Goal: Task Accomplishment & Management: Manage account settings

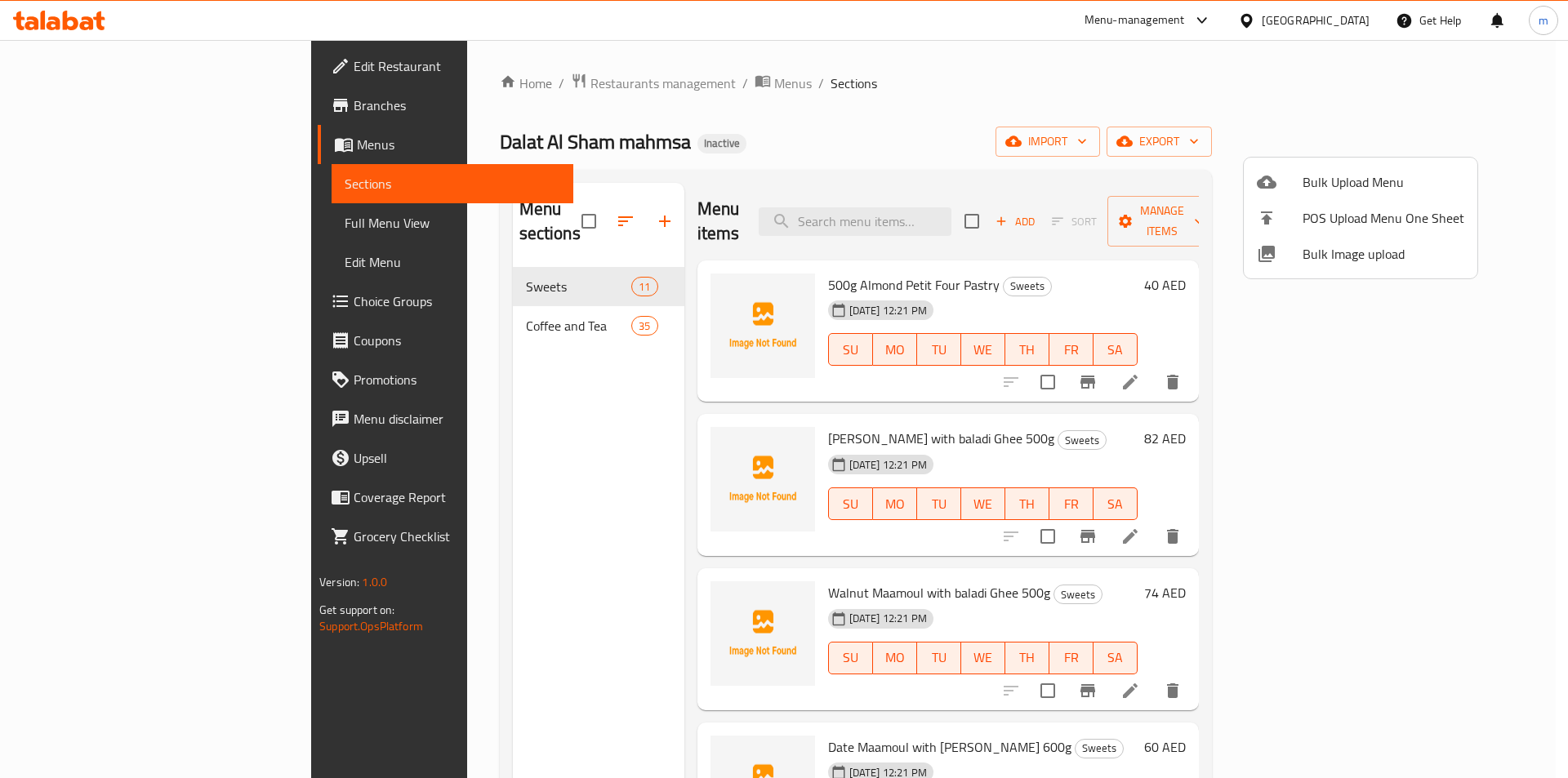
click at [1430, 358] on div at bounding box center [784, 389] width 1568 height 778
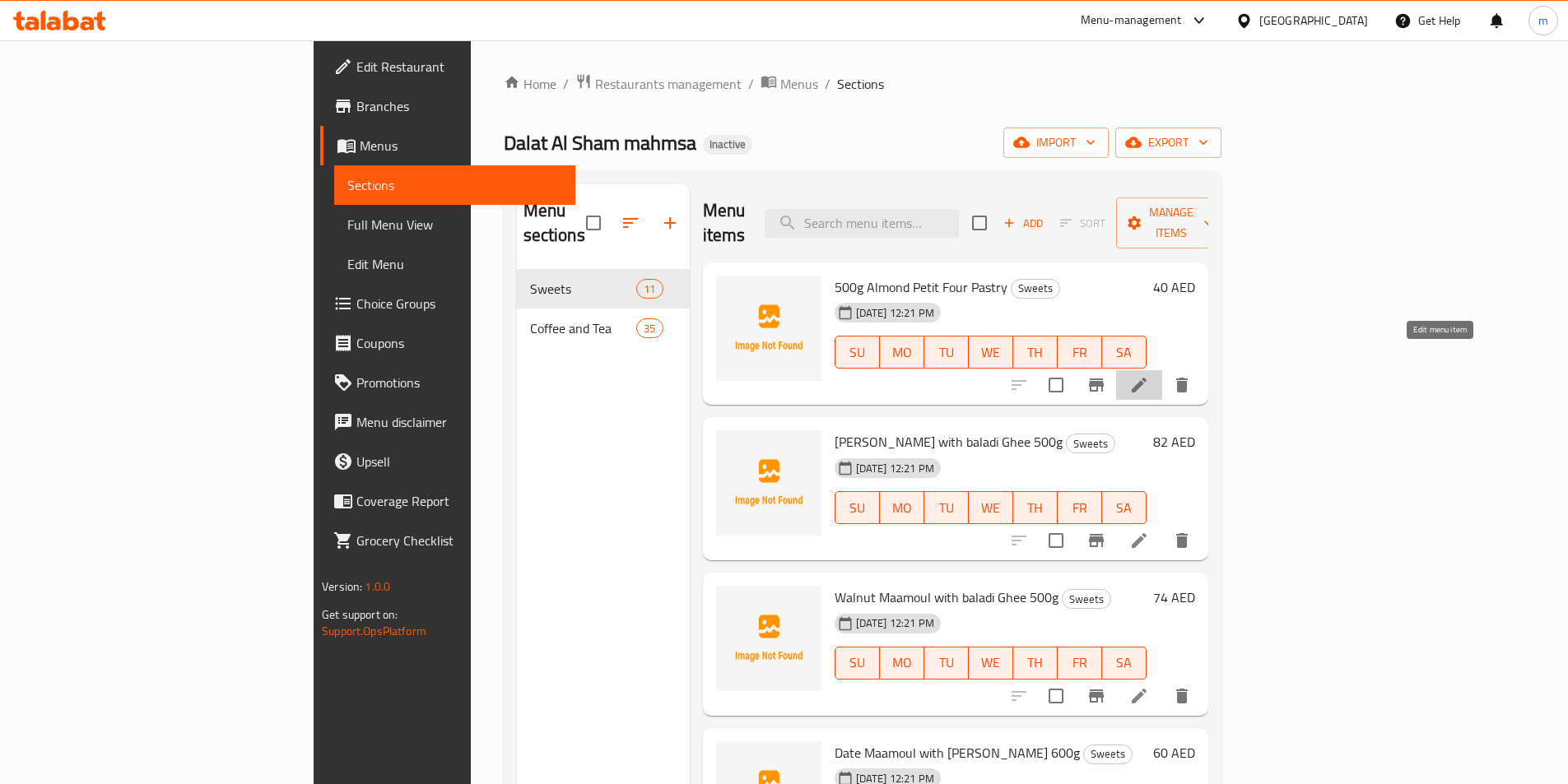
click at [1149, 375] on icon at bounding box center [1139, 385] width 20 height 20
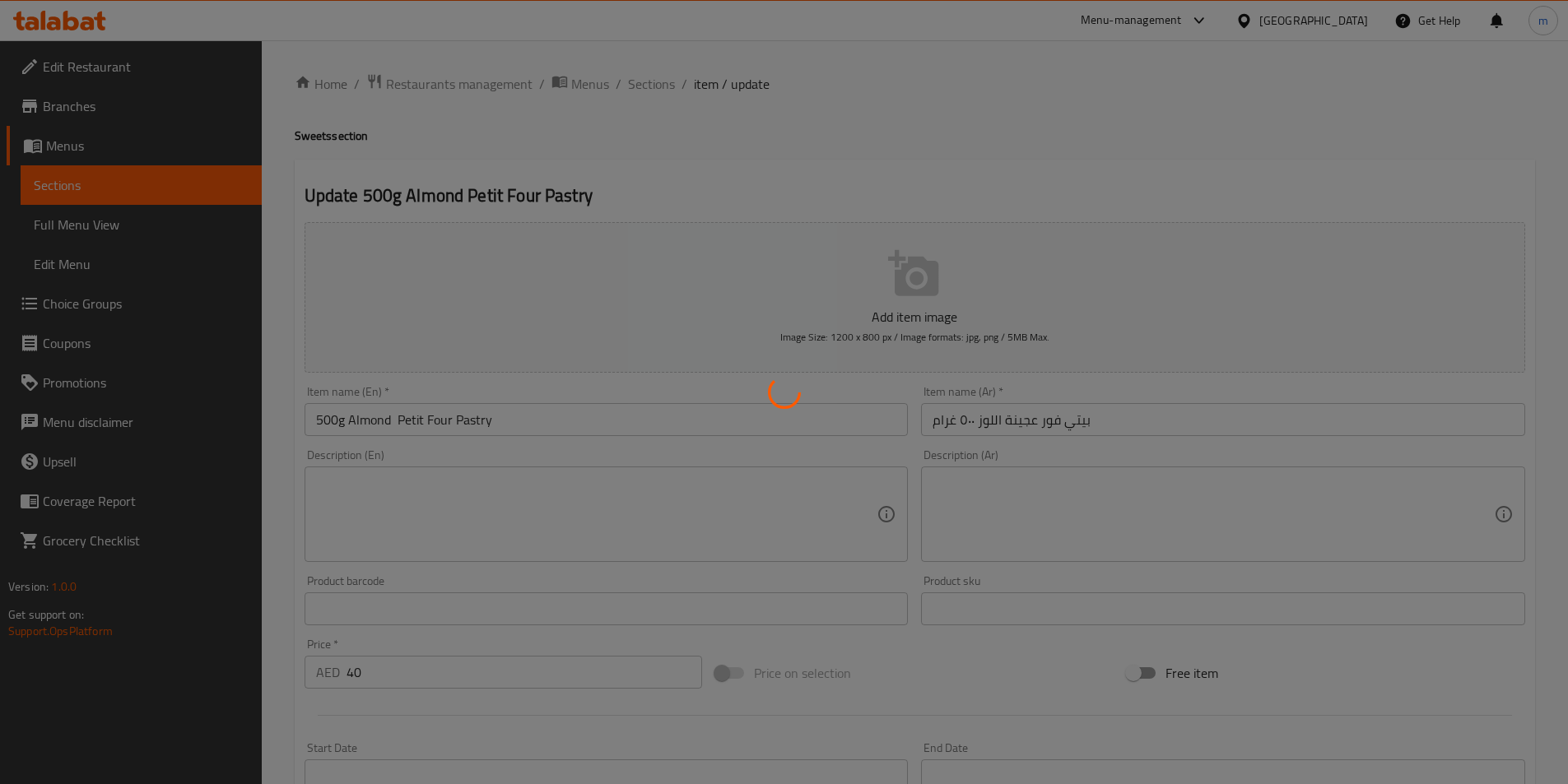
click at [628, 200] on div at bounding box center [784, 392] width 1568 height 784
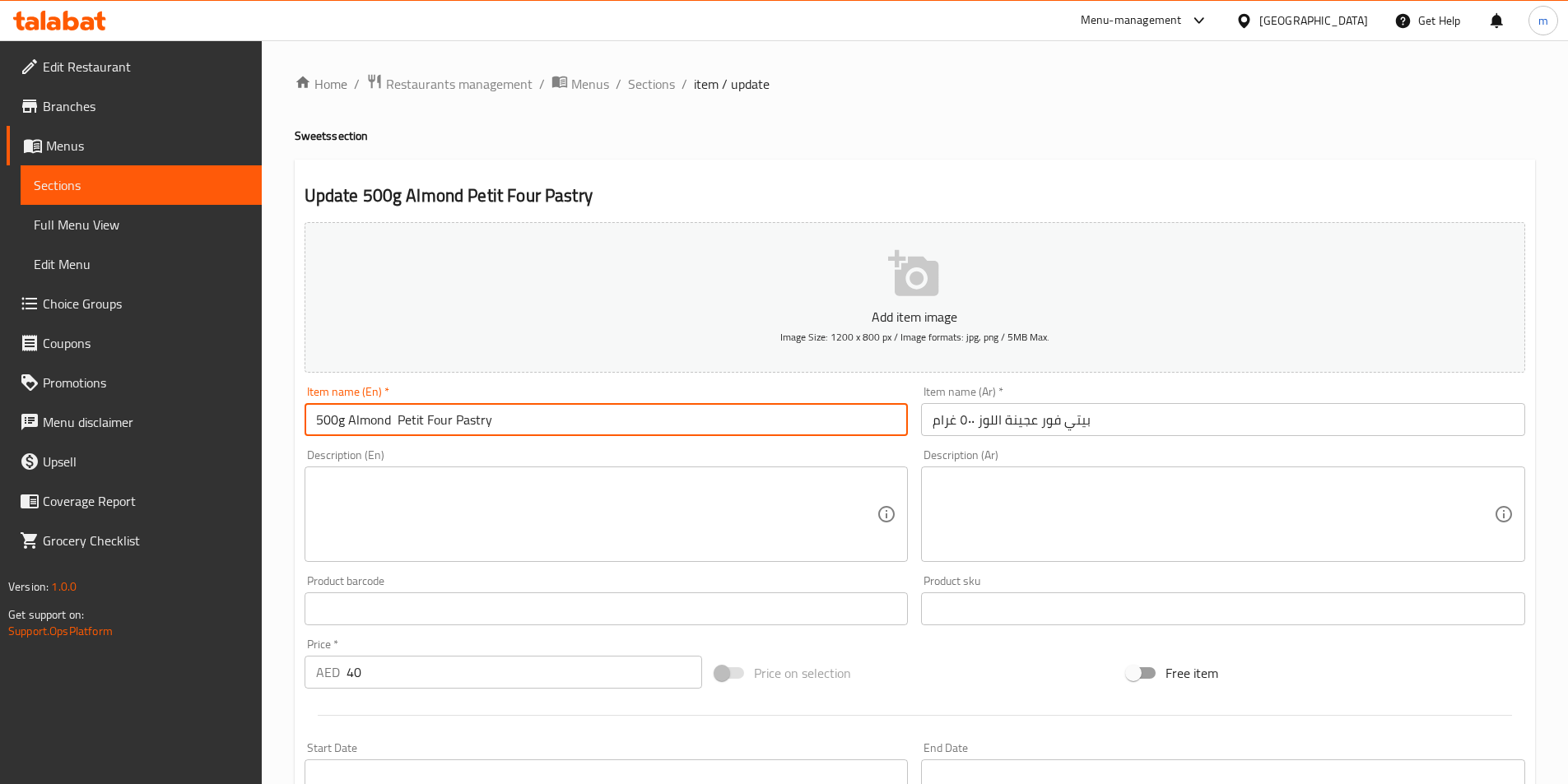
drag, startPoint x: 347, startPoint y: 423, endPoint x: 276, endPoint y: 416, distance: 71.3
click at [276, 416] on div "Home / Restaurants management / Menus / Sections / item / update Sweets section…" at bounding box center [915, 601] width 1307 height 1122
click at [476, 426] on input "Almond Petit Four Pastry" at bounding box center [606, 419] width 604 height 33
paste input "500g"
click at [457, 420] on input "Almond Petit Four Pastry500g" at bounding box center [606, 419] width 604 height 33
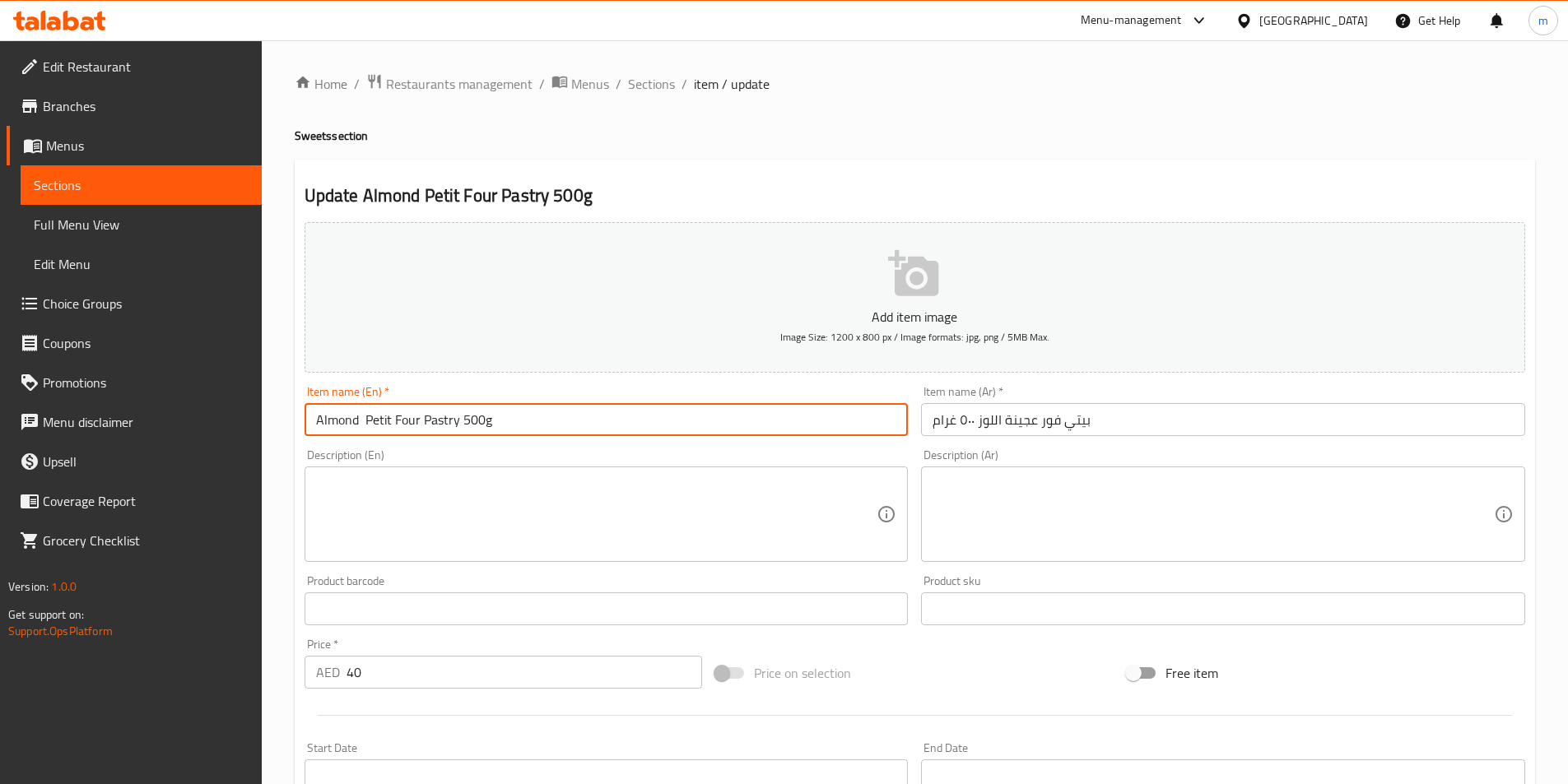
drag, startPoint x: 420, startPoint y: 428, endPoint x: 364, endPoint y: 434, distance: 56.3
click at [364, 434] on input "Almond Petit Four Pastry 500g" at bounding box center [606, 419] width 604 height 33
click at [311, 419] on input "Almond Pastry 500g" at bounding box center [606, 419] width 604 height 33
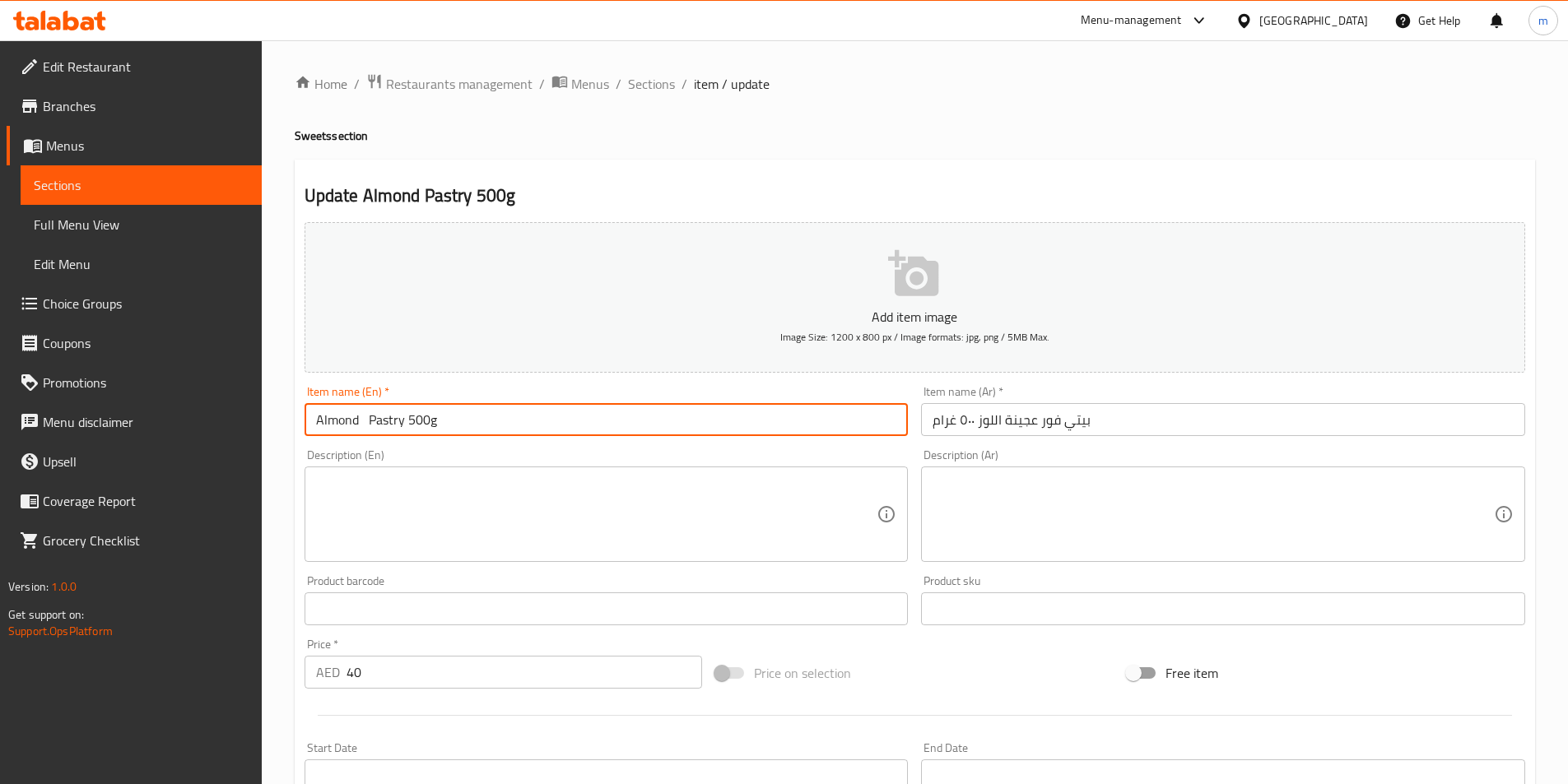
paste input "Petit Four"
click at [393, 422] on input "Petit Four Almond Pastry 500g" at bounding box center [606, 419] width 604 height 33
click at [440, 417] on input "Petit Four Almond Pastry 500g" at bounding box center [606, 419] width 604 height 33
click at [421, 424] on input "Petit Four Almond Pastry 500g" at bounding box center [606, 419] width 604 height 33
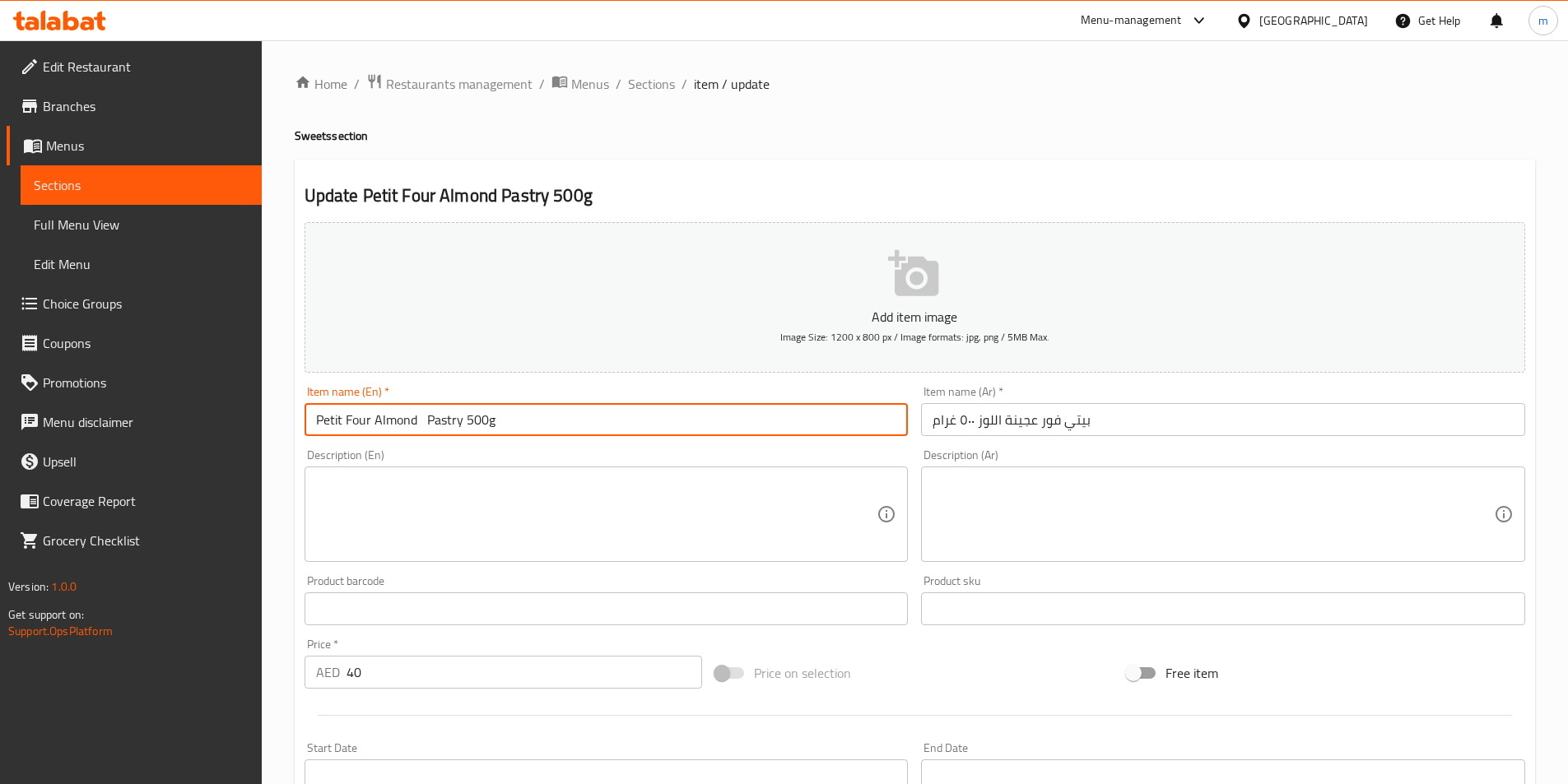
click at [421, 424] on input "Petit Four Almond Pastry 500g" at bounding box center [606, 419] width 604 height 33
click at [1021, 430] on input "بيتي فور عجينة اللوز ٥٠٠ غرام" at bounding box center [1223, 419] width 604 height 33
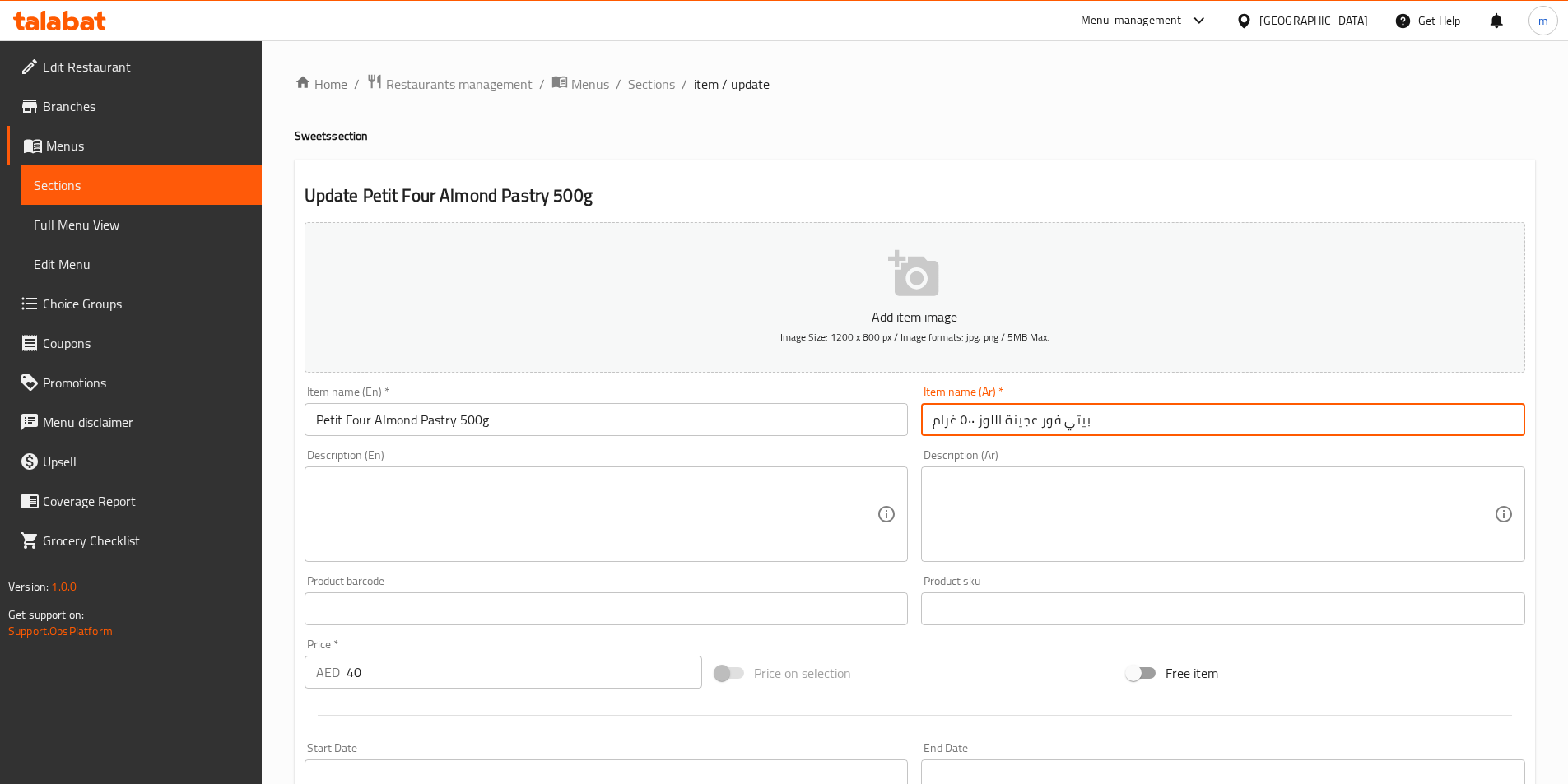
click at [1021, 430] on input "بيتي فور عجينة اللوز ٥٠٠ غرام" at bounding box center [1223, 419] width 604 height 33
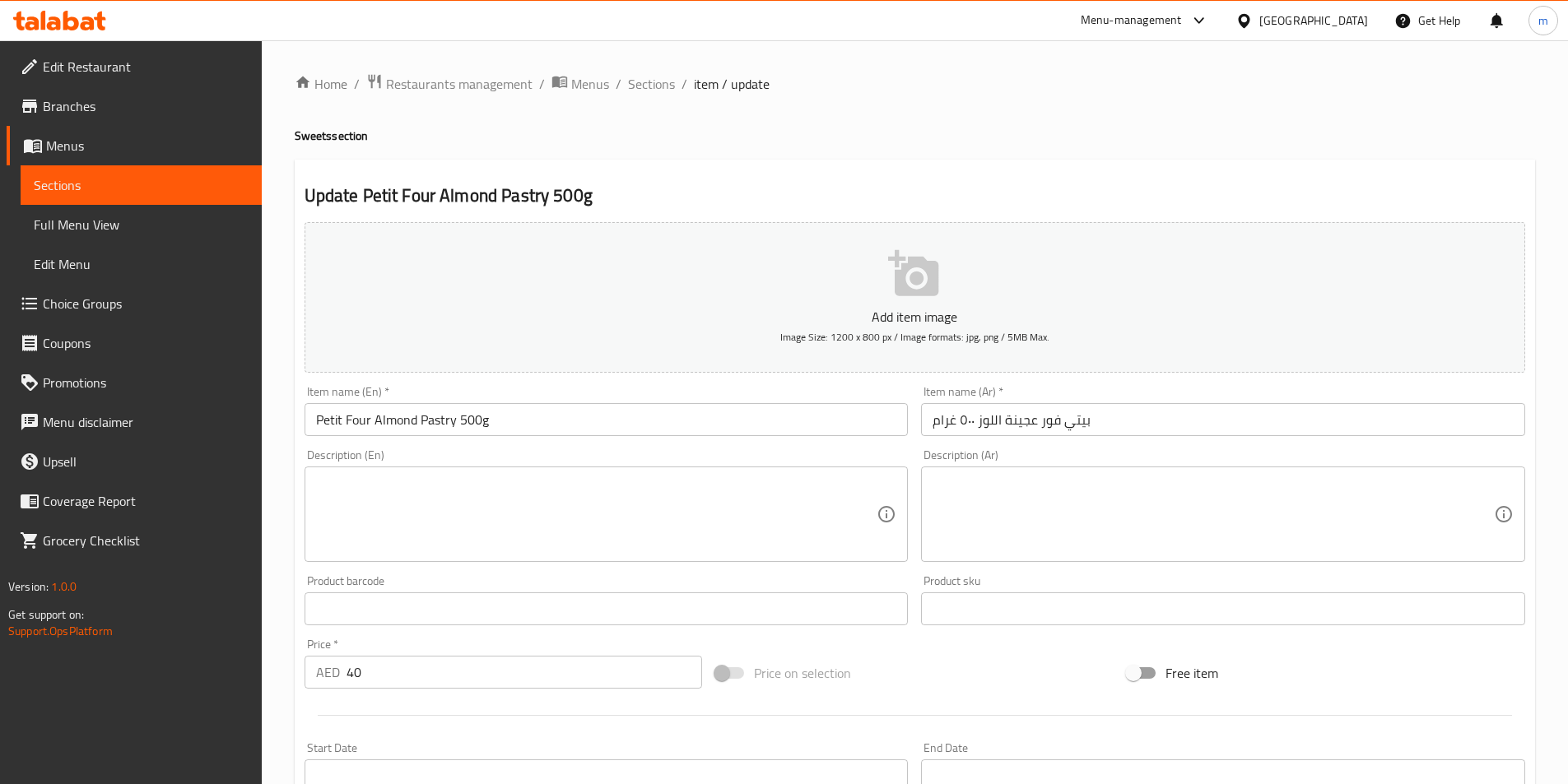
click at [430, 426] on input "Petit Four Almond Pastry 500g" at bounding box center [606, 419] width 604 height 33
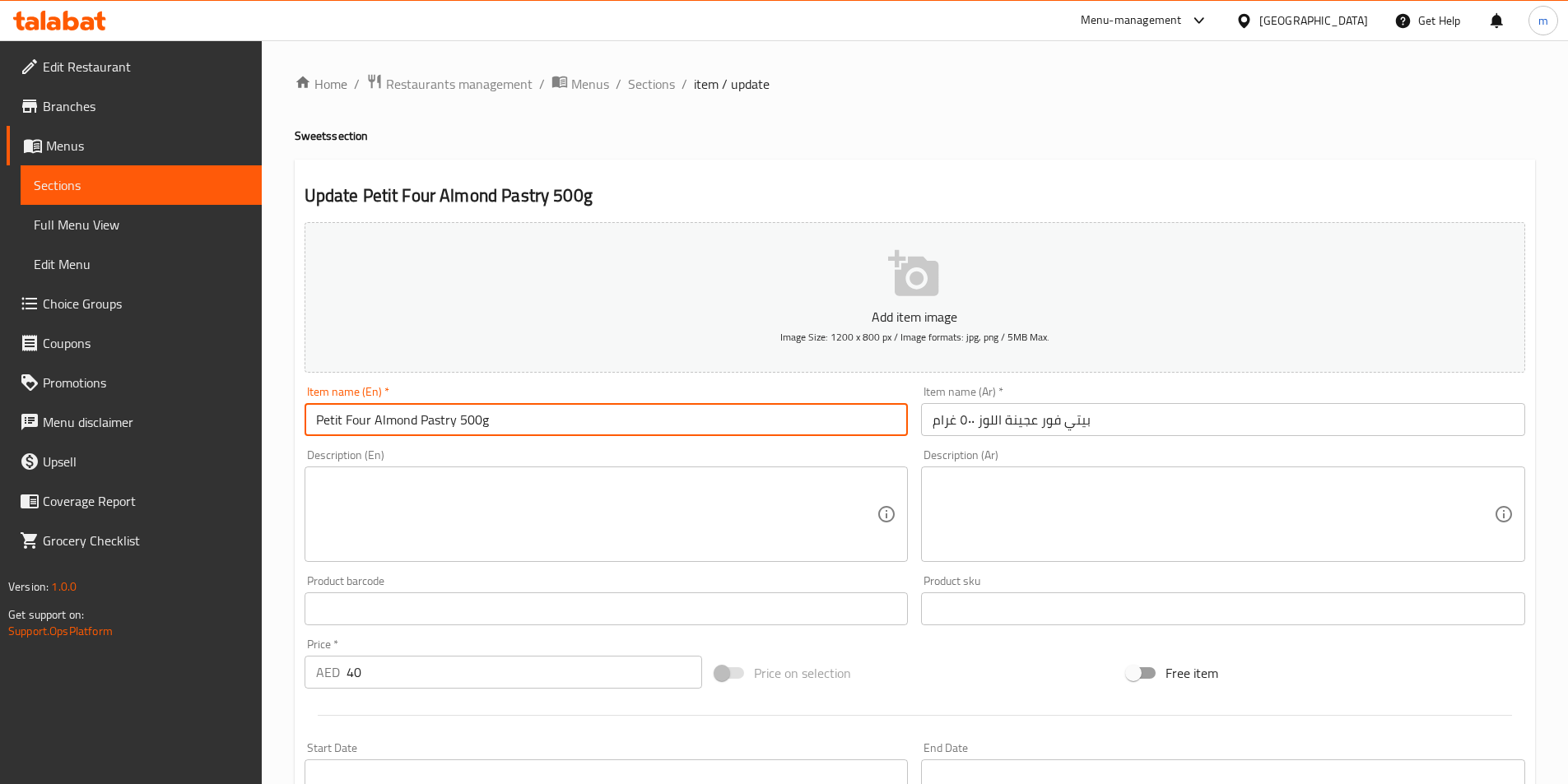
click at [430, 426] on input "Petit Four Almond Pastry 500g" at bounding box center [606, 419] width 604 height 33
click at [432, 421] on input "Petit Four Almond Pastry 500g" at bounding box center [606, 419] width 604 height 33
click at [440, 412] on input "Petit Four Almond Pastry 500g" at bounding box center [606, 419] width 604 height 33
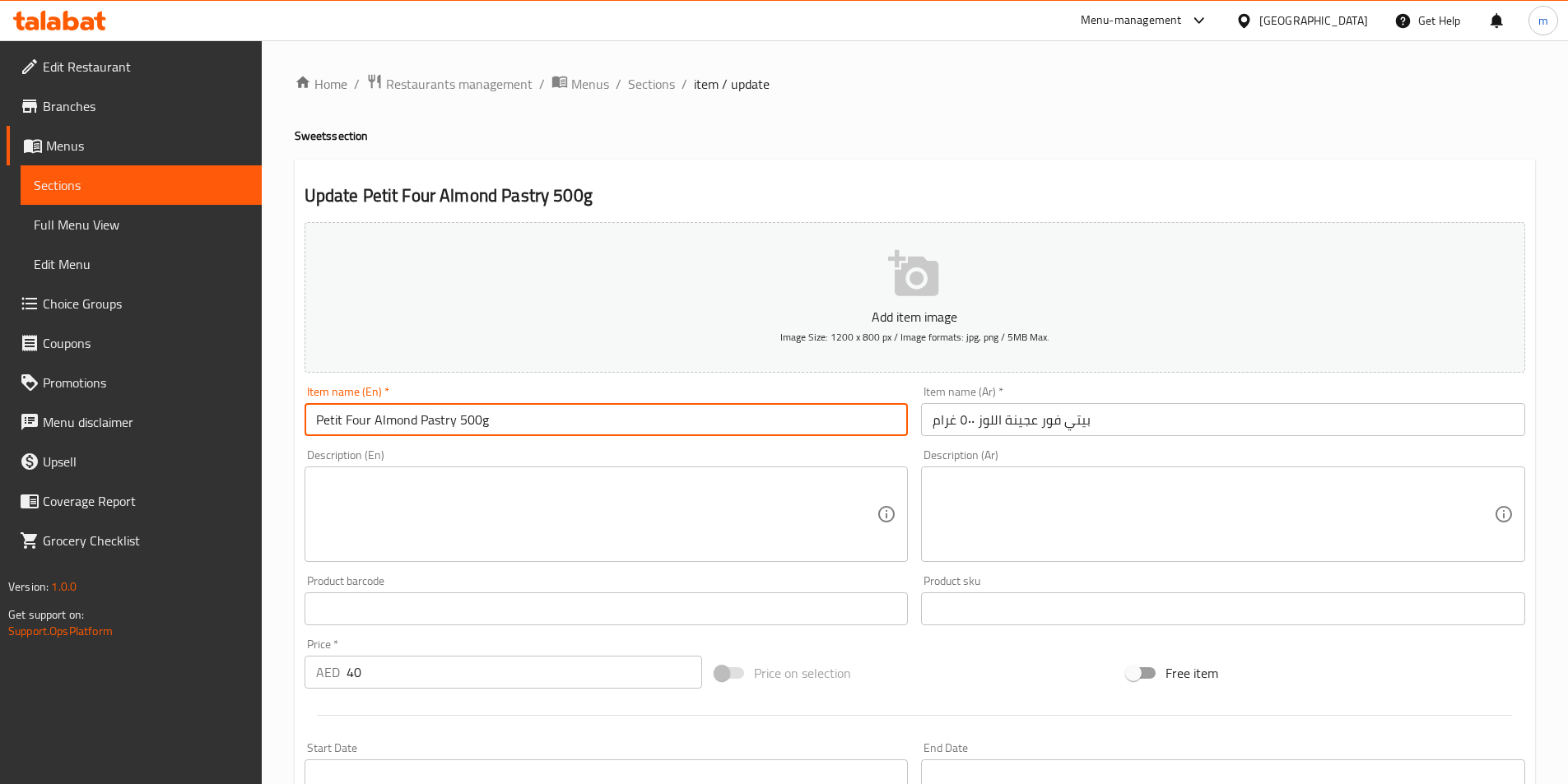
click at [440, 412] on input "Petit Four Almond Pastry 500g" at bounding box center [606, 419] width 604 height 33
click at [437, 415] on input "Petit Four Almond Pastry 500g" at bounding box center [606, 419] width 604 height 33
paste input "Crust / Dough"
drag, startPoint x: 458, startPoint y: 420, endPoint x: 422, endPoint y: 426, distance: 36.5
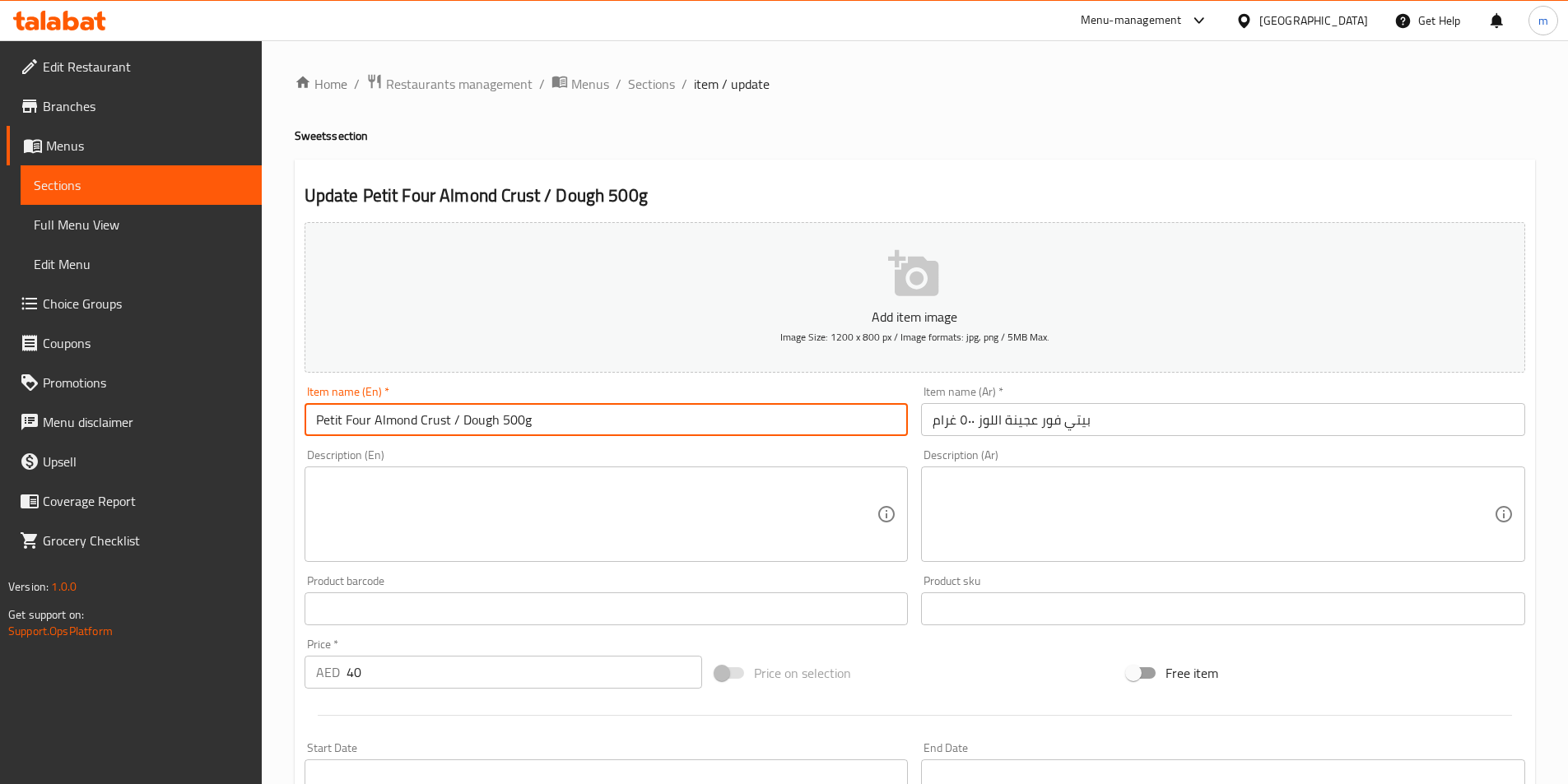
click at [422, 426] on input "Petit Four Almond Crust / Dough 500g" at bounding box center [606, 419] width 604 height 33
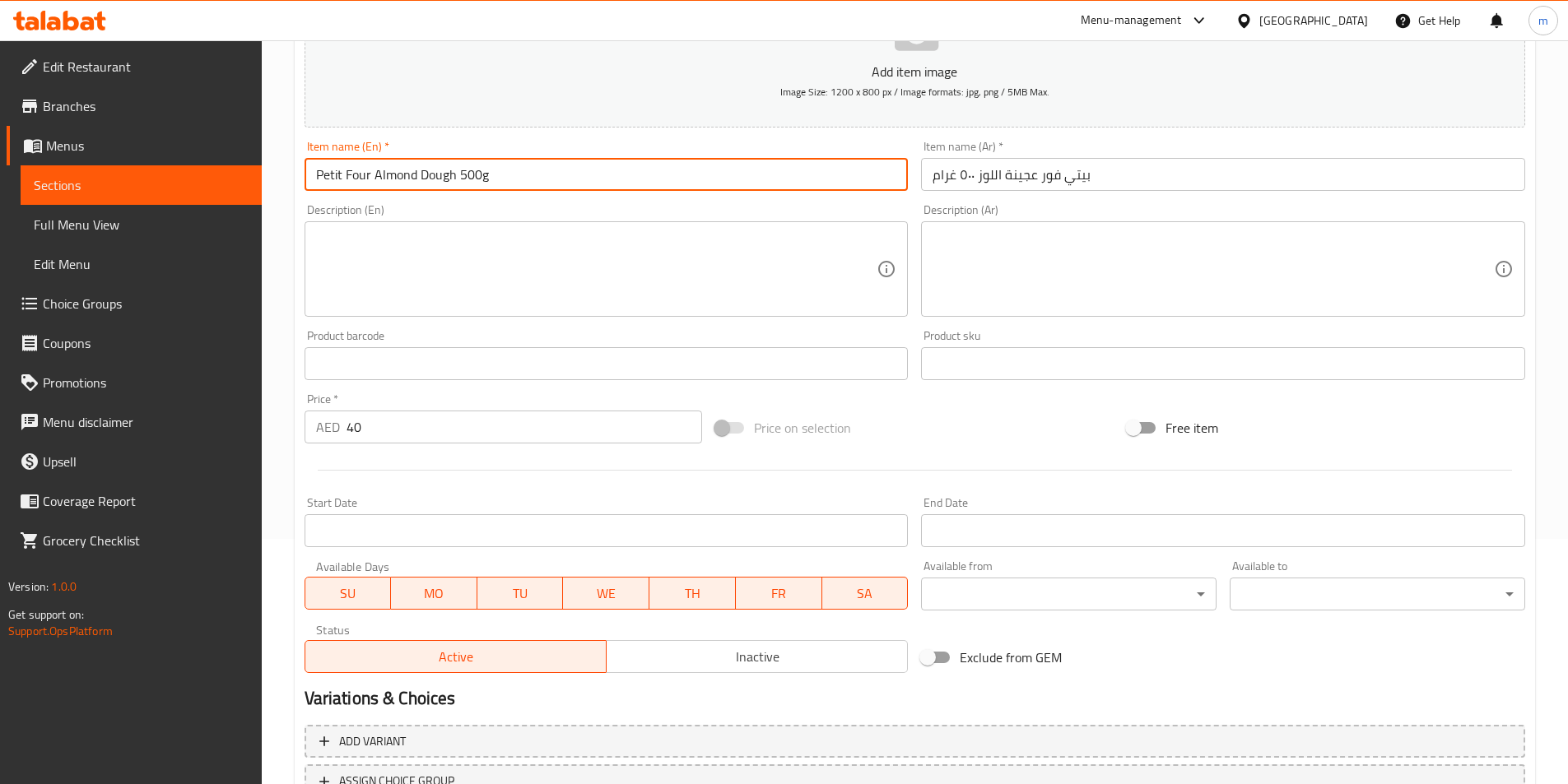
scroll to position [247, 0]
type input "Petit Four Almond Dough 500g"
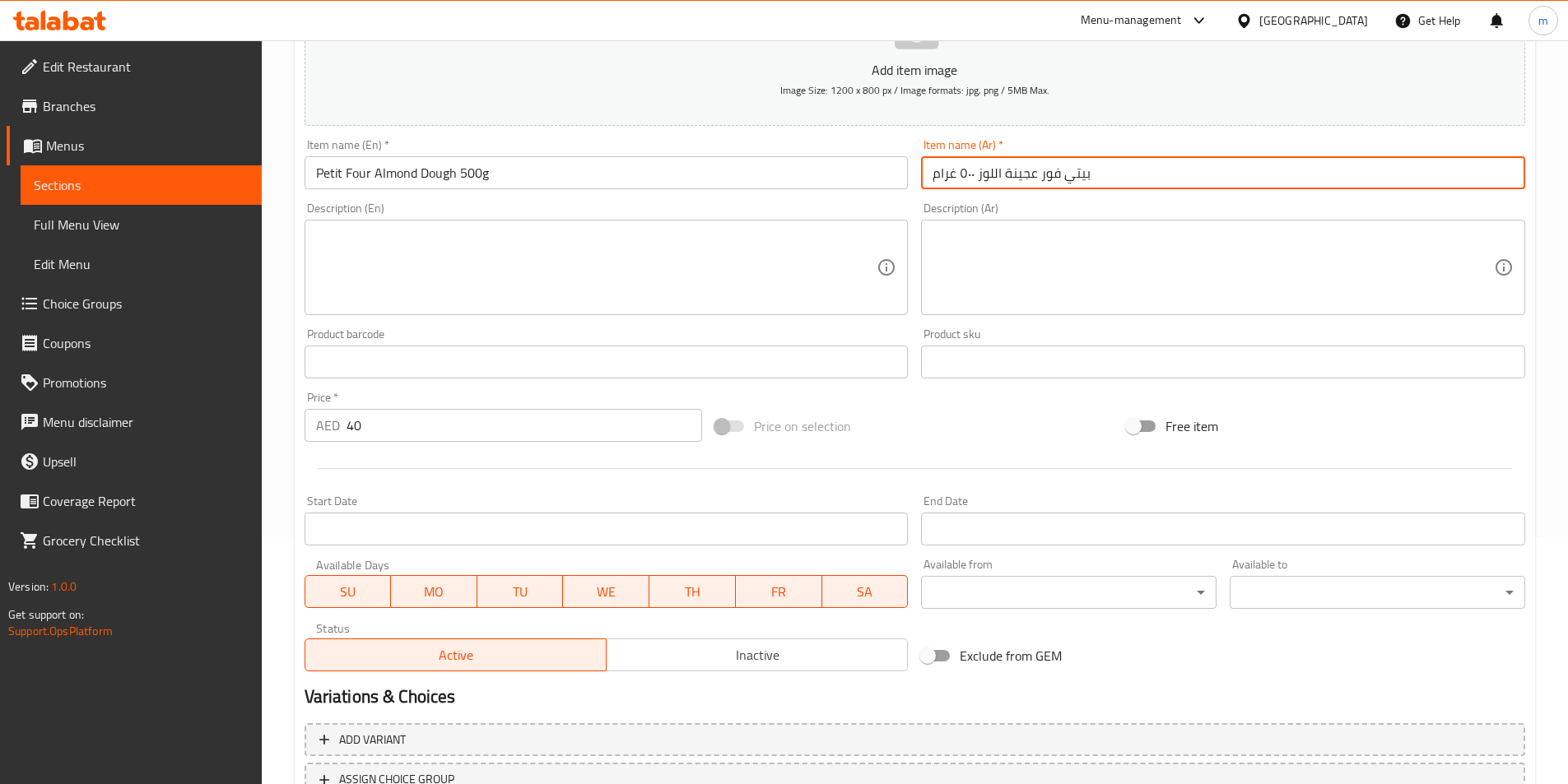
click at [1106, 172] on input "بيتي فور عجينة اللوز ٥٠٠ غرام" at bounding box center [1223, 173] width 604 height 33
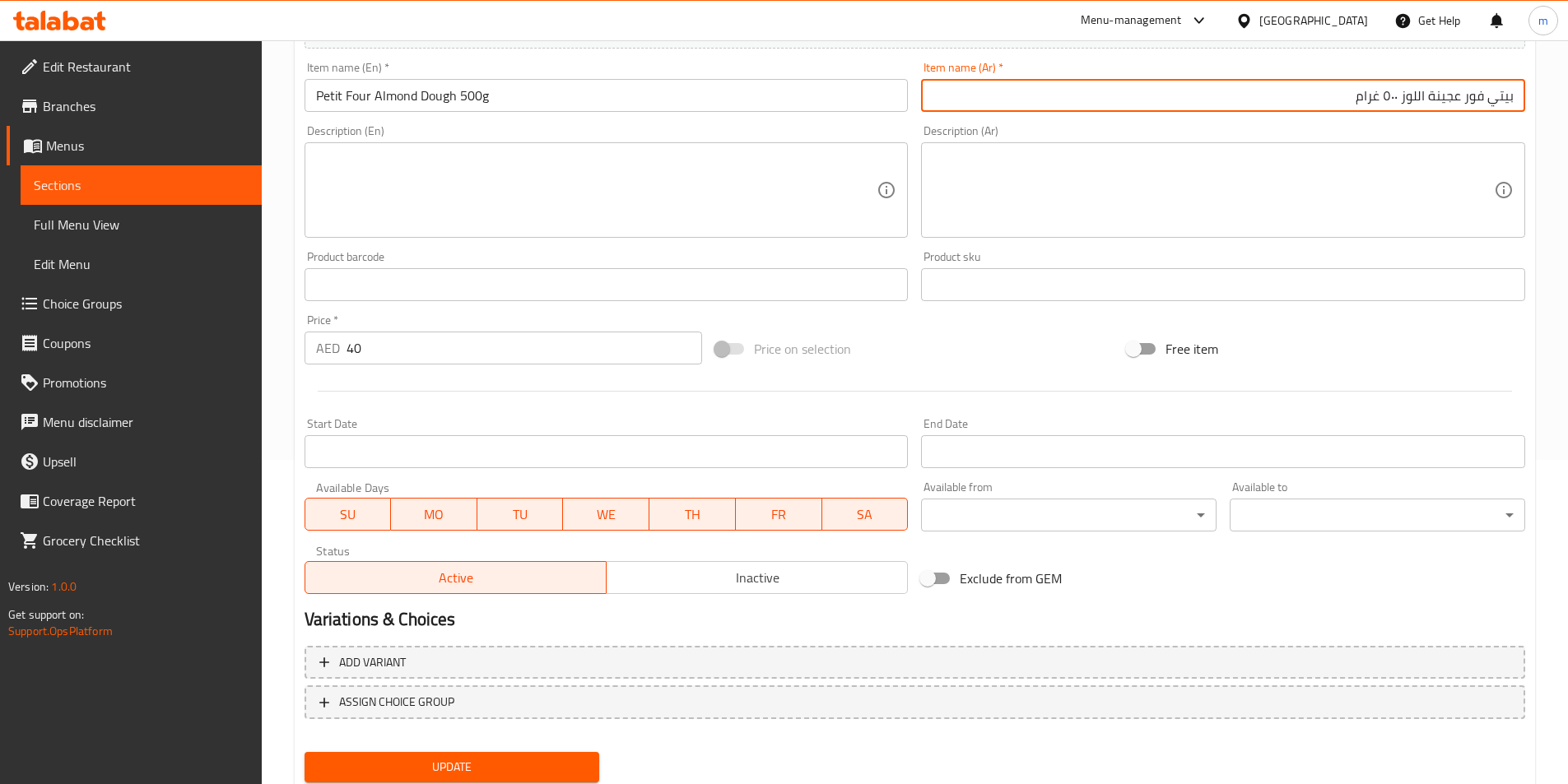
scroll to position [378, 0]
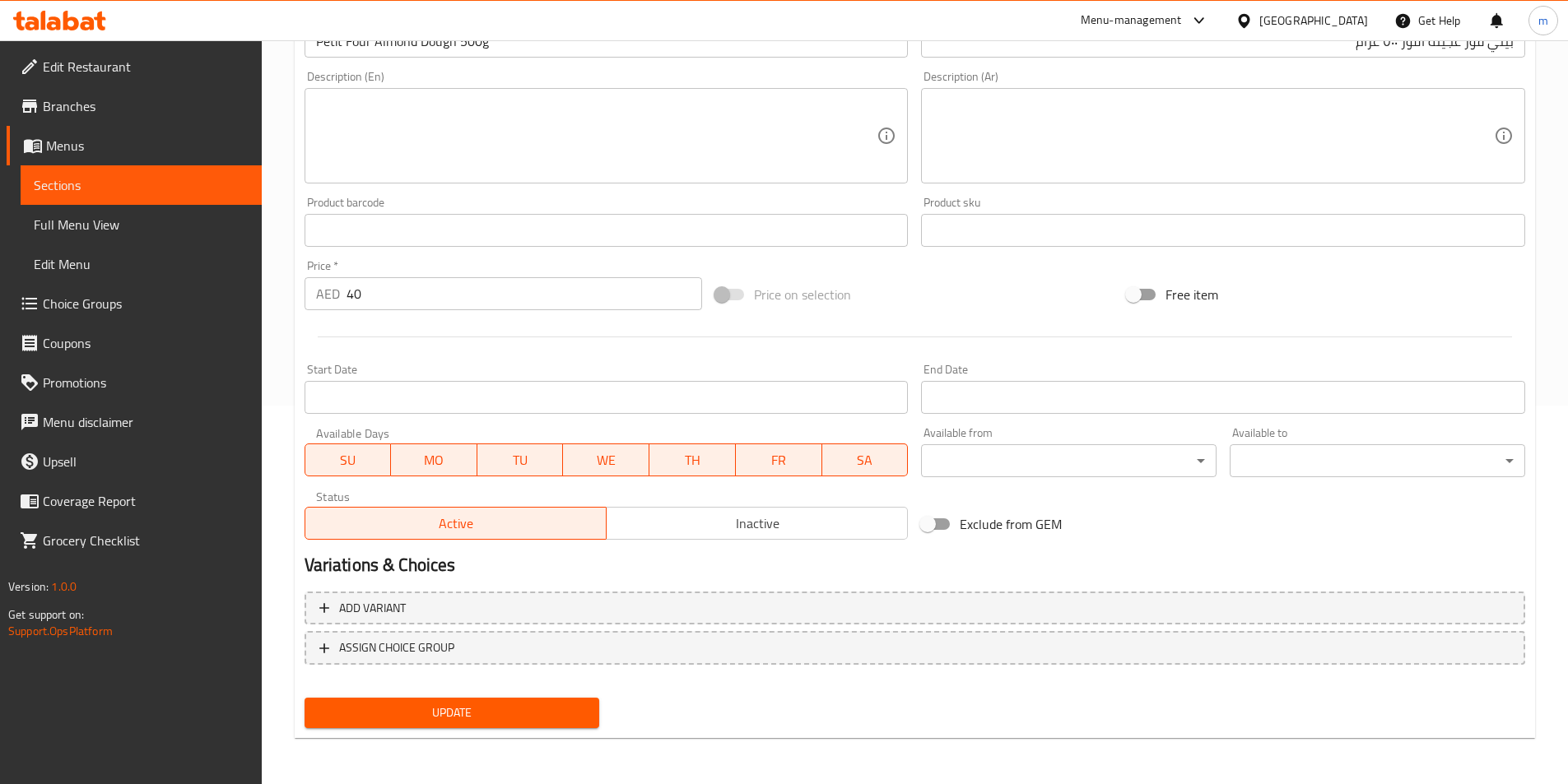
click at [588, 715] on button "Update" at bounding box center [452, 713] width 295 height 31
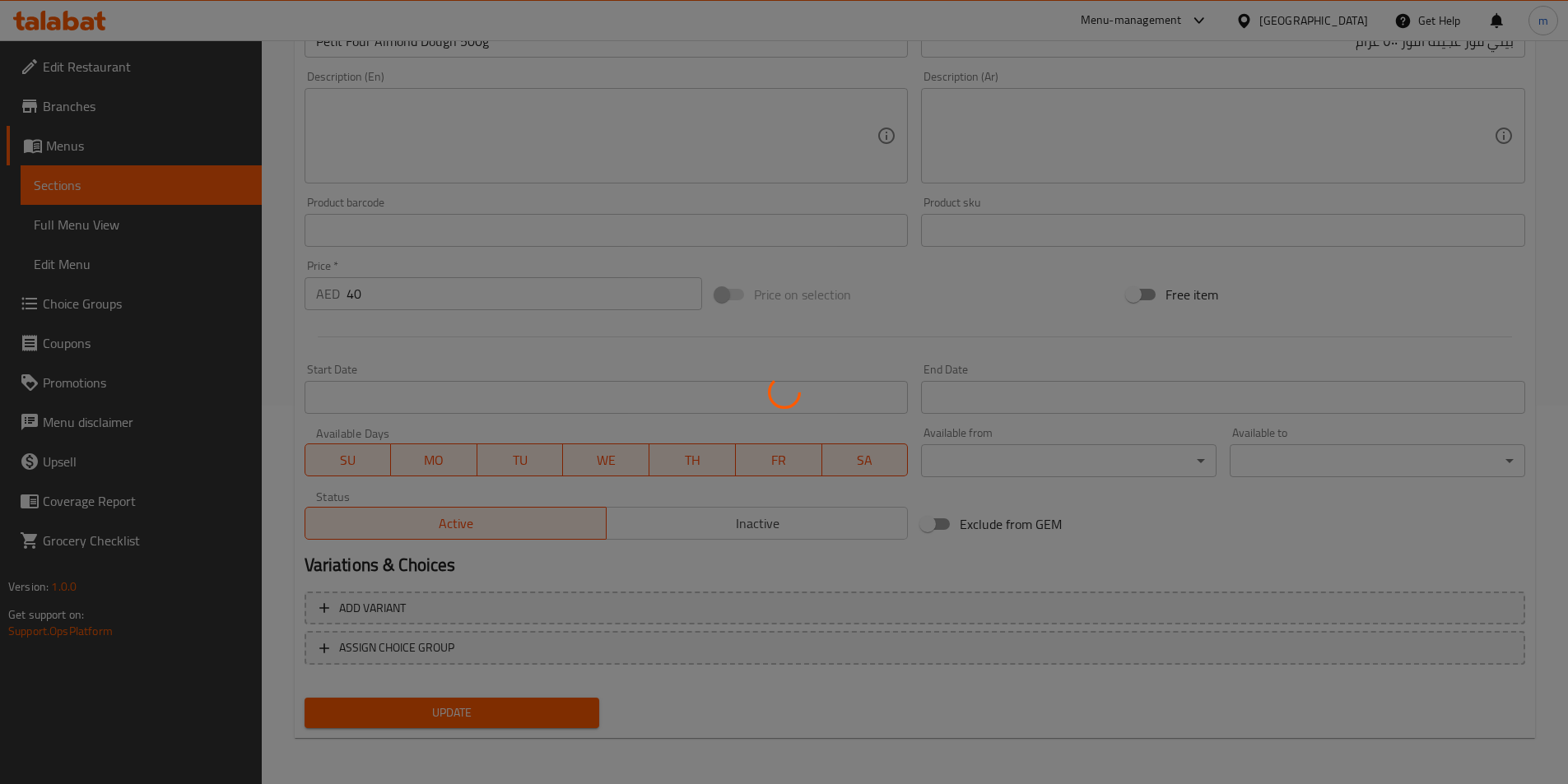
scroll to position [0, 0]
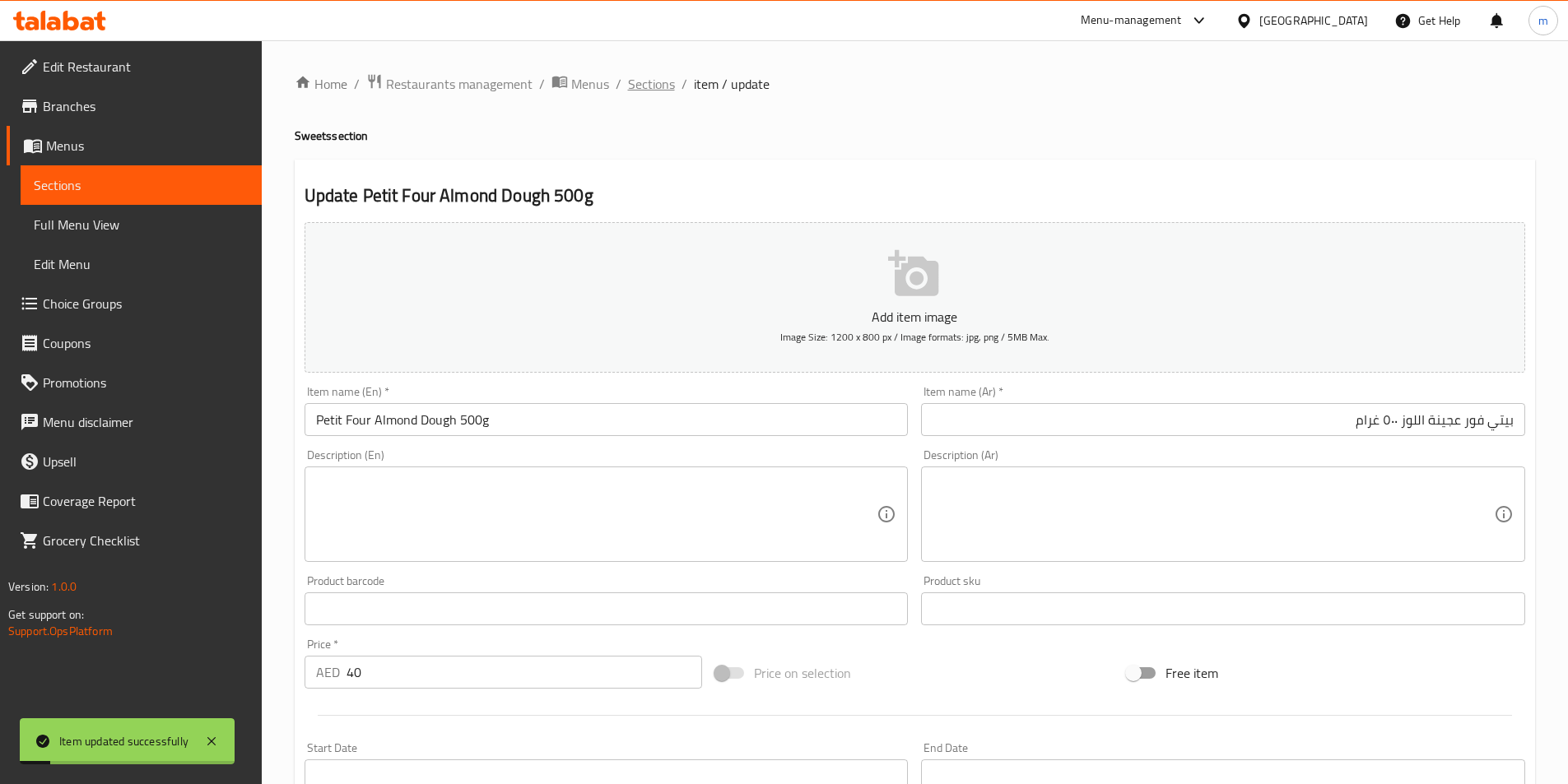
click at [659, 86] on span "Sections" at bounding box center [651, 84] width 47 height 20
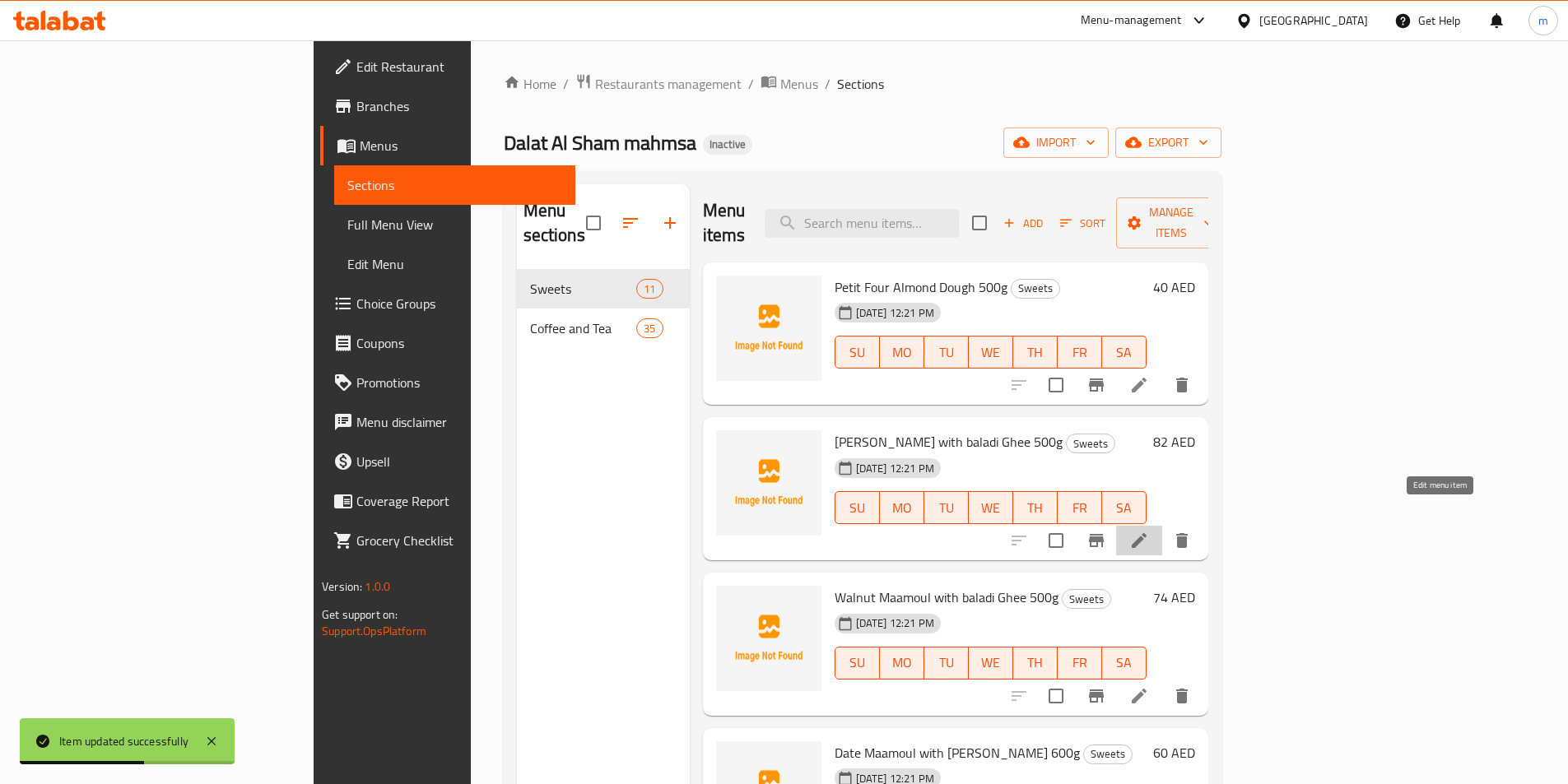
click at [1149, 531] on icon at bounding box center [1139, 541] width 20 height 20
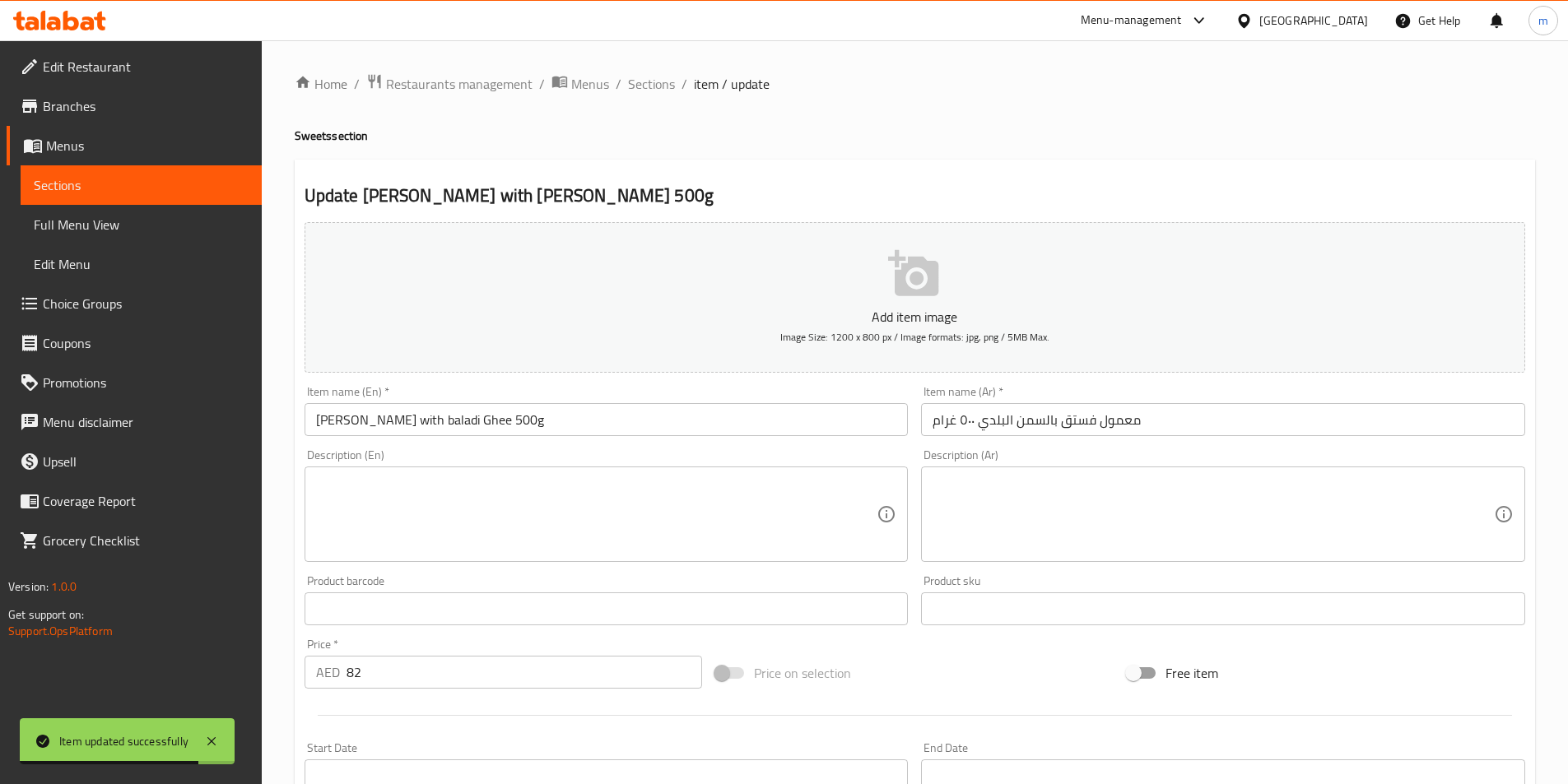
click at [397, 426] on input "[PERSON_NAME] with [PERSON_NAME] 500g" at bounding box center [606, 419] width 604 height 33
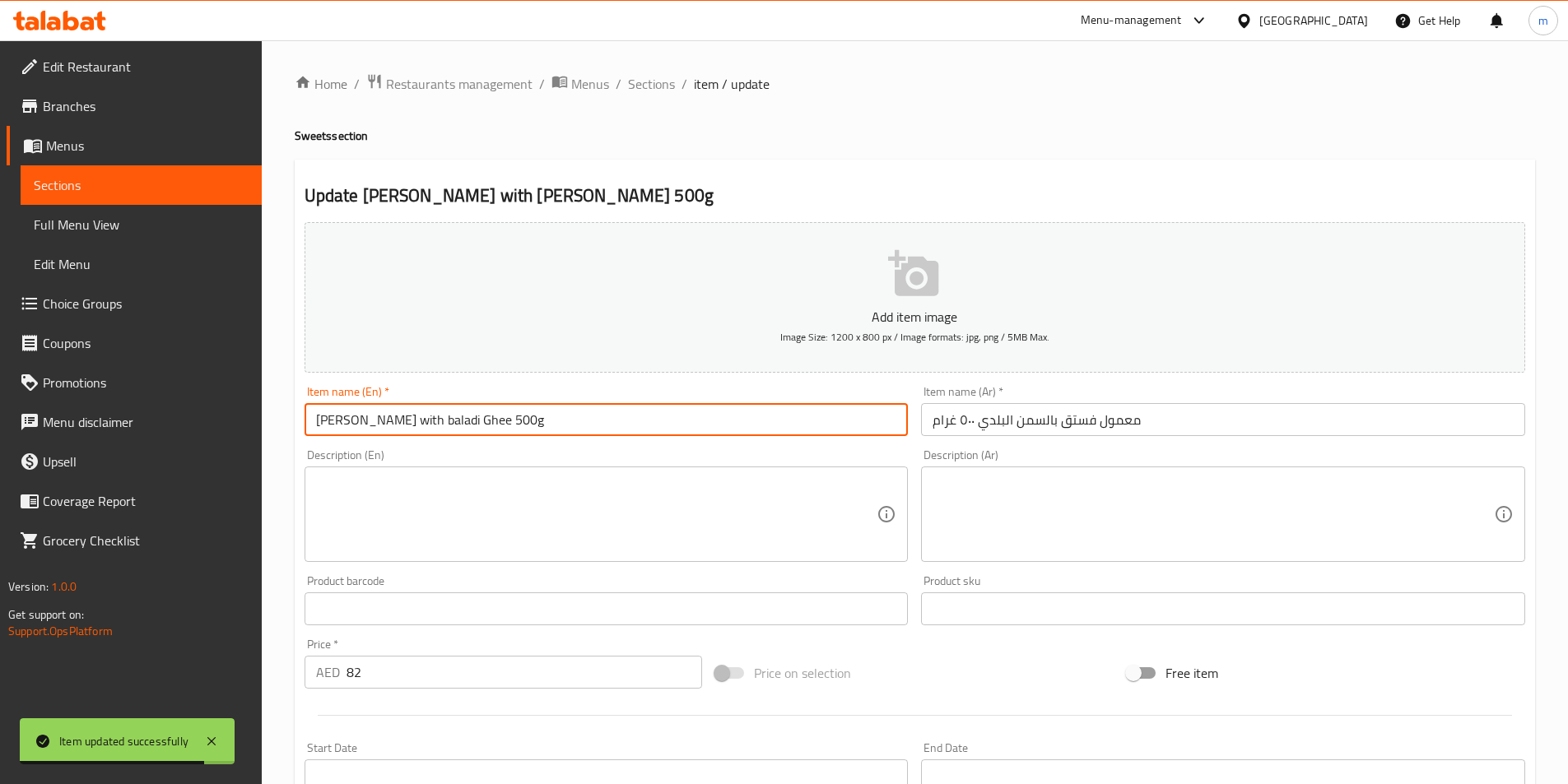
click at [397, 426] on input "[PERSON_NAME] with [PERSON_NAME] 500g" at bounding box center [606, 419] width 604 height 33
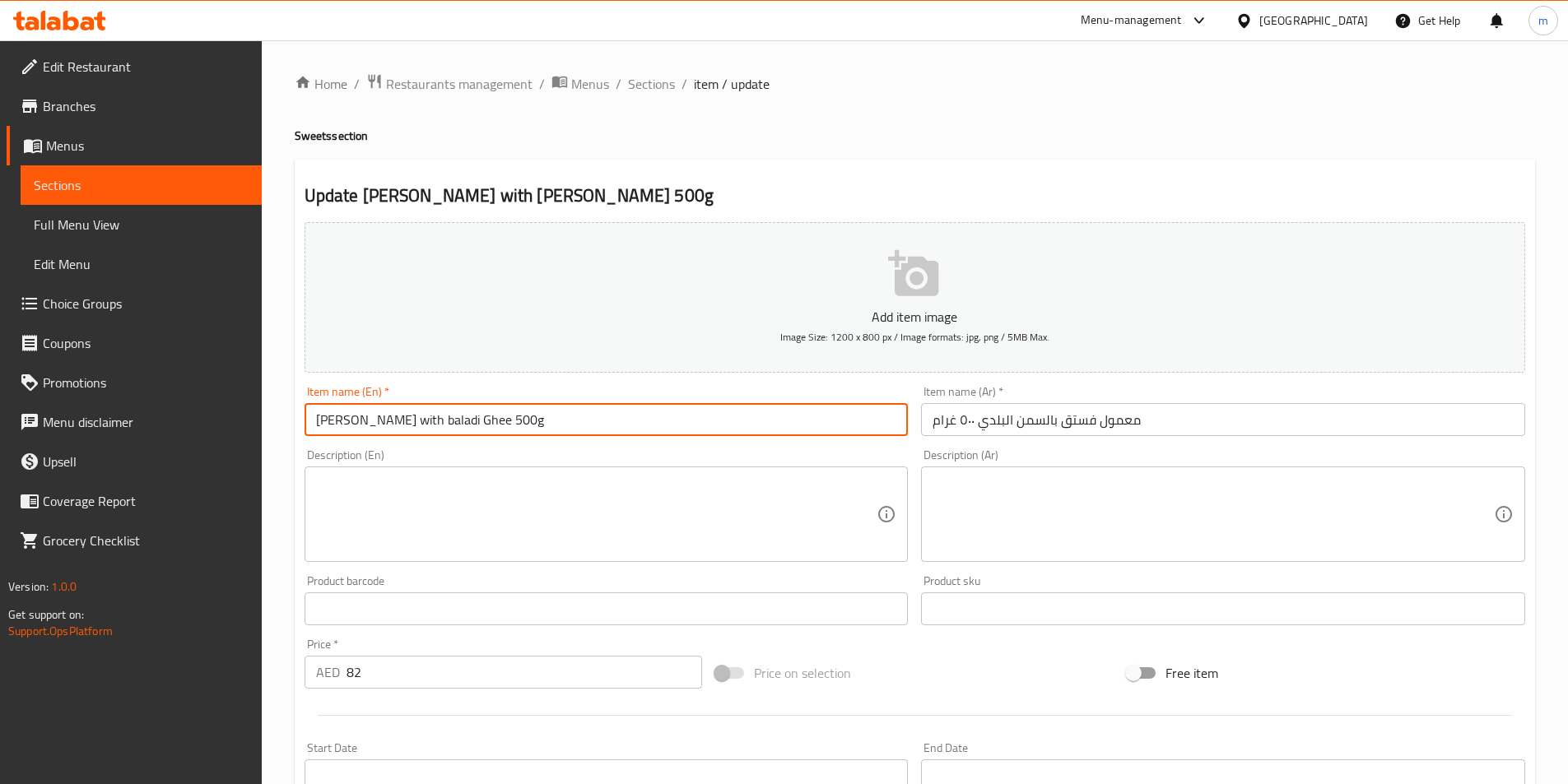
click at [397, 426] on input "[PERSON_NAME] with [PERSON_NAME] 500g" at bounding box center [606, 419] width 604 height 33
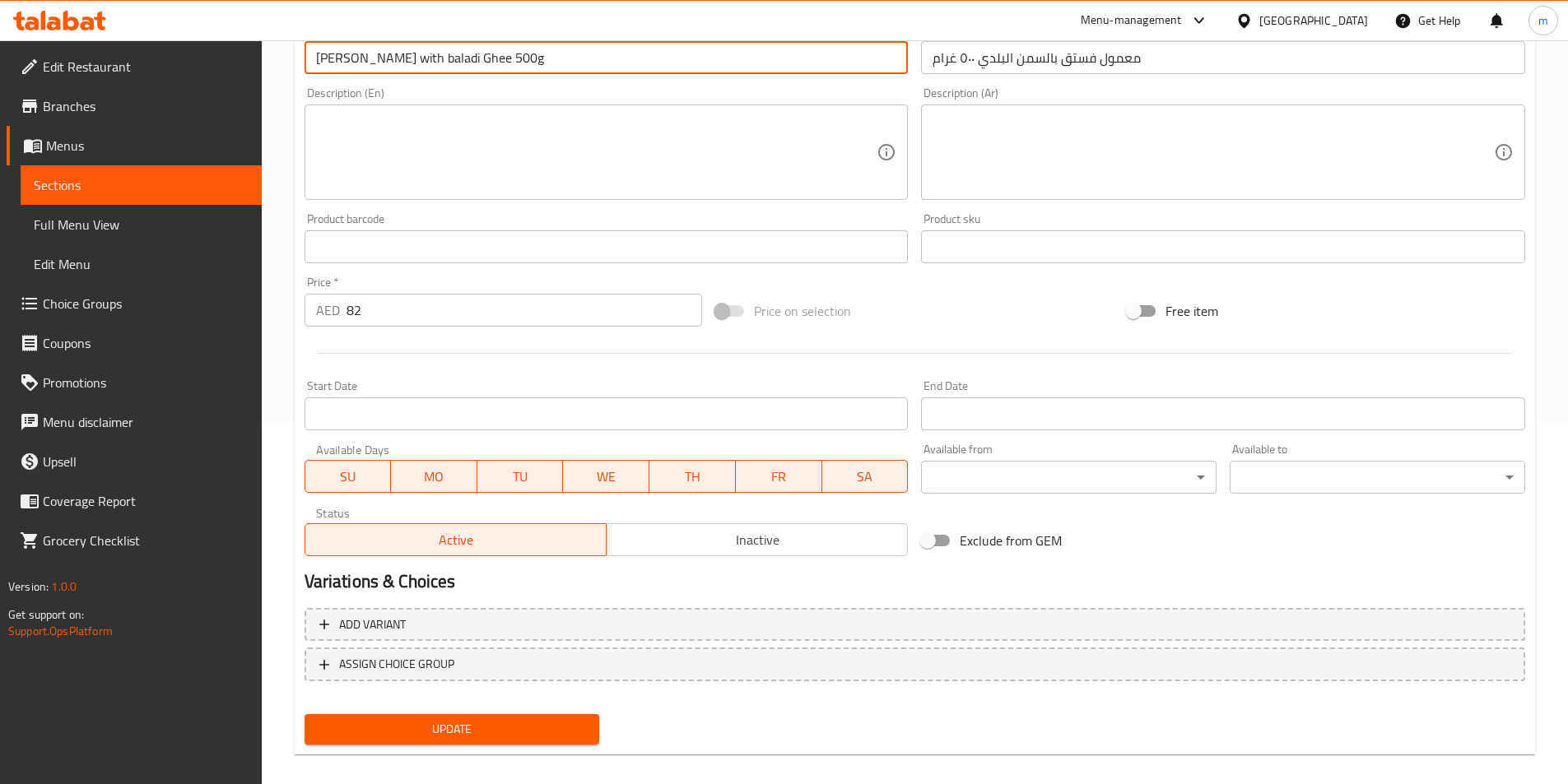
scroll to position [378, 0]
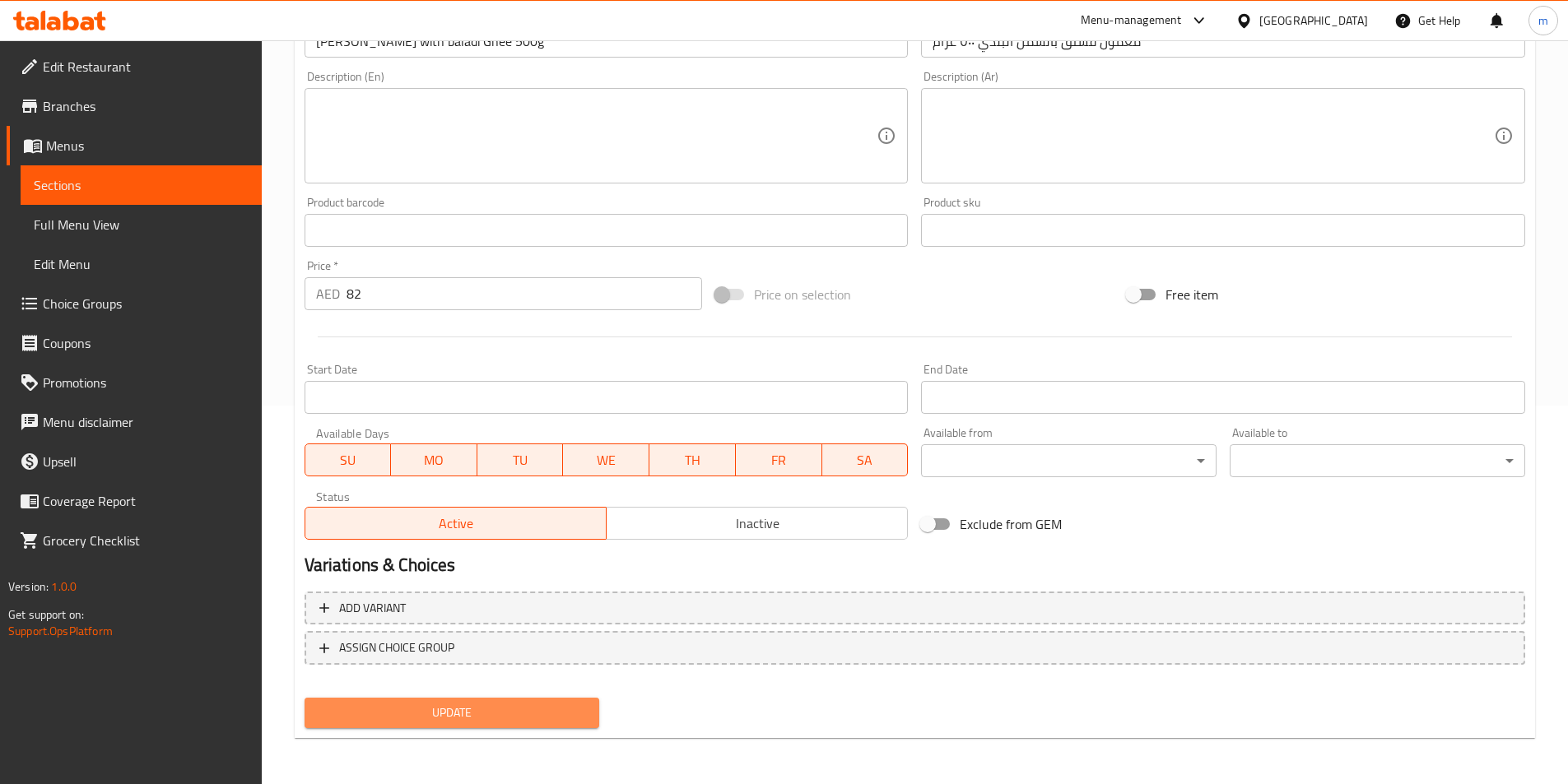
click at [513, 703] on span "Update" at bounding box center [452, 713] width 269 height 21
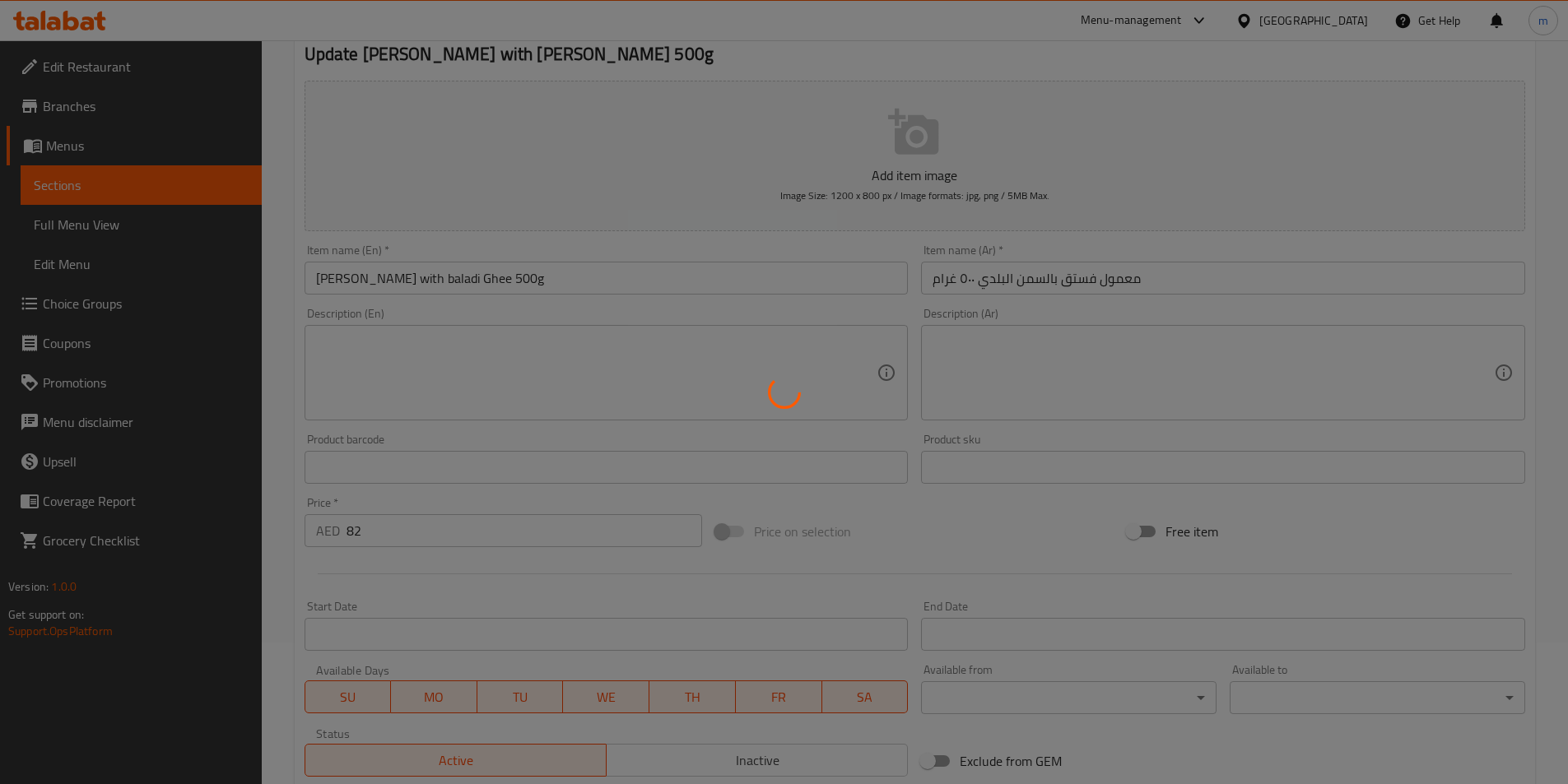
scroll to position [0, 0]
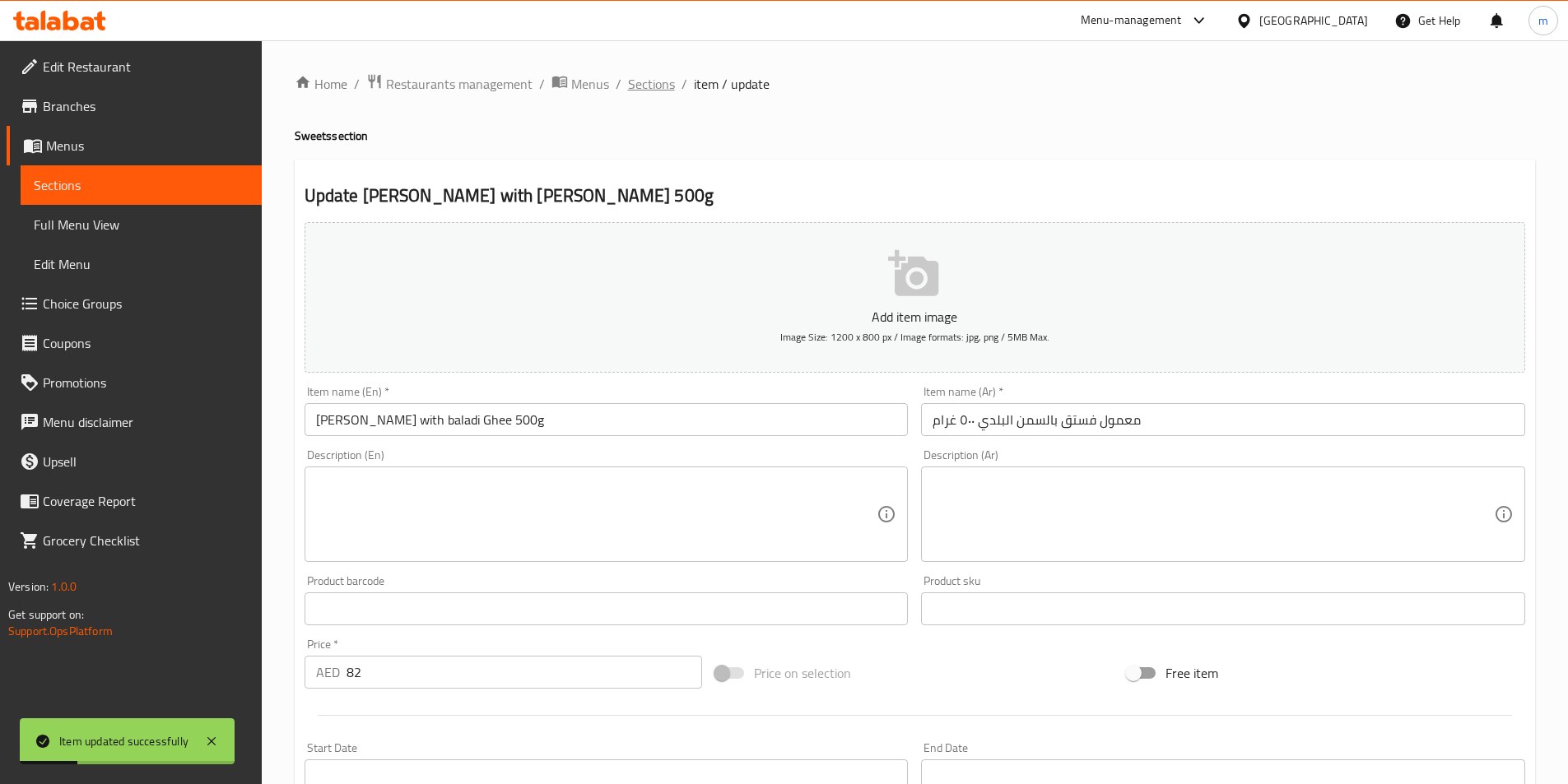
click at [666, 93] on span "Sections" at bounding box center [651, 84] width 47 height 20
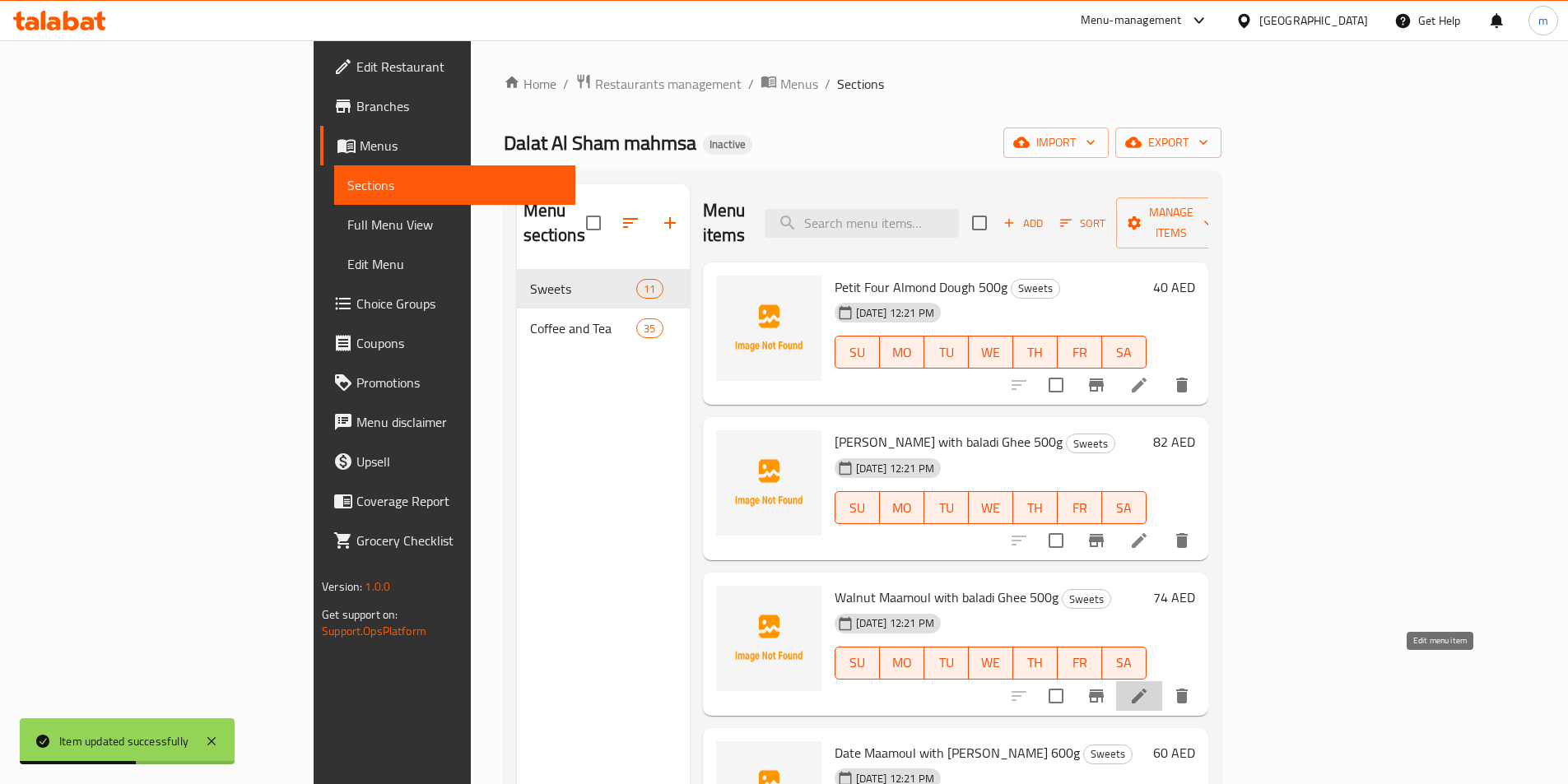
click at [1147, 689] on icon at bounding box center [1139, 696] width 14 height 14
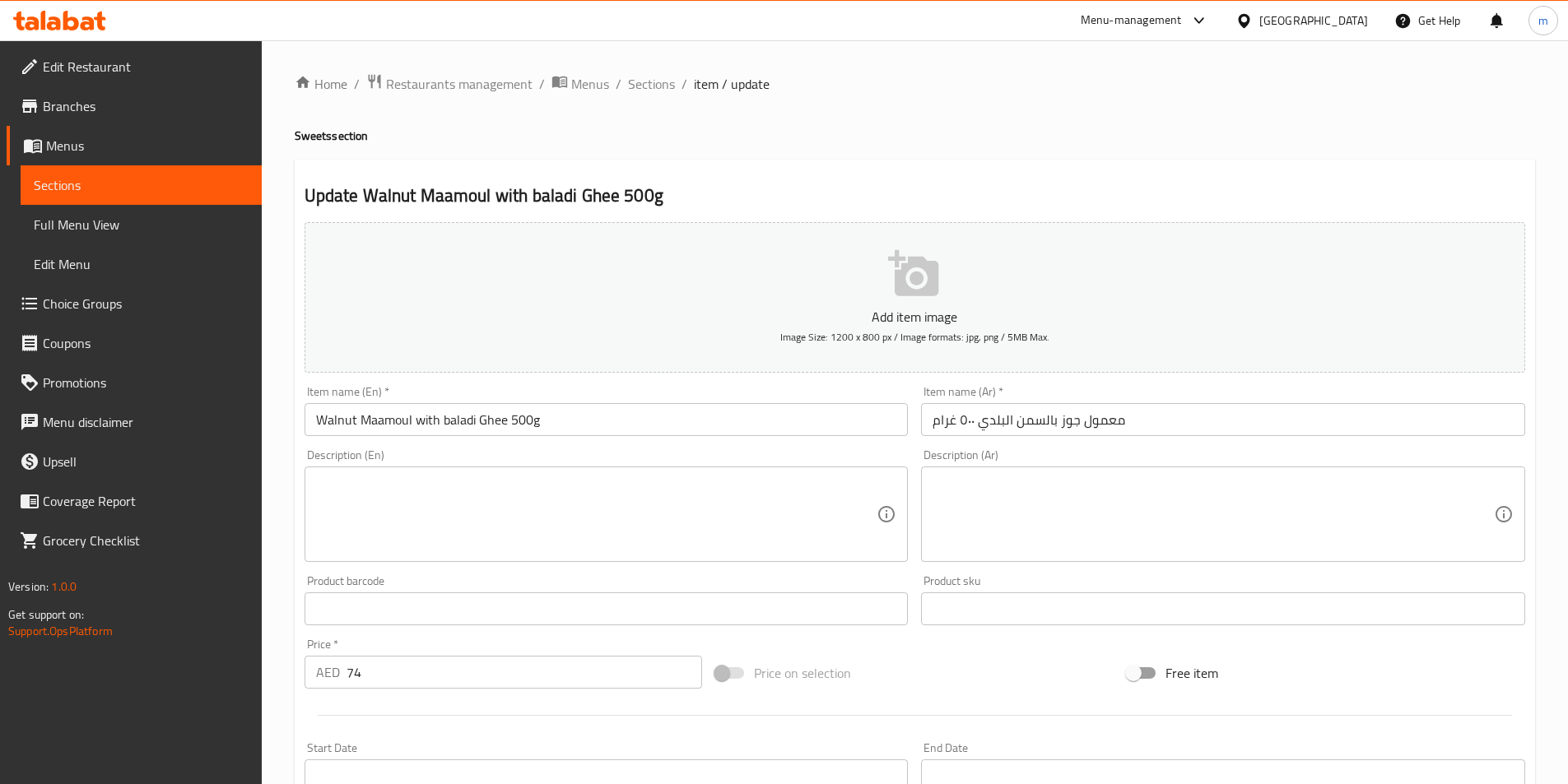
click at [454, 426] on input "Walnut Maamoul with baladi Ghee 500g" at bounding box center [606, 419] width 604 height 33
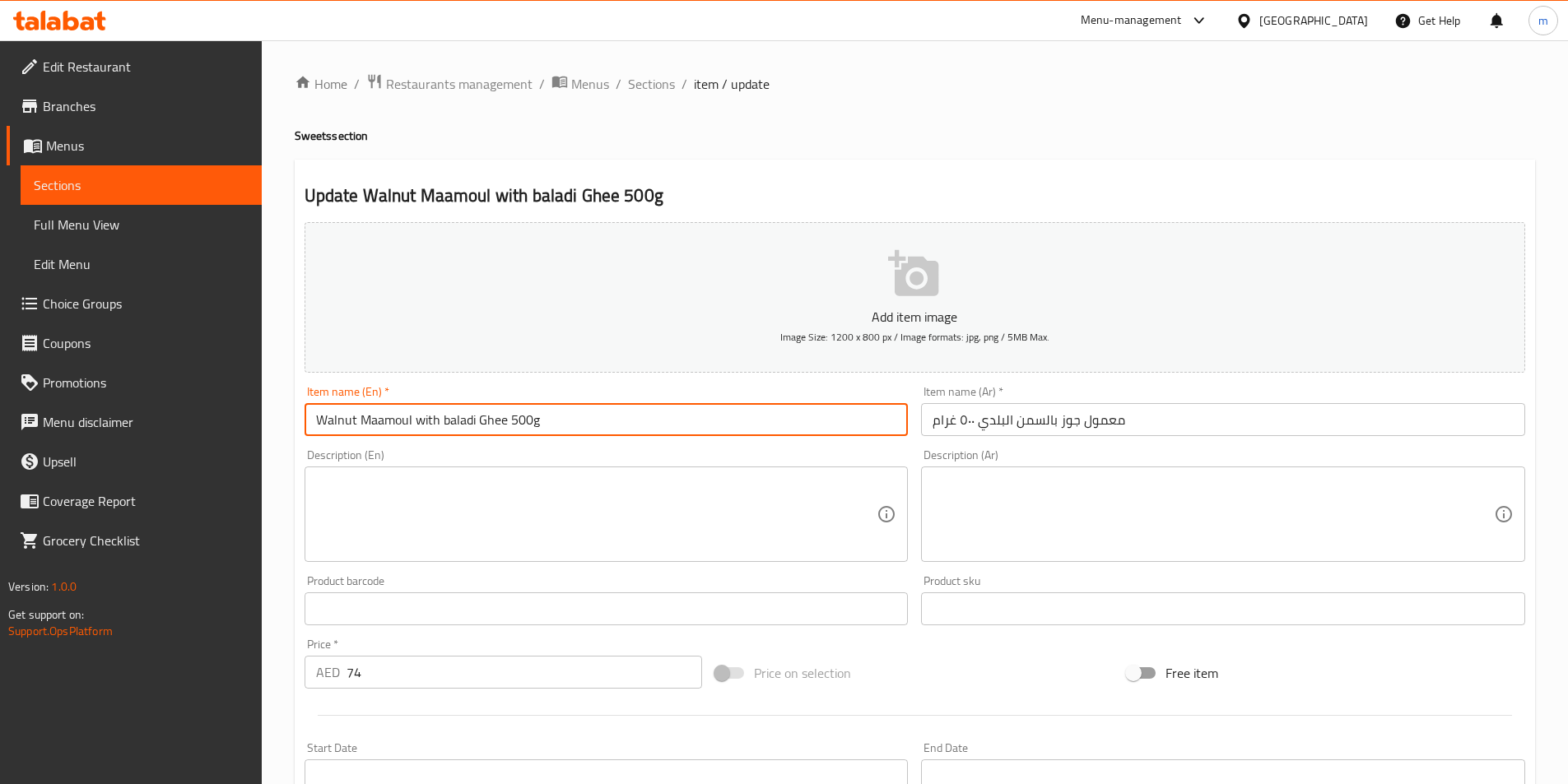
click at [454, 426] on input "Walnut Maamoul with baladi Ghee 500g" at bounding box center [606, 419] width 604 height 33
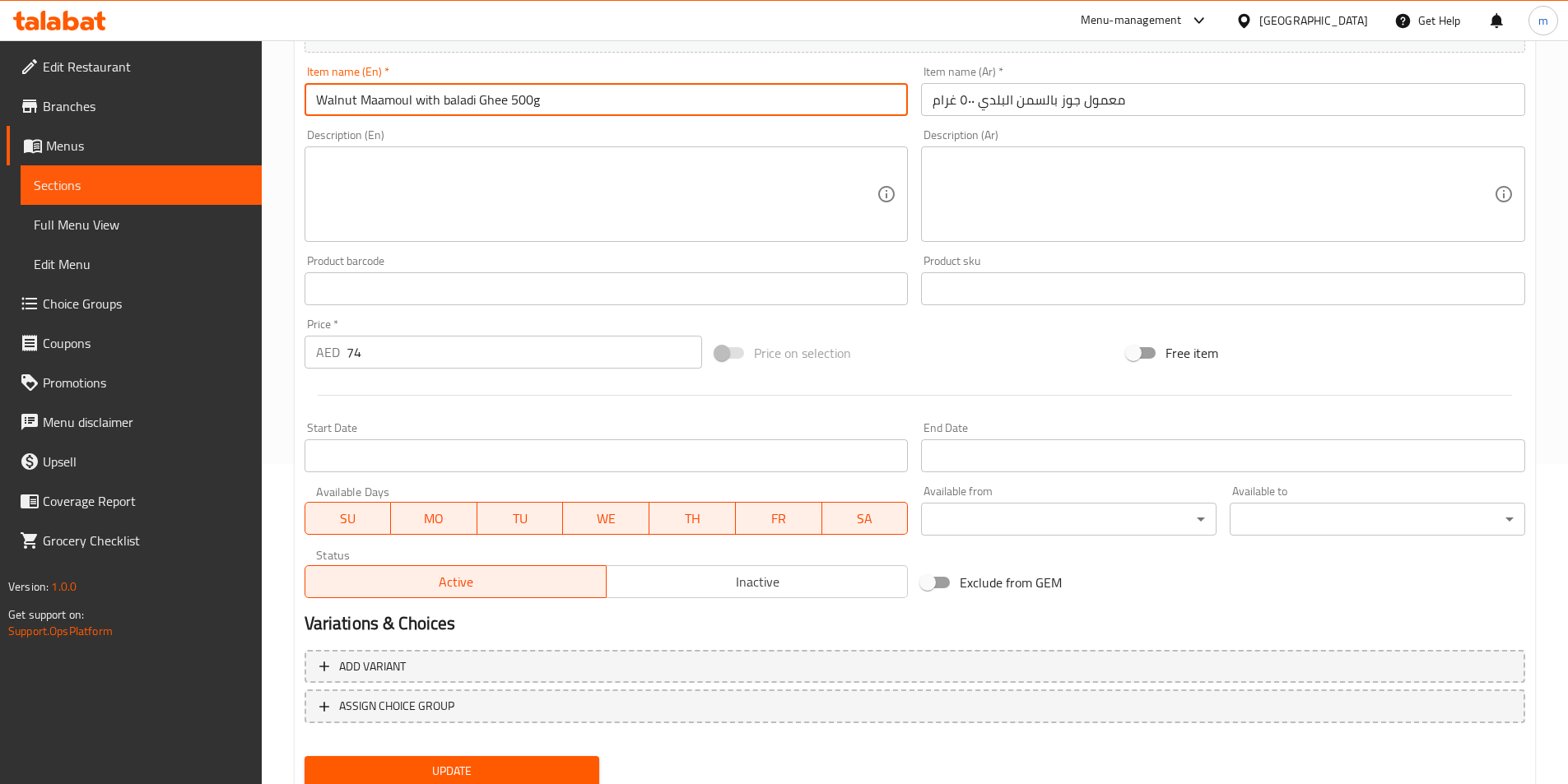
scroll to position [378, 0]
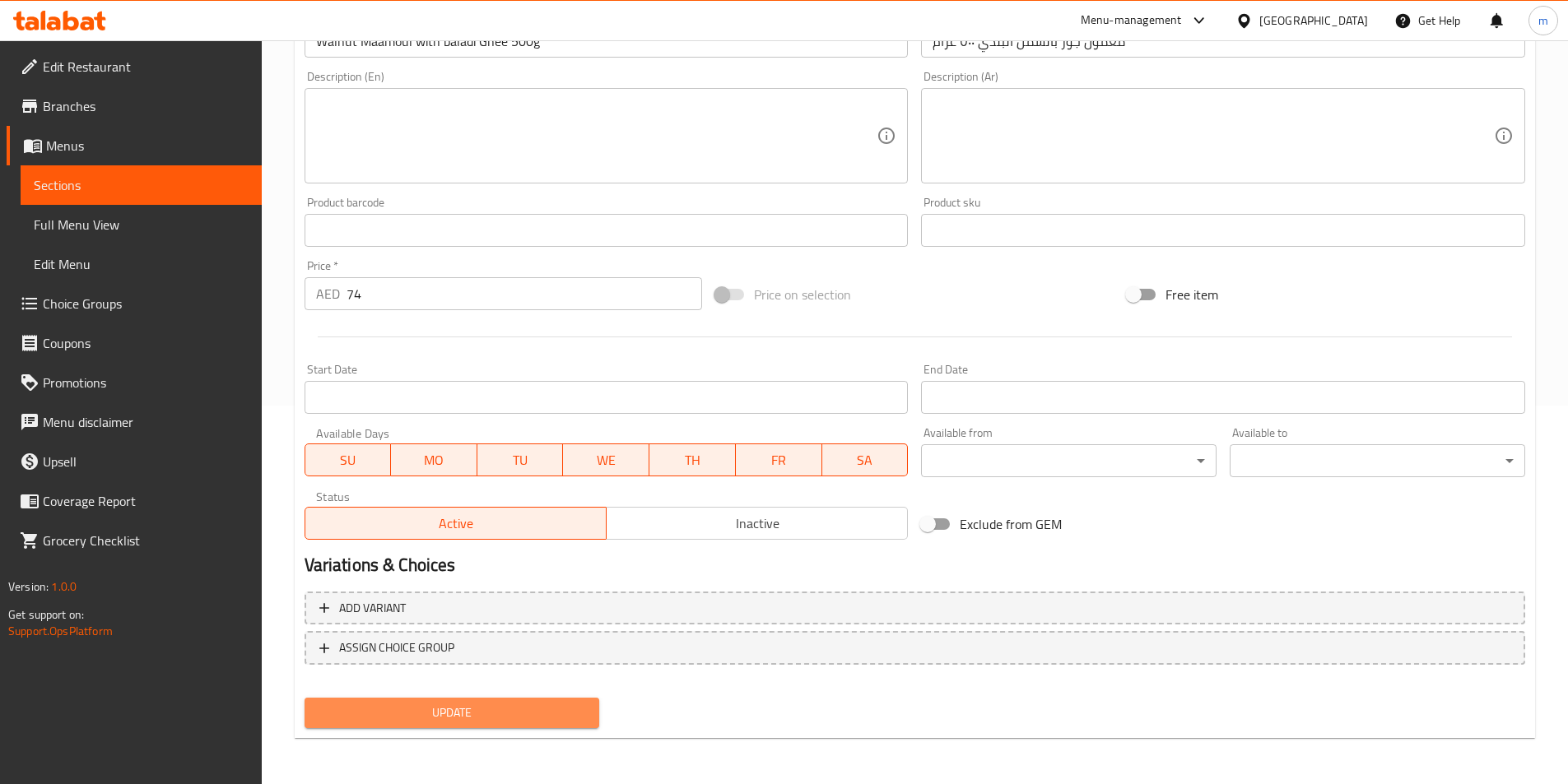
click at [585, 706] on span "Update" at bounding box center [452, 713] width 269 height 21
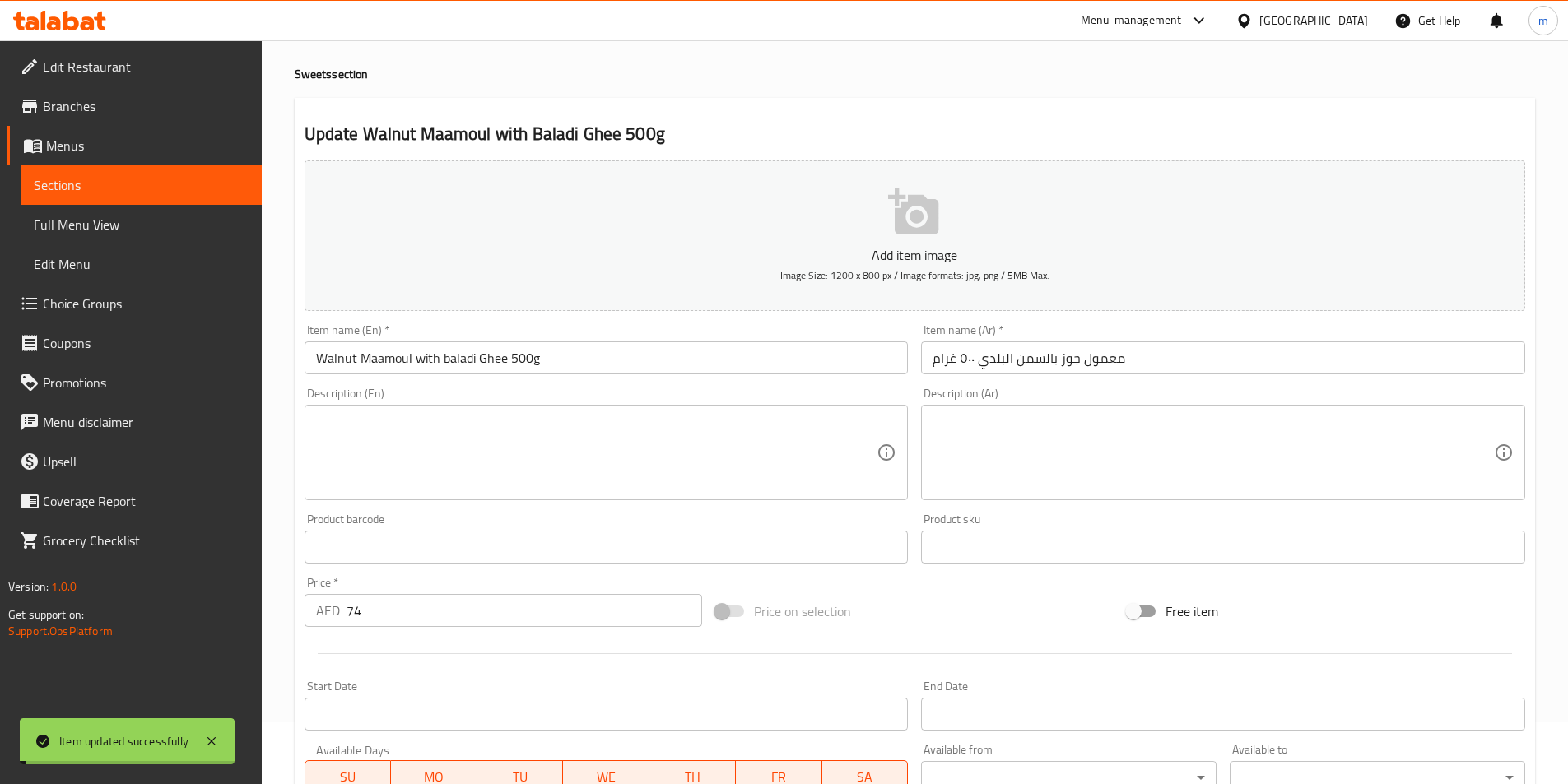
scroll to position [0, 0]
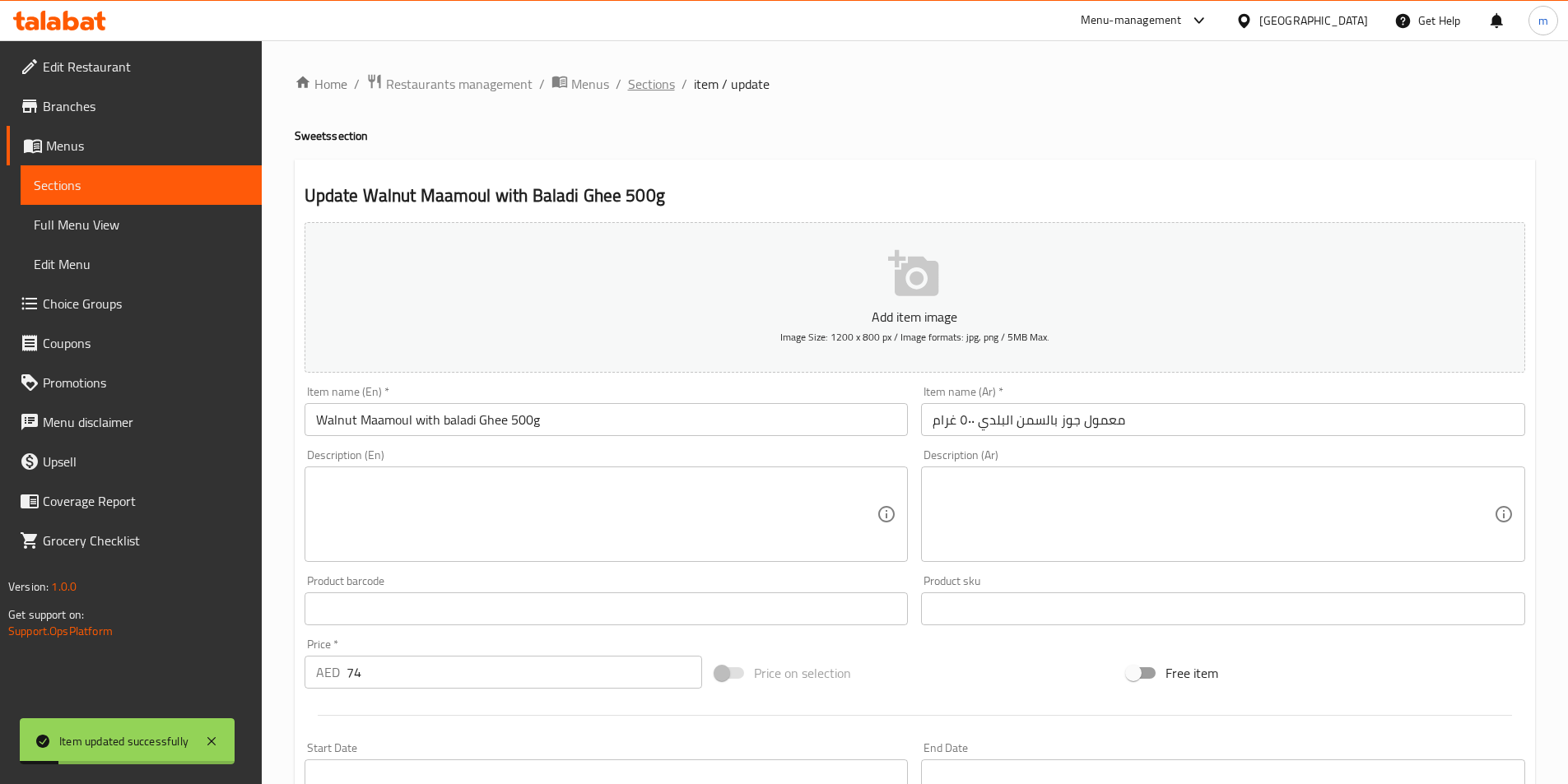
click at [660, 85] on span "Sections" at bounding box center [651, 84] width 47 height 20
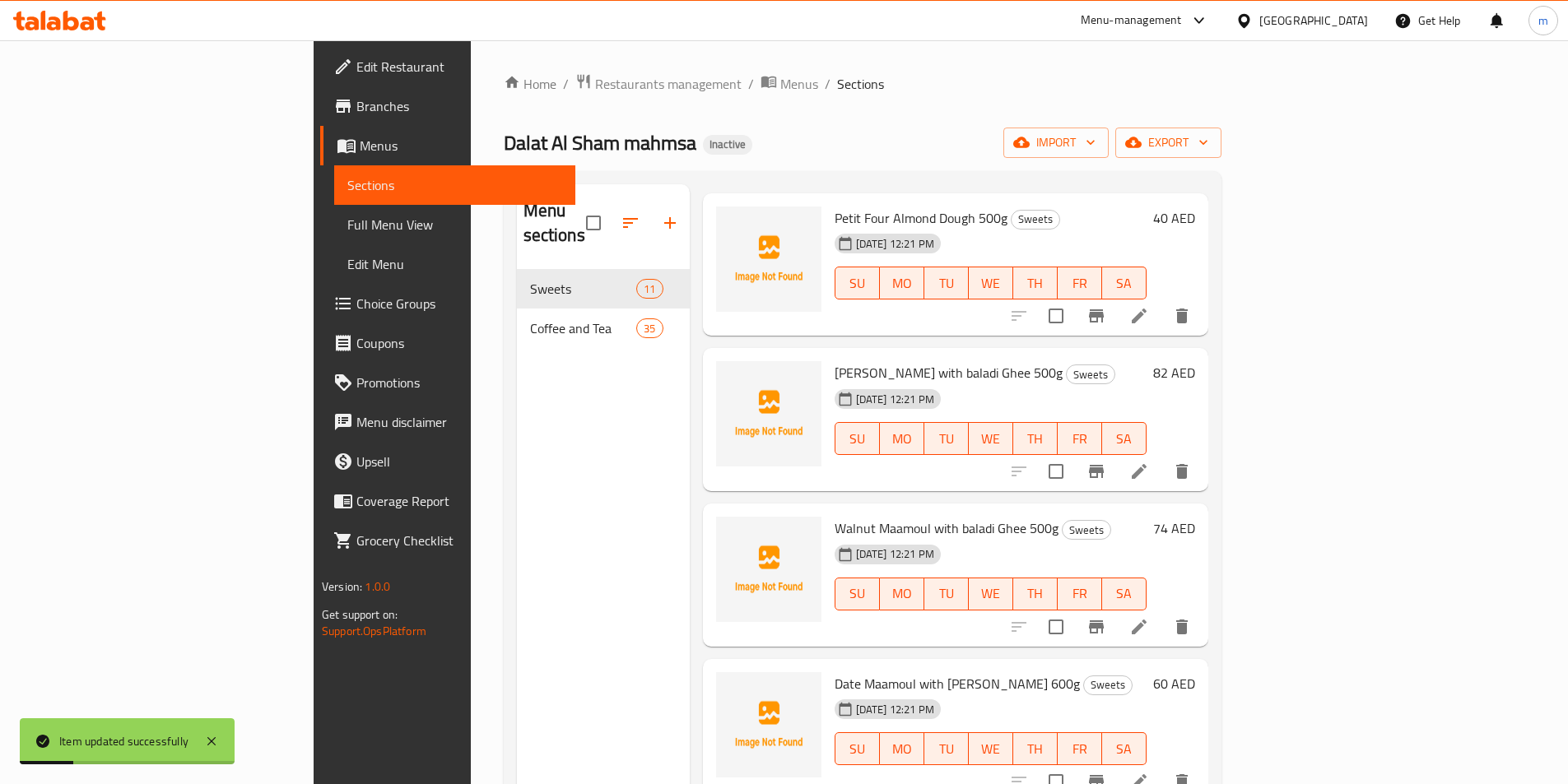
scroll to position [165, 0]
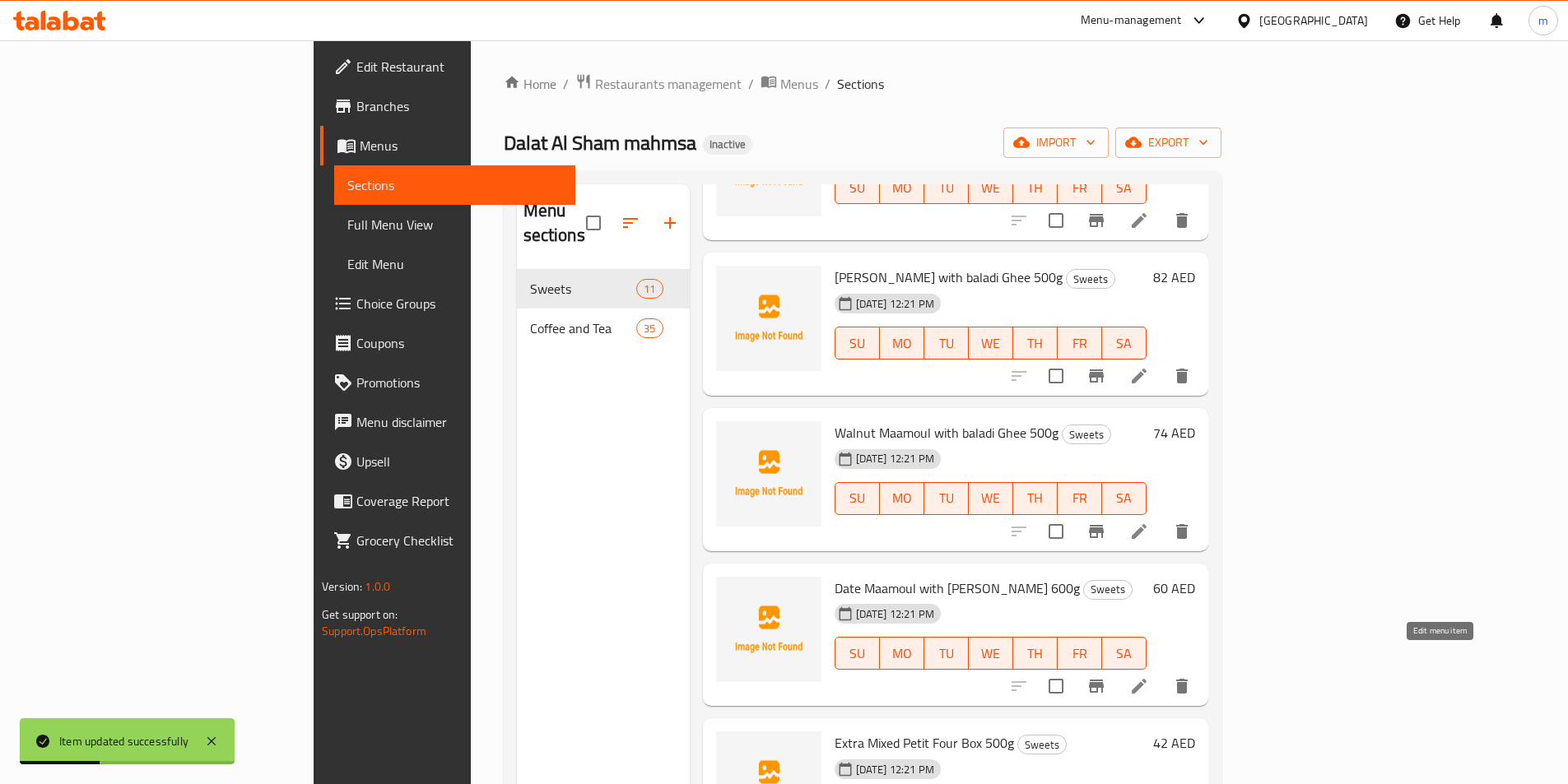
click at [1149, 676] on icon at bounding box center [1139, 686] width 20 height 20
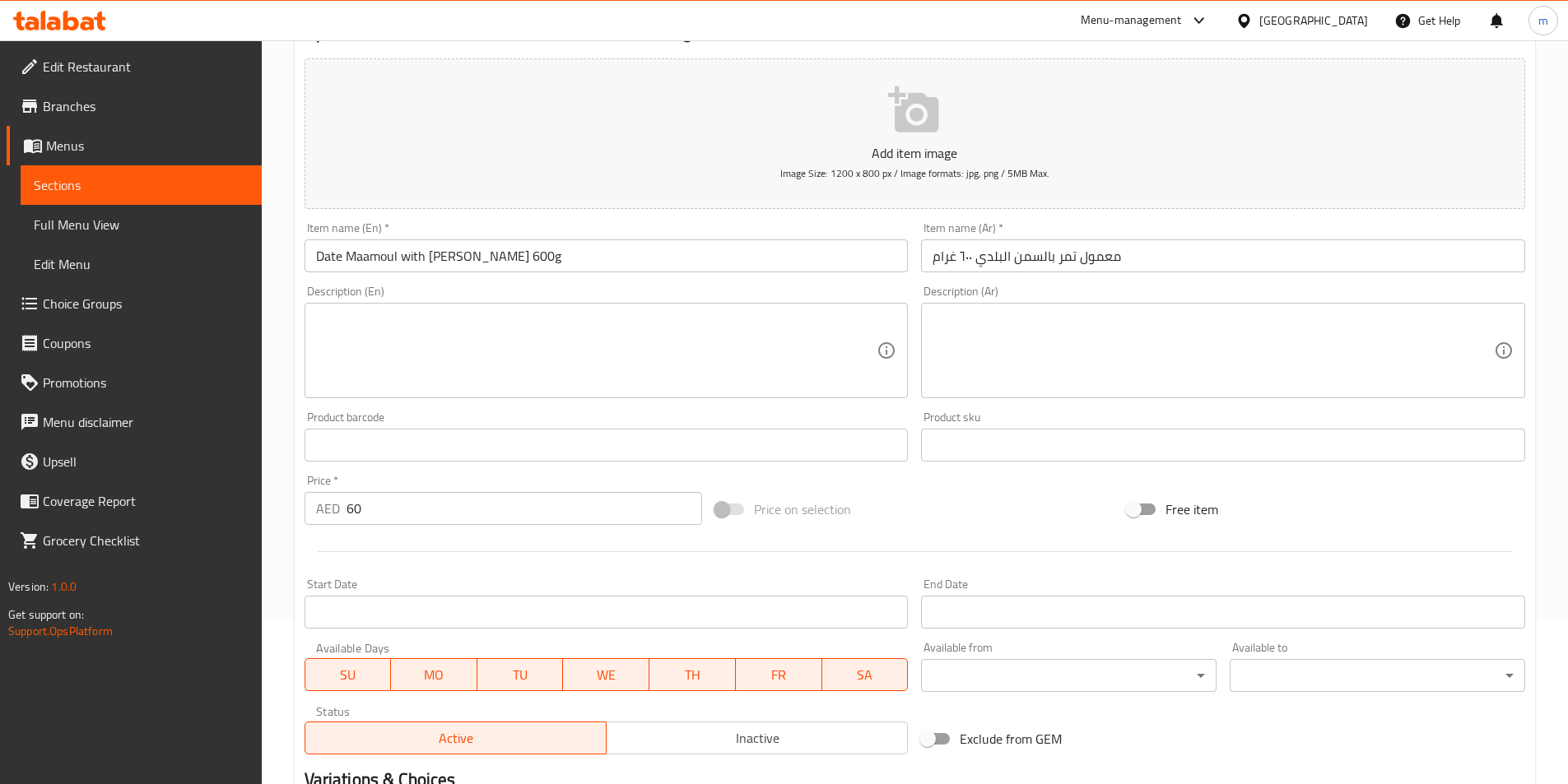
scroll to position [165, 0]
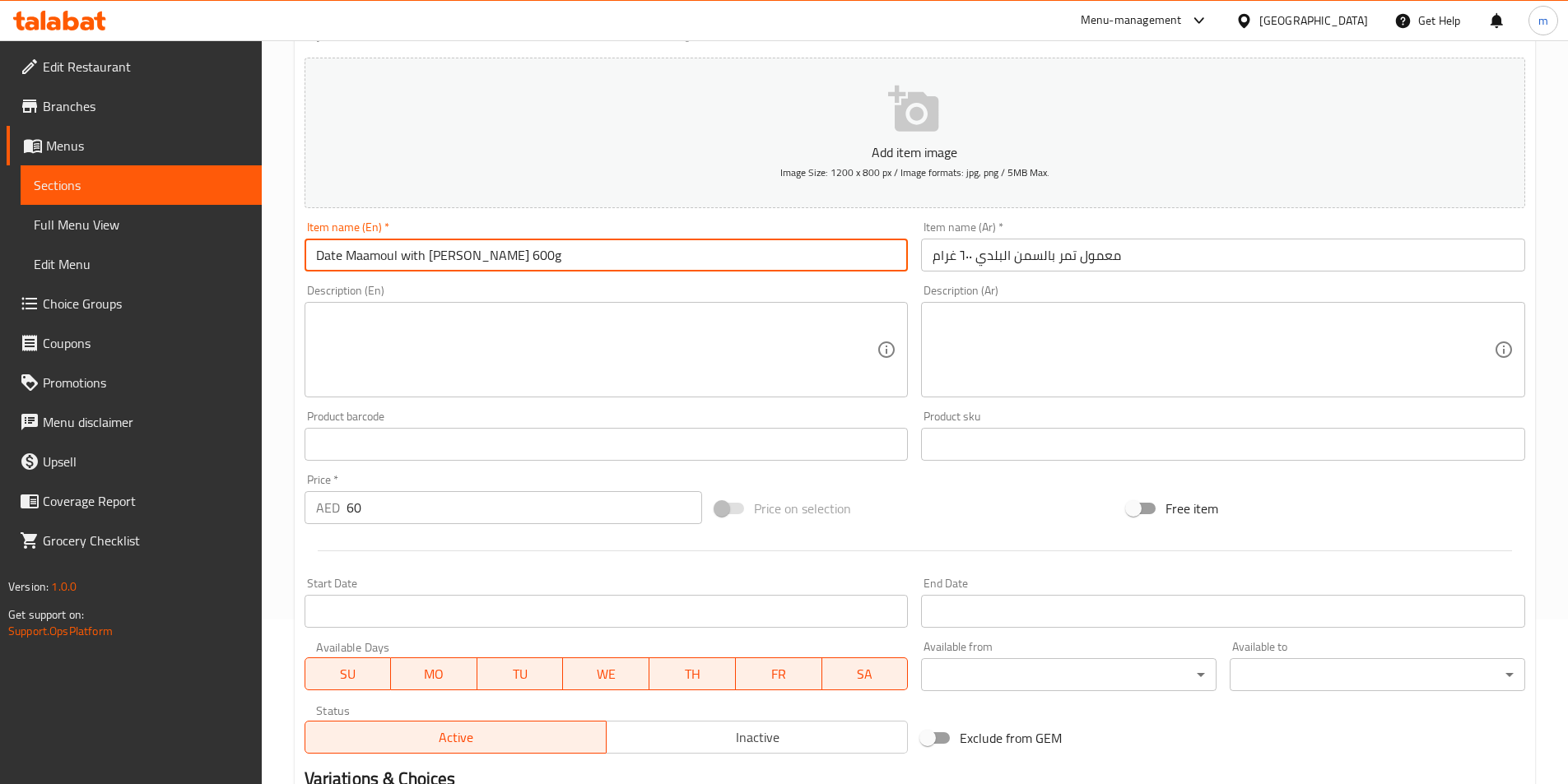
click at [444, 256] on input "Date Maamoul with baladi Ghee 600g" at bounding box center [606, 255] width 604 height 33
click at [436, 252] on input "Date Maamoul with baladi Ghee 600g" at bounding box center [606, 255] width 604 height 33
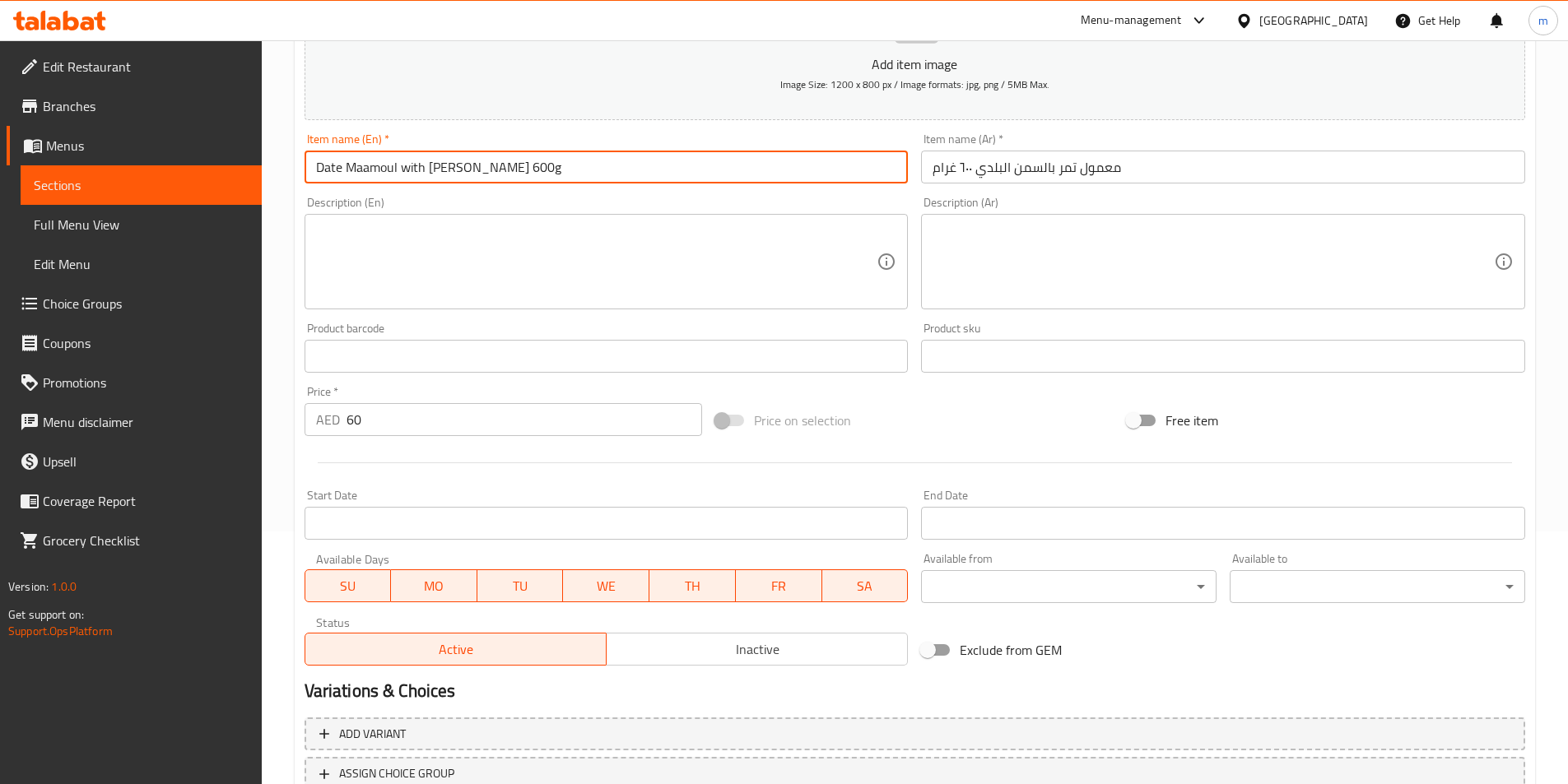
scroll to position [378, 0]
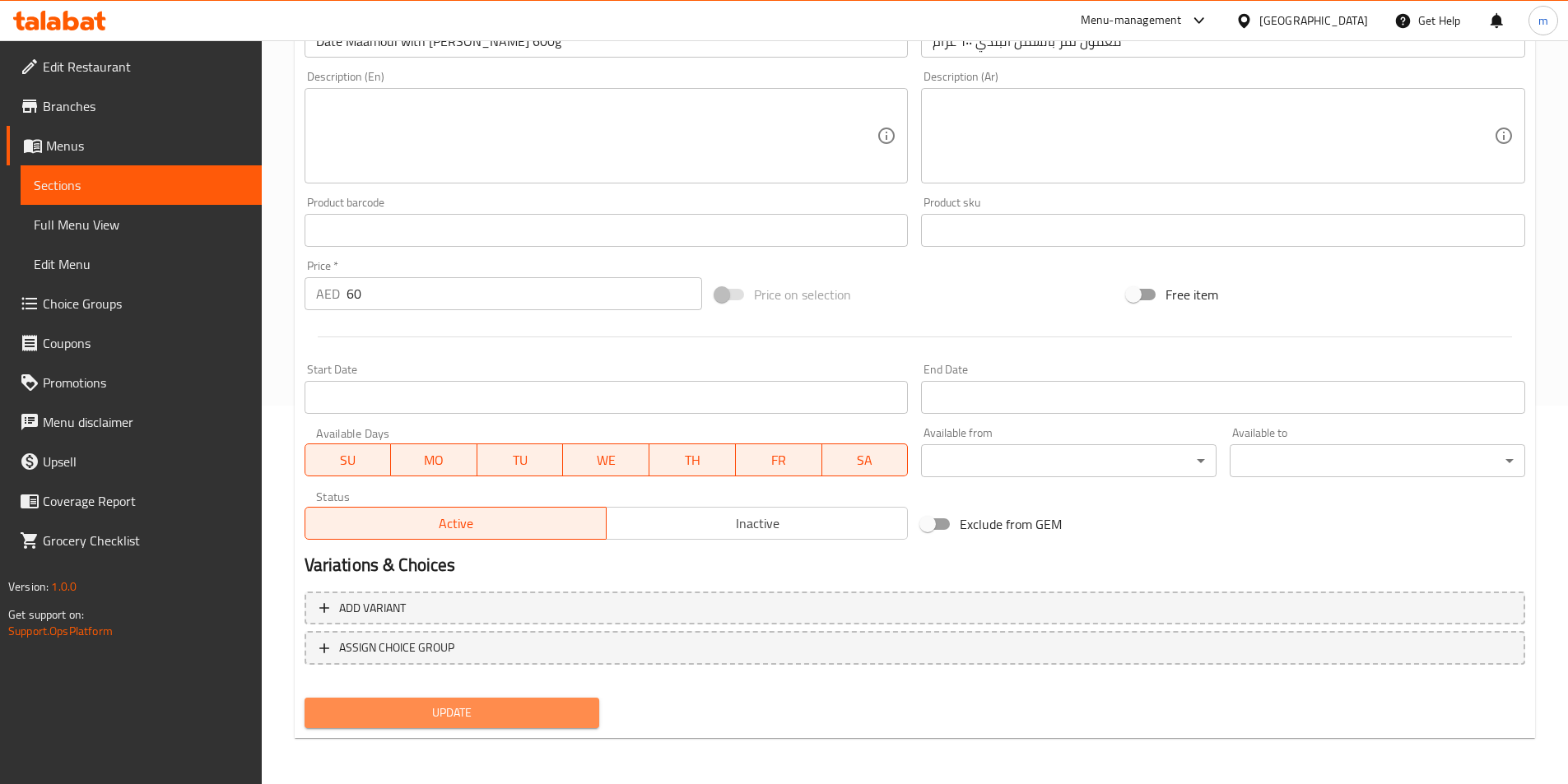
click at [542, 720] on span "Update" at bounding box center [452, 713] width 269 height 21
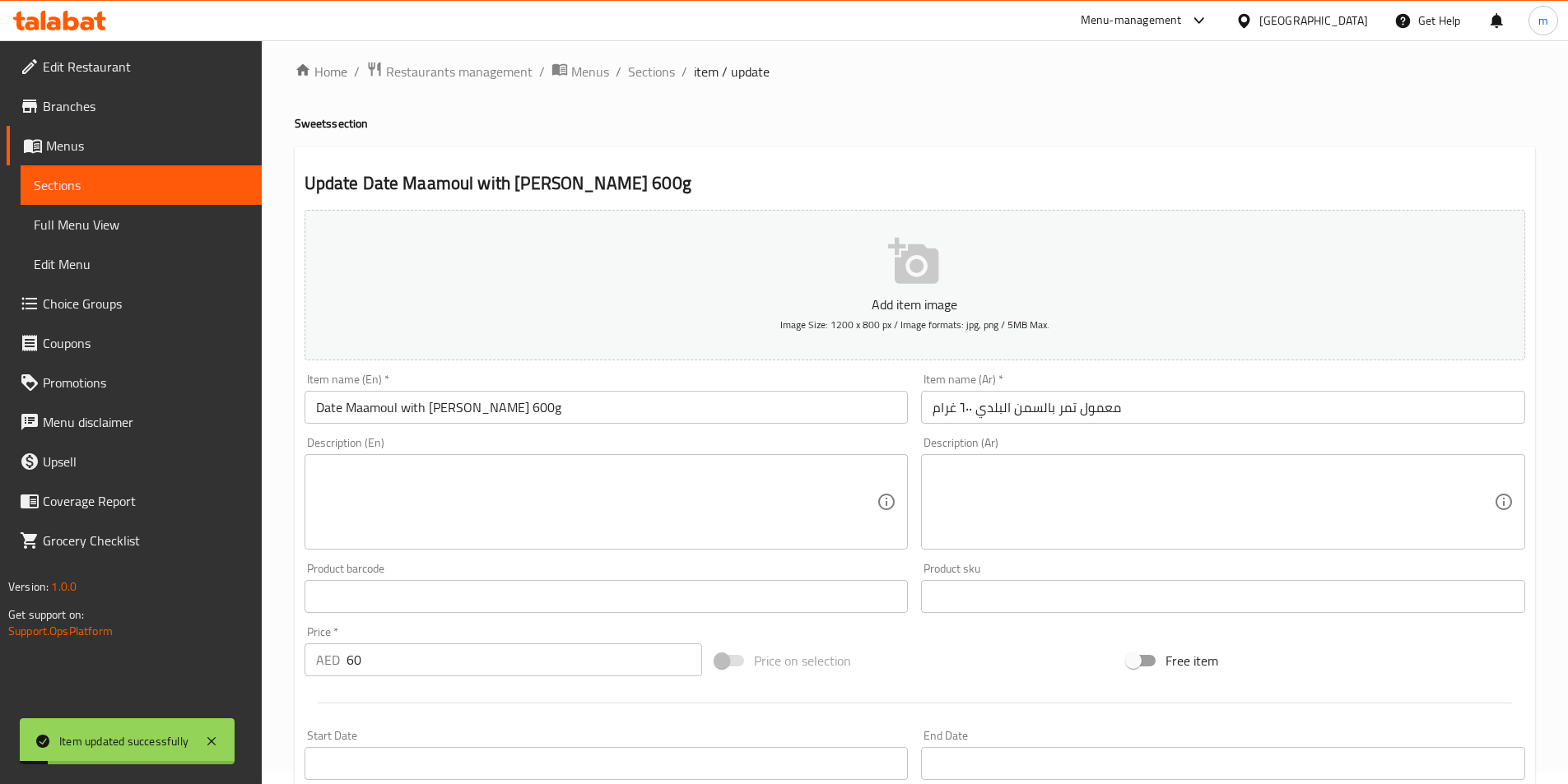
scroll to position [0, 0]
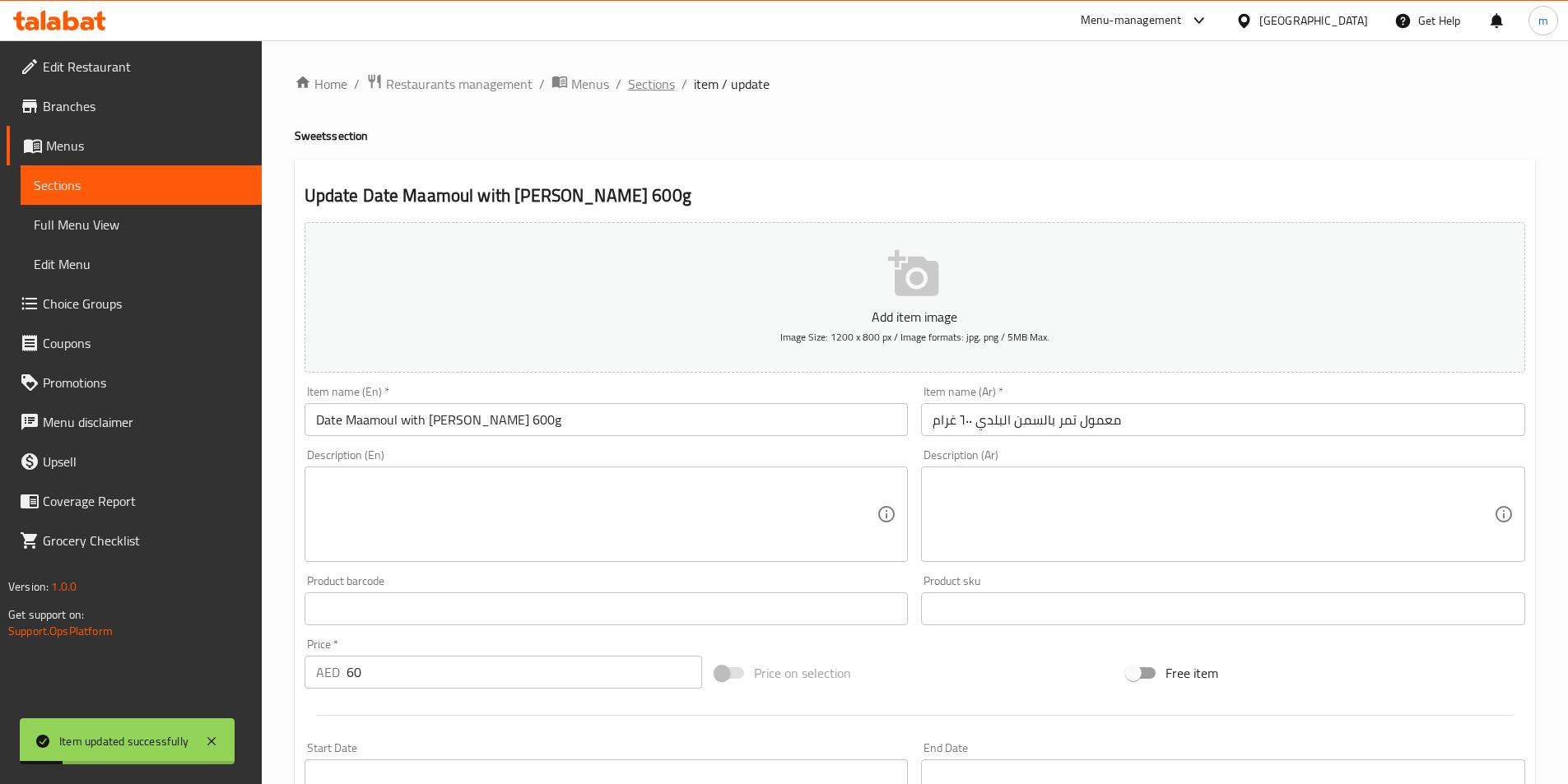
click at [655, 77] on span "Sections" at bounding box center [651, 84] width 47 height 20
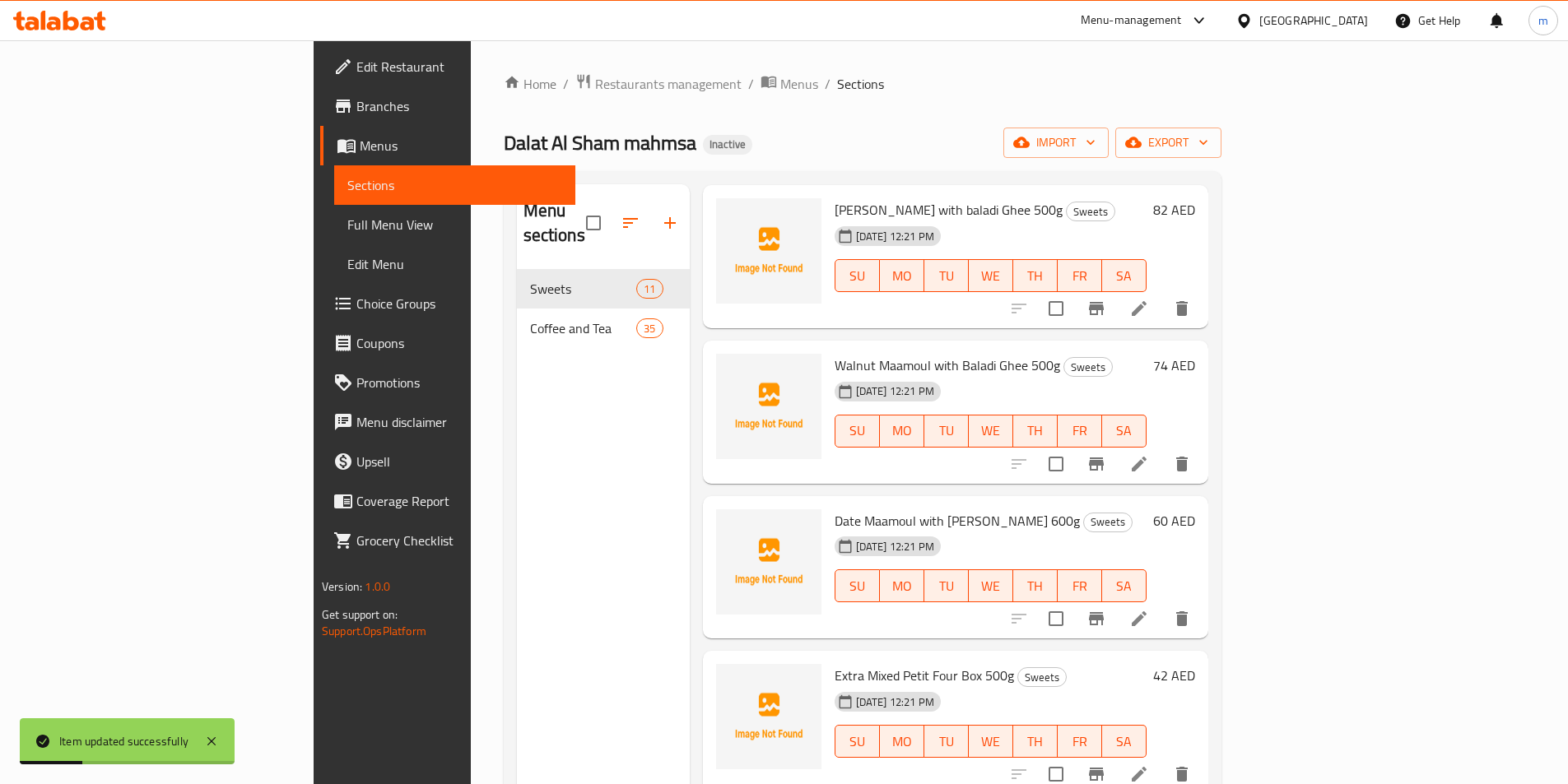
scroll to position [329, 0]
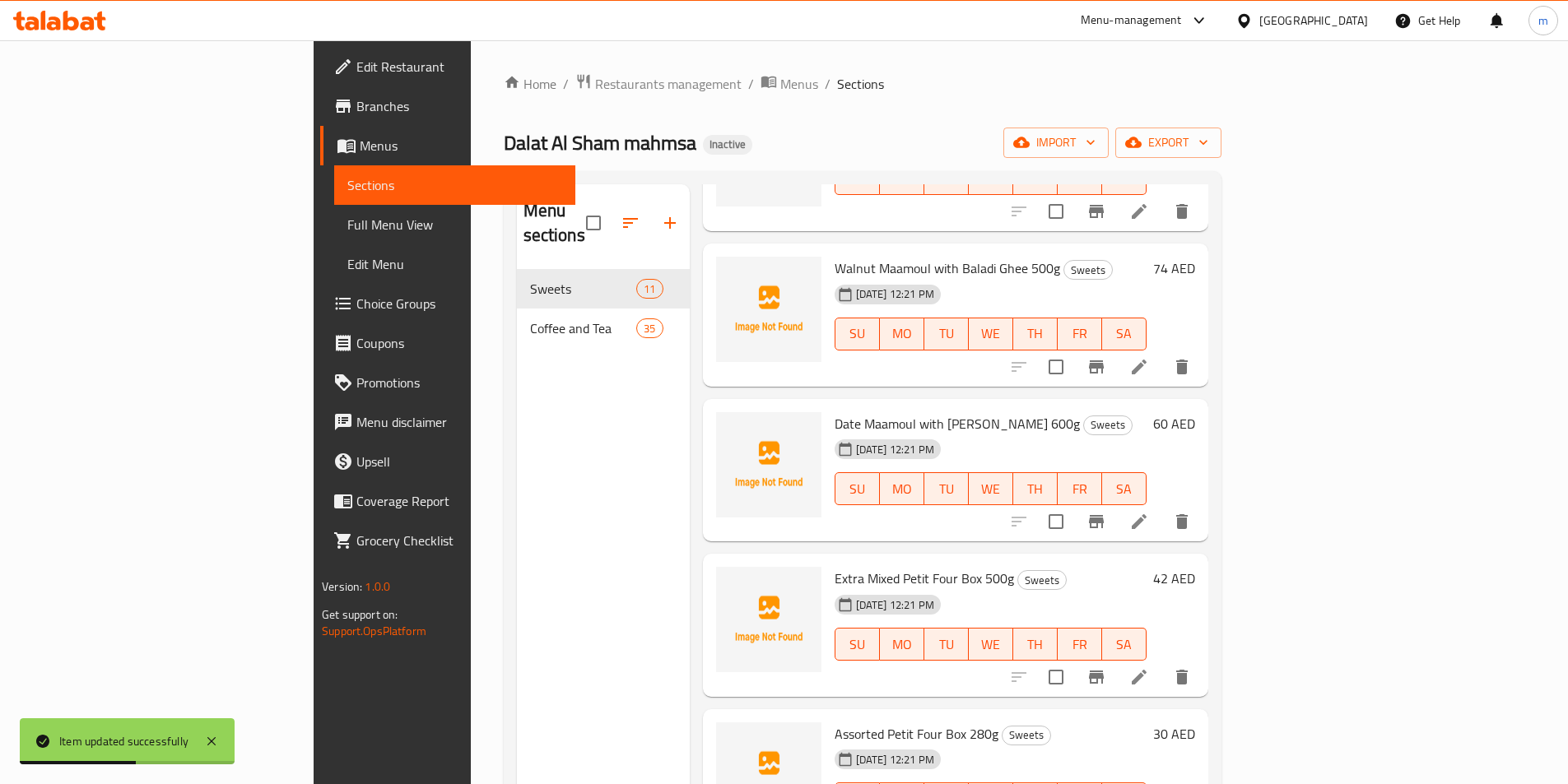
click at [1163, 666] on li at bounding box center [1138, 677] width 46 height 30
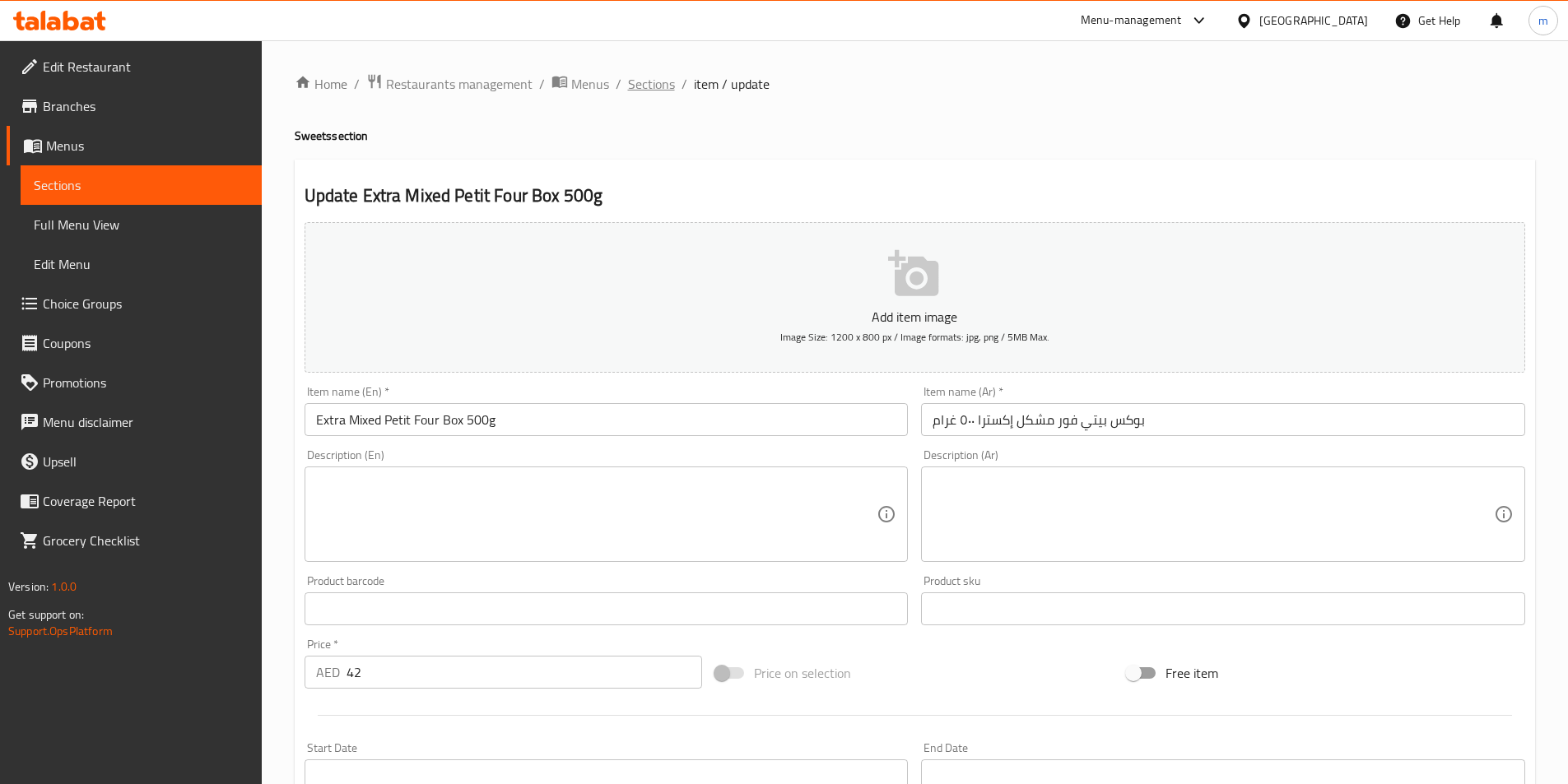
click at [644, 82] on span "Sections" at bounding box center [651, 84] width 47 height 20
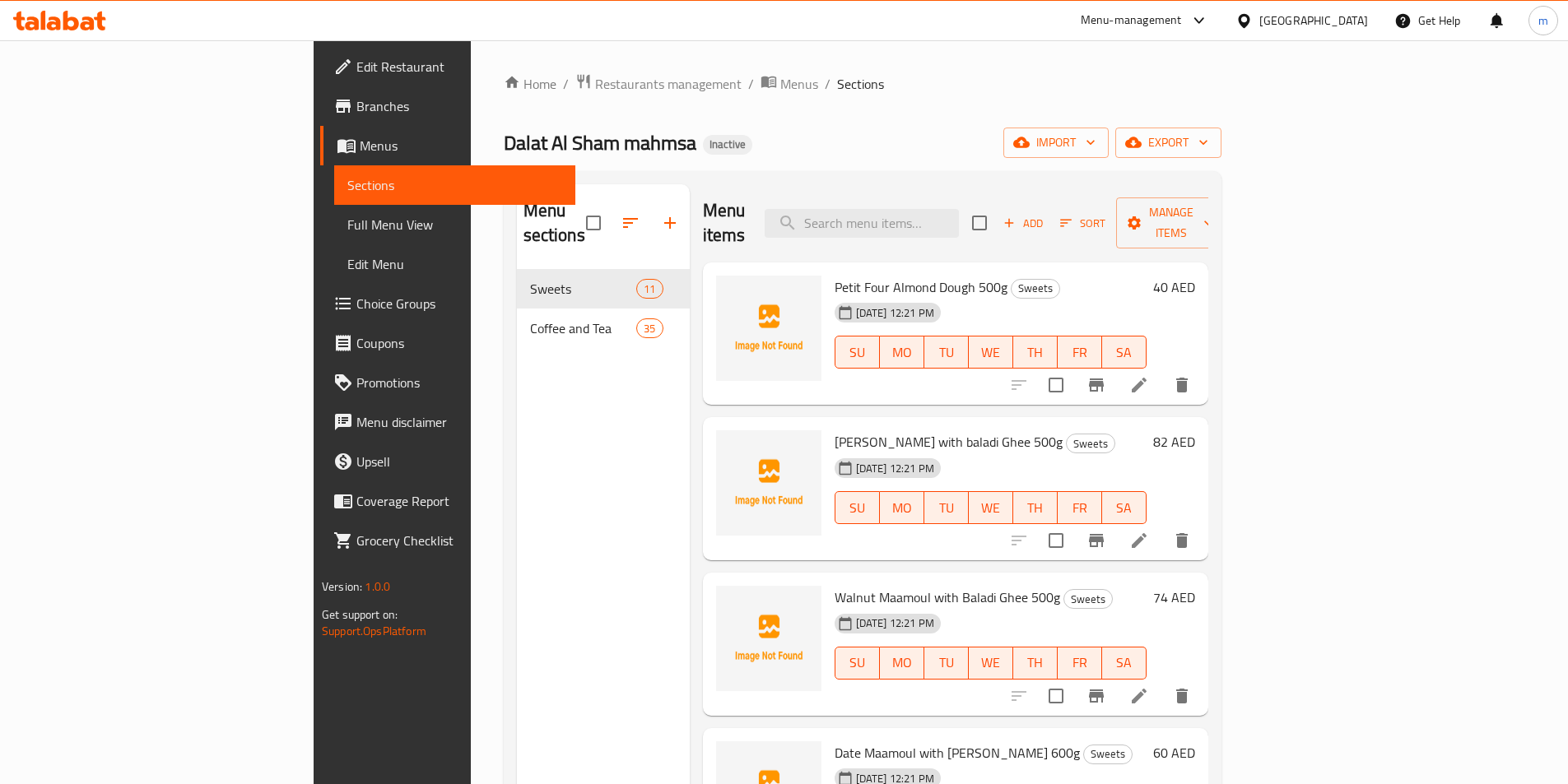
scroll to position [493, 0]
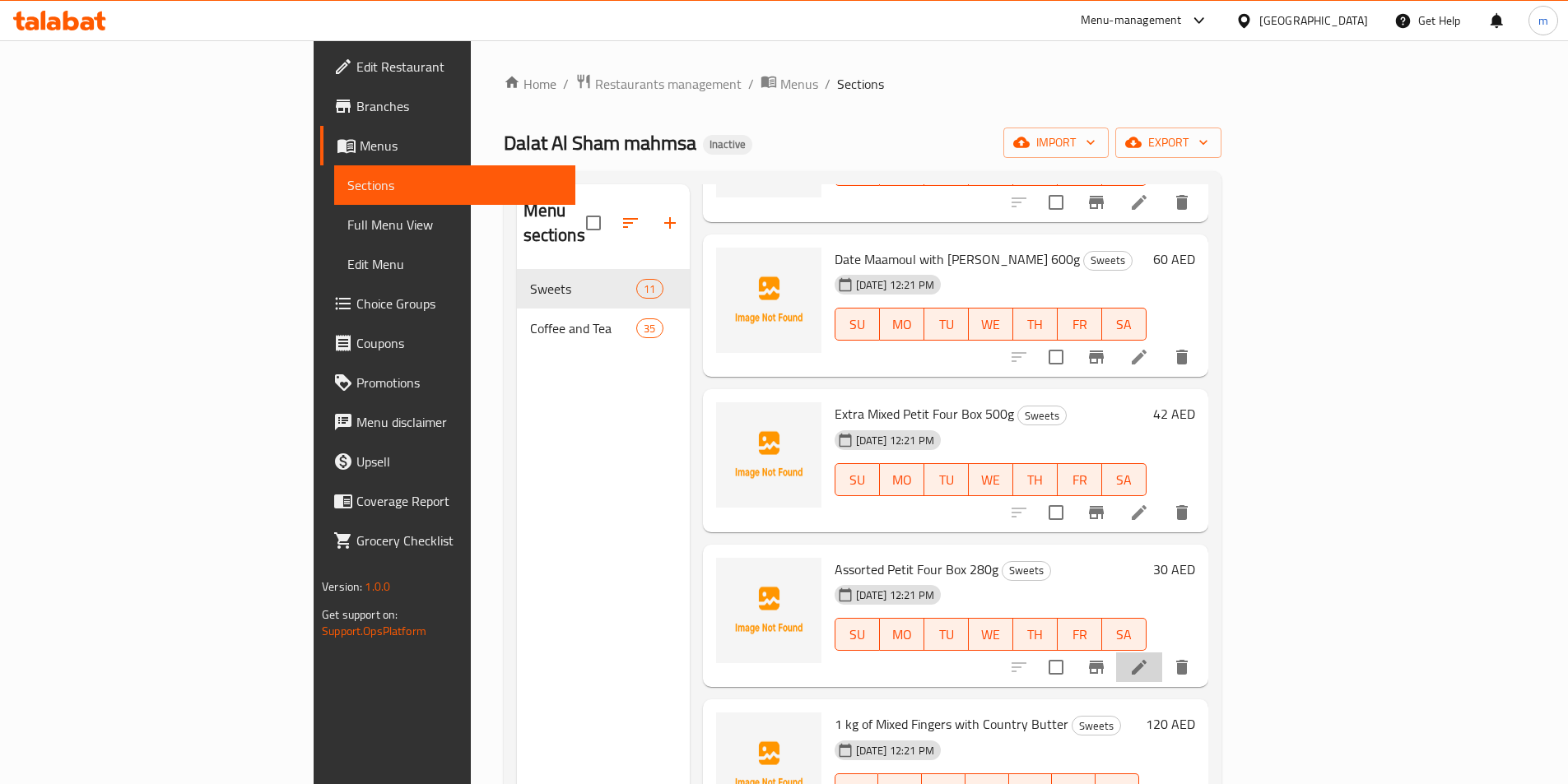
click at [1163, 656] on li at bounding box center [1138, 667] width 46 height 30
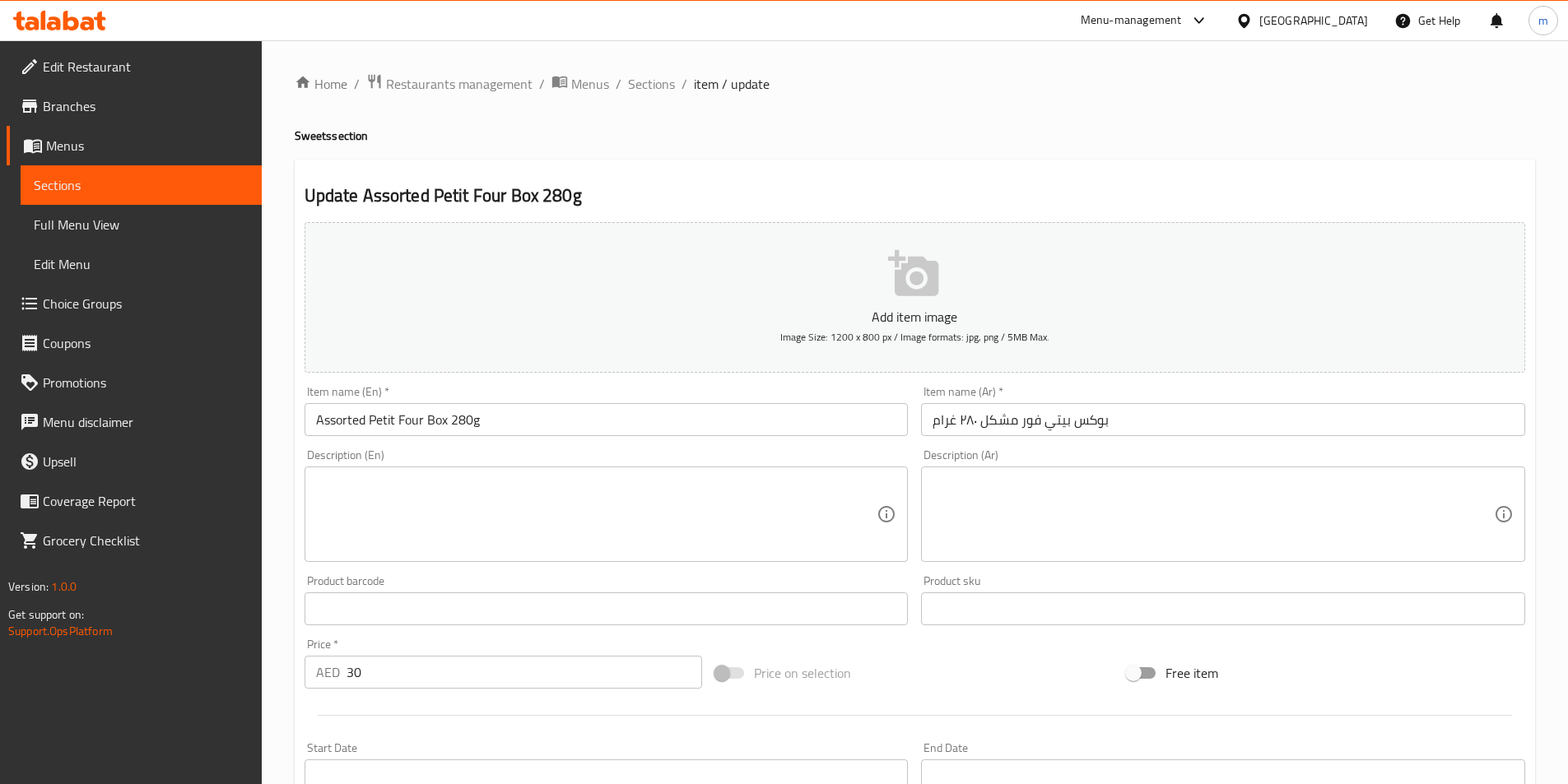
click at [349, 417] on input "Assorted Petit Four Box 280g" at bounding box center [606, 419] width 604 height 33
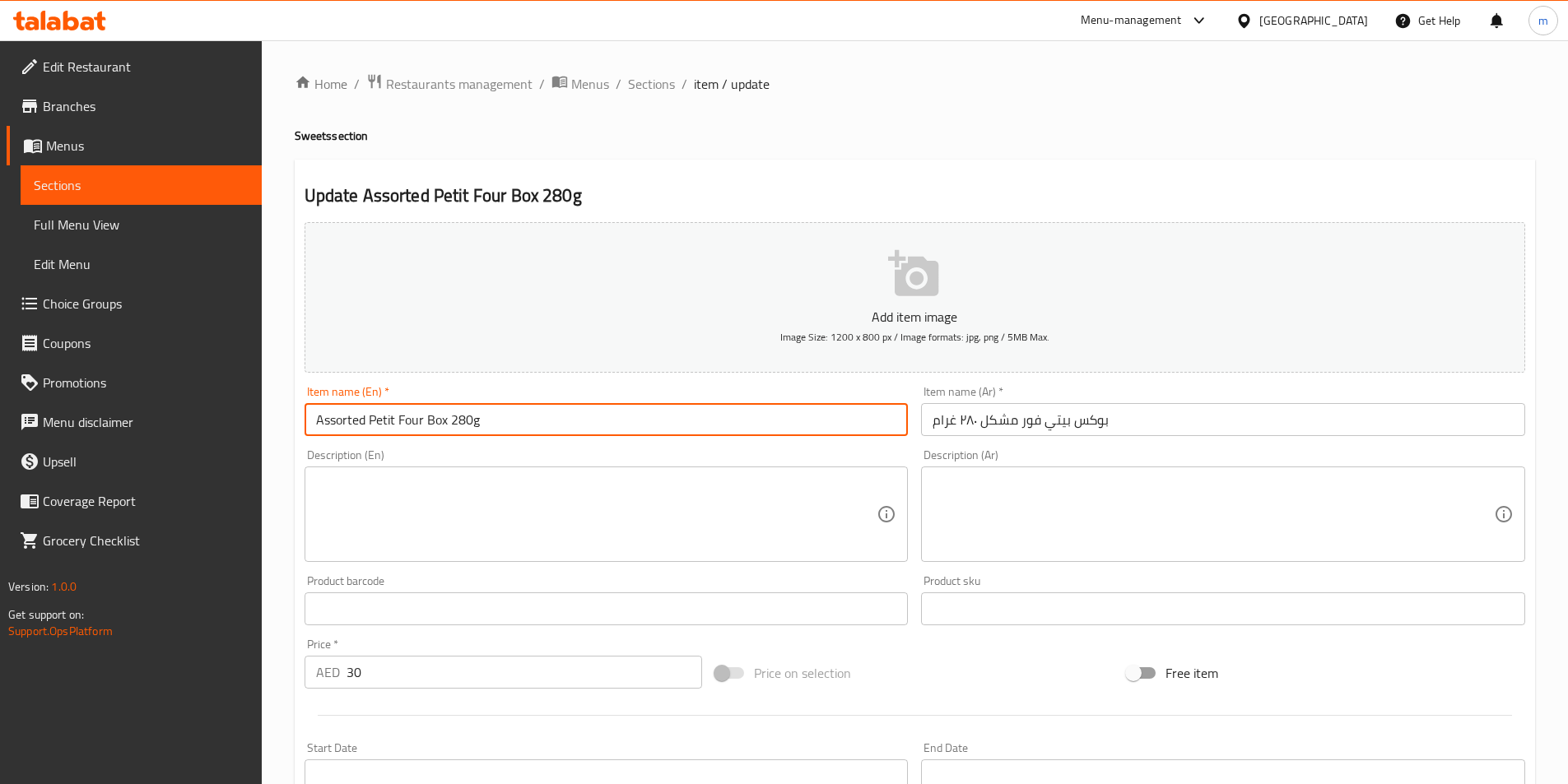
click at [349, 417] on input "Assorted Petit Four Box 280g" at bounding box center [606, 419] width 604 height 33
click at [349, 417] on input "mix Petit Four Box 280g" at bounding box center [606, 419] width 604 height 33
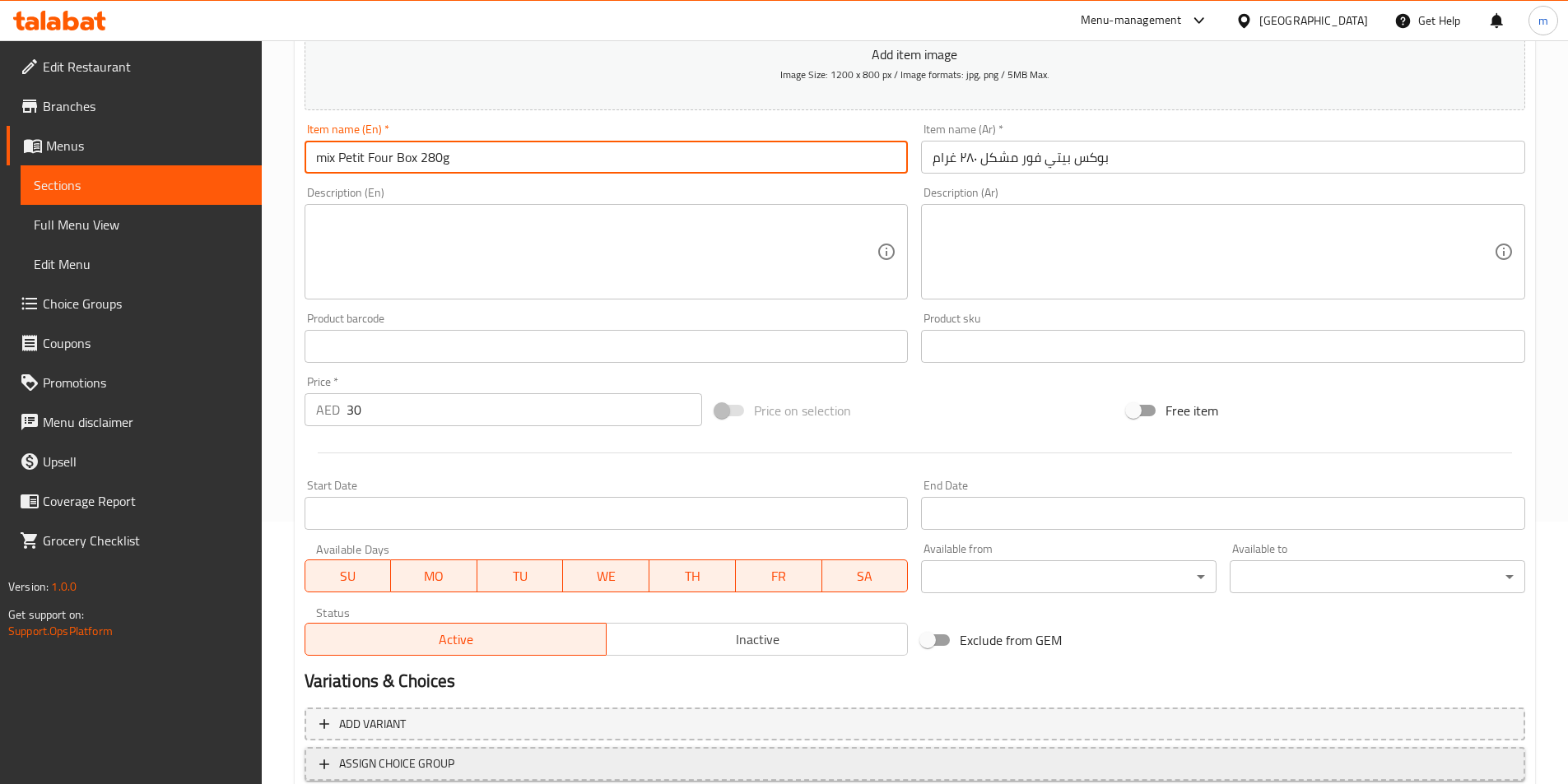
scroll to position [378, 0]
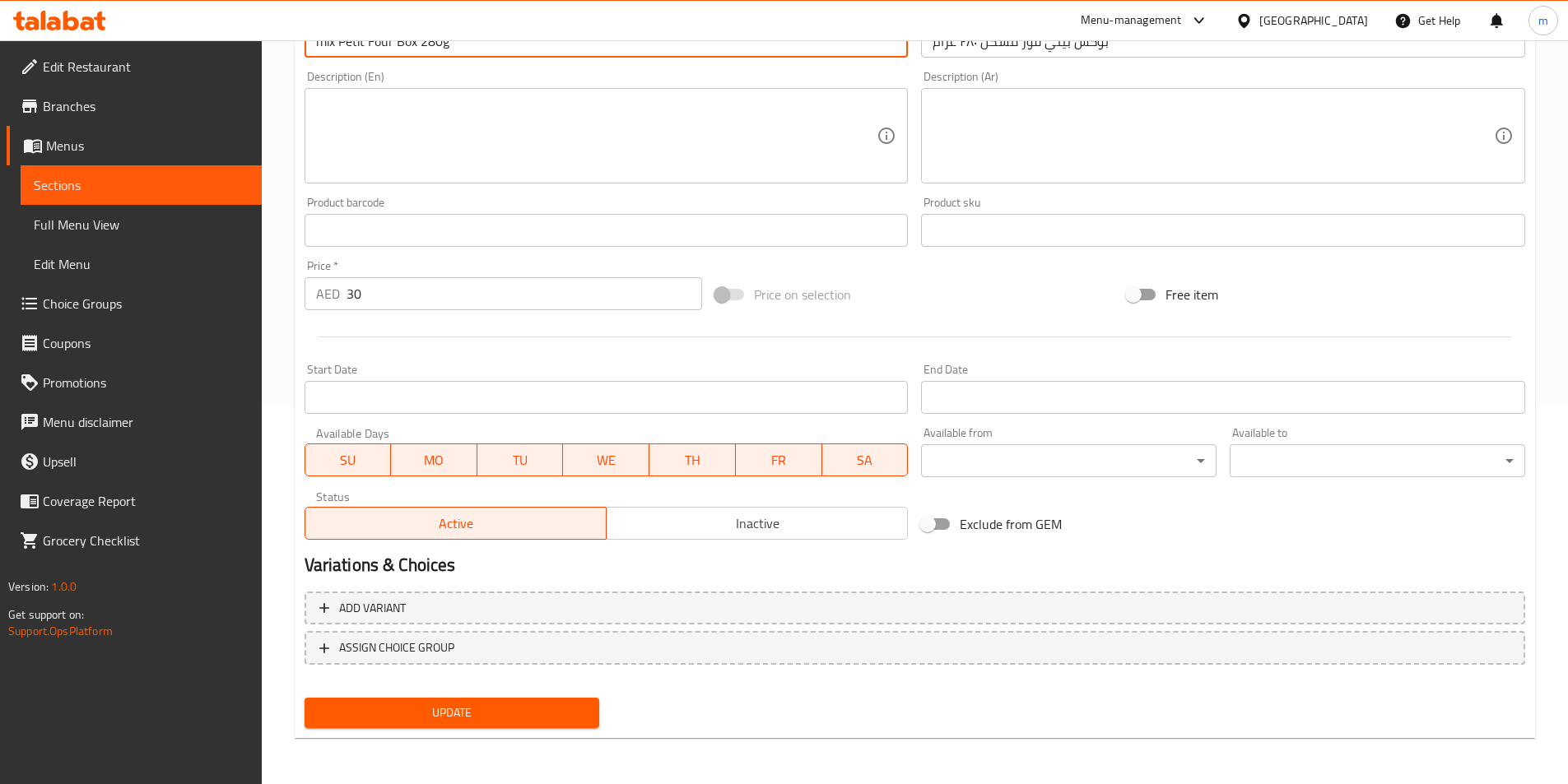
type input "Mix Petit Four Box 280g"
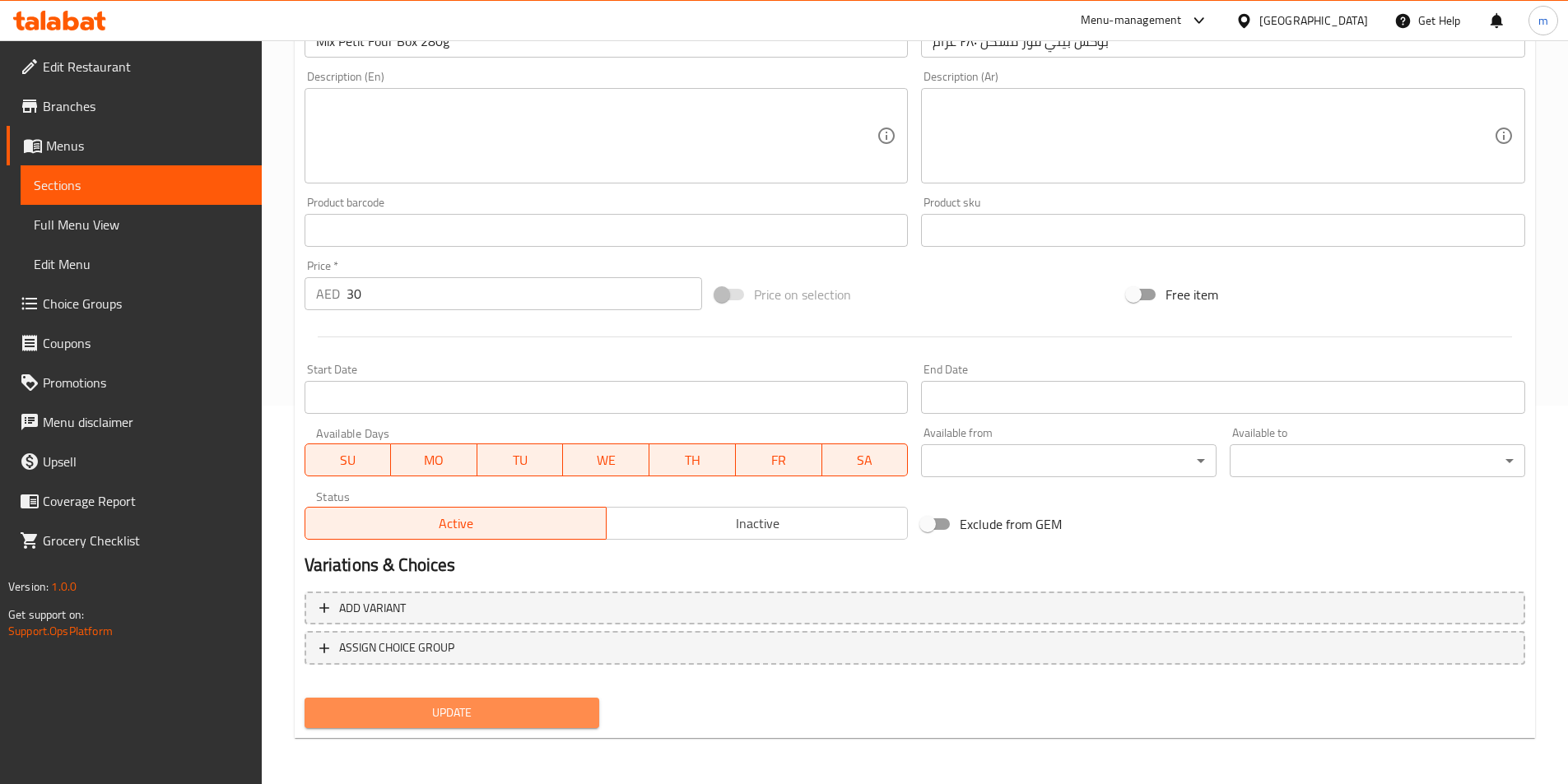
click at [588, 704] on button "Update" at bounding box center [452, 713] width 295 height 31
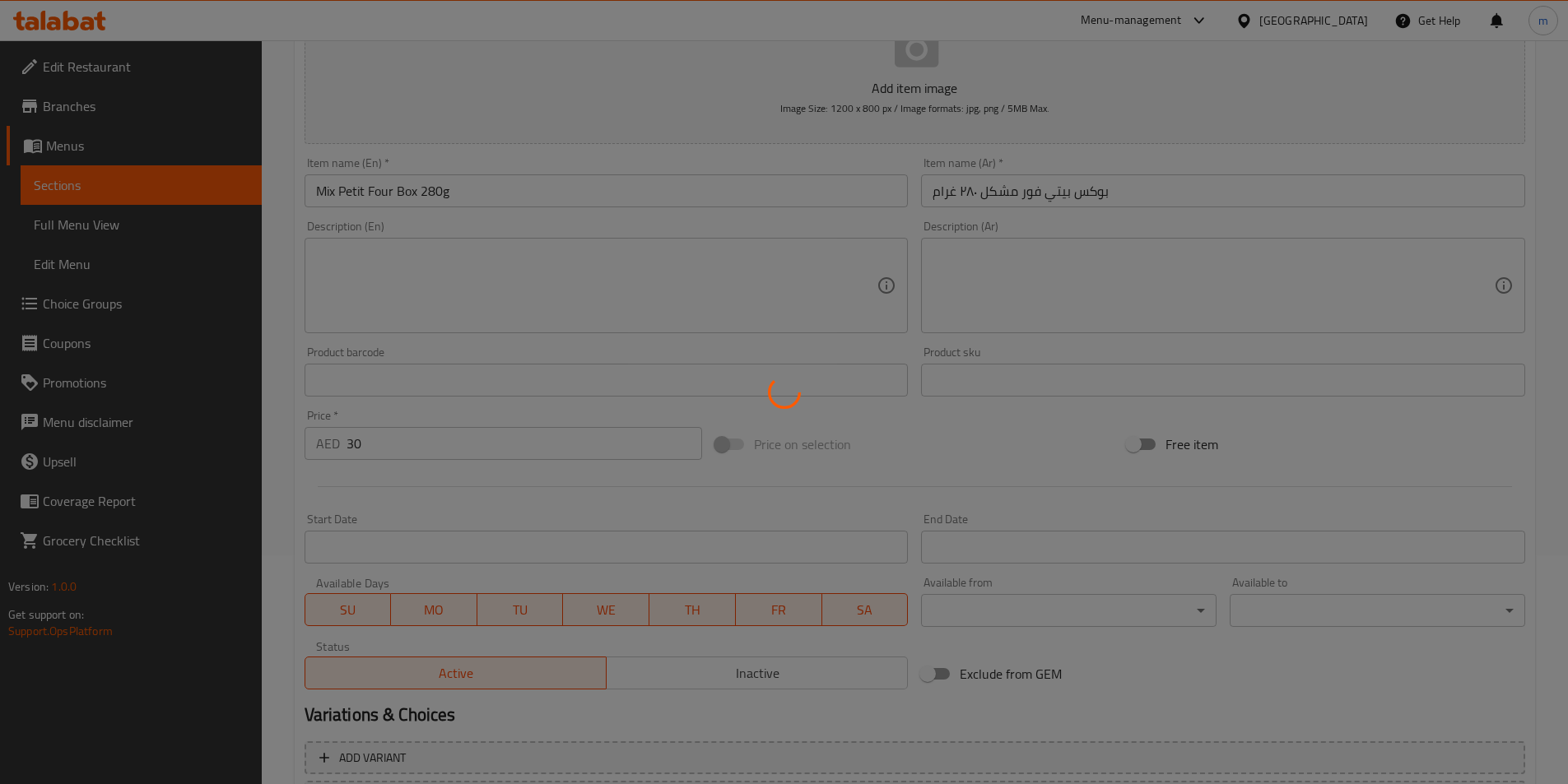
scroll to position [0, 0]
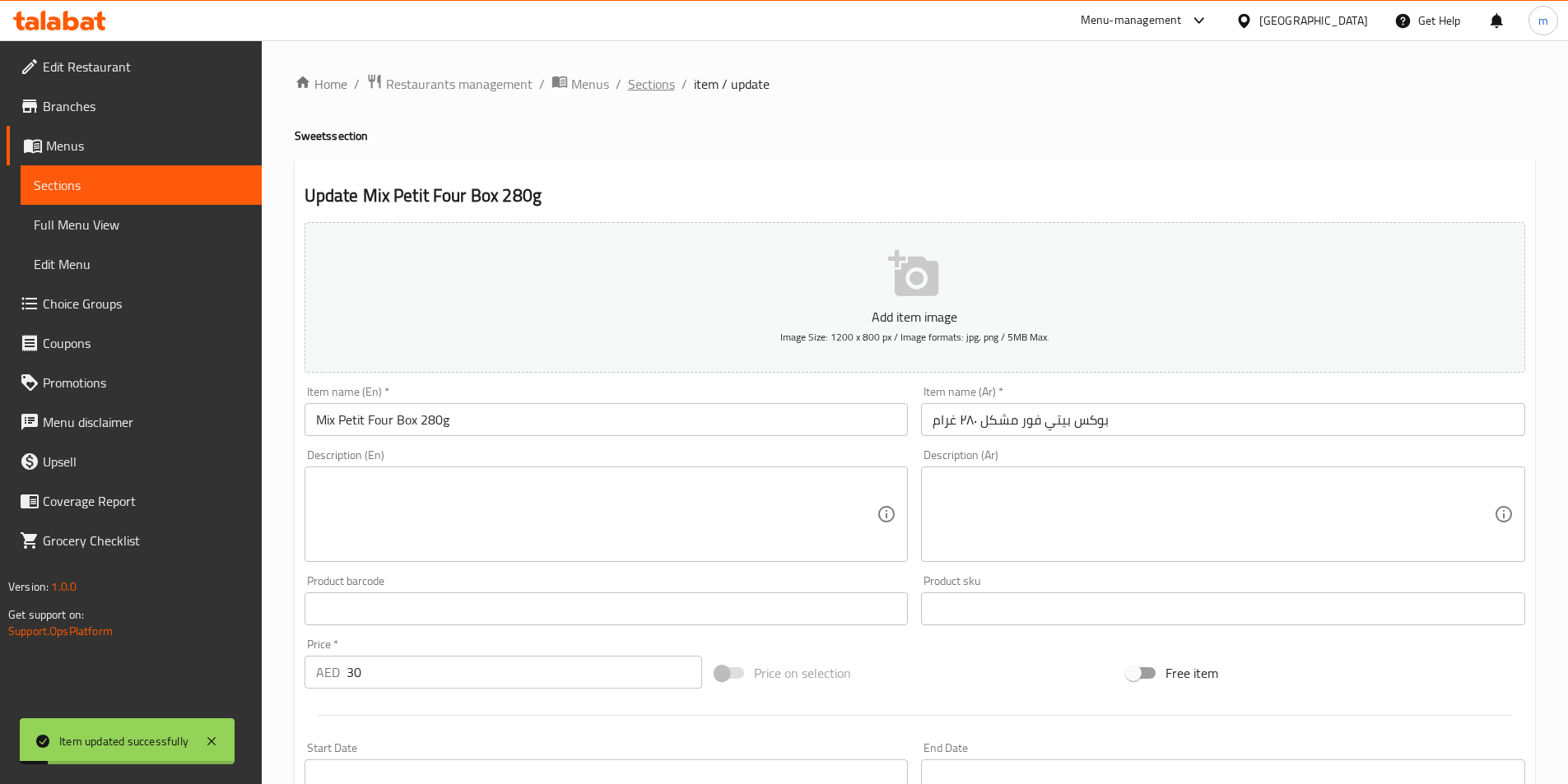
click at [653, 75] on span "Sections" at bounding box center [651, 84] width 47 height 20
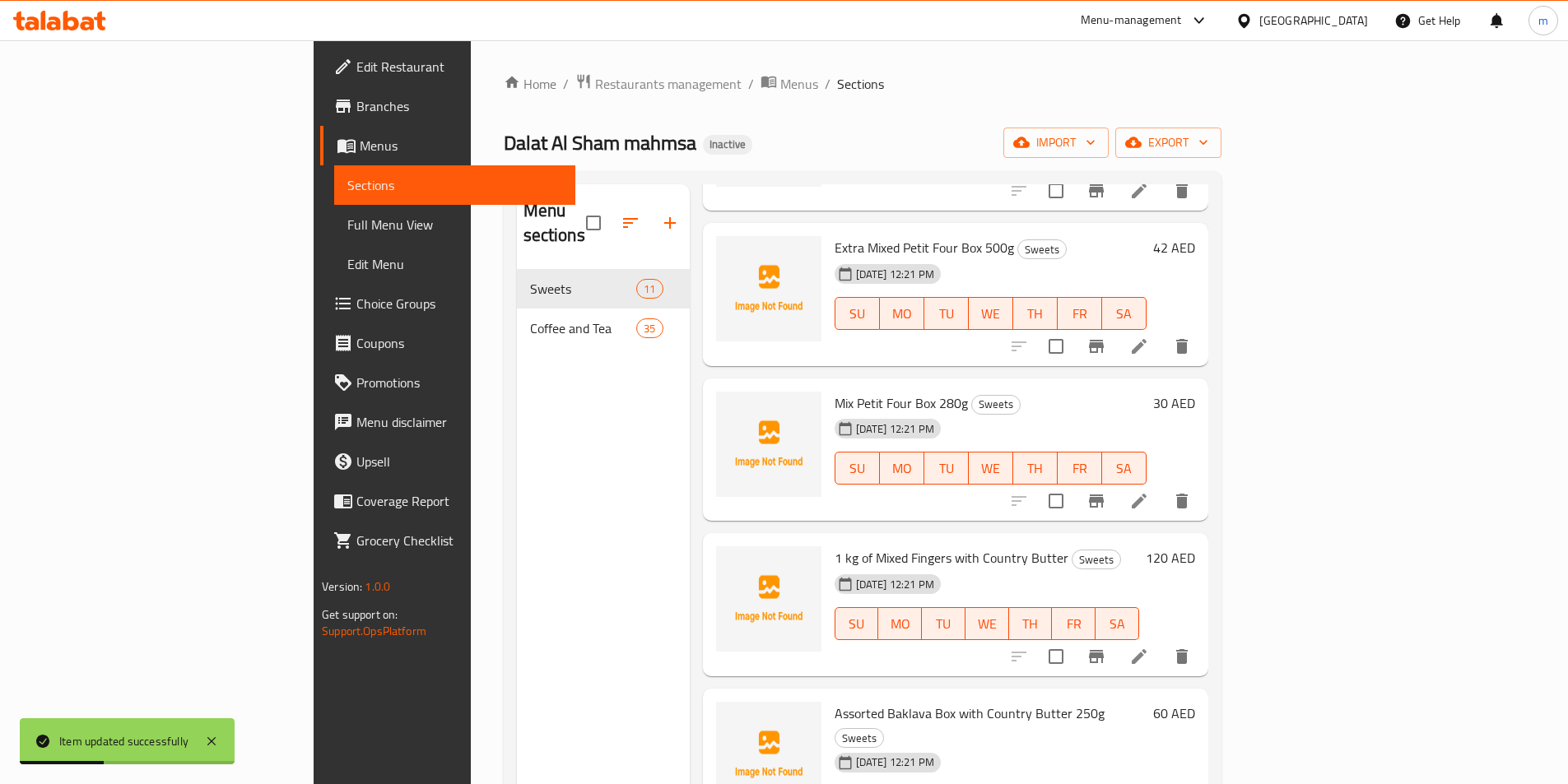
scroll to position [741, 0]
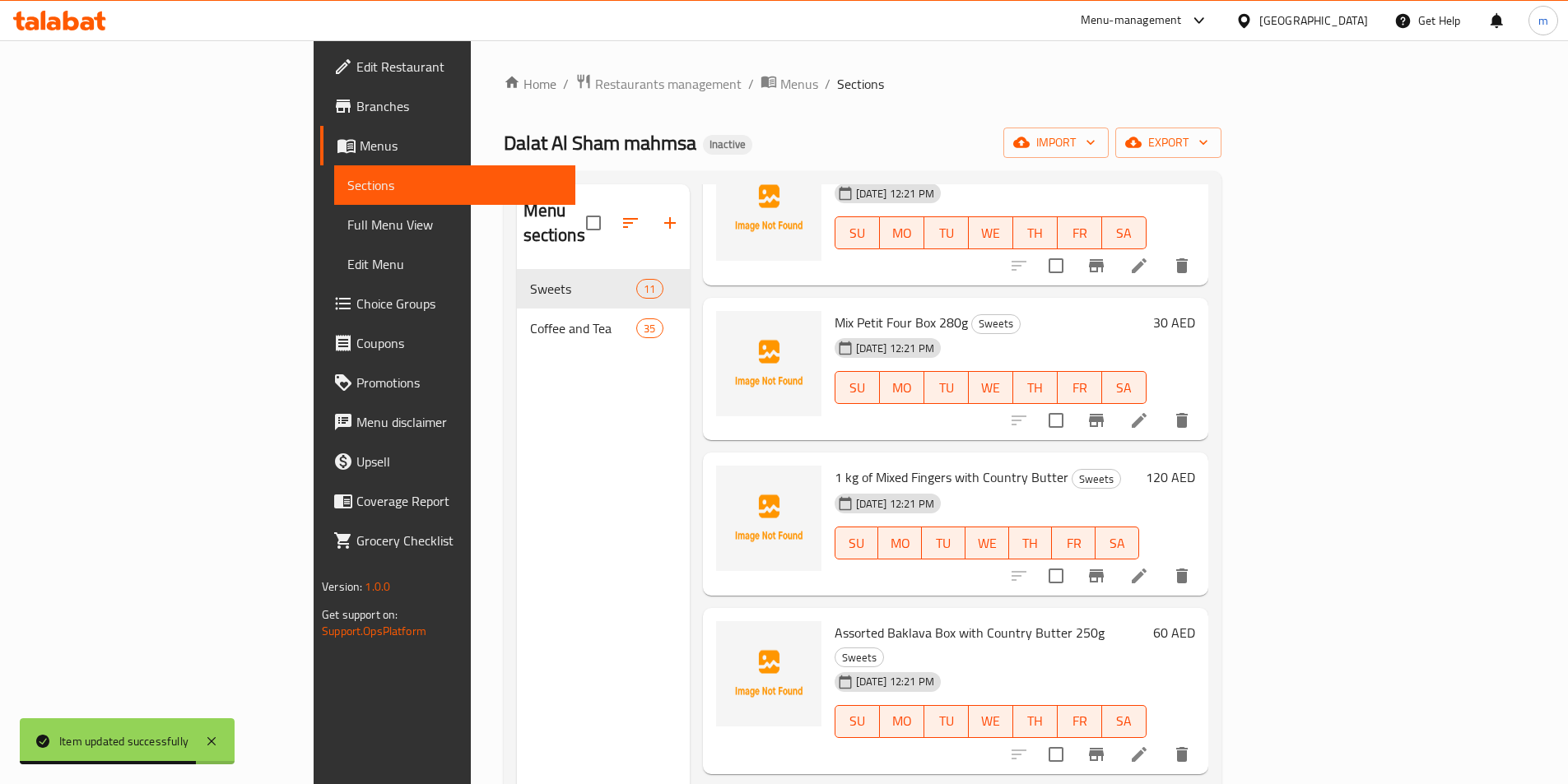
click at [1163, 561] on li at bounding box center [1138, 575] width 46 height 30
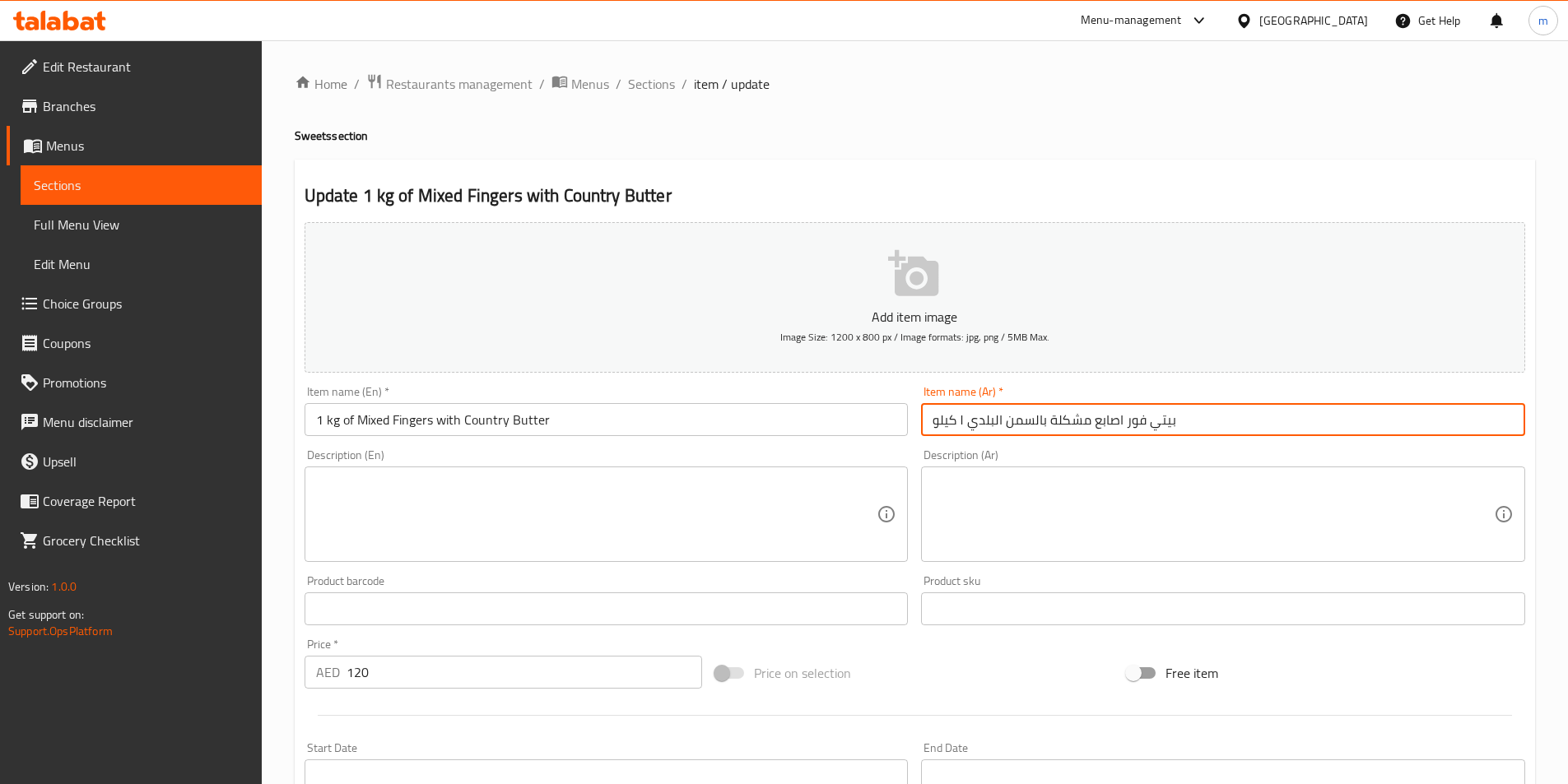
drag, startPoint x: 1125, startPoint y: 425, endPoint x: 1232, endPoint y: 414, distance: 107.6
click at [1232, 414] on input "بيتي فور اصابع مشكلة بالسمن البلدي ١ كيلو" at bounding box center [1223, 419] width 604 height 33
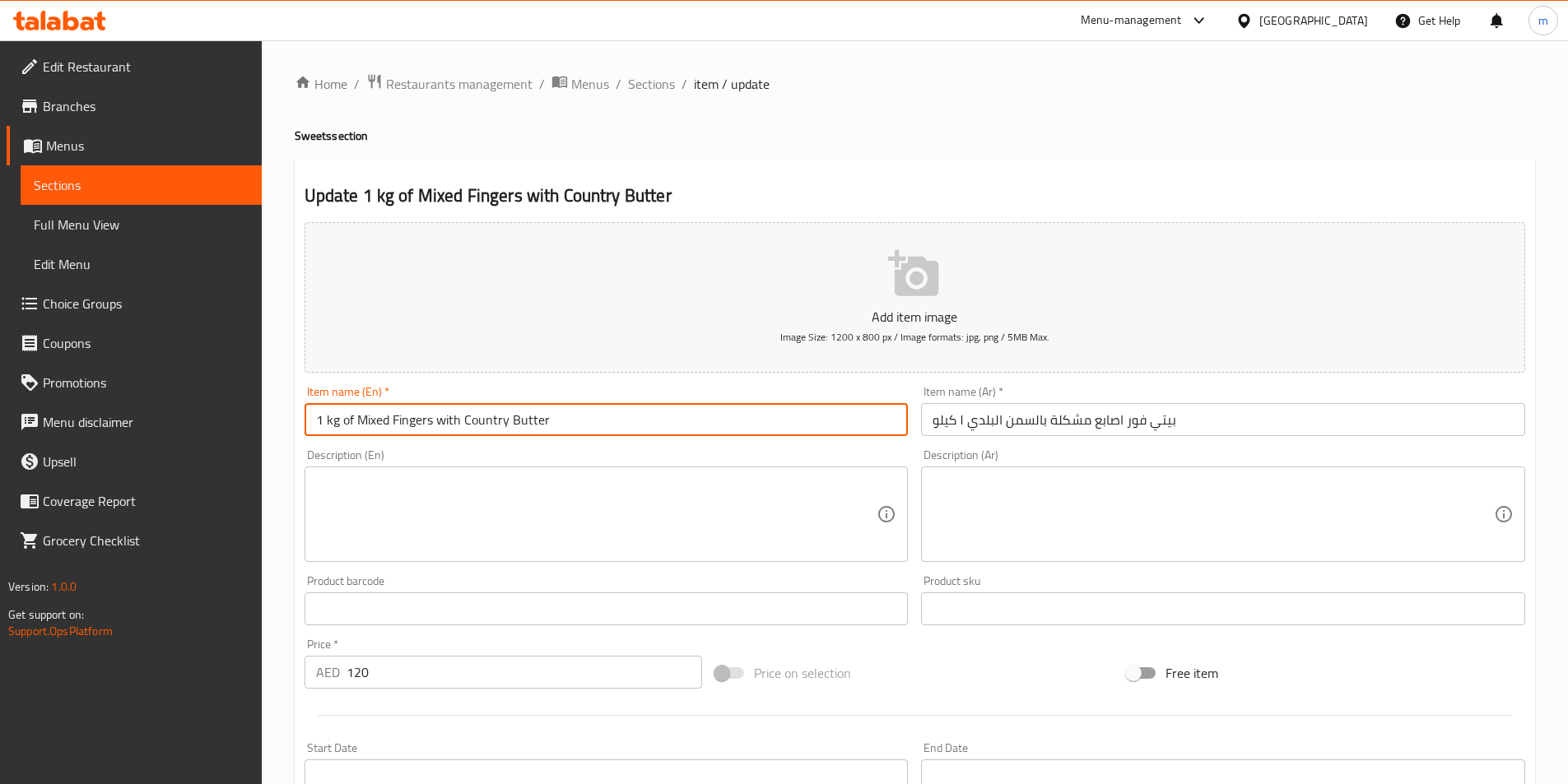
drag, startPoint x: 573, startPoint y: 425, endPoint x: 452, endPoint y: 424, distance: 121.0
click at [452, 424] on input "1 kg of Mixed Fingers with Country Butter" at bounding box center [606, 419] width 604 height 33
click at [350, 425] on input "1 kg of Mixed Fingers with Country Butter" at bounding box center [606, 419] width 604 height 33
click at [393, 426] on input "1 kg of Mixed Fingers with Country Butter" at bounding box center [606, 419] width 604 height 33
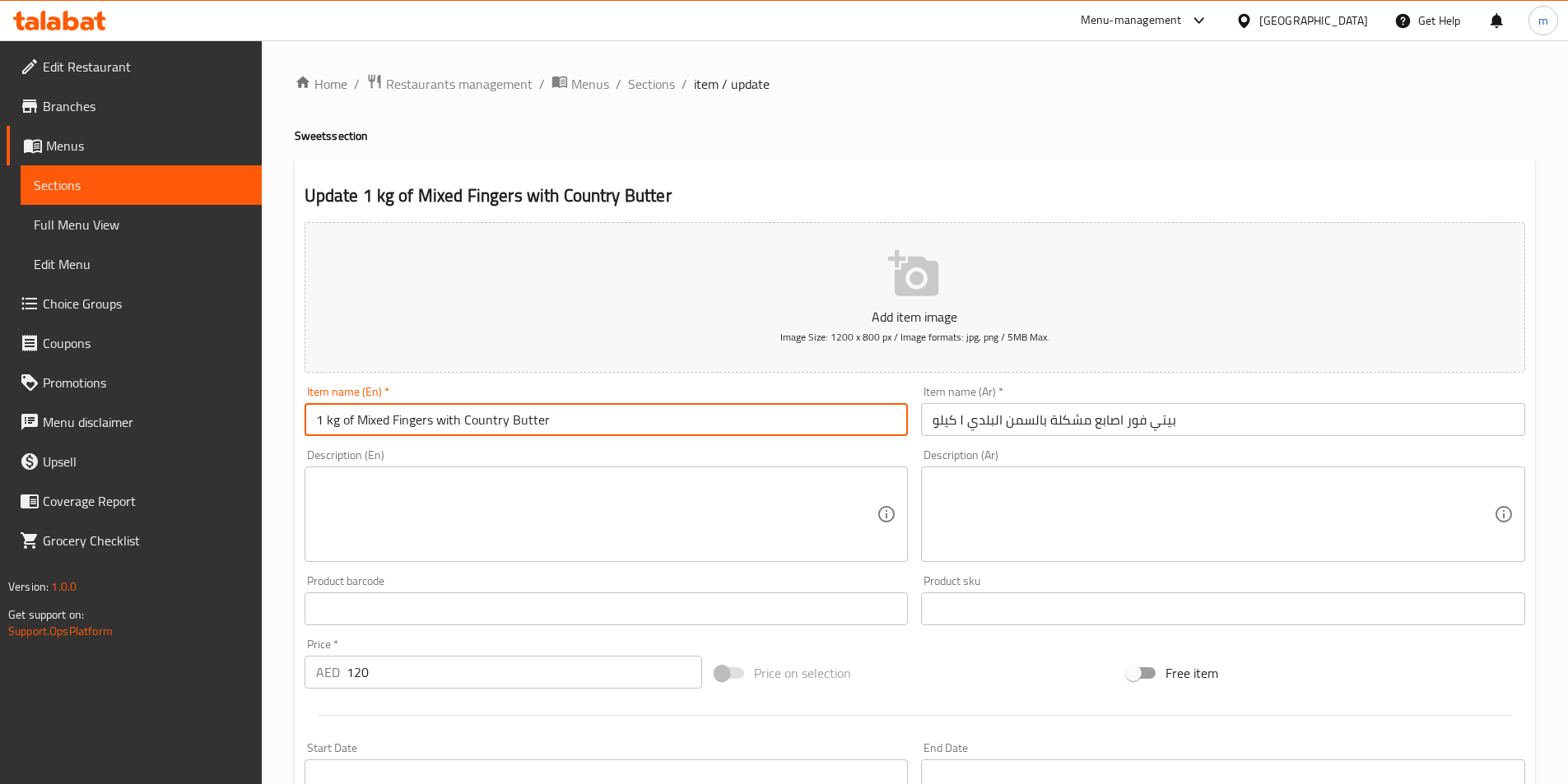
paste input "Petit fours"
click at [473, 417] on input "1 kg of Mixed Petit four Fingers with Country Butter" at bounding box center [606, 419] width 604 height 33
click at [545, 426] on input "1 kg of Mixed Petit four Fingers with Country Butter" at bounding box center [606, 419] width 604 height 33
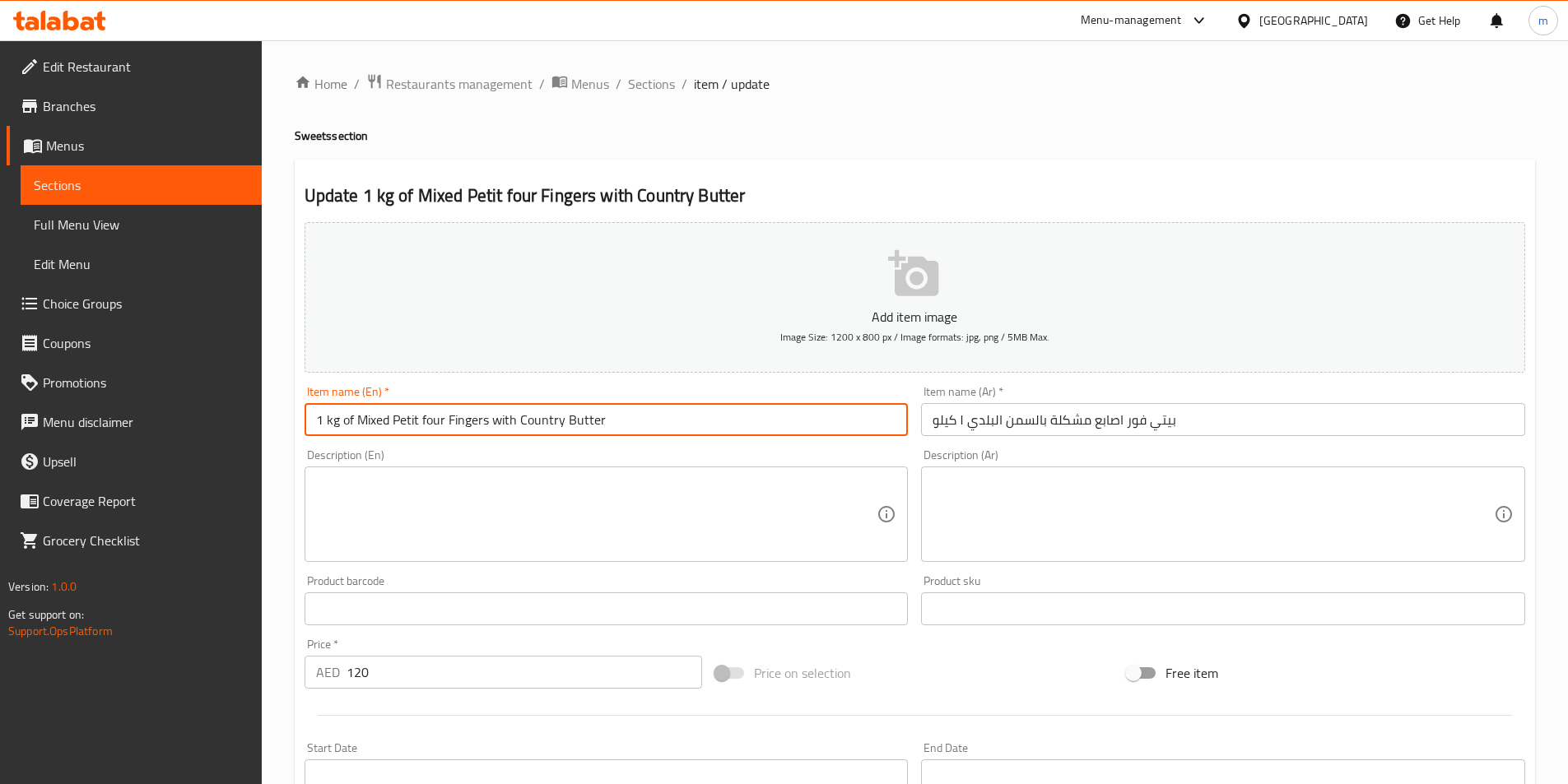
click at [545, 426] on input "1 kg of Mixed Petit four Fingers with Country Butter" at bounding box center [606, 419] width 604 height 33
click at [545, 426] on input "1 Kg Of Mixed Petit Four Fingers With baladi Butter" at bounding box center [606, 419] width 604 height 33
click at [574, 417] on input "1 Kg Of Mixed Petit Four Fingers With baladi Butter" at bounding box center [606, 419] width 604 height 33
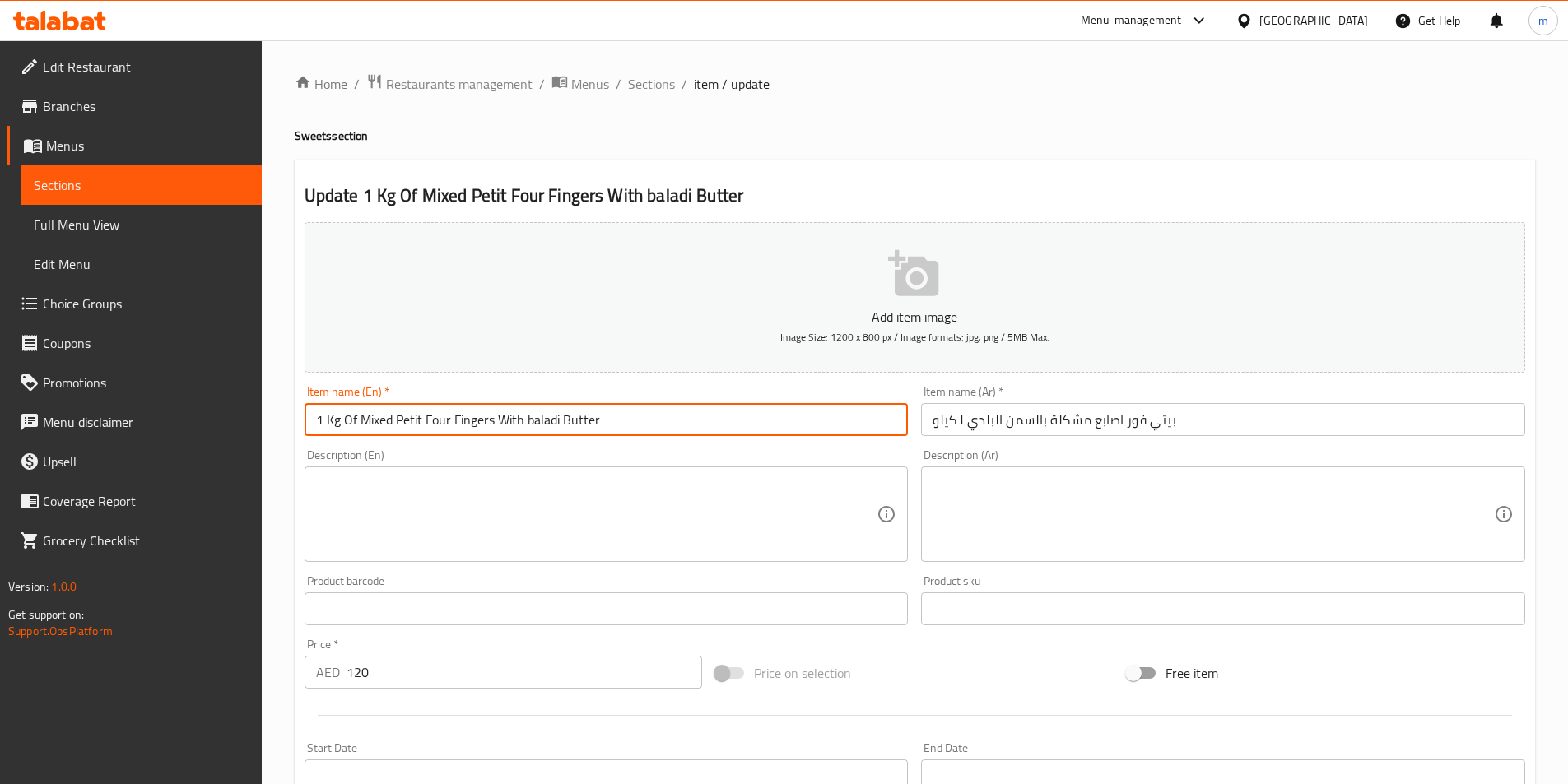
click at [574, 417] on input "1 Kg Of Mixed Petit Four Fingers With baladi Butter" at bounding box center [606, 419] width 604 height 33
click at [574, 417] on input "1 Kg Of Mixed Petit Four Fingers With baladi ghee" at bounding box center [606, 419] width 604 height 33
type input "1 Kg Of Mixed Petit Four Fingers With Baladi Ghee"
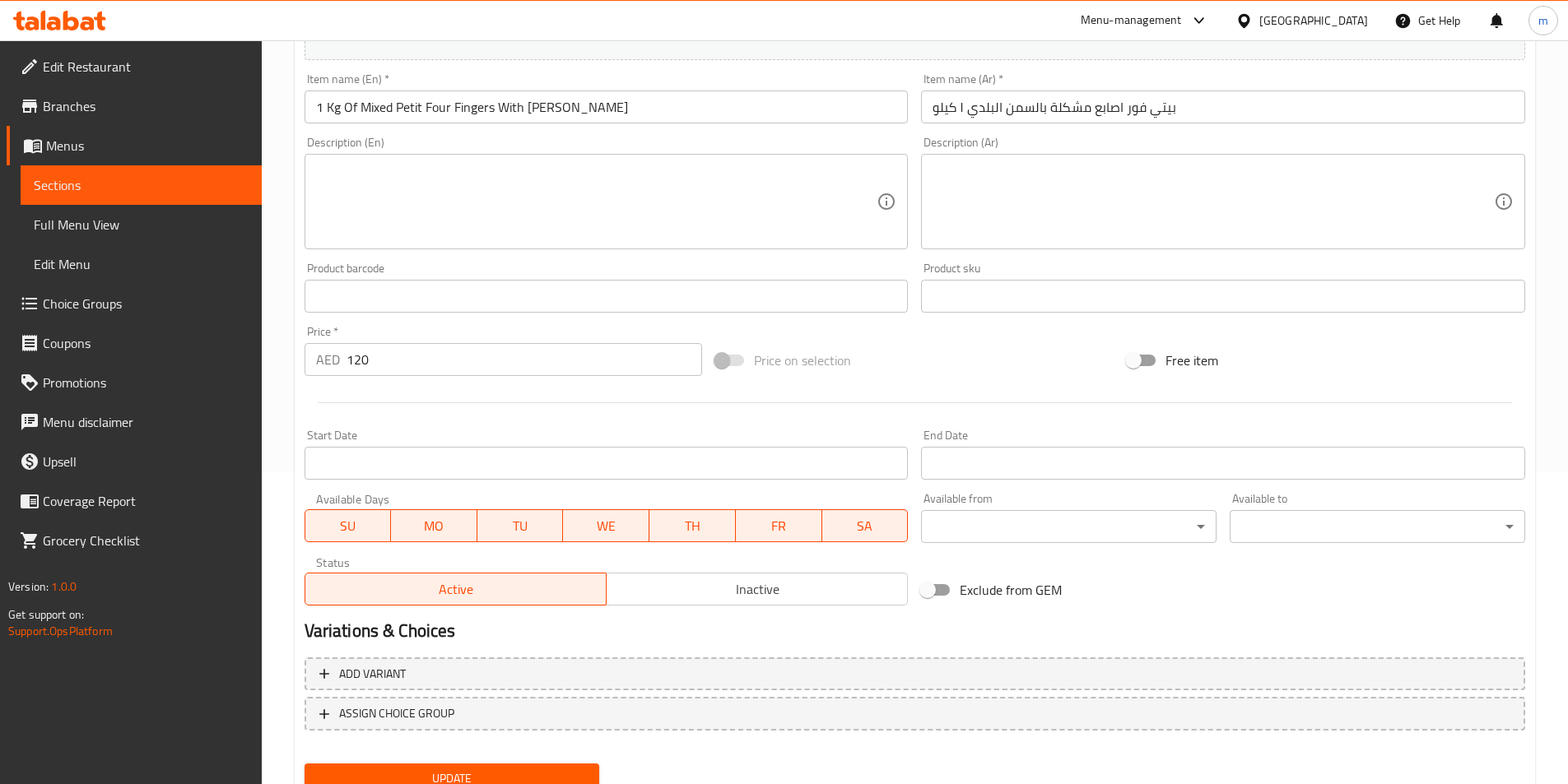
scroll to position [378, 0]
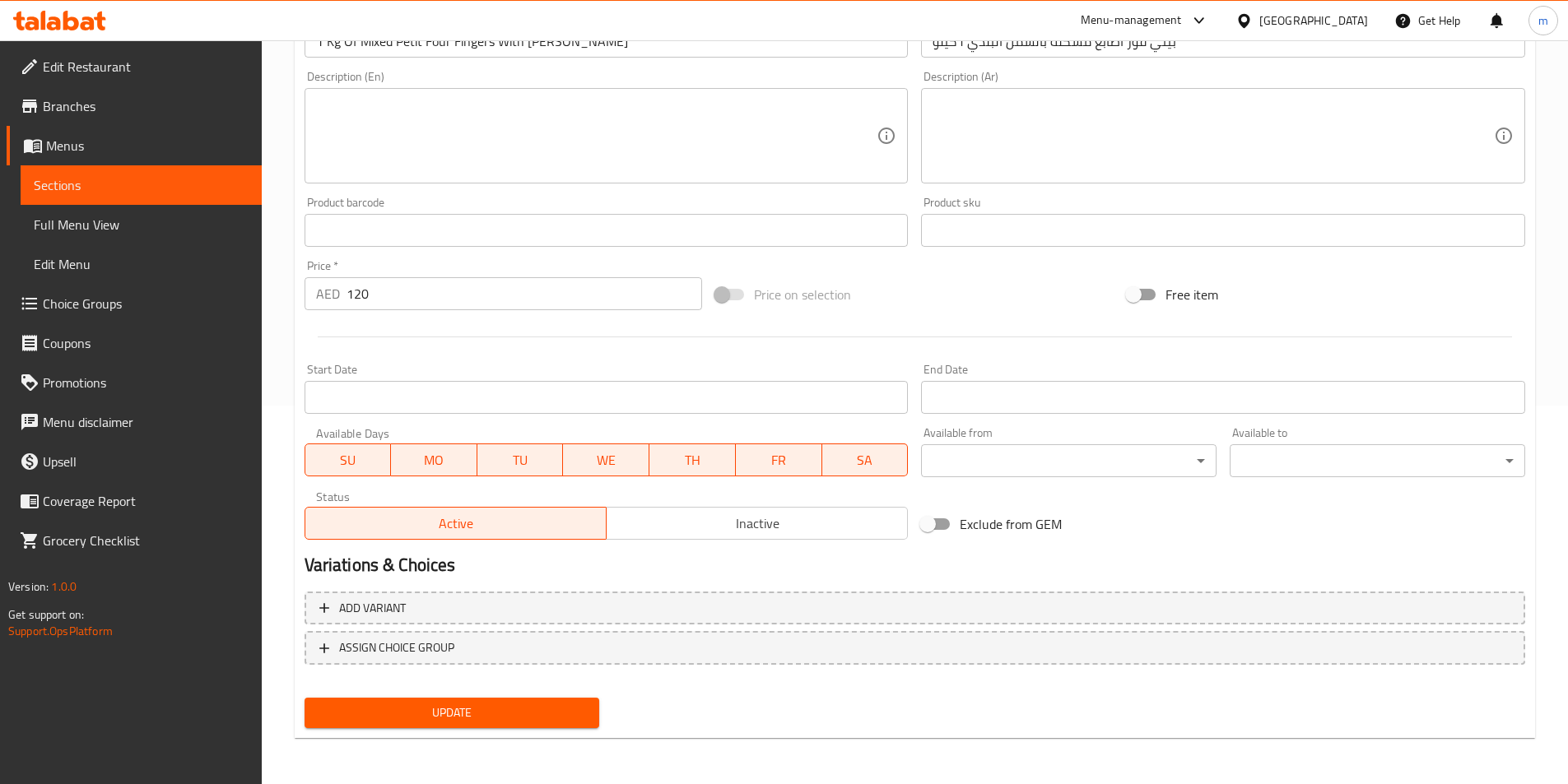
click at [382, 710] on span "Update" at bounding box center [452, 713] width 269 height 21
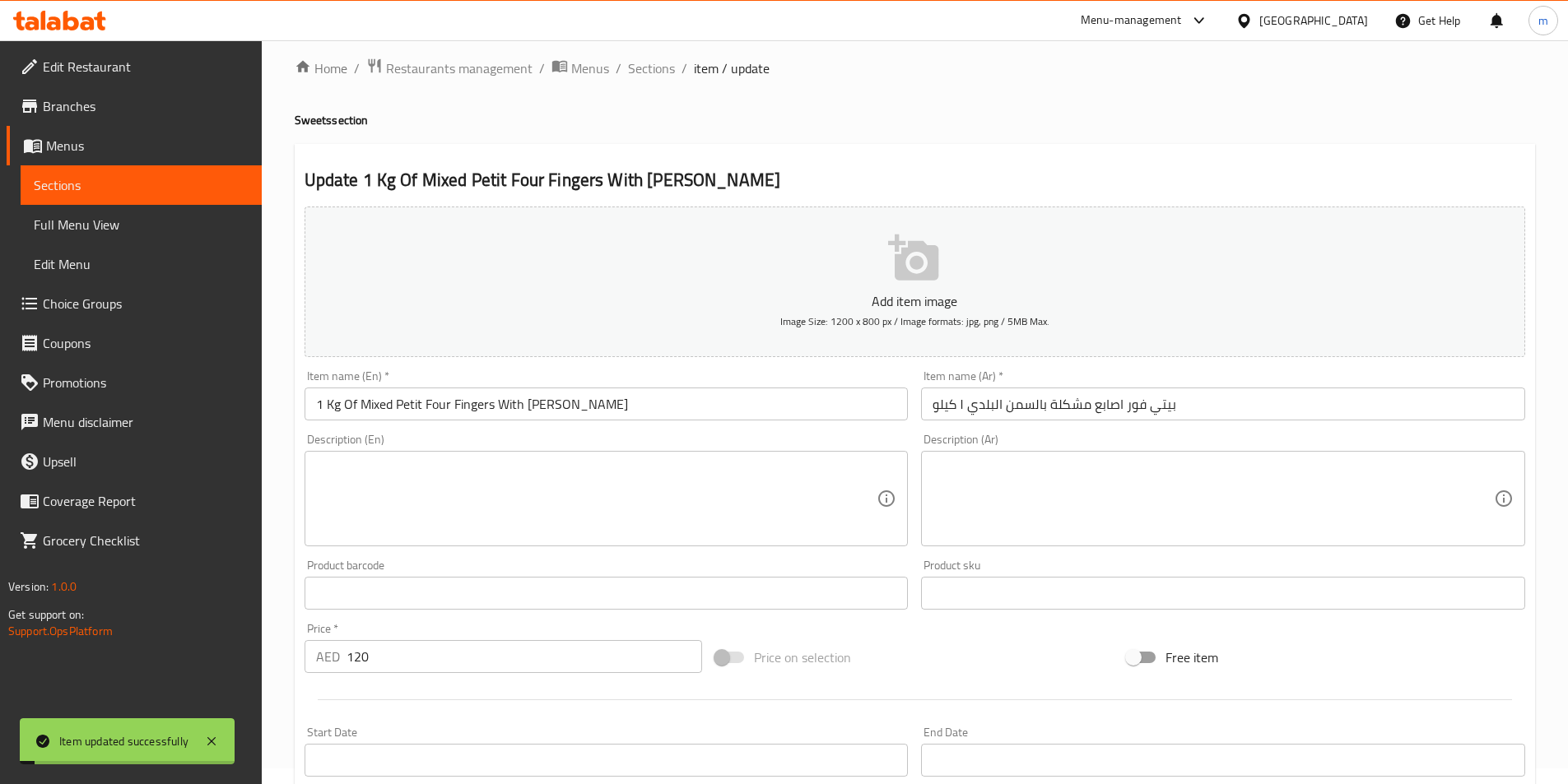
scroll to position [0, 0]
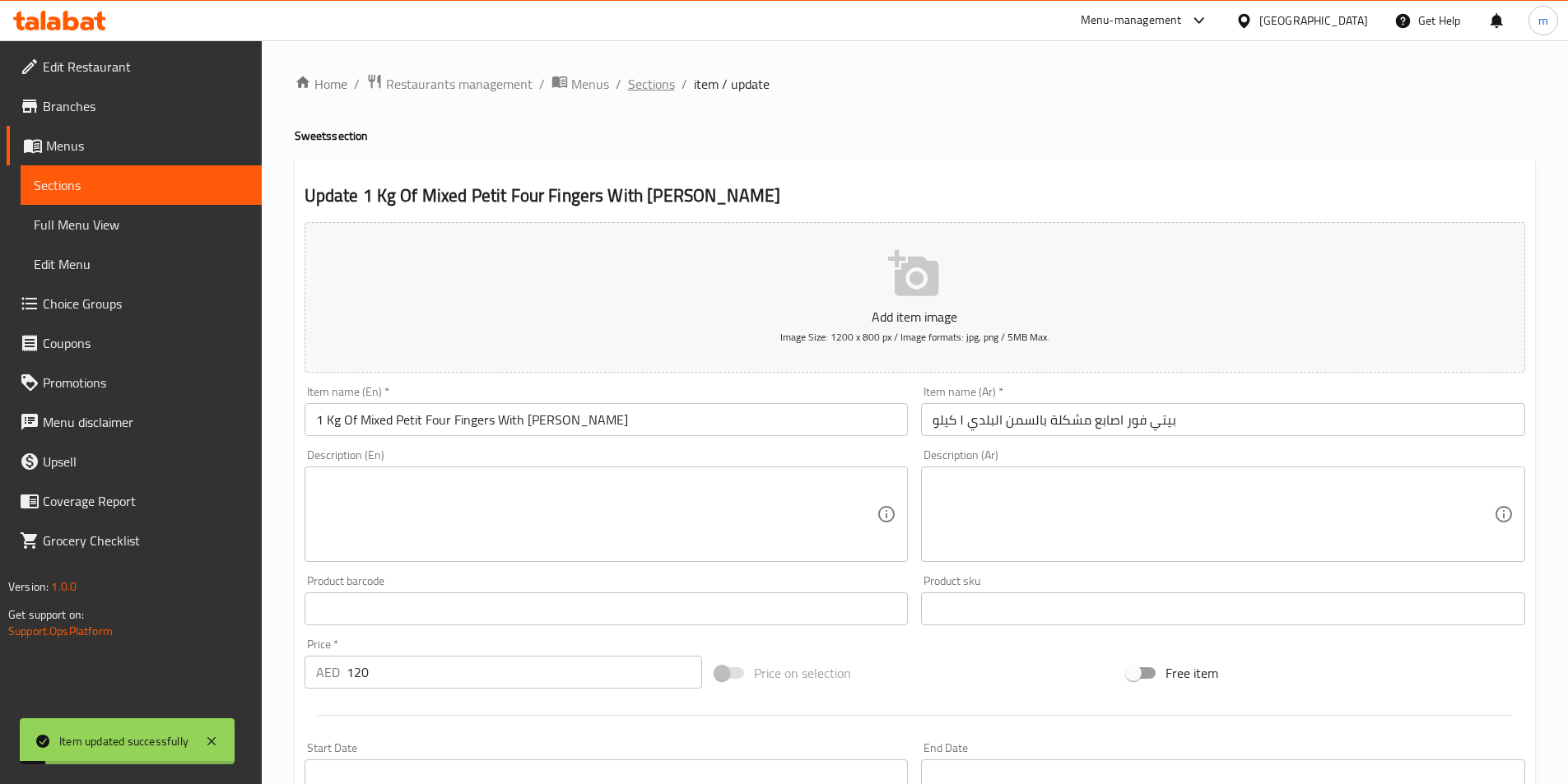
click at [648, 89] on span "Sections" at bounding box center [651, 84] width 47 height 20
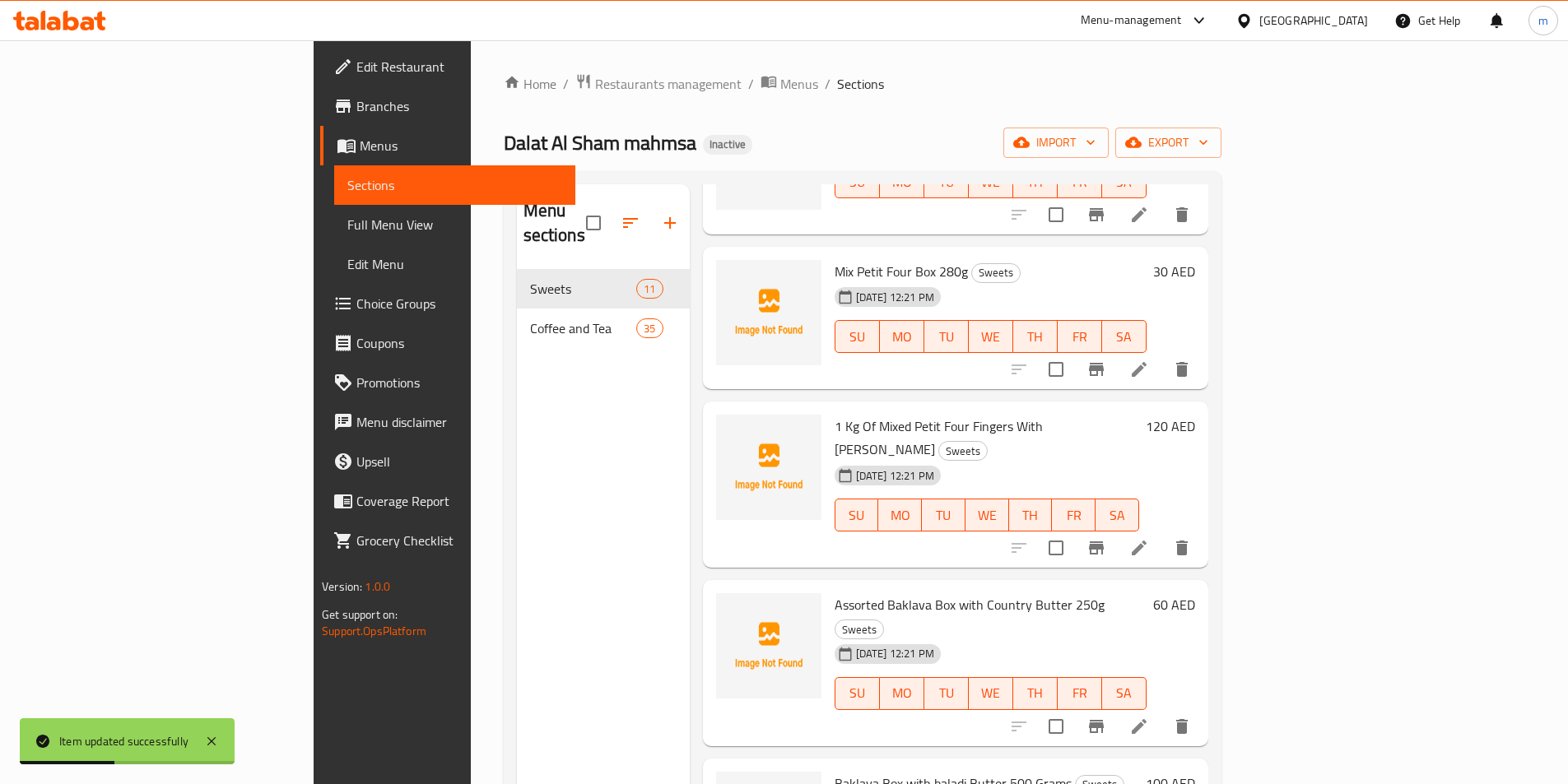
scroll to position [963, 0]
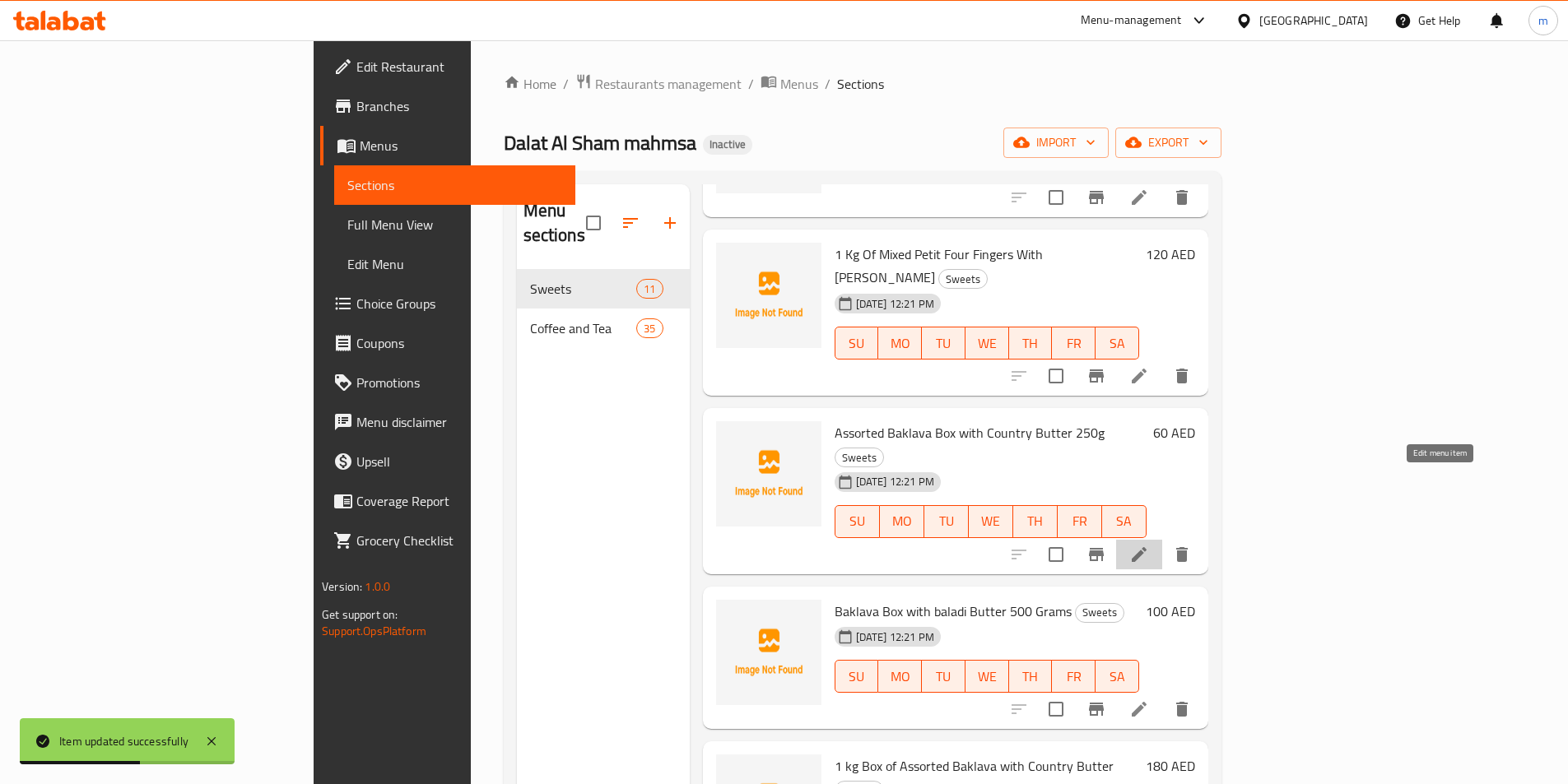
click at [1149, 545] on icon at bounding box center [1139, 554] width 20 height 20
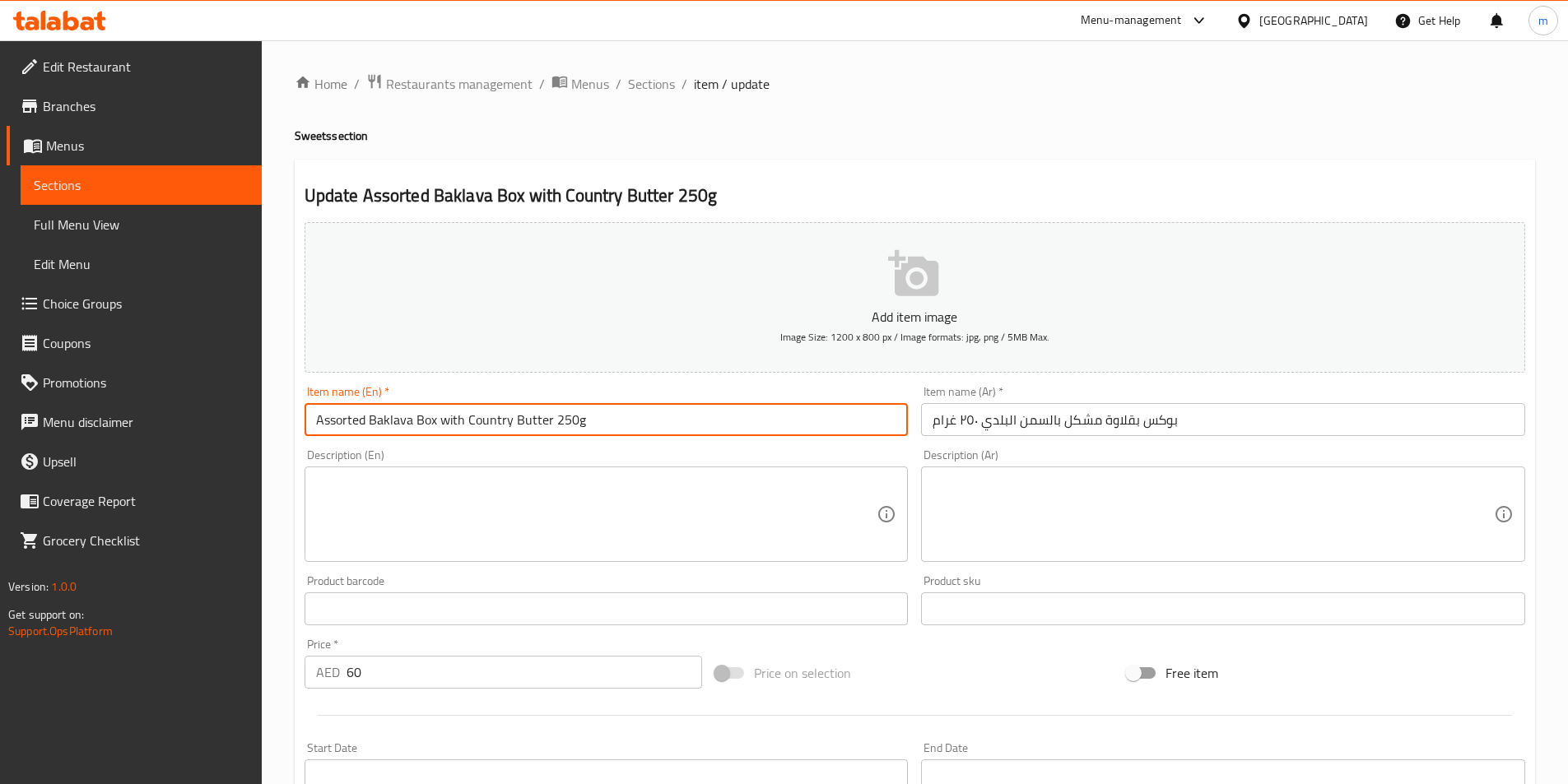
click at [342, 426] on input "Assorted Baklava Box with Country Butter 250g" at bounding box center [606, 419] width 604 height 33
click at [469, 409] on input "mixed Baklava Box with Country Butter 250g" at bounding box center [606, 419] width 604 height 33
drag, startPoint x: 448, startPoint y: 419, endPoint x: 530, endPoint y: 445, distance: 86.0
click at [530, 445] on div "Add item image Image Size: 1200 x 800 px / Image formats: jpg, png / 5MB Max. I…" at bounding box center [915, 570] width 1234 height 709
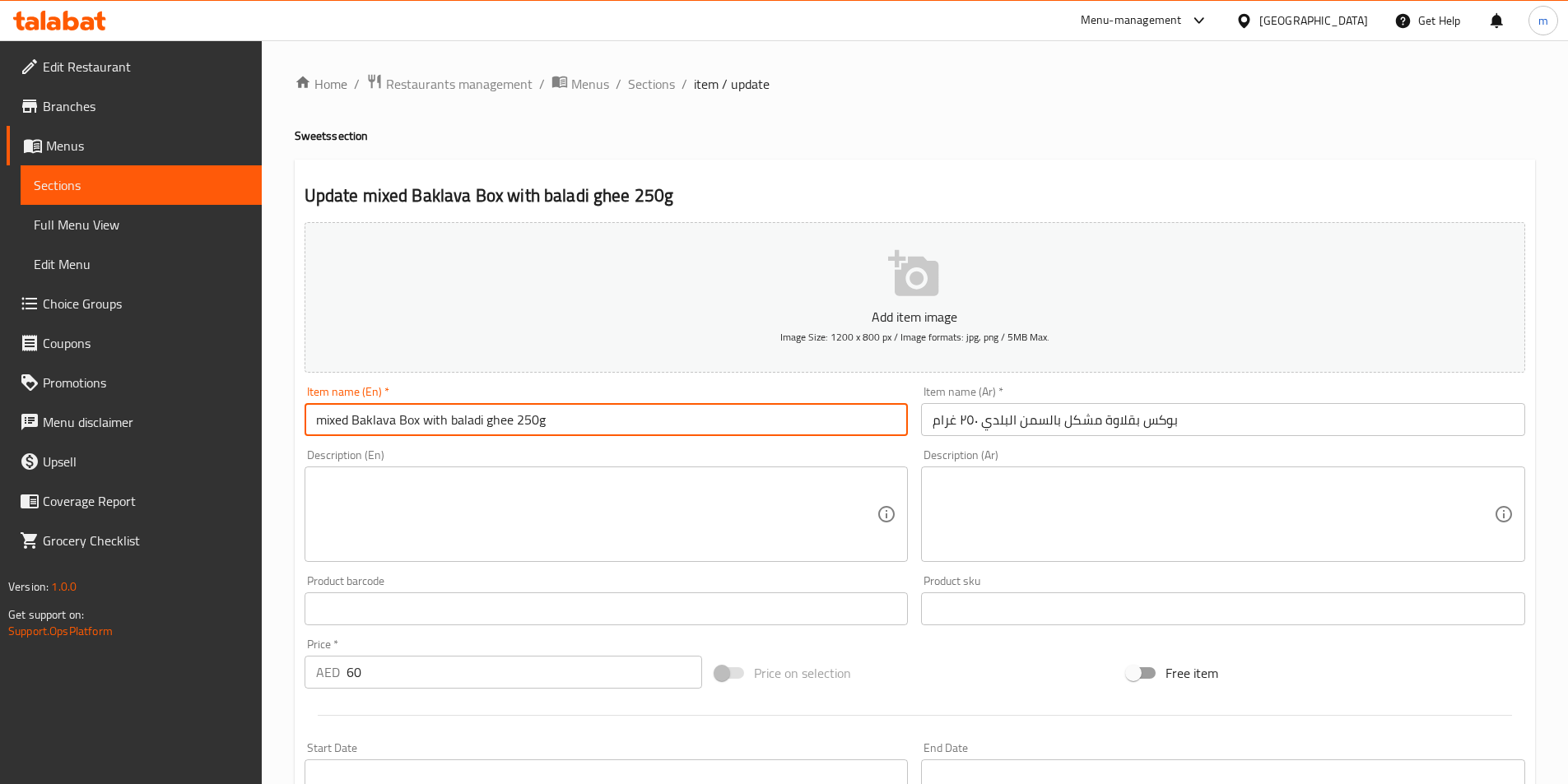
click at [534, 425] on input "mixed Baklava Box with baladi ghee 250g" at bounding box center [606, 419] width 604 height 33
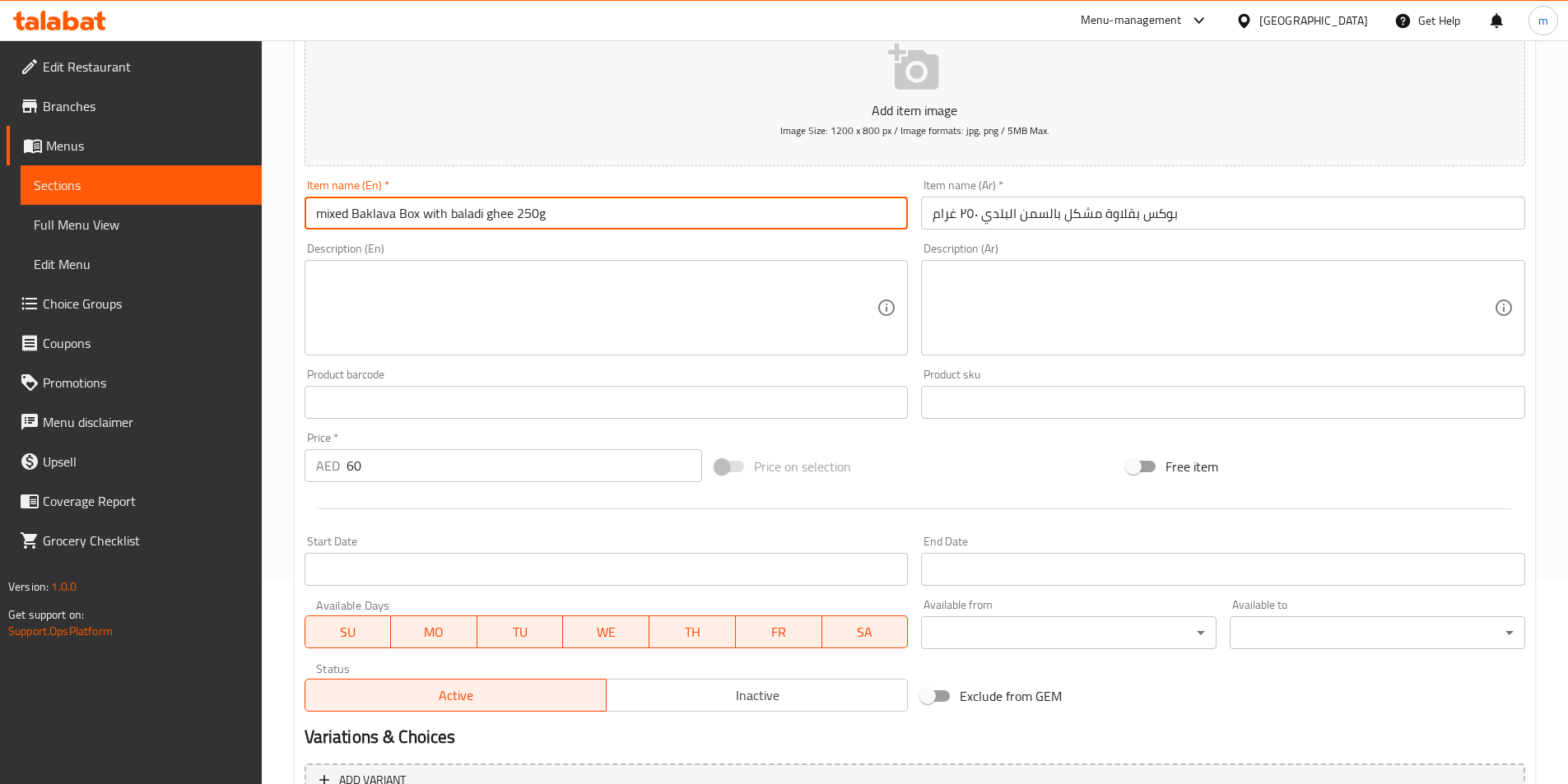
scroll to position [378, 0]
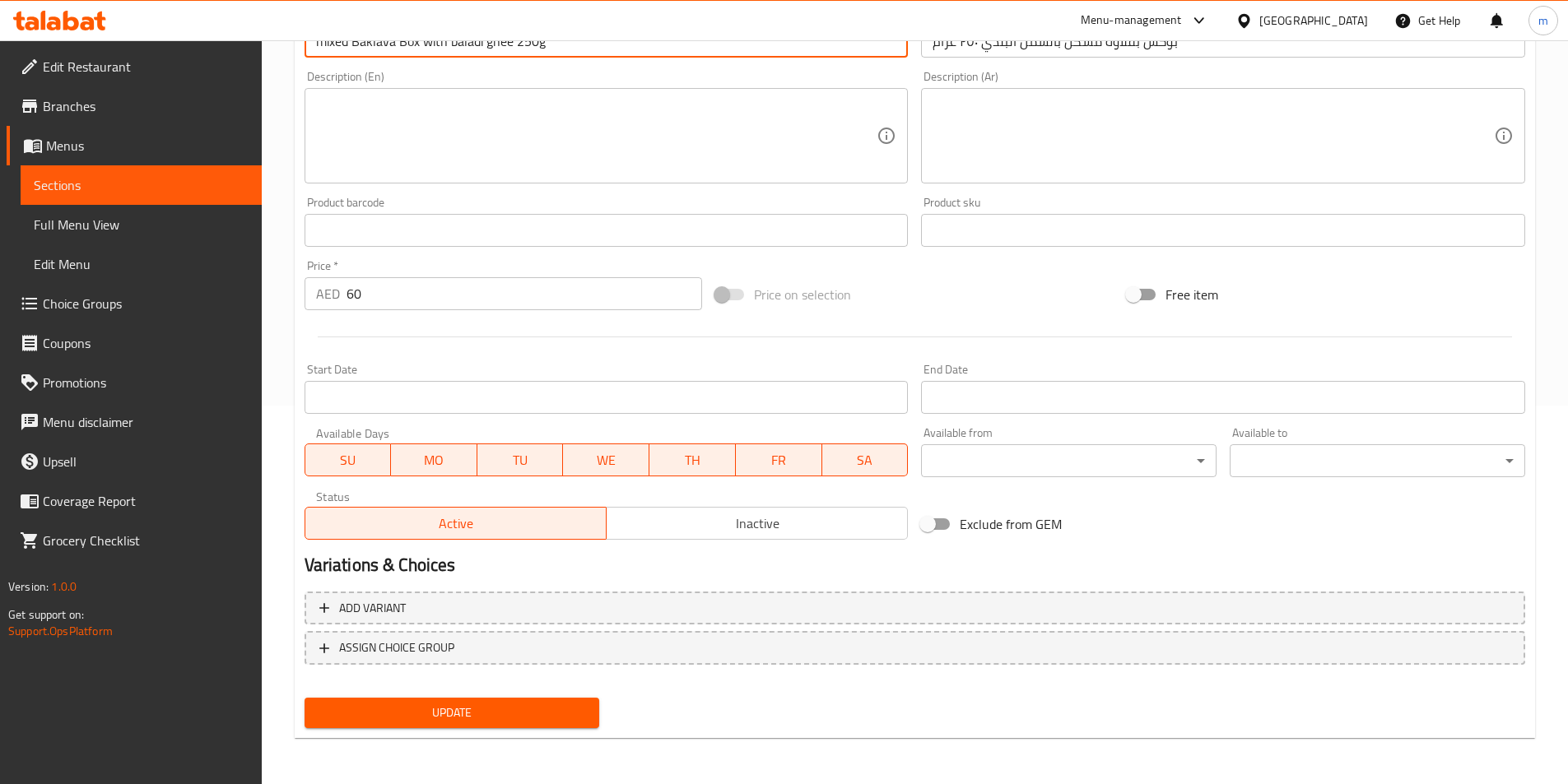
type input "Mixed Baklava Box With Baladi Ghee 250g"
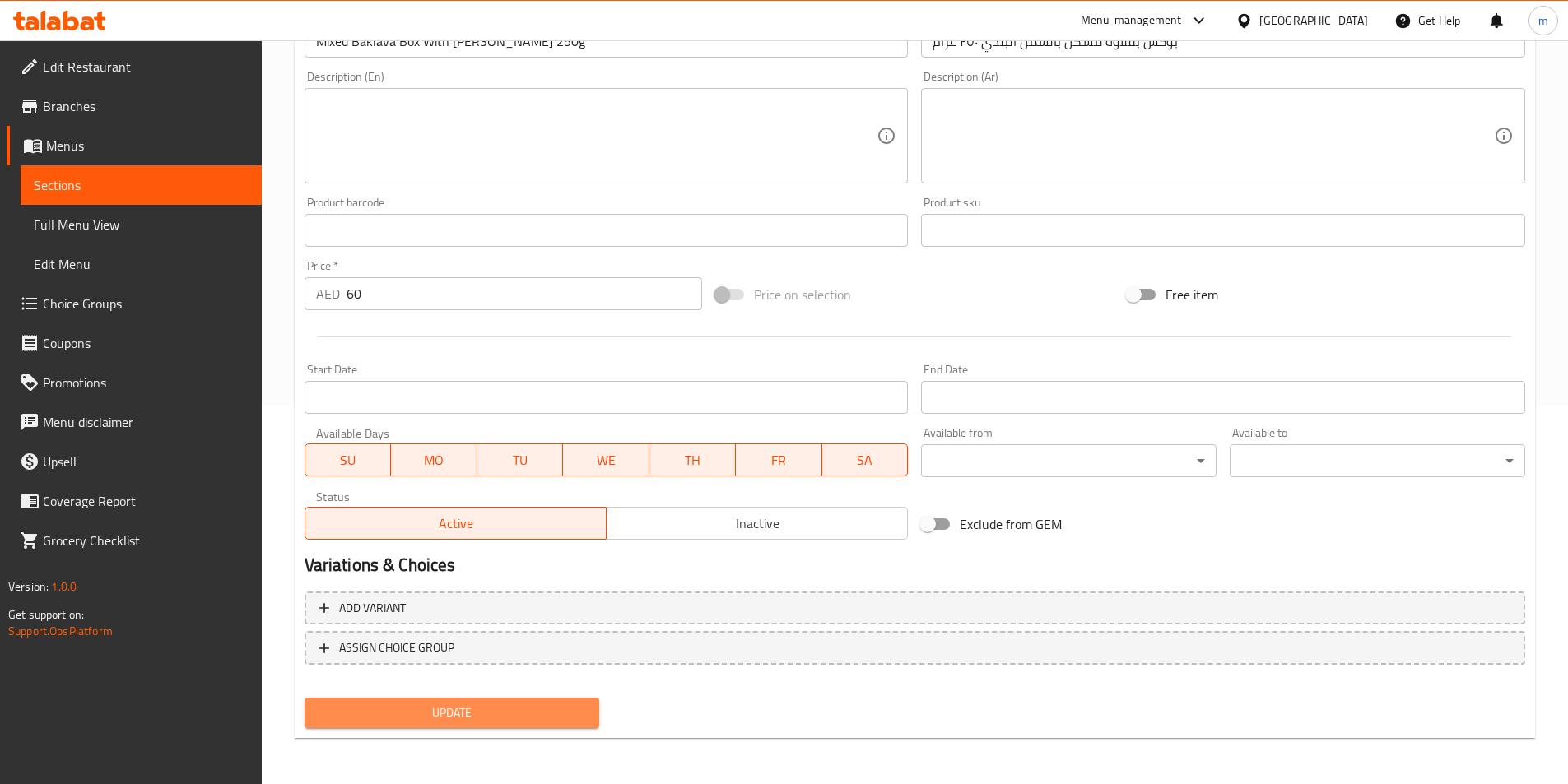
click at [580, 698] on button "Update" at bounding box center [452, 713] width 295 height 31
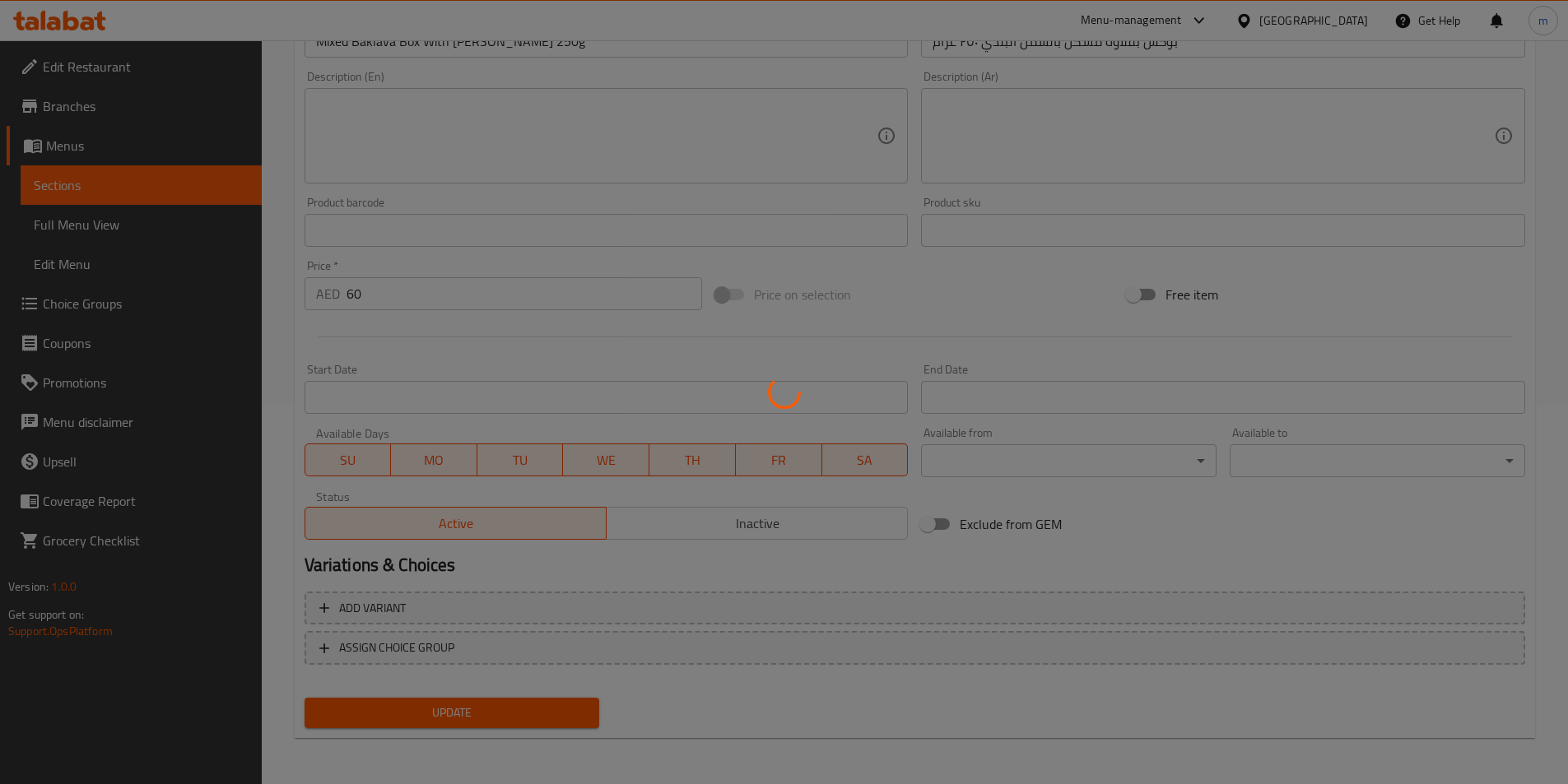
scroll to position [0, 0]
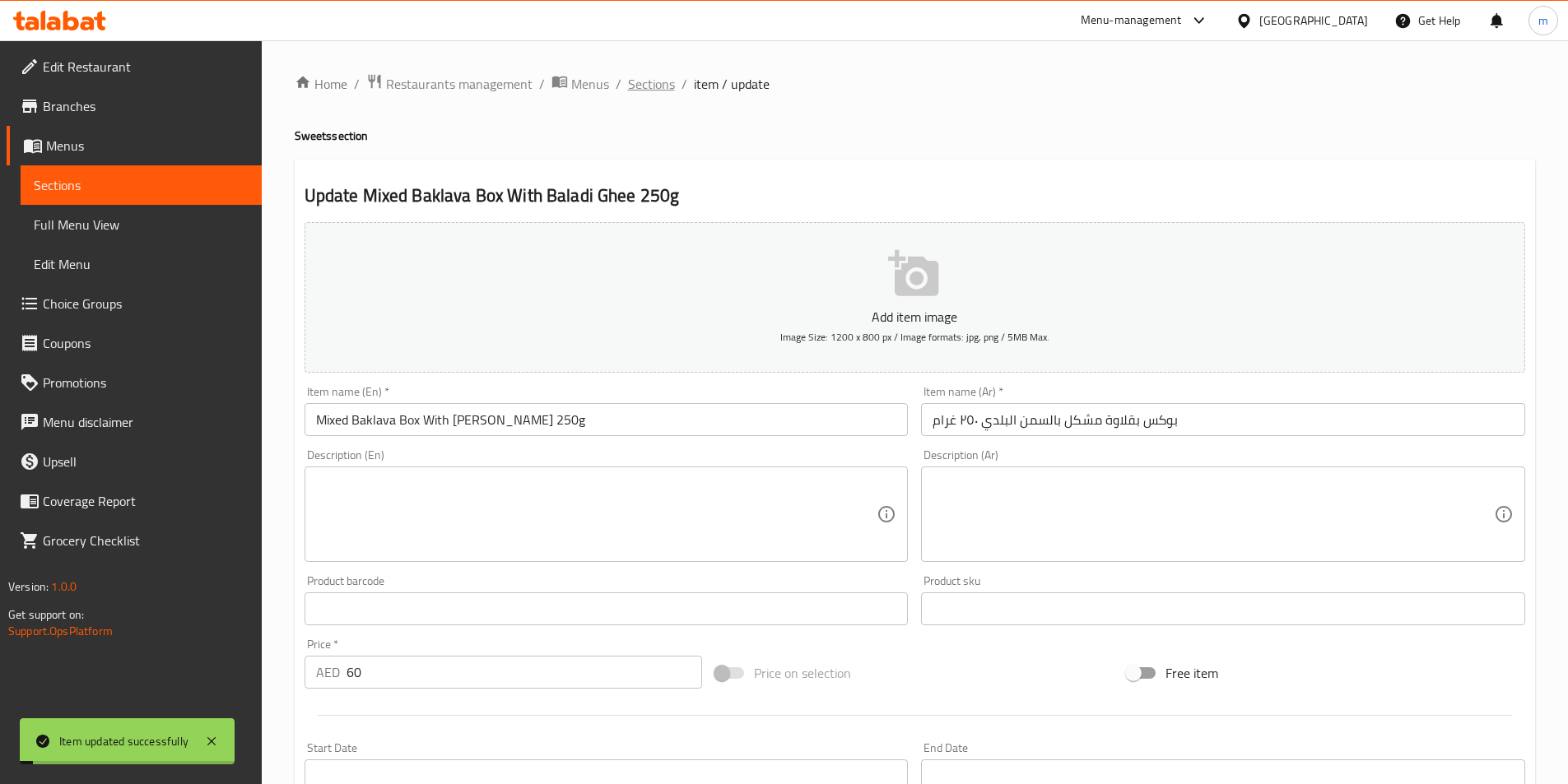
click at [639, 85] on span "Sections" at bounding box center [651, 84] width 47 height 20
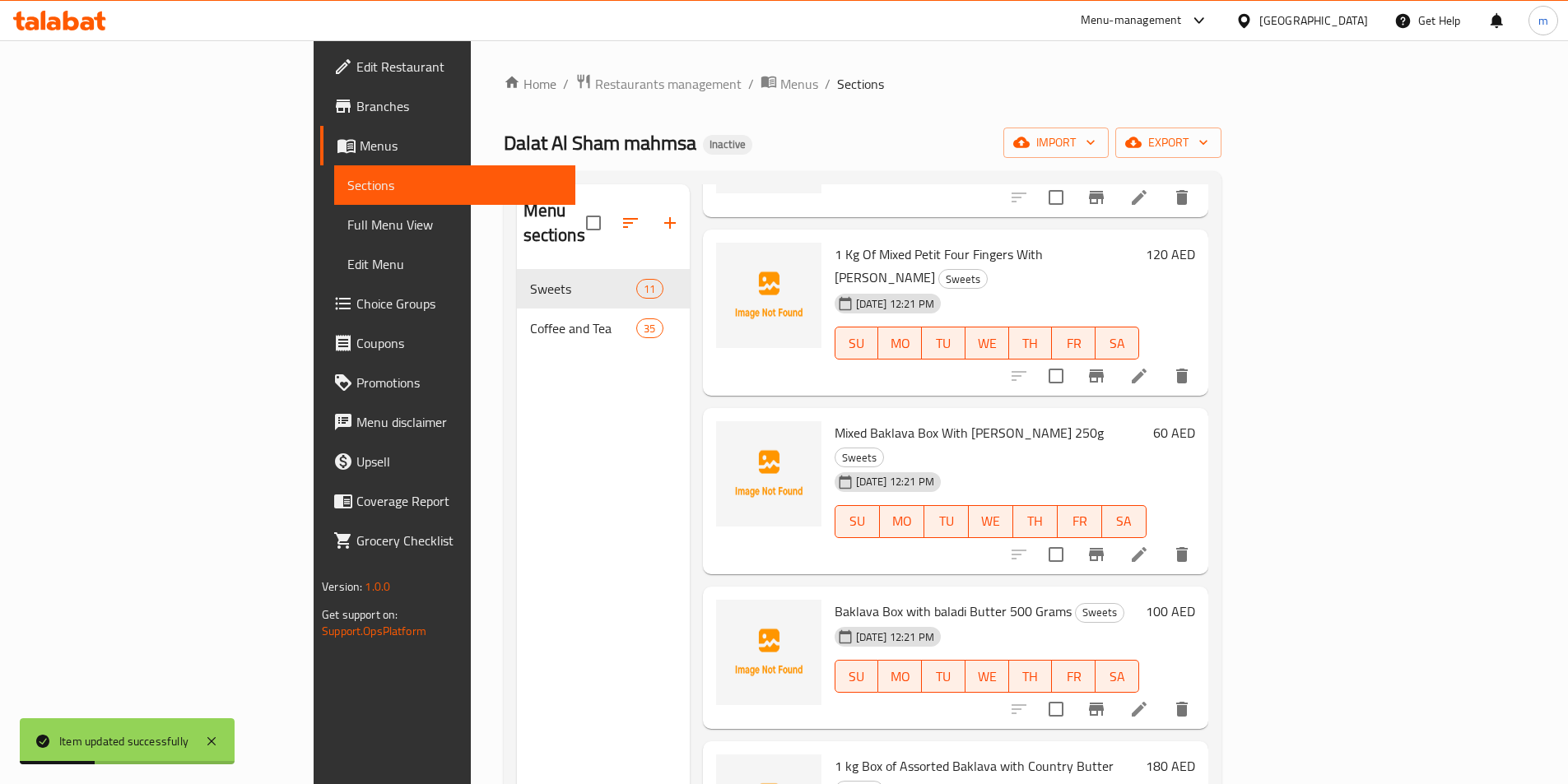
scroll to position [165, 0]
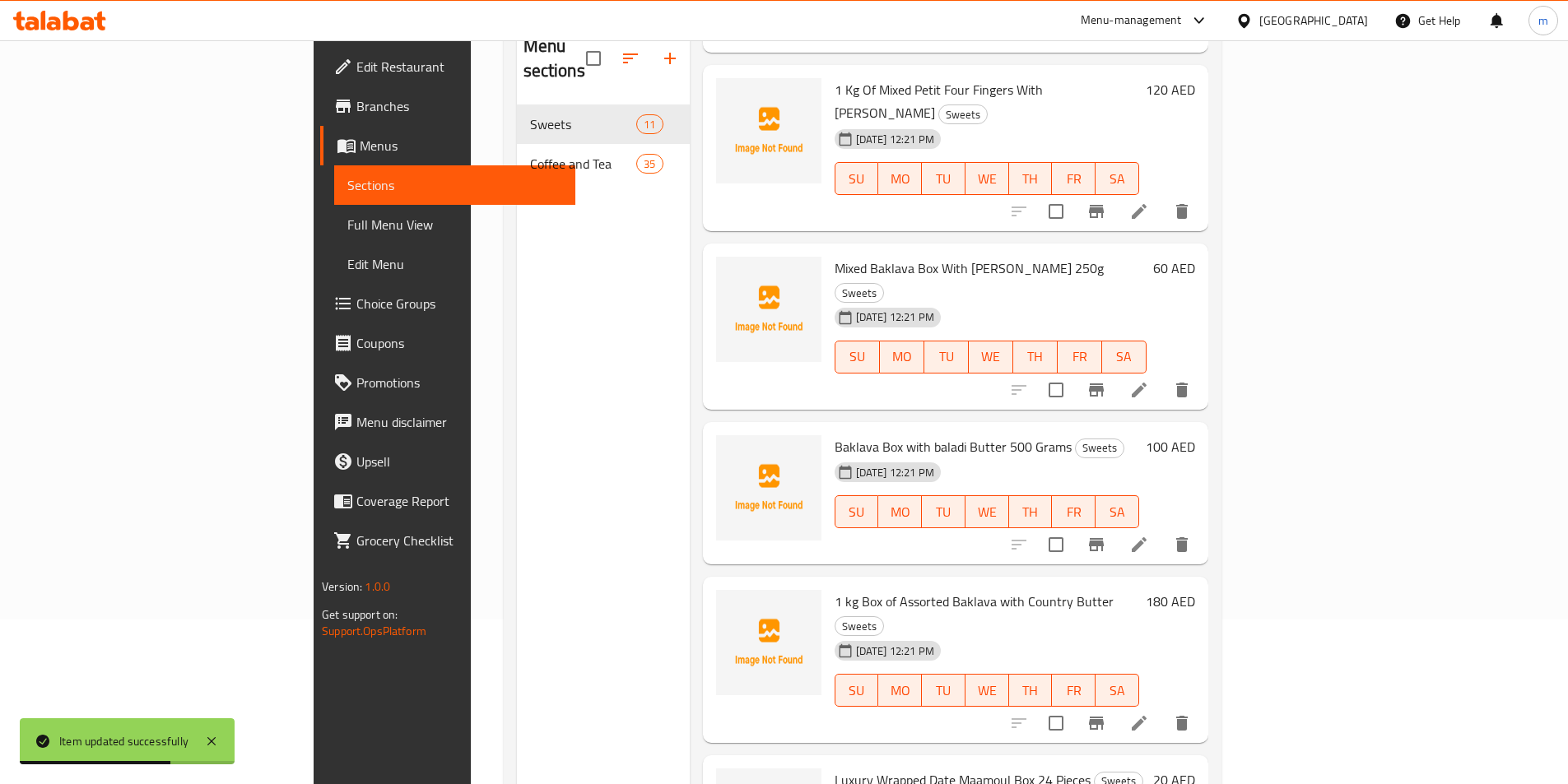
click at [1163, 530] on li at bounding box center [1138, 545] width 46 height 30
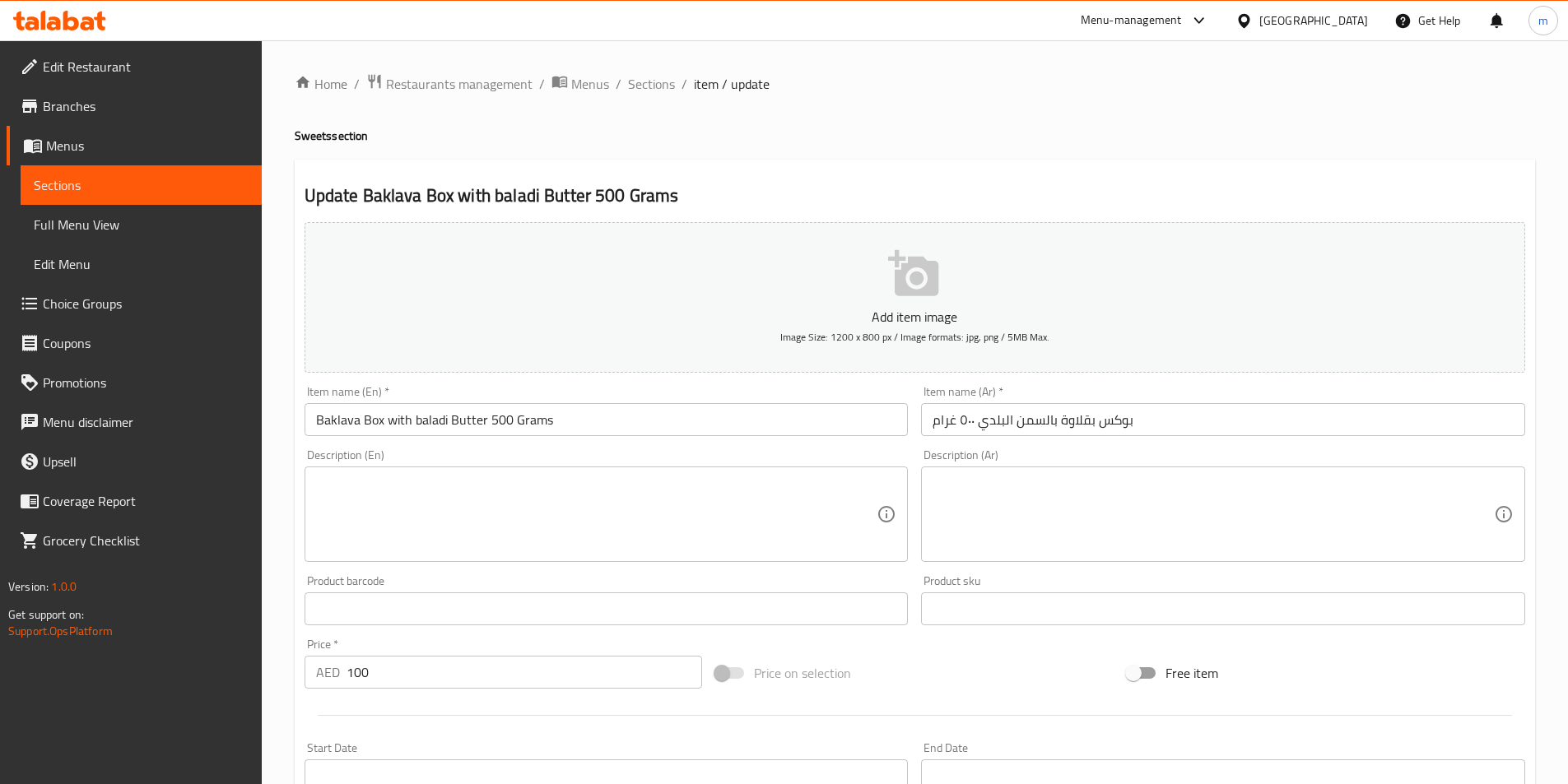
click at [467, 419] on input "Baklava Box with baladi Butter 500 Grams" at bounding box center [606, 419] width 604 height 33
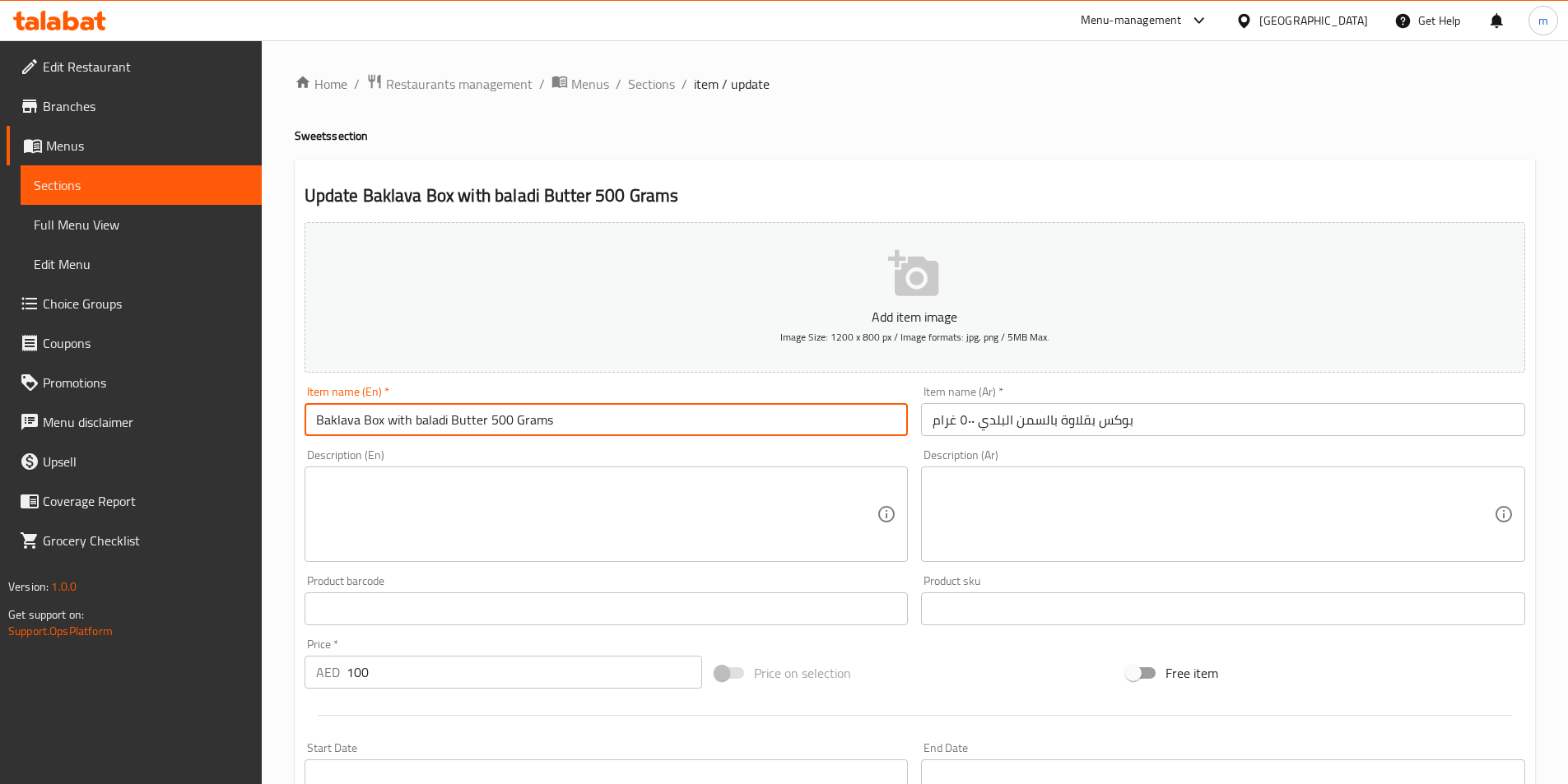
click at [467, 419] on input "Baklava Box with baladi Butter 500 Grams" at bounding box center [606, 419] width 604 height 33
click at [467, 419] on input "Baklava Box with baladi ghee 500 Grams" at bounding box center [606, 419] width 604 height 33
click at [476, 417] on input "Baklava Box with baladi ghee 500 Grams" at bounding box center [606, 419] width 604 height 33
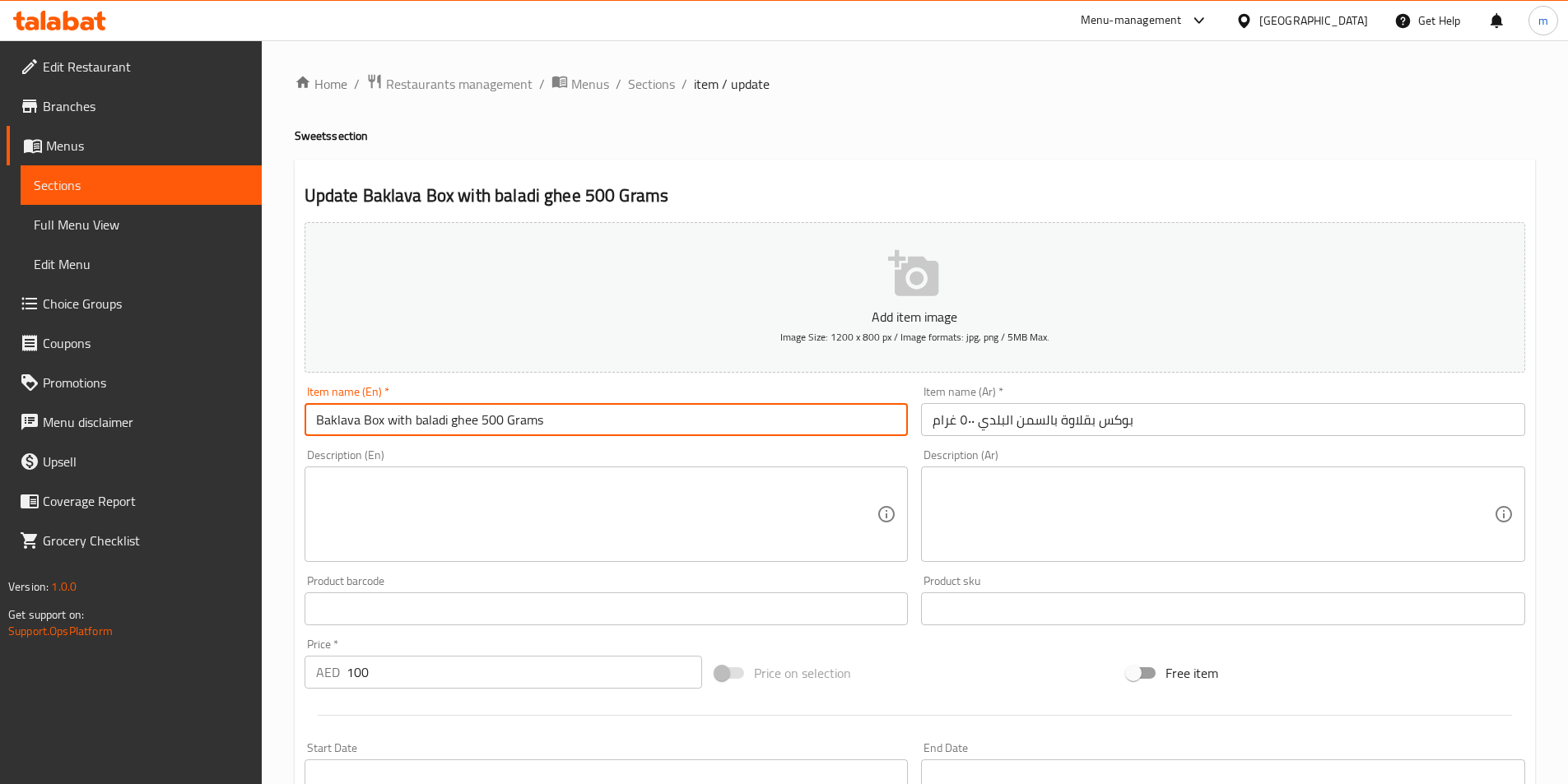
click at [476, 417] on input "Baklava Box with baladi ghee 500 Grams" at bounding box center [606, 419] width 604 height 33
type input "Baklava Box With Baladi Ghee 500 Grams"
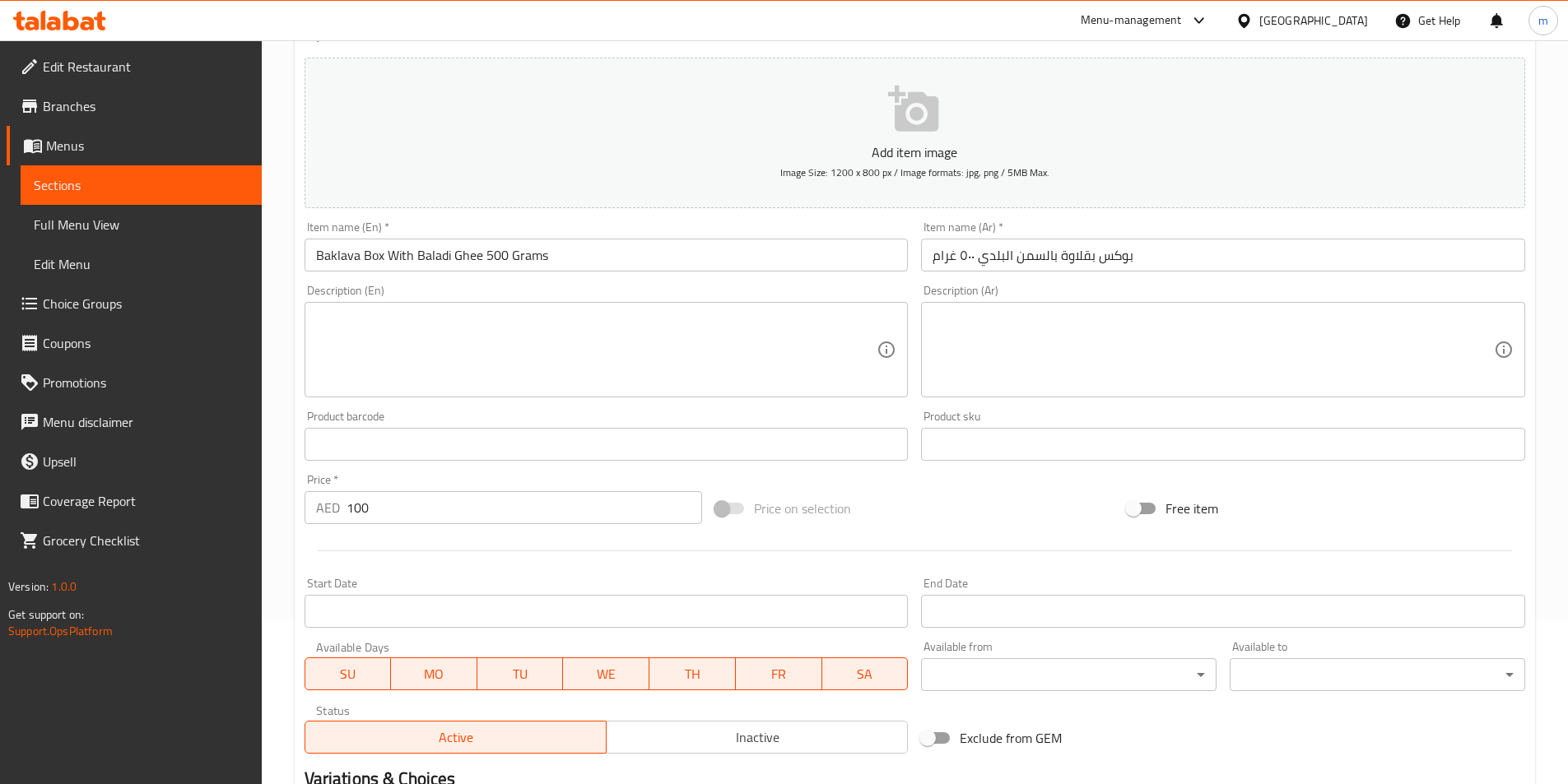
scroll to position [378, 0]
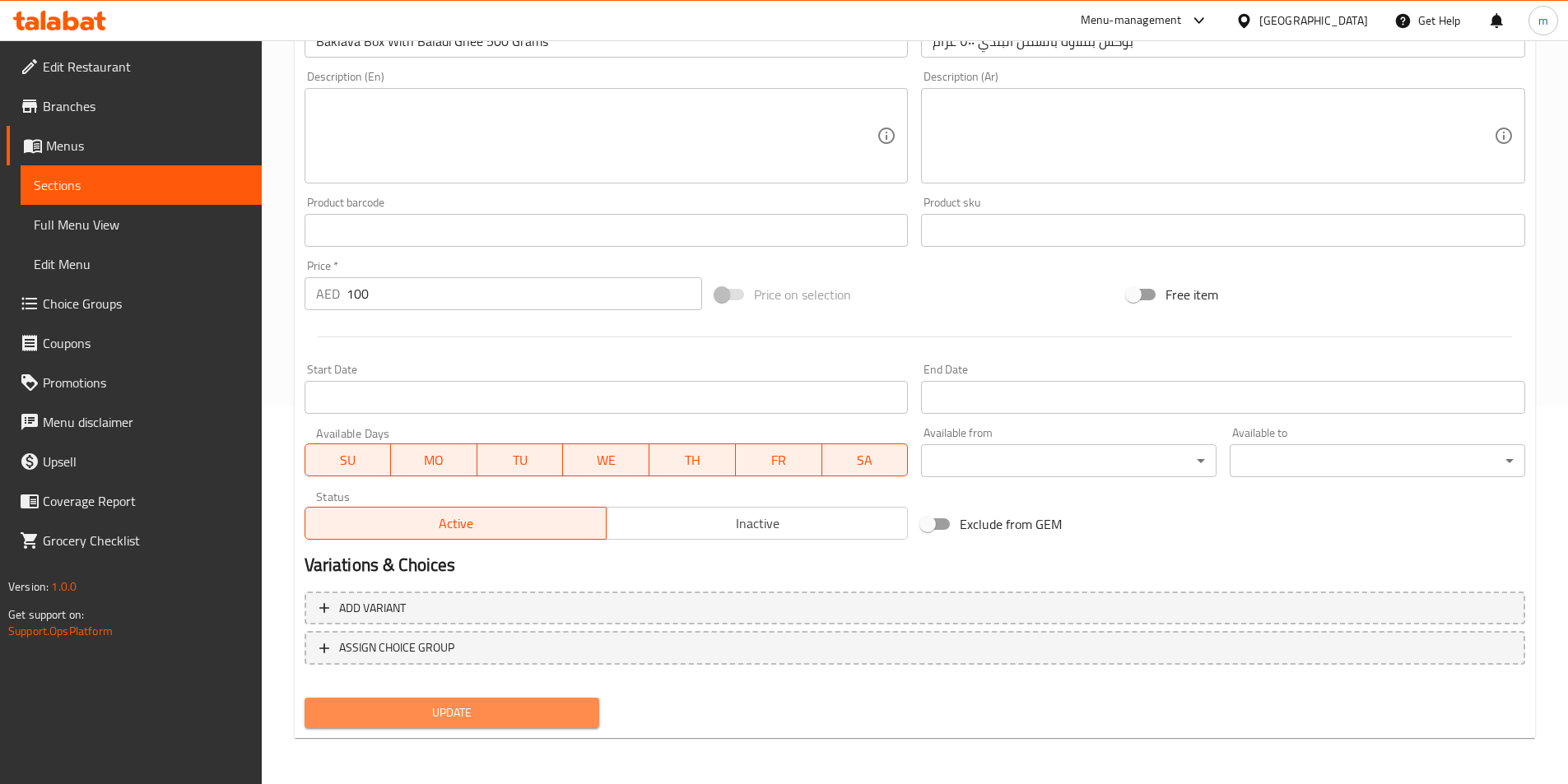
click at [415, 723] on span "Update" at bounding box center [452, 713] width 269 height 21
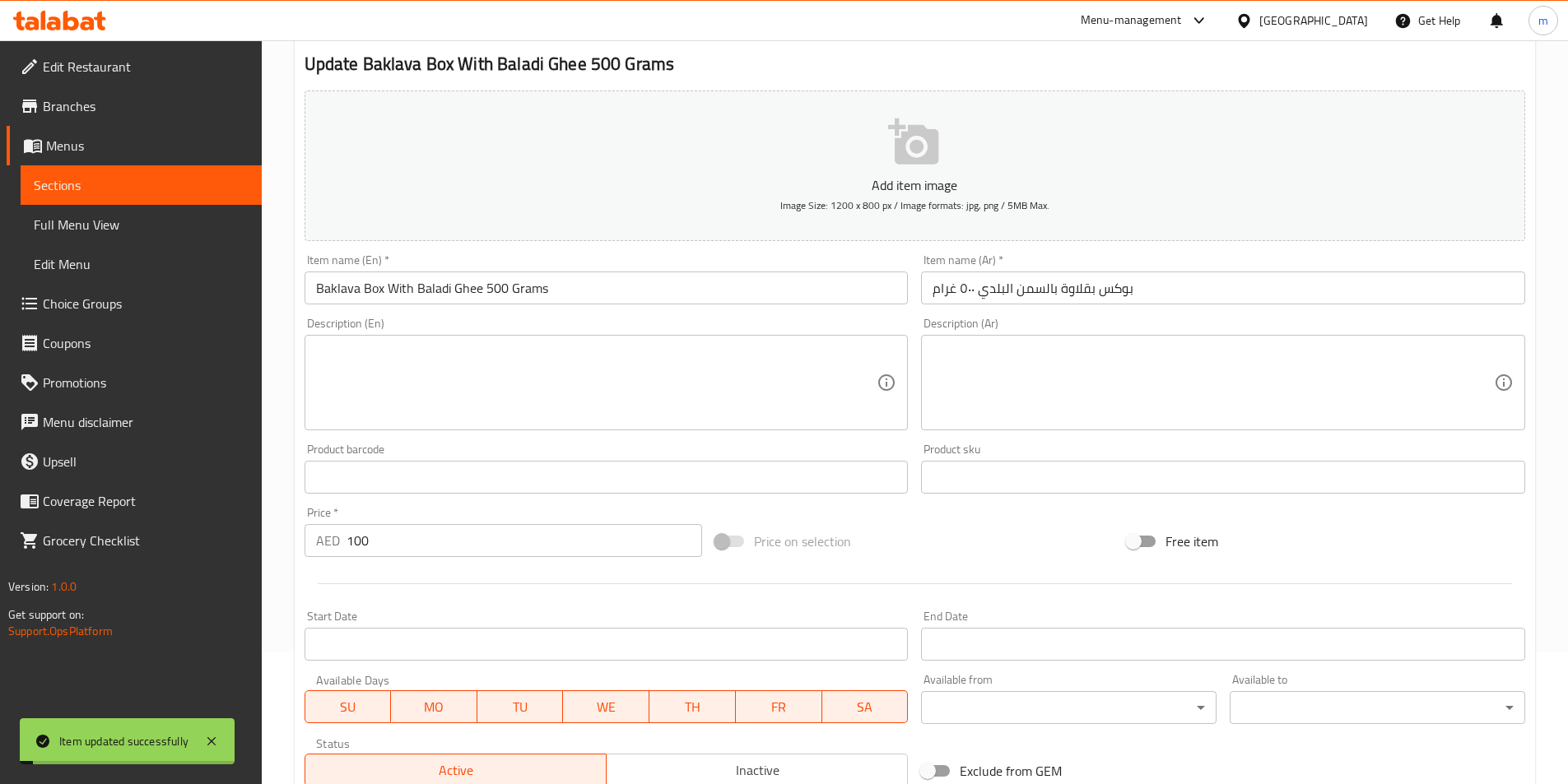
scroll to position [0, 0]
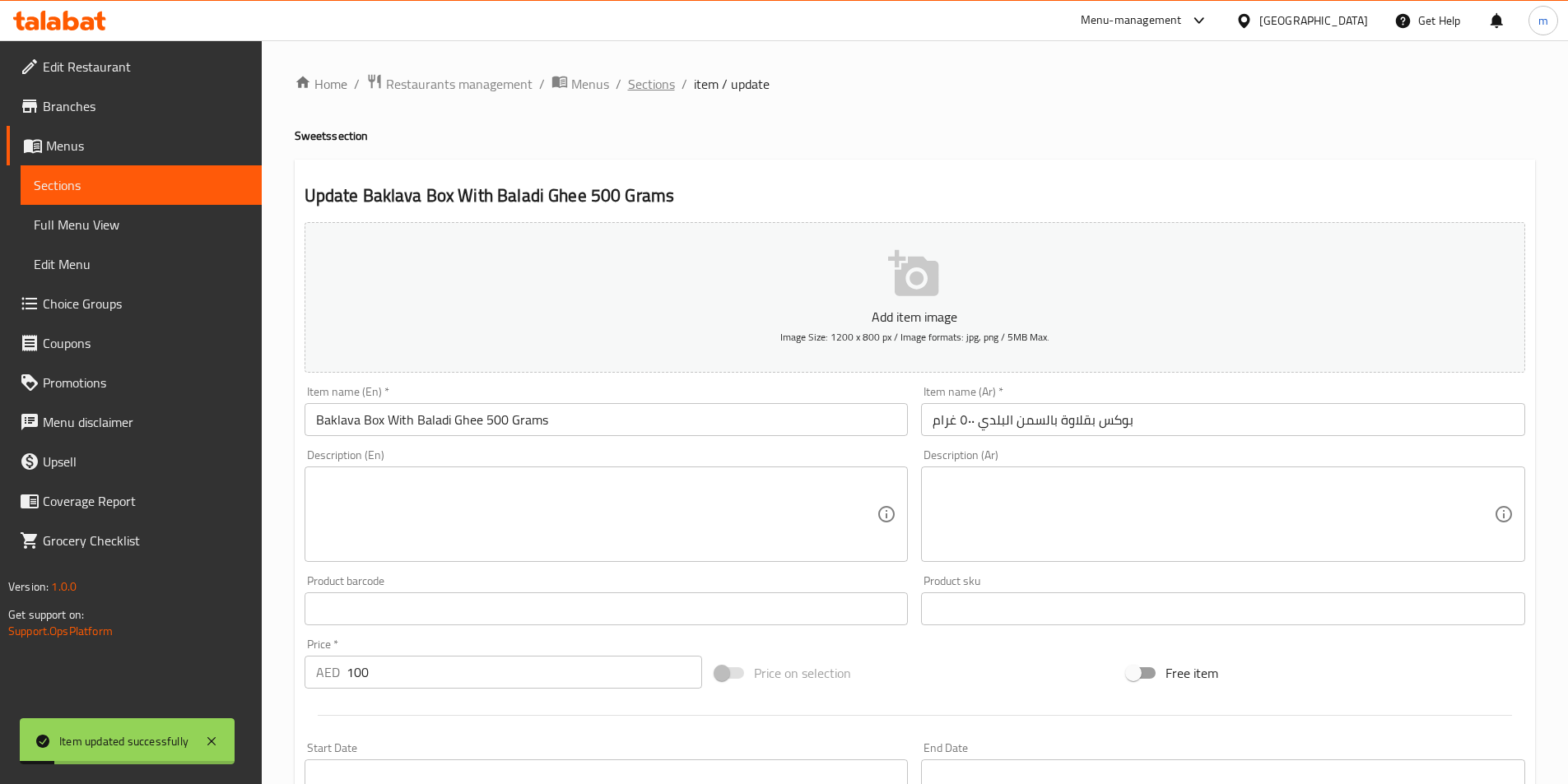
click at [653, 86] on span "Sections" at bounding box center [651, 84] width 47 height 20
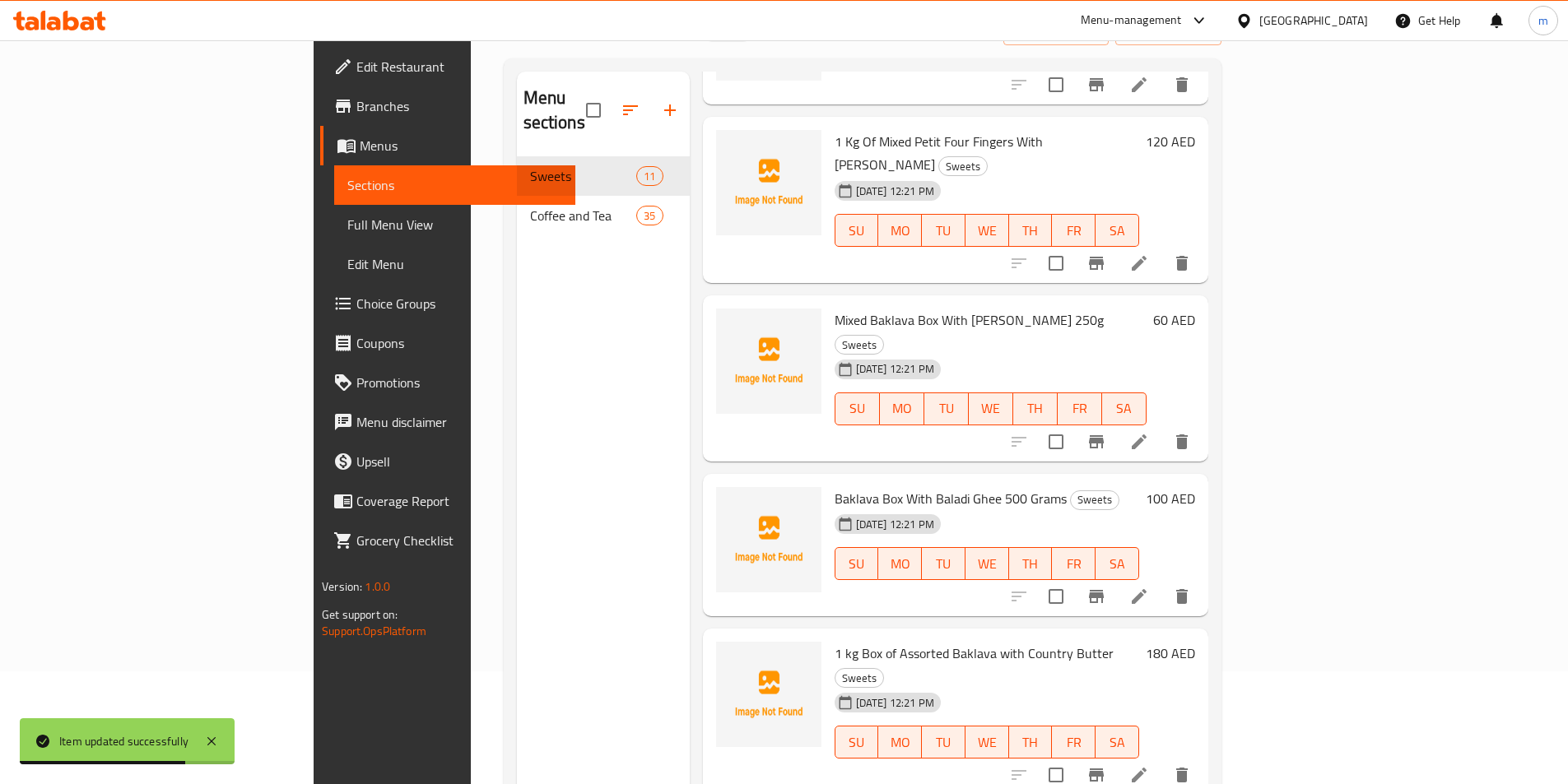
scroll to position [230, 0]
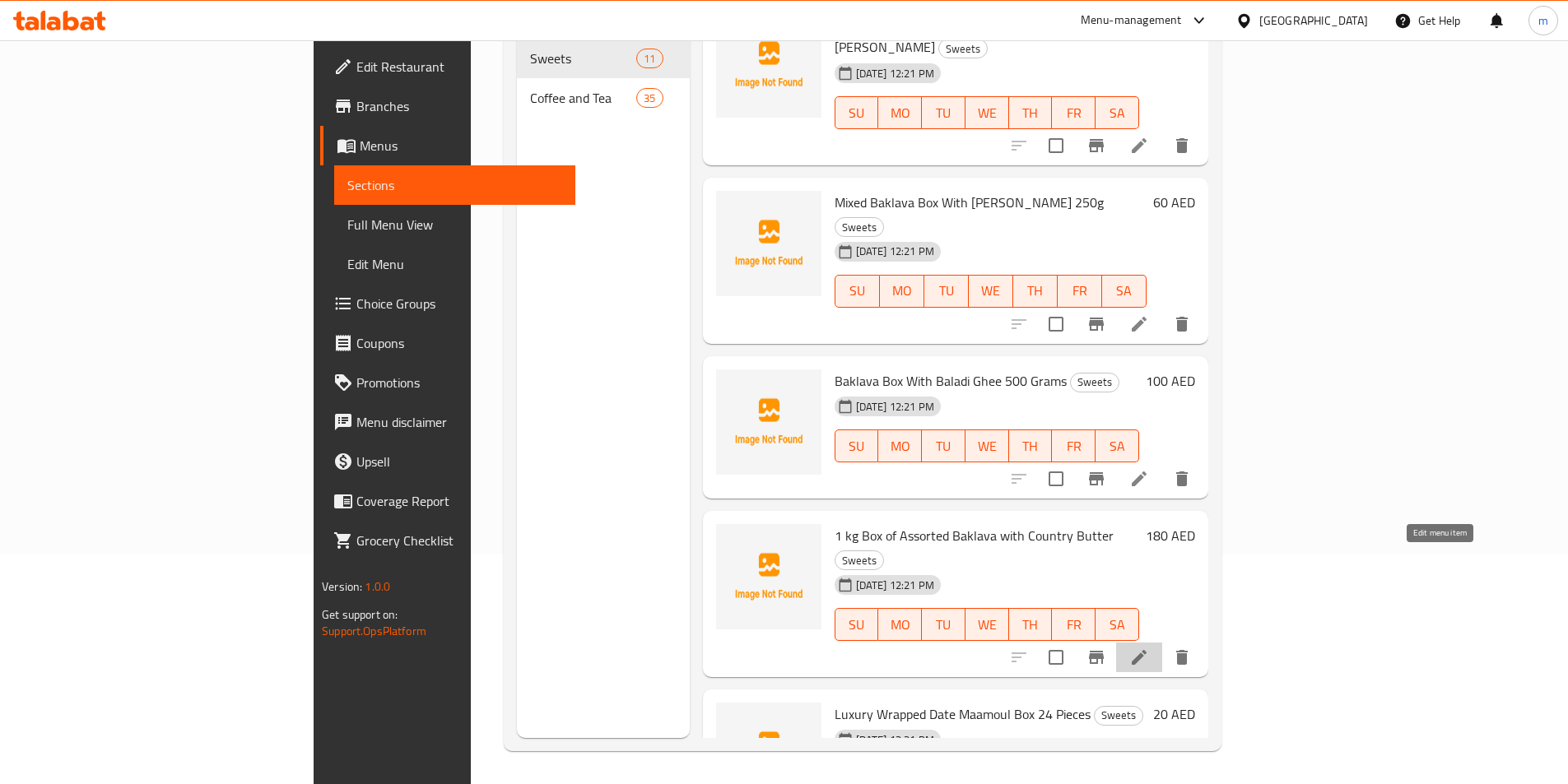
click at [1149, 647] on icon at bounding box center [1139, 657] width 20 height 20
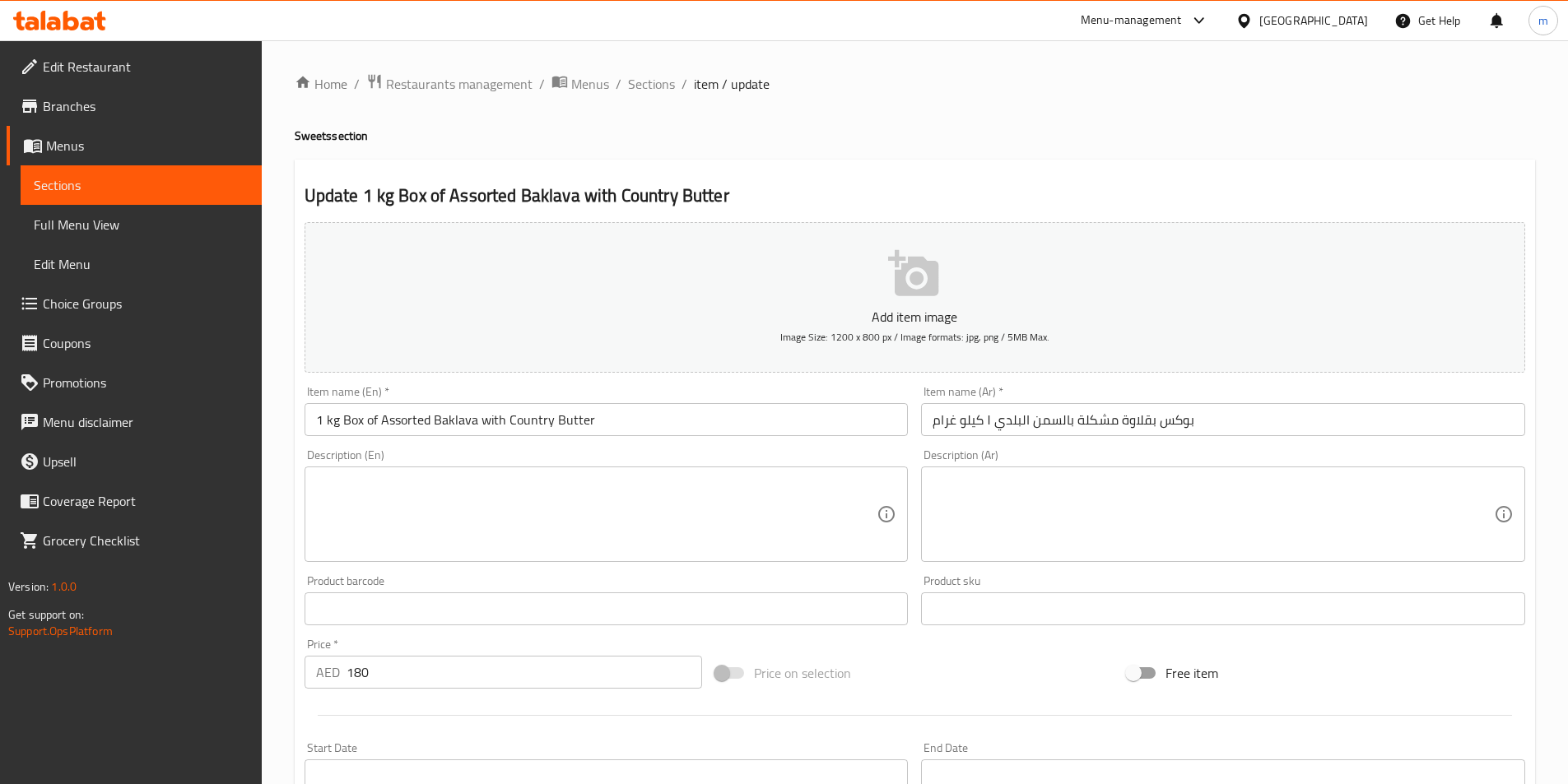
click at [426, 432] on input "1 kg Box of Assorted Baklava with Country Butter" at bounding box center [606, 419] width 604 height 33
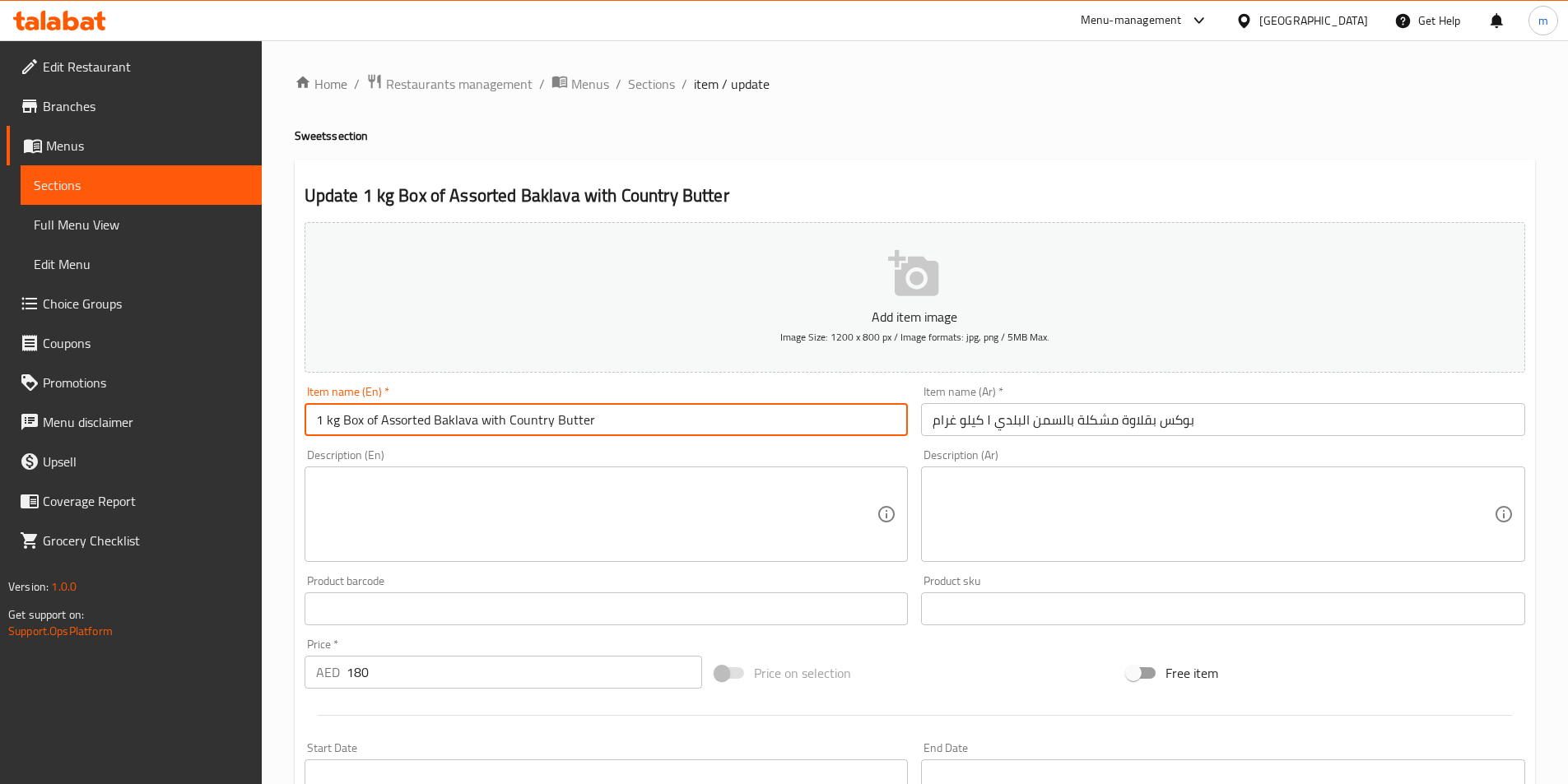
click at [426, 432] on input "1 kg Box of Assorted Baklava with Country Butter" at bounding box center [606, 419] width 604 height 33
click at [409, 419] on input "1 kg Box of Assorted Baklava with Country Butter" at bounding box center [606, 419] width 604 height 33
click at [497, 412] on input "1 kg Box of mixed Baklava with Country Butter" at bounding box center [606, 419] width 604 height 33
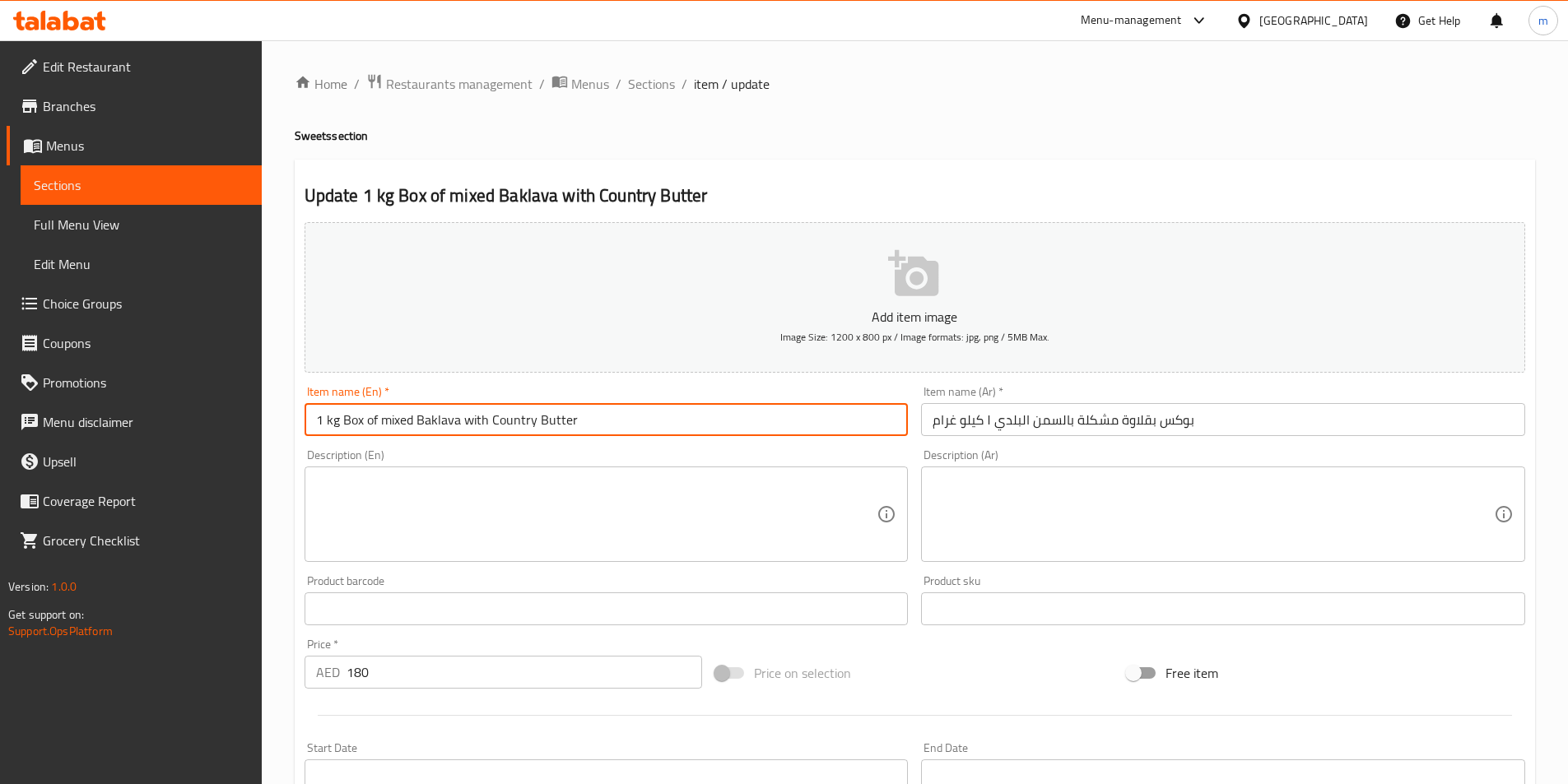
drag, startPoint x: 494, startPoint y: 419, endPoint x: 512, endPoint y: 420, distance: 18.0
click at [512, 420] on input "1 kg Box of mixed Baklava with Country Butter" at bounding box center [606, 419] width 604 height 33
drag, startPoint x: 491, startPoint y: 426, endPoint x: 597, endPoint y: 434, distance: 106.3
click at [597, 434] on input "1 kg Box of mixed Baklava with Country Butter" at bounding box center [606, 419] width 604 height 33
type input "1 kg Box of mixed Baklava with baladi ghee"
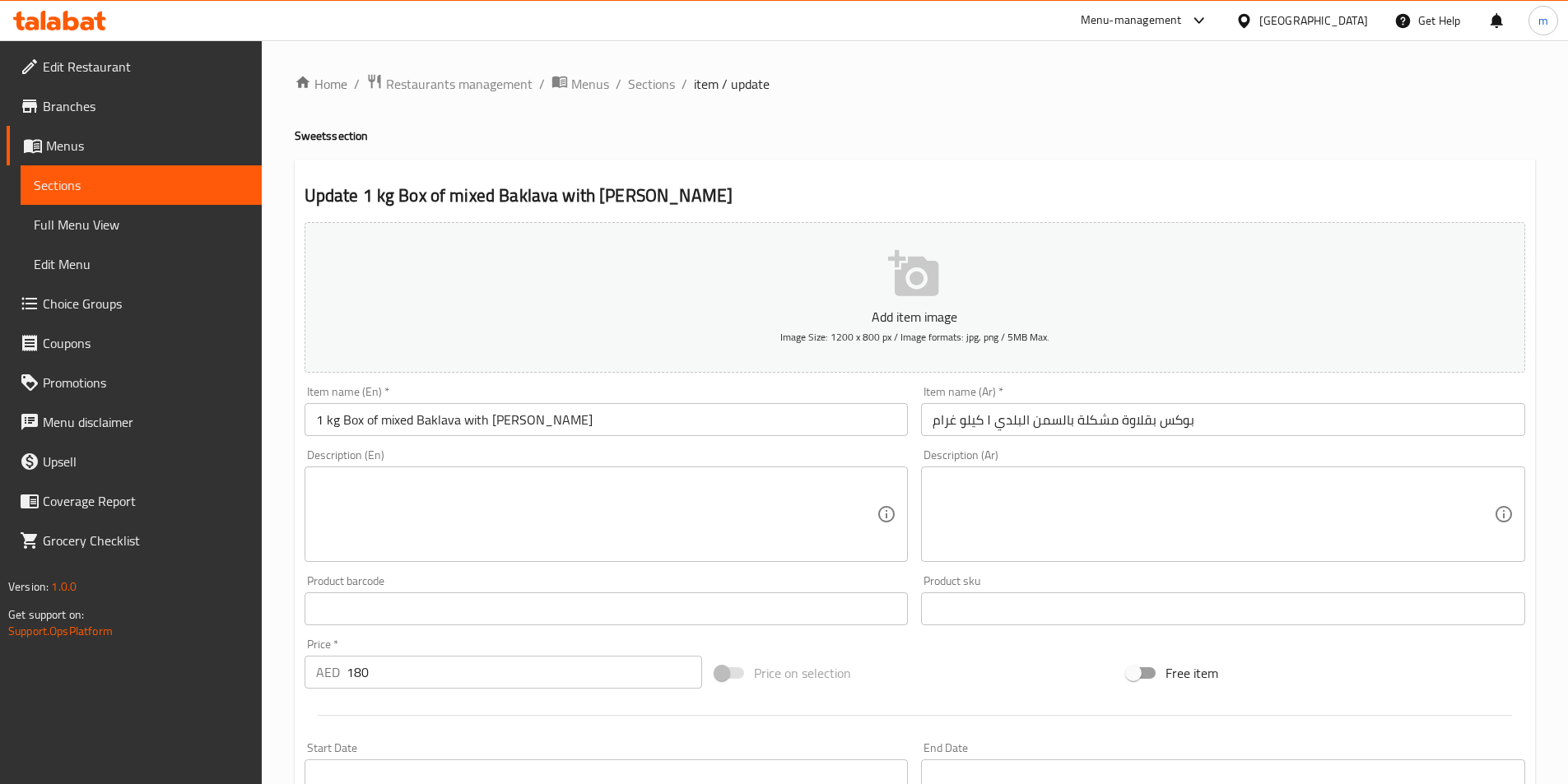
click at [478, 401] on div "Item name (En)   * 1 kg Box of mixed Baklava with baladi ghee Item name (En) *" at bounding box center [606, 411] width 604 height 50
click at [493, 419] on input "1 kg Box of mixed Baklava with baladi ghee" at bounding box center [606, 419] width 604 height 33
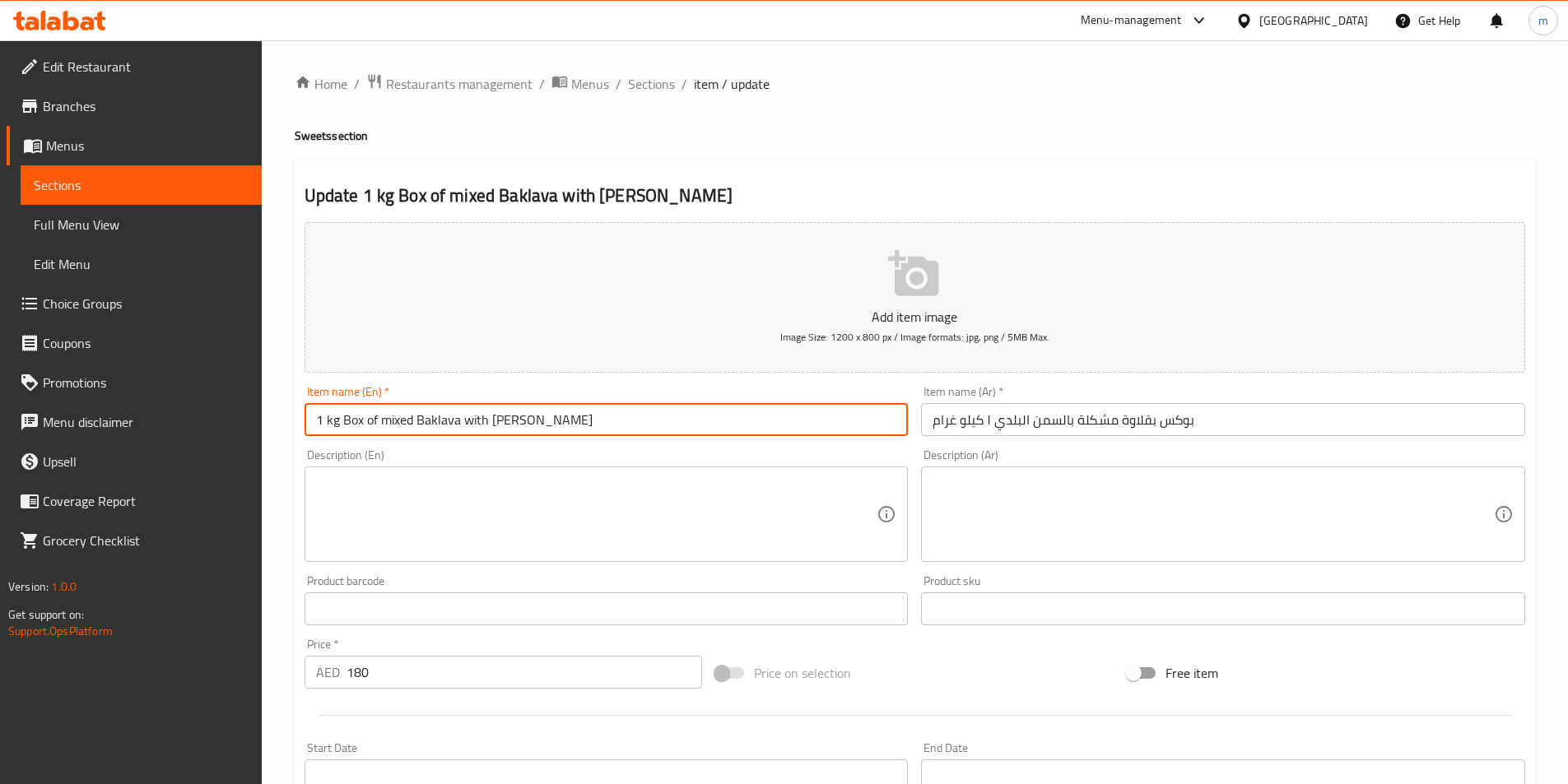
click at [493, 419] on input "1 kg Box of mixed Baklava with baladi ghee" at bounding box center [606, 419] width 604 height 33
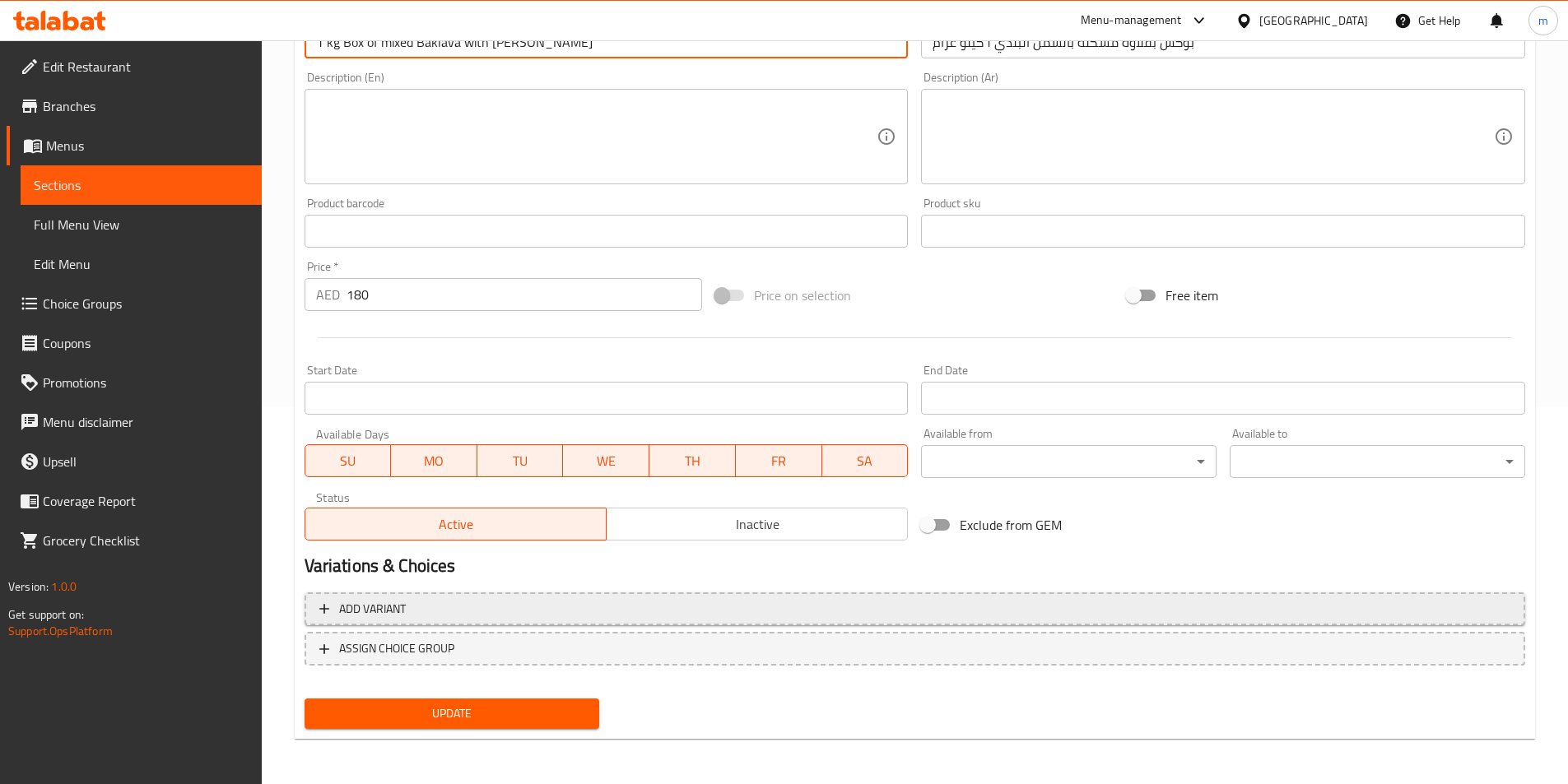
scroll to position [378, 0]
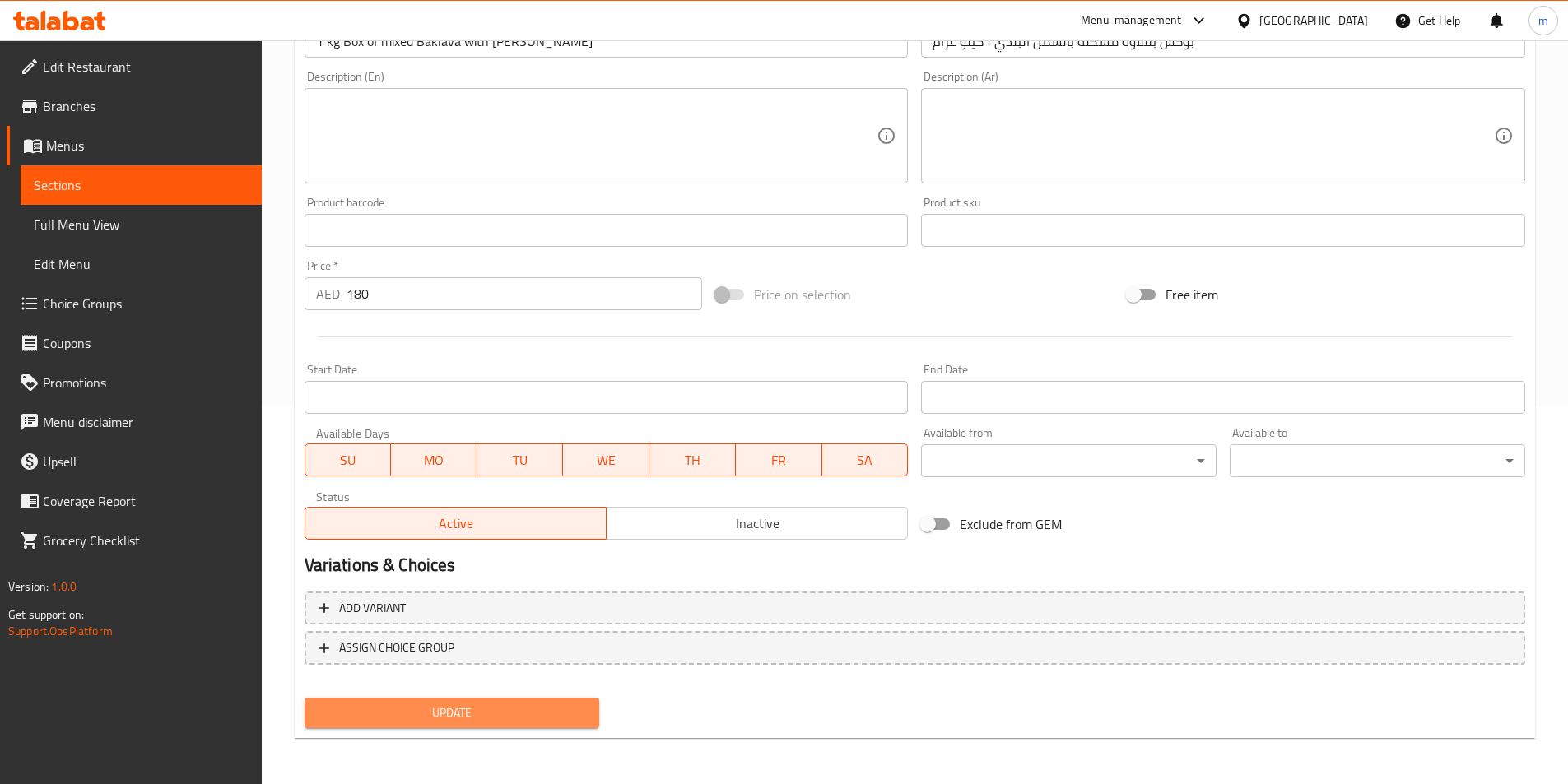
click at [570, 707] on span "Update" at bounding box center [452, 713] width 269 height 21
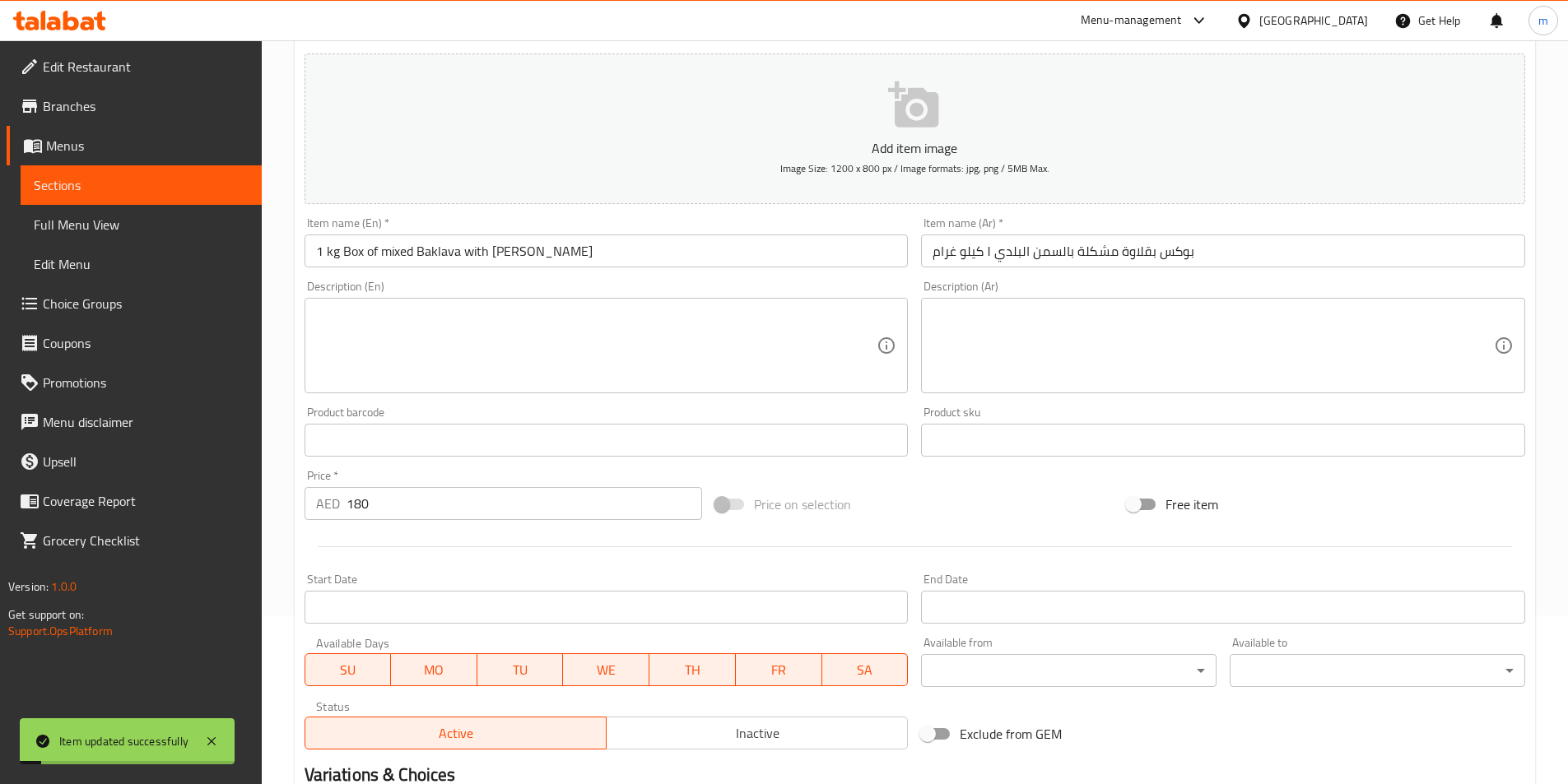
scroll to position [0, 0]
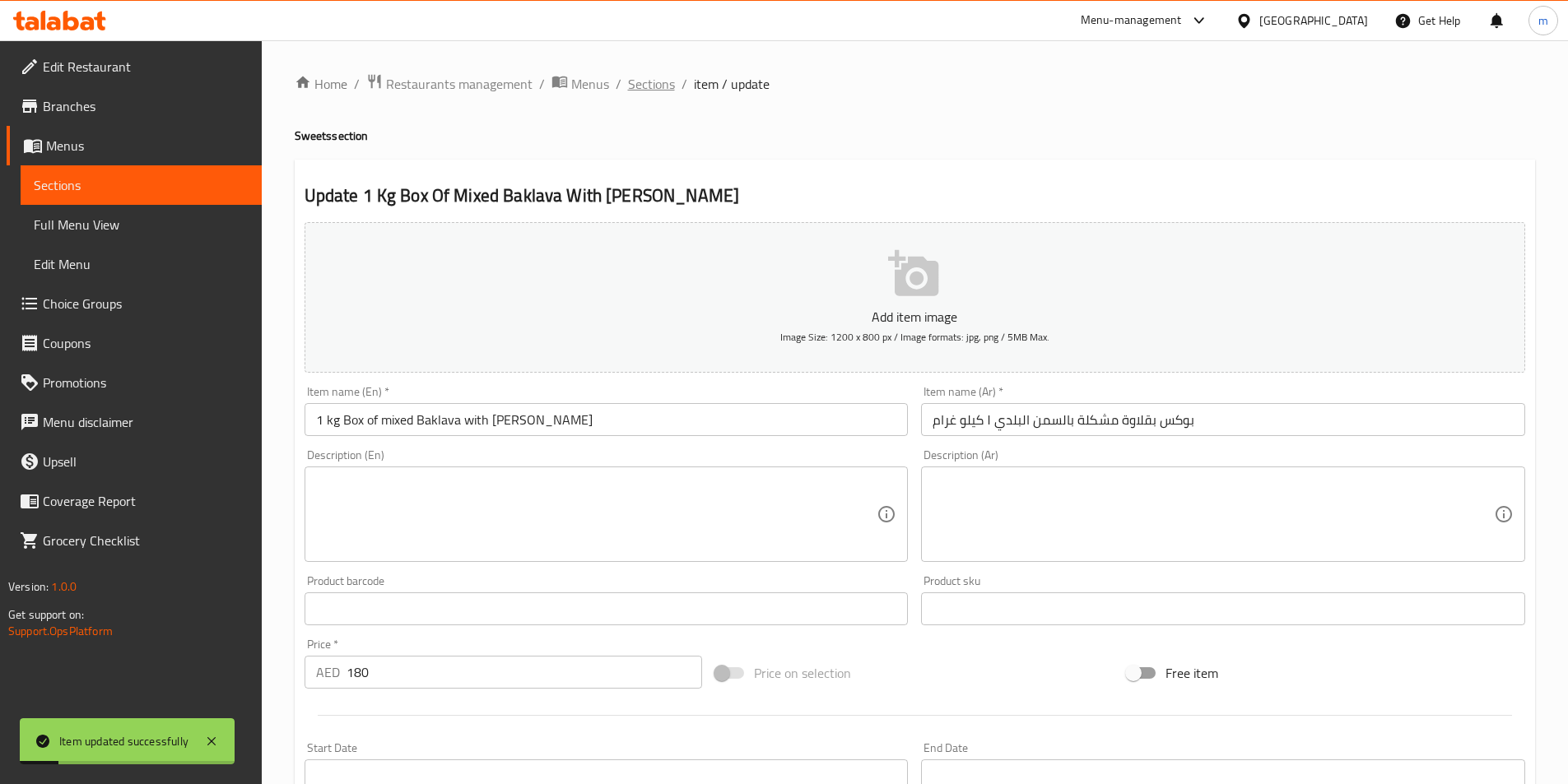
click at [656, 88] on span "Sections" at bounding box center [651, 84] width 47 height 20
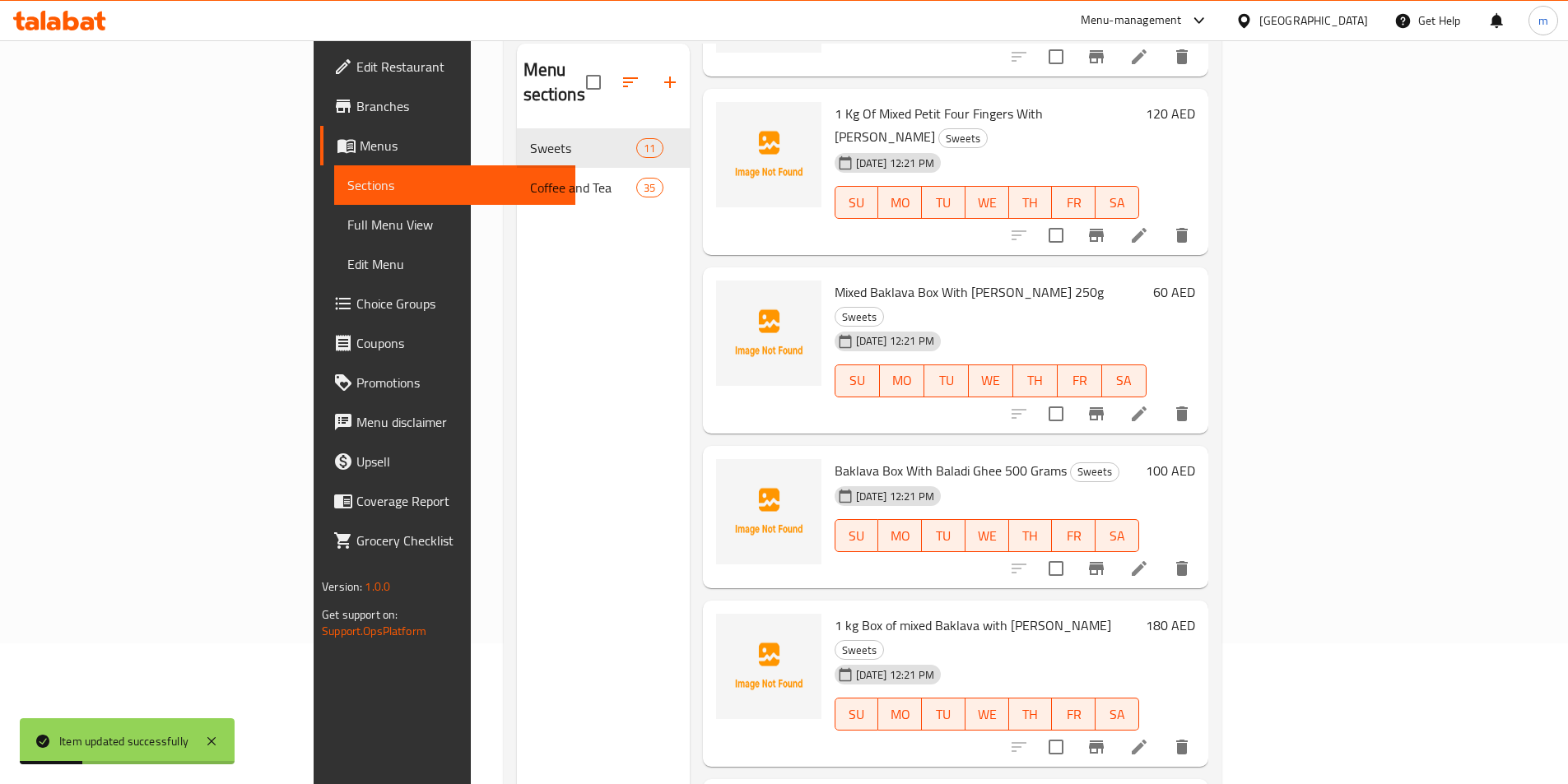
scroll to position [230, 0]
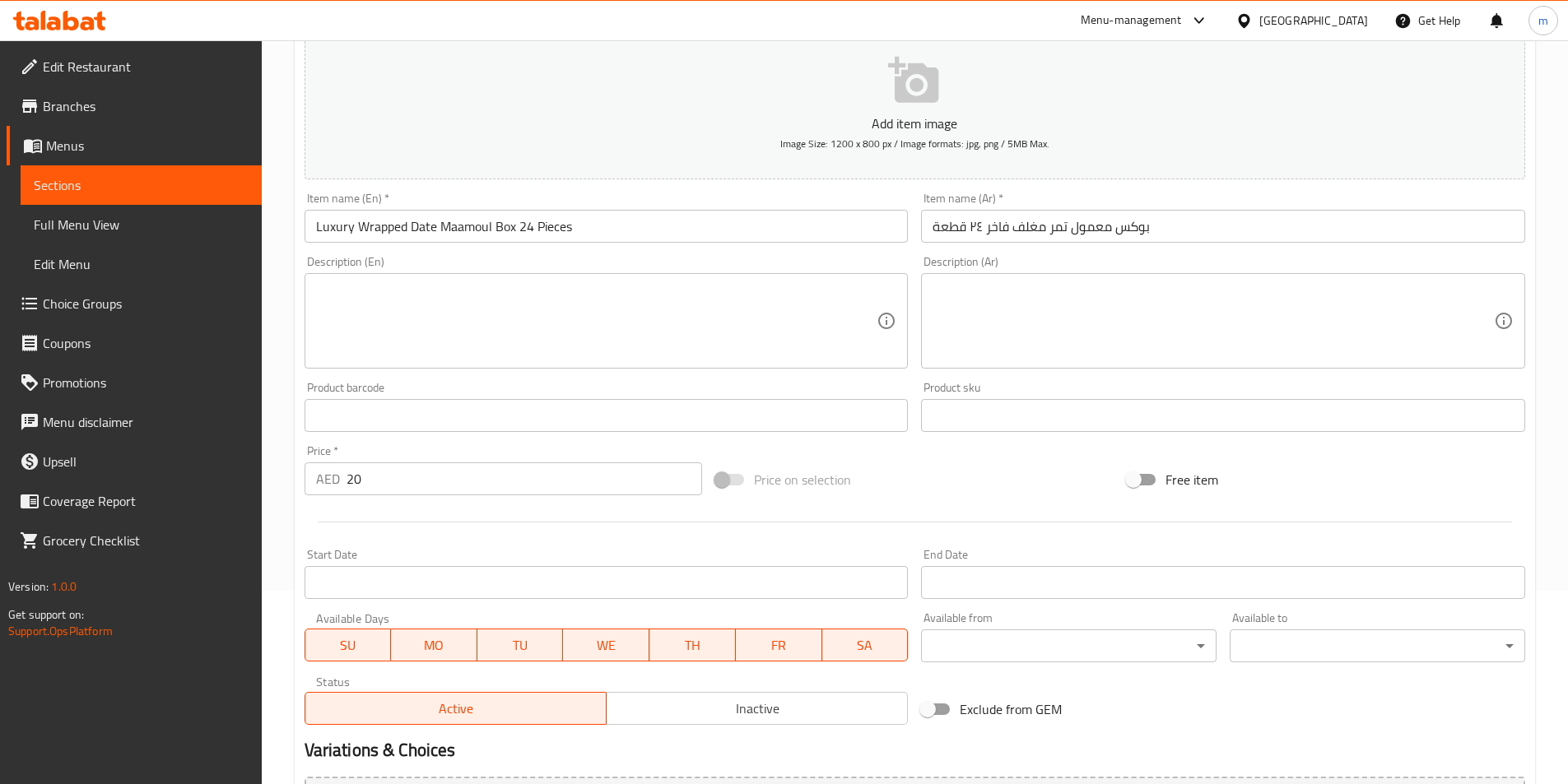
scroll to position [378, 0]
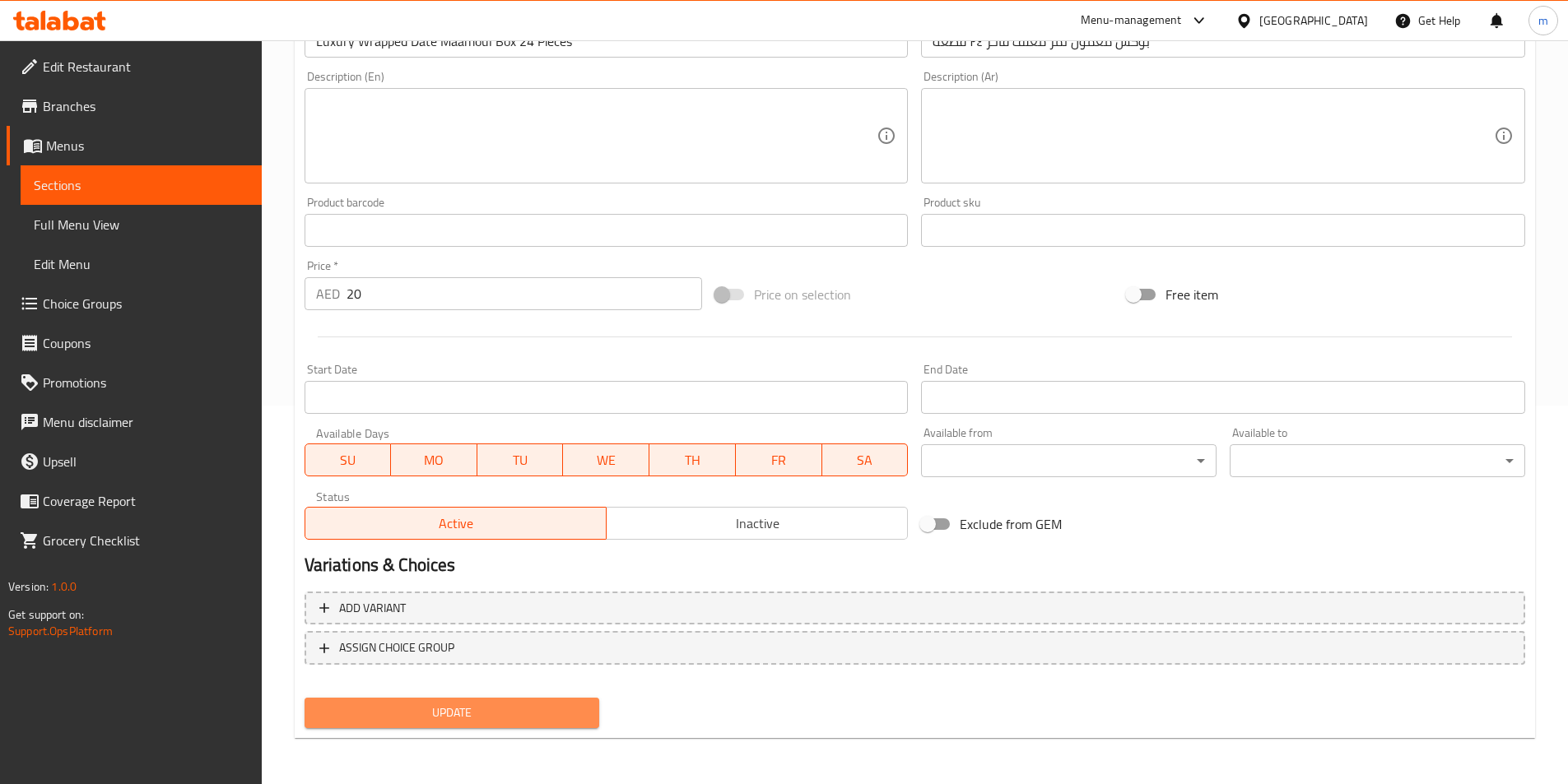
click at [548, 720] on span "Update" at bounding box center [452, 713] width 269 height 21
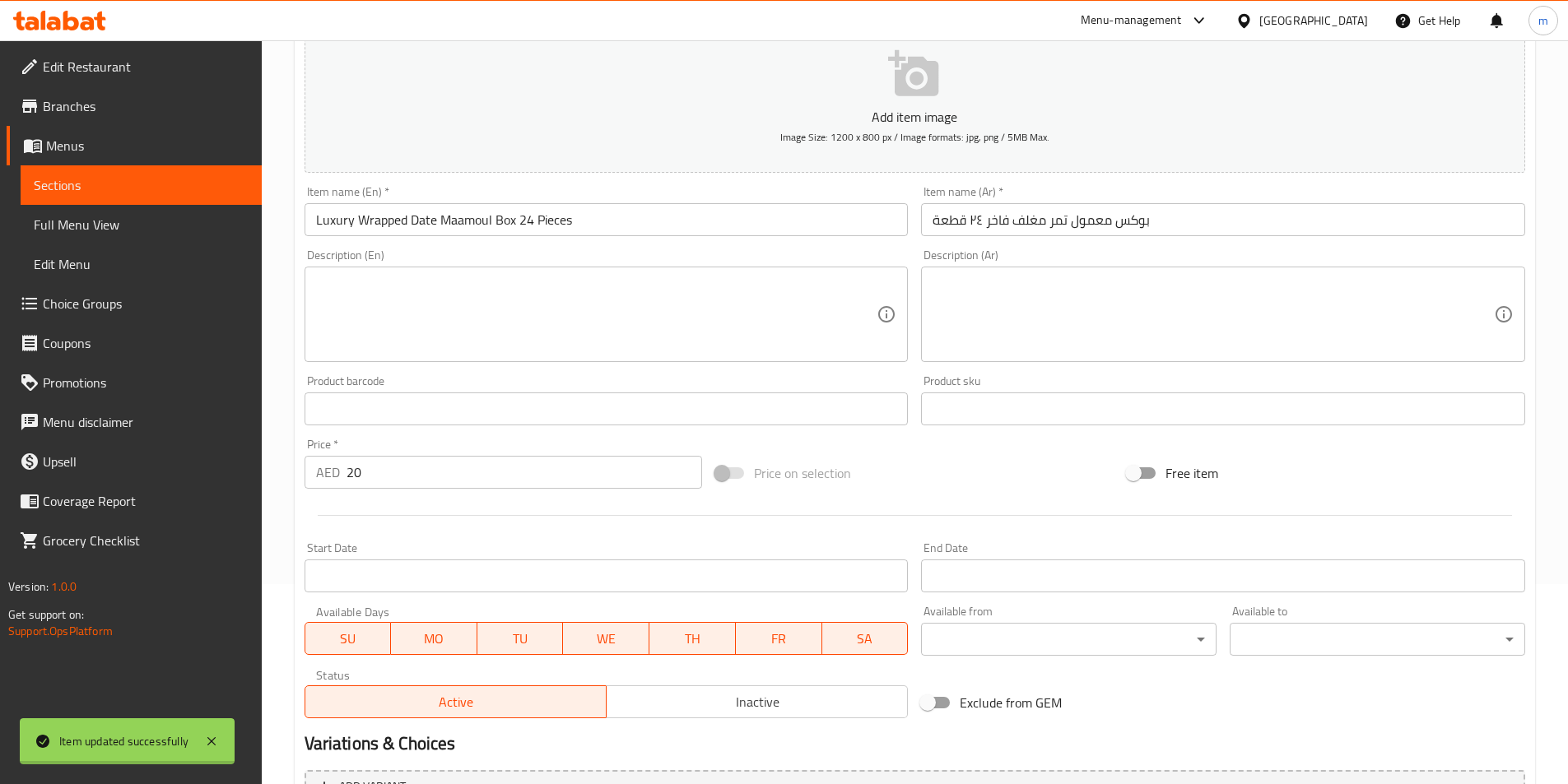
scroll to position [0, 0]
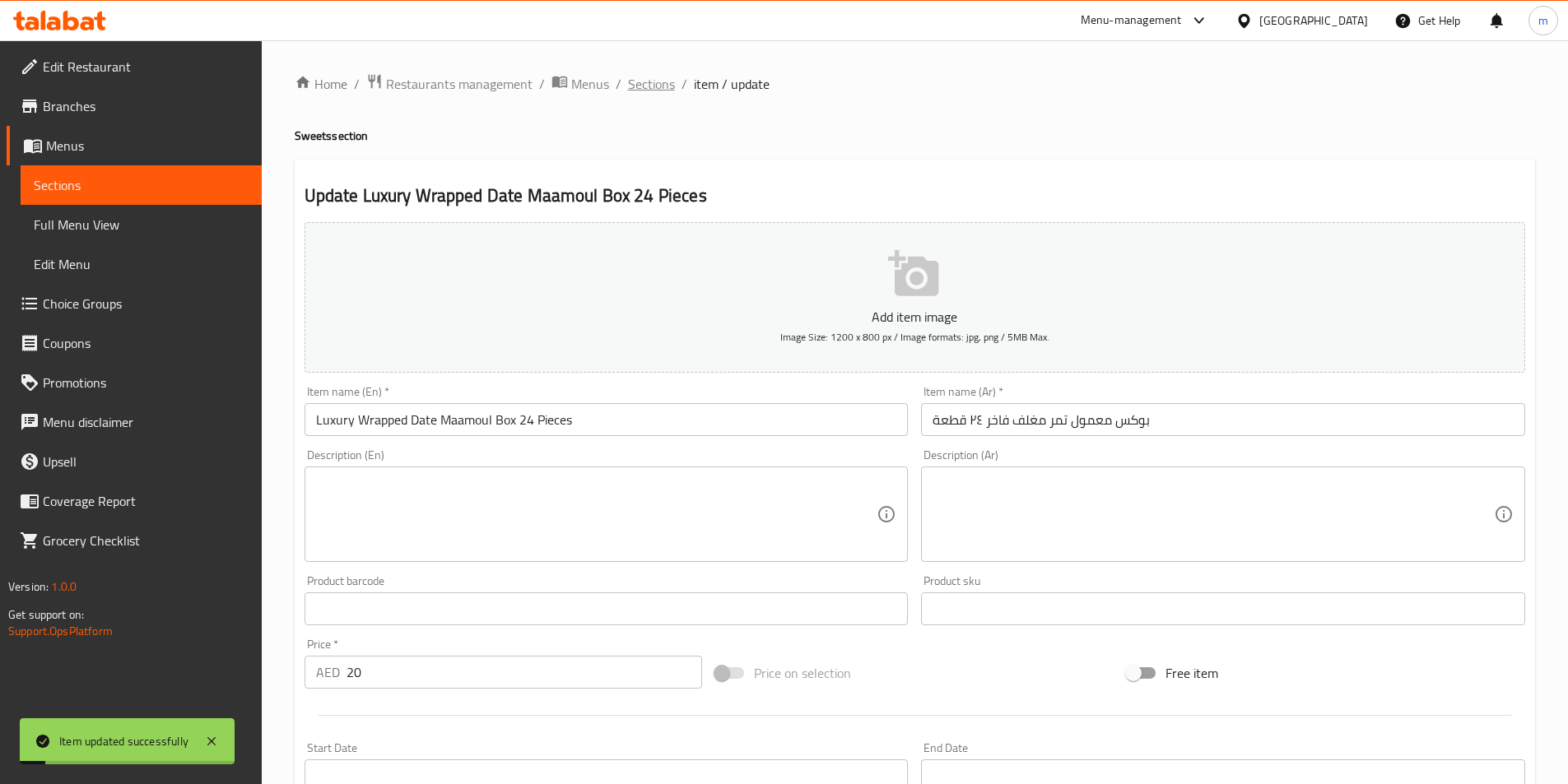
click at [652, 86] on span "Sections" at bounding box center [651, 84] width 47 height 20
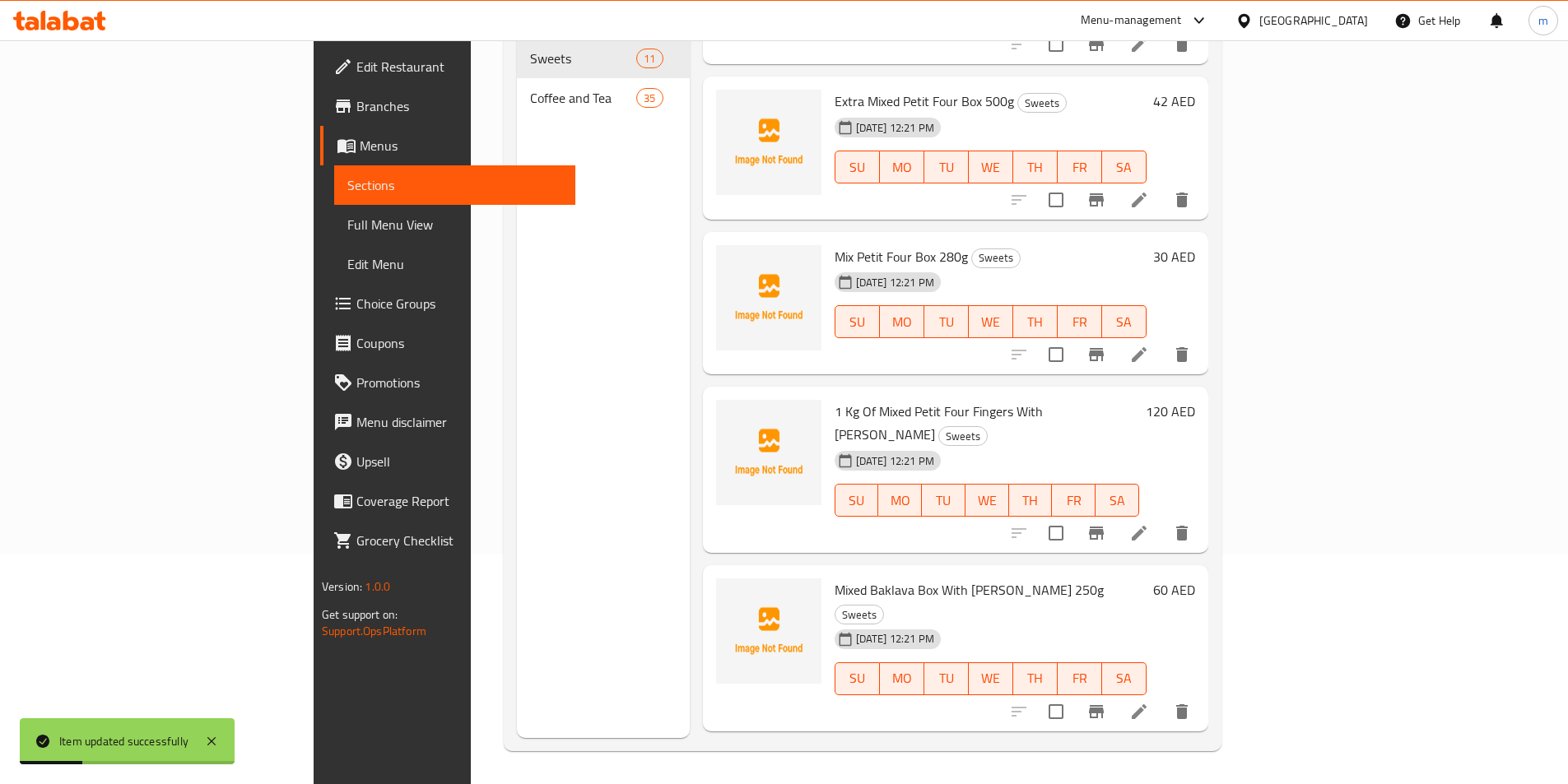
scroll to position [963, 0]
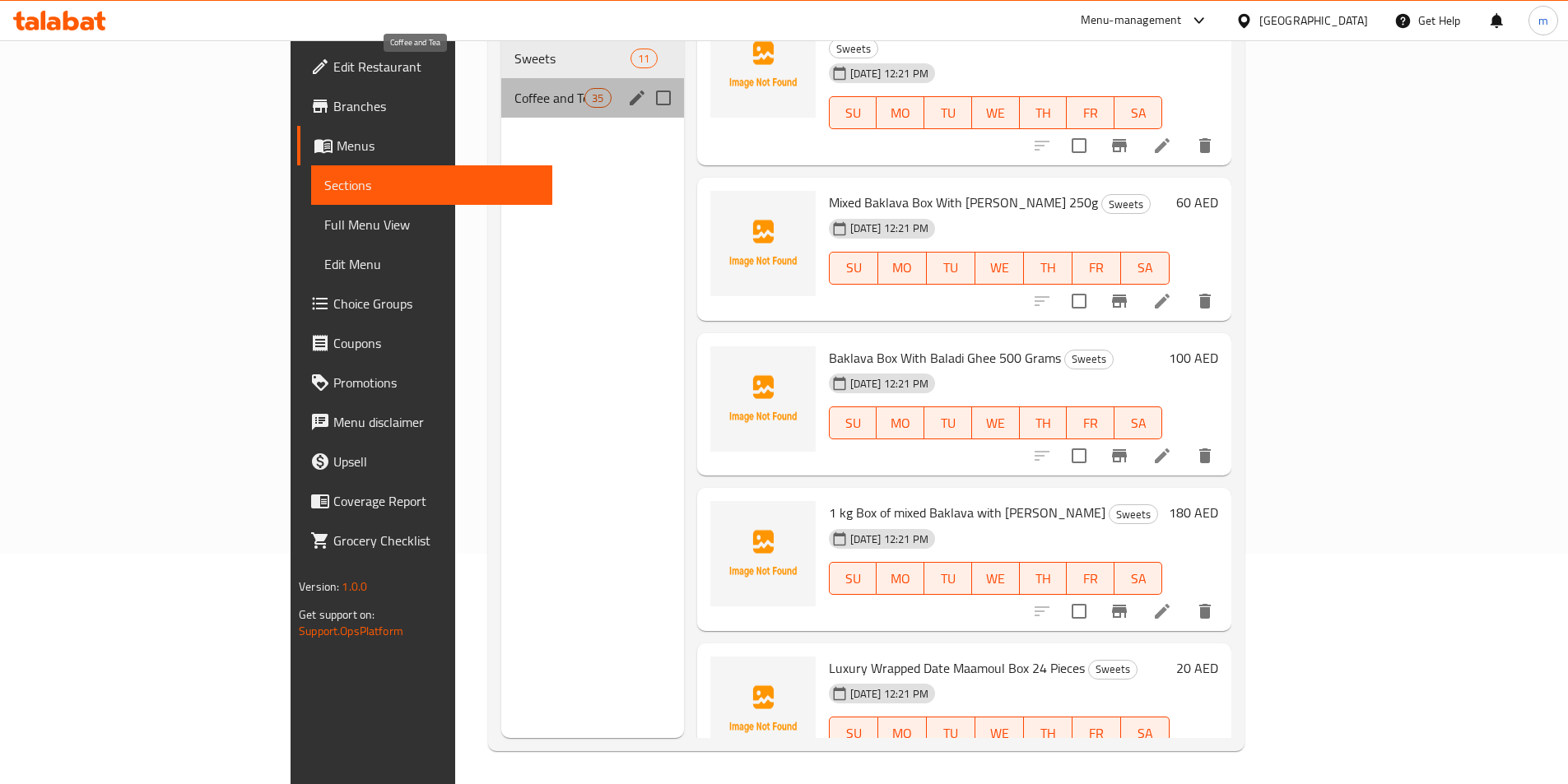
click at [514, 88] on span "Coffee and Tea" at bounding box center [549, 98] width 70 height 20
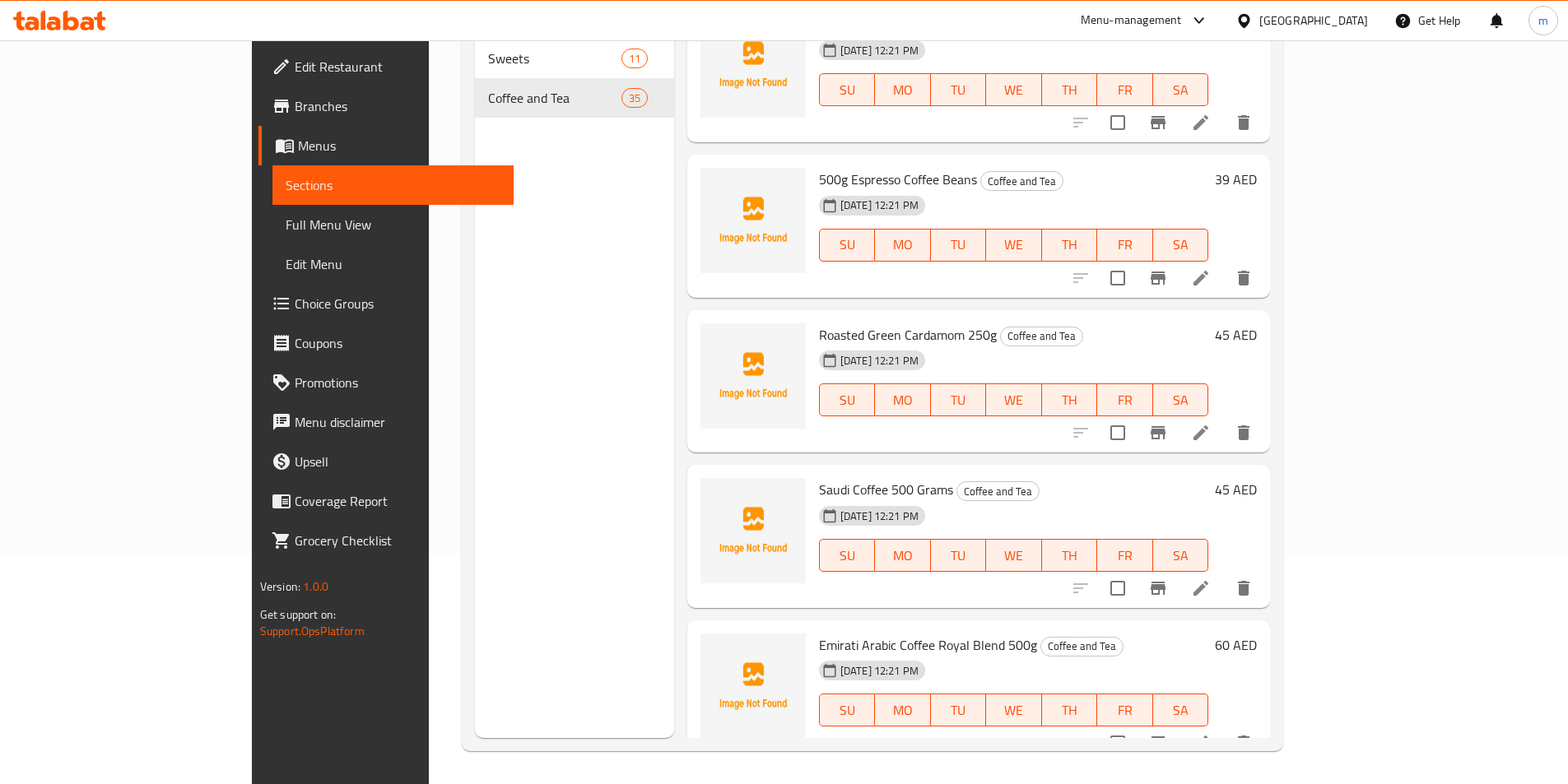
click at [543, 199] on div "Menu sections Sweets 11 Coffee and Tea 35" at bounding box center [574, 346] width 198 height 784
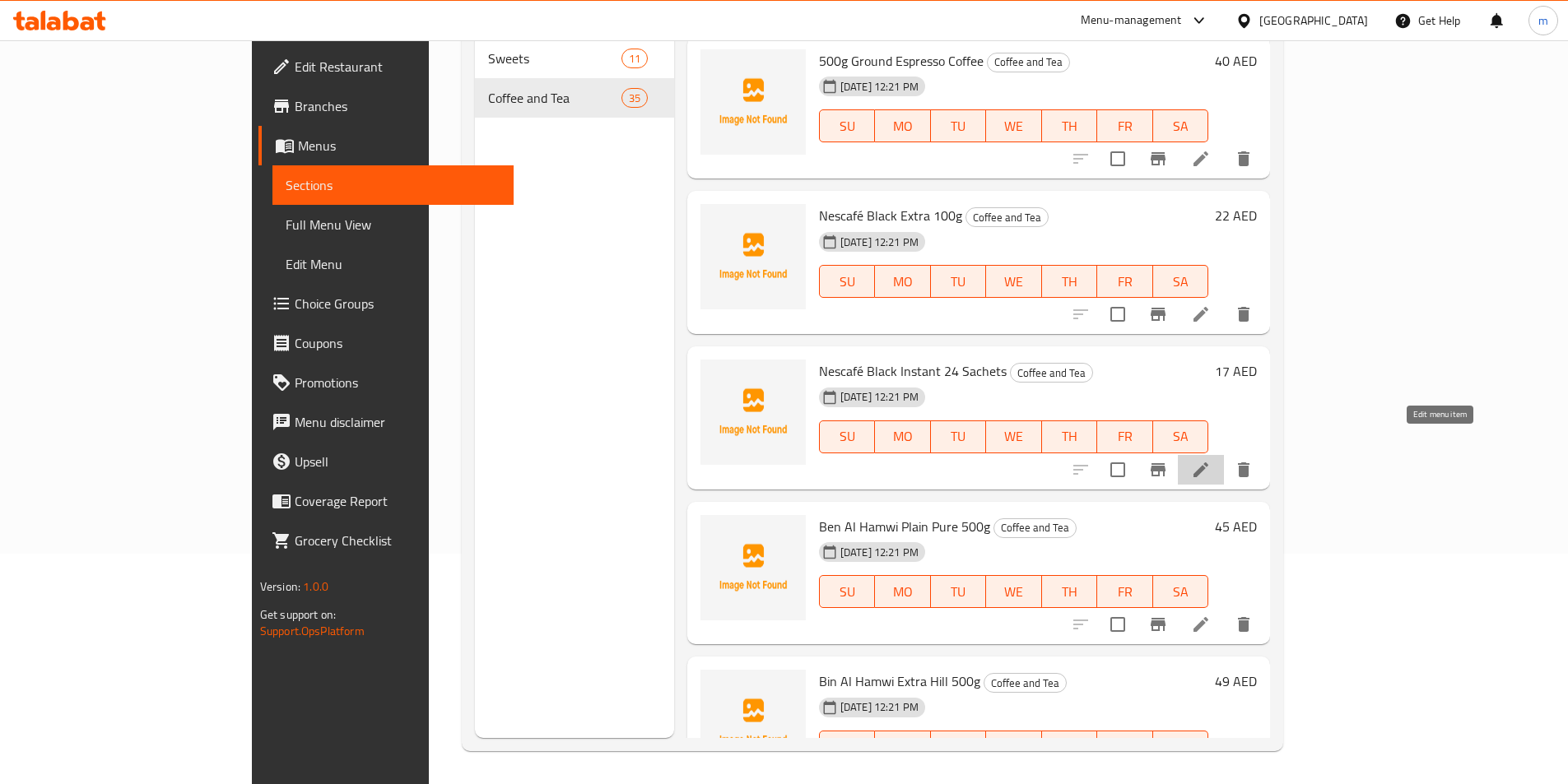
click at [1211, 460] on icon at bounding box center [1201, 470] width 20 height 20
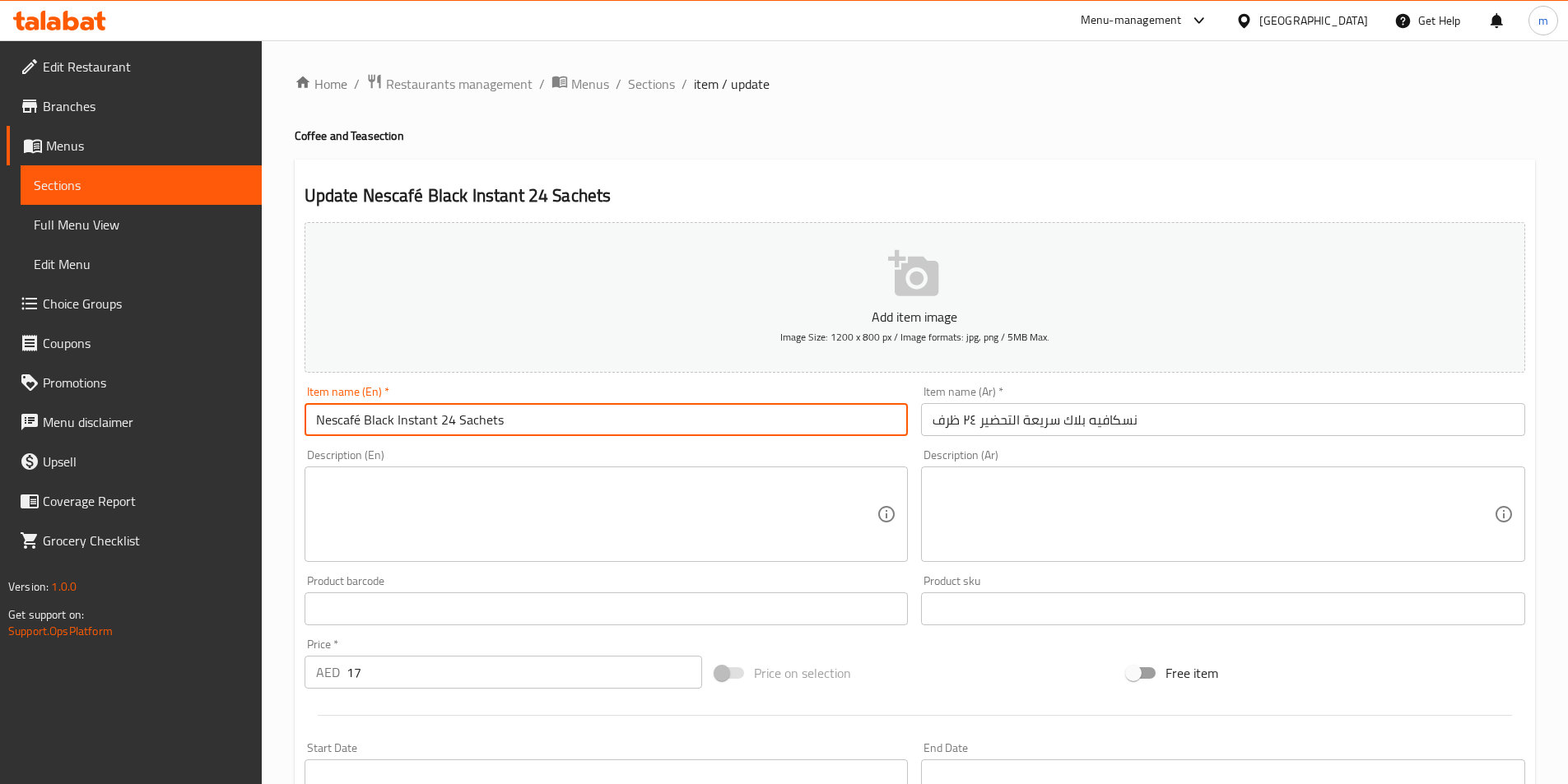
click at [483, 413] on input "Nescafé Black Instant 24 Sachets" at bounding box center [606, 419] width 604 height 33
click at [486, 415] on input "Nescafé Black Instant 24 Sachets" at bounding box center [606, 419] width 604 height 33
paste input "Nescafé Black Instant 24"
paste input "packet"
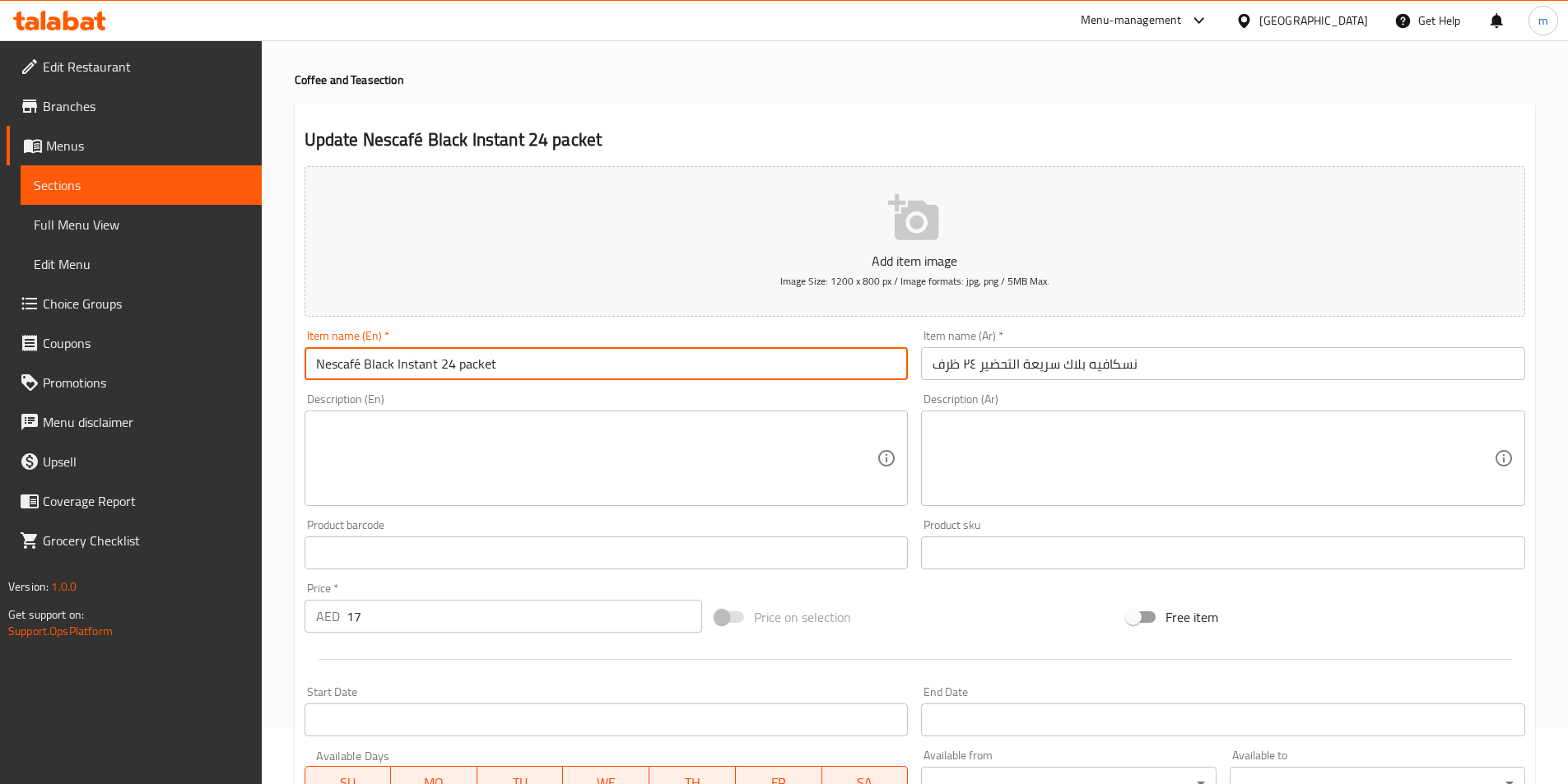
scroll to position [378, 0]
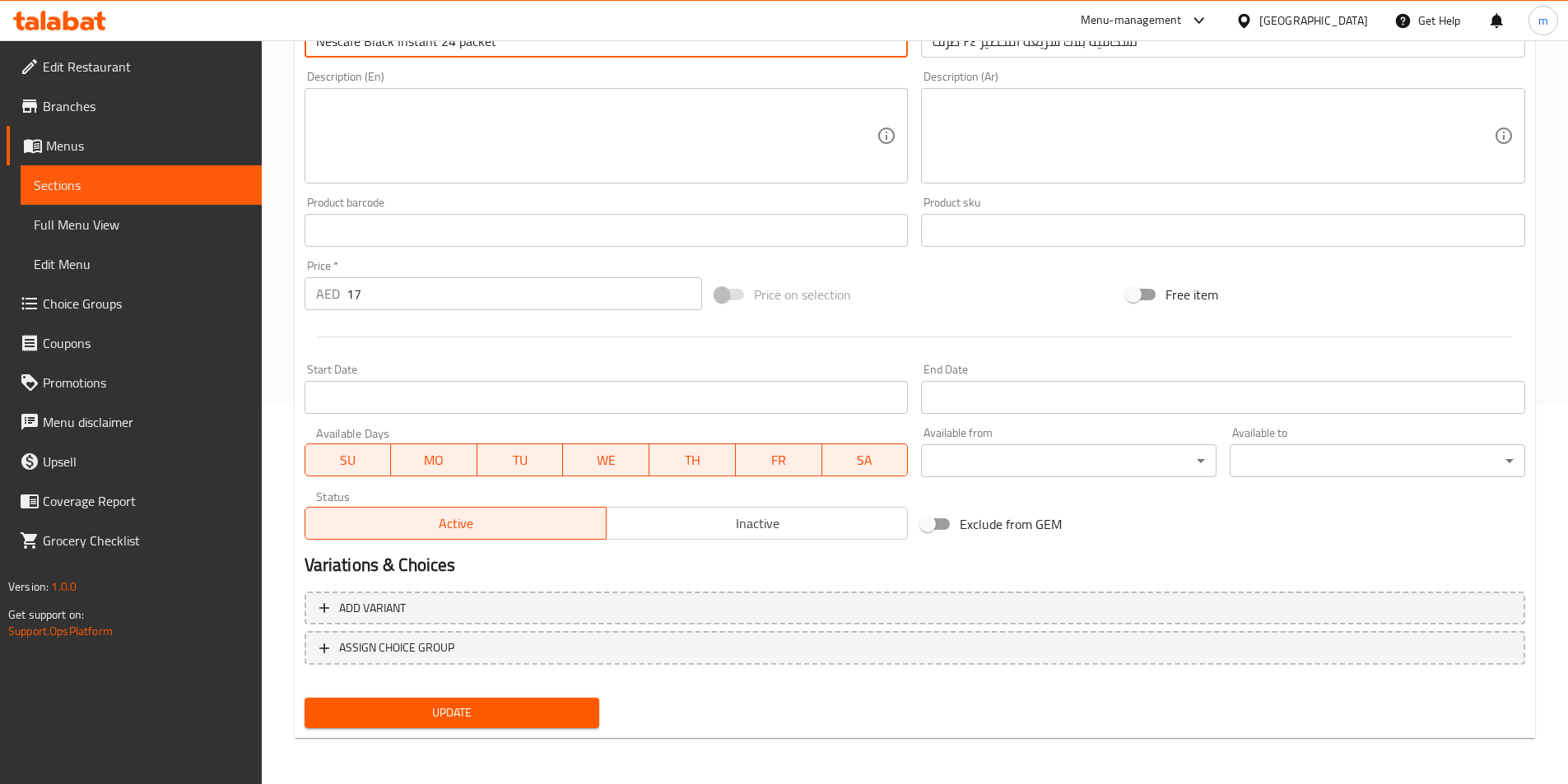
click at [558, 718] on button "Update" at bounding box center [452, 713] width 295 height 31
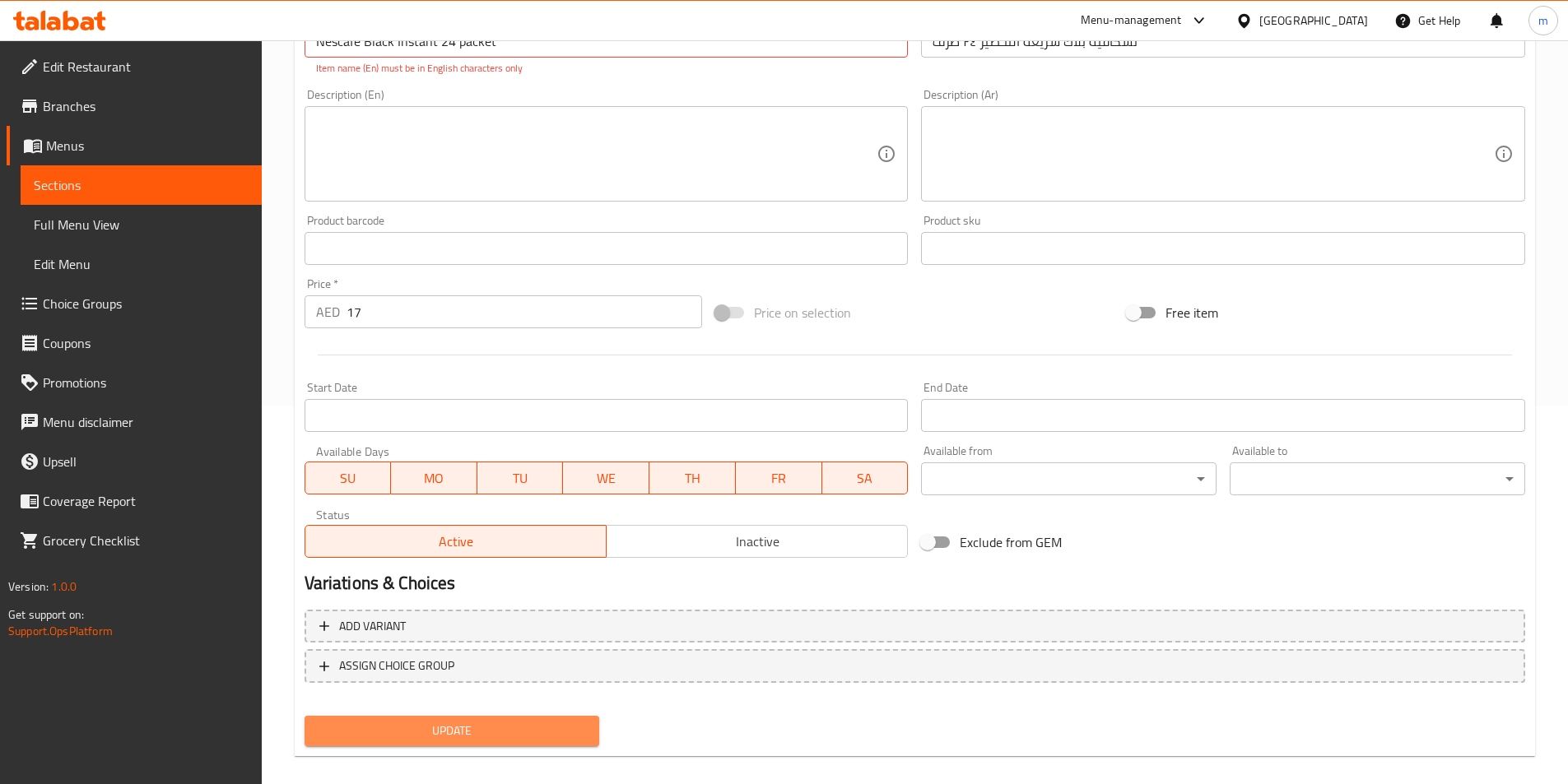
click at [535, 723] on span "Update" at bounding box center [452, 731] width 269 height 21
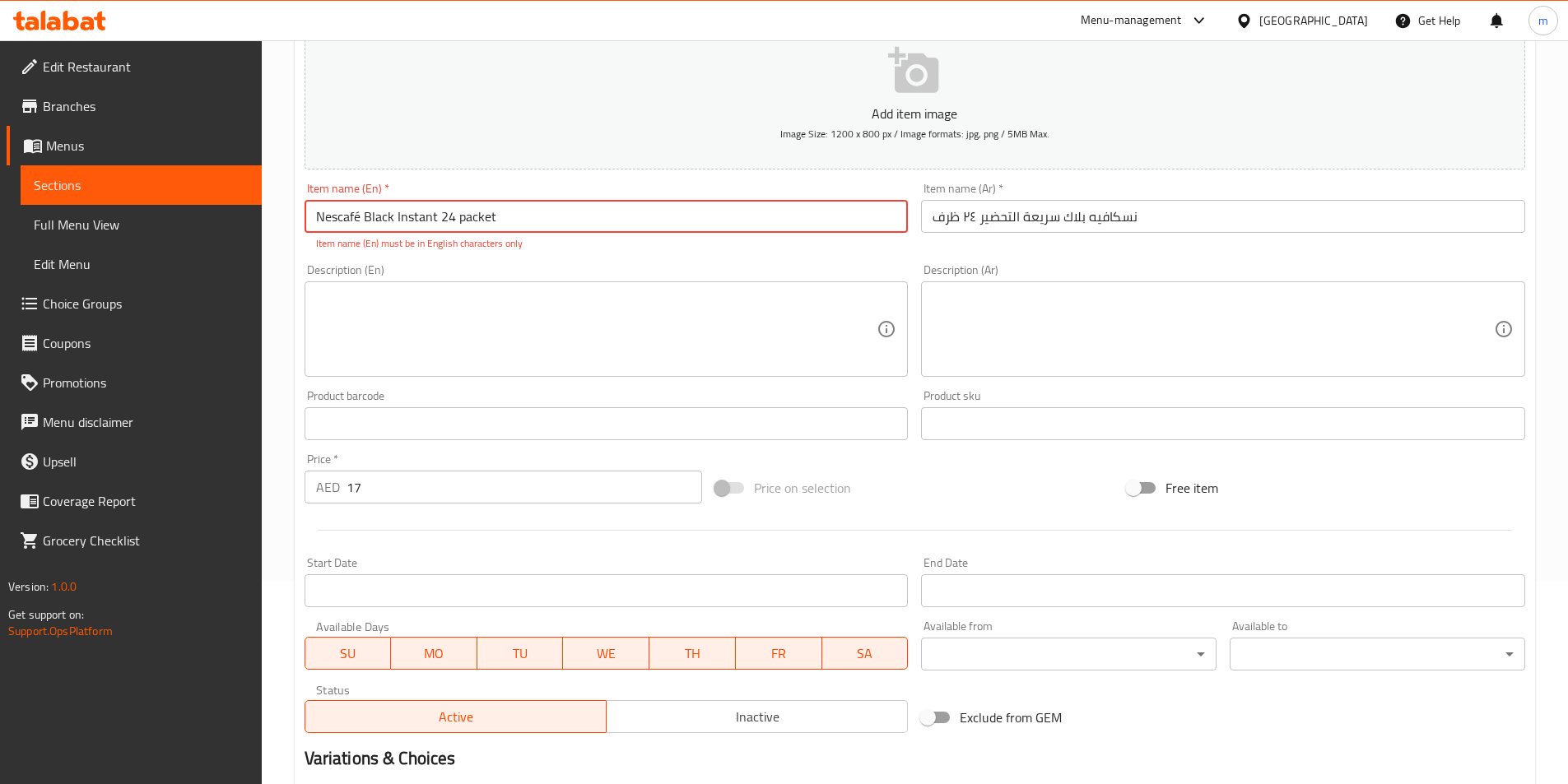
scroll to position [0, 0]
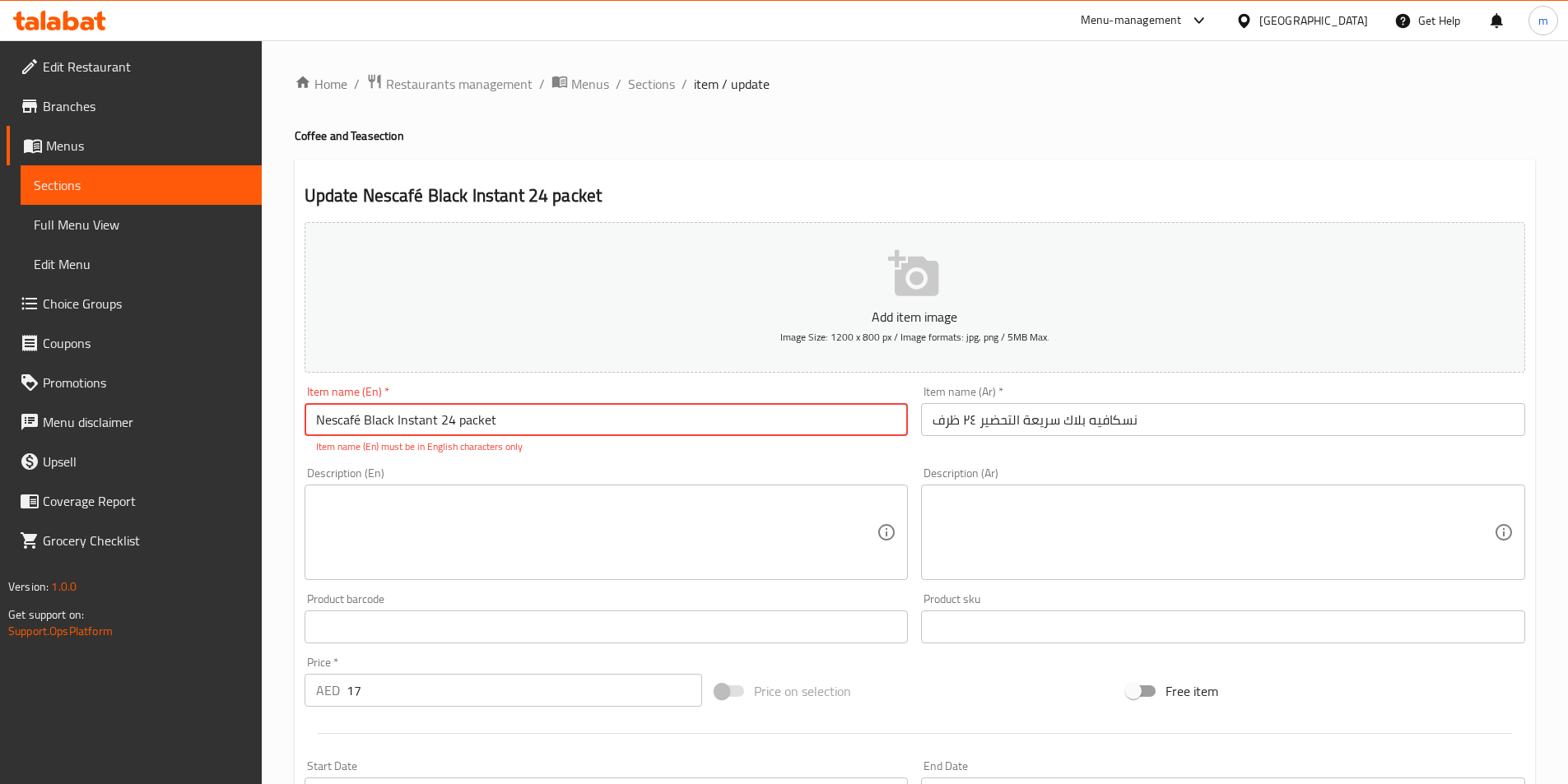
click at [360, 422] on input "Nescafé Black Instant 24 packet" at bounding box center [606, 419] width 604 height 33
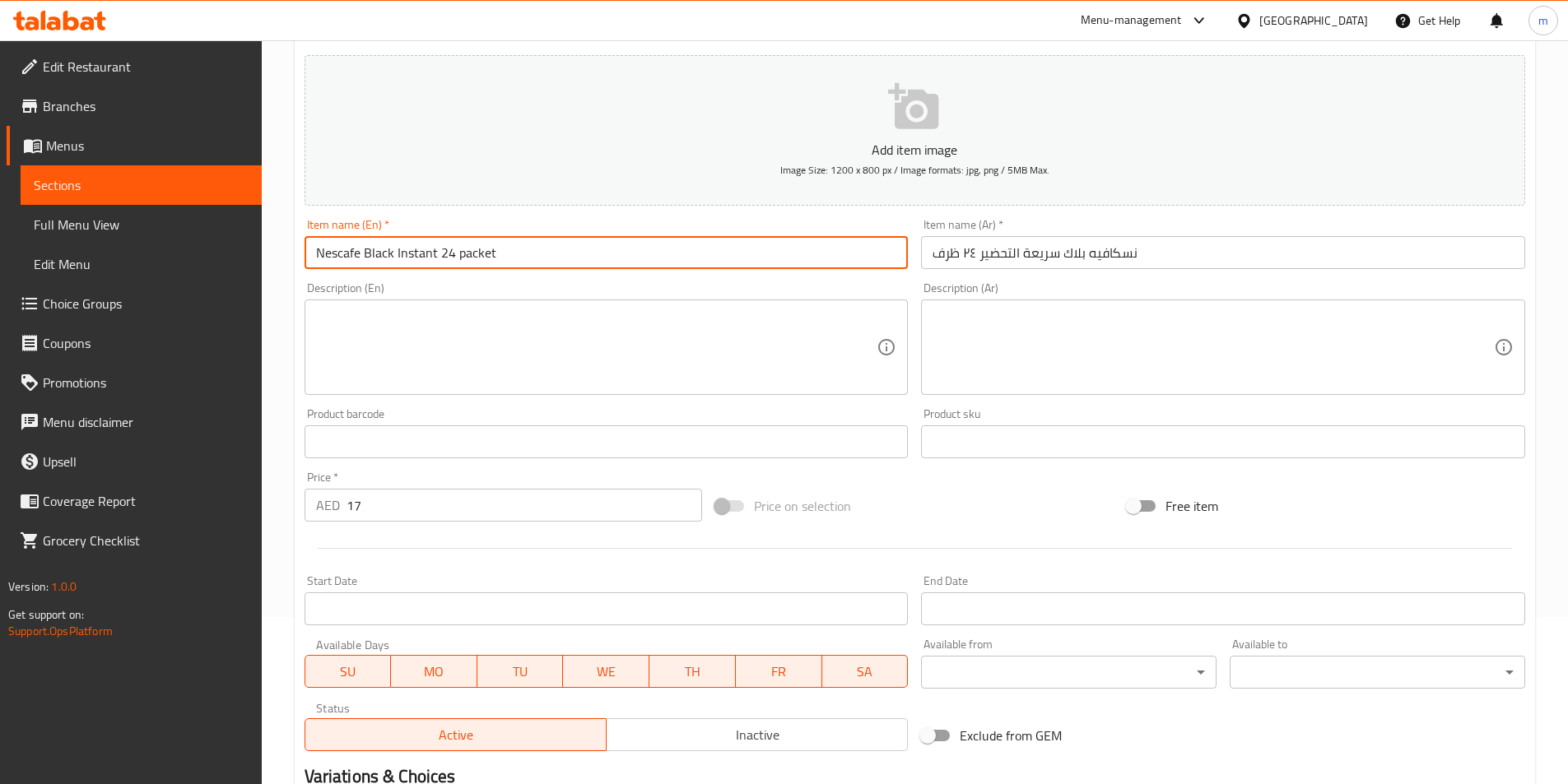
scroll to position [378, 0]
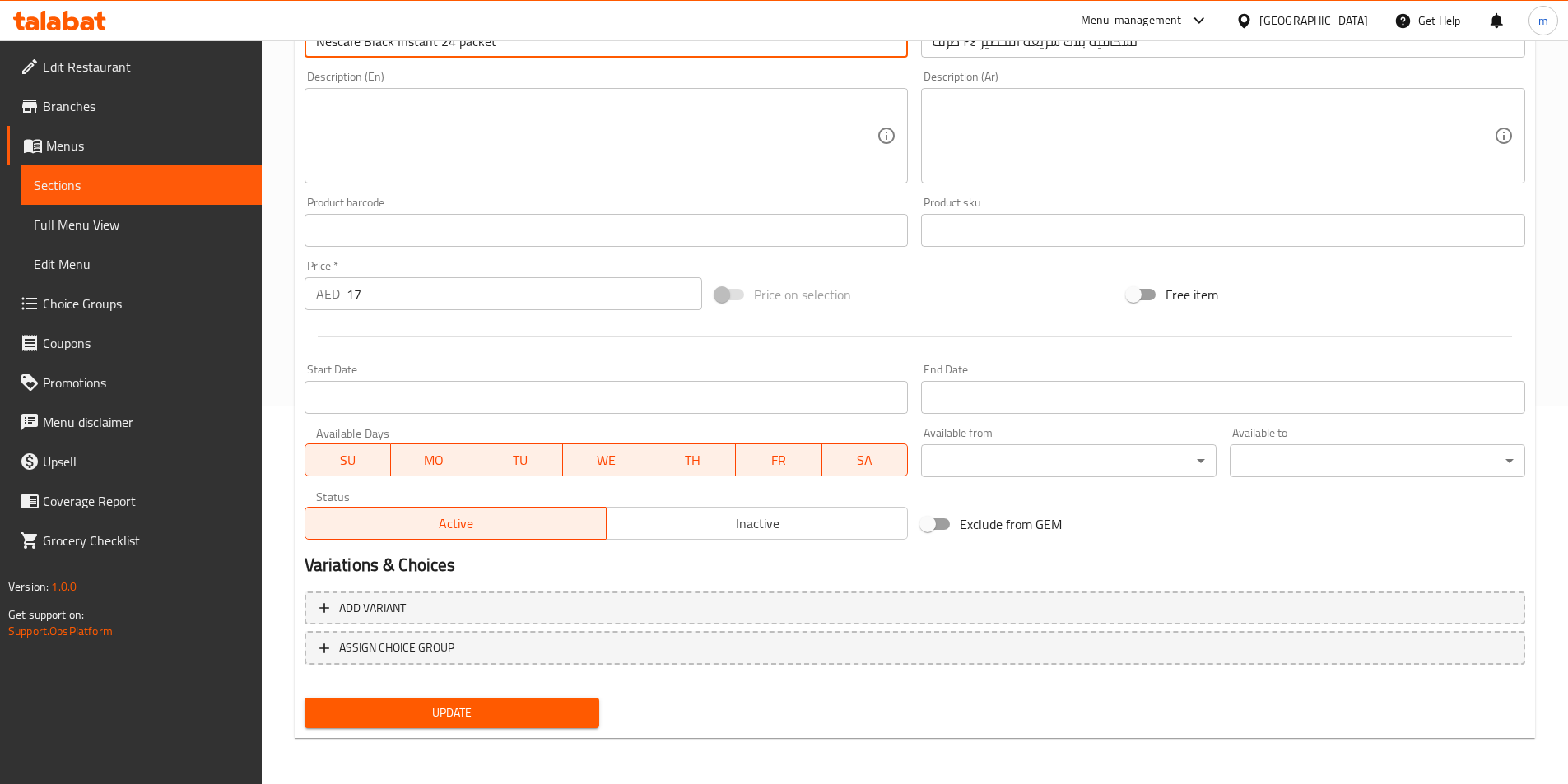
type input "Nescafe Black Instant 24 packet"
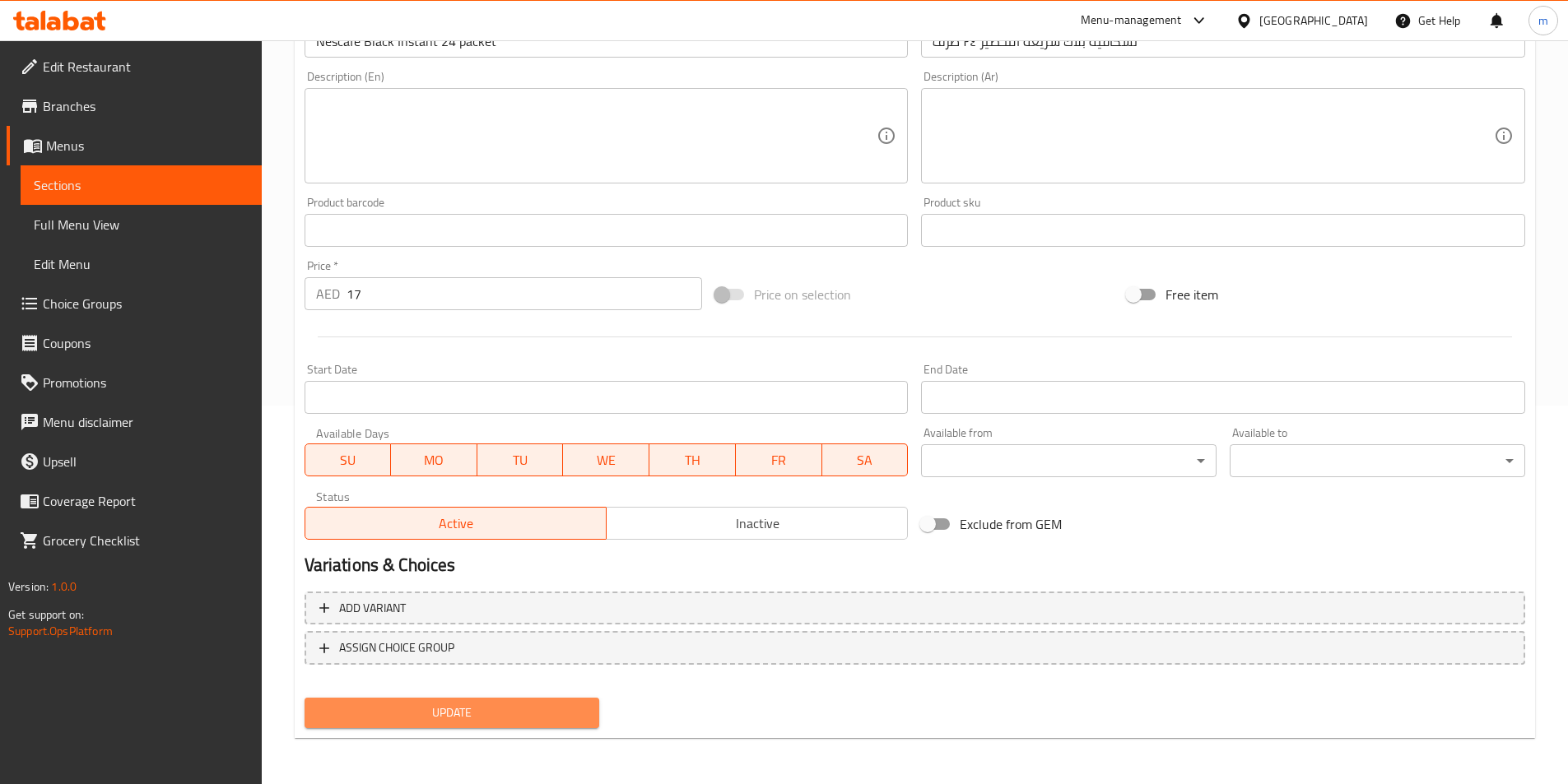
click at [482, 702] on button "Update" at bounding box center [452, 713] width 295 height 31
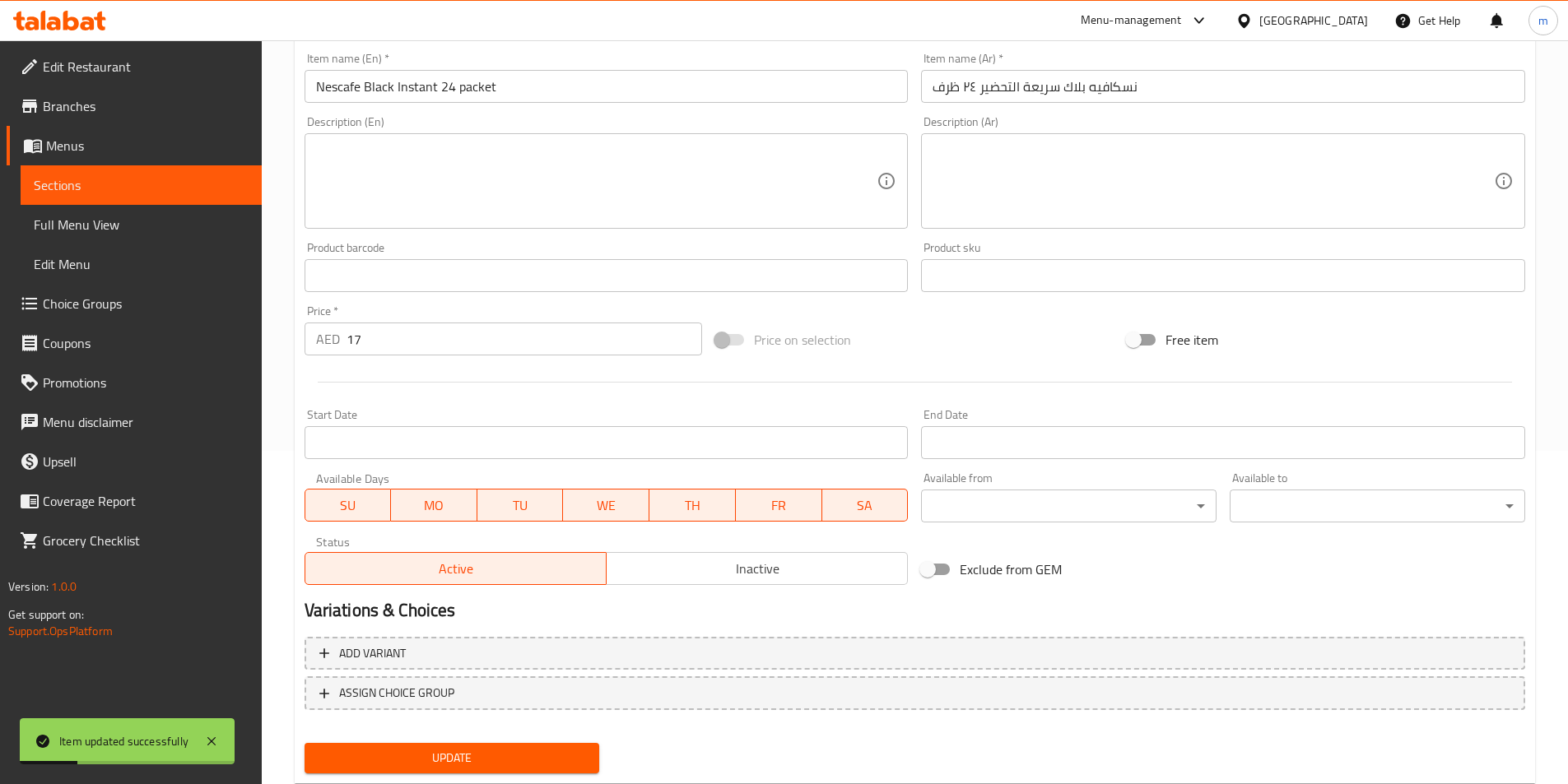
scroll to position [0, 0]
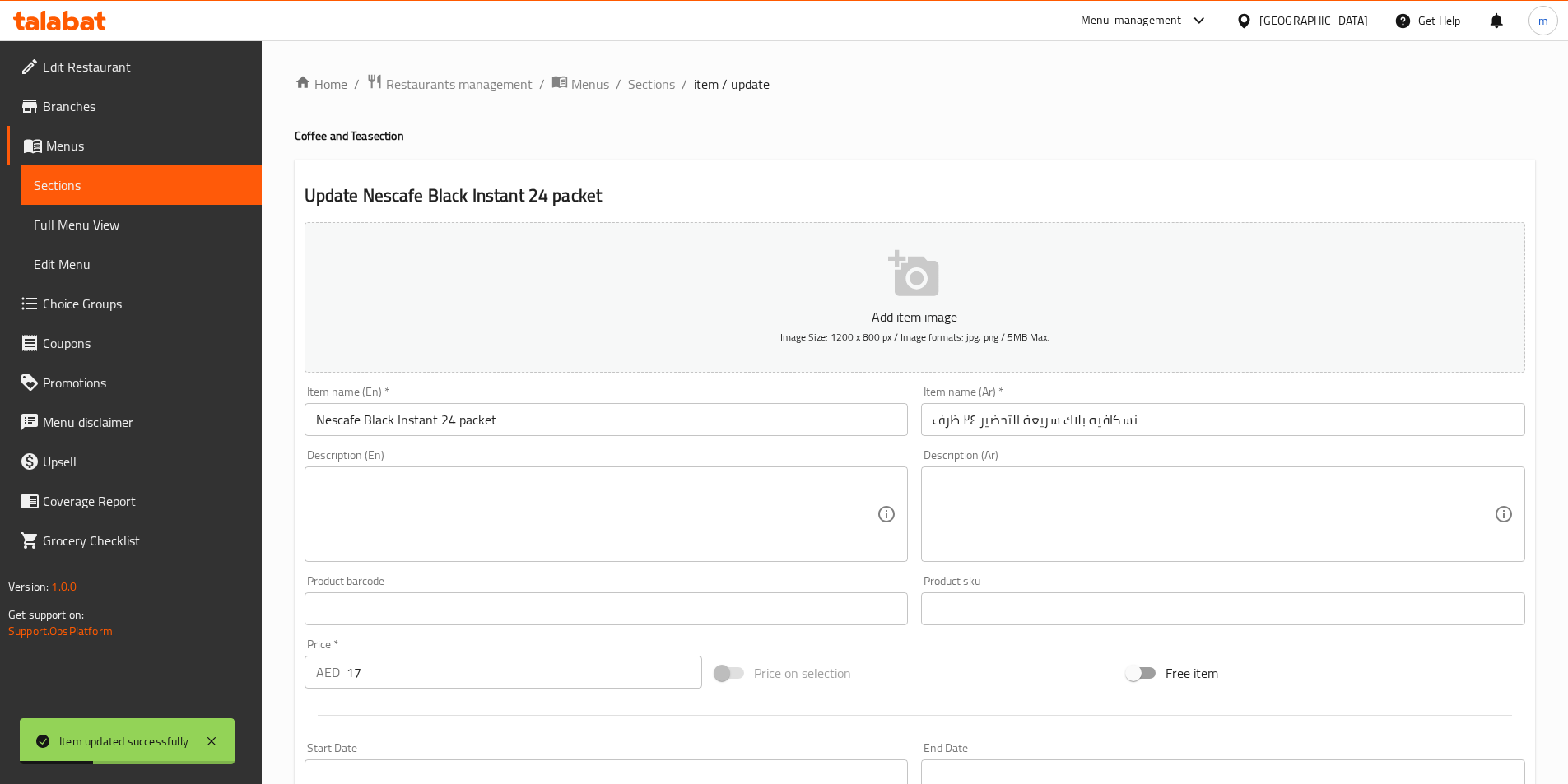
click at [656, 91] on span "Sections" at bounding box center [651, 84] width 47 height 20
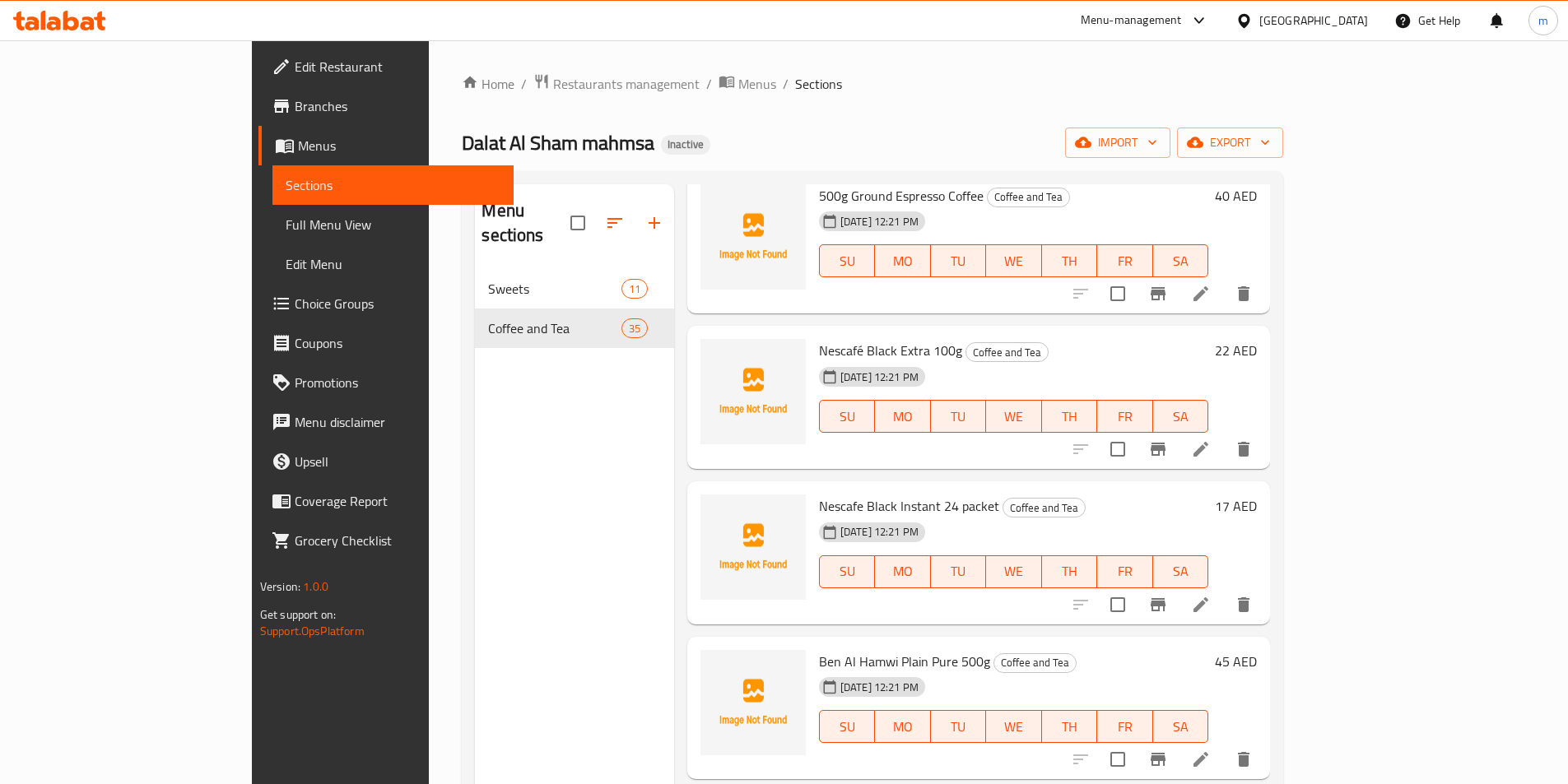
scroll to position [2570, 0]
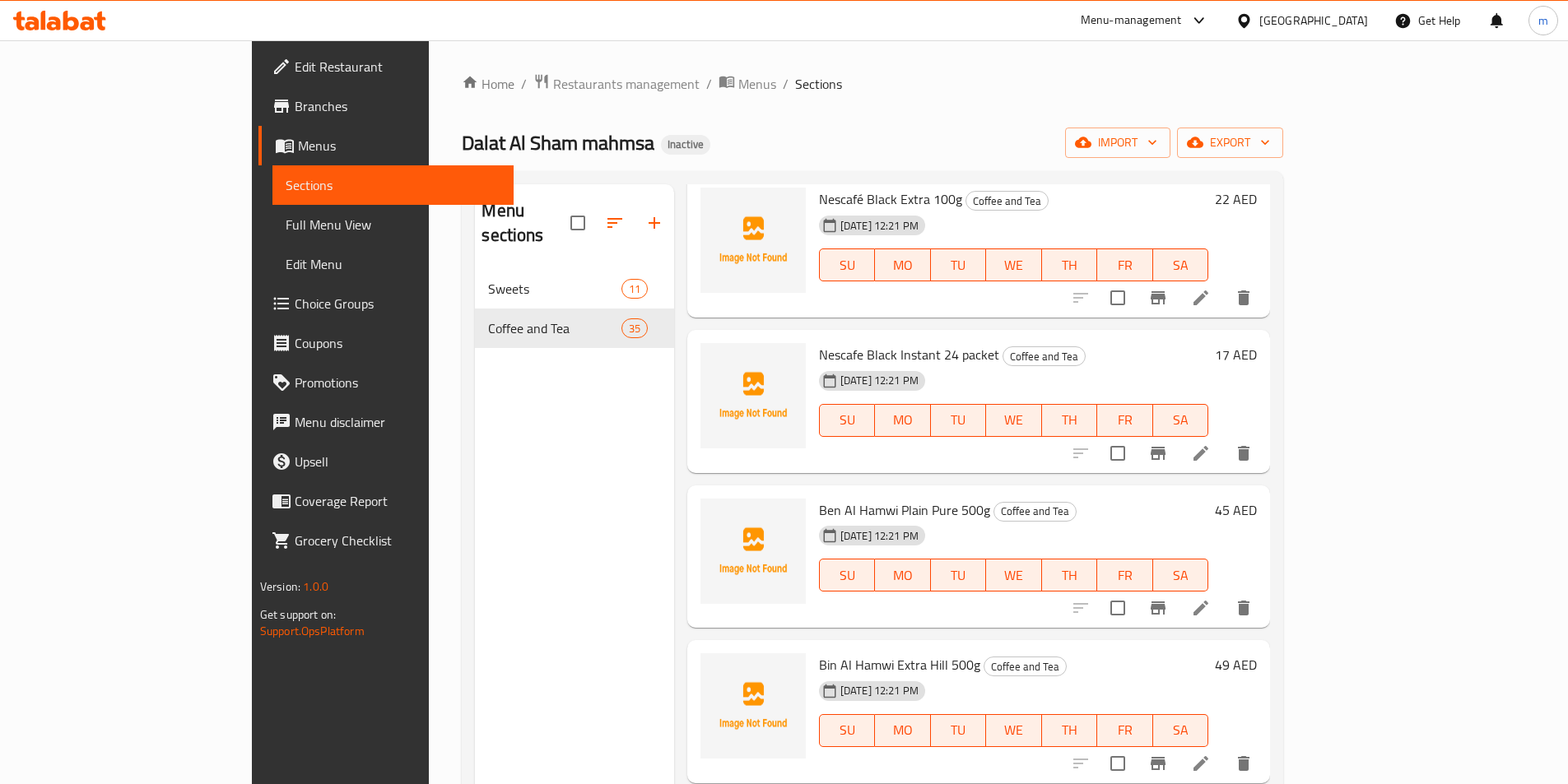
click at [1211, 599] on icon at bounding box center [1201, 608] width 20 height 20
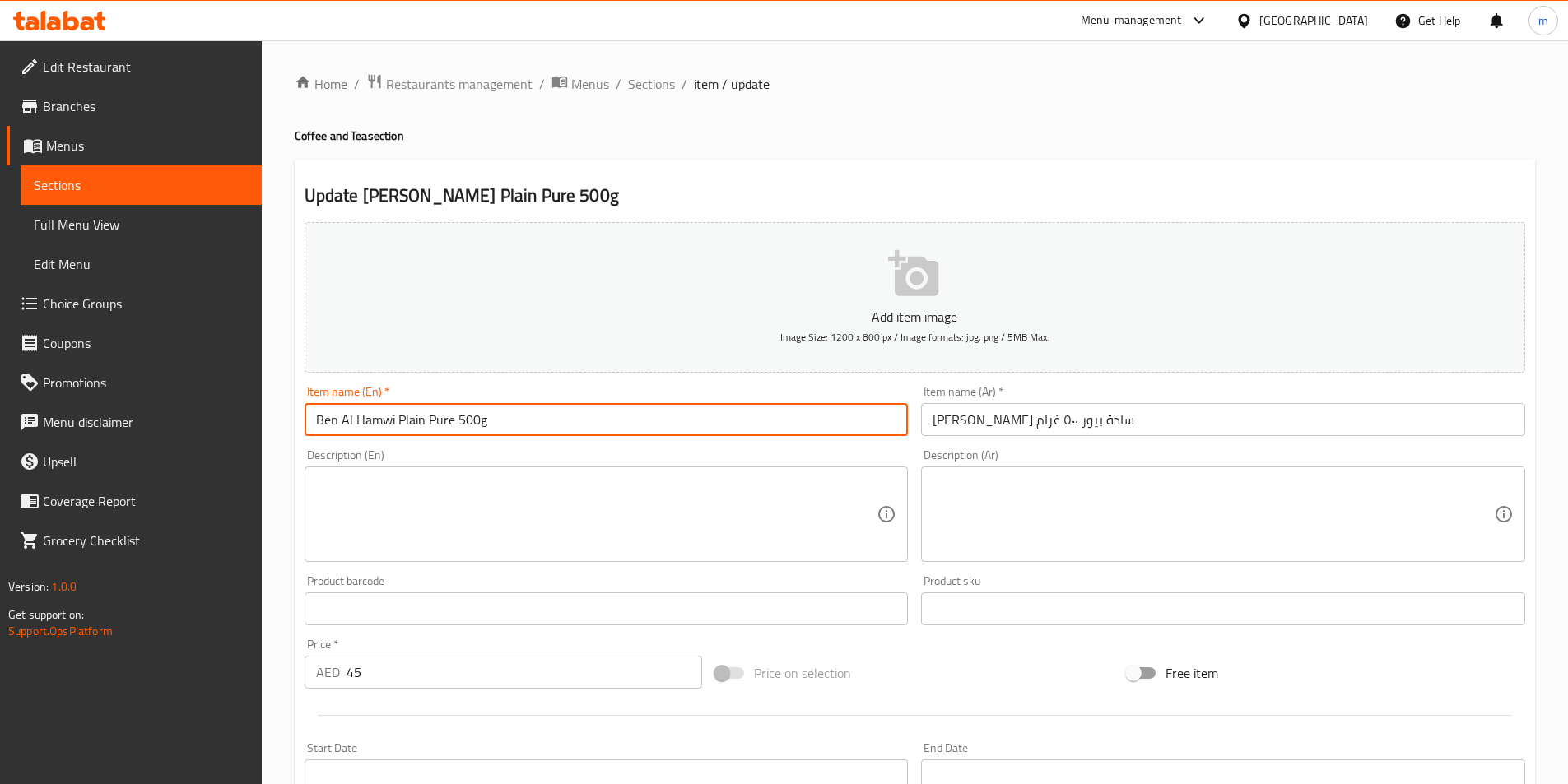
click at [327, 420] on input "Ben Al Hamwi Plain Pure 500g" at bounding box center [606, 419] width 604 height 33
click at [393, 426] on input "coffee Al Hamwi Plain Pure 500g" at bounding box center [606, 419] width 604 height 33
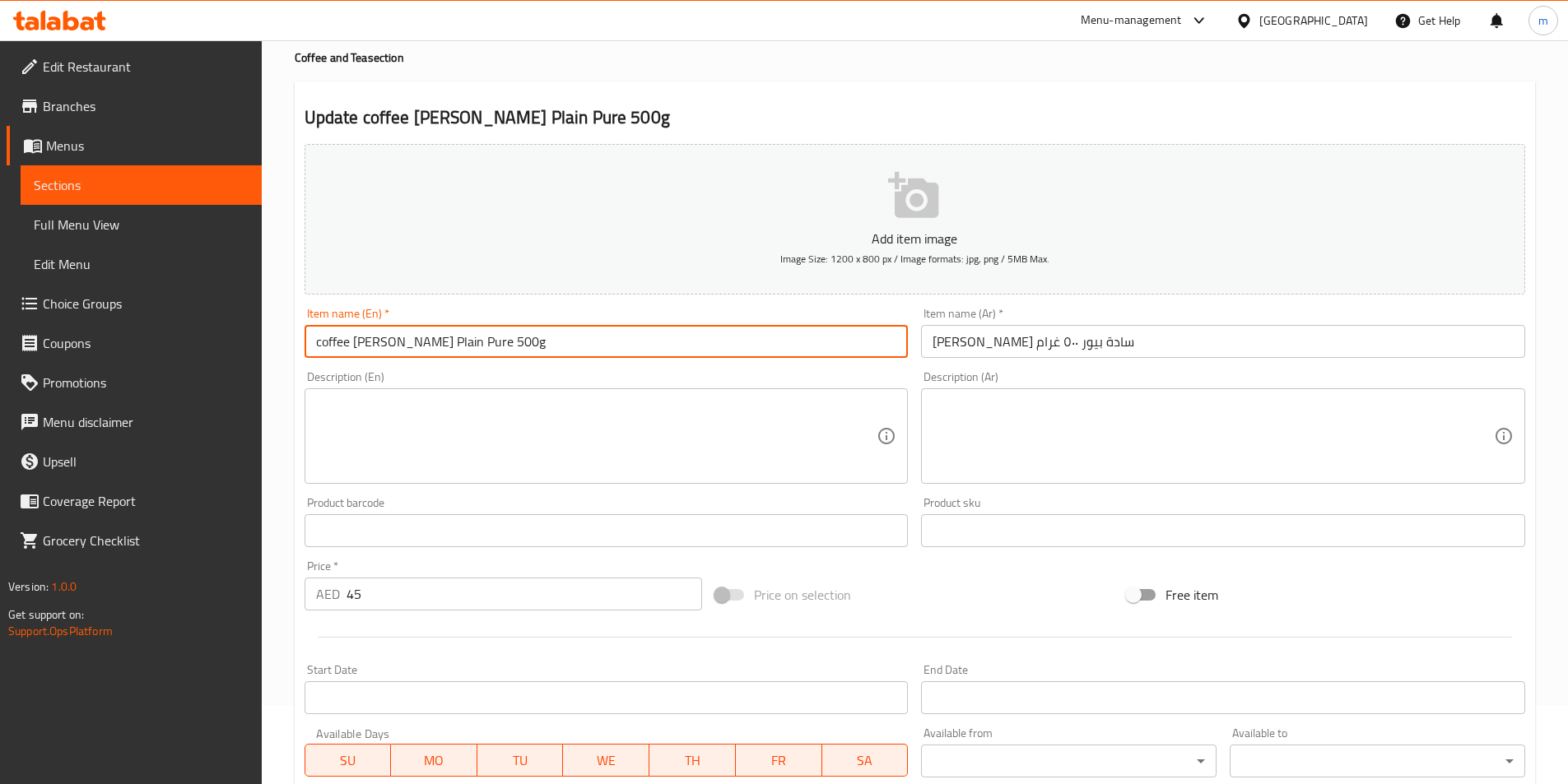
scroll to position [329, 0]
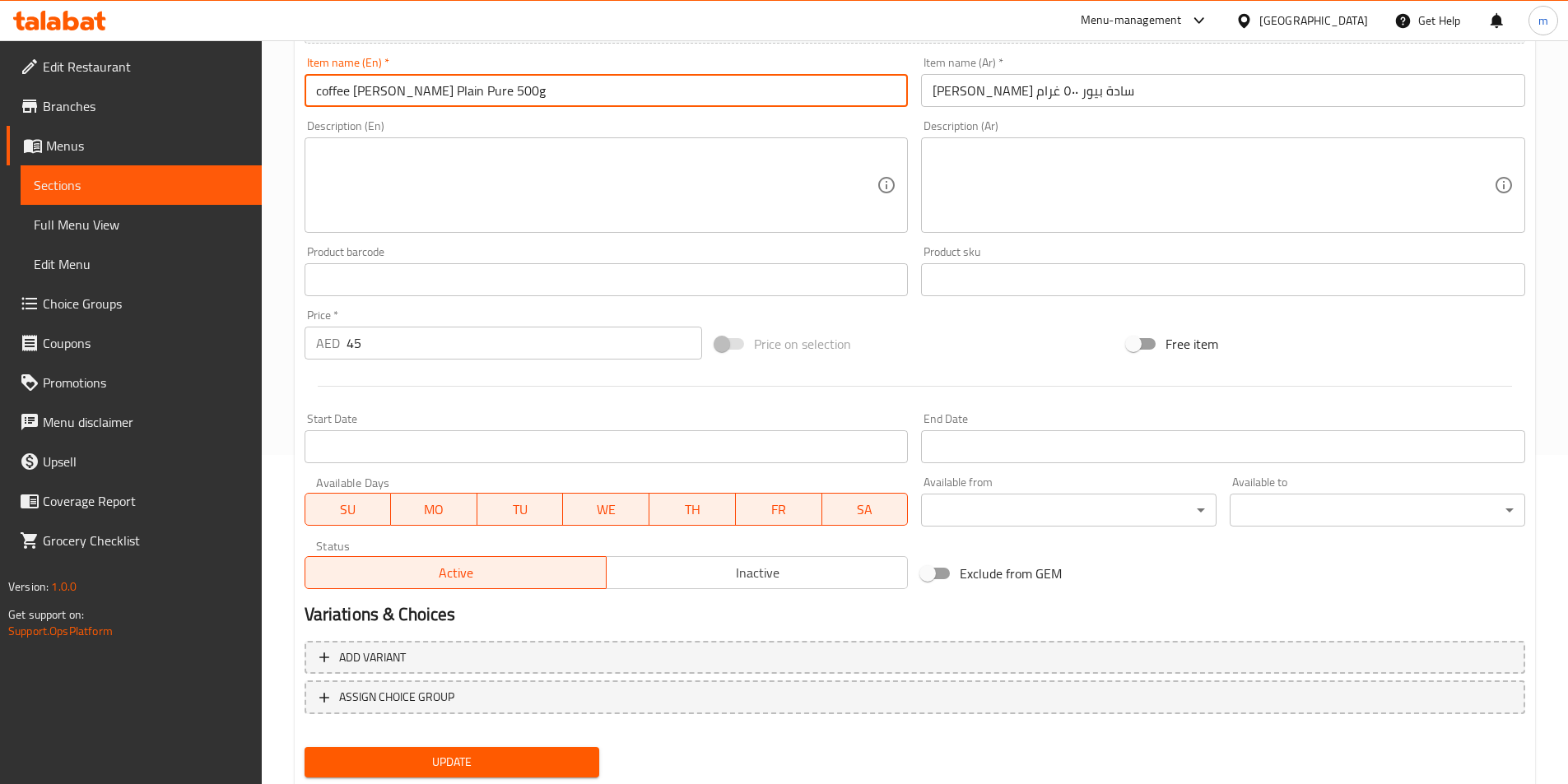
type input "Coffee Al Hamwi Plain Pure 500g"
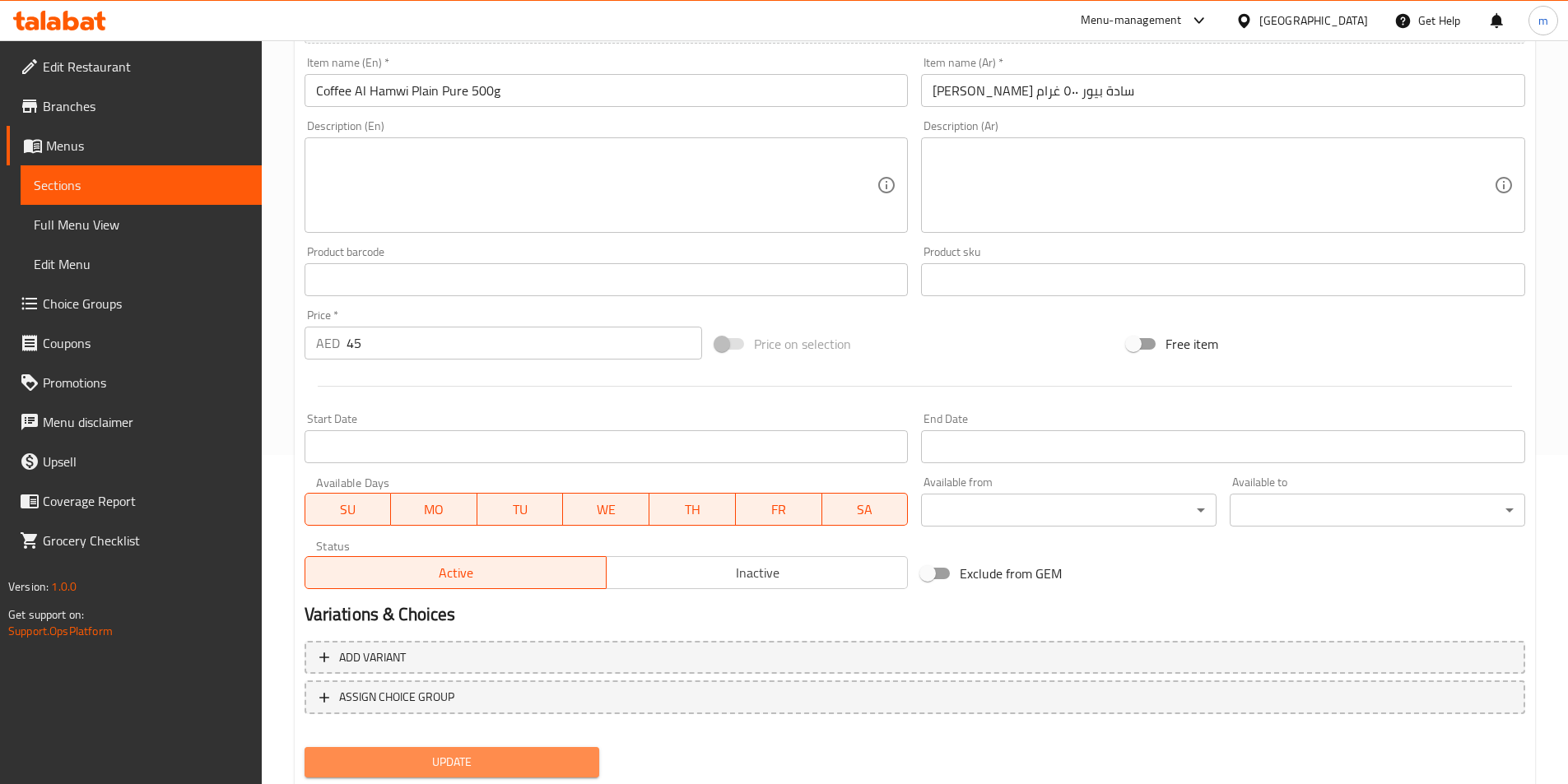
click at [538, 762] on span "Update" at bounding box center [452, 761] width 269 height 21
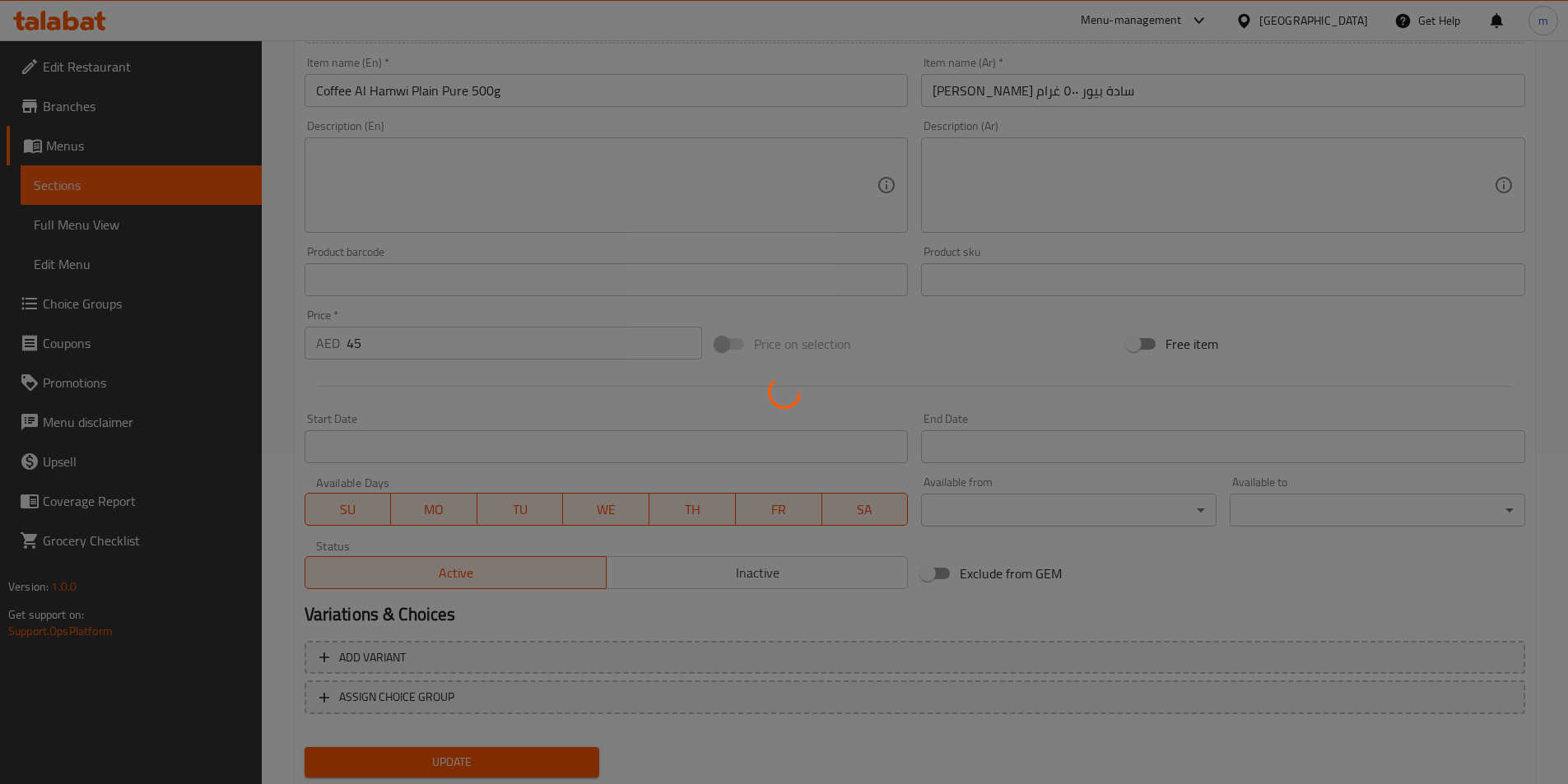
scroll to position [0, 0]
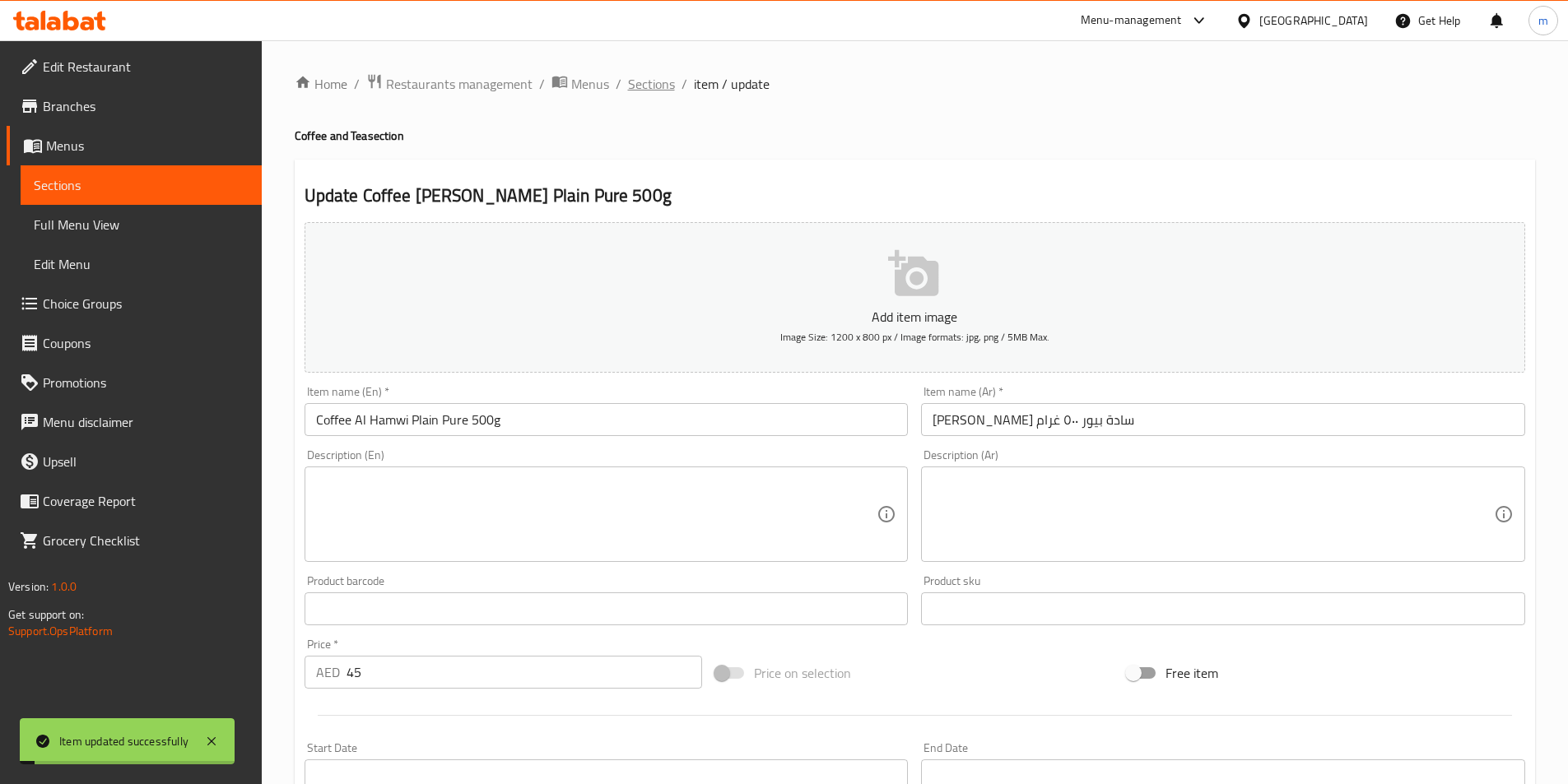
click at [662, 86] on span "Sections" at bounding box center [651, 84] width 47 height 20
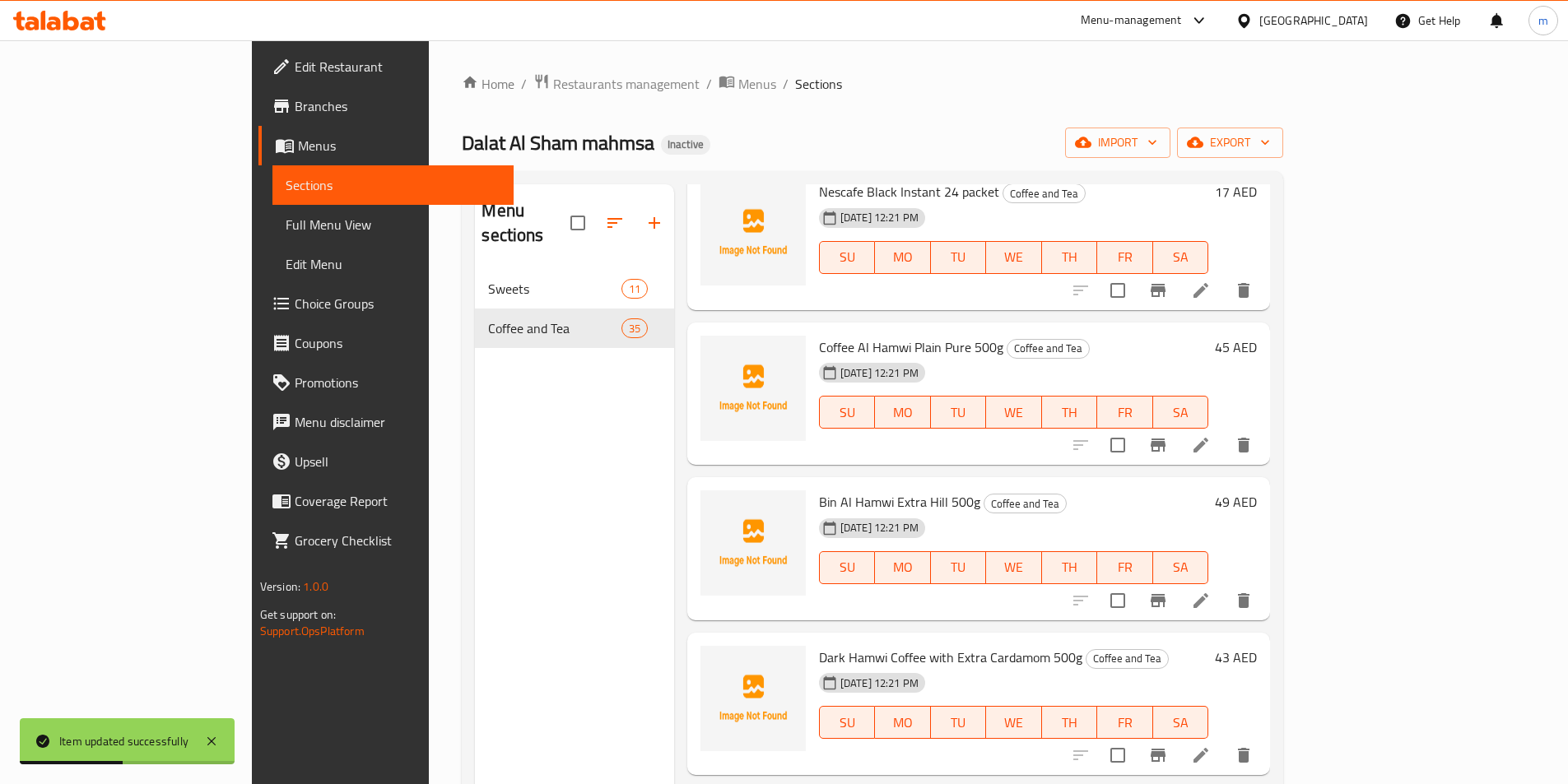
scroll to position [2735, 0]
click at [1211, 589] on icon at bounding box center [1201, 599] width 20 height 20
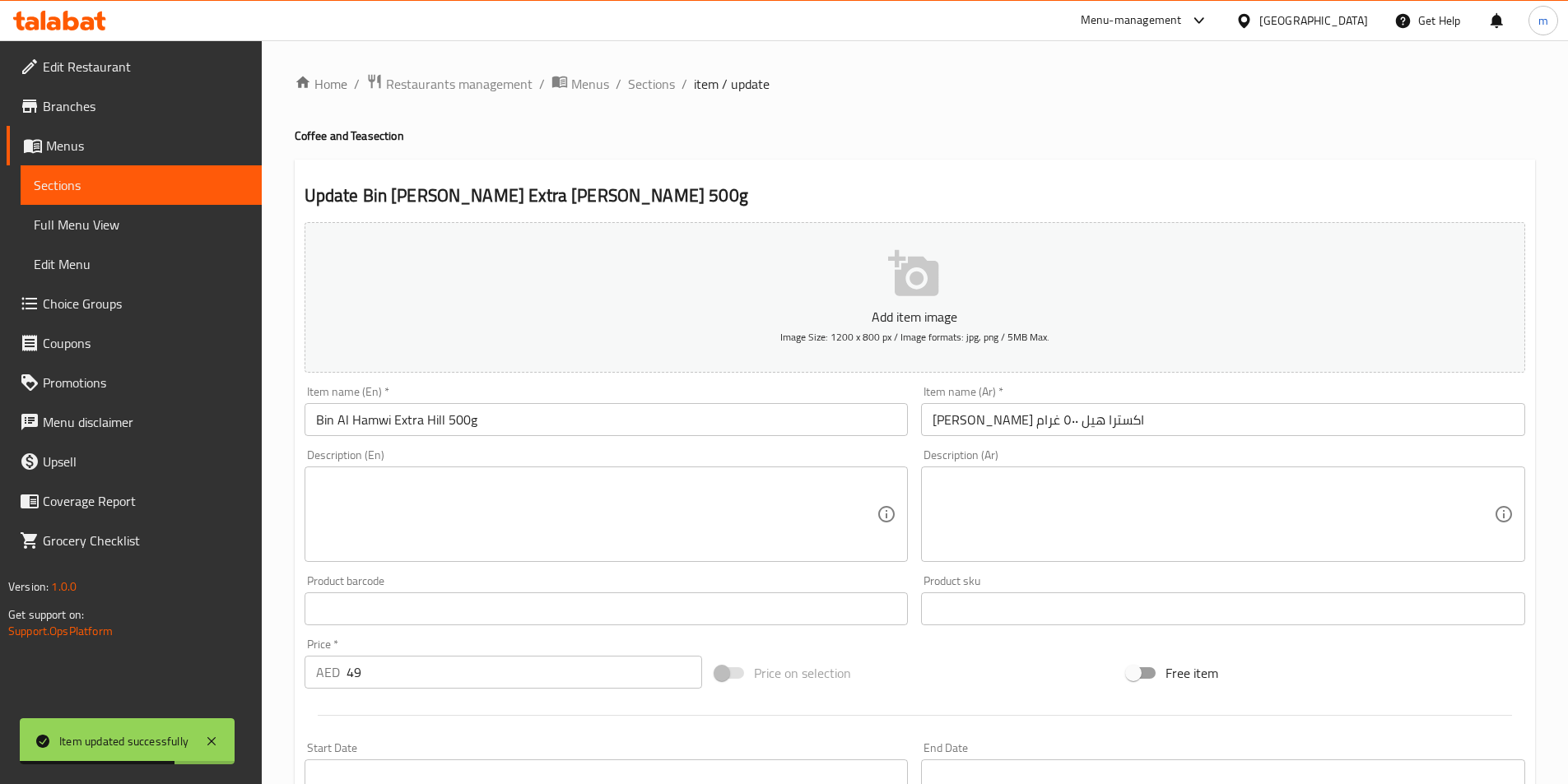
click at [322, 415] on input "Bin Al Hamwi Extra Hill 500g" at bounding box center [606, 419] width 604 height 33
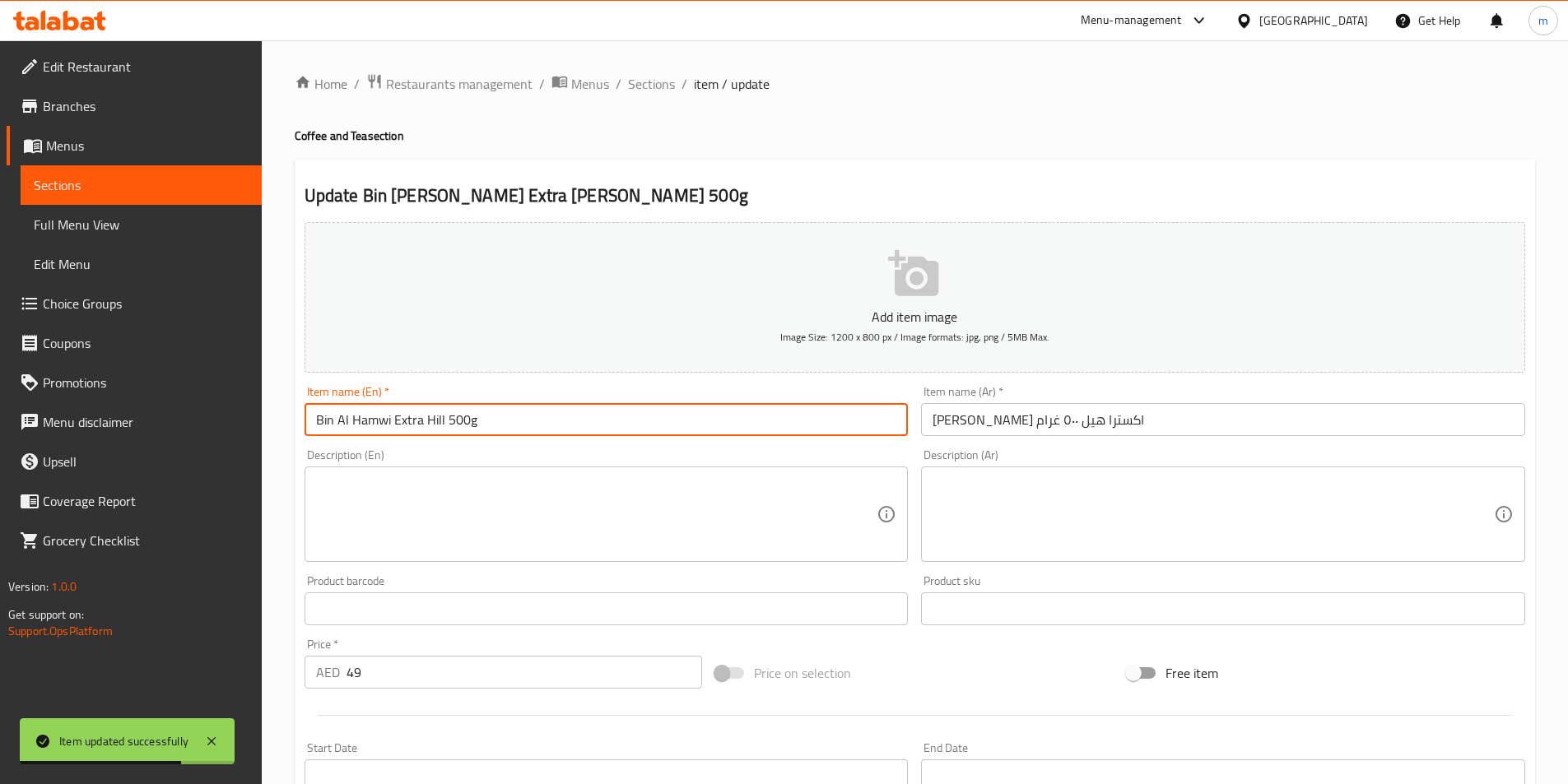
click at [322, 415] on input "Bin Al Hamwi Extra Hill 500g" at bounding box center [606, 419] width 604 height 33
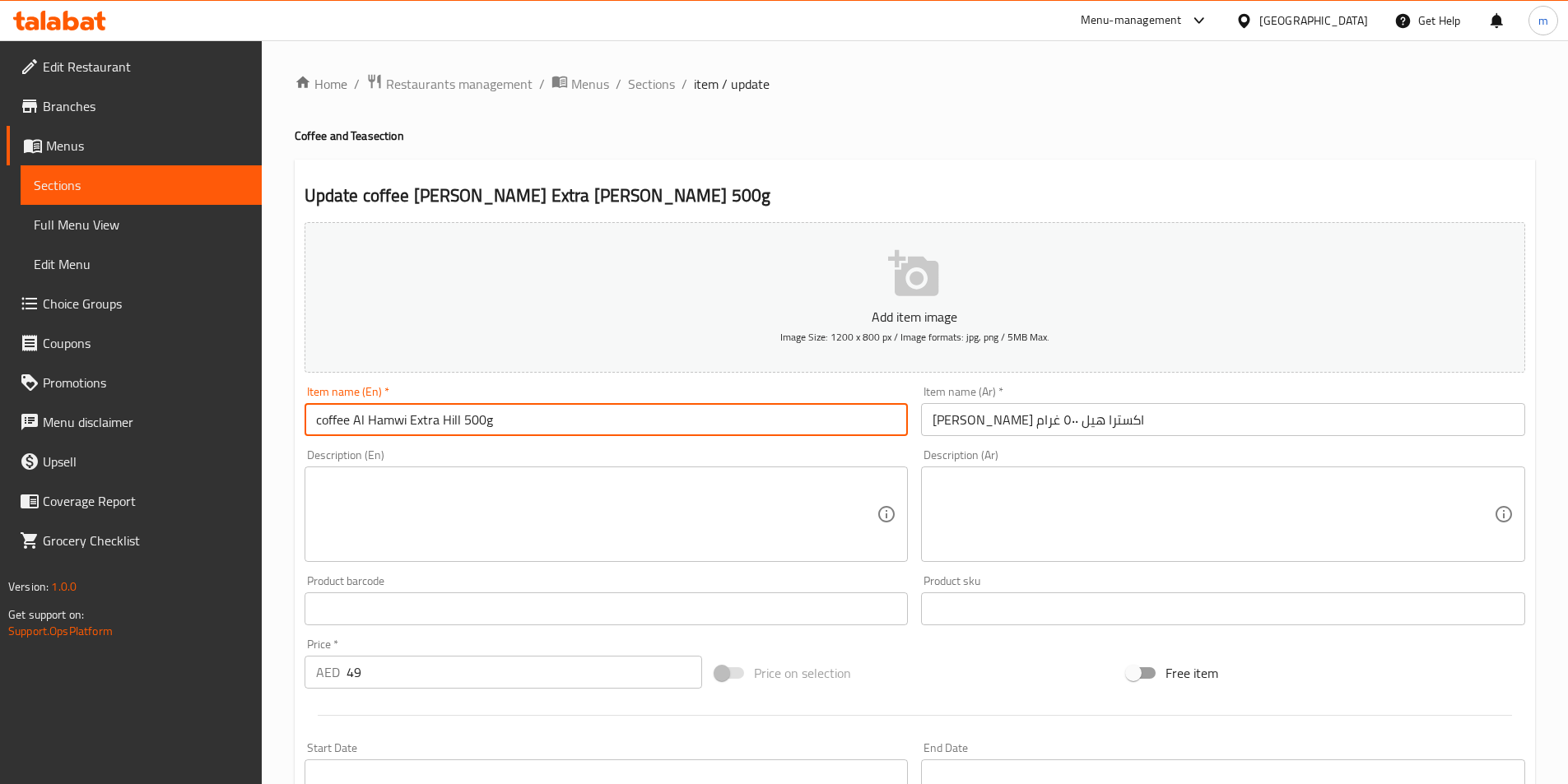
click at [343, 417] on input "coffee Al Hamwi Extra Hill 500g" at bounding box center [606, 419] width 604 height 33
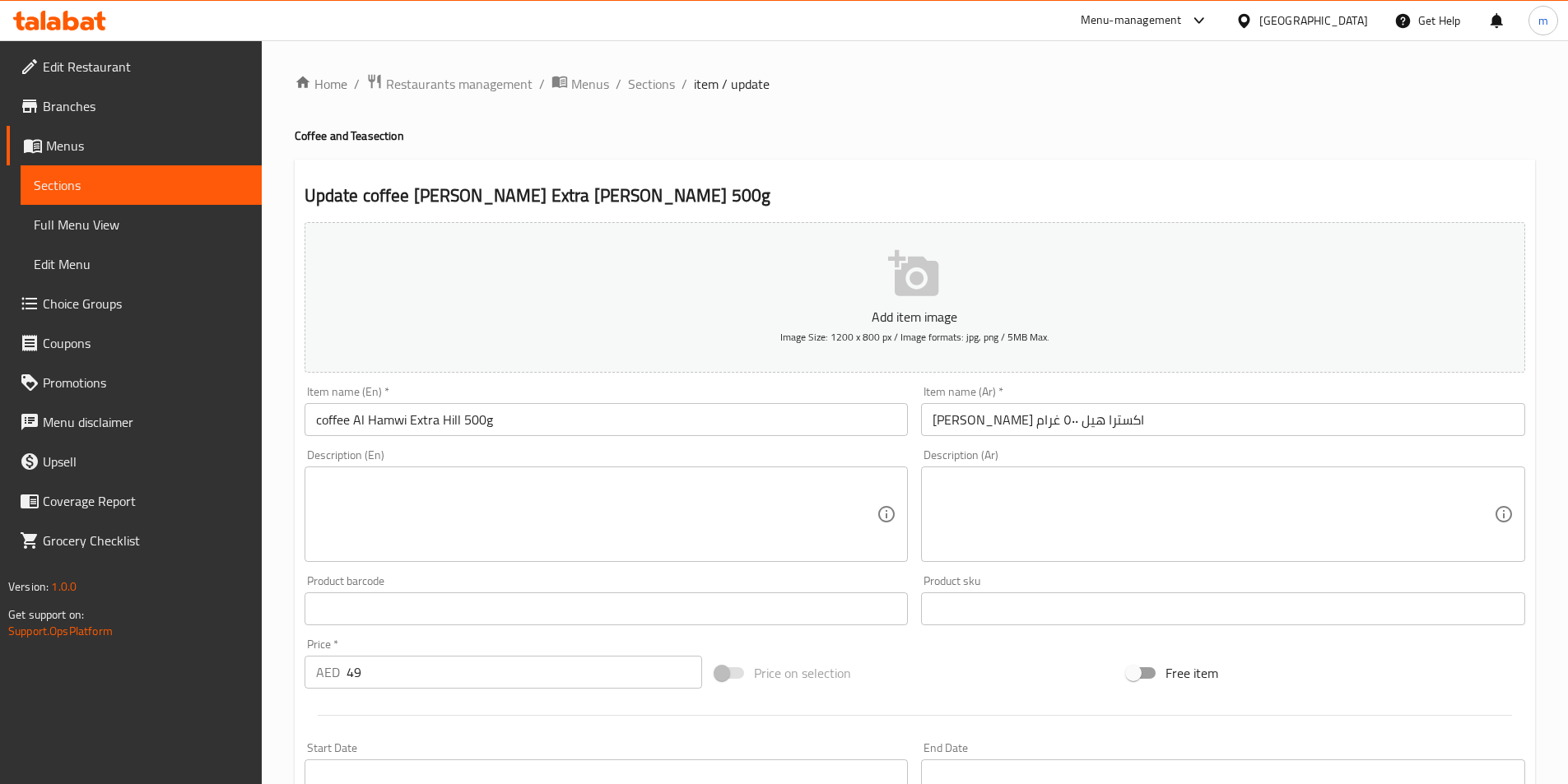
drag, startPoint x: 409, startPoint y: 407, endPoint x: 412, endPoint y: 419, distance: 12.4
click at [409, 407] on input "coffee Al Hamwi Extra Hill 500g" at bounding box center [606, 419] width 604 height 33
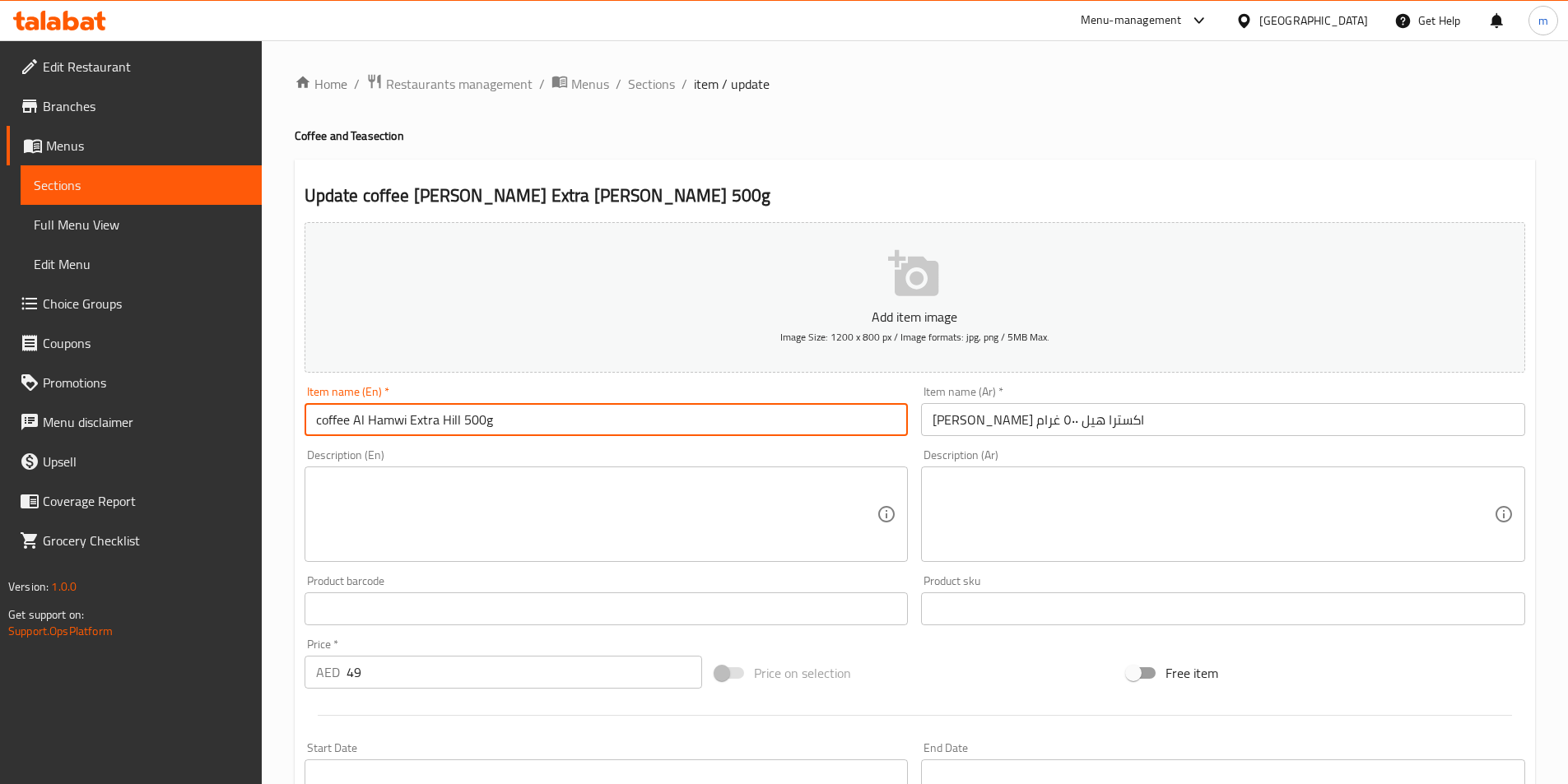
click at [412, 419] on input "coffee Al Hamwi Extra Hill 500g" at bounding box center [606, 419] width 604 height 33
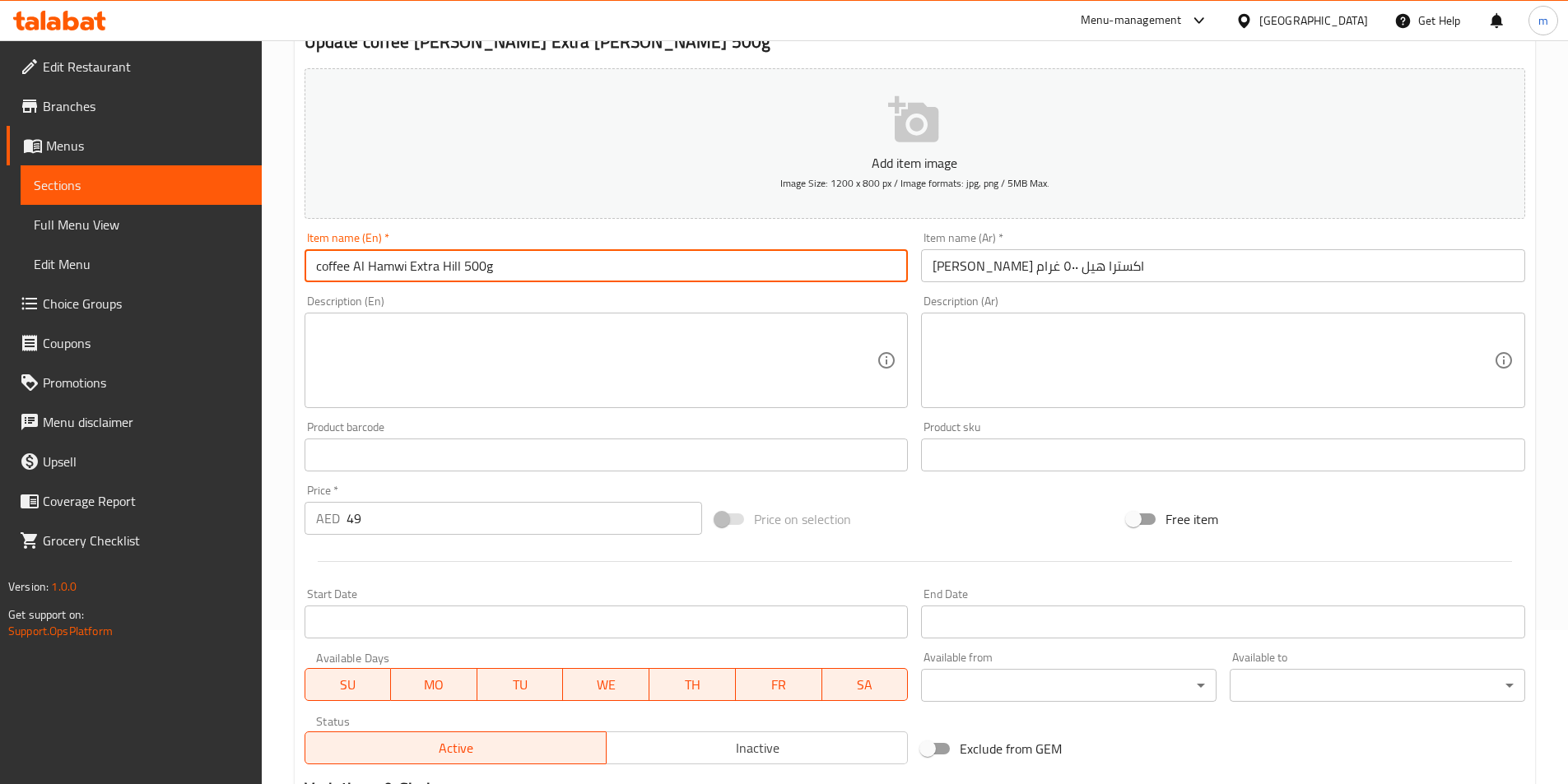
scroll to position [378, 0]
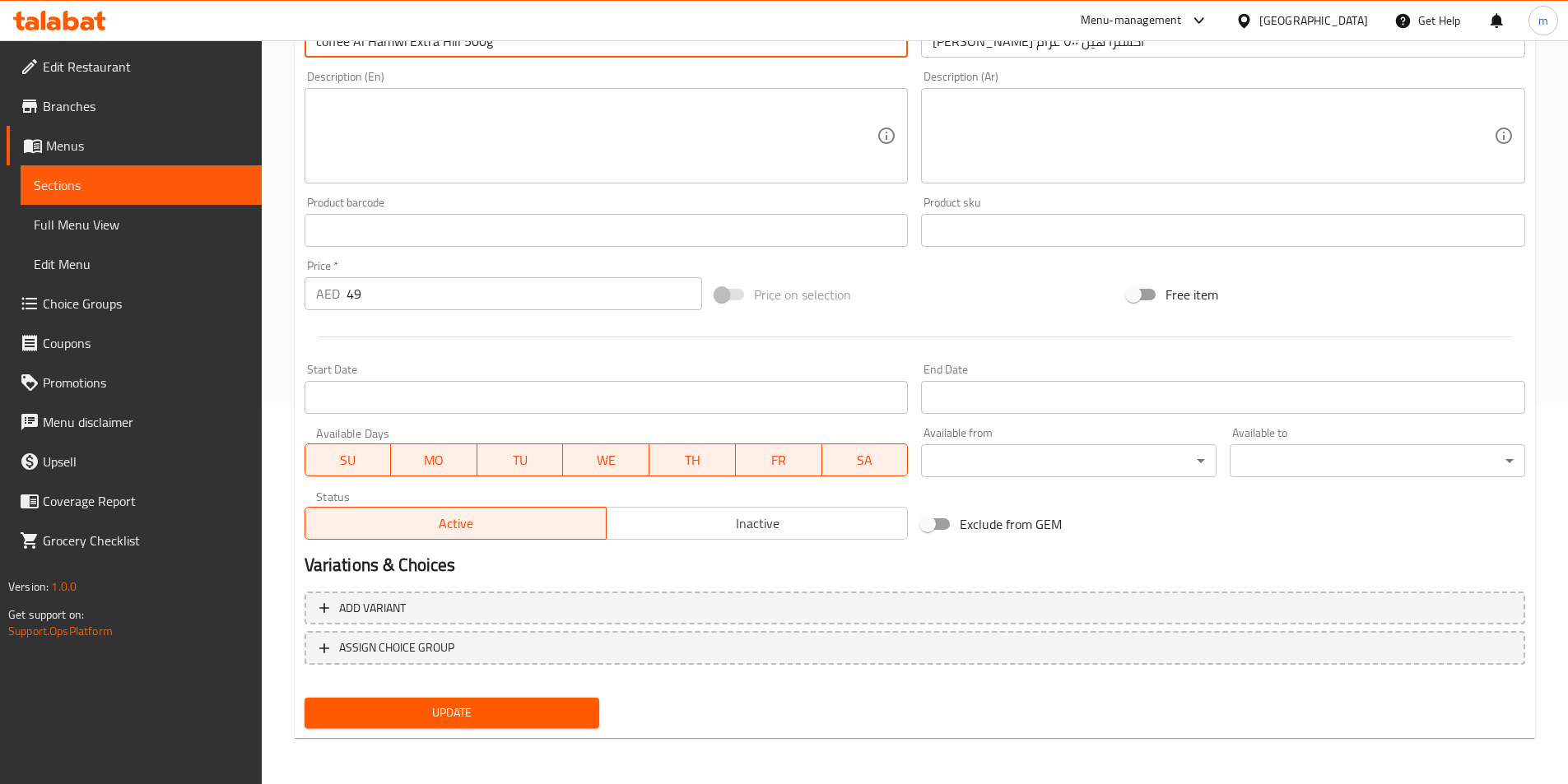
click at [489, 711] on span "Update" at bounding box center [452, 713] width 269 height 21
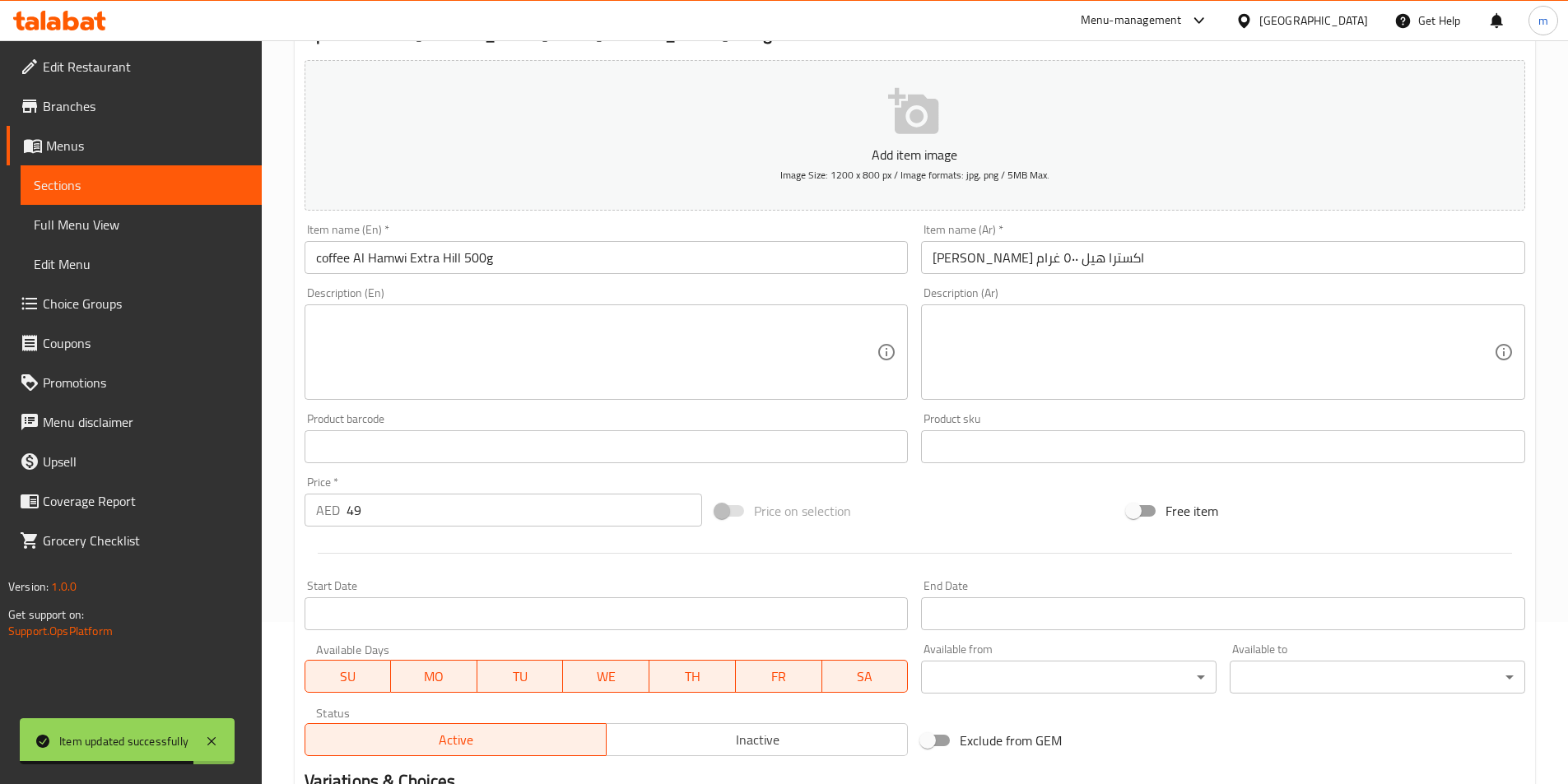
scroll to position [0, 0]
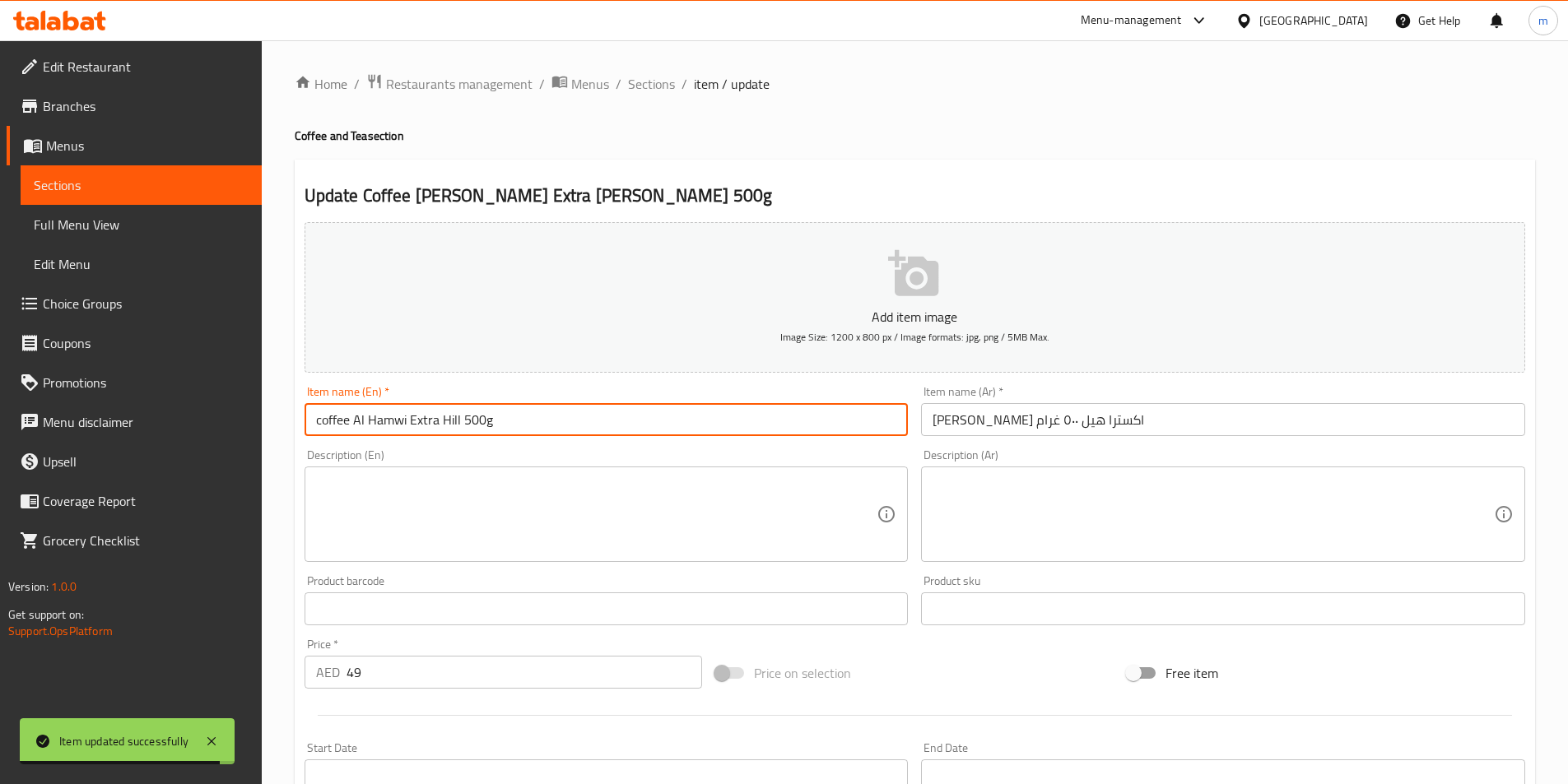
click at [385, 414] on input "coffee Al Hamwi Extra Hill 500g" at bounding box center [606, 419] width 604 height 33
type input "Coffee Al Hamwi Extra Hill 500g"
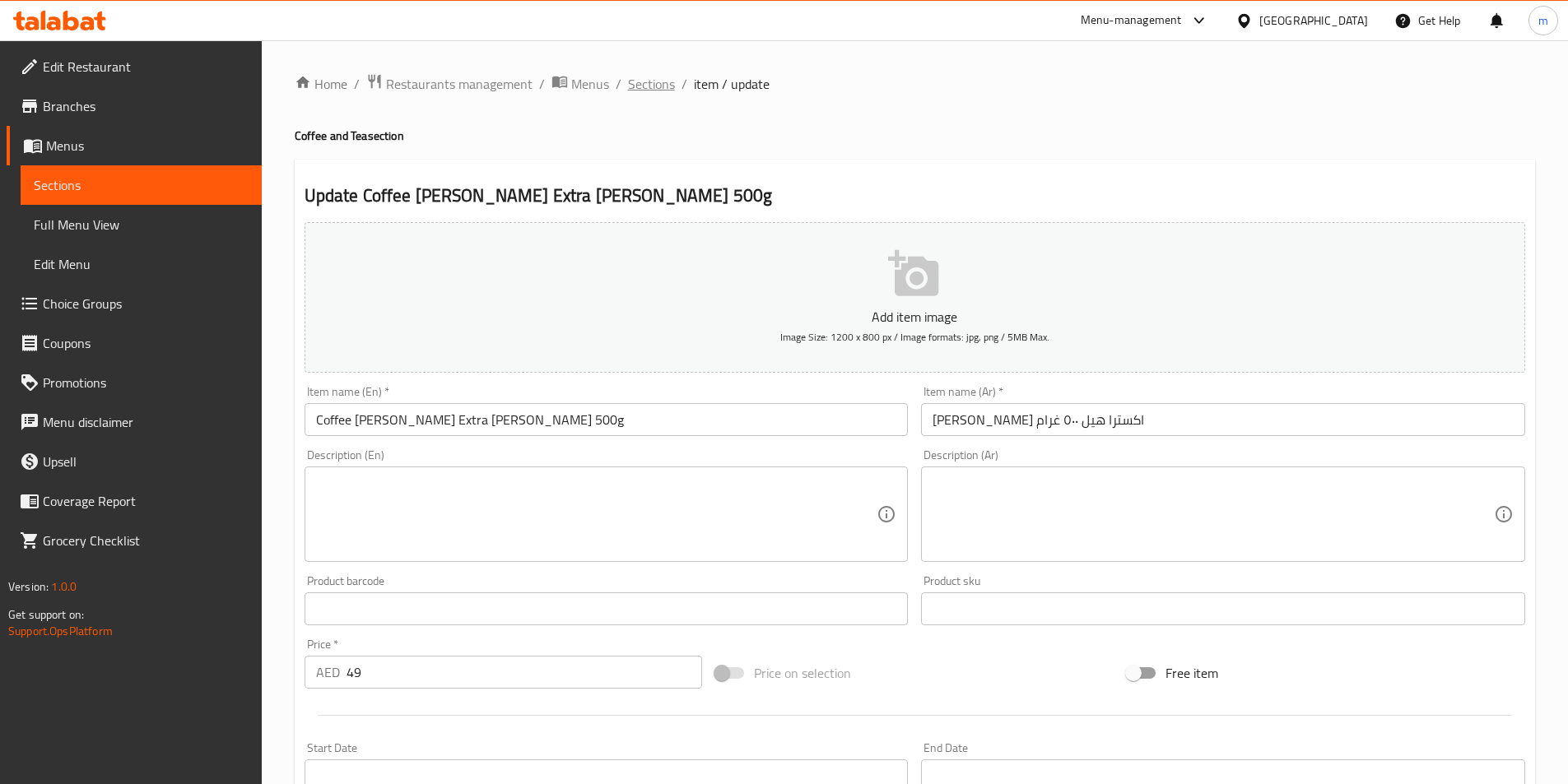
click at [666, 85] on span "Sections" at bounding box center [651, 84] width 47 height 20
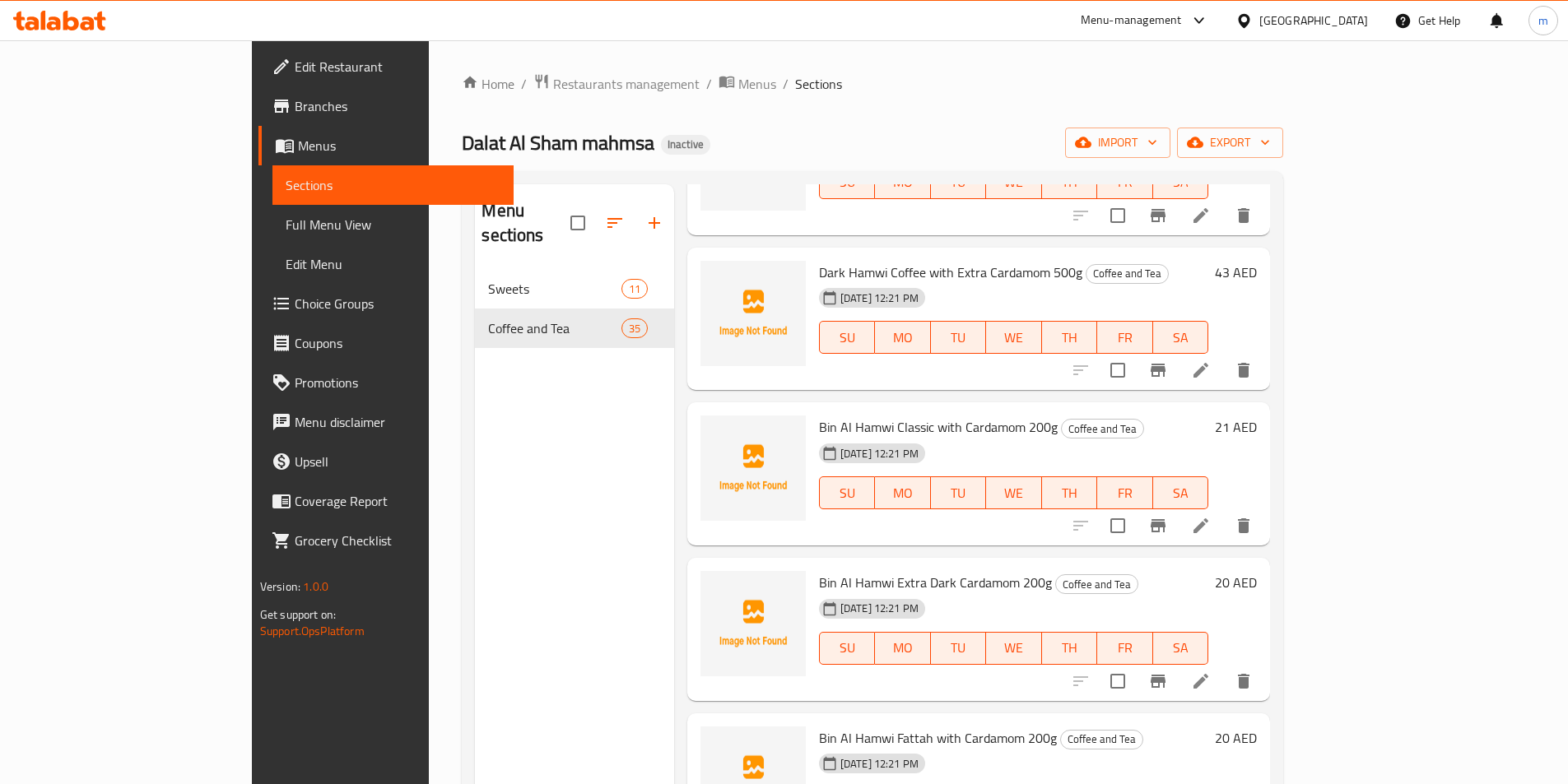
scroll to position [3128, 0]
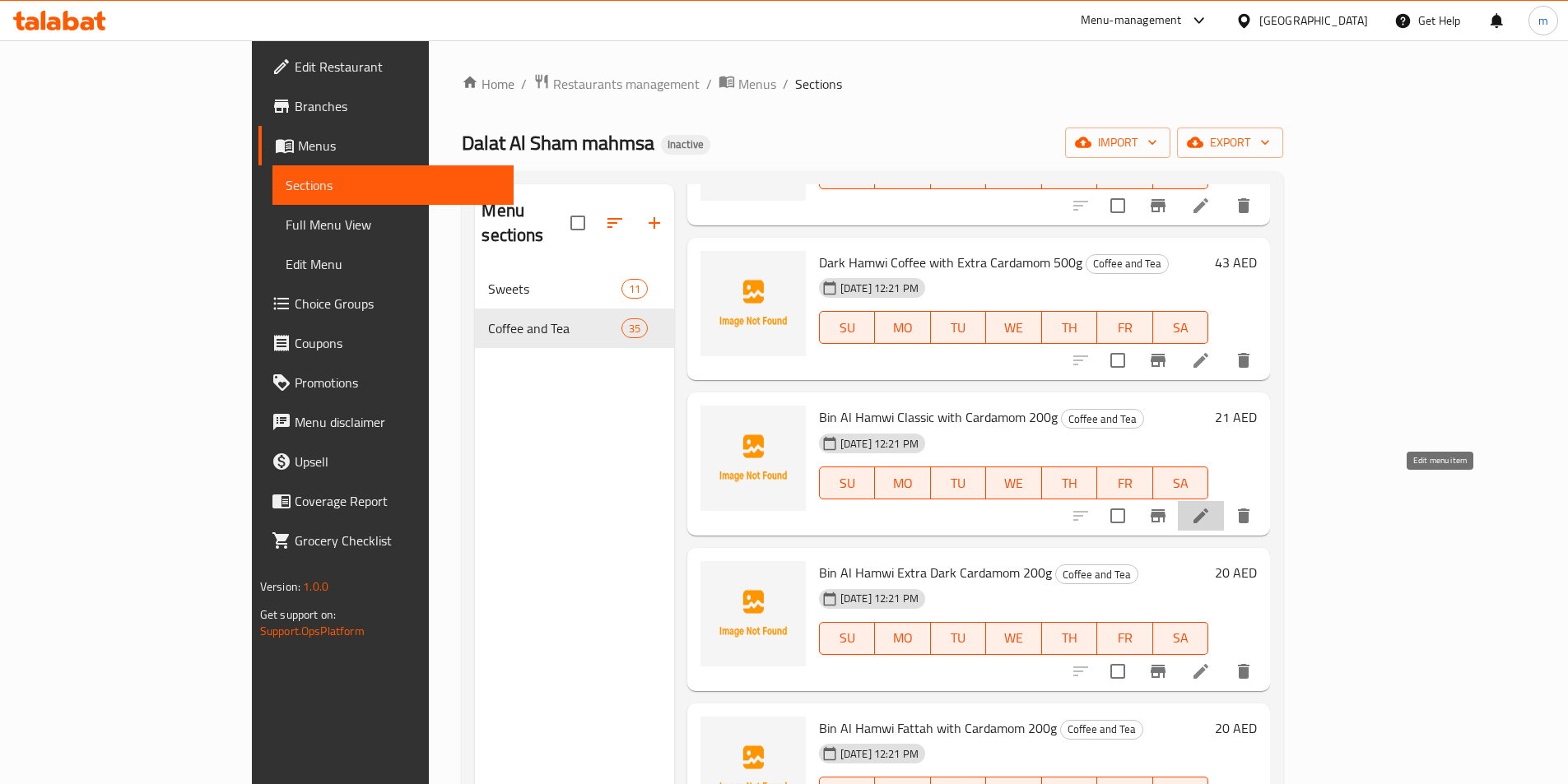
click at [1211, 506] on icon at bounding box center [1201, 516] width 20 height 20
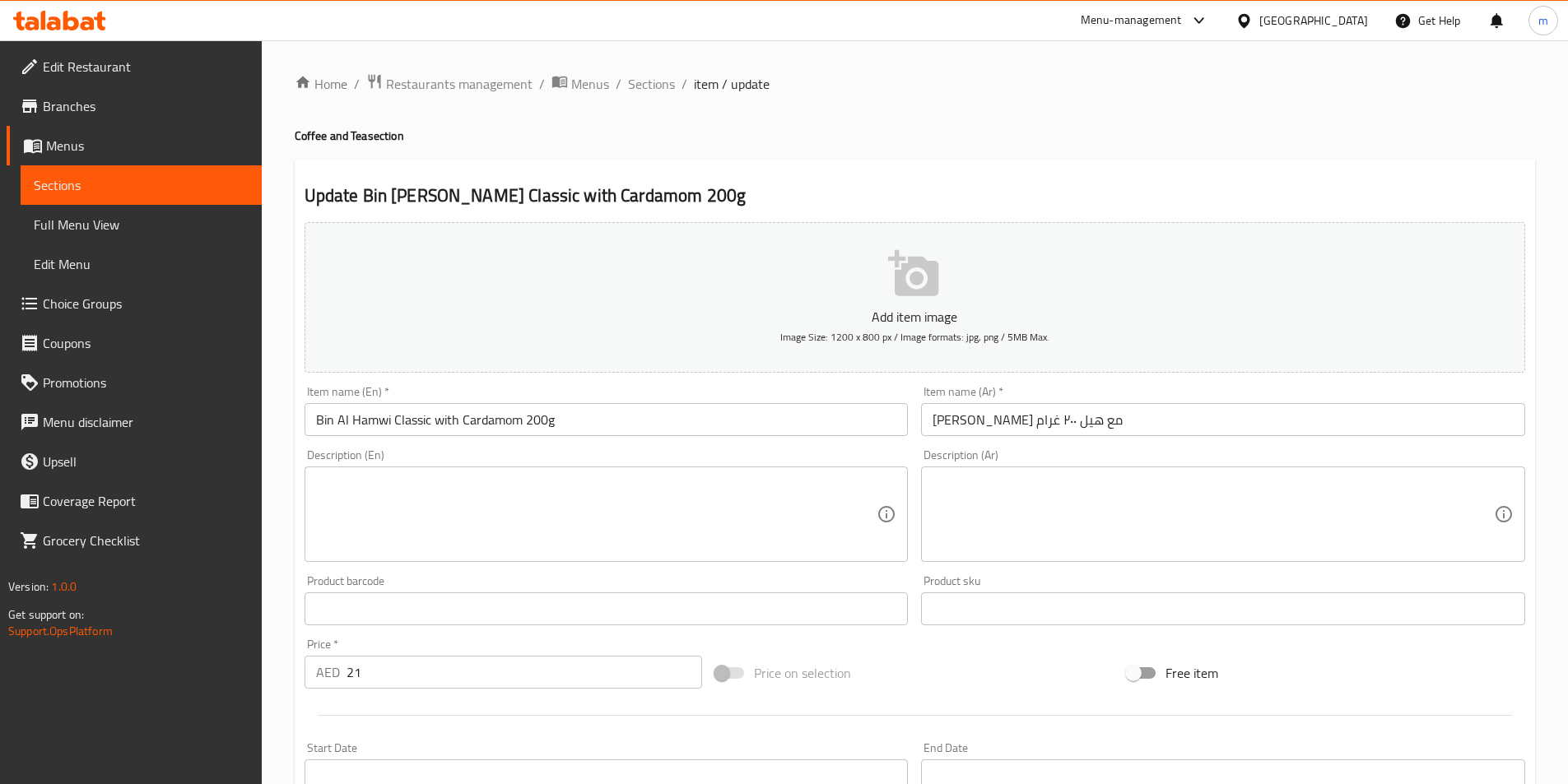
click at [409, 424] on input "Bin Al Hamwi Classic with Cardamom 200g" at bounding box center [606, 419] width 604 height 33
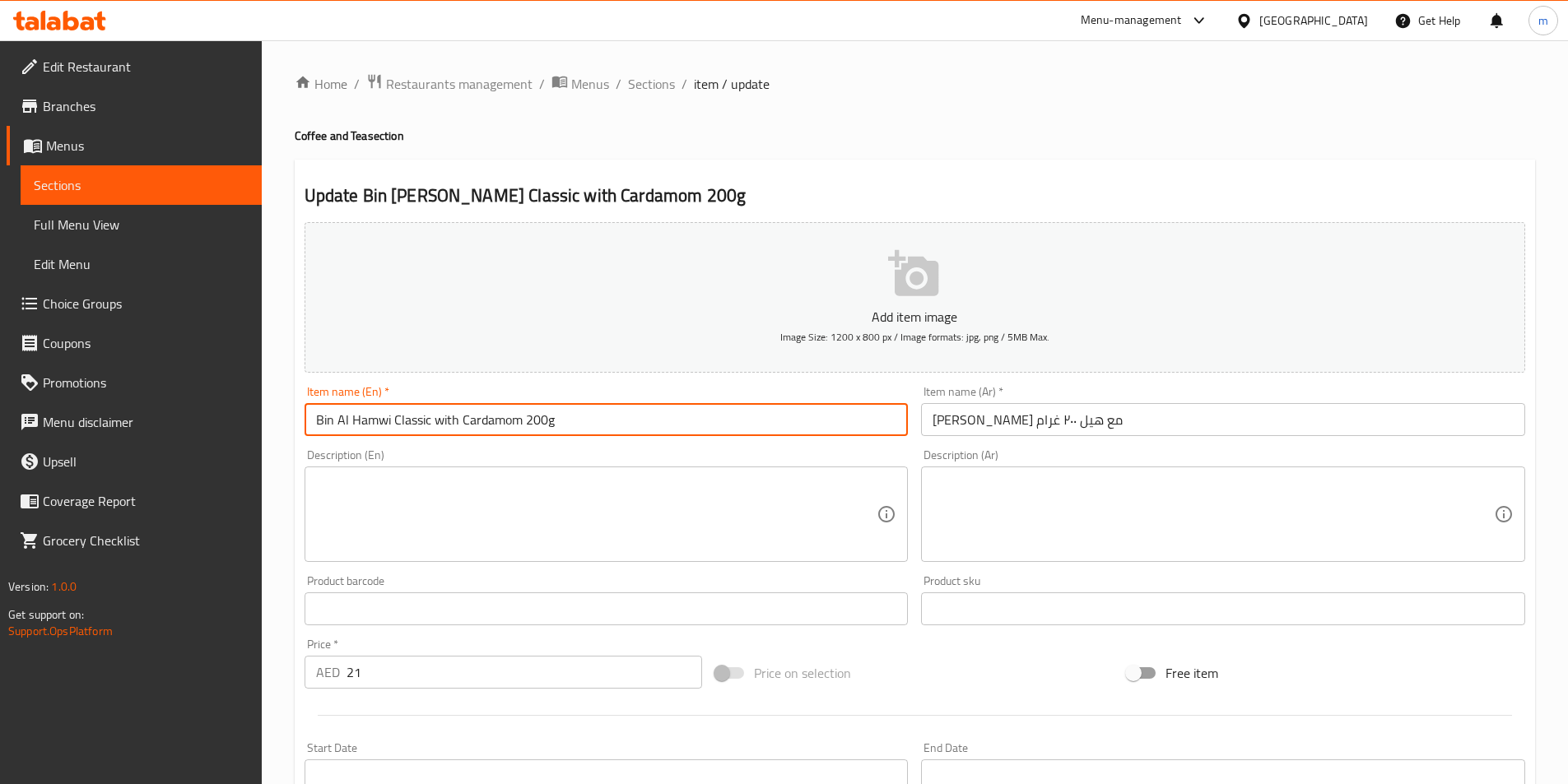
click at [409, 424] on input "Bin Al Hamwi Classic with Cardamom 200g" at bounding box center [606, 419] width 604 height 33
click at [329, 420] on input "Bin Al Hamwi with Cardamom 200g" at bounding box center [606, 419] width 604 height 33
paste input "Classic"
click at [414, 430] on input "Classic Al Hamwi with Cardamom 200g" at bounding box center [606, 419] width 604 height 33
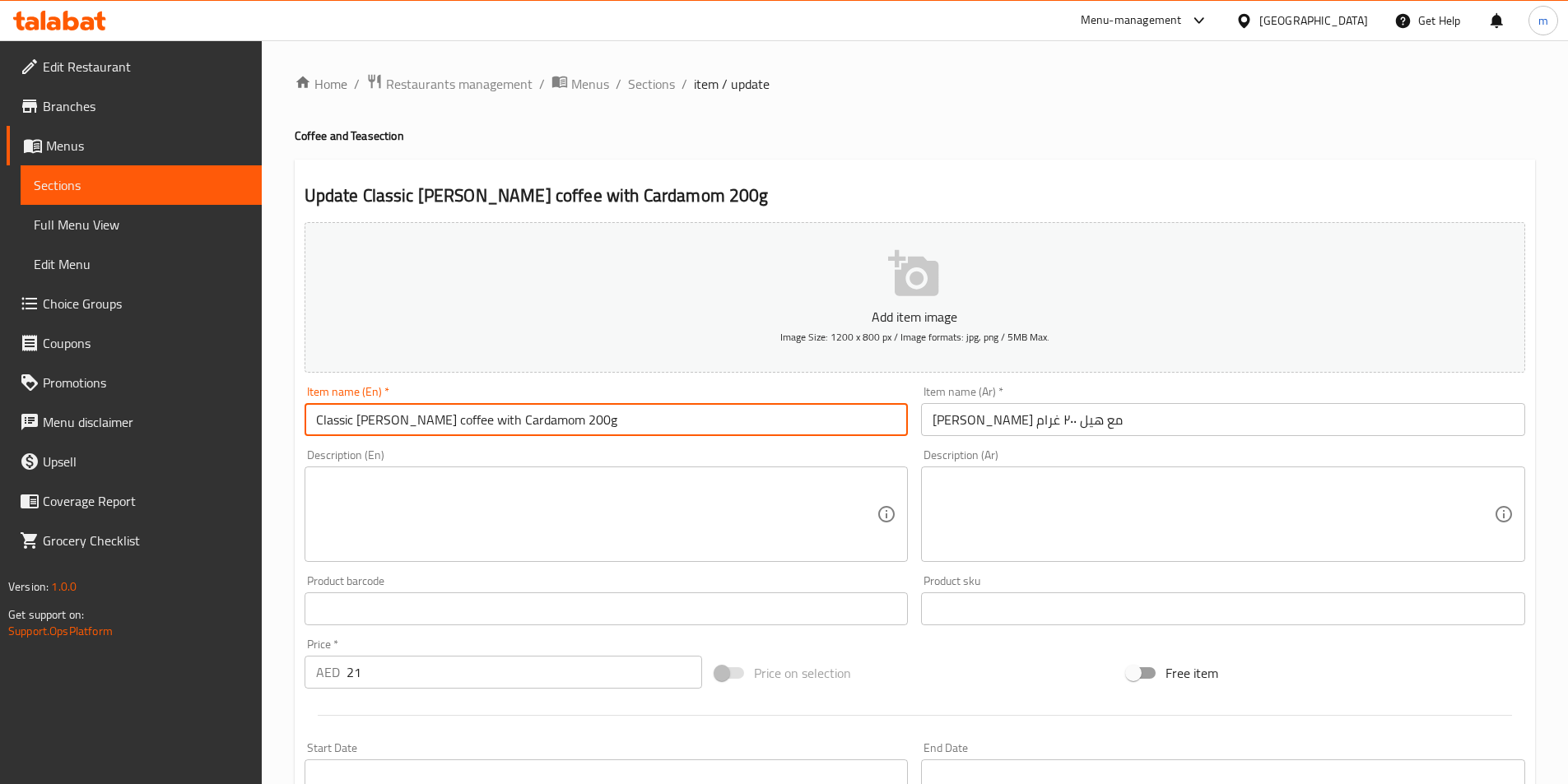
click at [437, 407] on input "Classic Al Hamwi coffee with Cardamom 200g" at bounding box center [606, 419] width 604 height 33
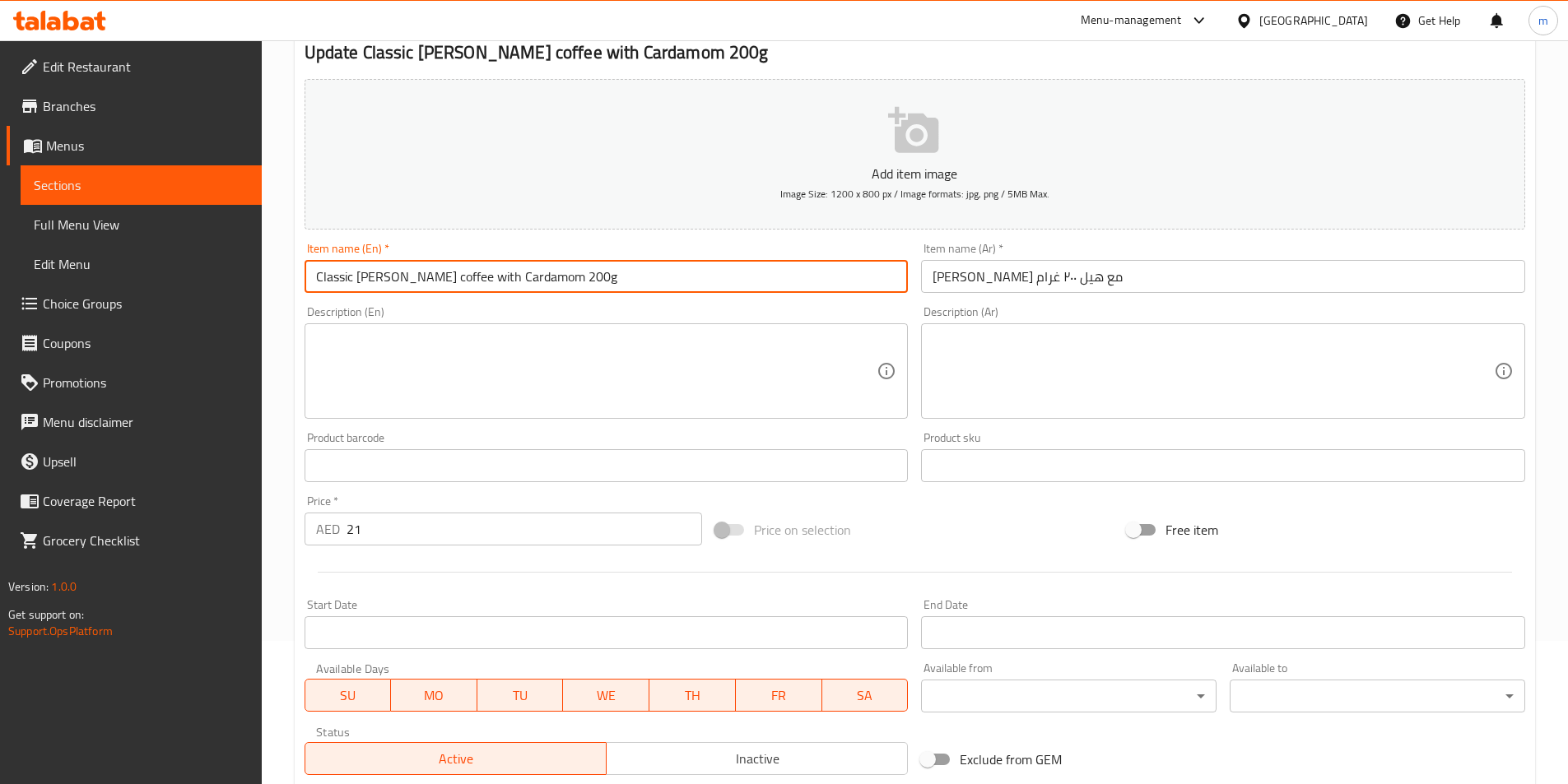
scroll to position [329, 0]
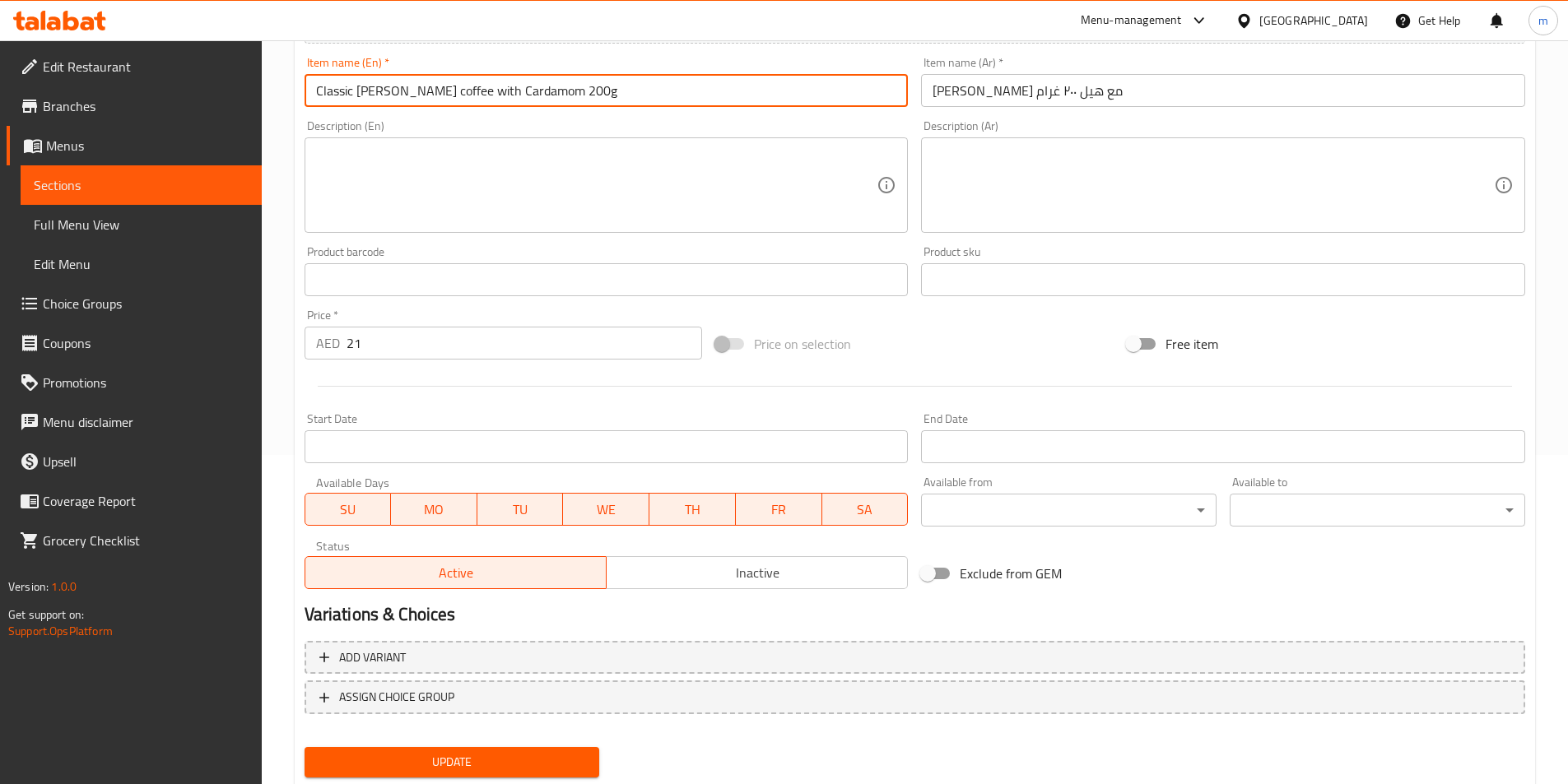
type input "Classic Al Hamwi Coffee With Cardamom 200g"
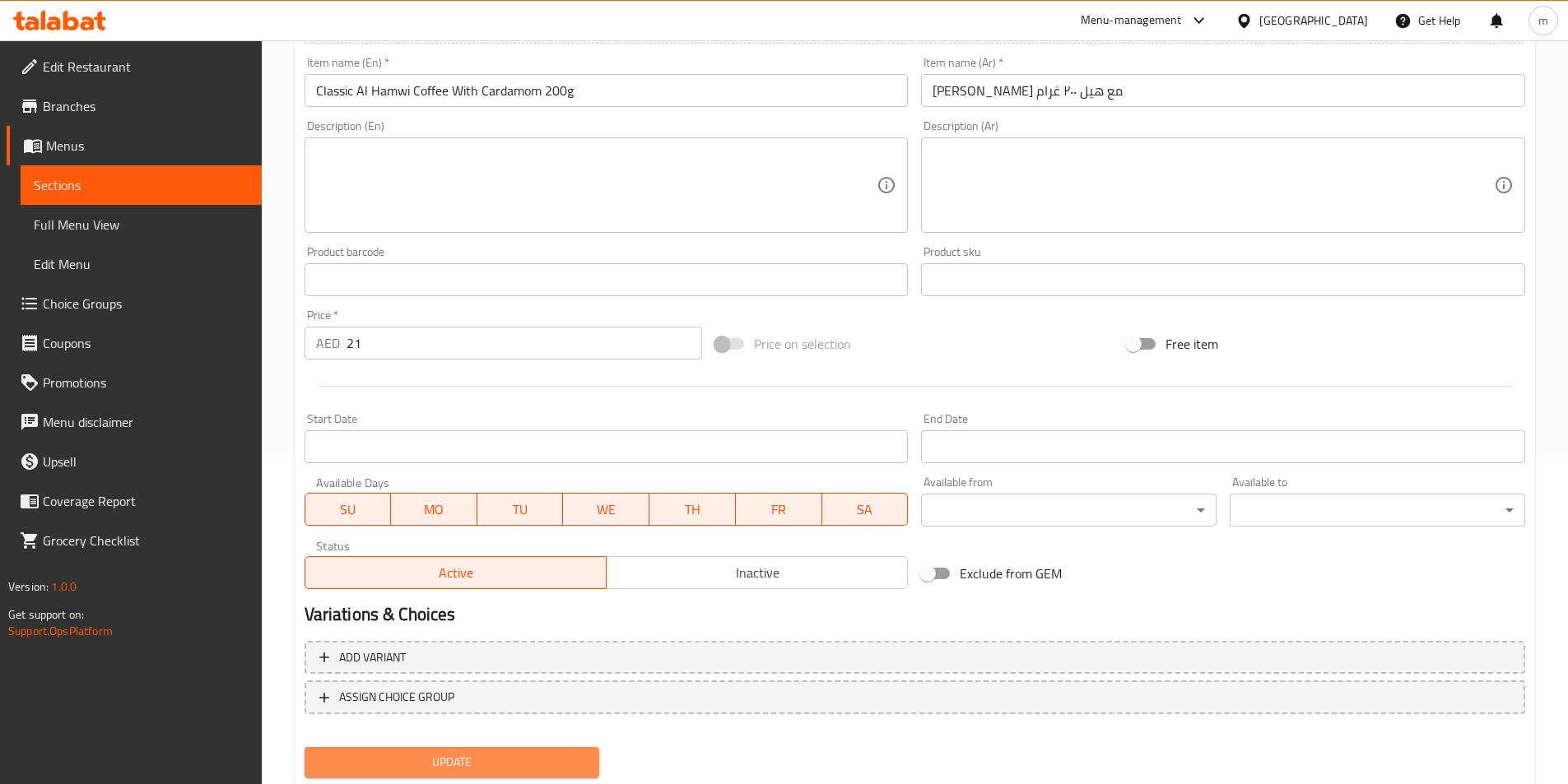
click at [522, 752] on span "Update" at bounding box center [452, 761] width 269 height 21
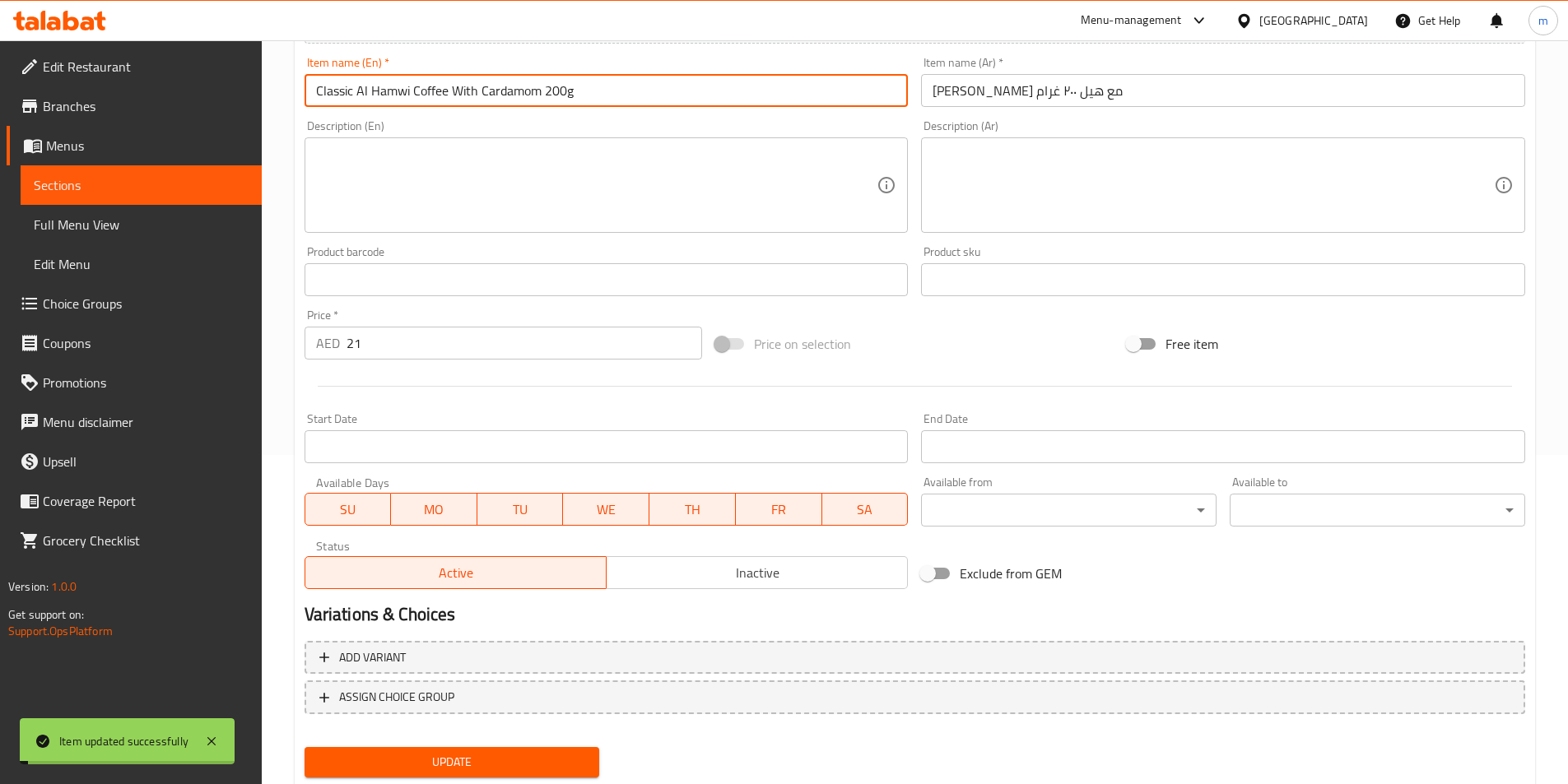
click at [492, 86] on input "Classic Al Hamwi Coffee With Cardamom 200g" at bounding box center [606, 90] width 604 height 33
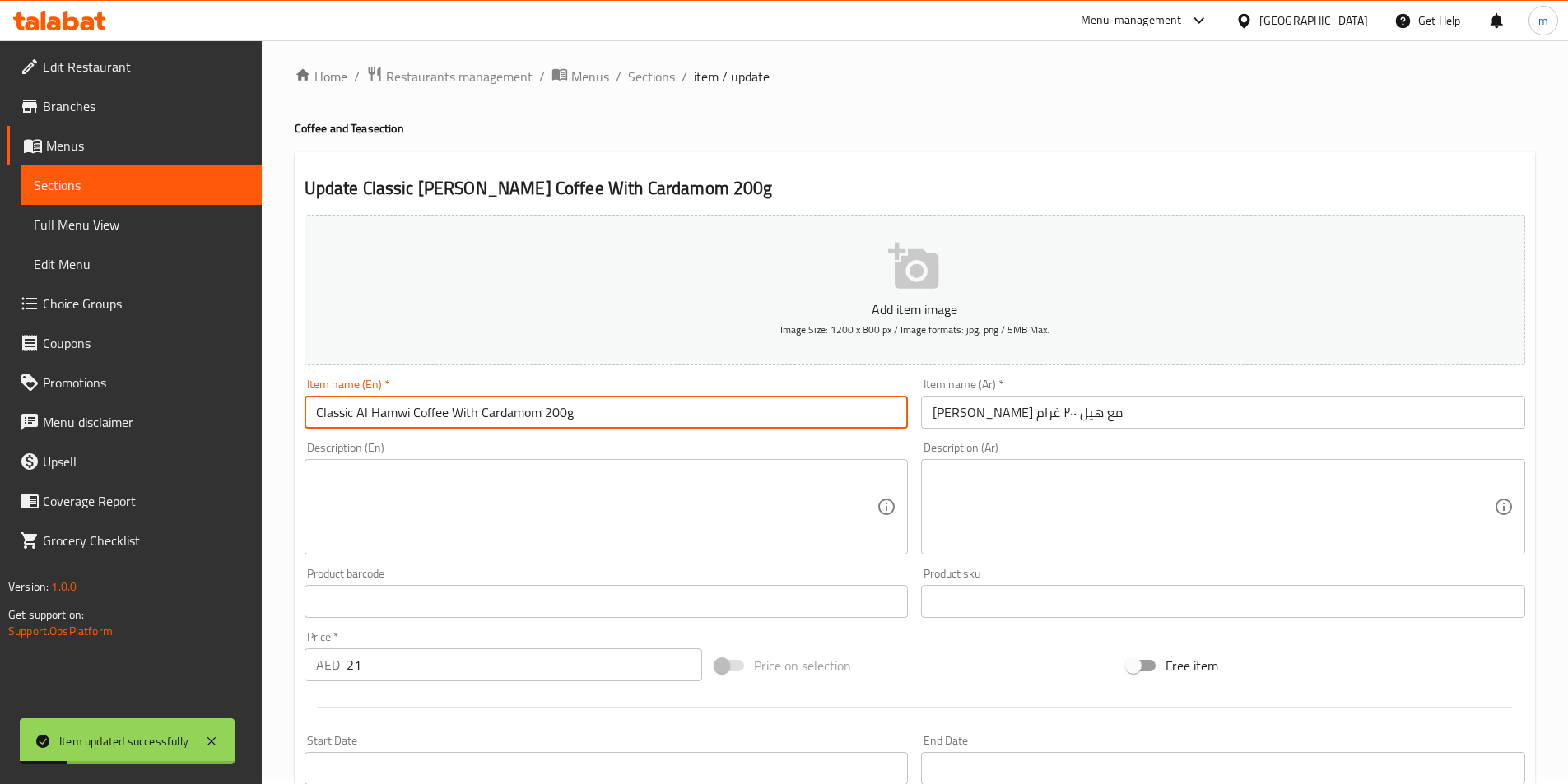
scroll to position [0, 0]
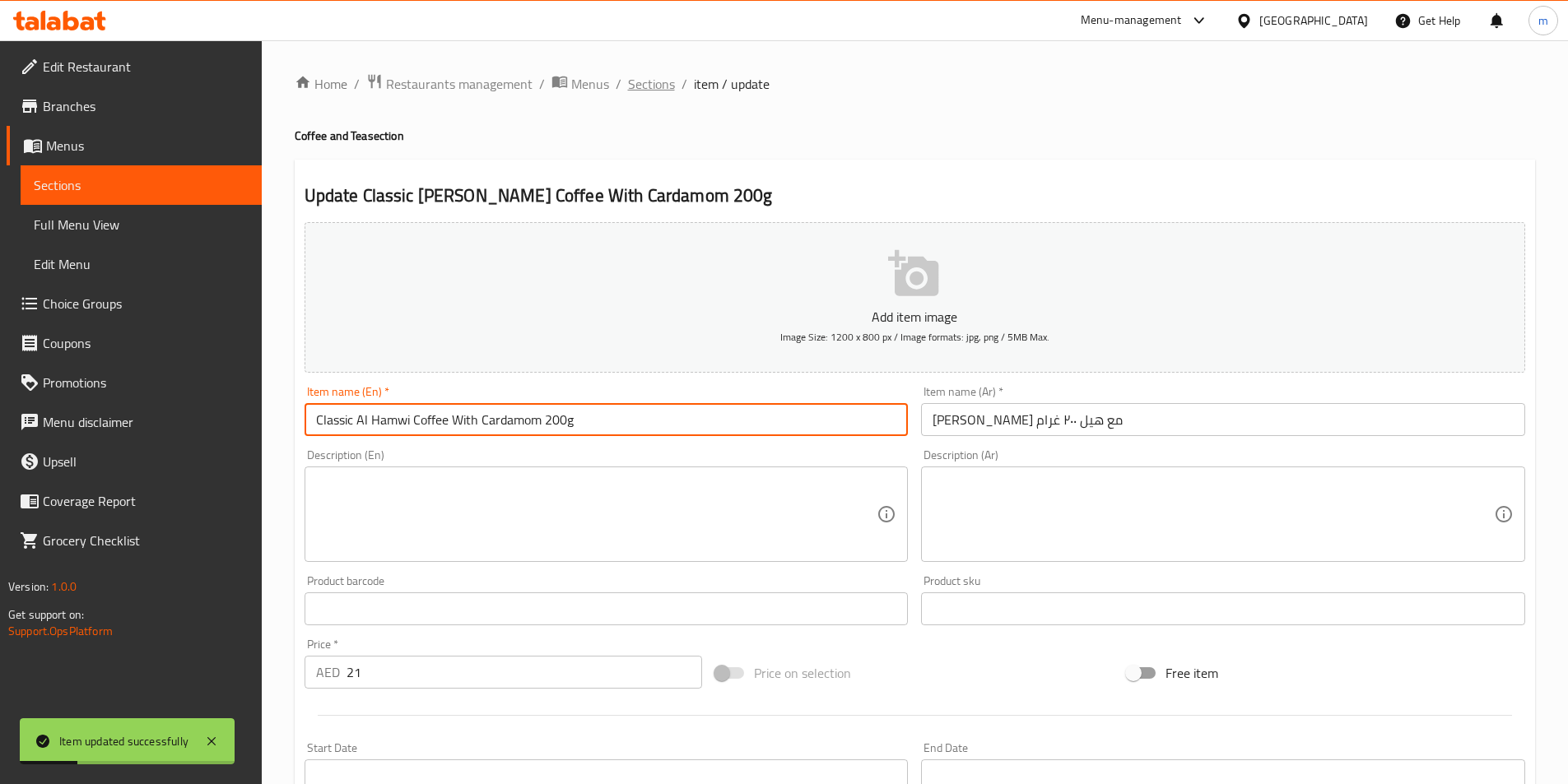
click at [666, 86] on span "Sections" at bounding box center [651, 84] width 47 height 20
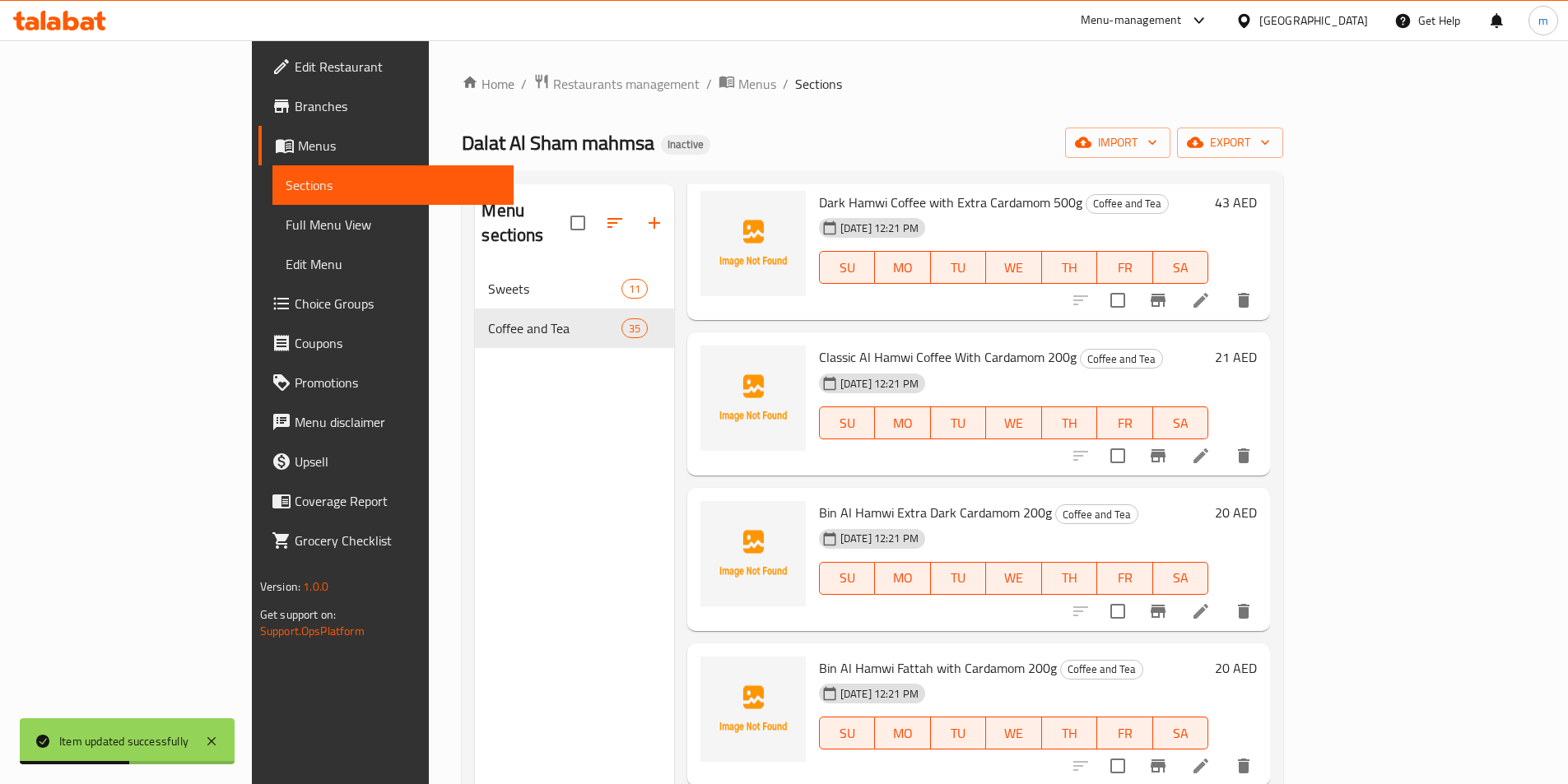
scroll to position [3192, 0]
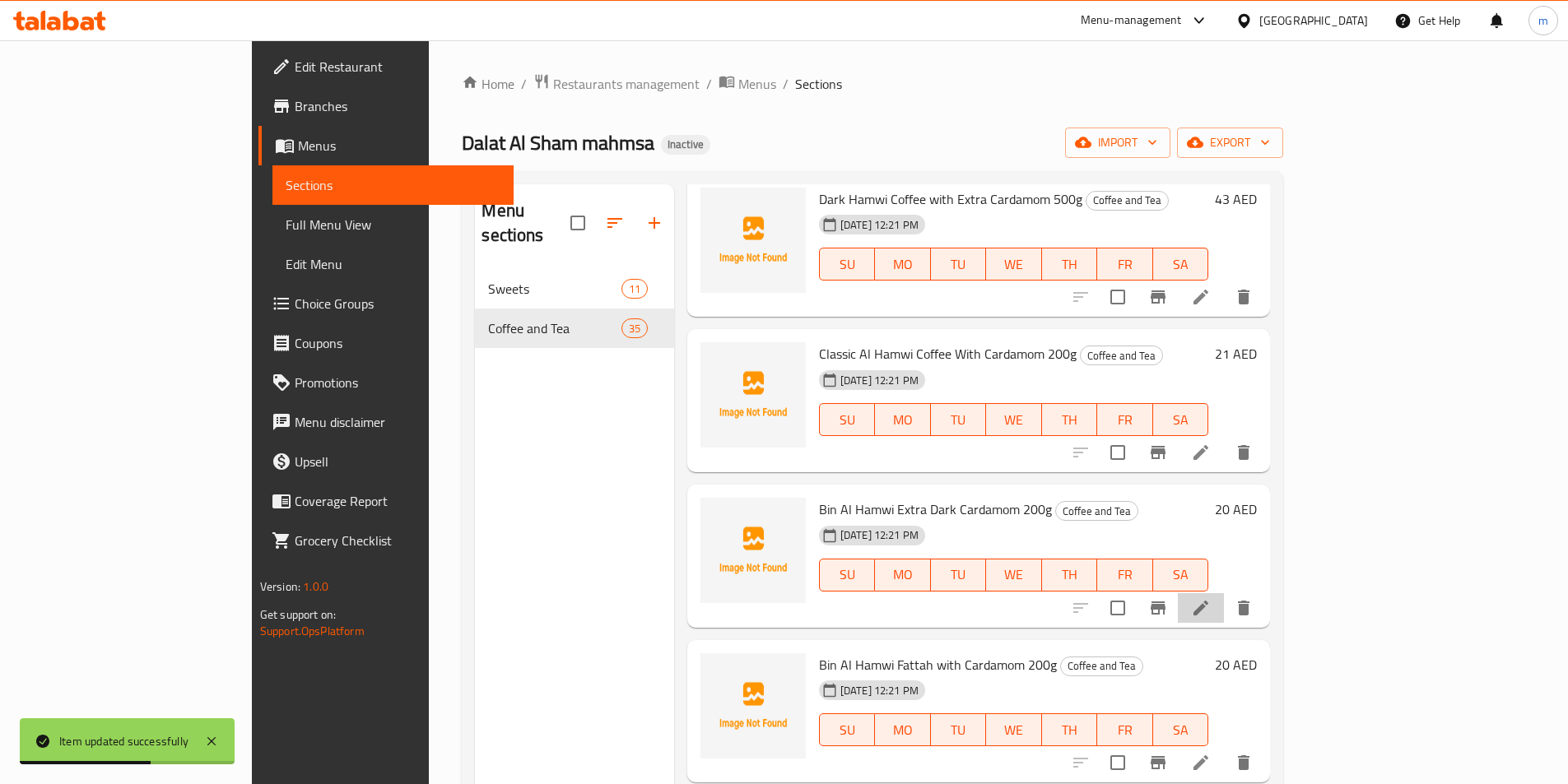
click at [1224, 593] on li at bounding box center [1201, 608] width 46 height 30
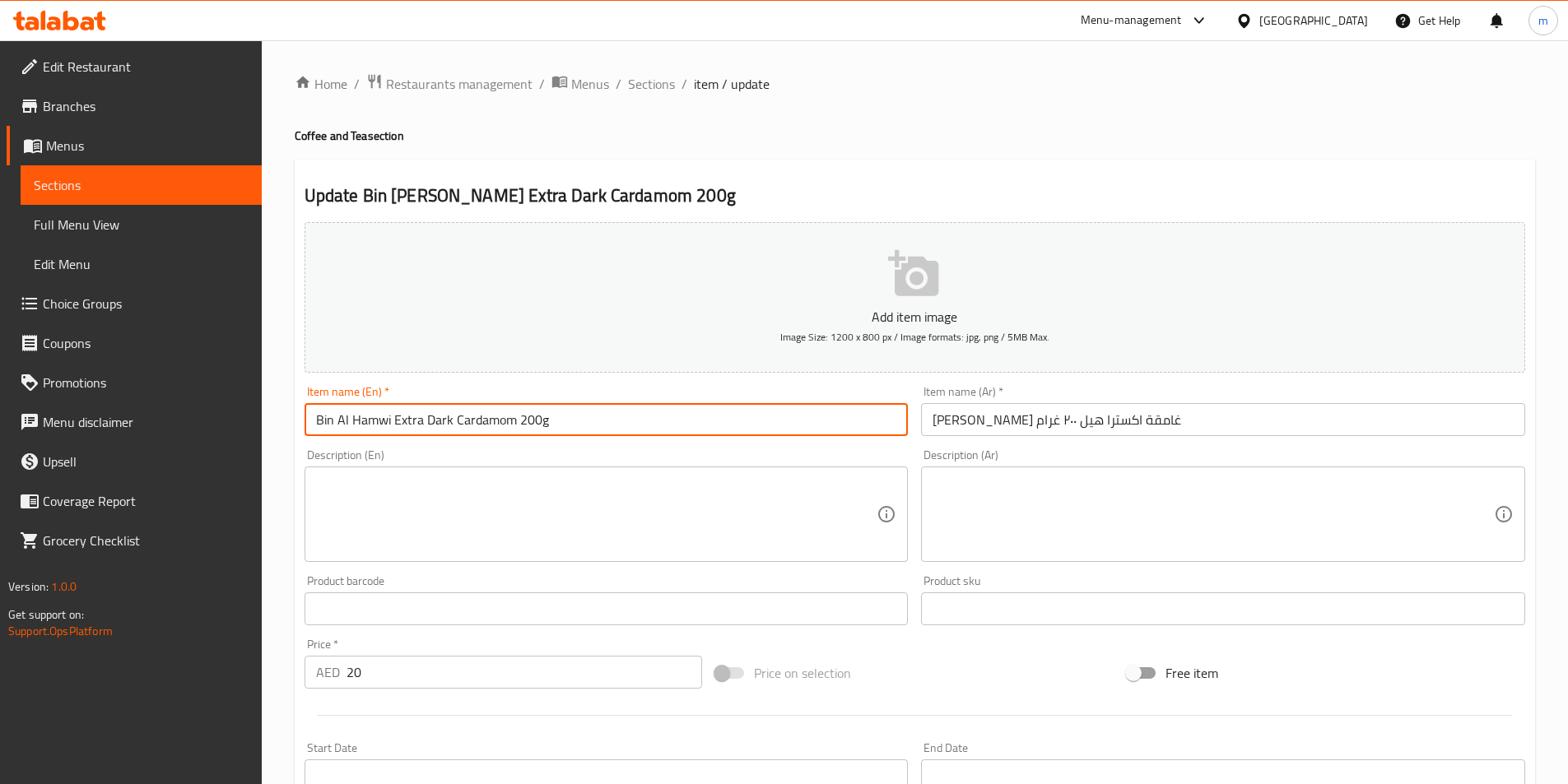
drag, startPoint x: 393, startPoint y: 422, endPoint x: 451, endPoint y: 430, distance: 58.5
click at [451, 430] on input "Bin Al Hamwi Extra Dark Cardamom 200g" at bounding box center [606, 419] width 604 height 33
drag, startPoint x: 332, startPoint y: 425, endPoint x: 306, endPoint y: 429, distance: 26.3
click at [306, 429] on input "Bin Al Hamwi Cardamom 200g" at bounding box center [606, 419] width 604 height 33
paste input "Extra Dark"
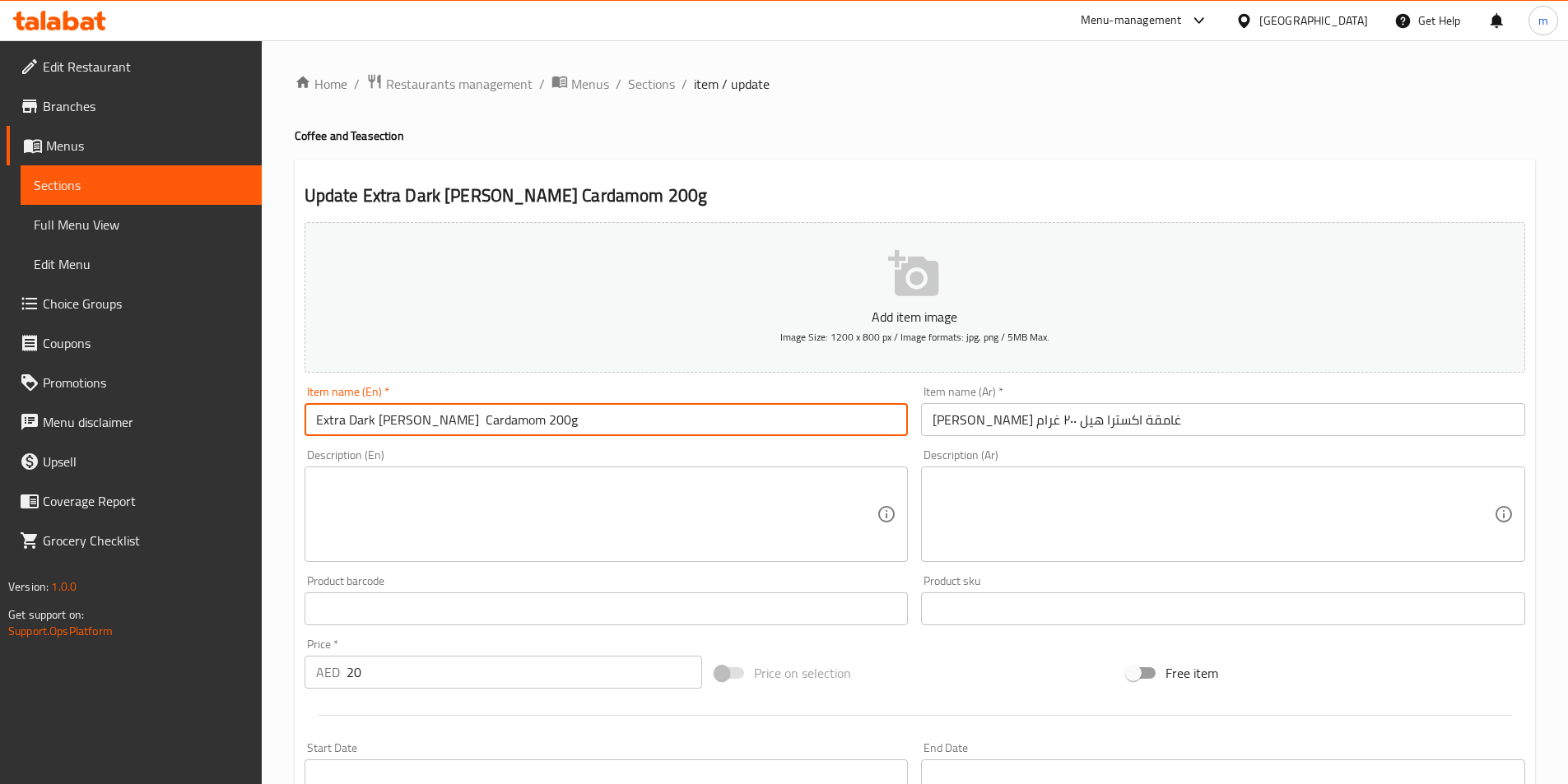
click at [443, 420] on input "Extra Dark Al Hamwi Cardamom 200g" at bounding box center [606, 419] width 604 height 33
click at [434, 419] on input "Extra Dark Al Hamwi Cardamom 200g" at bounding box center [606, 419] width 604 height 33
click at [458, 428] on input "Extra Dark Al Hamwi coffee Cardamom 200g" at bounding box center [606, 419] width 604 height 33
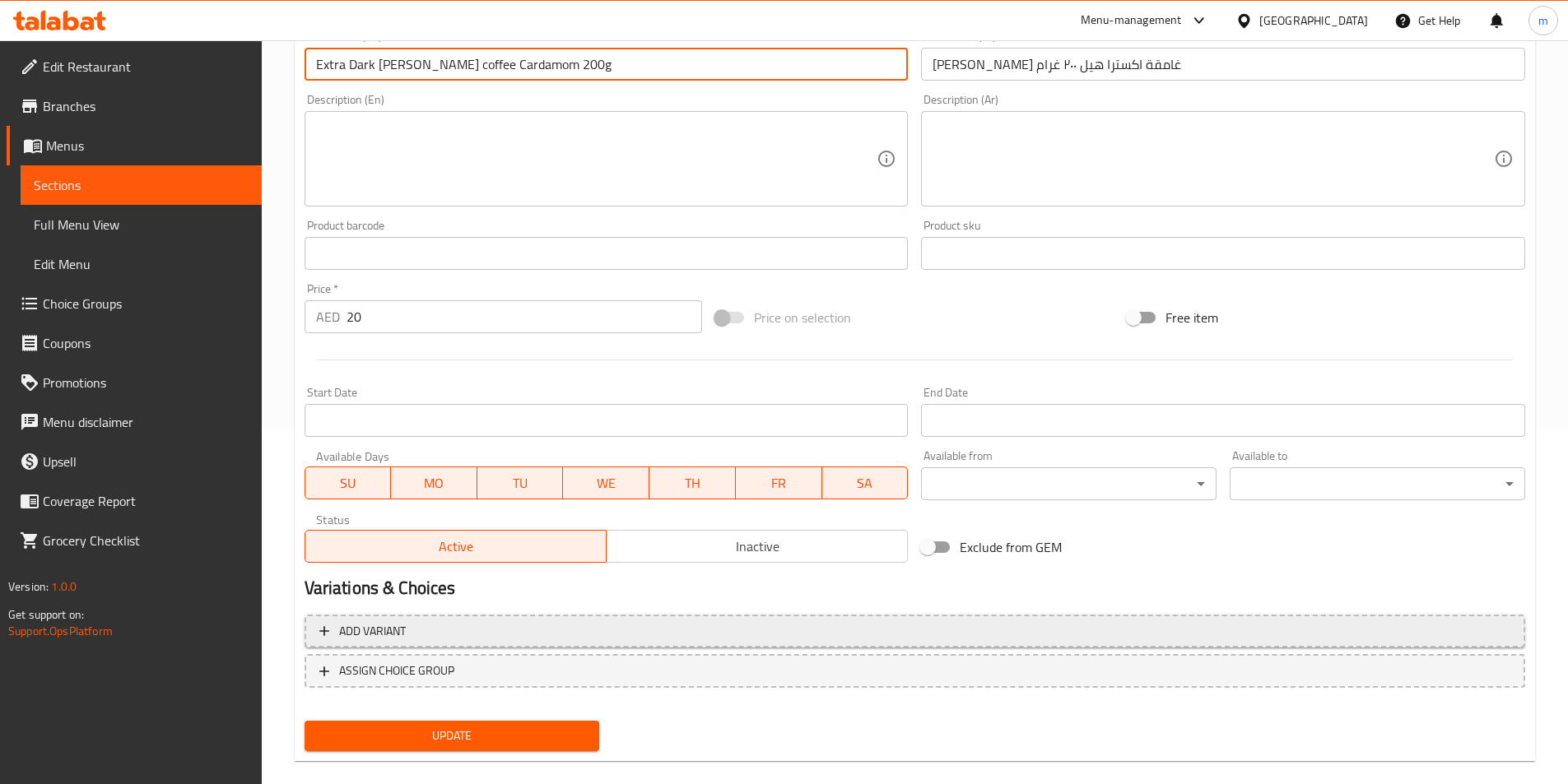
scroll to position [378, 0]
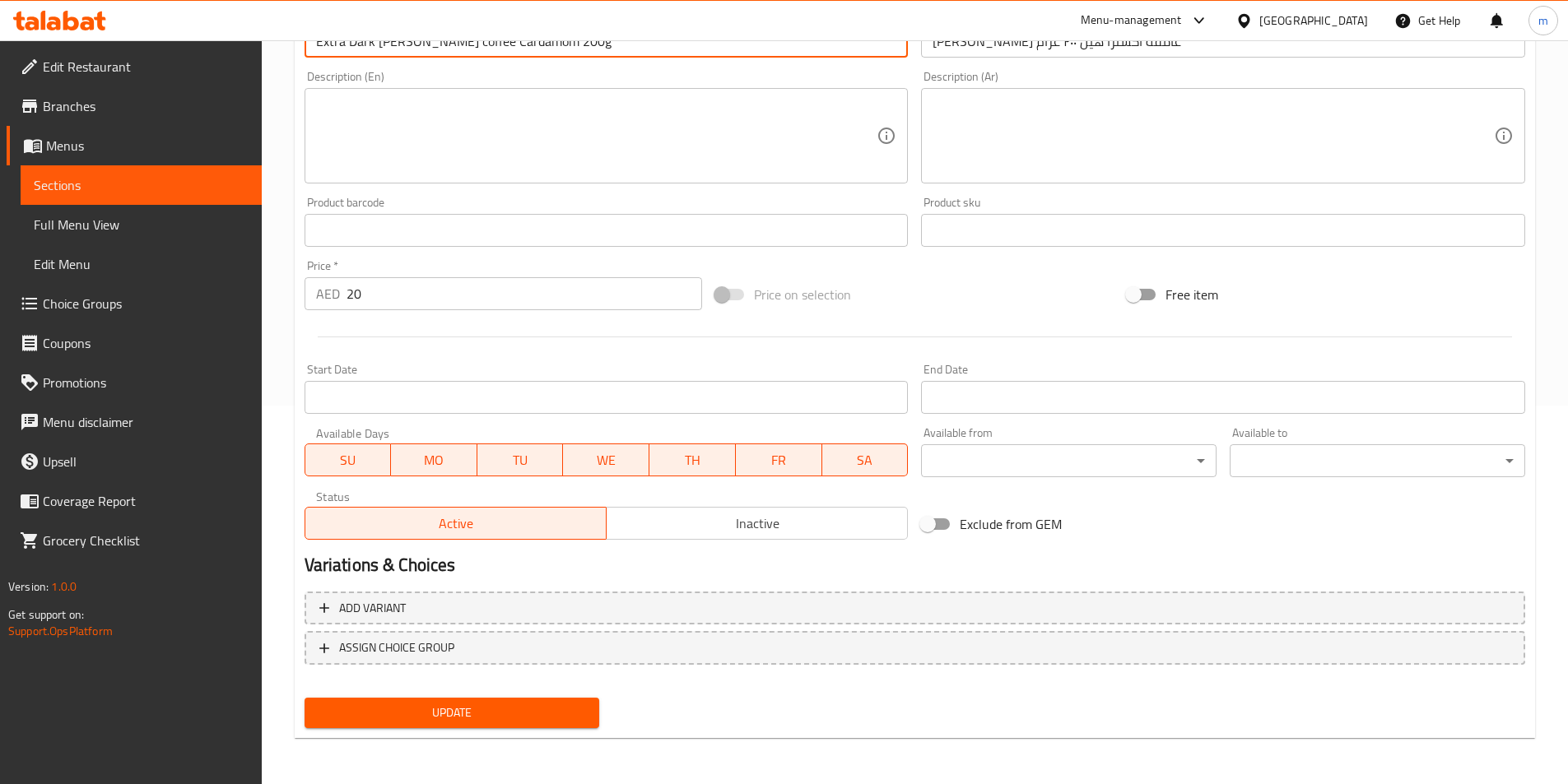
type input "Extra Dark Al Hamwi Coffee Cardamom 200g"
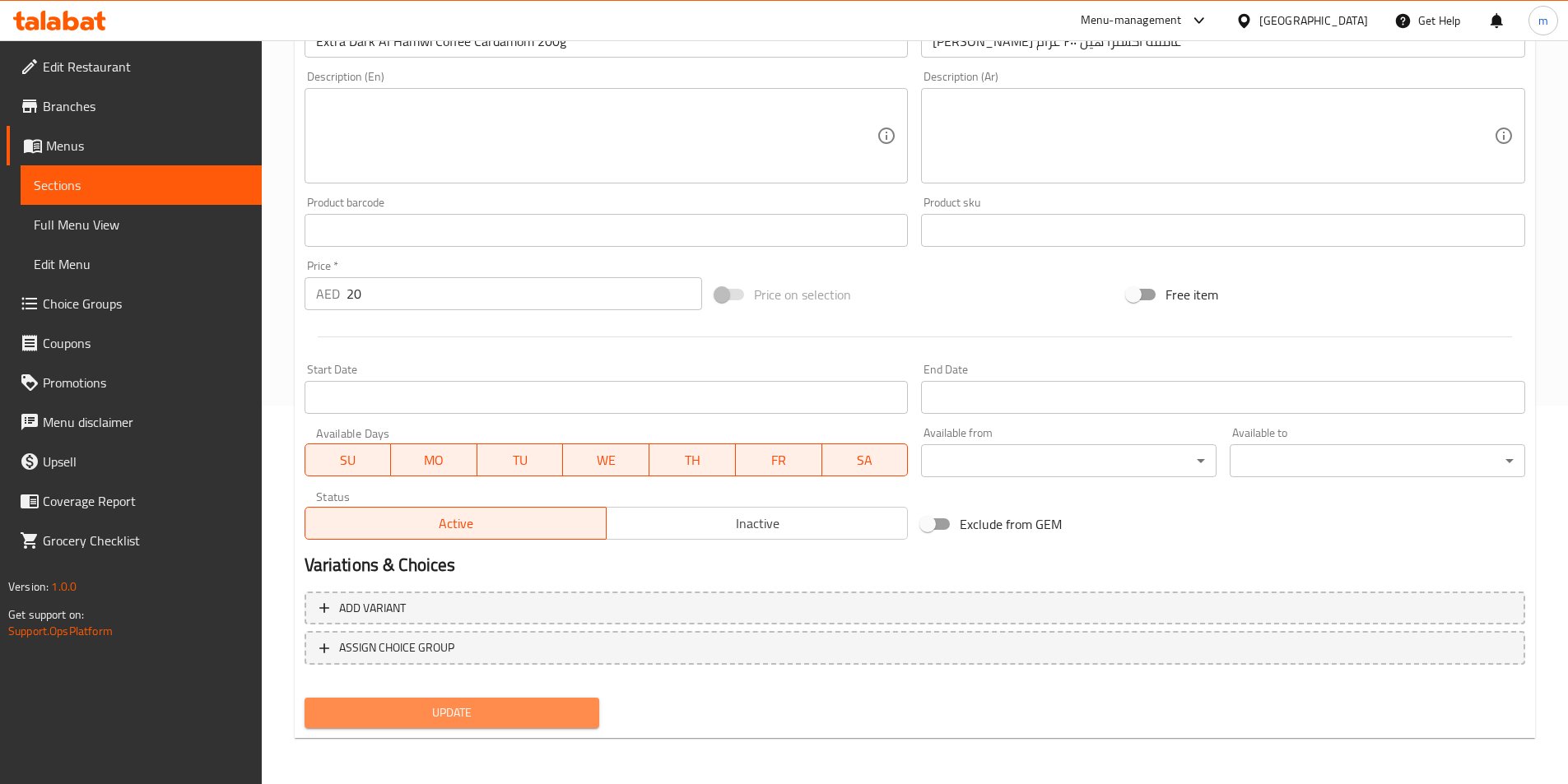
click at [573, 704] on span "Update" at bounding box center [452, 713] width 269 height 21
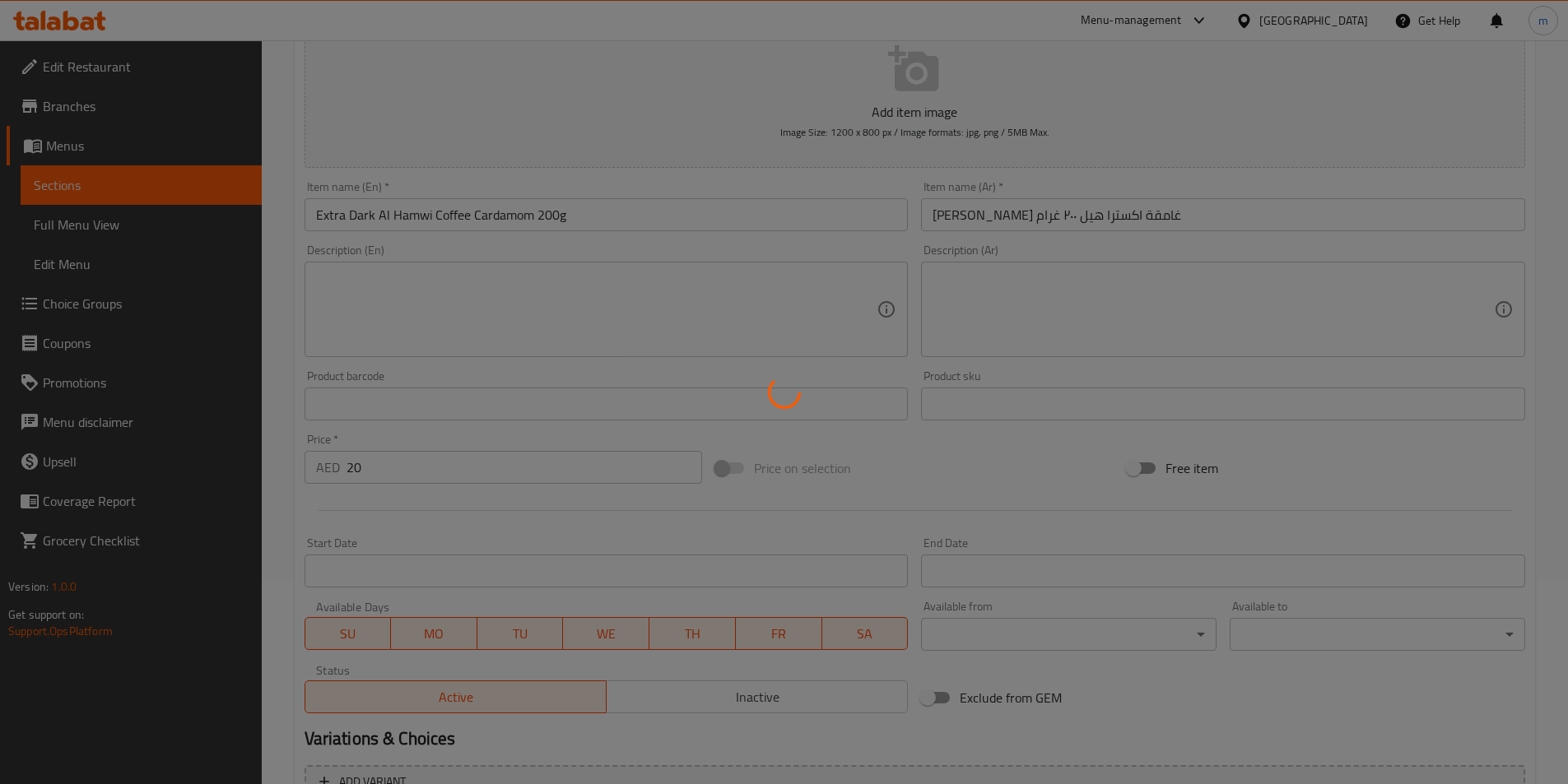
scroll to position [0, 0]
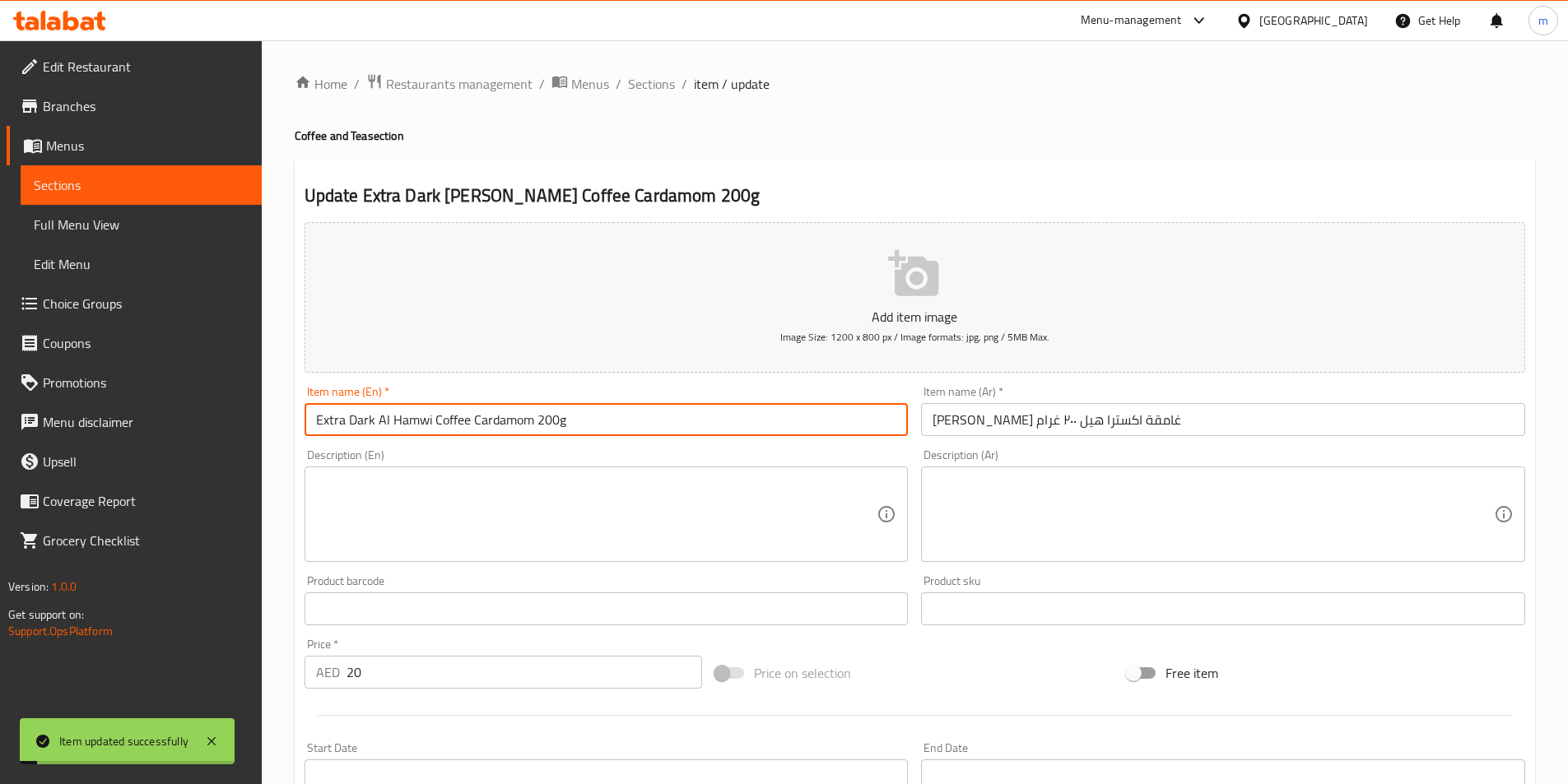
click at [512, 423] on input "Extra Dark Al Hamwi Coffee Cardamom 200g" at bounding box center [606, 419] width 604 height 33
click at [658, 75] on span "Sections" at bounding box center [651, 84] width 47 height 20
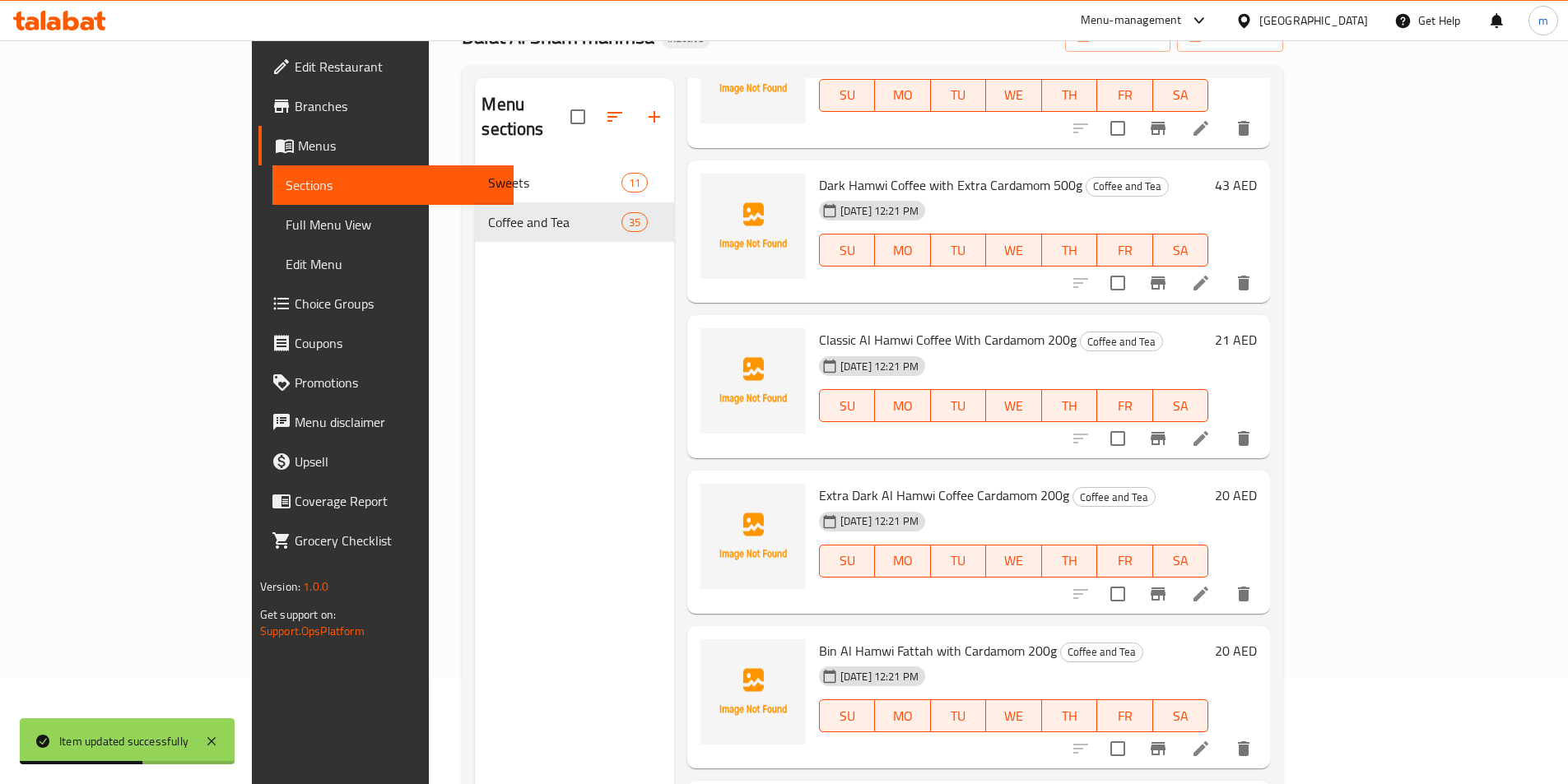
scroll to position [230, 0]
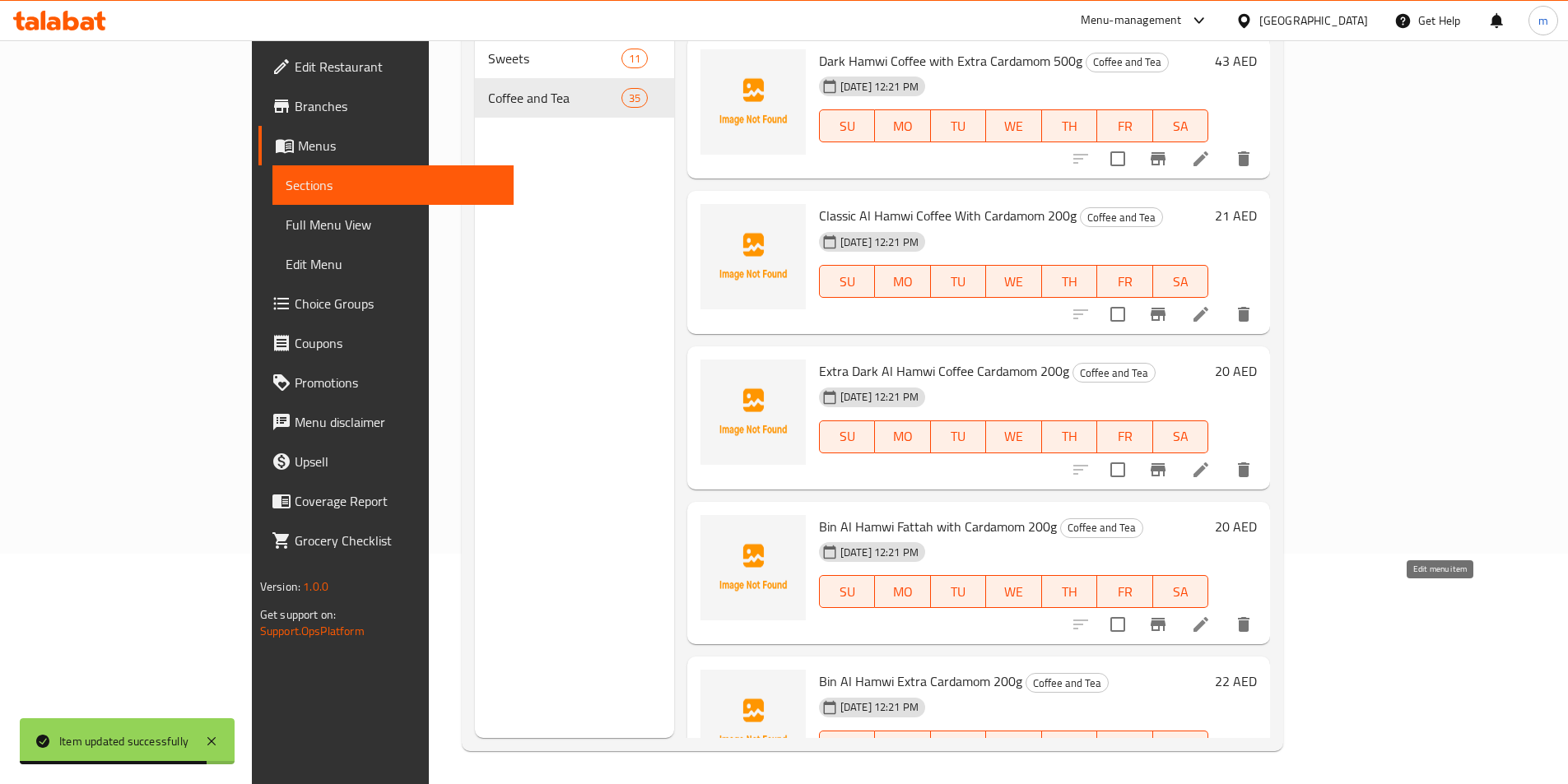
click at [1209, 617] on icon at bounding box center [1201, 625] width 14 height 14
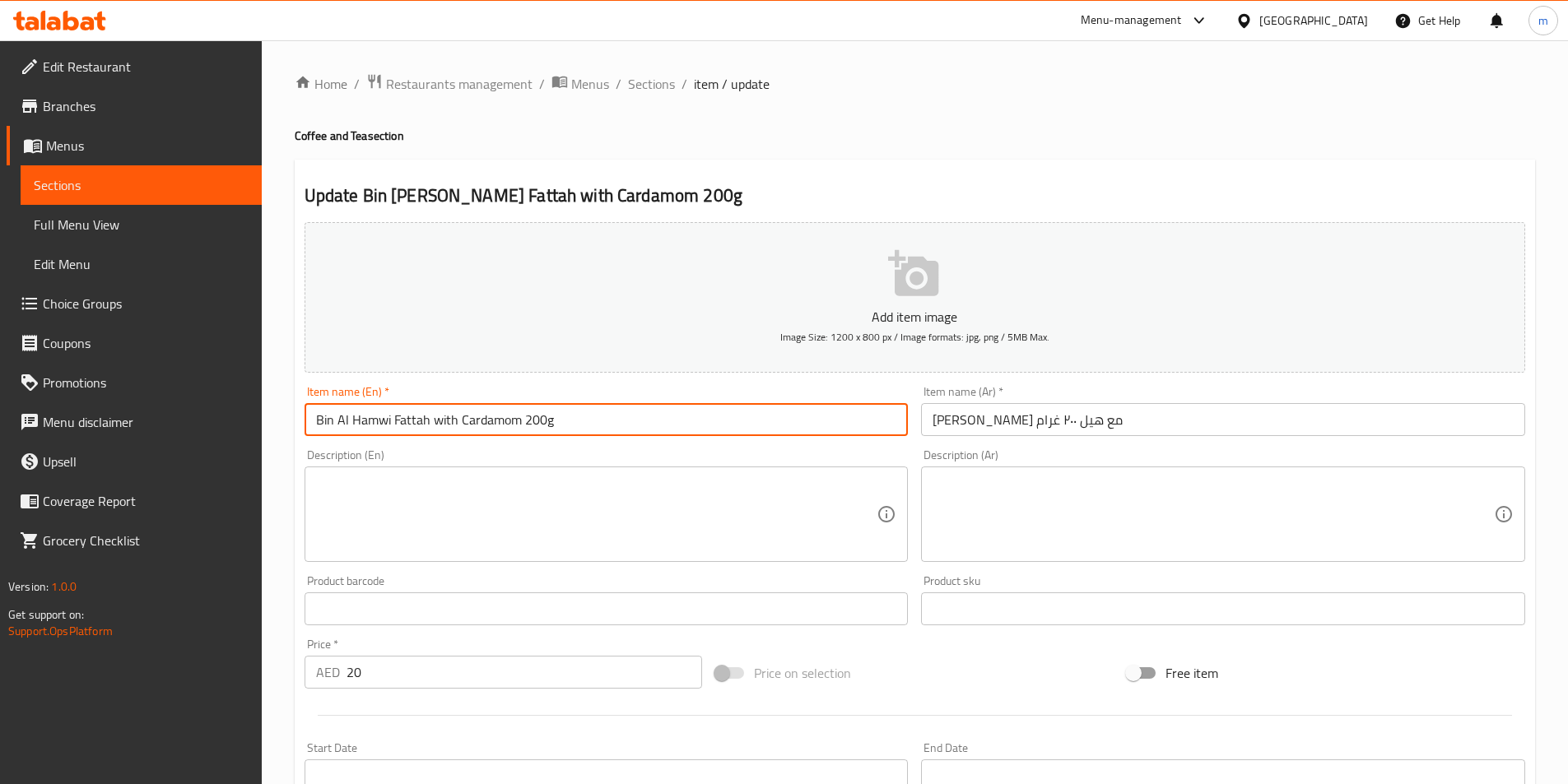
drag, startPoint x: 391, startPoint y: 427, endPoint x: 410, endPoint y: 427, distance: 19.0
click at [410, 427] on input "Bin Al Hamwi Fattah with Cardamom 200g" at bounding box center [606, 419] width 604 height 33
click at [403, 423] on input "Bin Al Hamwi Fattah with Cardamom 200g" at bounding box center [606, 419] width 604 height 33
click at [317, 424] on input "Bin Al Hamwi with Cardamom 200g" at bounding box center [606, 419] width 604 height 33
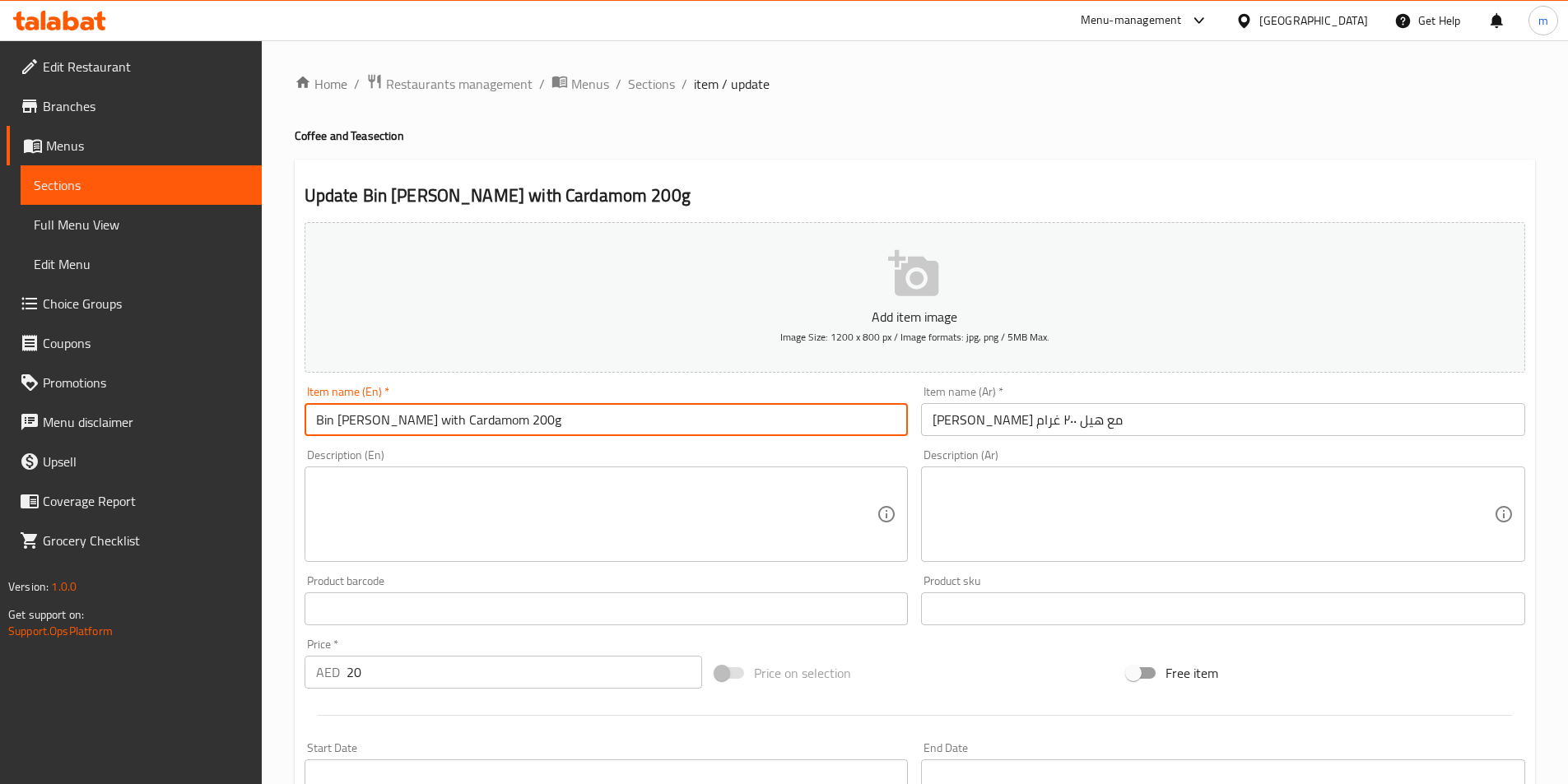
click at [317, 424] on input "Bin Al Hamwi with Cardamom 200g" at bounding box center [606, 419] width 604 height 33
click at [397, 426] on input "light Al Hamwi with Cardamom 200g" at bounding box center [606, 419] width 604 height 33
click at [417, 411] on input "light Al Hamwi coffee with Cardamom 200g" at bounding box center [606, 419] width 604 height 33
click at [416, 417] on input "light Al Hamwi coffee with Cardamom 200g" at bounding box center [606, 419] width 604 height 33
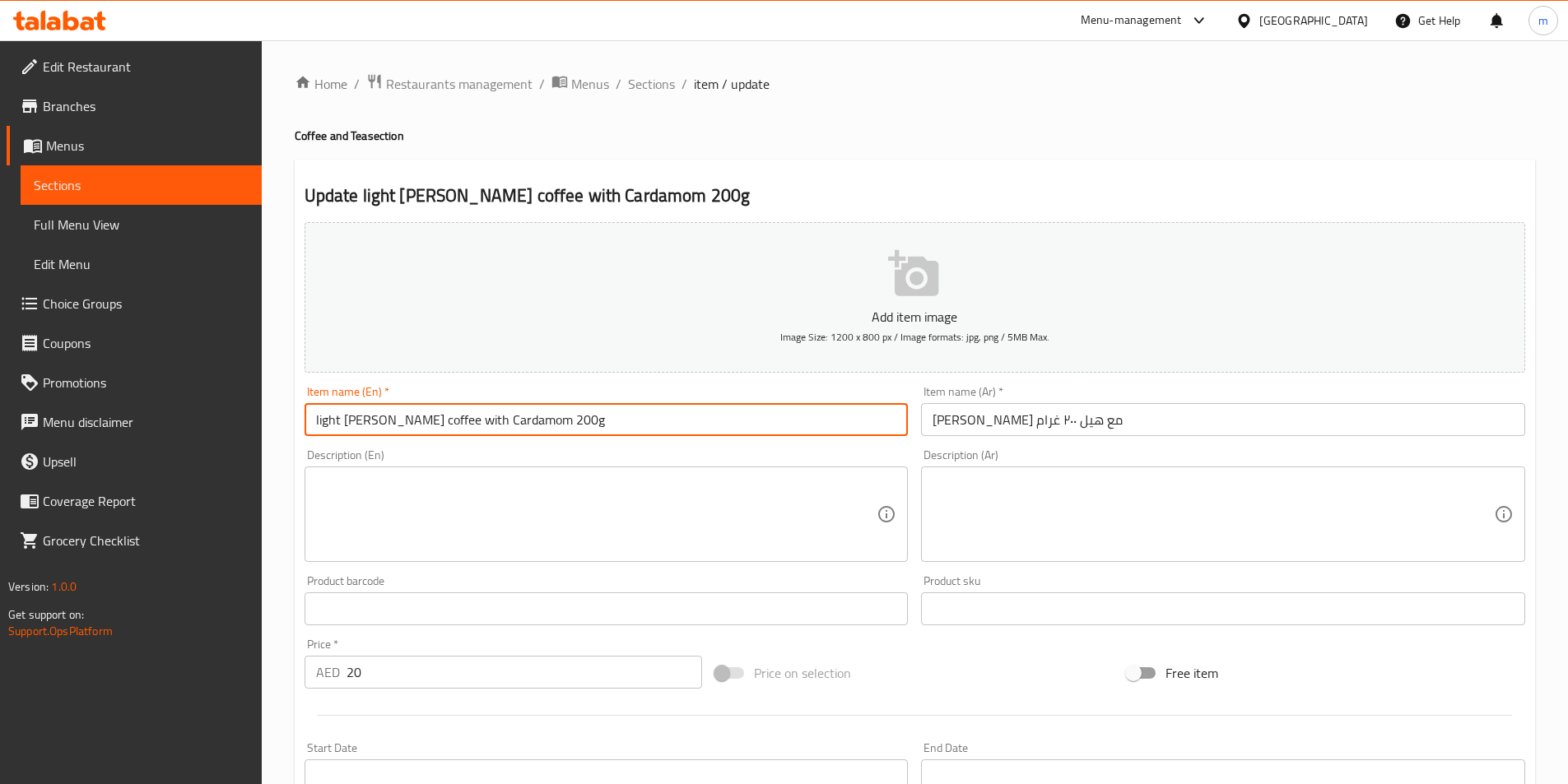
click at [416, 417] on input "light Al Hamwi coffee with Cardamom 200g" at bounding box center [606, 419] width 604 height 33
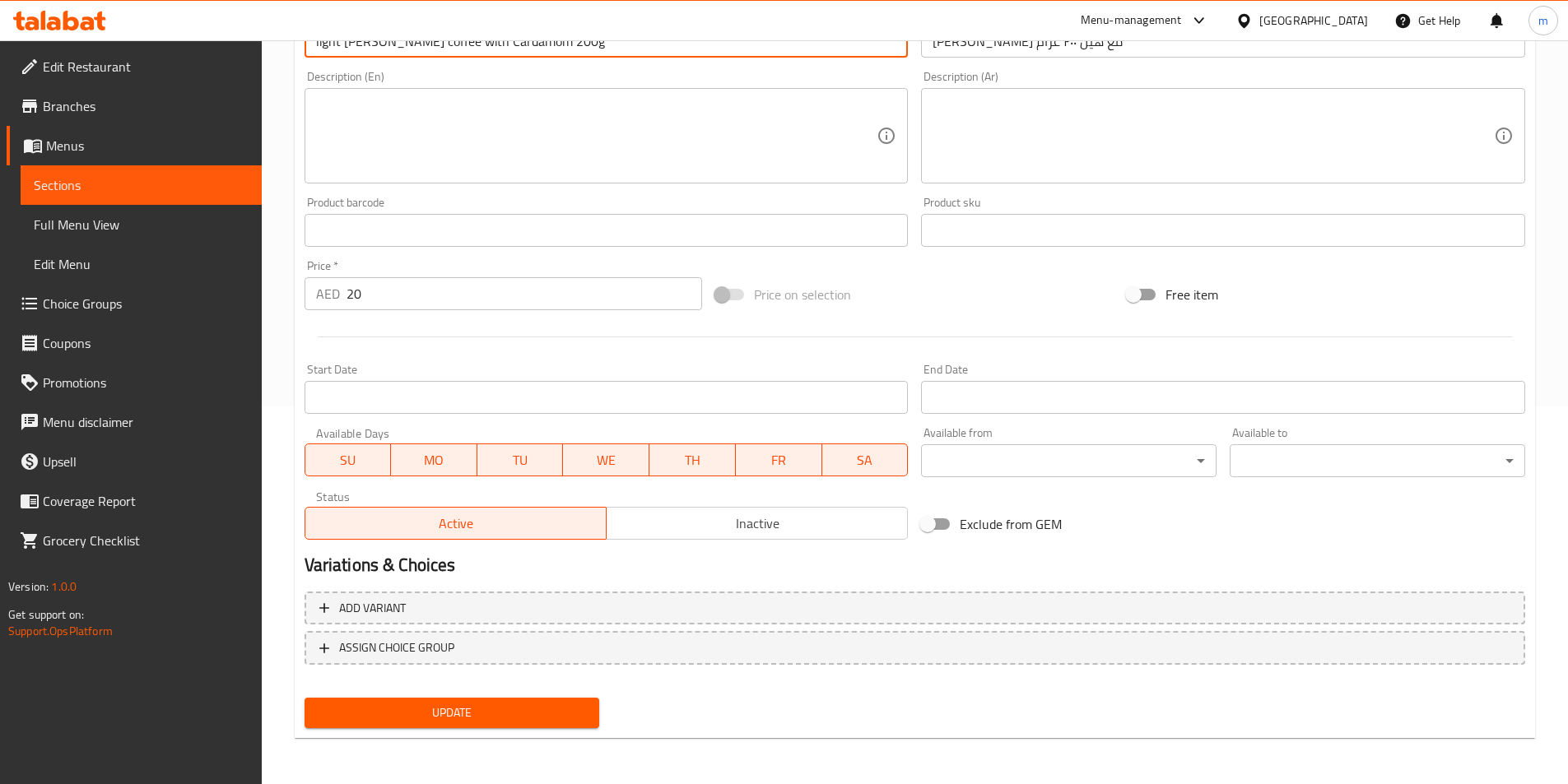
type input "Light Al Hamwi Coffee With Cardamom 200g"
click at [527, 723] on span "Update" at bounding box center [452, 713] width 269 height 21
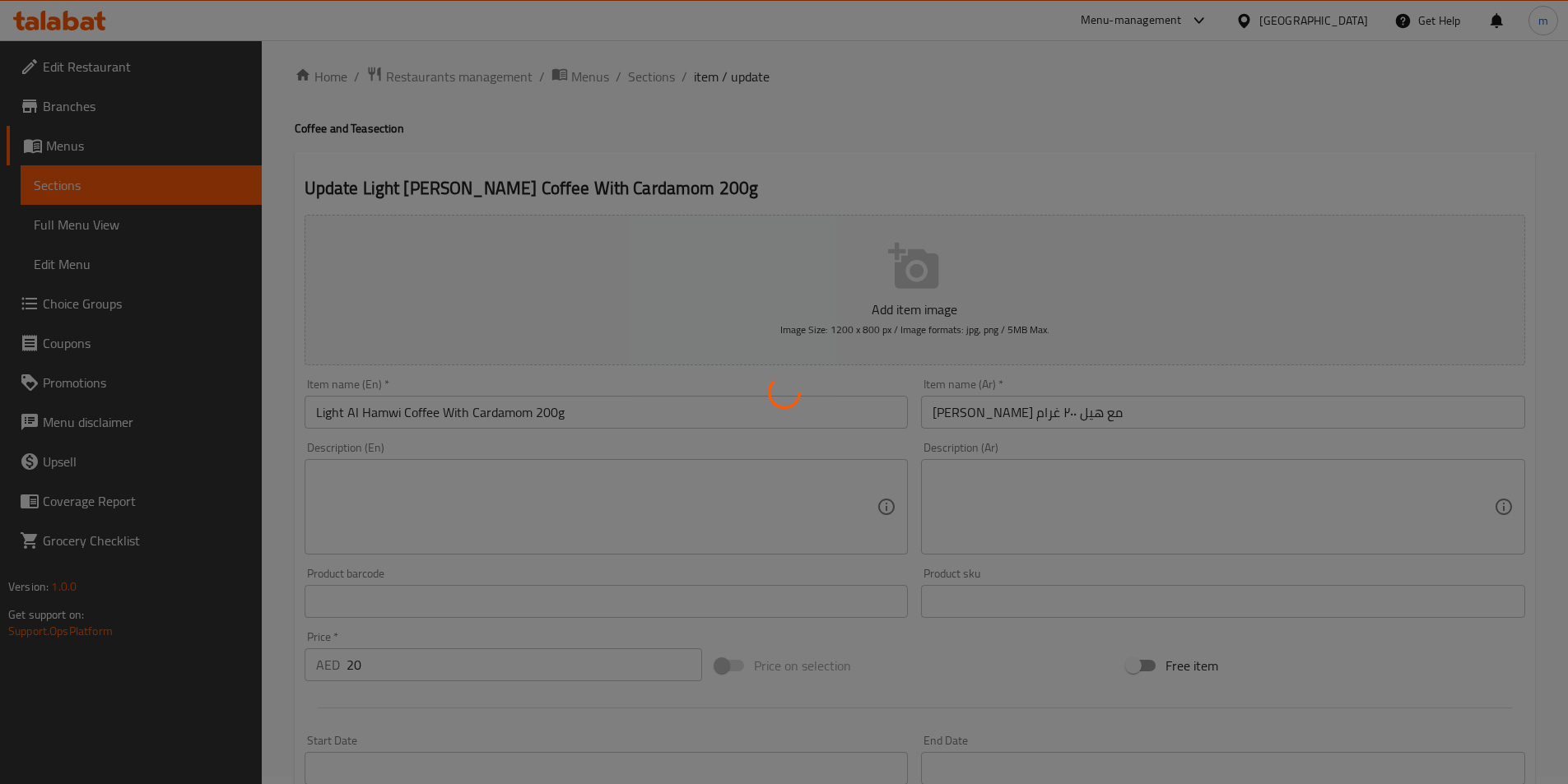
scroll to position [0, 0]
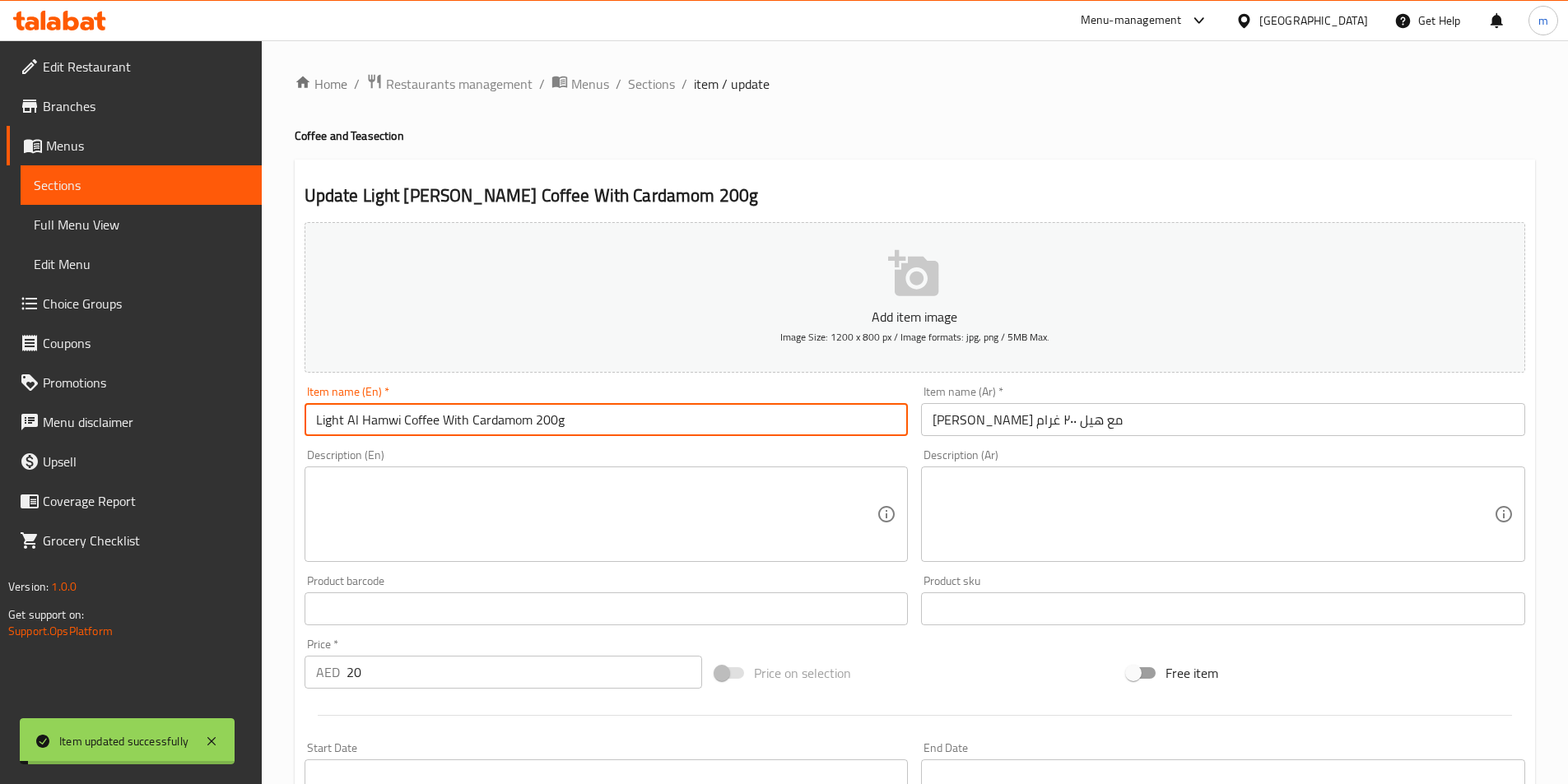
click at [477, 426] on input "Light Al Hamwi Coffee With Cardamom 200g" at bounding box center [606, 419] width 604 height 33
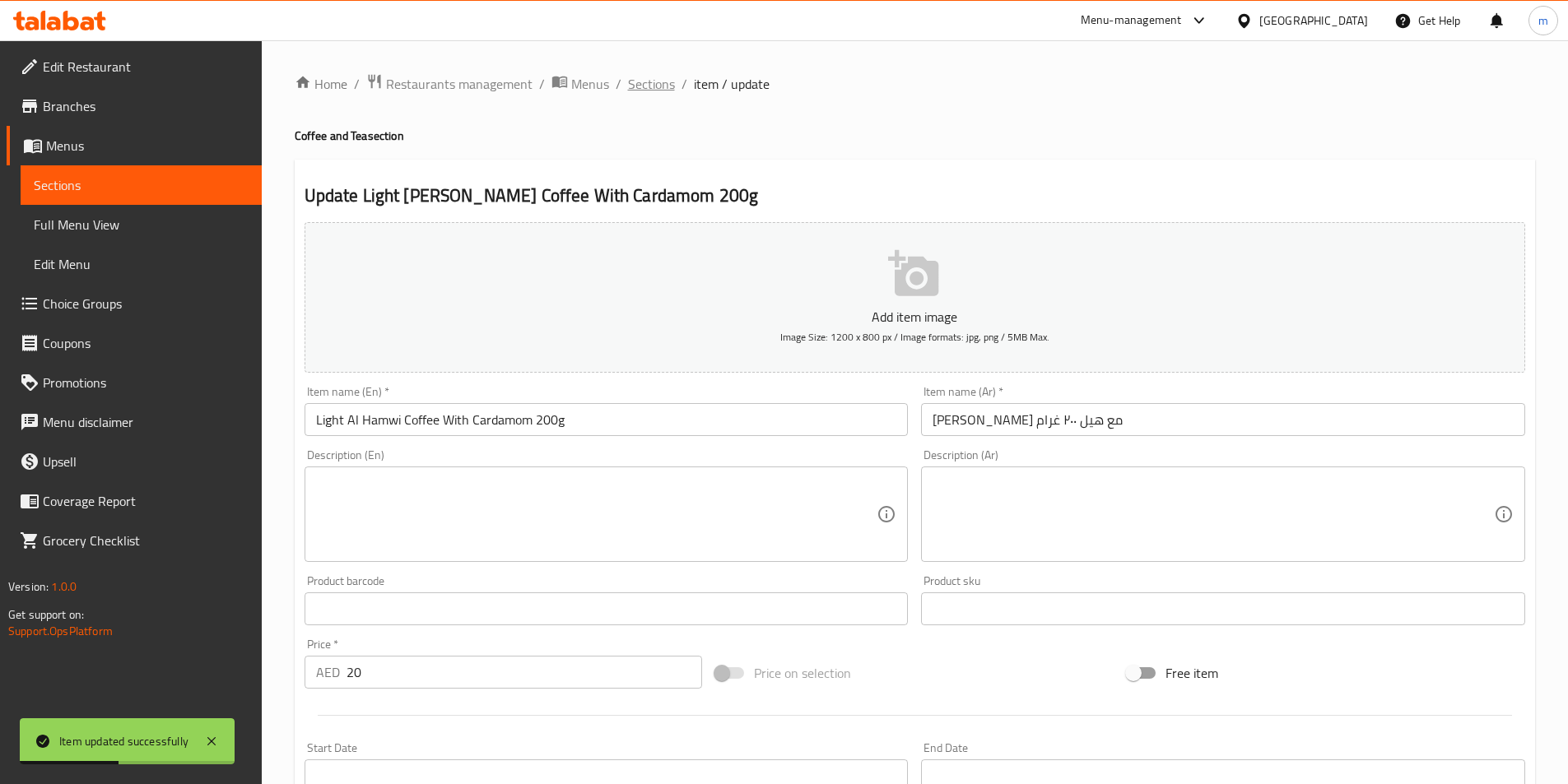
click at [642, 88] on span "Sections" at bounding box center [651, 84] width 47 height 20
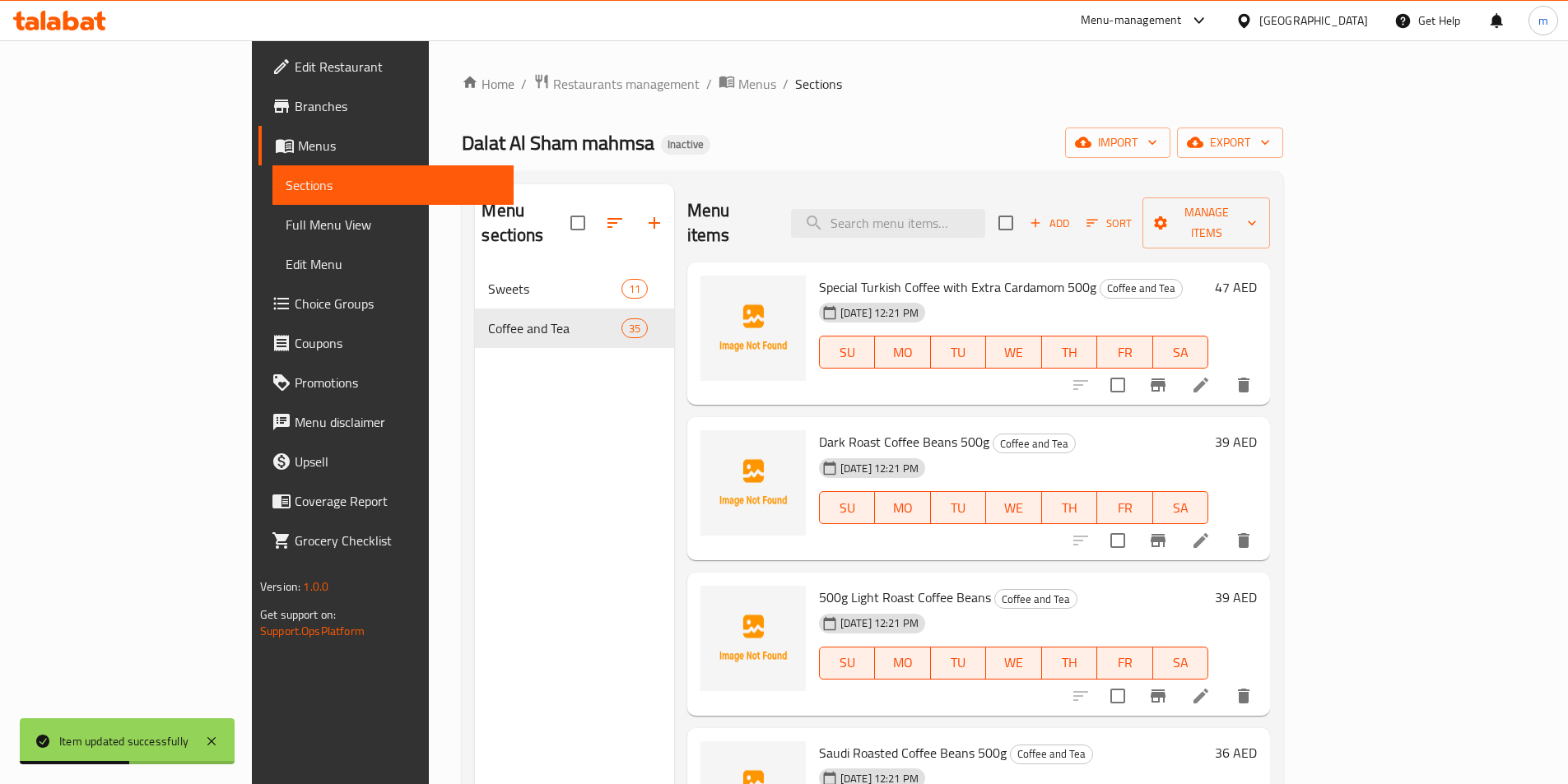
click at [787, 123] on div "Home / Restaurants management / Menus / Sections Dalat Al Sham mahmsa Inactive …" at bounding box center [873, 527] width 821 height 908
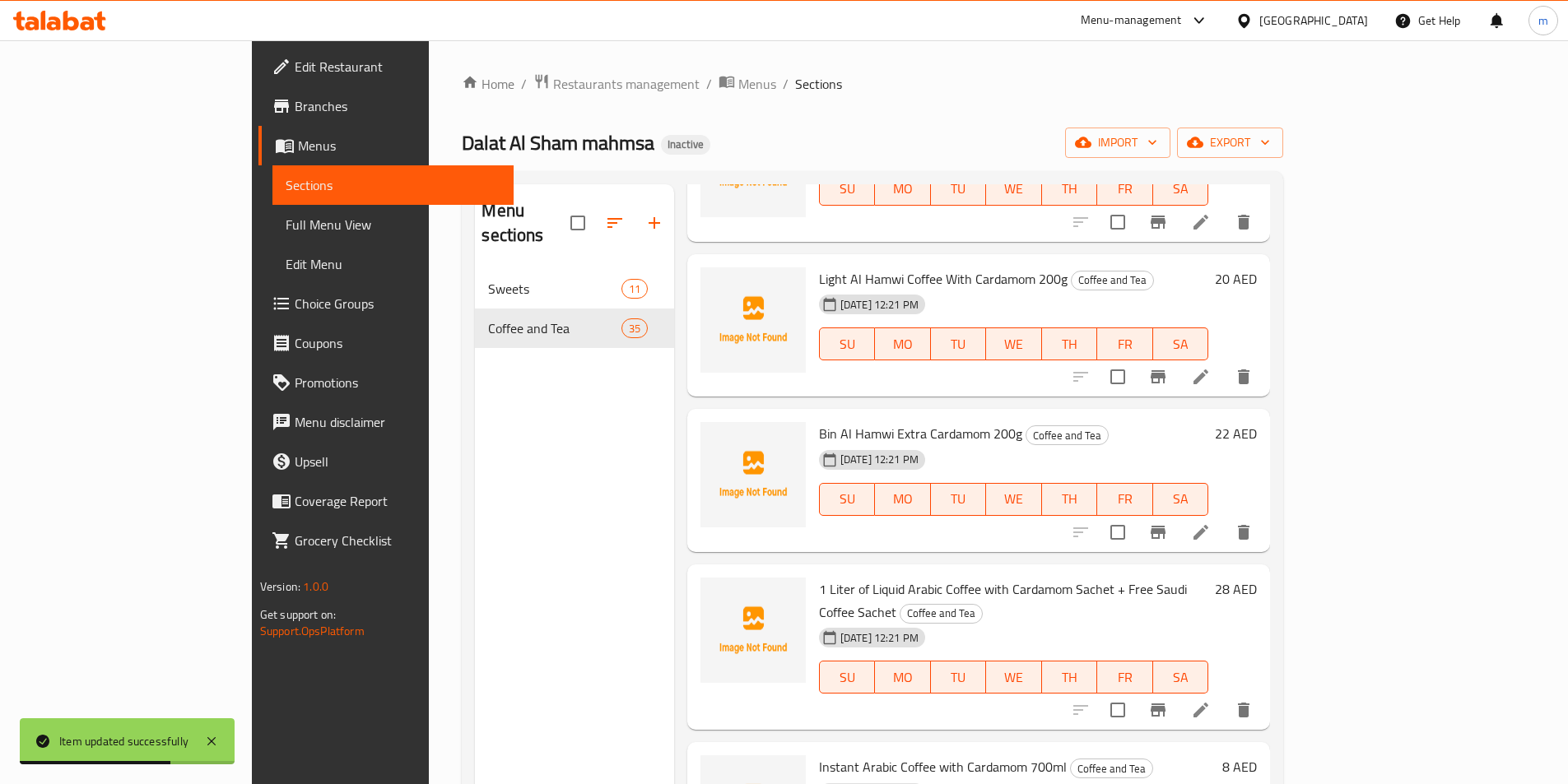
scroll to position [3584, 0]
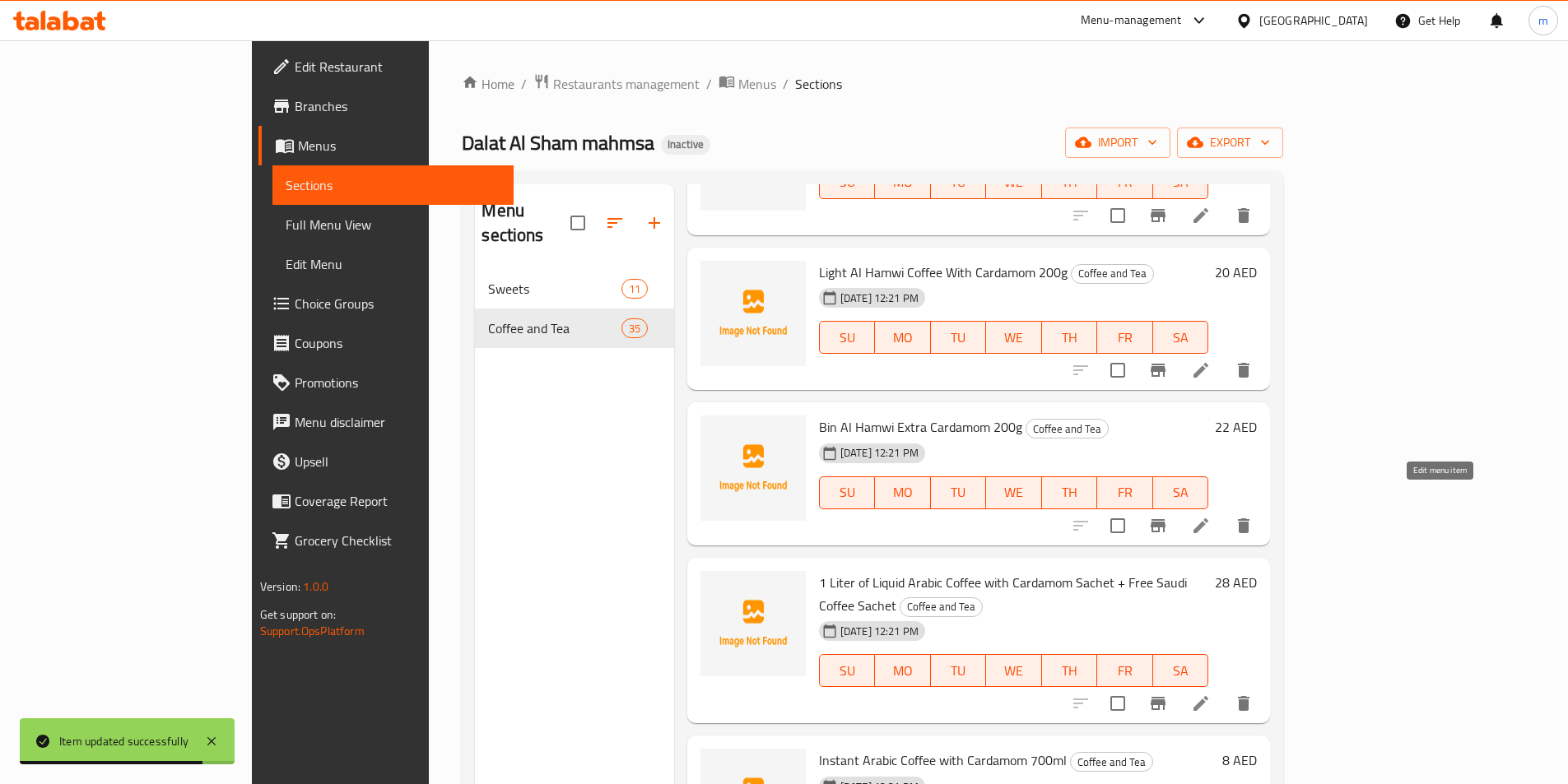
click at [1211, 516] on icon at bounding box center [1201, 526] width 20 height 20
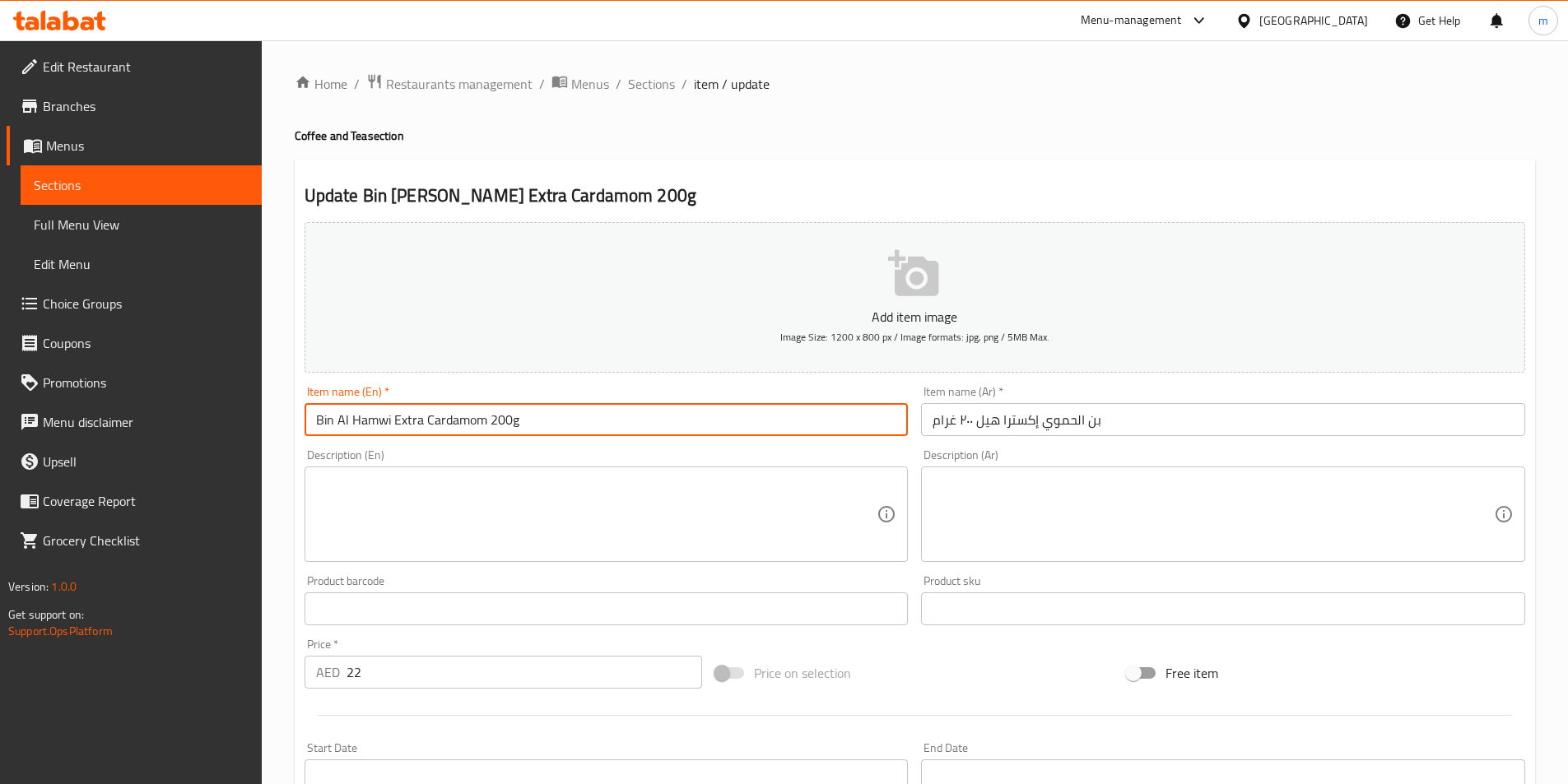
drag, startPoint x: 393, startPoint y: 426, endPoint x: 408, endPoint y: 427, distance: 15.0
click at [408, 427] on input "Bin Al Hamwi Extra Cardamom 200g" at bounding box center [606, 419] width 604 height 33
click at [316, 424] on input "Bin Al Hamwi Extra Cardamom 200g" at bounding box center [606, 419] width 604 height 33
click at [398, 417] on input "coffee Al Hamwi Extra Cardamom 200g" at bounding box center [606, 419] width 604 height 33
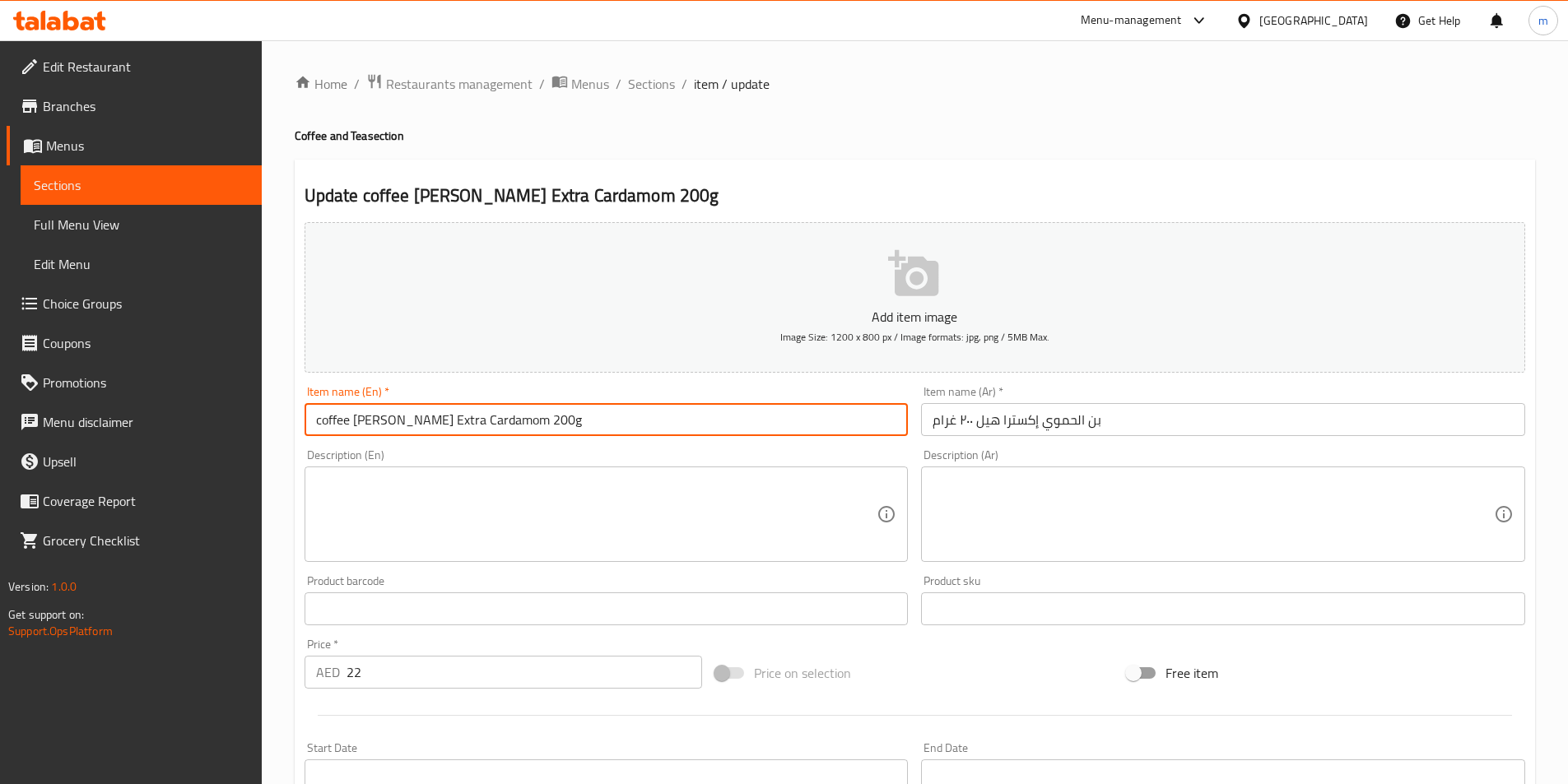
click at [398, 417] on input "coffee Al Hamwi Extra Cardamom 200g" at bounding box center [606, 419] width 604 height 33
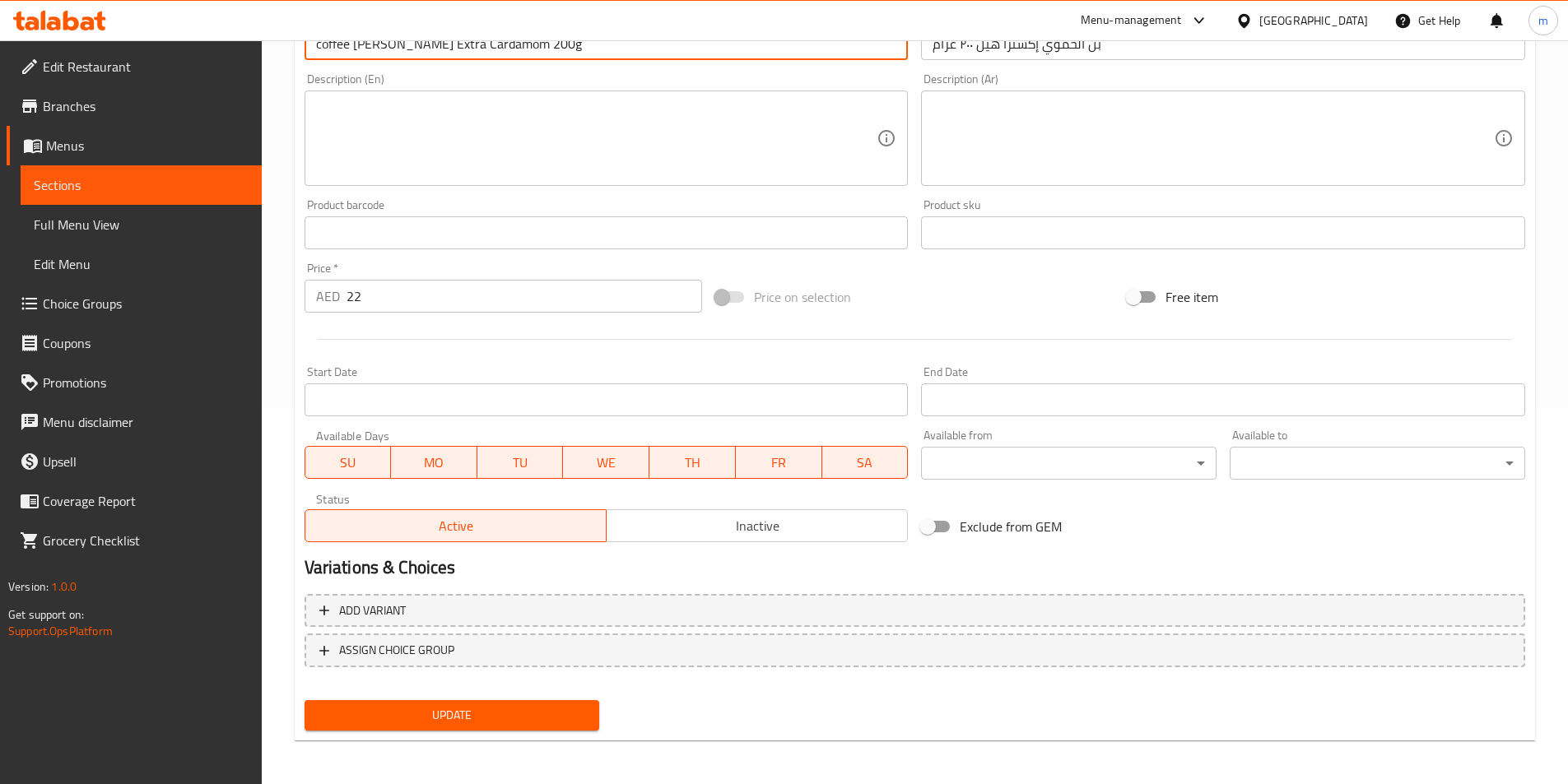
scroll to position [378, 0]
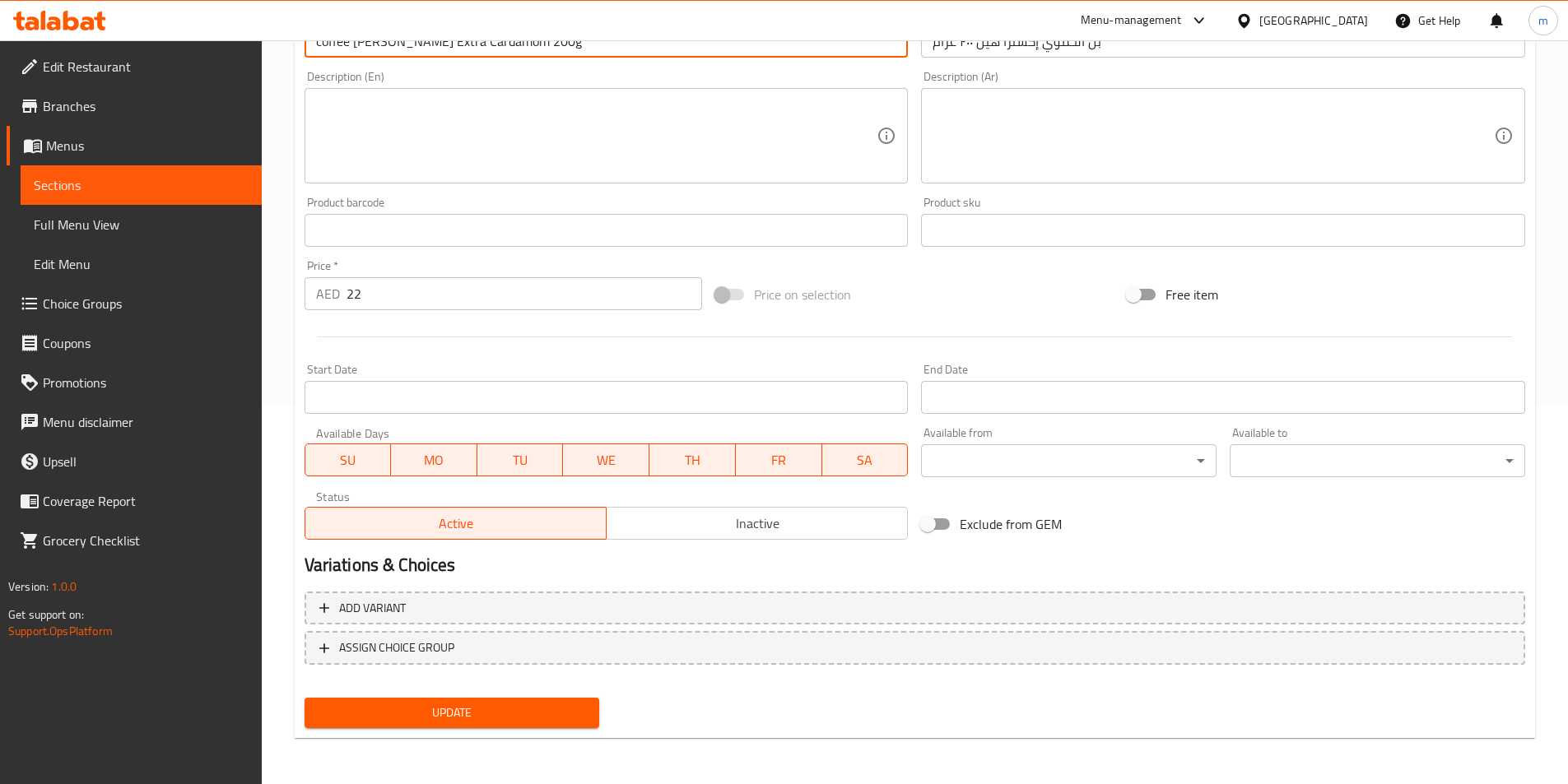
type input "Coffee Al Hamwi Extra Cardamom 200g"
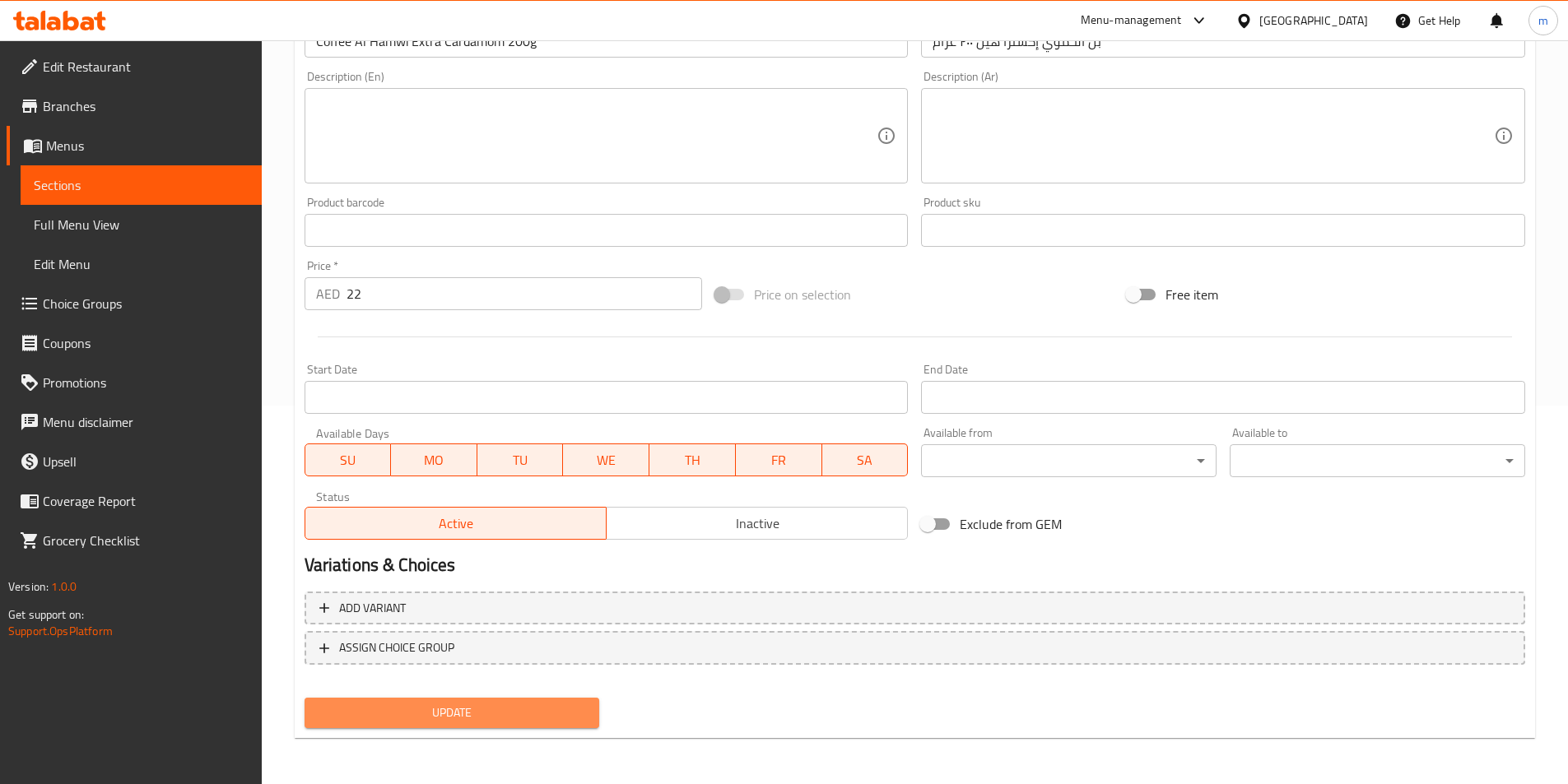
click at [557, 716] on span "Update" at bounding box center [452, 713] width 269 height 21
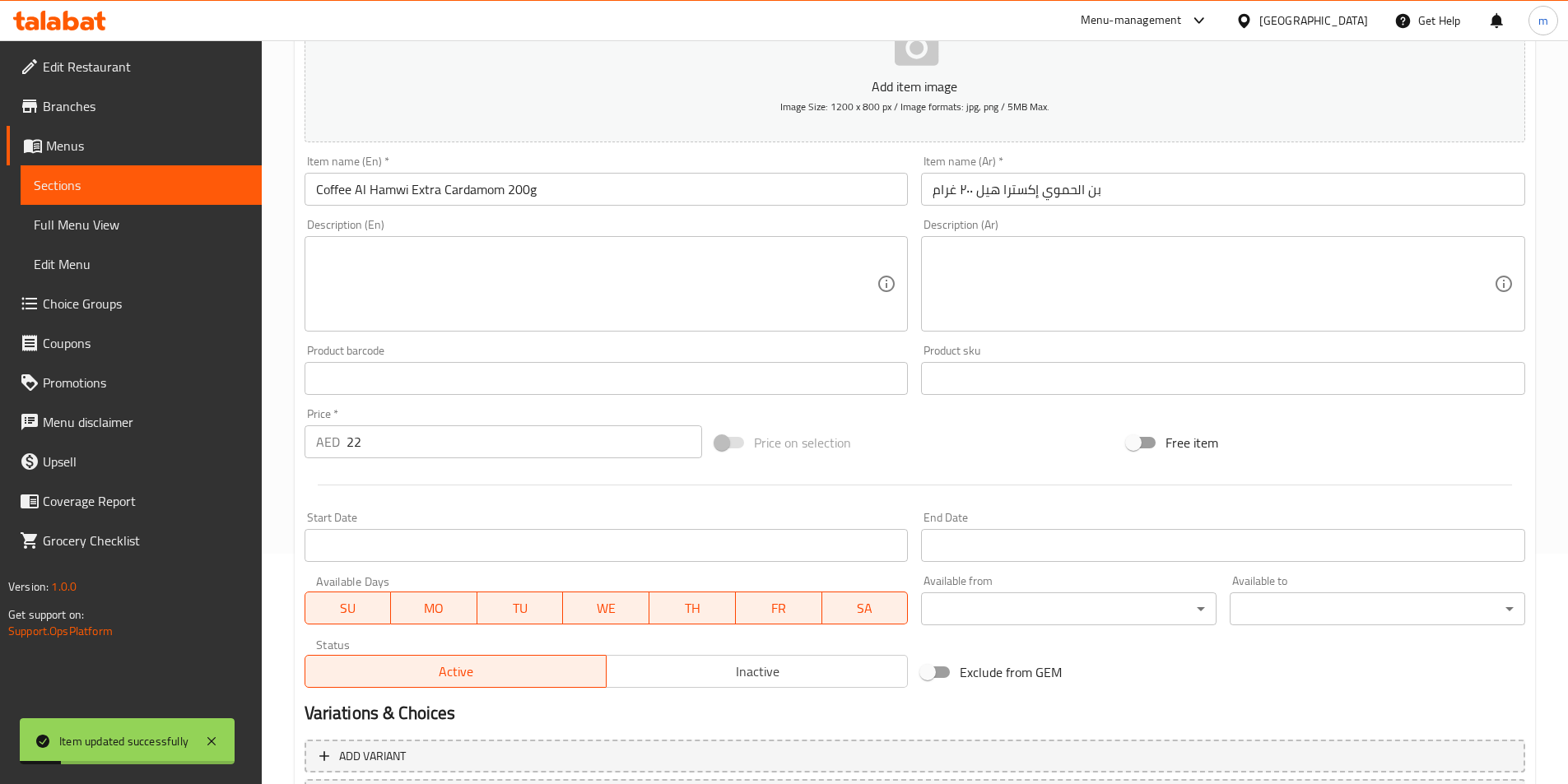
scroll to position [0, 0]
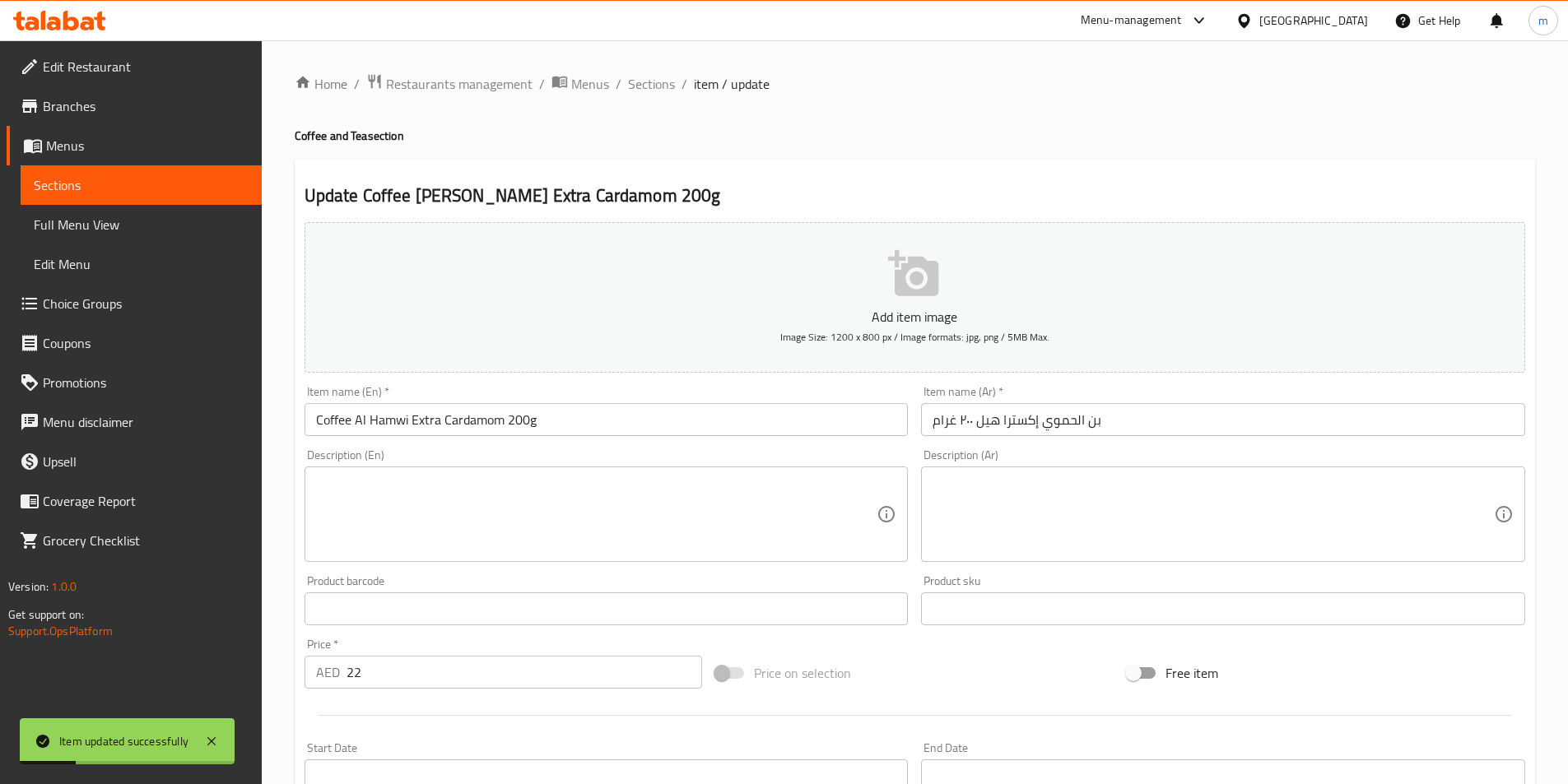
drag, startPoint x: 651, startPoint y: 77, endPoint x: 1118, endPoint y: 57, distance: 467.4
click at [651, 77] on span "Sections" at bounding box center [651, 84] width 47 height 20
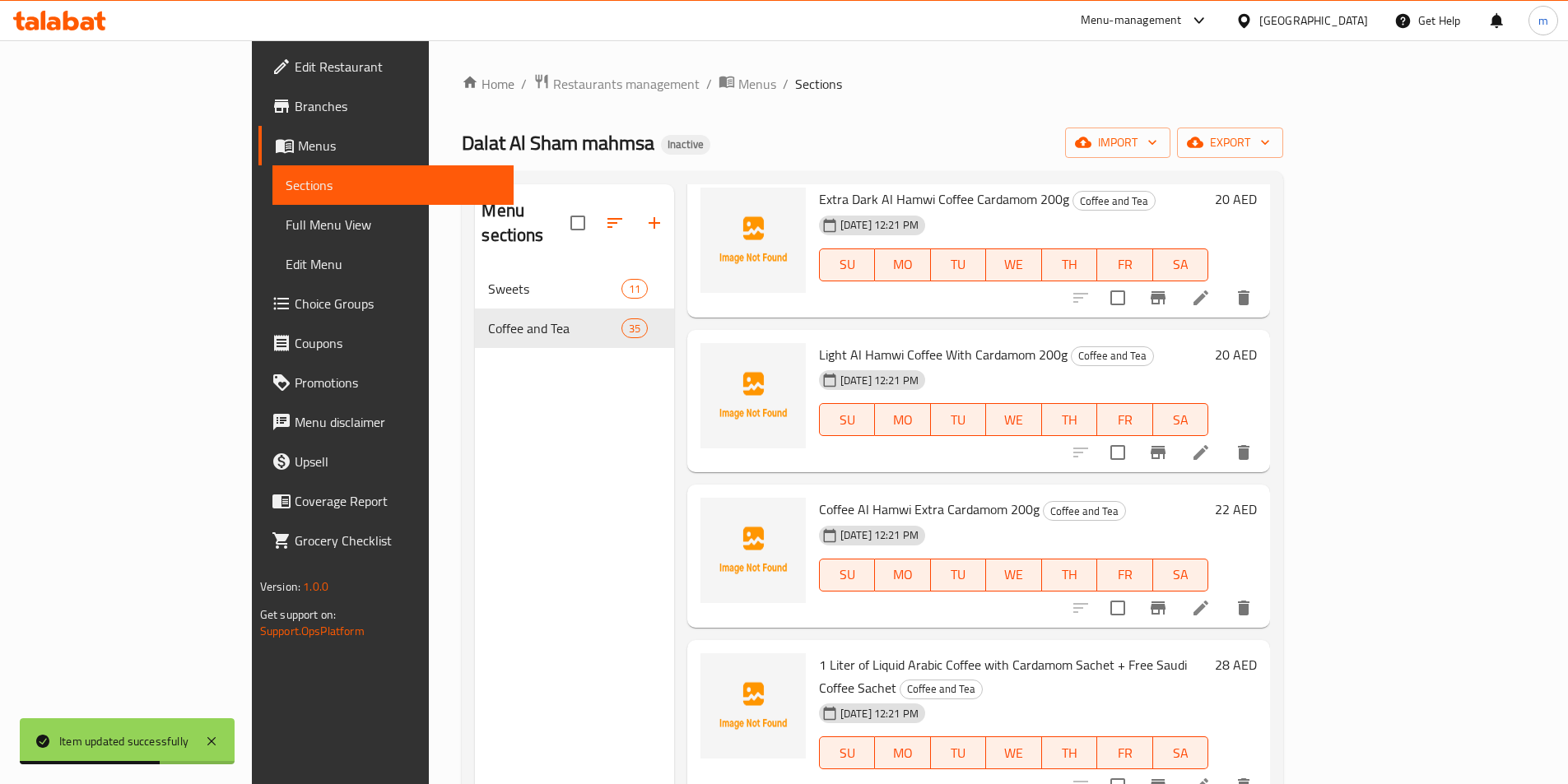
scroll to position [3831, 0]
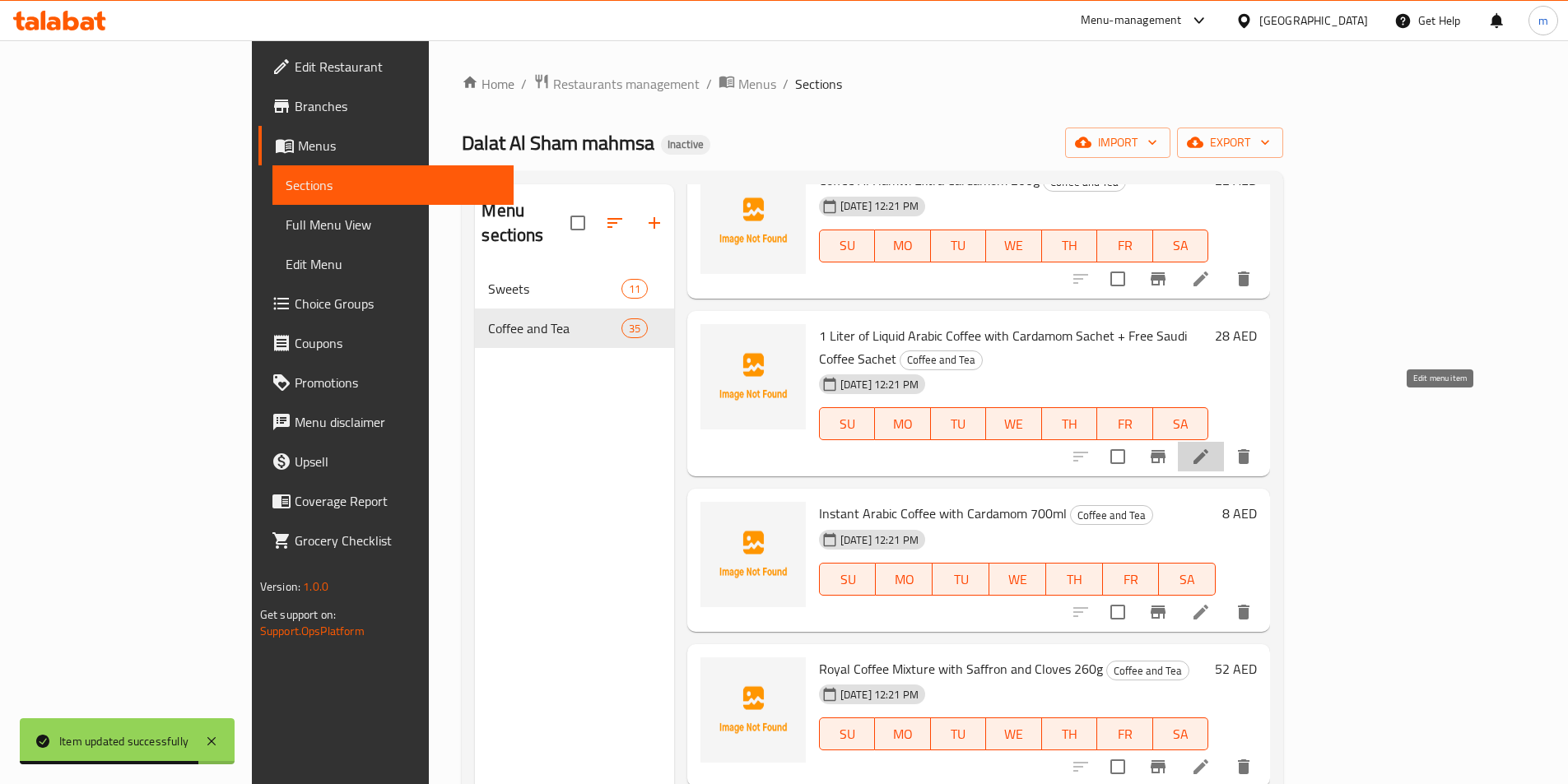
click at [1209, 449] on icon at bounding box center [1201, 456] width 14 height 14
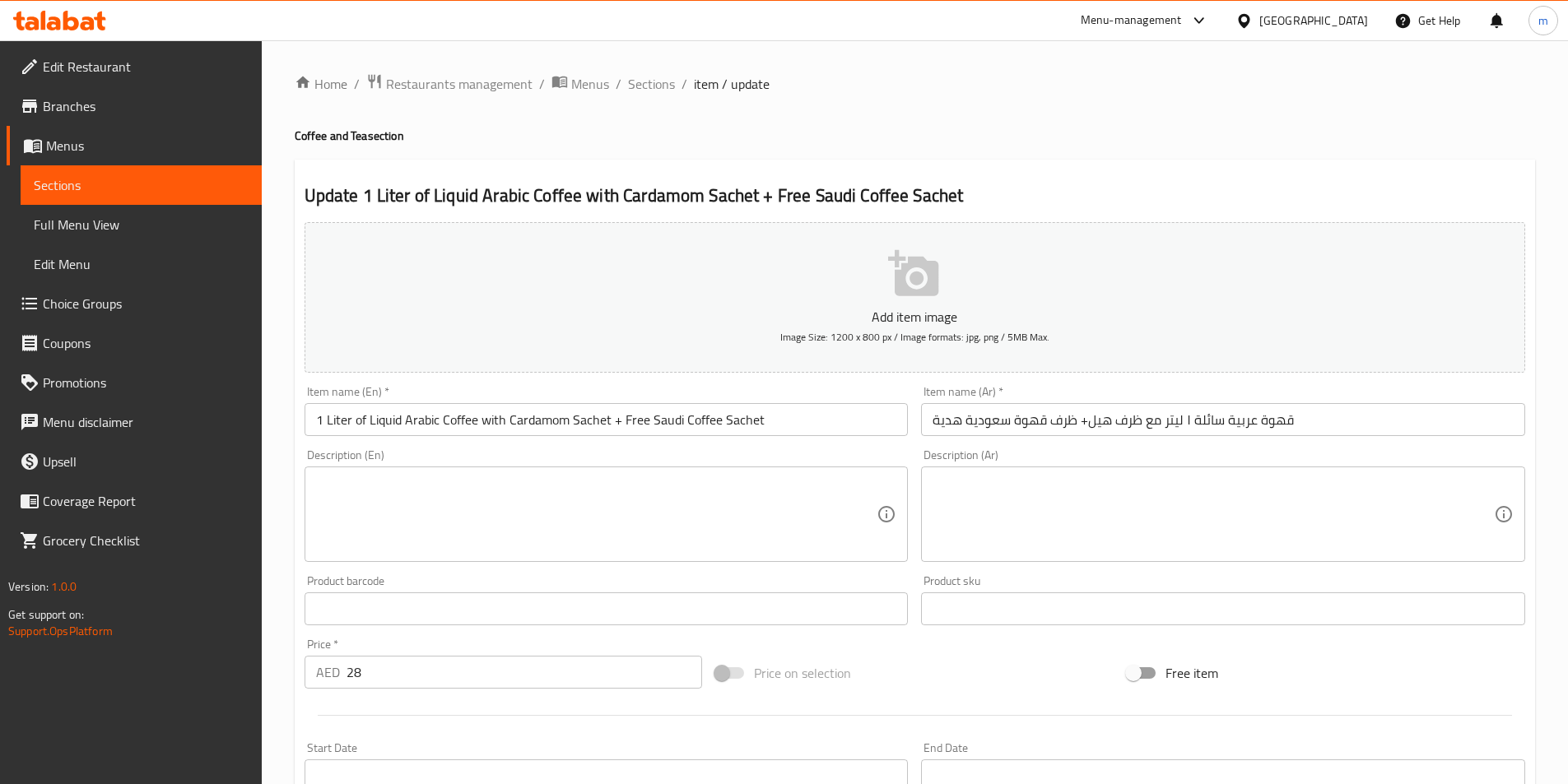
click at [587, 424] on input "1 Liter of Liquid Arabic Coffee with Cardamom Sachet + Free Saudi Coffee Sachet" at bounding box center [606, 419] width 604 height 33
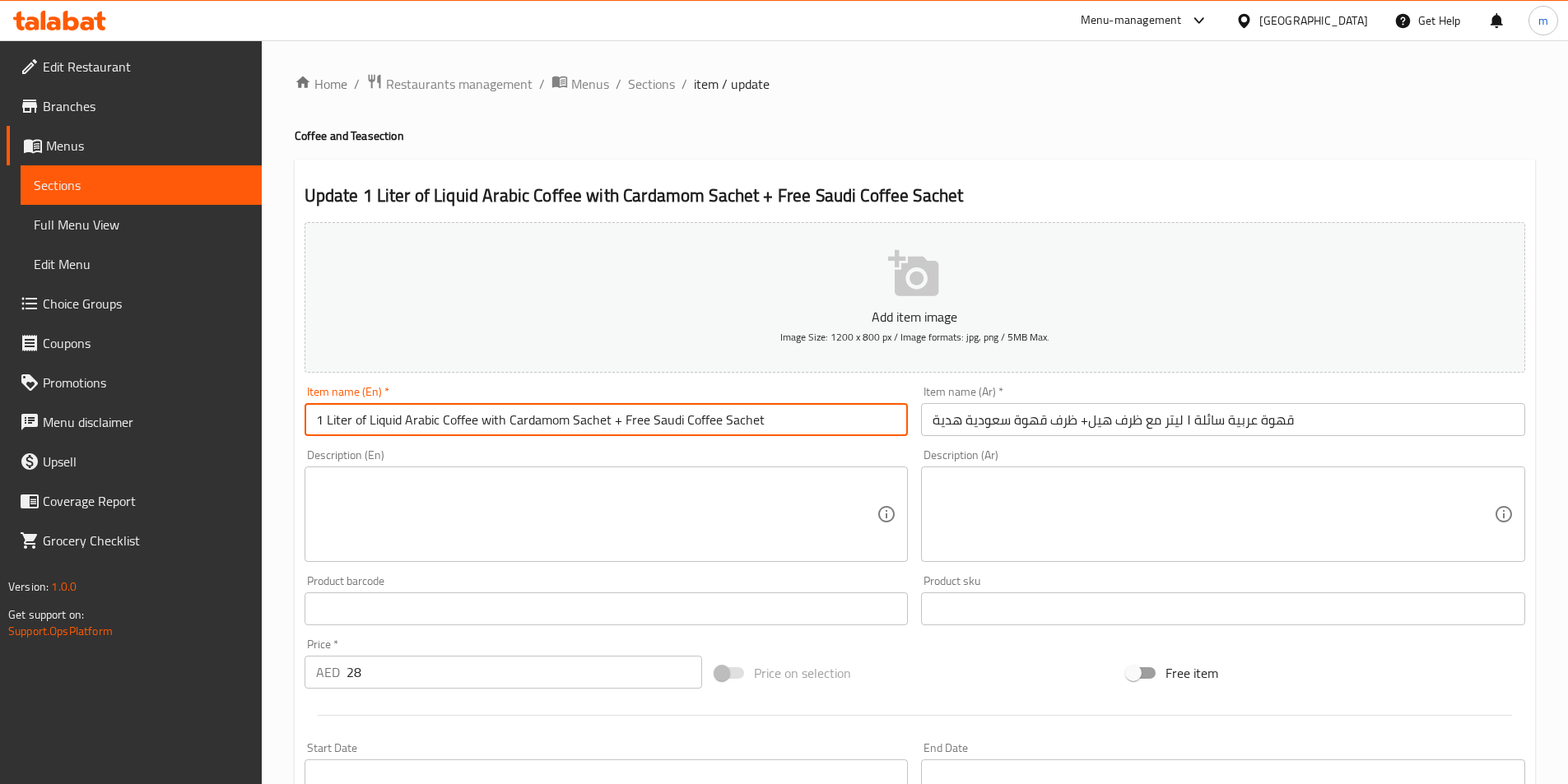
click at [587, 424] on input "1 Liter of Liquid Arabic Coffee with Cardamom Sachet + Free Saudi Coffee Sachet" at bounding box center [606, 419] width 604 height 33
paste input "pack"
click at [733, 426] on input "1 Liter of Liquid Arabic Coffee with Cardamom packet + Free Saudi Coffee Sachet" at bounding box center [606, 419] width 604 height 33
paste input "pack"
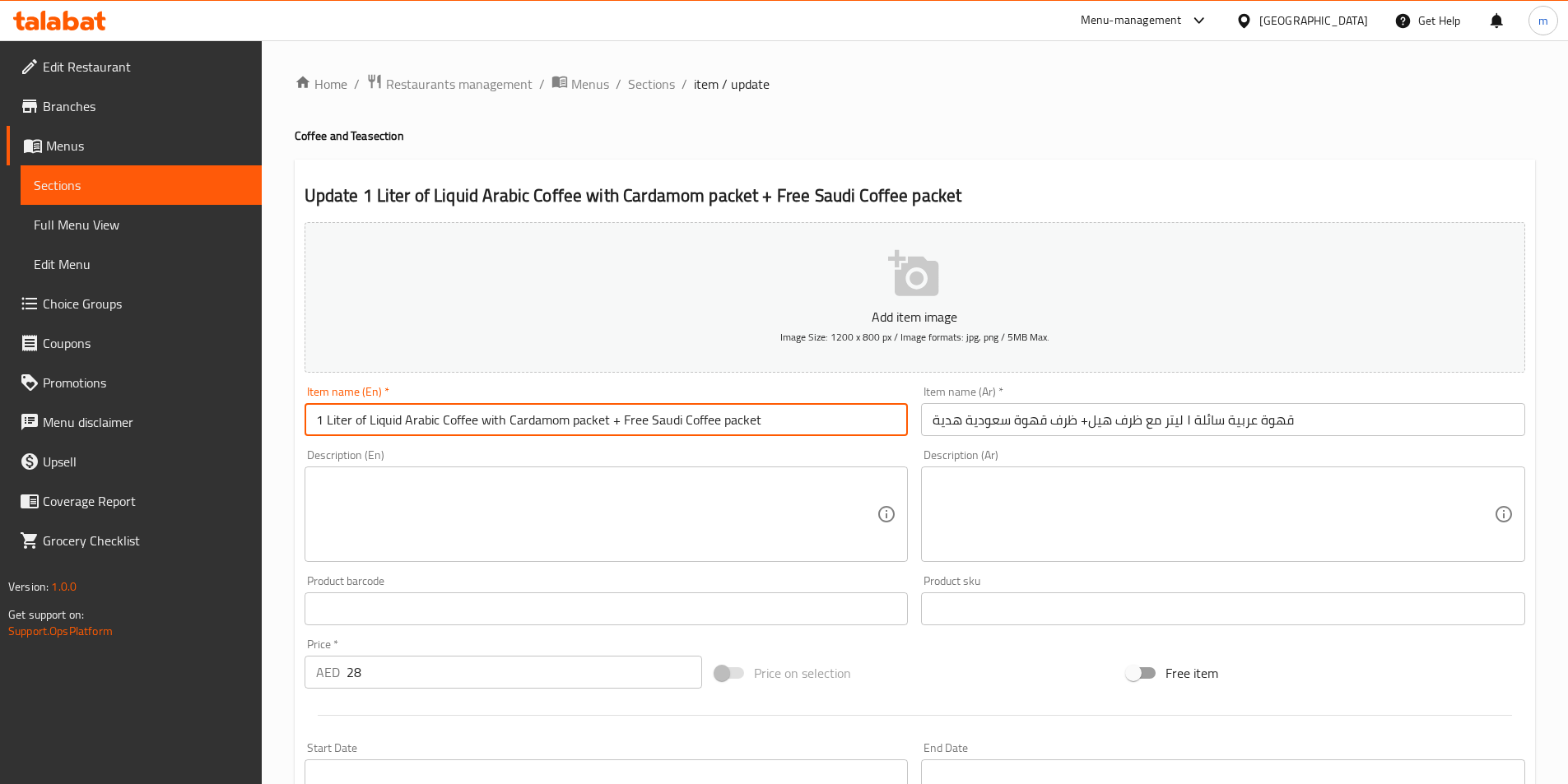
type input "1 Liter of Liquid Arabic Coffee with Cardamom packet + Free Saudi Coffee packet"
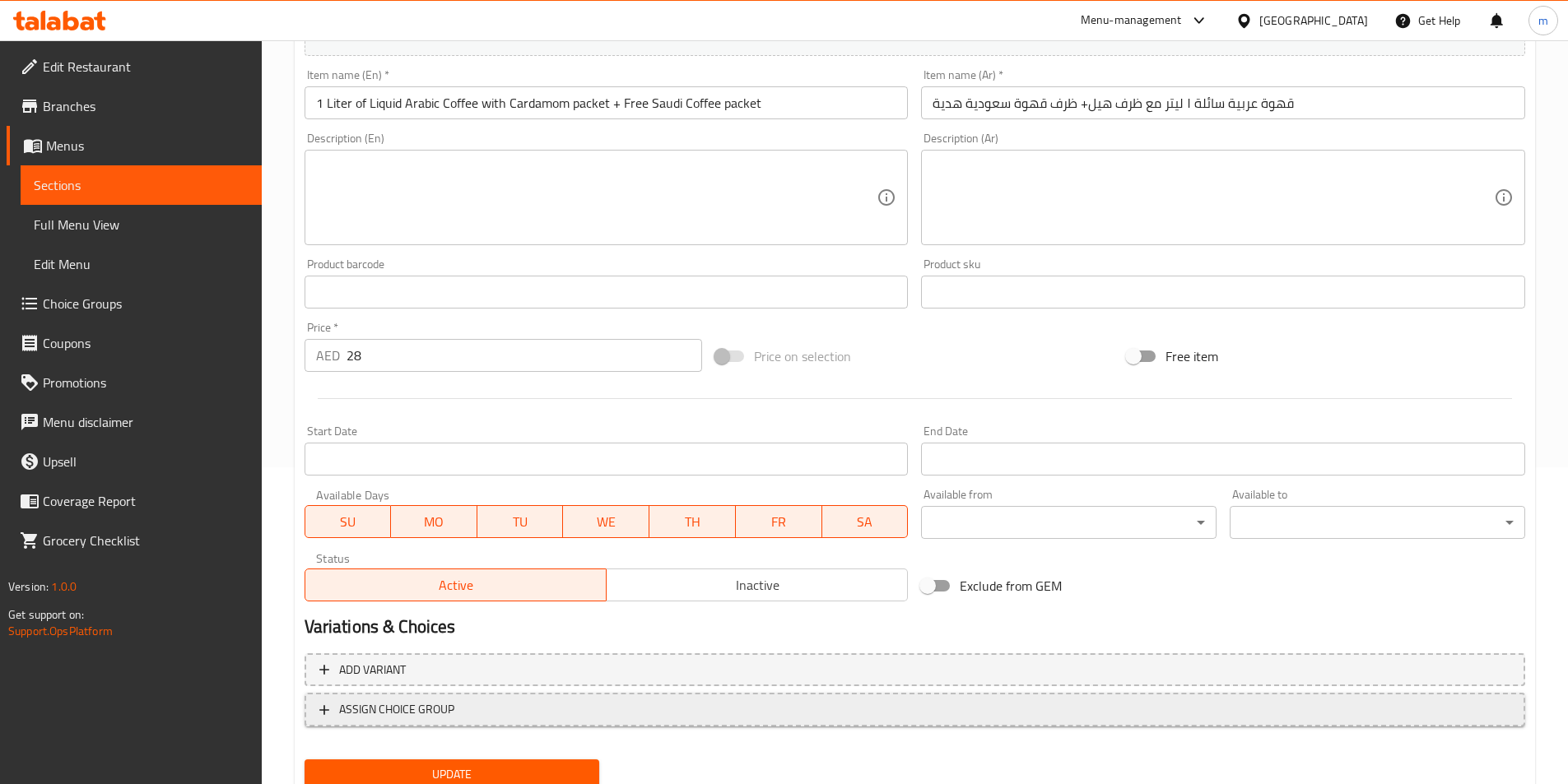
scroll to position [329, 0]
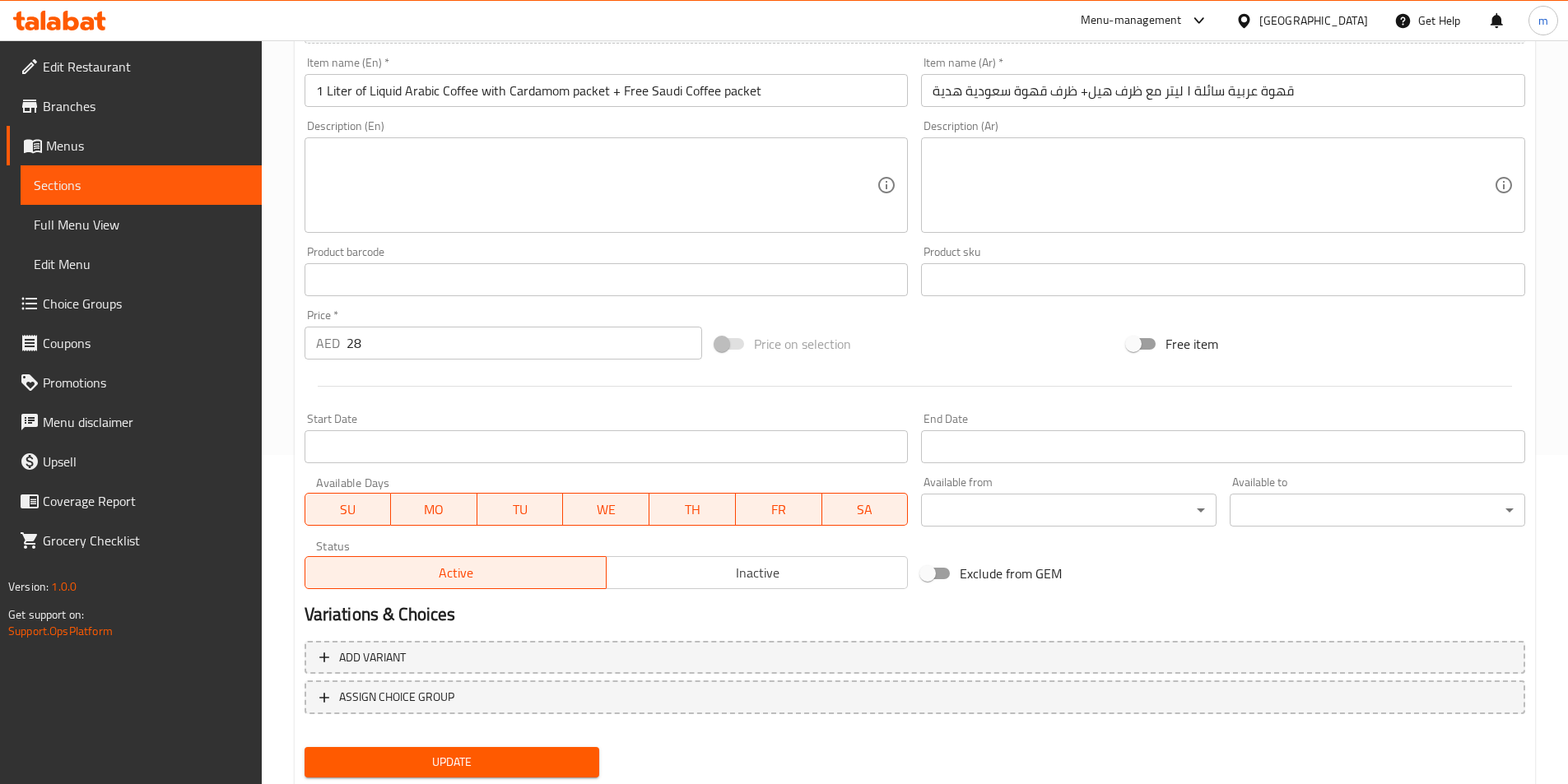
click at [593, 760] on button "Update" at bounding box center [452, 762] width 295 height 31
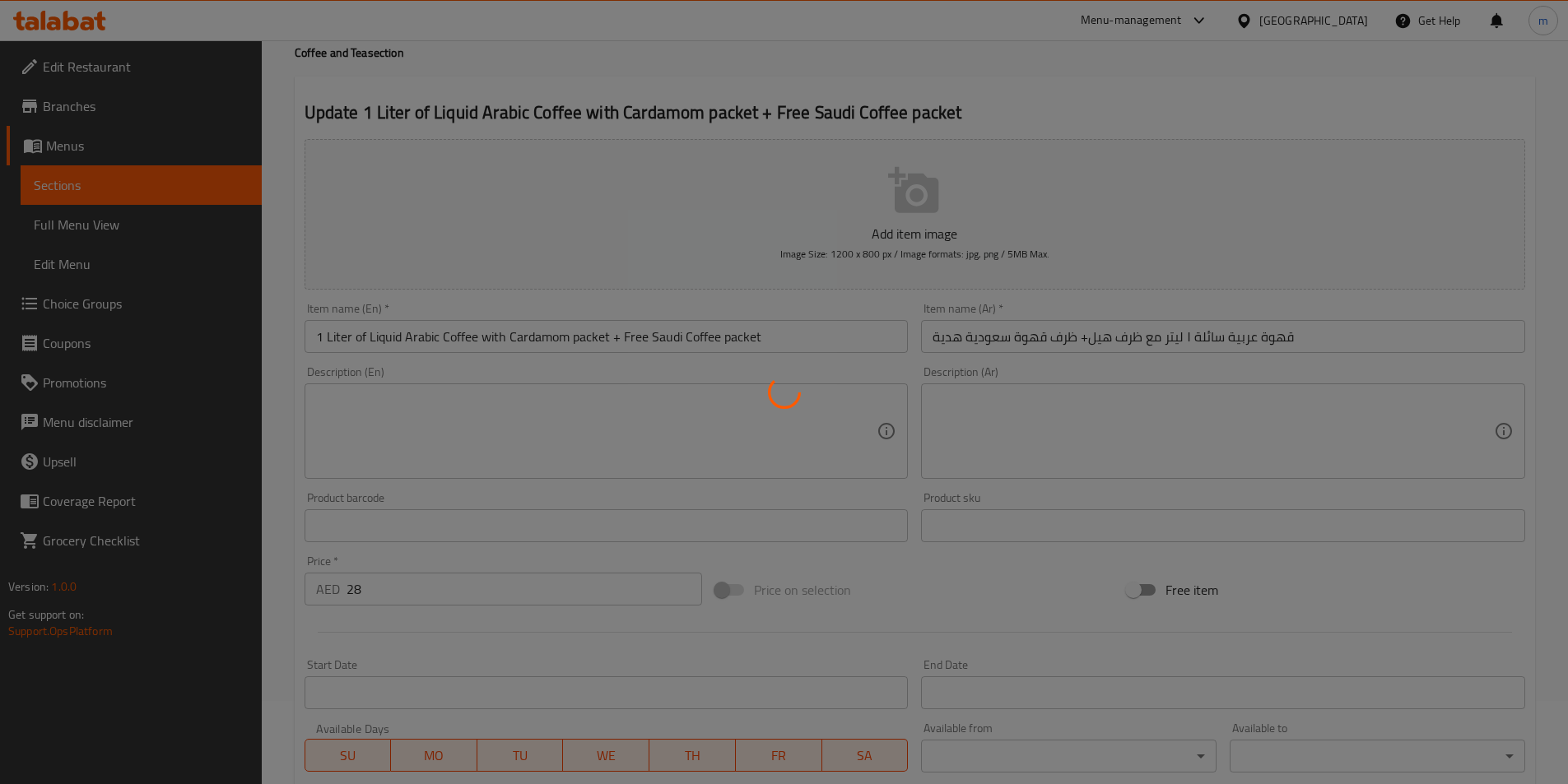
scroll to position [82, 0]
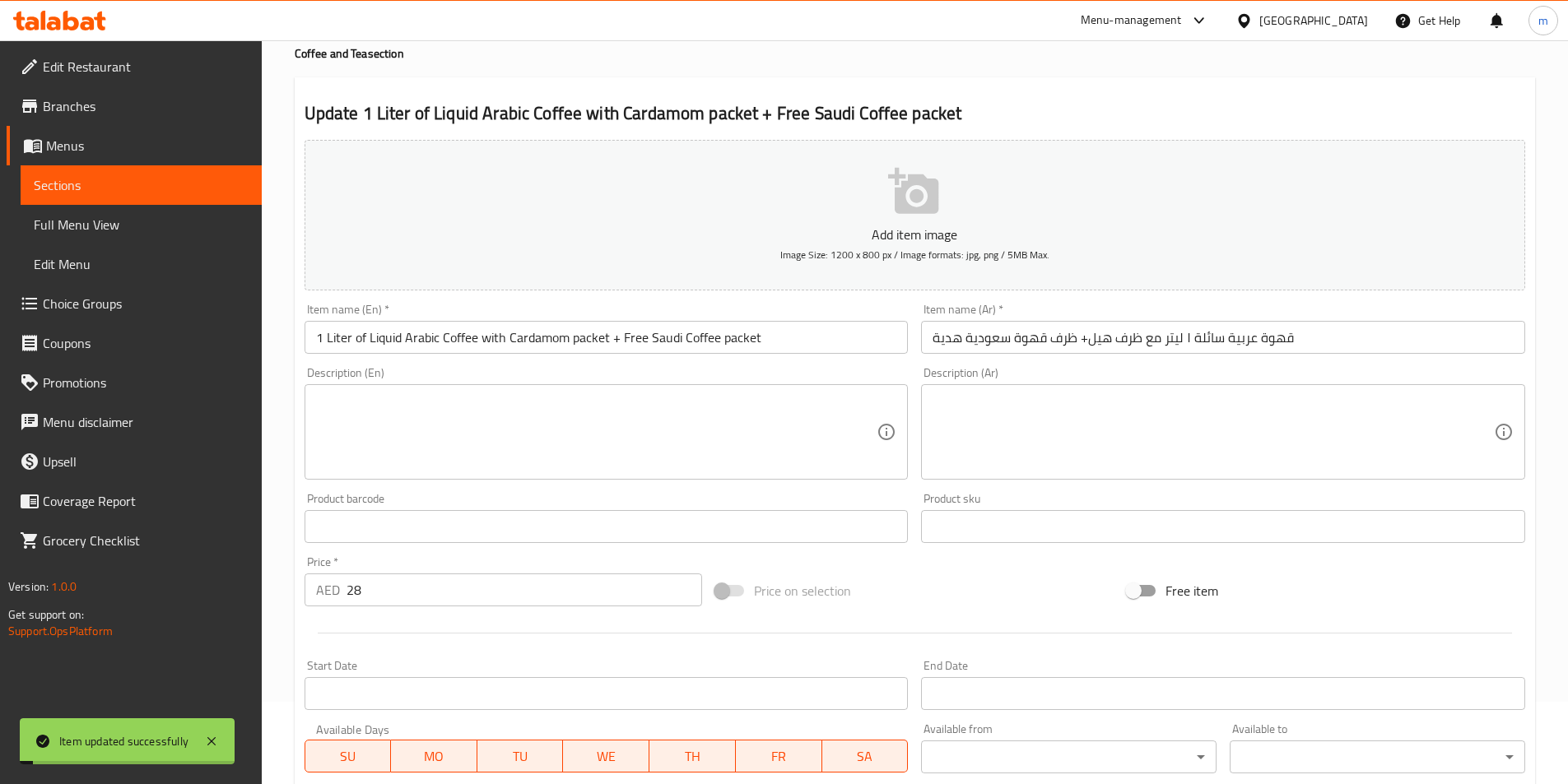
click at [775, 338] on input "1 Liter of Liquid Arabic Coffee with Cardamom packet + Free Saudi Coffee packet" at bounding box center [606, 337] width 604 height 33
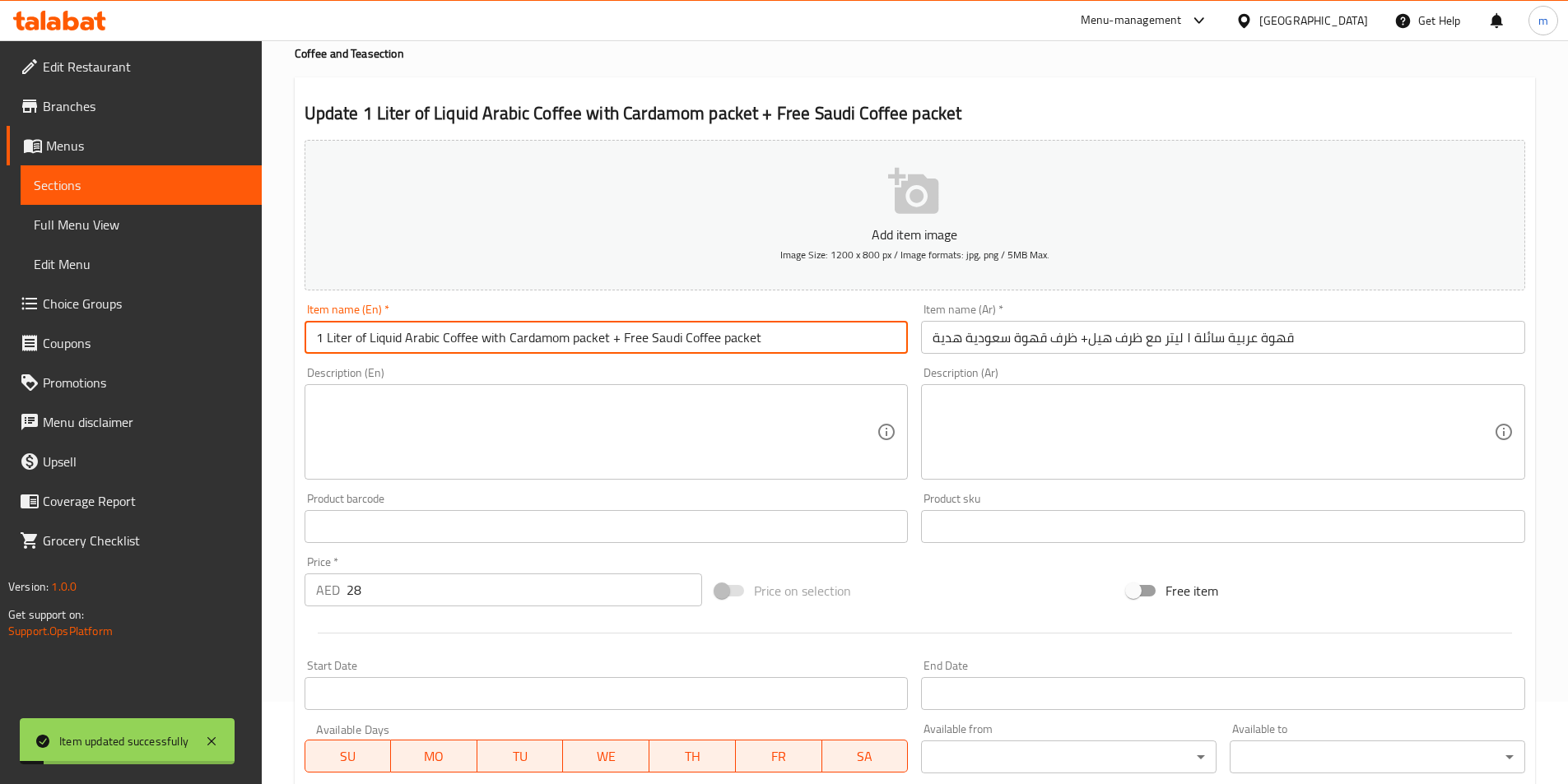
click at [775, 338] on input "1 Liter of Liquid Arabic Coffee with Cardamom packet + Free Saudi Coffee packet" at bounding box center [606, 337] width 604 height 33
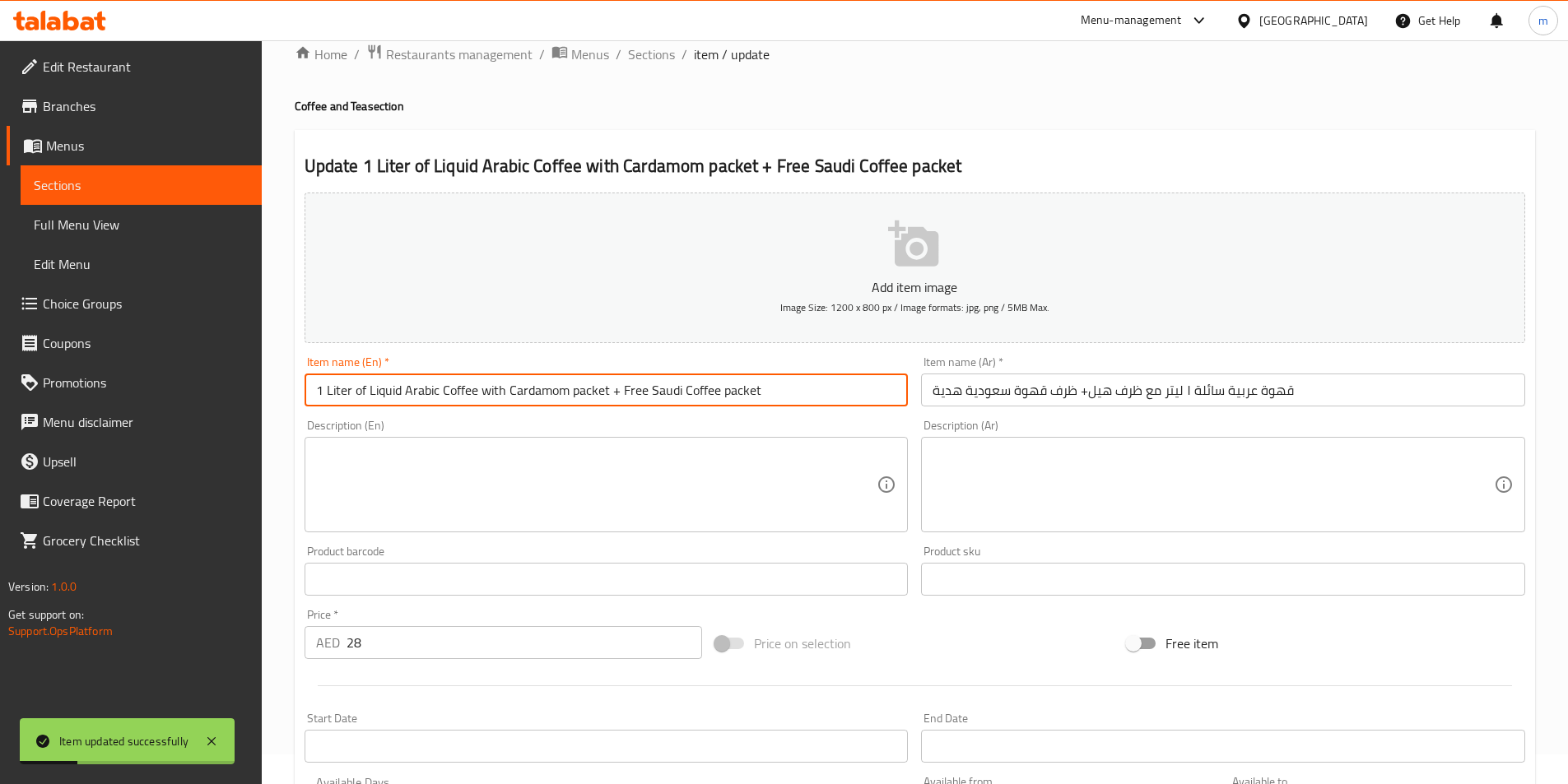
scroll to position [0, 0]
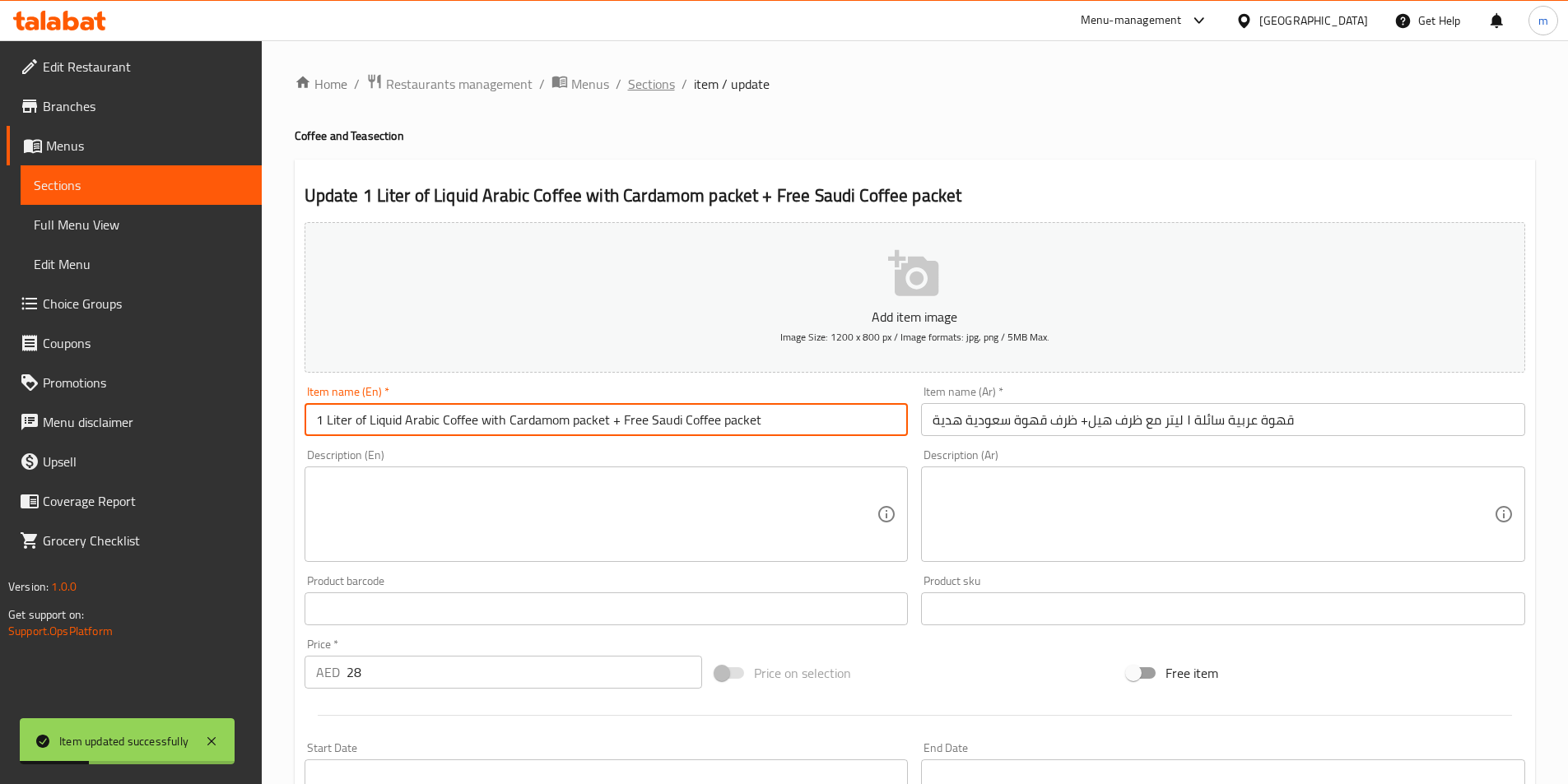
click at [658, 91] on span "Sections" at bounding box center [651, 84] width 47 height 20
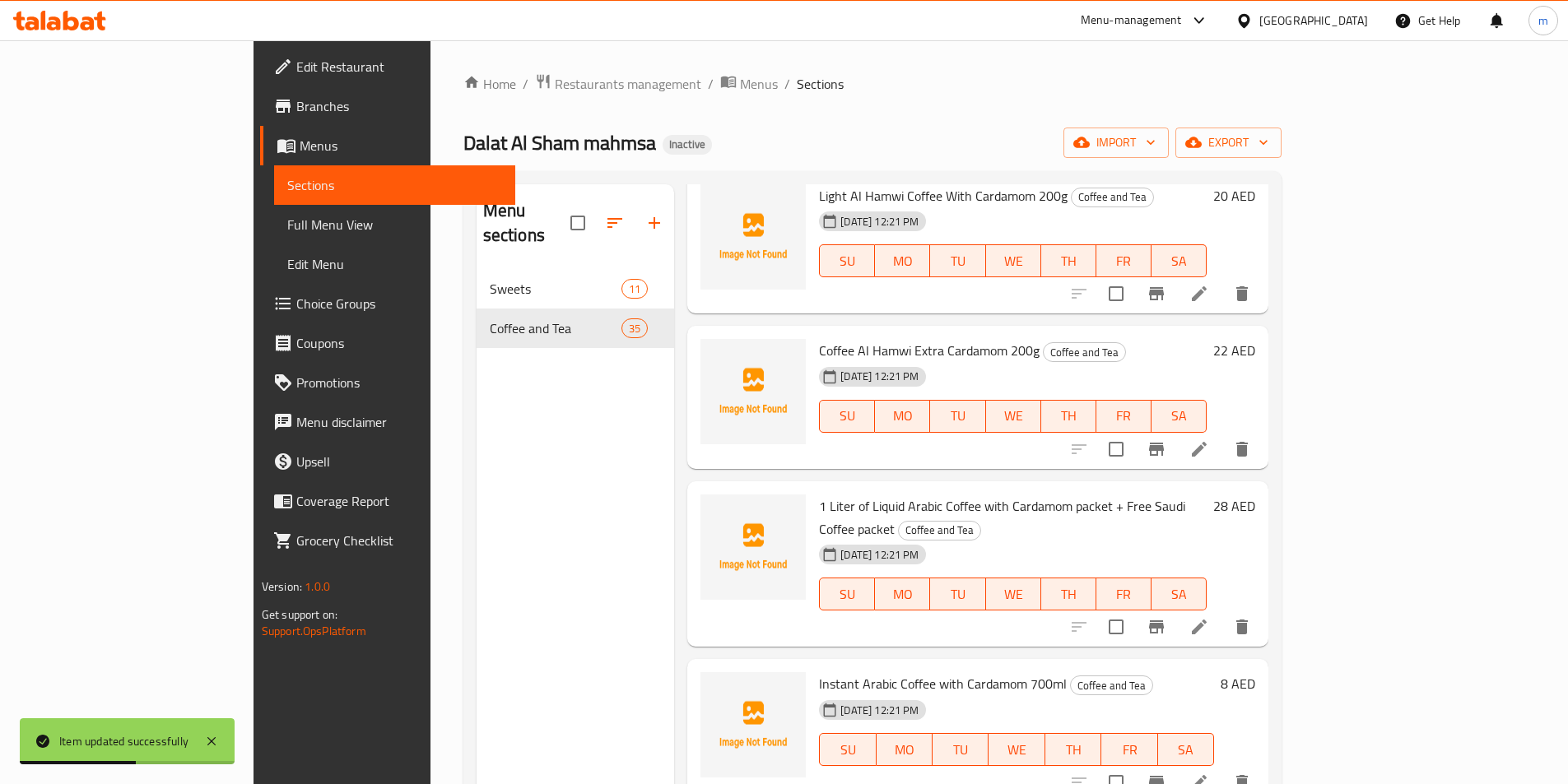
scroll to position [3812, 0]
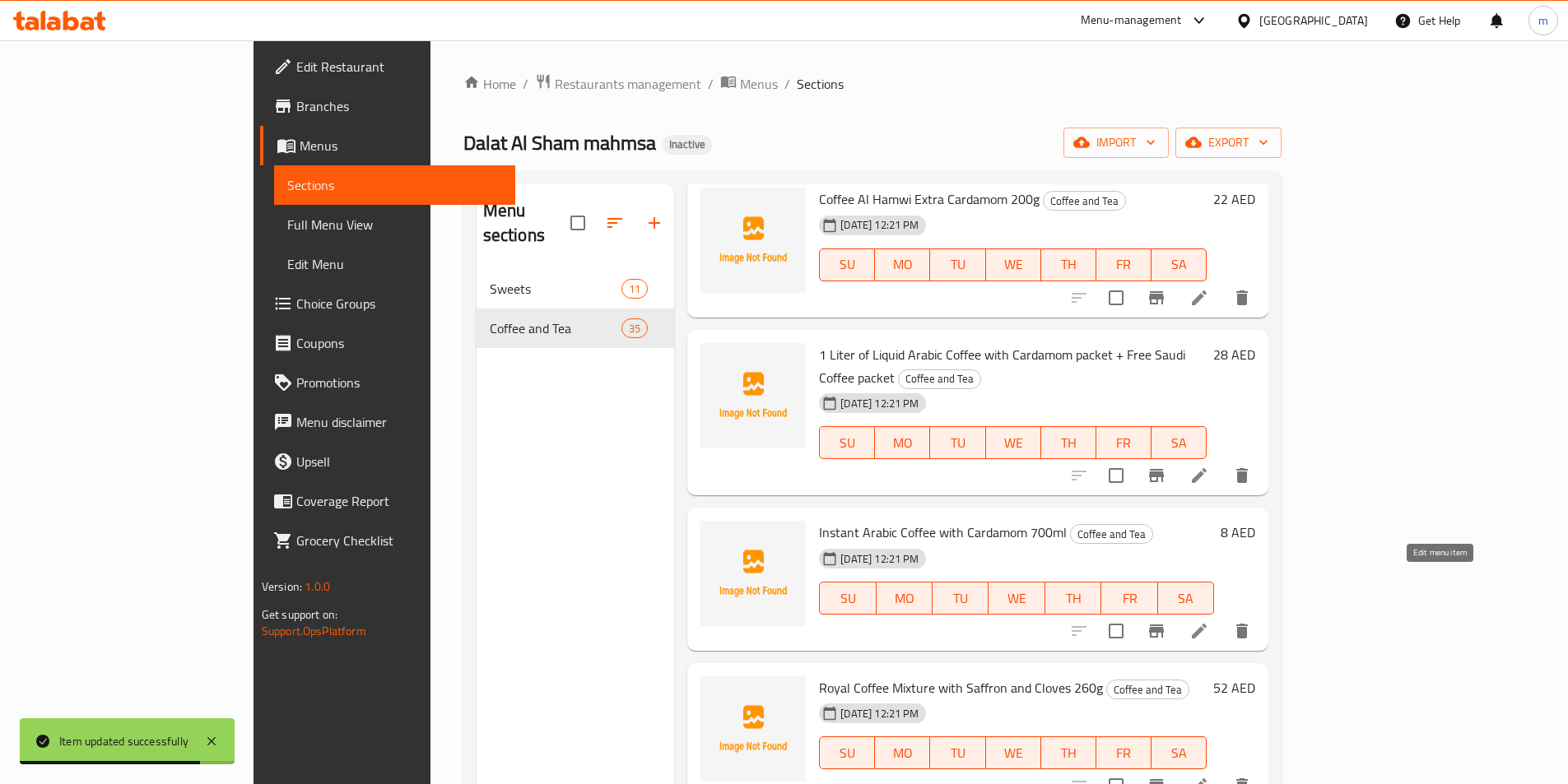
click at [1210, 621] on icon at bounding box center [1200, 631] width 20 height 20
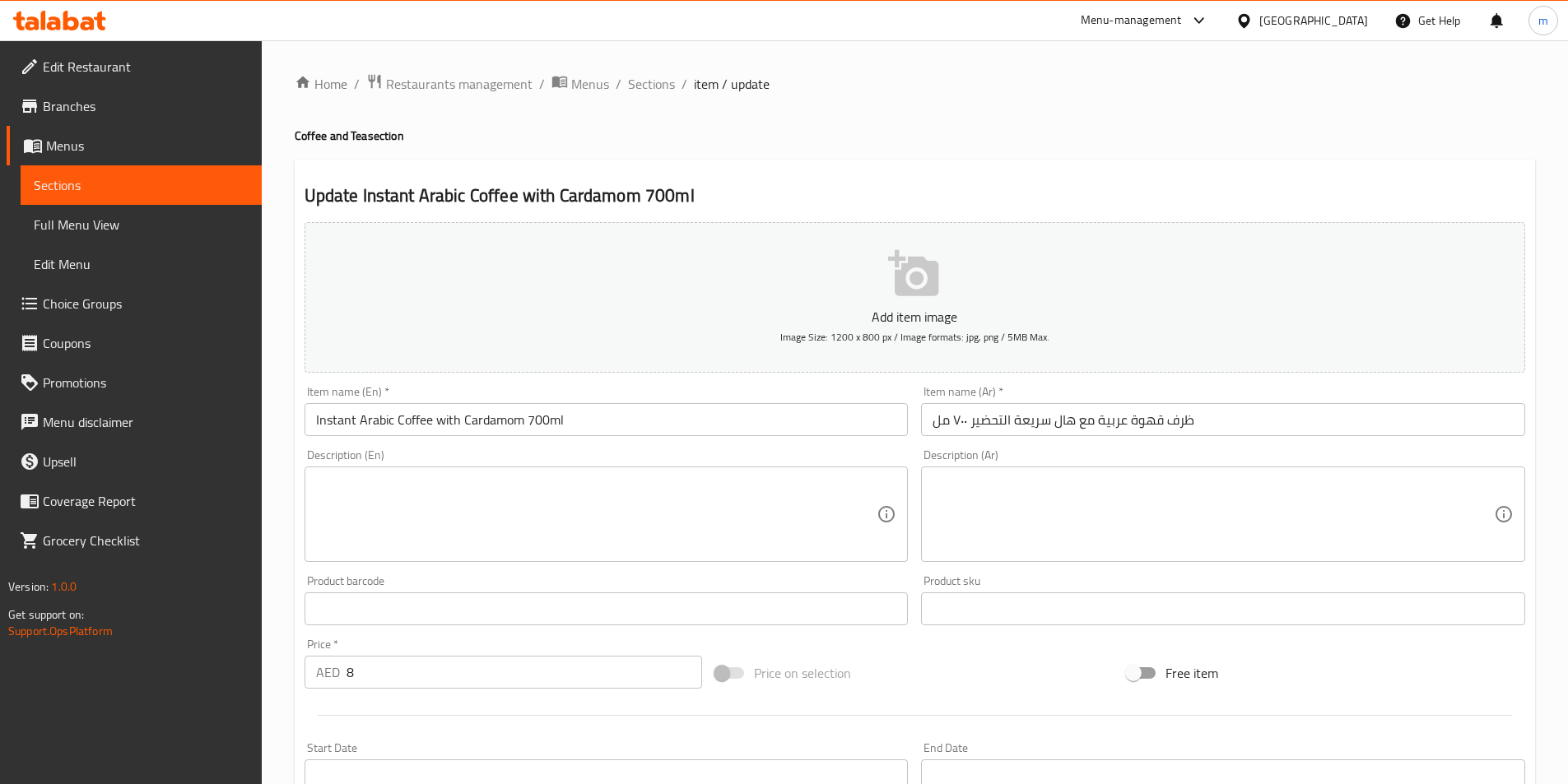
click at [351, 421] on input "Instant Arabic Coffee with Cardamom 700ml" at bounding box center [606, 419] width 604 height 33
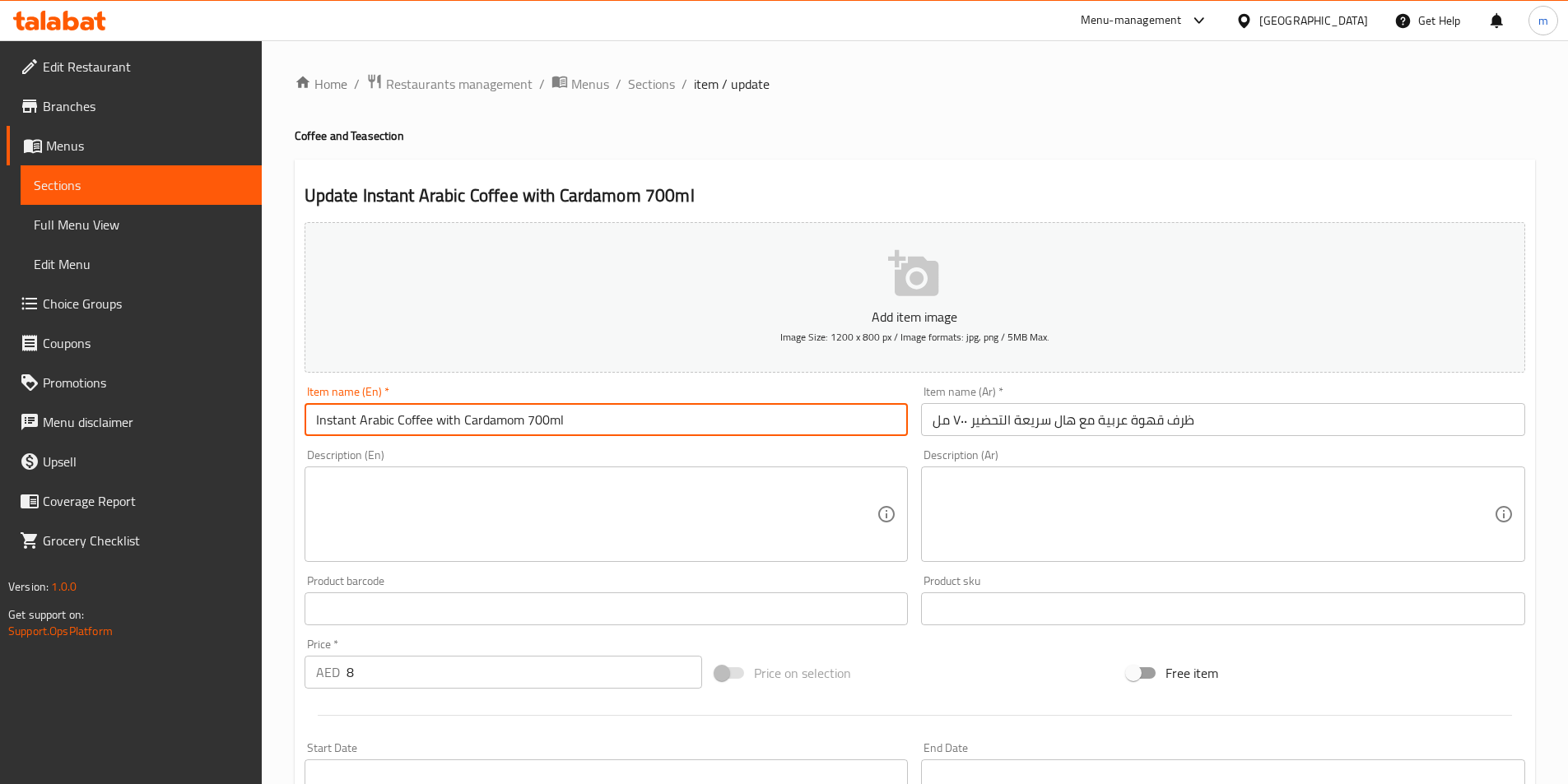
click at [351, 421] on input "Instant Arabic Coffee with Cardamom 700ml" at bounding box center [606, 419] width 604 height 33
click at [340, 421] on input "Instant Arabic Coffee with Cardamom 700ml" at bounding box center [606, 419] width 604 height 33
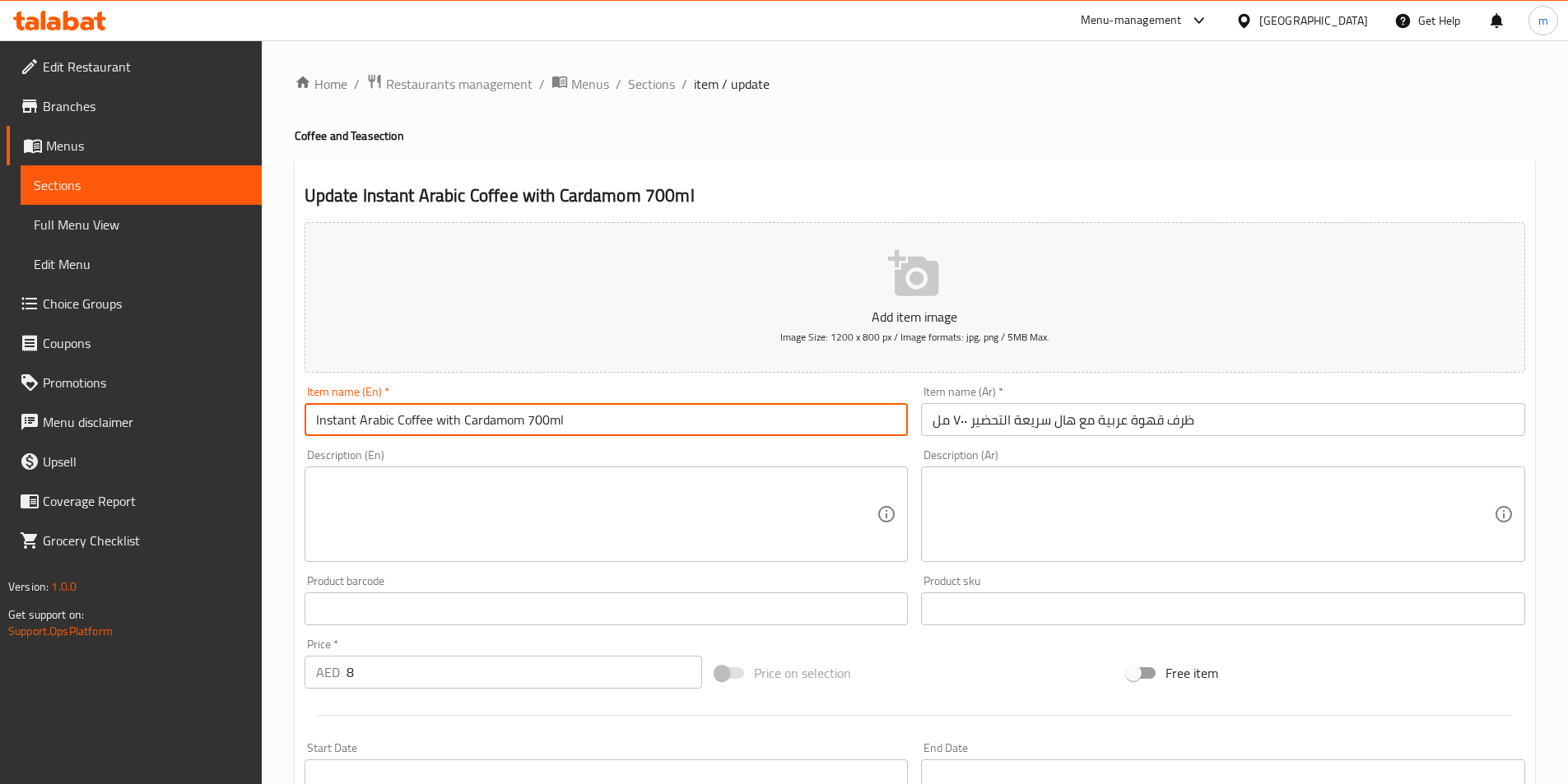
paste input "packet"
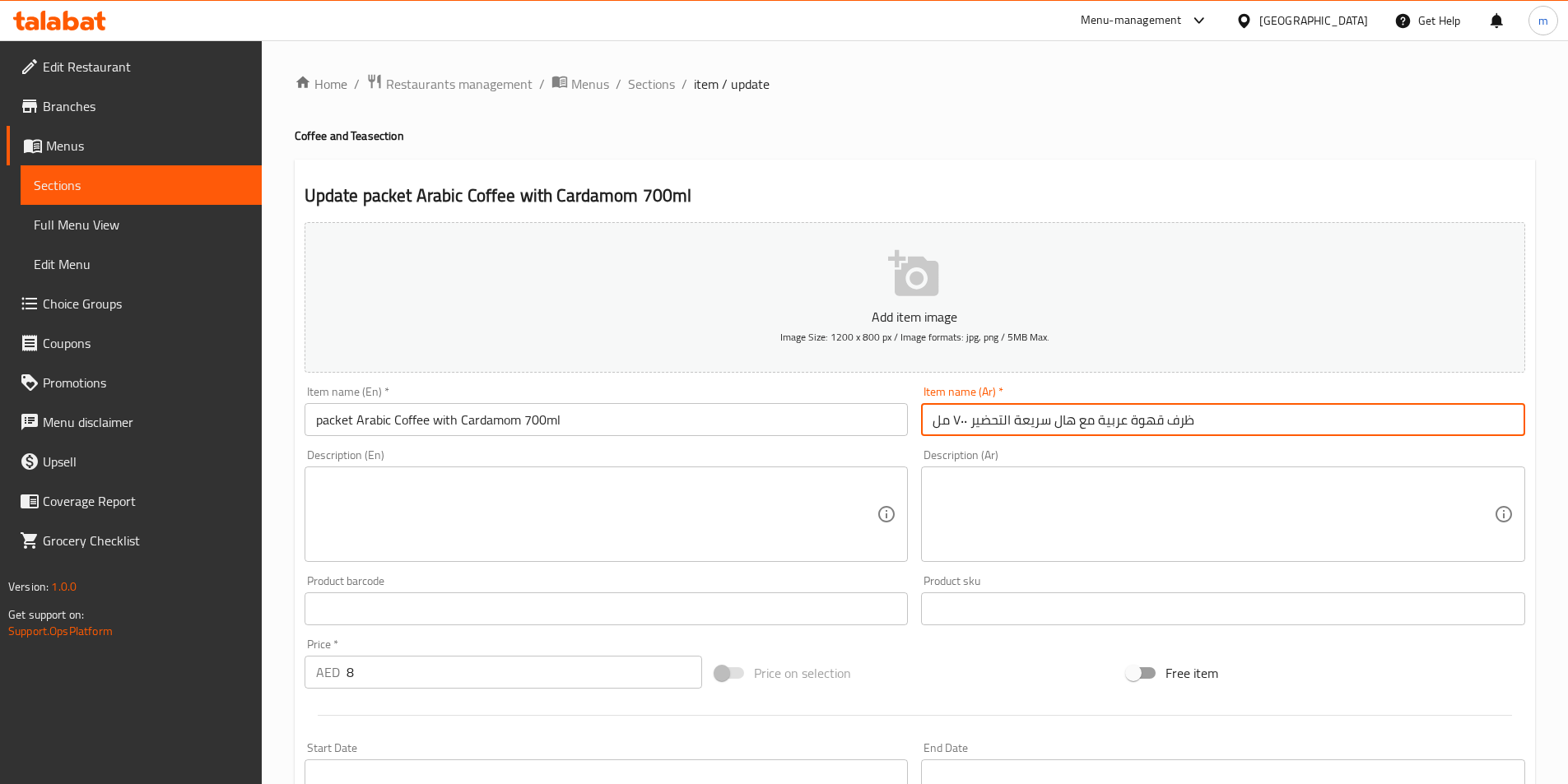
drag, startPoint x: 1049, startPoint y: 428, endPoint x: 975, endPoint y: 441, distance: 75.1
click at [975, 441] on div "Item name (Ar)   * ظرف قهوة عربية مع هال سريعة التحضير ٧٠٠ مل Item name (Ar) *" at bounding box center [1224, 410] width 618 height 63
click at [971, 417] on input "ظرف قهوة عربية مع هال سريعة التحضير ٧٠٠ مل" at bounding box center [1223, 419] width 604 height 33
drag, startPoint x: 971, startPoint y: 417, endPoint x: 1041, endPoint y: 429, distance: 71.0
click at [1041, 429] on input "ظرف قهوة عربية مع هال سريعة التحضير ٧٠٠ مل" at bounding box center [1223, 419] width 604 height 33
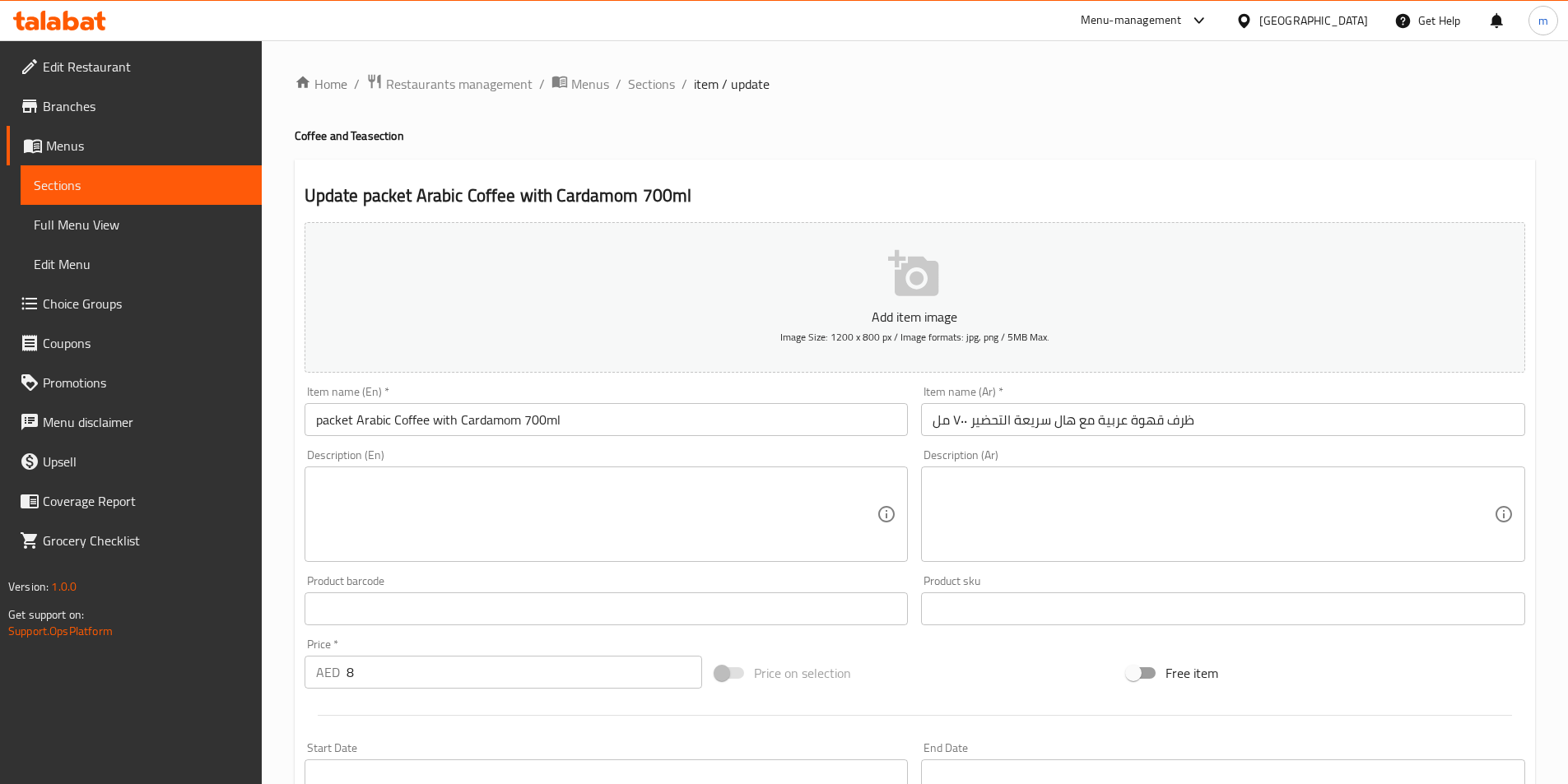
click at [511, 426] on input "packet Arabic Coffee with Cardamom 700ml" at bounding box center [606, 419] width 604 height 33
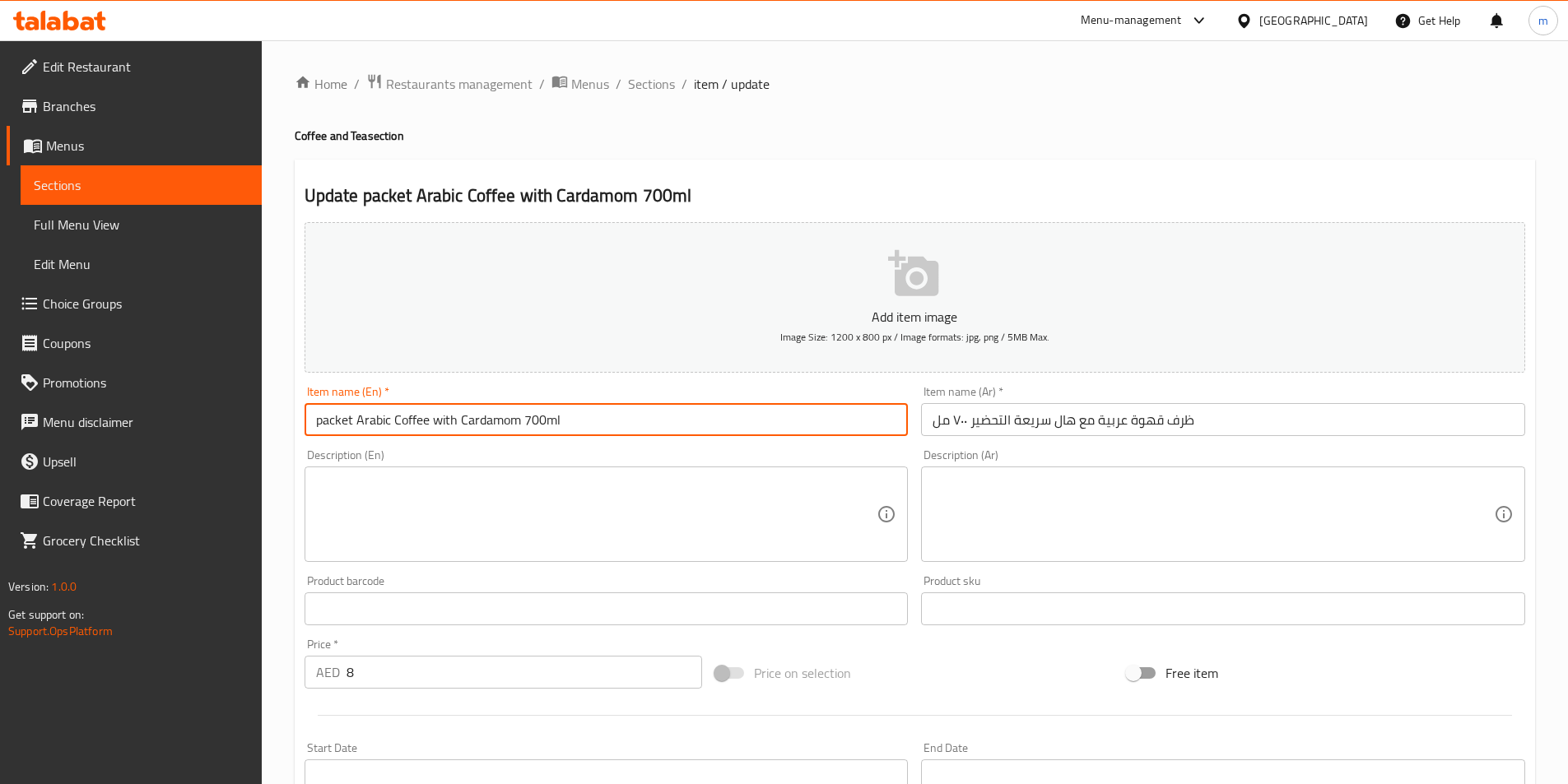
click at [516, 428] on input "packet Arabic Coffee with Cardamom 700ml" at bounding box center [606, 419] width 604 height 33
paste input "Quick to prepare"
click at [340, 427] on input "packet Arabic Coffee with Cardamom Quick to prepare 700ml" at bounding box center [606, 419] width 604 height 33
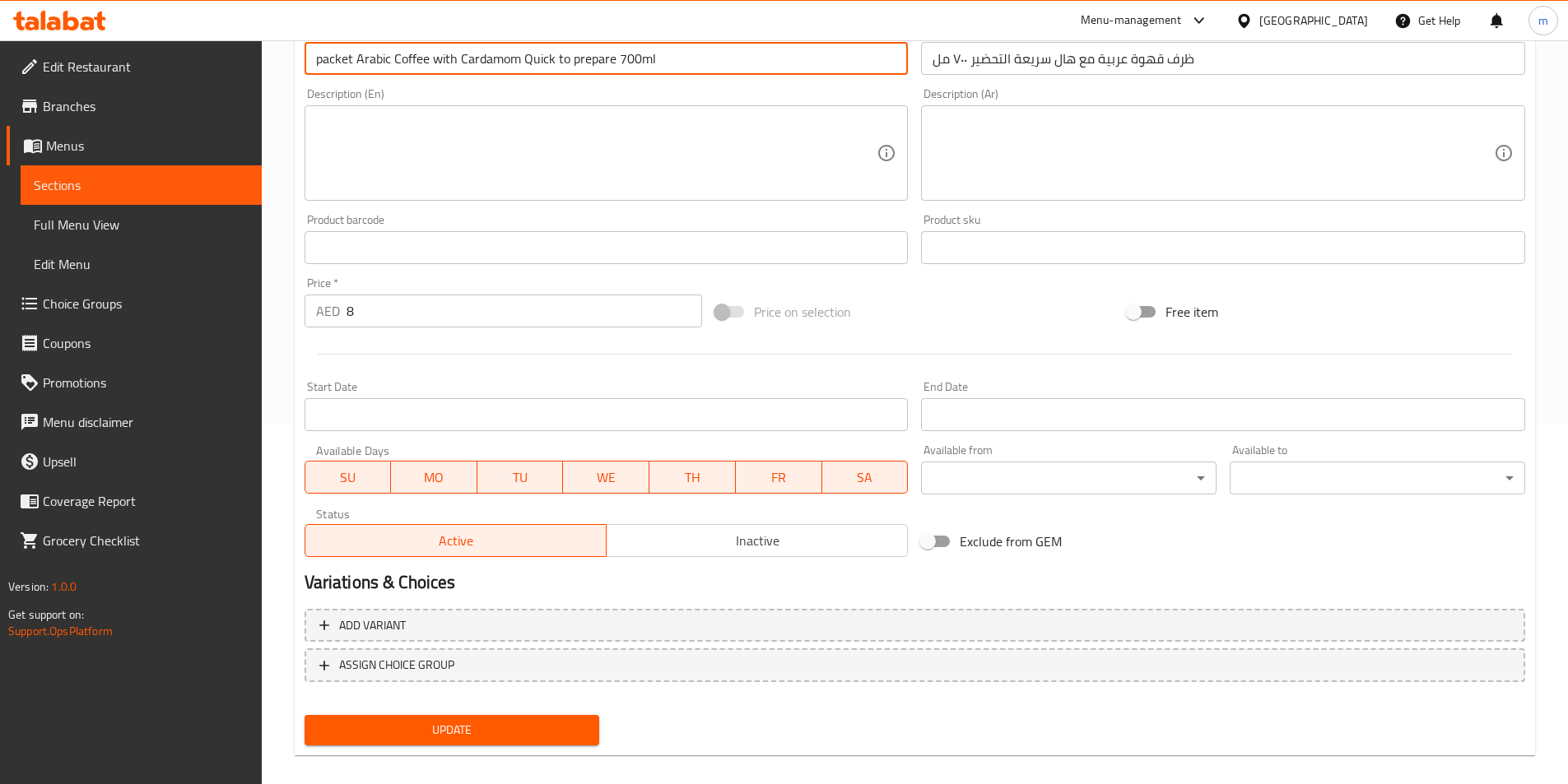
scroll to position [378, 0]
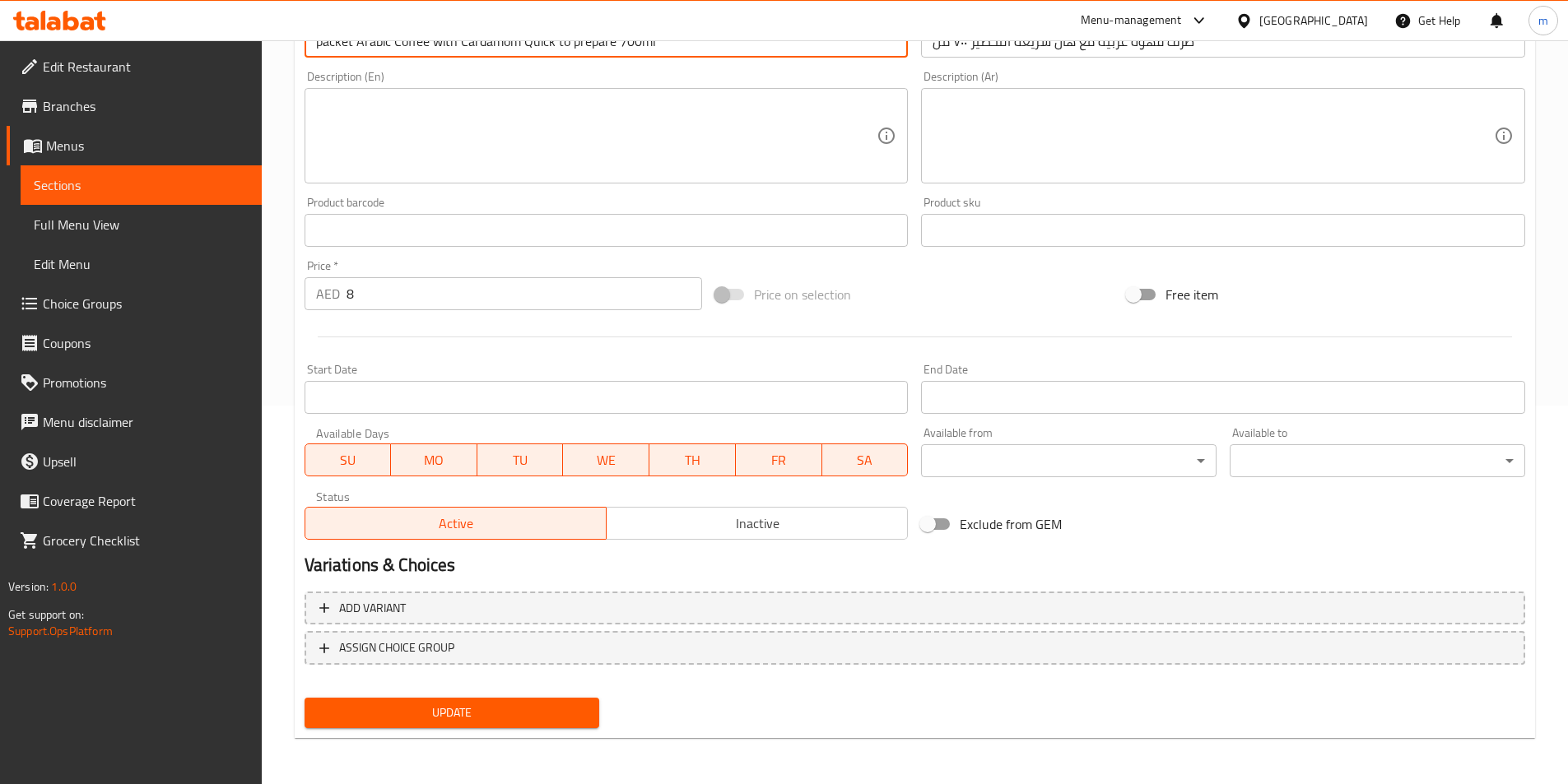
type input "Packet Arabic Coffee With Cardamom Quick To Prepare 700ml"
click at [586, 707] on span "Update" at bounding box center [452, 713] width 269 height 21
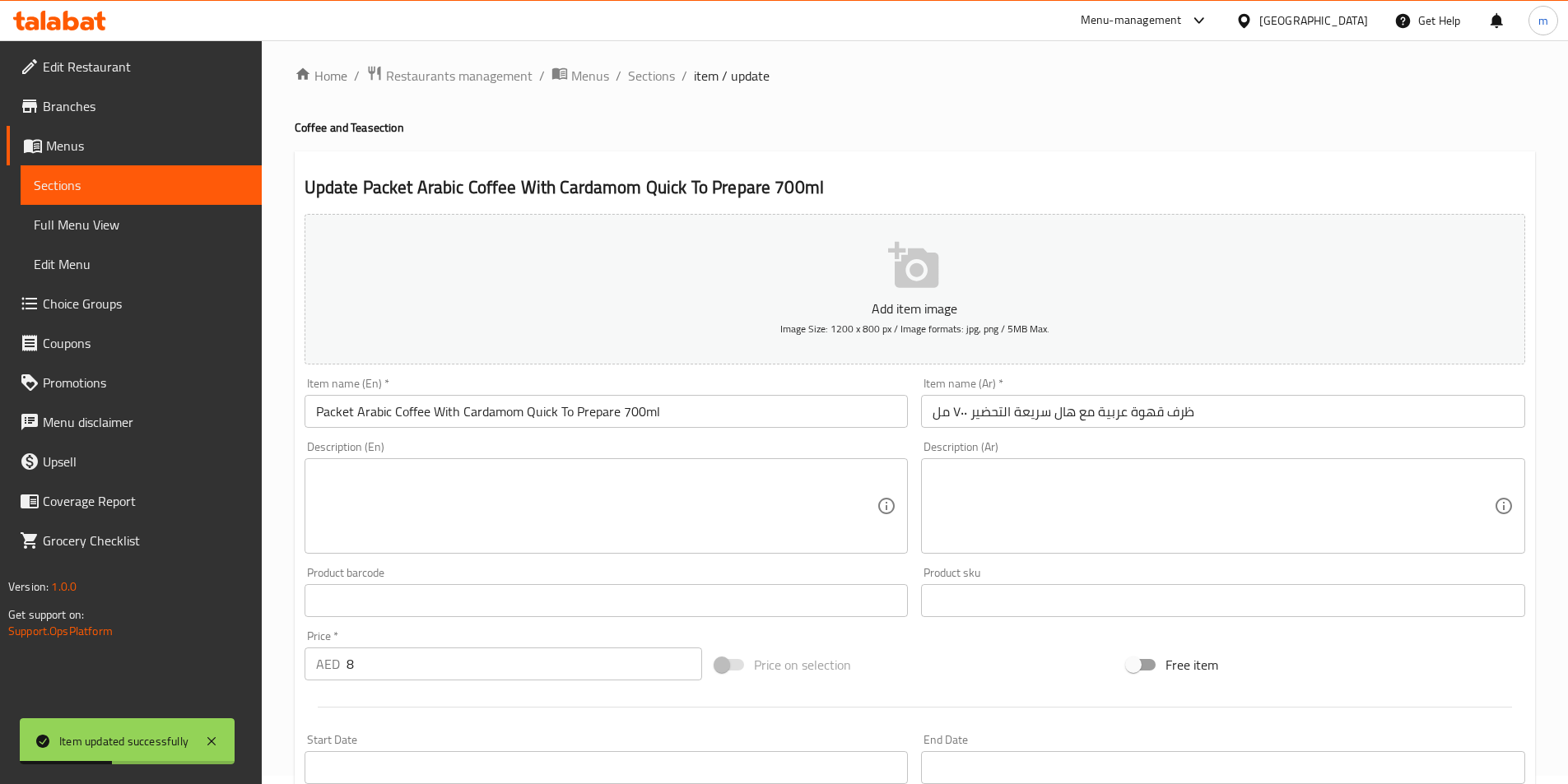
scroll to position [0, 0]
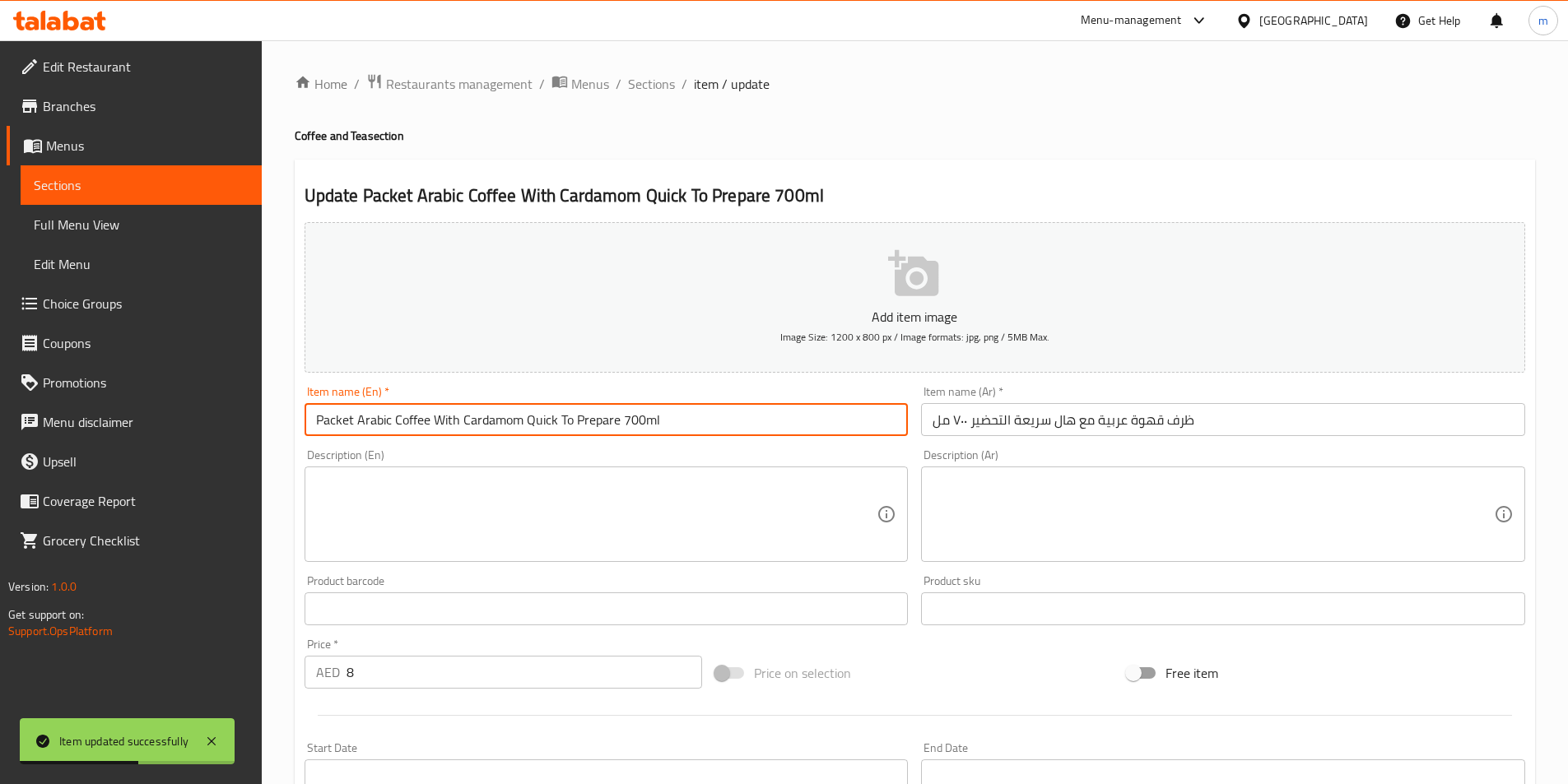
click at [586, 406] on input "Packet Arabic Coffee With Cardamom Quick To Prepare 700ml" at bounding box center [606, 419] width 604 height 33
click at [589, 411] on input "Packet Arabic Coffee With Cardamom Quick To Prepare 700ml" at bounding box center [606, 419] width 604 height 33
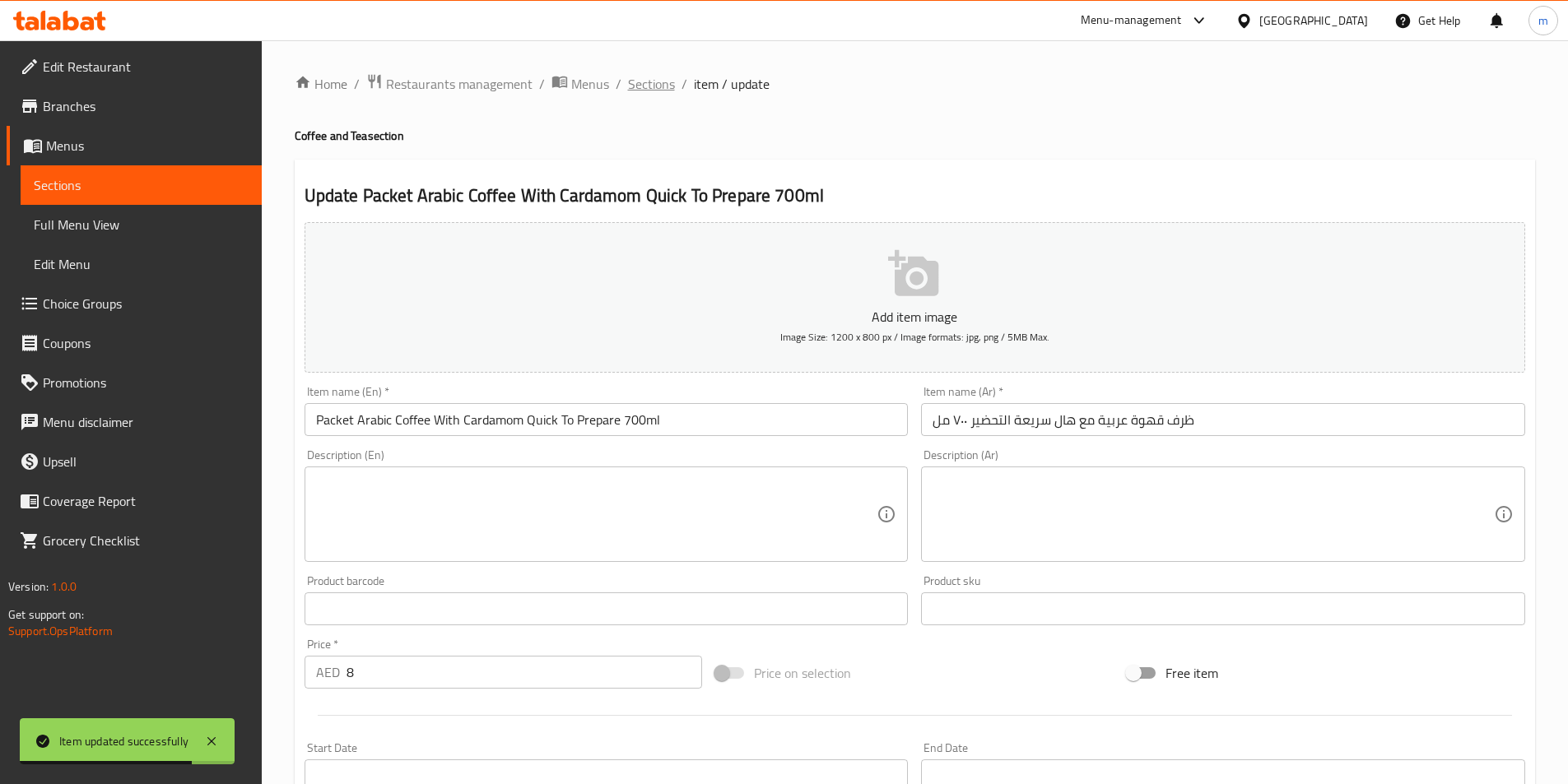
click at [657, 92] on span "Sections" at bounding box center [651, 84] width 47 height 20
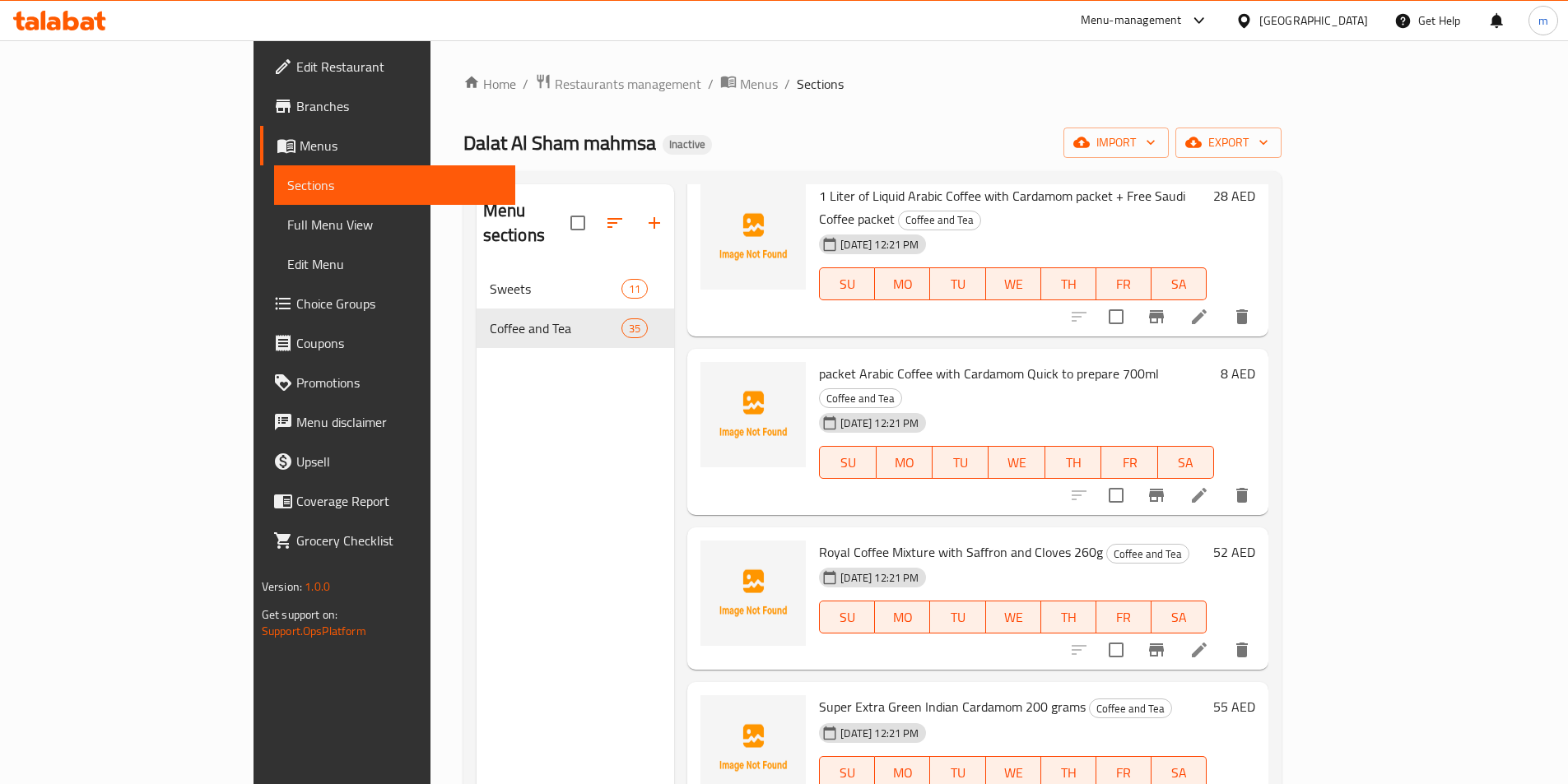
scroll to position [4032, 0]
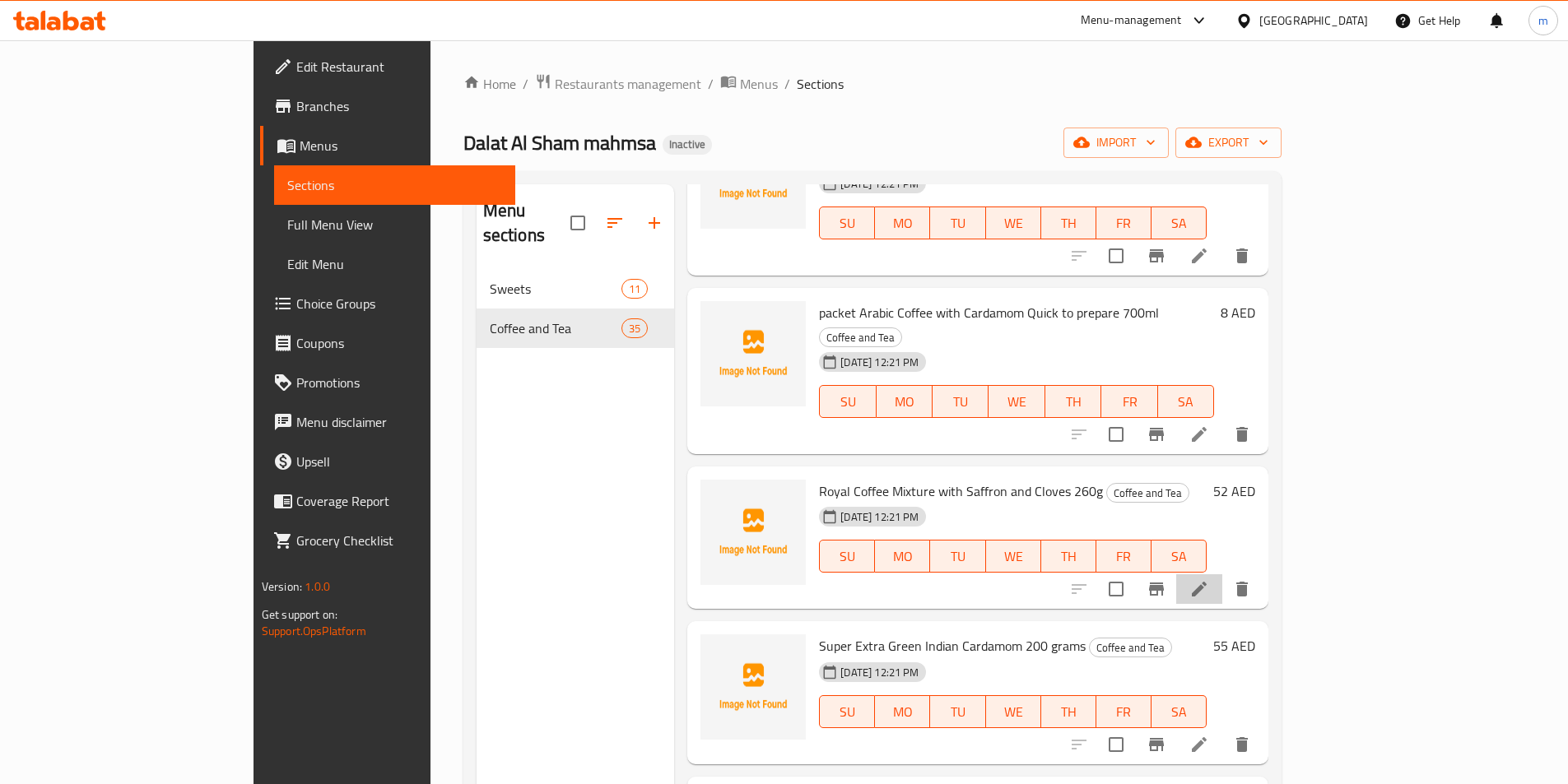
click at [1222, 574] on li at bounding box center [1199, 589] width 46 height 30
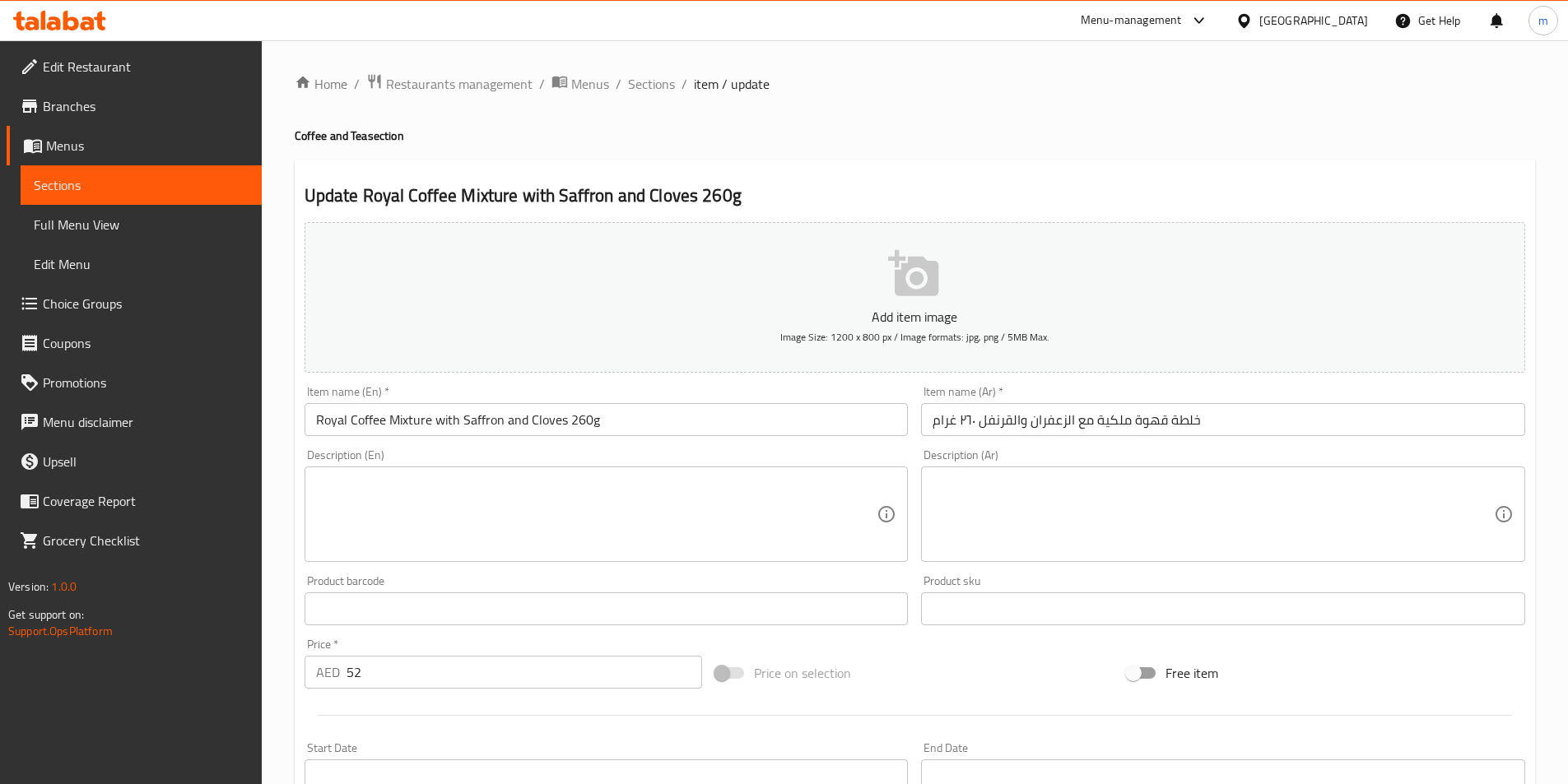
click at [988, 430] on input "خلطة قهوة ملكية مع الزعفران والقرنفل ٢٦٠ غرام" at bounding box center [1223, 419] width 604 height 33
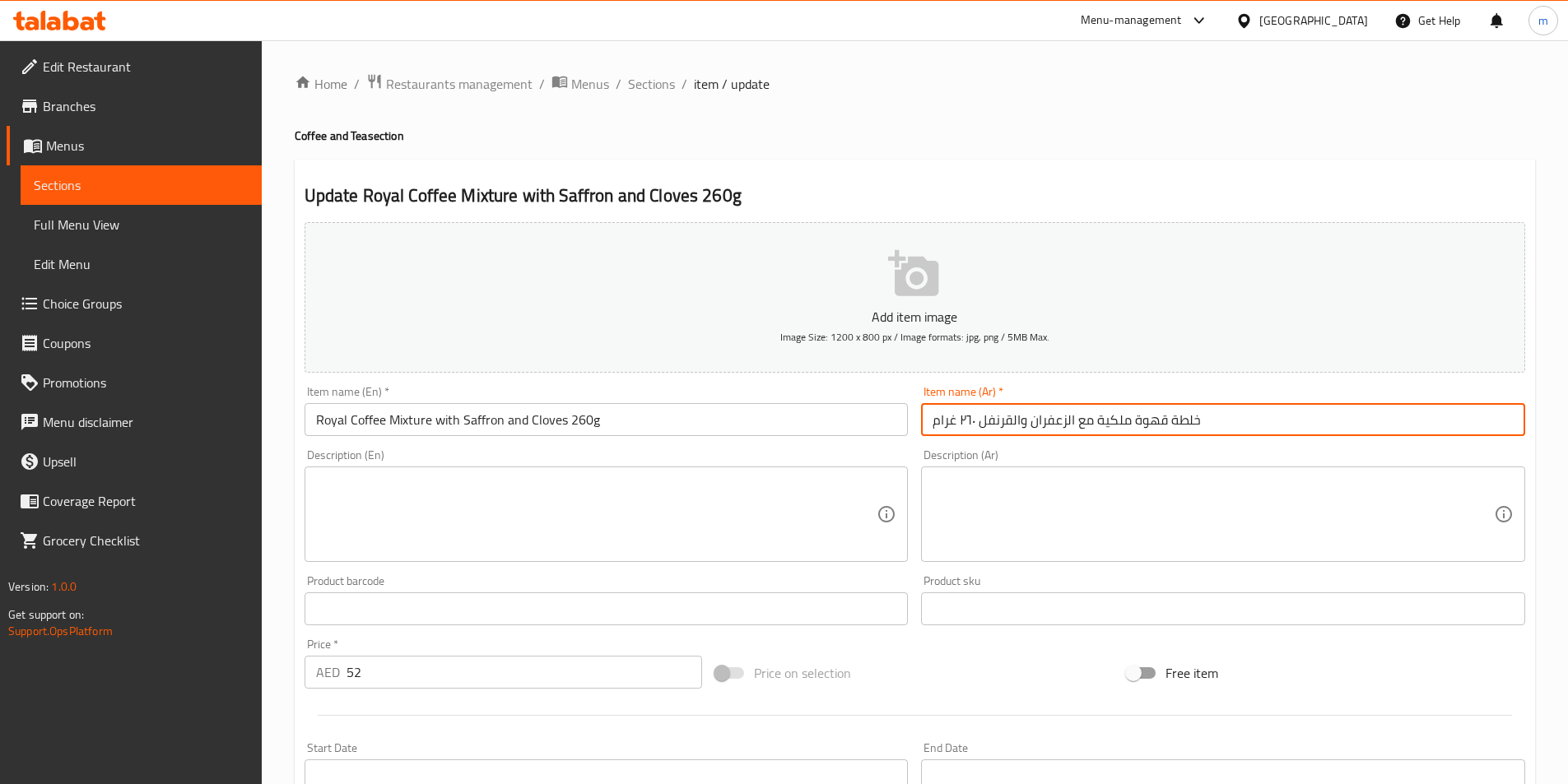
click at [988, 430] on input "خلطة قهوة ملكية مع الزعفران والقرنفل ٢٦٠ غرام" at bounding box center [1223, 419] width 604 height 33
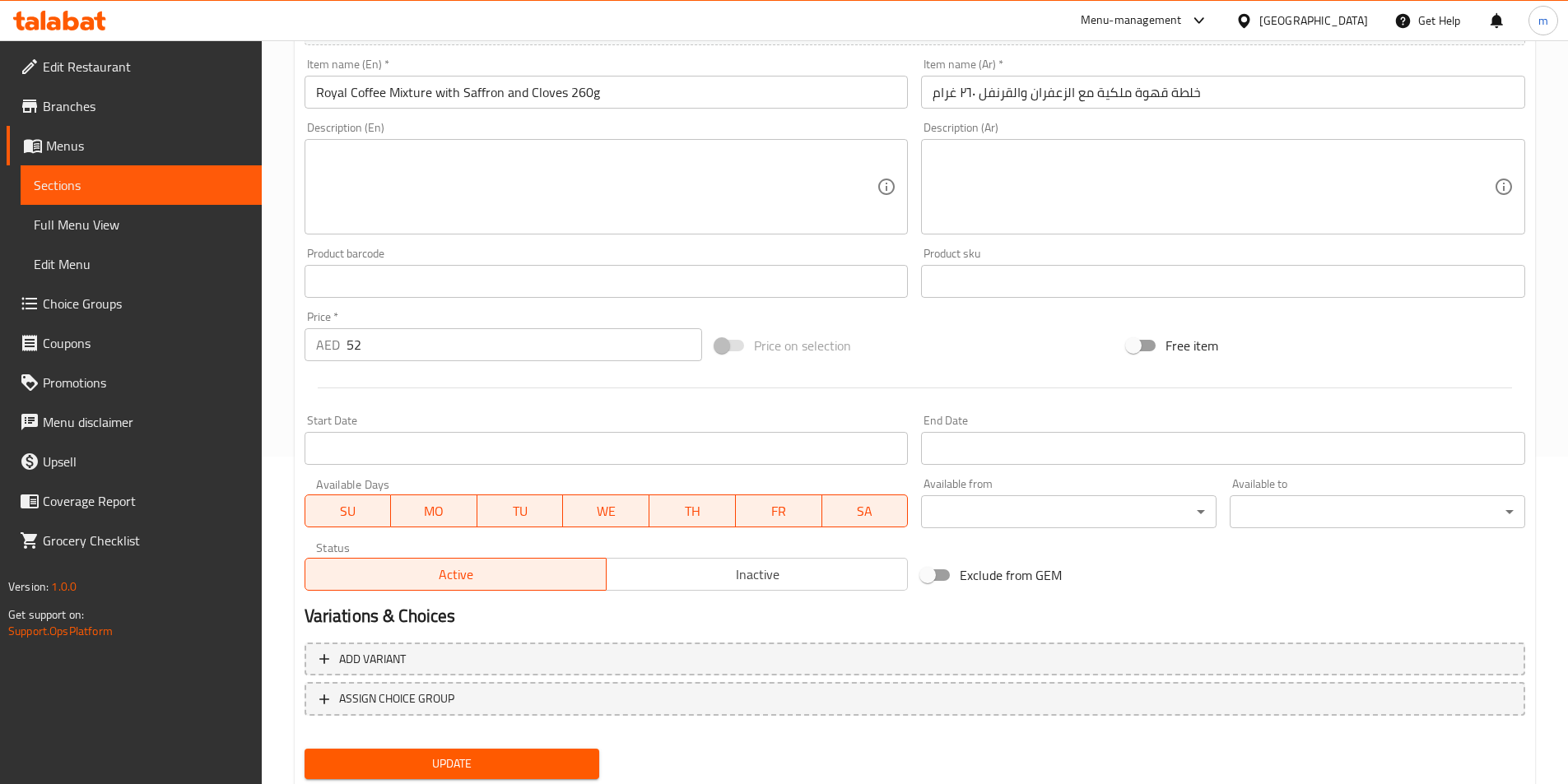
scroll to position [378, 0]
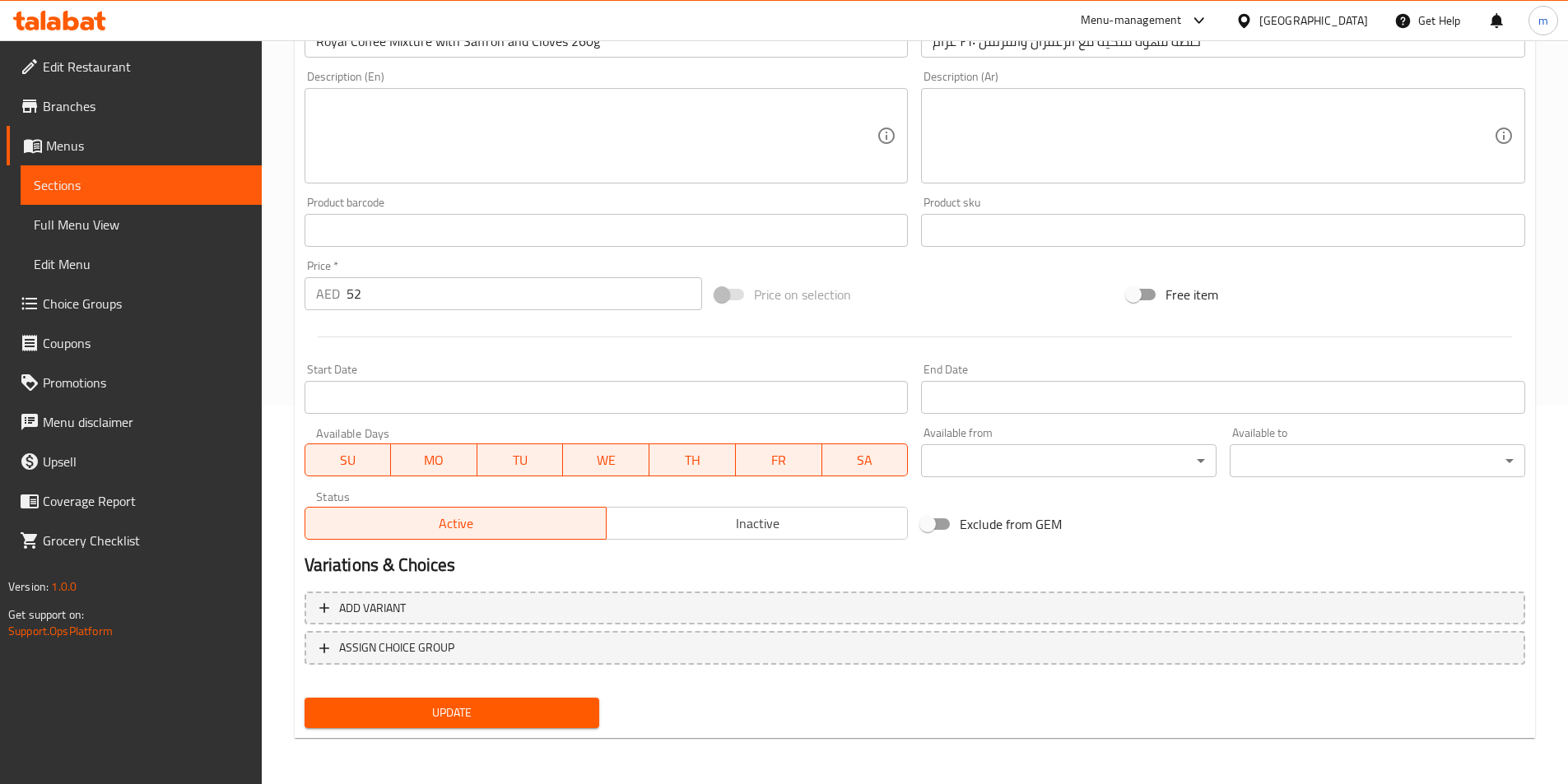
click at [549, 698] on button "Update" at bounding box center [452, 713] width 295 height 31
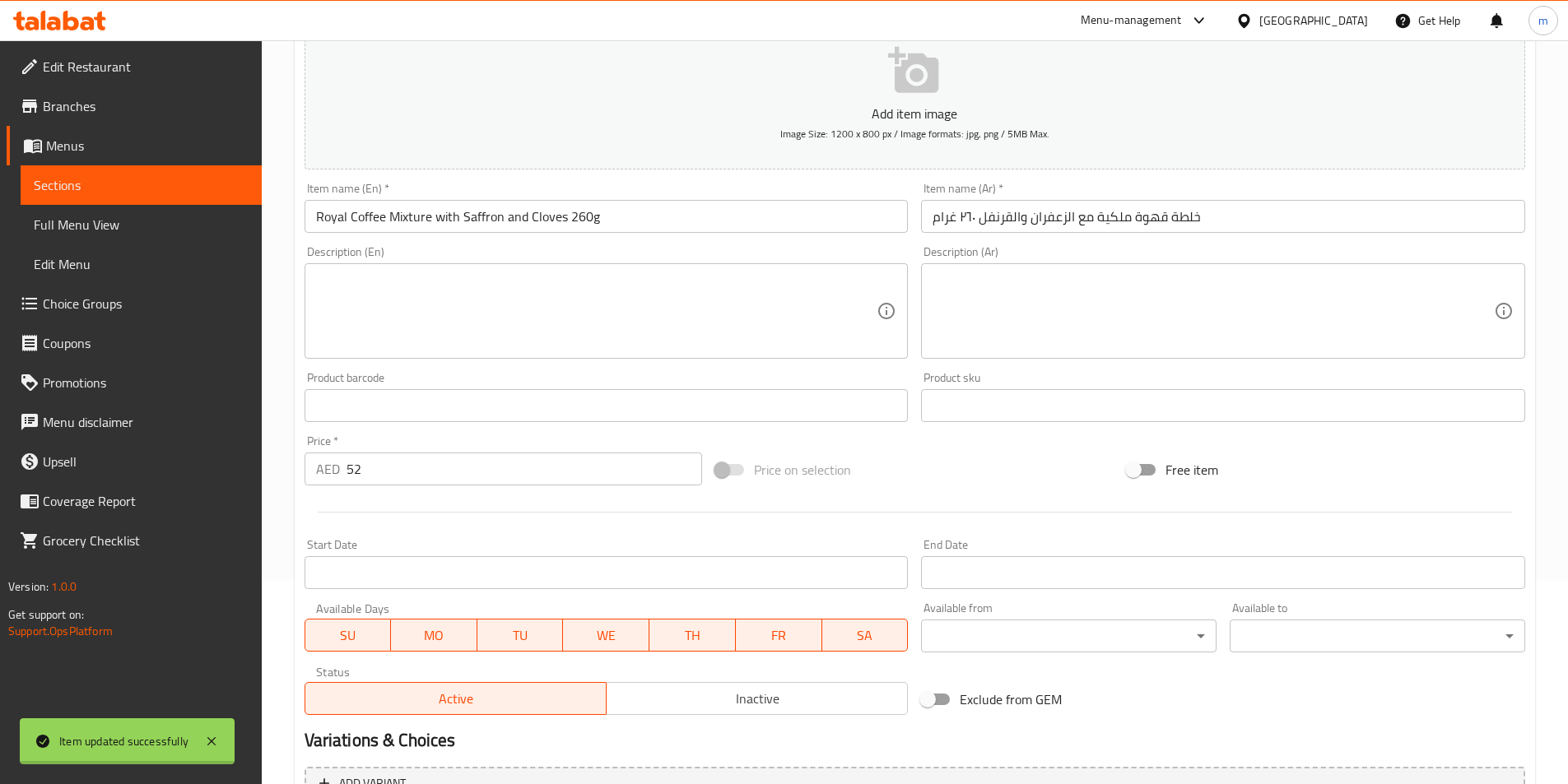
scroll to position [0, 0]
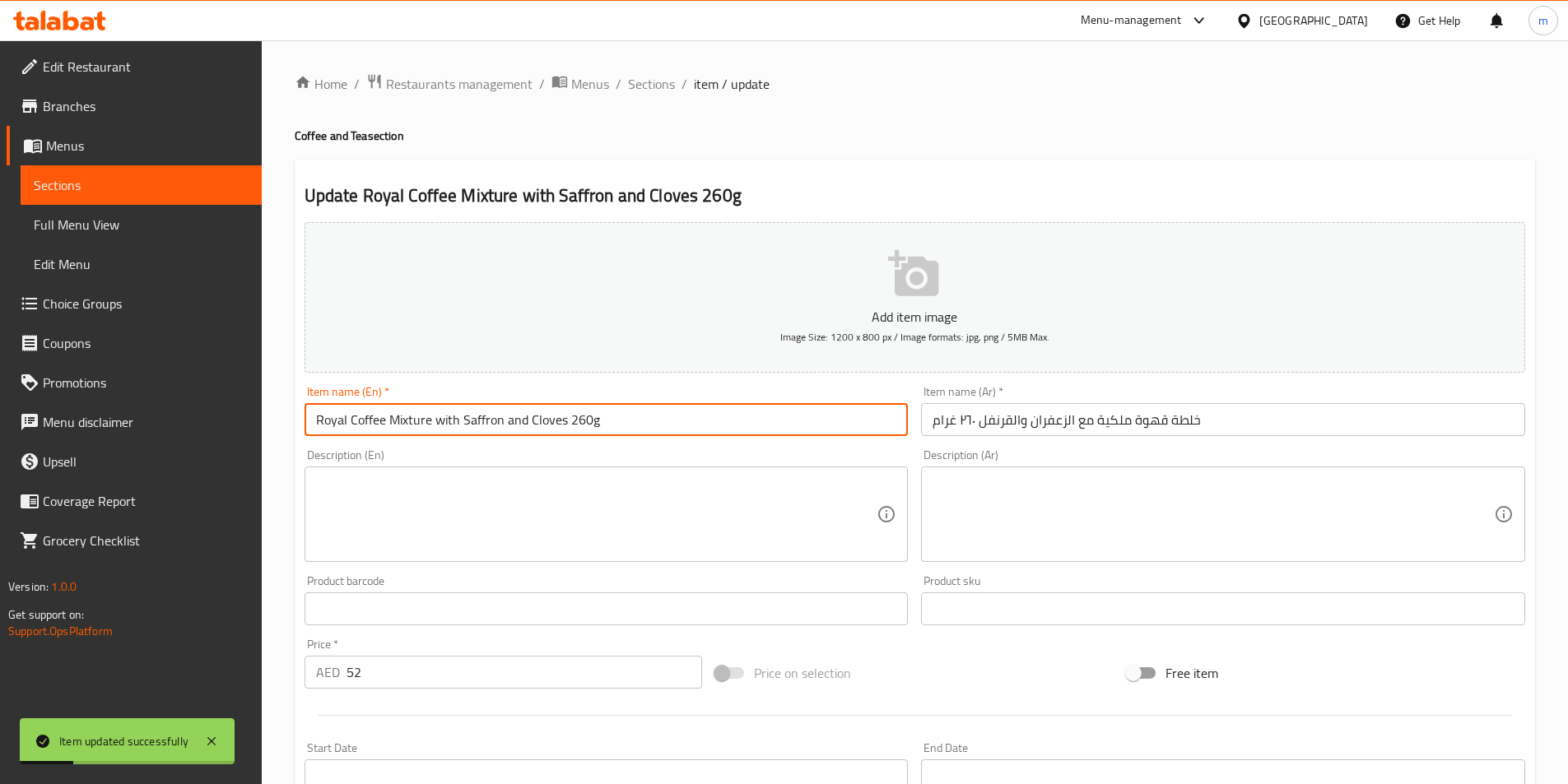
click at [688, 430] on input "Royal Coffee Mixture with Saffron and Cloves 260g" at bounding box center [606, 419] width 604 height 33
click at [644, 86] on span "Sections" at bounding box center [651, 84] width 47 height 20
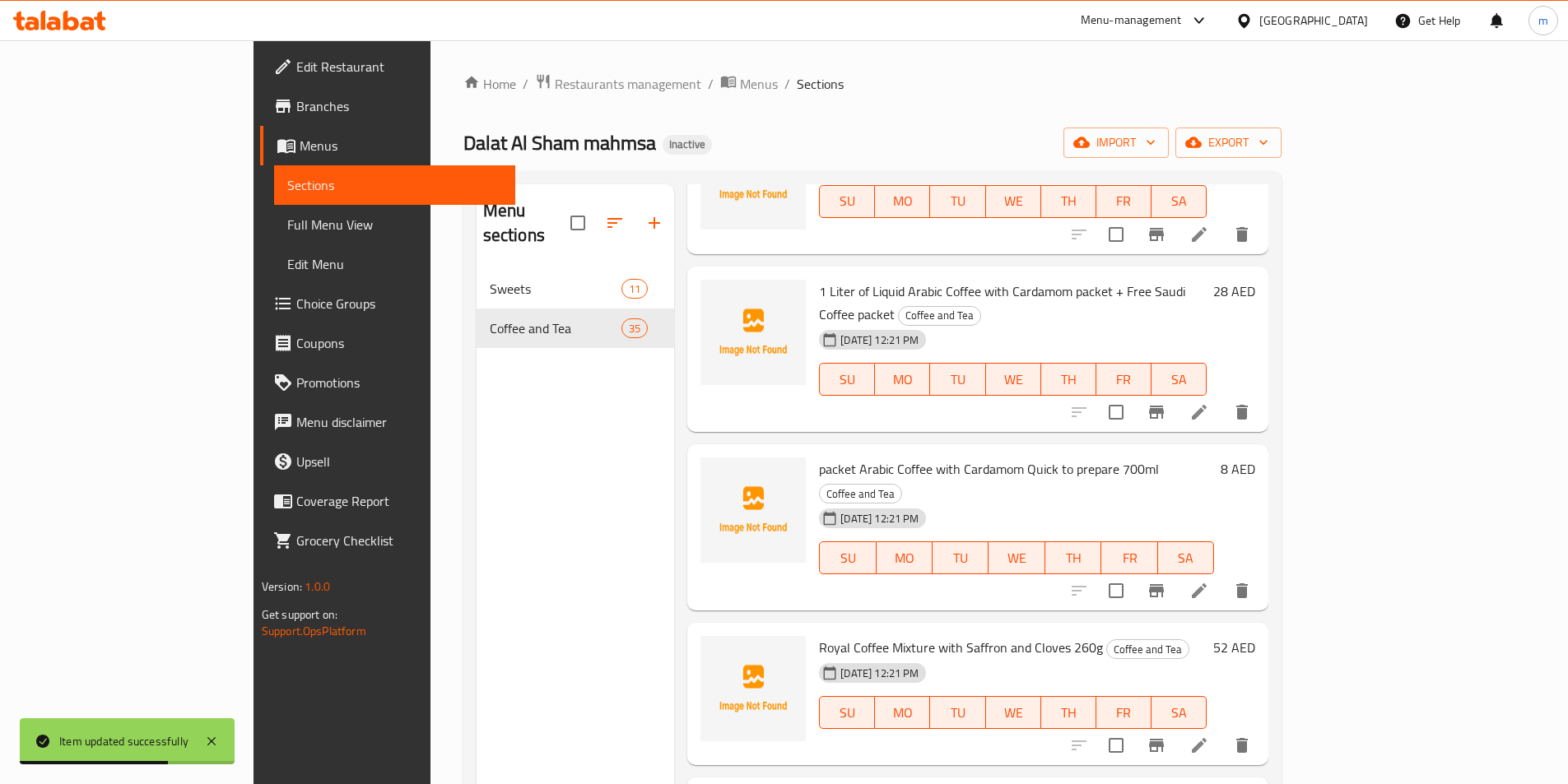
scroll to position [4122, 0]
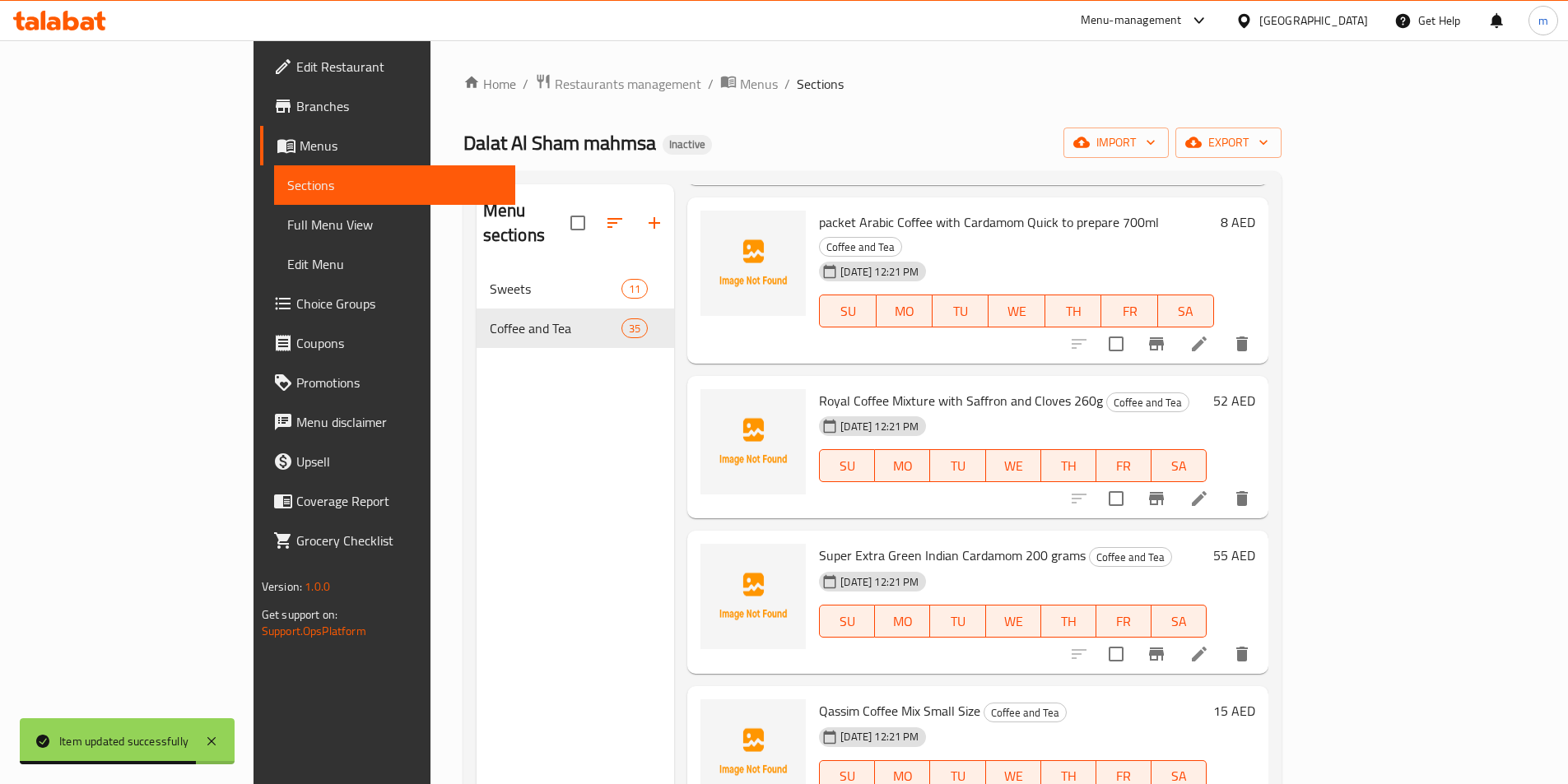
click at [1222, 639] on li at bounding box center [1199, 653] width 46 height 30
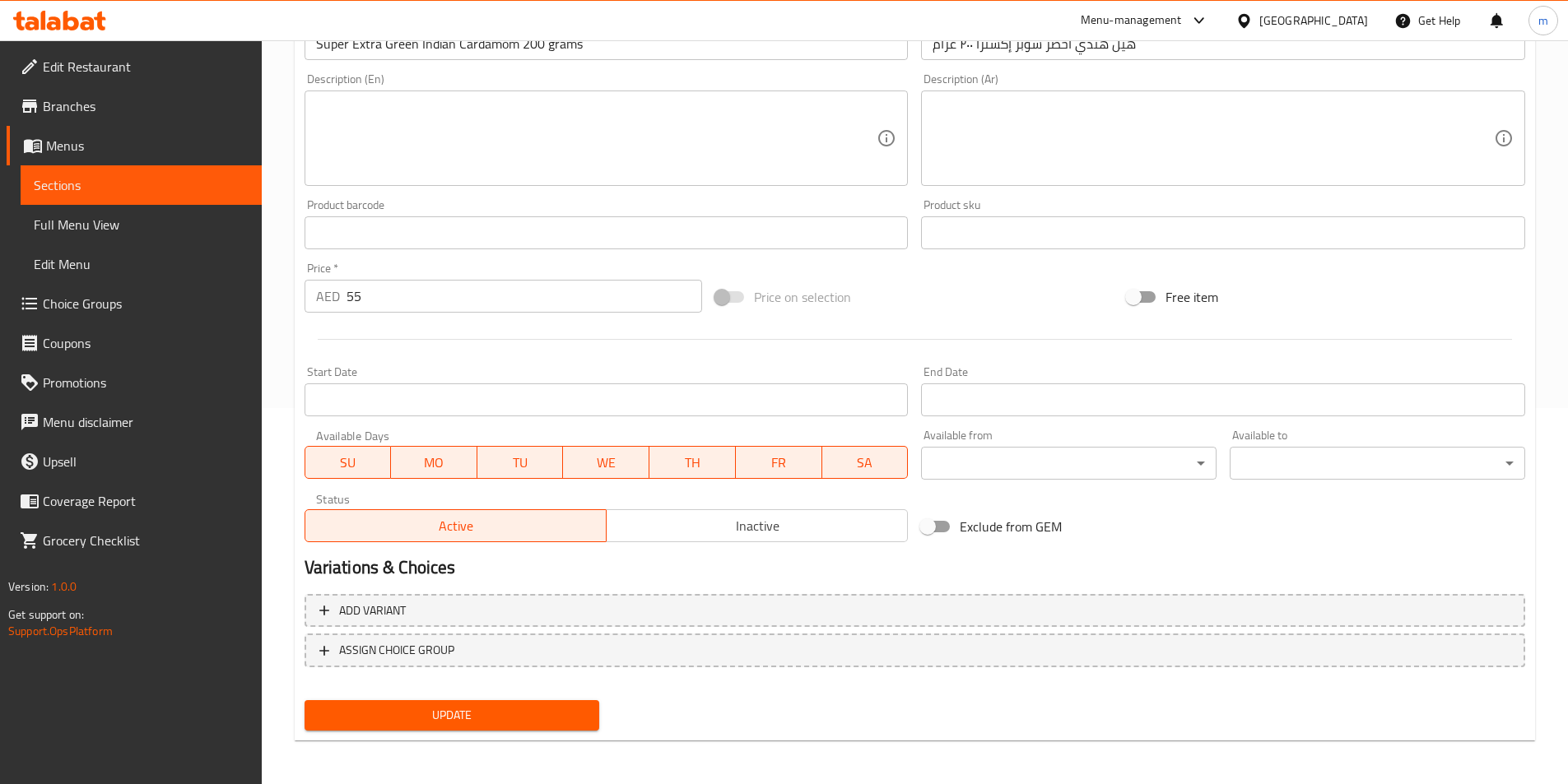
scroll to position [378, 0]
click at [583, 709] on span "Update" at bounding box center [452, 713] width 269 height 21
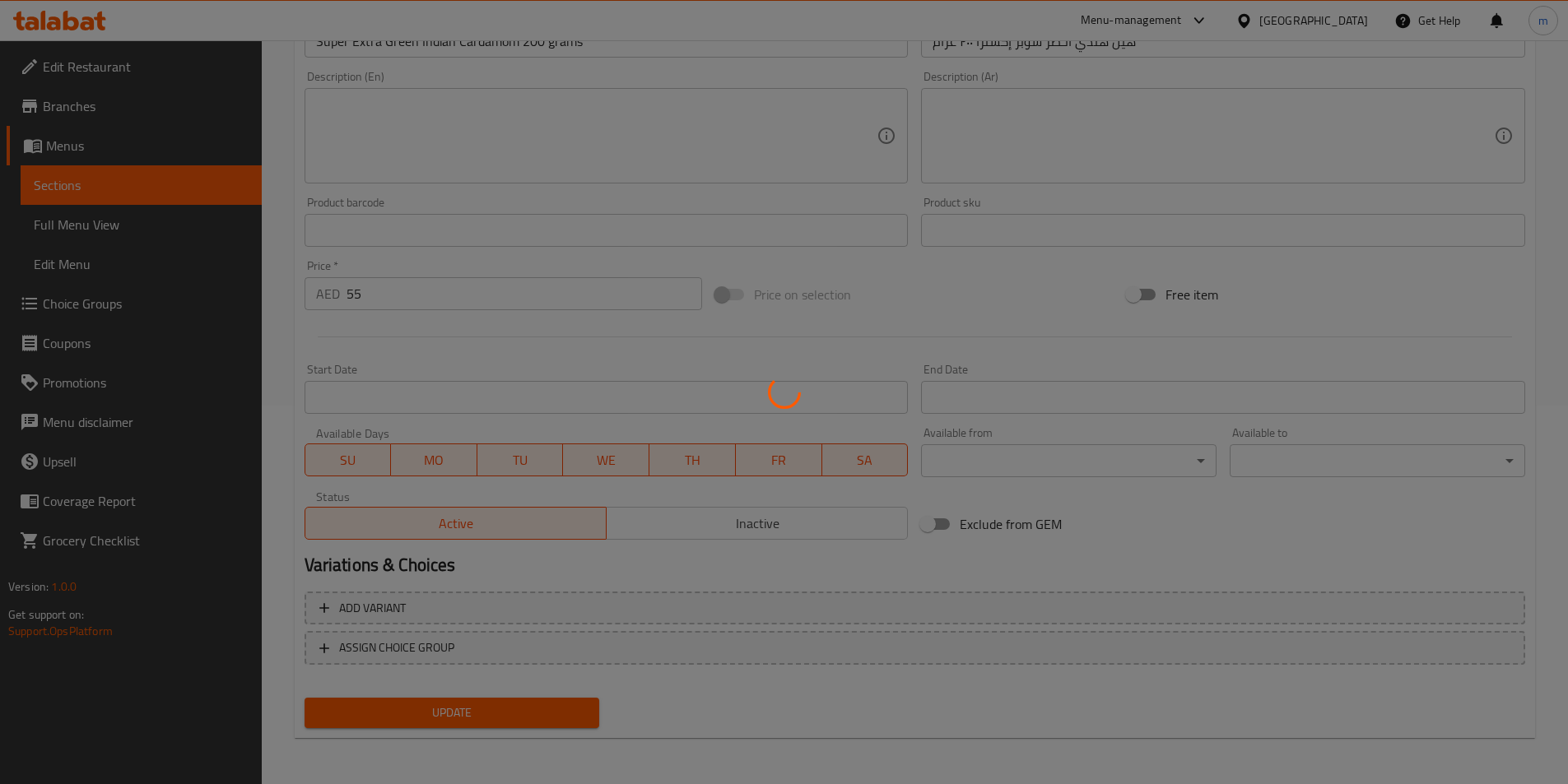
scroll to position [0, 0]
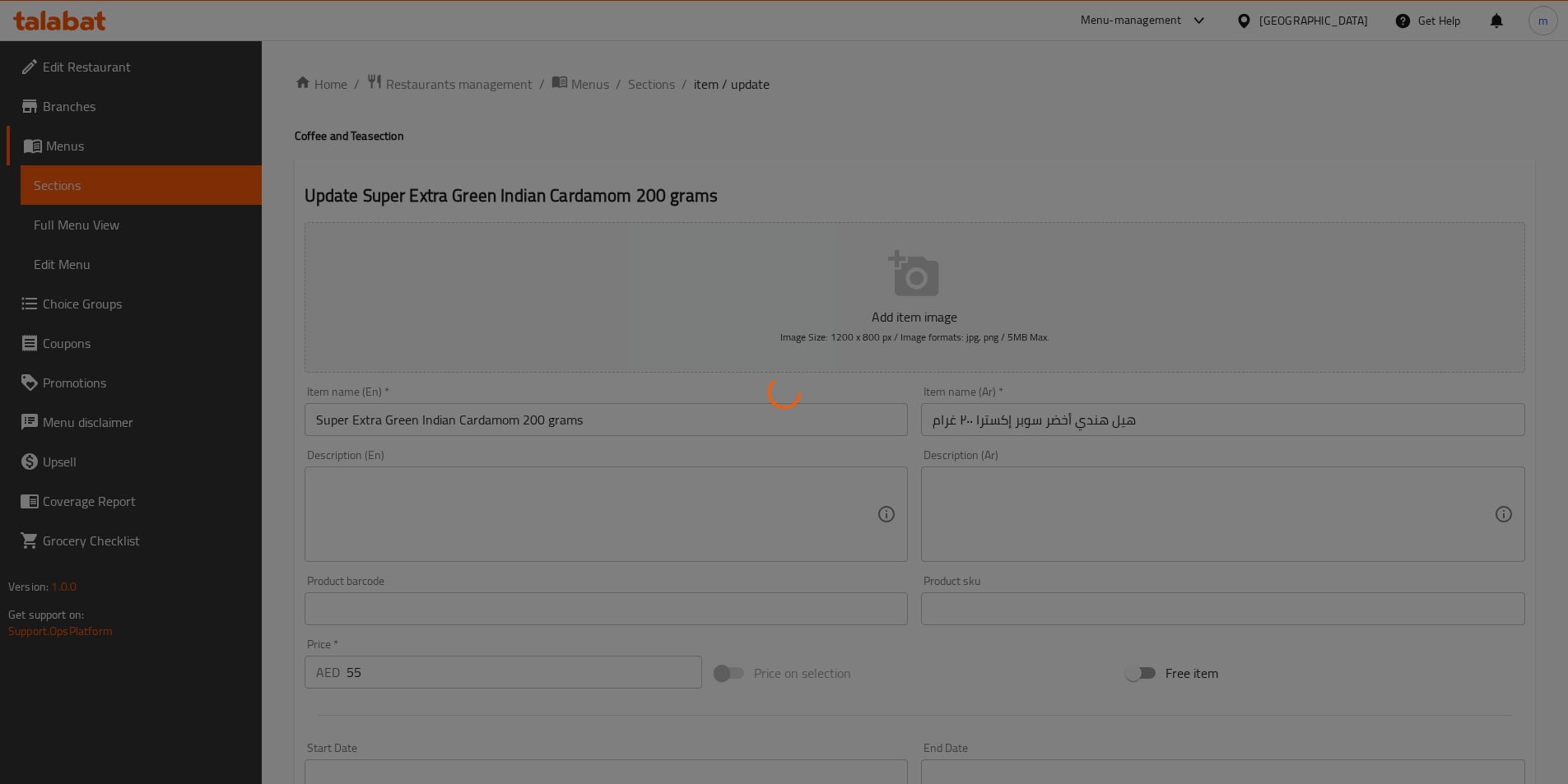
click at [549, 429] on div at bounding box center [784, 392] width 1568 height 784
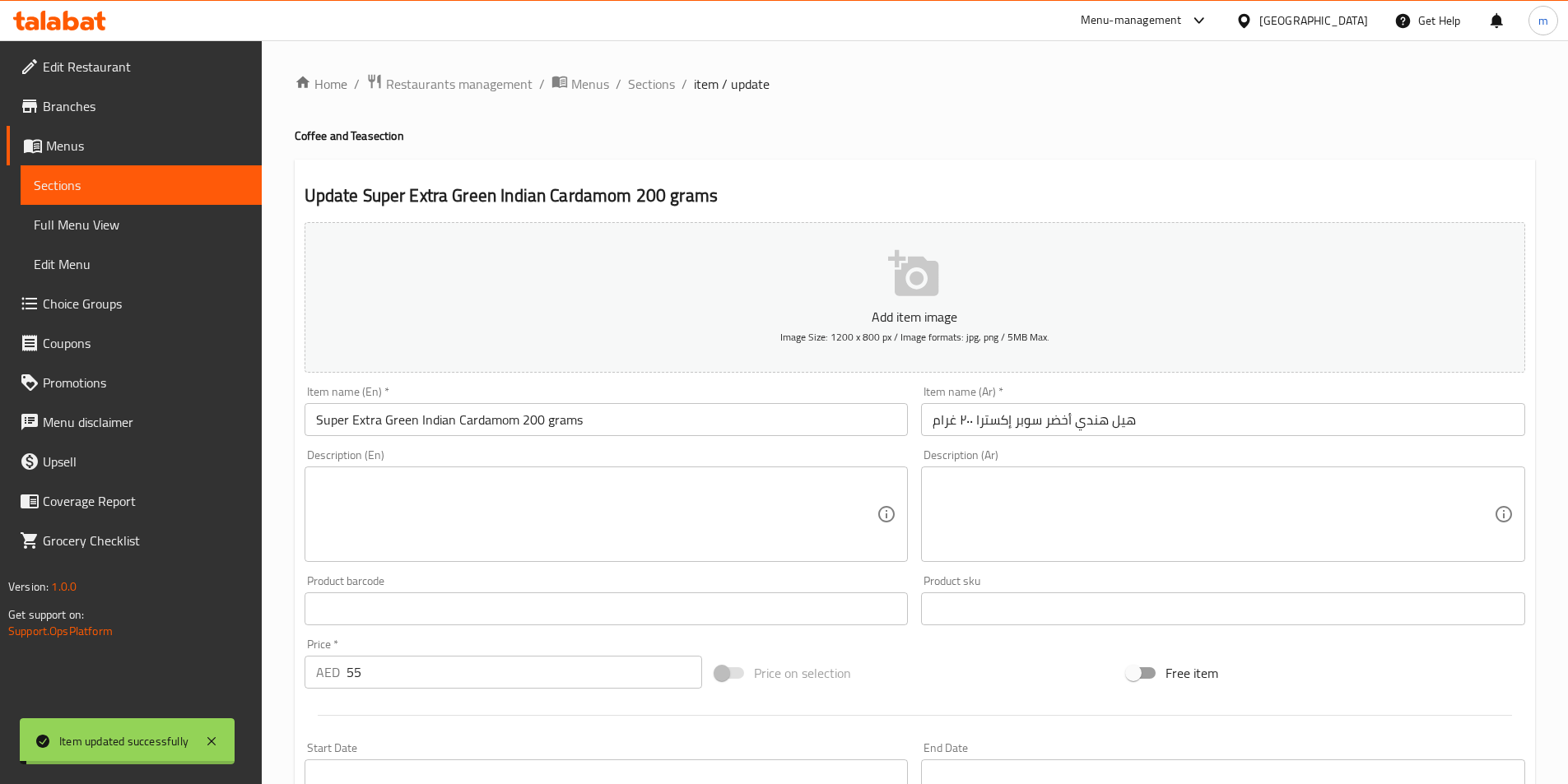
click at [548, 426] on input "Super Extra Green Indian Cardamom 200 grams" at bounding box center [606, 419] width 604 height 33
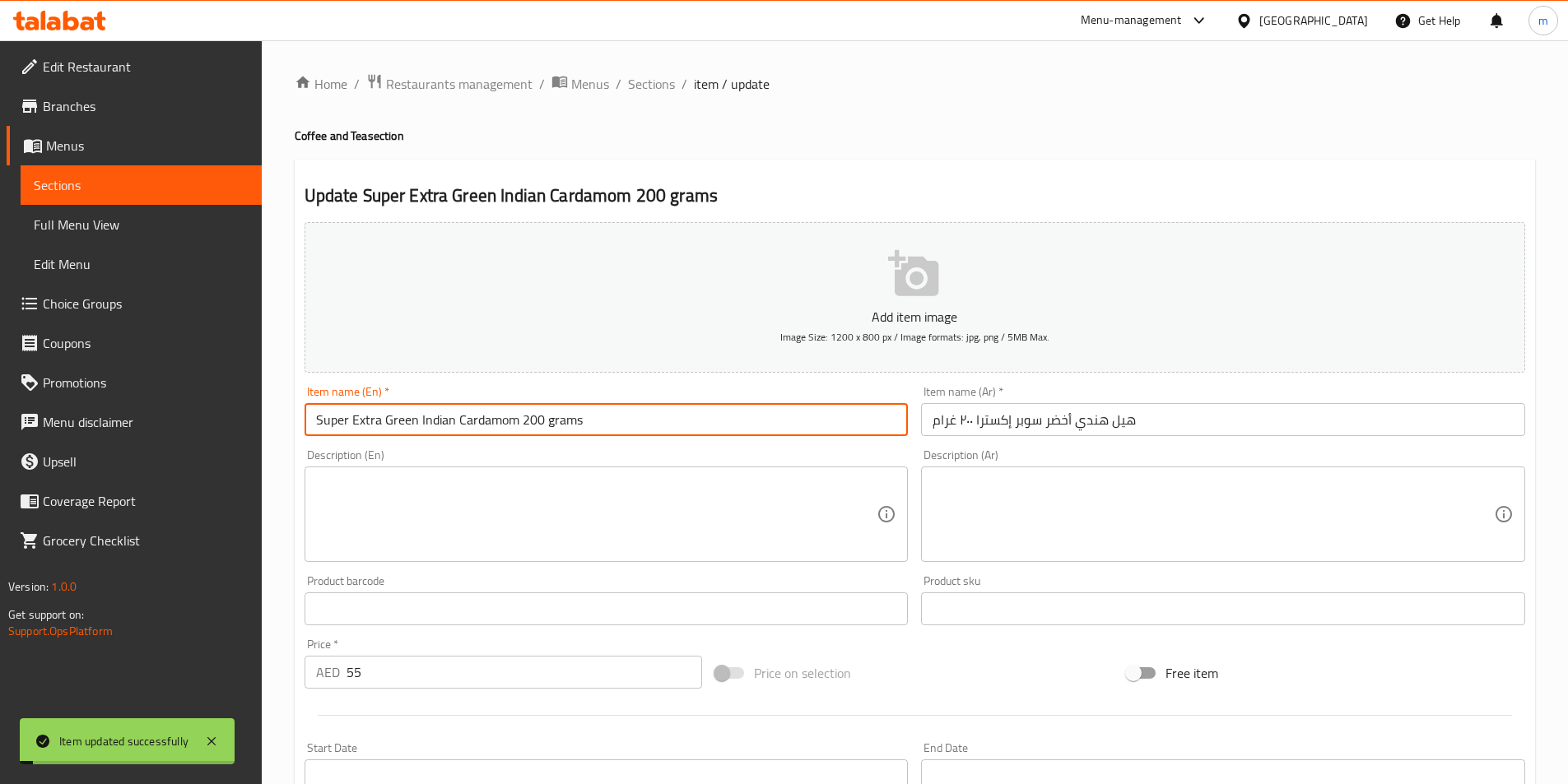
click at [548, 426] on input "Super Extra Green Indian Cardamom 200 grams" at bounding box center [606, 419] width 604 height 33
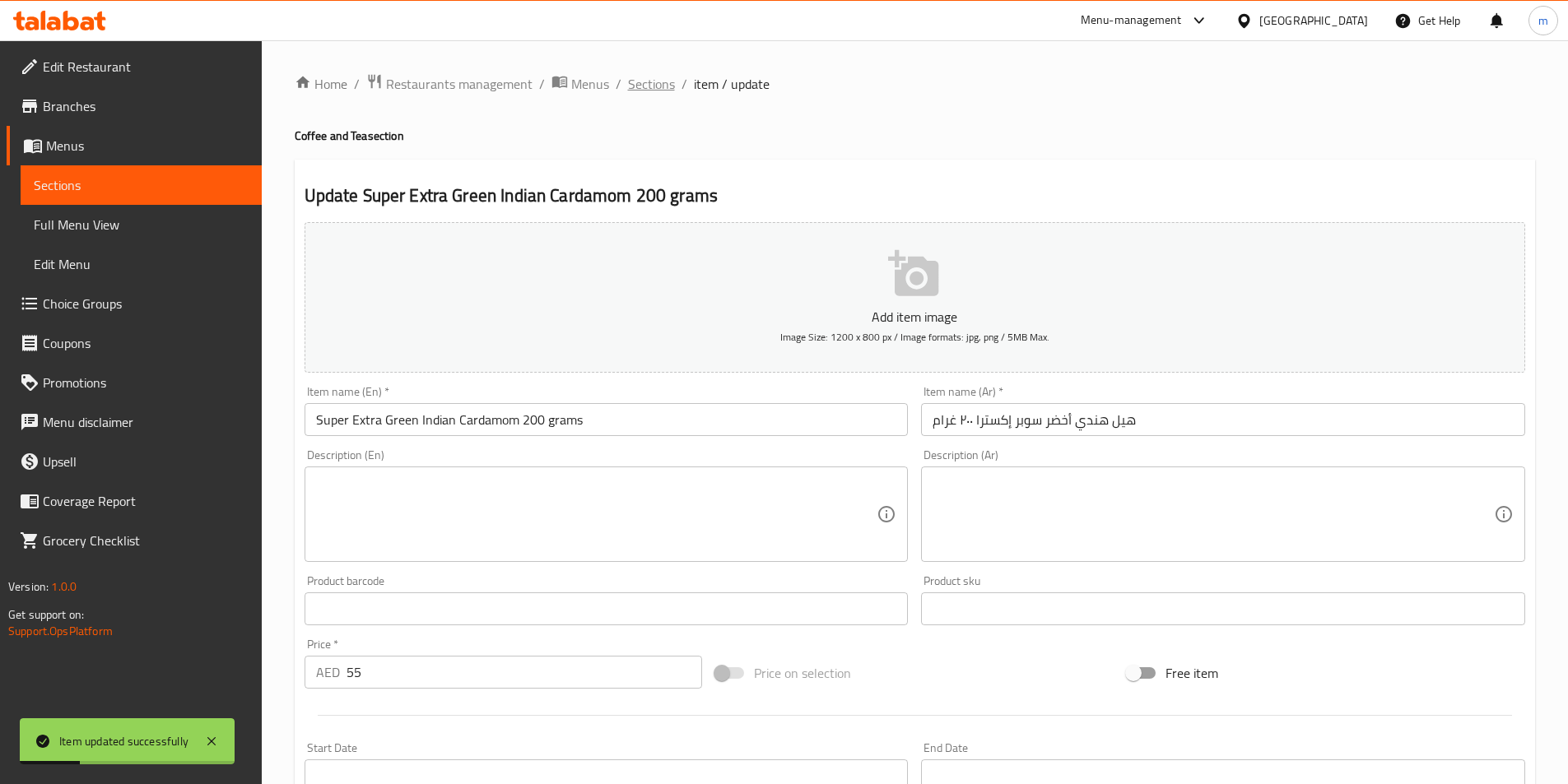
click at [666, 79] on span "Sections" at bounding box center [651, 84] width 47 height 20
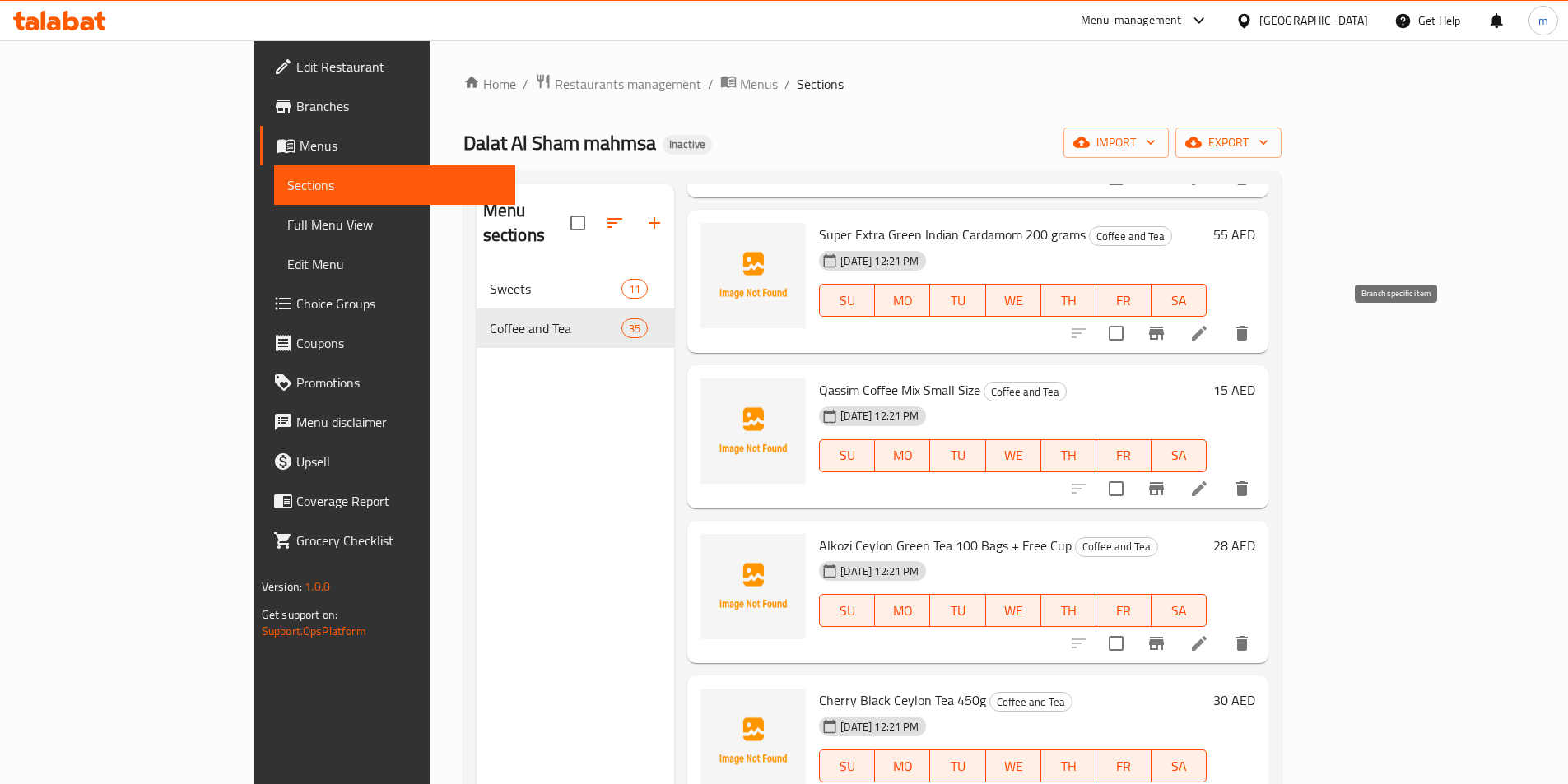
scroll to position [4607, 0]
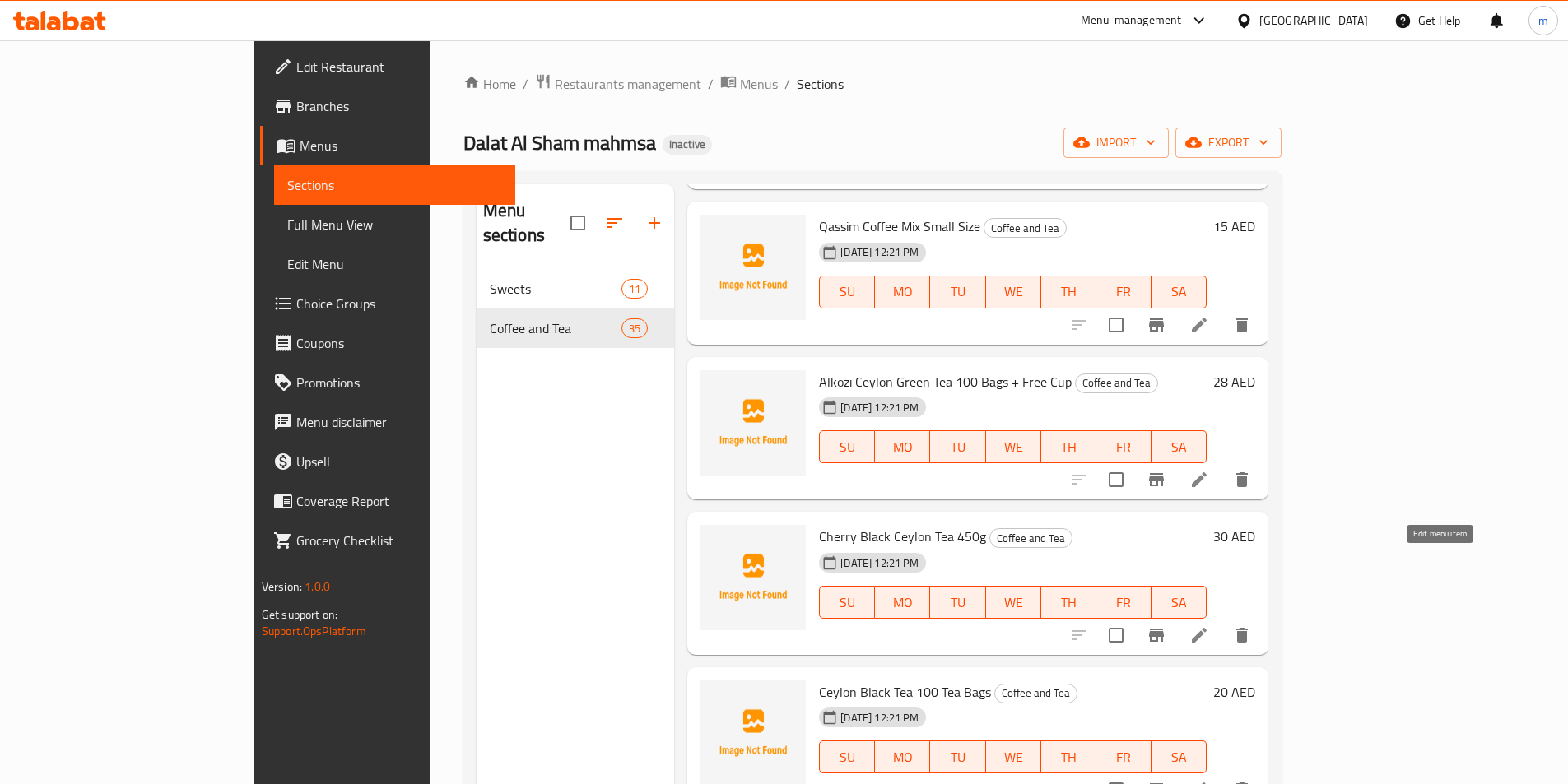
click at [1210, 626] on icon at bounding box center [1200, 635] width 20 height 20
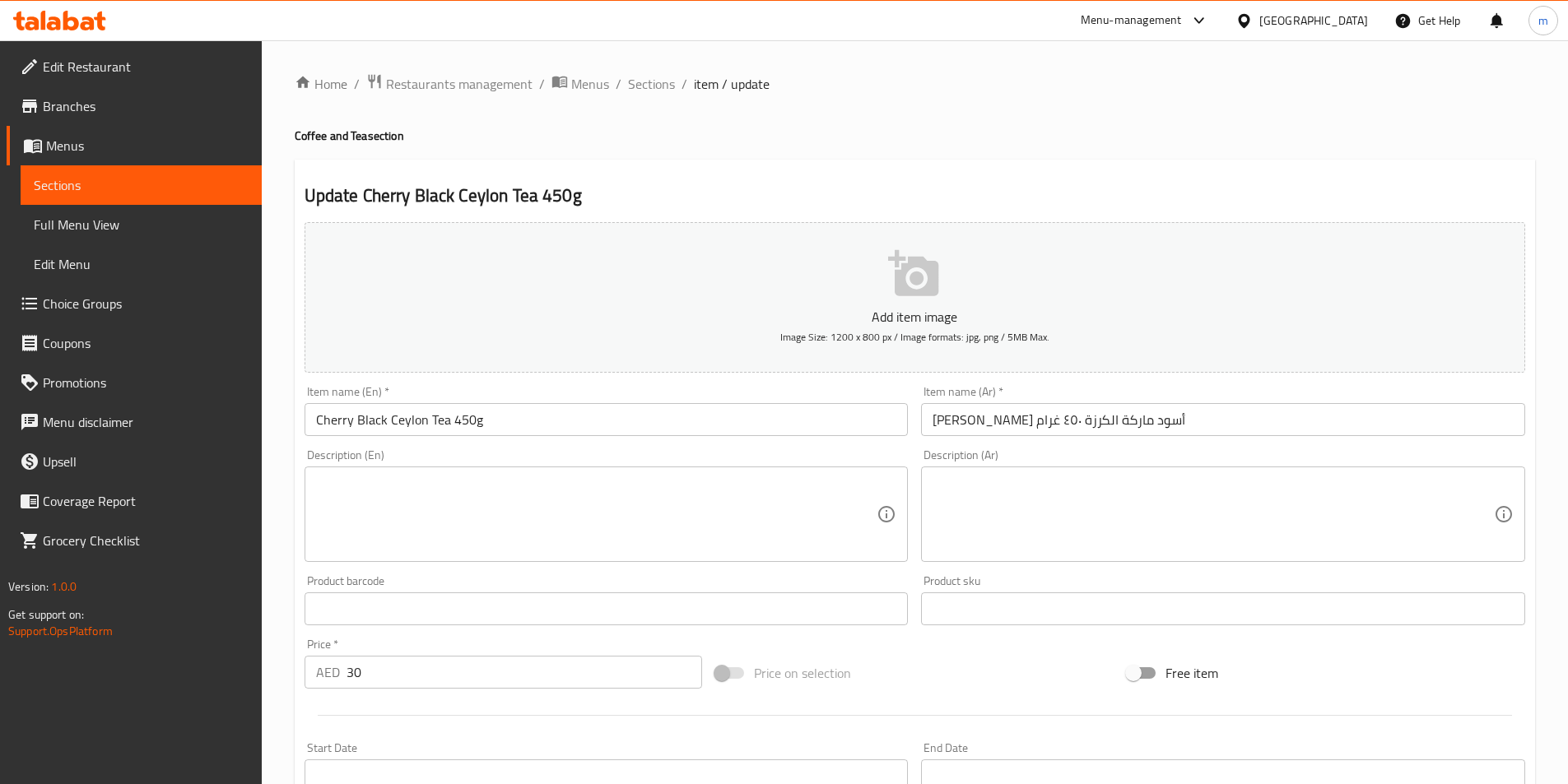
click at [354, 420] on input "Cherry Black Ceylon Tea 450g" at bounding box center [606, 419] width 604 height 33
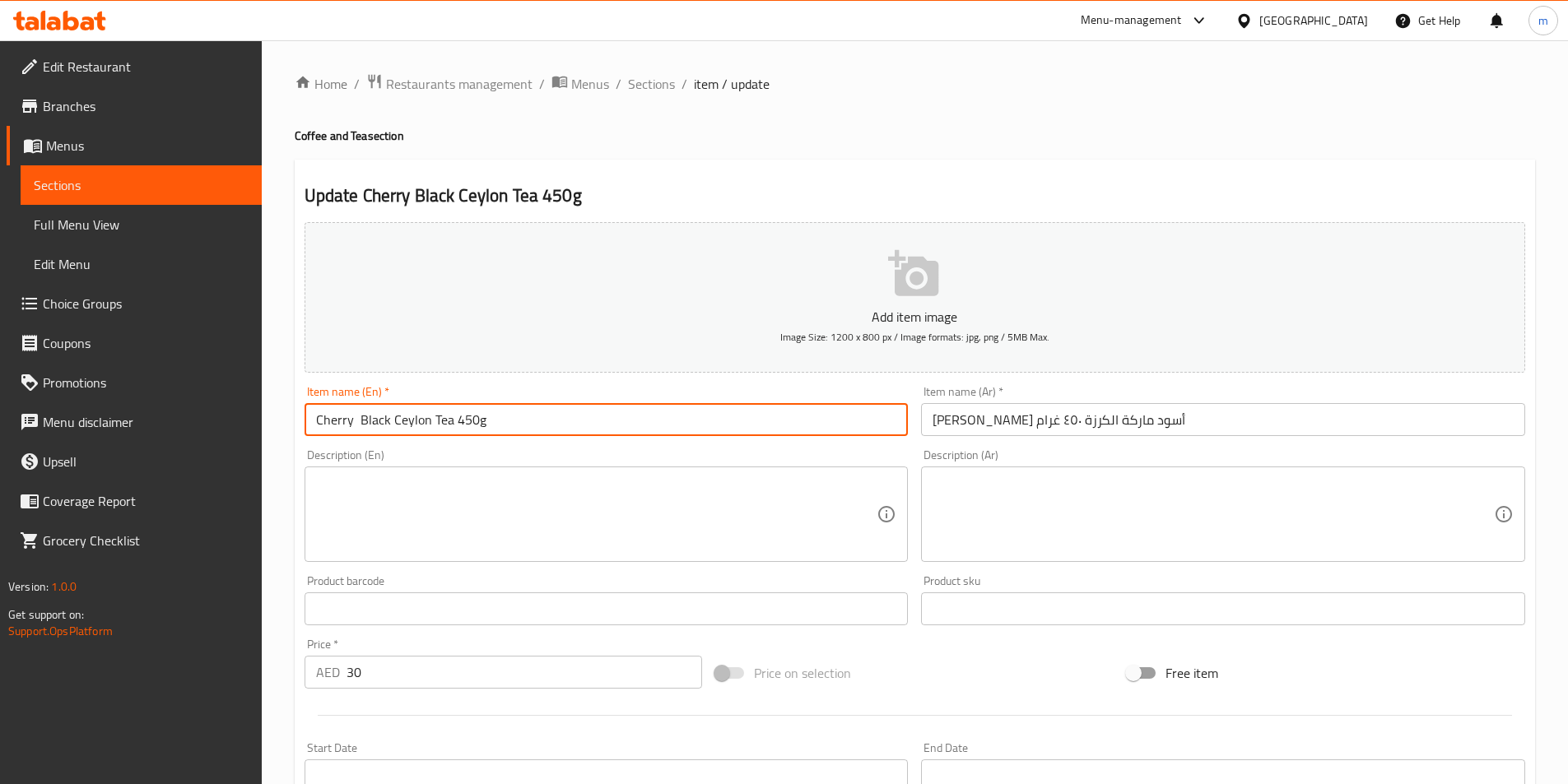
paste input "brand"
drag, startPoint x: 350, startPoint y: 426, endPoint x: 311, endPoint y: 430, distance: 39.2
click at [311, 430] on input "Cherry brand Black Ceylon Tea 450g" at bounding box center [606, 419] width 604 height 33
click at [335, 425] on input "al karza brand Black Ceylon Tea 450g" at bounding box center [606, 419] width 604 height 33
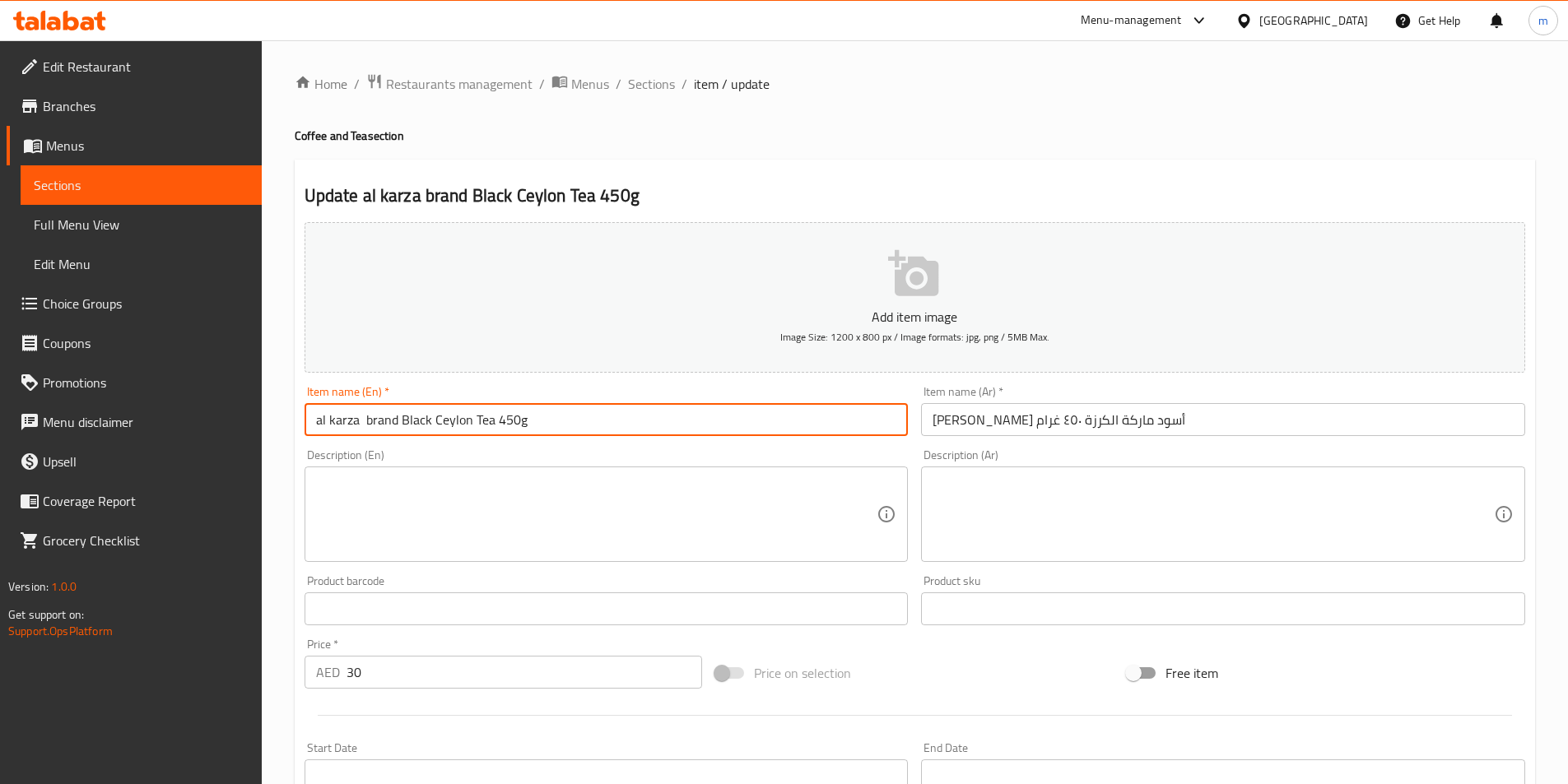
click at [335, 425] on input "al karza brand Black Ceylon Tea 450g" at bounding box center [606, 419] width 604 height 33
click at [321, 413] on input "al karza brand Black Ceylon Tea 450g" at bounding box center [606, 419] width 604 height 33
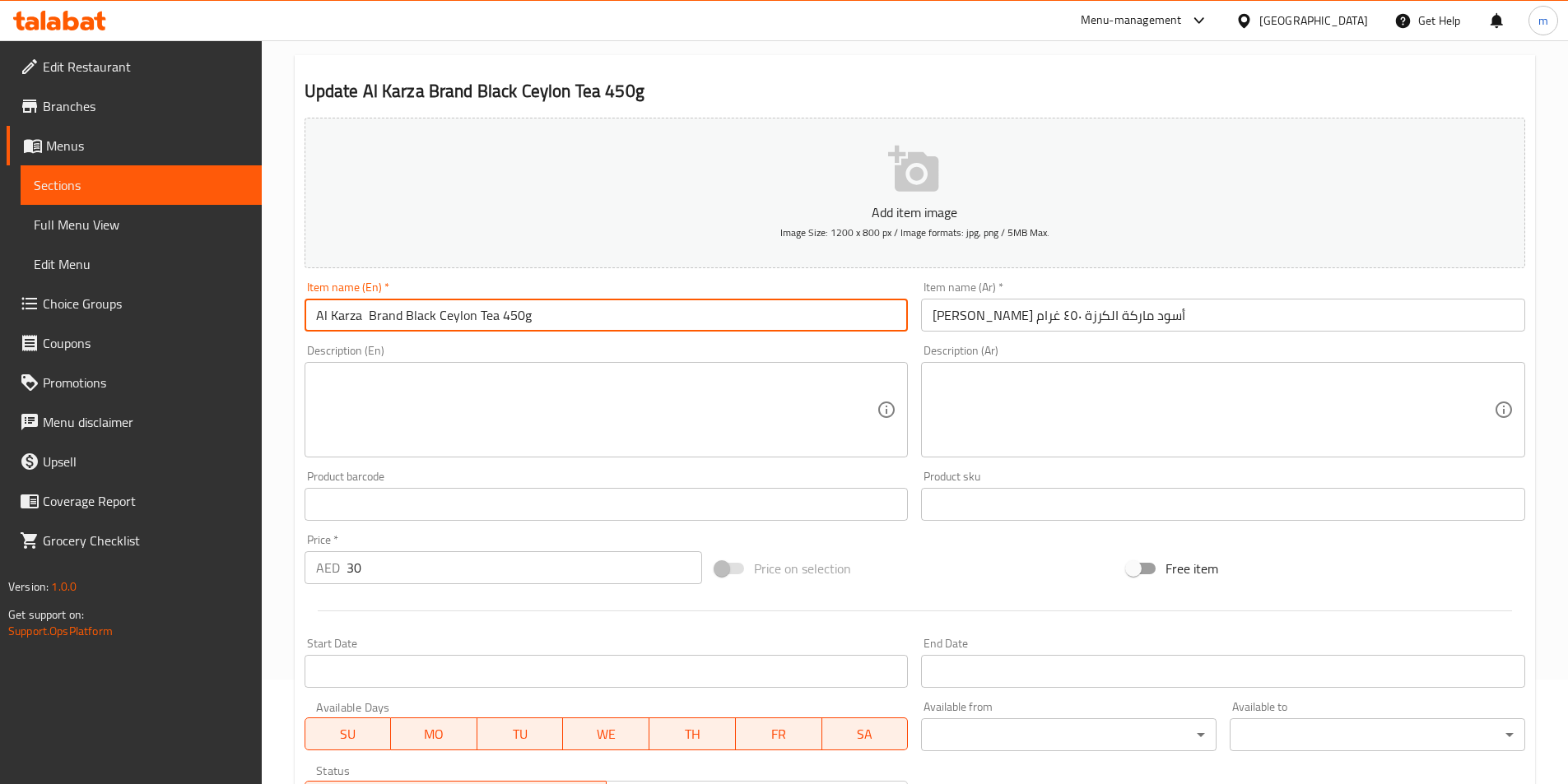
scroll to position [378, 0]
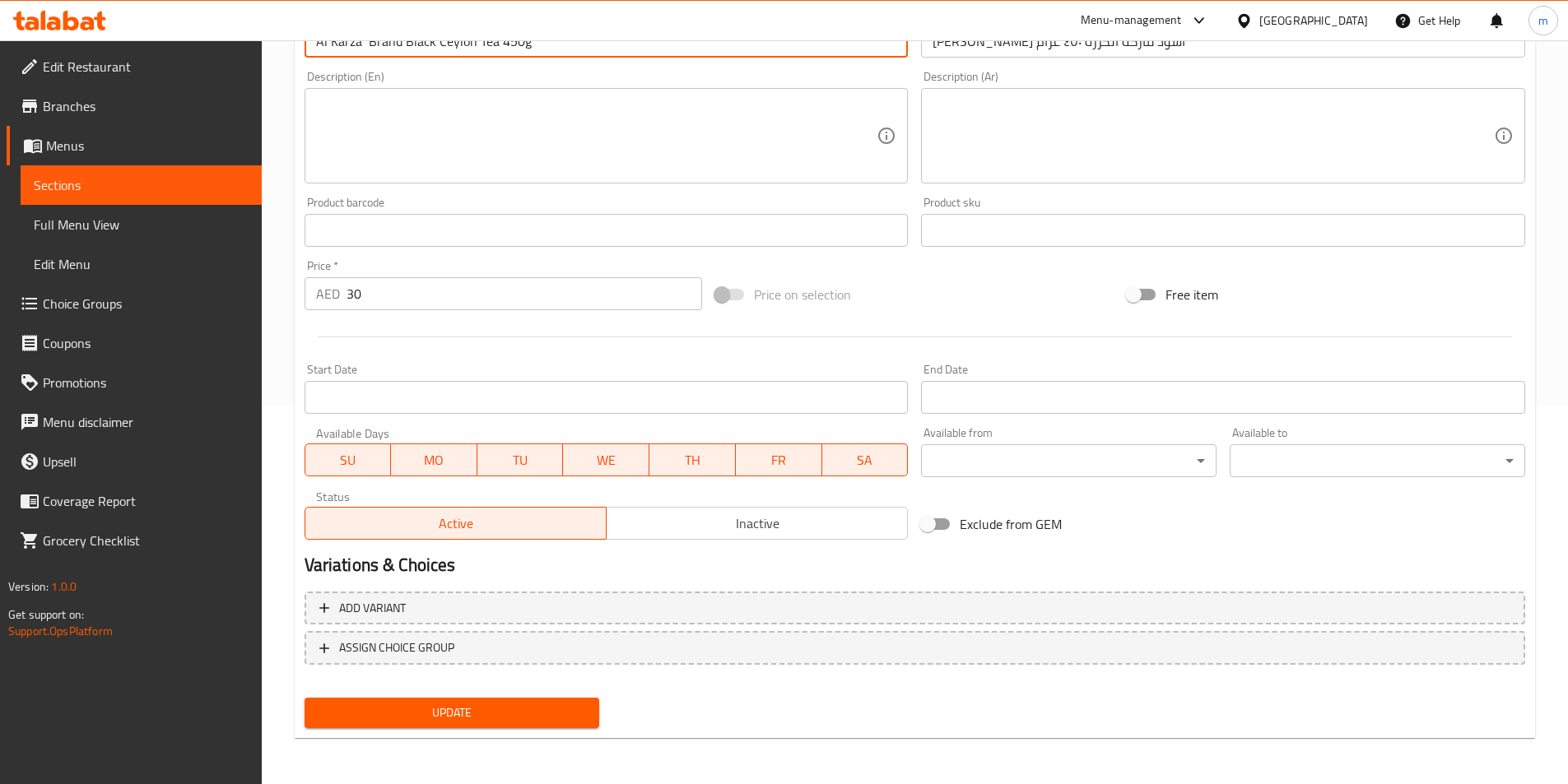
type input "Al Karza Brand Black Ceylon Tea 450g"
click at [380, 708] on span "Update" at bounding box center [452, 713] width 269 height 21
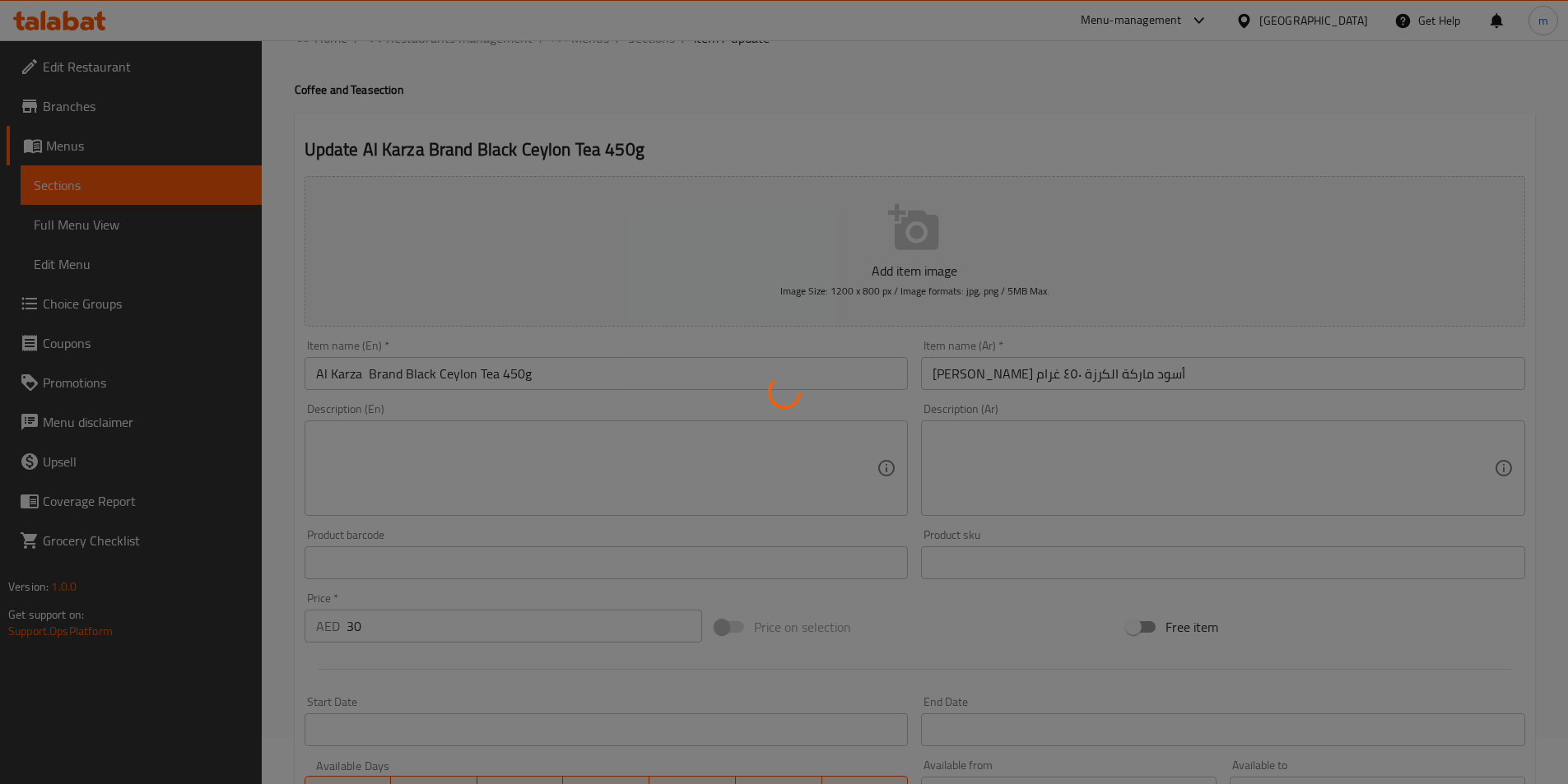
scroll to position [0, 0]
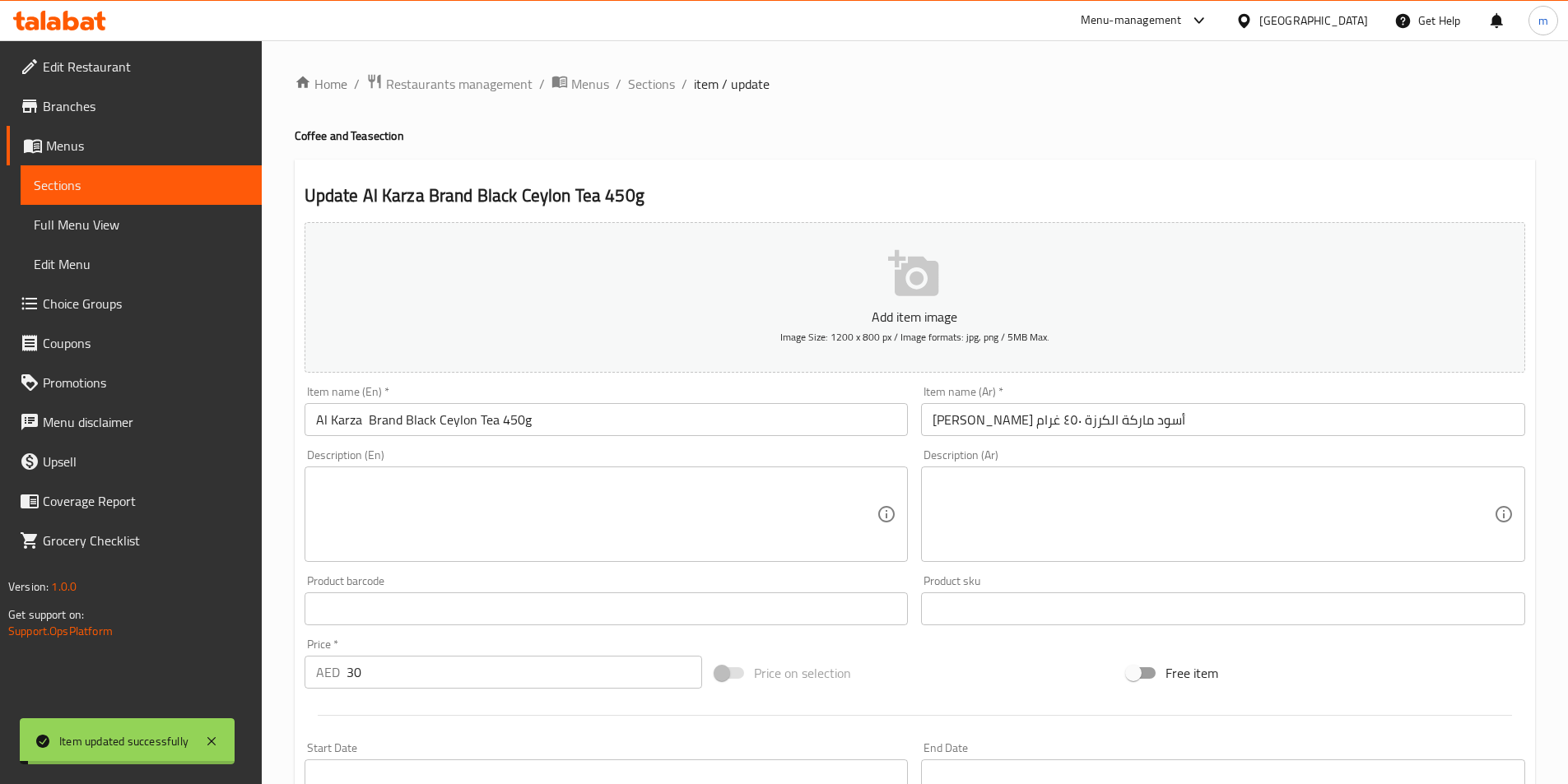
click at [519, 418] on input "Al Karza Brand Black Ceylon Tea 450g" at bounding box center [606, 419] width 604 height 33
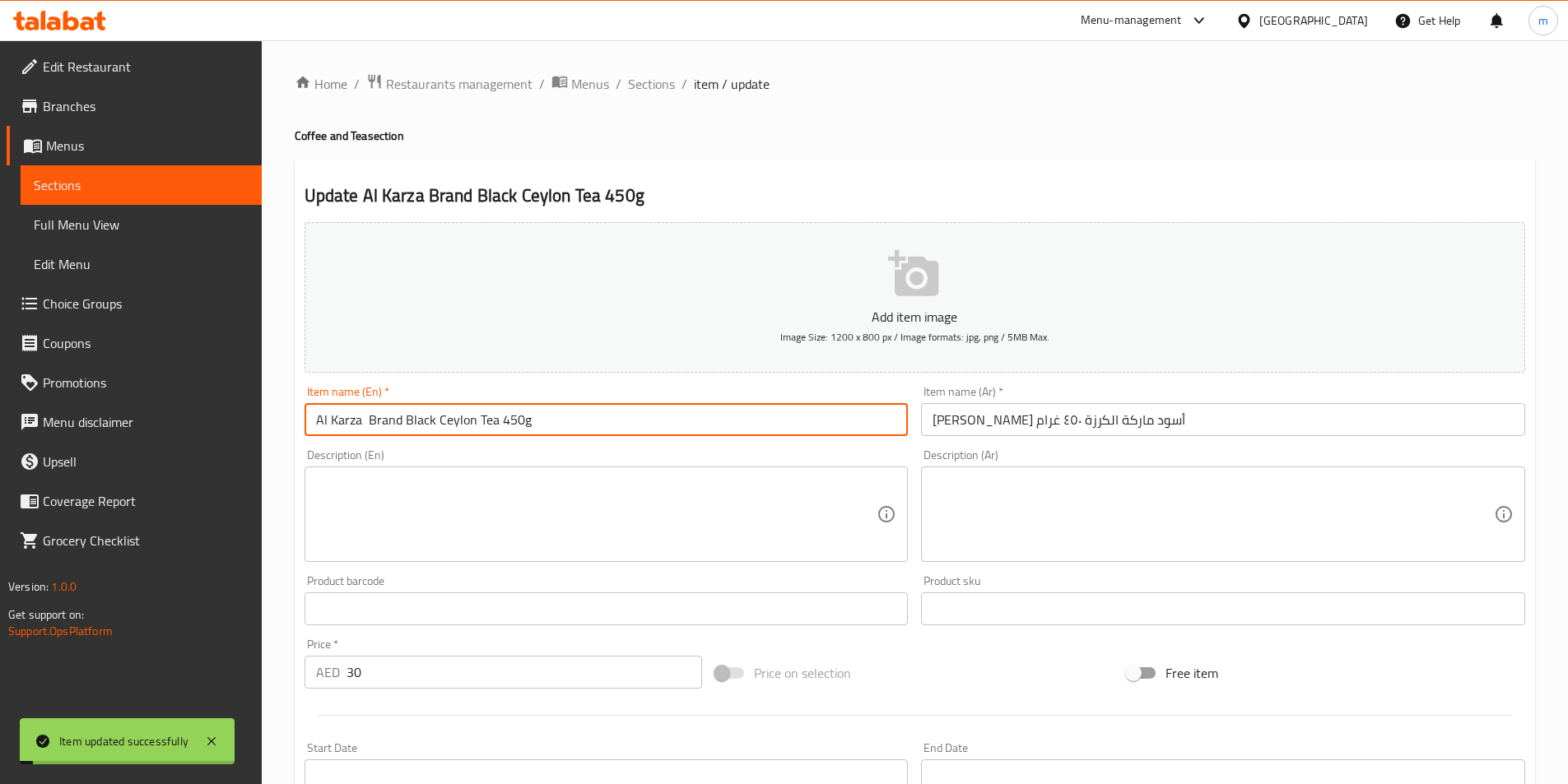
click at [519, 418] on input "Al Karza Brand Black Ceylon Tea 450g" at bounding box center [606, 419] width 604 height 33
click at [647, 88] on span "Sections" at bounding box center [651, 84] width 47 height 20
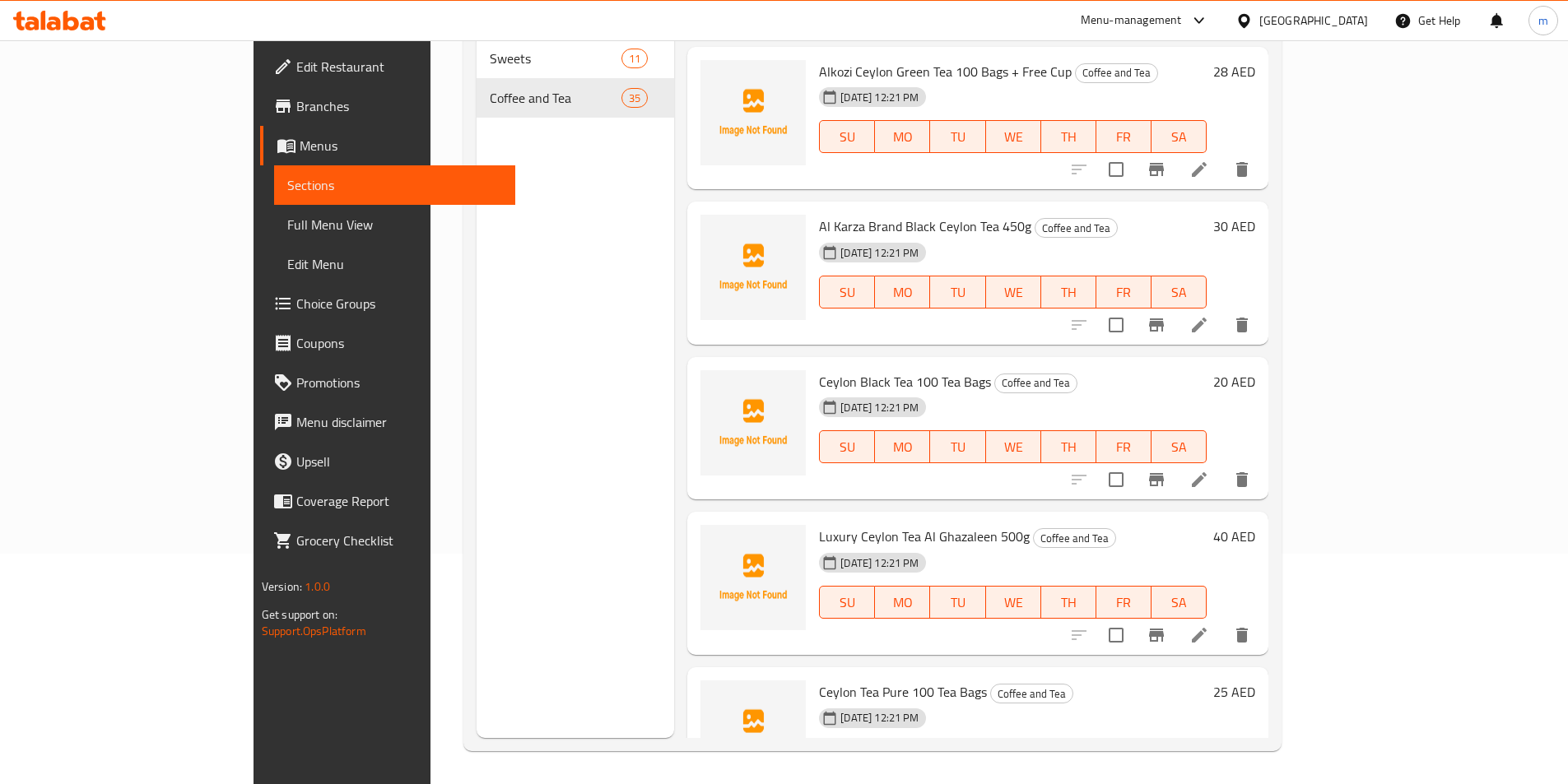
scroll to position [4688, 0]
click at [1210, 468] on icon at bounding box center [1200, 478] width 20 height 20
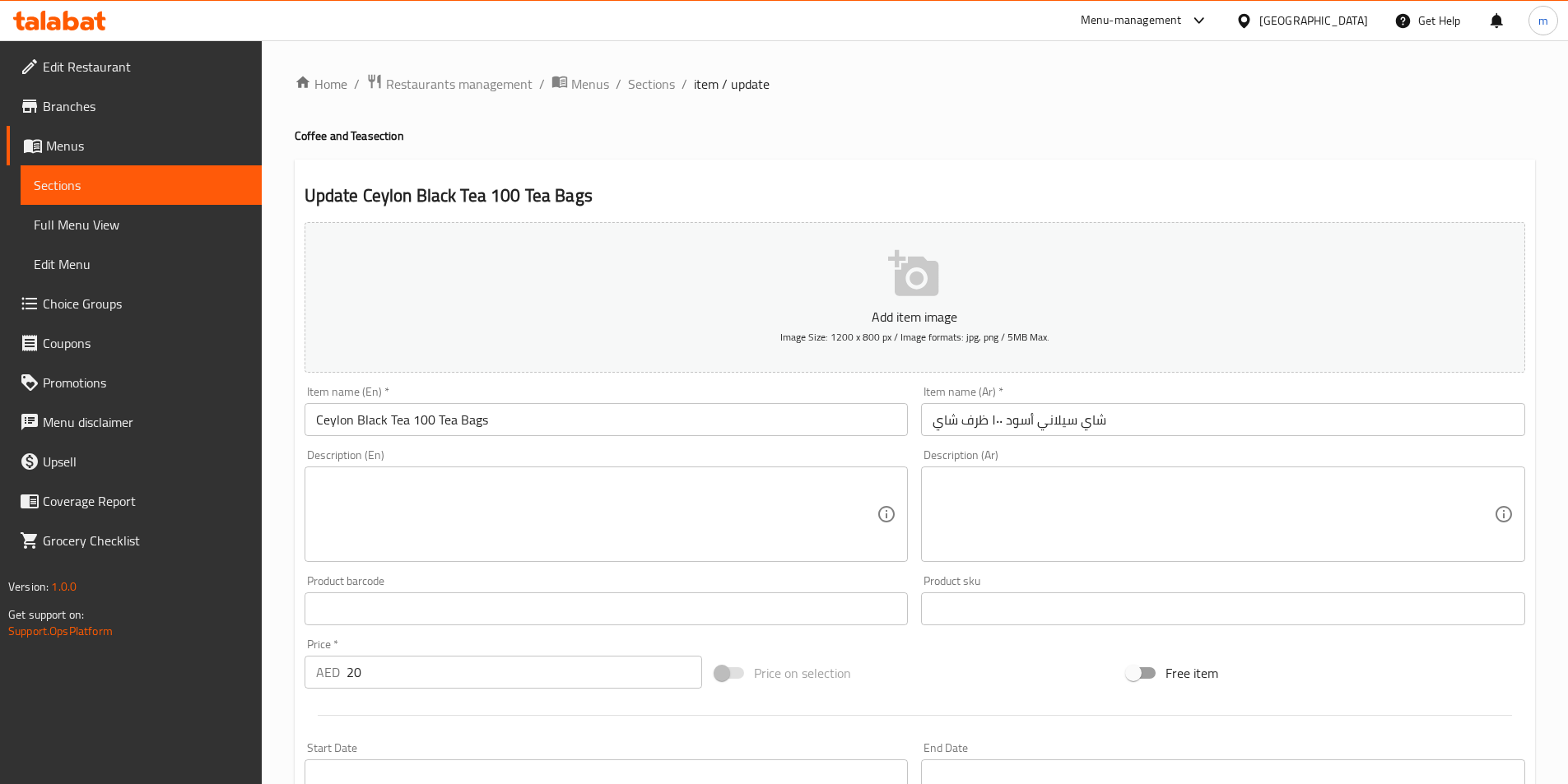
click at [471, 420] on input "Ceylon Black Tea 100 Tea Bags" at bounding box center [606, 419] width 604 height 33
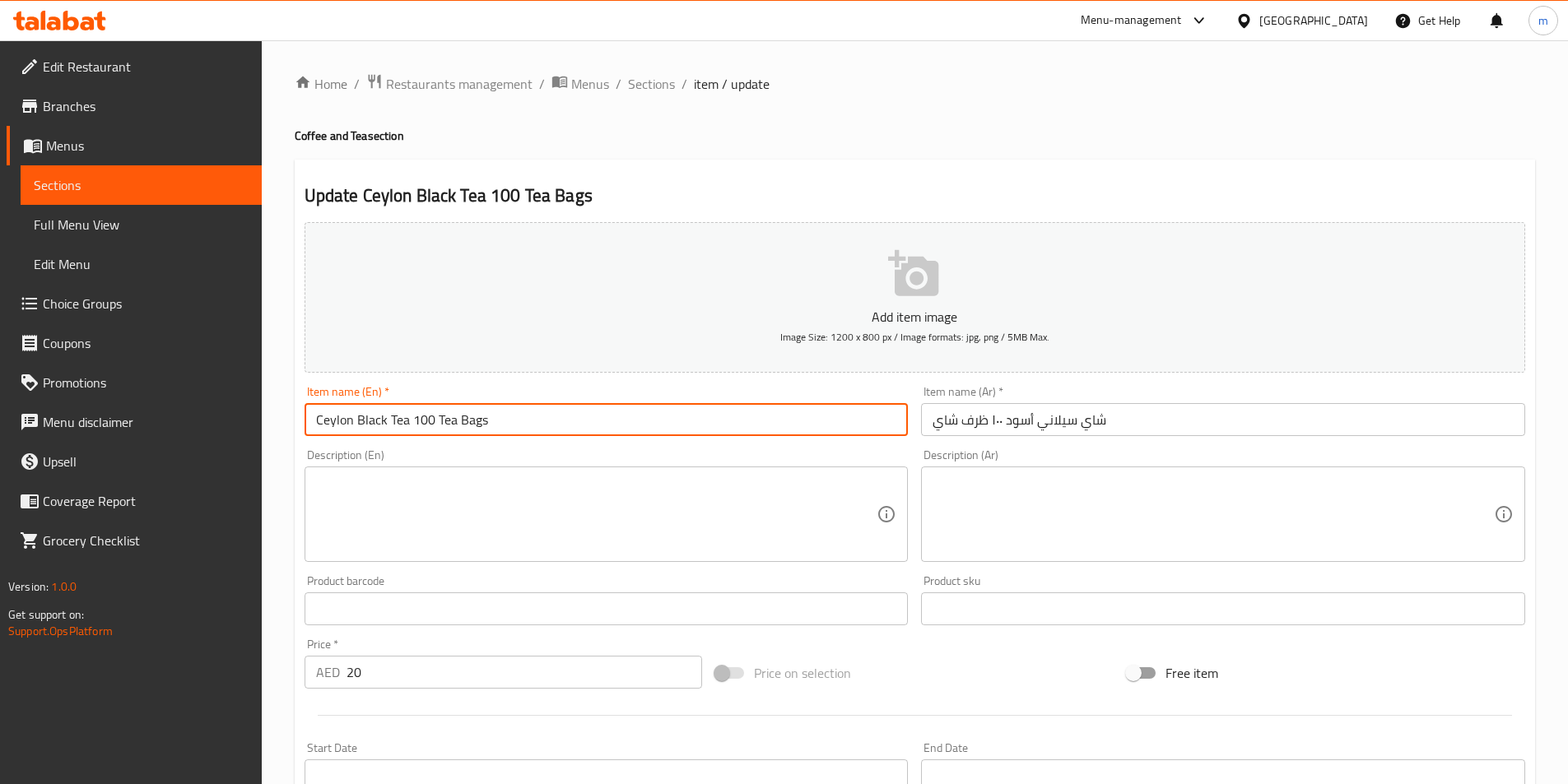
click at [477, 422] on input "Ceylon Black Tea 100 Tea Bags" at bounding box center [606, 419] width 604 height 33
paste input "packet"
click at [495, 421] on input "Ceylon Black Tea 100 Tea packet" at bounding box center [606, 419] width 604 height 33
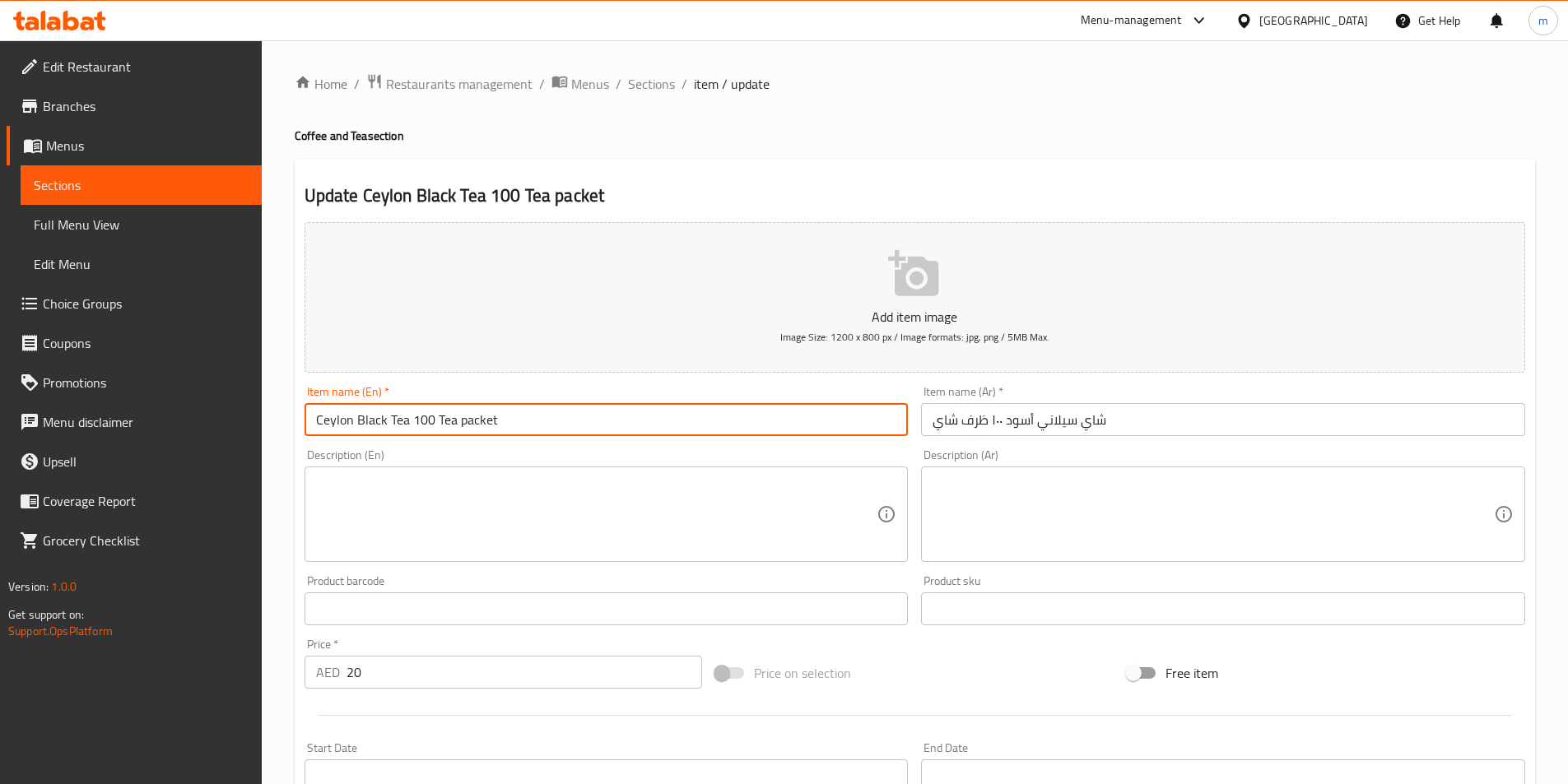
click at [495, 421] on input "Ceylon Black Tea 100 Tea packet" at bounding box center [606, 419] width 604 height 33
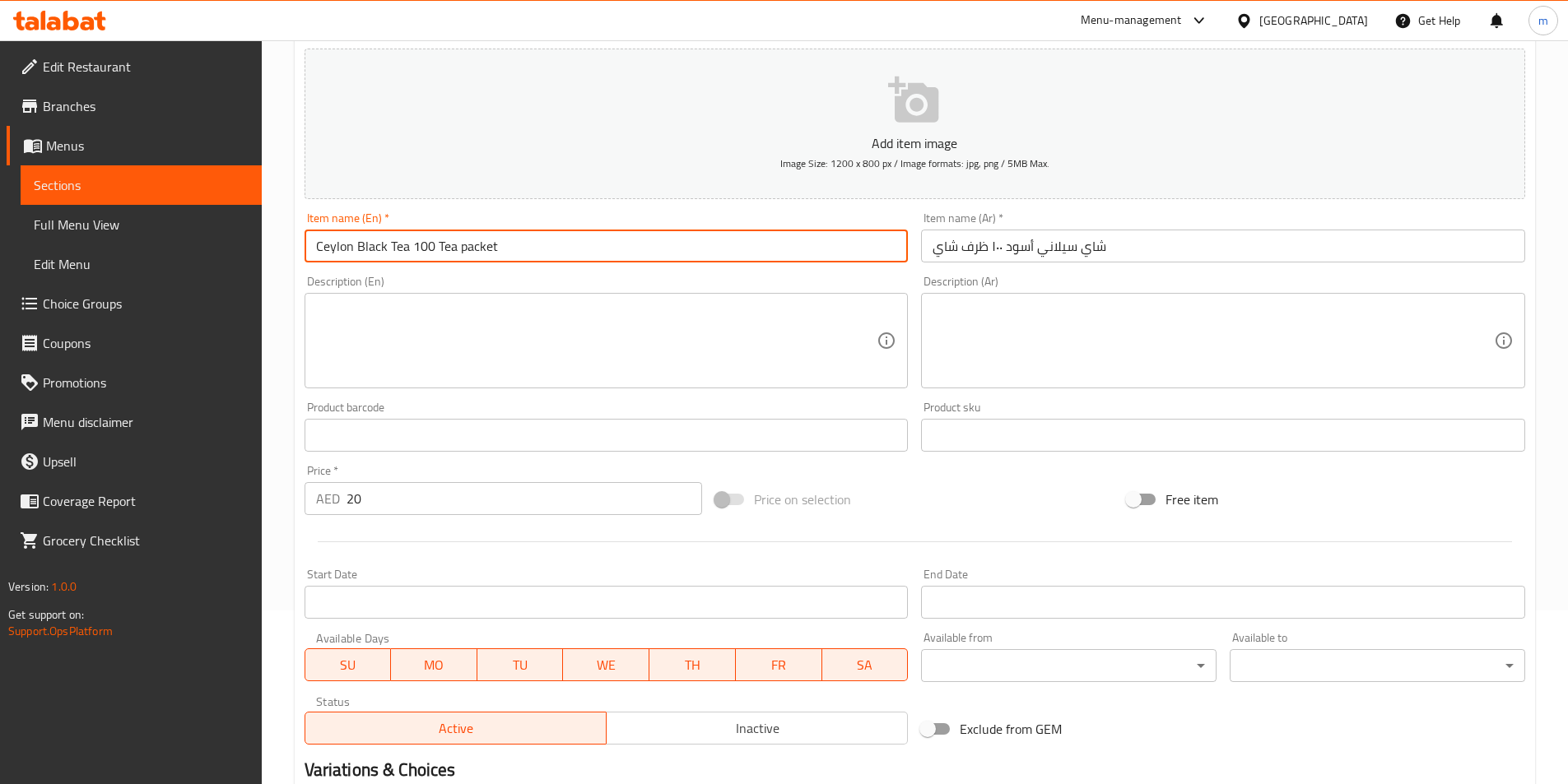
scroll to position [378, 0]
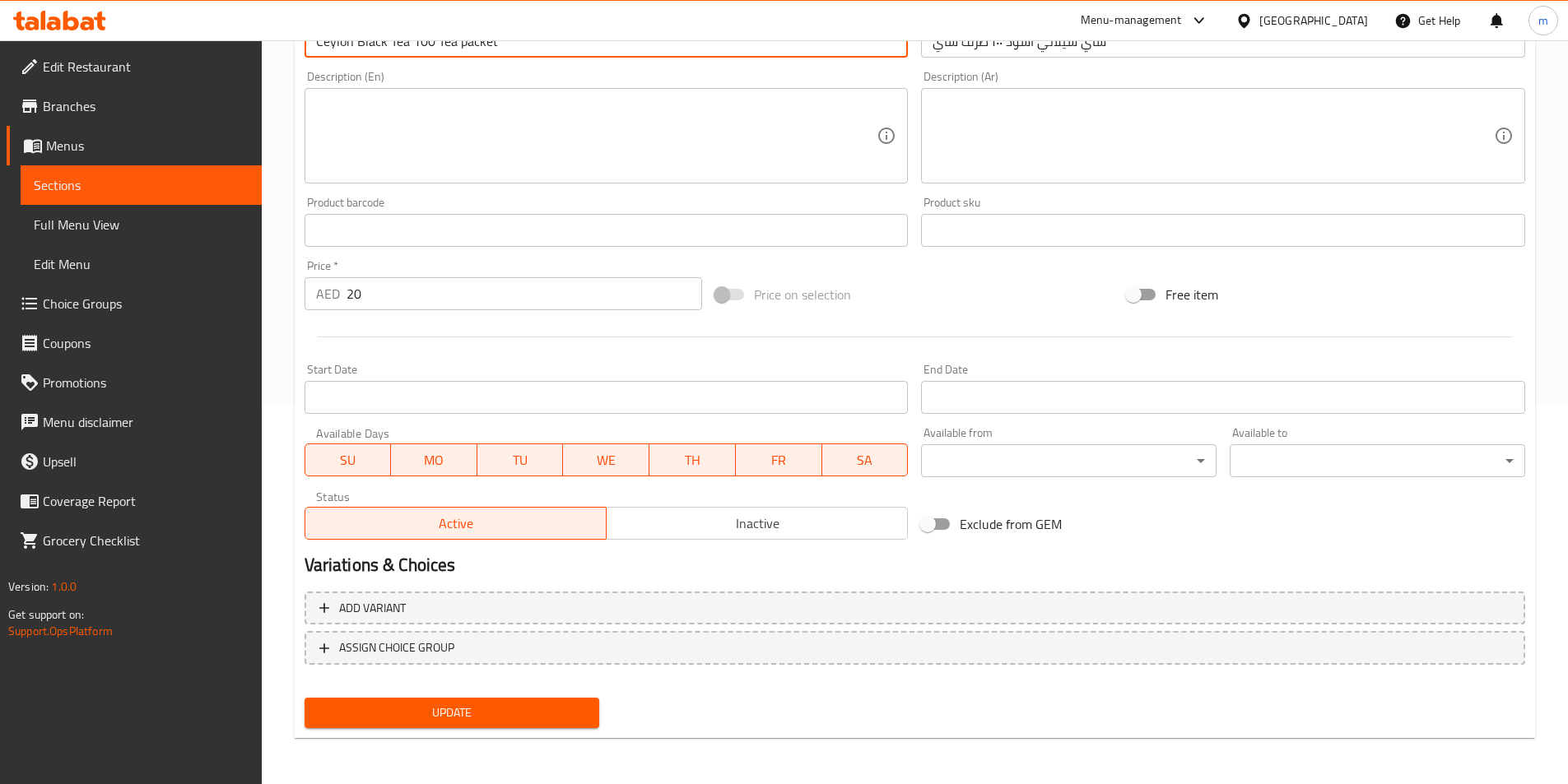
type input "Ceylon Black Tea 100 Tea Packet"
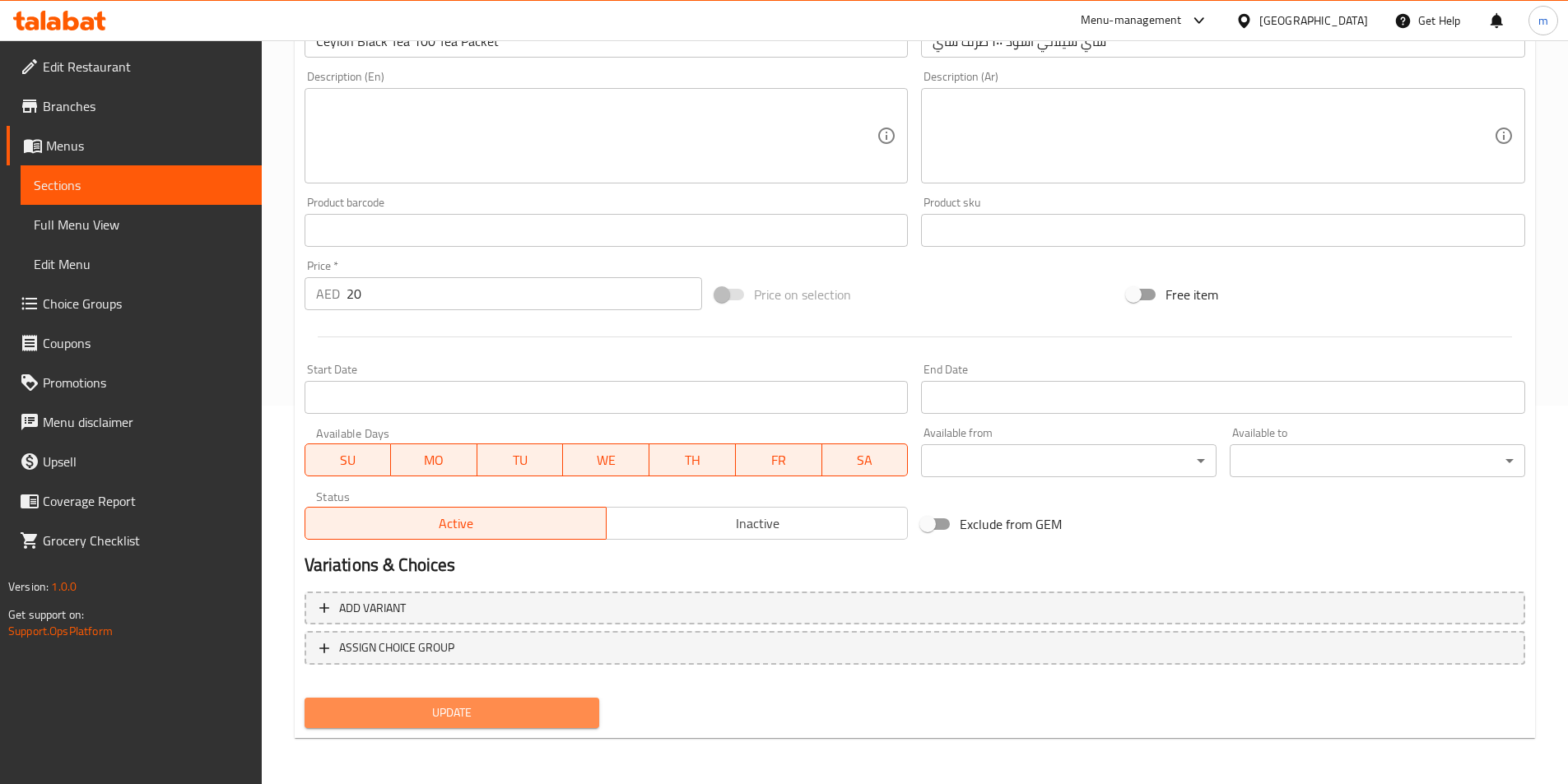
click at [540, 703] on button "Update" at bounding box center [452, 713] width 295 height 31
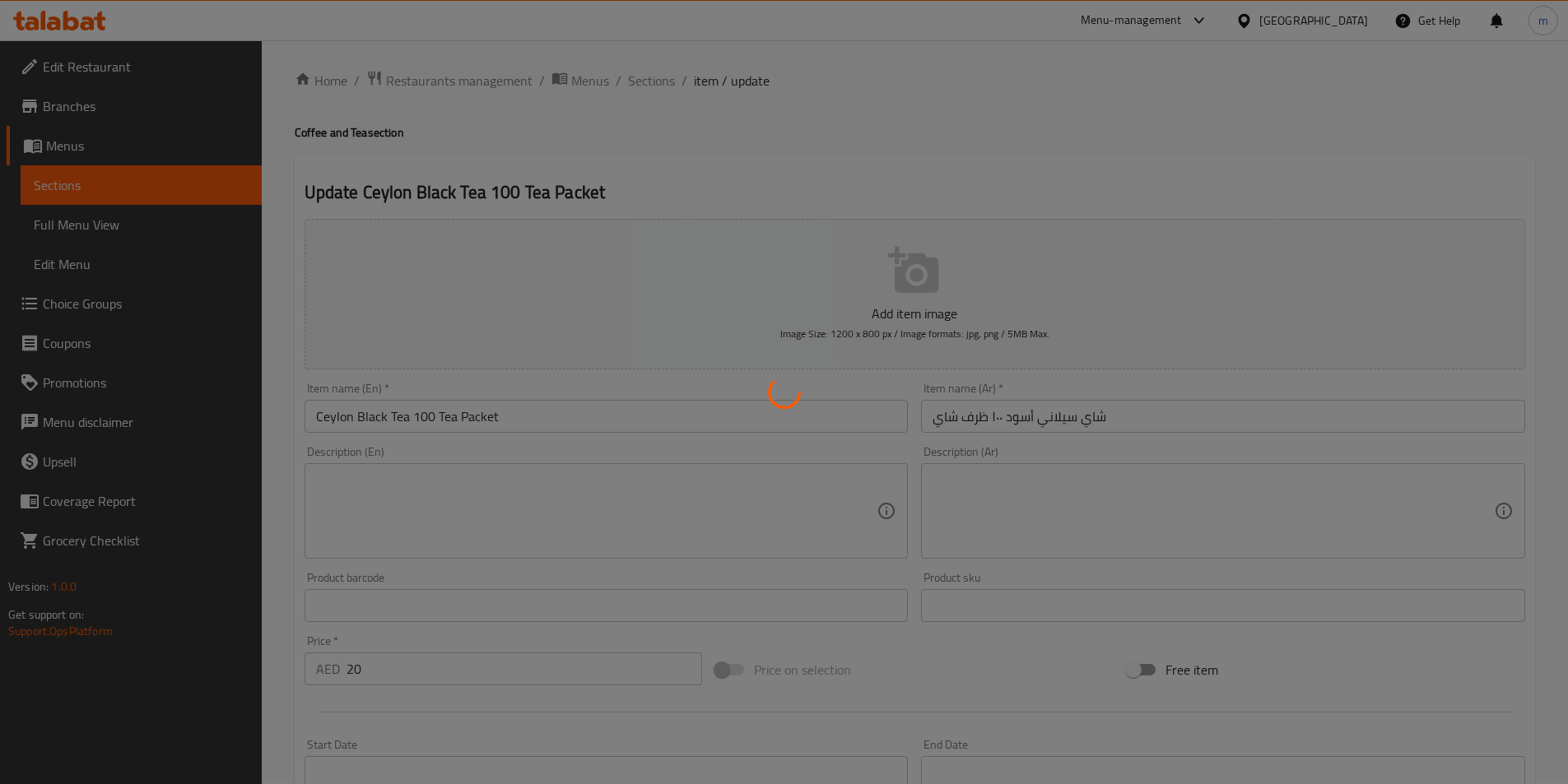
scroll to position [0, 0]
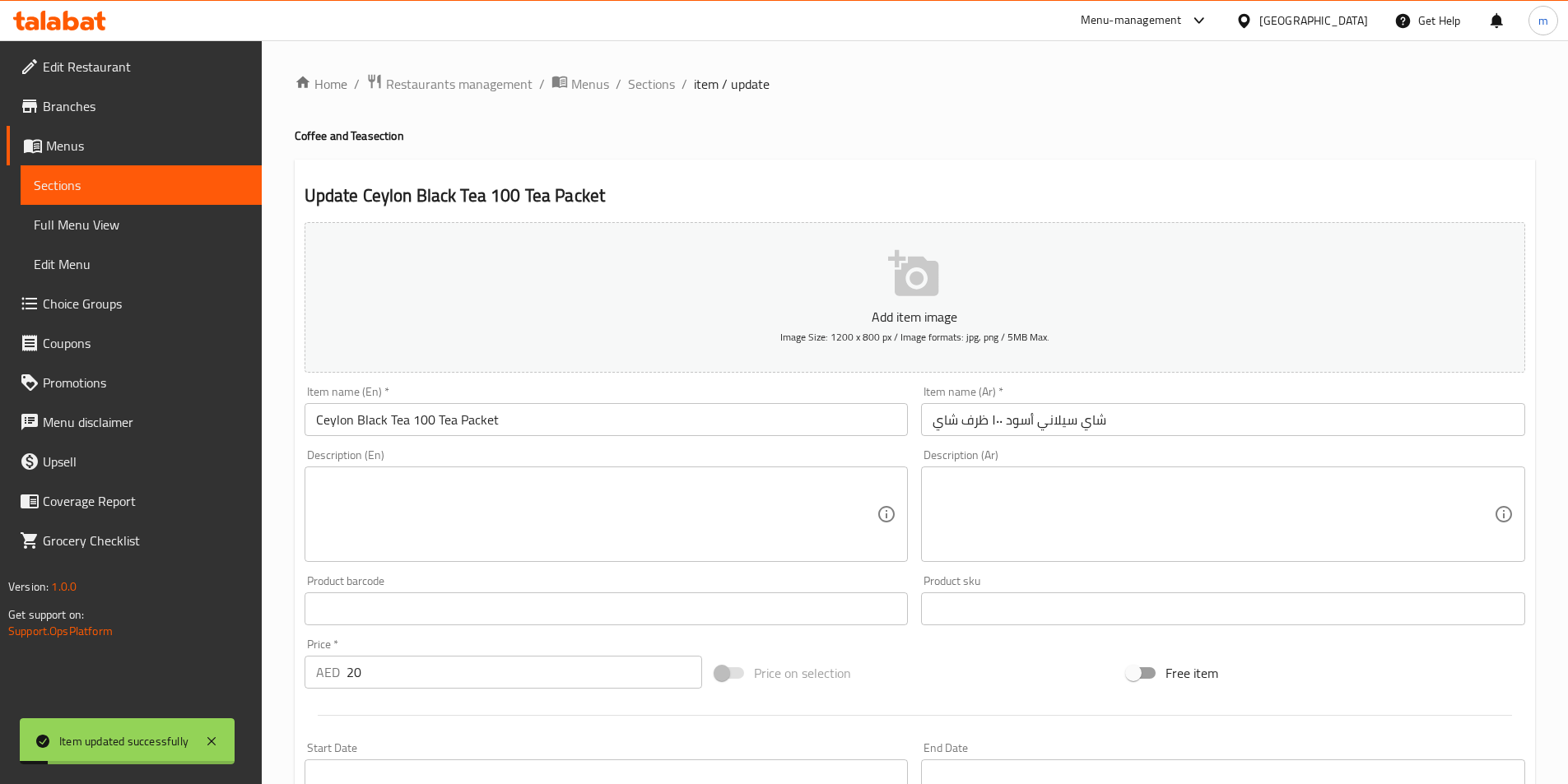
click at [560, 411] on input "Ceylon Black Tea 100 Tea Packet" at bounding box center [606, 419] width 604 height 33
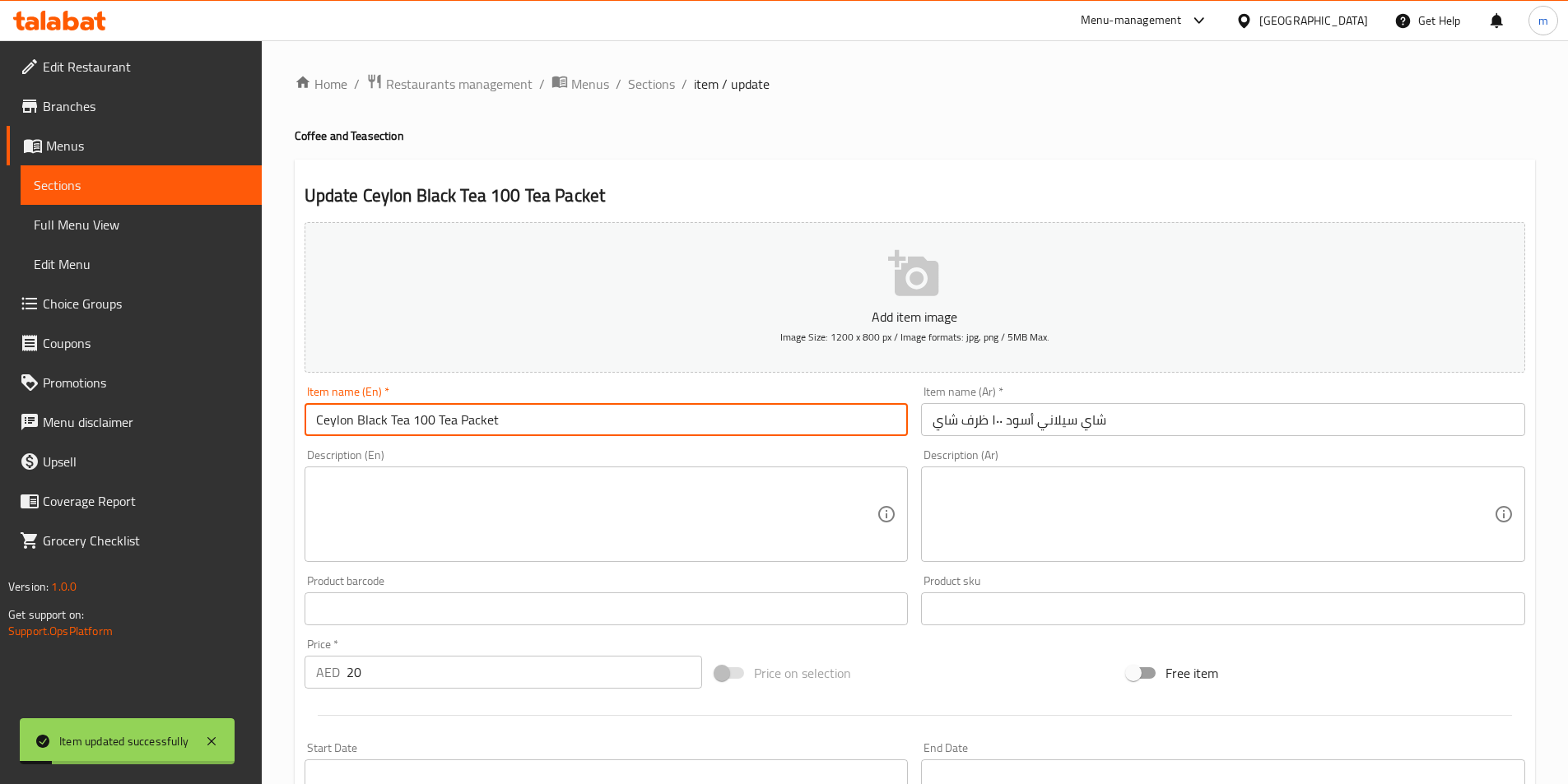
click at [560, 411] on input "Ceylon Black Tea 100 Tea Packet" at bounding box center [606, 419] width 604 height 33
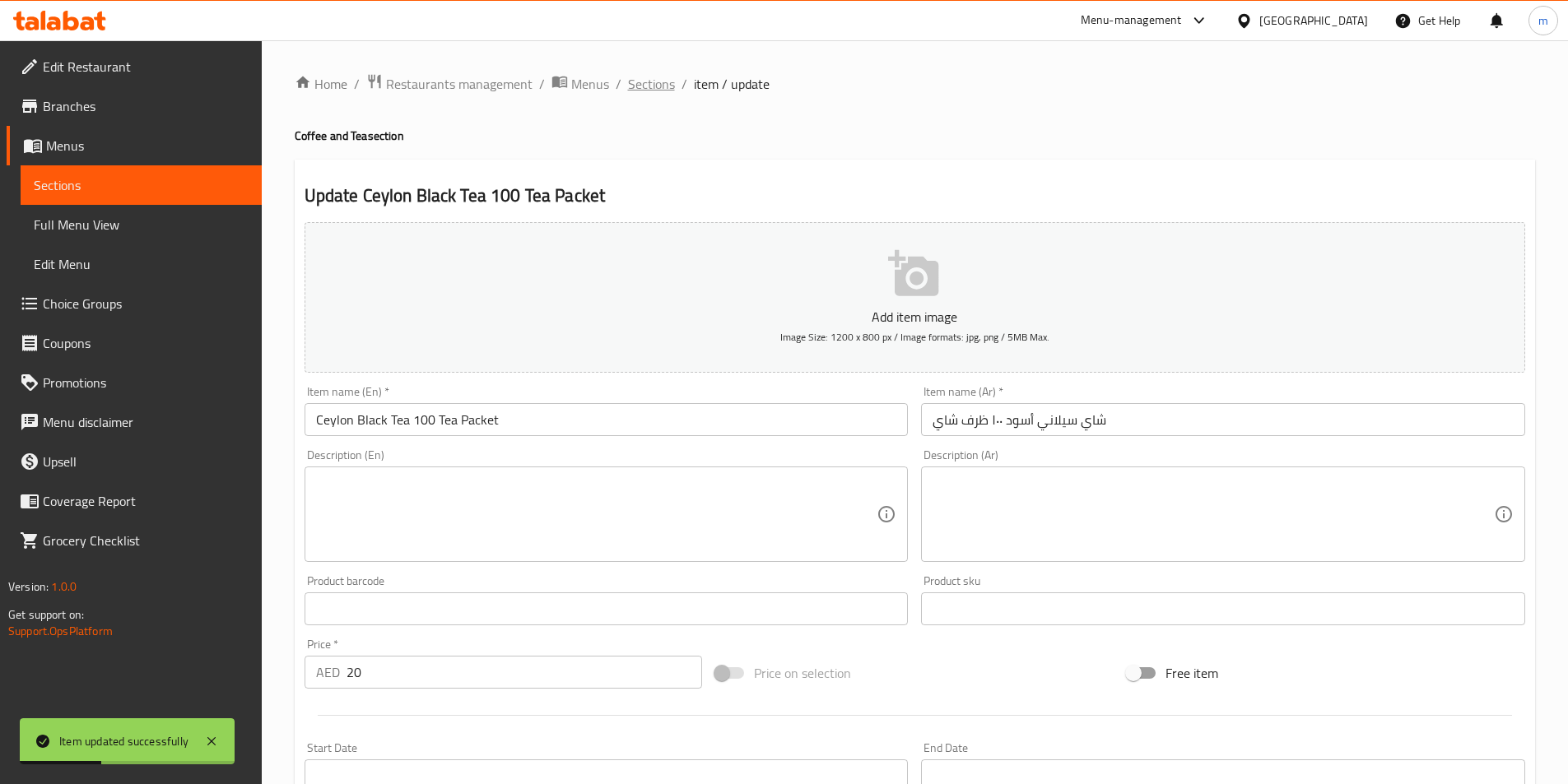
click at [657, 82] on span "Sections" at bounding box center [651, 84] width 47 height 20
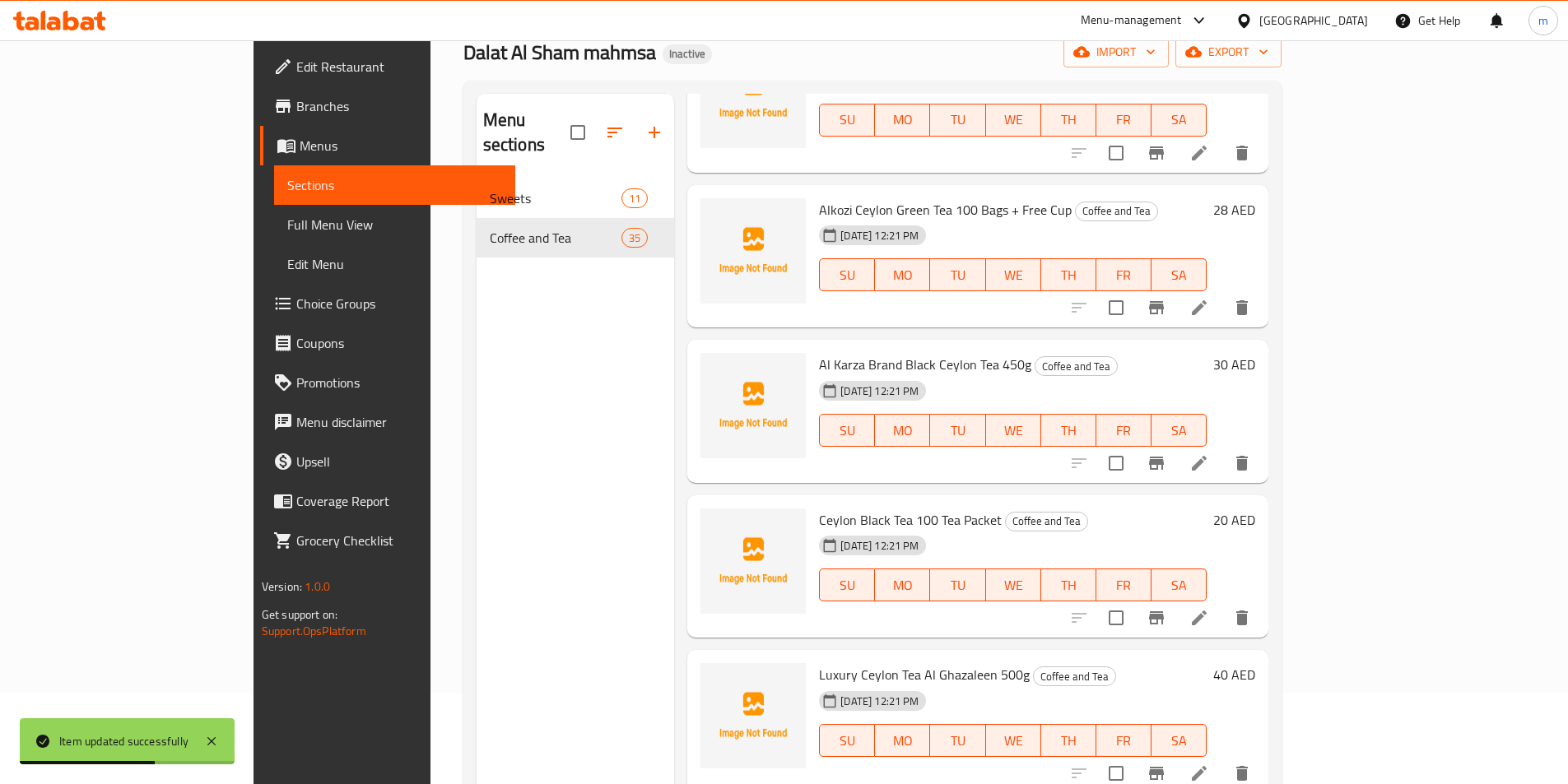
scroll to position [230, 0]
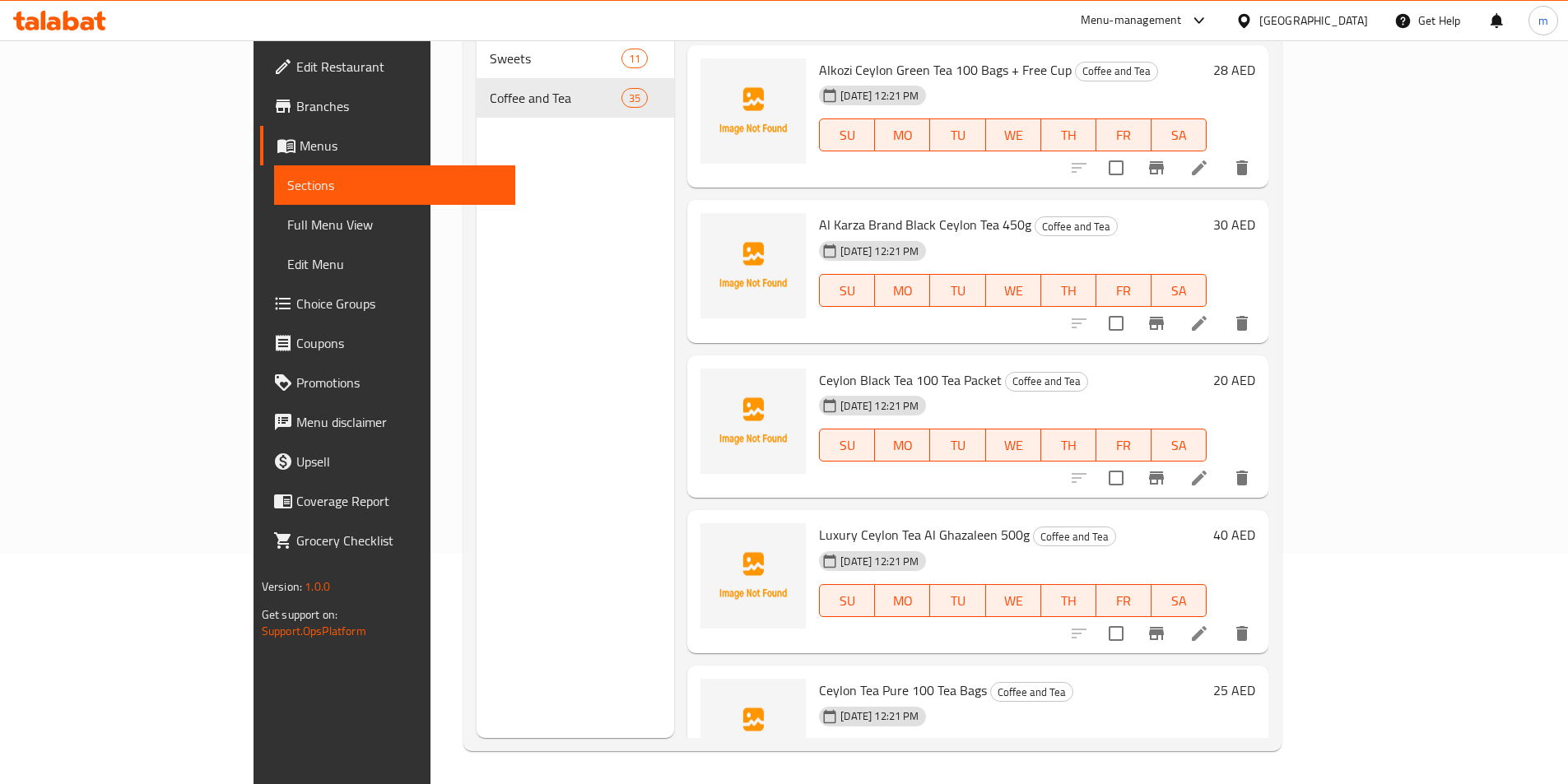
click at [1222, 774] on li at bounding box center [1199, 789] width 46 height 30
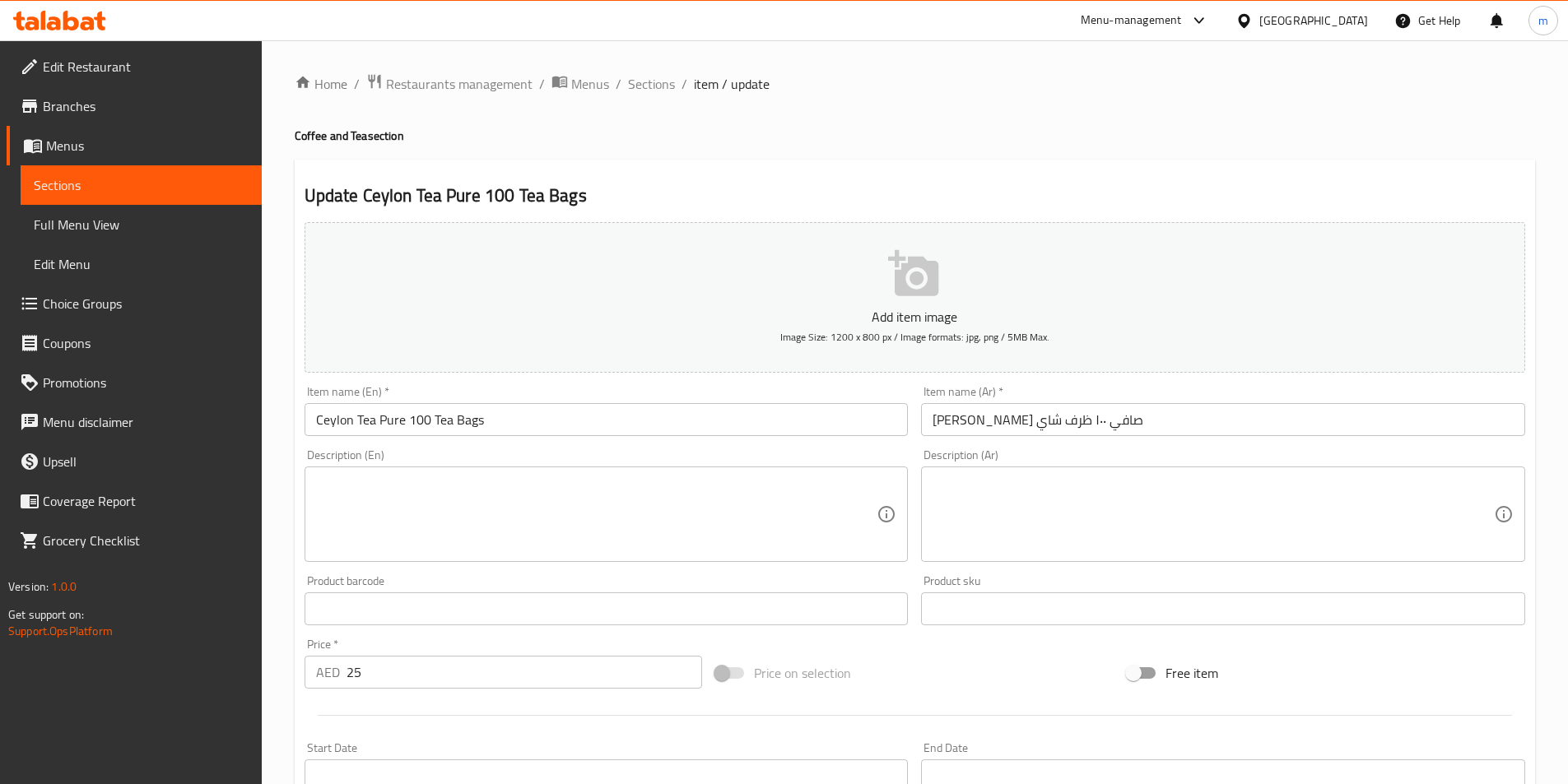
click at [473, 426] on input "Ceylon Tea Pure 100 Tea Bags" at bounding box center [606, 419] width 604 height 33
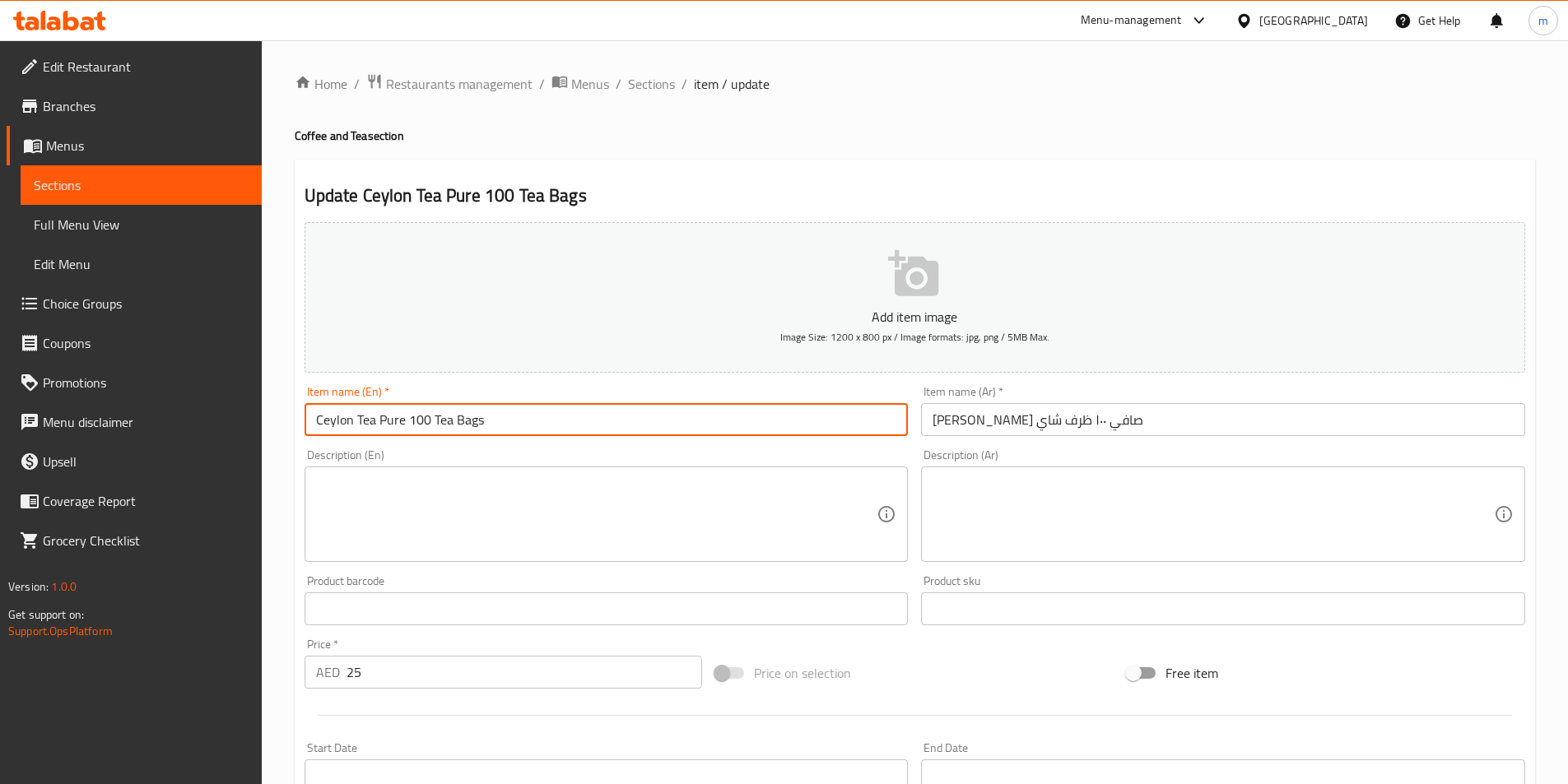
click at [473, 426] on input "Ceylon Tea Pure 100 Tea Bags" at bounding box center [606, 419] width 604 height 33
paste input "packet"
type input "Ceylon Tea Pure 100 Tea packet"
click at [462, 437] on div "Item name (En)   * Ceylon Tea Pure 100 Tea packet Item name (En) *" at bounding box center [607, 410] width 618 height 63
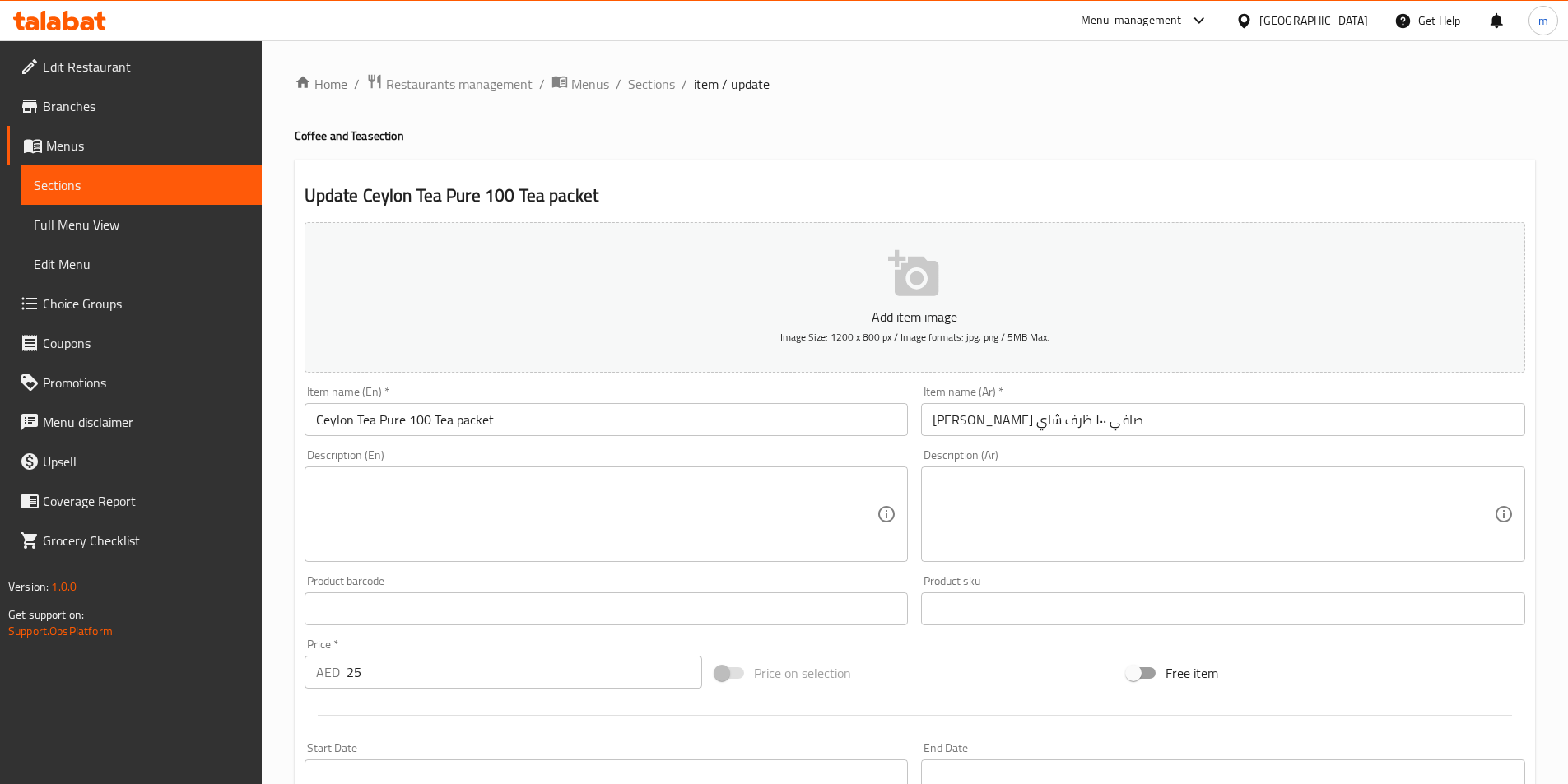
click at [467, 425] on input "Ceylon Tea Pure 100 Tea packet" at bounding box center [606, 419] width 604 height 33
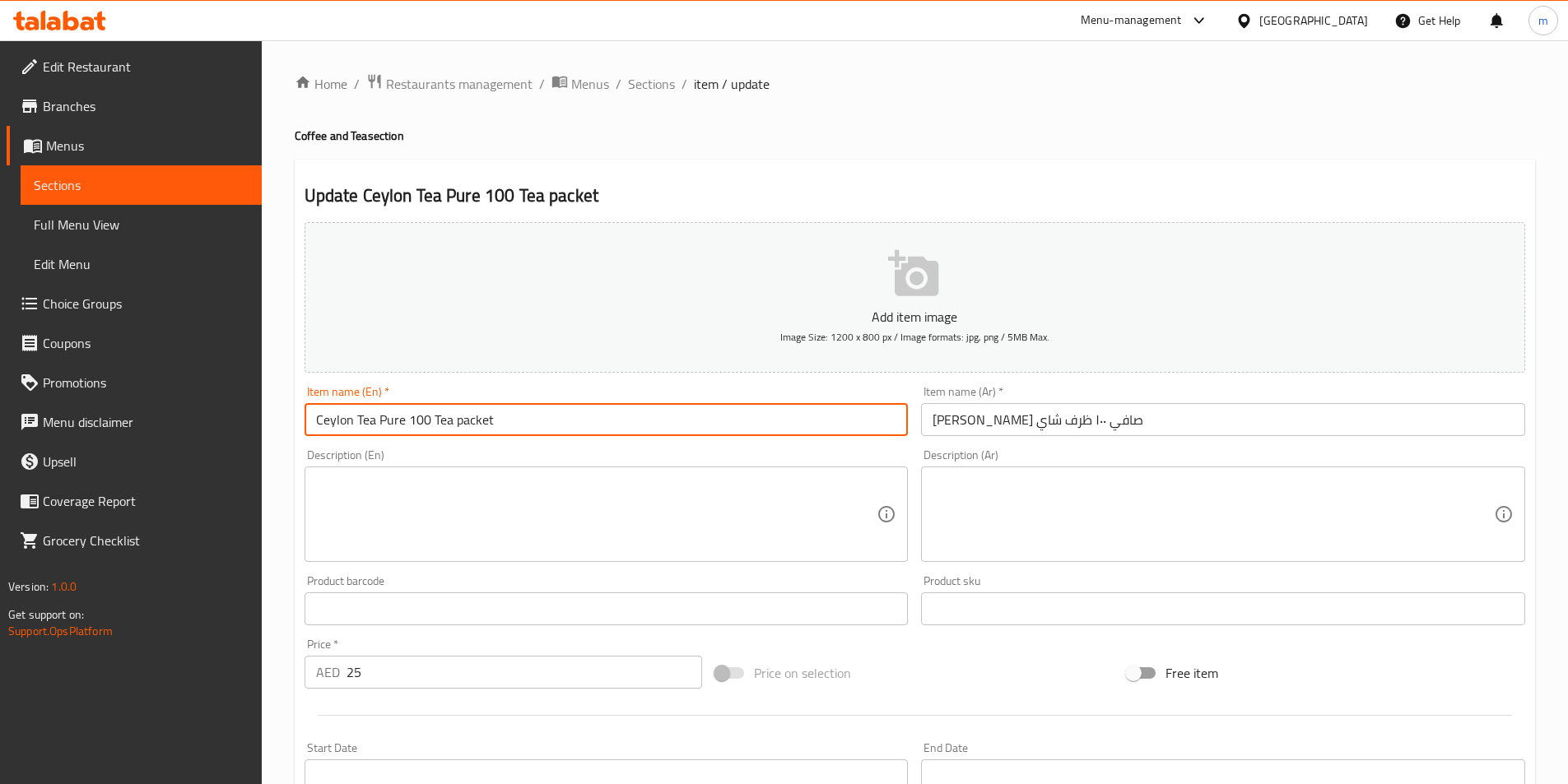
click at [468, 425] on input "Ceylon Tea Pure 100 Tea packet" at bounding box center [606, 419] width 604 height 33
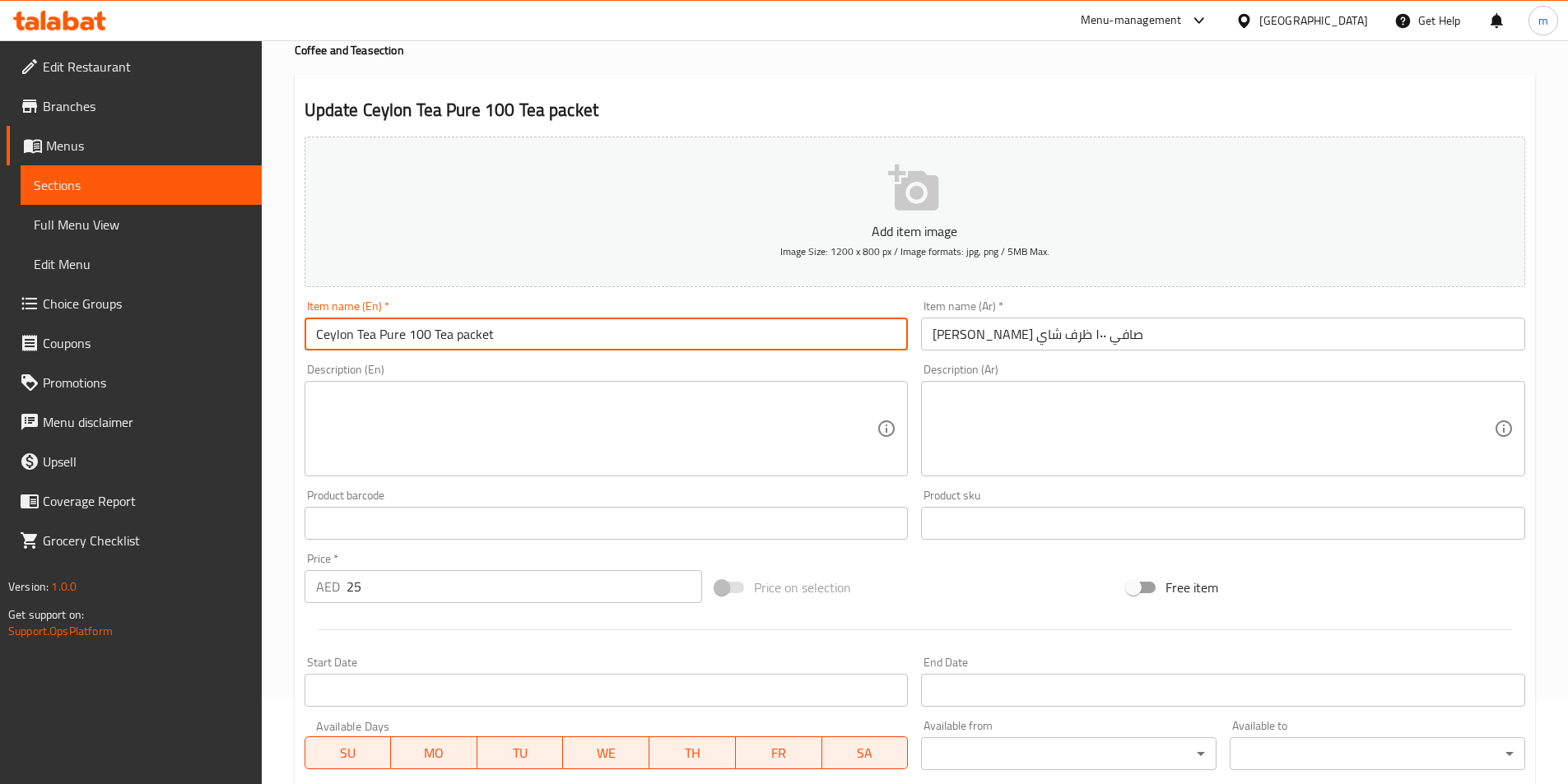
scroll to position [378, 0]
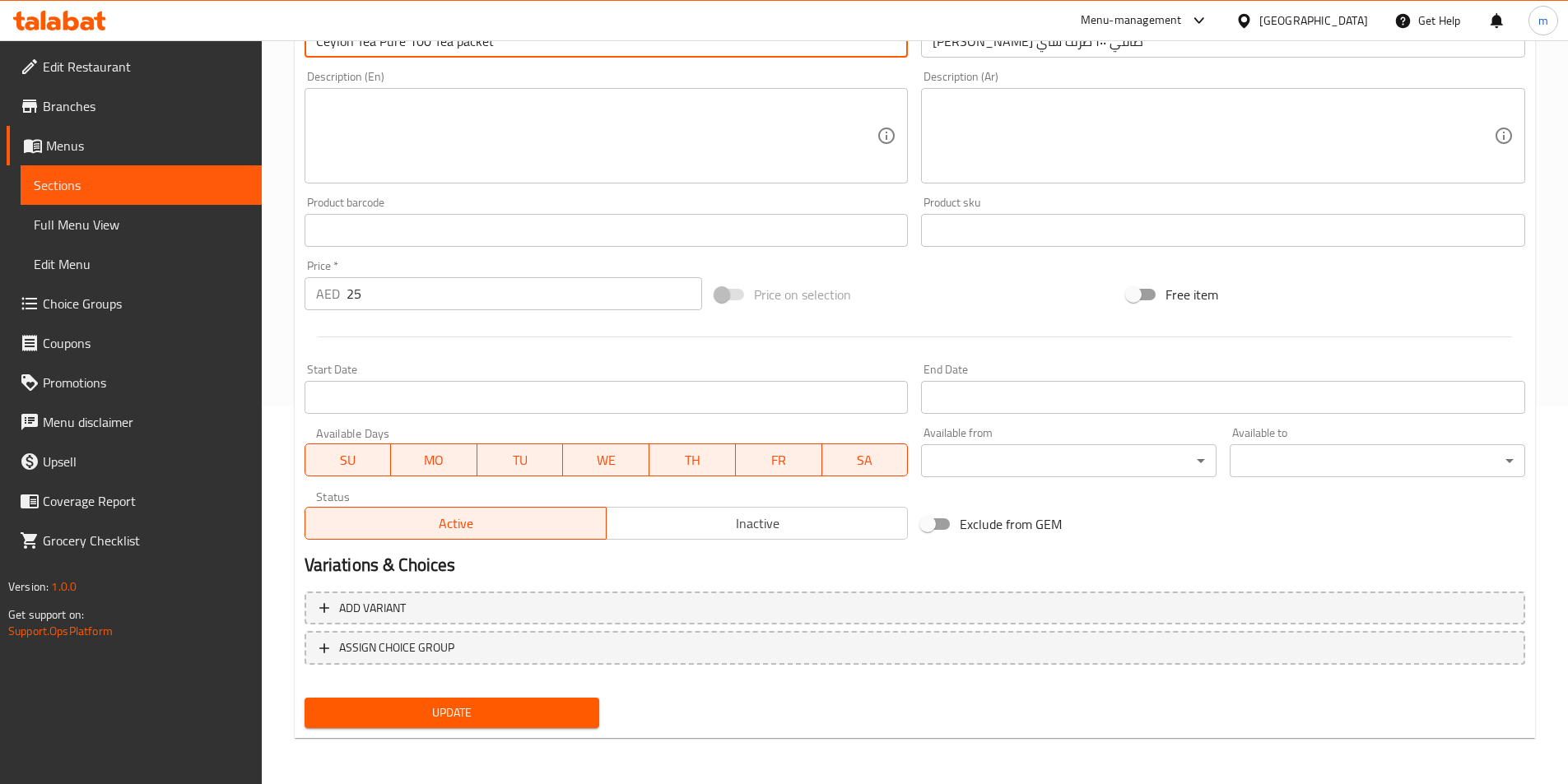
click at [527, 707] on span "Update" at bounding box center [452, 713] width 269 height 21
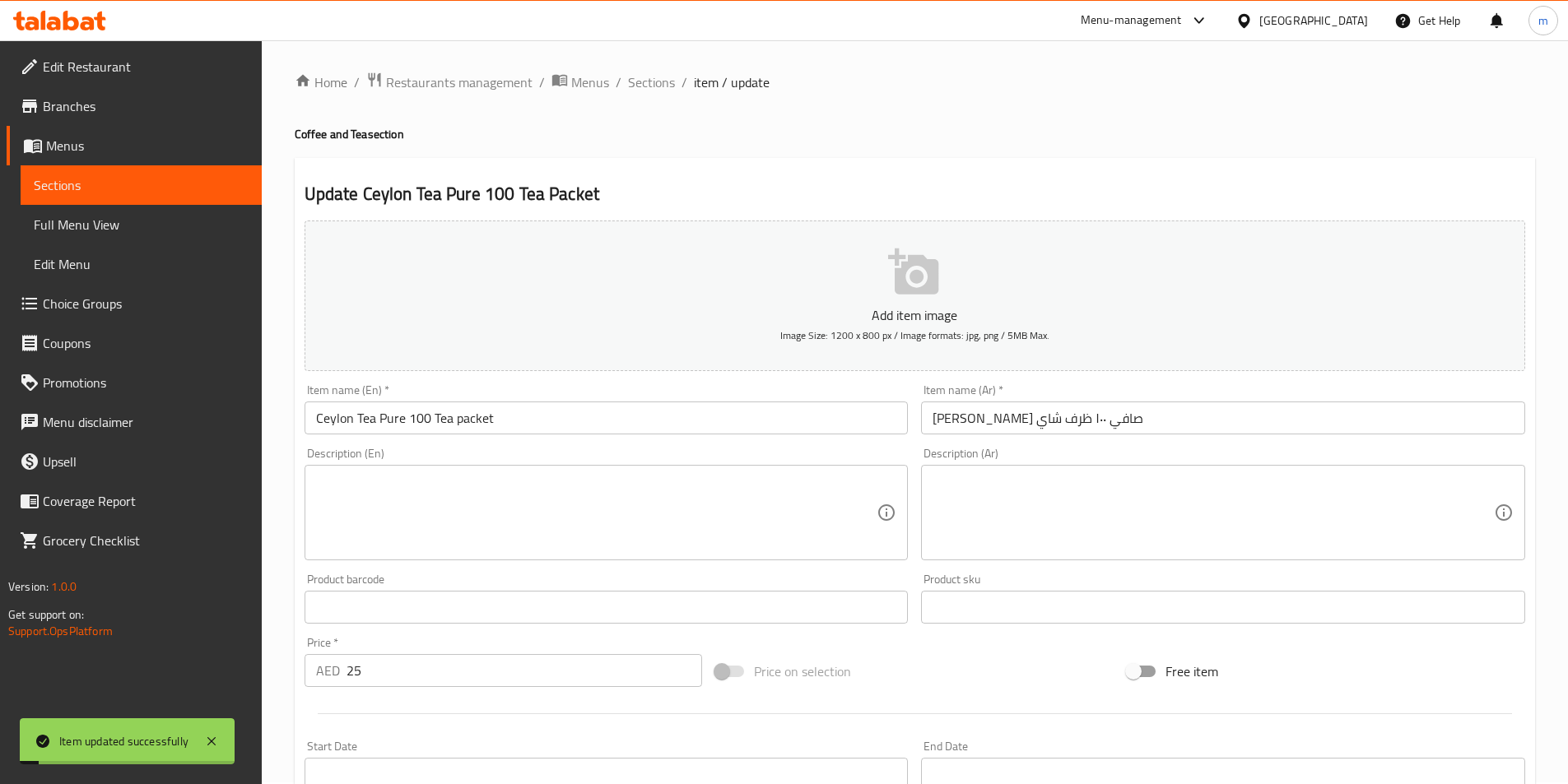
scroll to position [0, 0]
click at [645, 79] on span "Sections" at bounding box center [651, 84] width 47 height 20
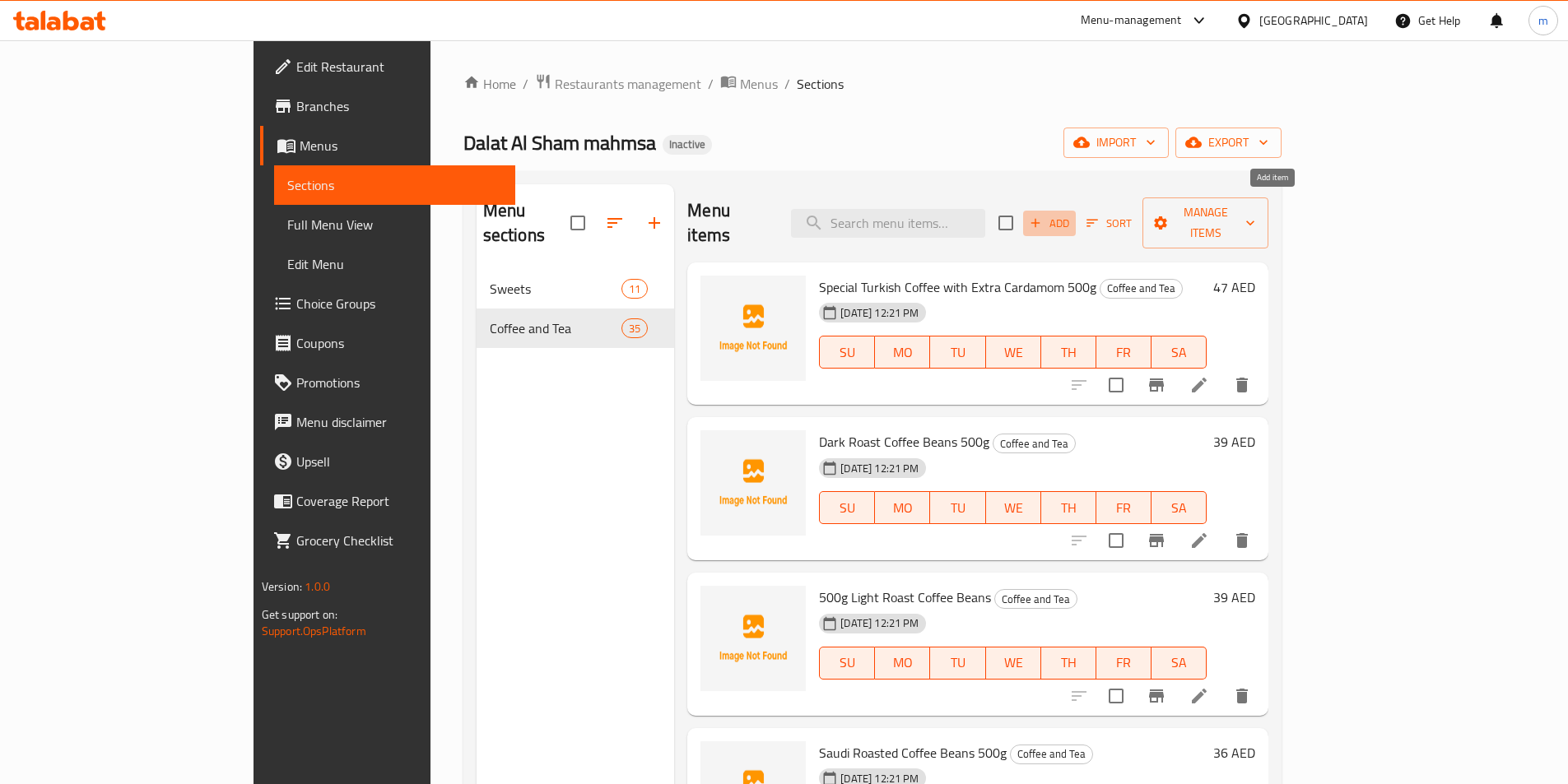
click at [1072, 214] on span "Add" at bounding box center [1049, 223] width 44 height 19
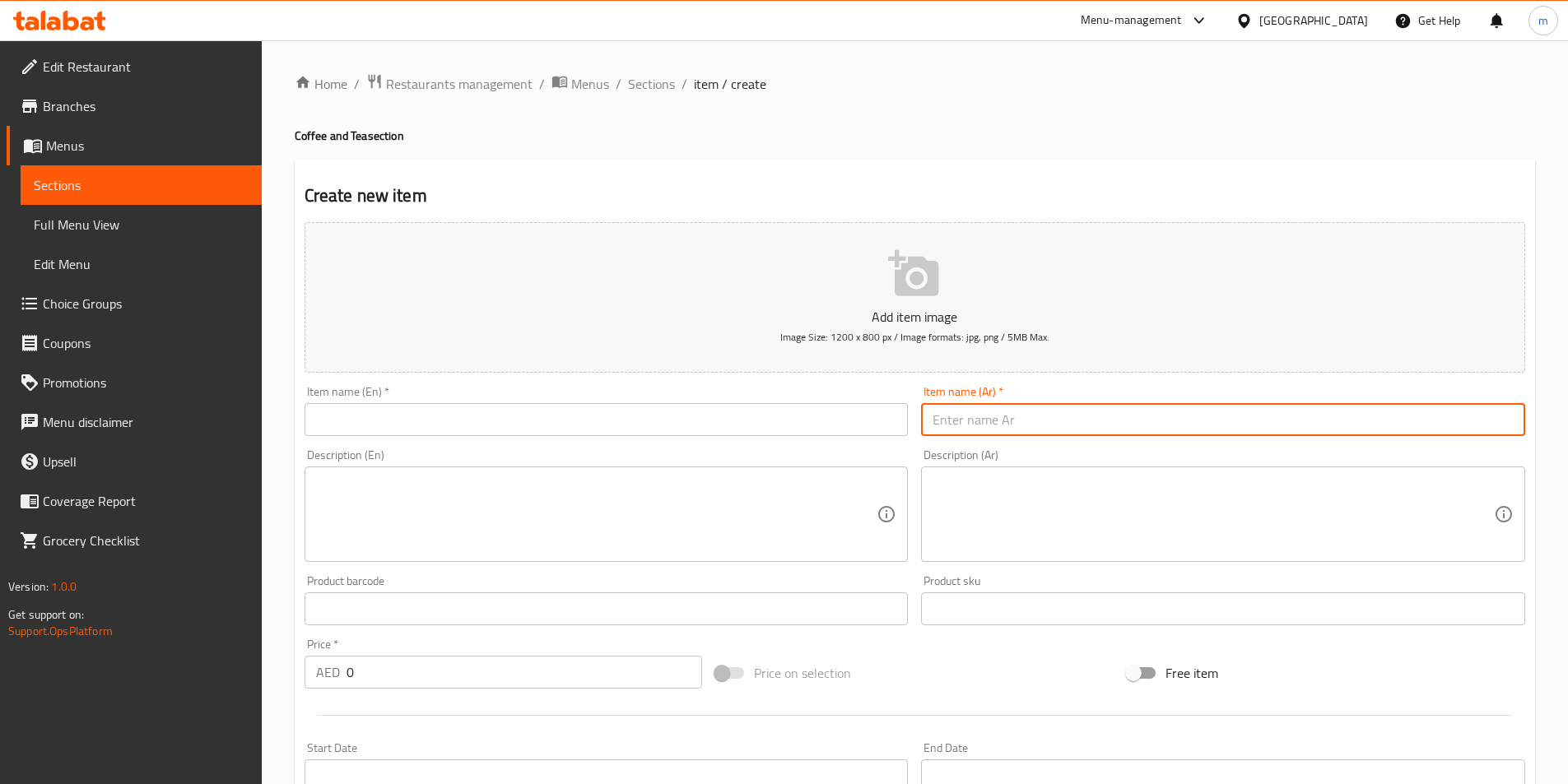
click at [973, 425] on input "text" at bounding box center [1223, 419] width 604 height 33
paste input "نسكافيه GOLD اكسترا ١٠٠ غرام"
click at [1010, 419] on input "نسكافيه GOLD اكسترا ١٠٠ غرام" at bounding box center [1223, 419] width 604 height 33
click at [1012, 422] on input "نسكافيه جولد اكسترا ١٠٠ غرام" at bounding box center [1223, 419] width 604 height 33
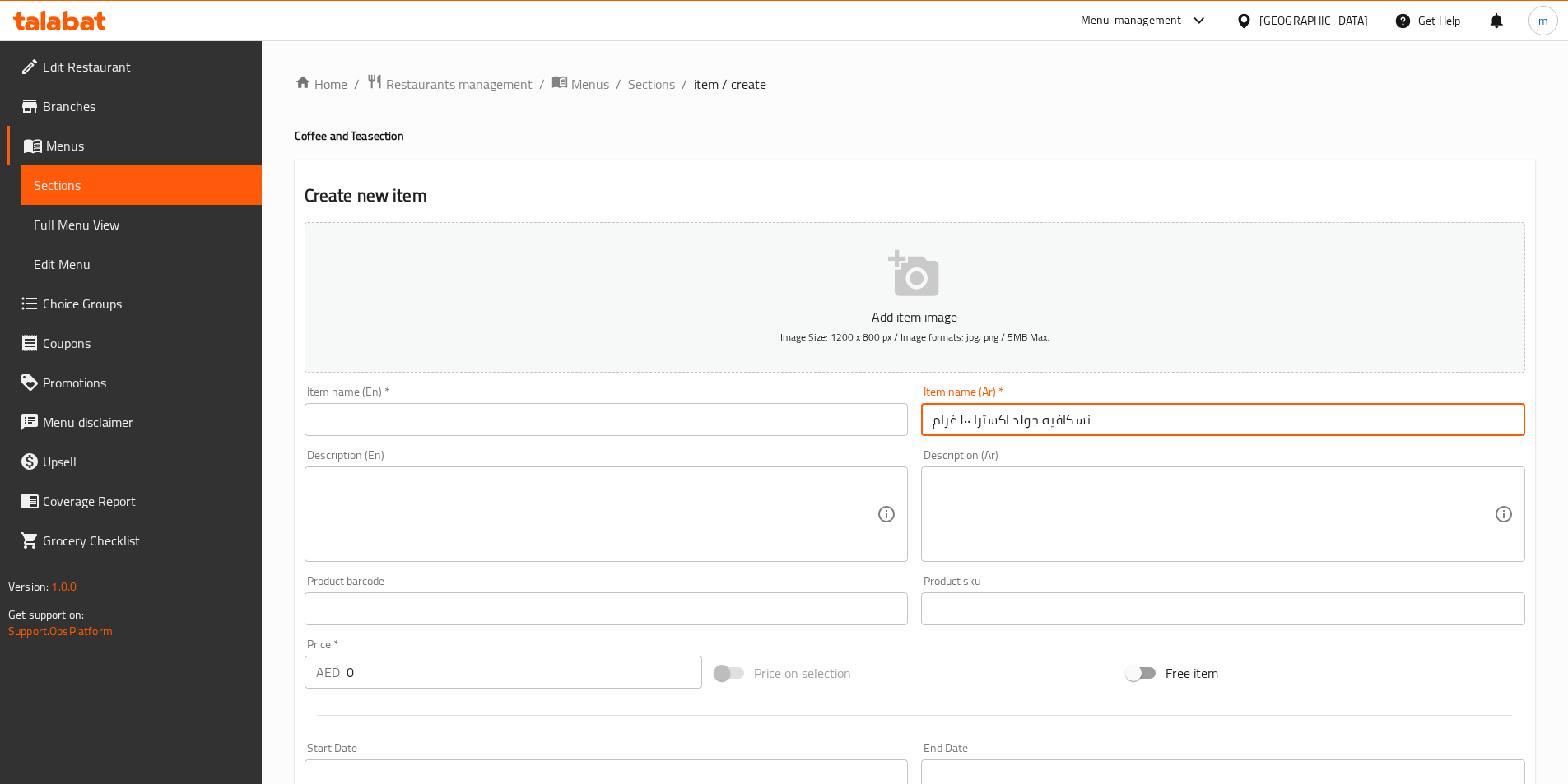
click at [1012, 422] on input "نسكافيه جولد اكسترا ١٠٠ غرام" at bounding box center [1223, 419] width 604 height 33
type input "نسكافيه جولد اكسترا ١٠٠ غرام"
click at [675, 412] on input "text" at bounding box center [606, 419] width 604 height 33
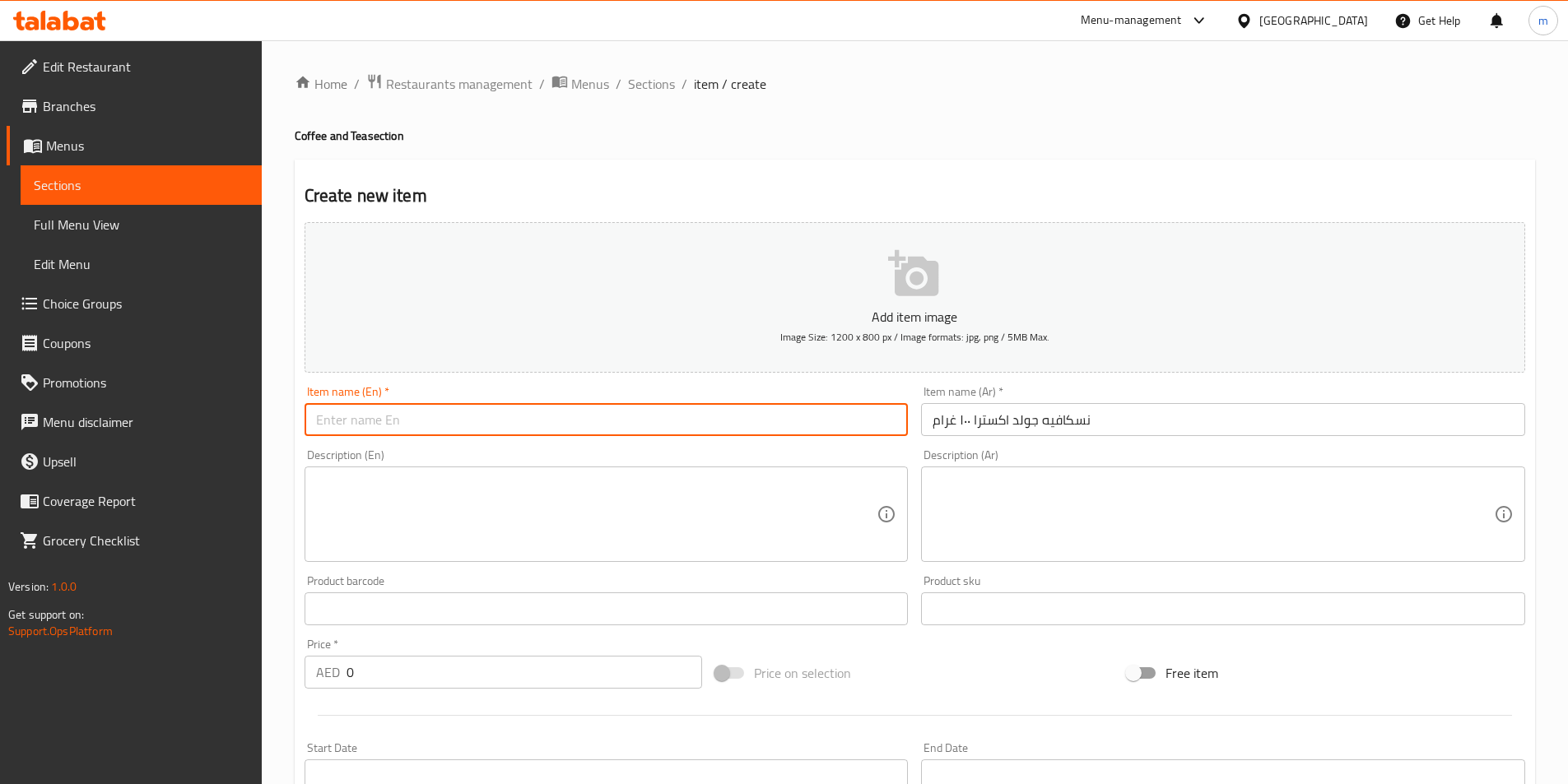
paste input "Nescafe Gold Extra 100g"
type input "Nescafe Gold Extra 100g"
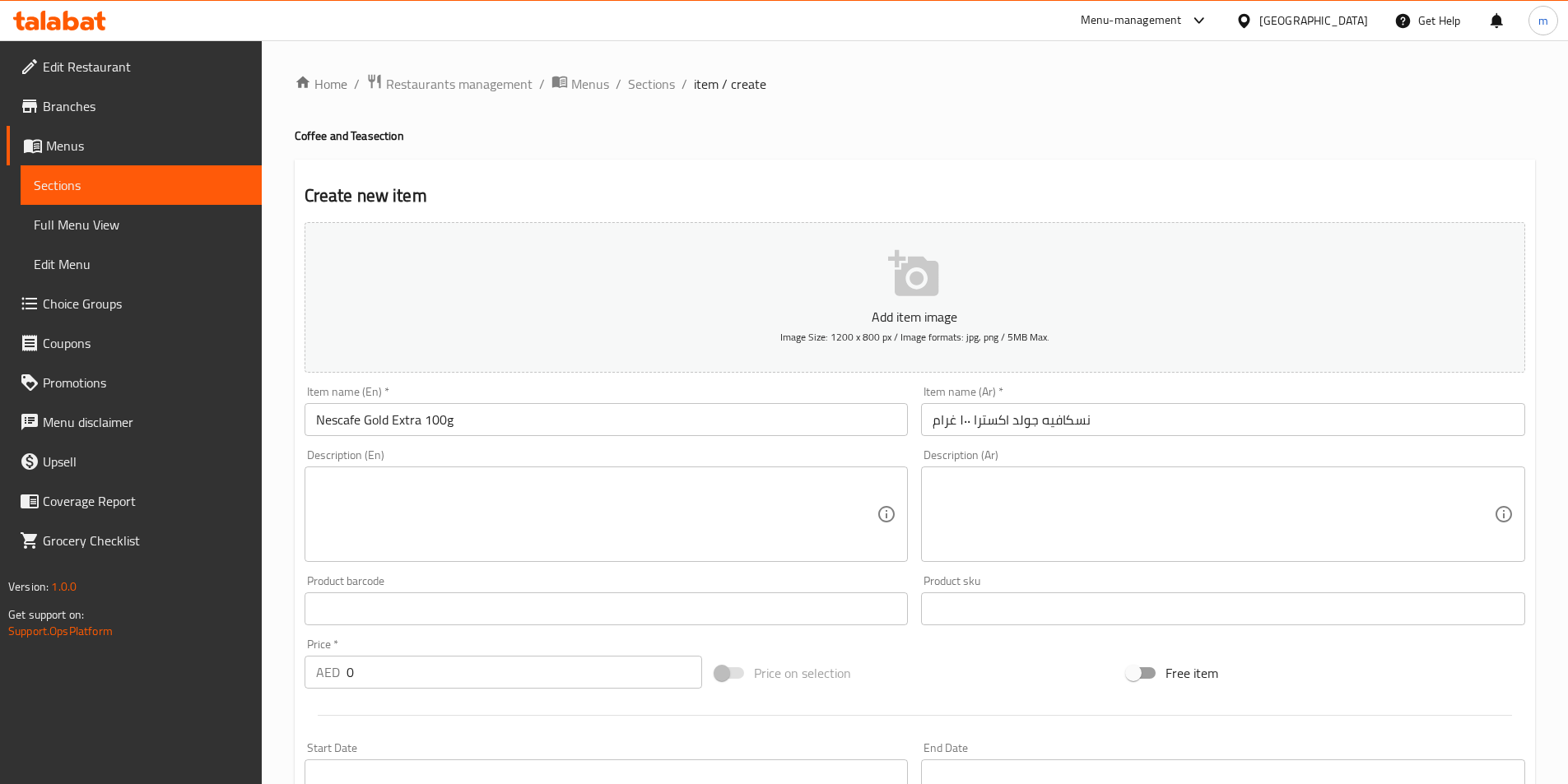
click at [608, 674] on input "0" at bounding box center [525, 671] width 357 height 33
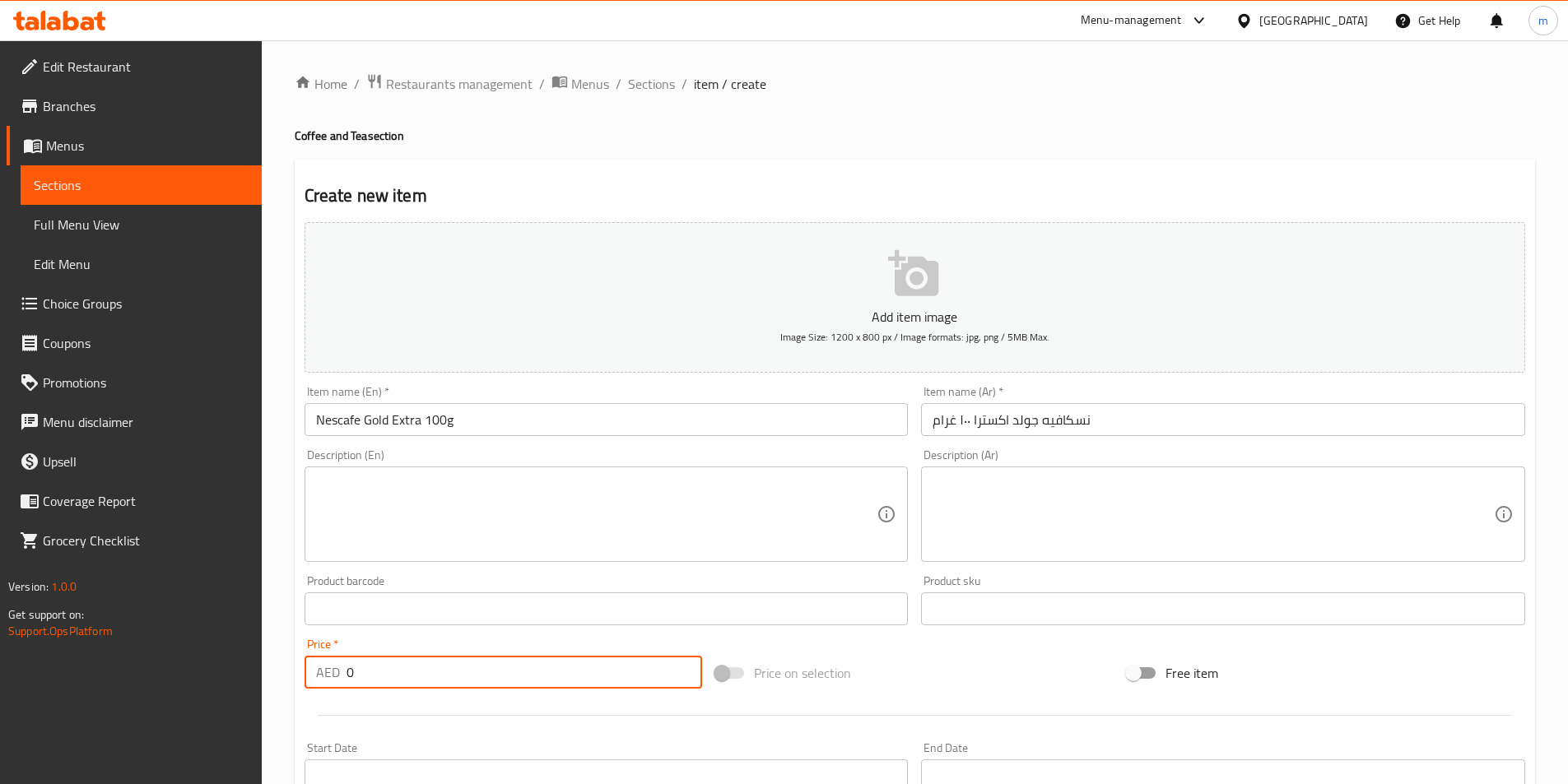
click at [608, 674] on input "0" at bounding box center [525, 671] width 357 height 33
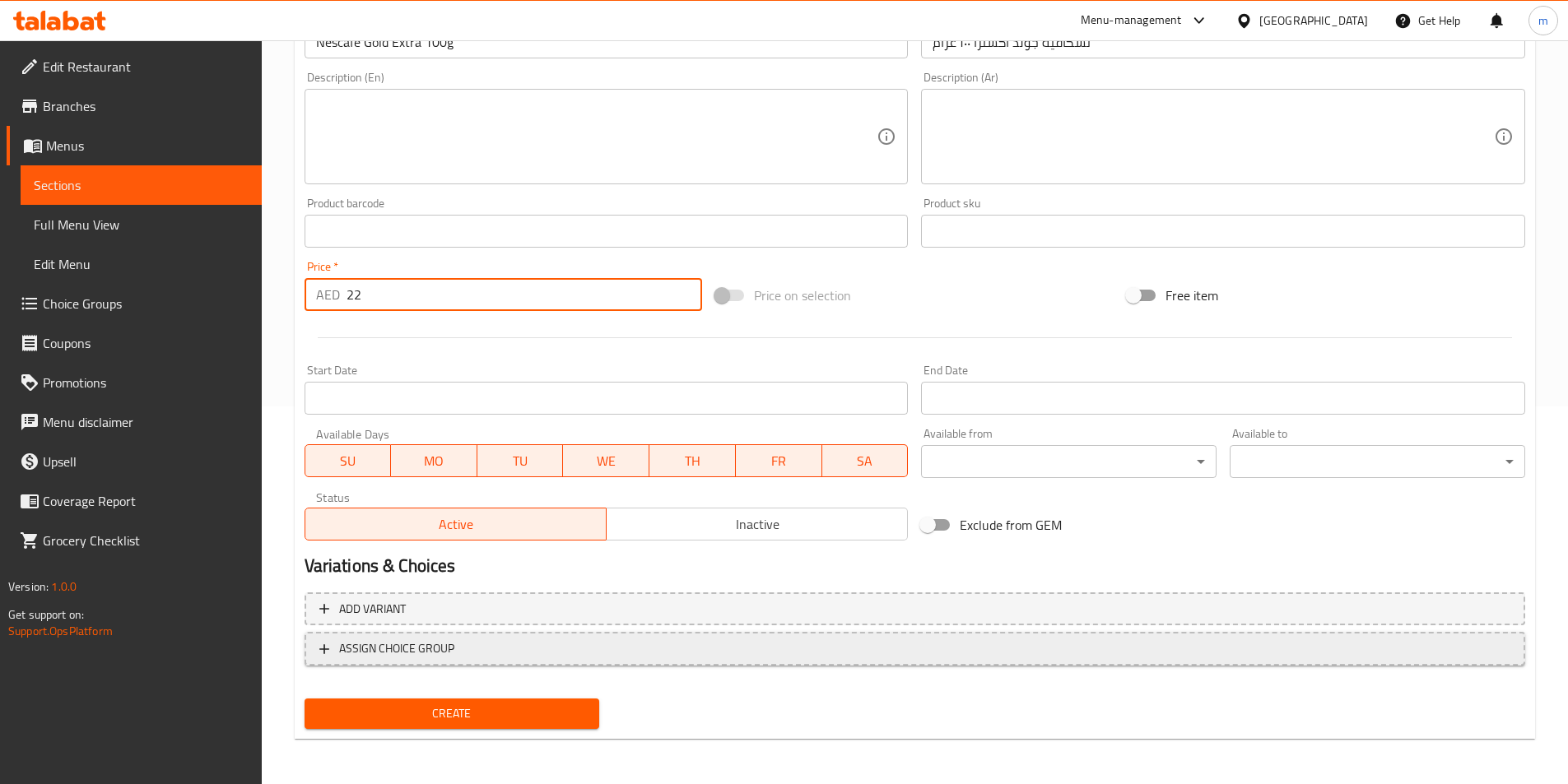
scroll to position [378, 0]
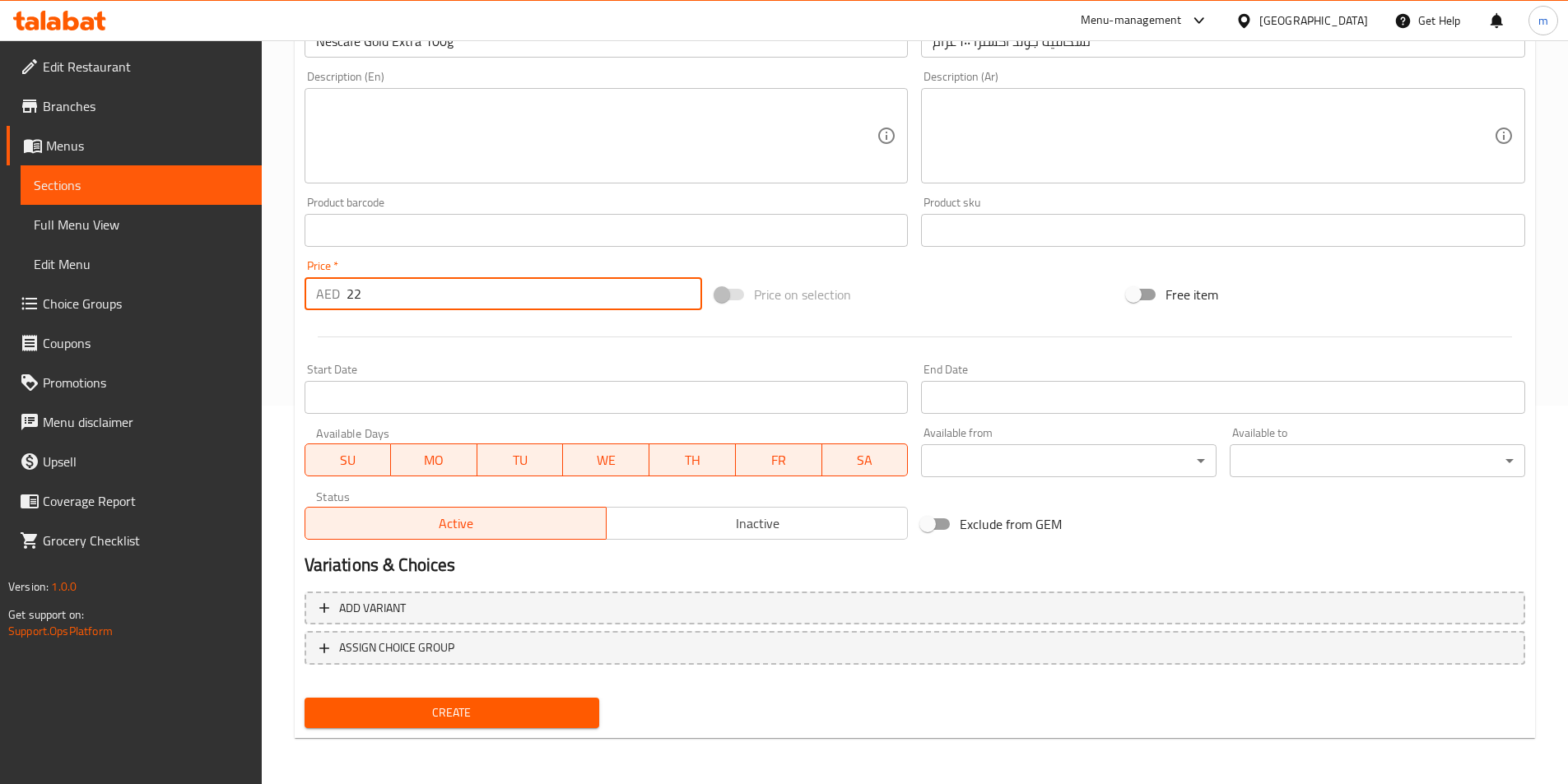
type input "22"
click at [485, 716] on span "Create" at bounding box center [452, 713] width 269 height 21
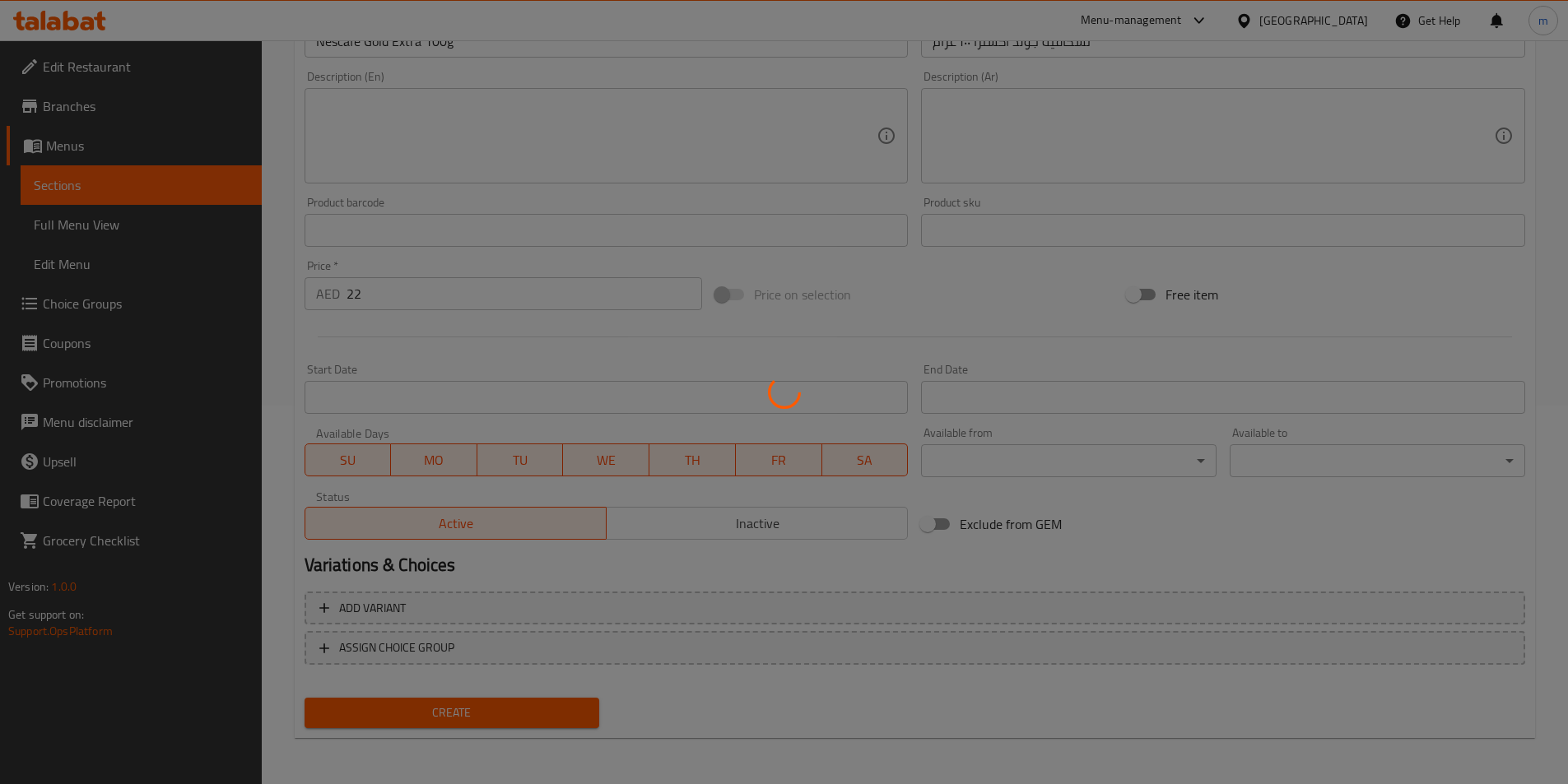
type input "0"
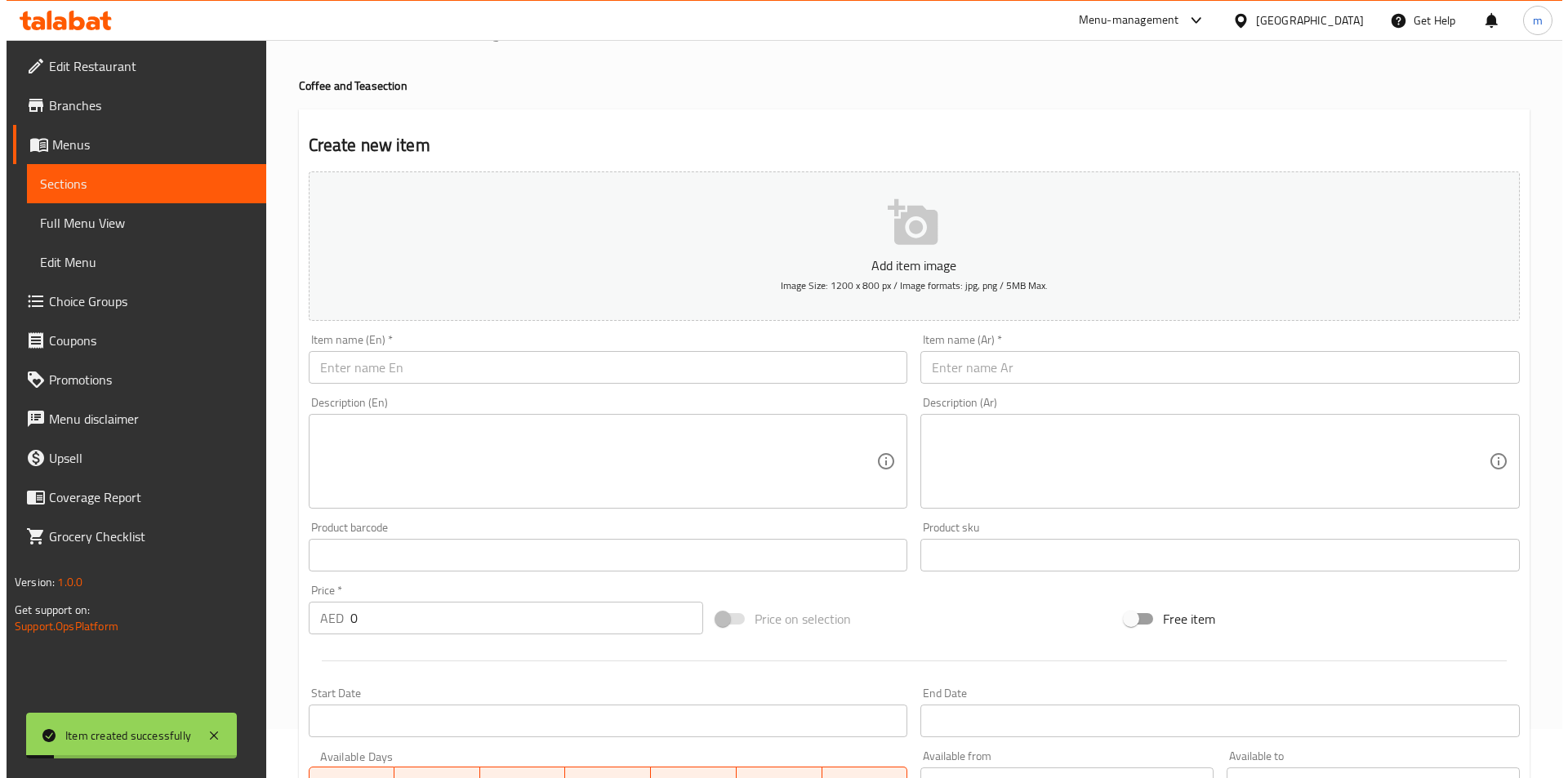
scroll to position [0, 0]
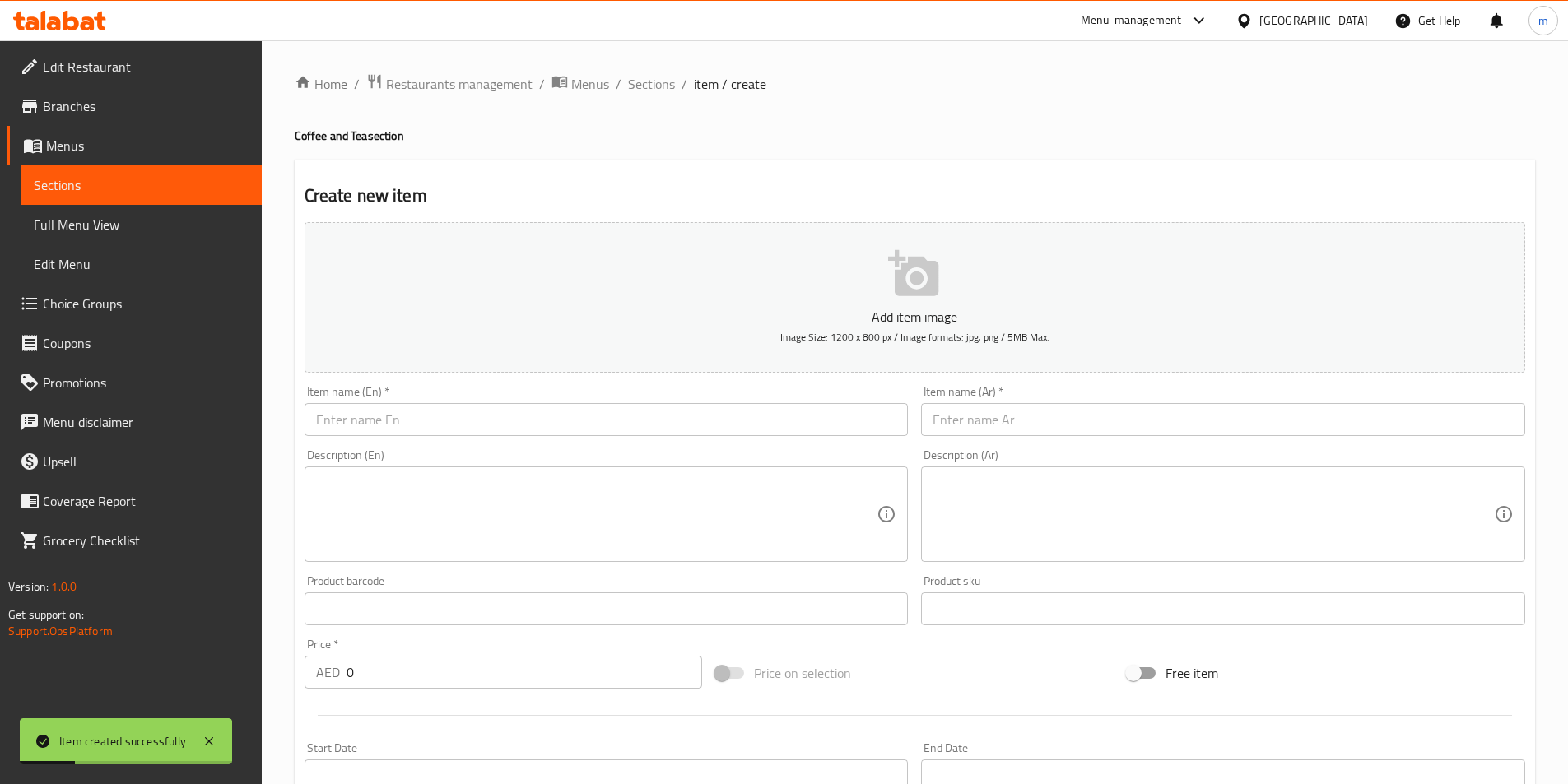
click at [658, 85] on span "Sections" at bounding box center [651, 84] width 47 height 20
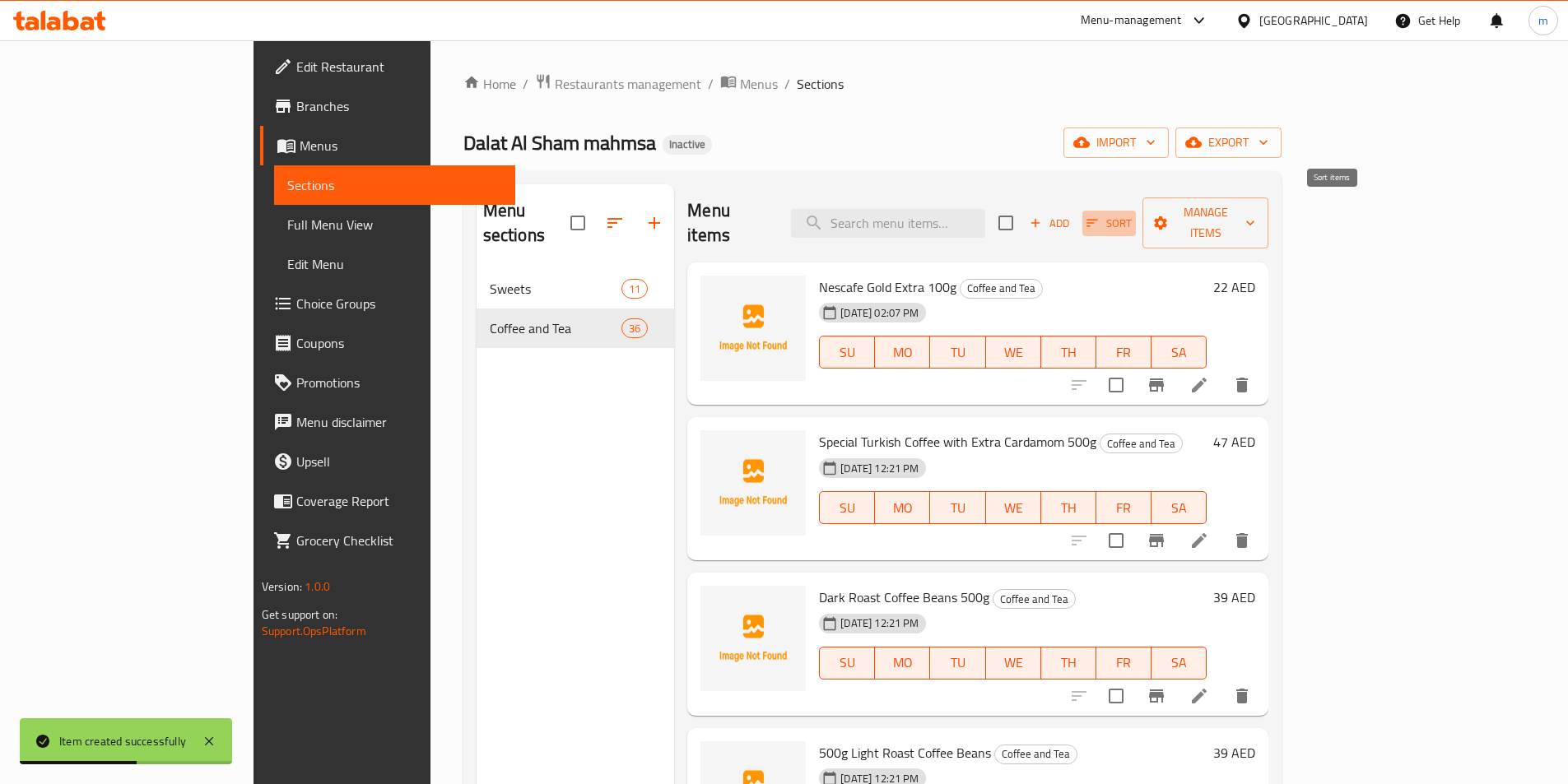
click at [1100, 215] on icon "button" at bounding box center [1092, 222] width 14 height 14
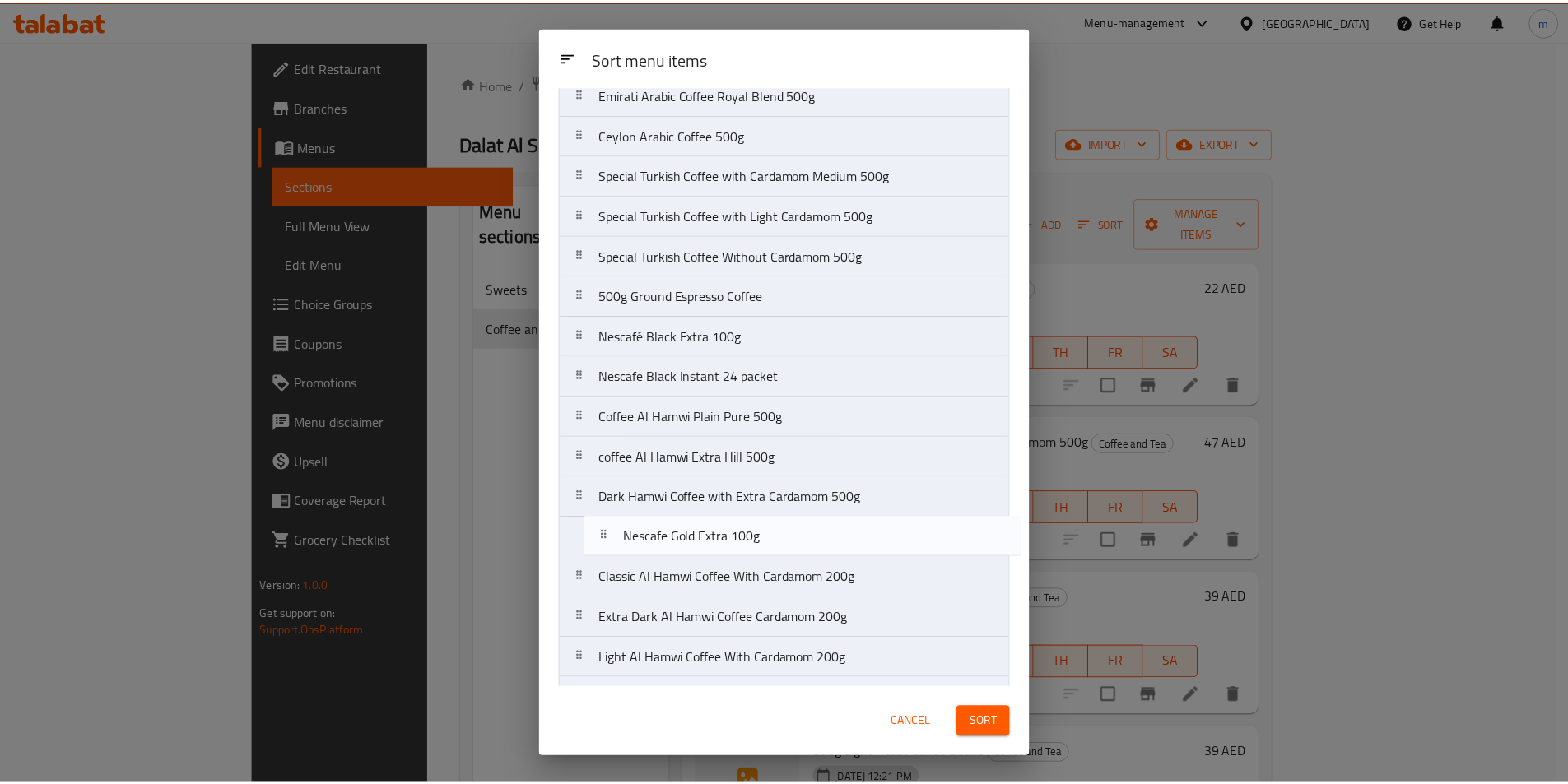
scroll to position [464, 0]
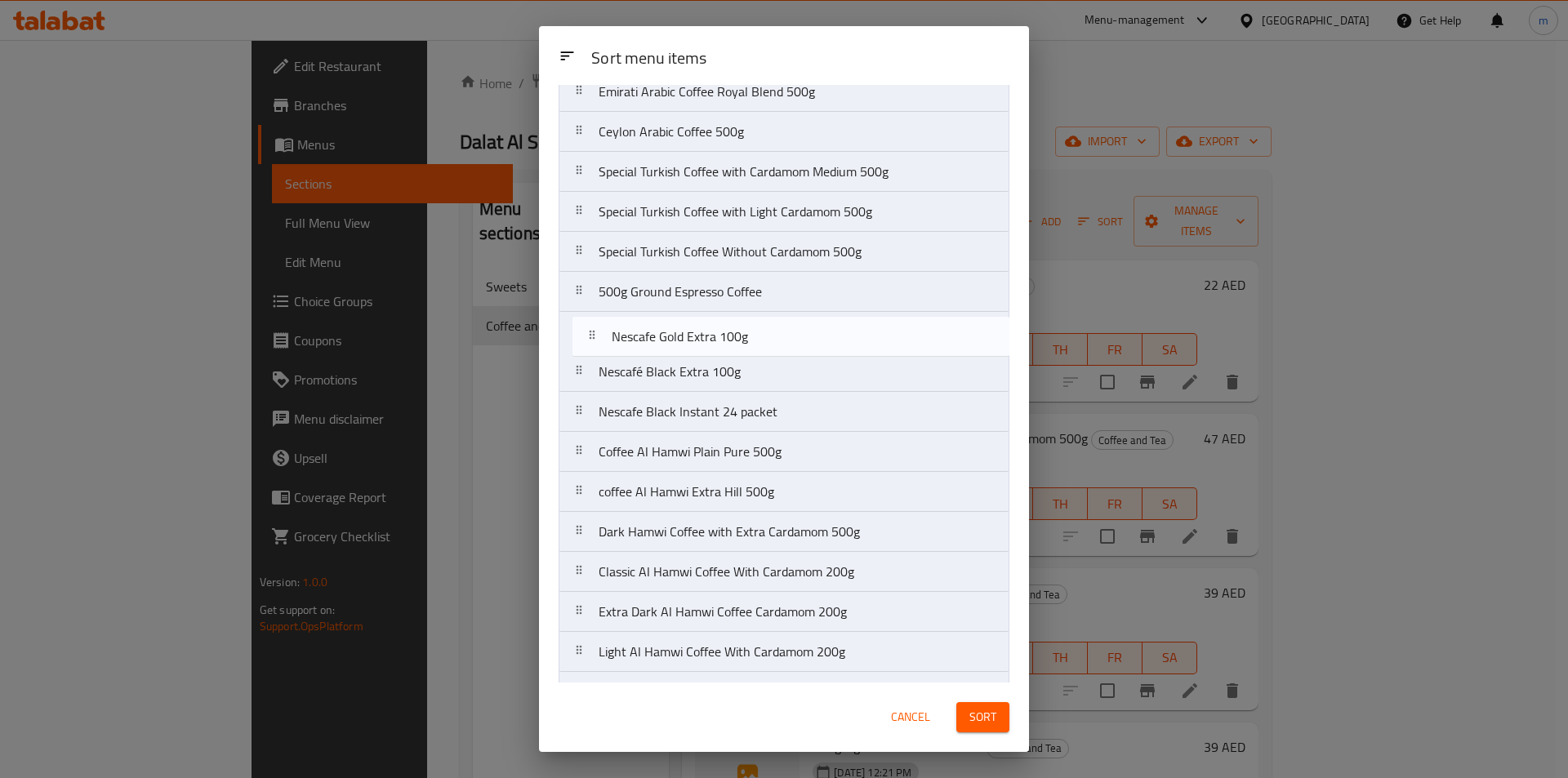
drag, startPoint x: 587, startPoint y: 156, endPoint x: 600, endPoint y: 350, distance: 194.4
click at [600, 350] on nav "Nescafe Gold Extra 100g Special Turkish Coffee with Extra Cardamom 500g Dark Ro…" at bounding box center [784, 402] width 451 height 1461
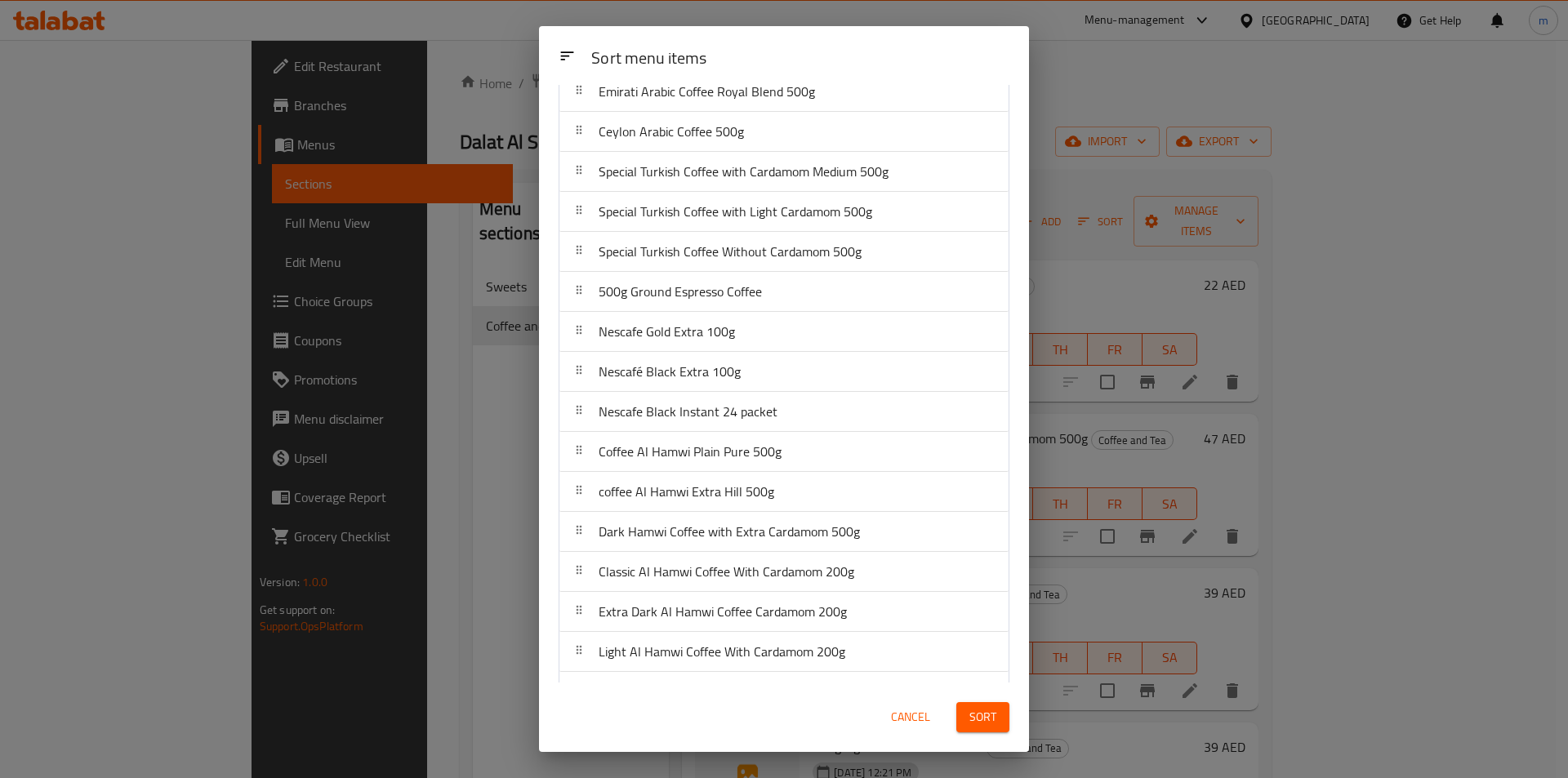
click at [974, 714] on span "Sort" at bounding box center [983, 717] width 27 height 21
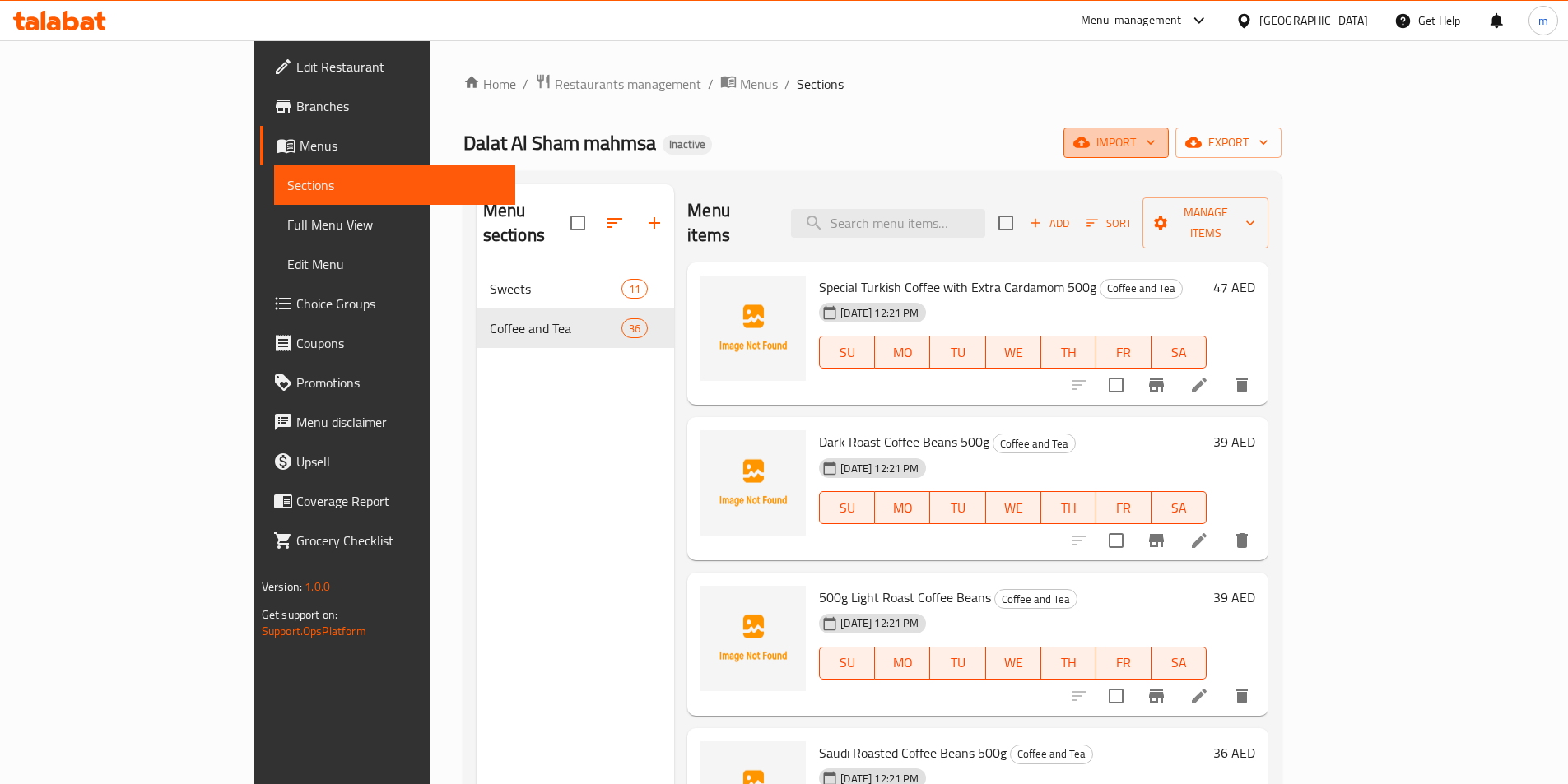
click at [1156, 146] on span "import" at bounding box center [1117, 142] width 79 height 21
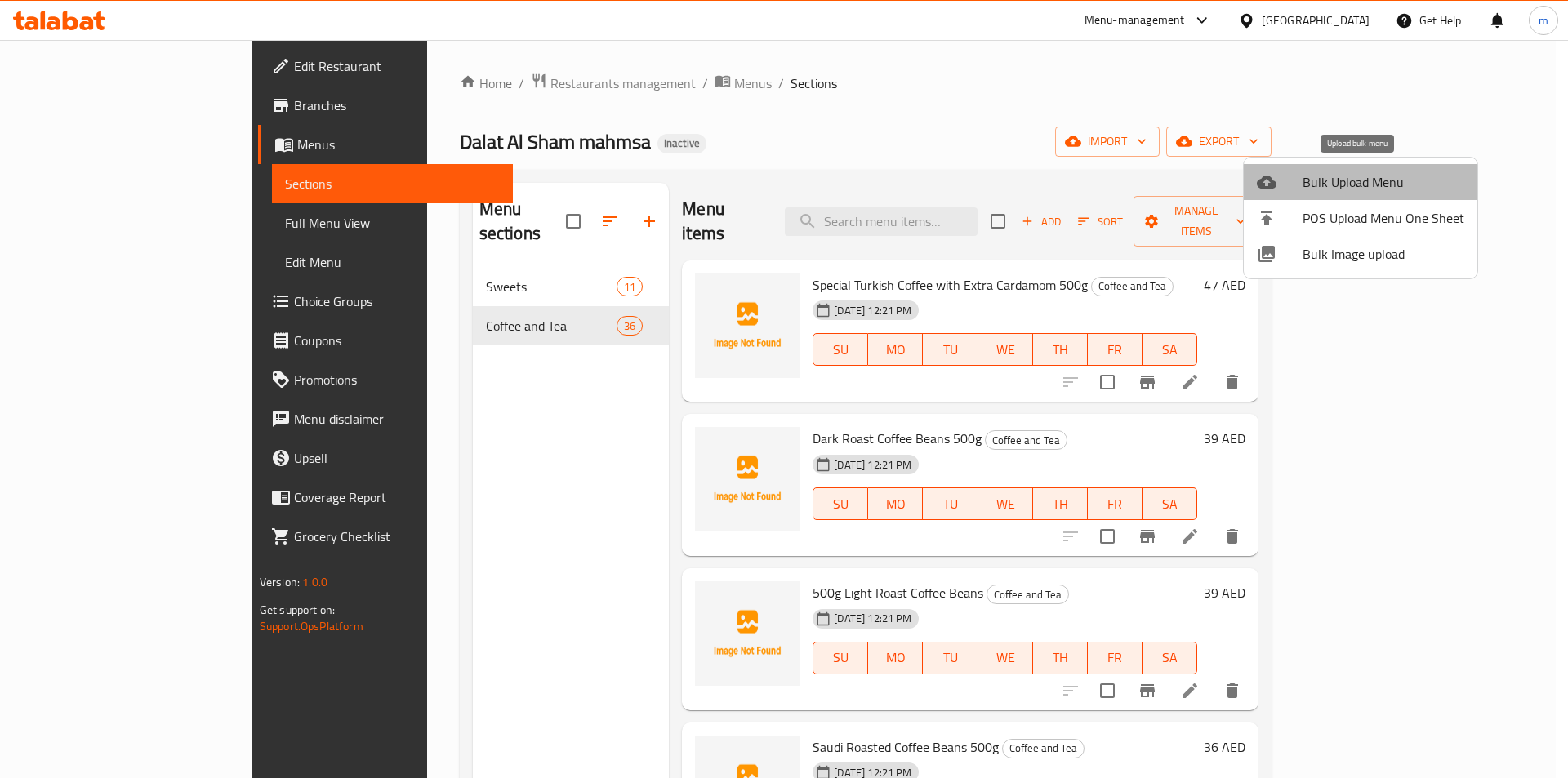
click at [1361, 192] on span "Bulk Upload Menu" at bounding box center [1383, 182] width 162 height 20
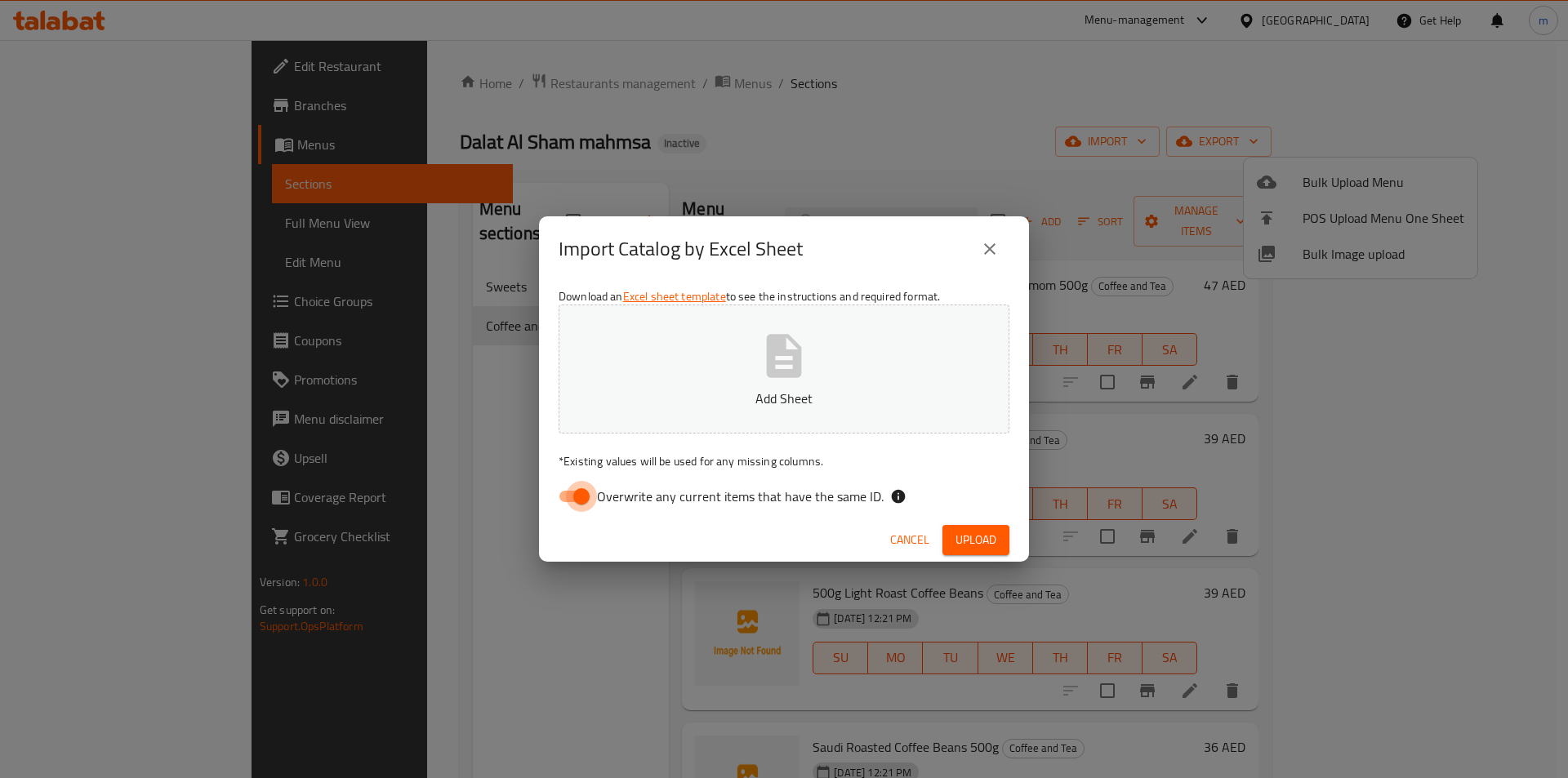
click at [564, 487] on input "Overwrite any current items that have the same ID." at bounding box center [582, 496] width 93 height 31
checkbox input "false"
click at [994, 537] on span "Upload" at bounding box center [976, 540] width 41 height 21
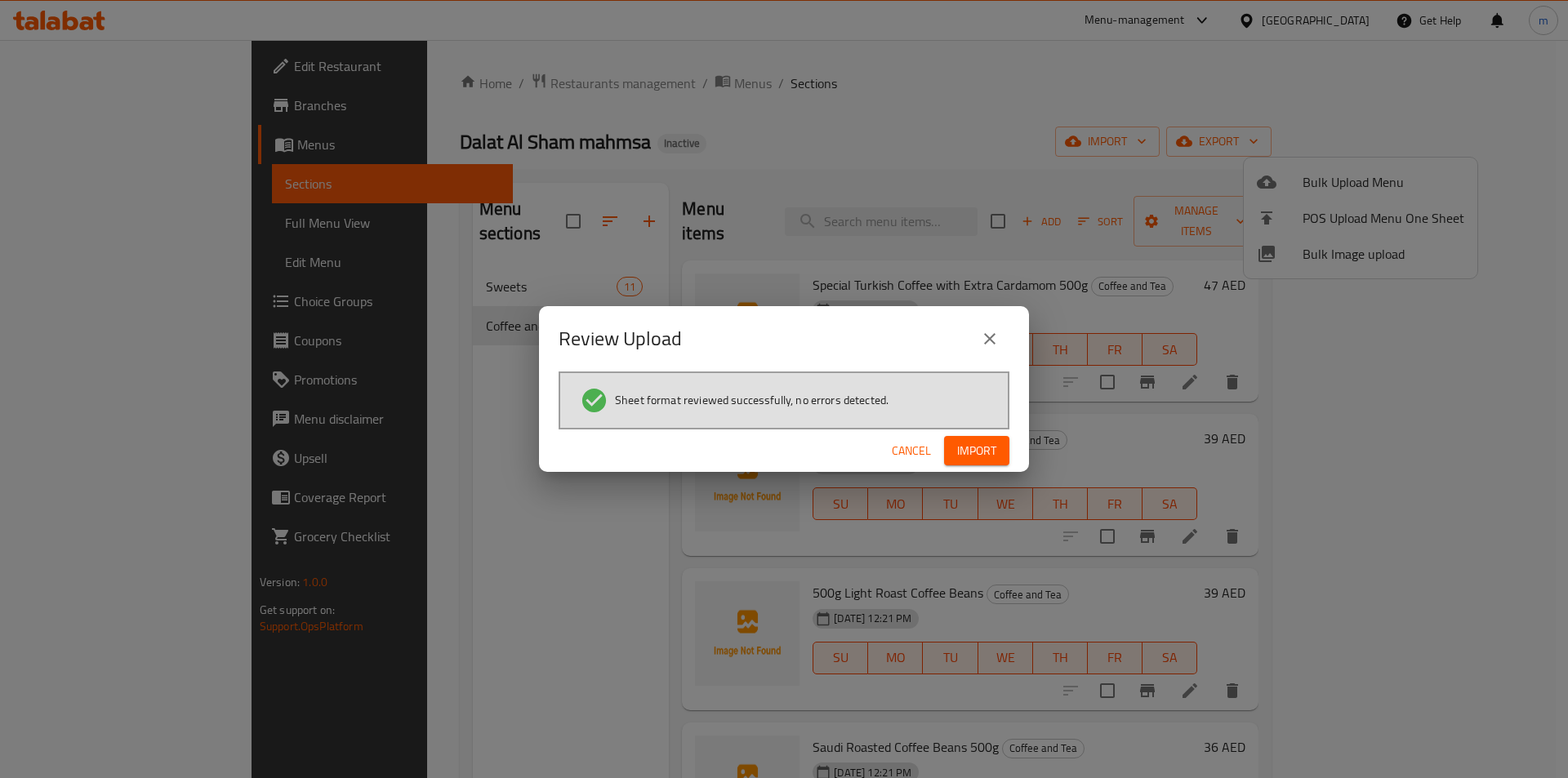
click at [1002, 444] on button "Import" at bounding box center [977, 451] width 65 height 30
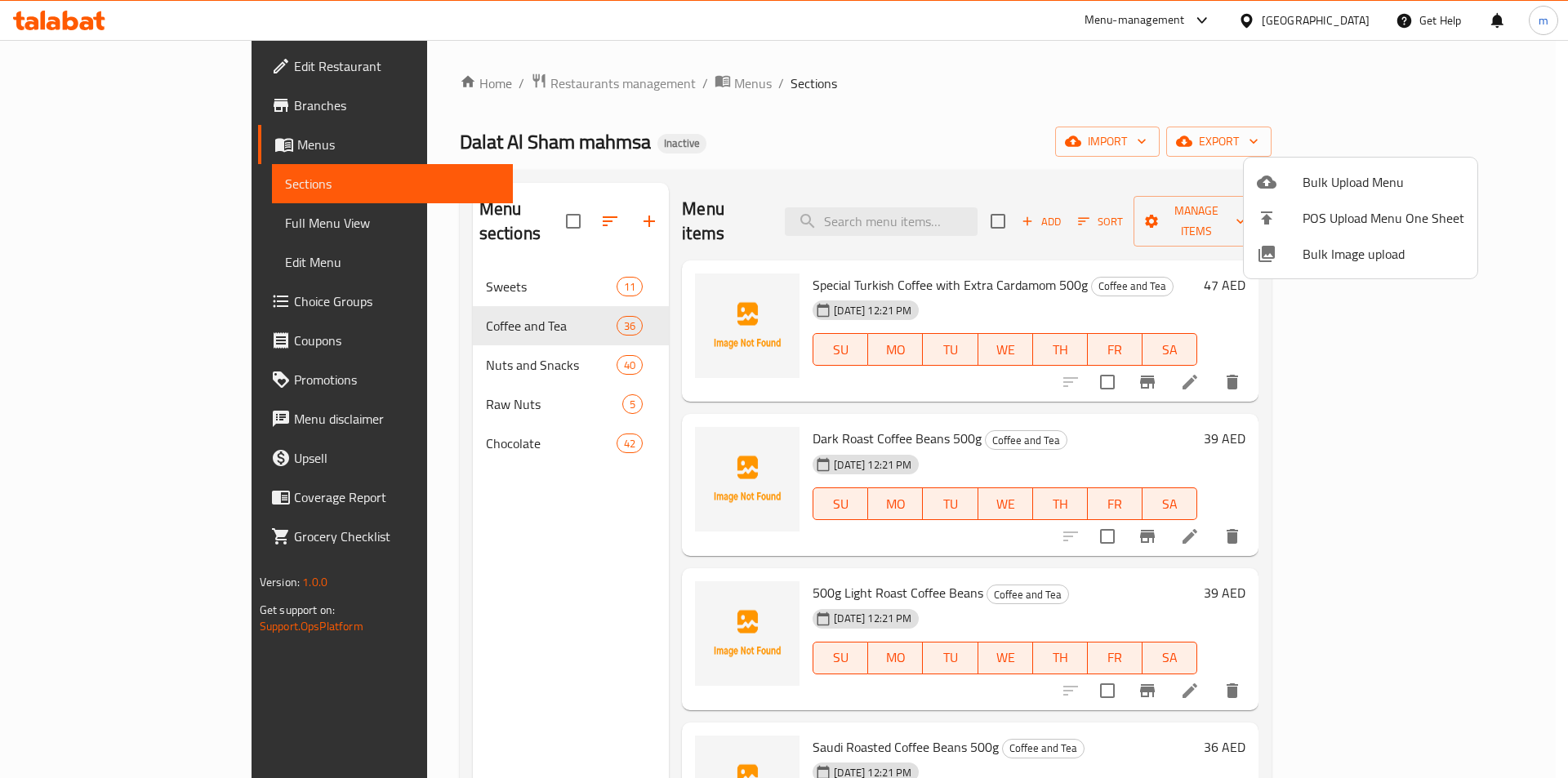
click at [445, 349] on div at bounding box center [784, 389] width 1568 height 778
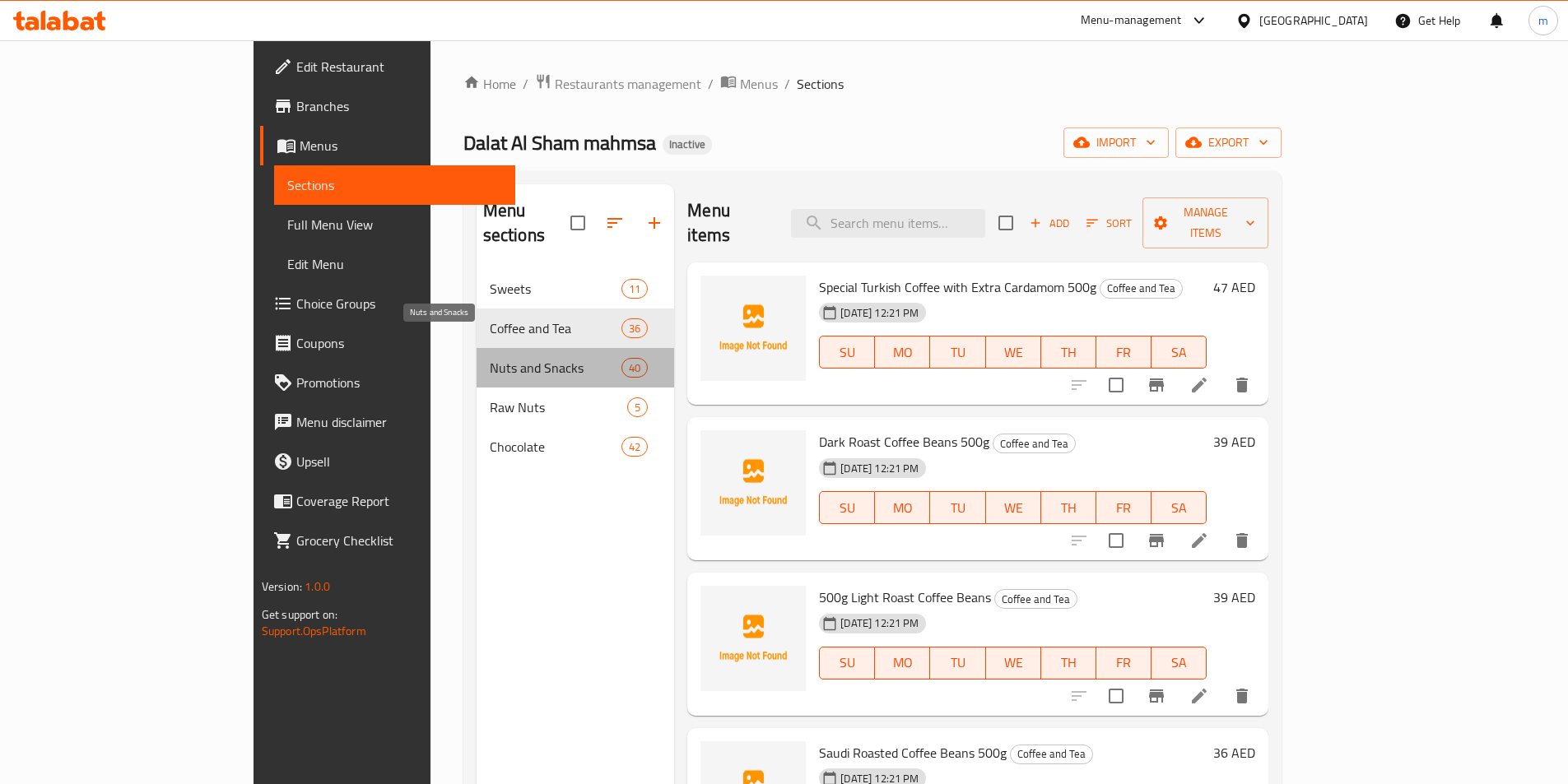
click at [490, 358] on span "Nuts and Snacks" at bounding box center [556, 368] width 131 height 20
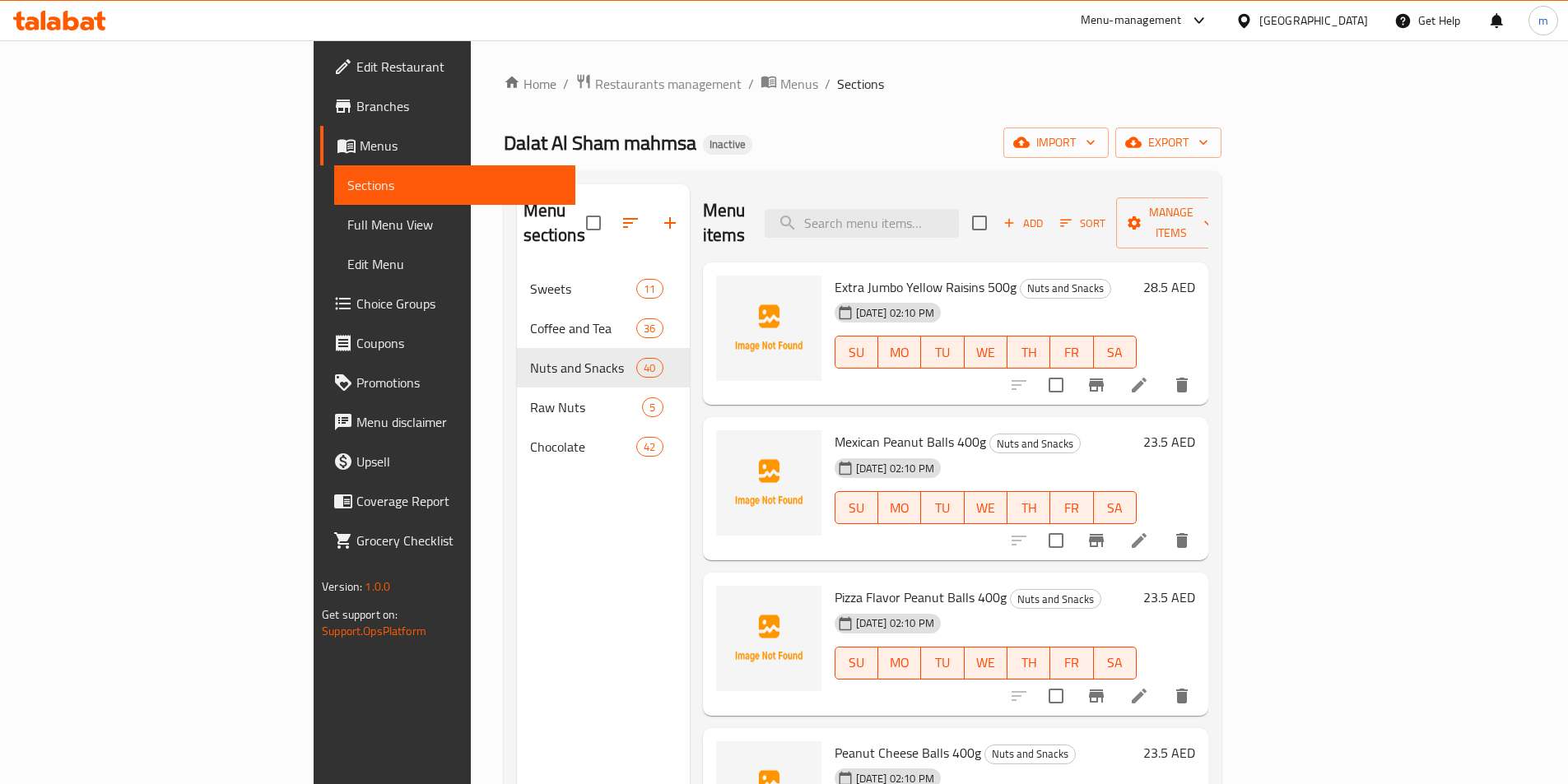
click at [1008, 96] on div "Home / Restaurants management / Menus / Sections Dalat Al Sham mahmsa Inactive …" at bounding box center [862, 527] width 718 height 908
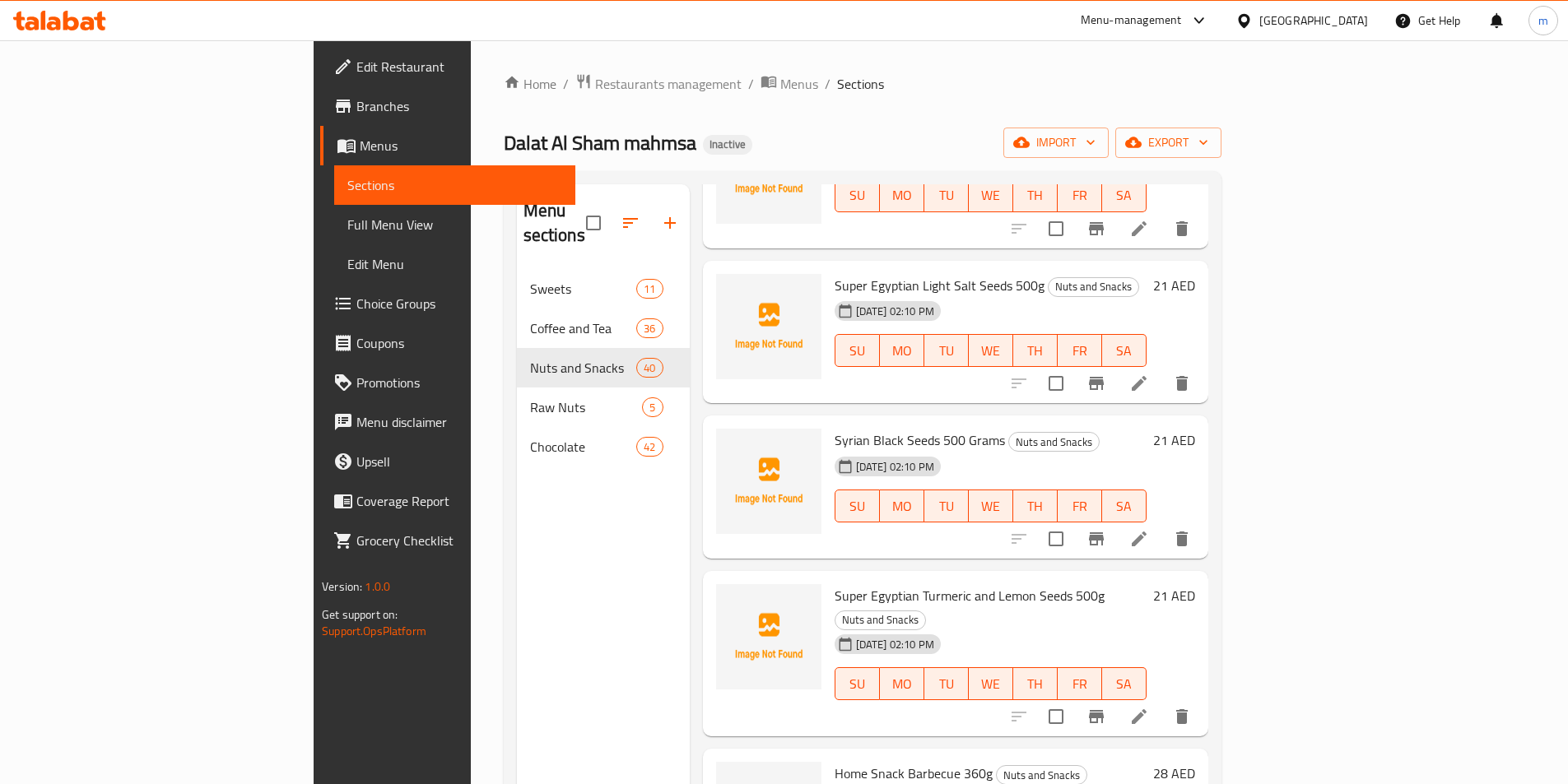
scroll to position [1248, 0]
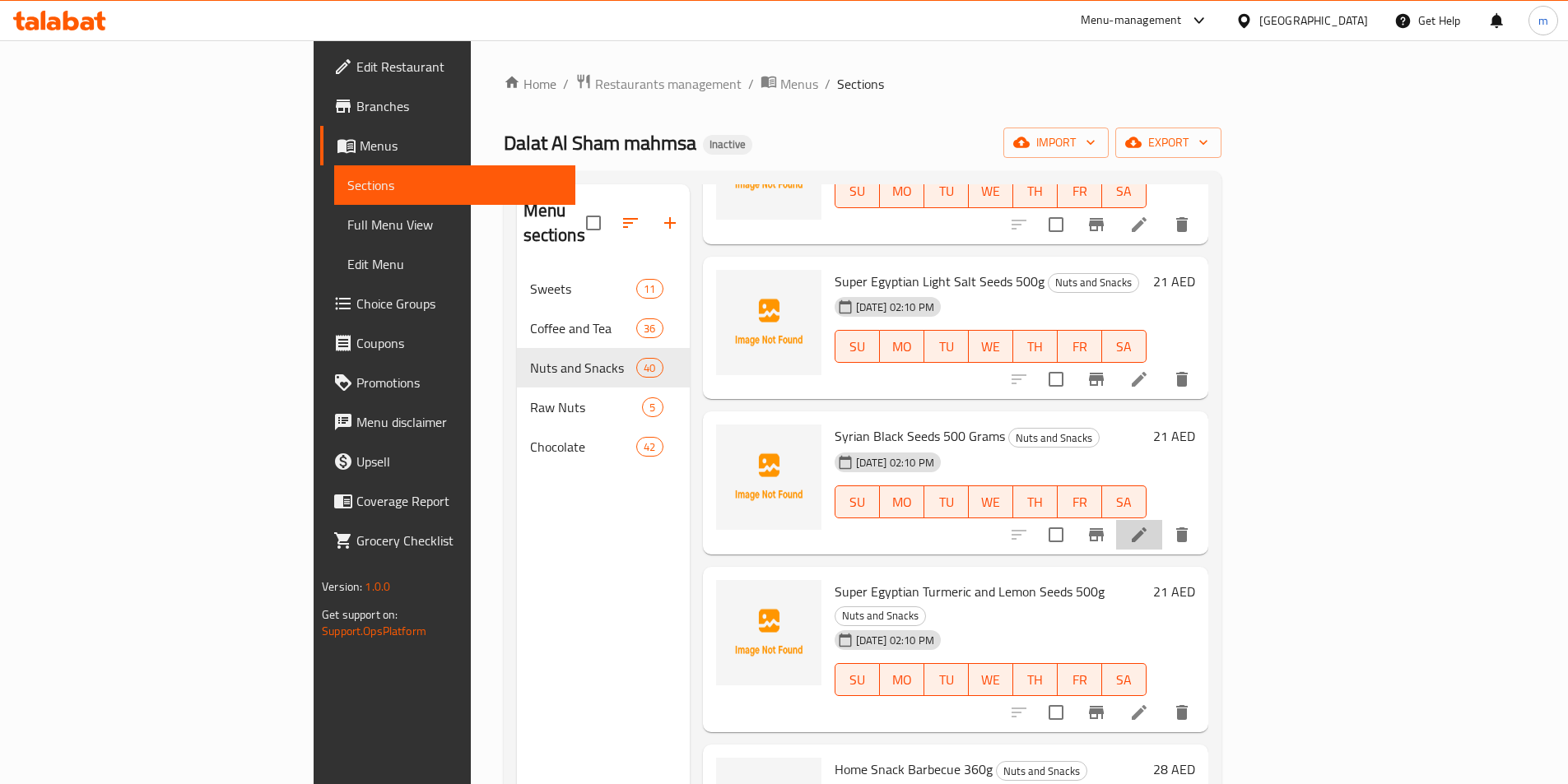
click at [1163, 520] on li at bounding box center [1138, 535] width 46 height 30
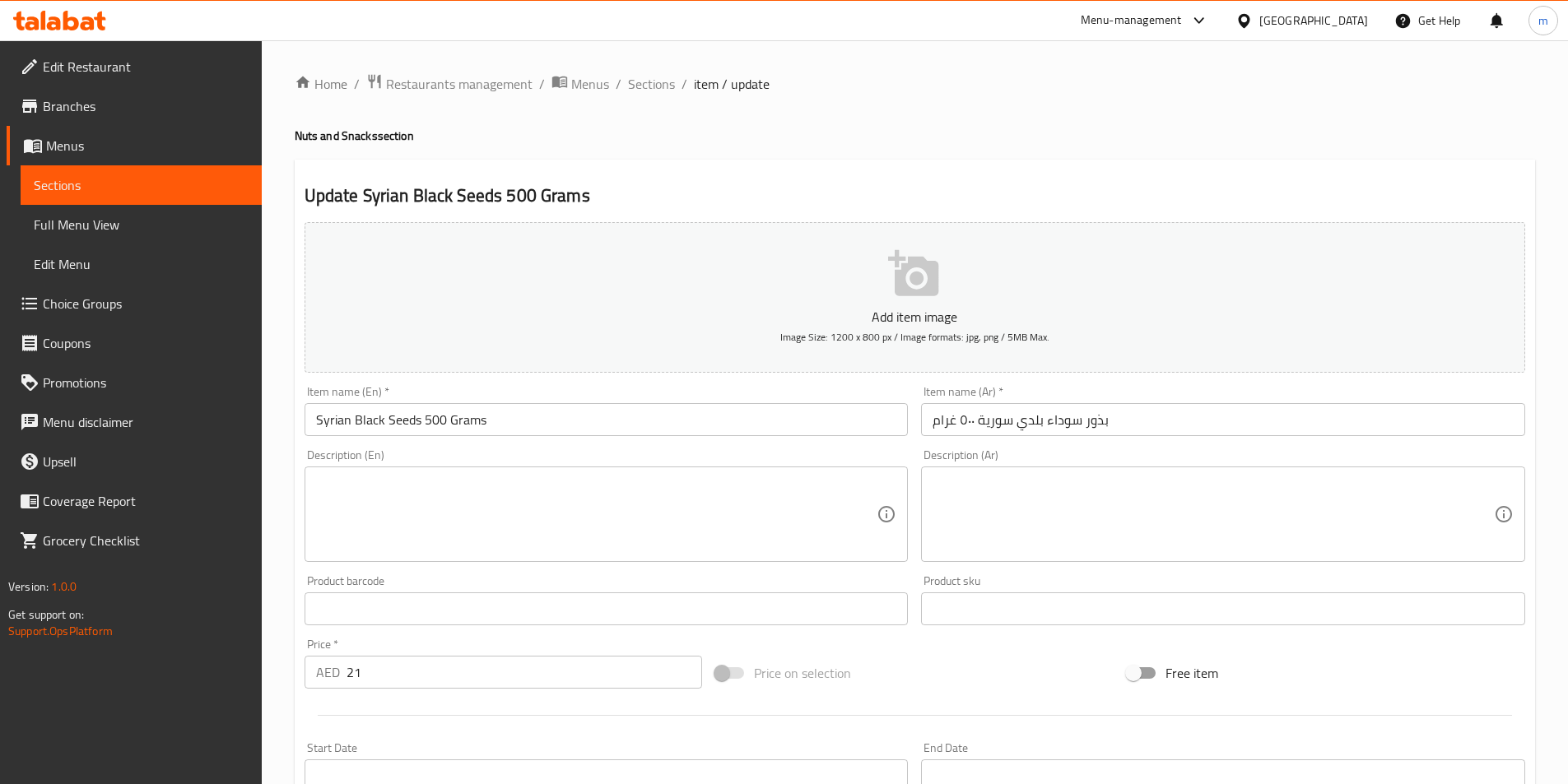
click at [1029, 424] on input "بذور سوداء بلدي سورية ٥٠٠ غرام" at bounding box center [1223, 419] width 604 height 33
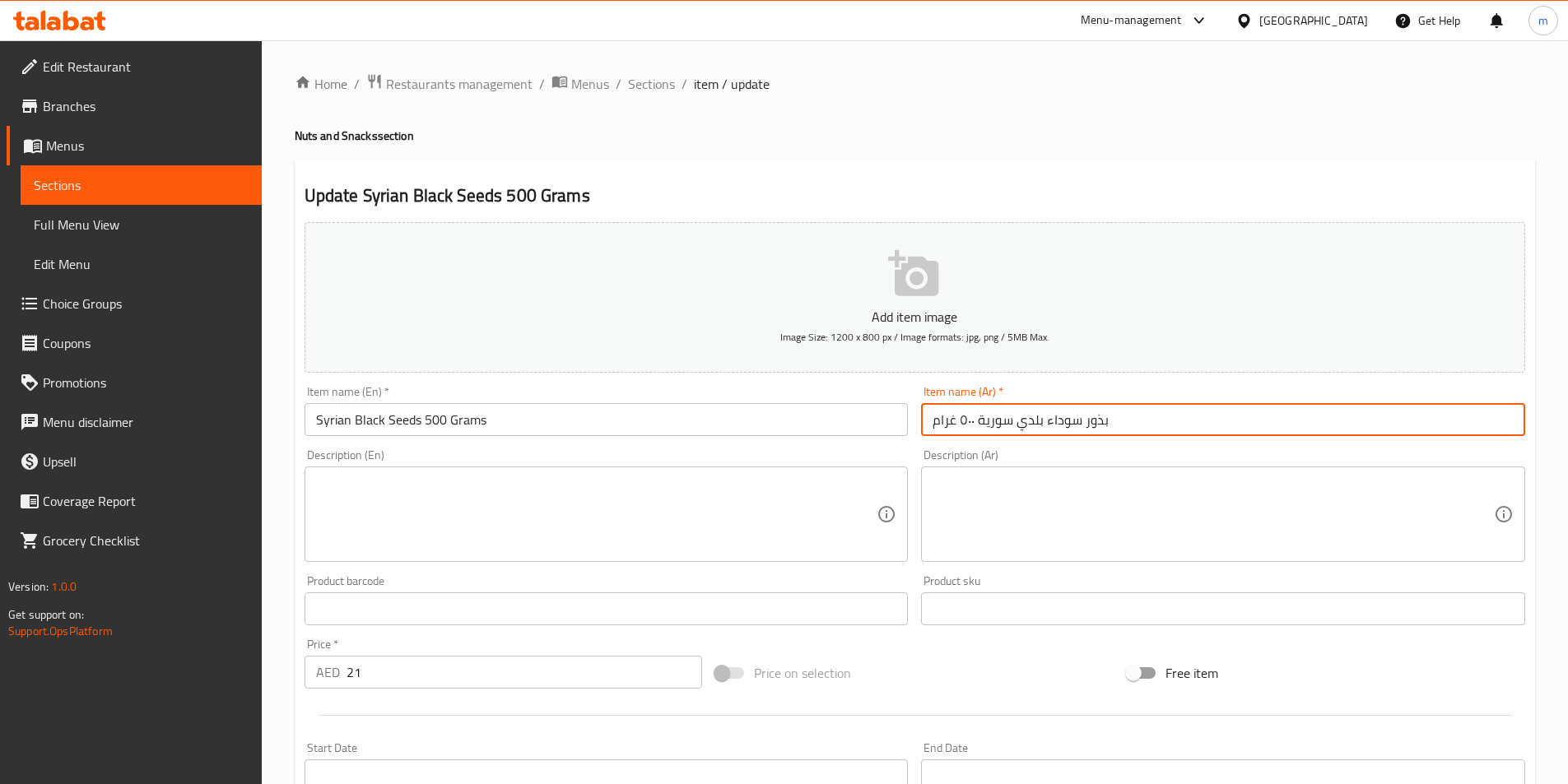
click at [1029, 424] on input "بذور سوداء بلدي سورية ٥٠٠ غرام" at bounding box center [1223, 419] width 604 height 33
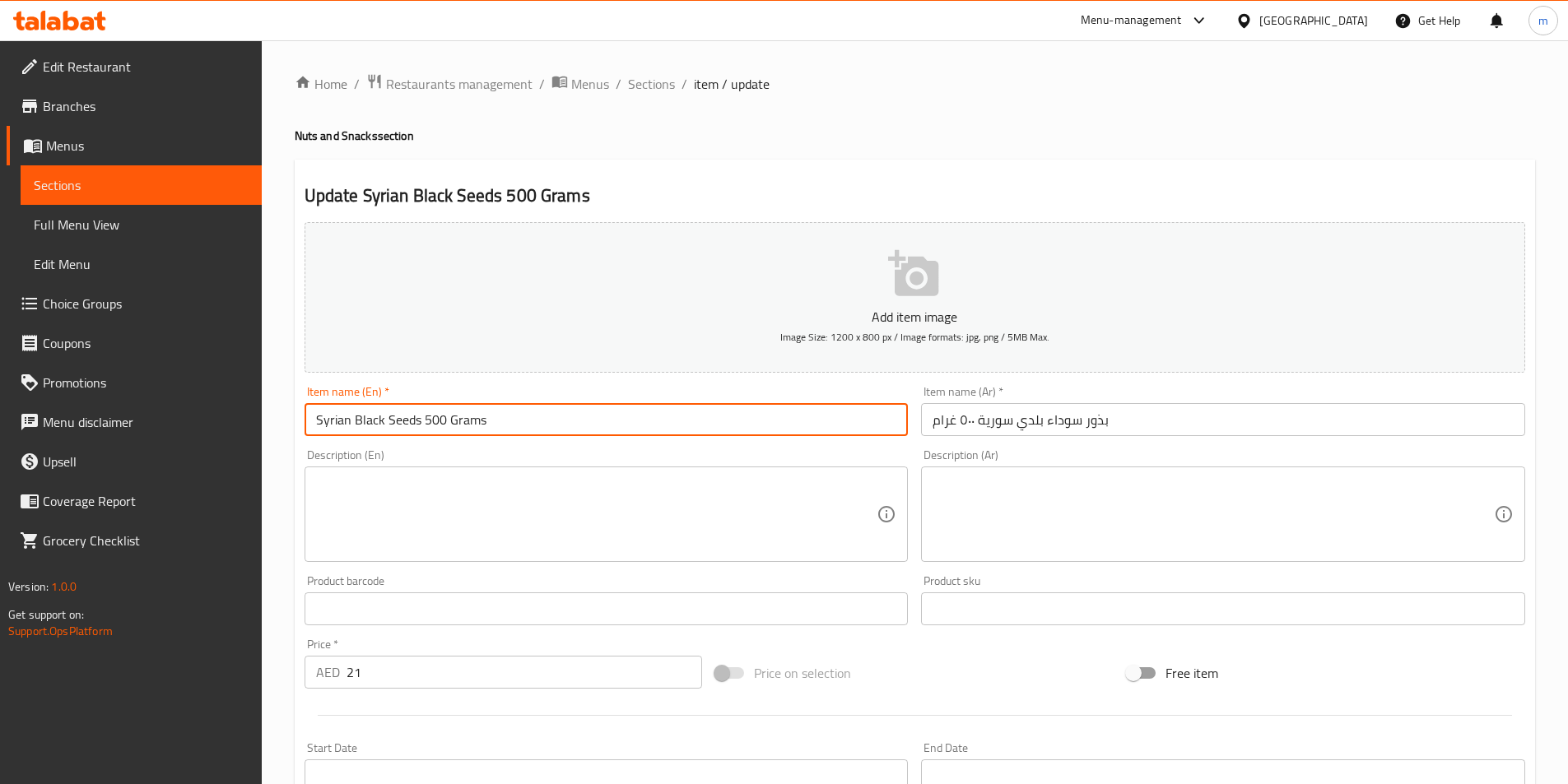
click at [385, 419] on input "Syrian Black Seeds 500 Grams" at bounding box center [606, 419] width 604 height 33
click at [431, 428] on input "Syrian Black baladi Seeds 500 Grams" at bounding box center [606, 419] width 604 height 33
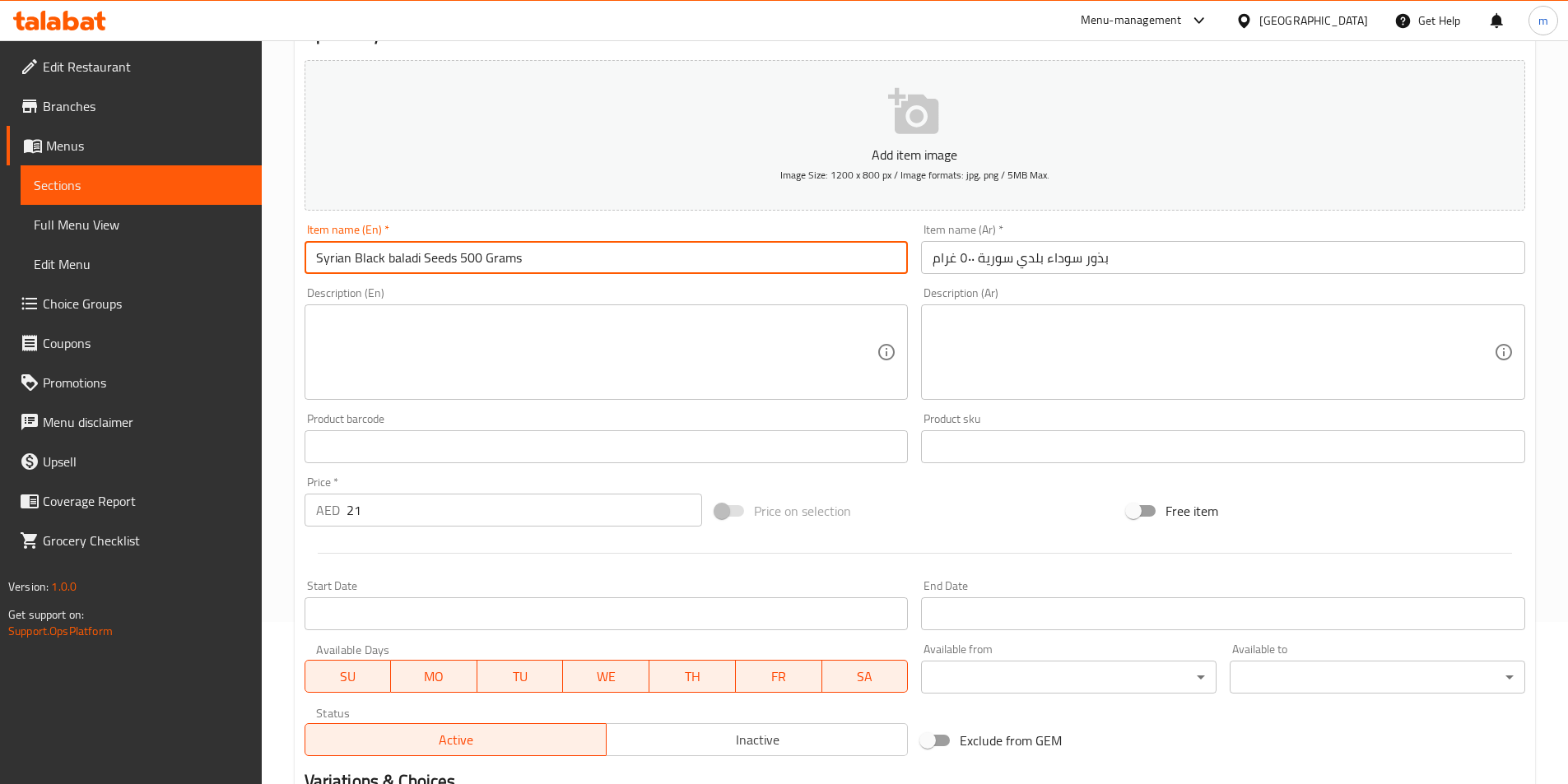
scroll to position [378, 0]
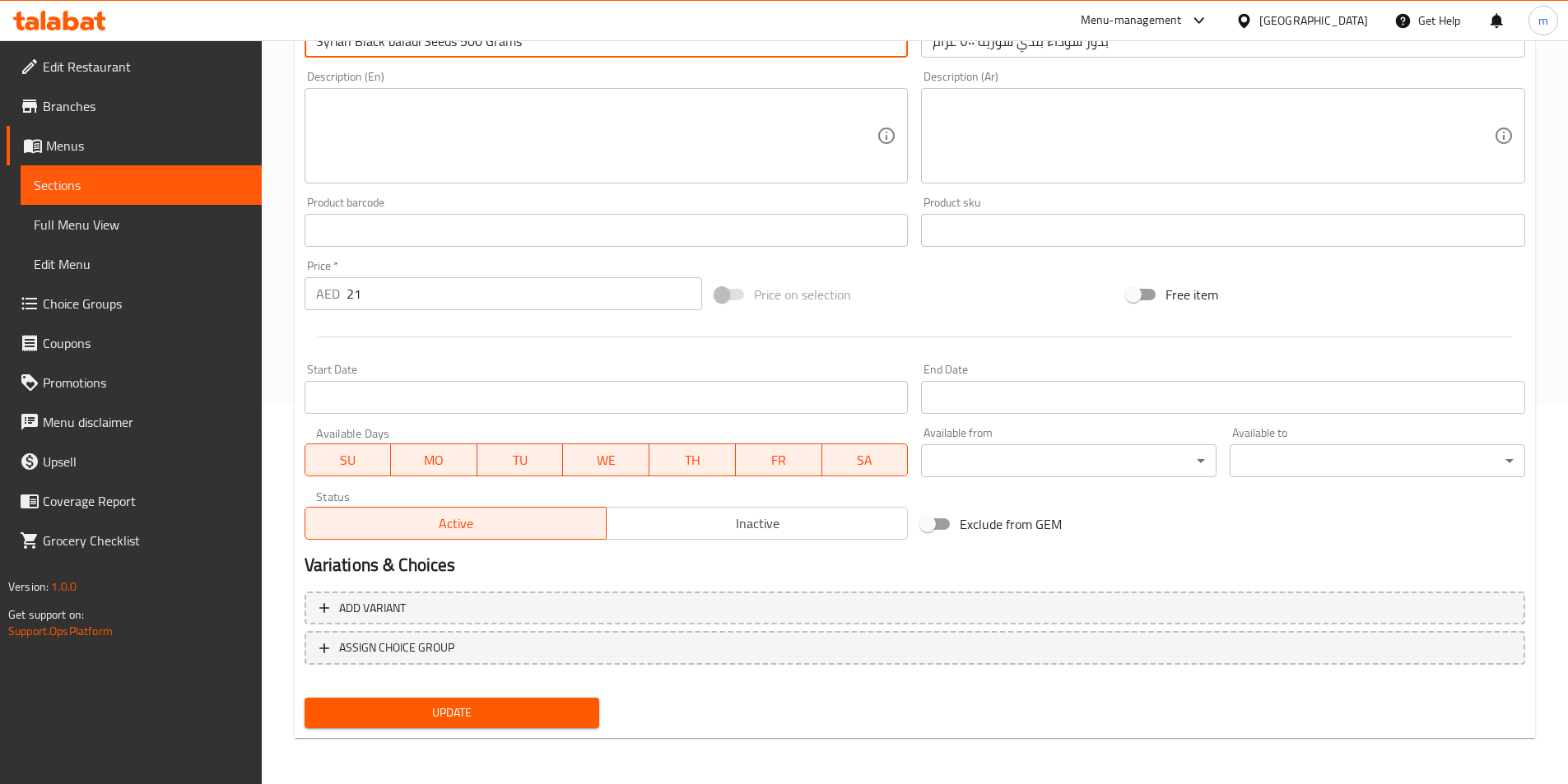
type input "Syrian Black Baladi Seeds 500 Grams"
click at [570, 705] on span "Update" at bounding box center [452, 713] width 269 height 21
click at [550, 724] on button "Update" at bounding box center [452, 713] width 295 height 31
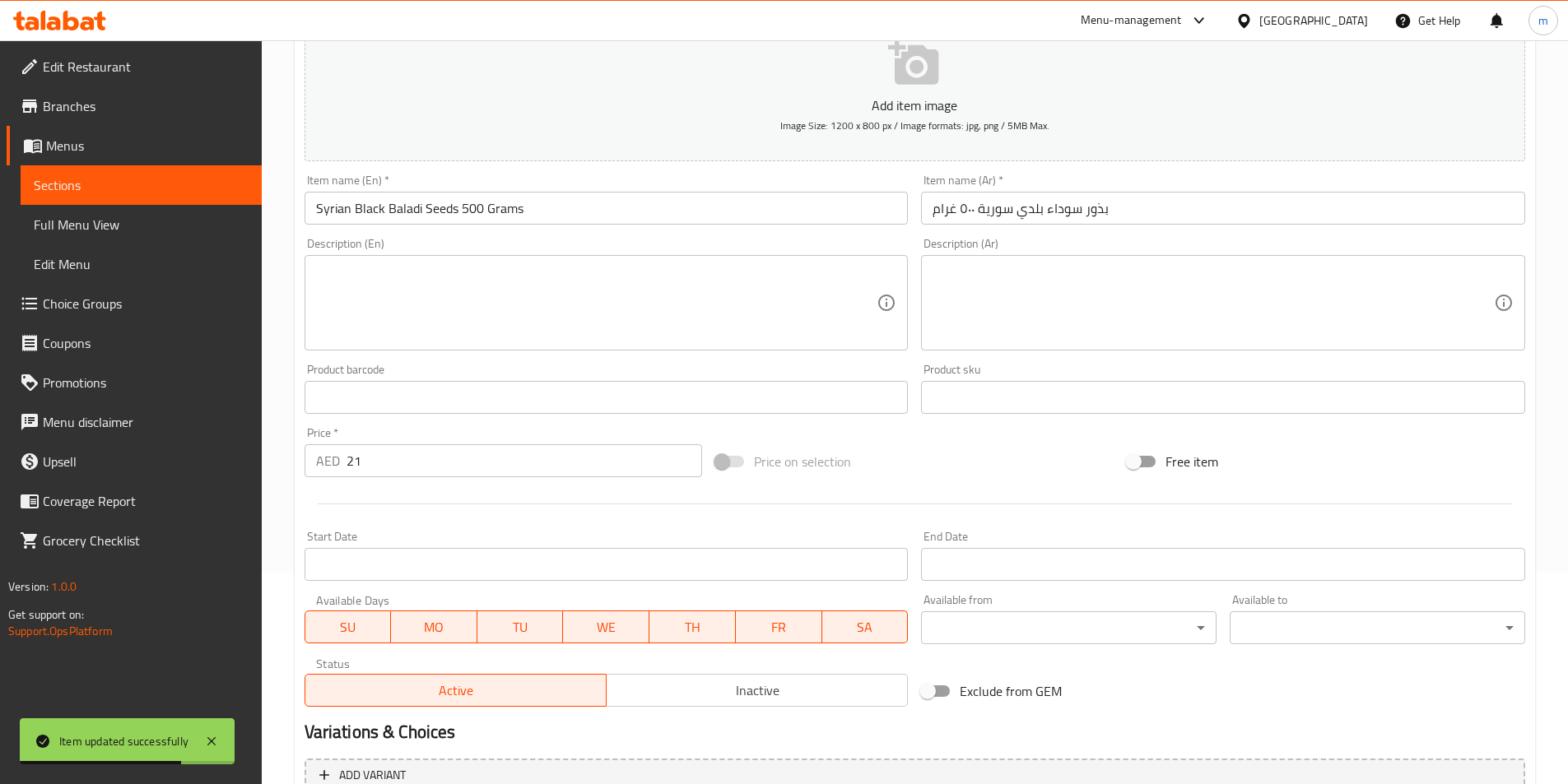
scroll to position [0, 0]
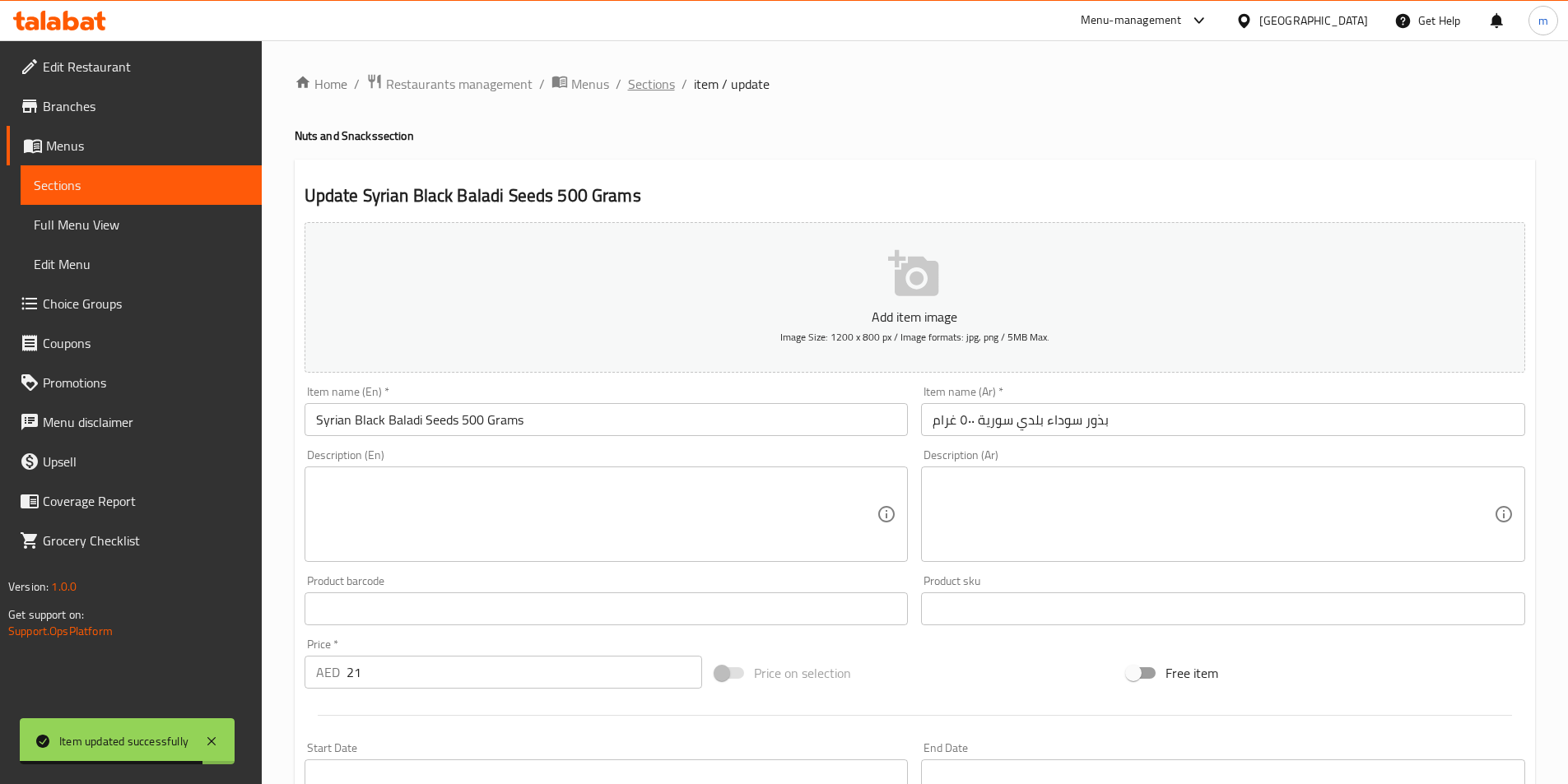
click at [648, 87] on span "Sections" at bounding box center [651, 84] width 47 height 20
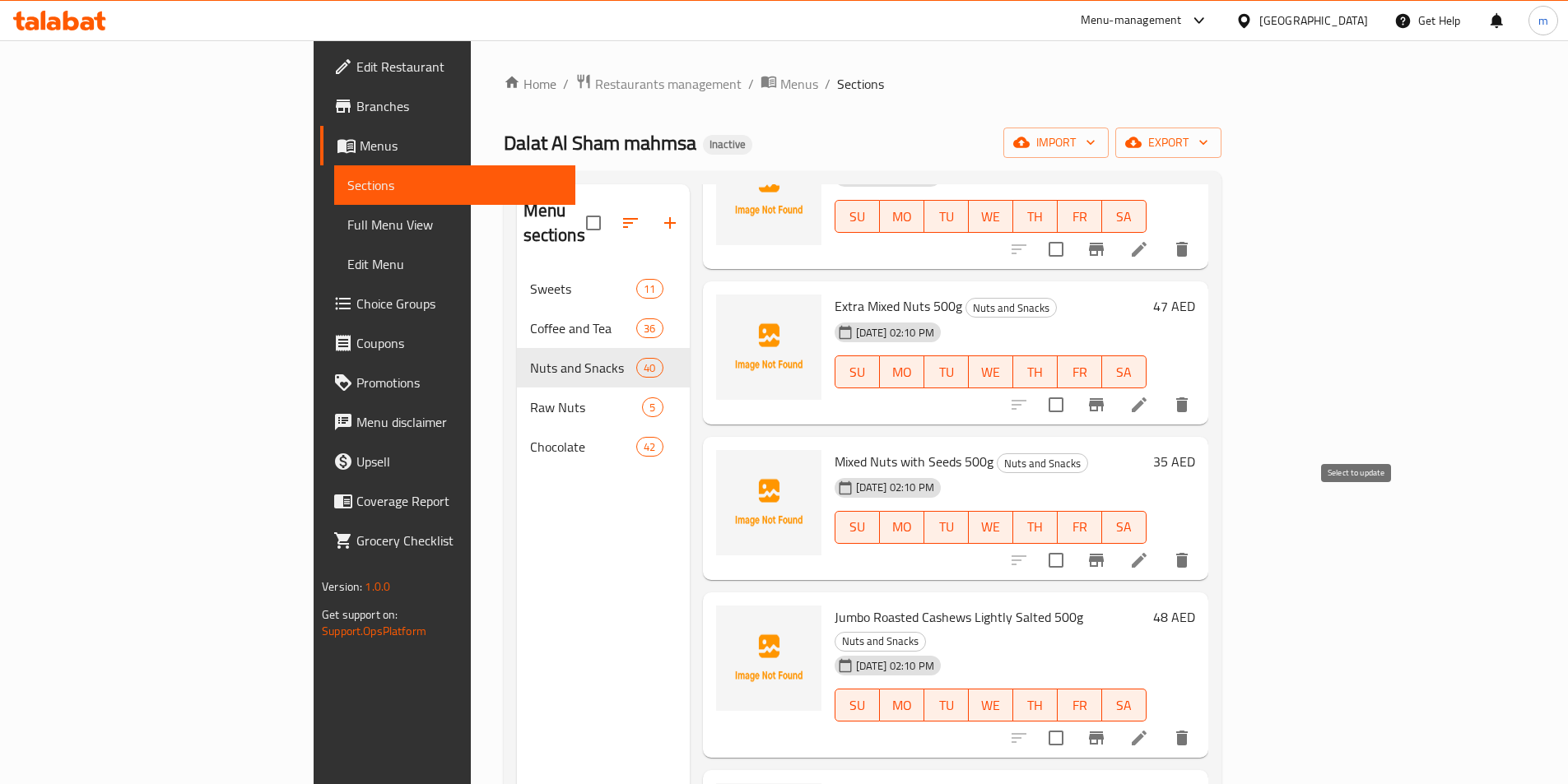
scroll to position [3264, 0]
click at [1147, 551] on icon at bounding box center [1139, 558] width 14 height 14
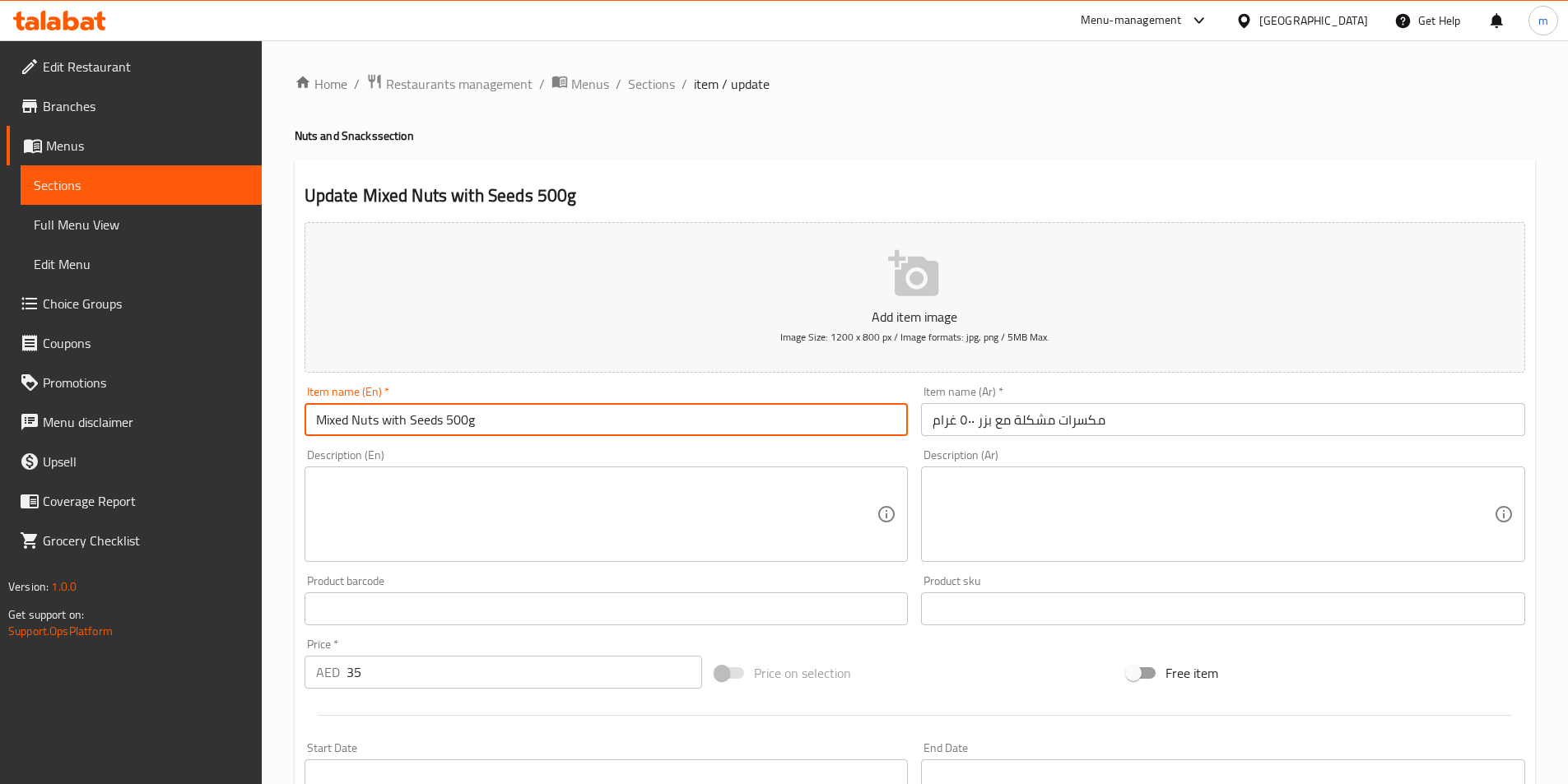
click at [436, 418] on input "Mixed Nuts with Seeds 500g" at bounding box center [606, 419] width 604 height 33
click at [423, 418] on input "Mixed Nuts with bzer 500g" at bounding box center [606, 419] width 604 height 33
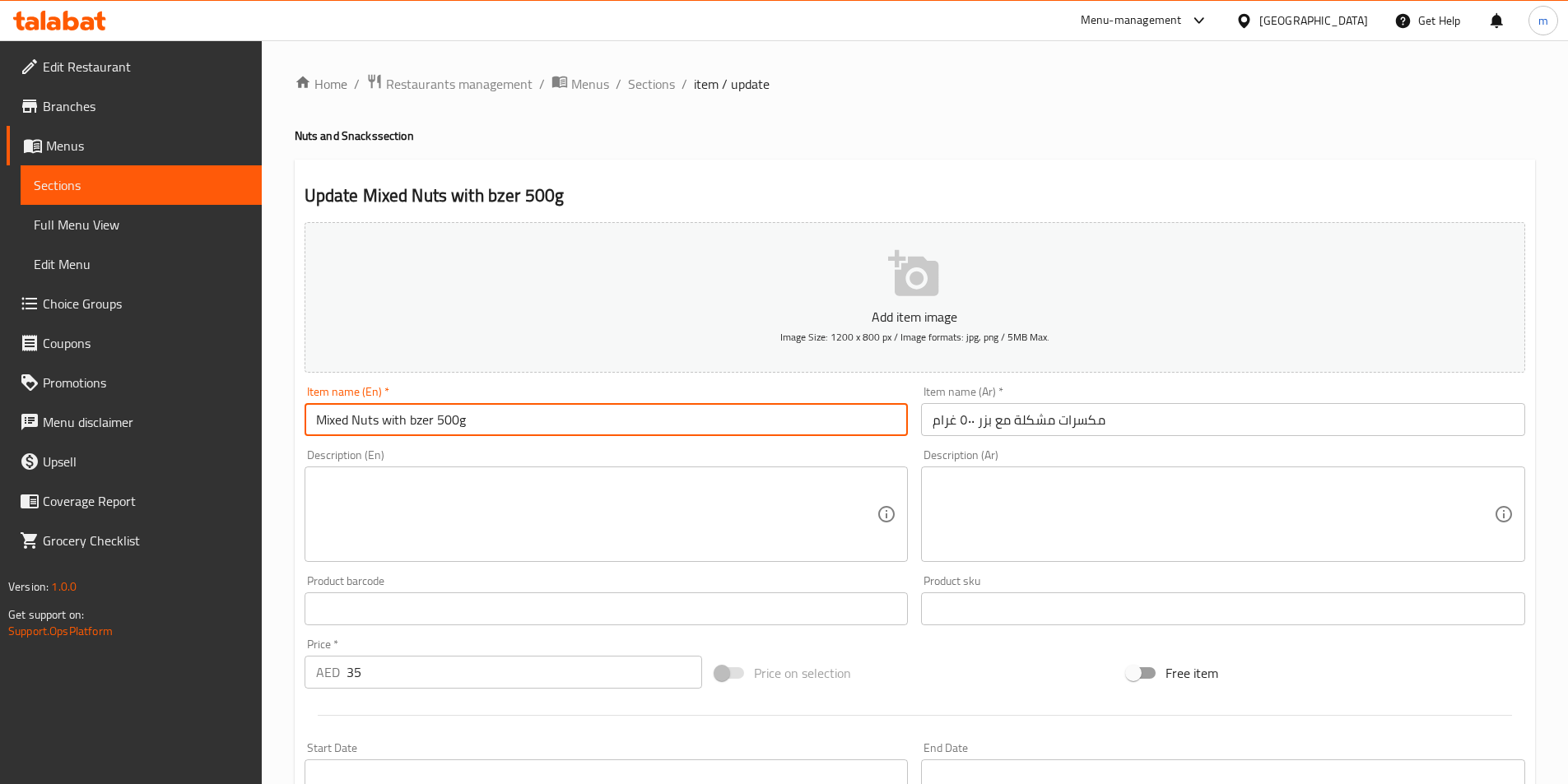
click at [833, 435] on input "Mixed Nuts with bzer 500g" at bounding box center [606, 419] width 604 height 33
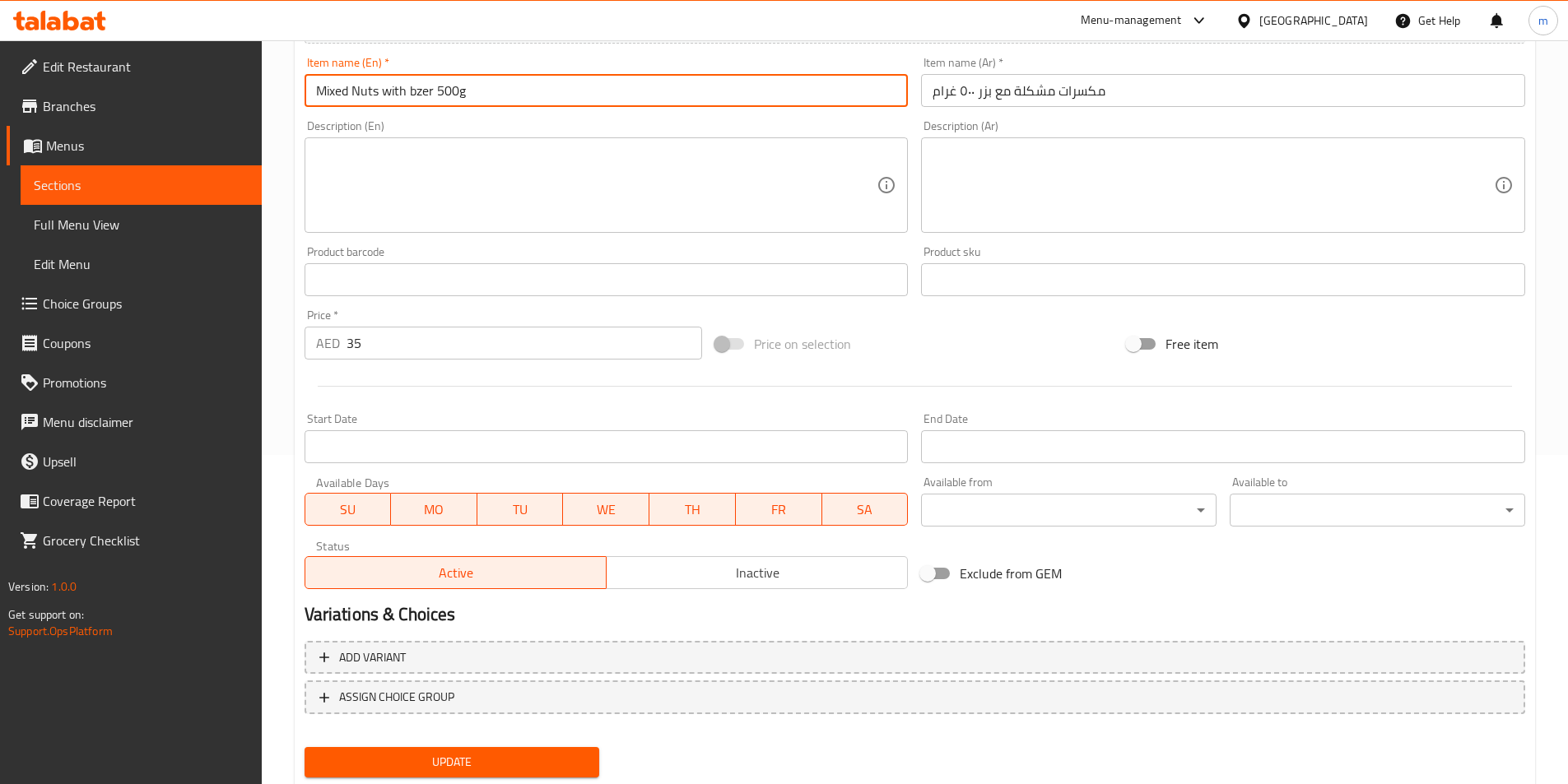
type input "Mixed Nuts With Bzer 500g"
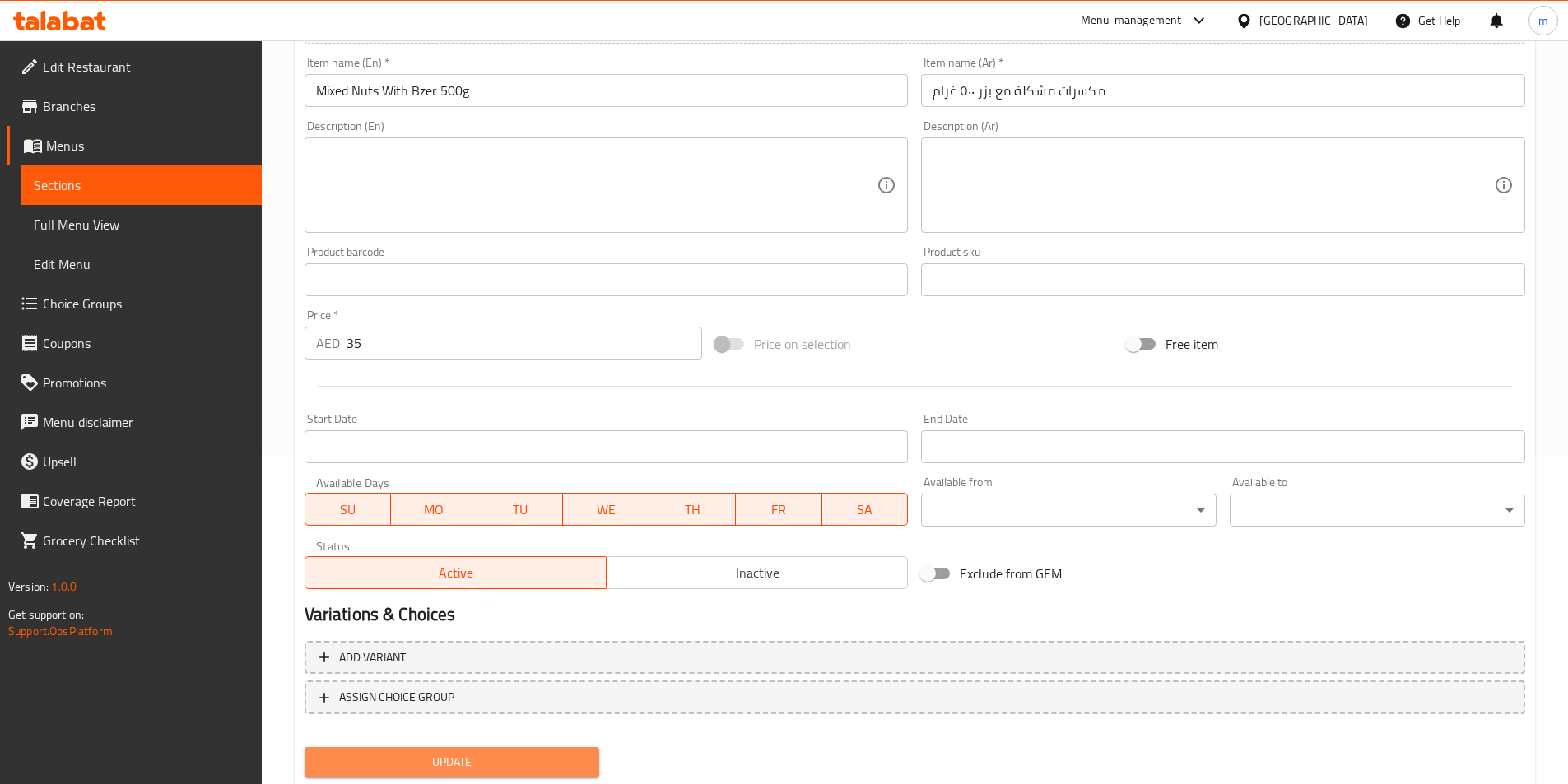
click at [590, 760] on button "Update" at bounding box center [452, 762] width 295 height 31
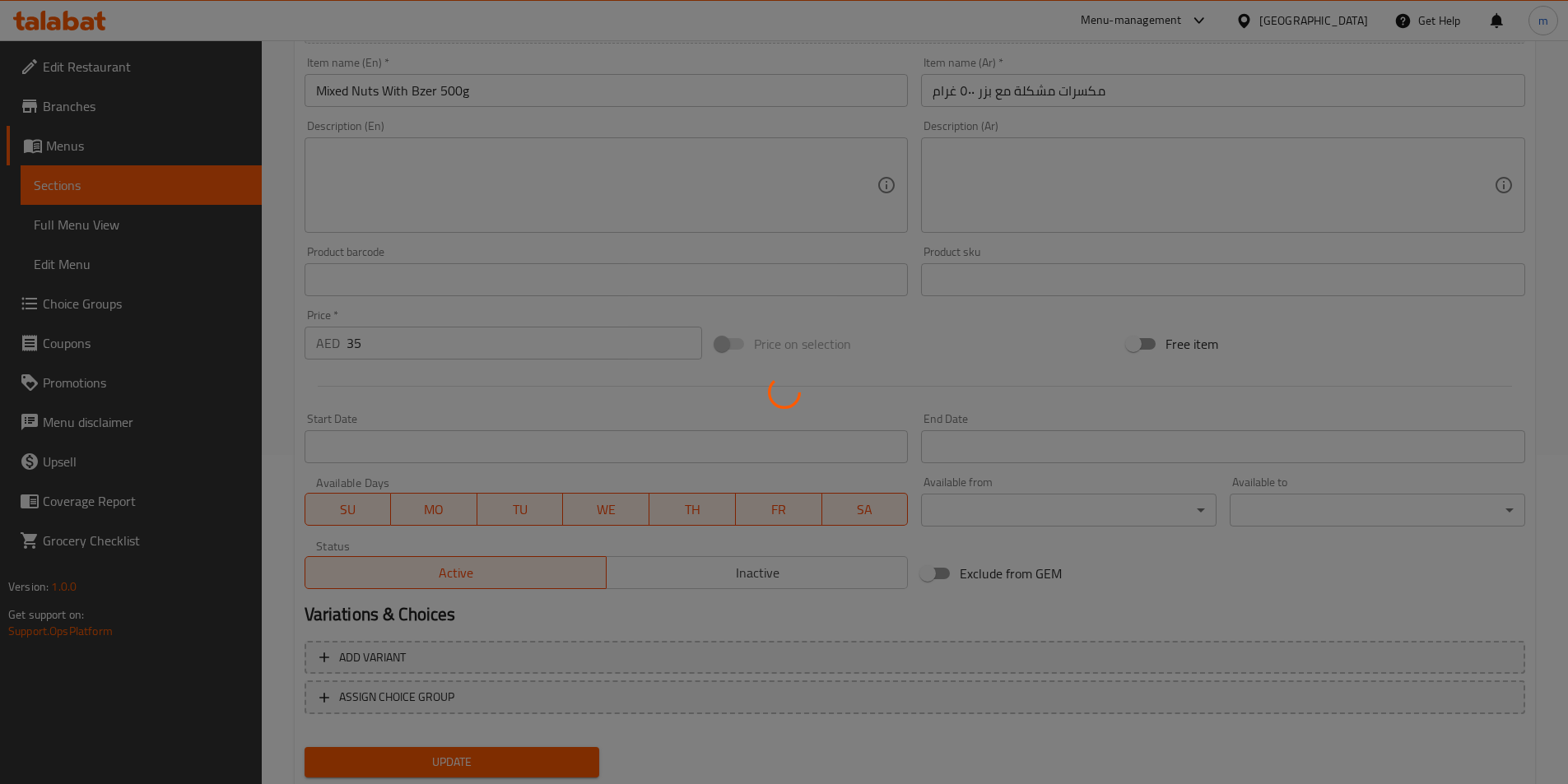
scroll to position [0, 0]
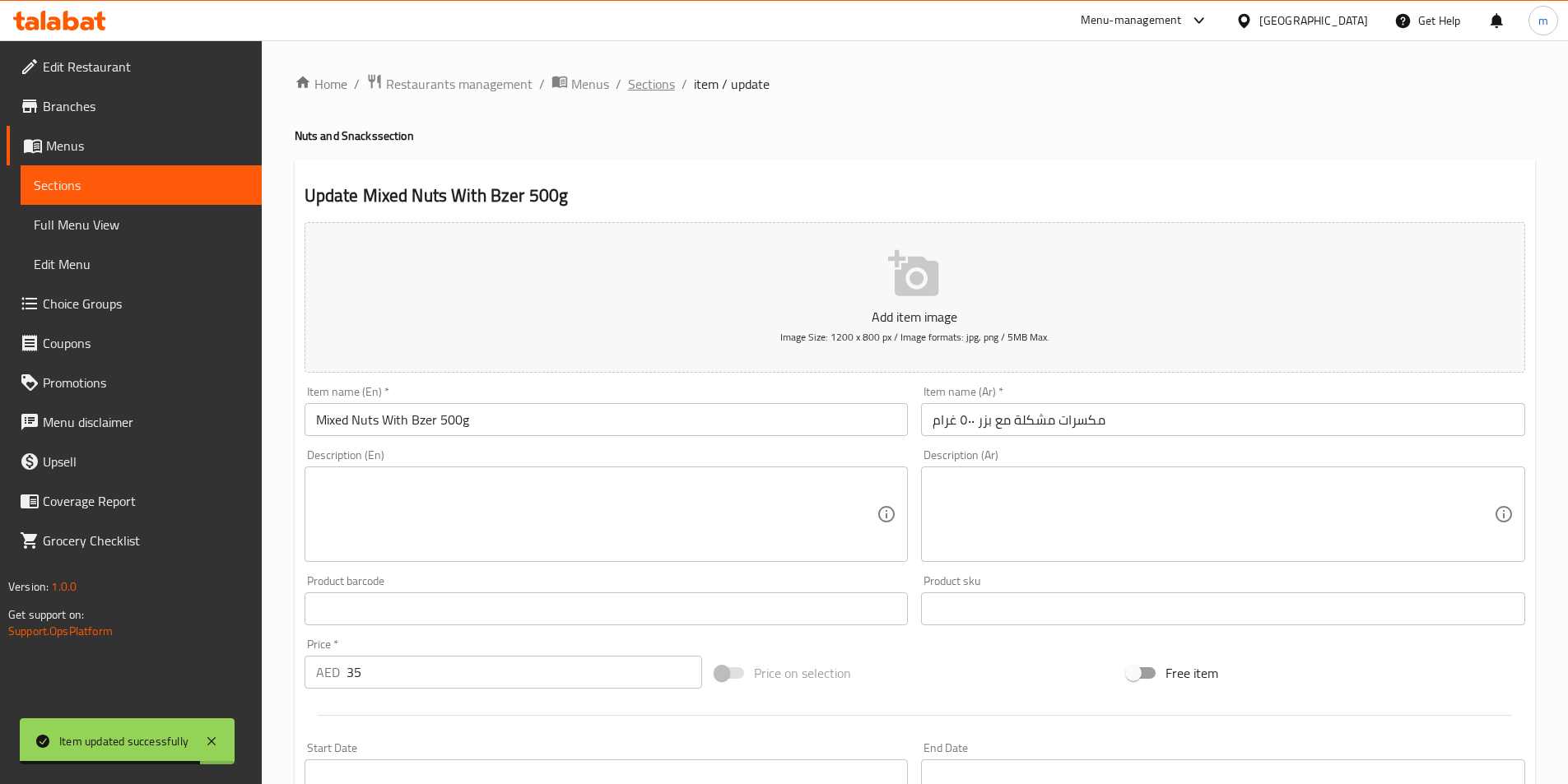
click at [662, 77] on span "Sections" at bounding box center [651, 84] width 47 height 20
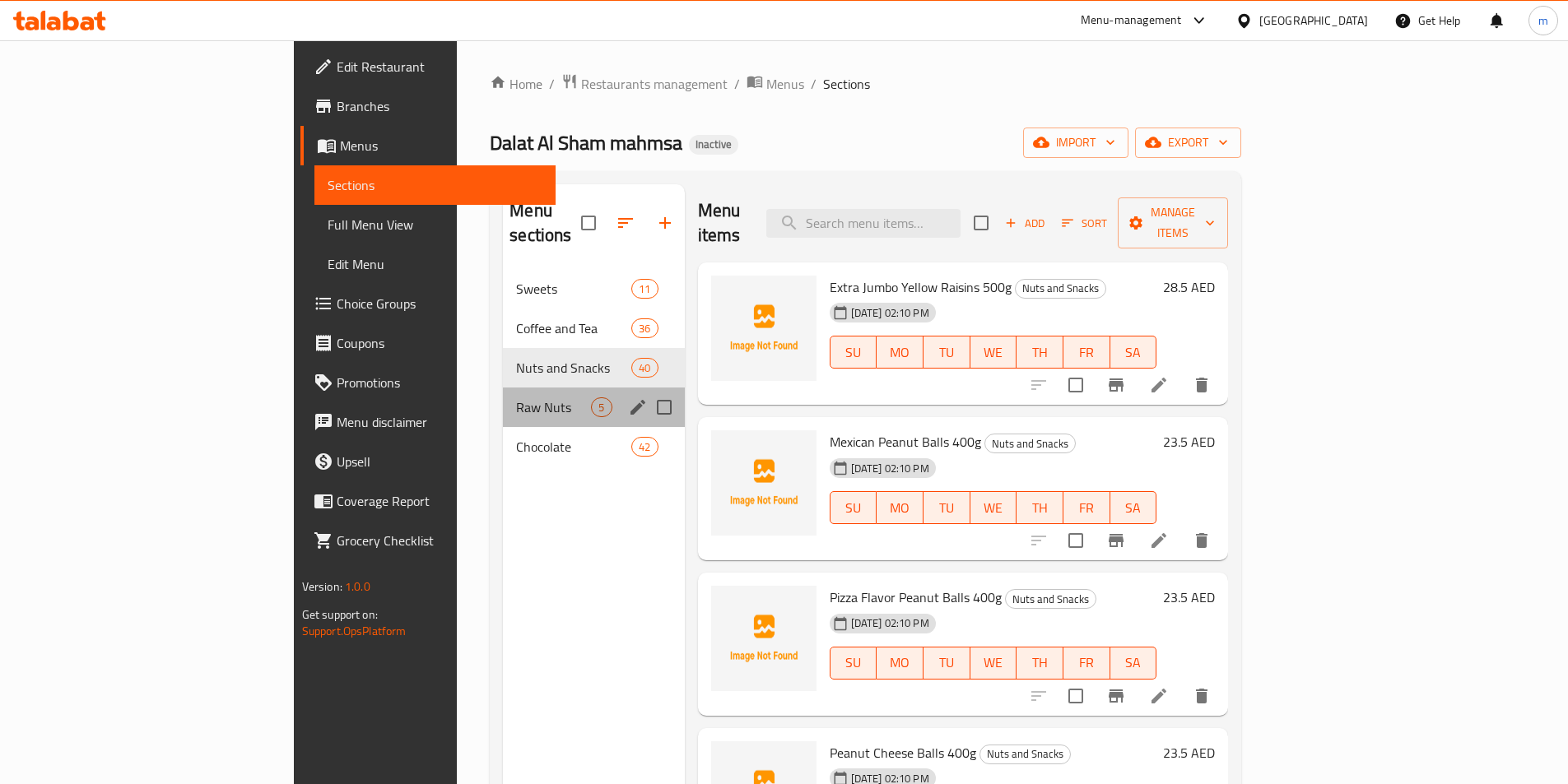
click at [503, 388] on div "Raw Nuts 5" at bounding box center [593, 408] width 181 height 40
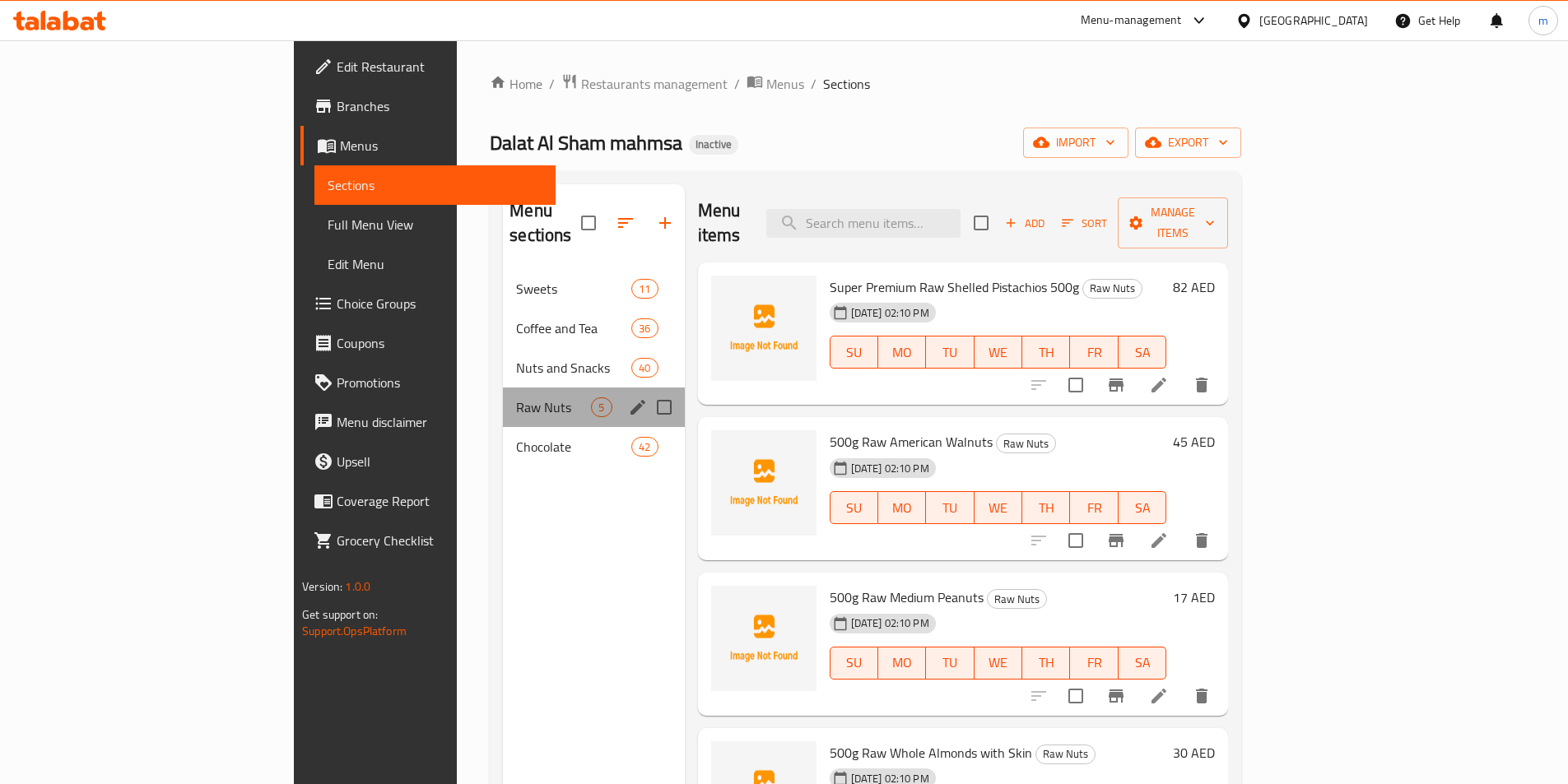
click at [503, 399] on div "Raw Nuts 5" at bounding box center [593, 408] width 181 height 40
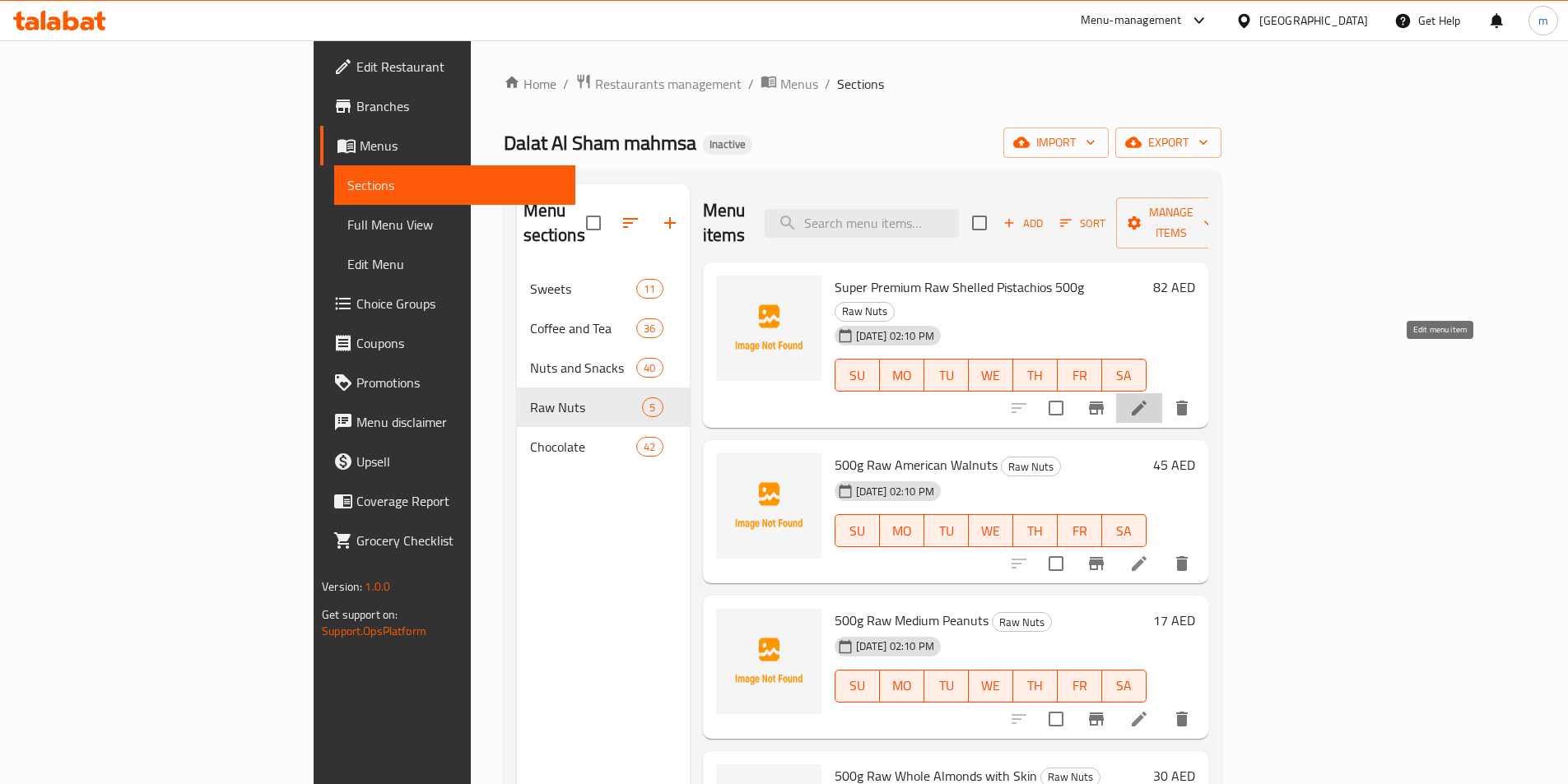
click at [1147, 401] on icon at bounding box center [1139, 408] width 14 height 14
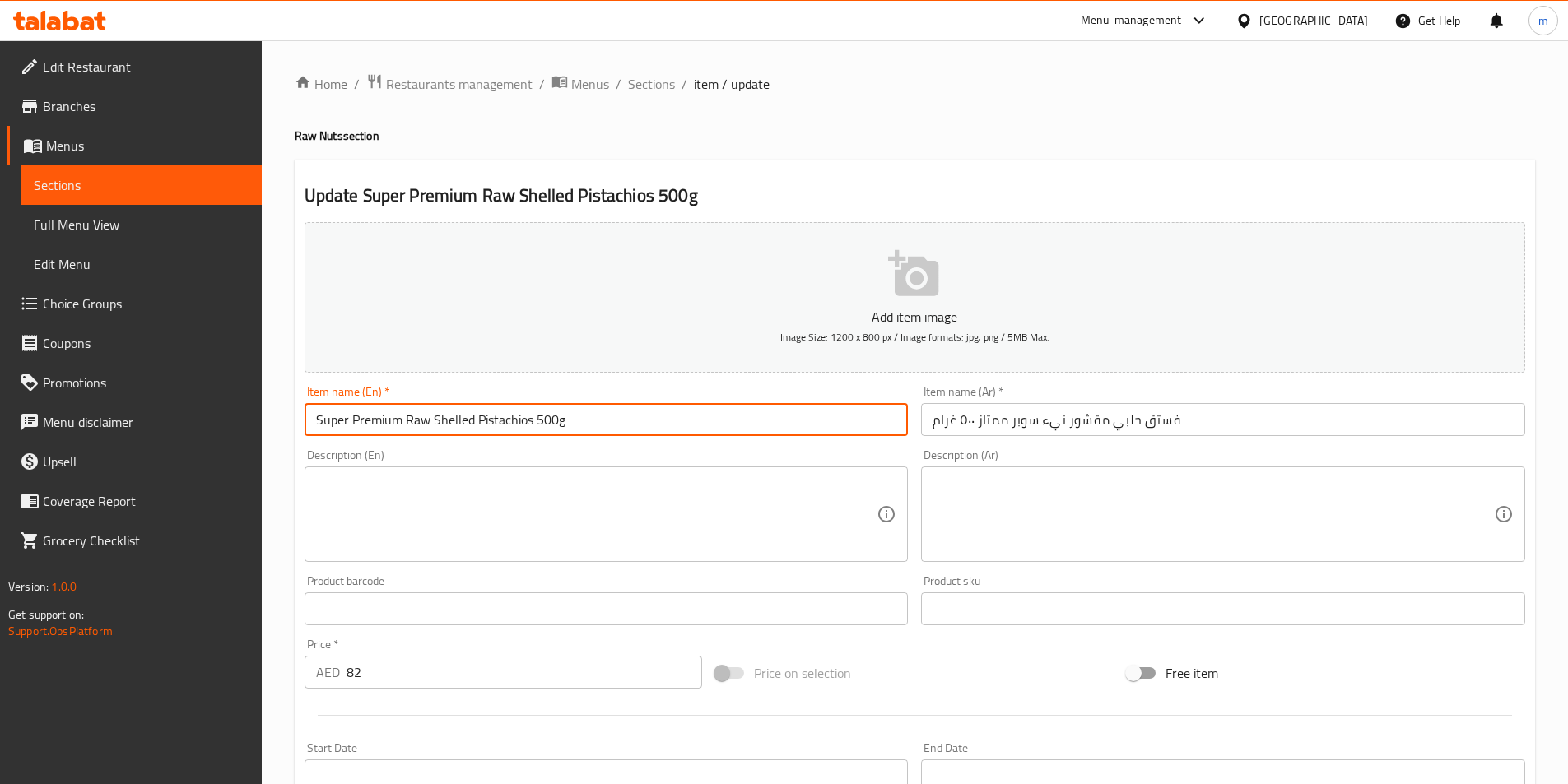
click at [478, 420] on input "Super Premium Raw Shelled Pistachios 500g" at bounding box center [606, 419] width 604 height 33
click at [503, 428] on input "Super Premium Raw Shelled halabi Pistachios 500g" at bounding box center [606, 419] width 604 height 33
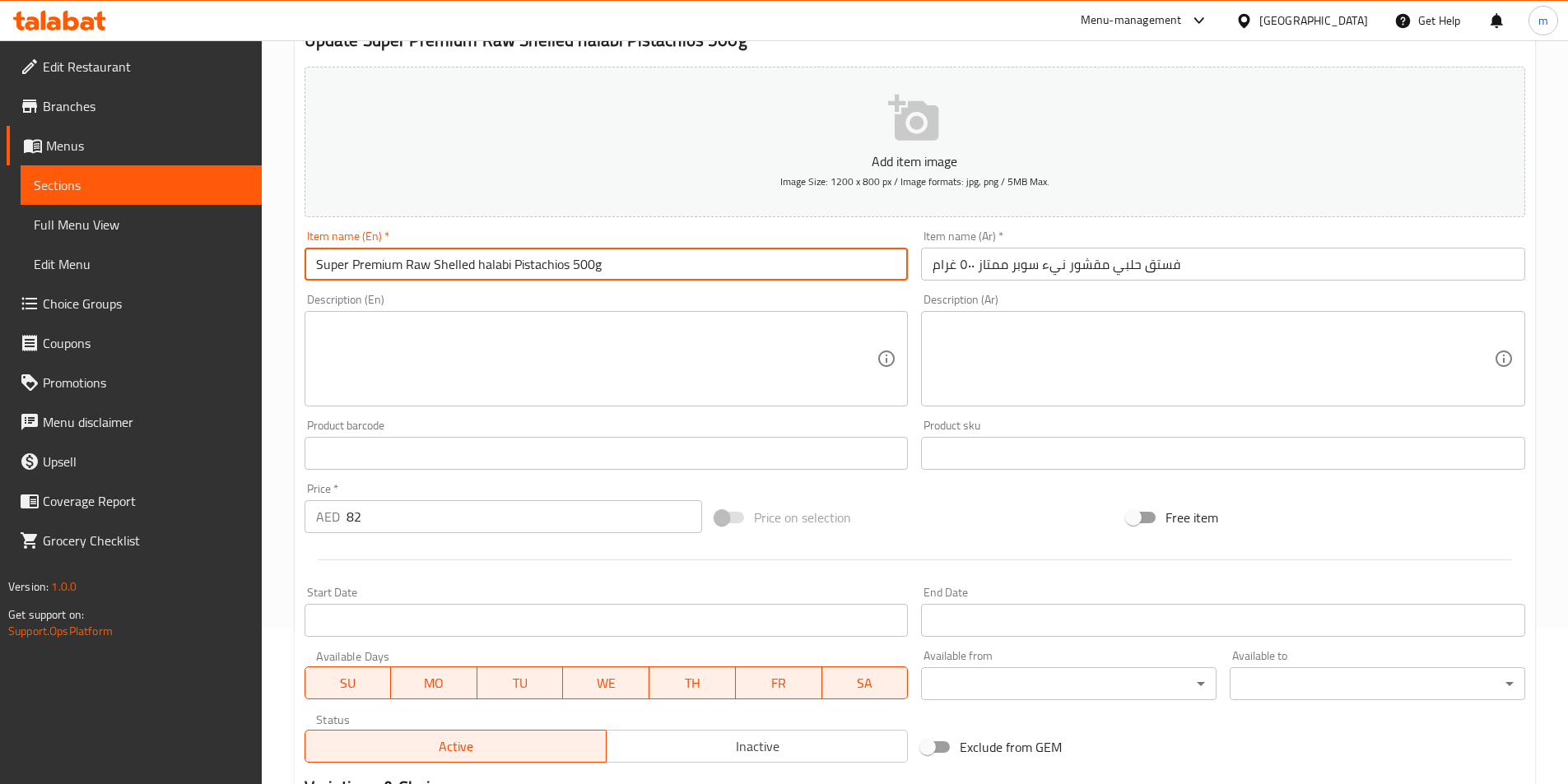
scroll to position [378, 0]
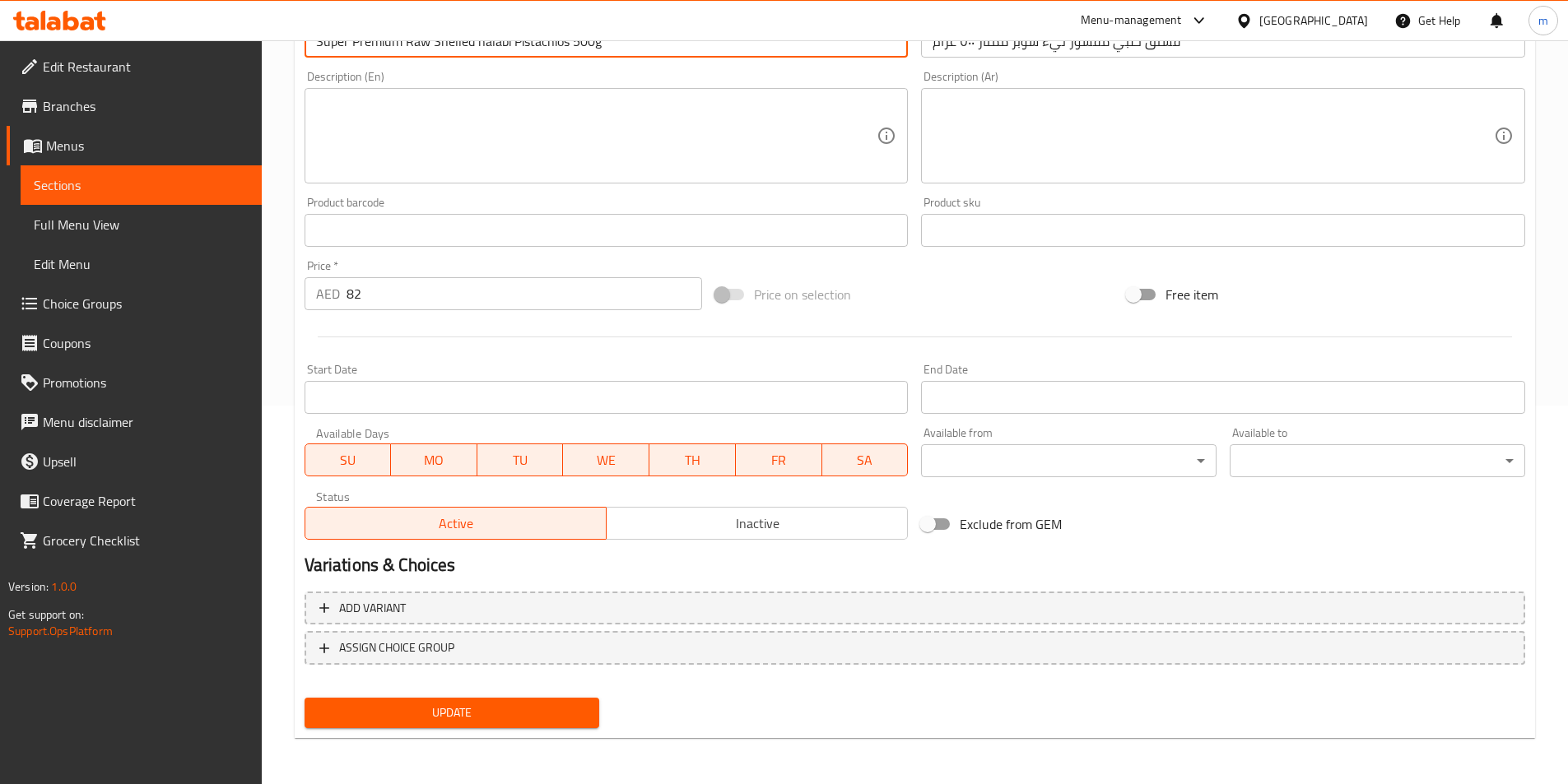
type input "Super Premium Raw Shelled Halabi Pistachios 500g"
click at [560, 722] on span "Update" at bounding box center [452, 713] width 269 height 21
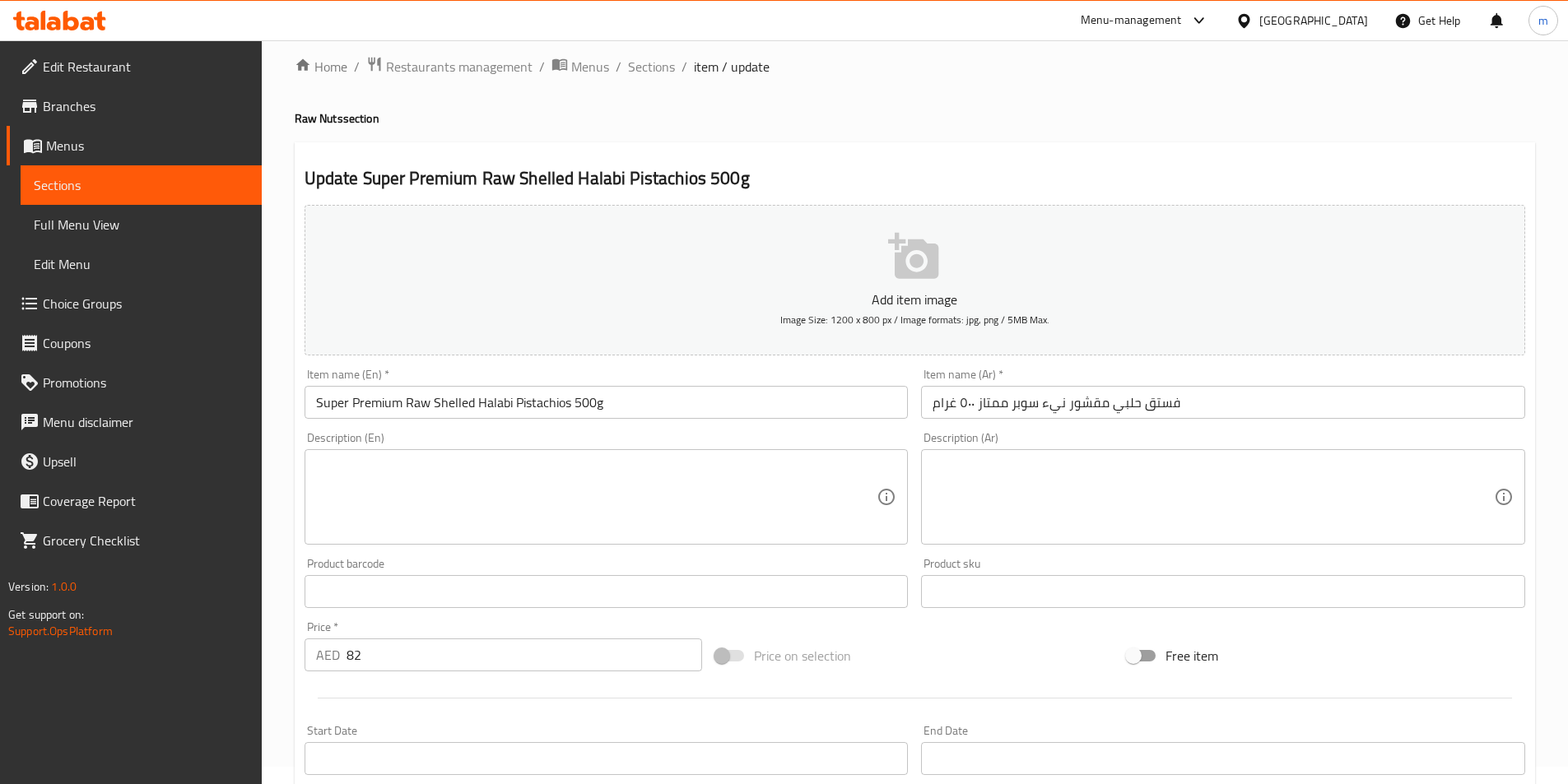
scroll to position [0, 0]
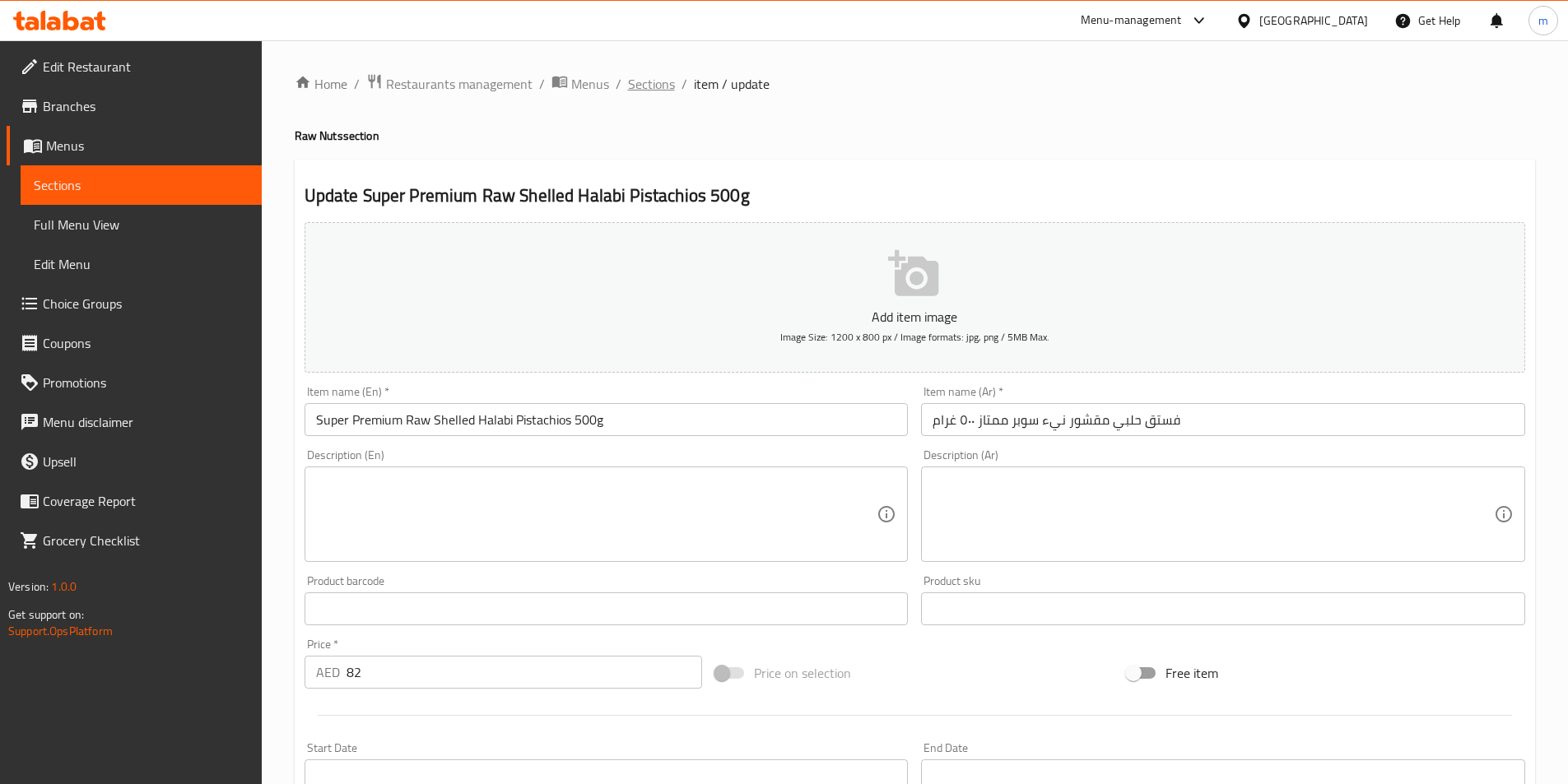
click at [640, 86] on span "Sections" at bounding box center [651, 84] width 47 height 20
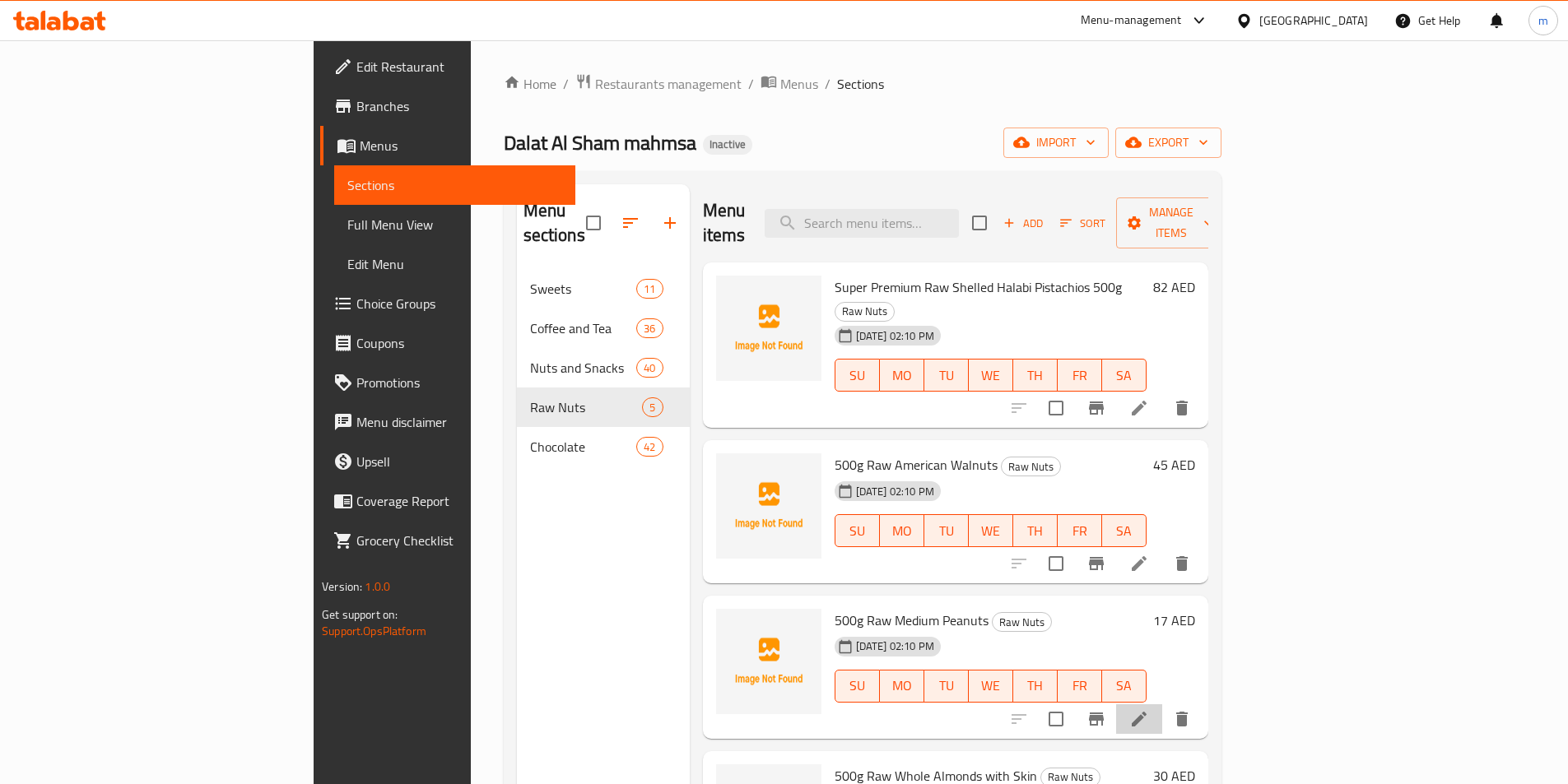
click at [1163, 704] on li at bounding box center [1138, 718] width 46 height 30
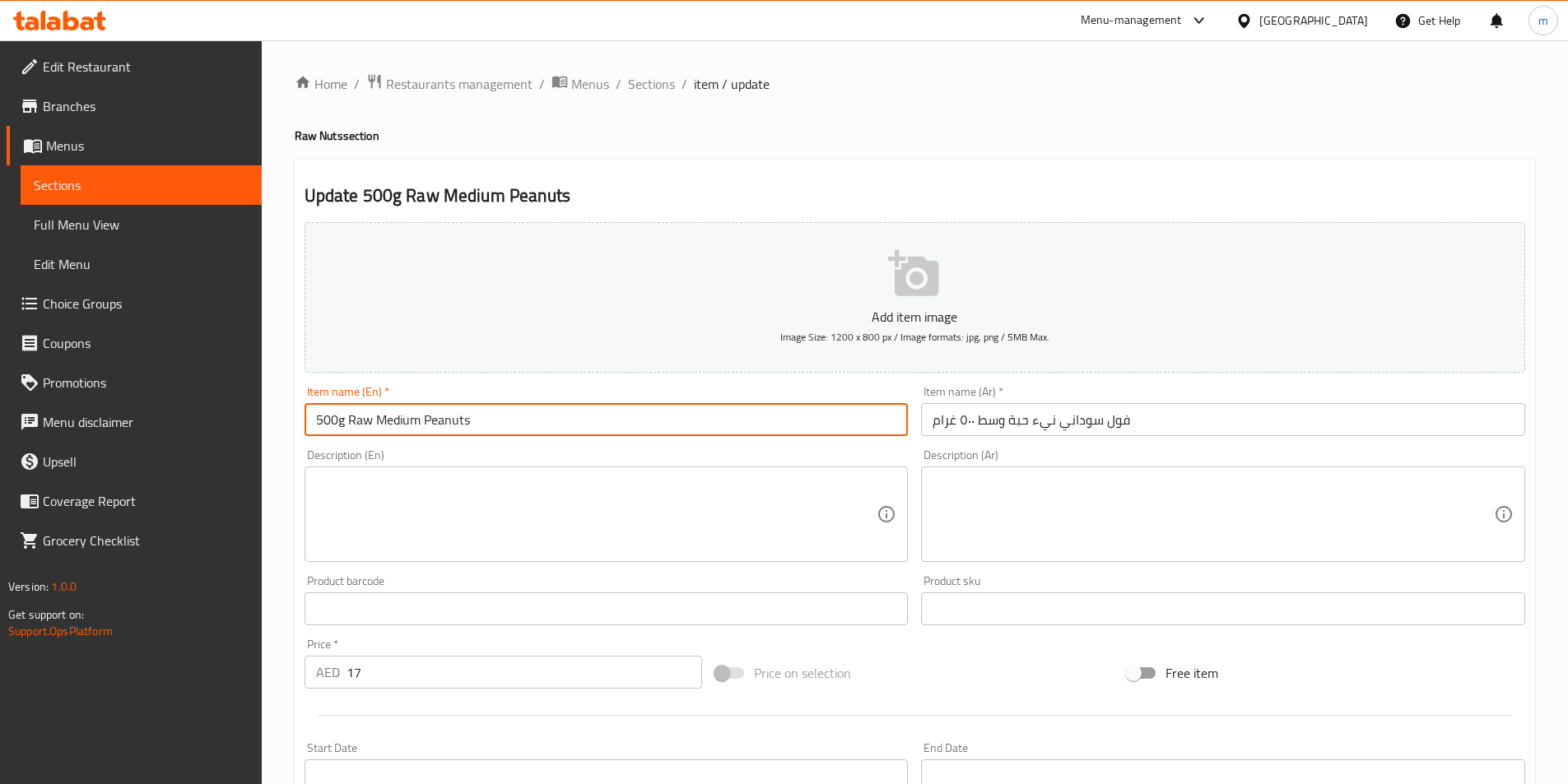
click at [410, 422] on input "500g Raw Medium Peanuts" at bounding box center [606, 419] width 604 height 33
click at [424, 426] on input "500g Raw Medium Peanuts" at bounding box center [606, 419] width 604 height 33
click at [424, 426] on input "500g Raw MediumseedPeanuts" at bounding box center [606, 419] width 604 height 33
click at [421, 423] on input "500g Raw MediumseedPeanuts" at bounding box center [606, 419] width 604 height 33
click at [421, 423] on input "500g Raw Medium seedPeanuts" at bounding box center [606, 419] width 604 height 33
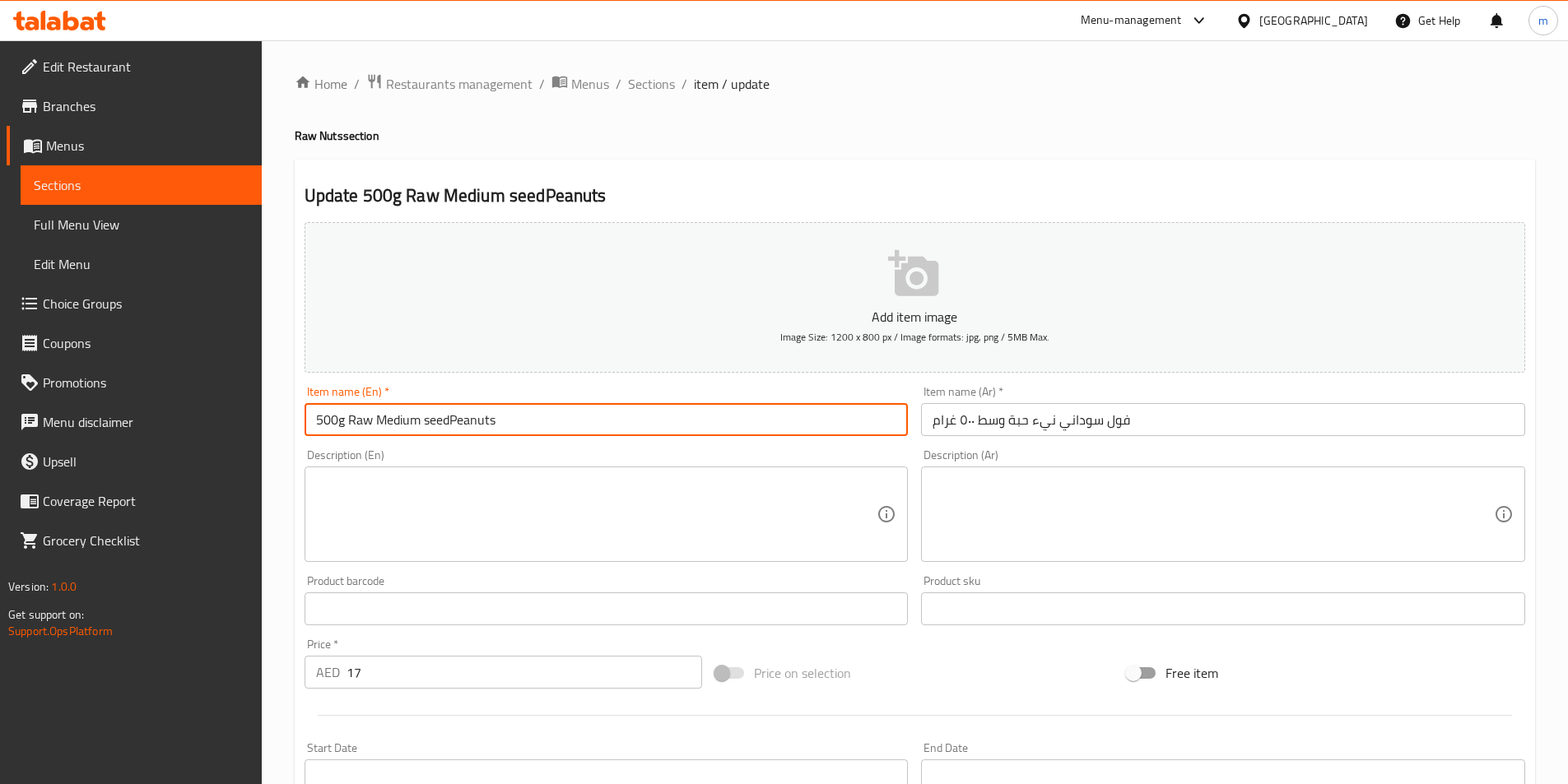
click at [421, 423] on input "500g Raw Medium seedPeanuts" at bounding box center [606, 419] width 604 height 33
click at [451, 428] on input "500g Raw Medium seedPeanuts" at bounding box center [606, 419] width 604 height 33
click at [450, 426] on input "500g Raw Medium seed Peanuts" at bounding box center [606, 419] width 604 height 33
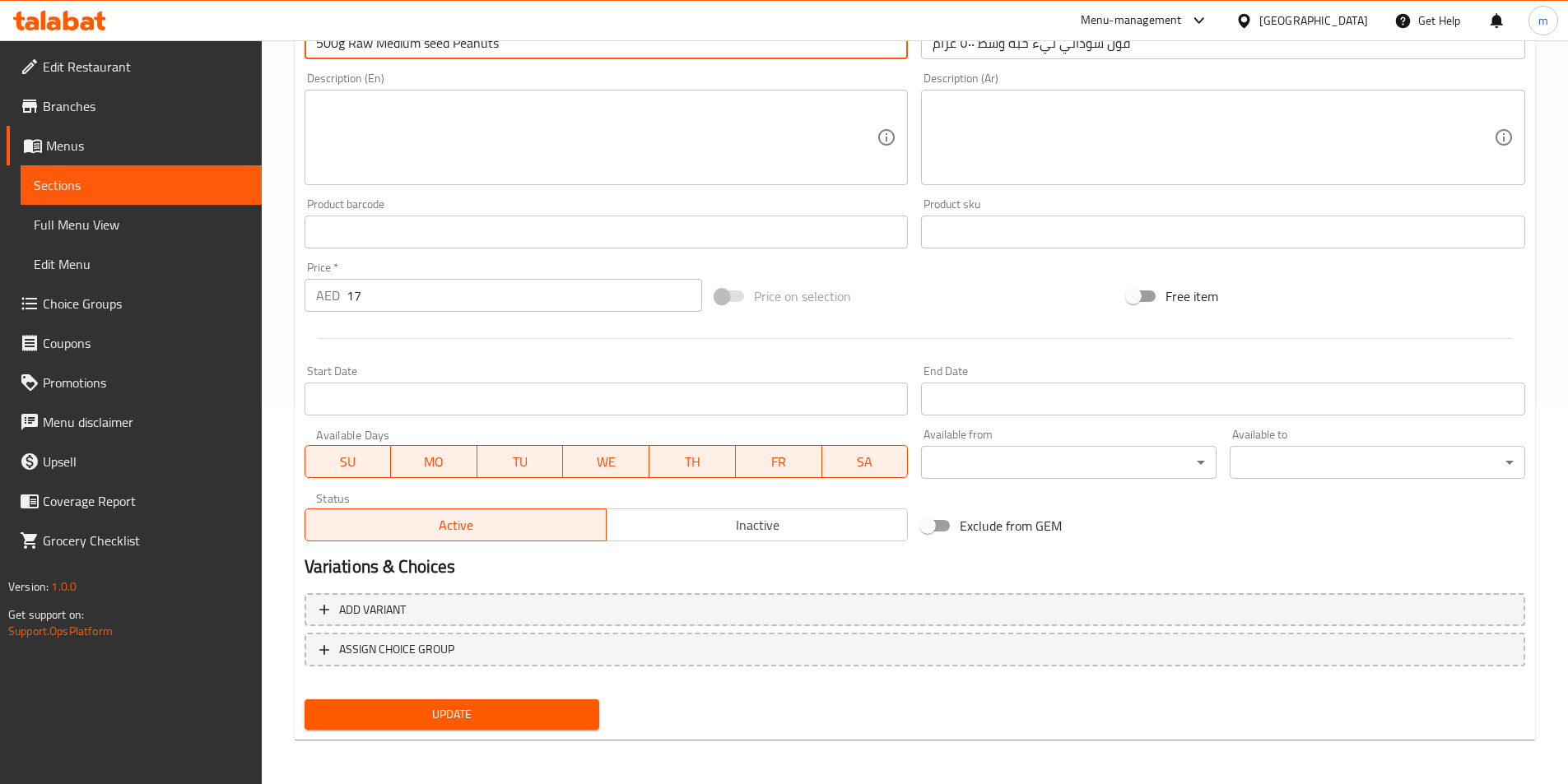
scroll to position [378, 0]
type input "500g Raw Medium Seed Peanuts"
click at [465, 712] on span "Update" at bounding box center [452, 713] width 269 height 21
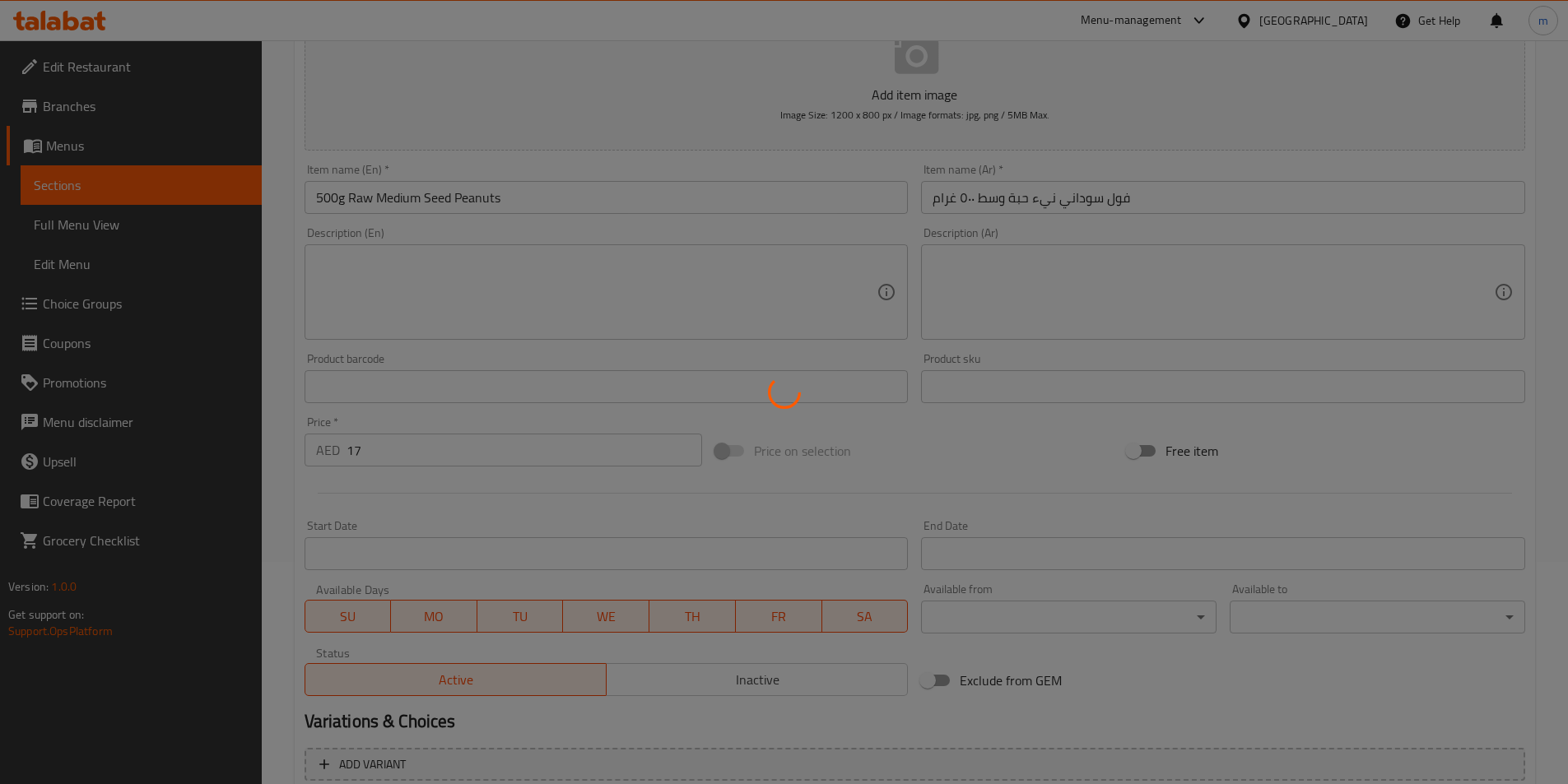
scroll to position [0, 0]
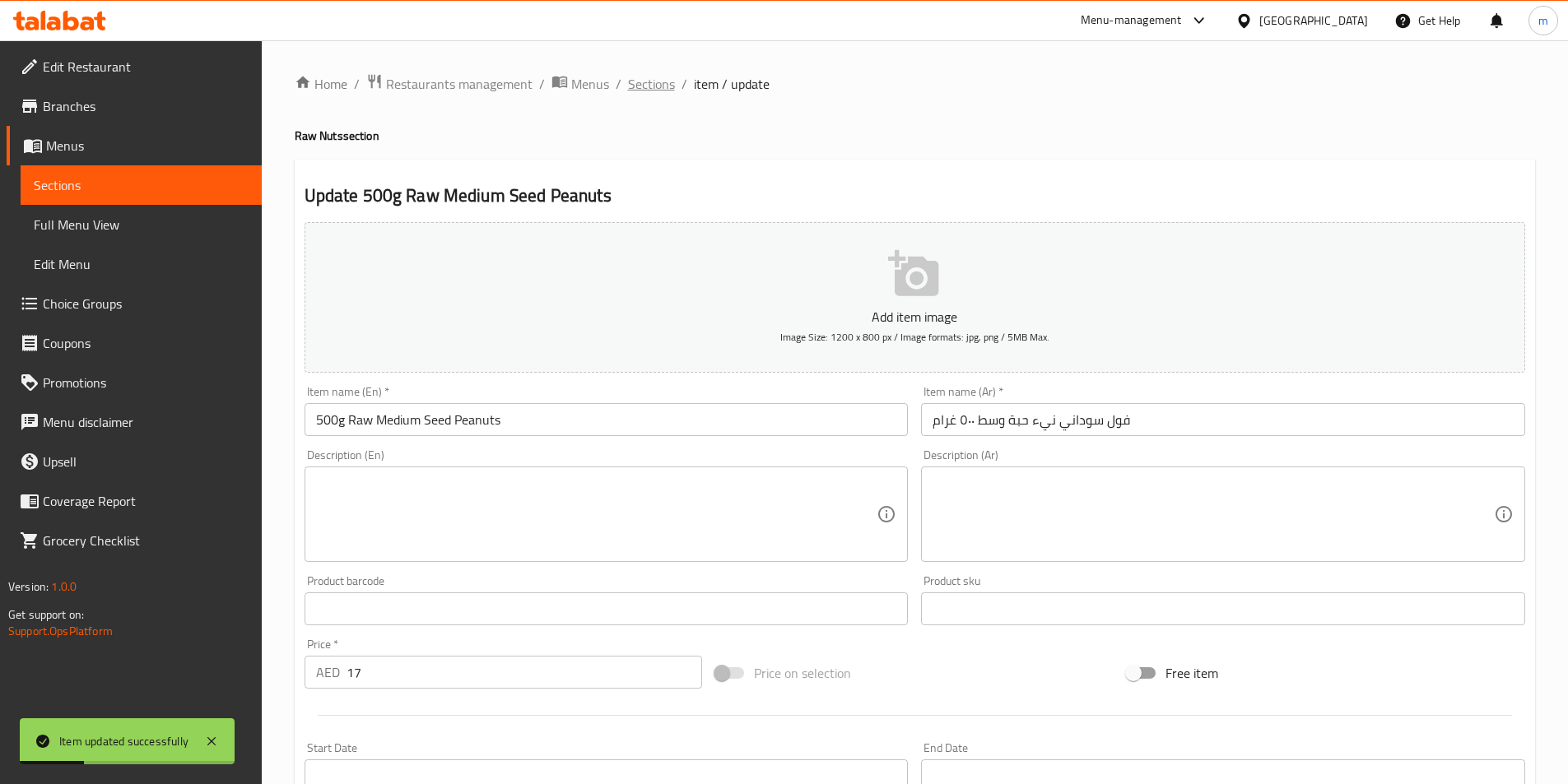
click at [648, 94] on span "Sections" at bounding box center [651, 84] width 47 height 20
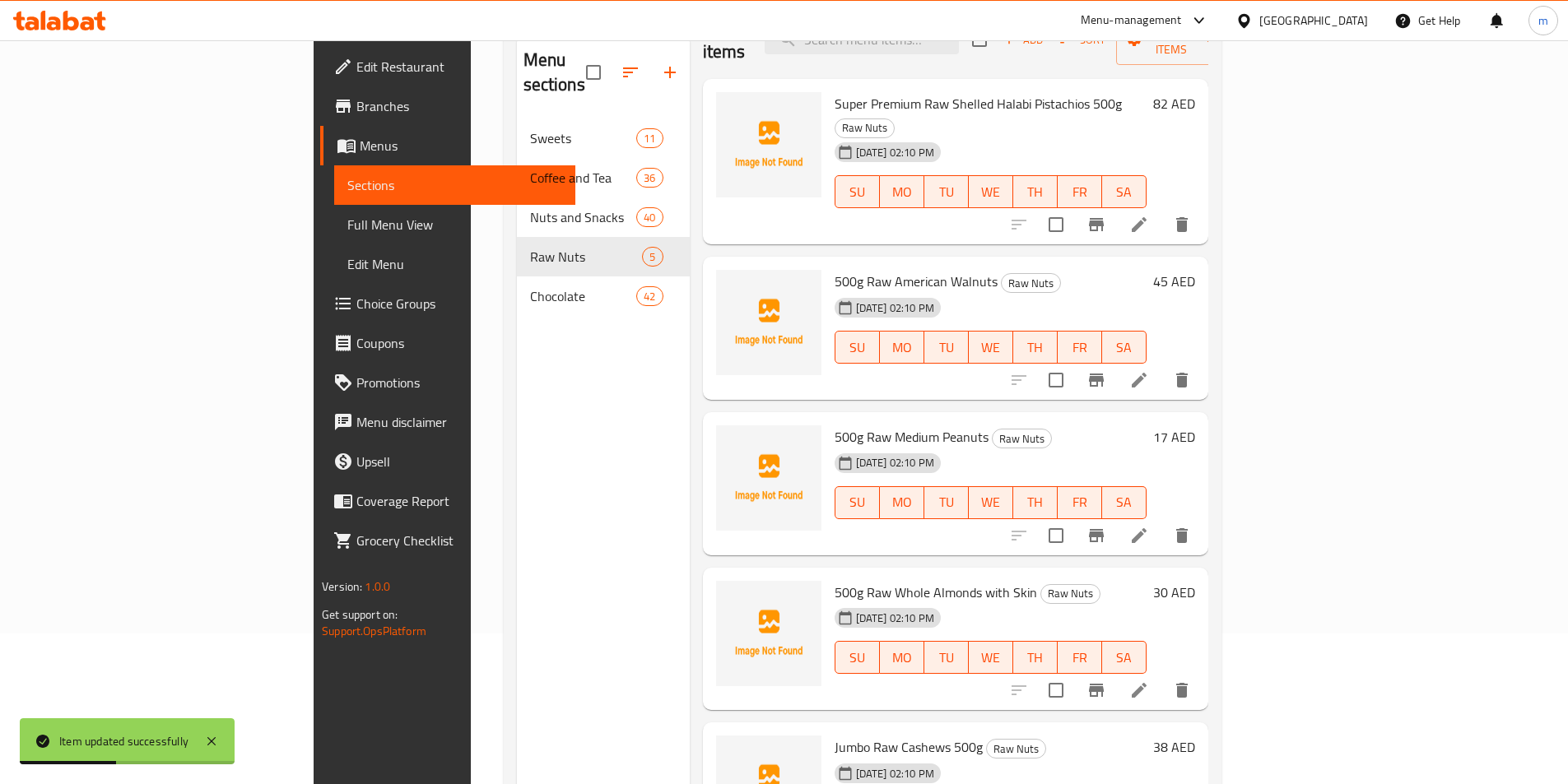
scroll to position [230, 0]
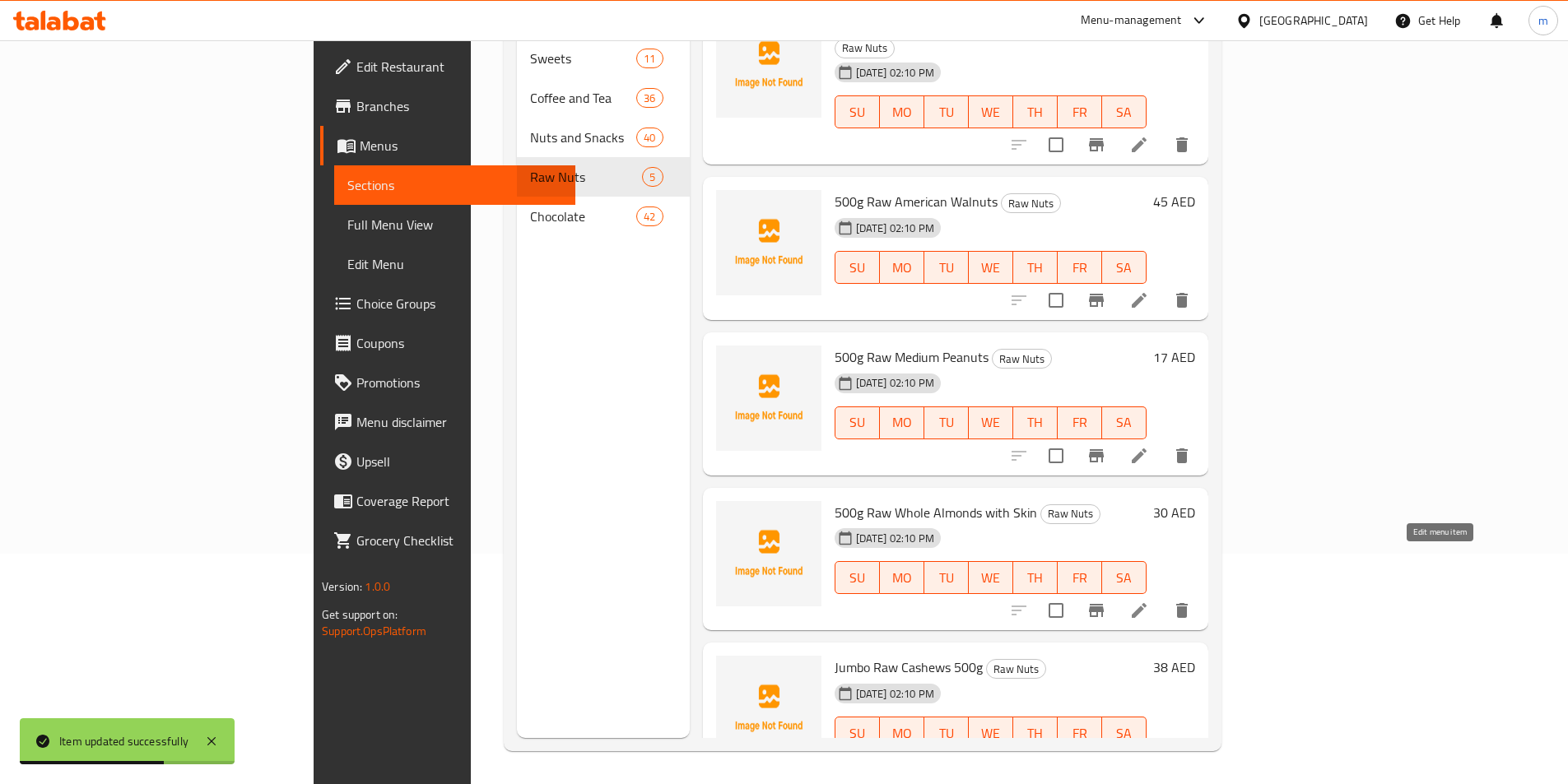
click at [1149, 600] on icon at bounding box center [1139, 610] width 20 height 20
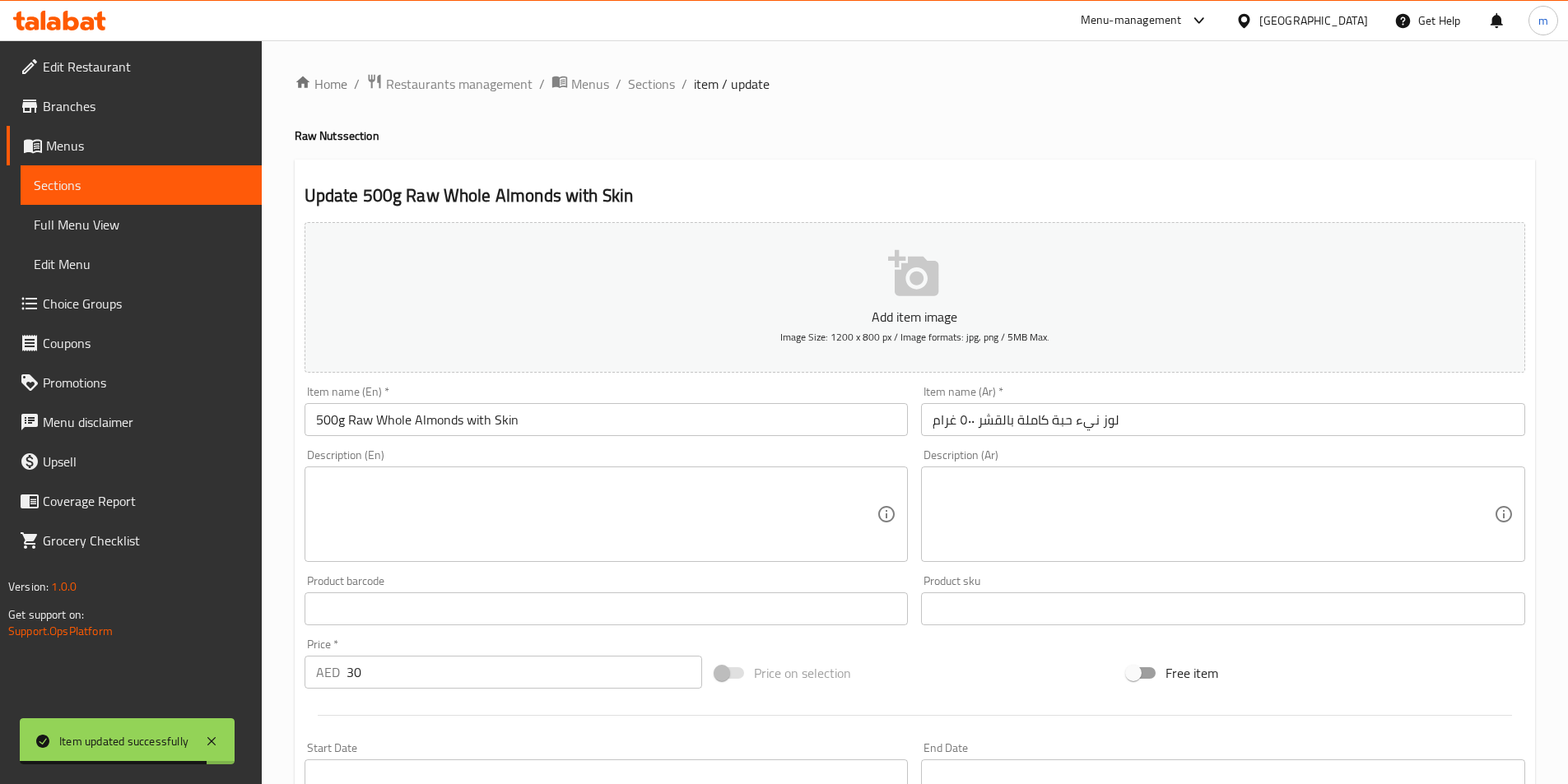
click at [407, 417] on input "500g Raw Whole Almonds with Skin" at bounding box center [606, 419] width 604 height 33
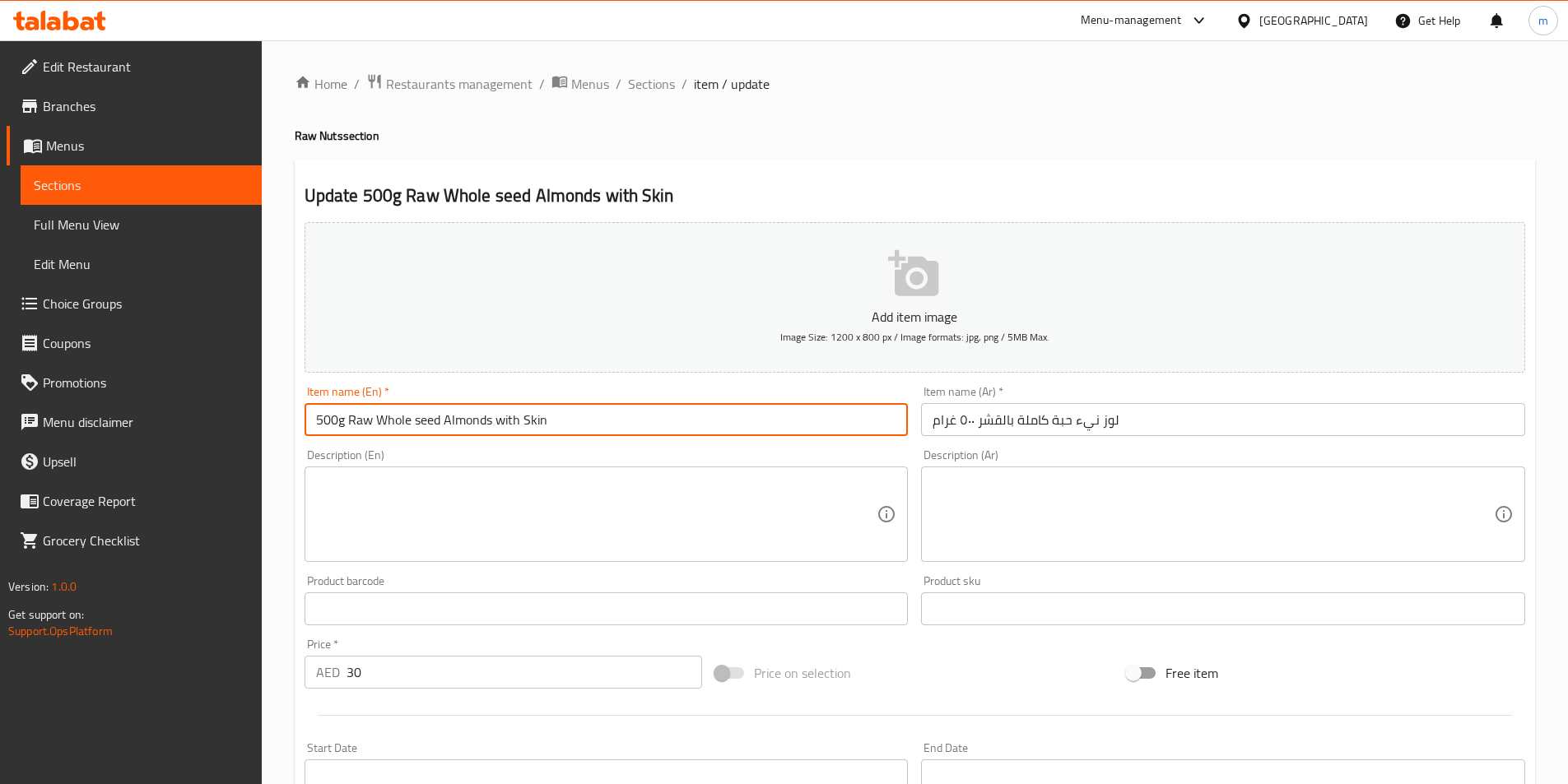
click at [489, 419] on input "500g Raw Whole seed Almonds with Skin" at bounding box center [606, 419] width 604 height 33
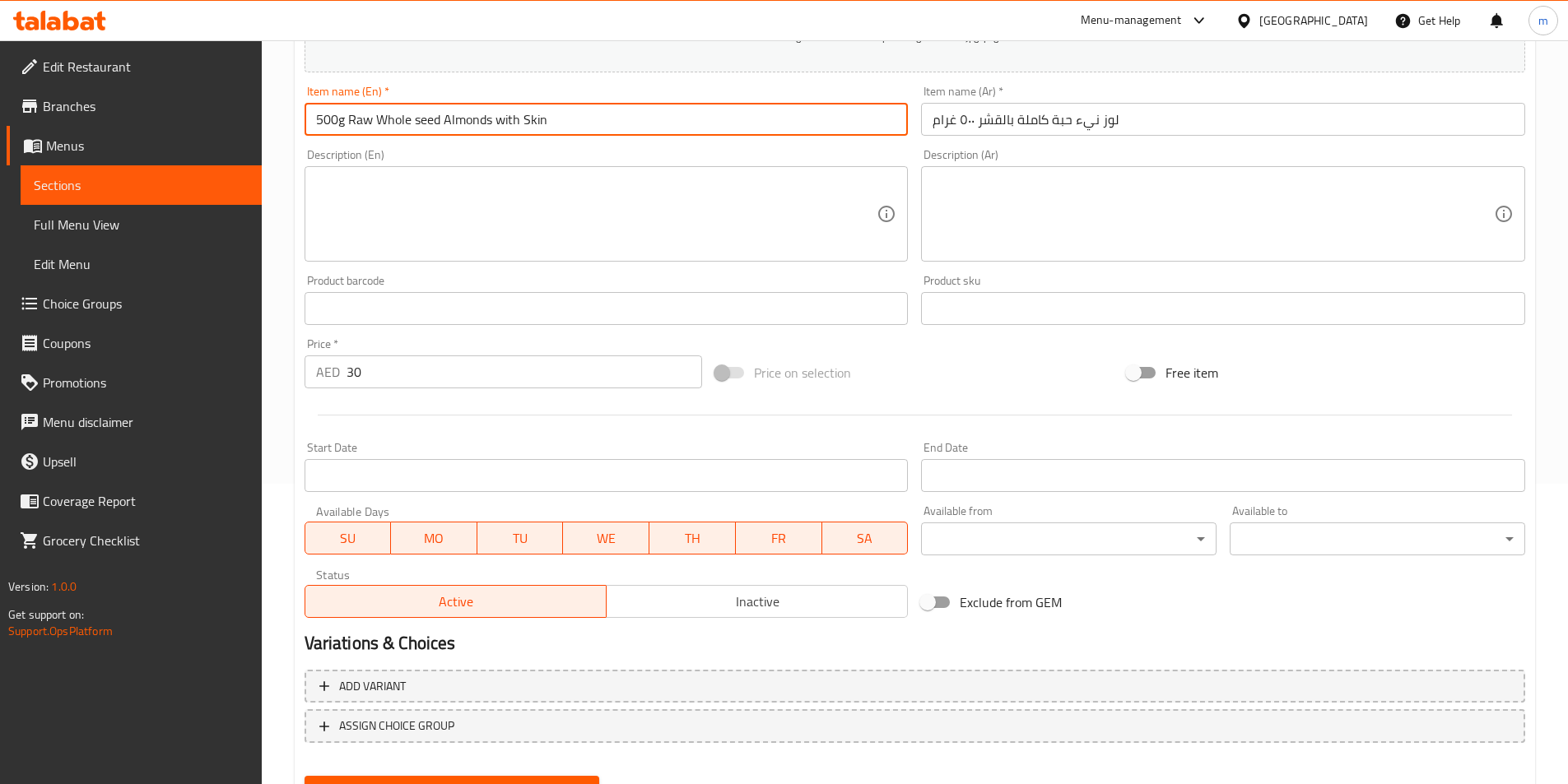
scroll to position [378, 0]
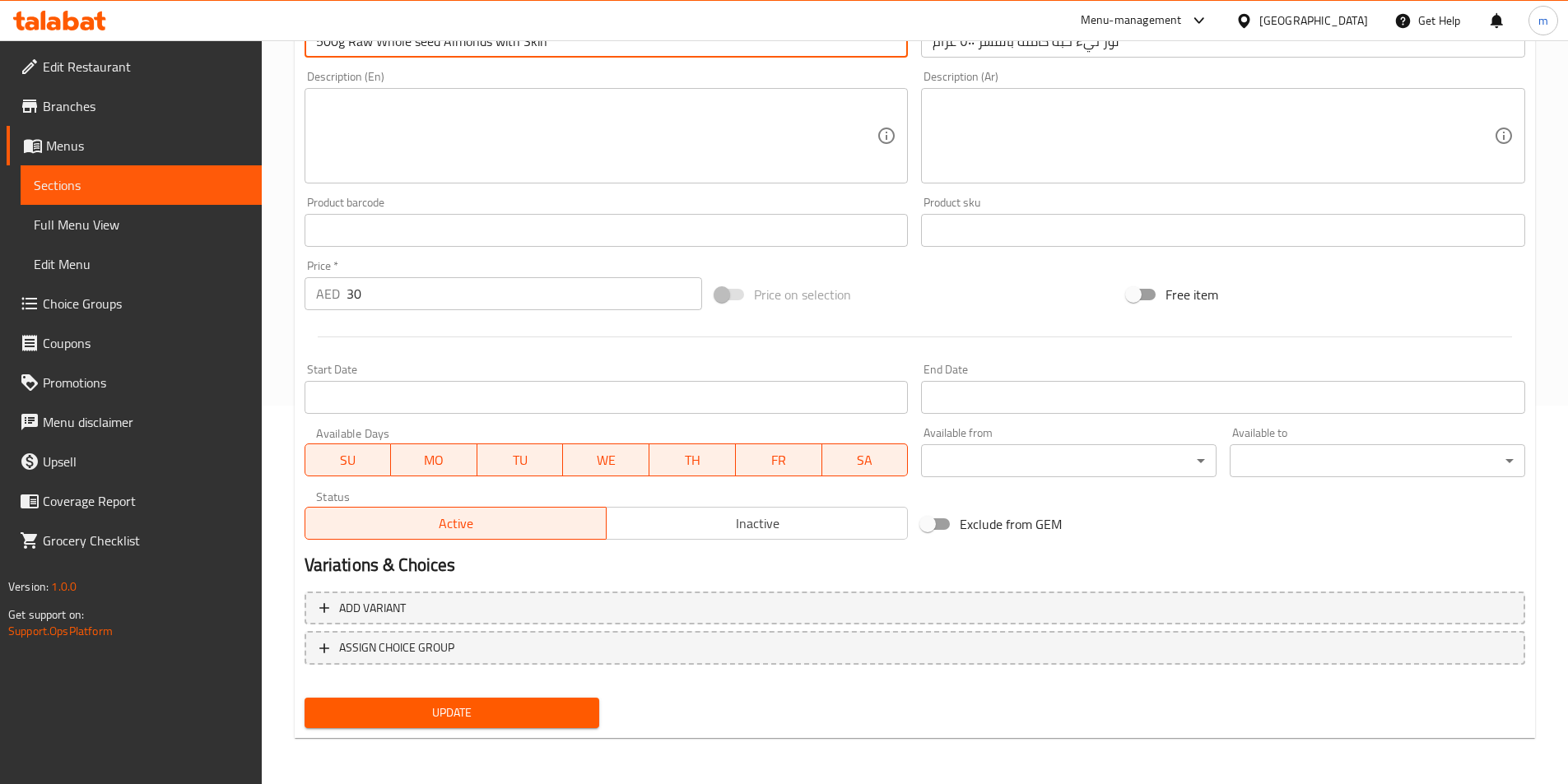
type input "500g Raw Whole Seed Almonds With Skin"
click at [518, 713] on span "Update" at bounding box center [452, 713] width 269 height 21
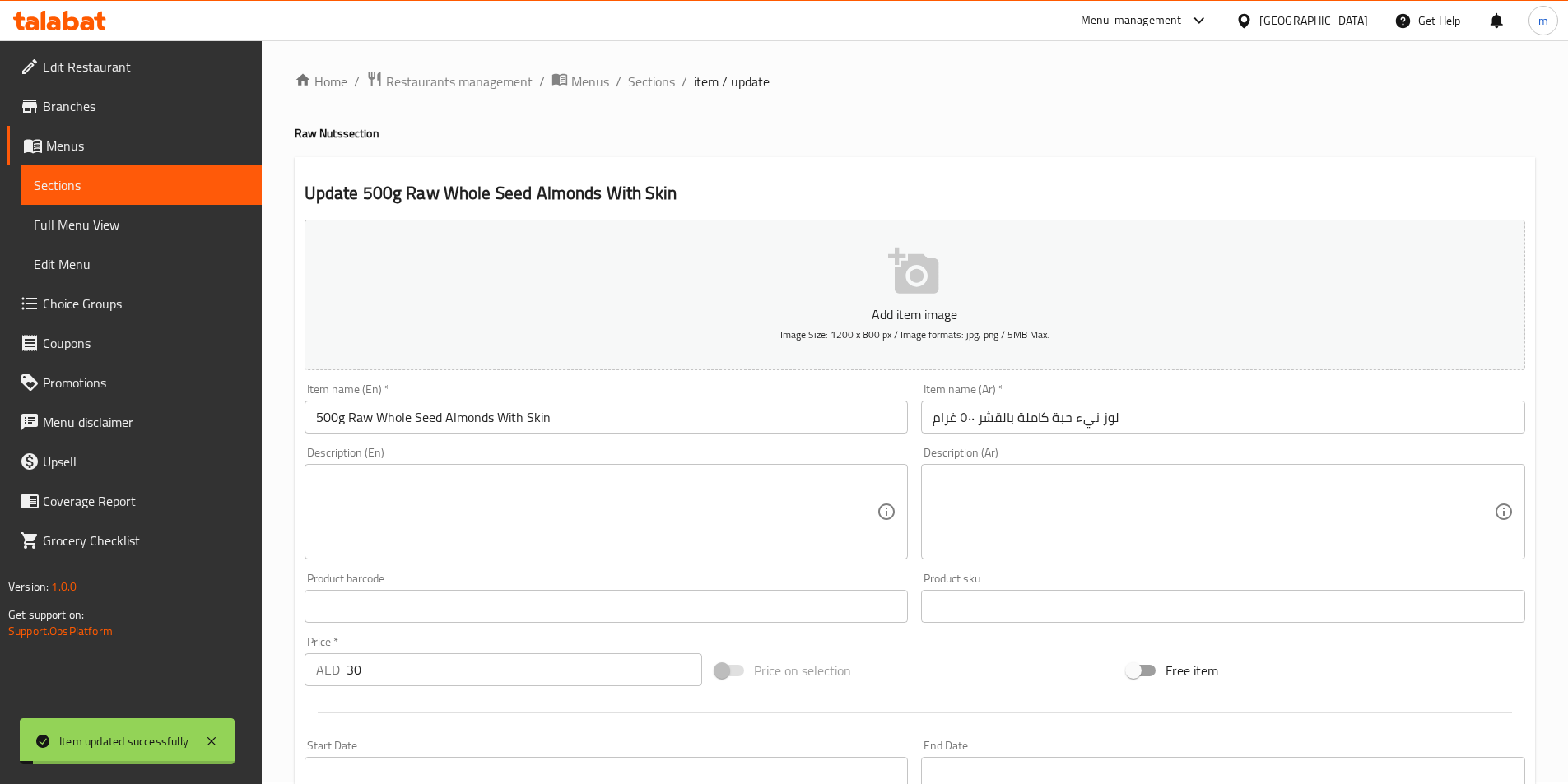
scroll to position [0, 0]
click at [638, 81] on span "Sections" at bounding box center [651, 84] width 47 height 20
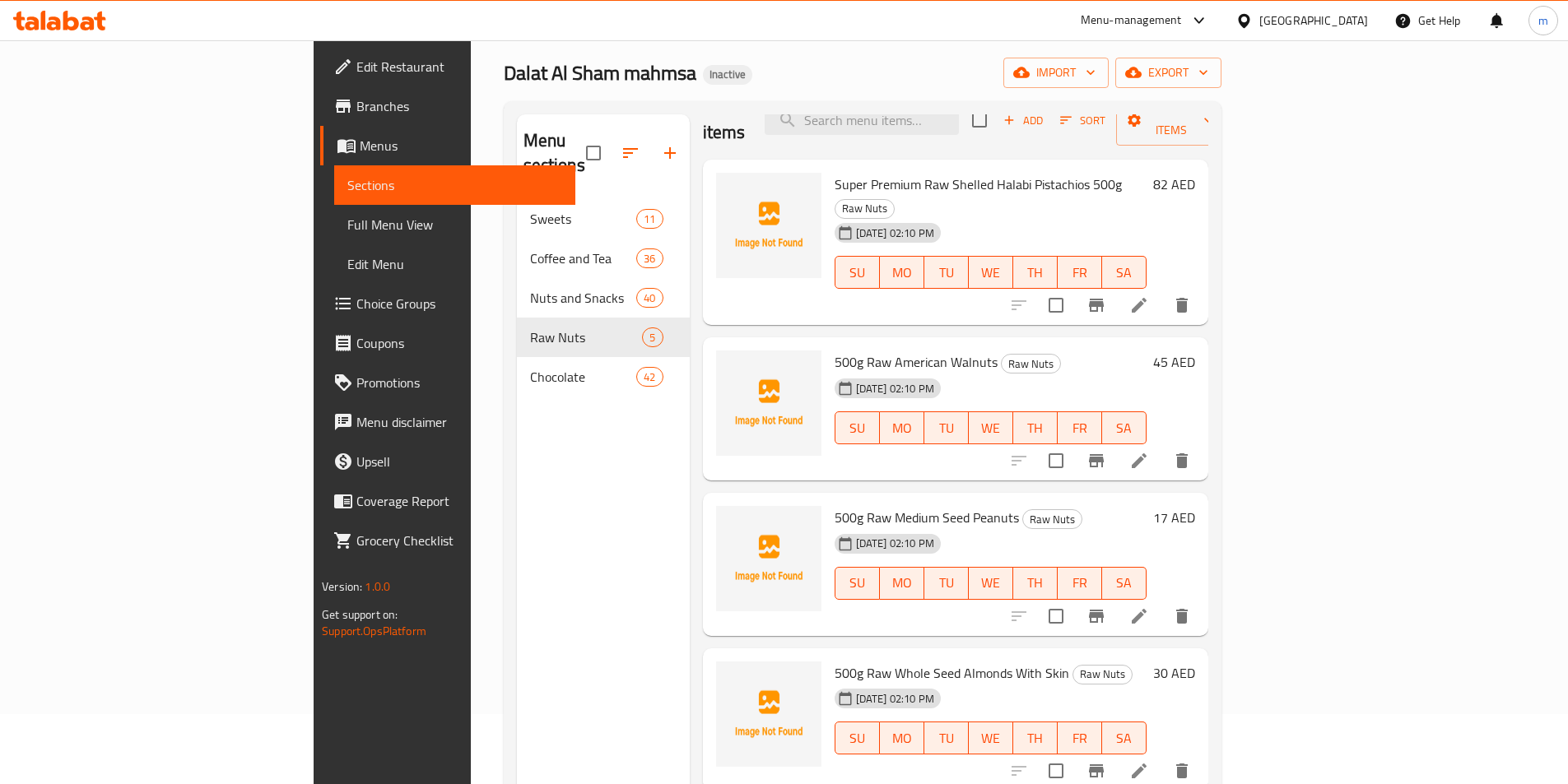
scroll to position [230, 0]
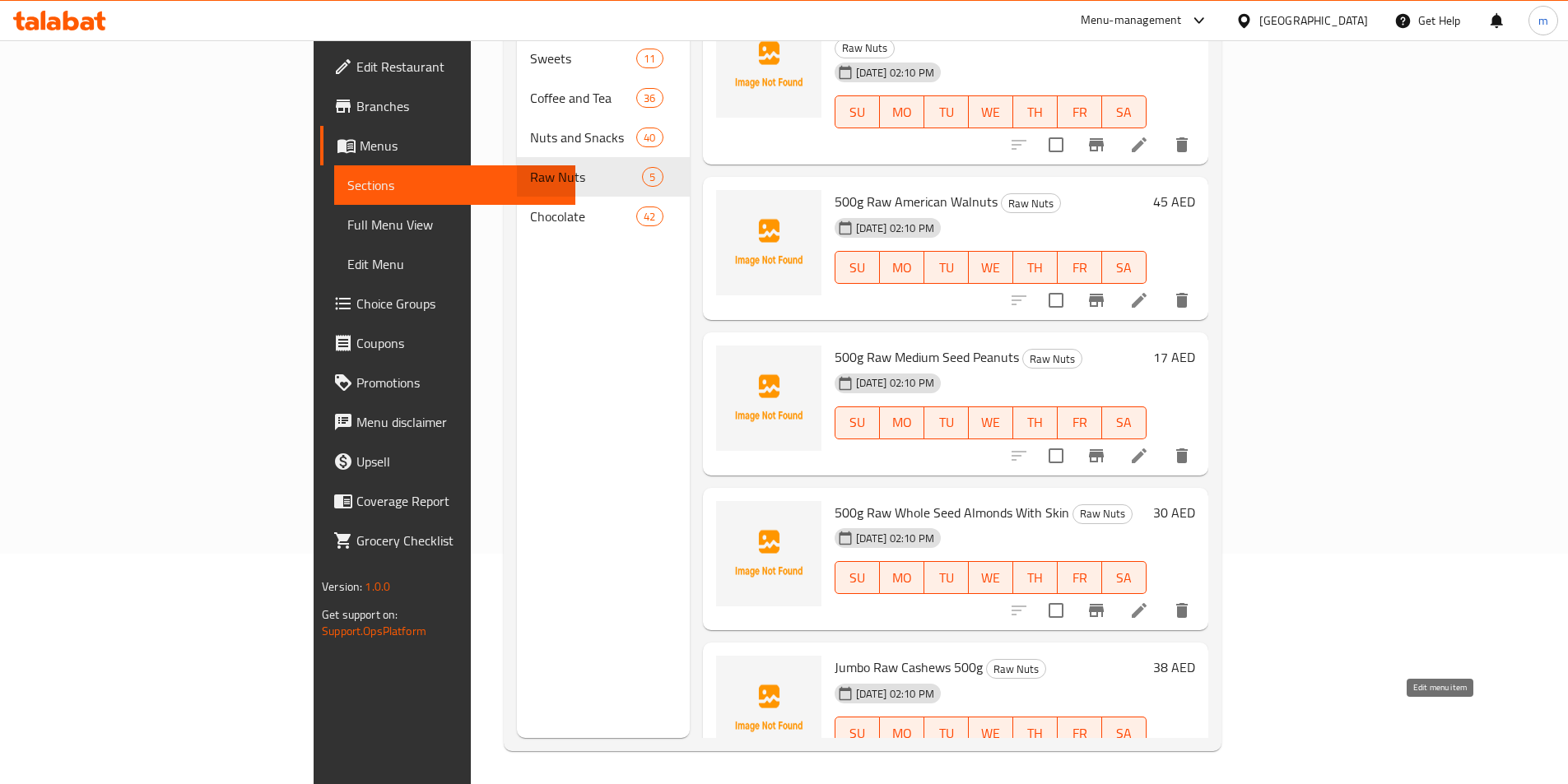
click at [1149, 756] on icon at bounding box center [1139, 766] width 20 height 20
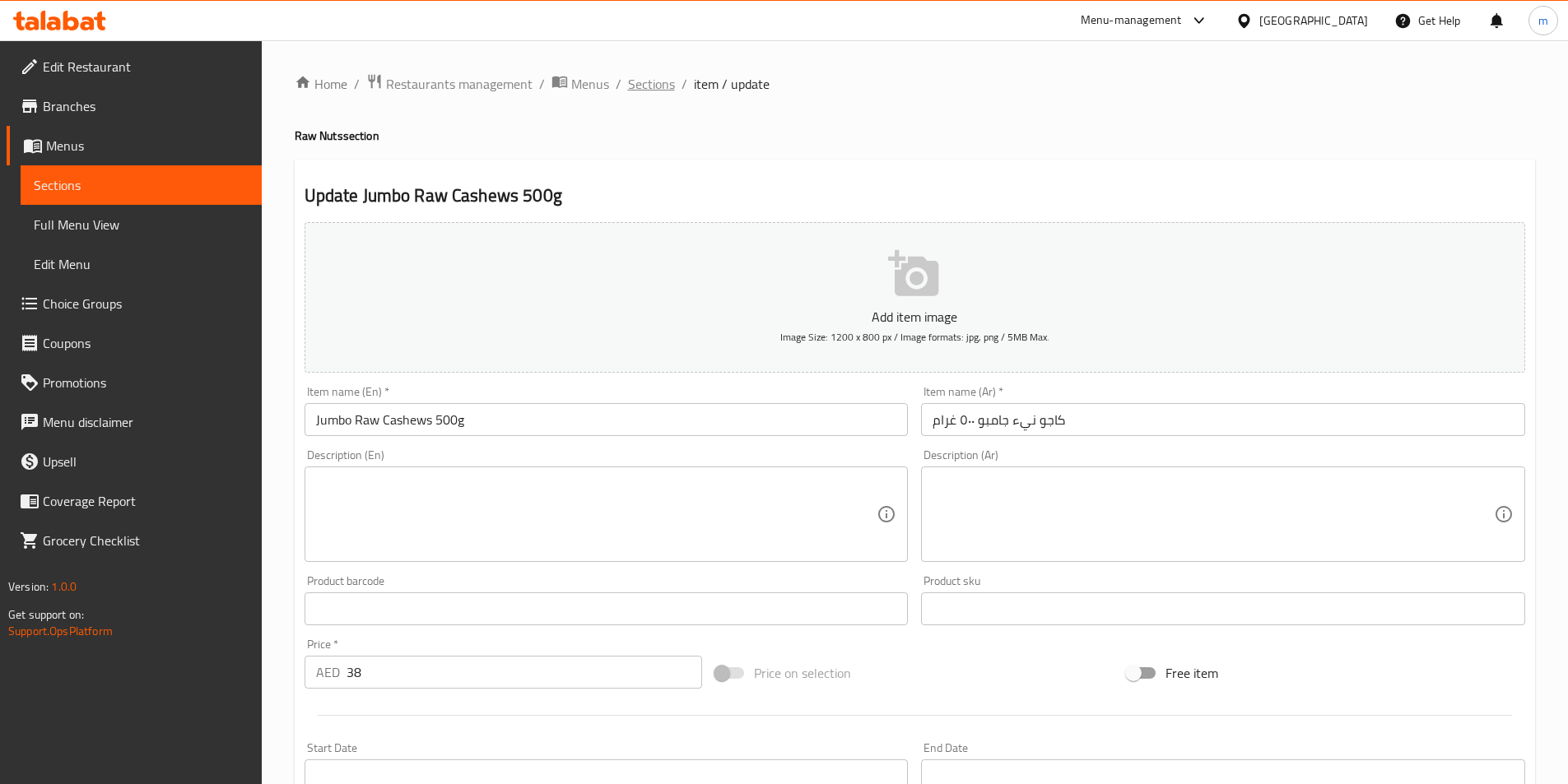
click at [628, 92] on span "Sections" at bounding box center [651, 84] width 47 height 20
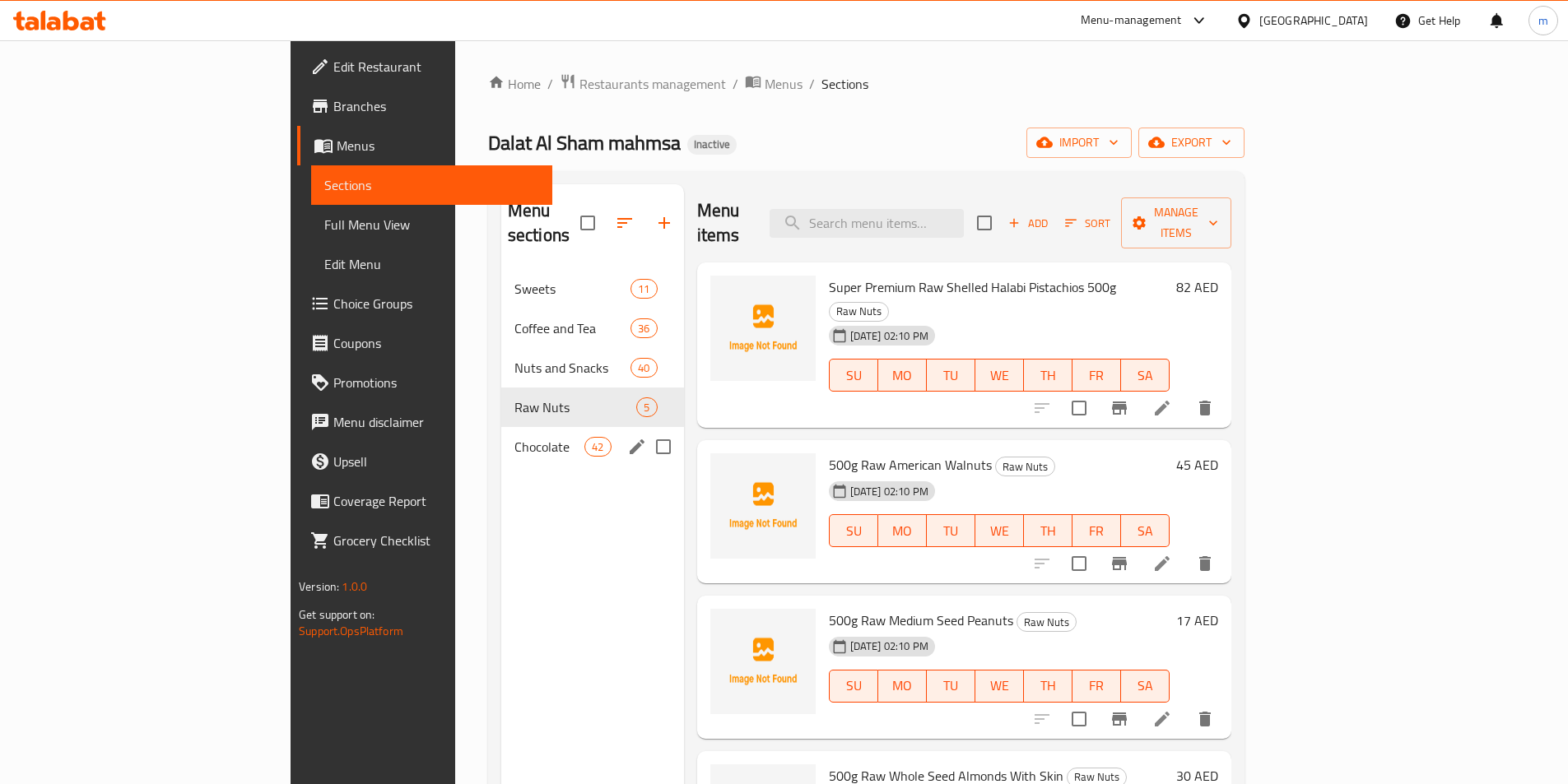
click at [502, 435] on div "Chocolate 42" at bounding box center [593, 446] width 183 height 40
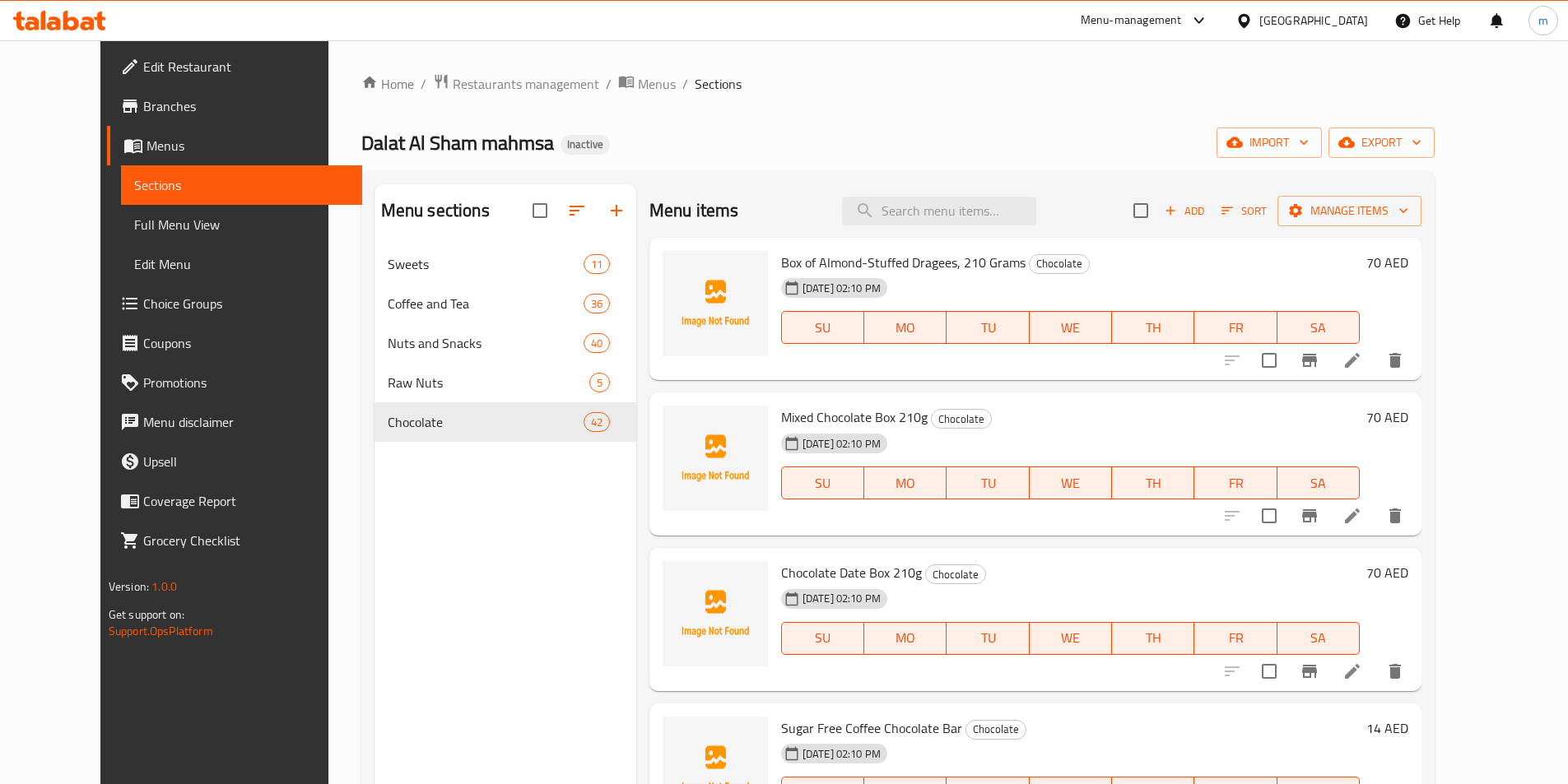
click at [851, 124] on div "Home / Restaurants management / Menus / Sections Dalat Al Sham mahmsa Inactive …" at bounding box center [898, 527] width 1074 height 908
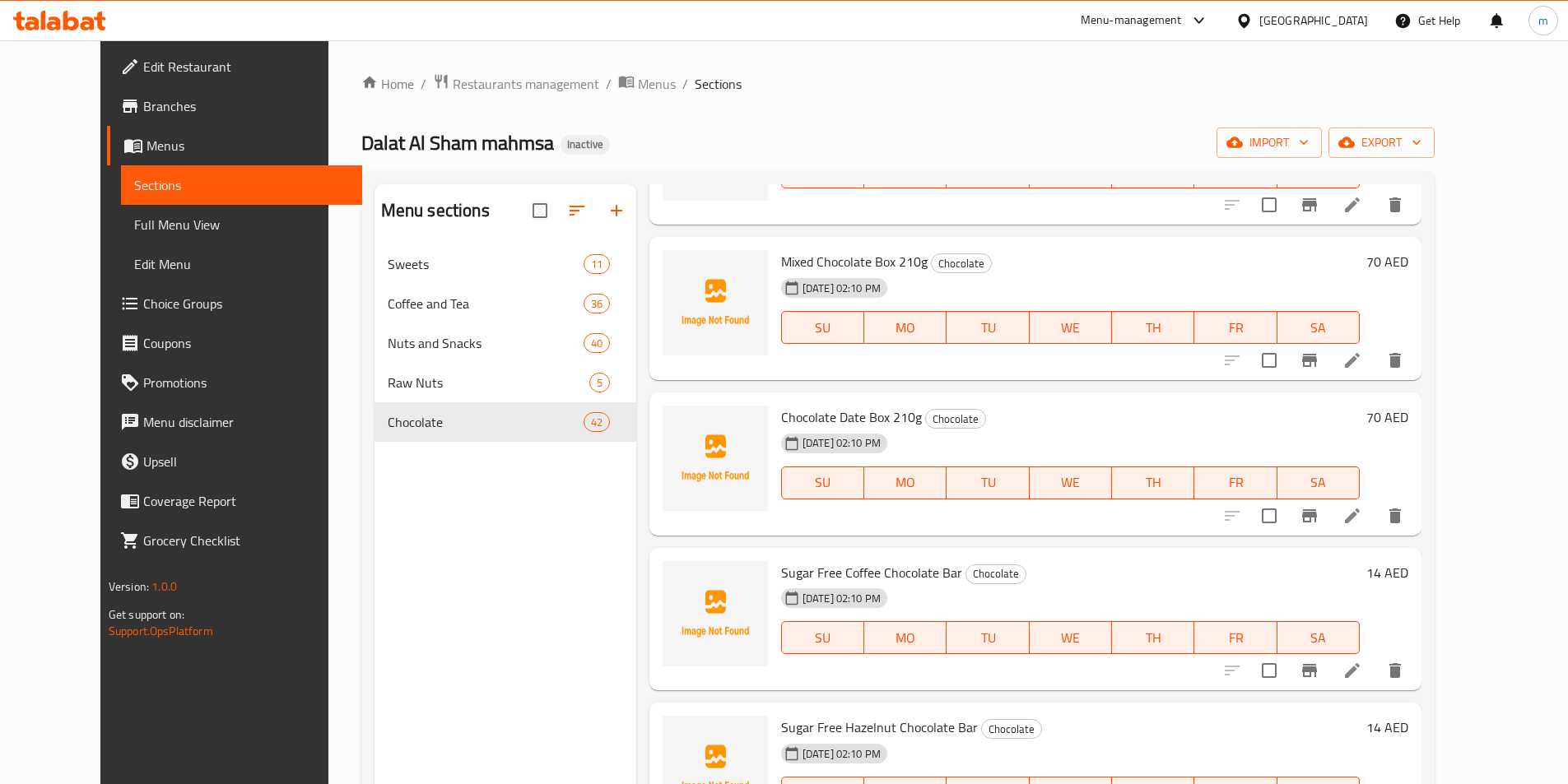
scroll to position [329, 0]
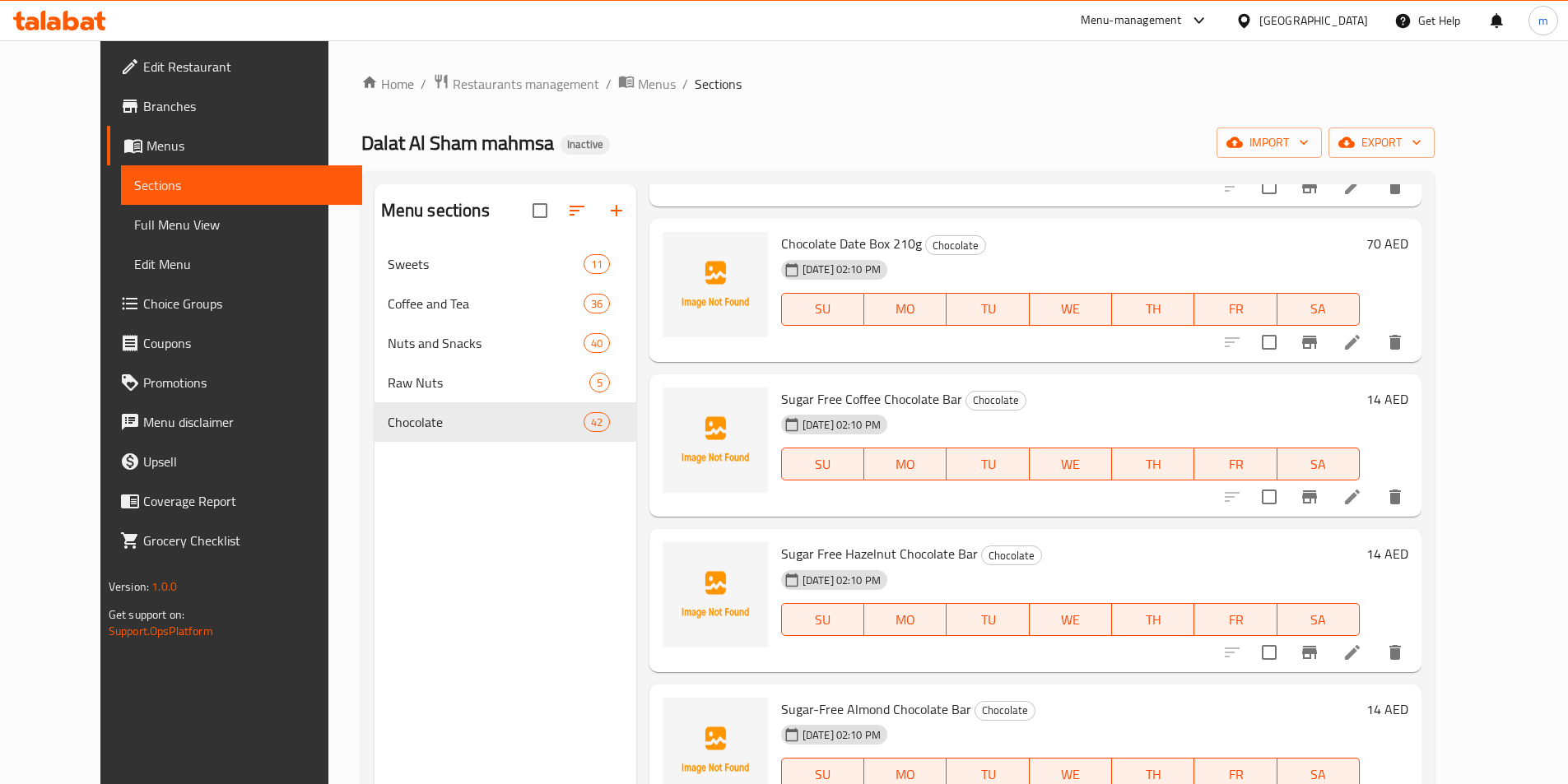
click at [1375, 497] on li at bounding box center [1352, 497] width 46 height 30
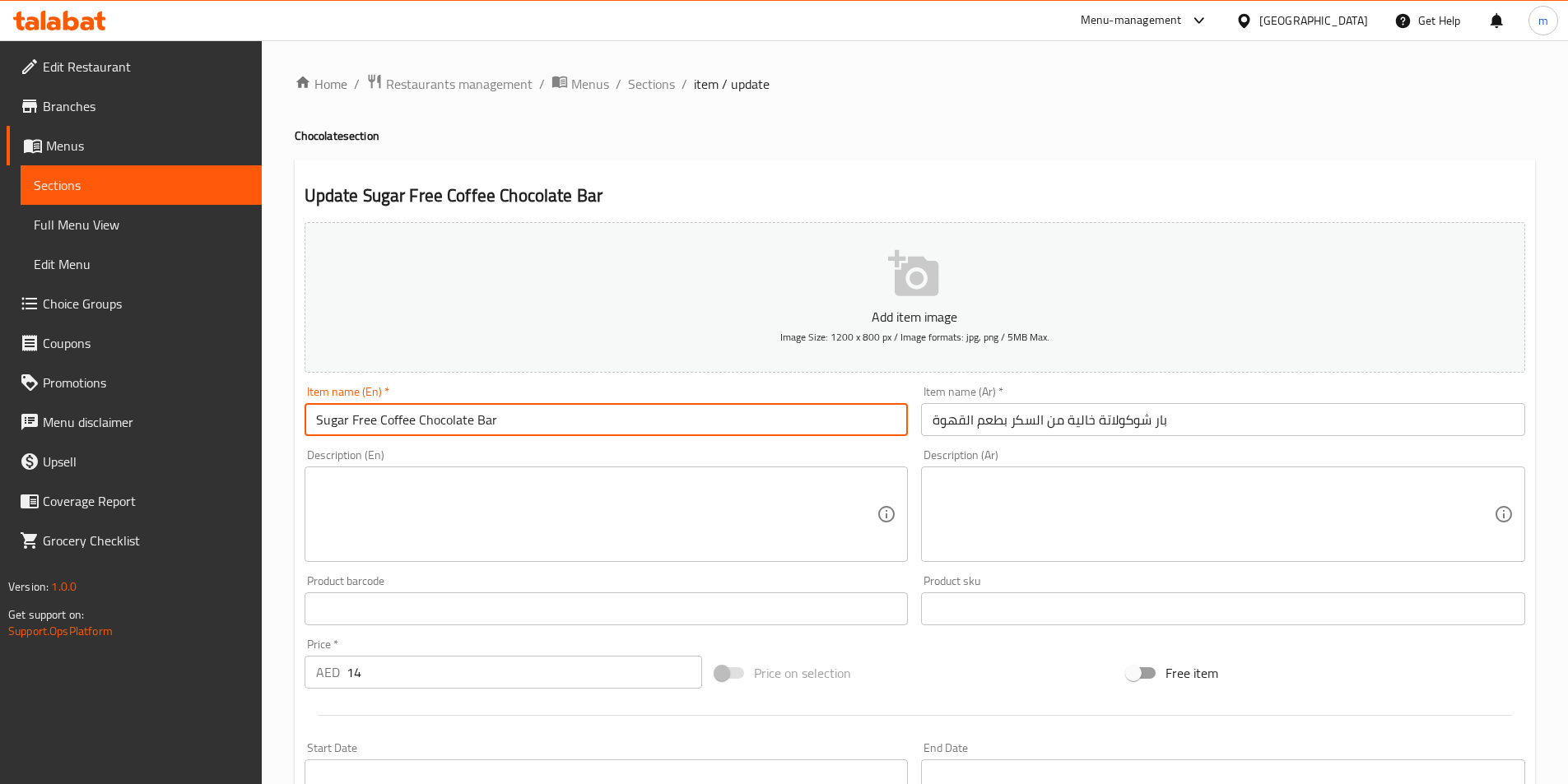
click at [417, 412] on input "Sugar Free Coffee Chocolate Bar" at bounding box center [606, 419] width 604 height 33
click at [426, 425] on input "Sugar Free Coffee flavor Chocolate Bar" at bounding box center [606, 419] width 604 height 33
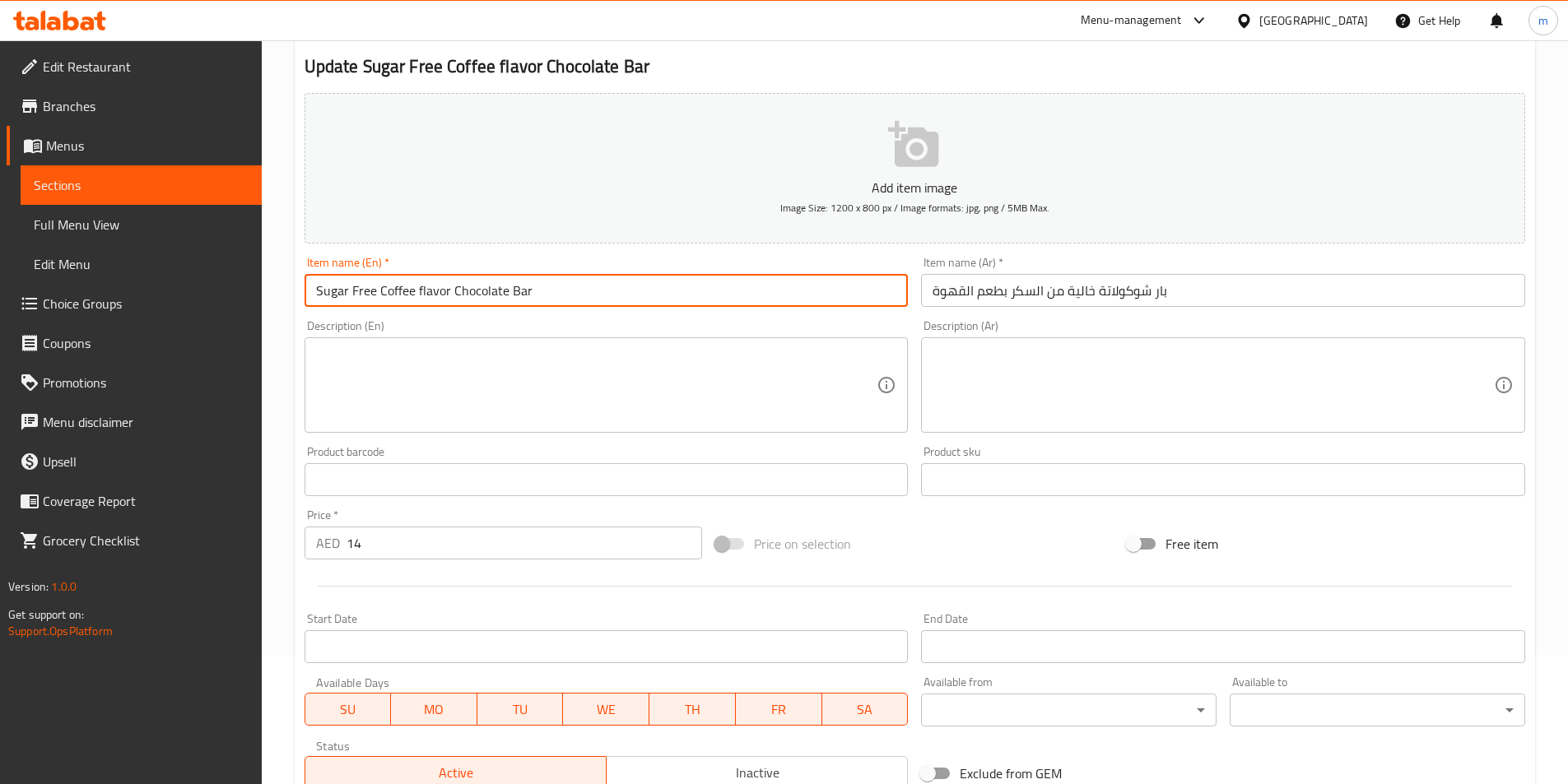
scroll to position [329, 0]
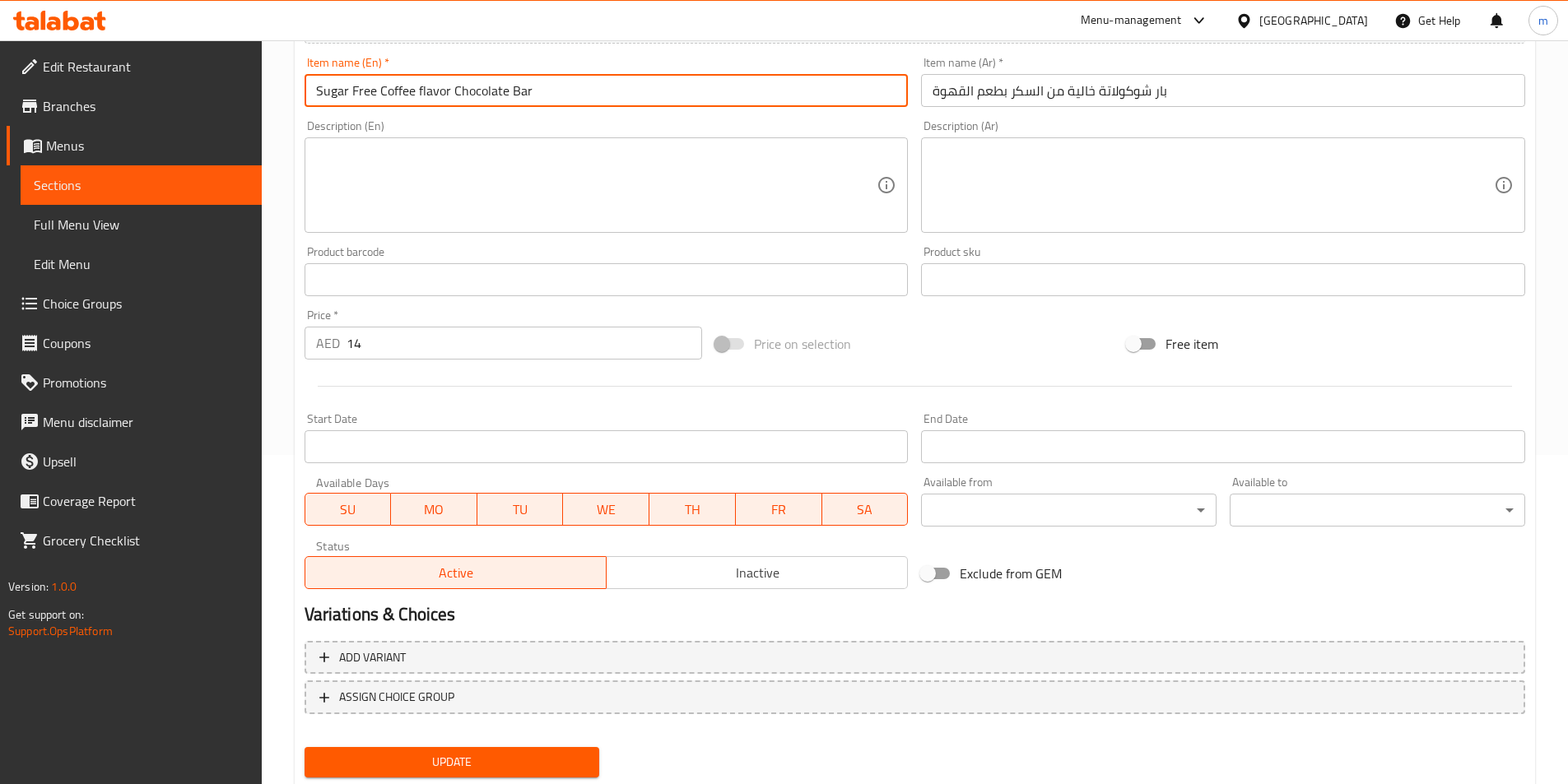
type input "Sugar Free Coffee Flavor Chocolate Bar"
click at [558, 755] on span "Update" at bounding box center [452, 761] width 269 height 21
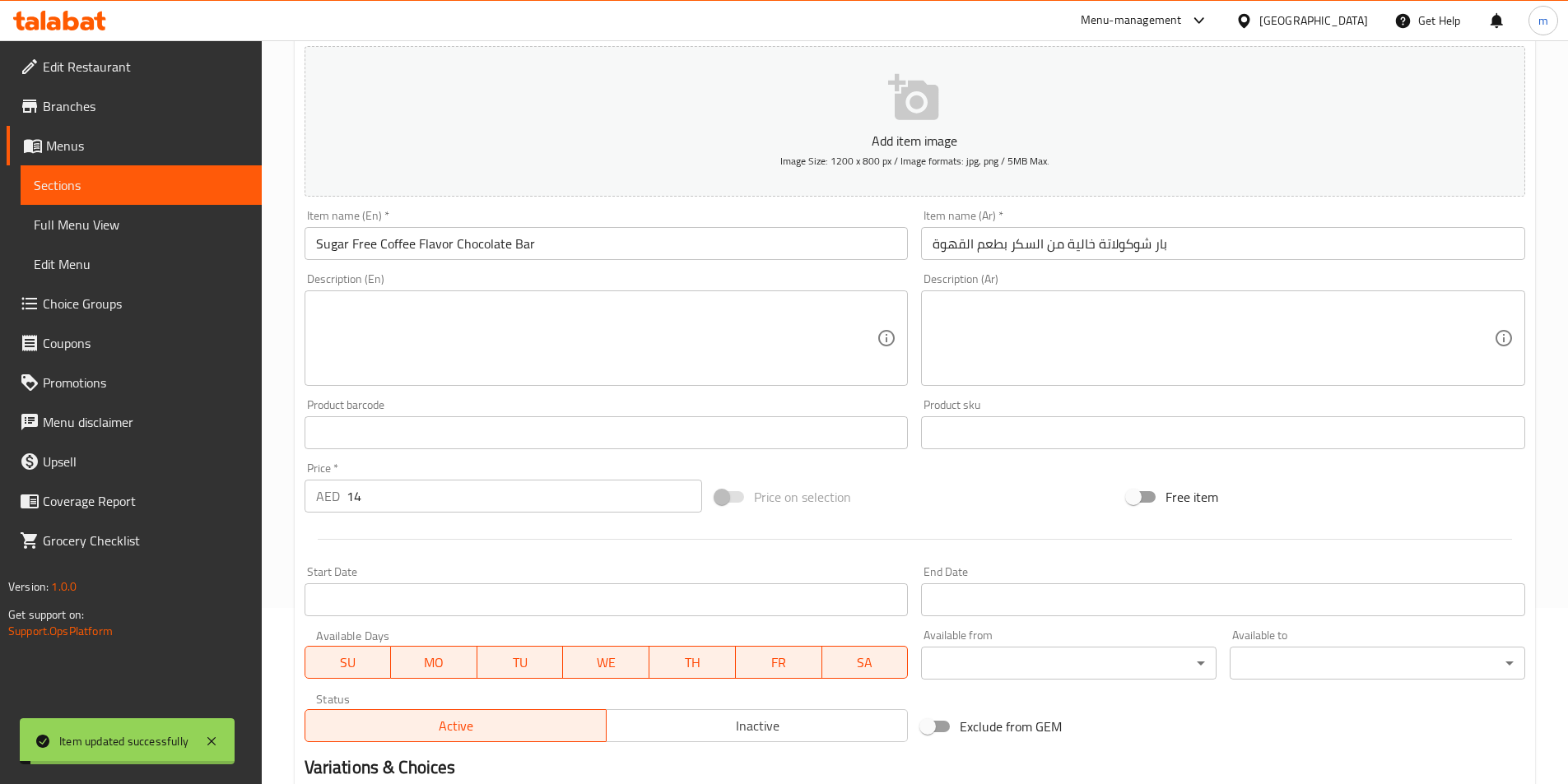
scroll to position [0, 0]
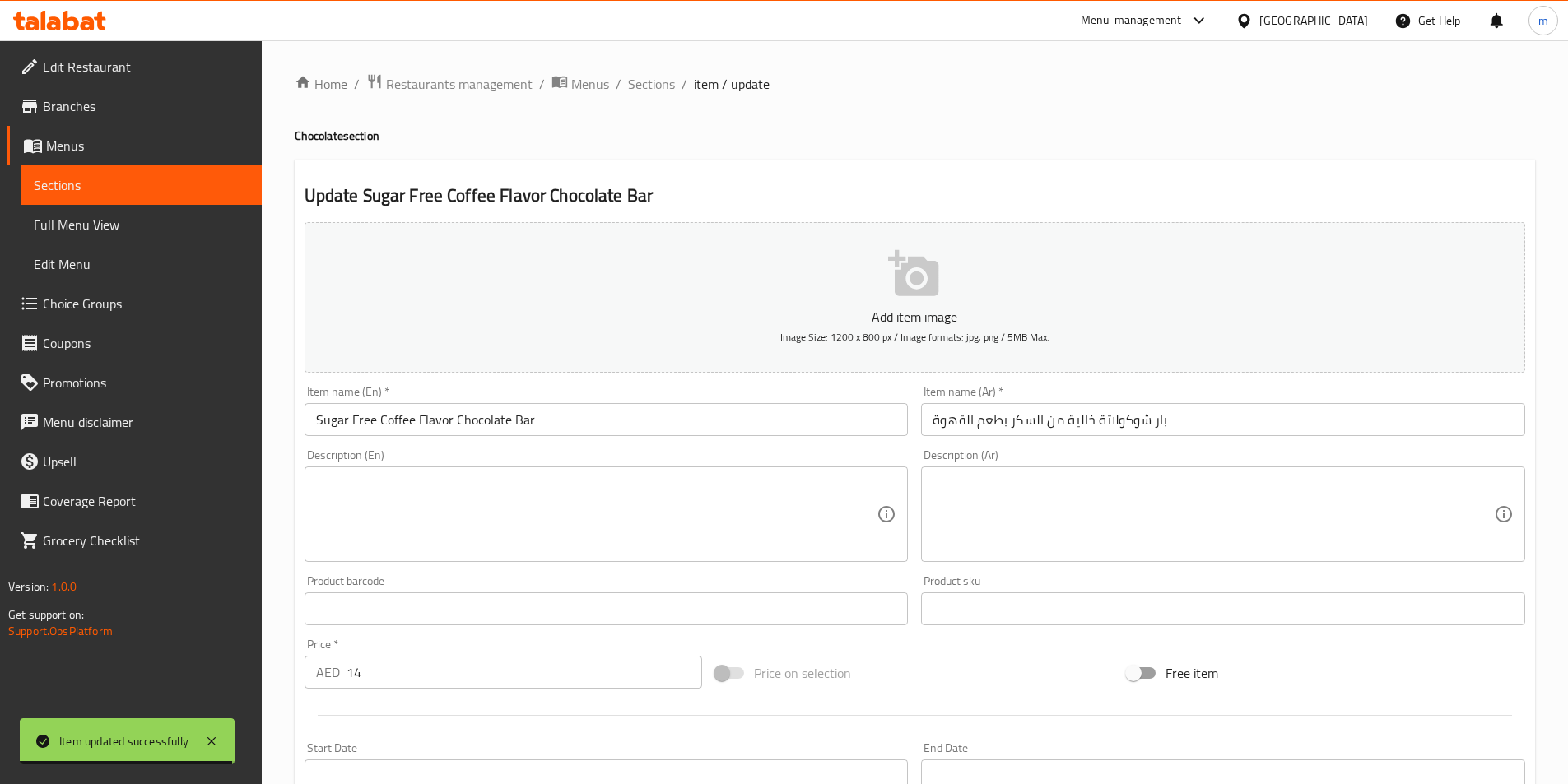
click at [641, 81] on span "Sections" at bounding box center [651, 84] width 47 height 20
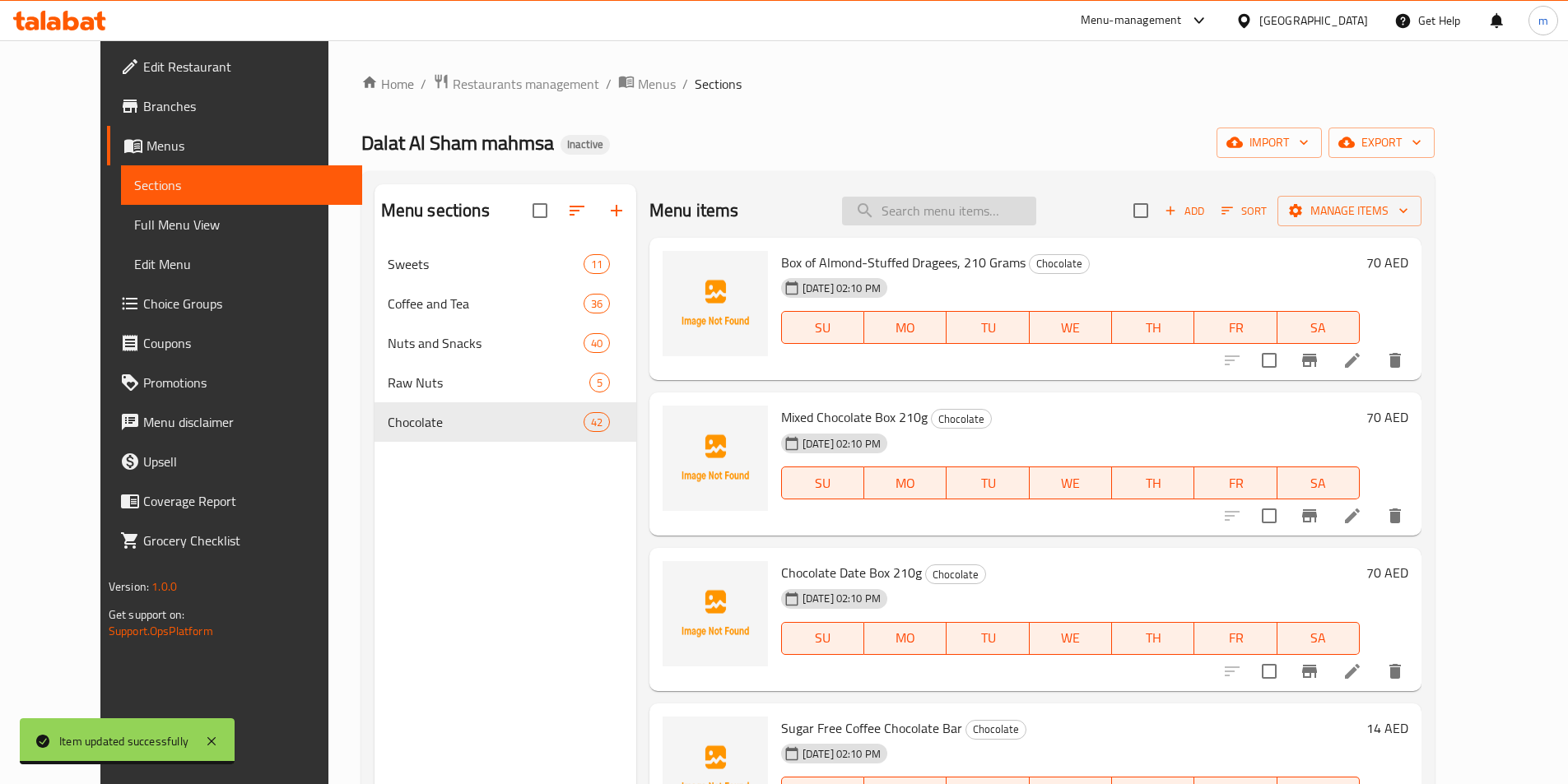
click at [858, 118] on div "Home / Restaurants management / Menus / Sections Dalat Al Sham mahmsa Inactive …" at bounding box center [898, 527] width 1074 height 908
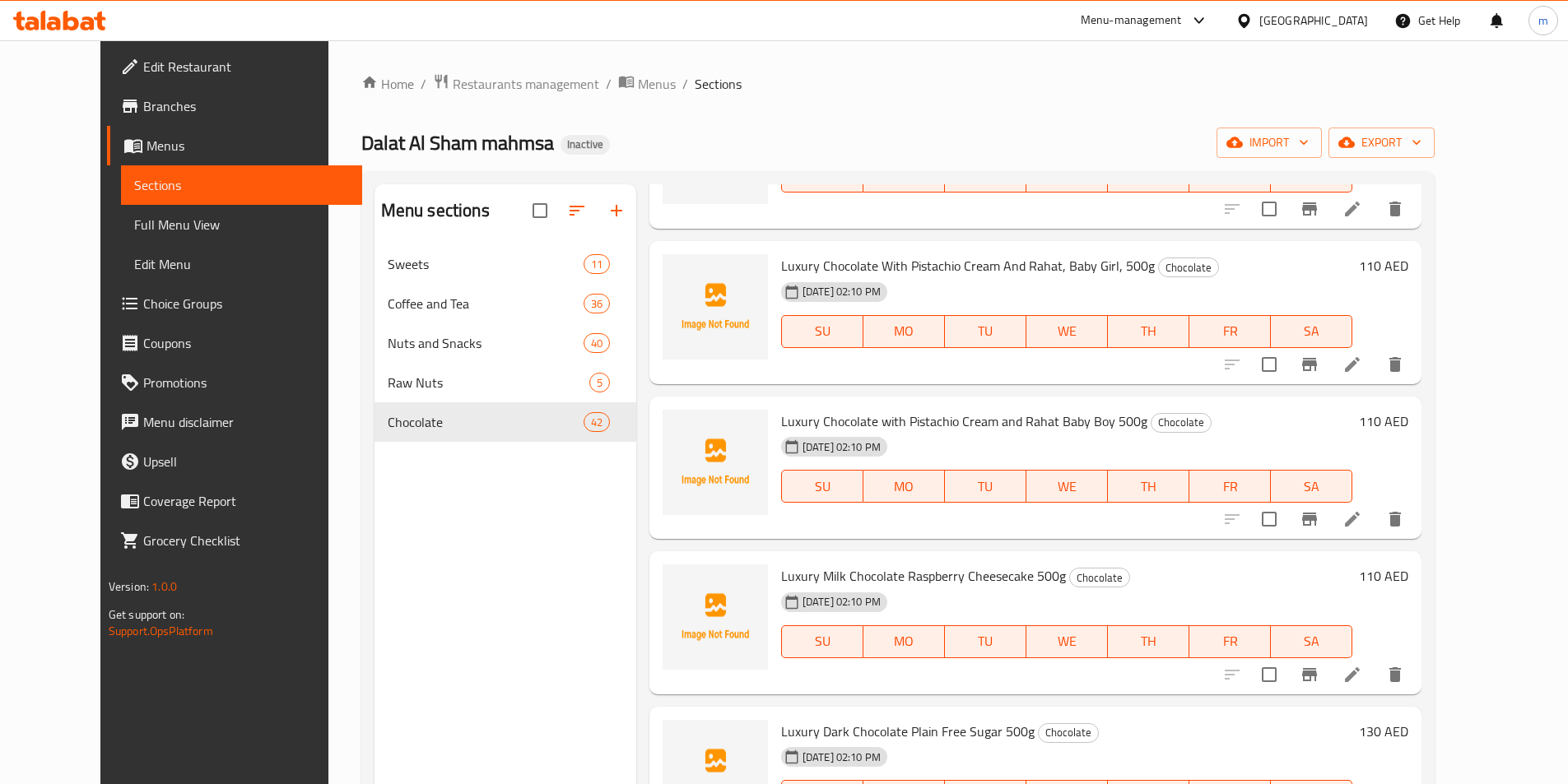
scroll to position [3575, 0]
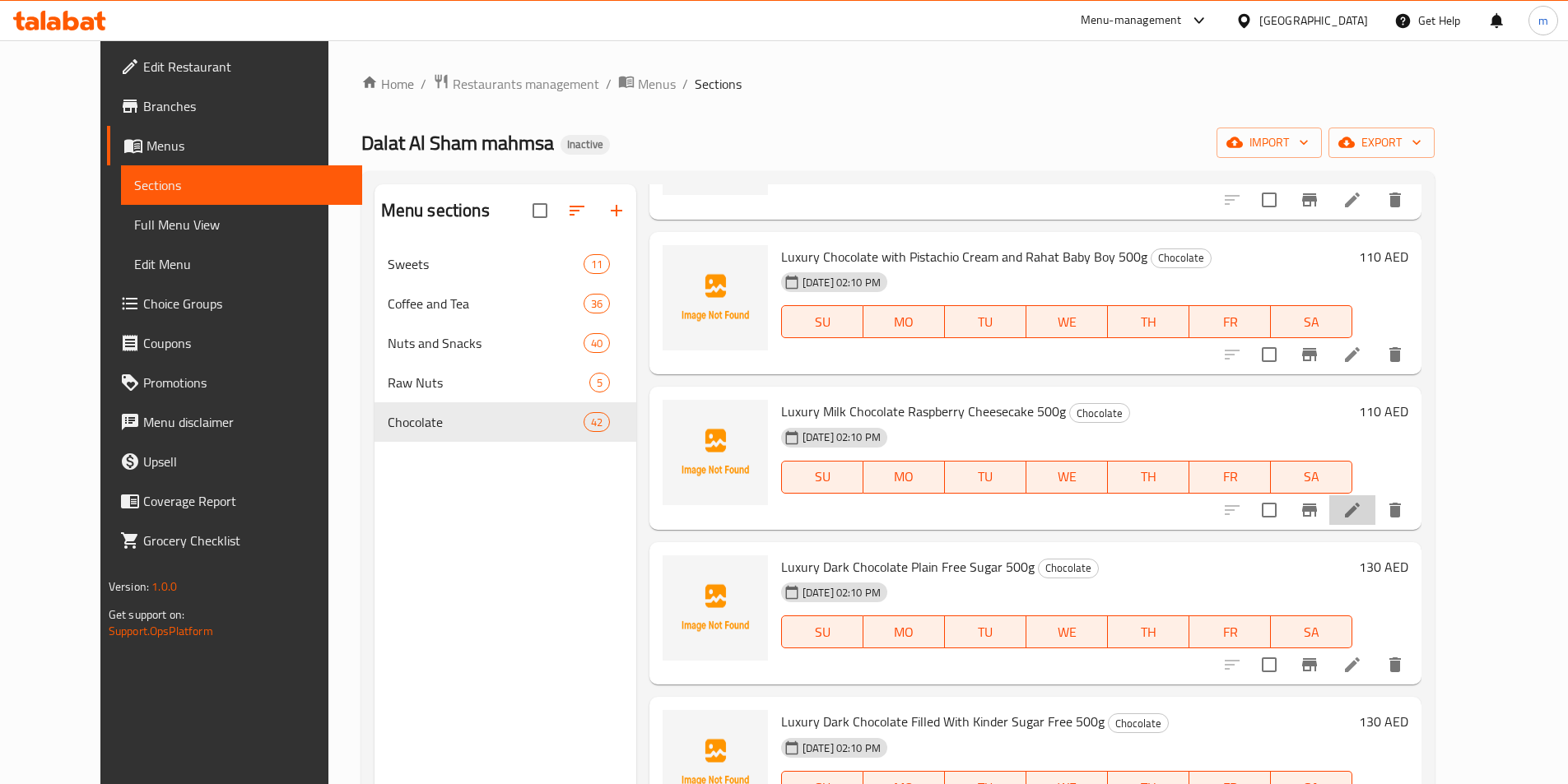
click at [1375, 518] on li at bounding box center [1352, 509] width 46 height 30
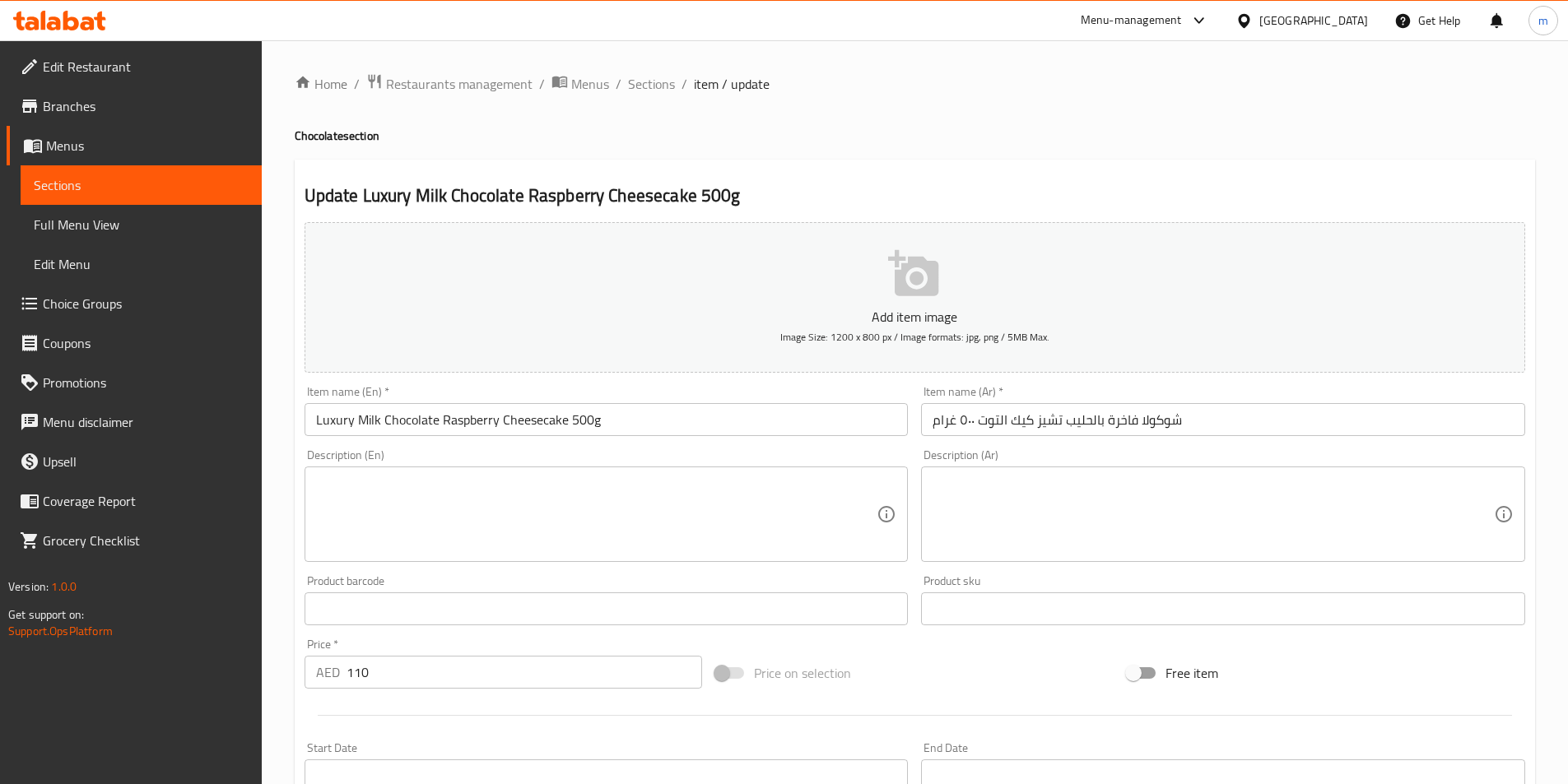
click at [457, 416] on input "Luxury Milk Chocolate Raspberry Cheesecake 500g" at bounding box center [606, 419] width 604 height 33
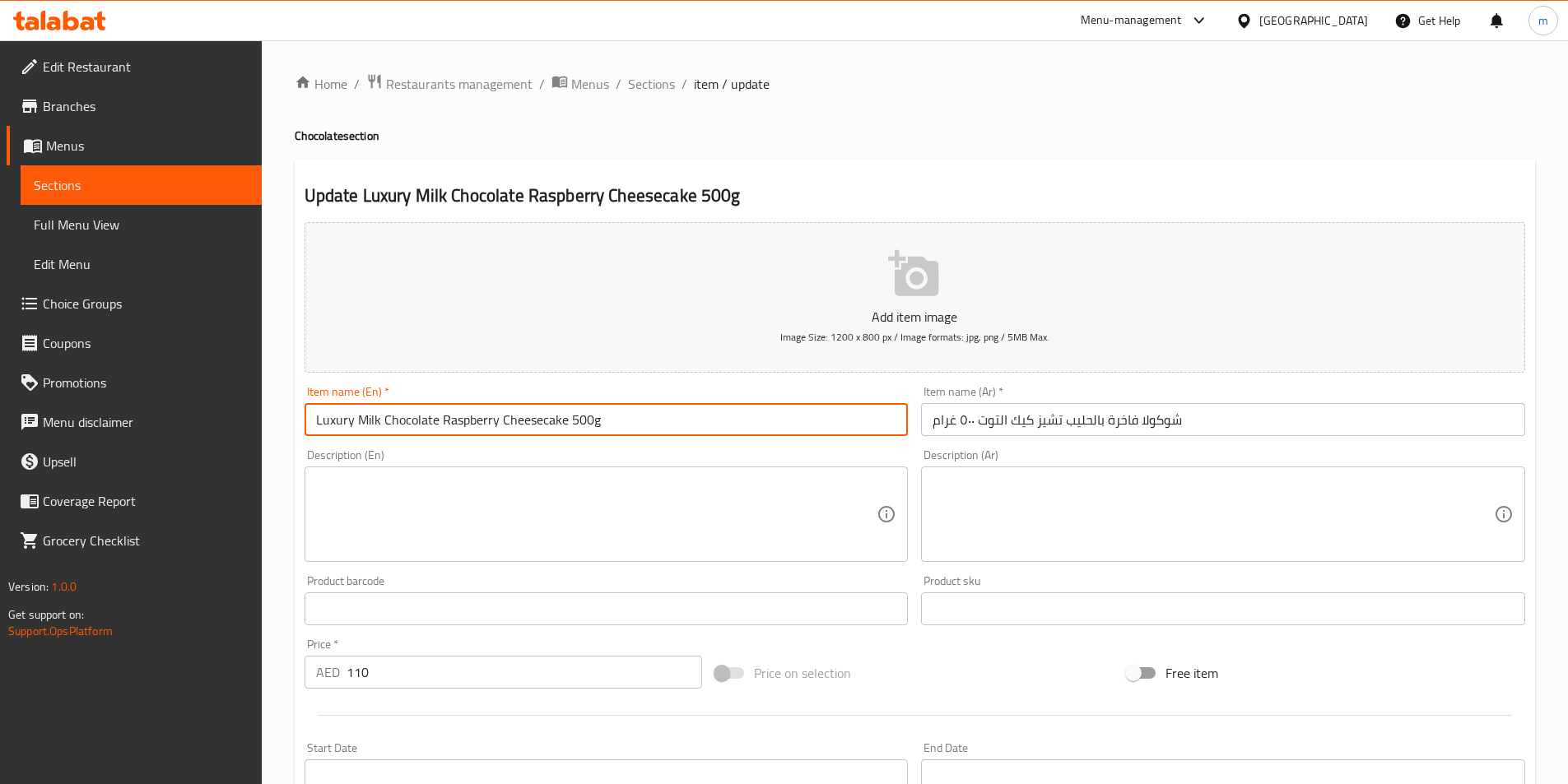
click at [457, 416] on input "Luxury Milk Chocolate Raspberry Cheesecake 500g" at bounding box center [606, 419] width 604 height 33
paste input "berries"
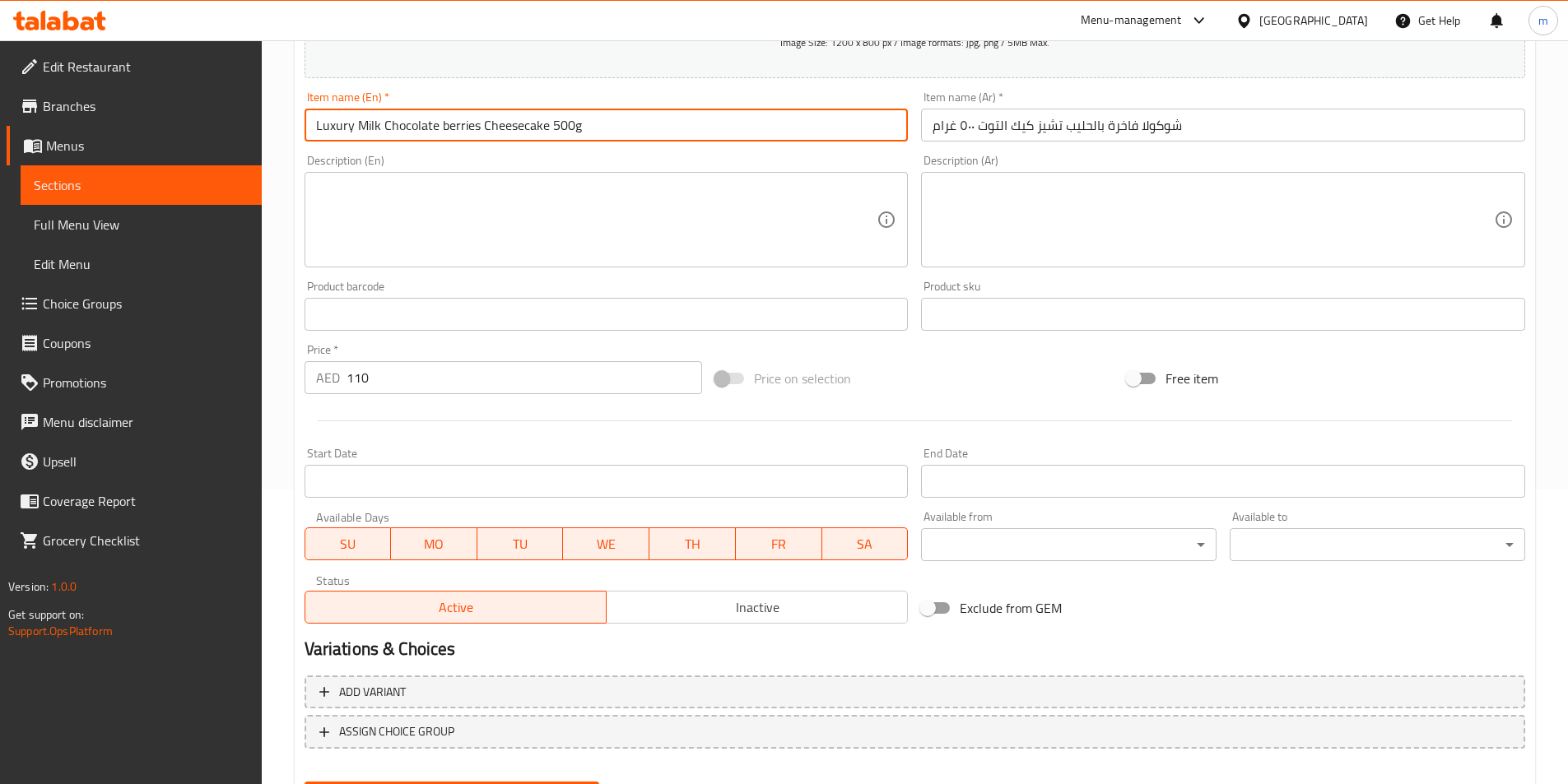
scroll to position [214, 0]
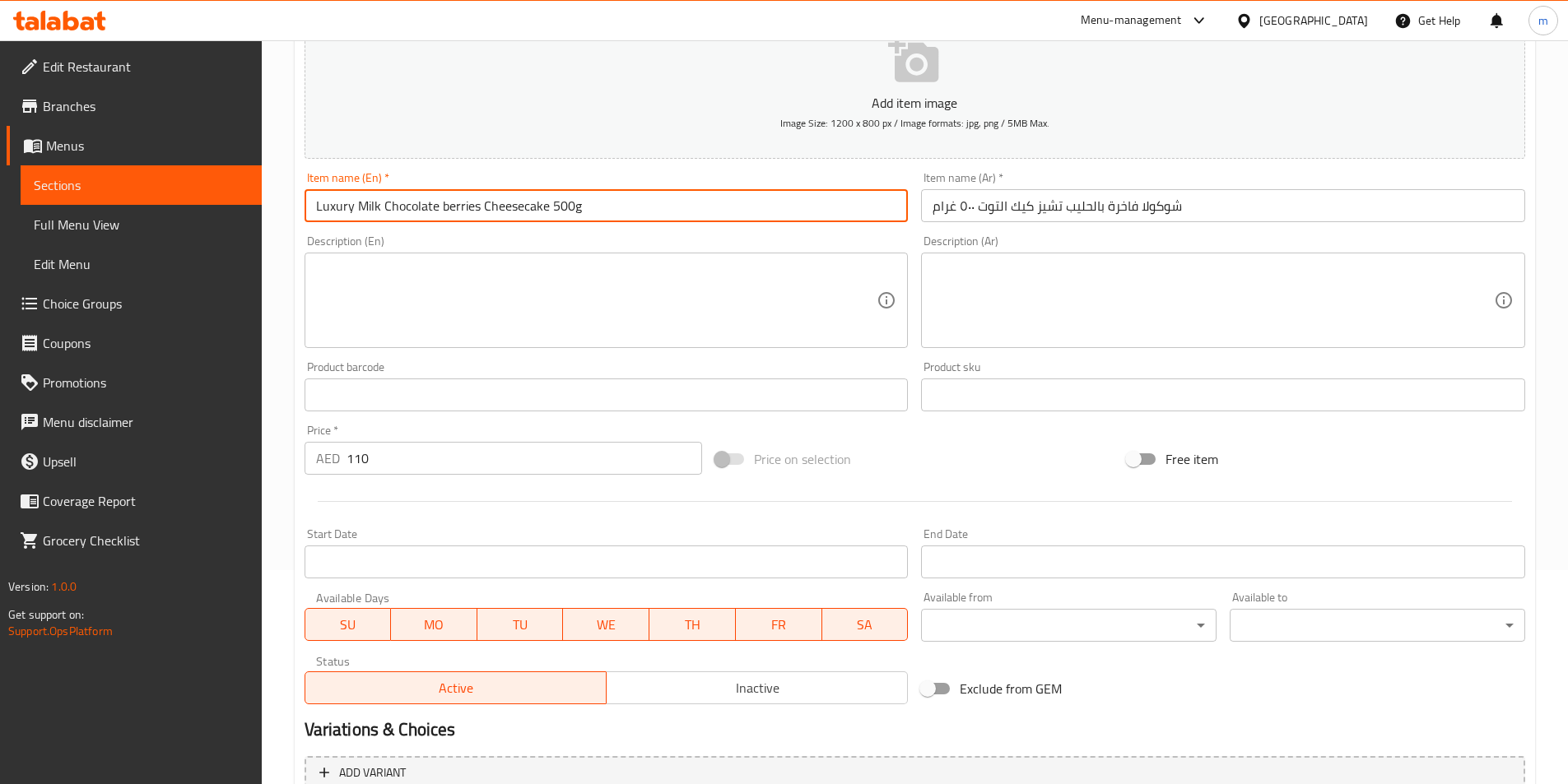
click at [519, 213] on input "Luxury Milk Chocolate berries Cheesecake 500g" at bounding box center [606, 205] width 604 height 33
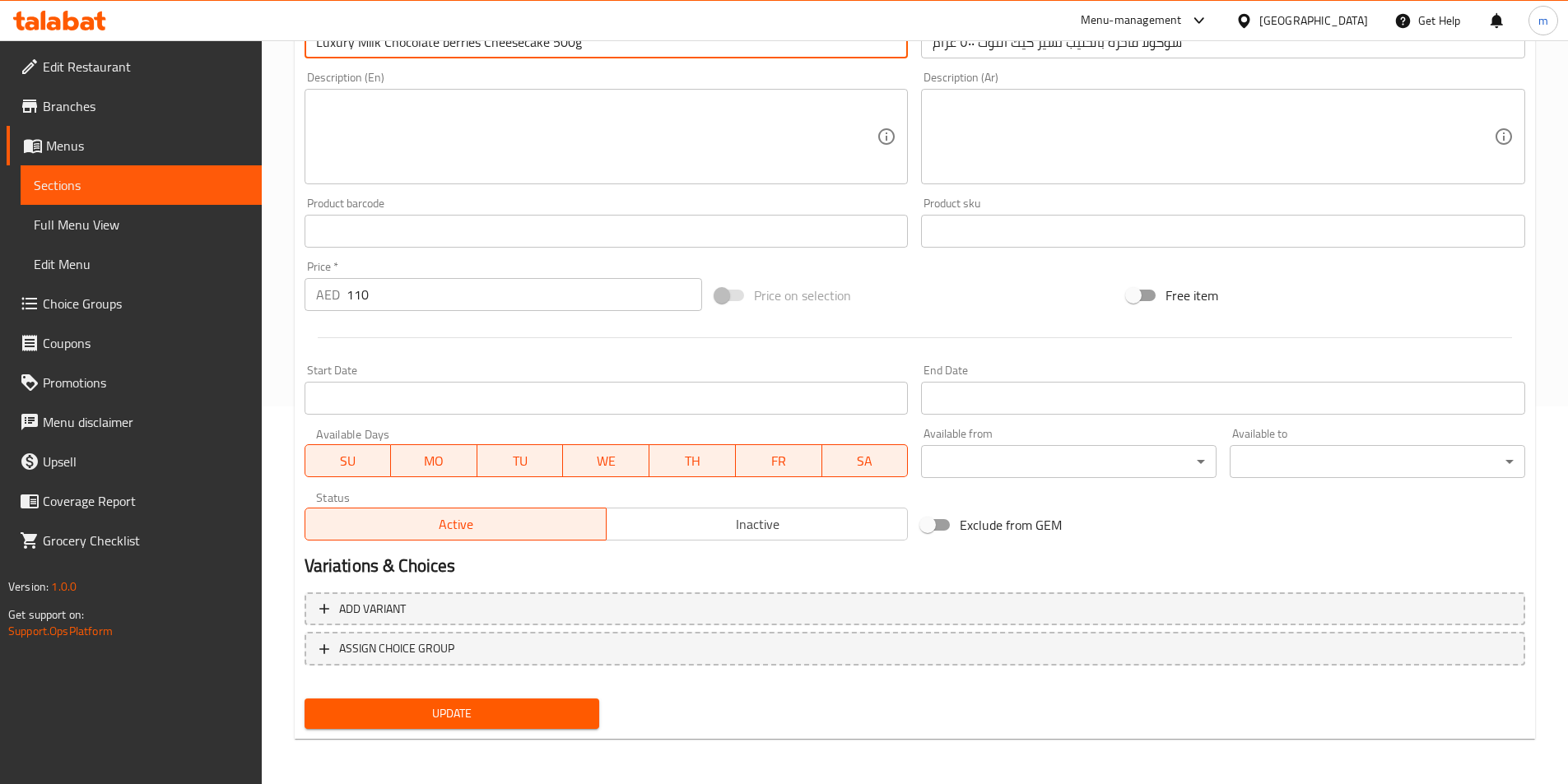
scroll to position [378, 0]
type input "Luxury Milk Chocolate Berries Cheesecake 500g"
click at [502, 721] on span "Update" at bounding box center [452, 713] width 269 height 21
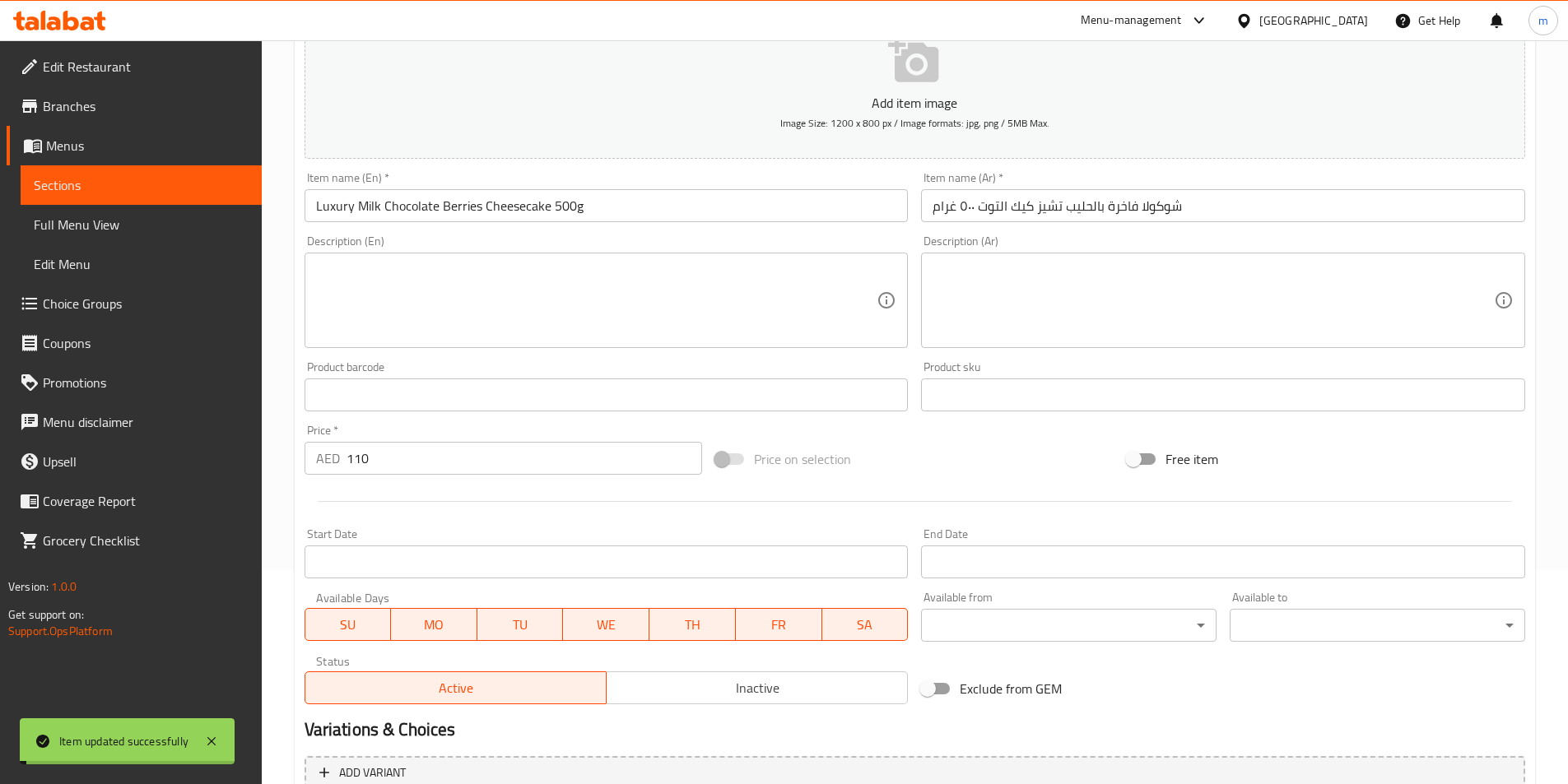
scroll to position [0, 0]
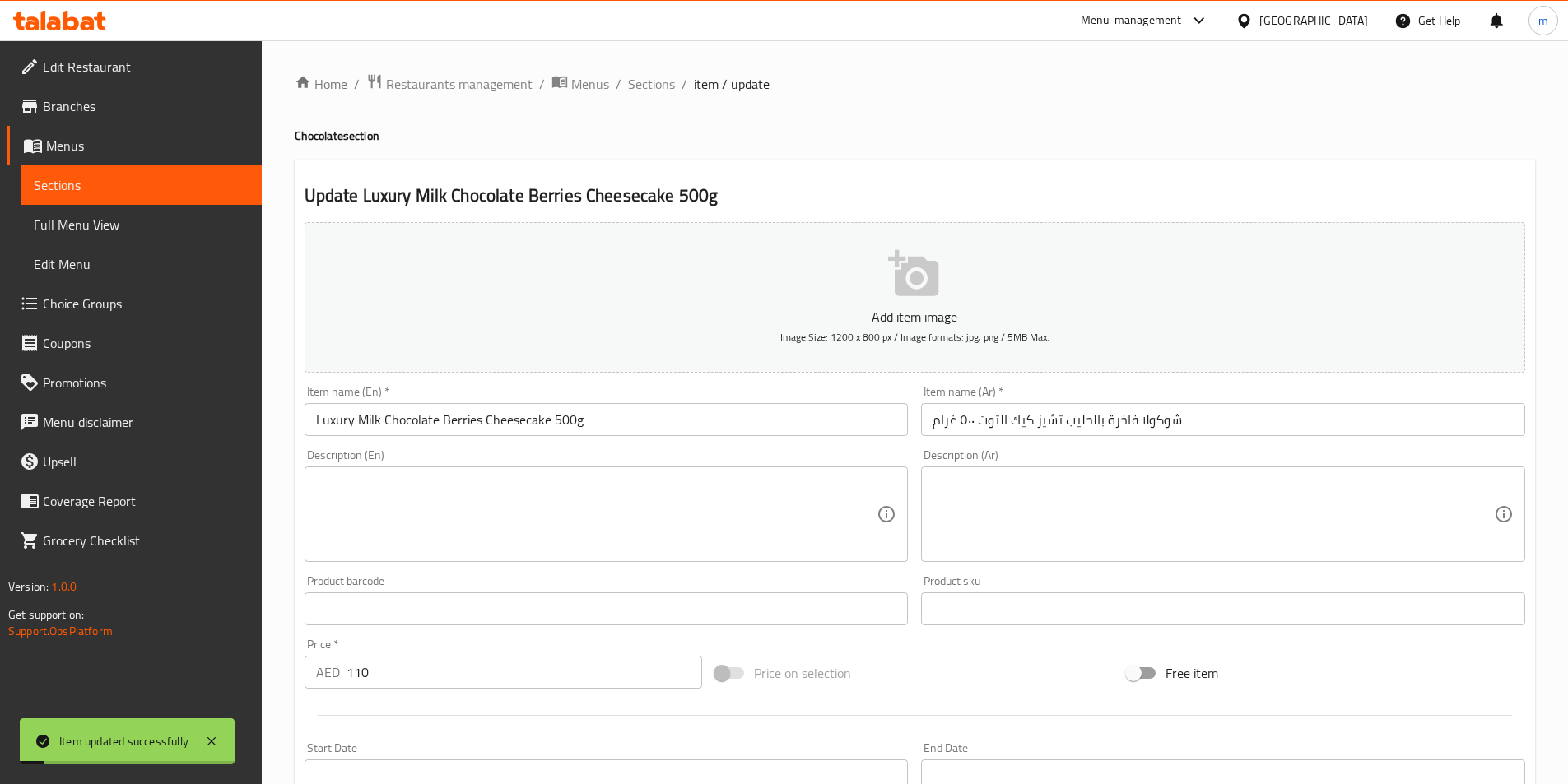
click at [647, 74] on span "Sections" at bounding box center [651, 84] width 47 height 20
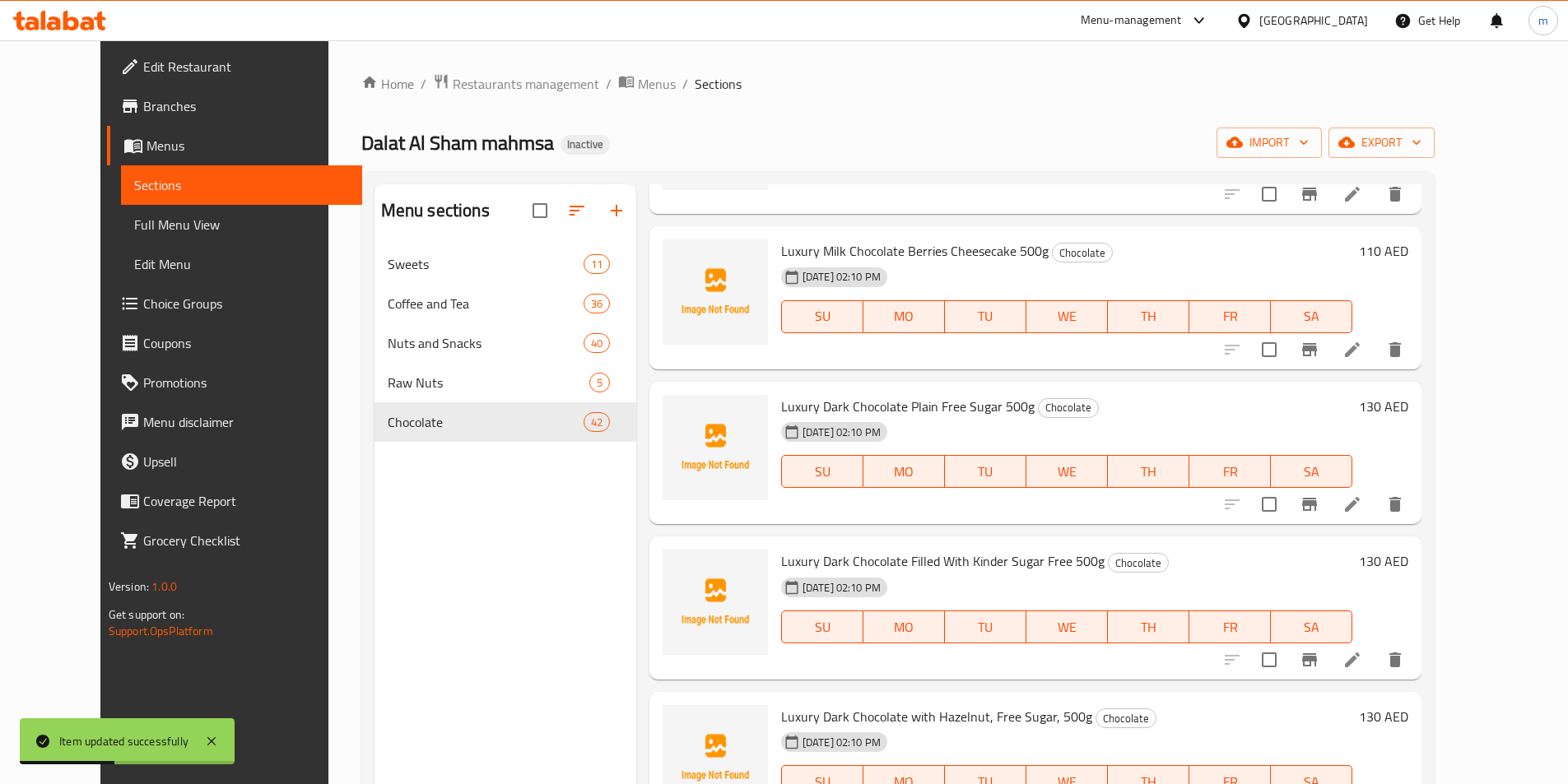
scroll to position [3739, 0]
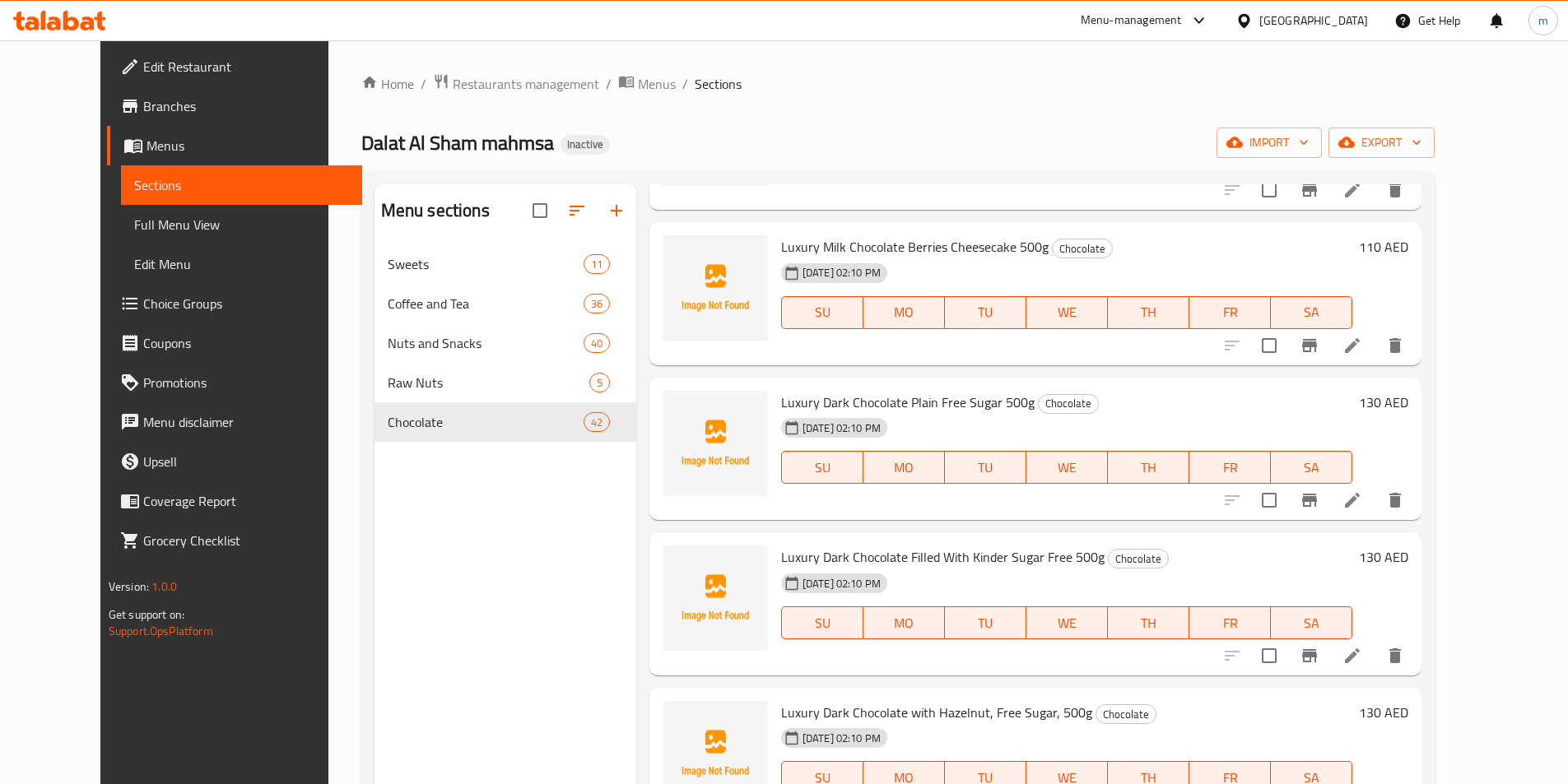
click at [812, 67] on div "Home / Restaurants management / Menus / Sections Dalat Al Sham mahmsa Inactive …" at bounding box center [898, 527] width 1139 height 974
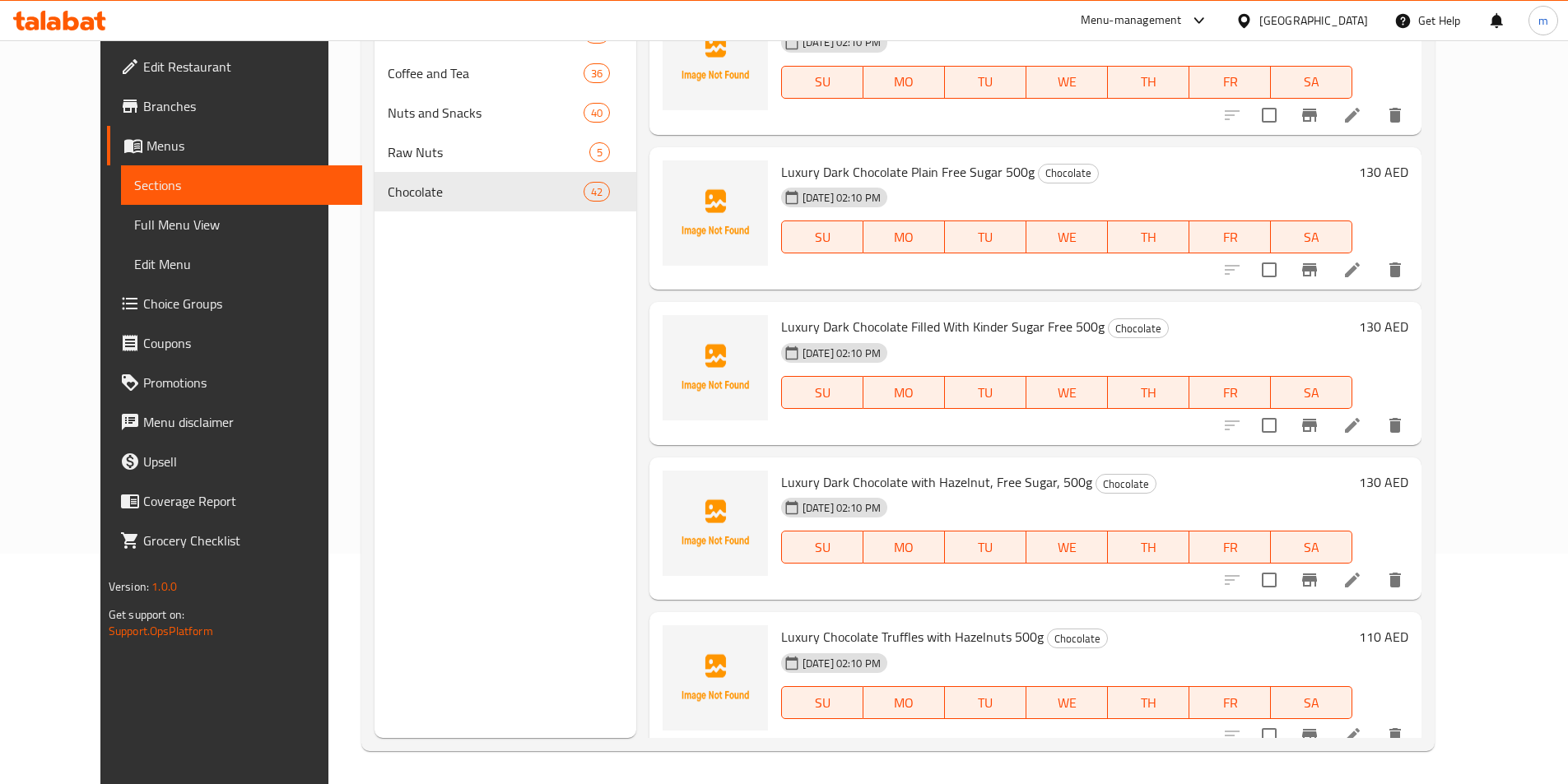
scroll to position [5797, 0]
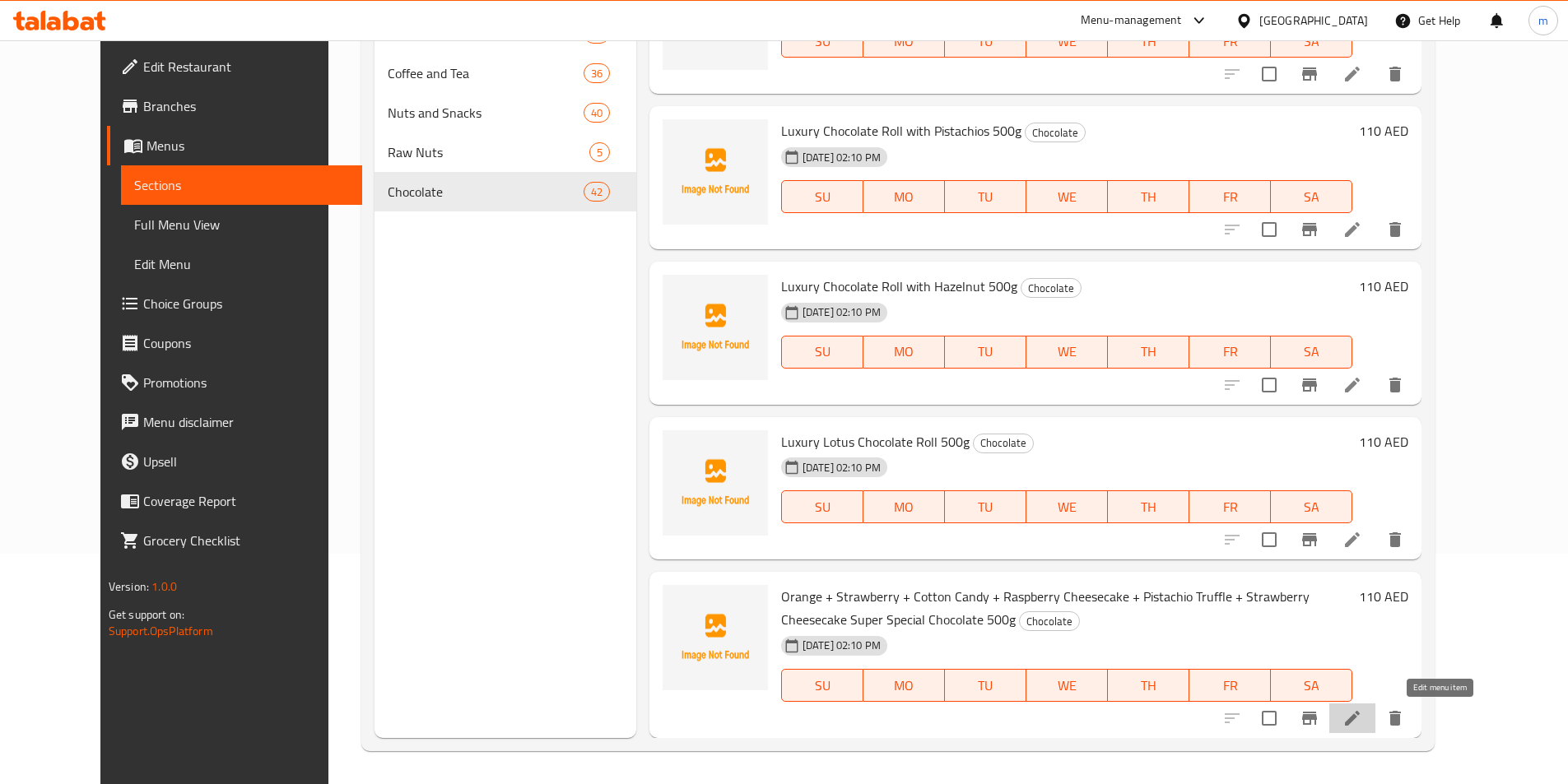
click at [1363, 716] on icon at bounding box center [1353, 718] width 20 height 20
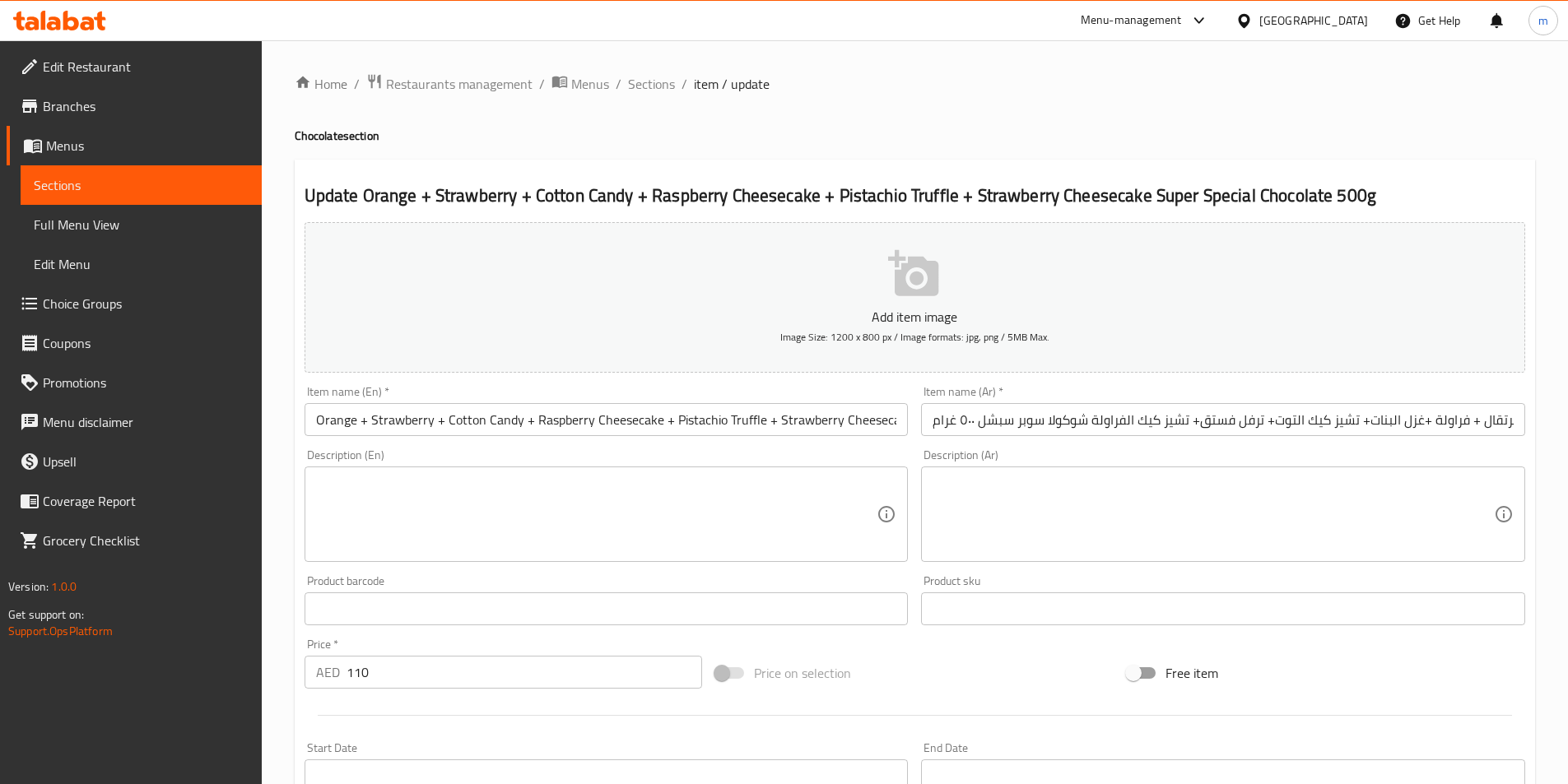
click at [554, 423] on input "Orange + Strawberry + Cotton Candy + Raspberry Cheesecake + Pistachio Truffle +…" at bounding box center [606, 419] width 604 height 33
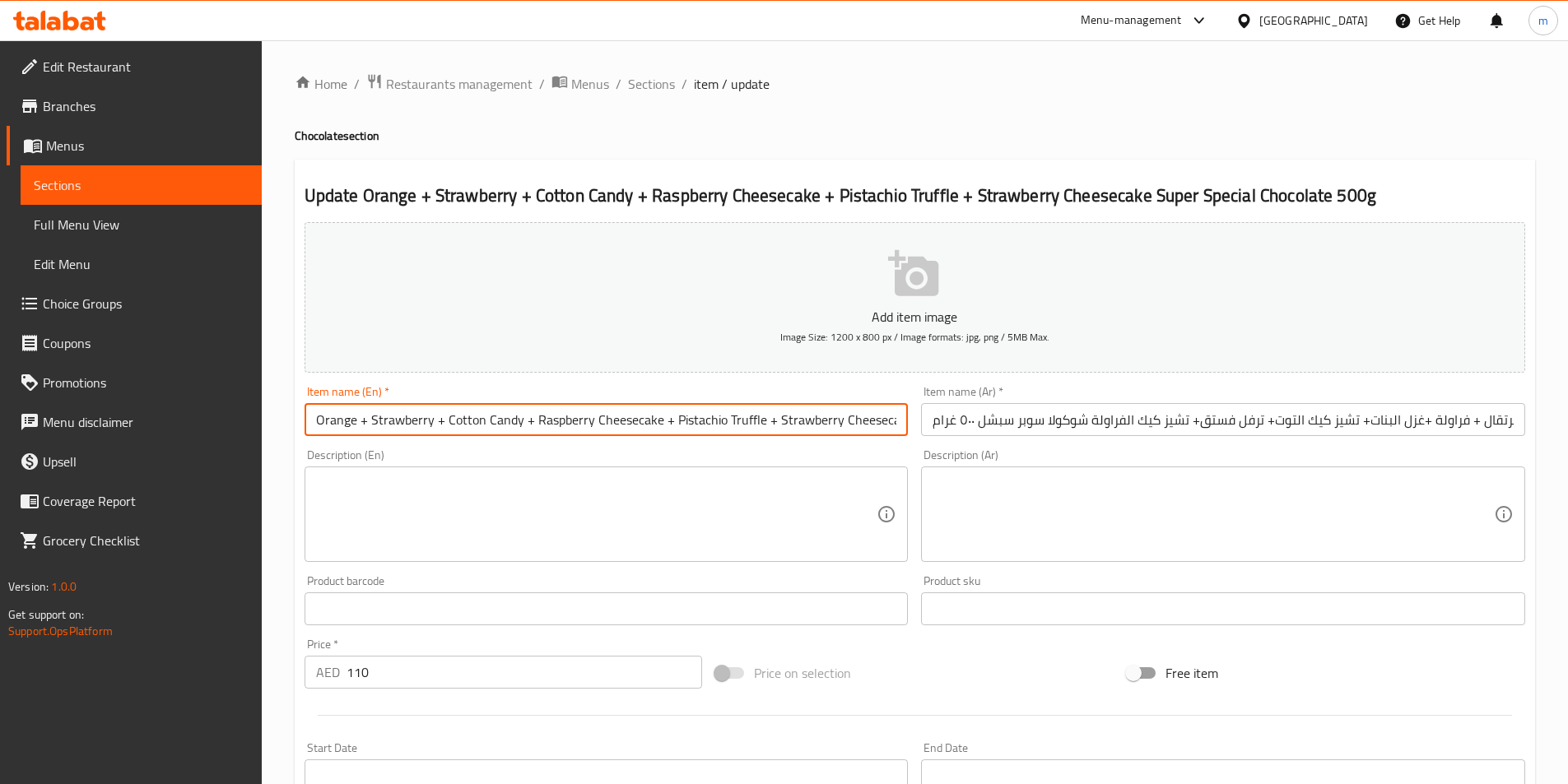
click at [554, 423] on input "Orange + Strawberry + Cotton Candy + Raspberry Cheesecake + Pistachio Truffle +…" at bounding box center [606, 419] width 604 height 33
paste input "berries"
click at [561, 427] on input "Orange + Strawberry + Cotton Candy + berriesCheesecake + Pistachio Truffle + St…" at bounding box center [606, 419] width 604 height 33
click at [574, 426] on input "Orange + Strawberry + Cotton Candy + berriesCheesecake + Pistachio Truffle + St…" at bounding box center [606, 419] width 604 height 33
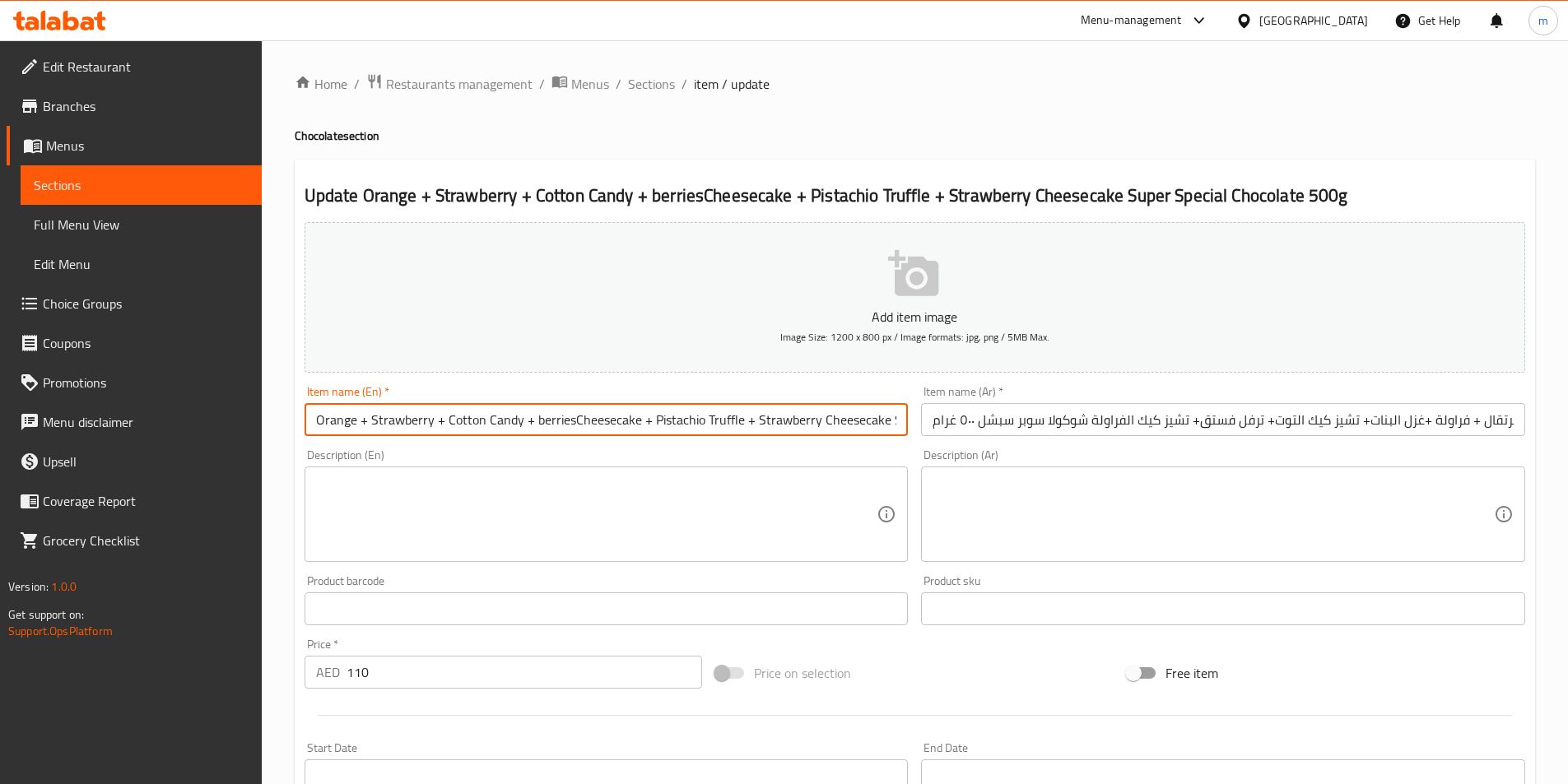
click at [571, 425] on input "Orange + Strawberry + Cotton Candy + berriesCheesecake + Pistachio Truffle + St…" at bounding box center [606, 419] width 604 height 33
click at [568, 422] on input "Orange + Strawberry + Cotton Candy + berries Cheesecake + Pistachio Truffle + S…" at bounding box center [606, 419] width 604 height 33
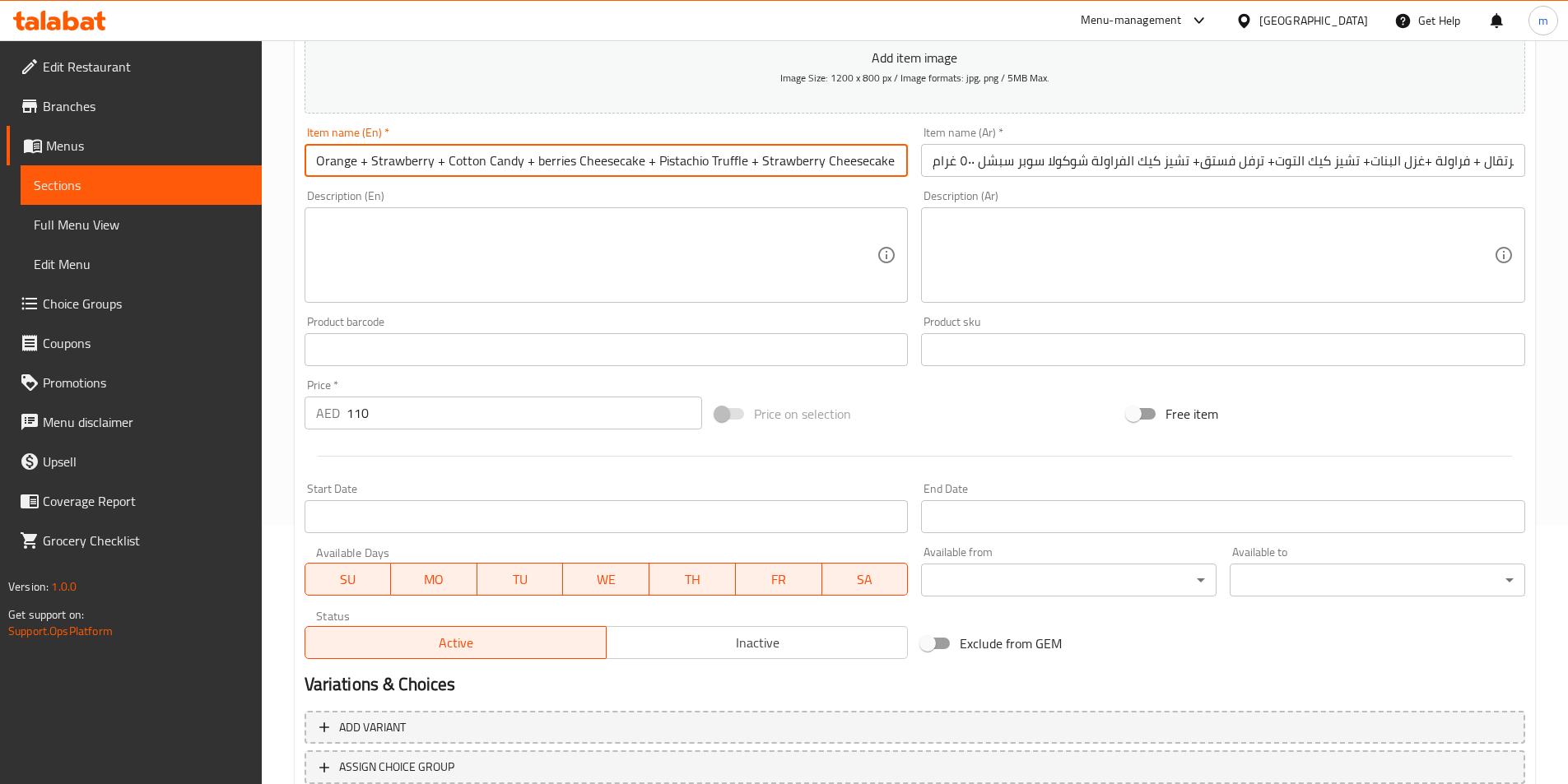
scroll to position [378, 0]
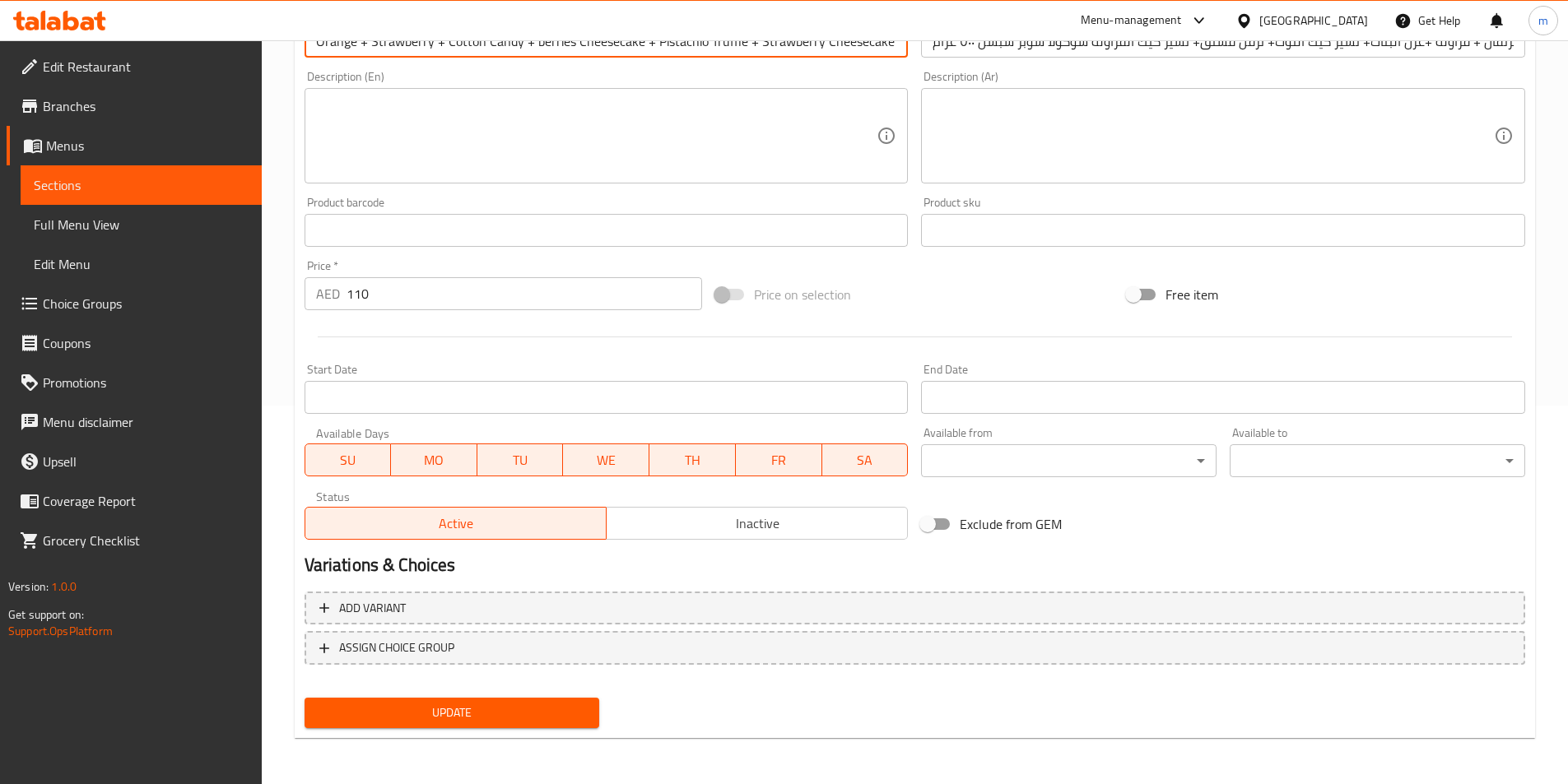
type input "Orange + Strawberry + Cotton Candy + Berries Cheesecake + Pistachio Truffle + S…"
click at [522, 718] on span "Update" at bounding box center [452, 713] width 269 height 21
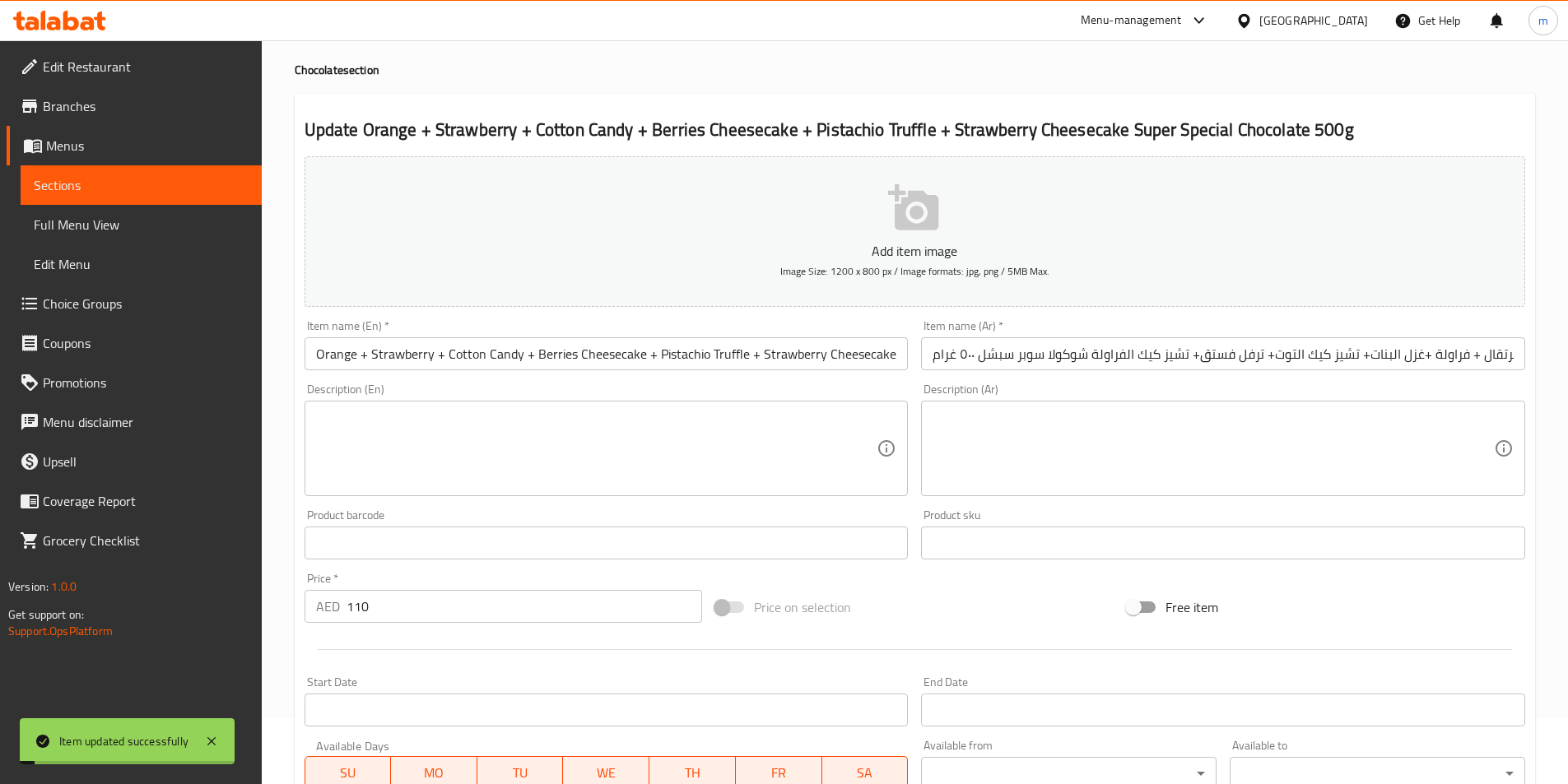
scroll to position [0, 0]
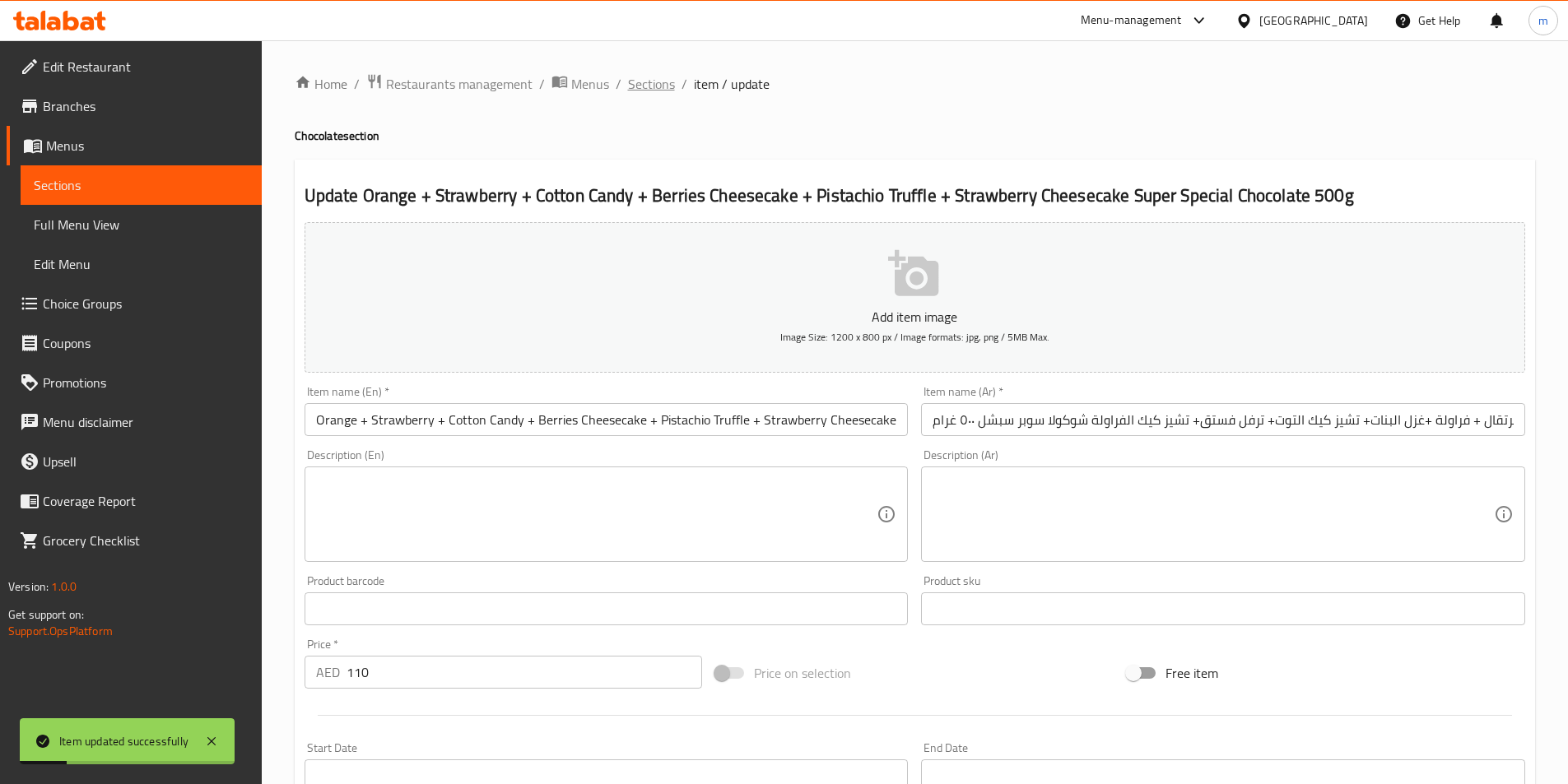
click at [660, 78] on span "Sections" at bounding box center [651, 84] width 47 height 20
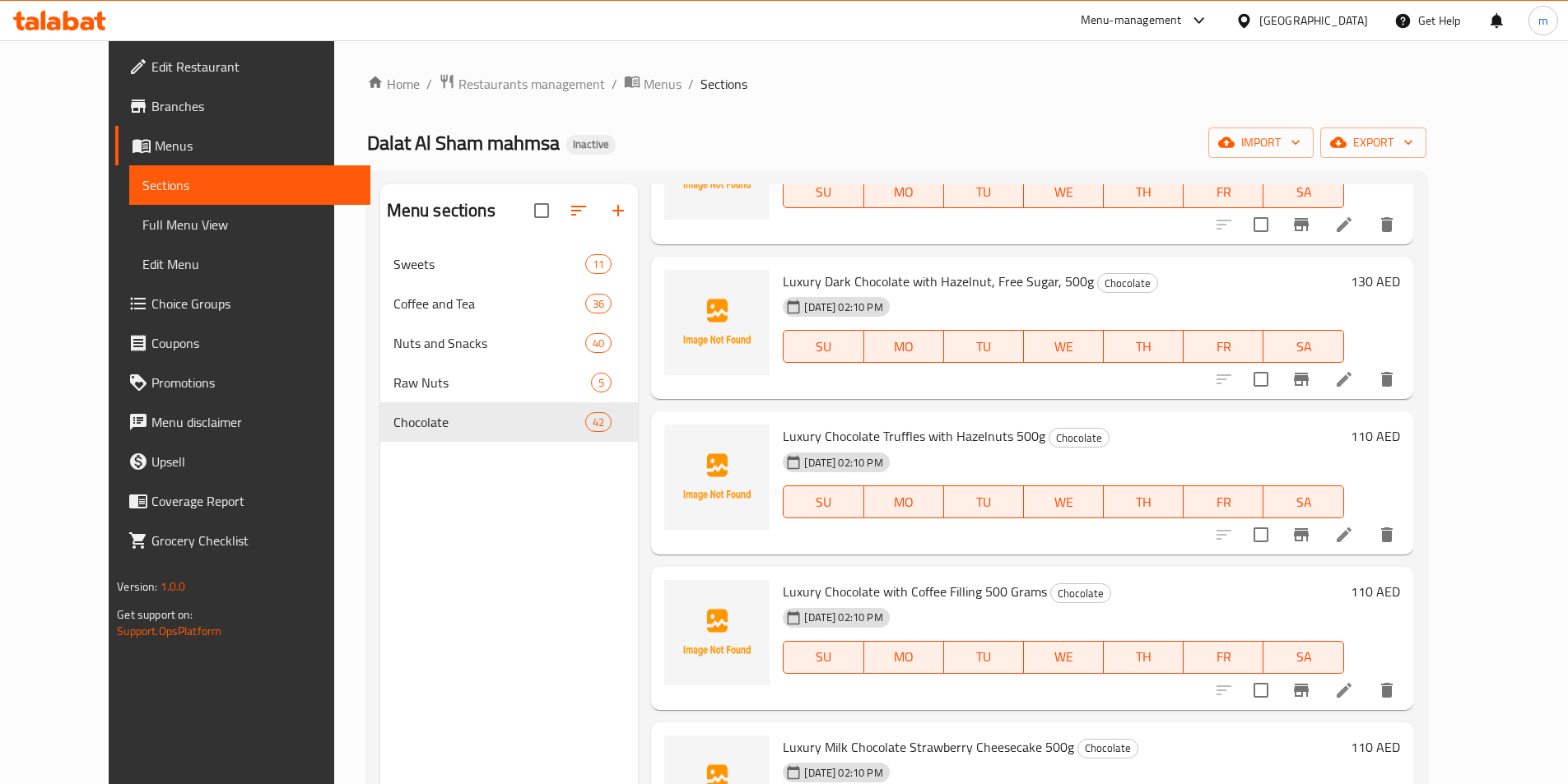
scroll to position [4151, 0]
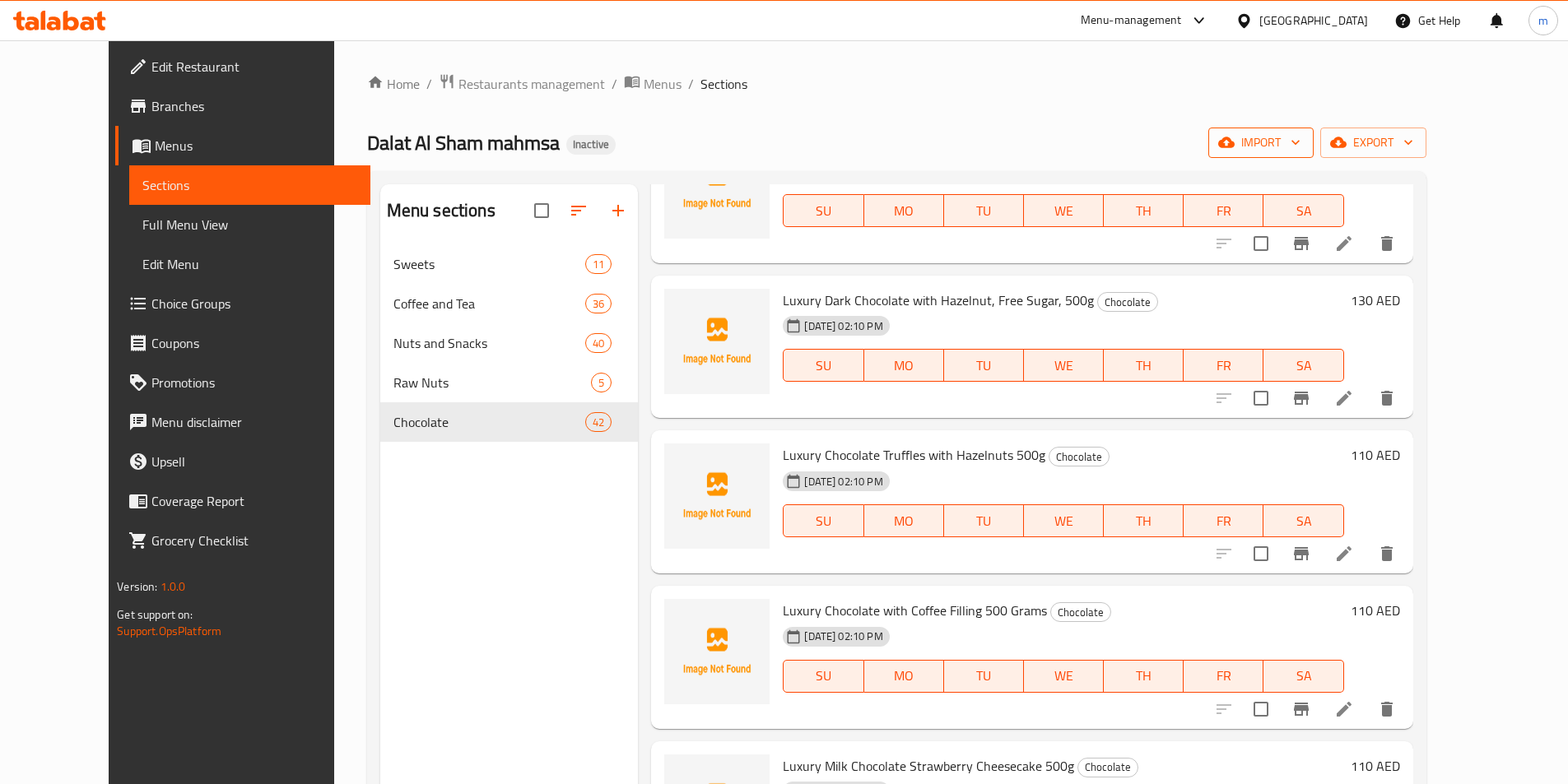
click at [1301, 143] on span "import" at bounding box center [1261, 142] width 79 height 21
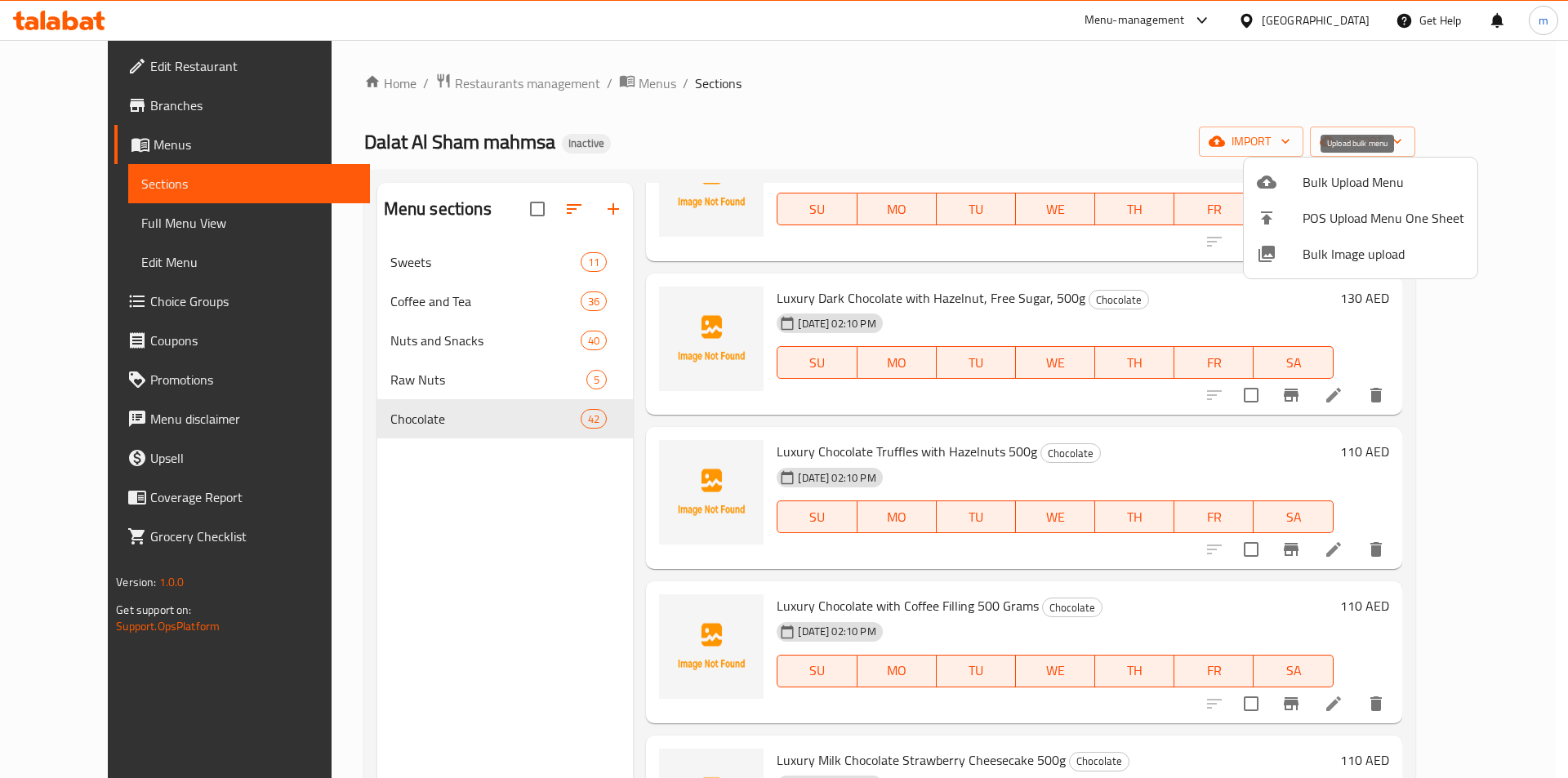
click at [1356, 189] on span "Bulk Upload Menu" at bounding box center [1383, 182] width 162 height 20
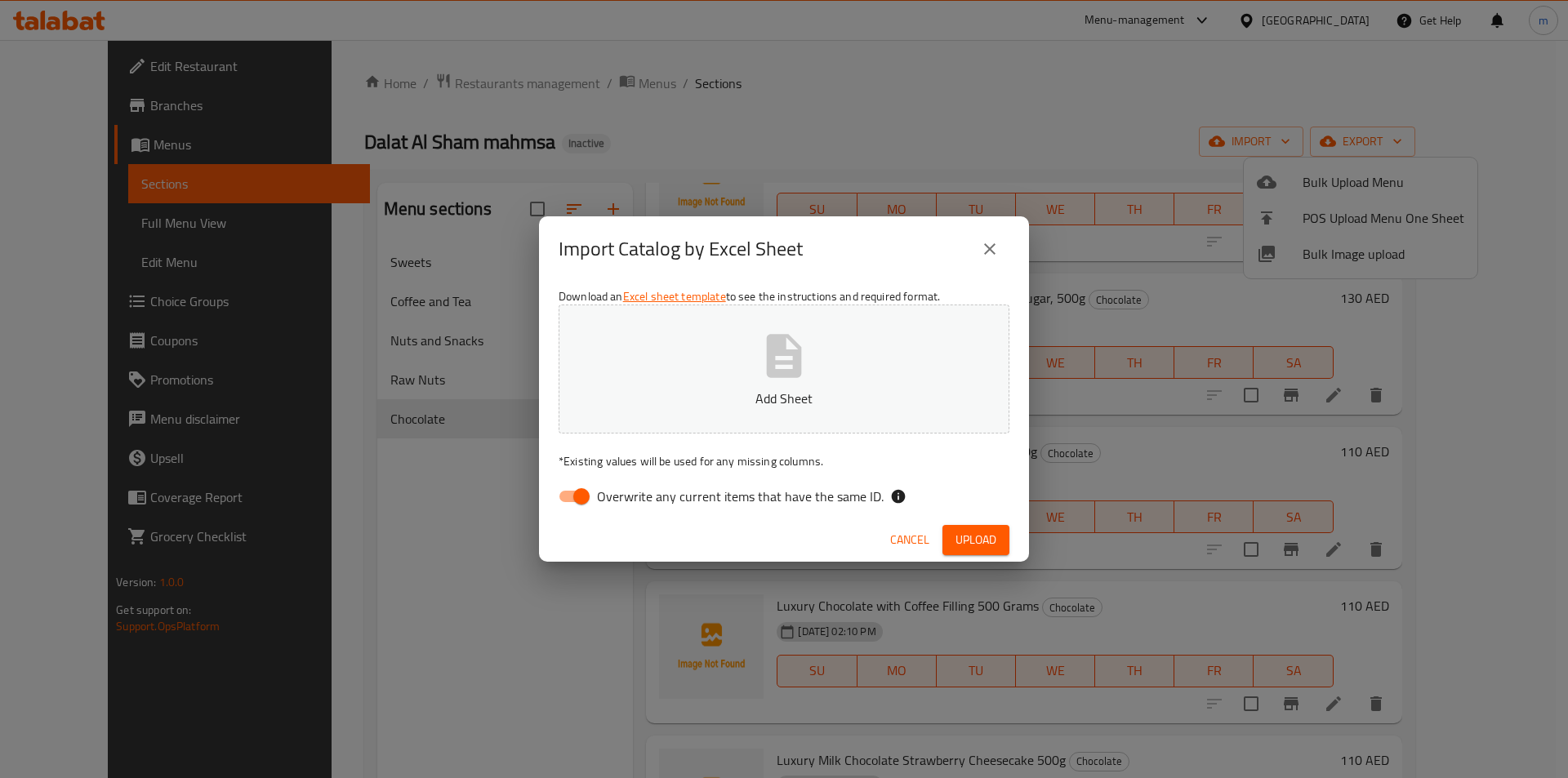
click at [548, 498] on div "Download an Excel sheet template to see the instructions and required format. A…" at bounding box center [784, 399] width 490 height 237
click at [561, 503] on input "Overwrite any current items that have the same ID." at bounding box center [582, 496] width 93 height 31
checkbox input "false"
click at [989, 538] on span "Upload" at bounding box center [976, 540] width 41 height 21
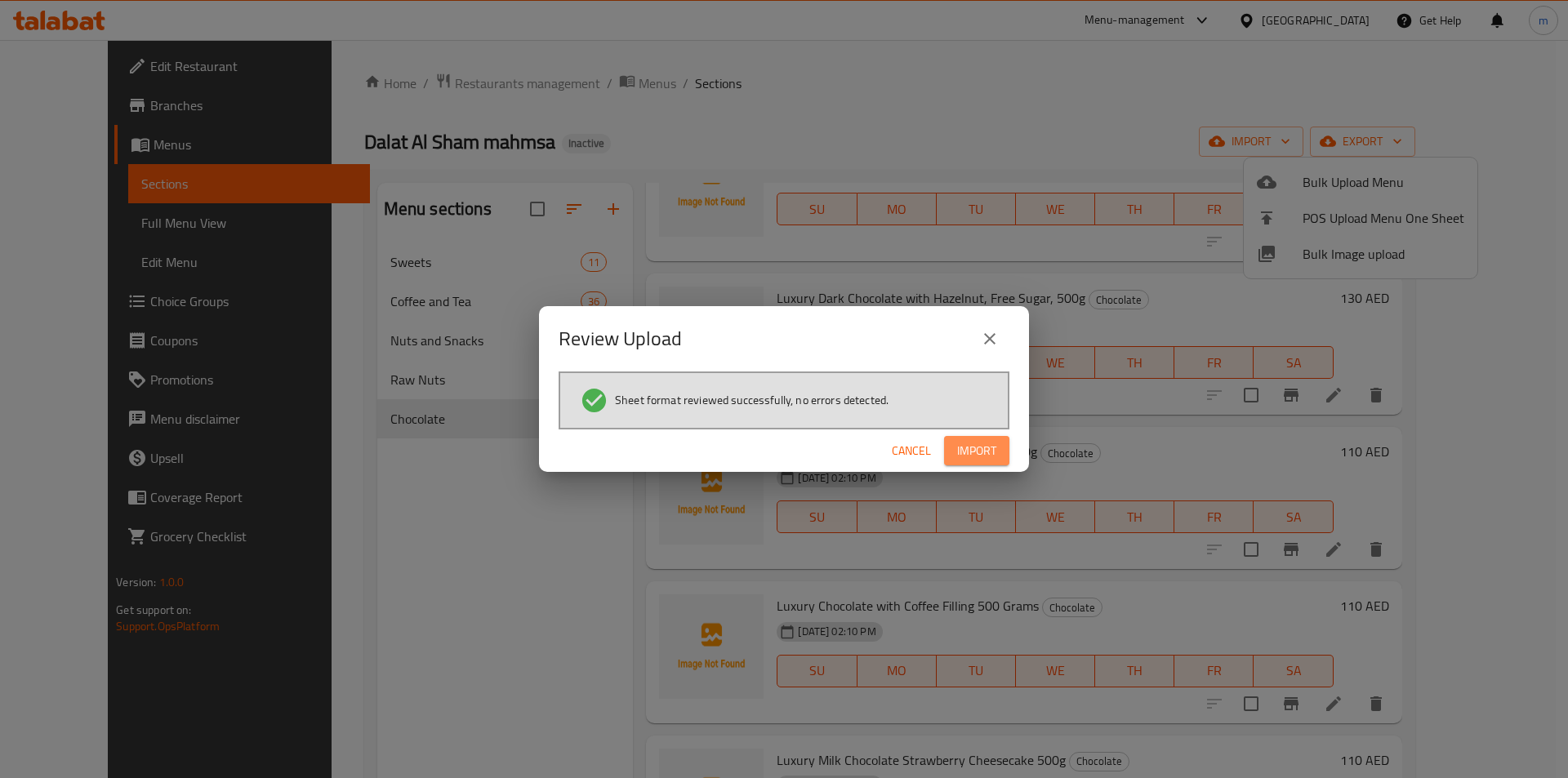
click at [985, 461] on button "Import" at bounding box center [977, 451] width 65 height 30
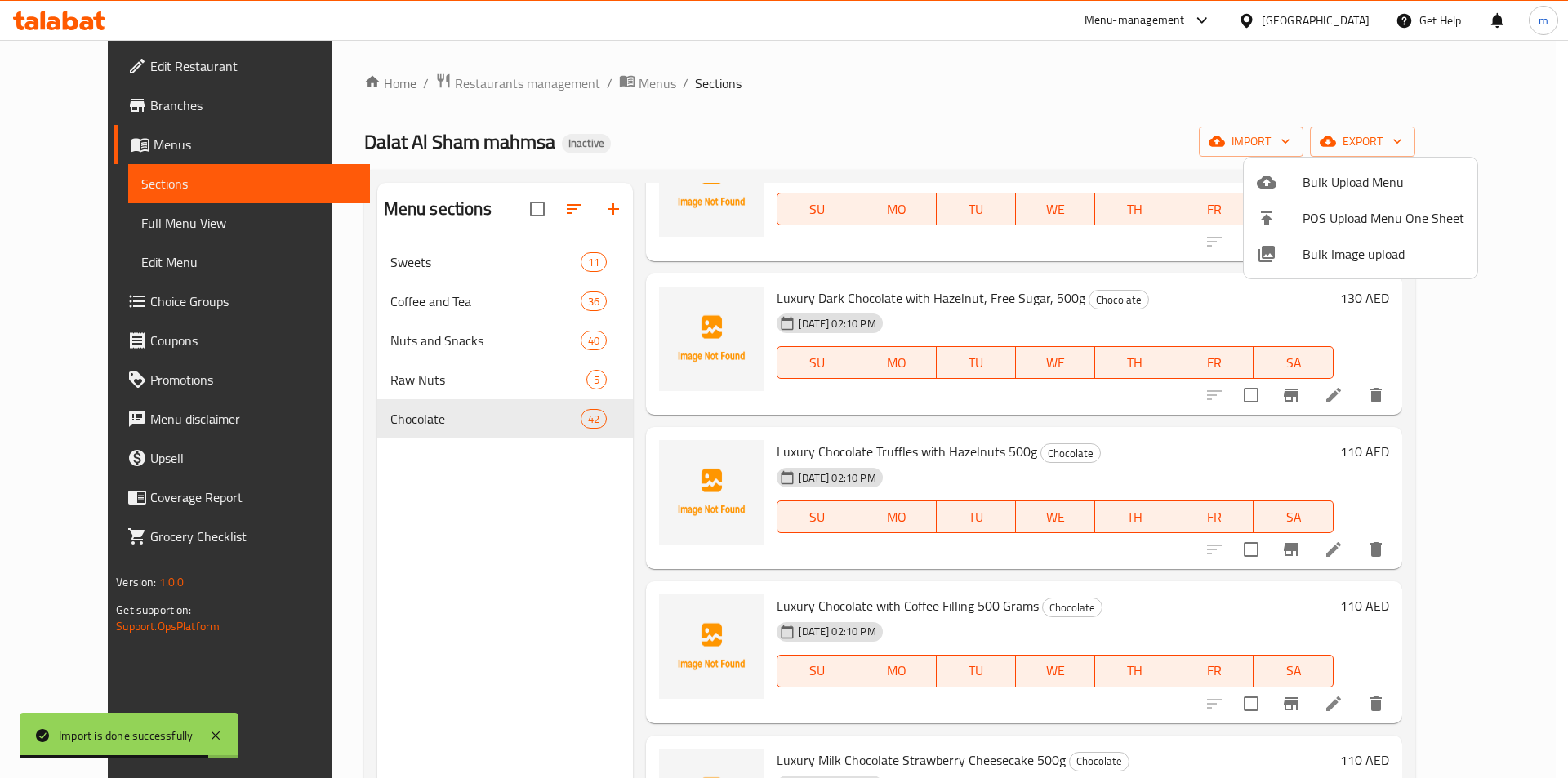
click at [736, 89] on div at bounding box center [784, 389] width 1568 height 778
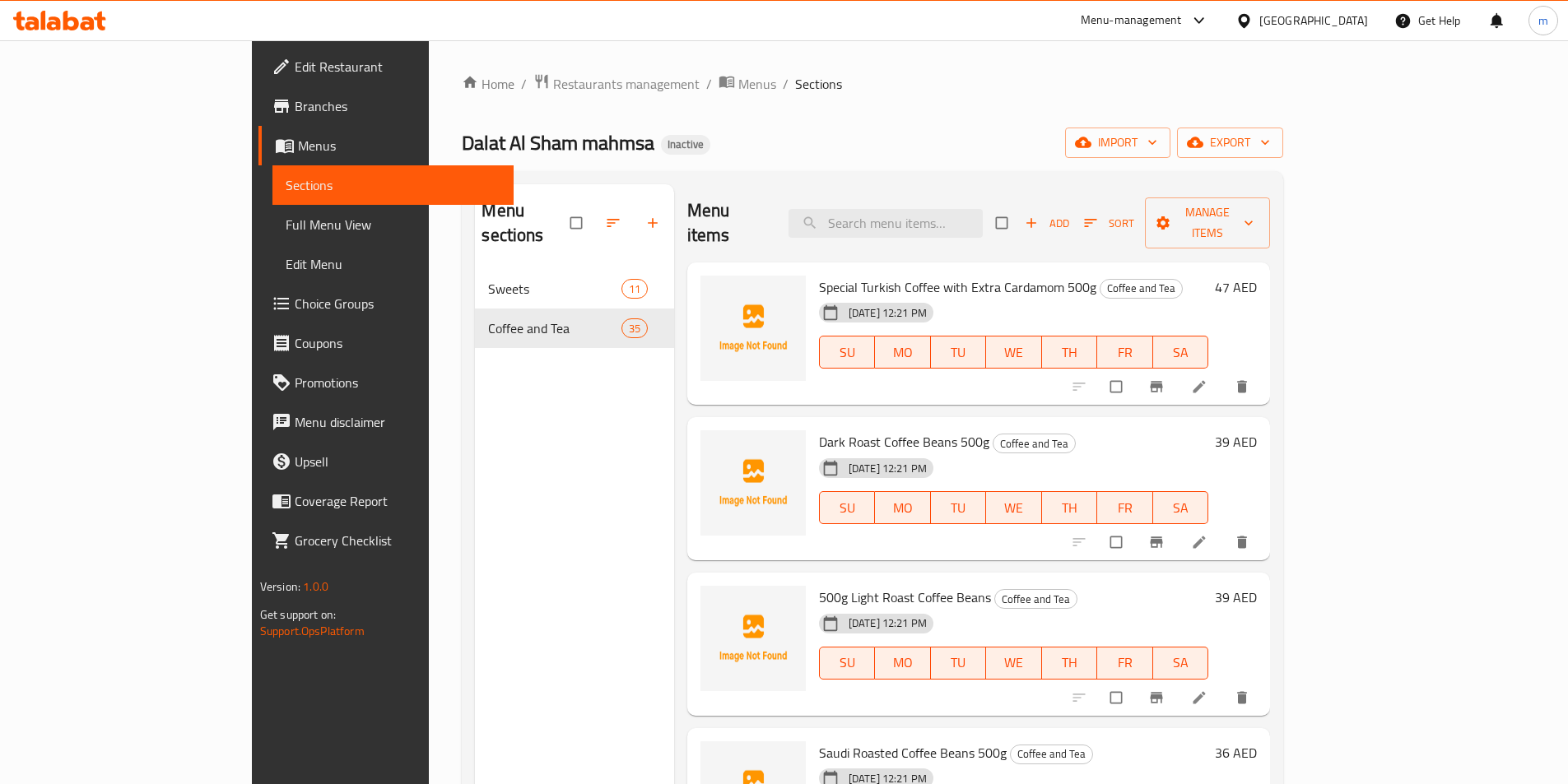
click at [286, 215] on span "Full Menu View" at bounding box center [393, 225] width 215 height 20
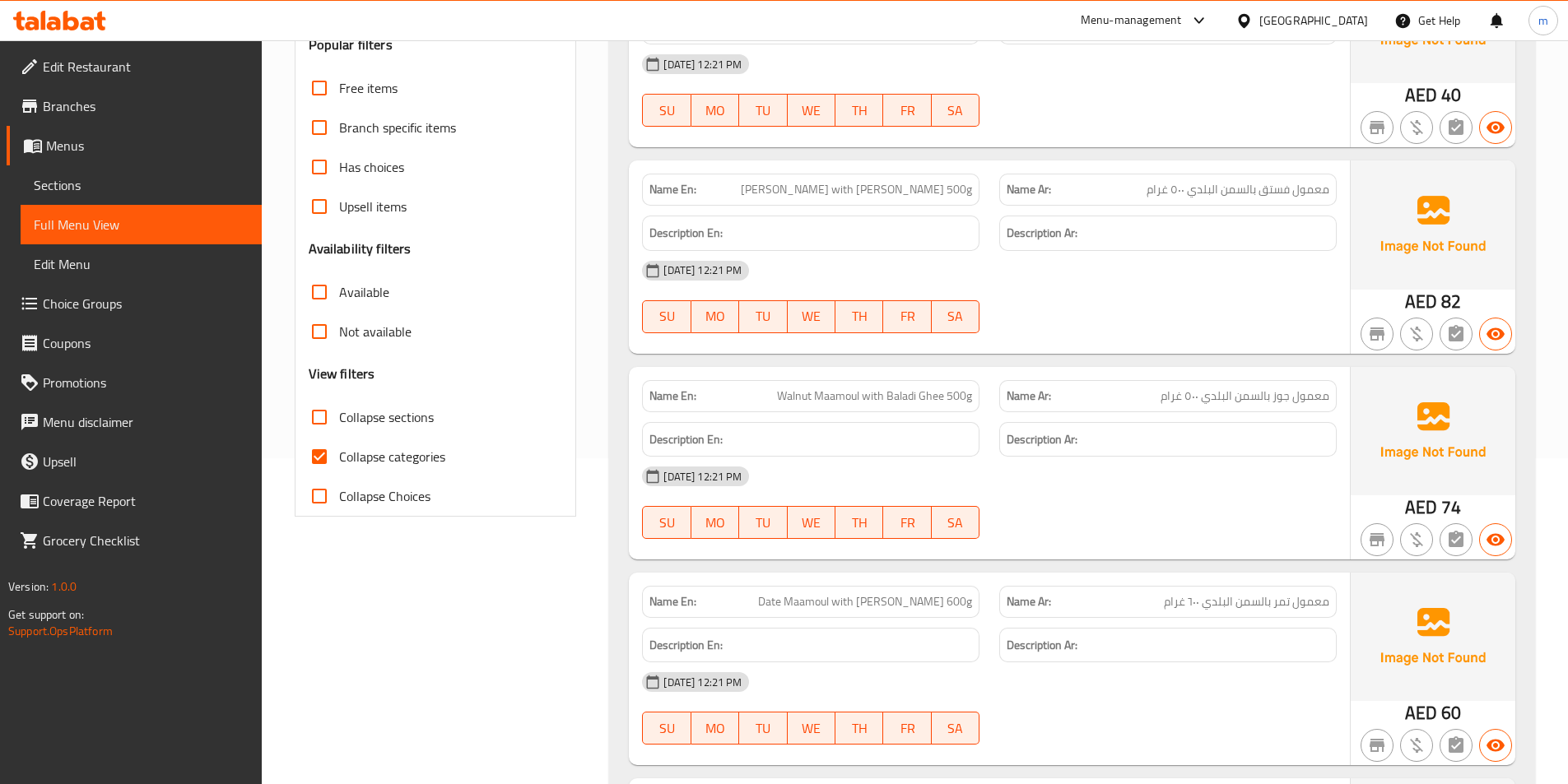
scroll to position [329, 0]
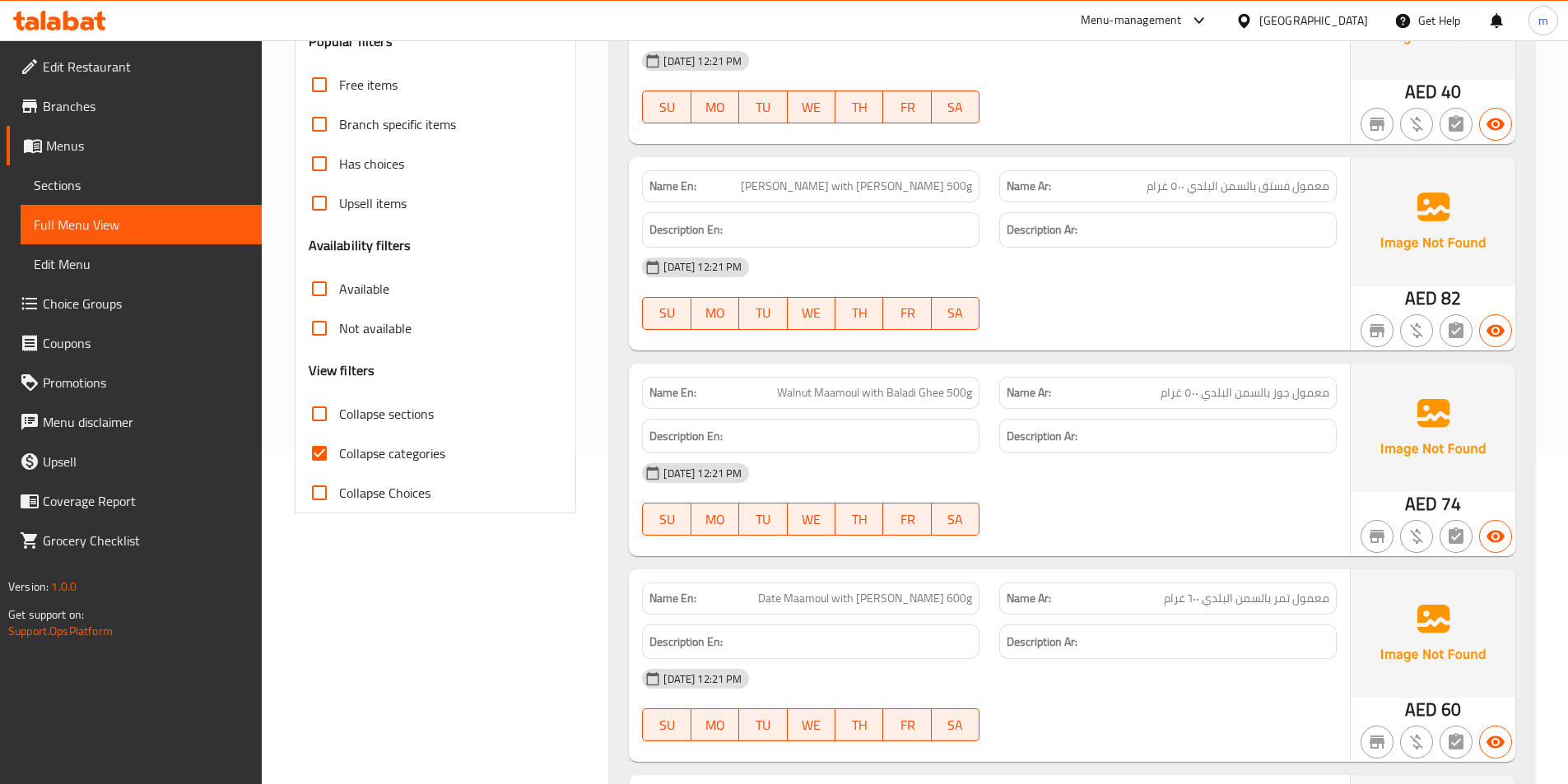
click at [407, 424] on span "Collapse sections" at bounding box center [386, 414] width 95 height 20
click at [340, 425] on input "Collapse sections" at bounding box center [320, 414] width 40 height 40
checkbox input "true"
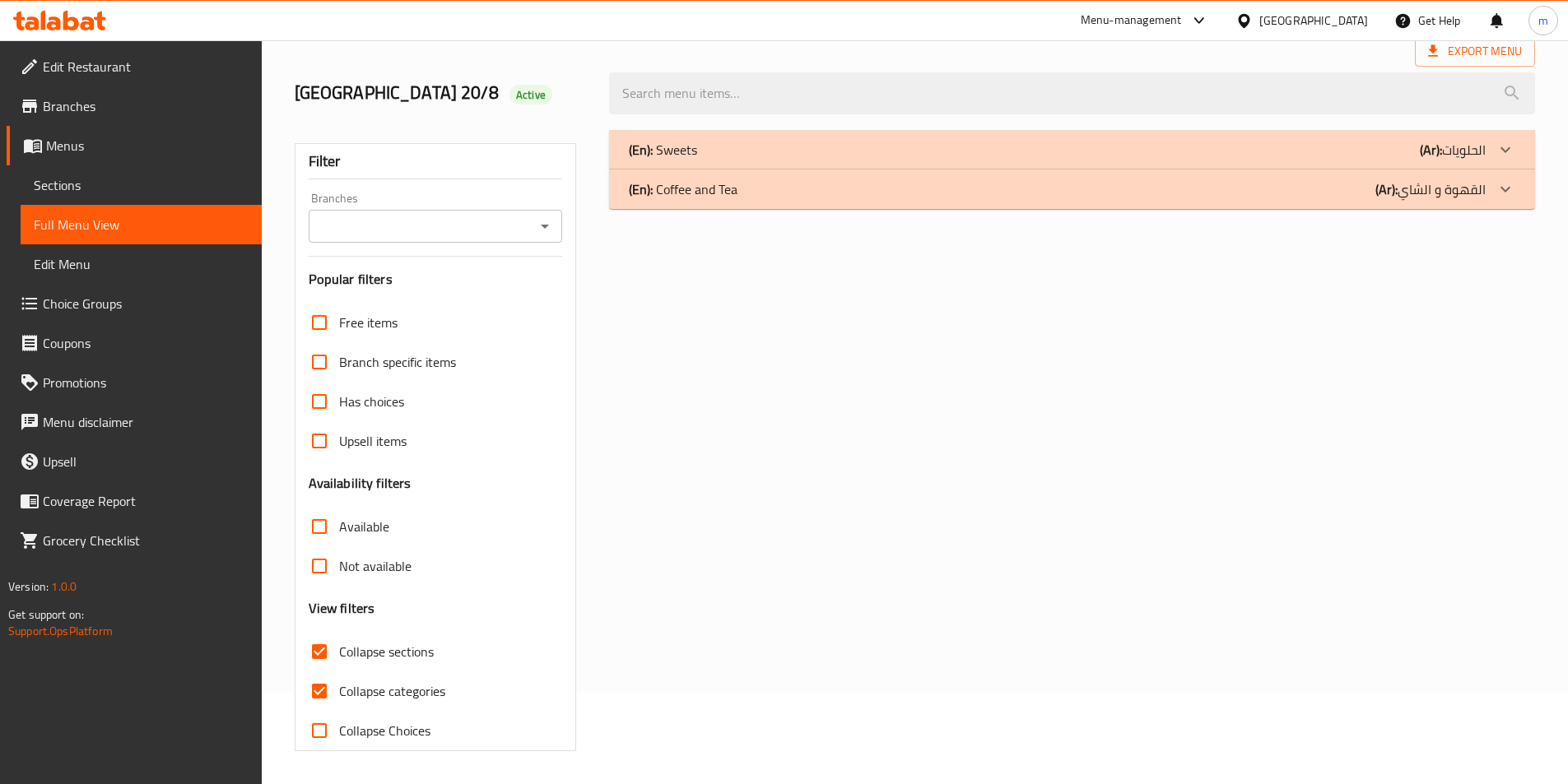
click at [425, 681] on span "Collapse categories" at bounding box center [393, 691] width 106 height 20
click at [340, 671] on input "Collapse categories" at bounding box center [320, 691] width 40 height 40
checkbox input "false"
click at [1420, 162] on b "(Ar):" at bounding box center [1431, 149] width 23 height 24
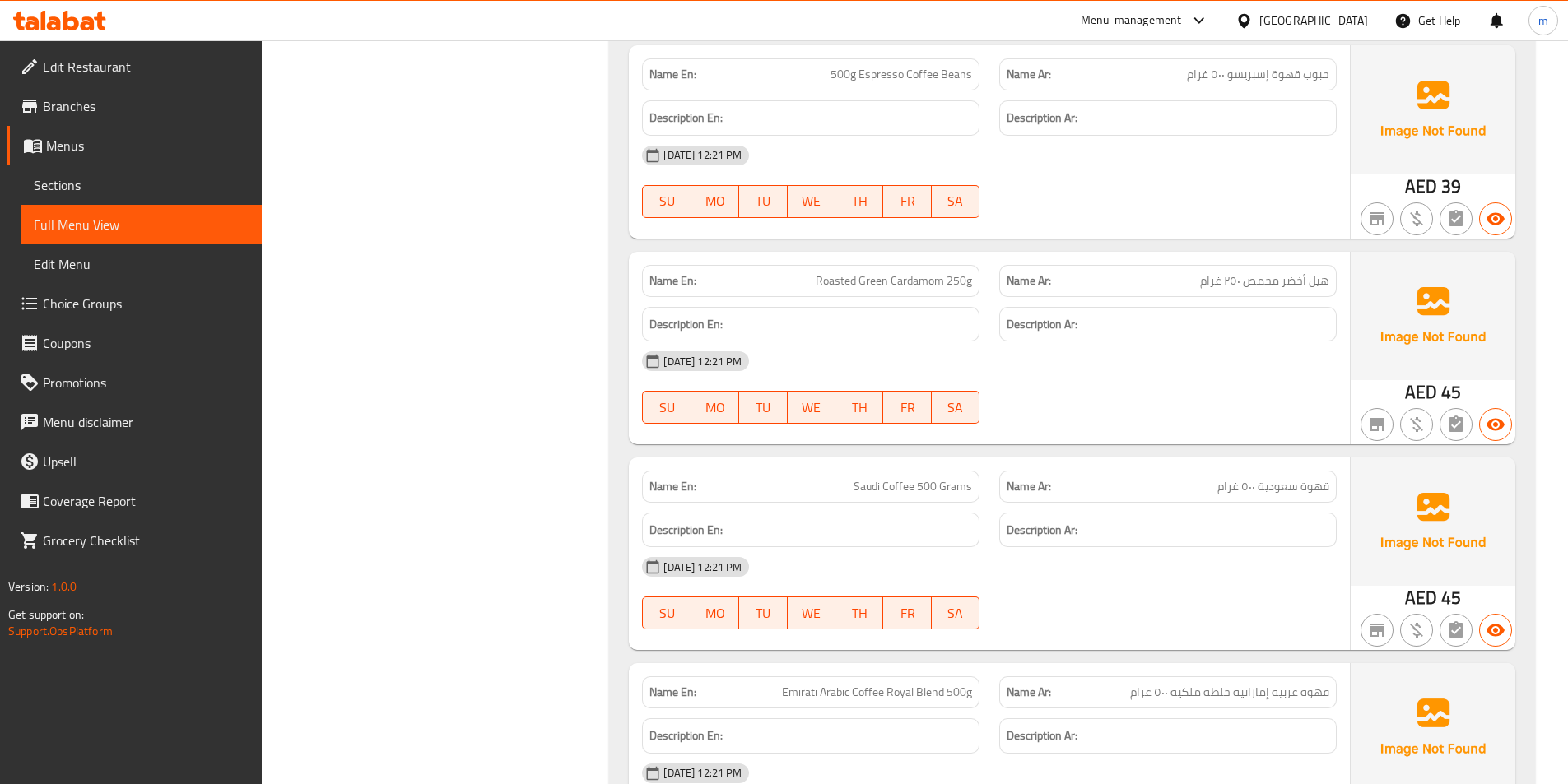
scroll to position [1737, 0]
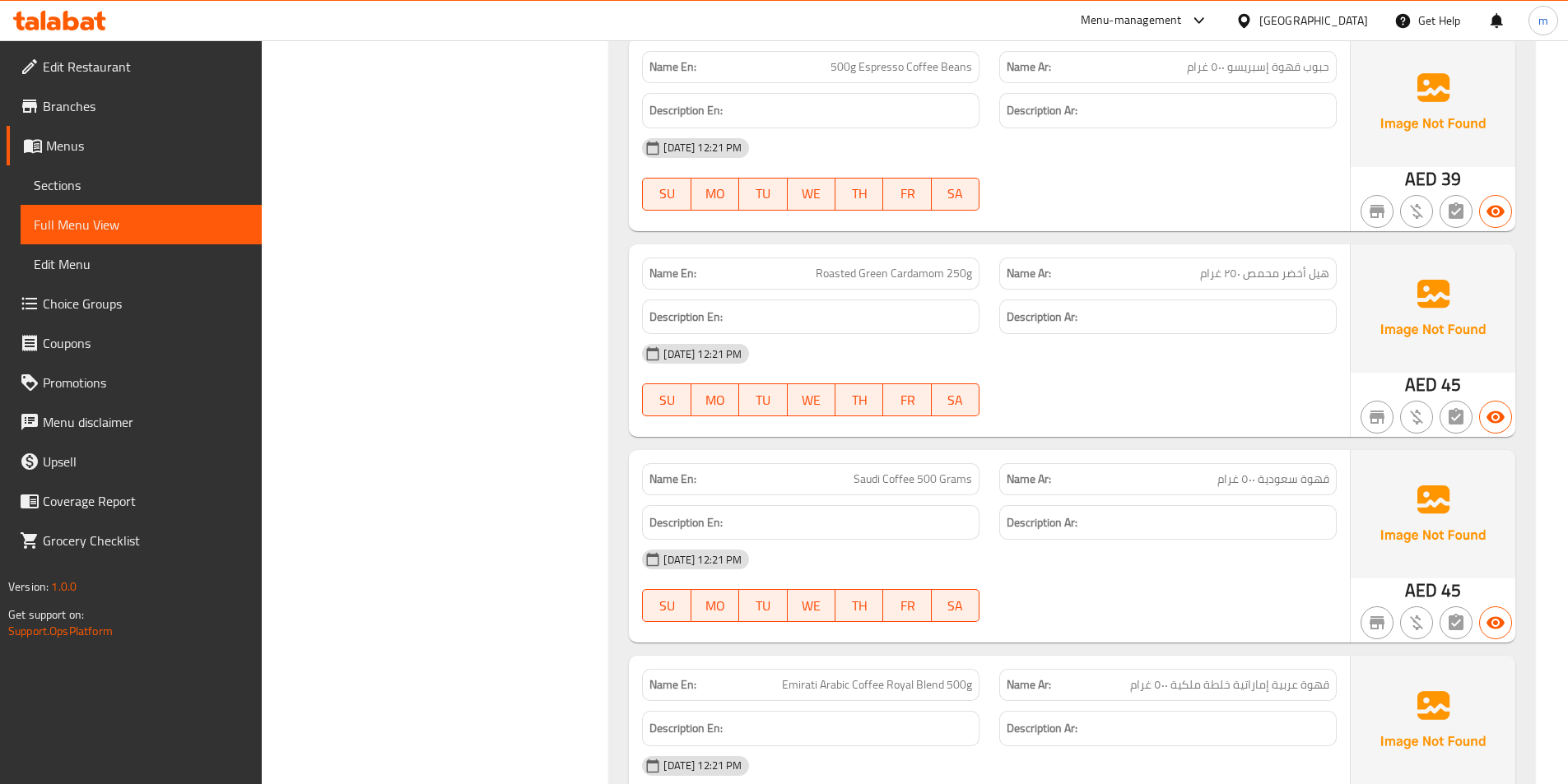
click at [1317, 283] on span "هيل أخضر محمص ٢٥٠ غرام" at bounding box center [1265, 273] width 130 height 17
copy span "هيل"
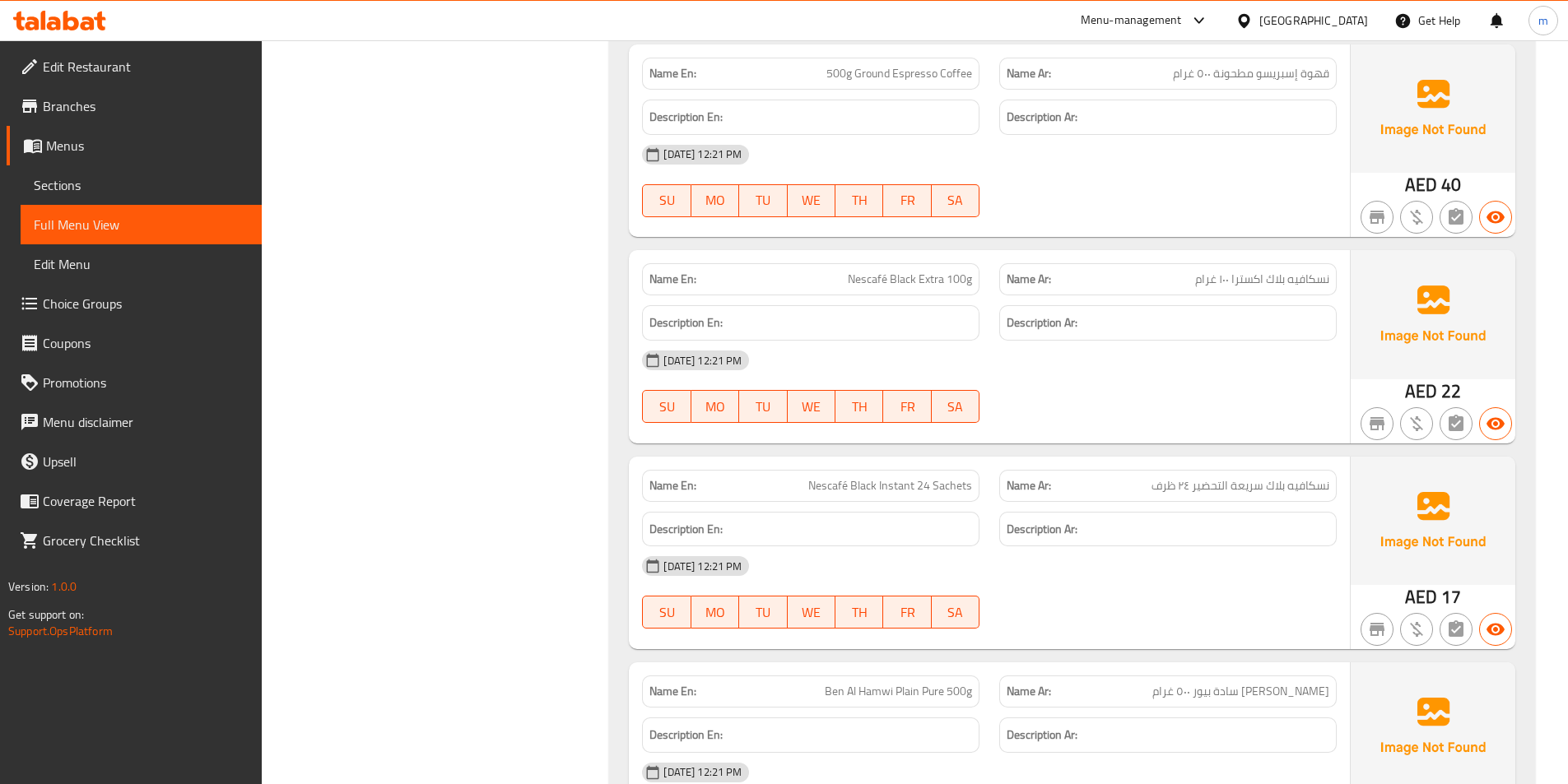
scroll to position [3383, 0]
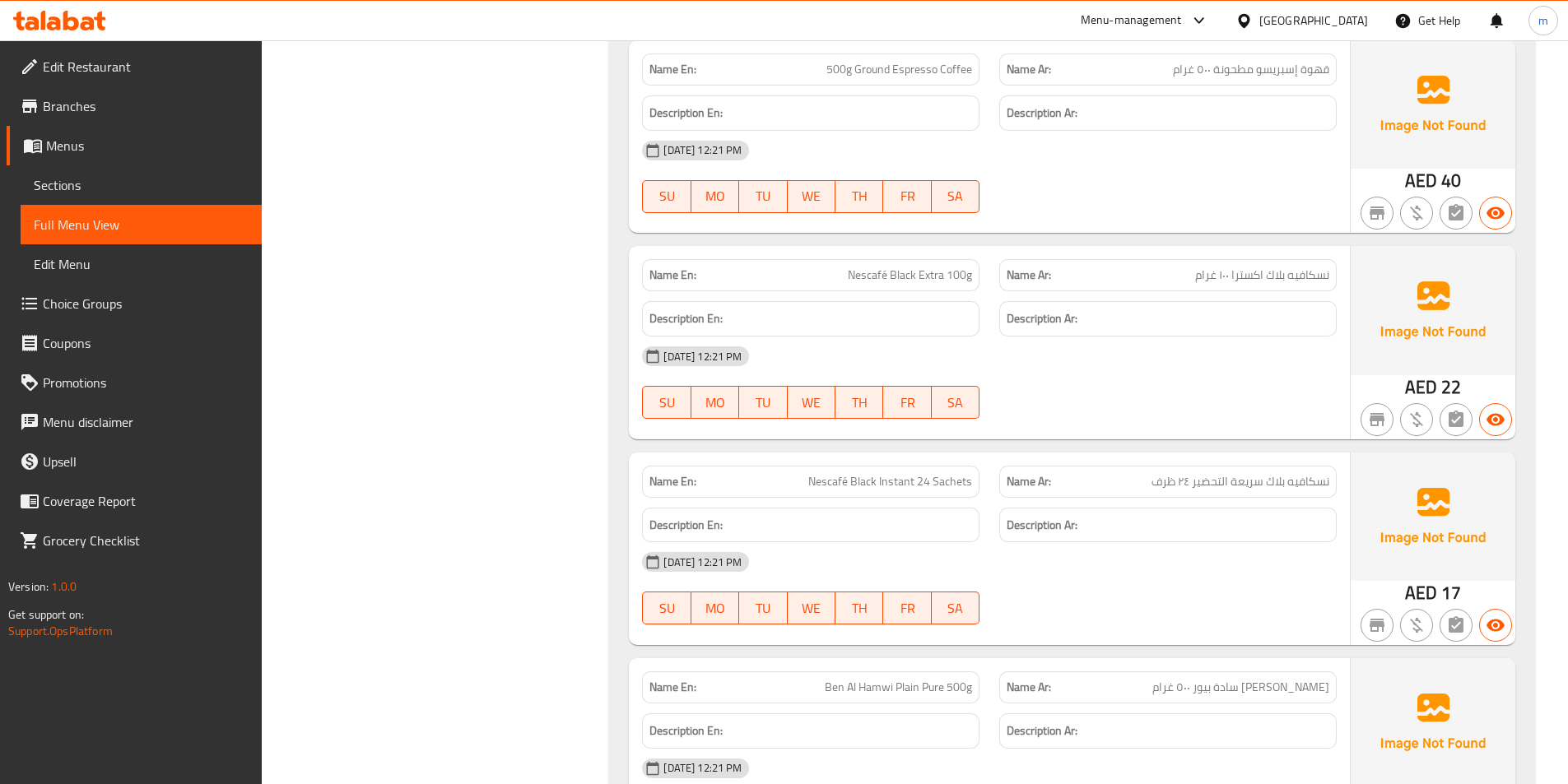
click at [1170, 482] on span "نسكافيه بلاك سريعة التحضير ٢٤ ظرف" at bounding box center [1240, 482] width 177 height 17
copy span "نسكافيه بلاك سريعة التحضير ٢٤ ظرف"
click at [972, 484] on span "Nescafé Black Instant 24 Sachets" at bounding box center [891, 482] width 164 height 17
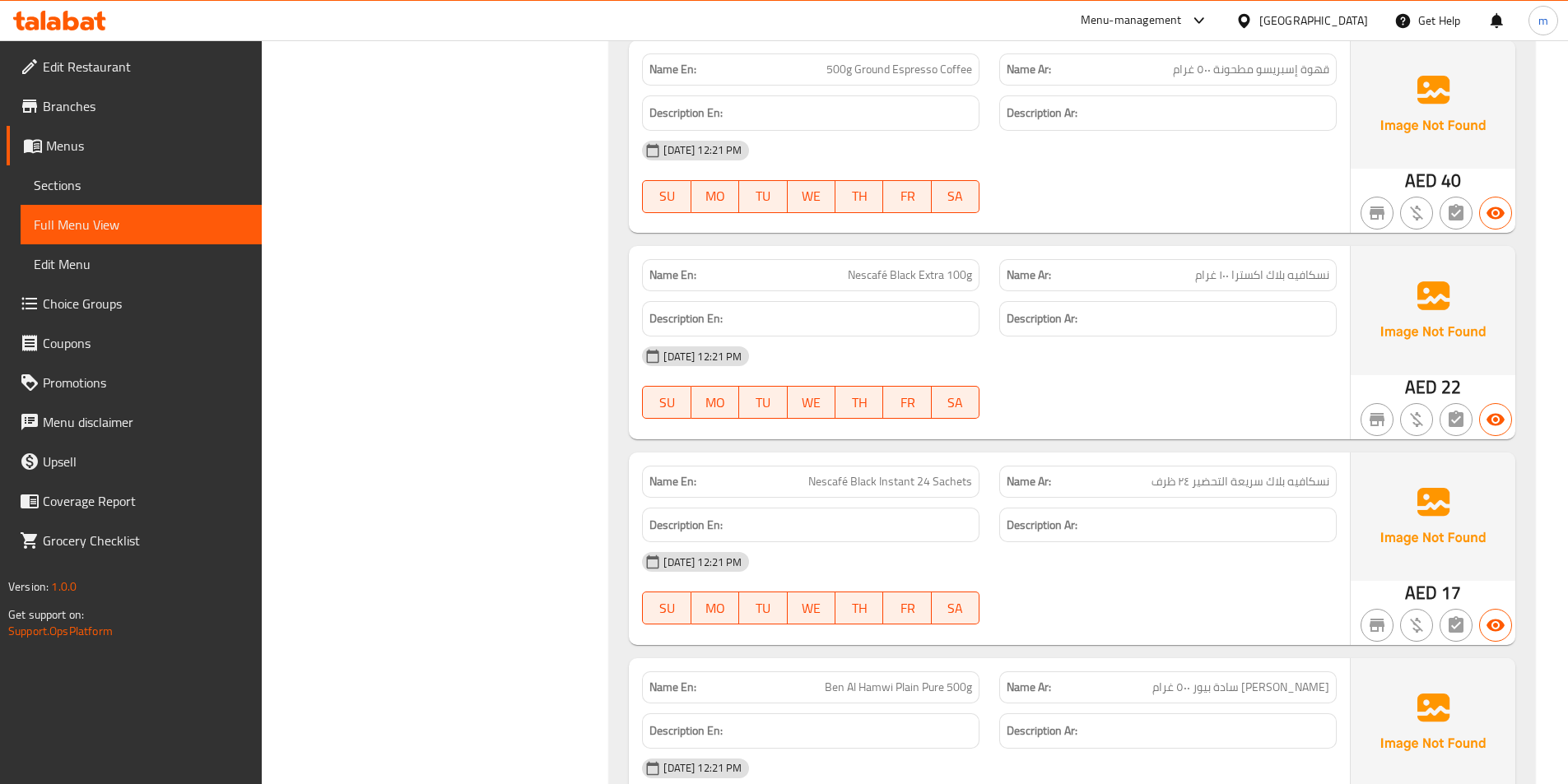
click at [972, 484] on span "Nescafé Black Instant 24 Sachets" at bounding box center [891, 482] width 164 height 17
copy span "Nescafé Black Instant 24 Sachets"
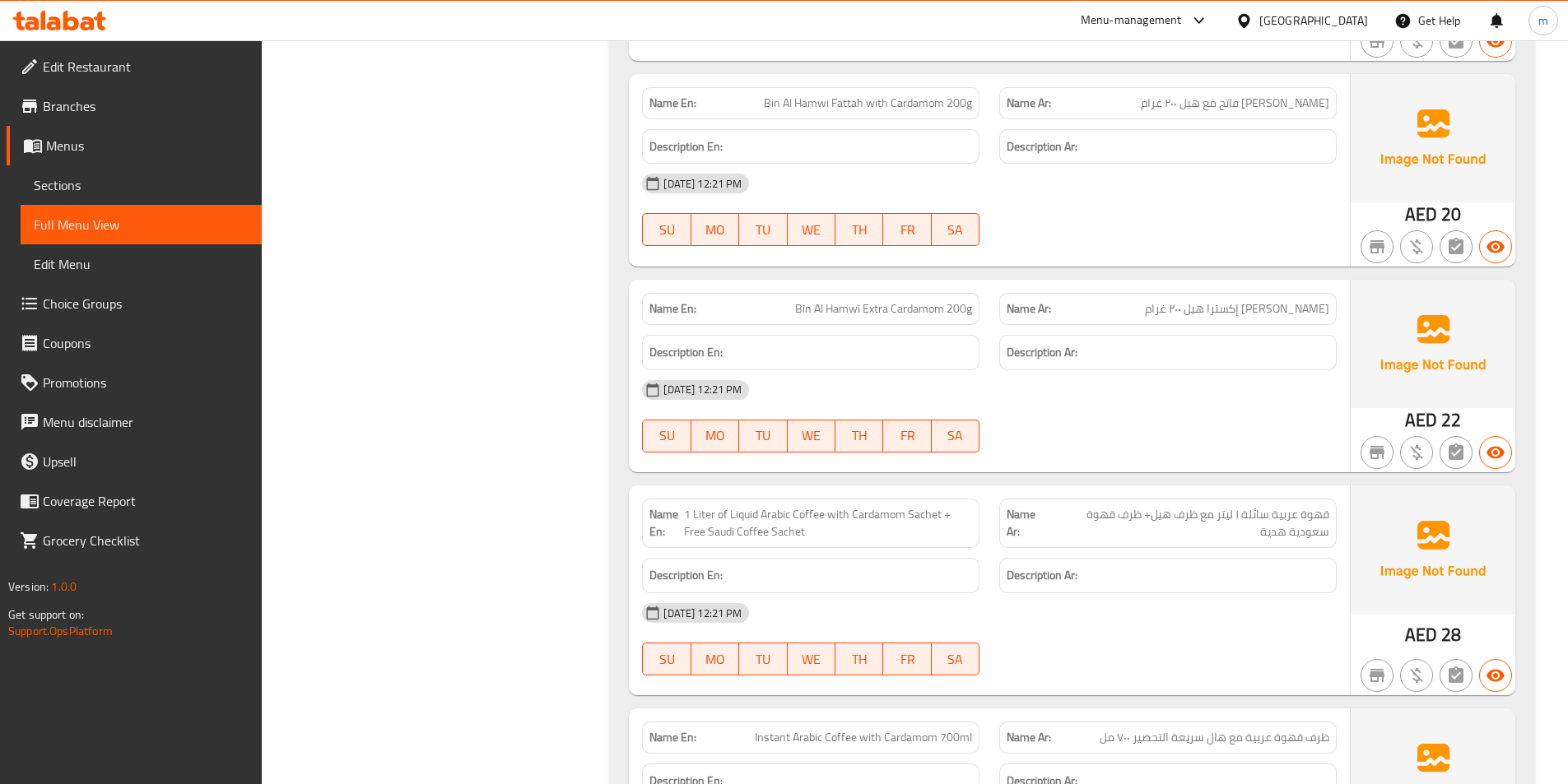
scroll to position [4945, 0]
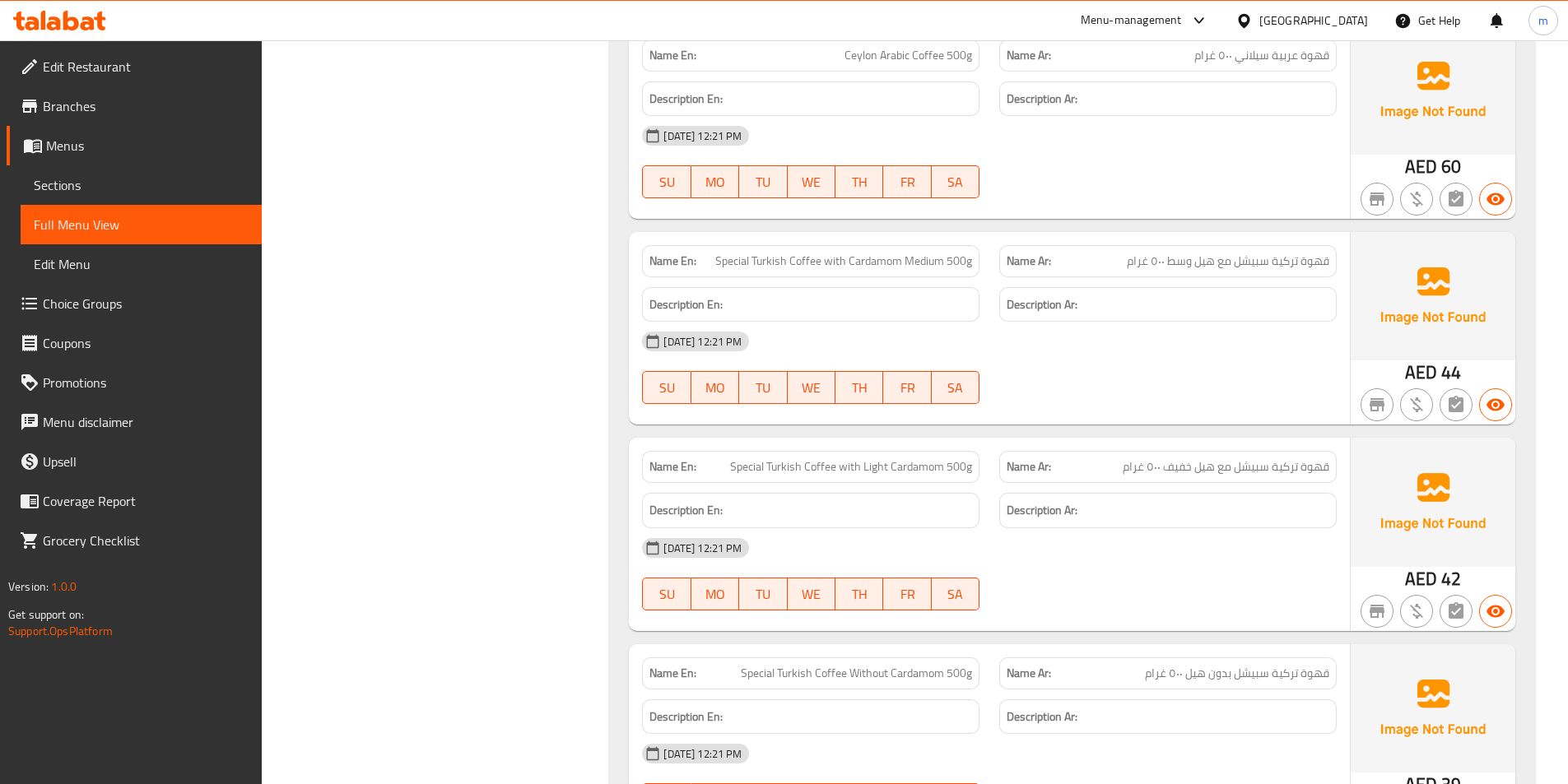
scroll to position [2566, 0]
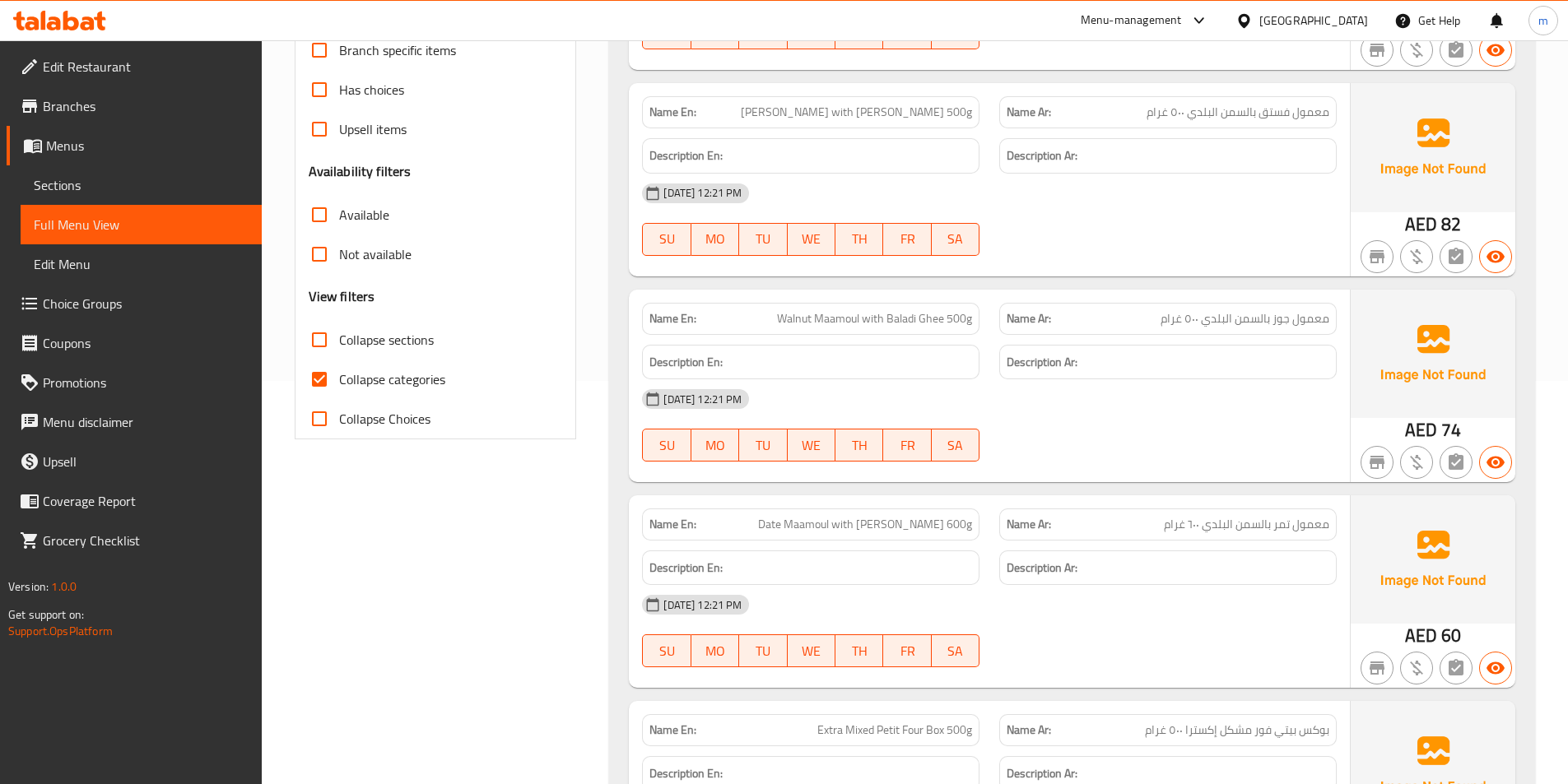
scroll to position [411, 0]
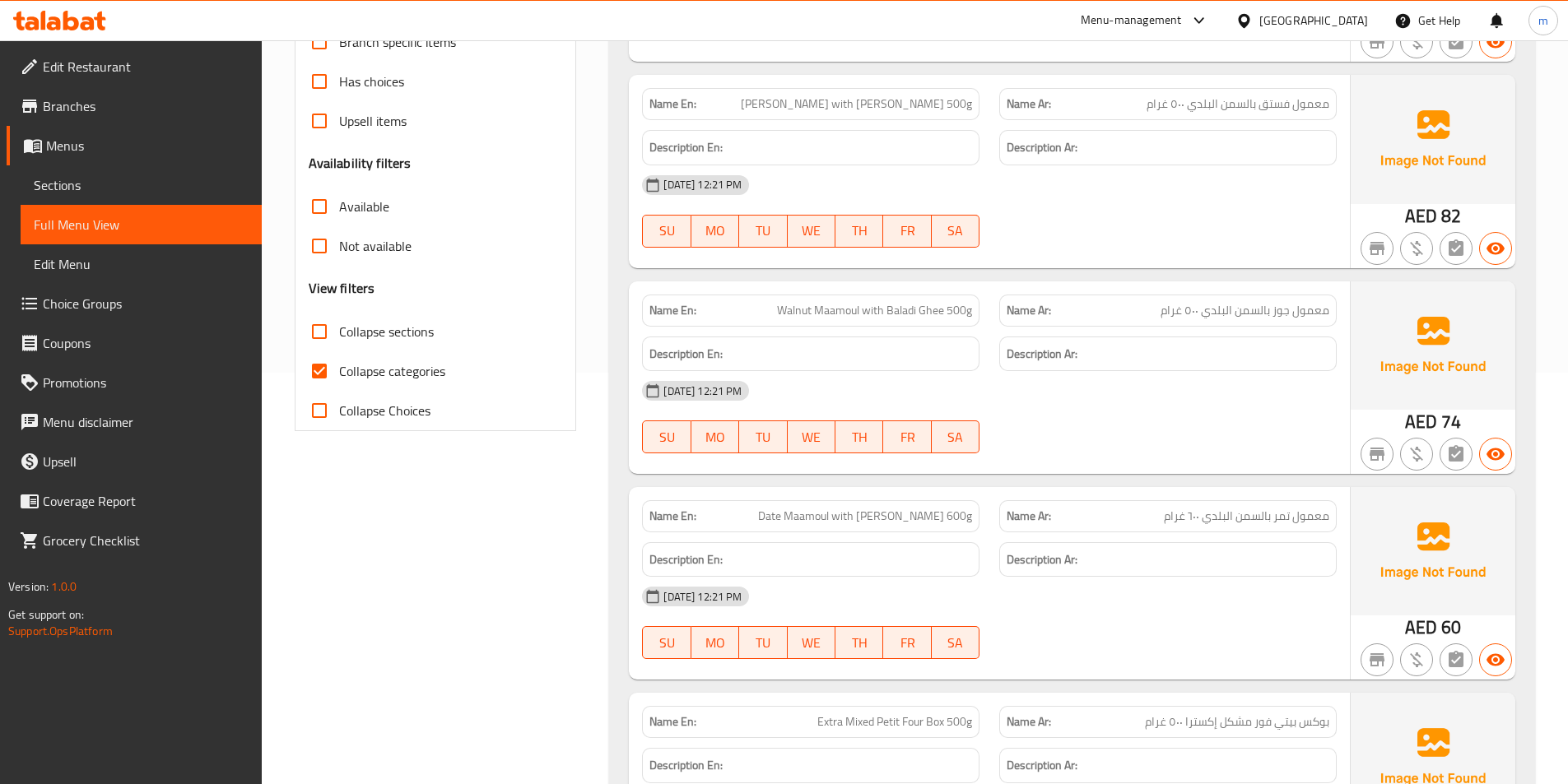
click at [402, 339] on span "Collapse sections" at bounding box center [386, 331] width 95 height 20
click at [340, 339] on input "Collapse sections" at bounding box center [320, 331] width 40 height 40
checkbox input "true"
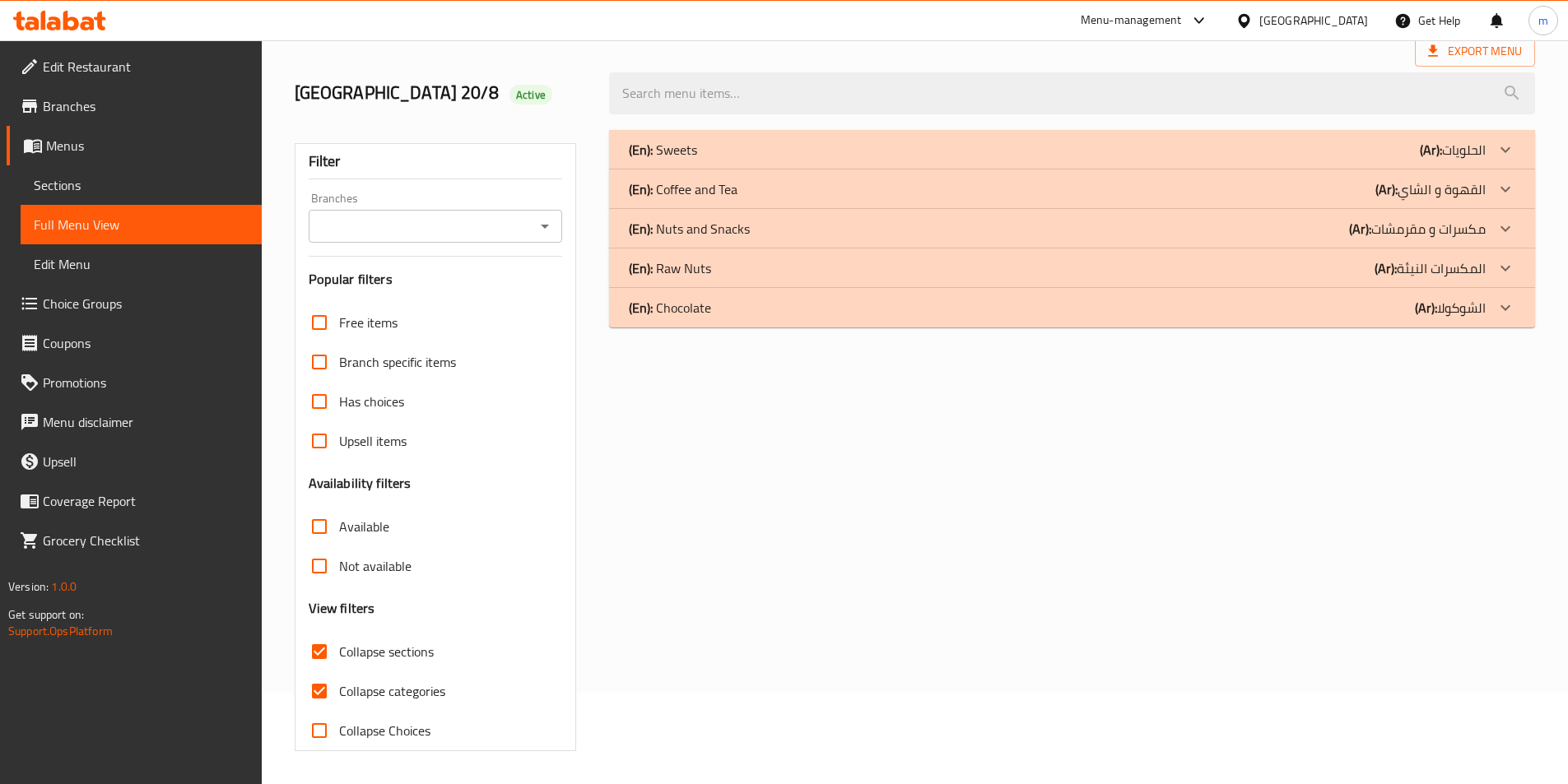
scroll to position [91, 0]
click at [1420, 159] on p "(Ar): مكسرات و مقرمشات" at bounding box center [1453, 149] width 66 height 20
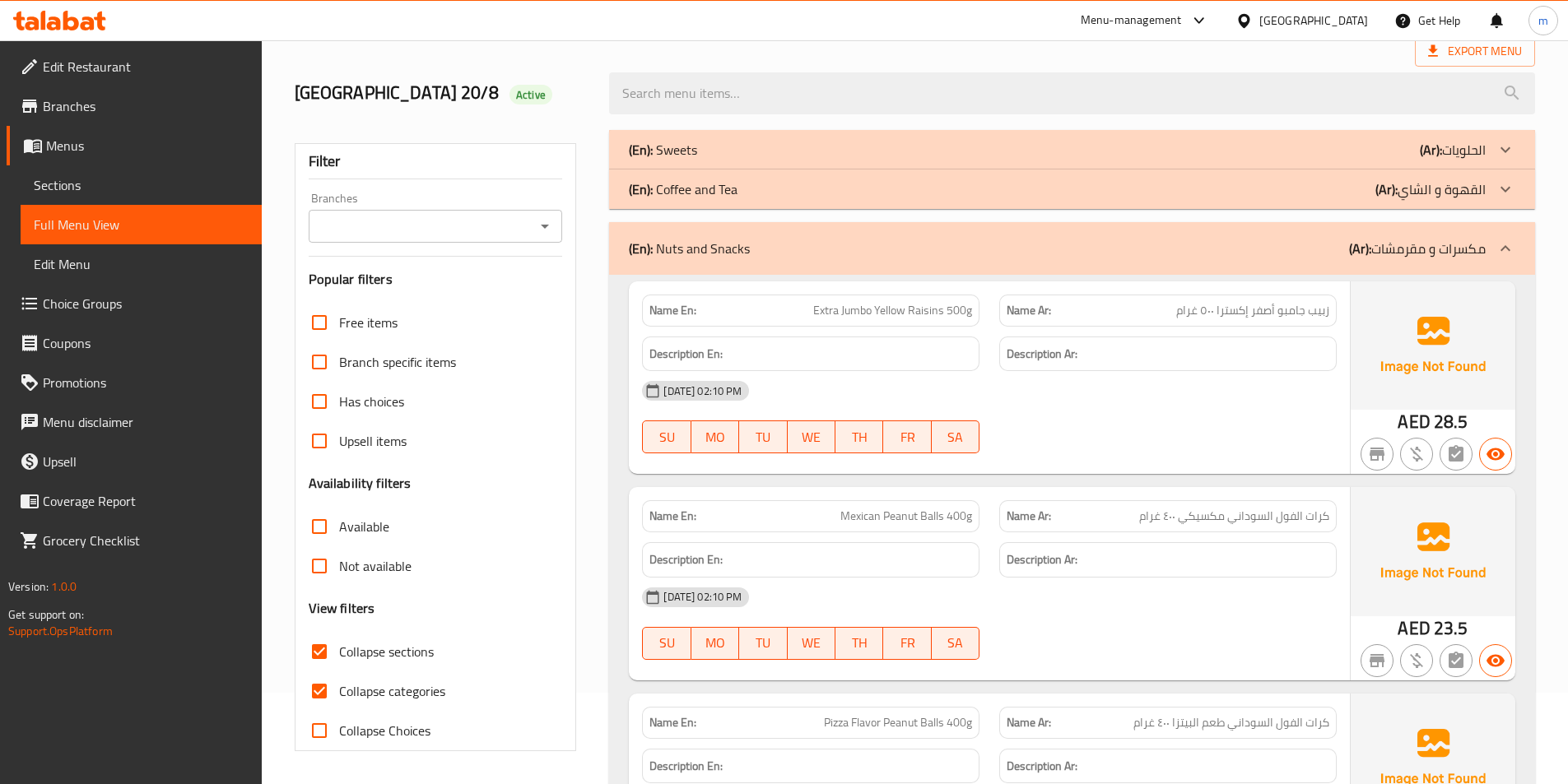
scroll to position [256, 0]
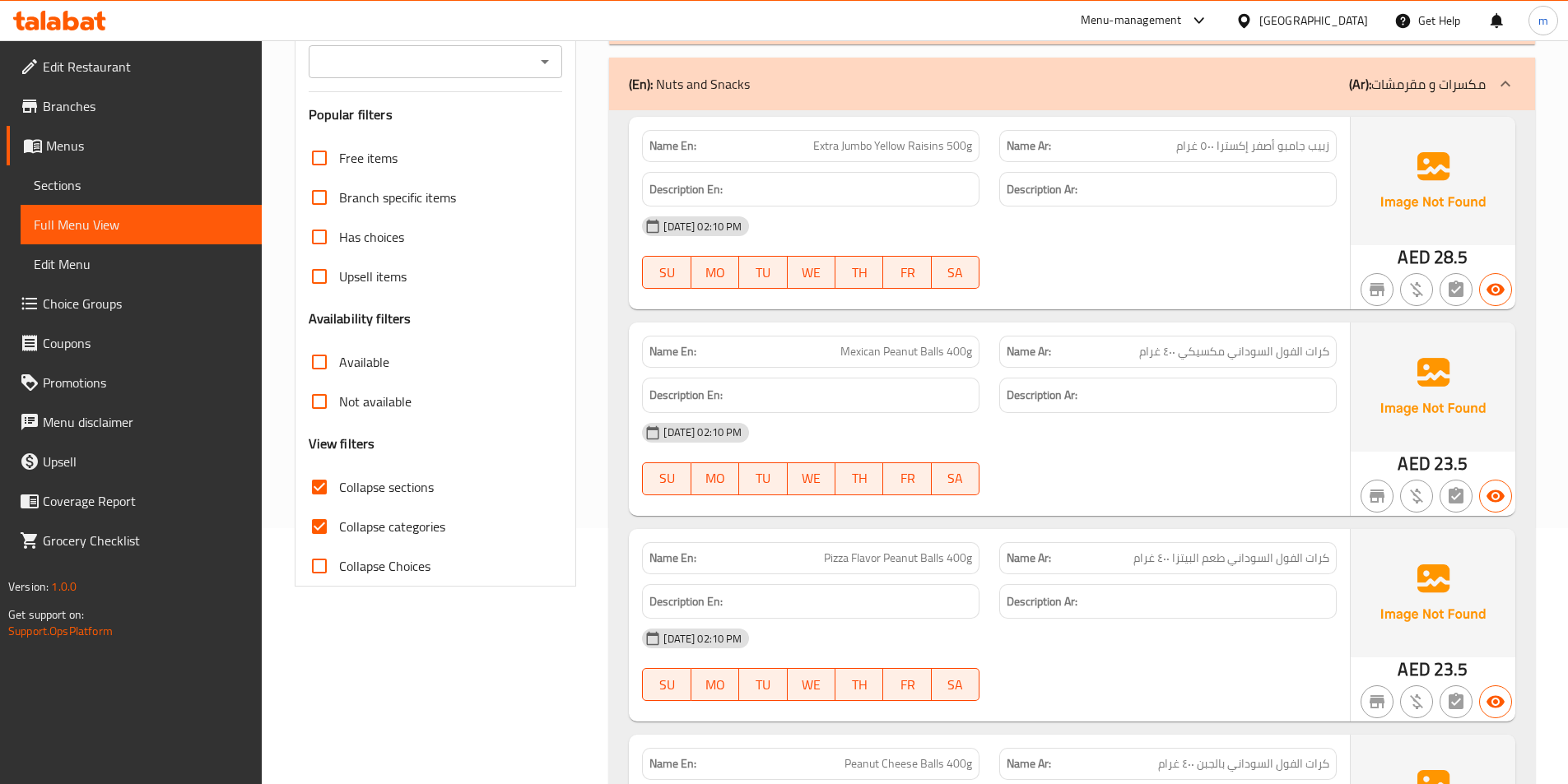
click at [1326, 149] on span "زبيب جامبو أصفر إكسترا ٥٠٠ غرام" at bounding box center [1253, 146] width 153 height 17
copy span "زبيب"
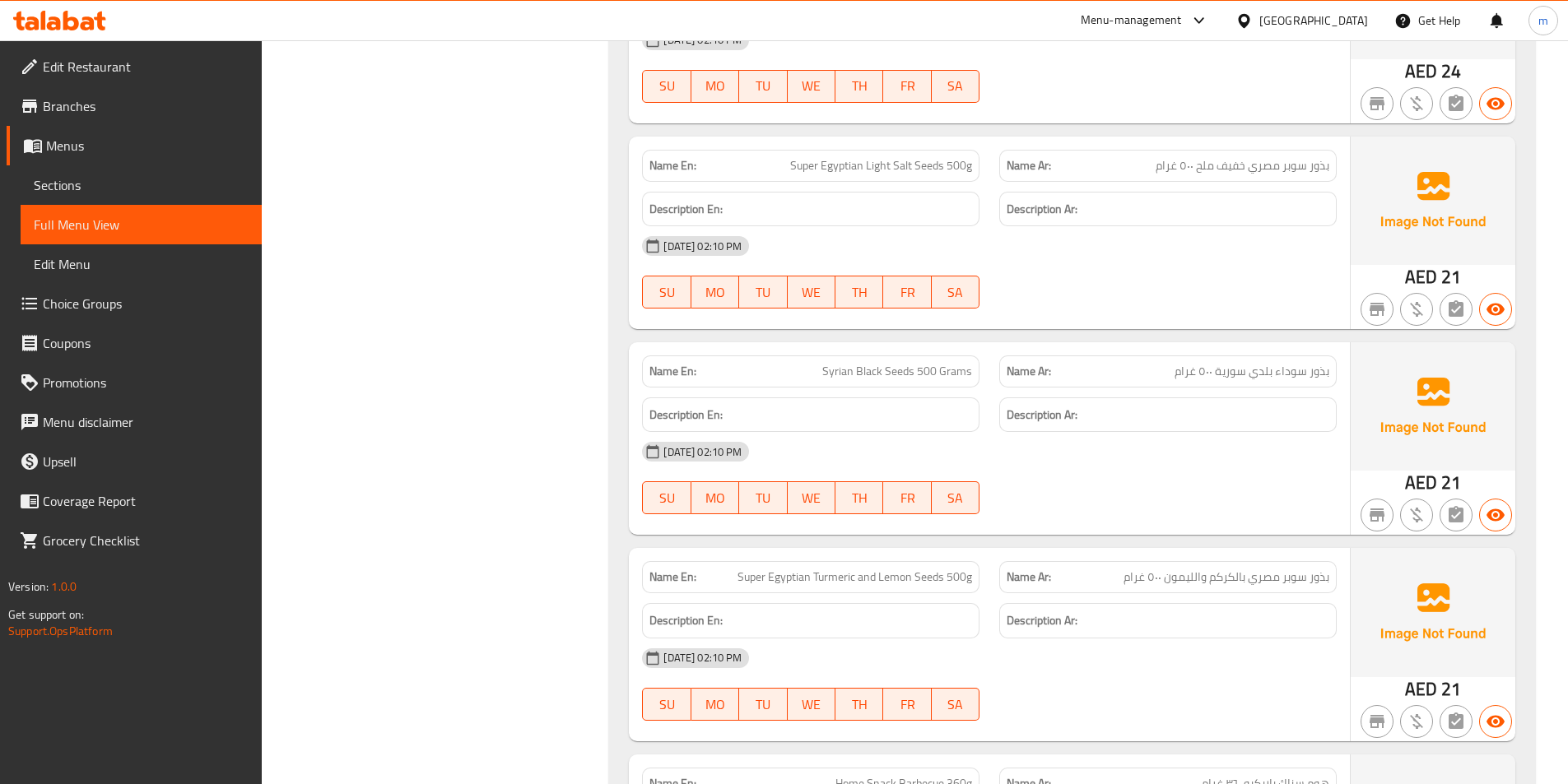
scroll to position [1901, 0]
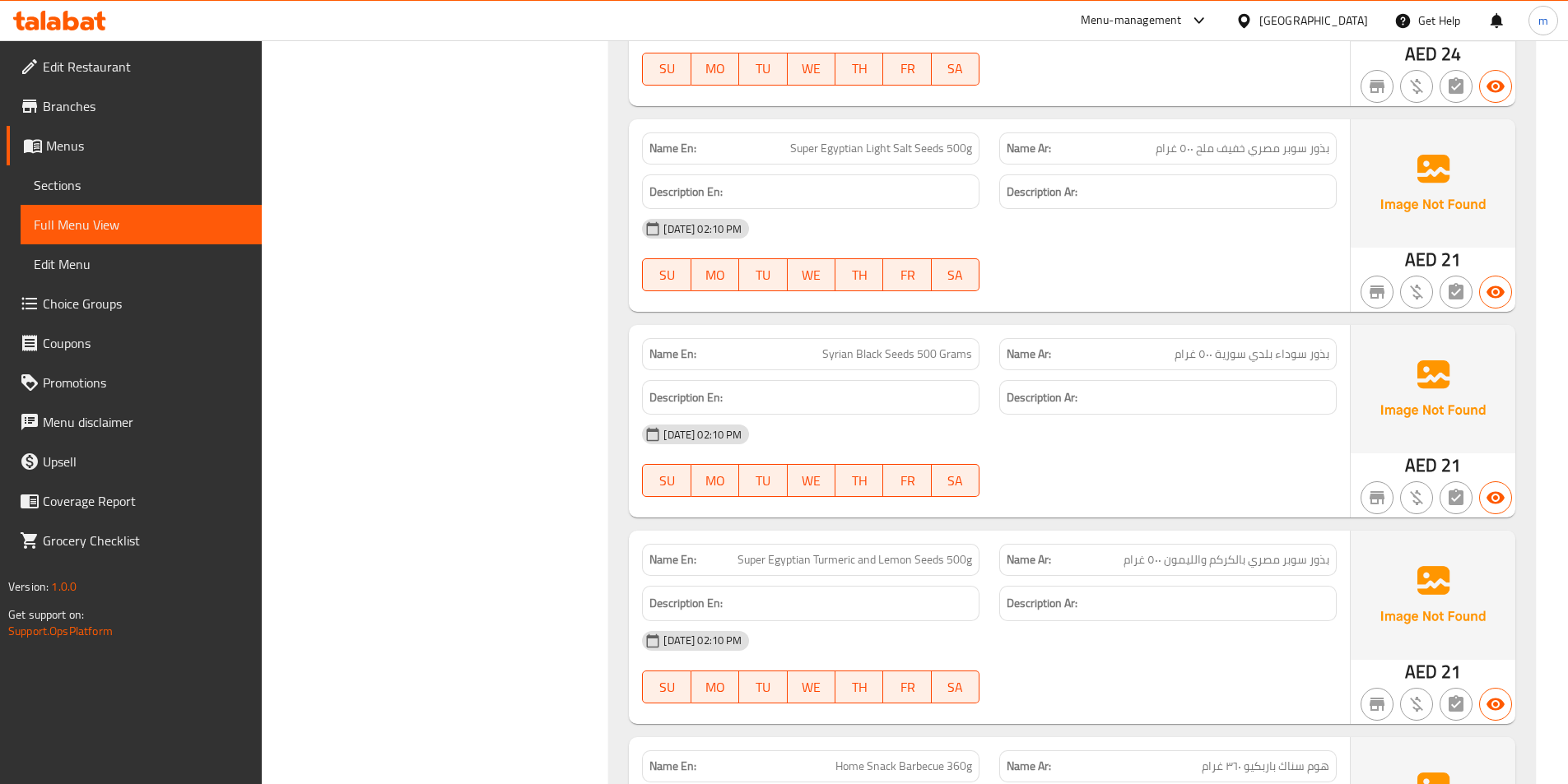
click at [940, 347] on span "Syrian Black Seeds 500 Grams" at bounding box center [897, 354] width 150 height 17
copy span "Syrian Black Seeds 500 Grams"
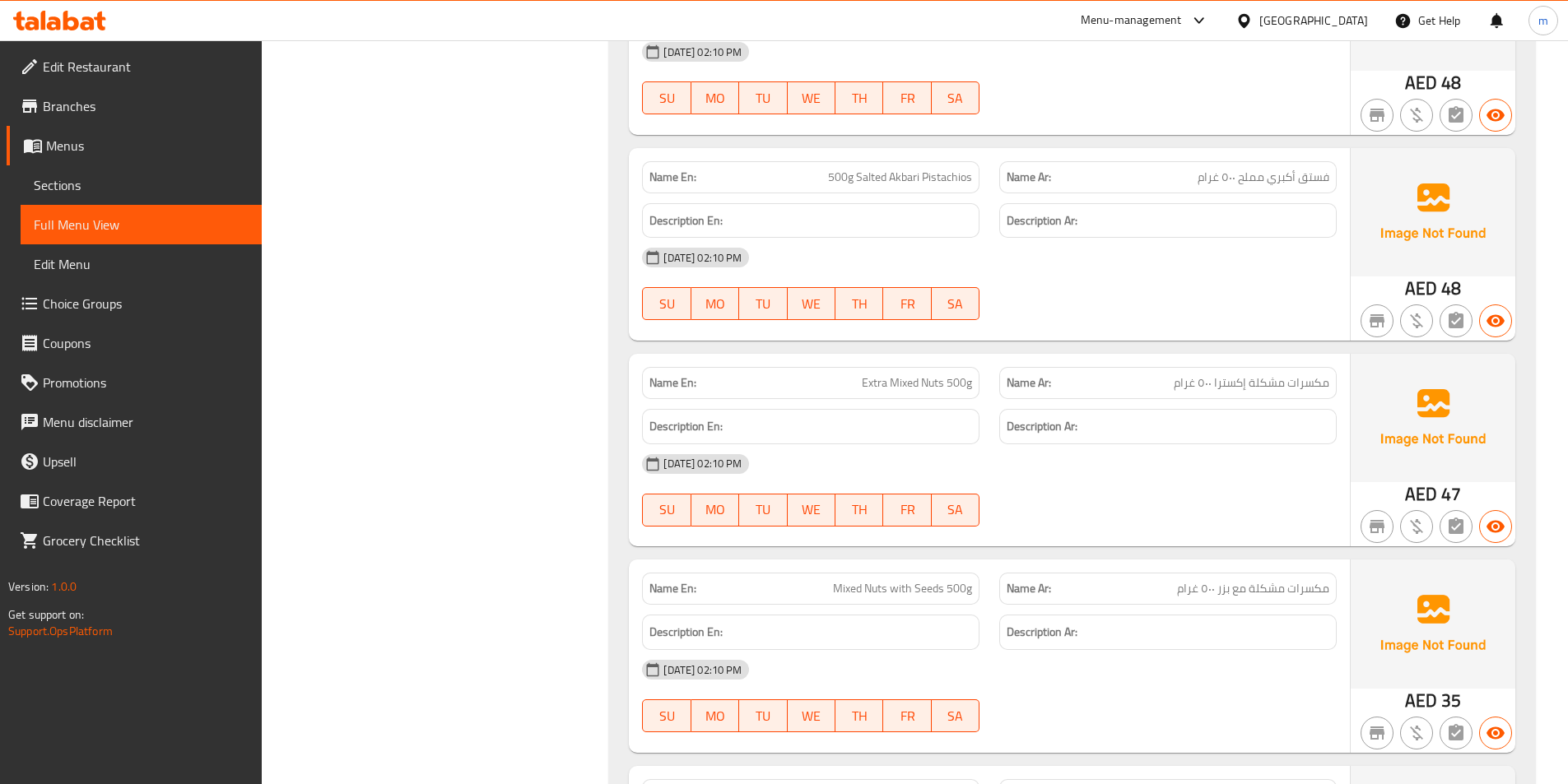
scroll to position [4370, 0]
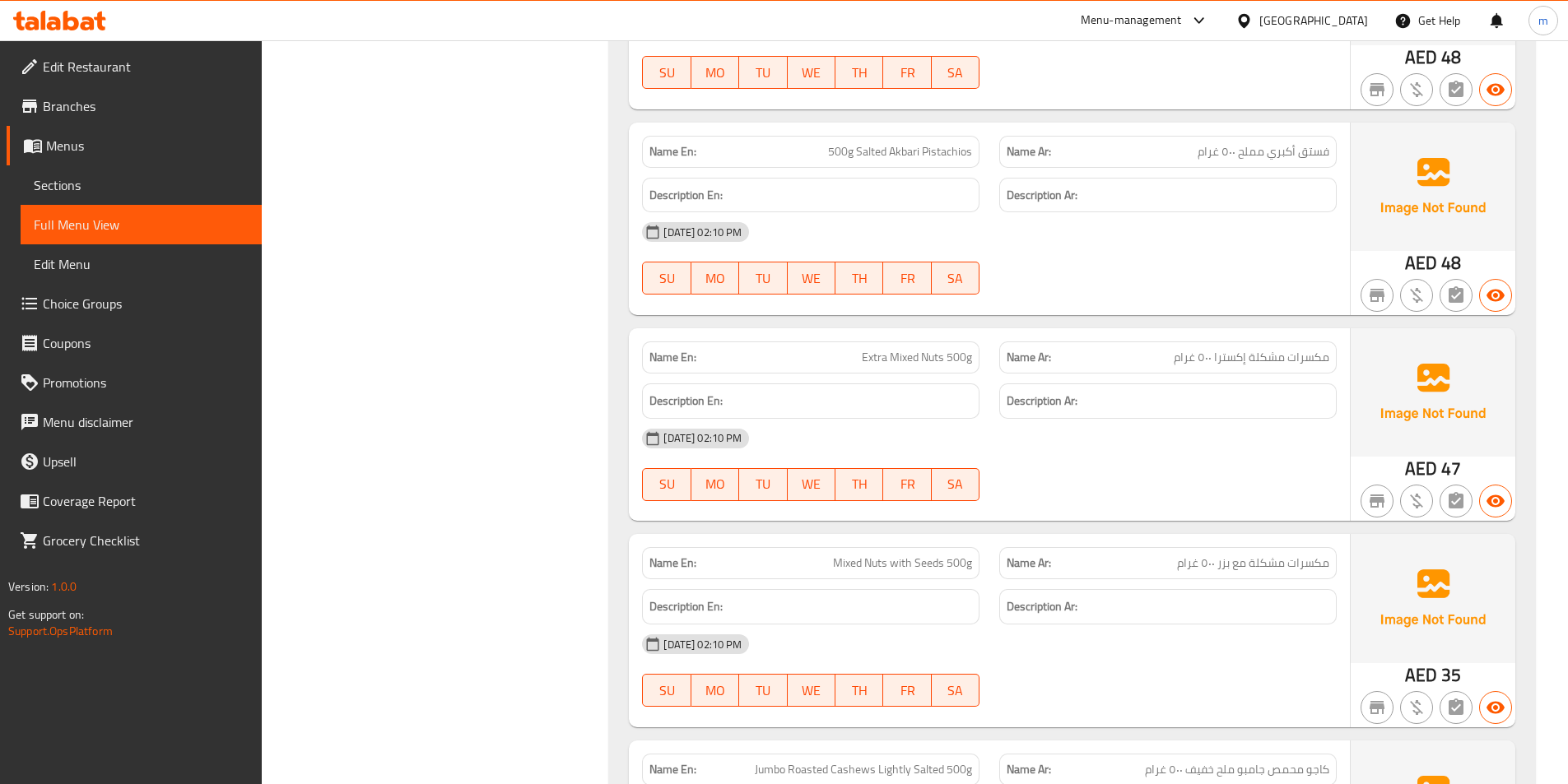
click at [859, 560] on span "Mixed Nuts with Seeds 500g" at bounding box center [902, 563] width 139 height 17
copy span "Mixed Nuts with Seeds 500g"
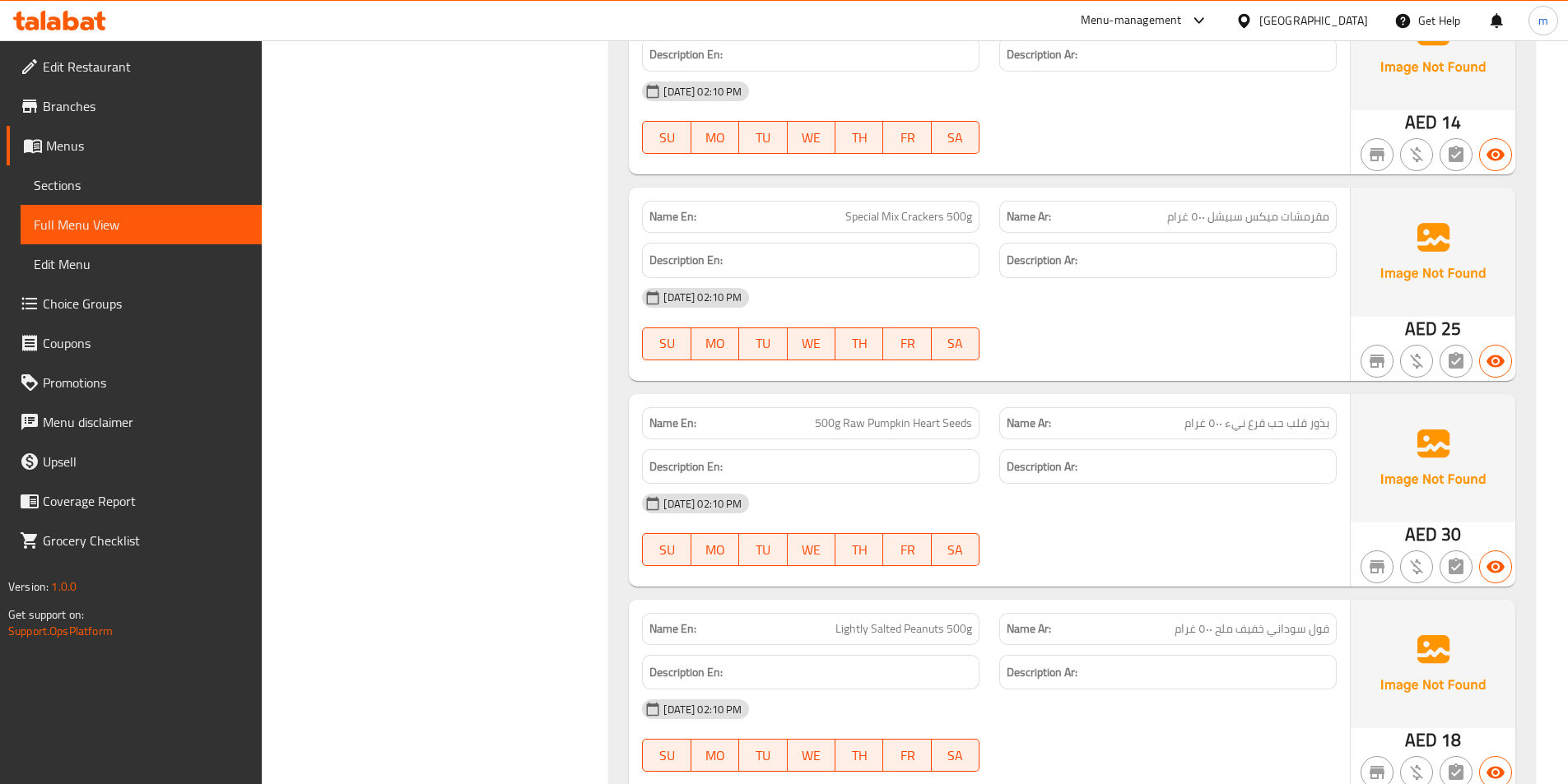
scroll to position [7661, 0]
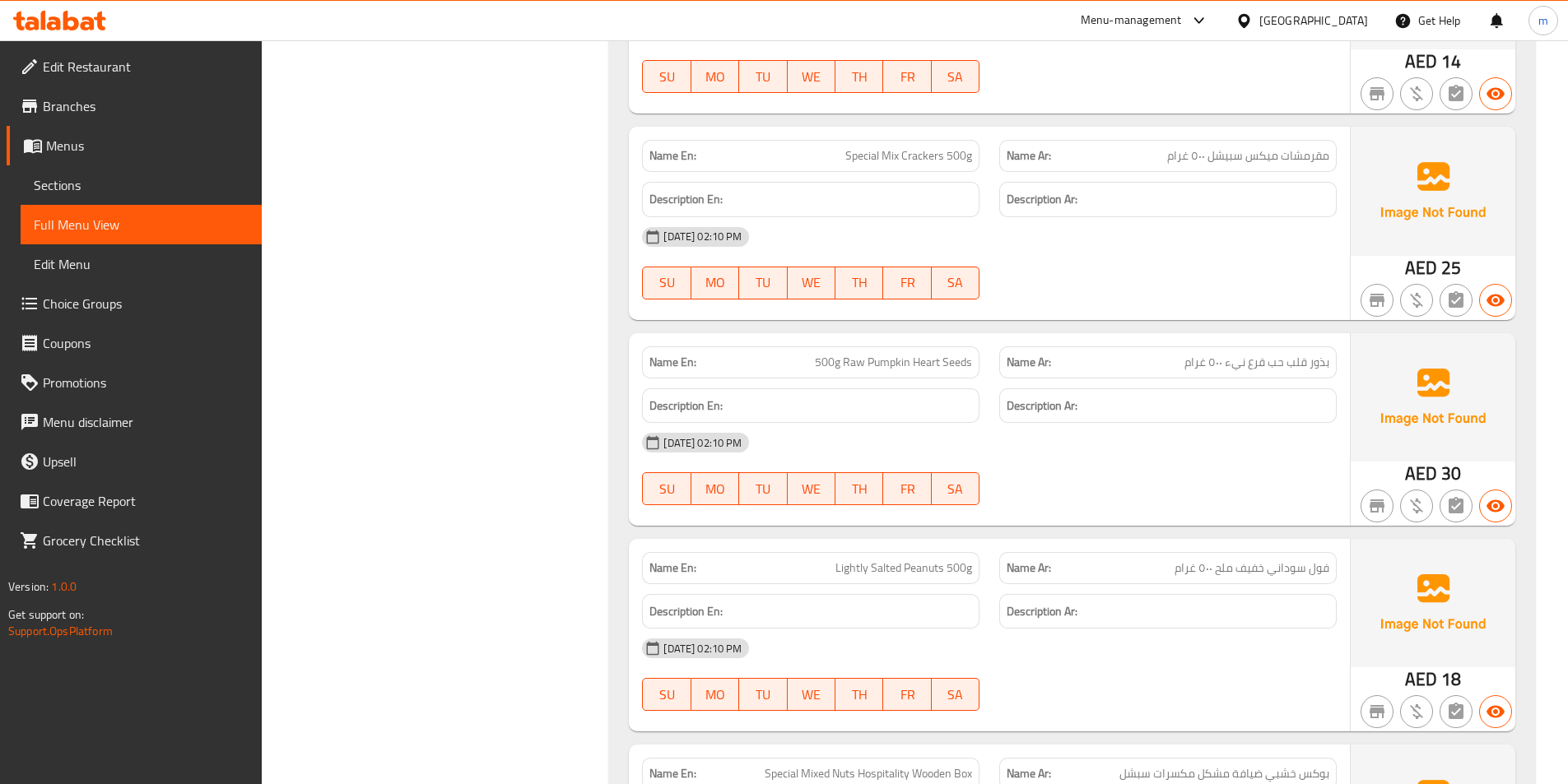
click at [1282, 368] on span "بذور قلب حب قرع نيء ٥٠٠ غرام" at bounding box center [1256, 362] width 145 height 17
copy span "بذور قلب حب قرع نيء ٥٠٠ غرام"
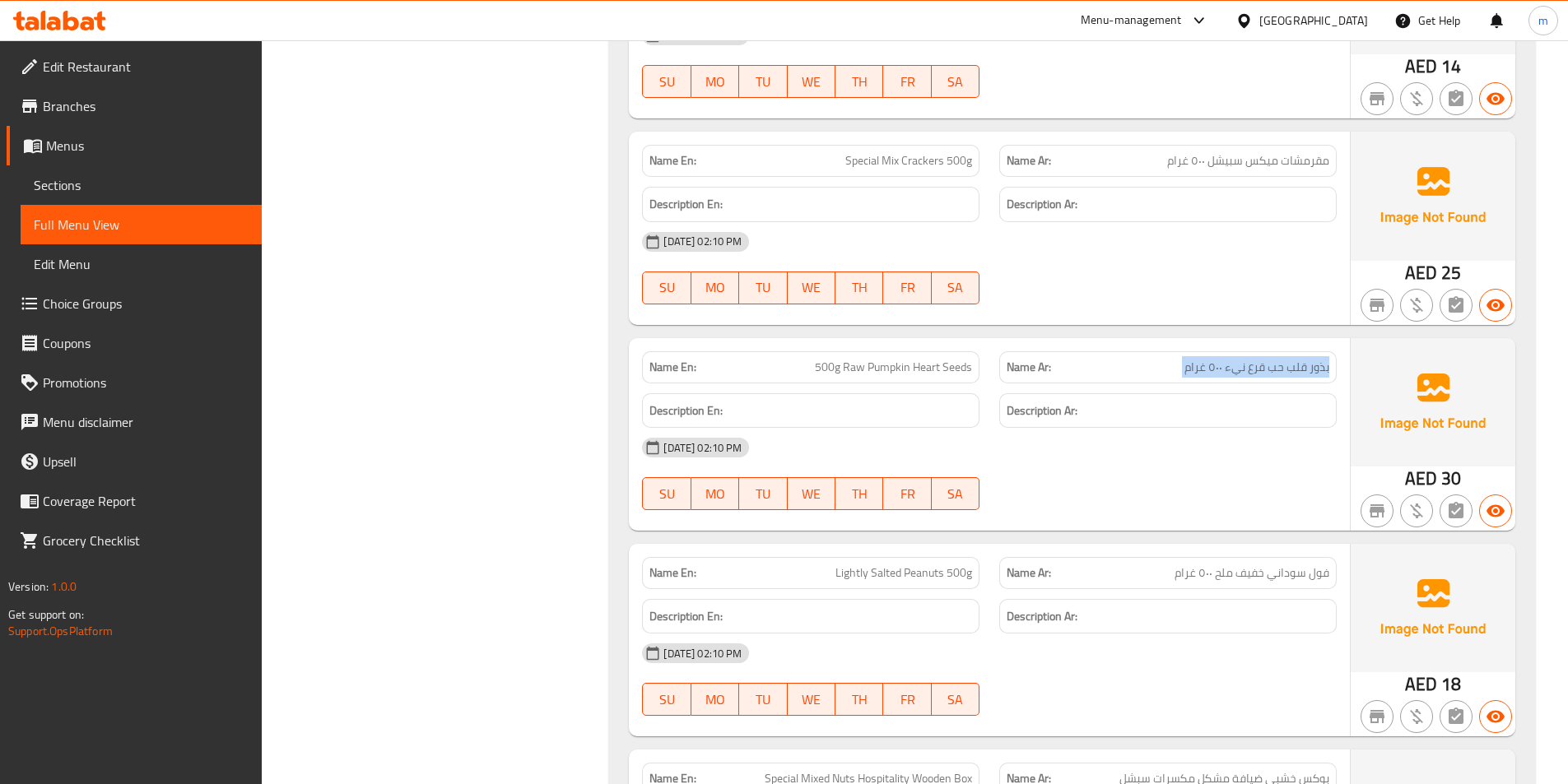
scroll to position [7972, 0]
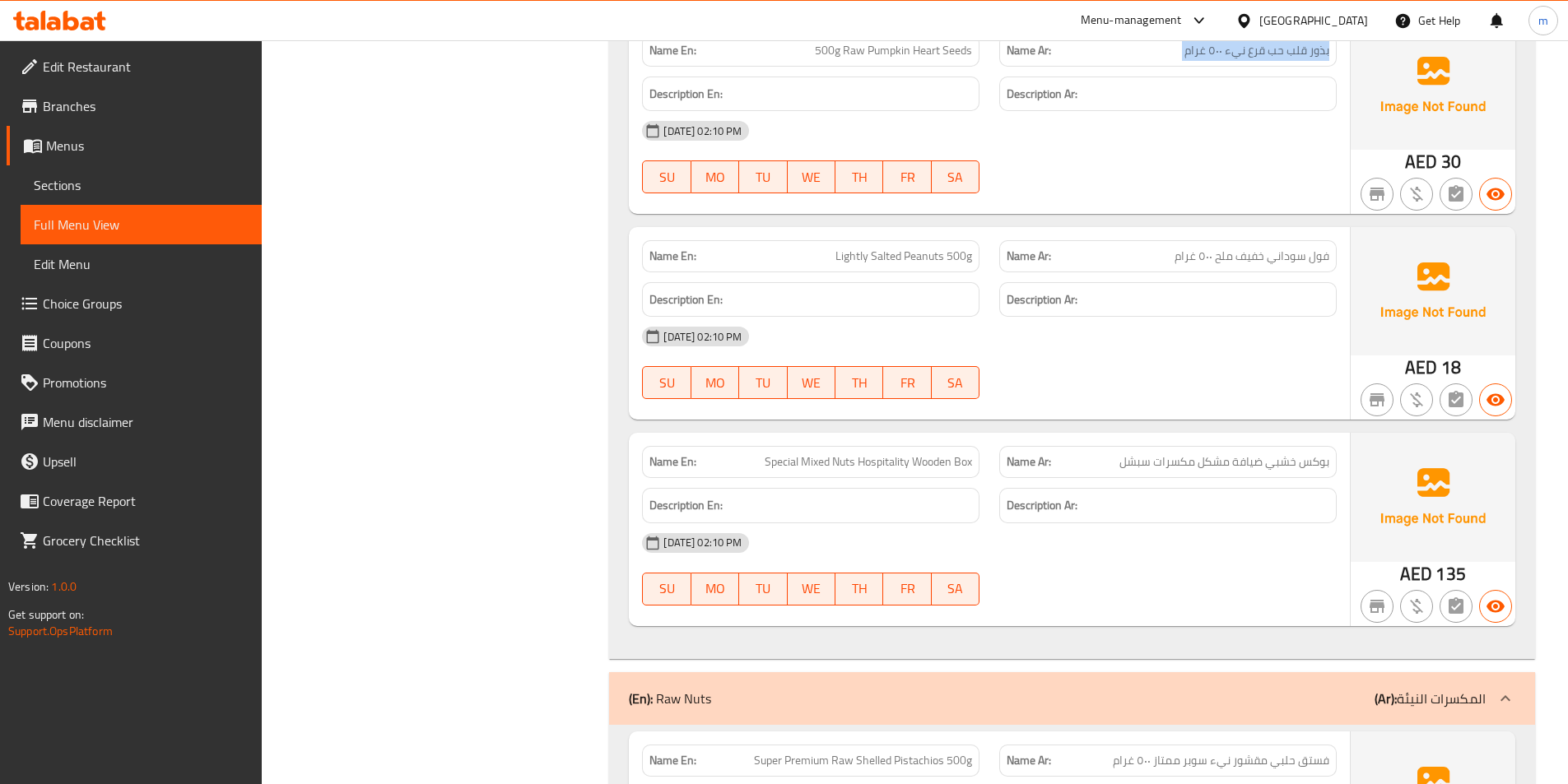
scroll to position [8302, 0]
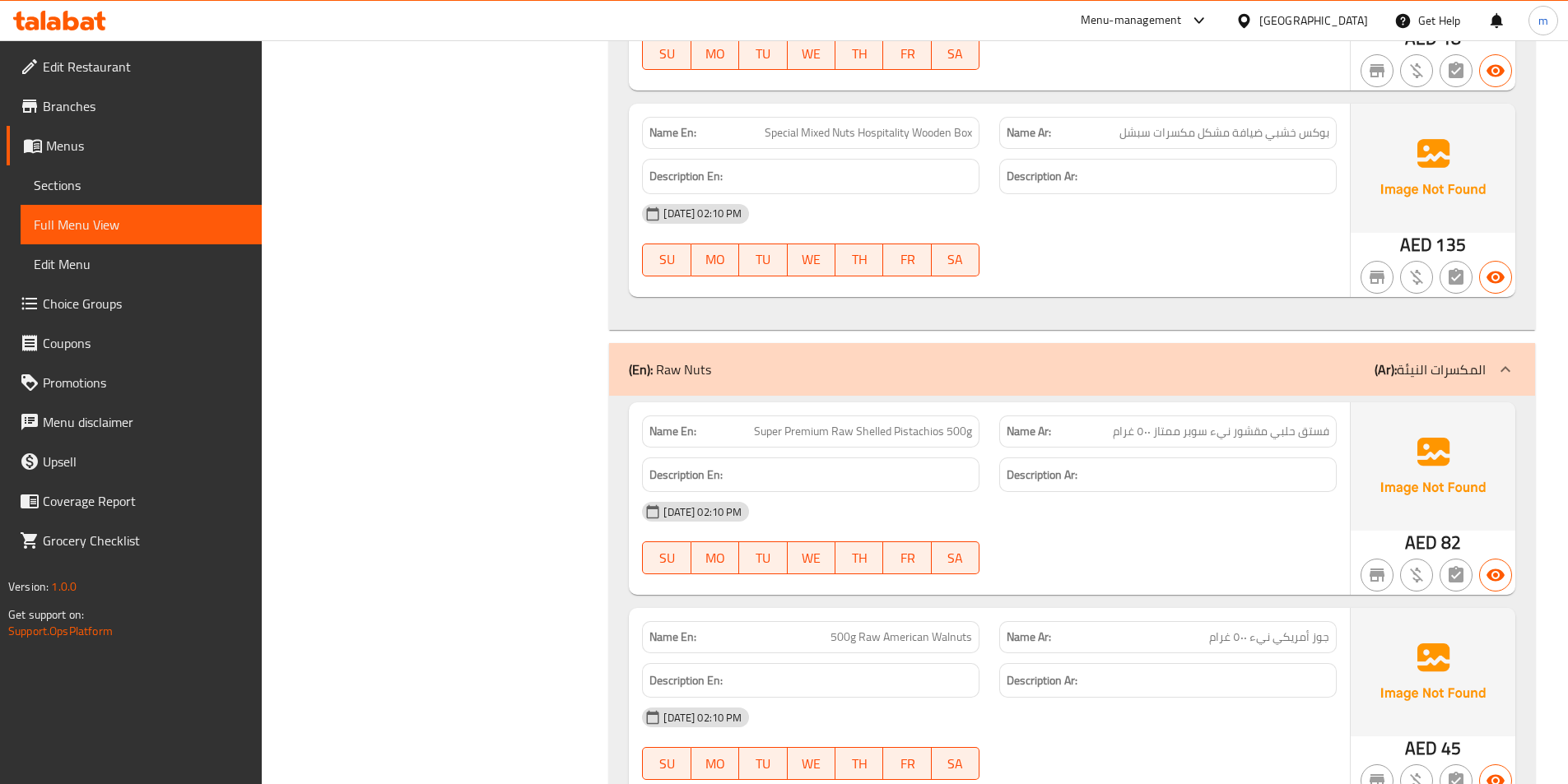
copy span "Super Premium Raw Shelled Pistachios 500g"
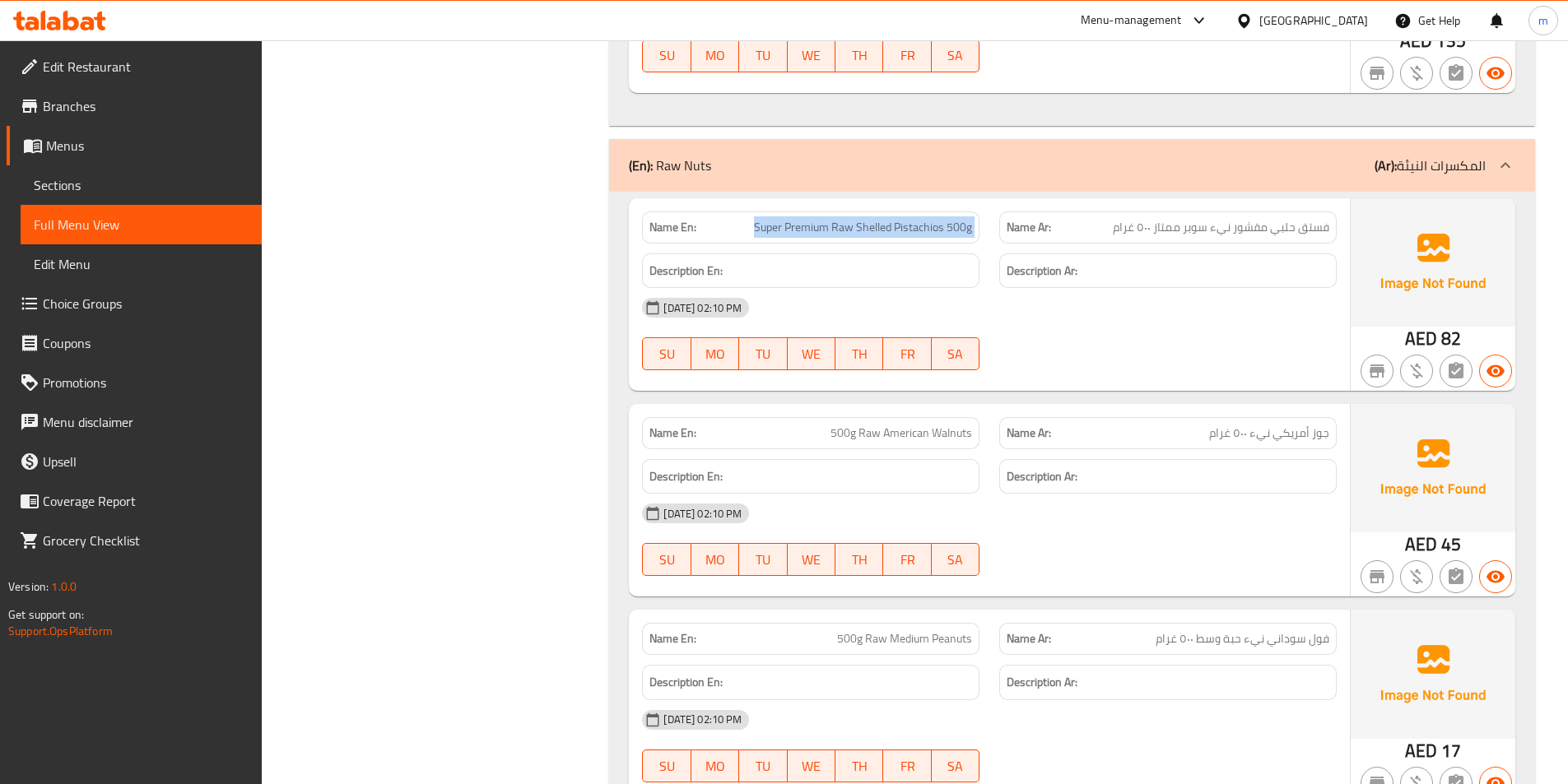
scroll to position [8548, 0]
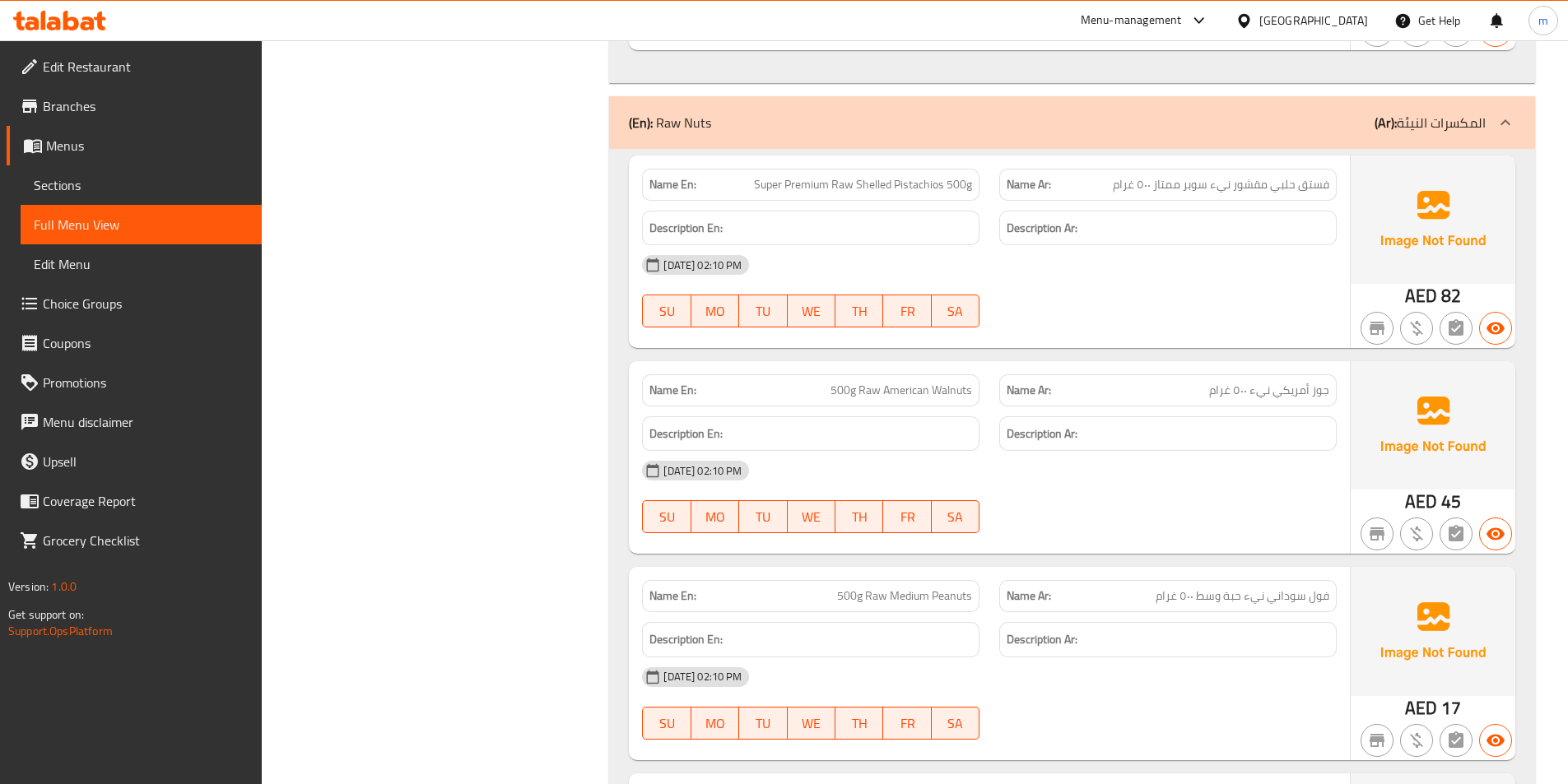
copy span "حبة"
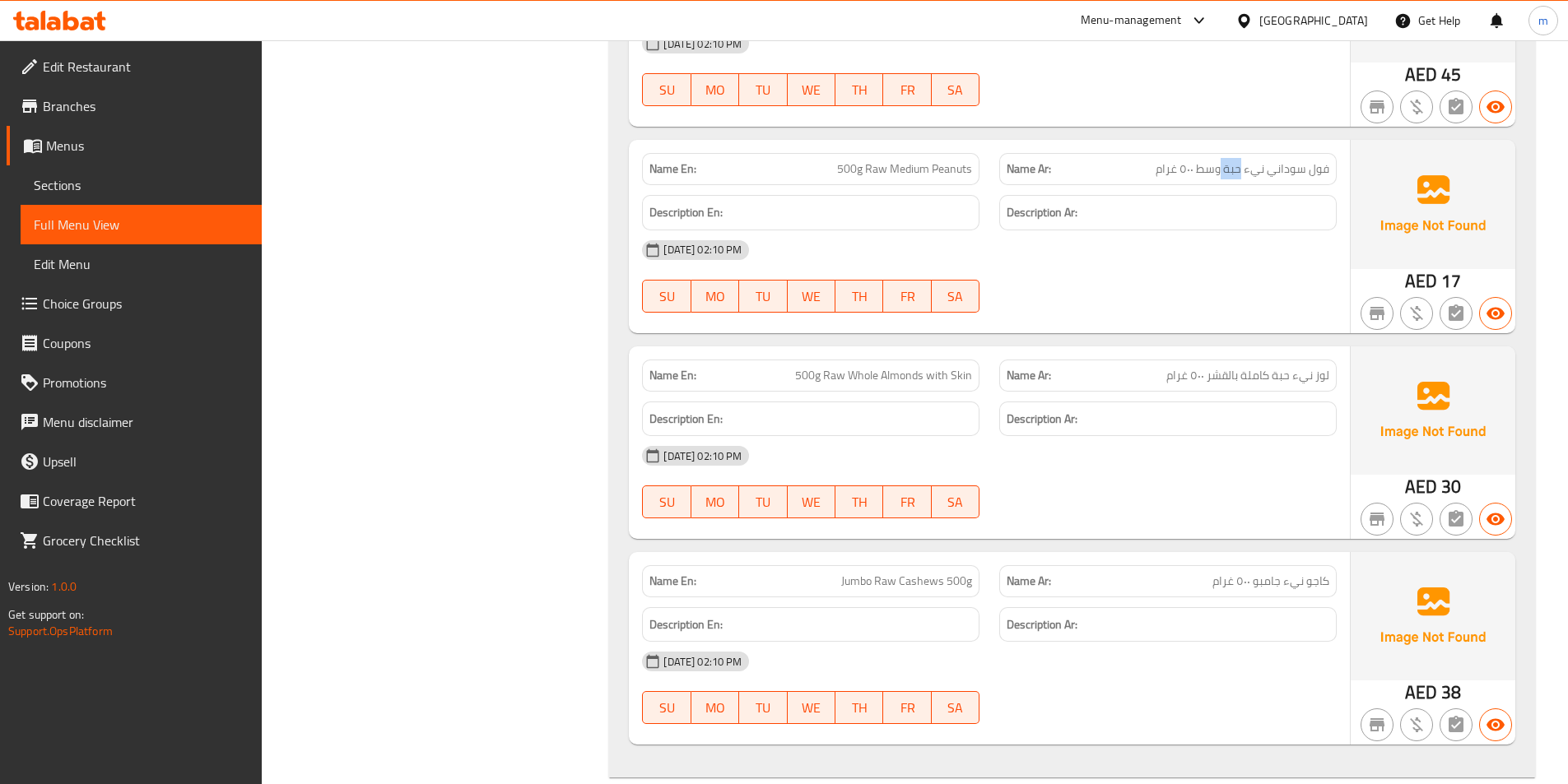
scroll to position [9054, 0]
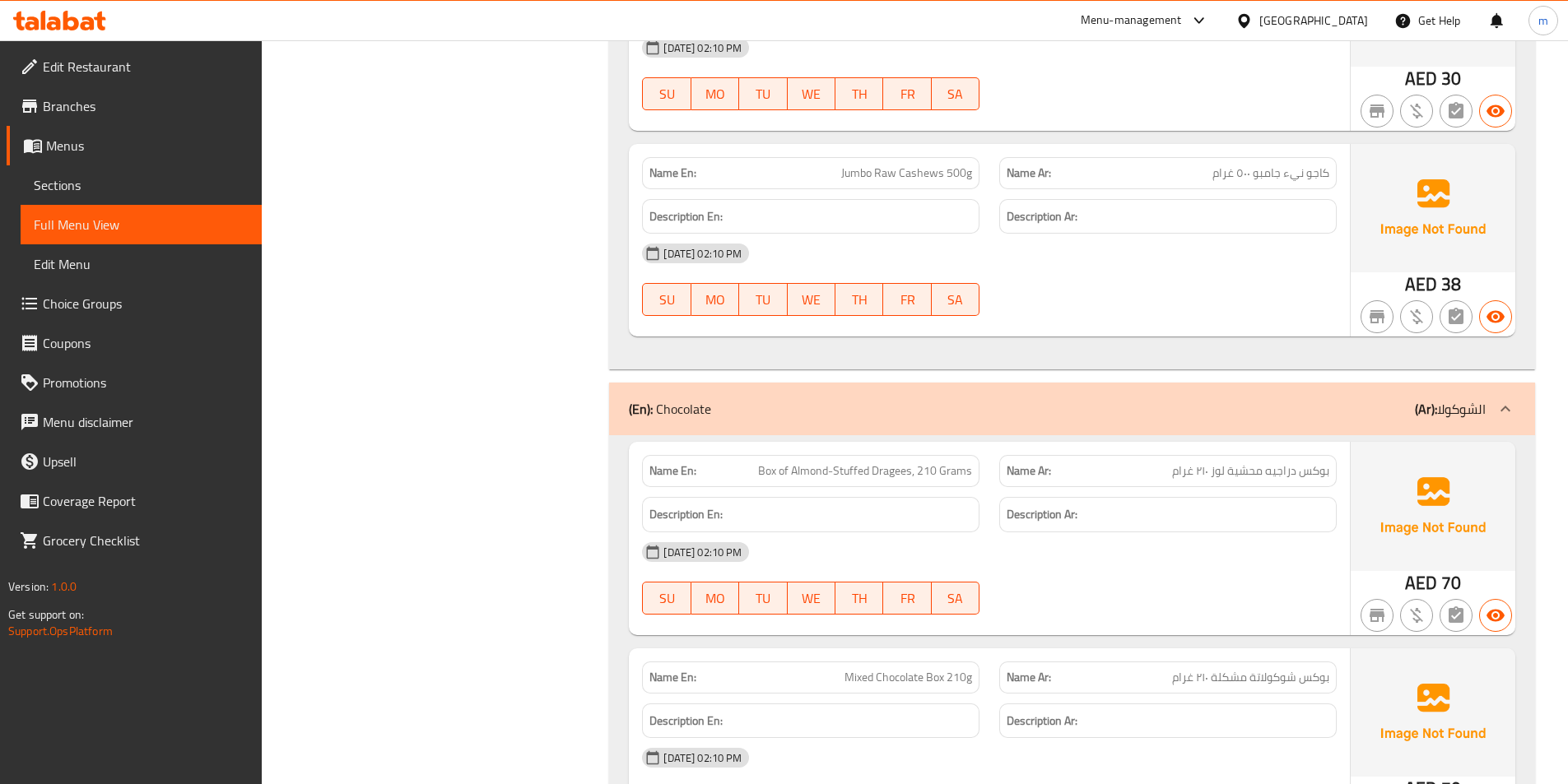
scroll to position [9960, 0]
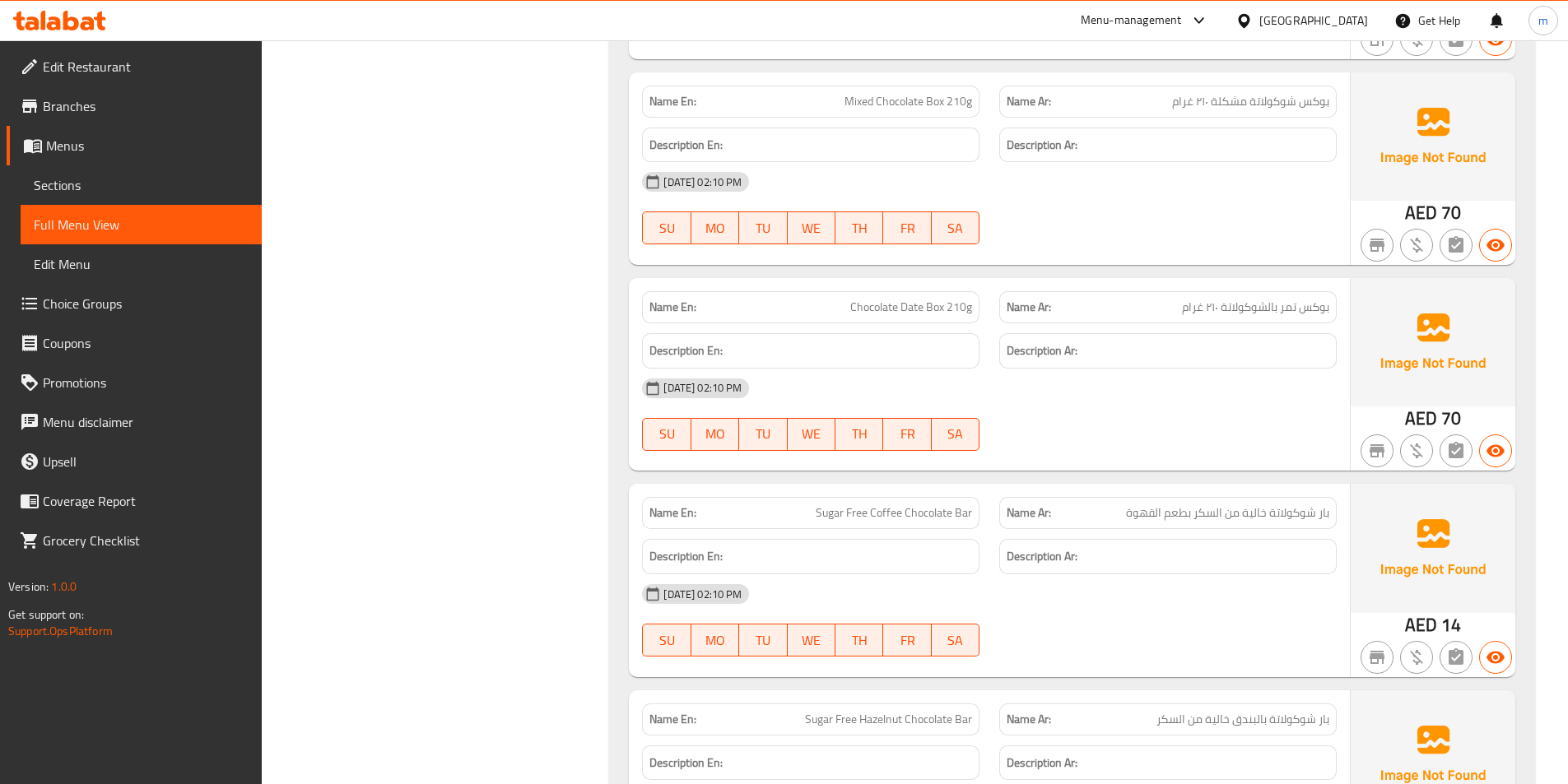
copy span "Sugar Free Coffee Chocolate Bar"
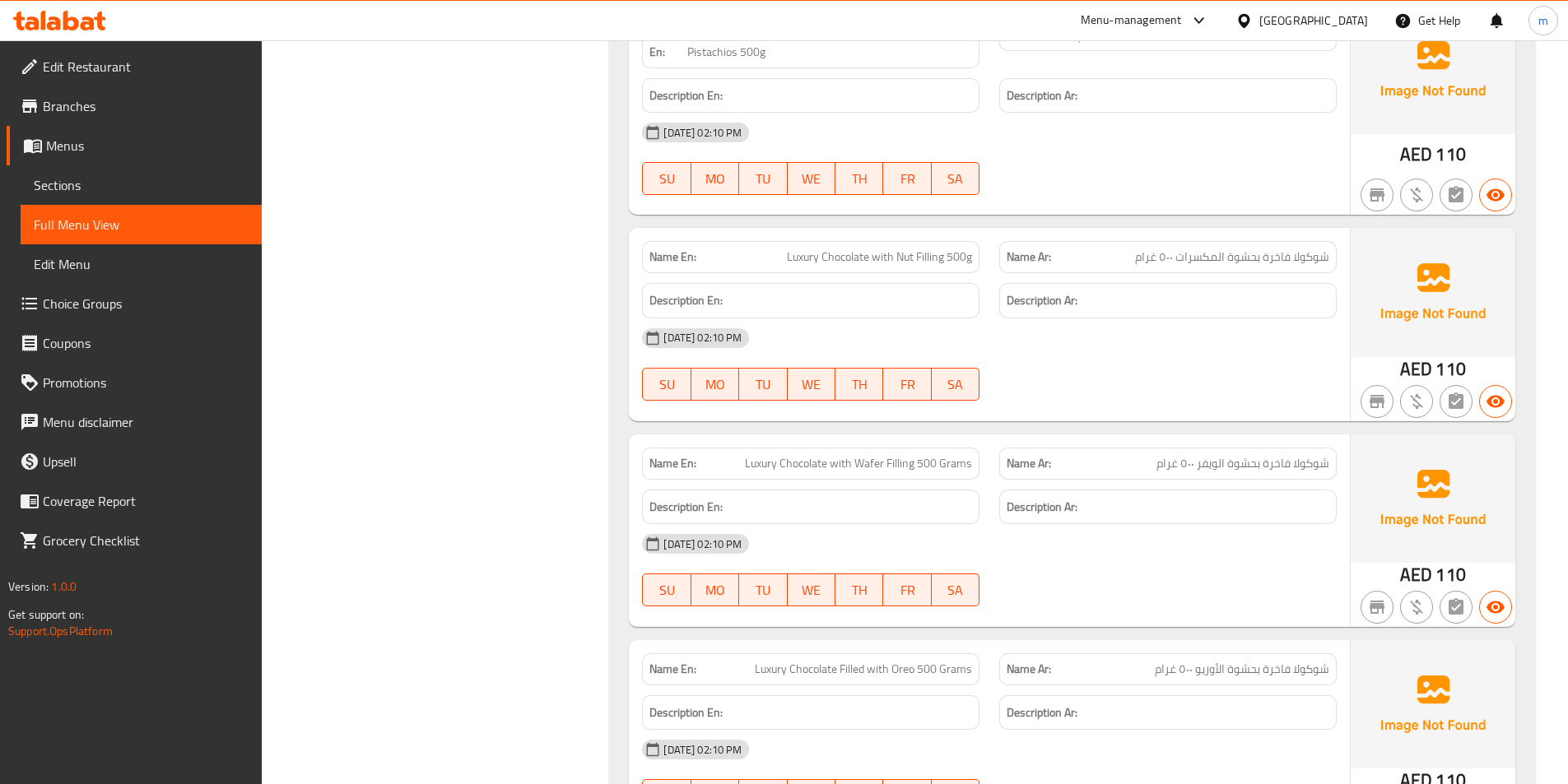
scroll to position [13497, 0]
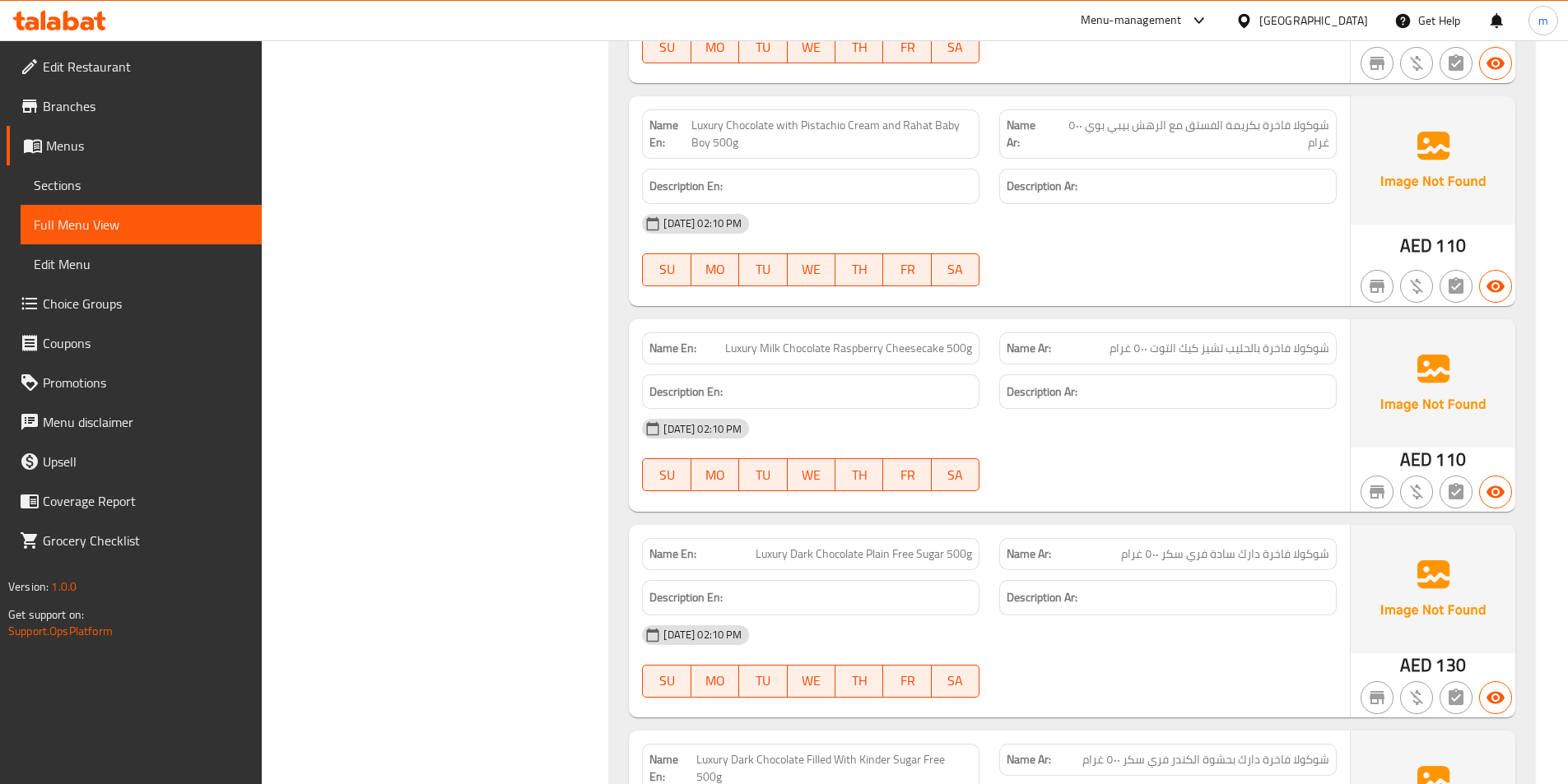
scroll to position [14567, 0]
copy span "التوت"
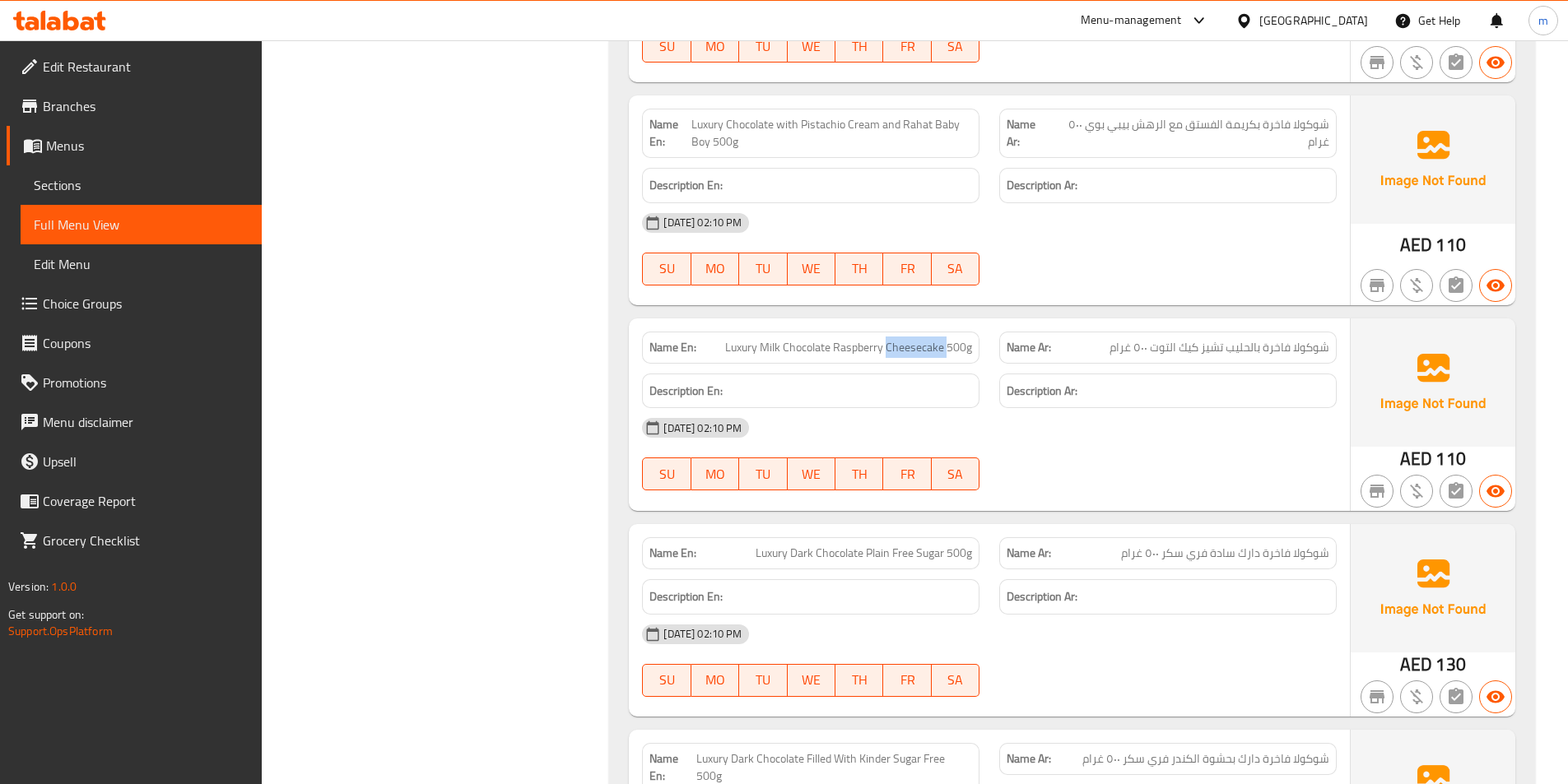
copy span "Luxury Milk Chocolate Raspberry Cheesecake 500g"
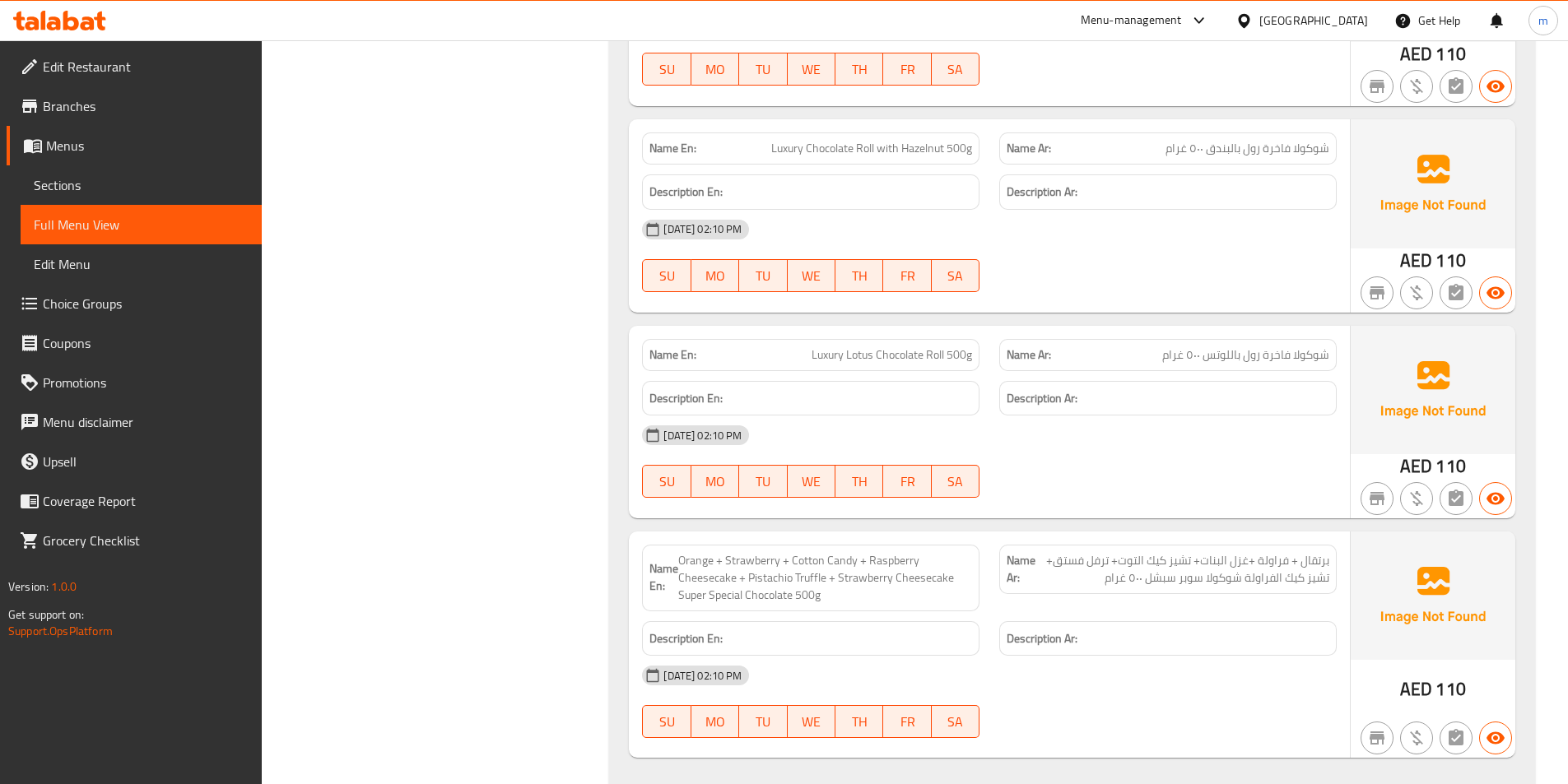
scroll to position [17928, 0]
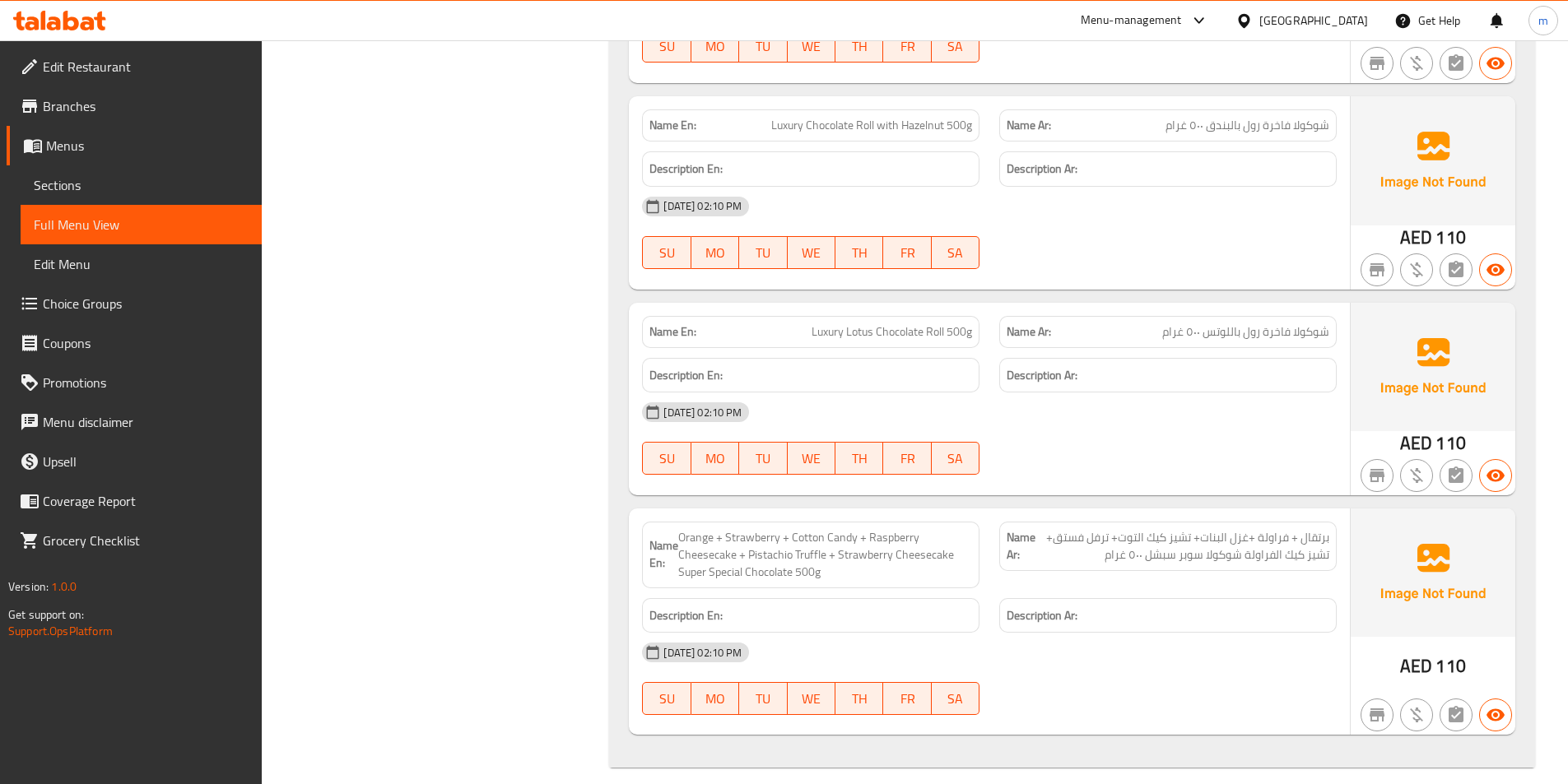
click at [911, 529] on span "Orange + Strawberry + Cotton Candy + Raspberry Cheesecake + Pistachio Truffle +…" at bounding box center [825, 555] width 294 height 52
copy span "Orange + Strawberry + Cotton Candy + Raspberry Cheesecake + Pistachio Truffle +…"
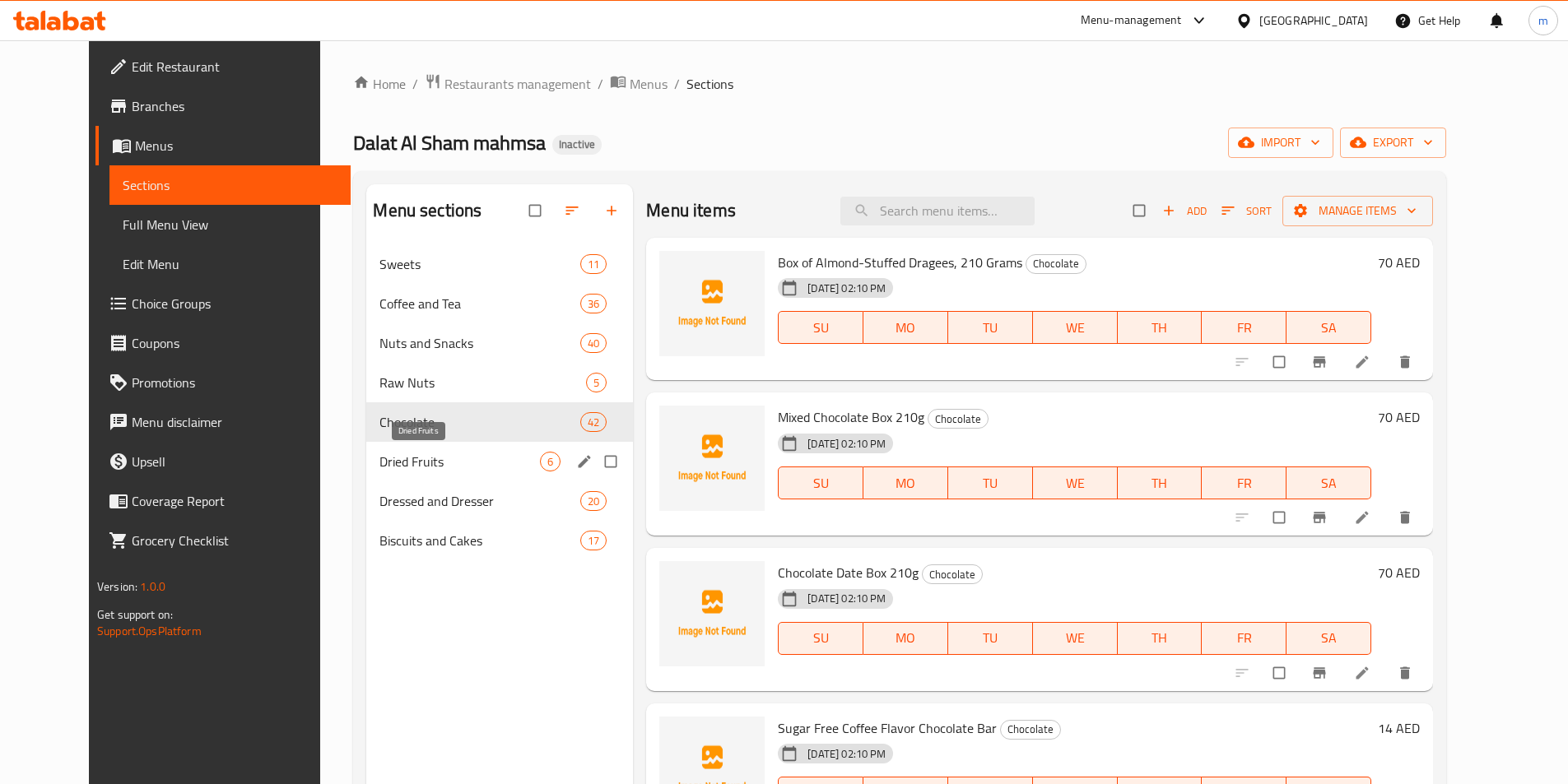
click at [462, 466] on span "Dried Fruits" at bounding box center [459, 462] width 160 height 20
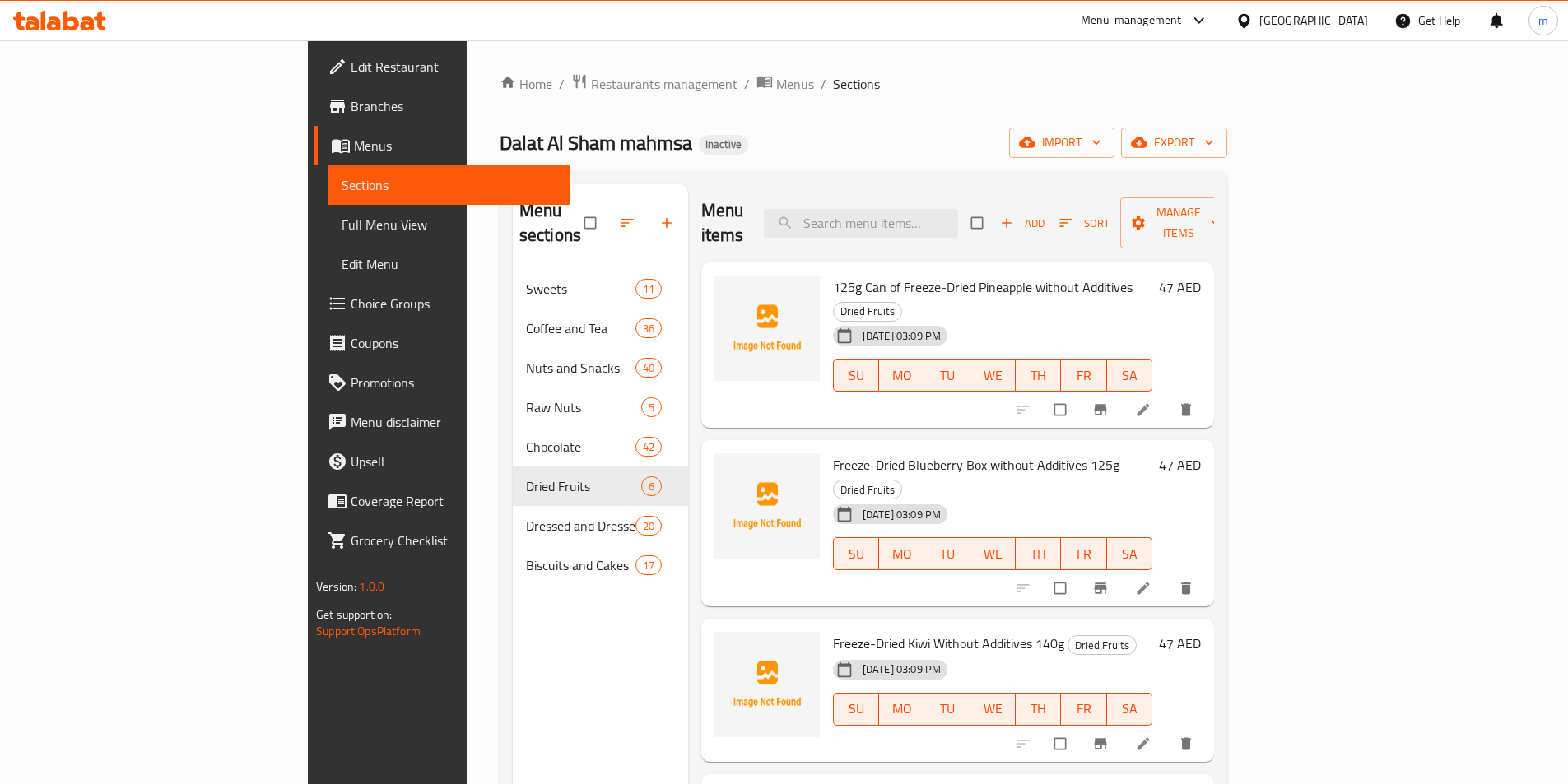
click at [1208, 127] on div "Home / Restaurants management / Menus / Sections Dalat Al Sham mahmsa Inactive …" at bounding box center [864, 527] width 728 height 908
click at [1152, 401] on icon at bounding box center [1143, 410] width 16 height 16
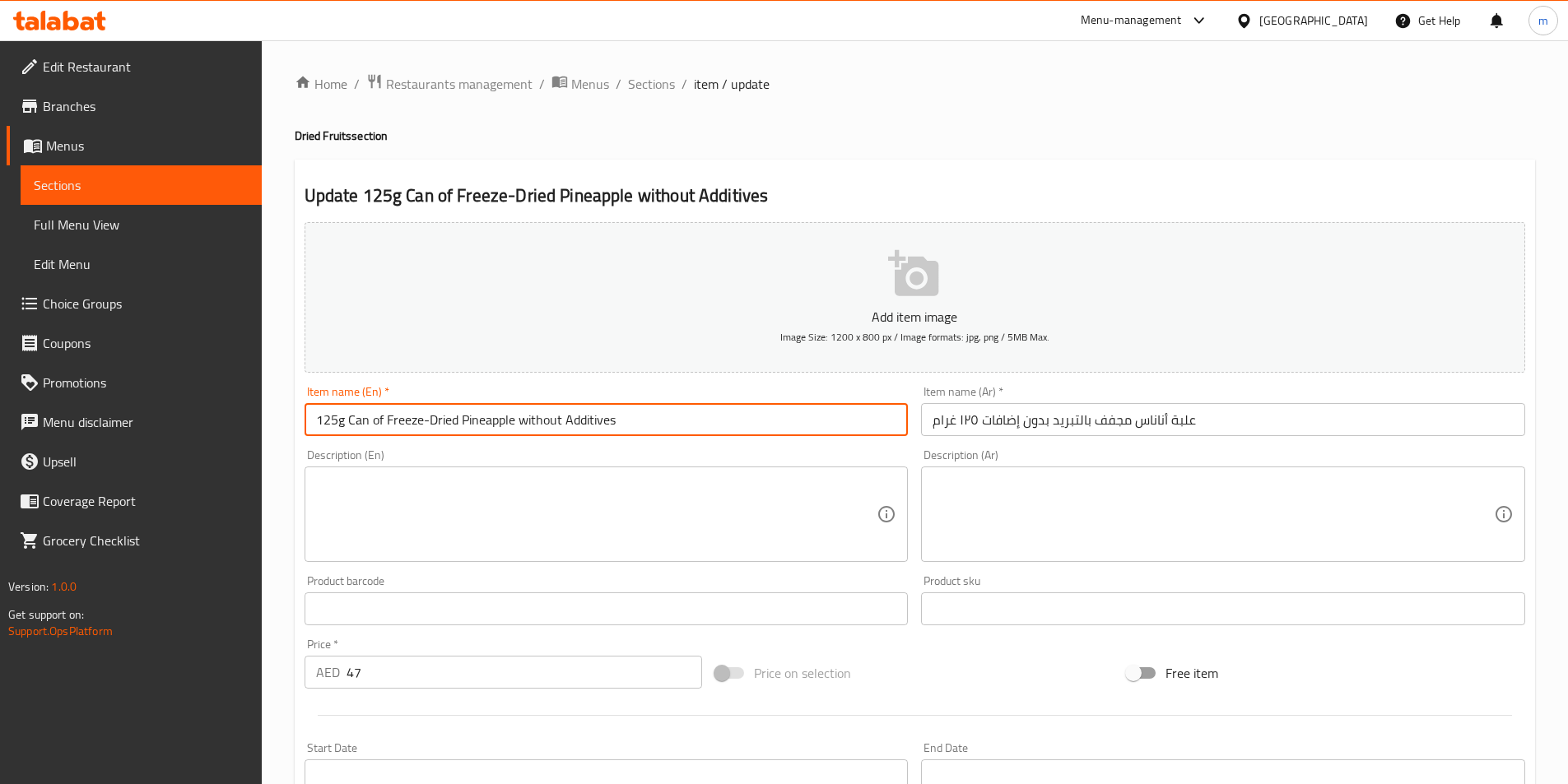
click at [348, 426] on input "125g Can of Freeze-Dried Pineapple without Additives" at bounding box center [606, 419] width 604 height 33
click at [437, 417] on input "125g BOX of Freeze-Dried Pineapple without Additives" at bounding box center [606, 419] width 604 height 33
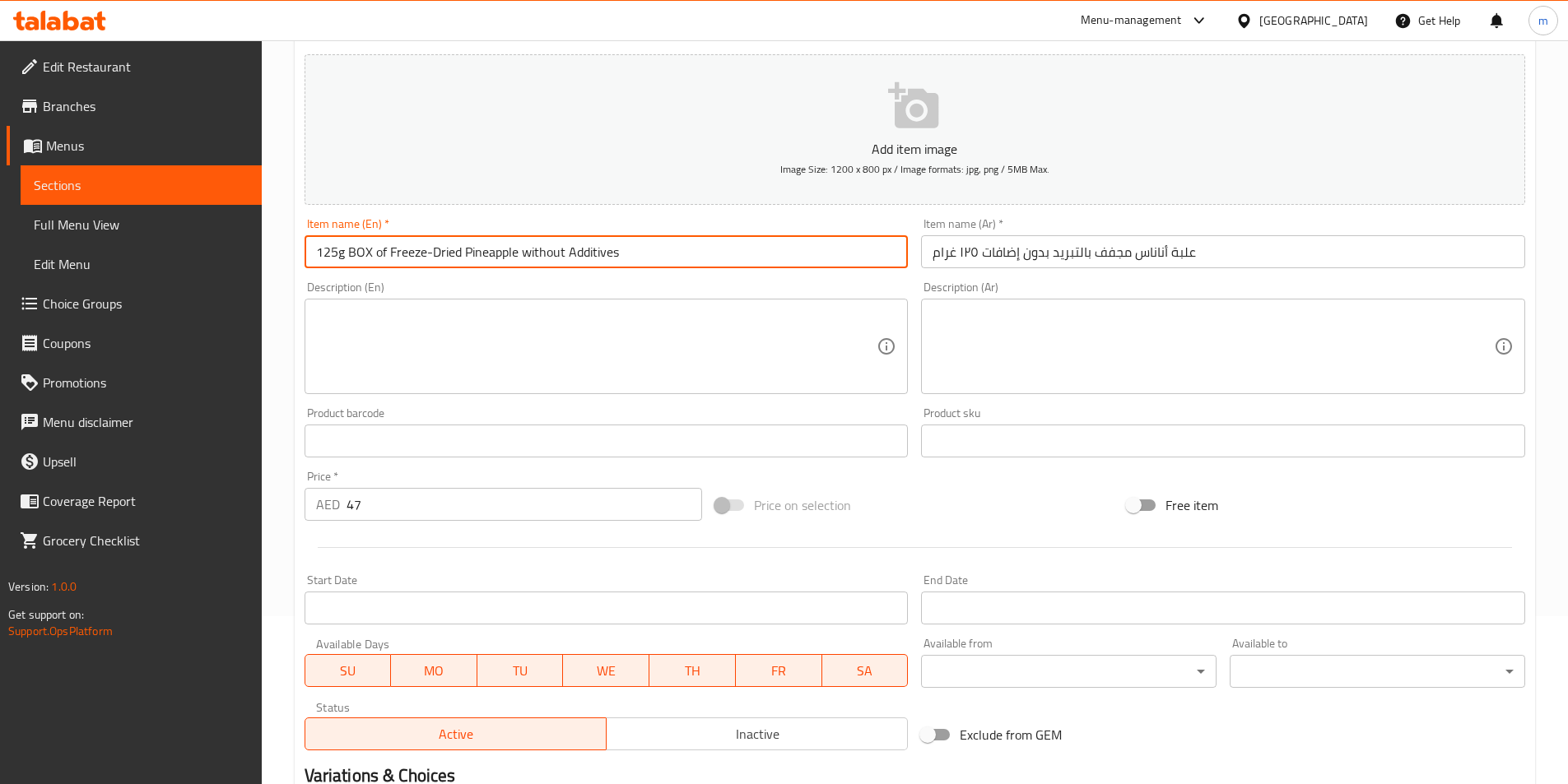
scroll to position [329, 0]
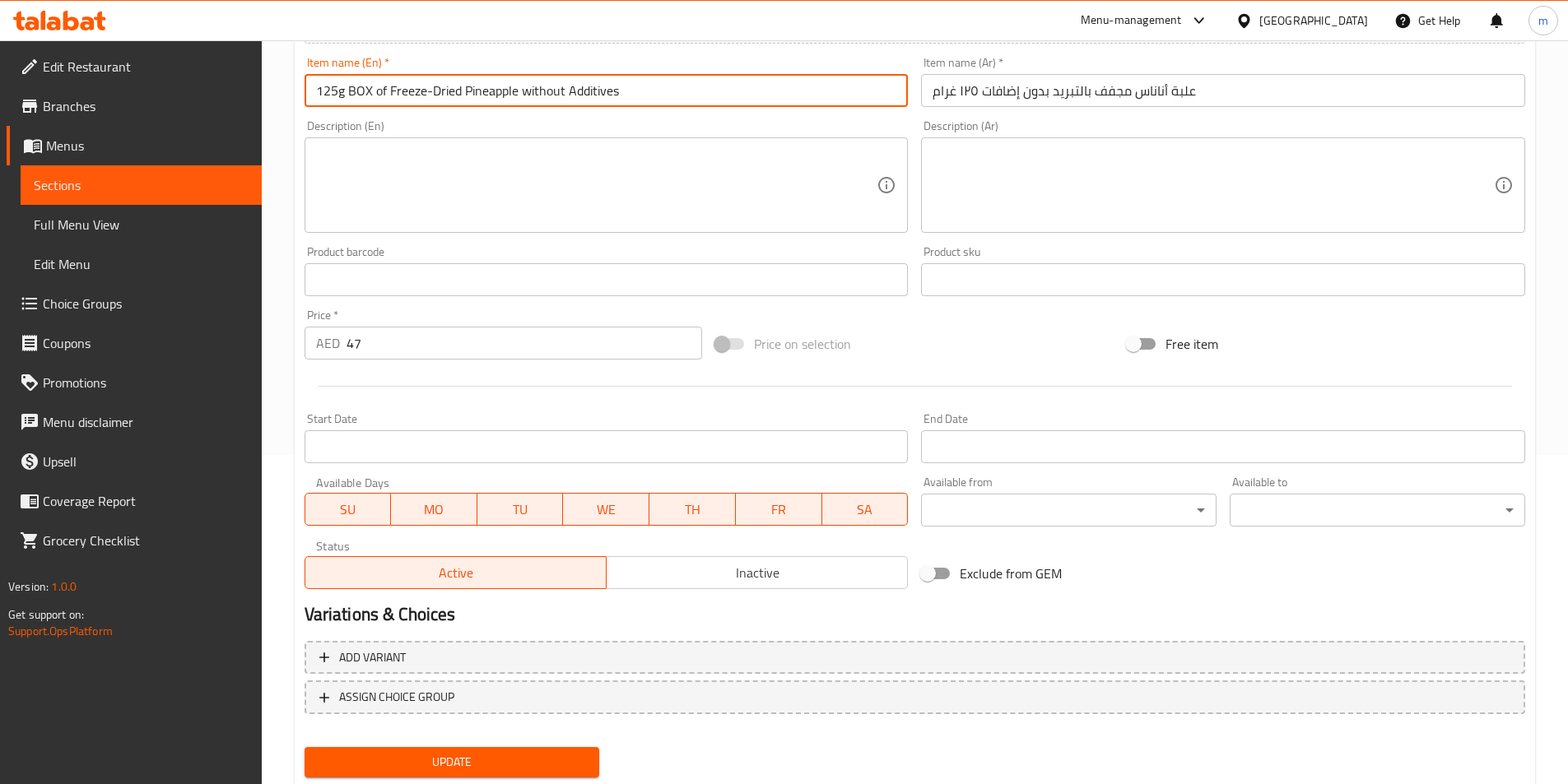
type input "125g Box Of Freeze-dried Pineapple Without Additives"
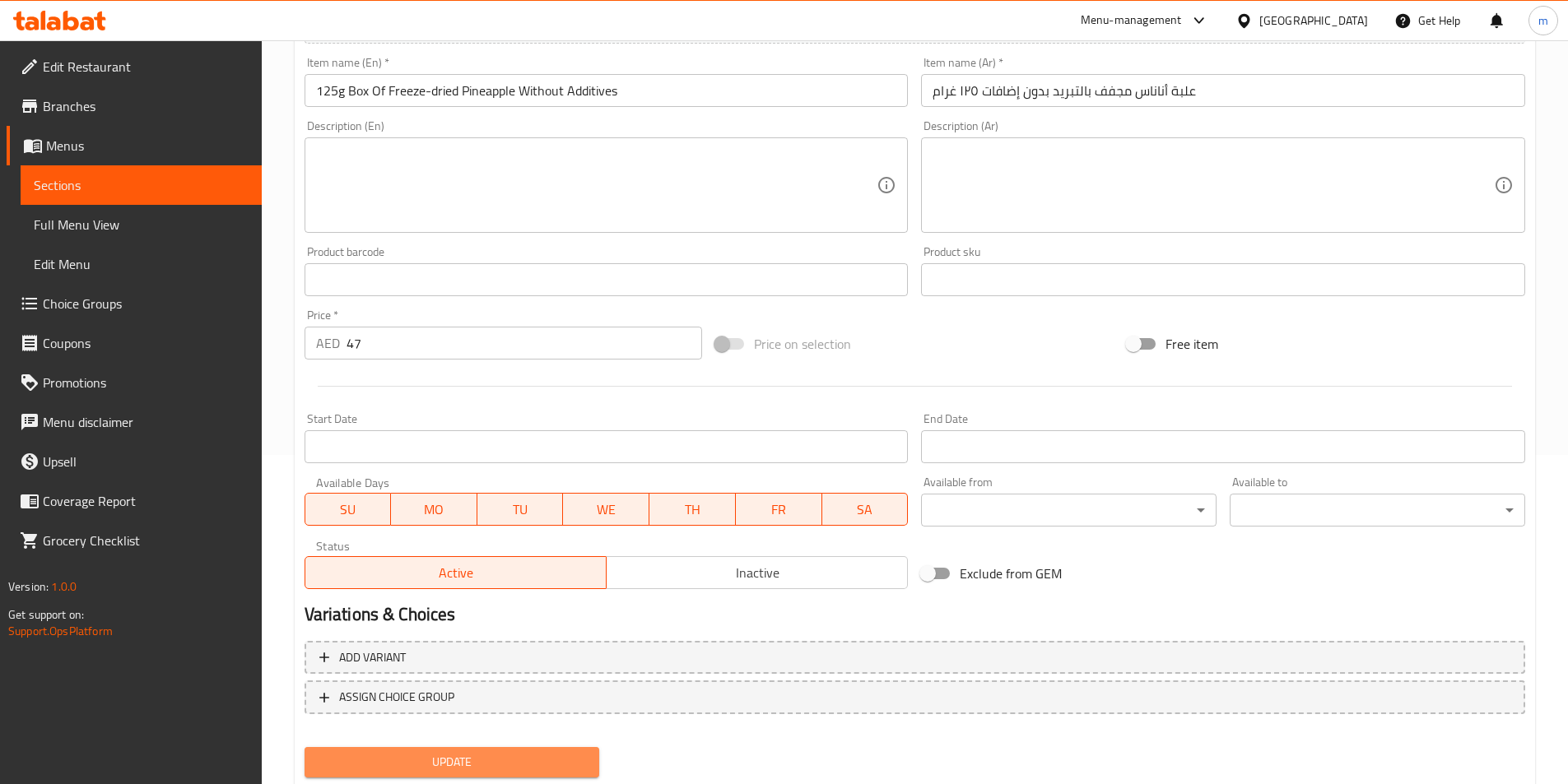
click at [512, 761] on span "Update" at bounding box center [452, 761] width 269 height 21
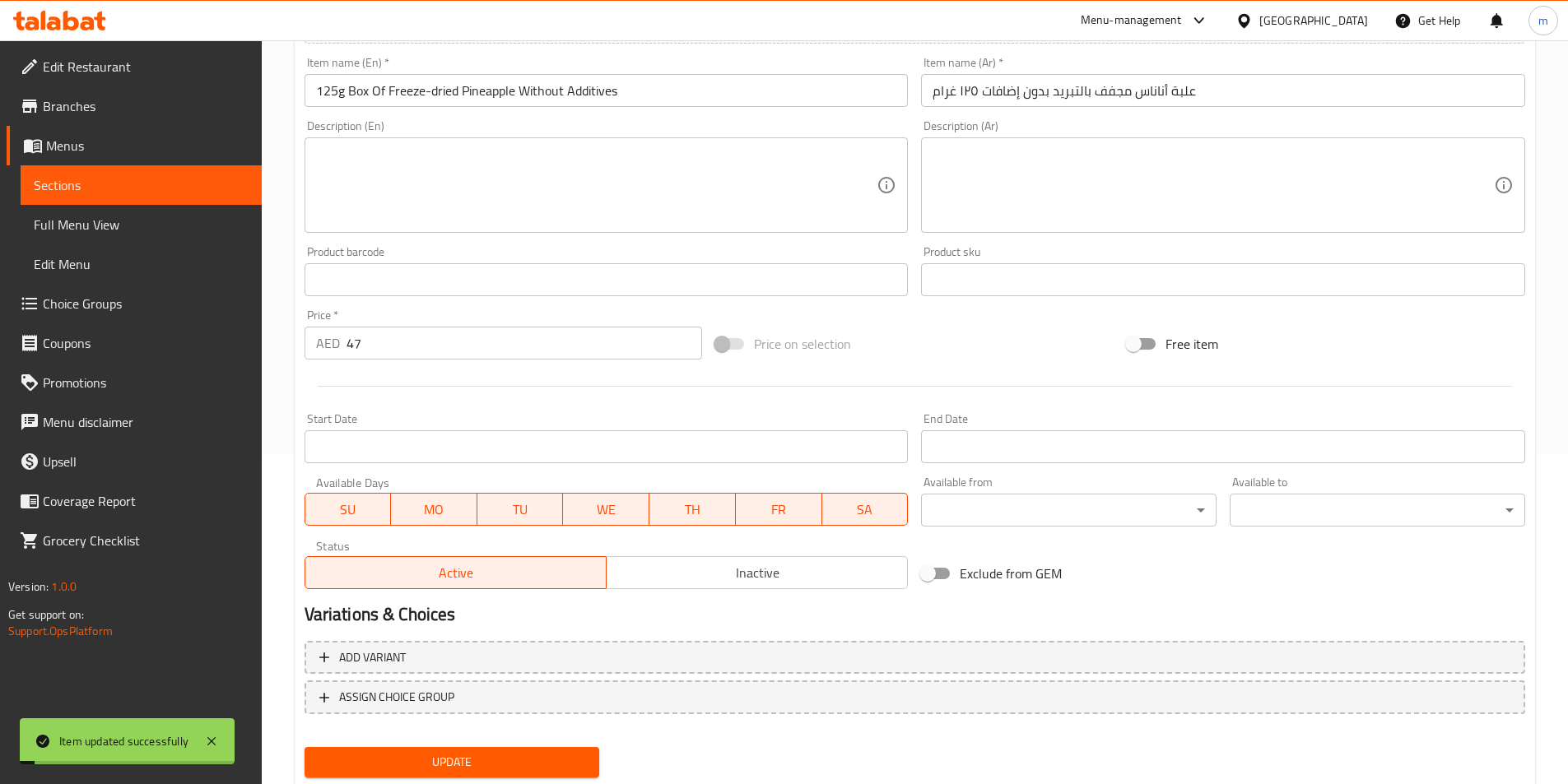
scroll to position [0, 0]
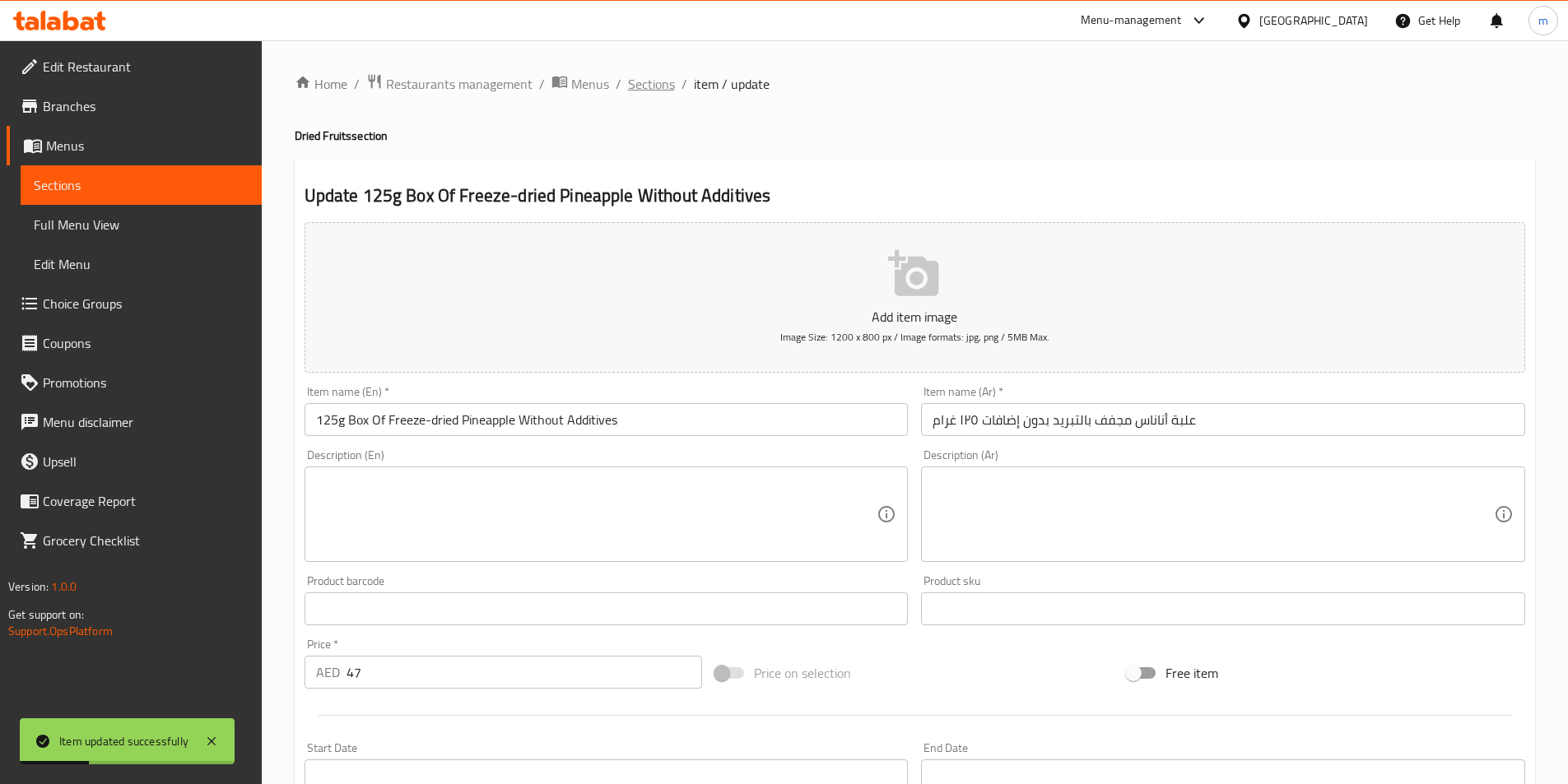
click at [631, 86] on span "Sections" at bounding box center [651, 84] width 47 height 20
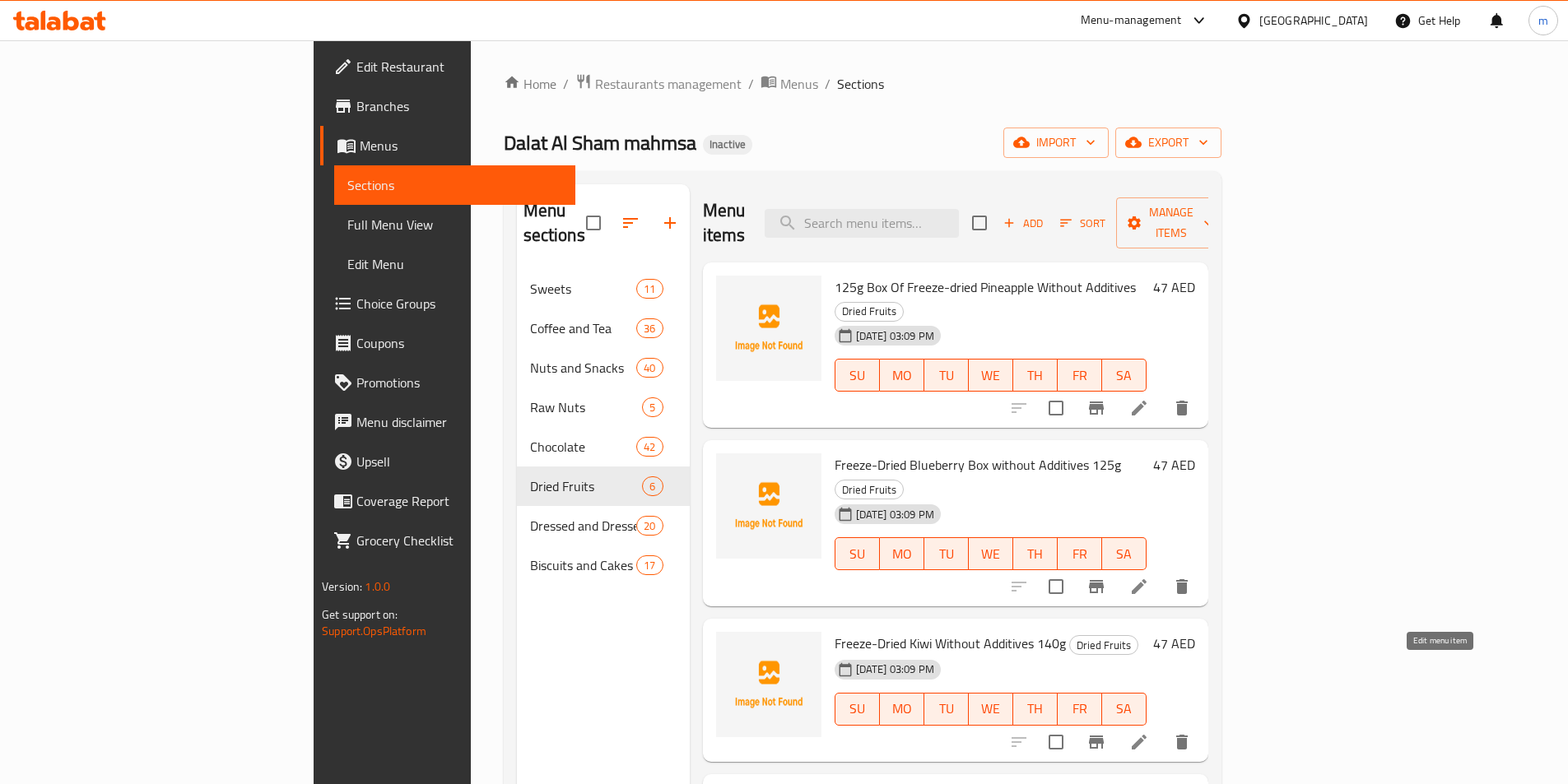
click at [1149, 733] on icon at bounding box center [1139, 743] width 20 height 20
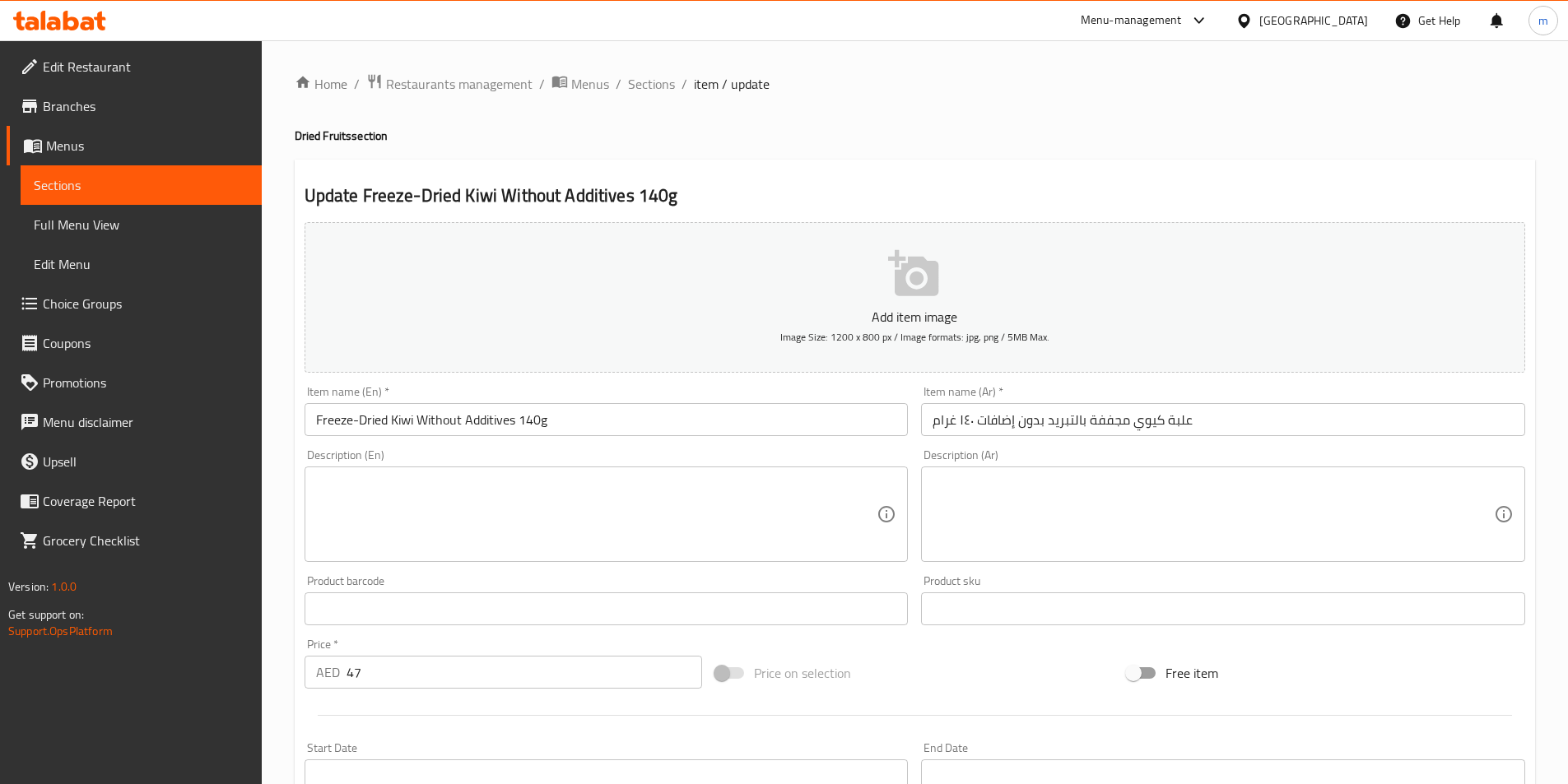
click at [415, 423] on input "Freeze-Dried Kiwi Without Additives 140g" at bounding box center [606, 419] width 604 height 33
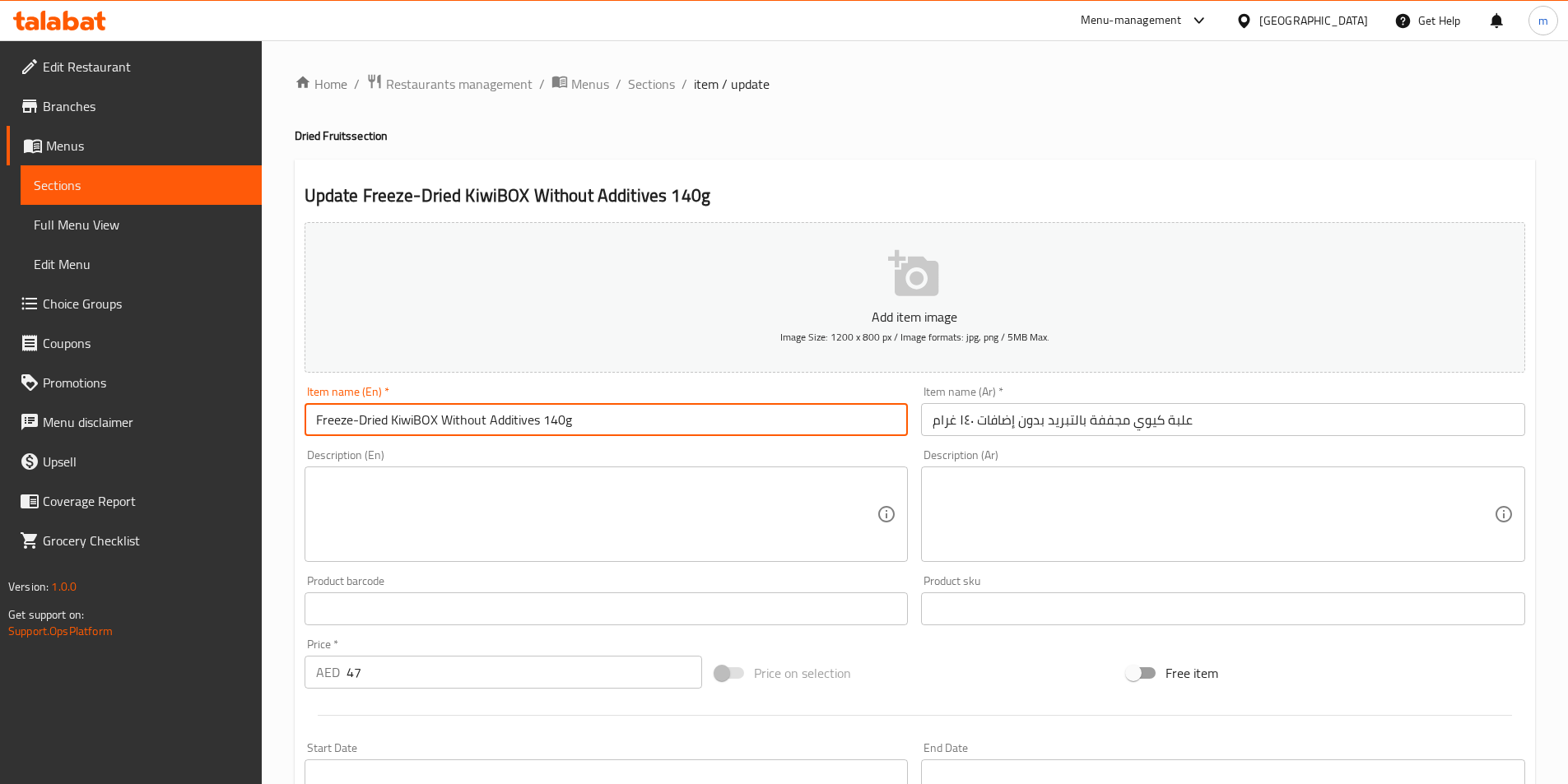
click at [415, 426] on input "Freeze-Dried KiwiBOX Without Additives 140g" at bounding box center [606, 419] width 604 height 33
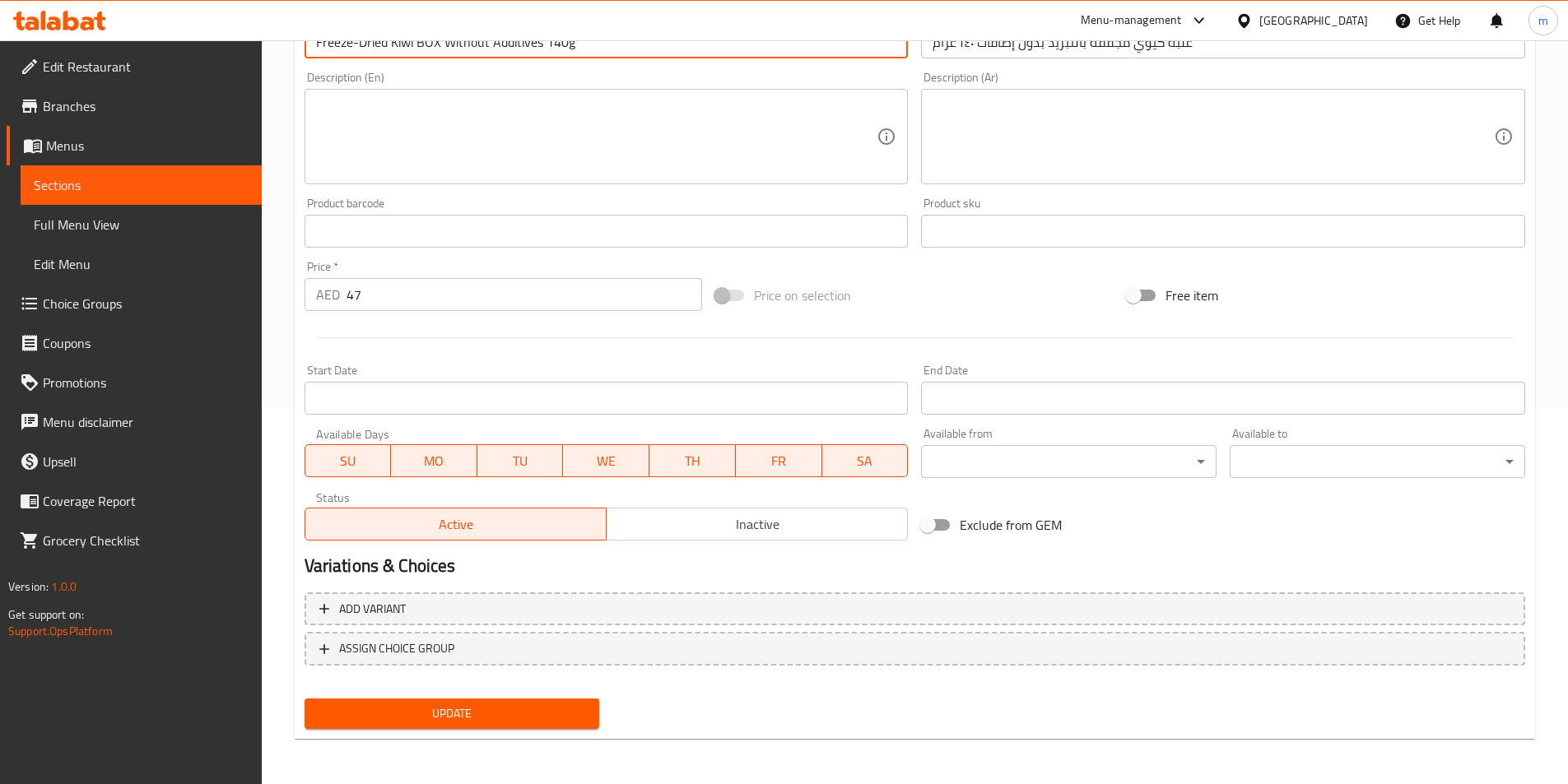
scroll to position [378, 0]
type input "Freeze-Dried Kiwi BOX Without Additives 140g"
click at [476, 720] on span "Update" at bounding box center [452, 713] width 269 height 21
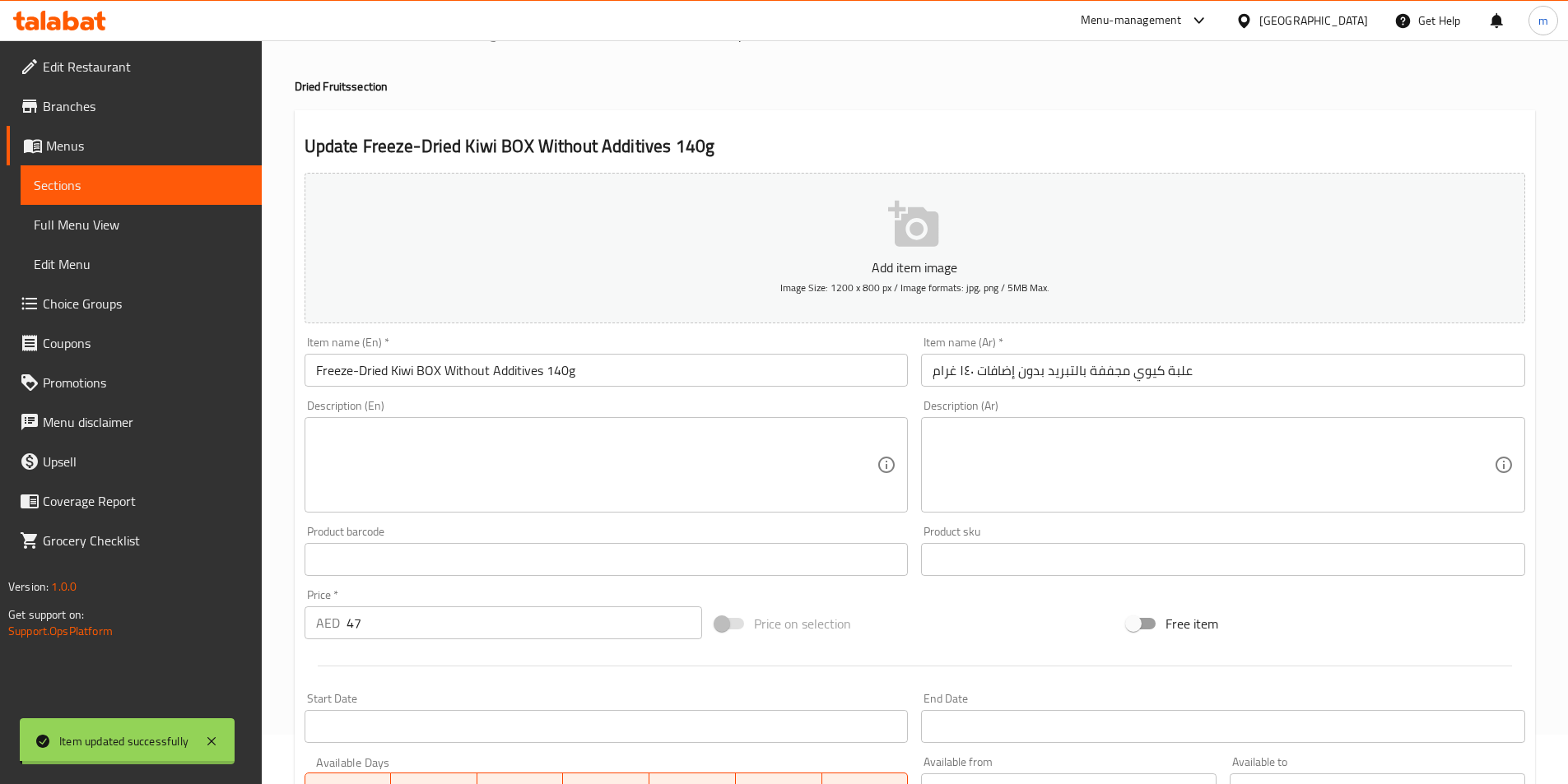
scroll to position [0, 0]
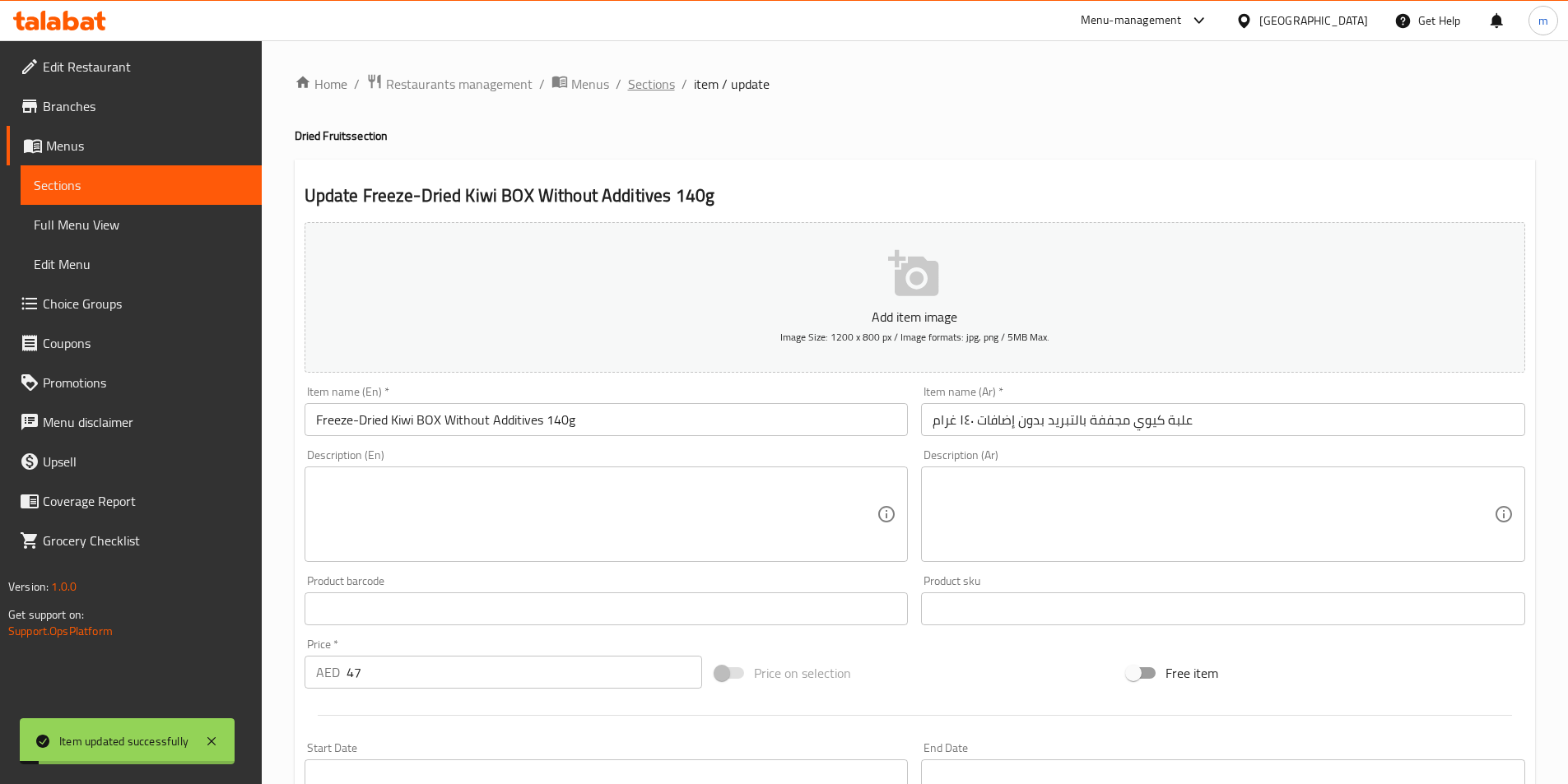
click at [656, 88] on span "Sections" at bounding box center [651, 84] width 47 height 20
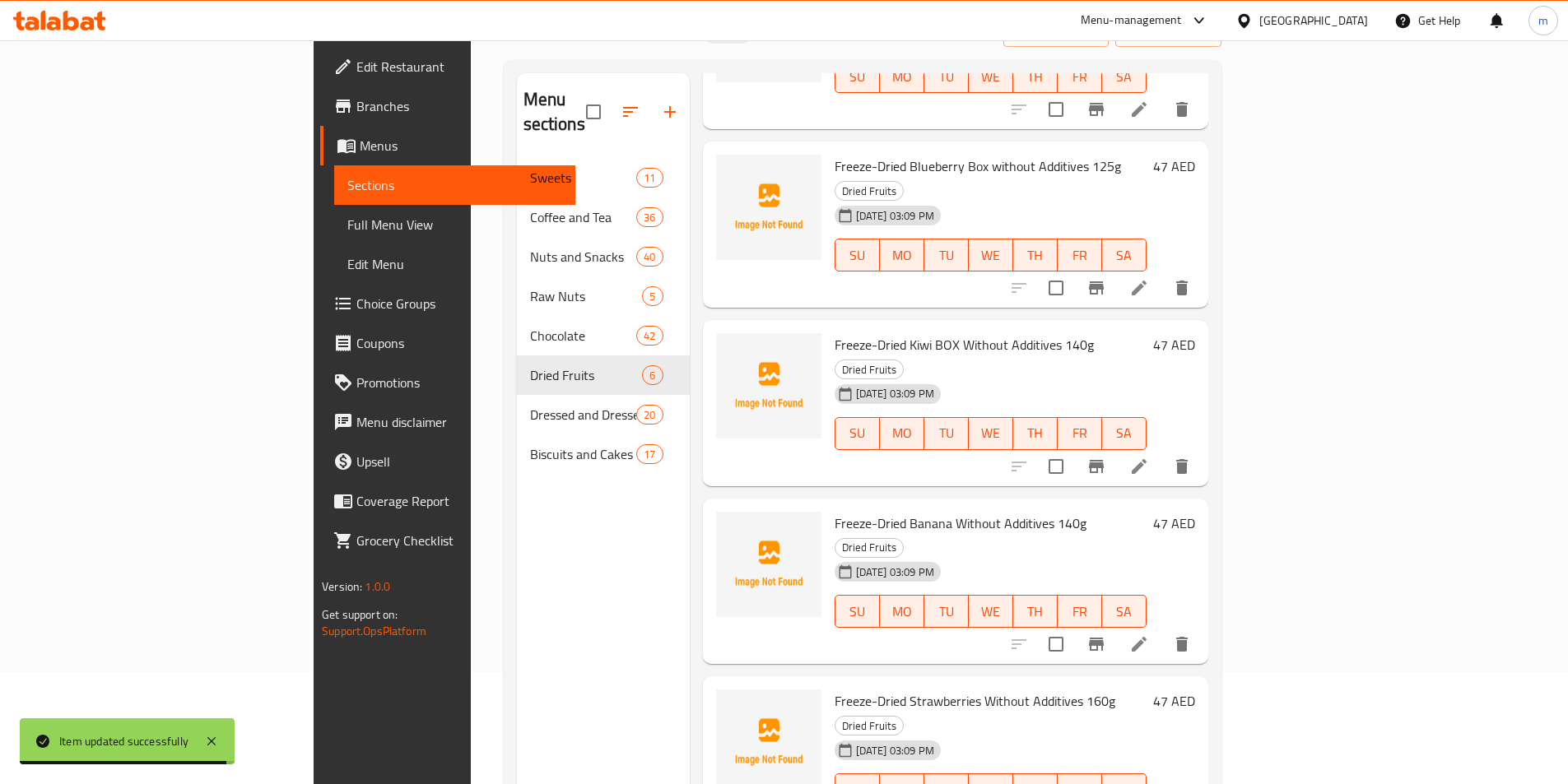
scroll to position [230, 0]
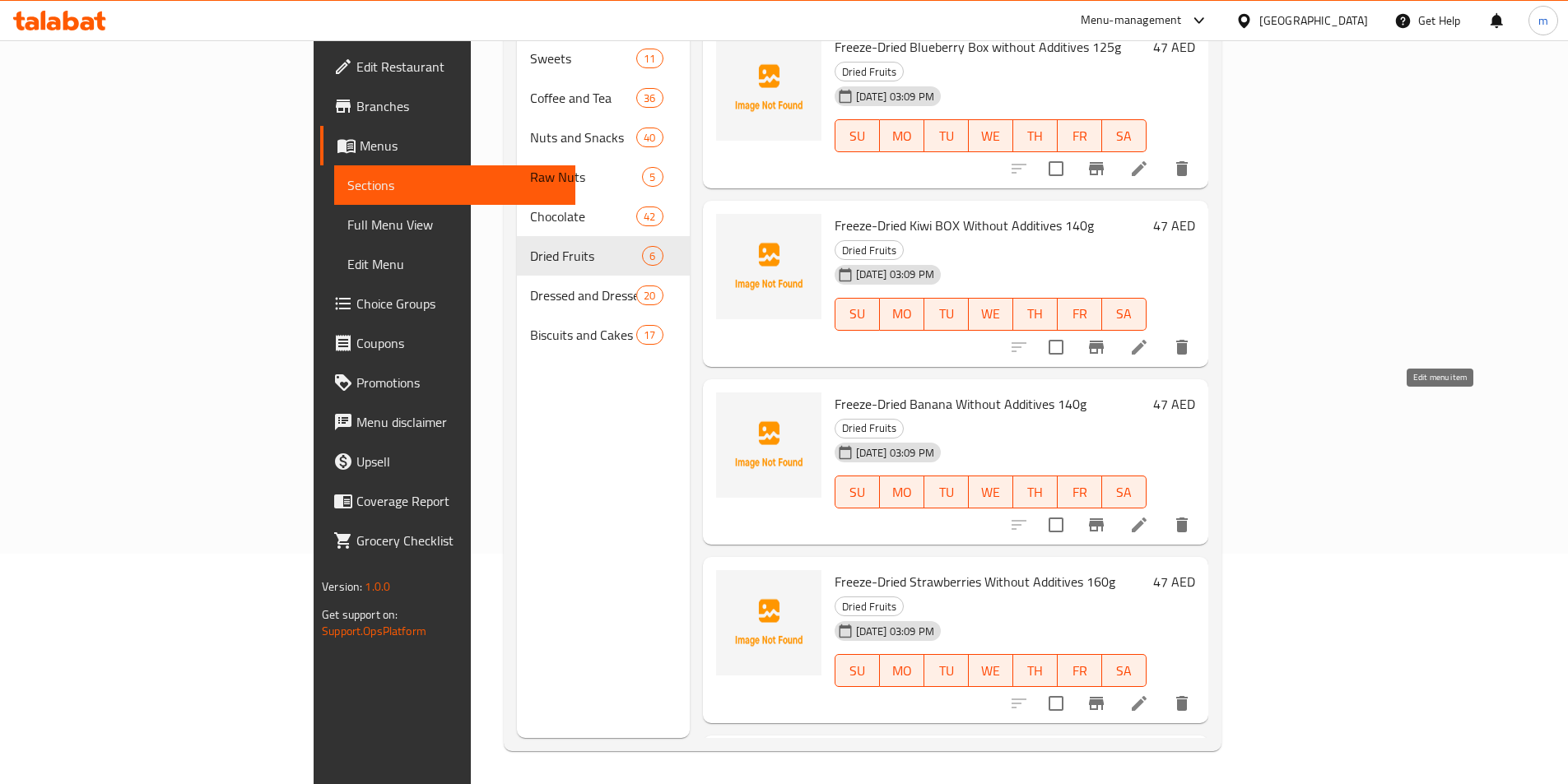
click at [1149, 515] on icon at bounding box center [1139, 525] width 20 height 20
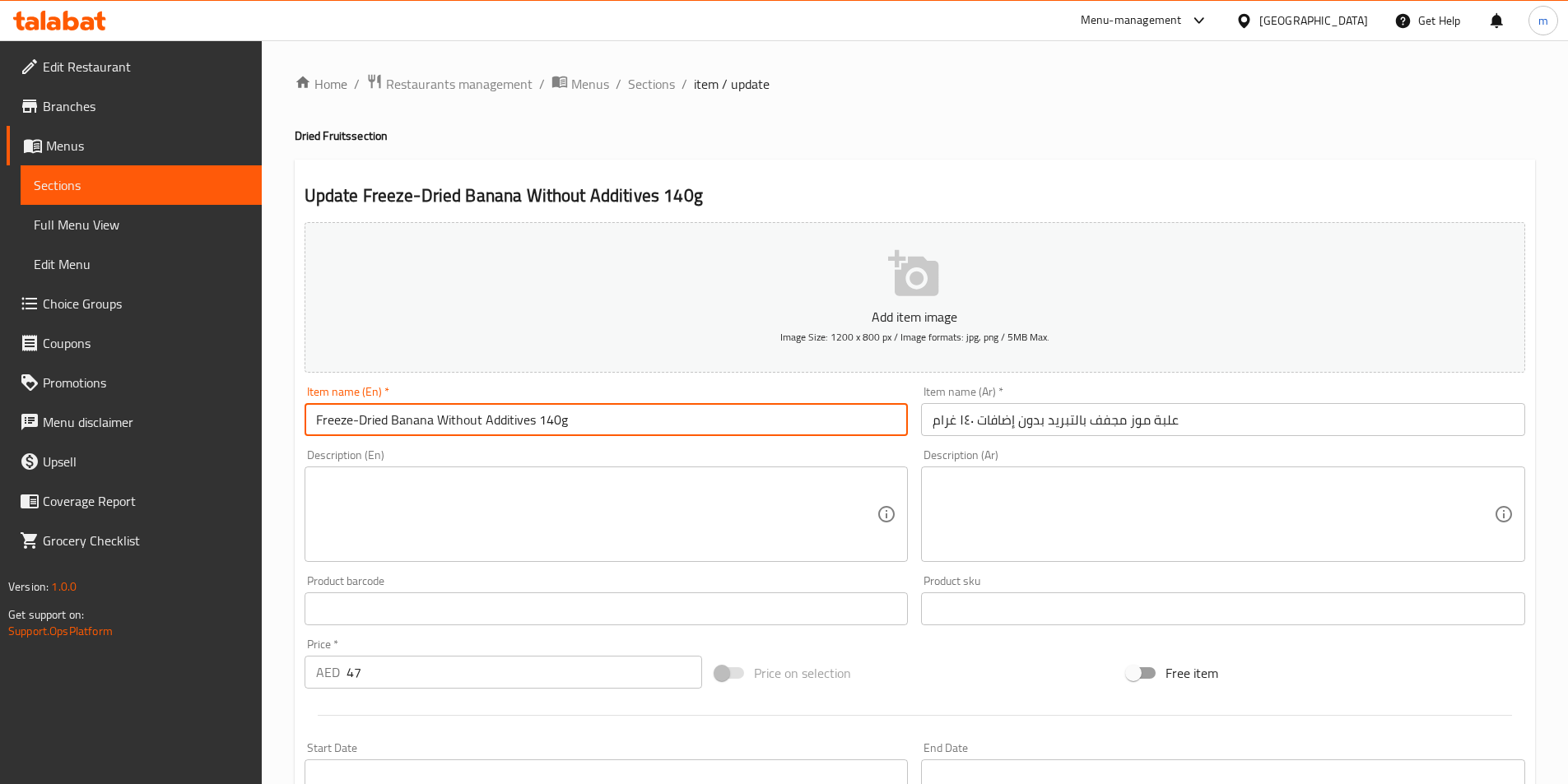
click at [433, 421] on input "Freeze-Dried Banana Without Additives 140g" at bounding box center [606, 419] width 604 height 33
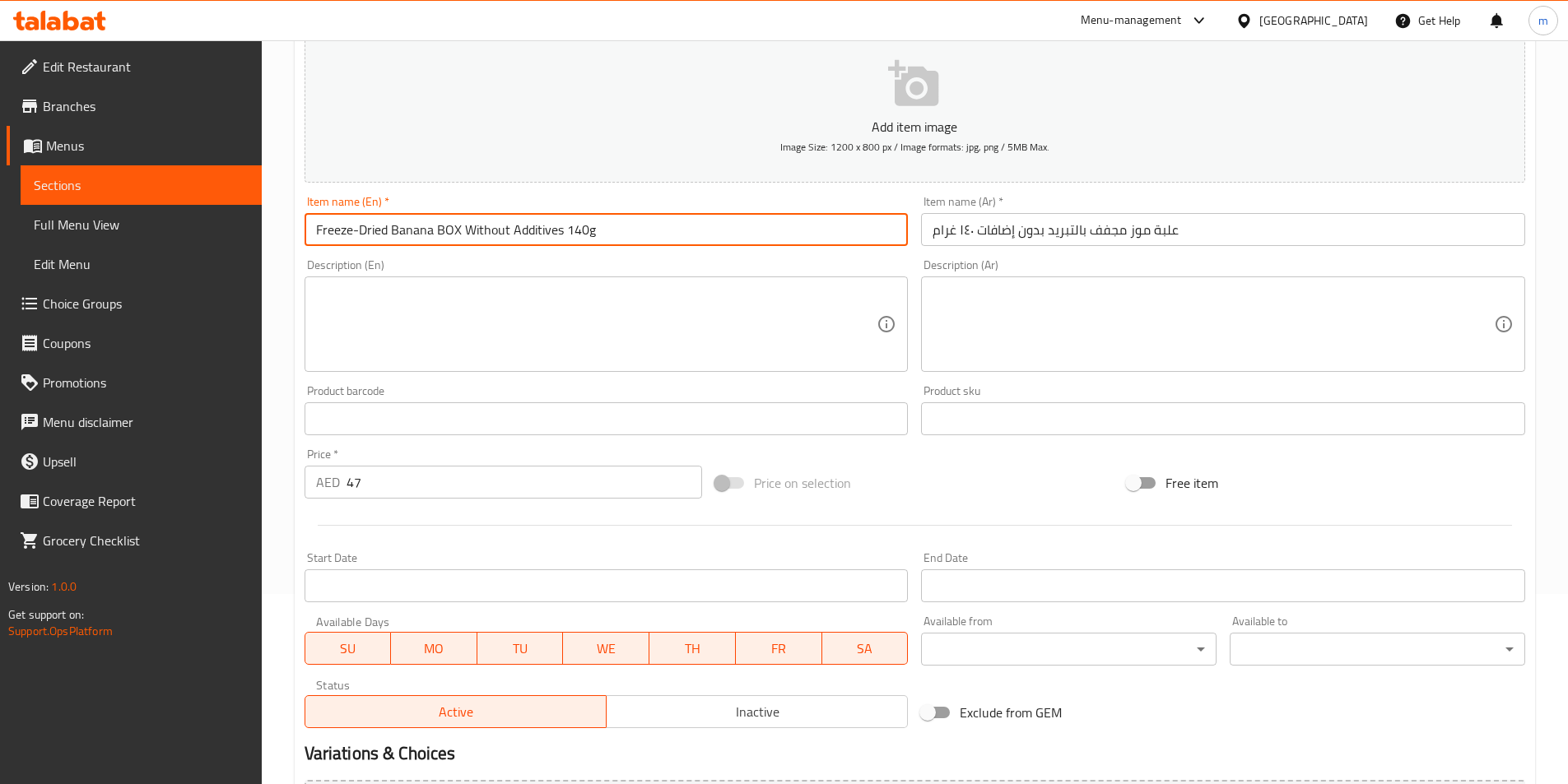
scroll to position [131, 0]
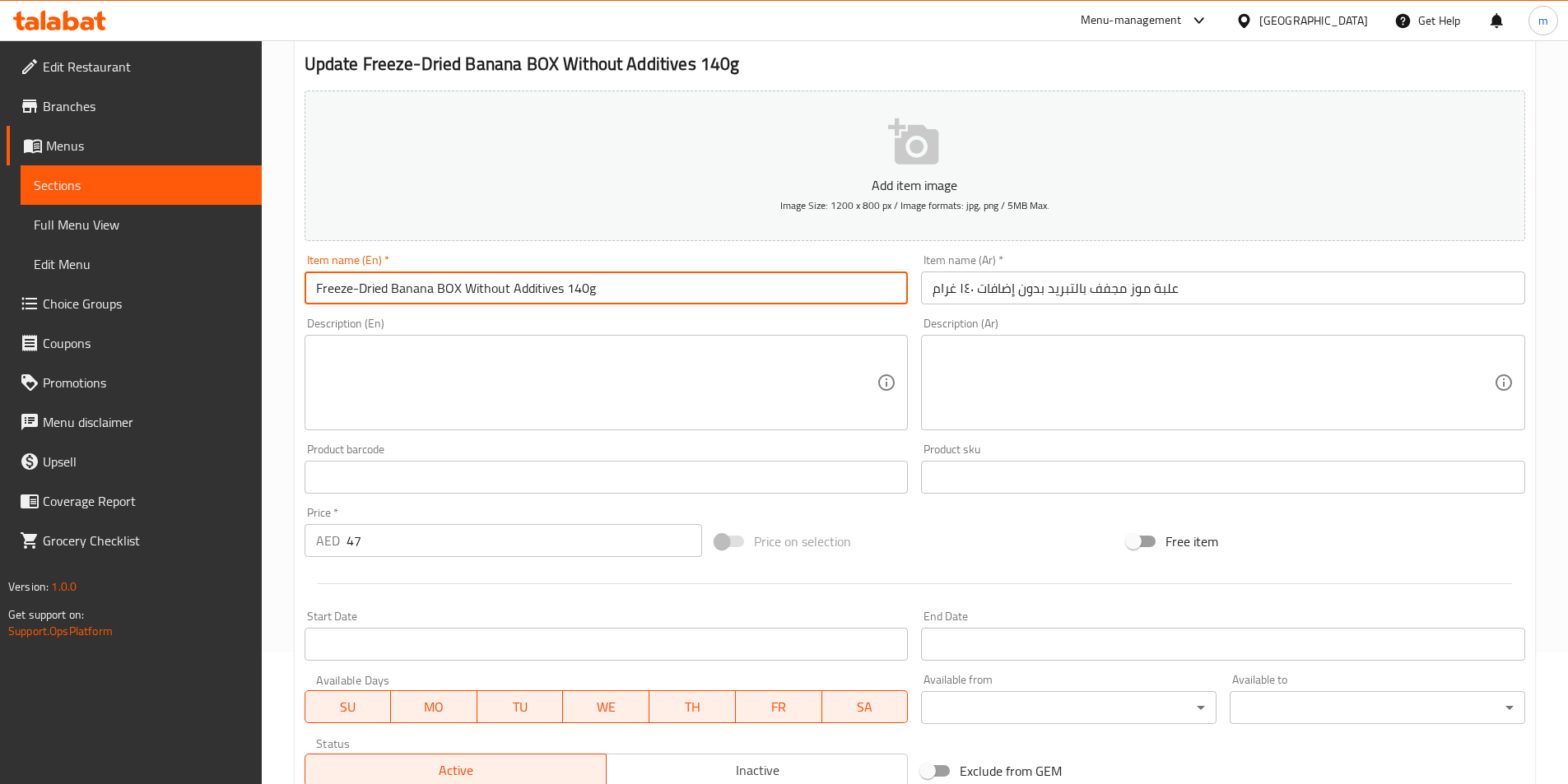
click at [450, 277] on input "Freeze-Dried Banana BOX Without Additives 140g" at bounding box center [606, 288] width 604 height 33
click at [464, 292] on input "Freeze-Dried Banana BOX Without Additives 140g" at bounding box center [606, 288] width 604 height 33
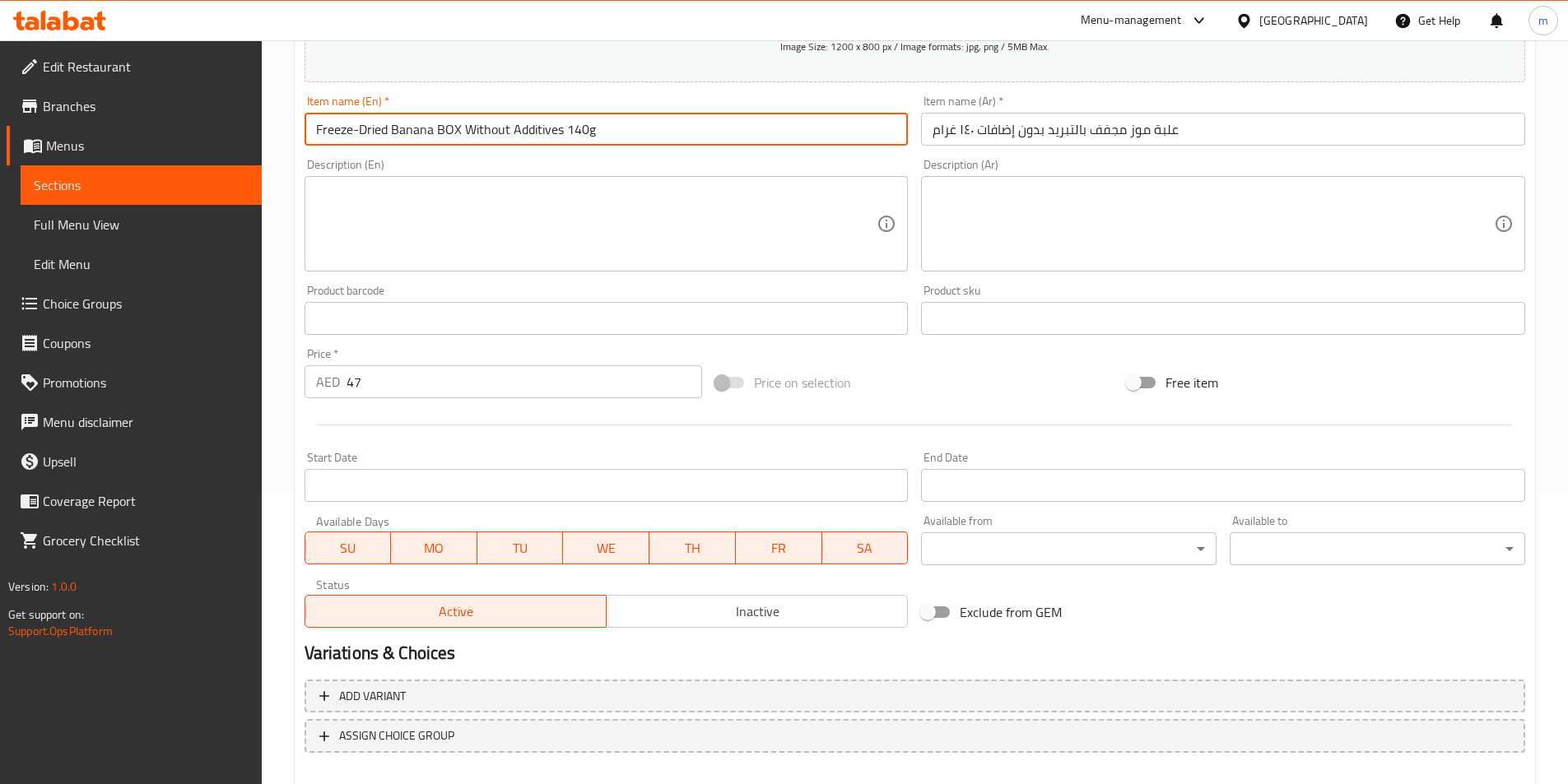
scroll to position [378, 0]
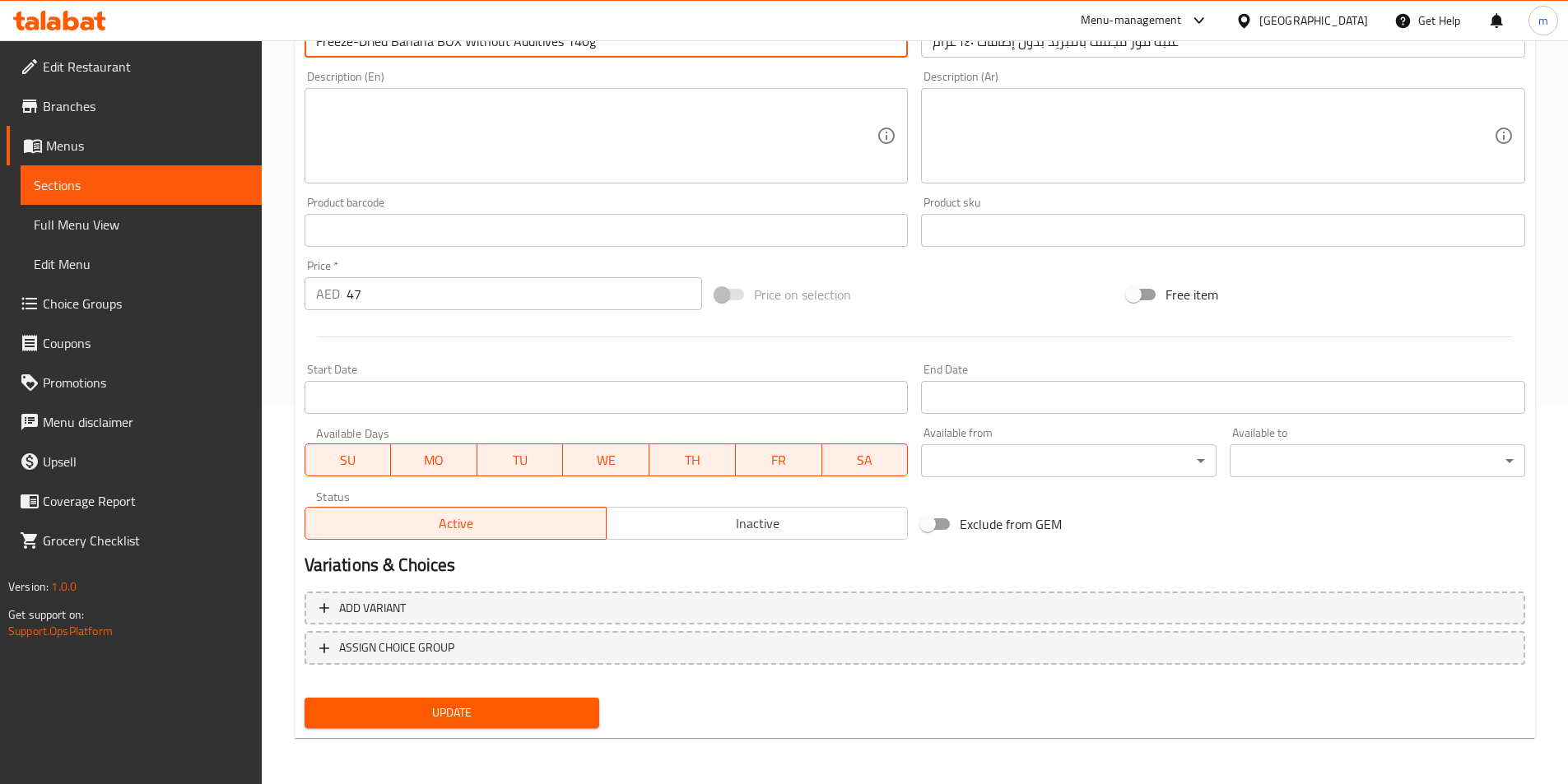
type input "Freeze-dried Banana Box Without Additives 140g"
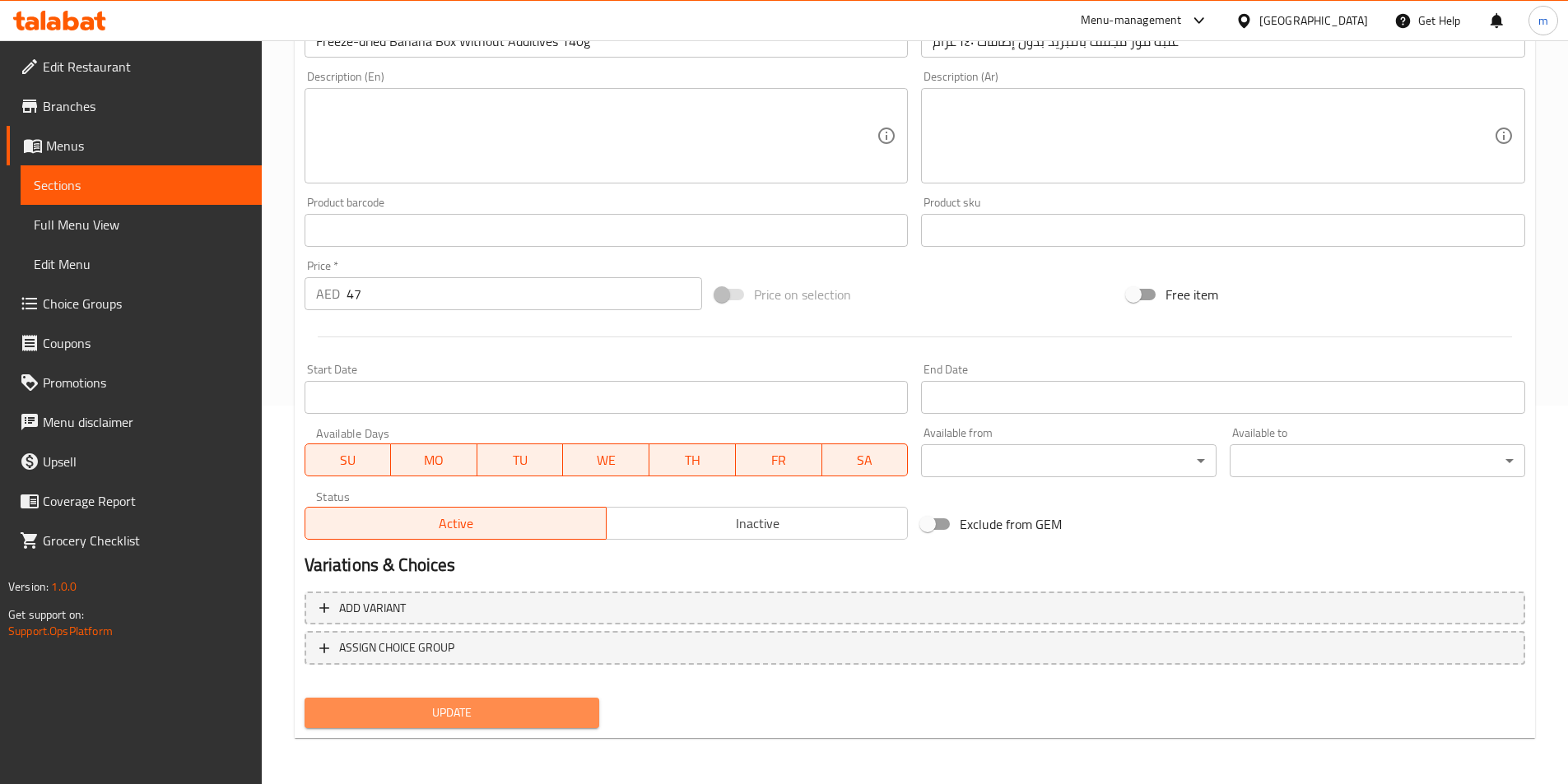
click at [583, 713] on span "Update" at bounding box center [452, 713] width 269 height 21
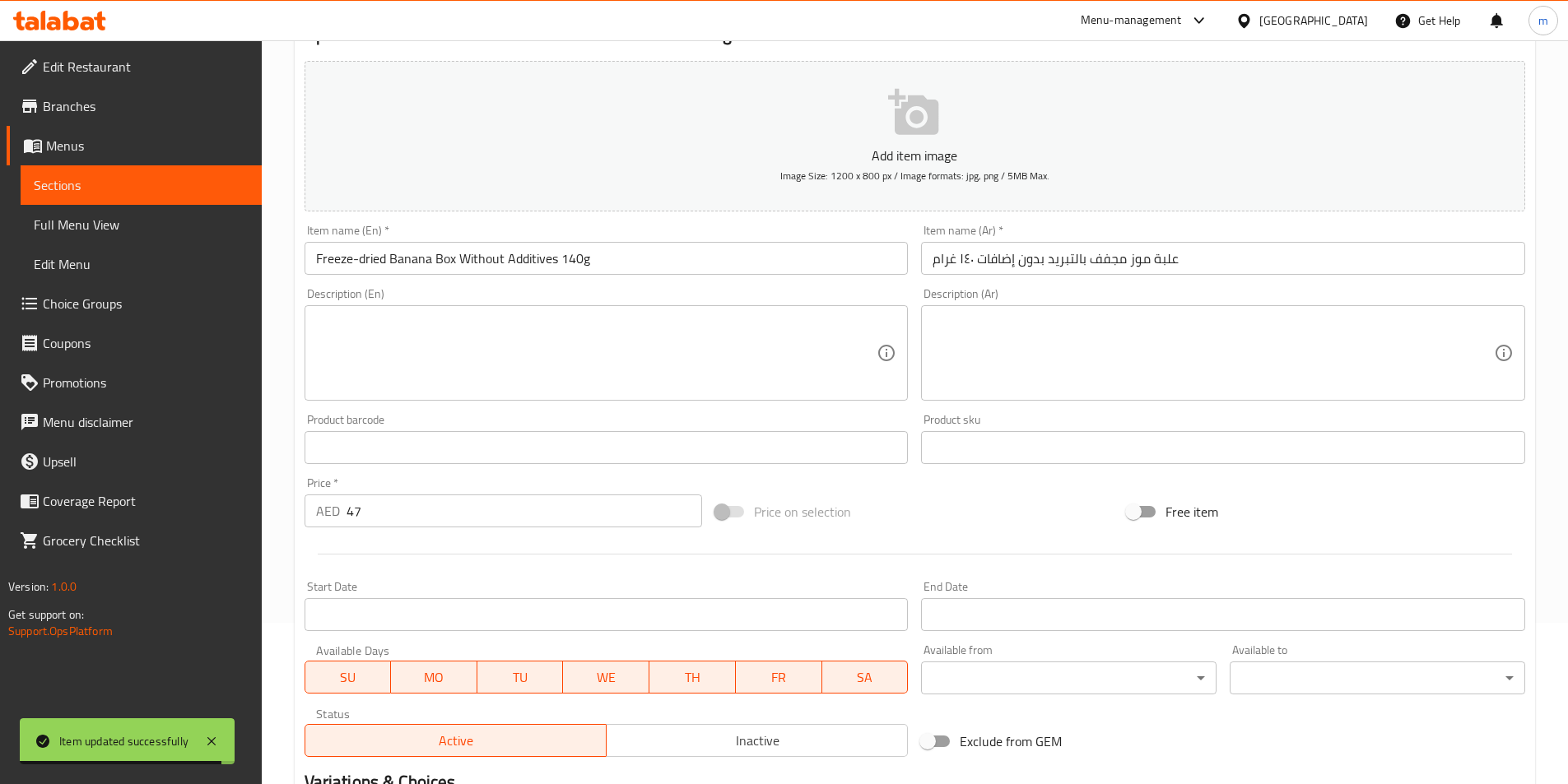
scroll to position [0, 0]
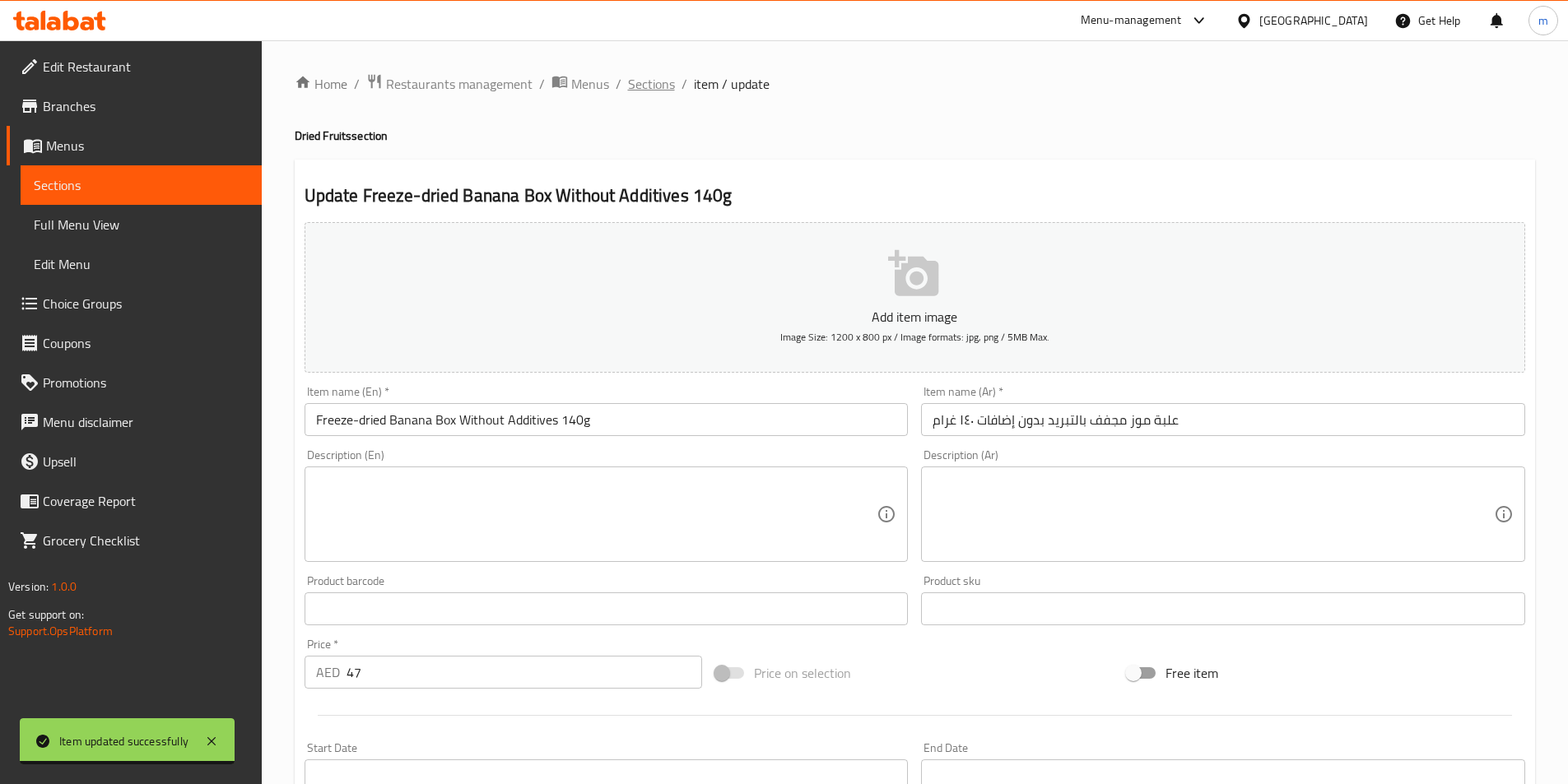
click at [656, 80] on span "Sections" at bounding box center [651, 84] width 47 height 20
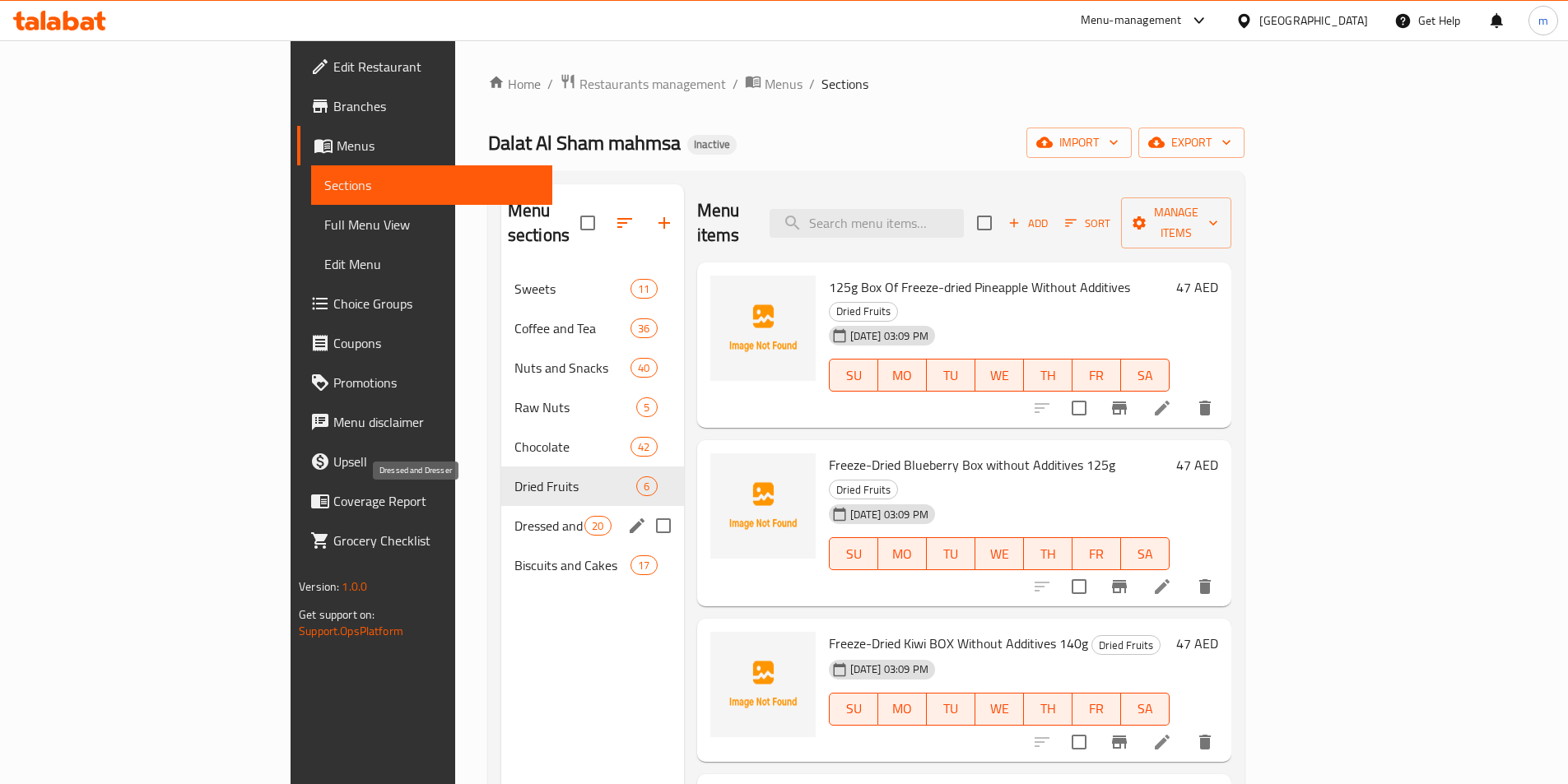
click at [514, 516] on span "Dressed and Dresser" at bounding box center [549, 526] width 70 height 20
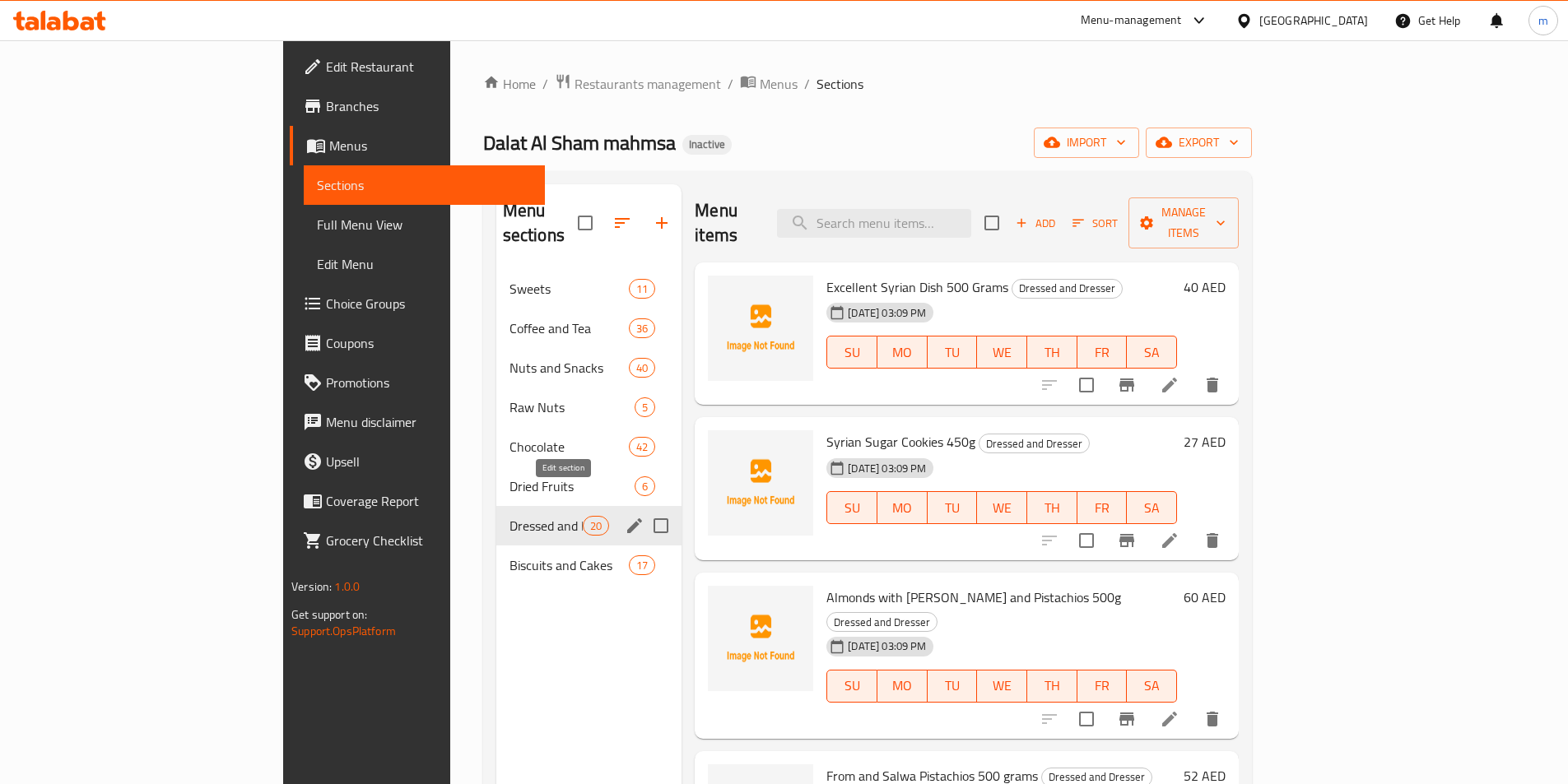
click at [625, 516] on icon "edit" at bounding box center [635, 526] width 20 height 20
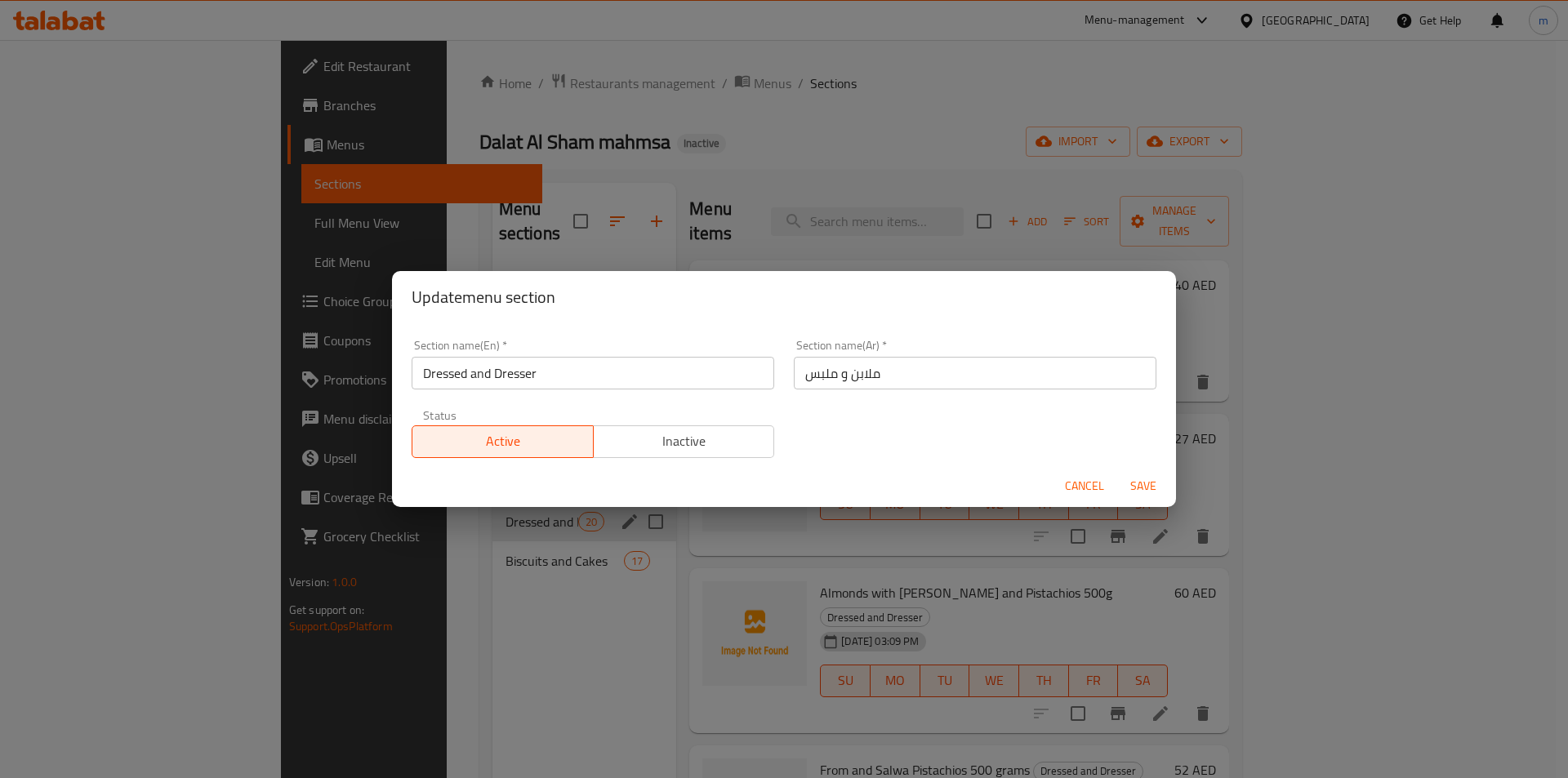
click at [490, 366] on input "Dressed and Dresser" at bounding box center [593, 372] width 363 height 33
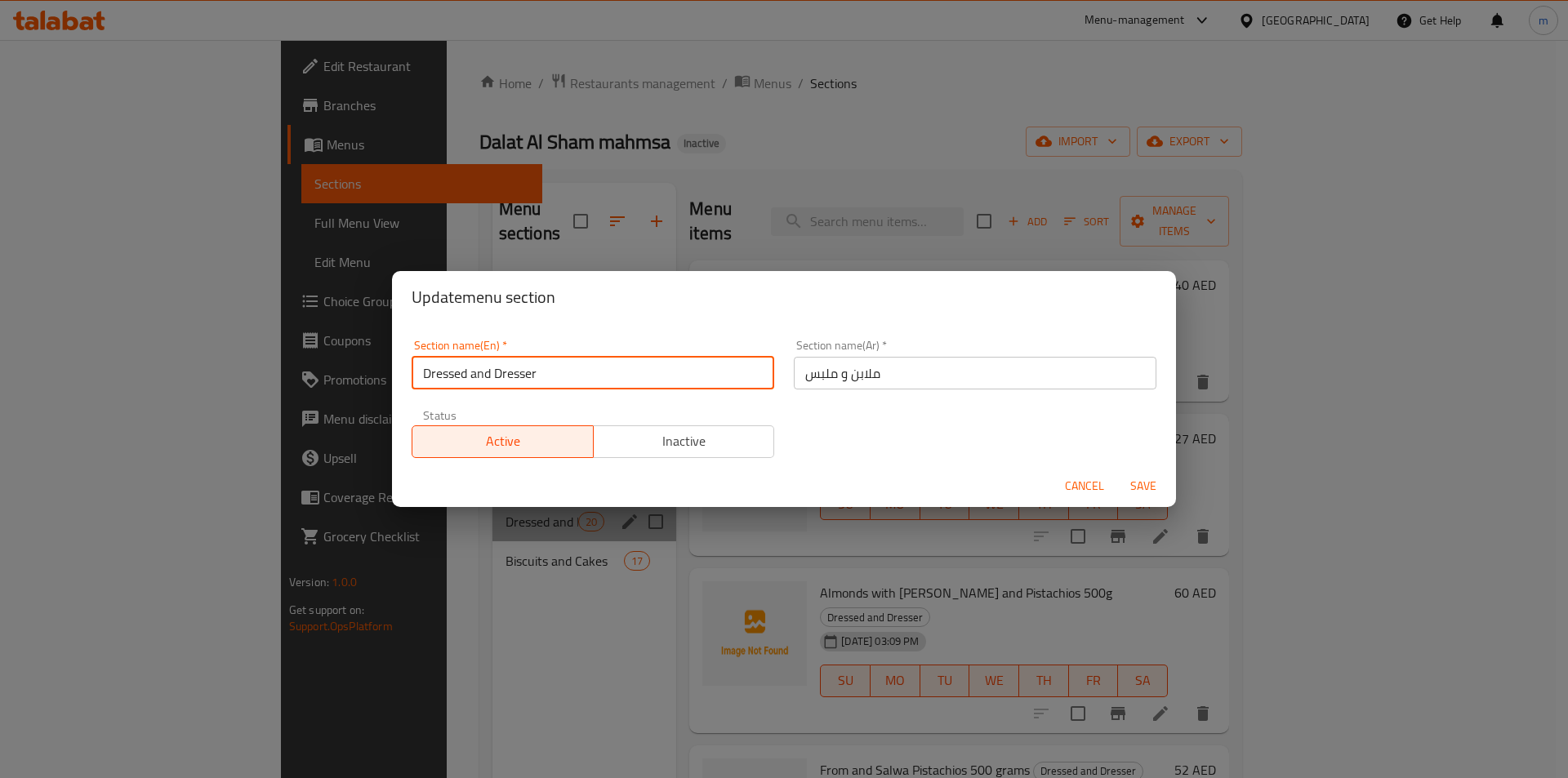
click at [490, 366] on input "Dressed and Dresser" at bounding box center [593, 372] width 363 height 33
click at [490, 366] on input "MALABEN W MELABES" at bounding box center [593, 372] width 363 height 33
type input "Malaben W Melabes"
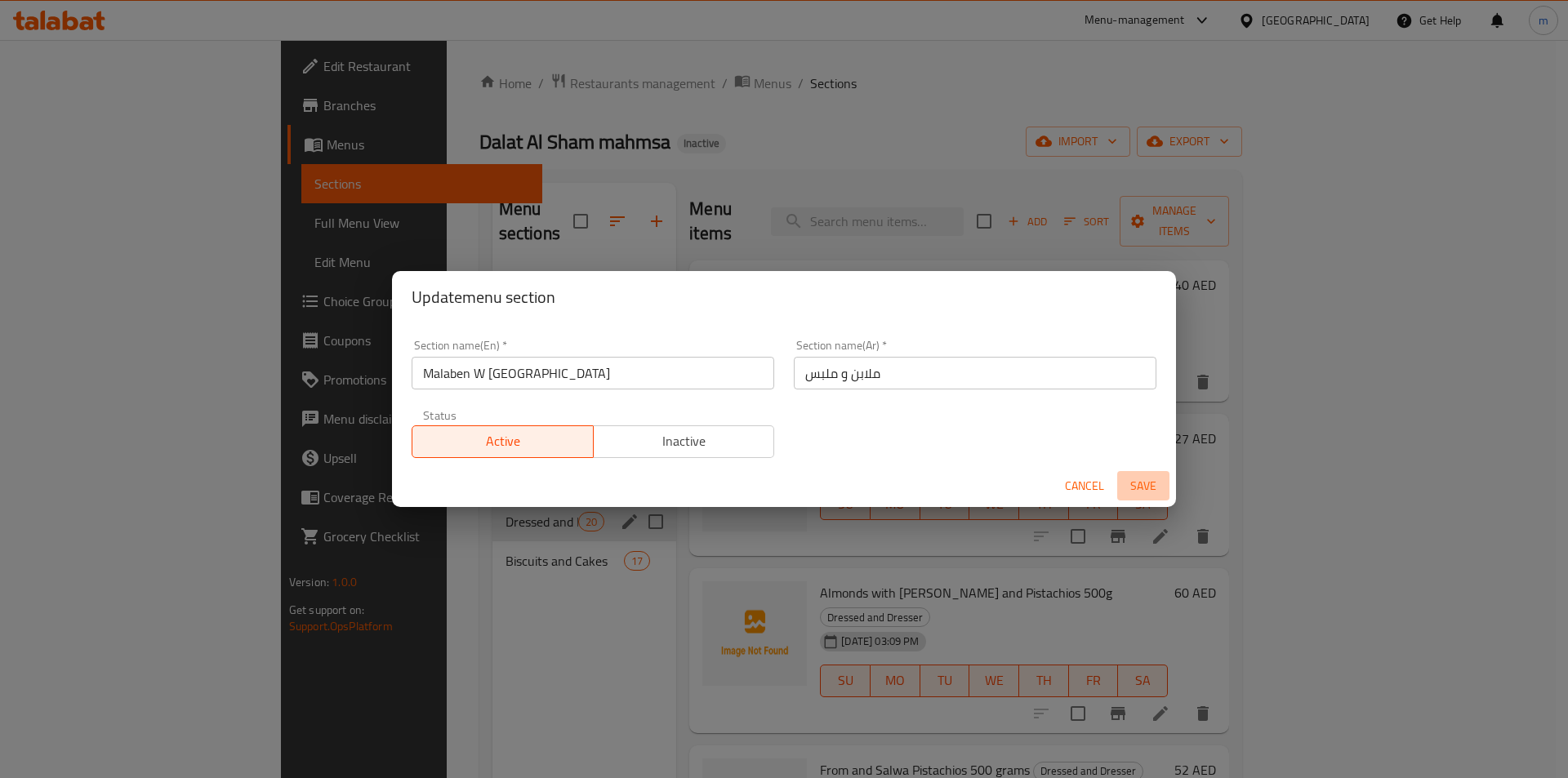
click at [1159, 492] on span "Save" at bounding box center [1144, 486] width 39 height 21
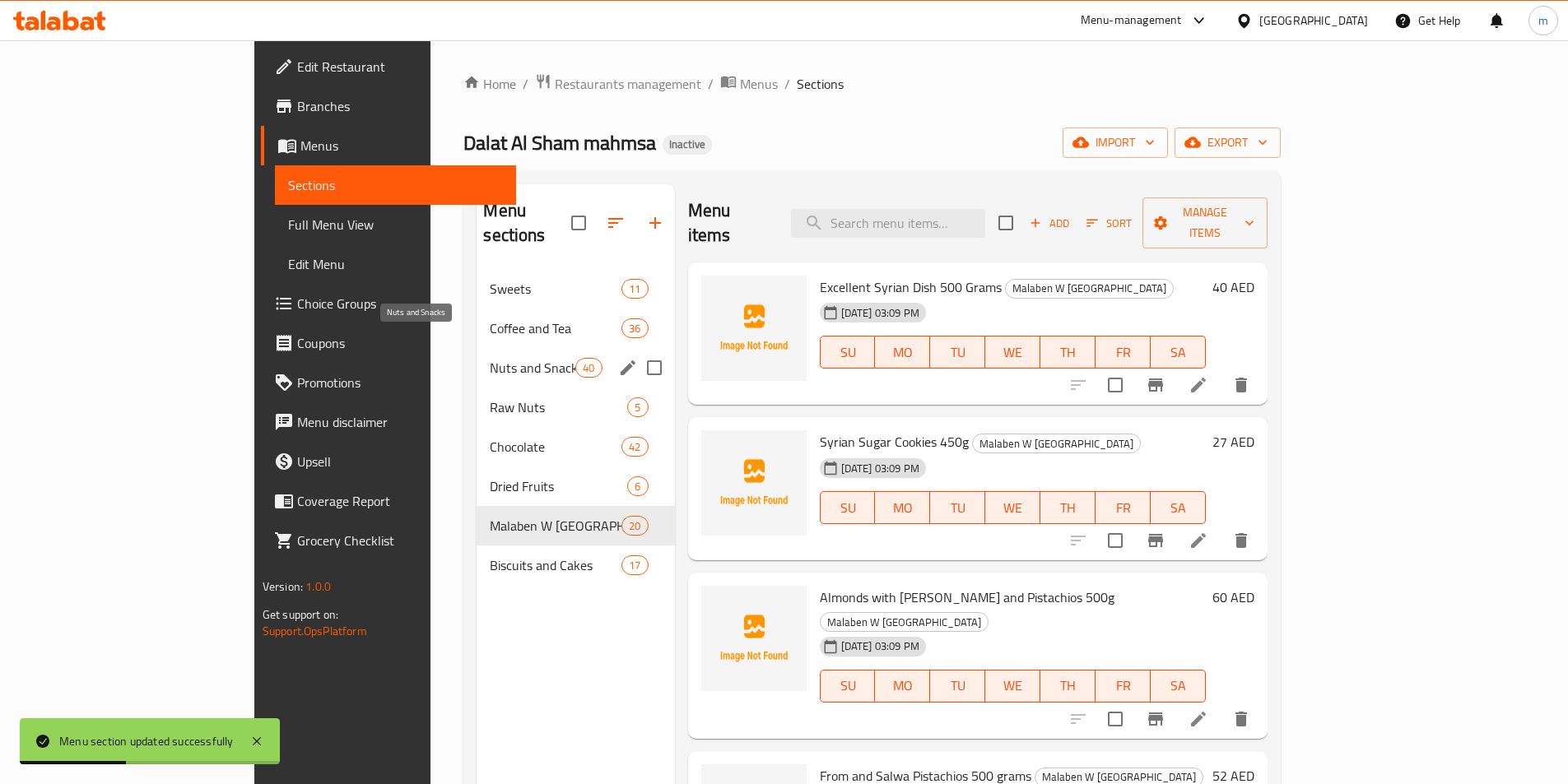
click at [490, 358] on span "Nuts and Snacks" at bounding box center [532, 368] width 86 height 20
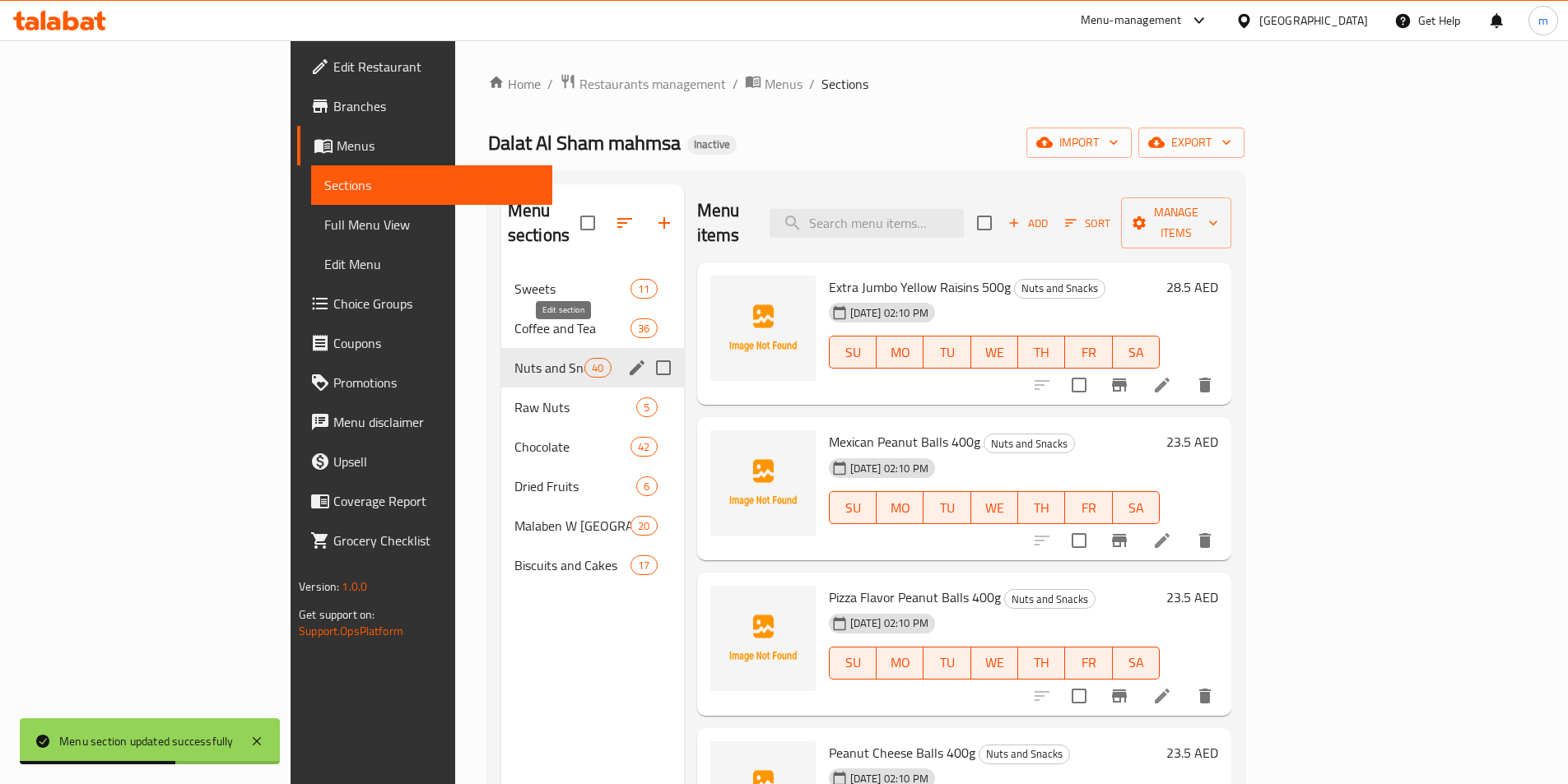
click at [628, 358] on icon "edit" at bounding box center [638, 368] width 20 height 20
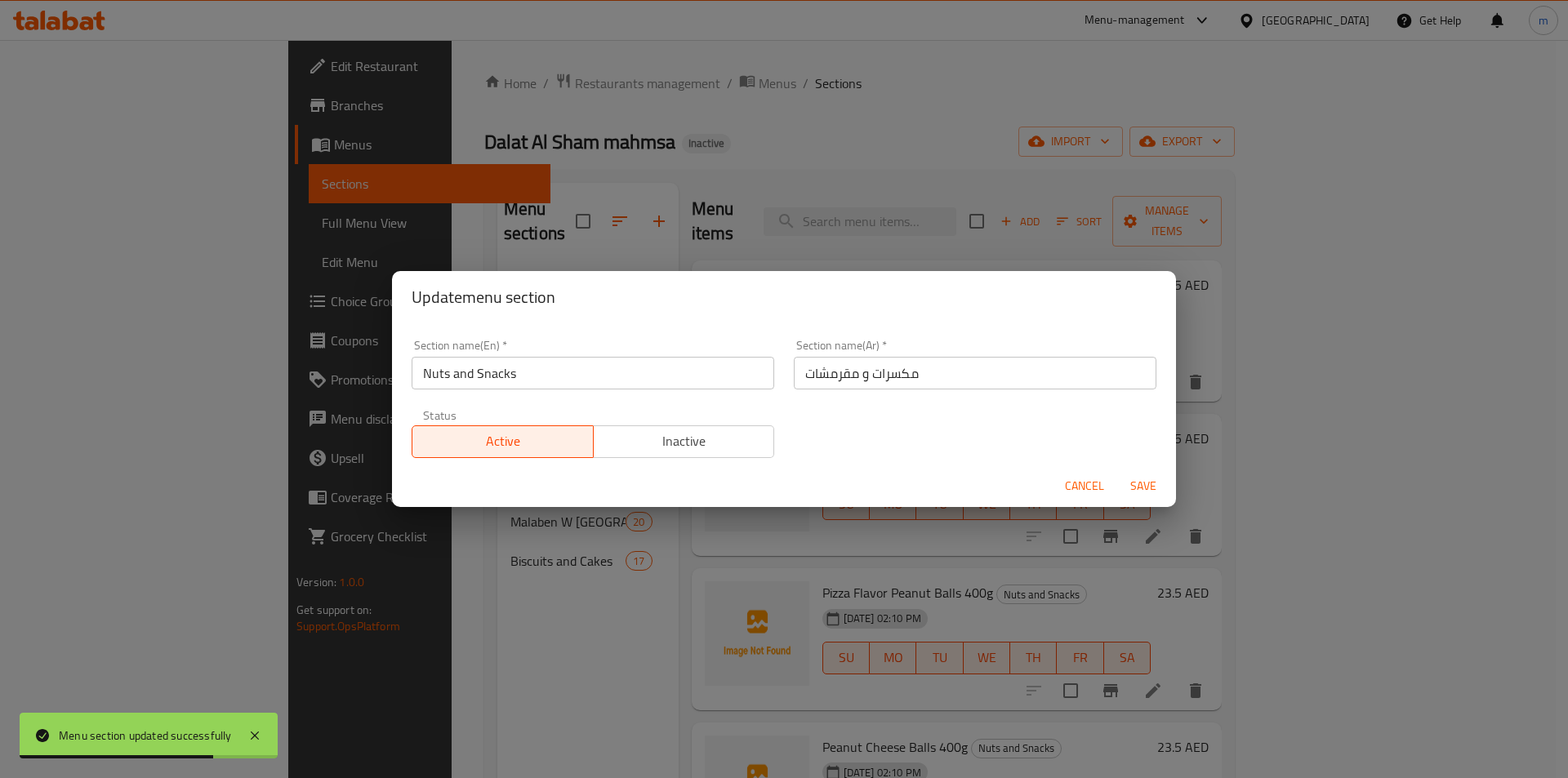
click at [806, 365] on input "مكسرات و مقرمشات" at bounding box center [975, 372] width 363 height 33
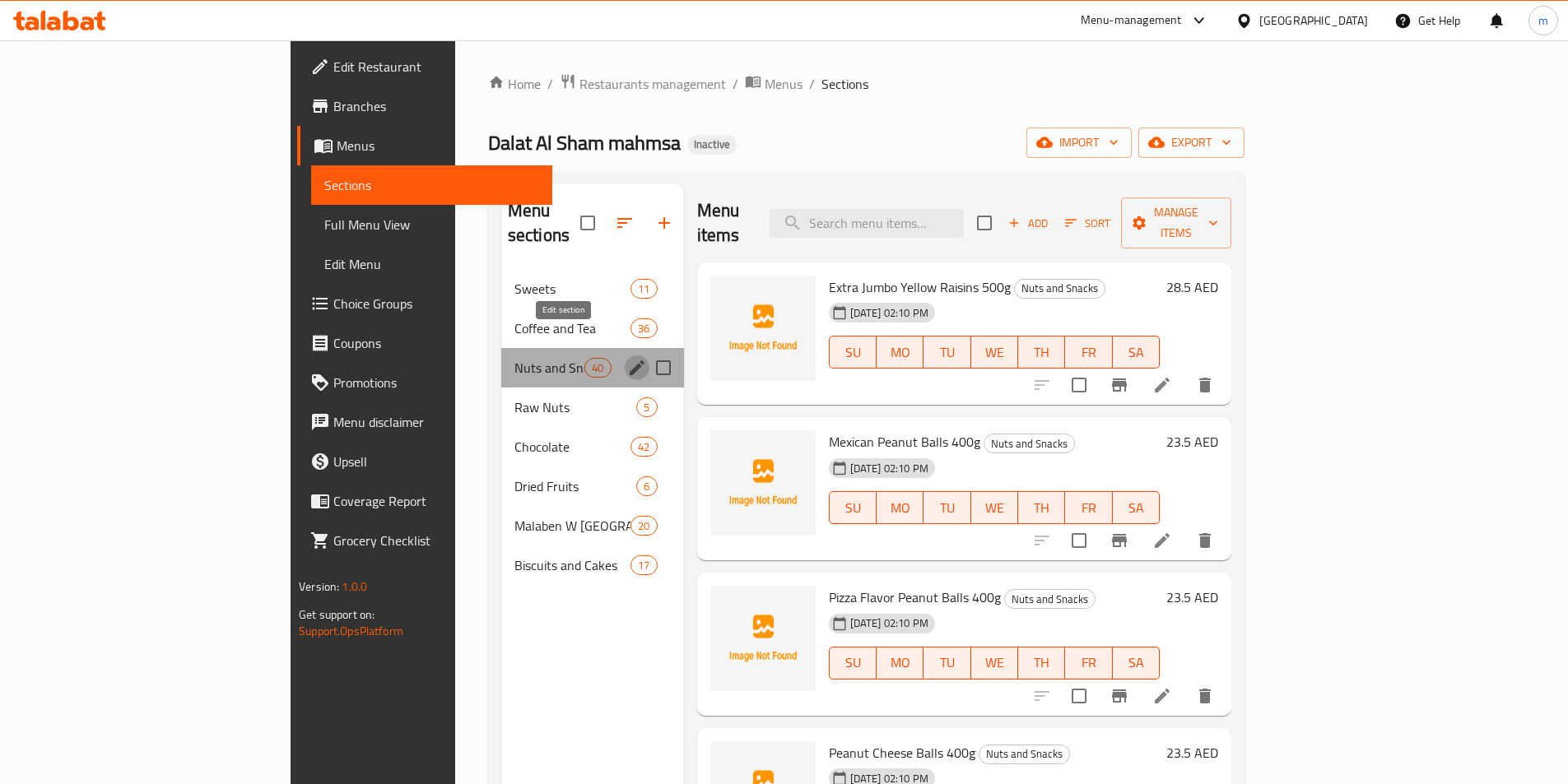
click at [630, 360] on icon "edit" at bounding box center [637, 367] width 14 height 14
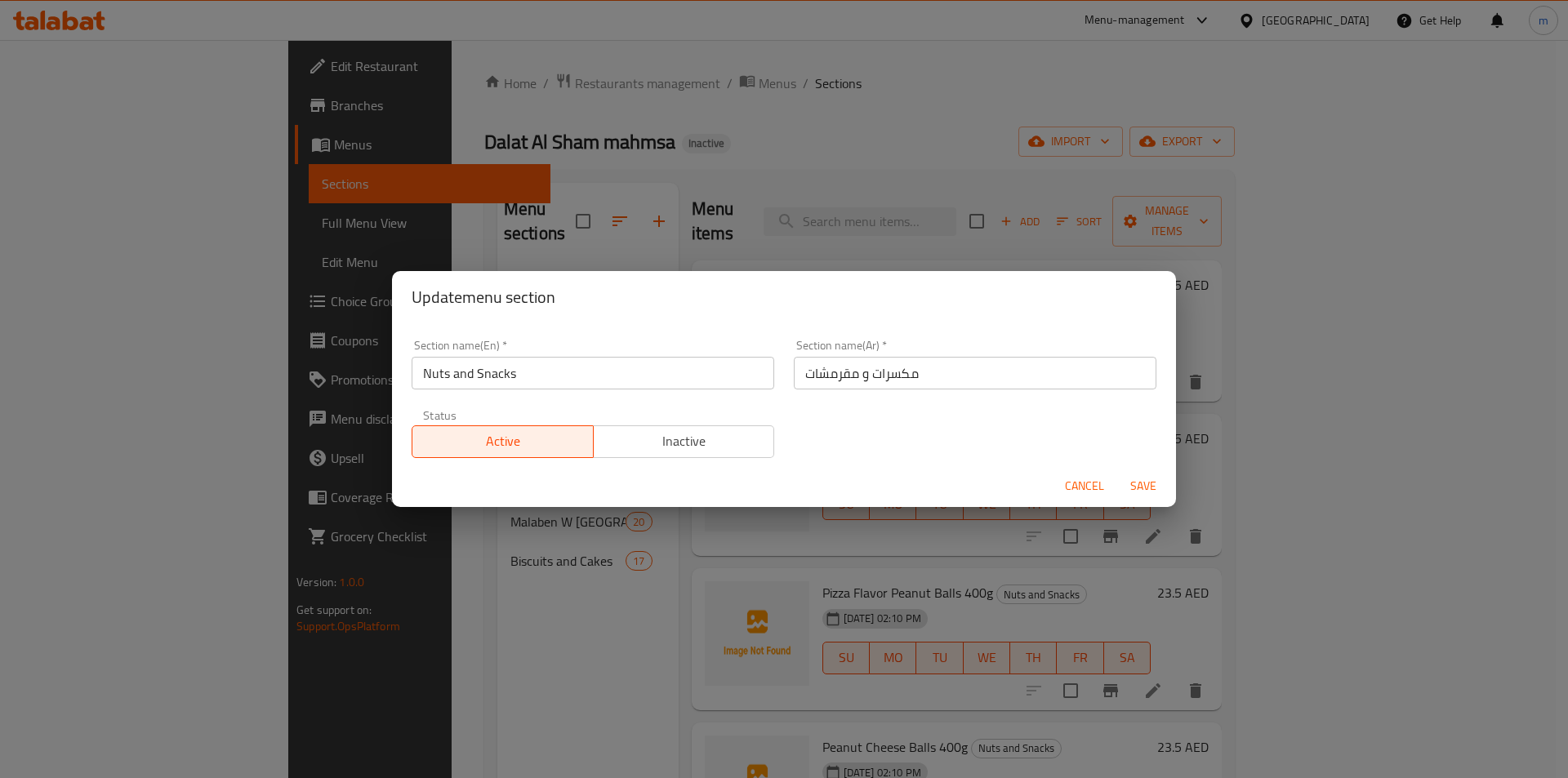
click at [487, 379] on input "Nuts and Snacks" at bounding box center [593, 372] width 363 height 33
paste input "Cracker"
type input "Nuts and Crackers"
click at [1149, 481] on span "Save" at bounding box center [1144, 486] width 39 height 21
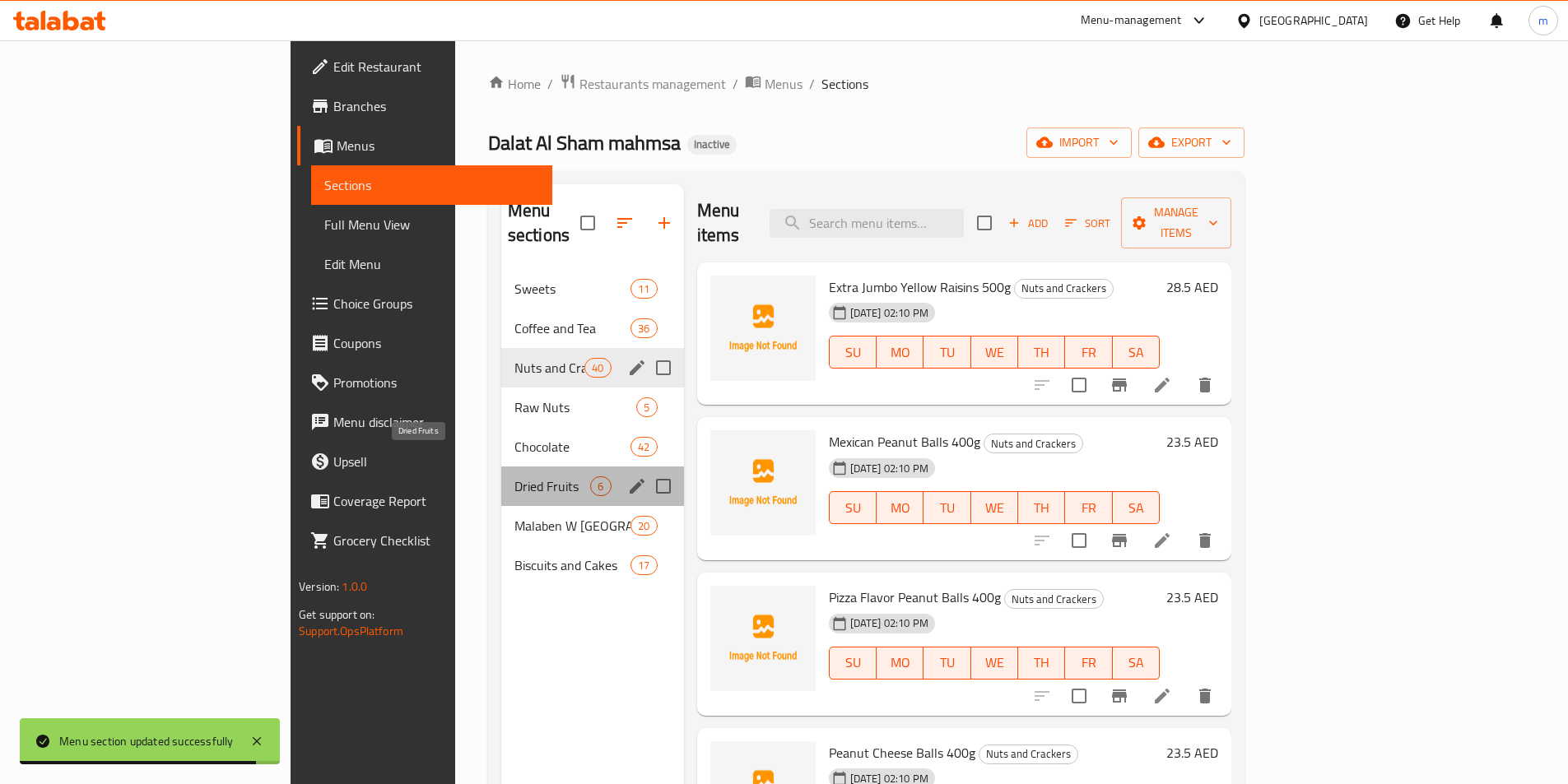
click at [514, 476] on span "Dried Fruits" at bounding box center [552, 486] width 77 height 20
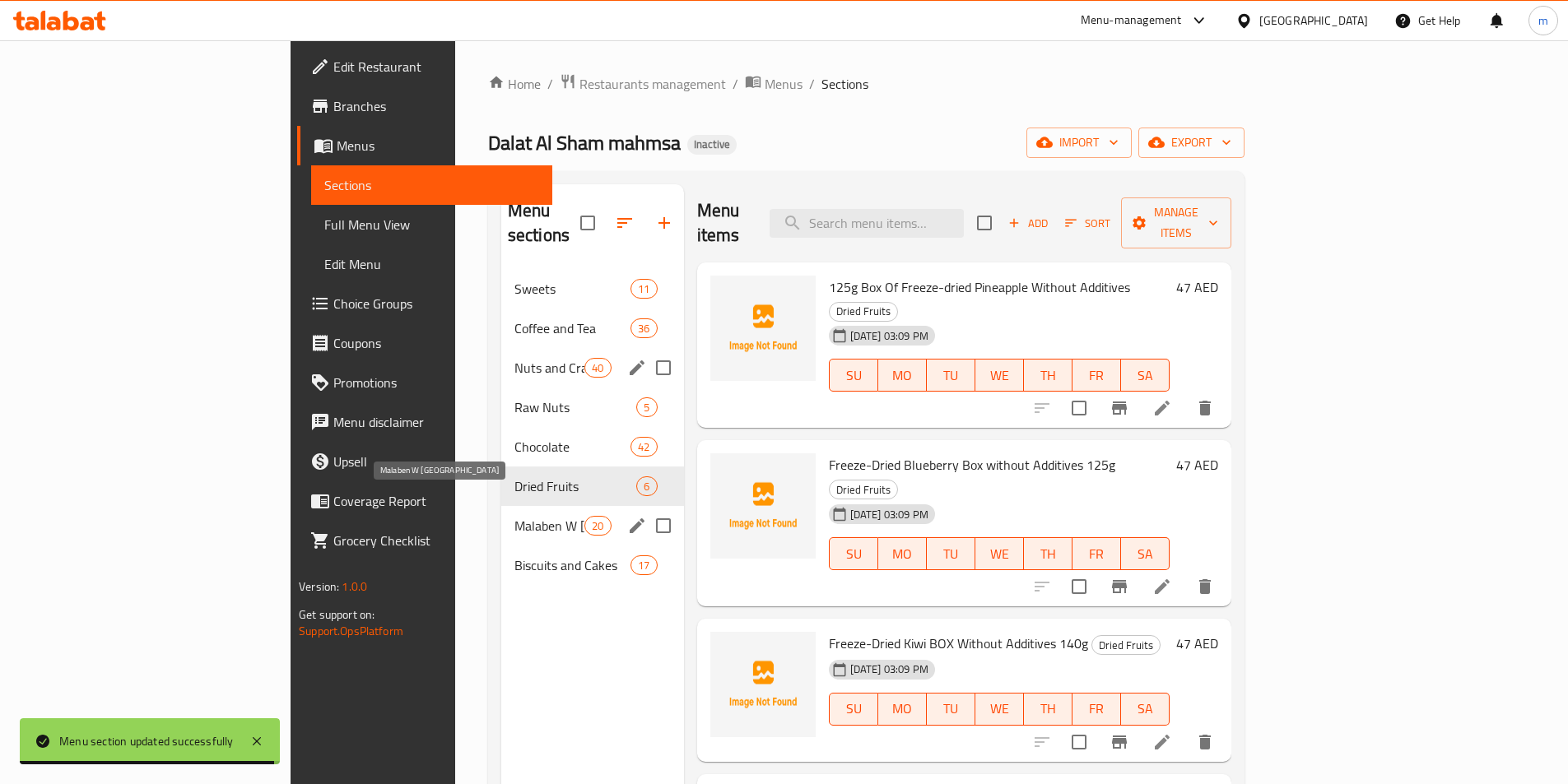
click at [514, 516] on span "Malaben W Melabes" at bounding box center [549, 526] width 70 height 20
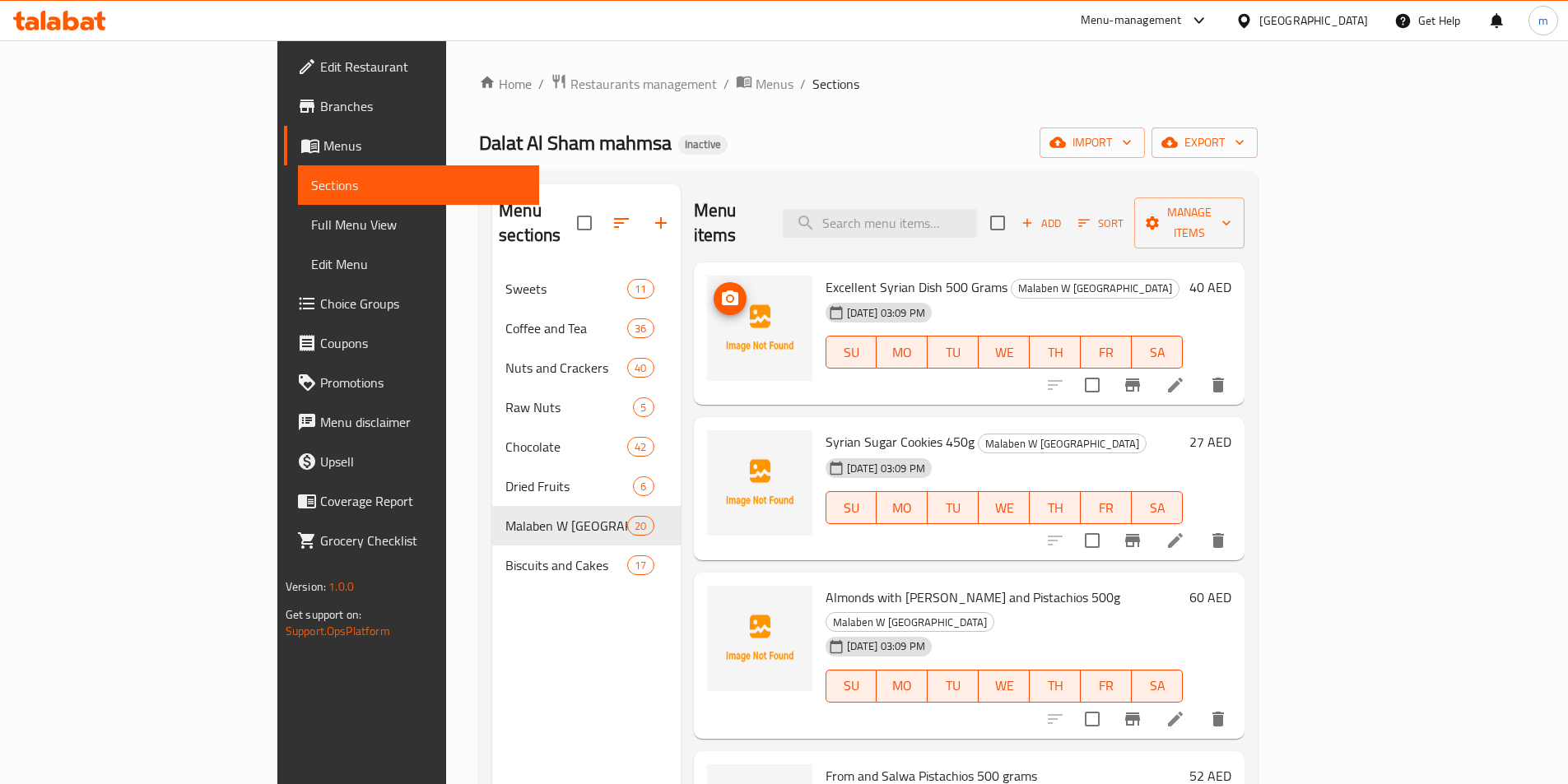
click at [1185, 375] on icon at bounding box center [1175, 385] width 20 height 20
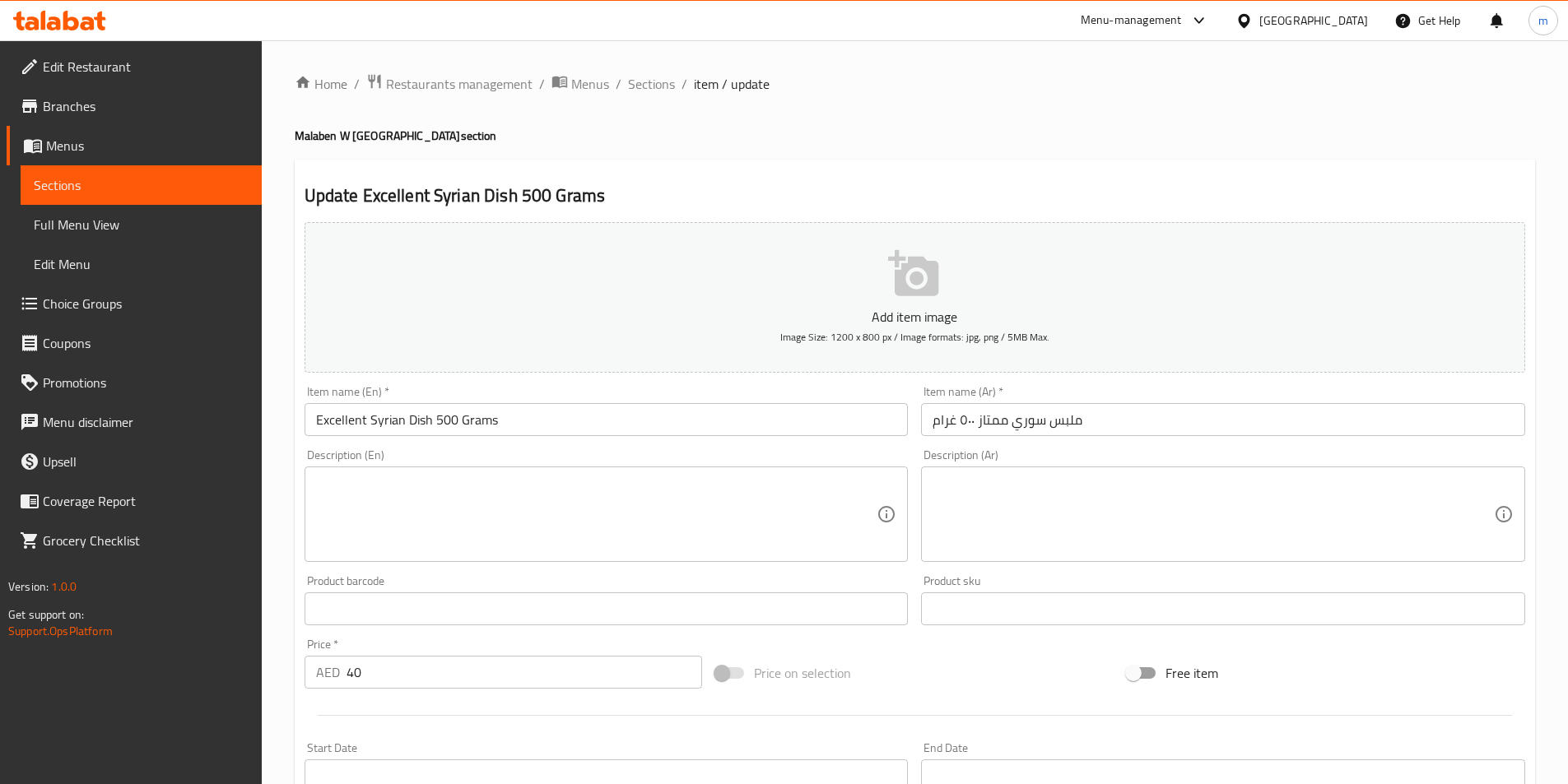
click at [421, 417] on input "Excellent Syrian Dish 500 Grams" at bounding box center [606, 419] width 604 height 33
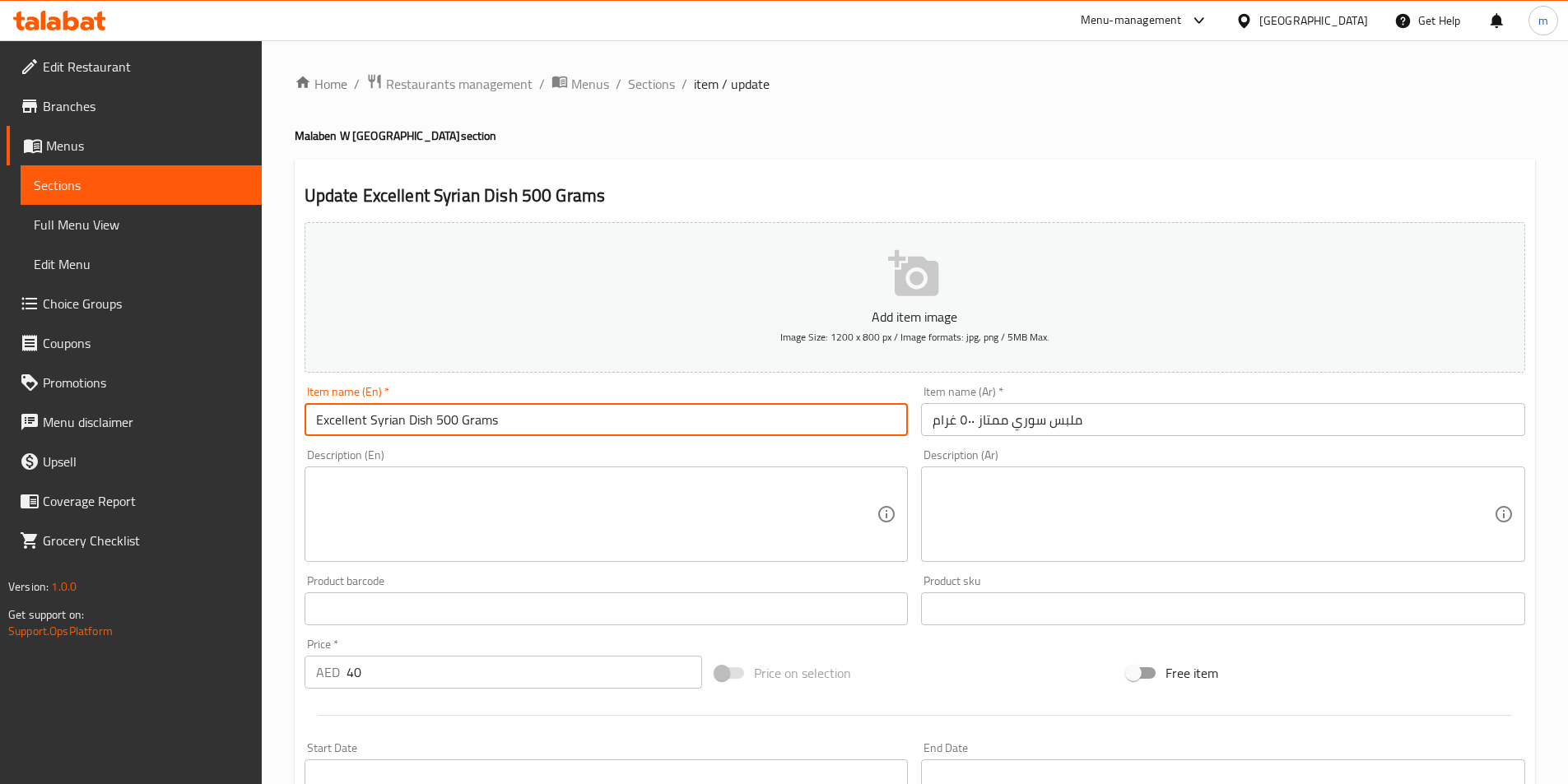
click at [421, 417] on input "Excellent Syrian Dish 500 Grams" at bounding box center [606, 419] width 604 height 33
click at [421, 417] on input "Excellent Syrian MELBES 500 Grams" at bounding box center [606, 419] width 604 height 33
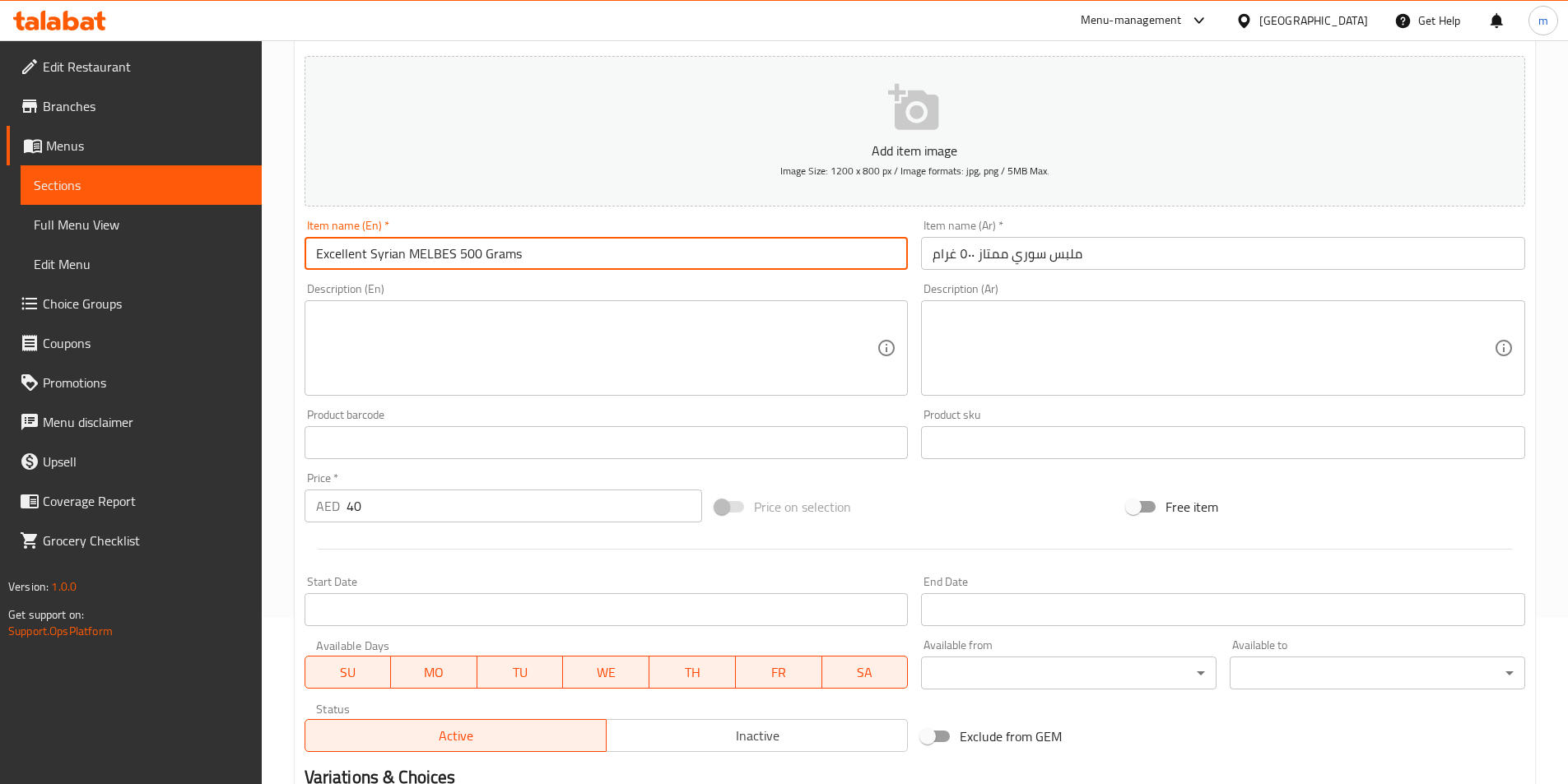
scroll to position [378, 0]
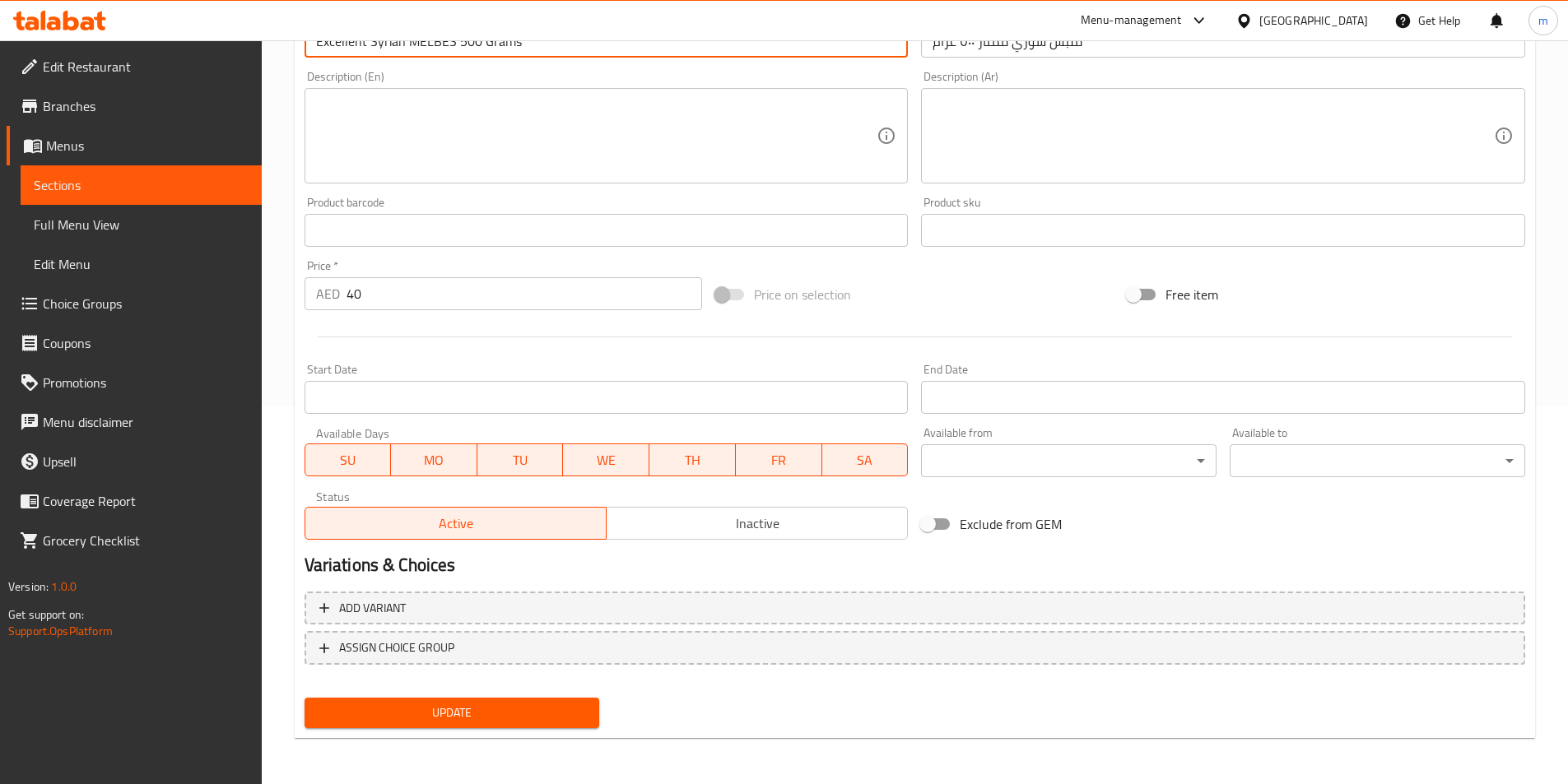
type input "Excellent Syrian Melbes 500 Grams"
click at [577, 716] on span "Update" at bounding box center [452, 713] width 269 height 21
click at [550, 725] on button "Update" at bounding box center [452, 713] width 295 height 31
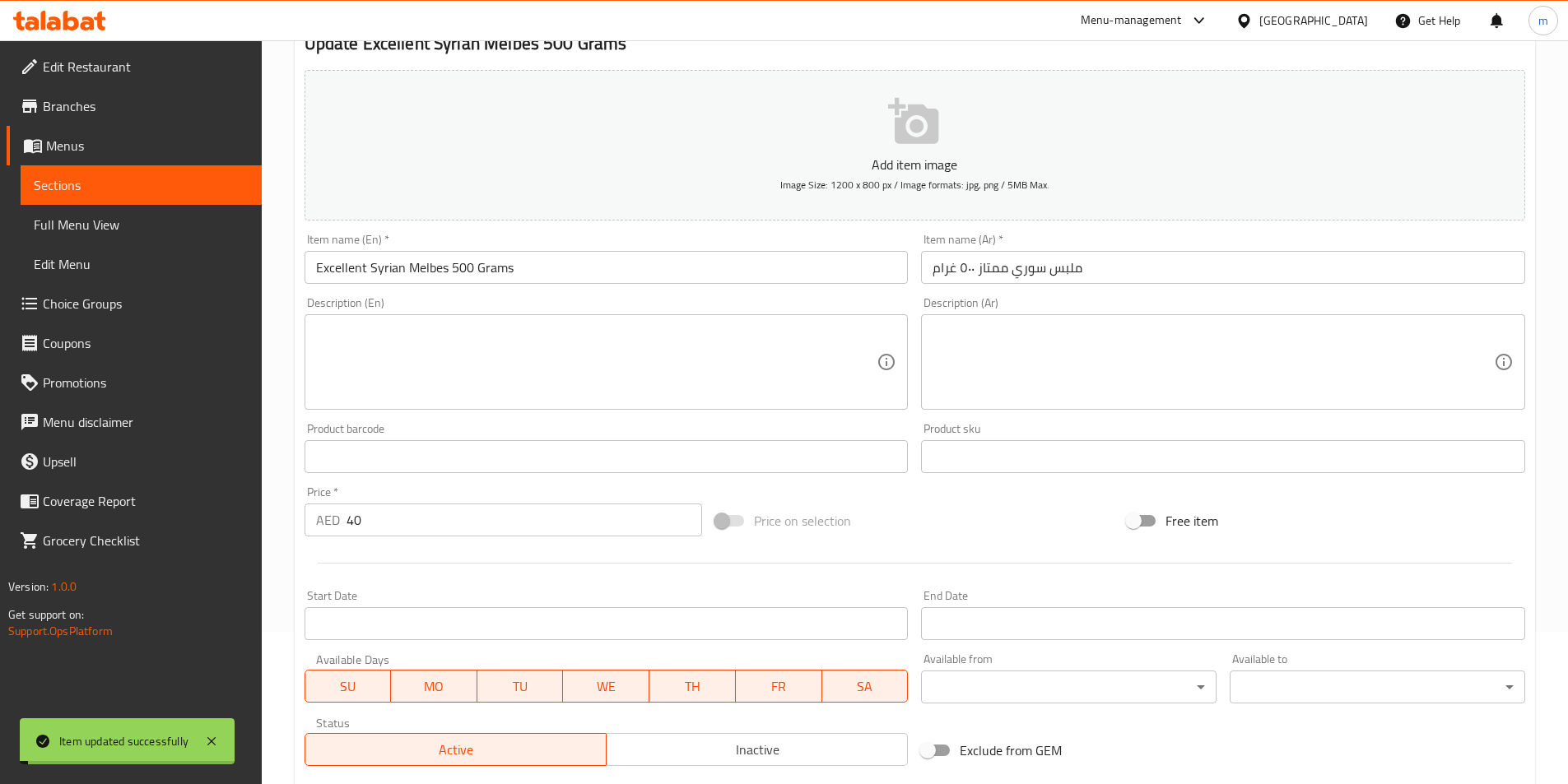
scroll to position [0, 0]
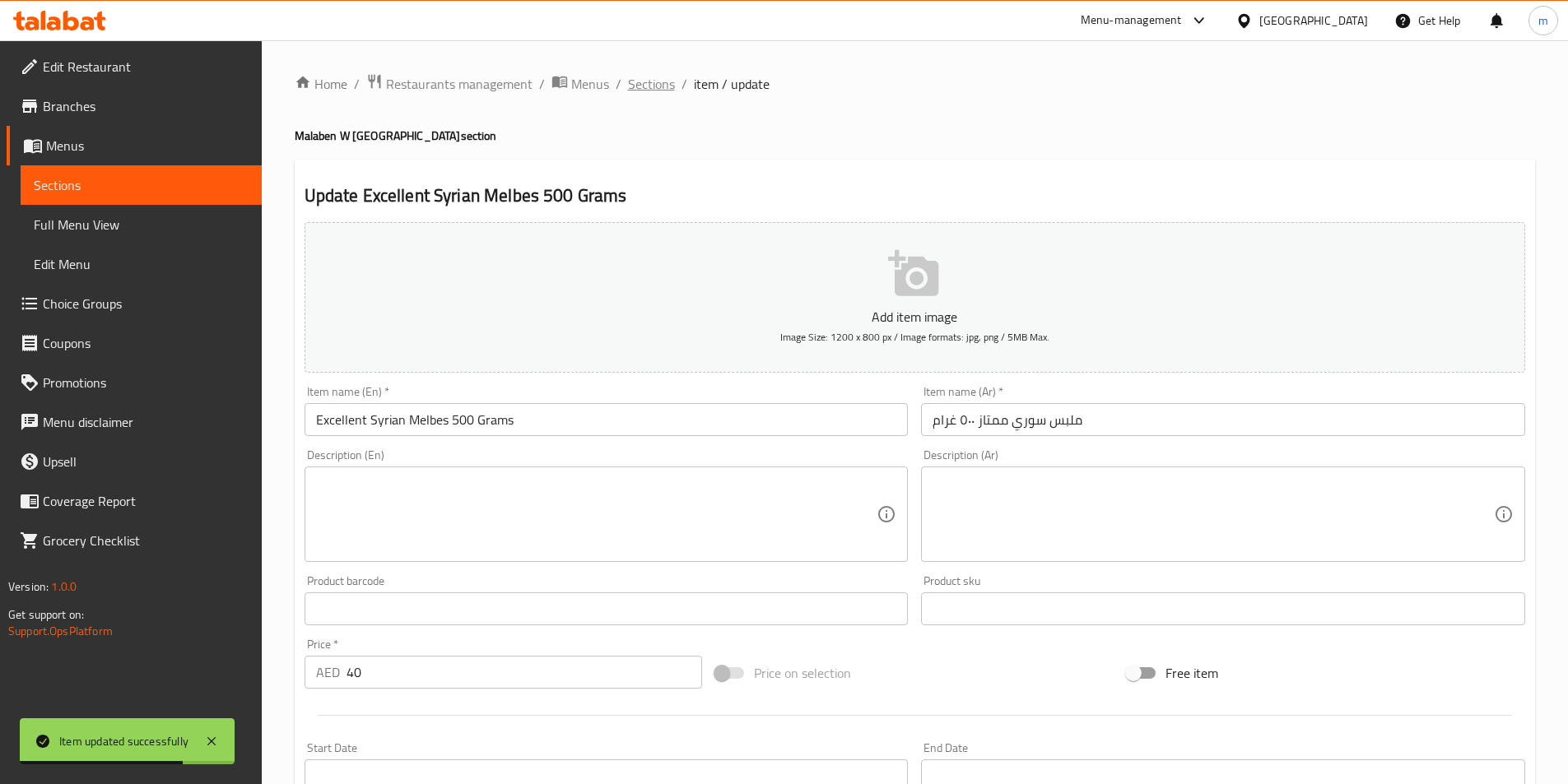
click at [656, 91] on span "Sections" at bounding box center [651, 84] width 47 height 20
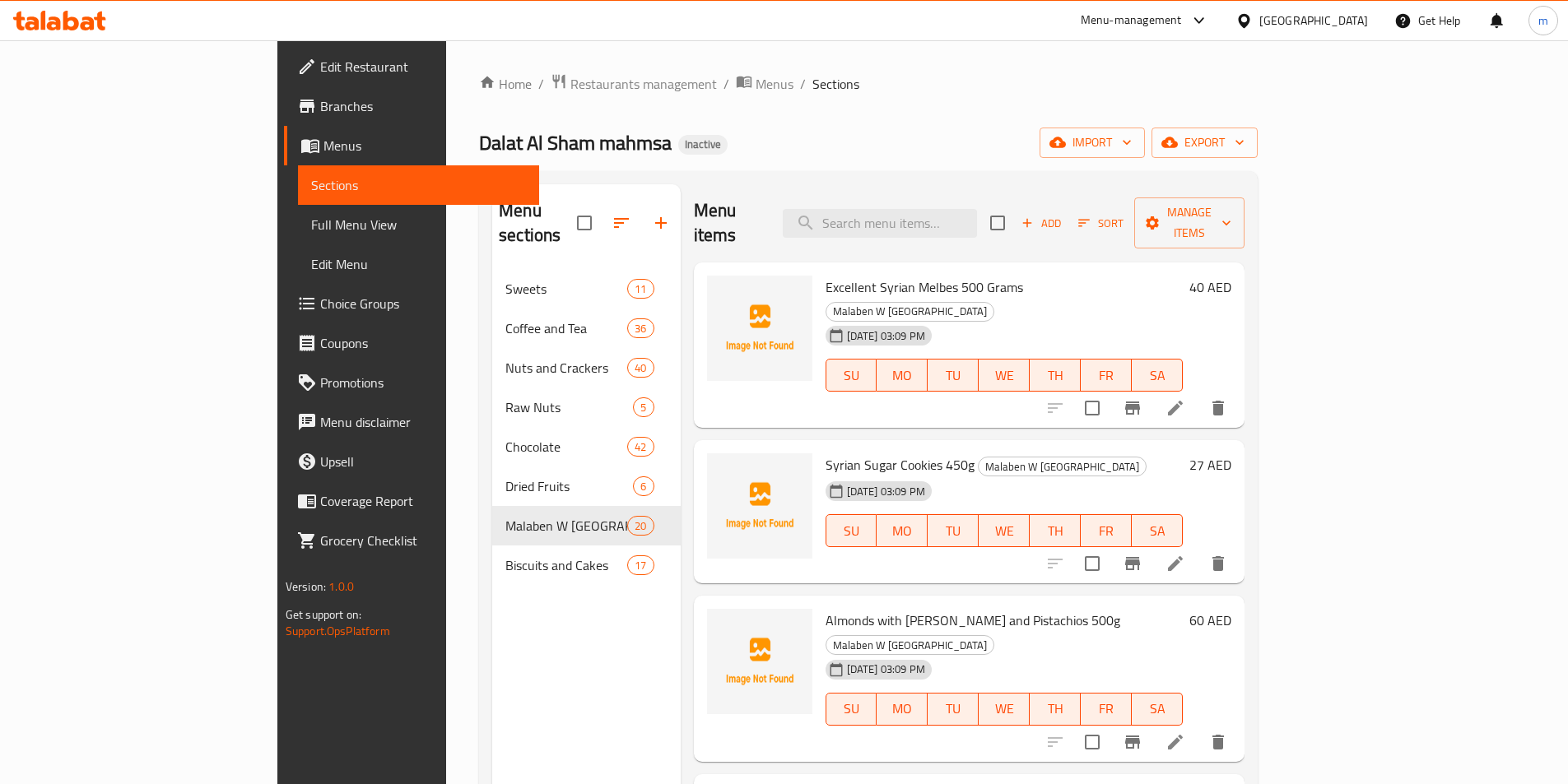
click at [1199, 549] on li at bounding box center [1175, 563] width 46 height 30
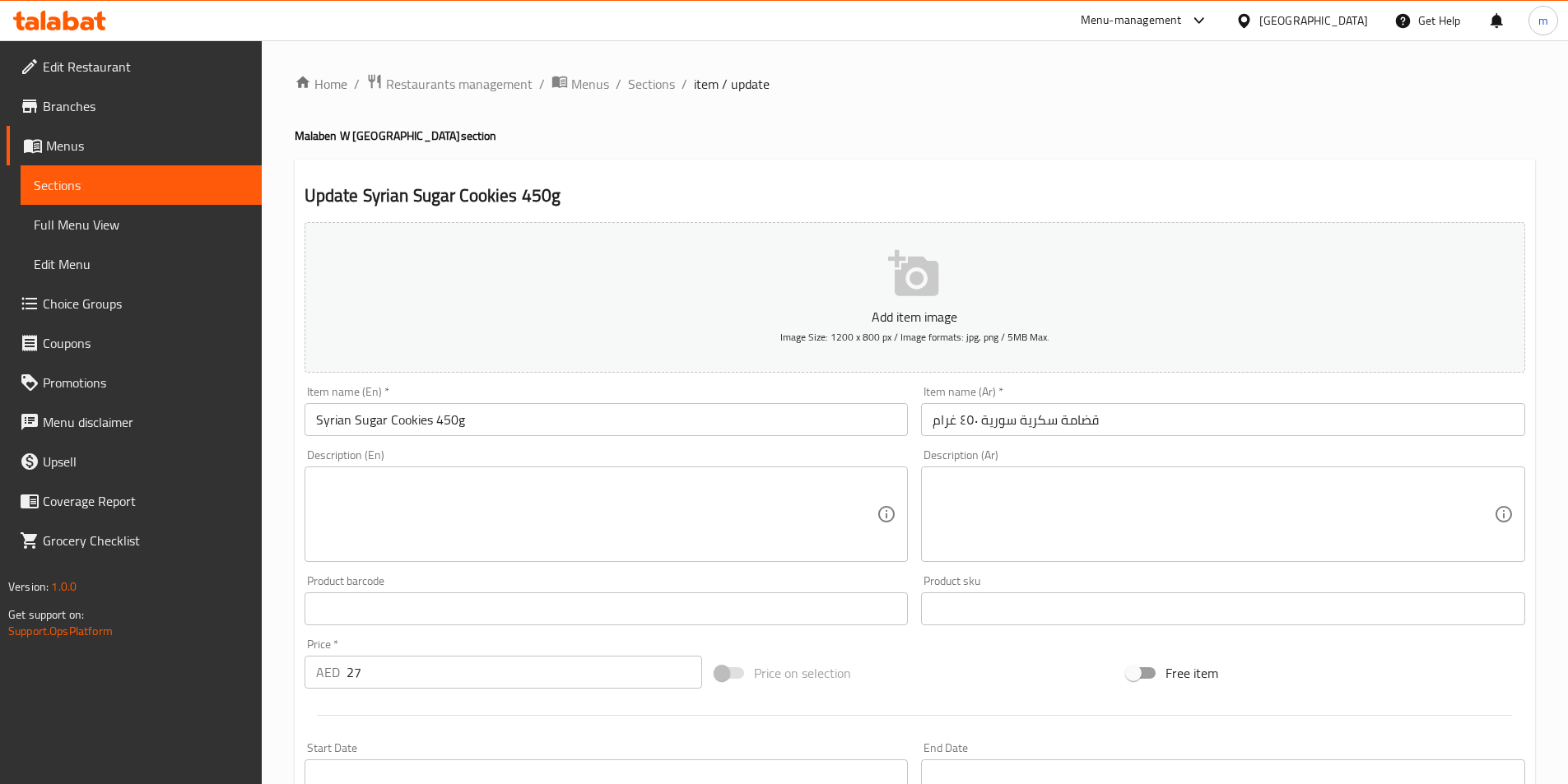
click at [1076, 426] on input "قضامة سكرية سورية ٤٥٠ غرام" at bounding box center [1223, 419] width 604 height 33
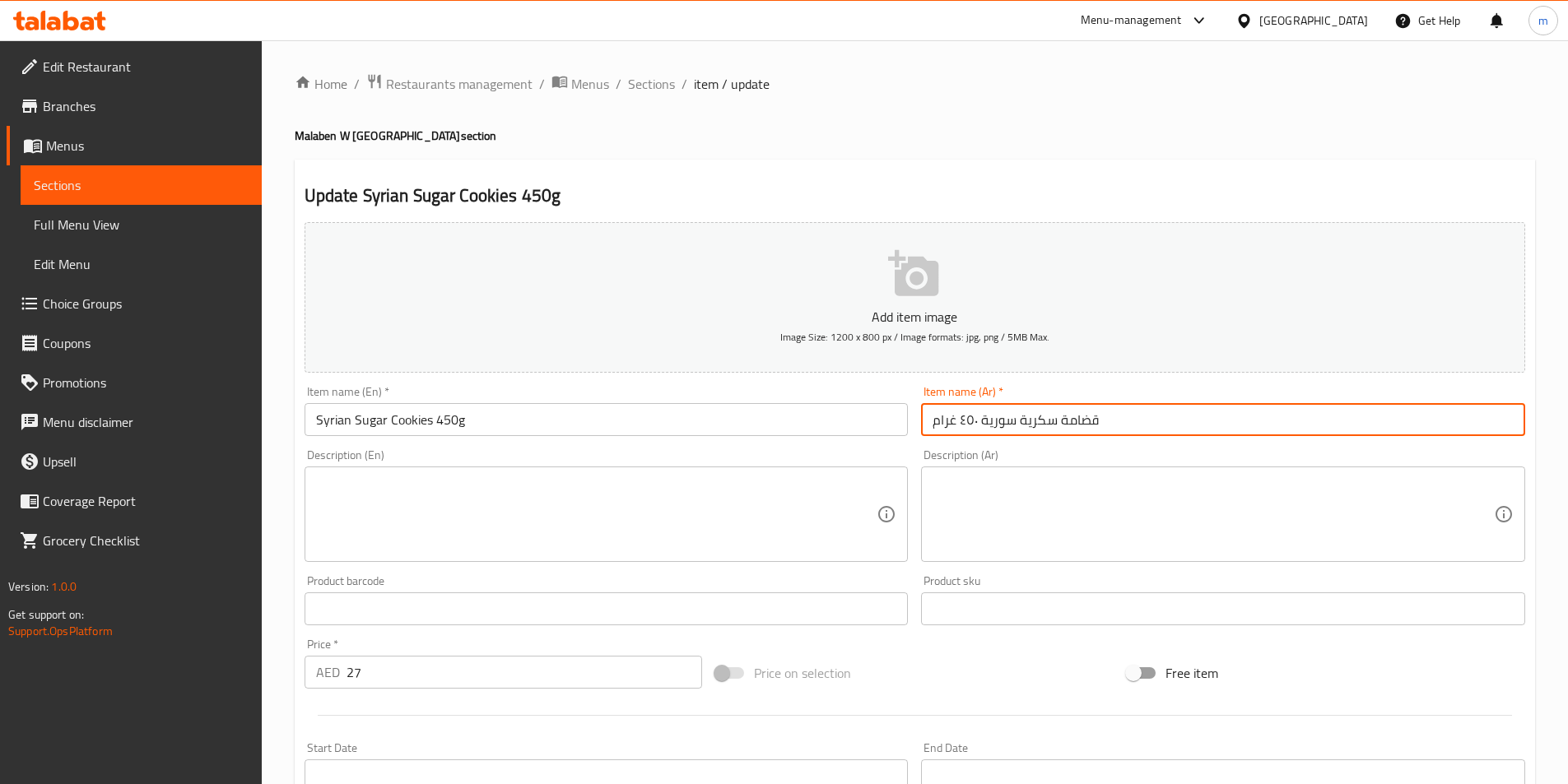
click at [1076, 426] on input "قضامة سكرية سورية ٤٥٠ غرام" at bounding box center [1223, 419] width 604 height 33
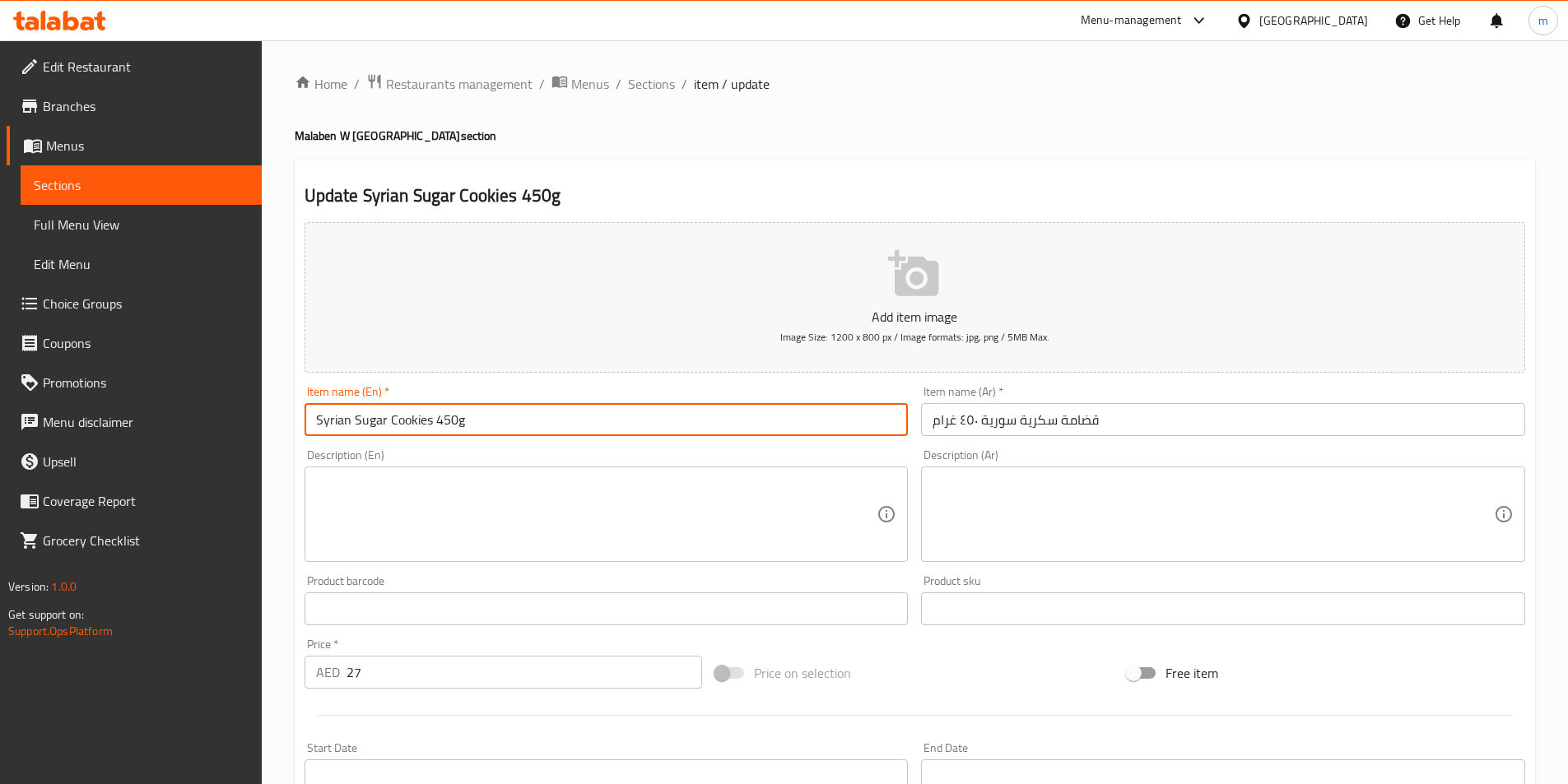
click at [395, 419] on input "Syrian Sugar Cookies 450g" at bounding box center [606, 419] width 604 height 33
click at [420, 427] on input "Syrian Sugar QODAMA 450g" at bounding box center [606, 419] width 604 height 33
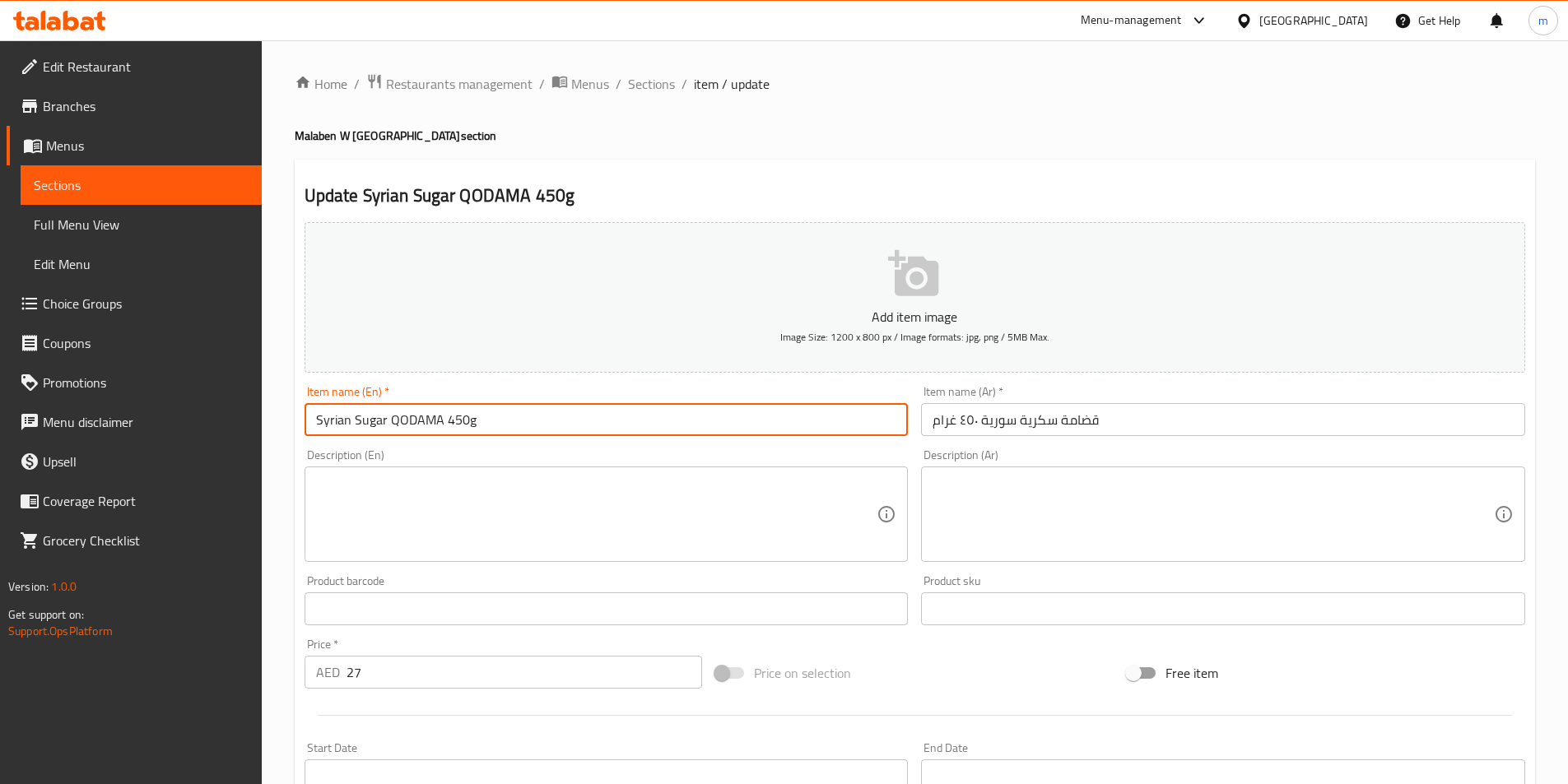
scroll to position [329, 0]
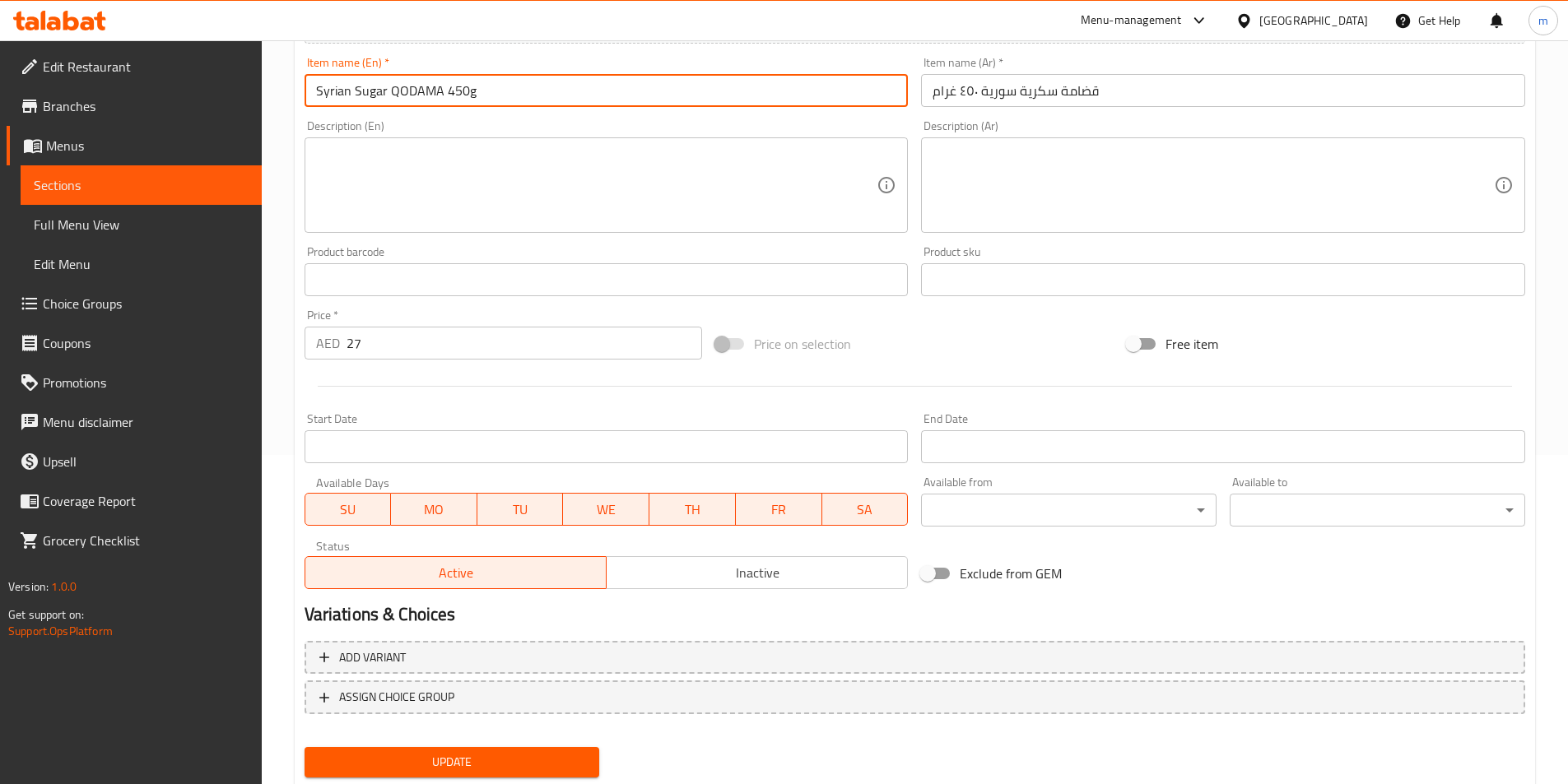
type input "Syrian Sugar Qodama 450g"
click at [563, 752] on span "Update" at bounding box center [452, 761] width 269 height 21
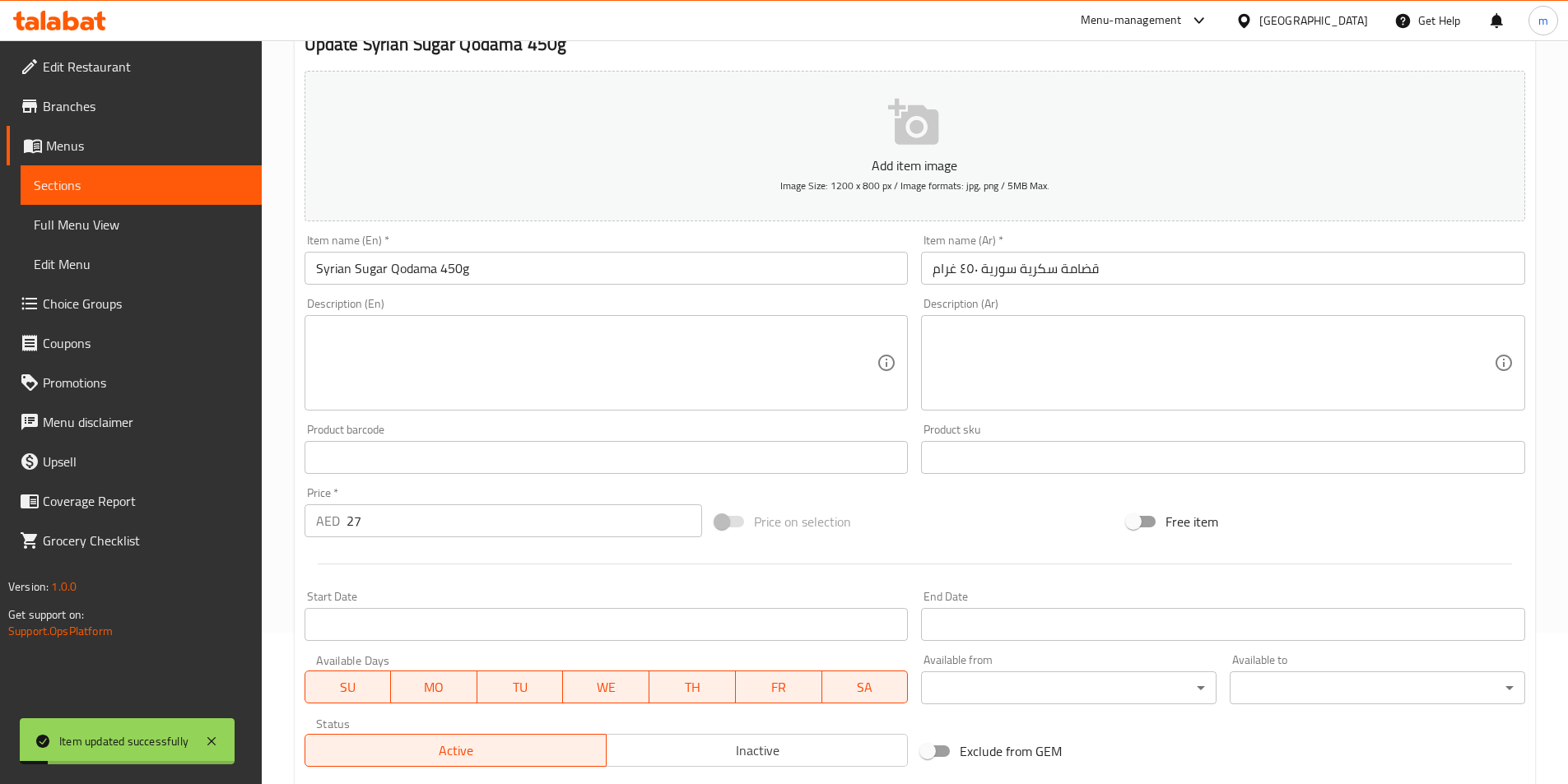
scroll to position [0, 0]
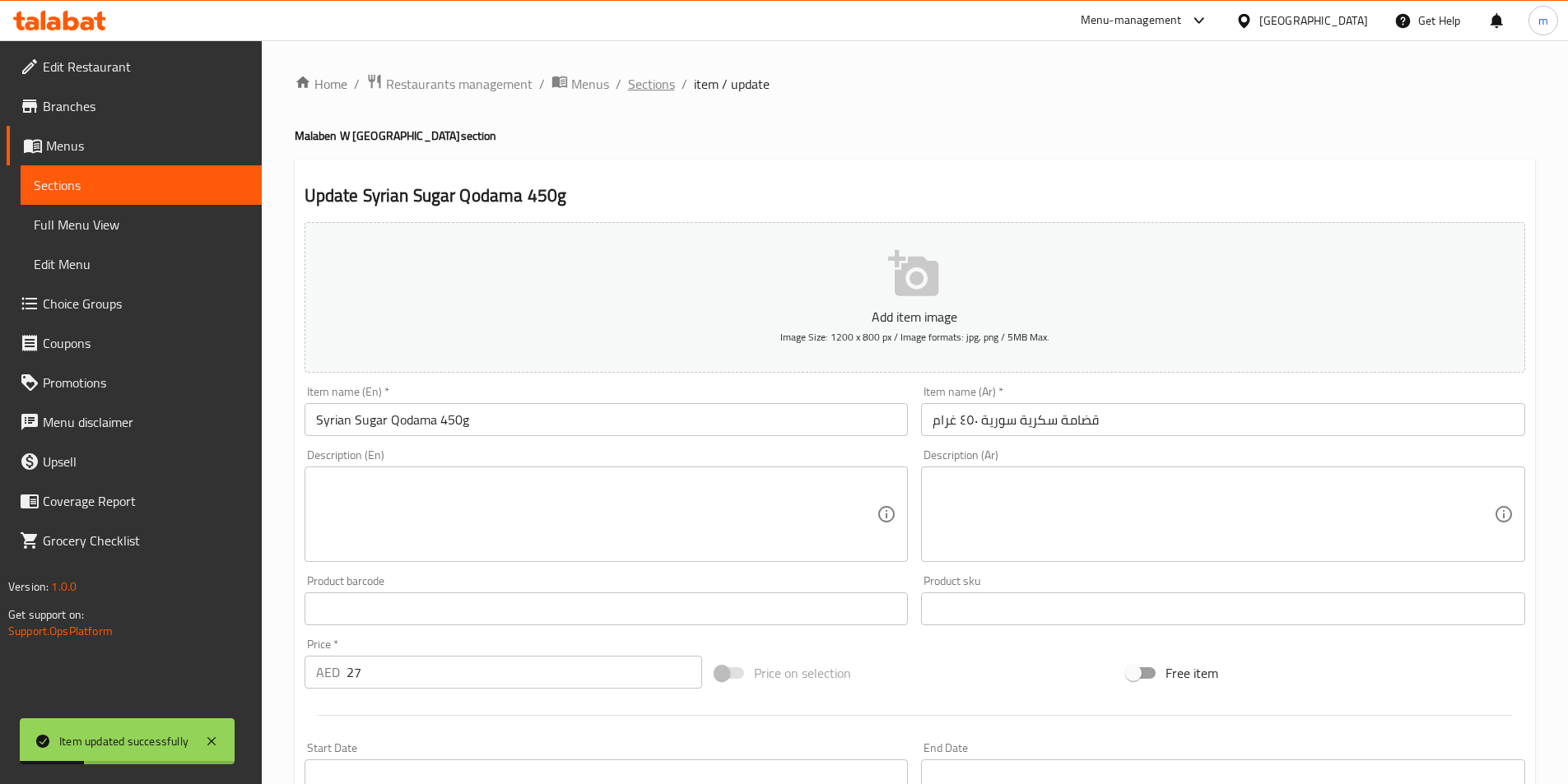
click at [663, 93] on span "Sections" at bounding box center [651, 84] width 47 height 20
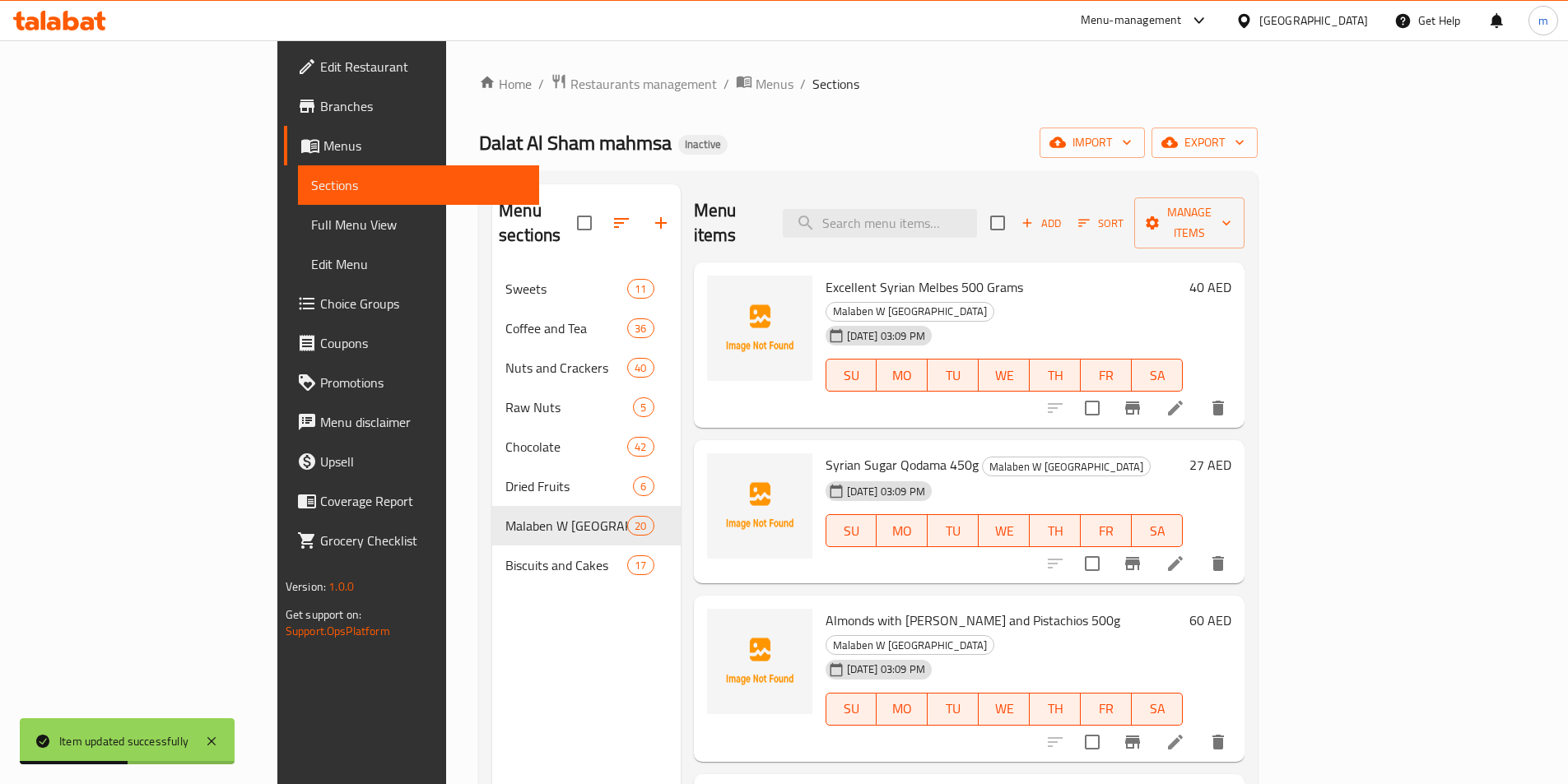
click at [1185, 733] on icon at bounding box center [1175, 743] width 20 height 20
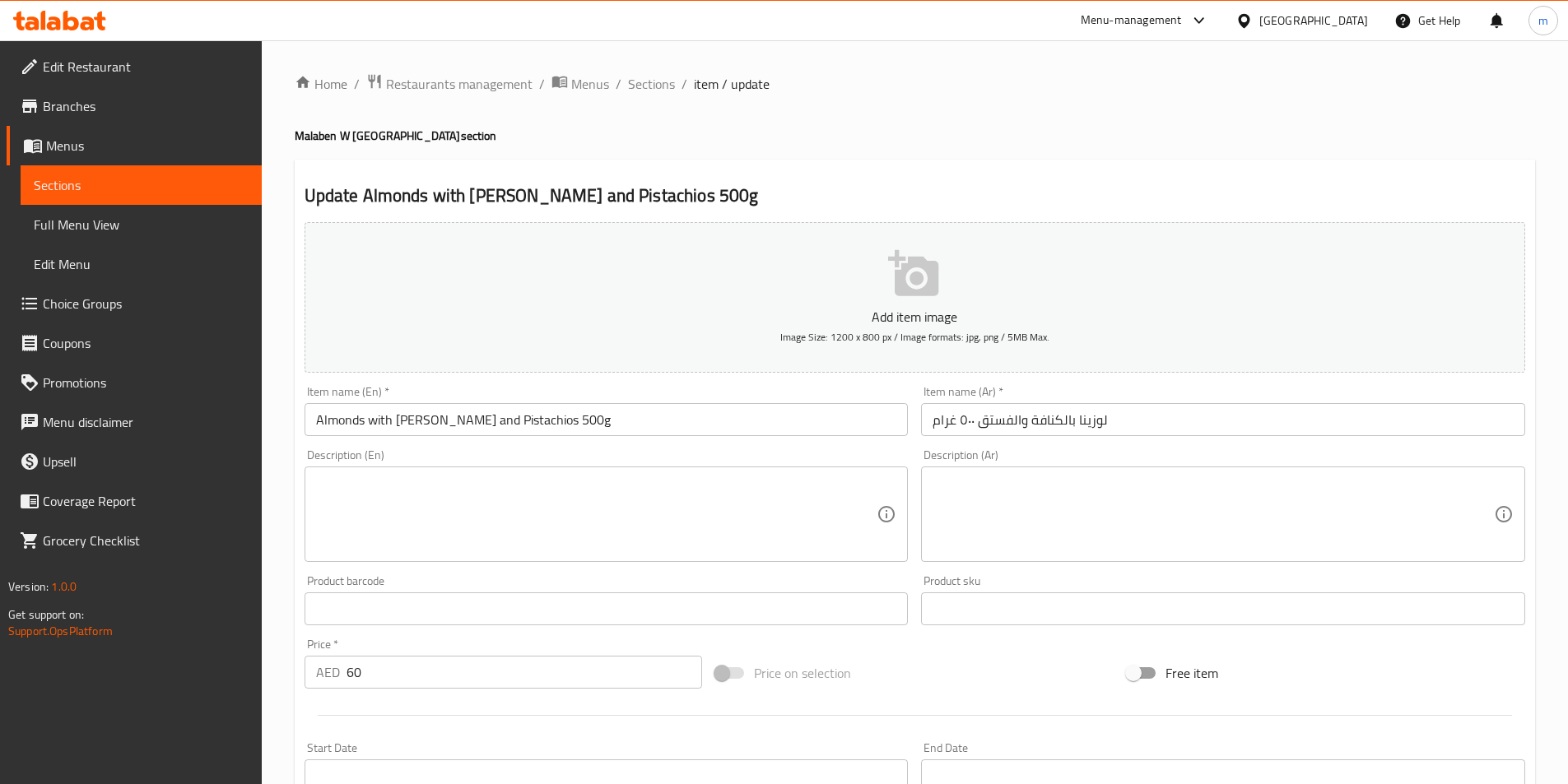
click at [349, 415] on input "Almonds with Kunafa and Pistachios 500g" at bounding box center [606, 419] width 604 height 33
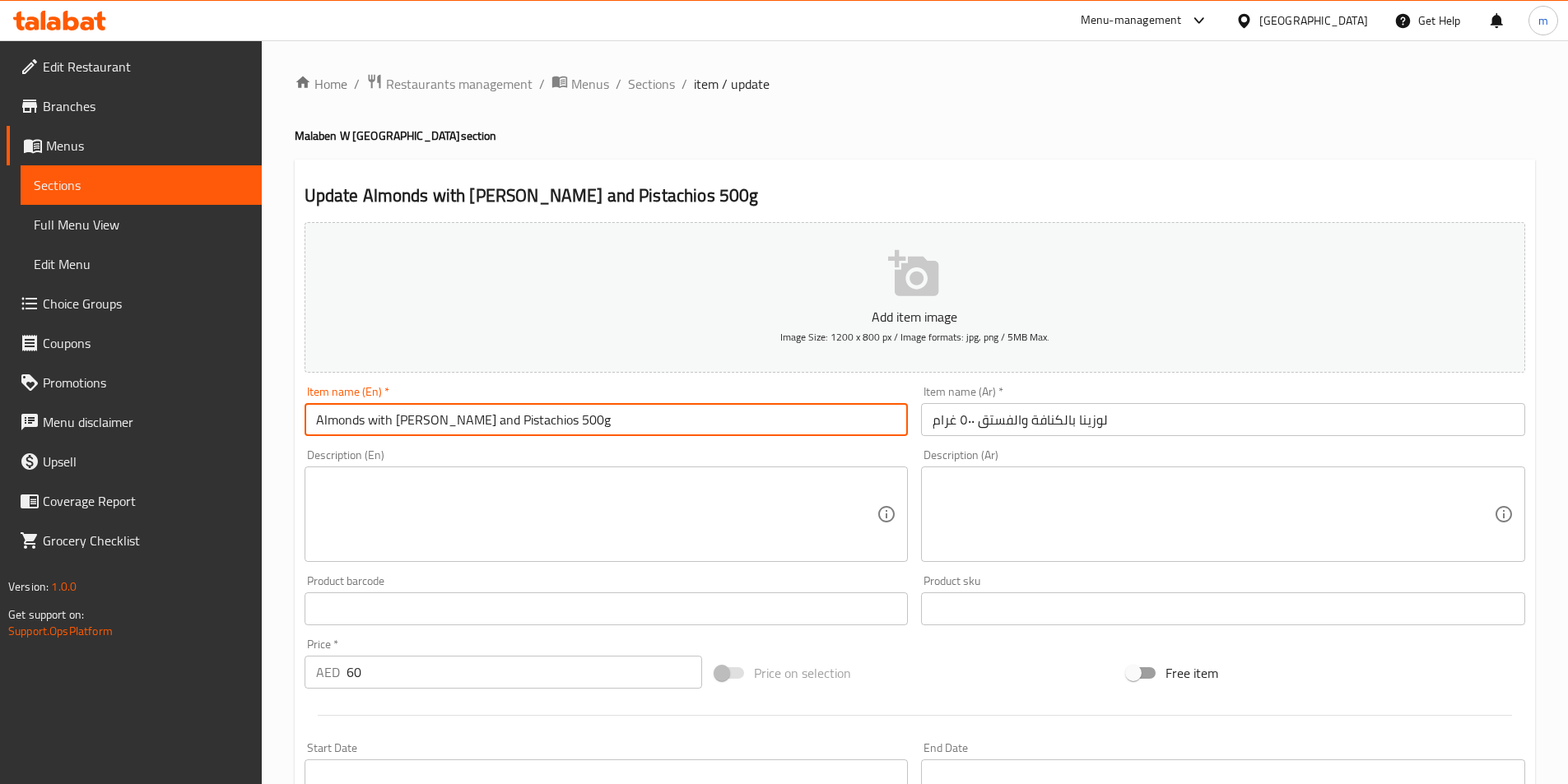
click at [349, 415] on input "Almonds with Kunafa and Pistachios 500g" at bounding box center [606, 419] width 604 height 33
click at [349, 415] on input "loziana with Kunafa and Pistachios 500g" at bounding box center [606, 419] width 604 height 33
click at [336, 426] on input "loziana with Kunafa and Pistachios 500g" at bounding box center [606, 419] width 604 height 33
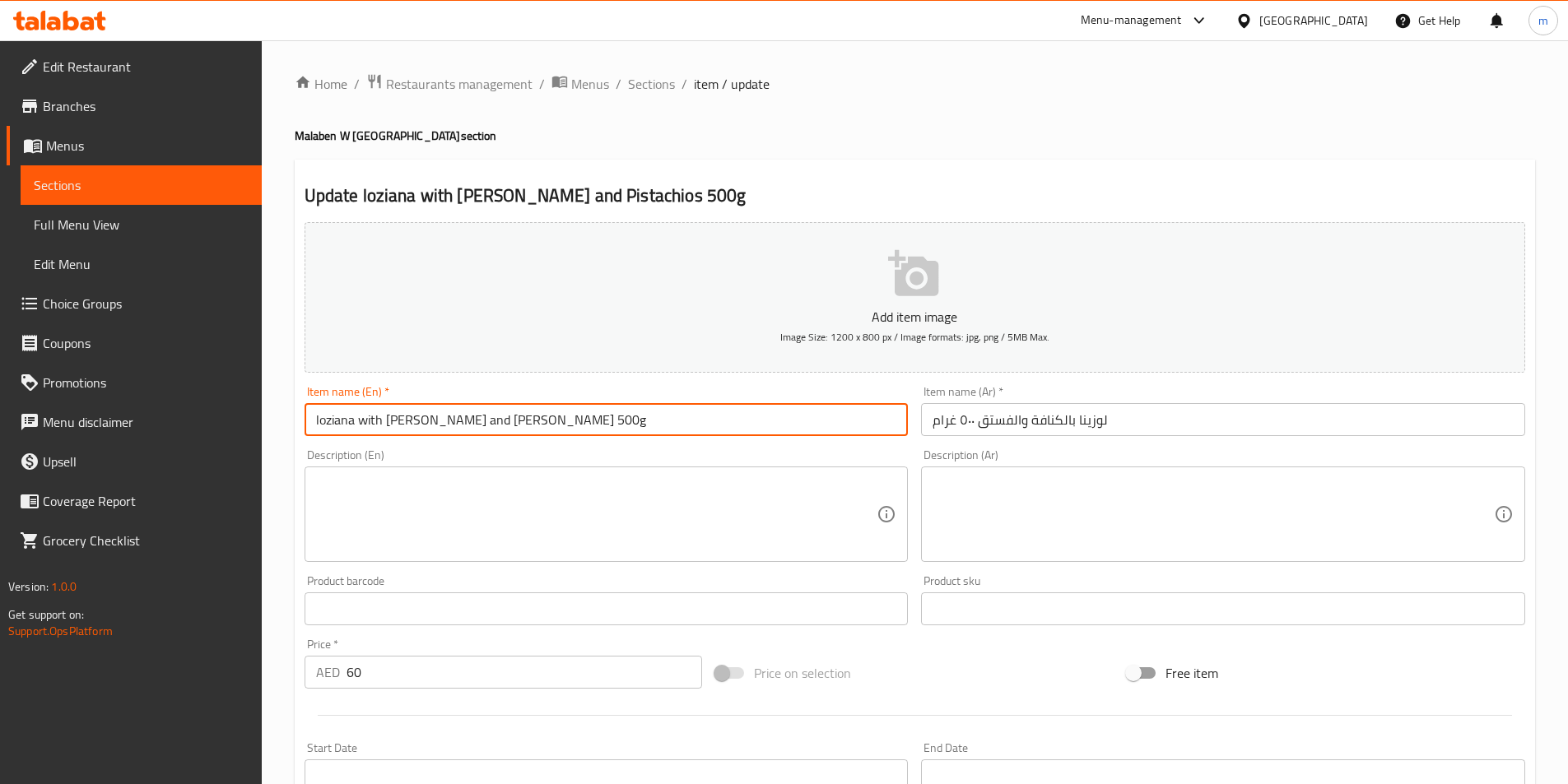
click at [340, 429] on input "loziana with Kunafa and Pistachios 500g" at bounding box center [606, 419] width 604 height 33
click at [344, 424] on input "lozina with Kunafa and Pistachios 500g" at bounding box center [606, 419] width 604 height 33
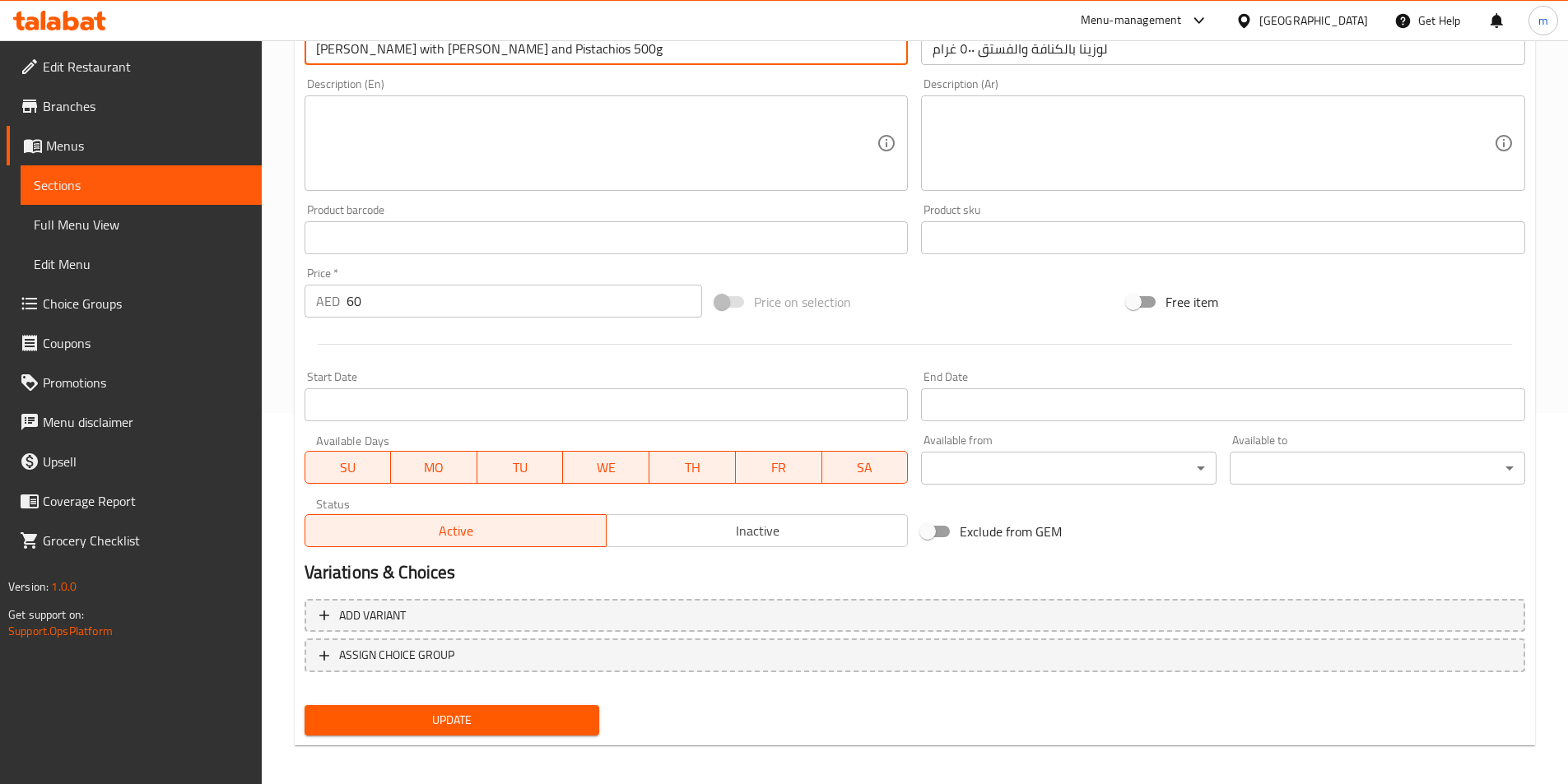
scroll to position [378, 0]
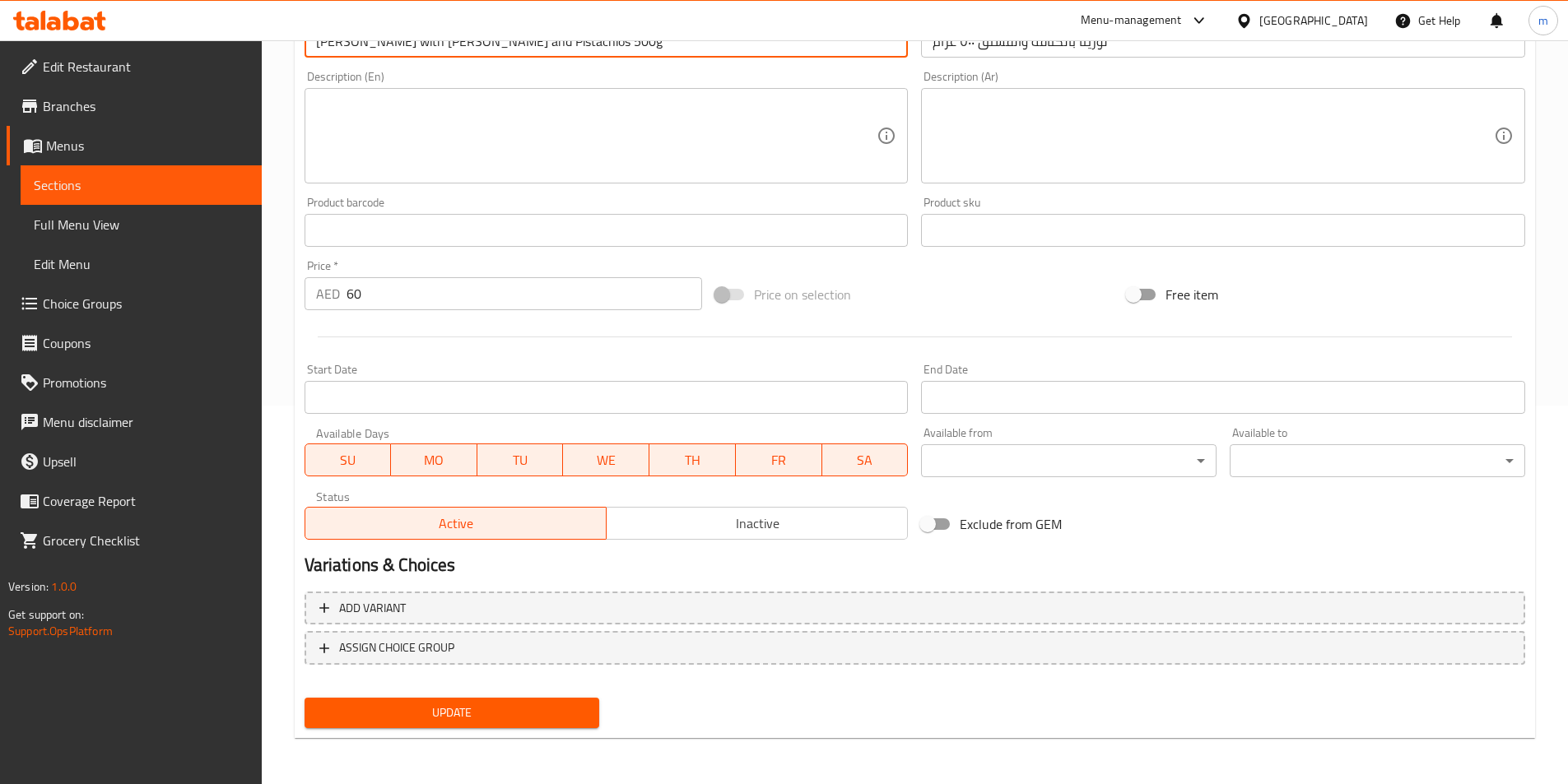
type input "Lozina With Kunafa And Pistachios 500g"
click at [539, 710] on span "Update" at bounding box center [452, 713] width 269 height 21
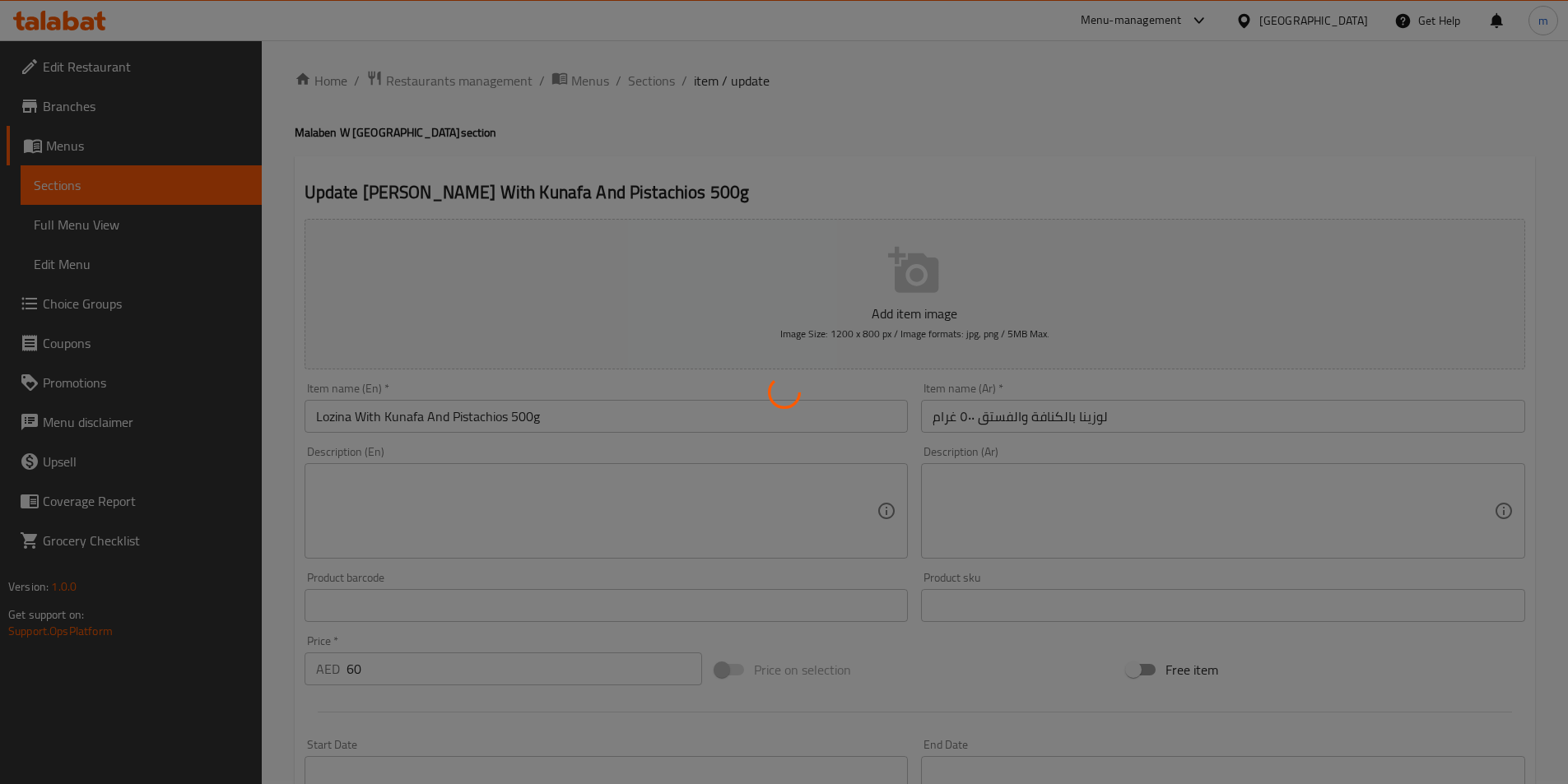
scroll to position [0, 0]
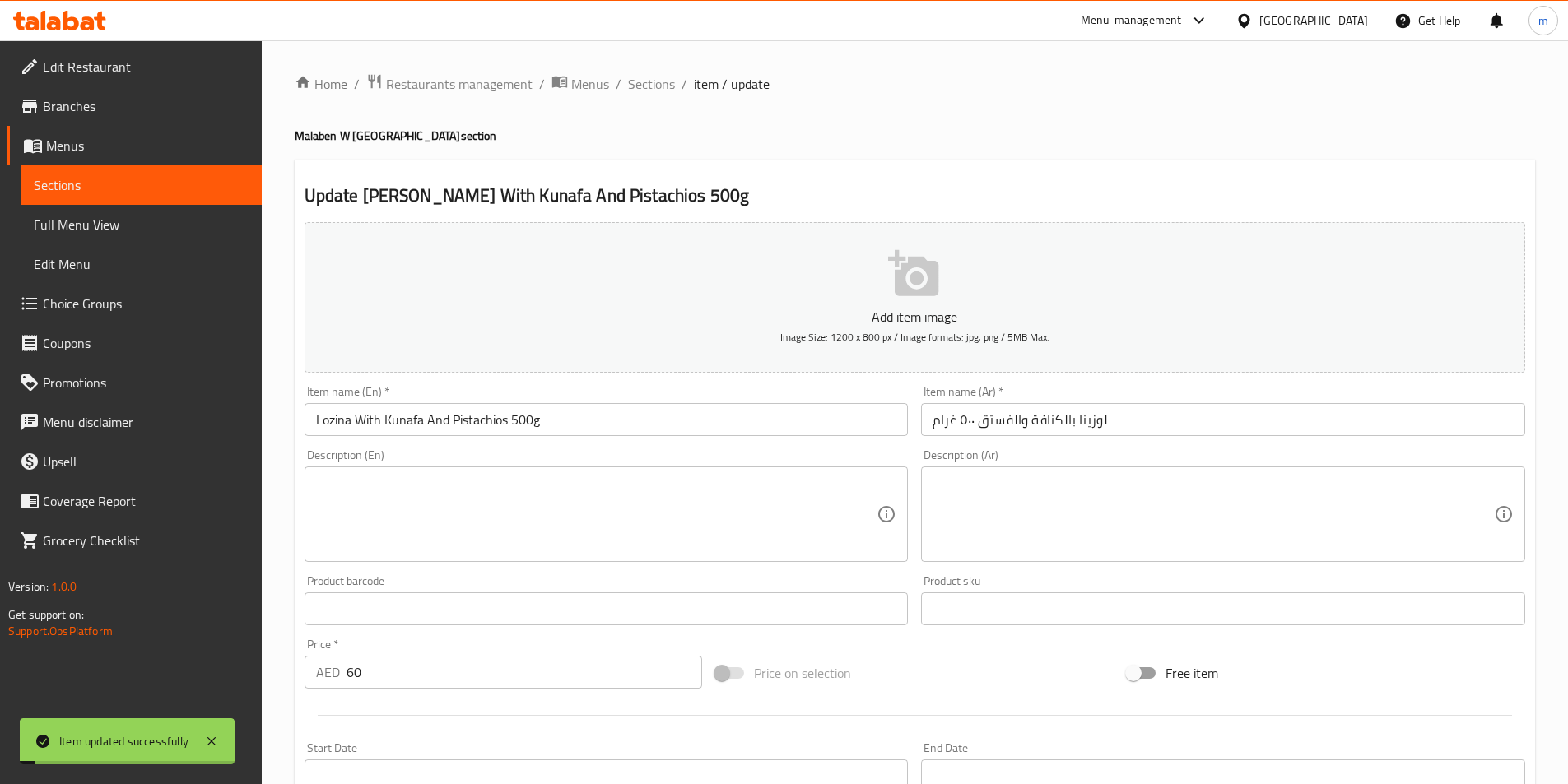
click at [666, 62] on div "Home / Restaurants management / Menus / Sections / item / update Malaben W Mela…" at bounding box center [915, 601] width 1307 height 1122
click at [664, 81] on span "Sections" at bounding box center [651, 84] width 47 height 20
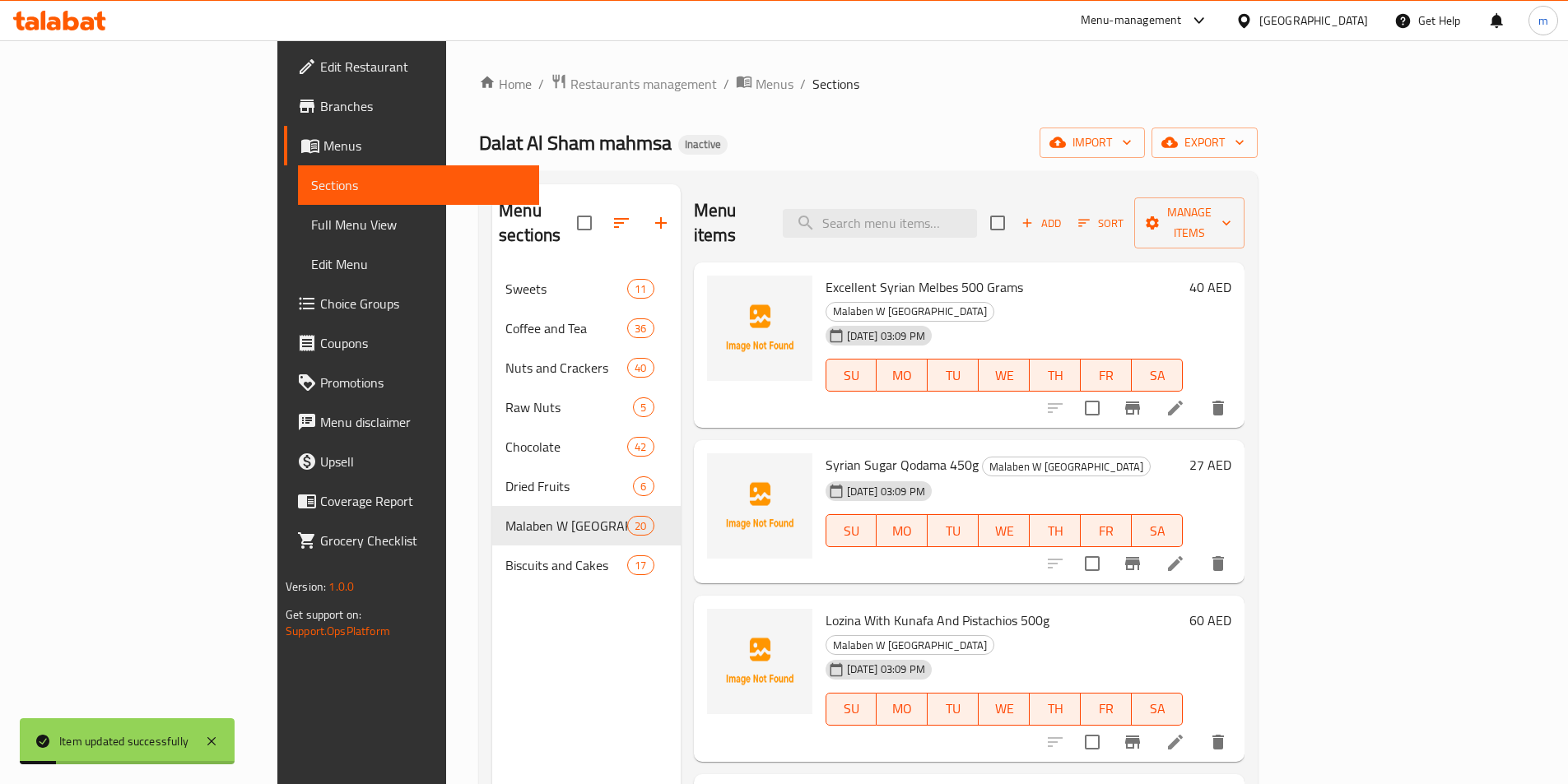
scroll to position [247, 0]
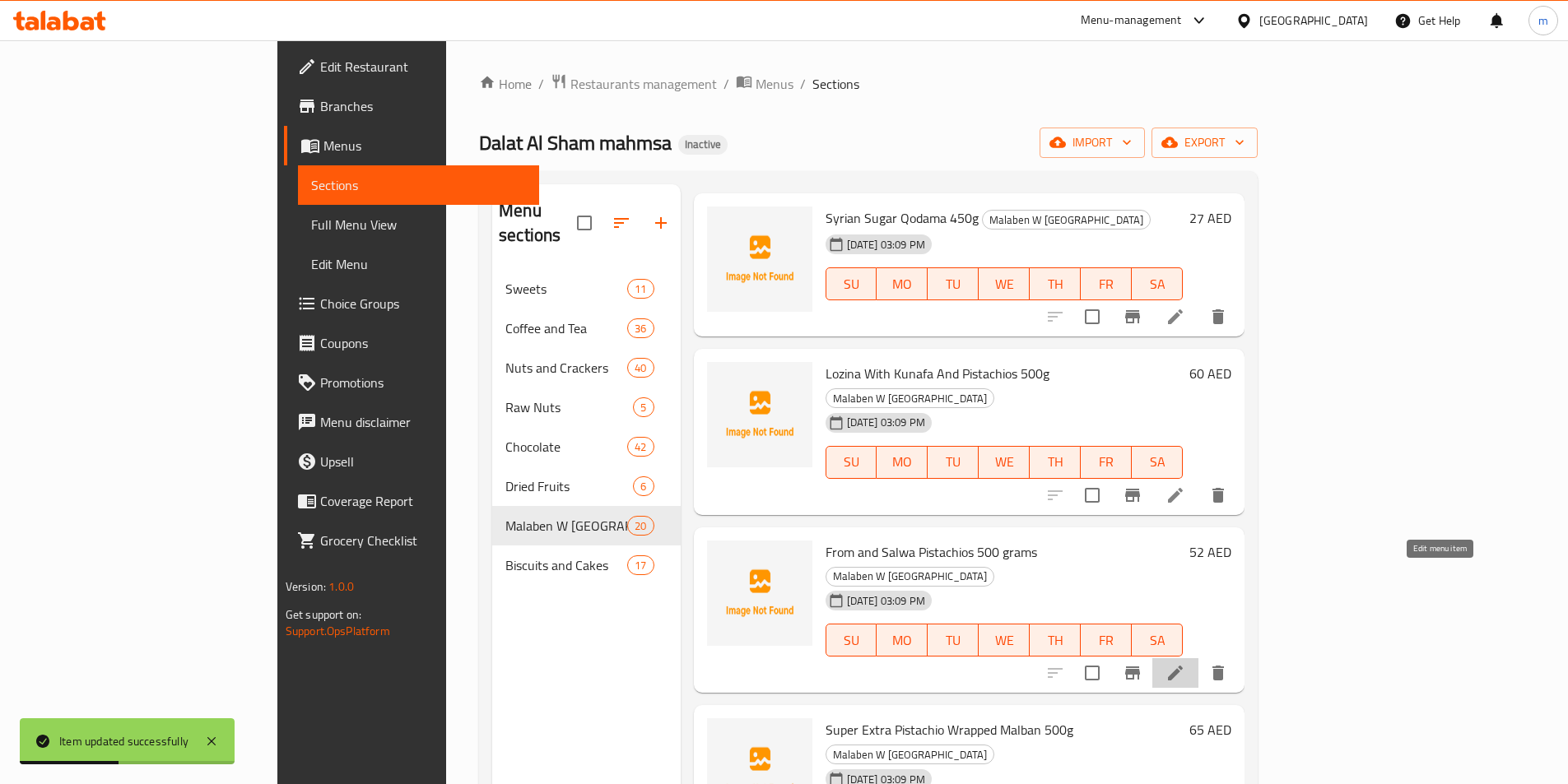
click at [1183, 665] on icon at bounding box center [1175, 672] width 14 height 14
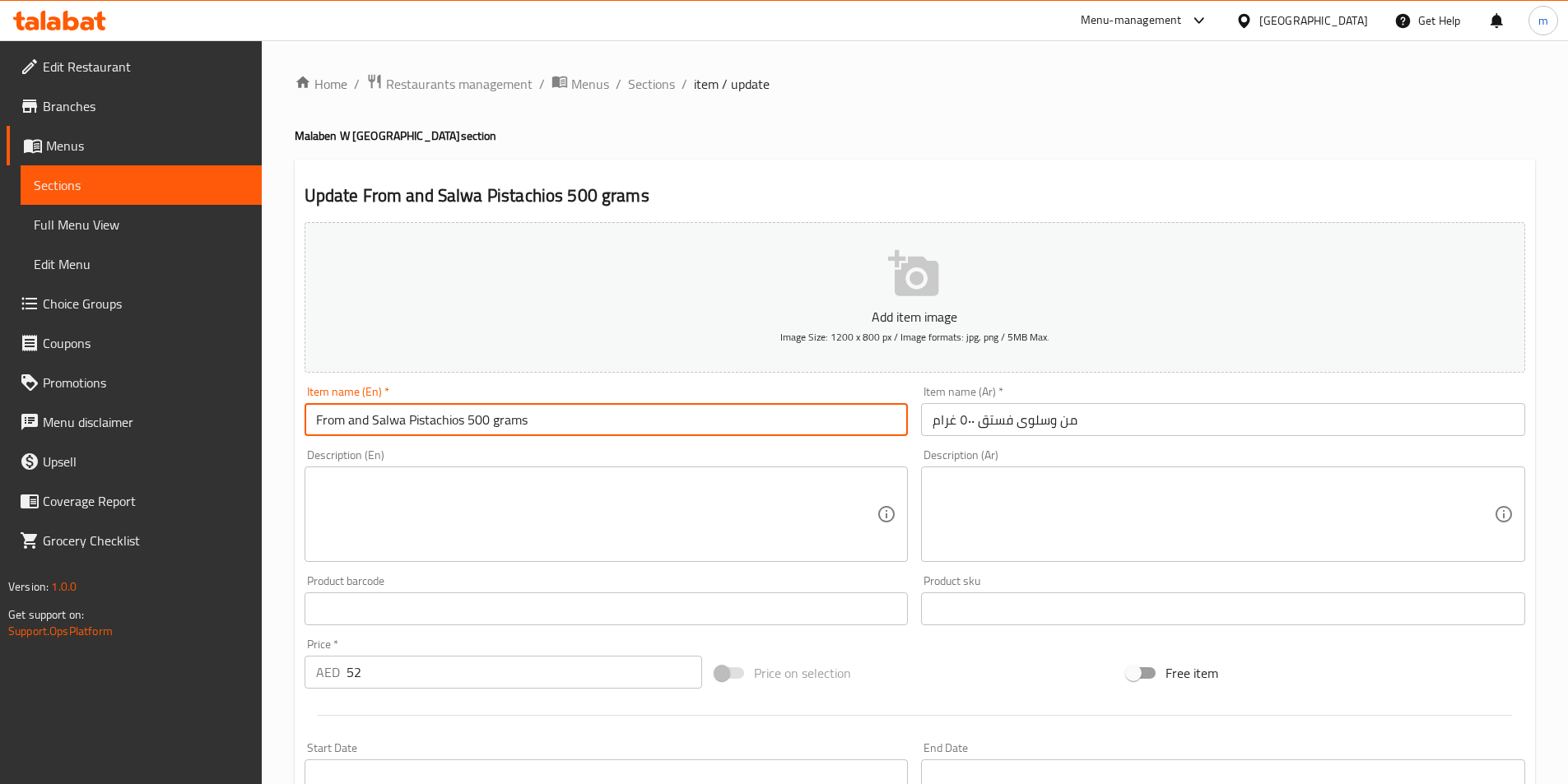
drag, startPoint x: 372, startPoint y: 427, endPoint x: 273, endPoint y: 439, distance: 99.7
click at [273, 439] on div "Home / Restaurants management / Menus / Sections / item / update Malaben W Mela…" at bounding box center [915, 601] width 1307 height 1122
click at [440, 428] on input "mn w Salwa Pistachios 500 grams" at bounding box center [606, 419] width 604 height 33
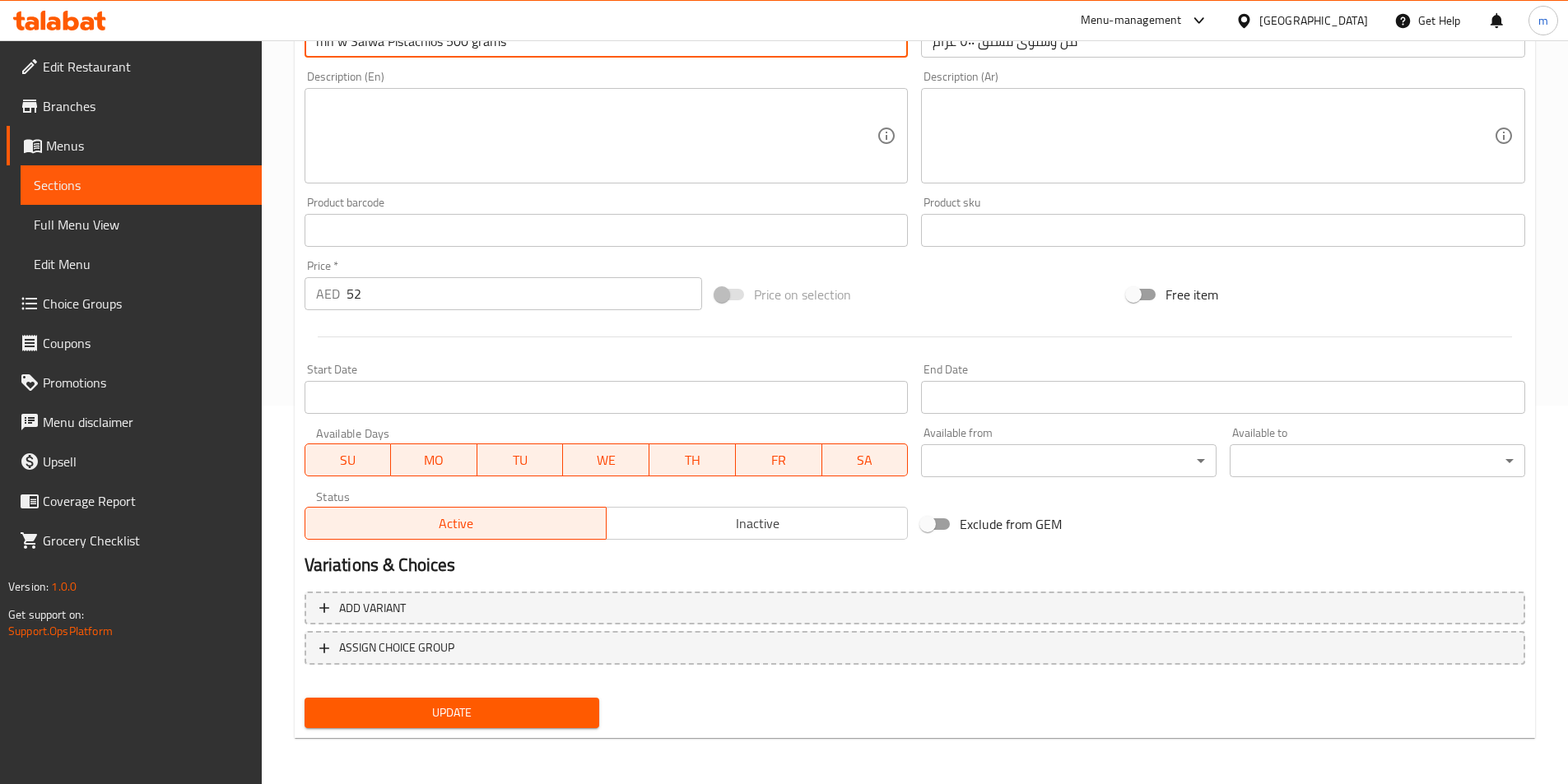
type input "Mn W Salwa Pistachios 500 Grams"
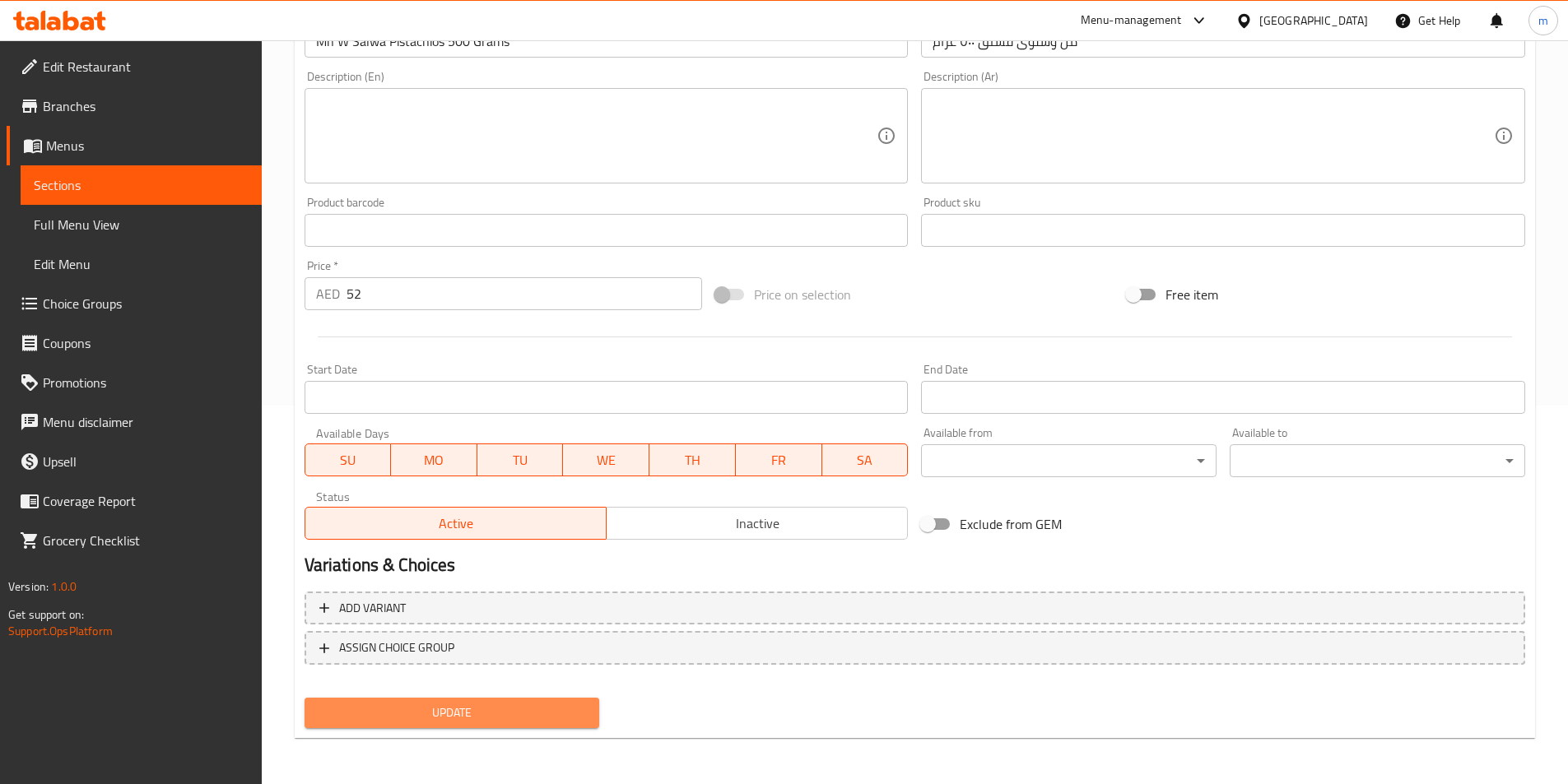
click at [503, 705] on span "Update" at bounding box center [452, 713] width 269 height 21
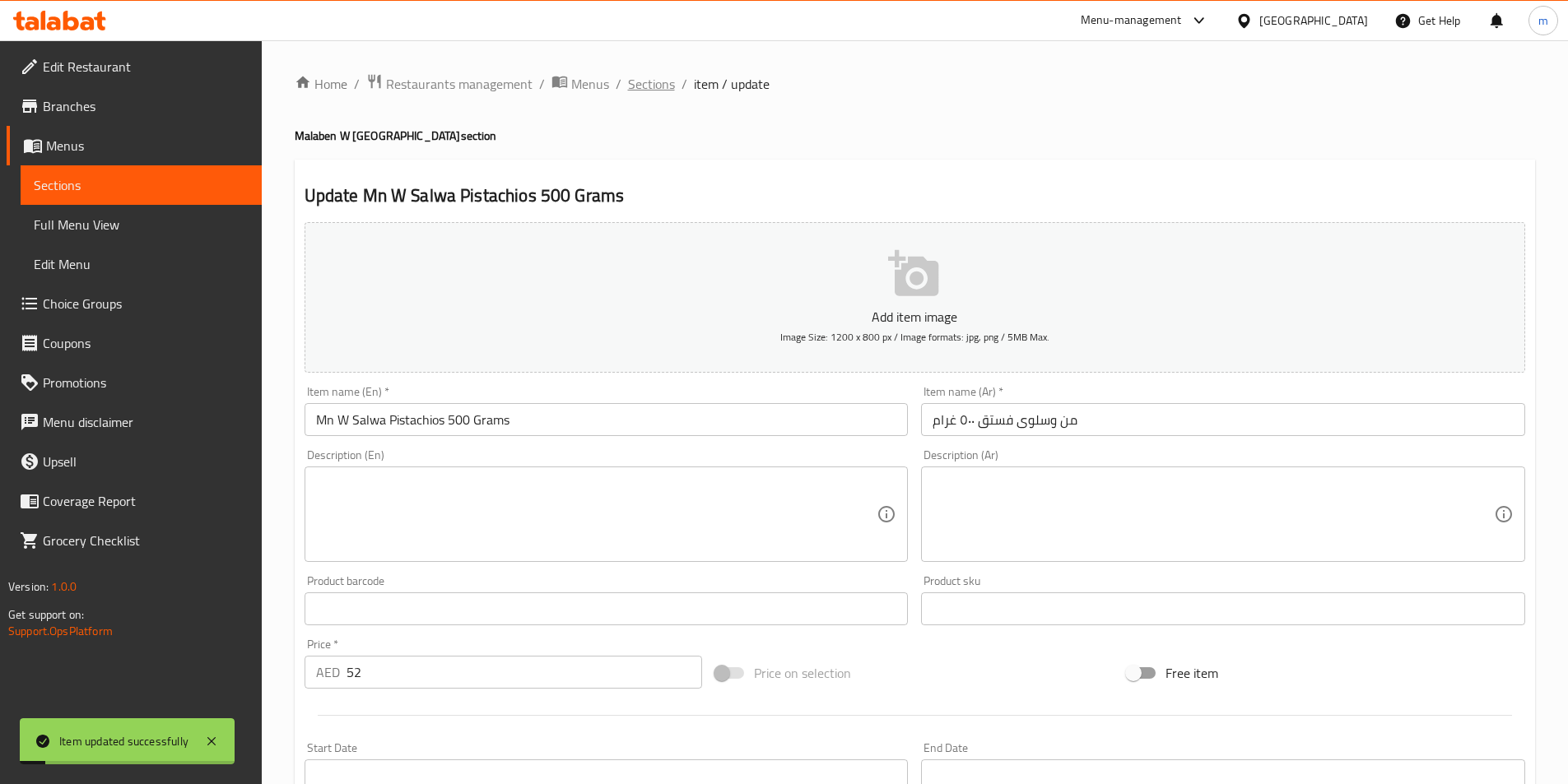
click at [658, 82] on span "Sections" at bounding box center [651, 84] width 47 height 20
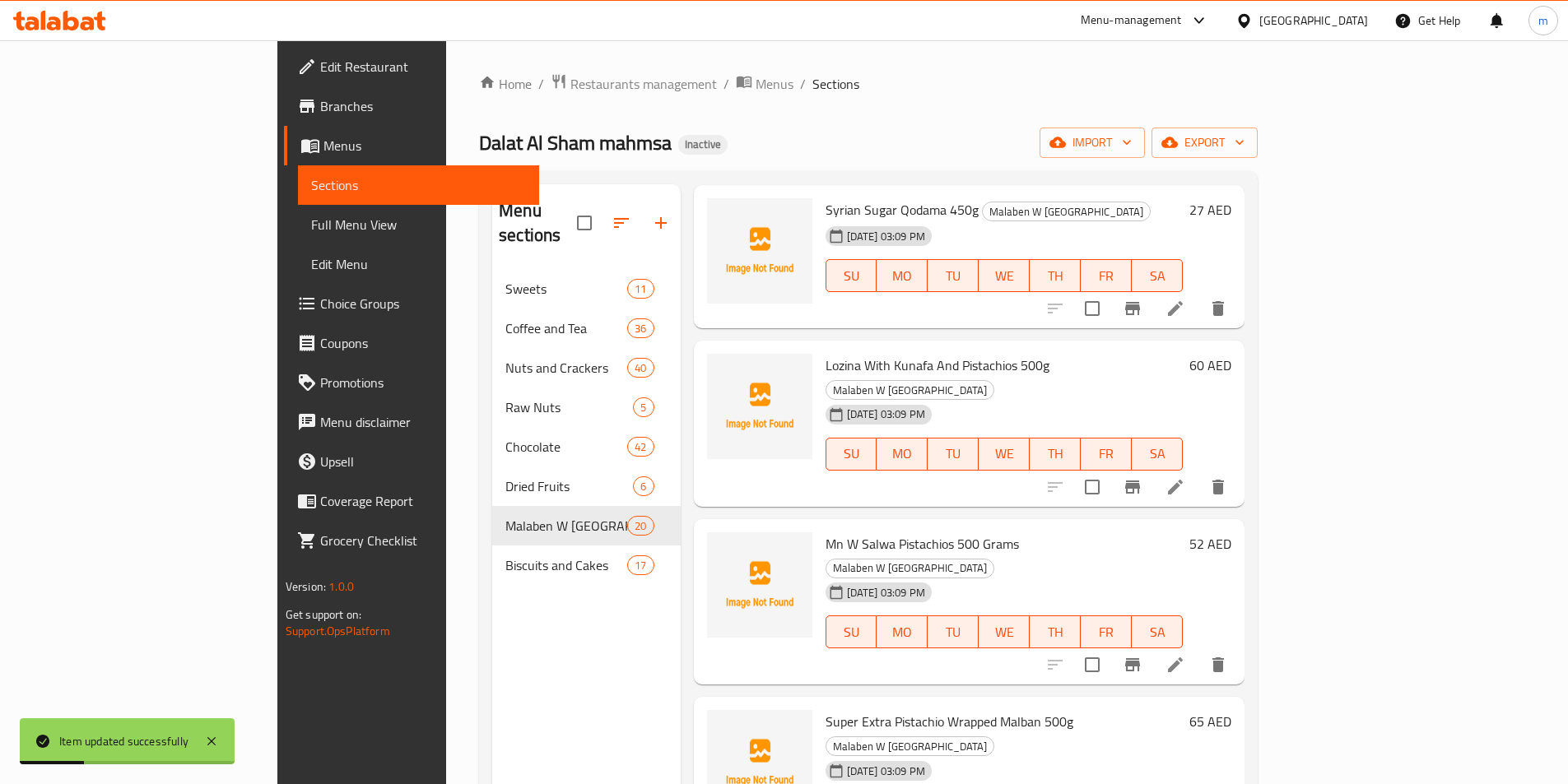
scroll to position [329, 0]
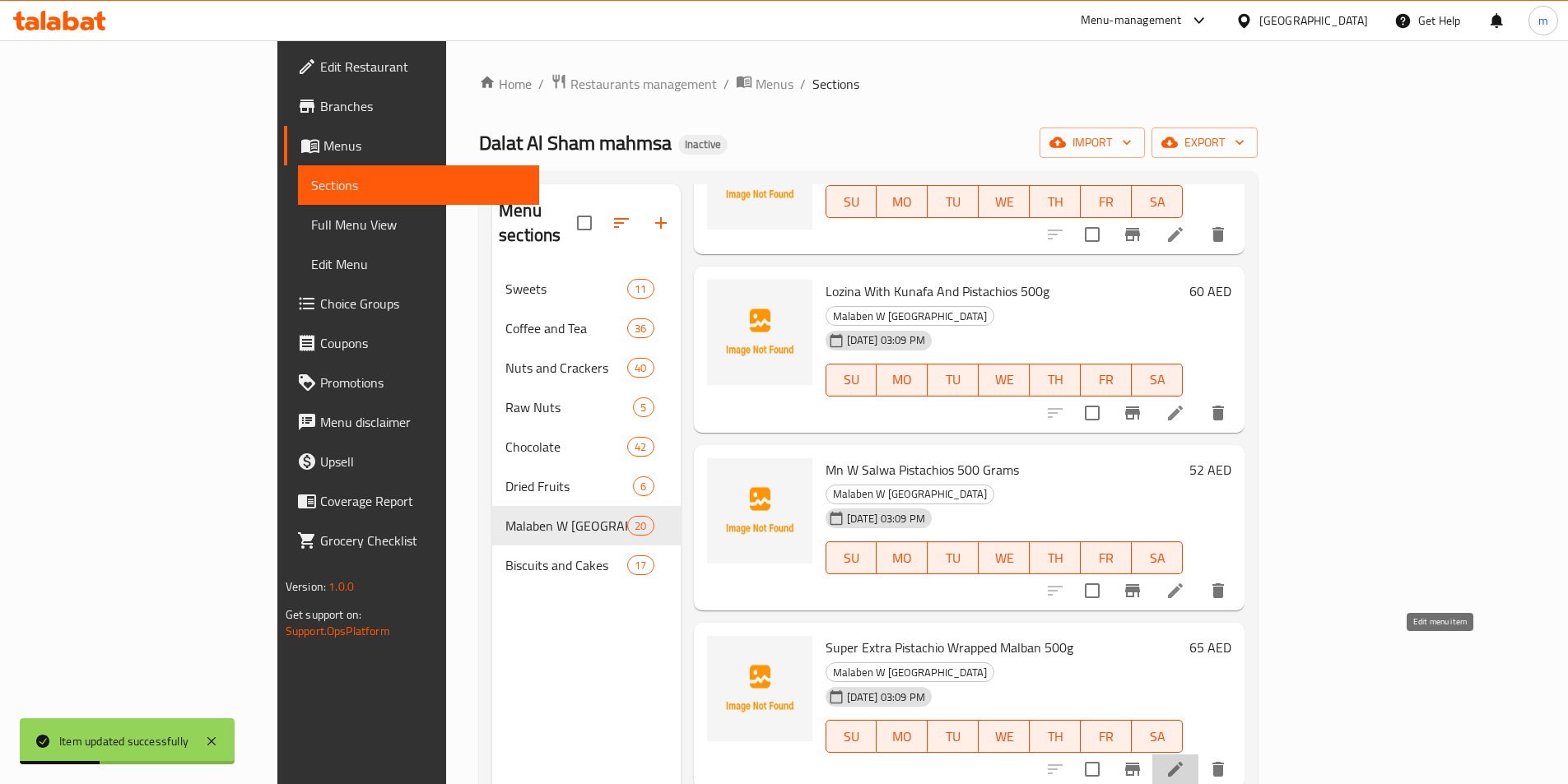
click at [1185, 760] on icon at bounding box center [1175, 770] width 20 height 20
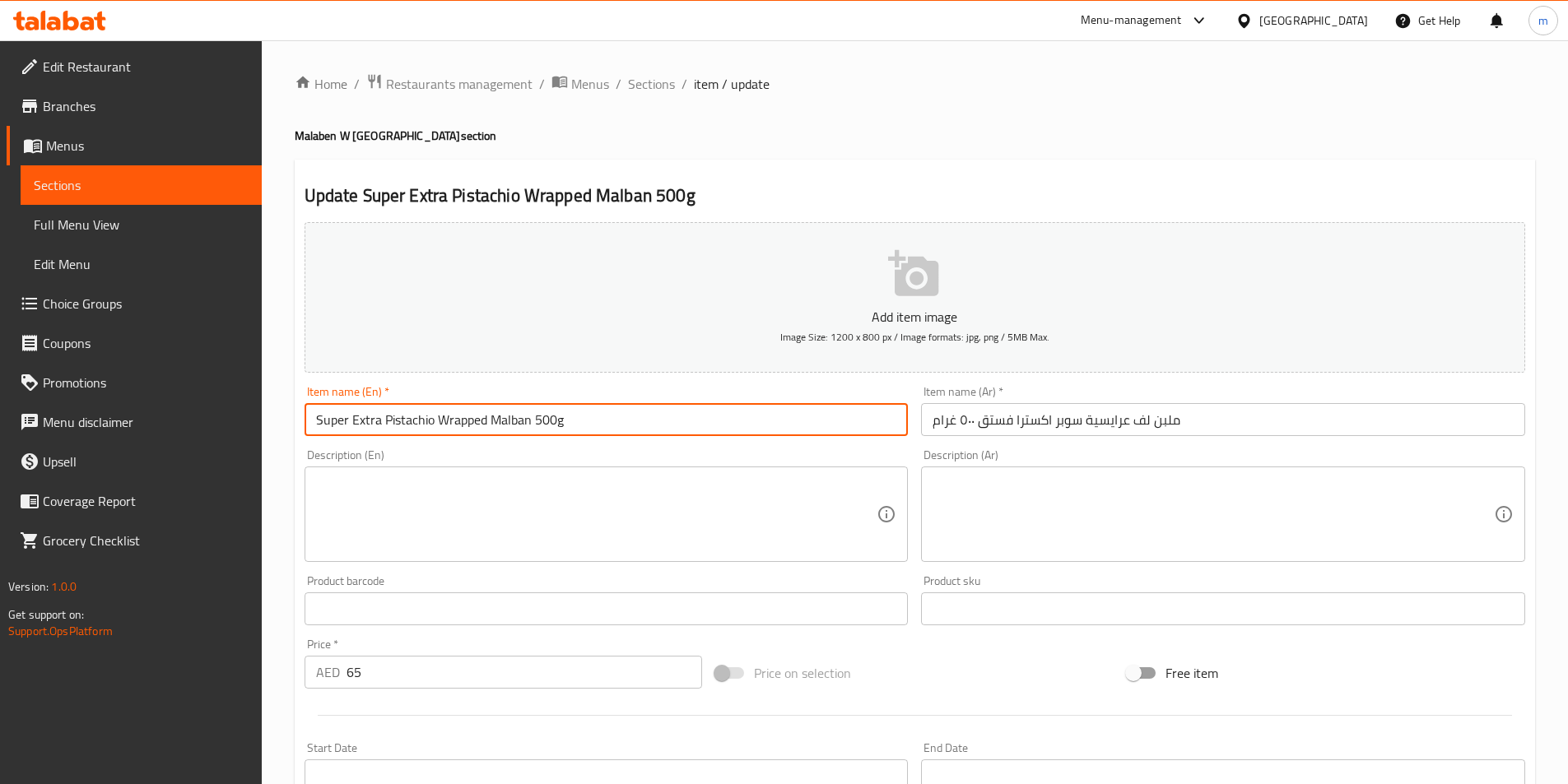
click at [486, 426] on input "Super Extra Pistachio Wrapped Malban 500g" at bounding box center [606, 419] width 604 height 33
click at [516, 416] on input "Super Extra Pistachio Wrapped aryasia Malban 500g" at bounding box center [606, 419] width 604 height 33
click at [547, 425] on input "Super Extra Pistachio Wrapped aryasia Malban 500g" at bounding box center [606, 419] width 604 height 33
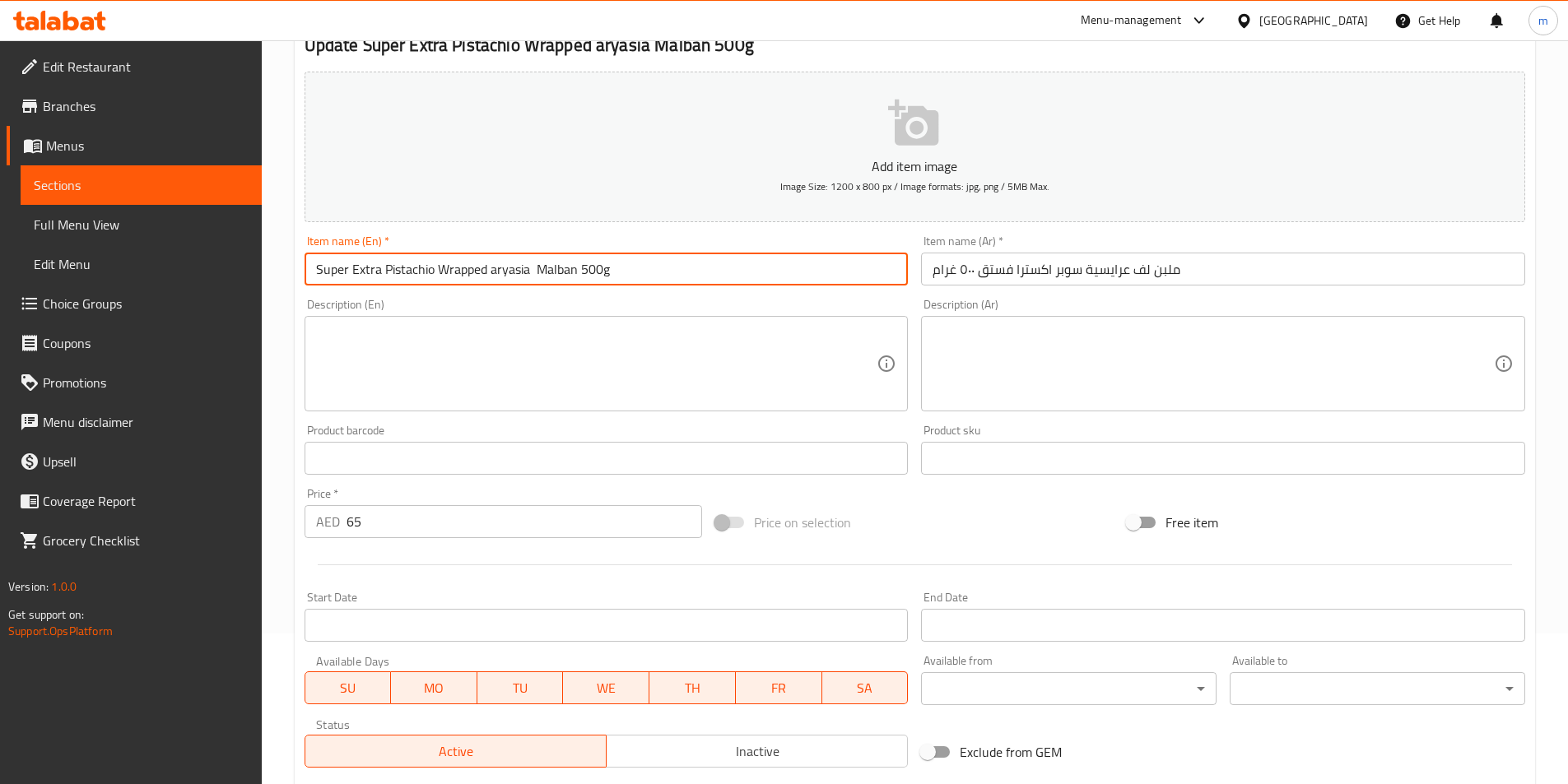
scroll to position [165, 0]
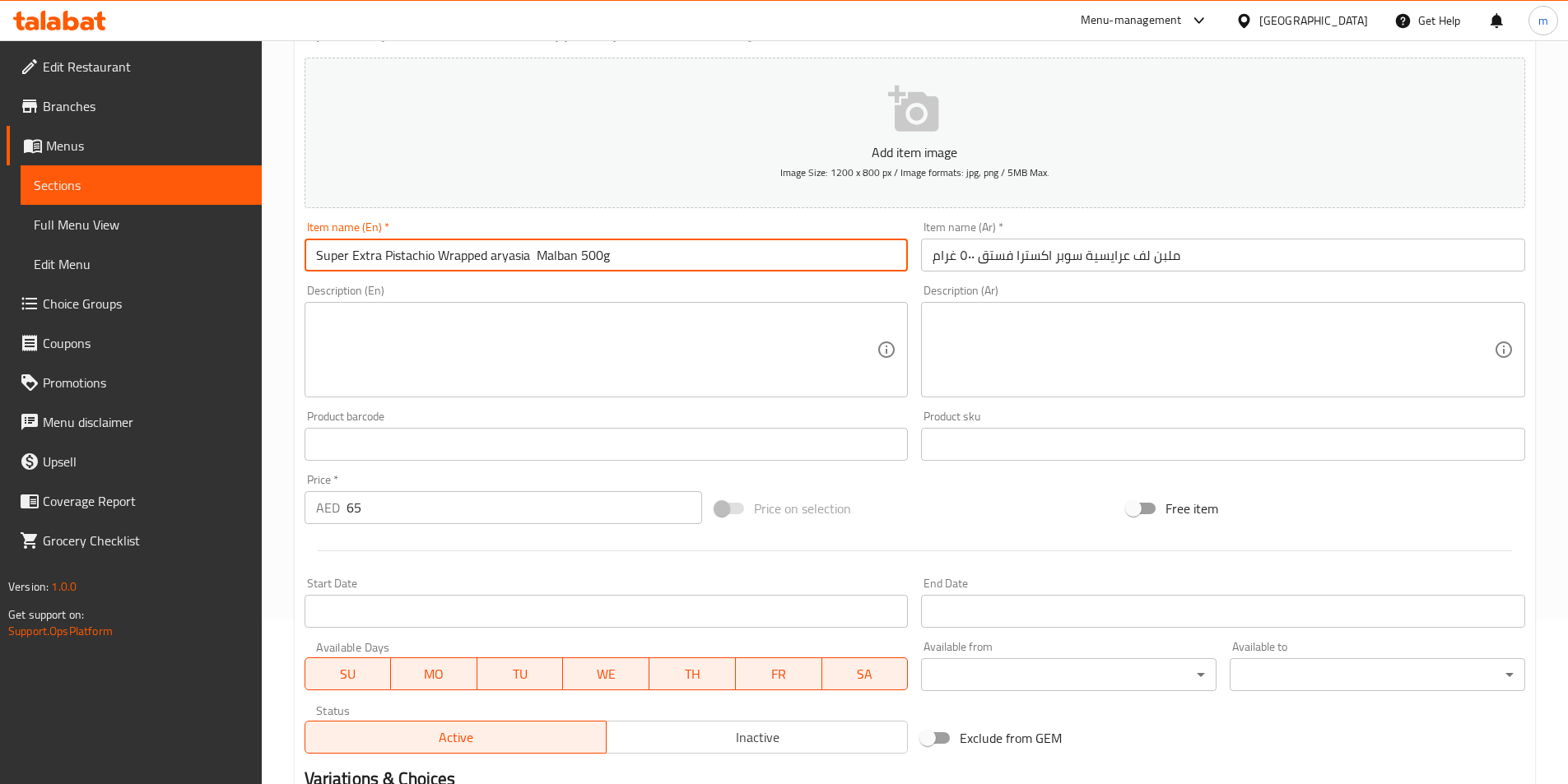
type input "Super Extra Pistachio Wrapped Aryasia Malban 500g"
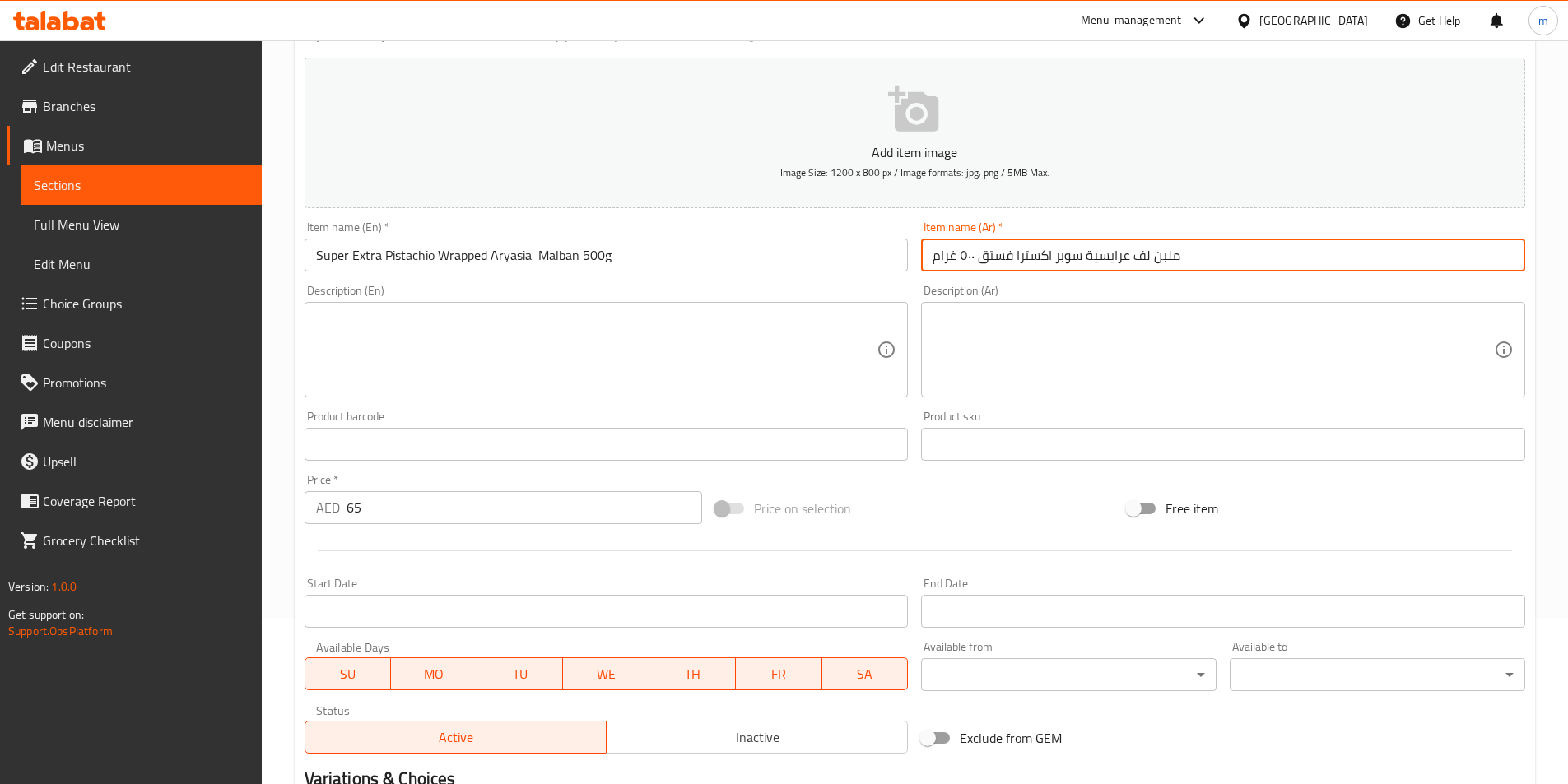
click at [1168, 260] on input "ملبن لف عرايسية سوبر اكسترا فستق ٥٠٠ غرام" at bounding box center [1223, 255] width 604 height 33
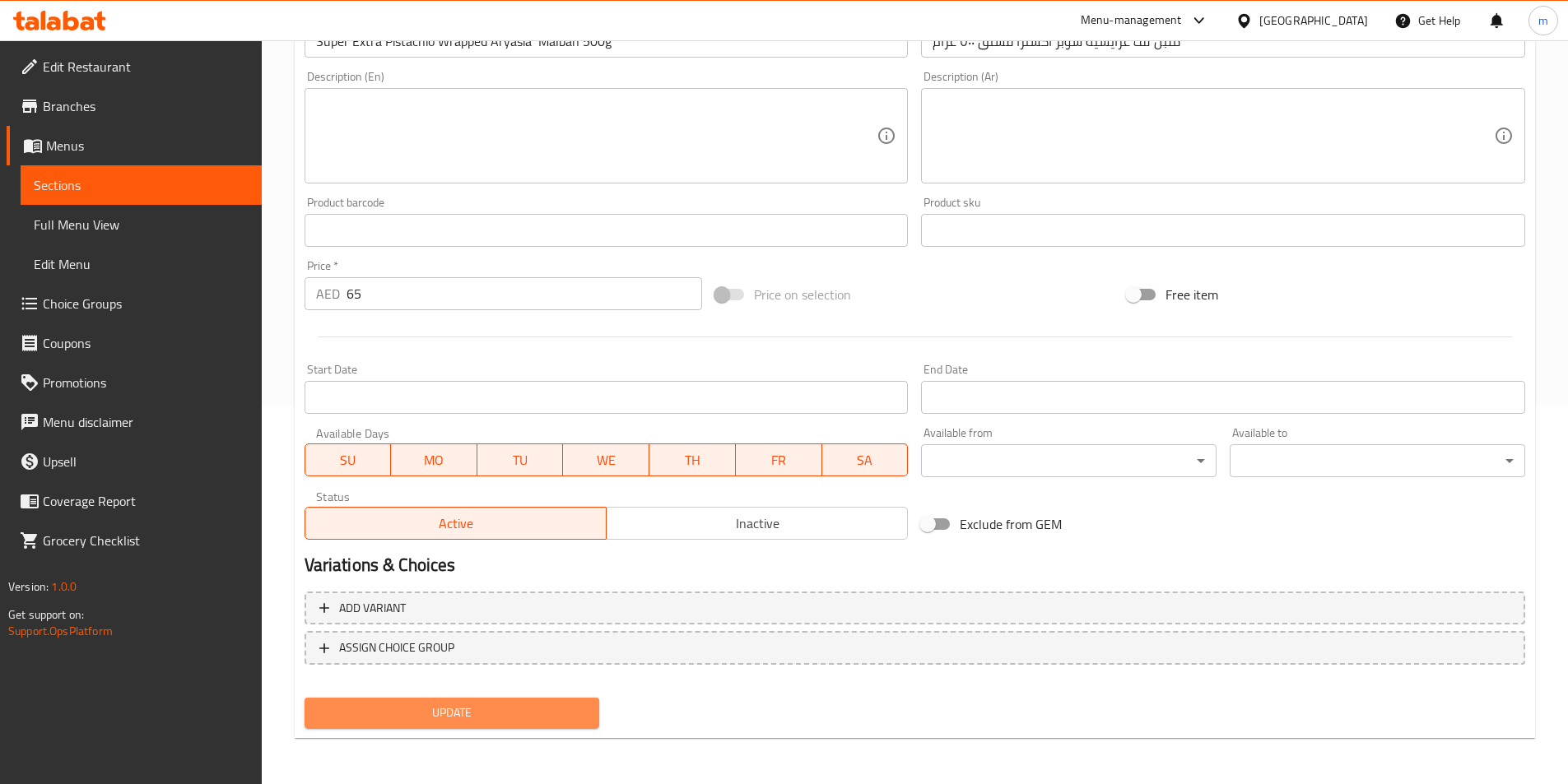
click at [527, 714] on span "Update" at bounding box center [452, 713] width 269 height 21
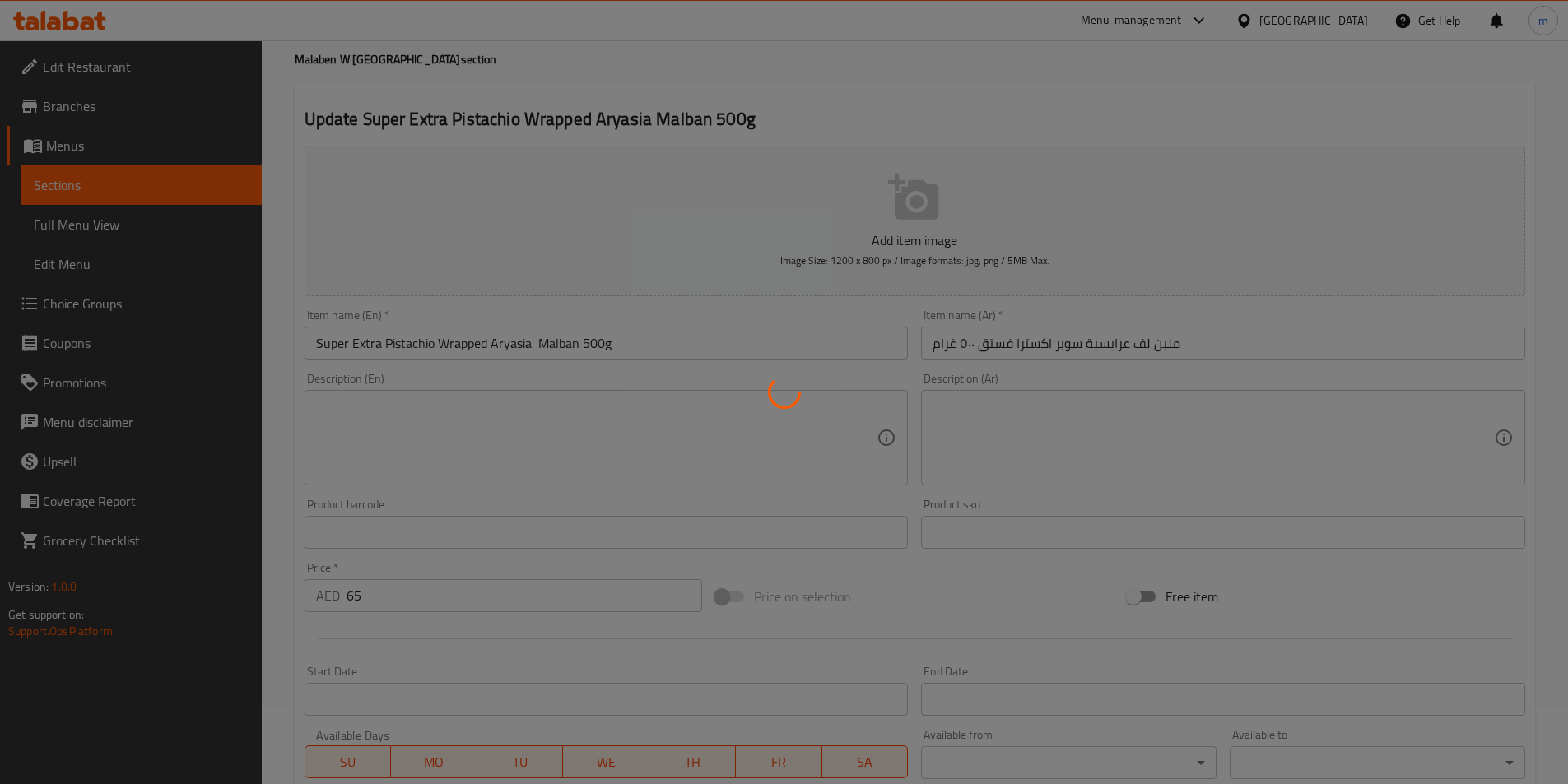
scroll to position [0, 0]
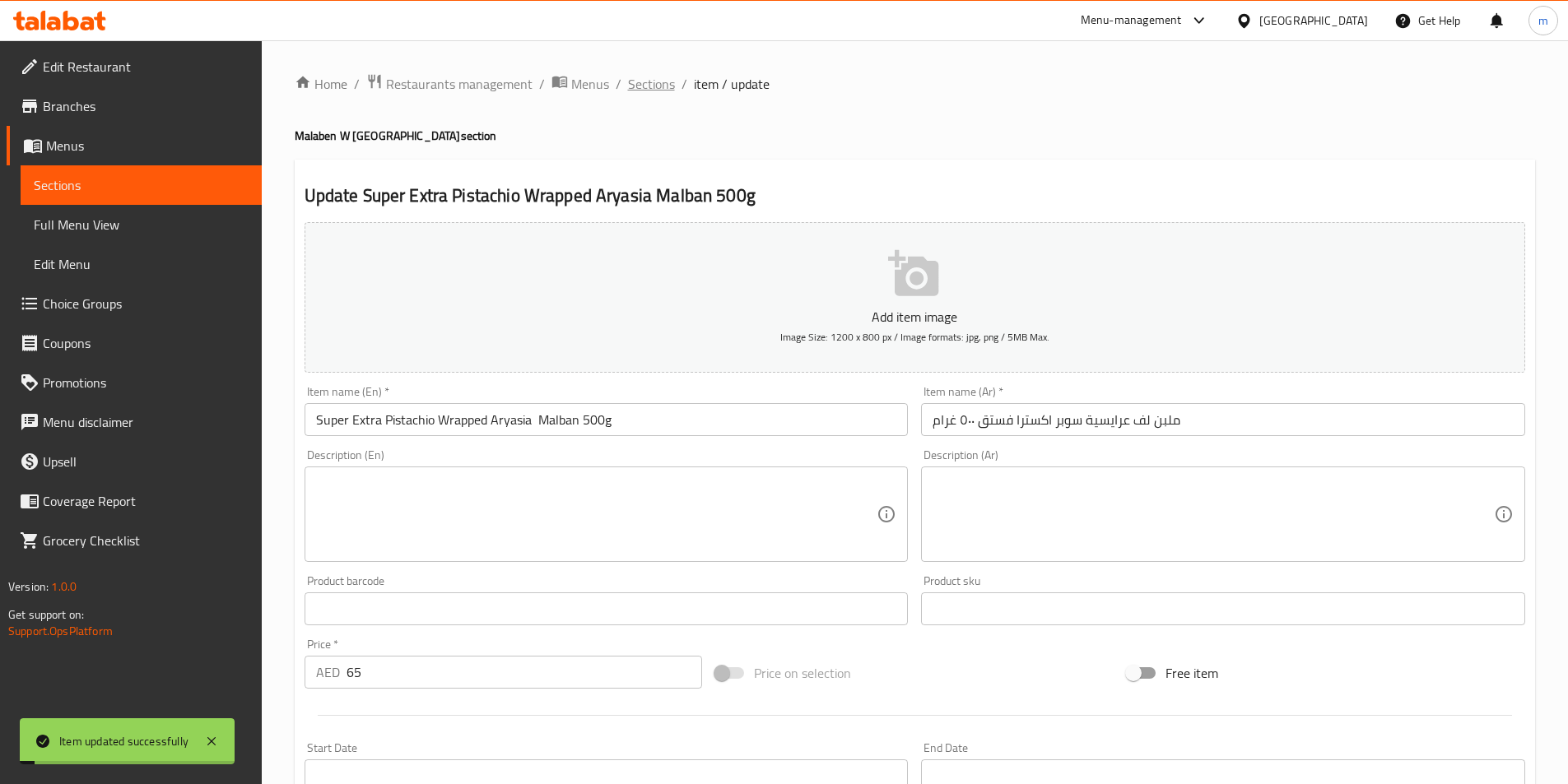
click at [643, 87] on span "Sections" at bounding box center [651, 84] width 47 height 20
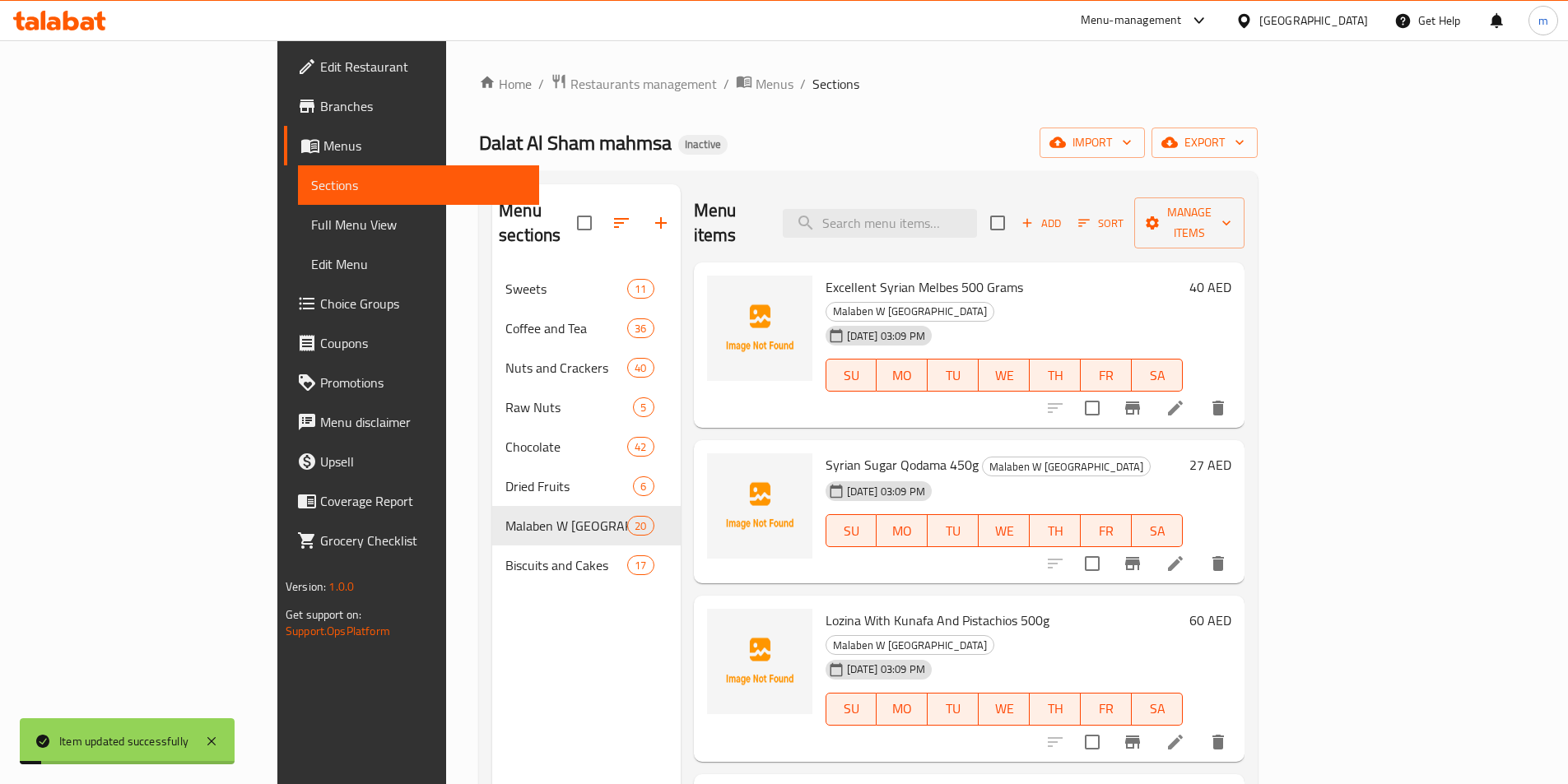
scroll to position [411, 0]
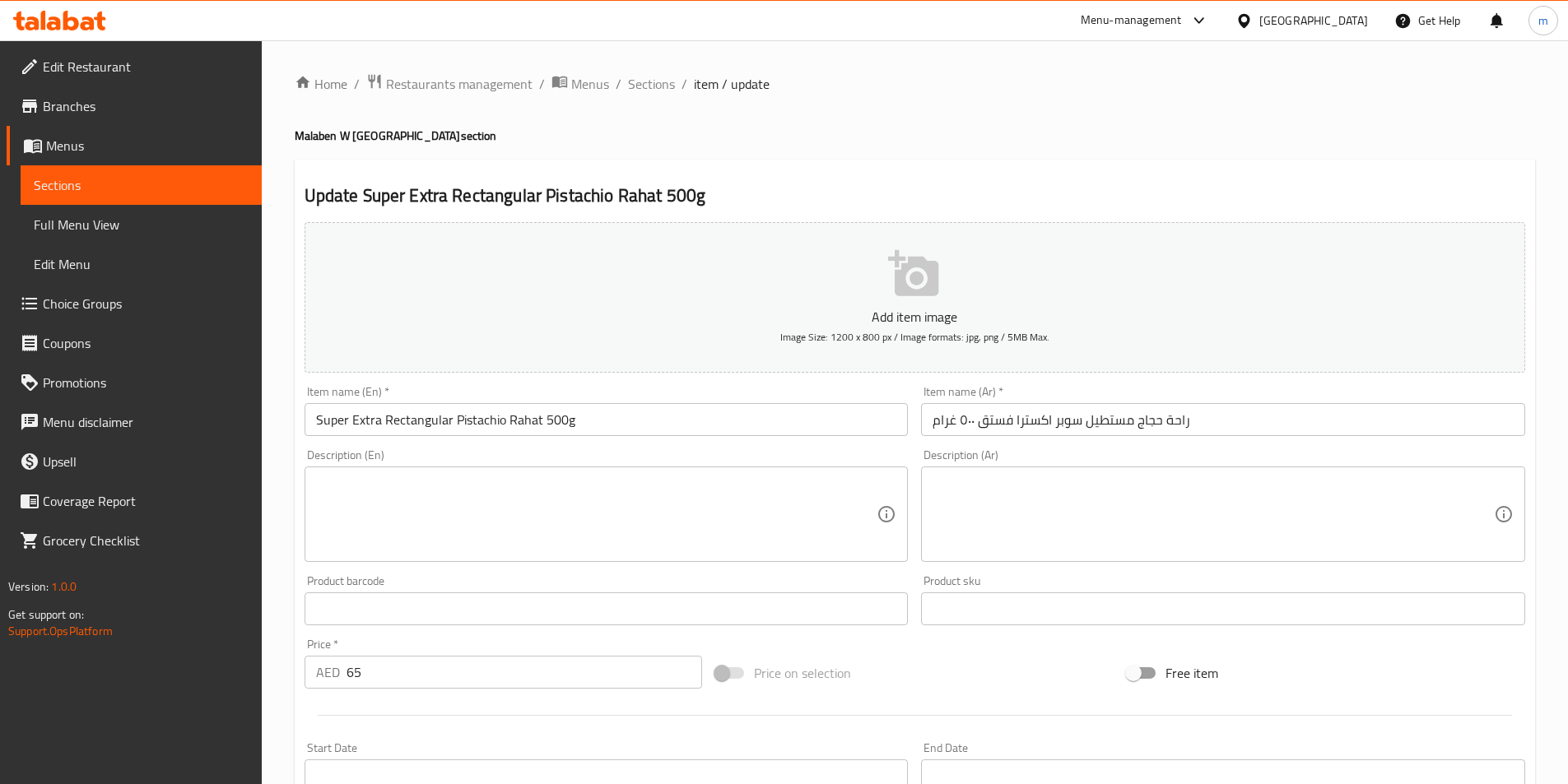
click at [1108, 422] on input "راحة حجاج مستطيل سوبر اكسترا فستق ٥٠٠ غرام" at bounding box center [1223, 419] width 604 height 33
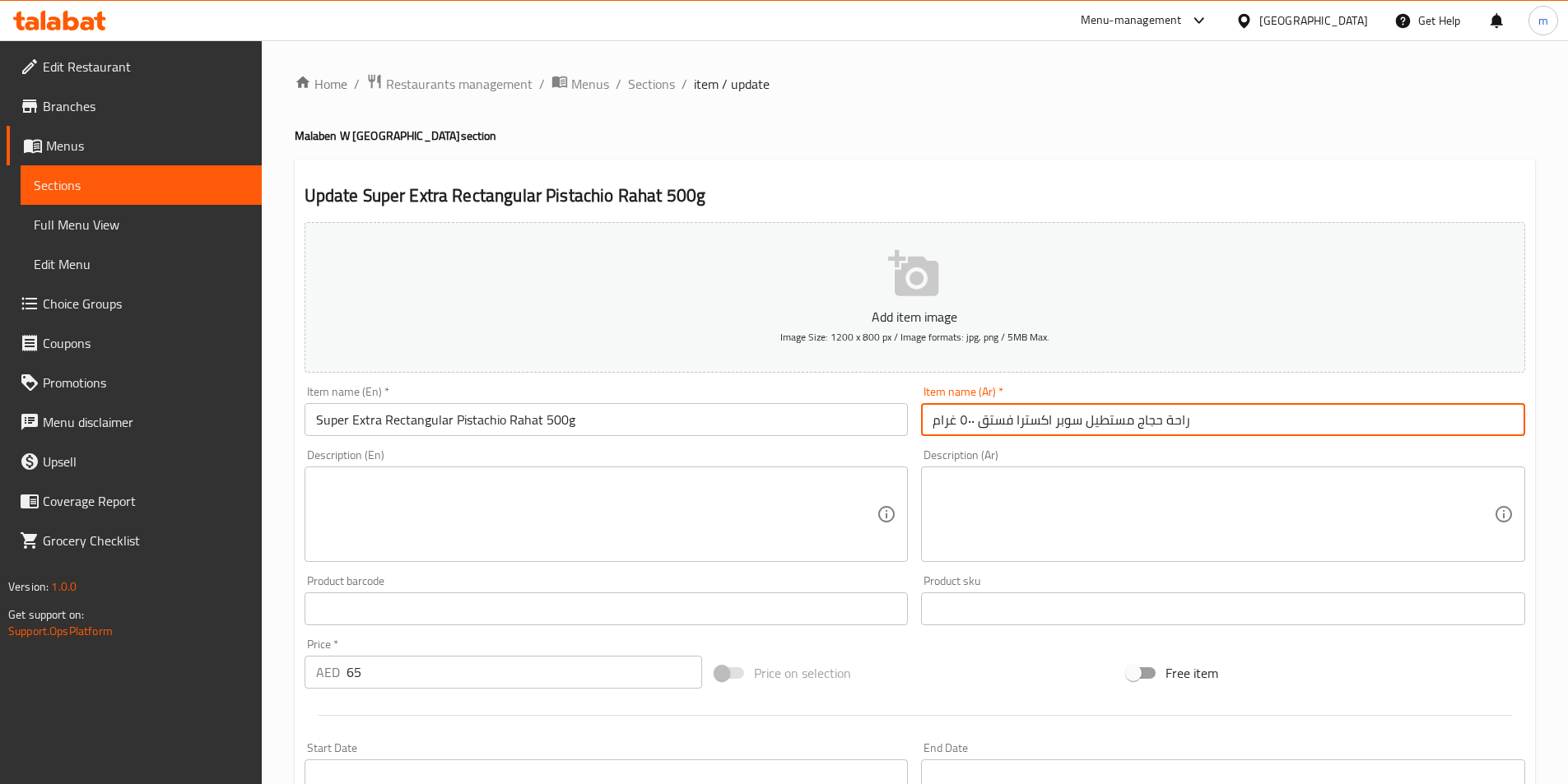
click at [1108, 422] on input "راحة حجاج مستطيل سوبر اكسترا فستق ٥٠٠ غرام" at bounding box center [1223, 419] width 604 height 33
click at [1148, 425] on input "راحة حجاج مستطيل سوبر اكسترا فستق ٥٠٠ غرام" at bounding box center [1223, 419] width 604 height 33
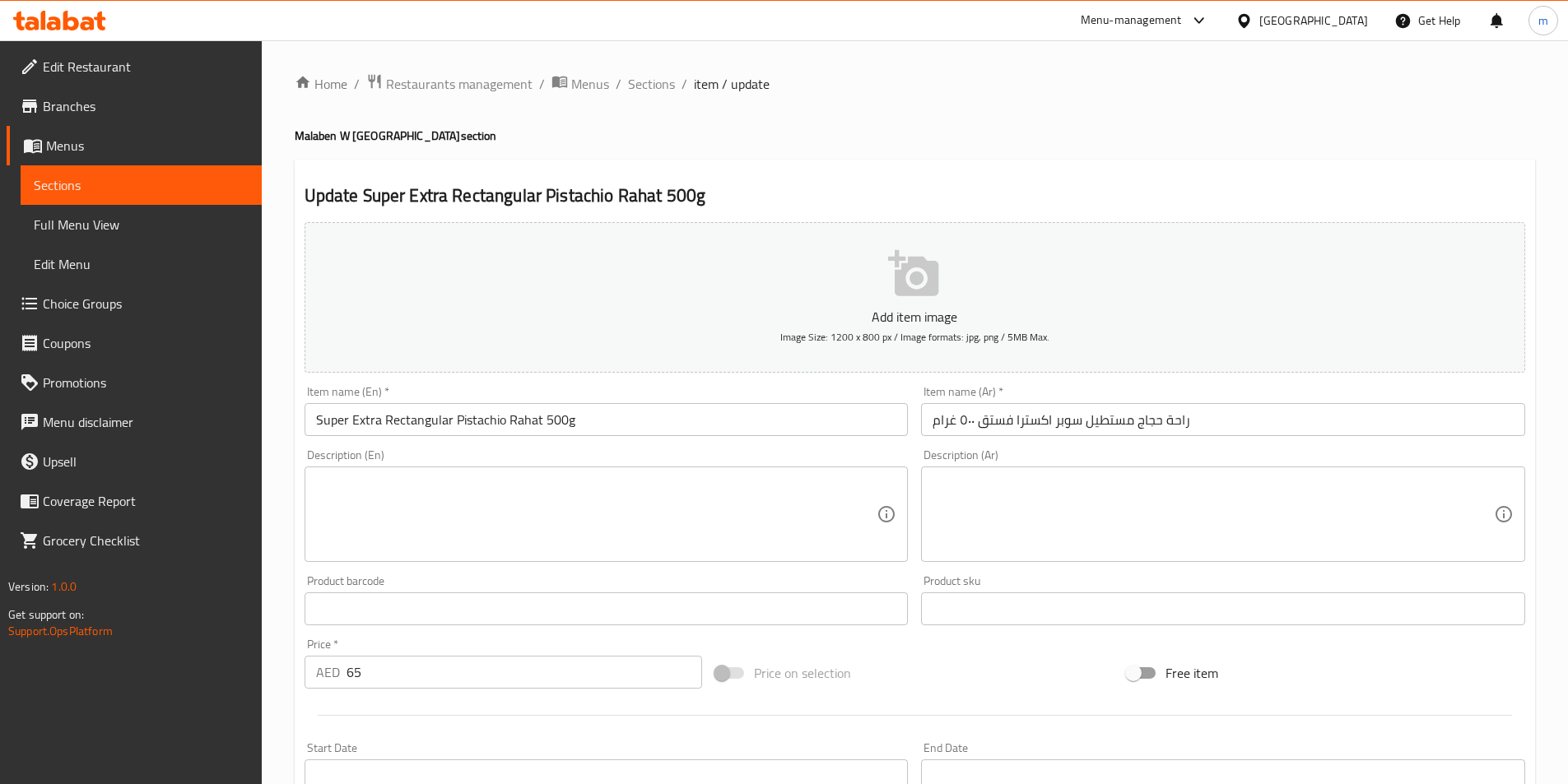
click at [1139, 428] on input "راحة حجاج مستطيل سوبر اكسترا فستق ٥٠٠ غرام" at bounding box center [1223, 419] width 604 height 33
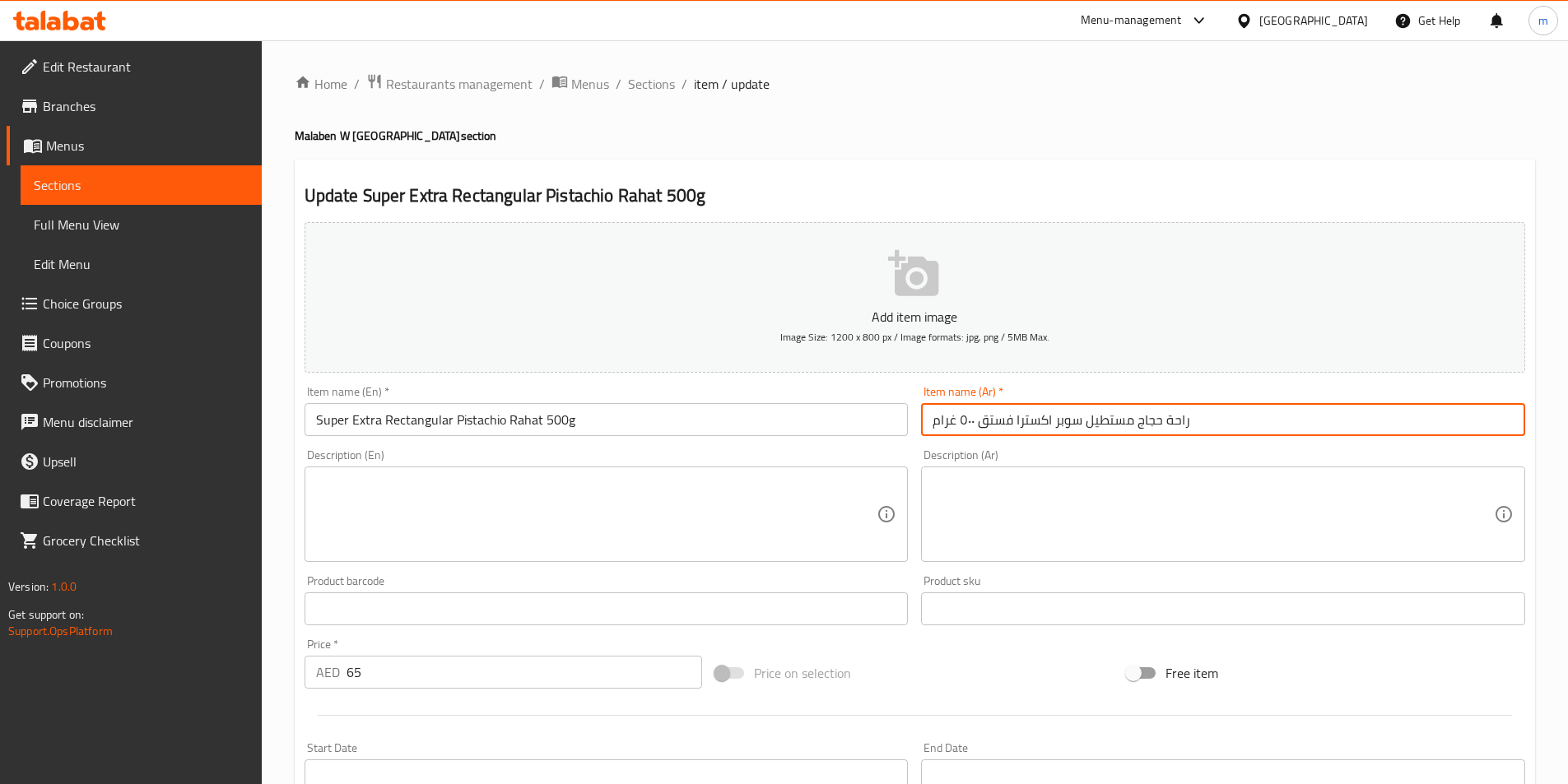
click at [1139, 428] on input "راحة حجاج مستطيل سوبر اكسترا فستق ٥٠٠ غرام" at bounding box center [1223, 419] width 604 height 33
click at [1153, 426] on input "راحة حجاج مستطيل سوبر اكسترا فستق ٥٠٠ غرام" at bounding box center [1223, 419] width 604 height 33
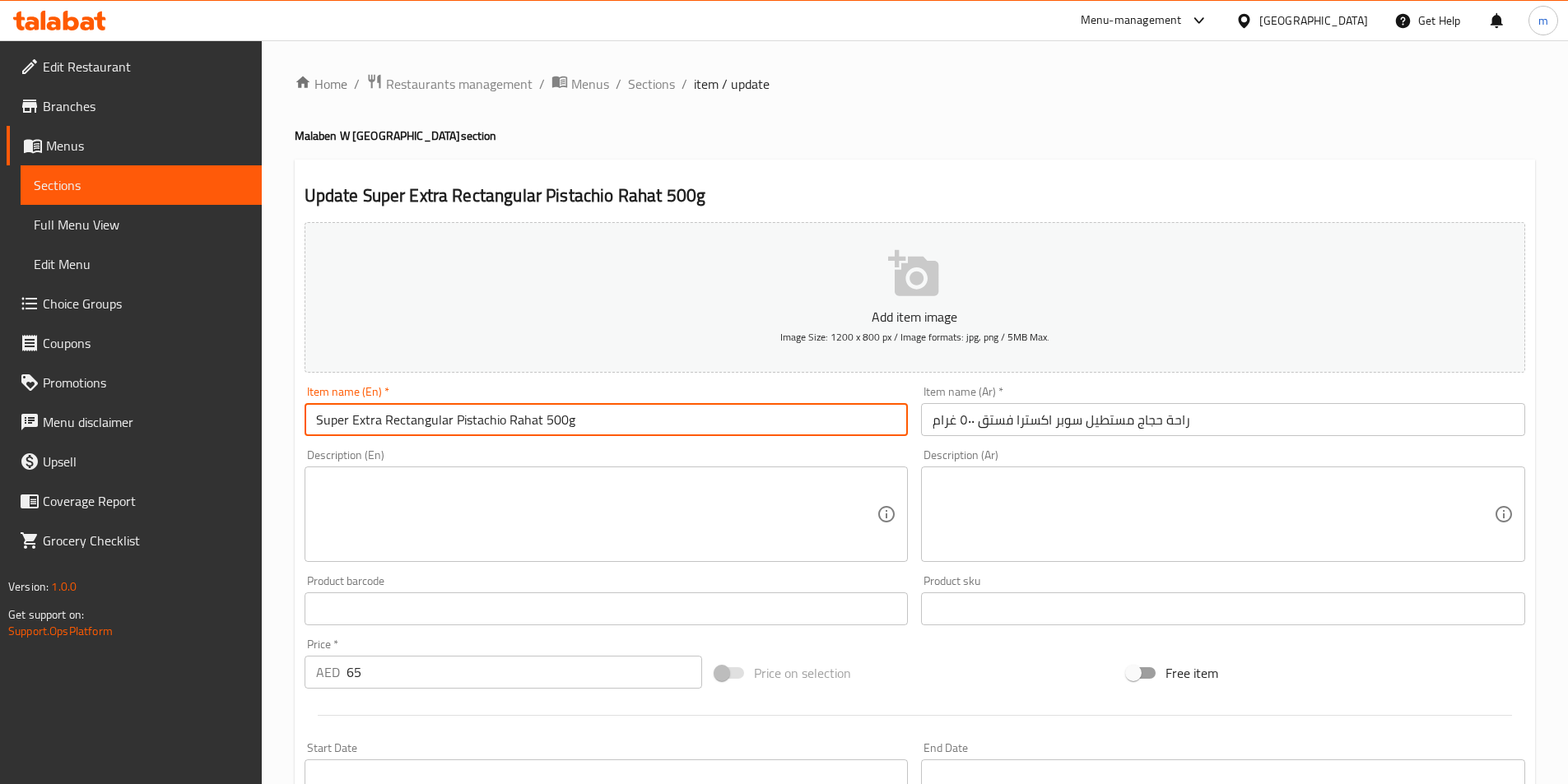
click at [500, 426] on input "Super Extra Rectangular Pistachio Rahat 500g" at bounding box center [606, 419] width 604 height 33
click at [544, 424] on input "Super Extra Rectangular Pistachio Rahat 500g" at bounding box center [606, 419] width 604 height 33
click at [547, 415] on input "Super Extra Rectangular Pistachio Rahat hgAg 500g" at bounding box center [606, 419] width 604 height 33
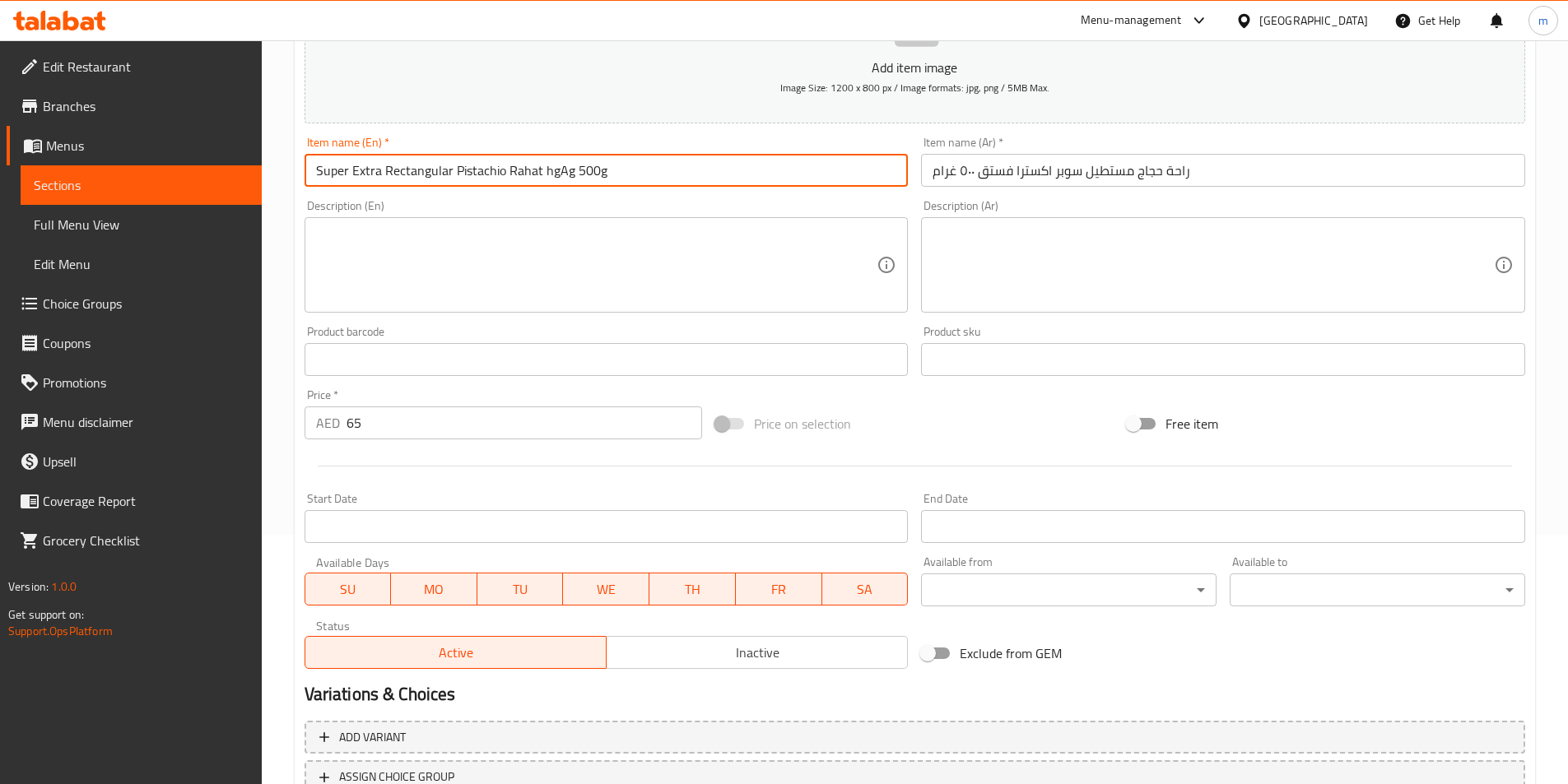
scroll to position [378, 0]
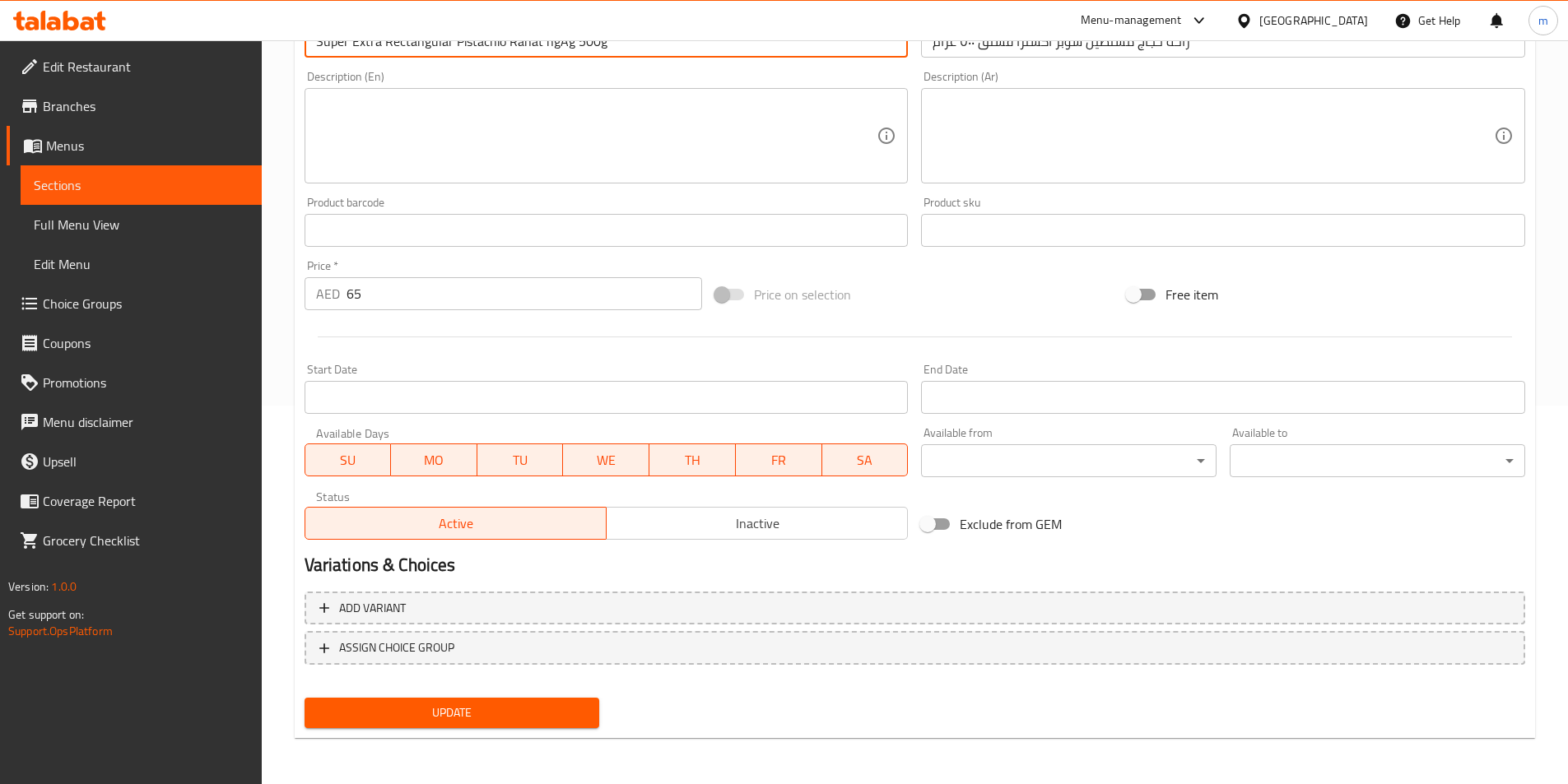
type input "Super Extra Rectangular Pistachio Rahat Hgag 500g"
click at [560, 705] on span "Update" at bounding box center [452, 713] width 269 height 21
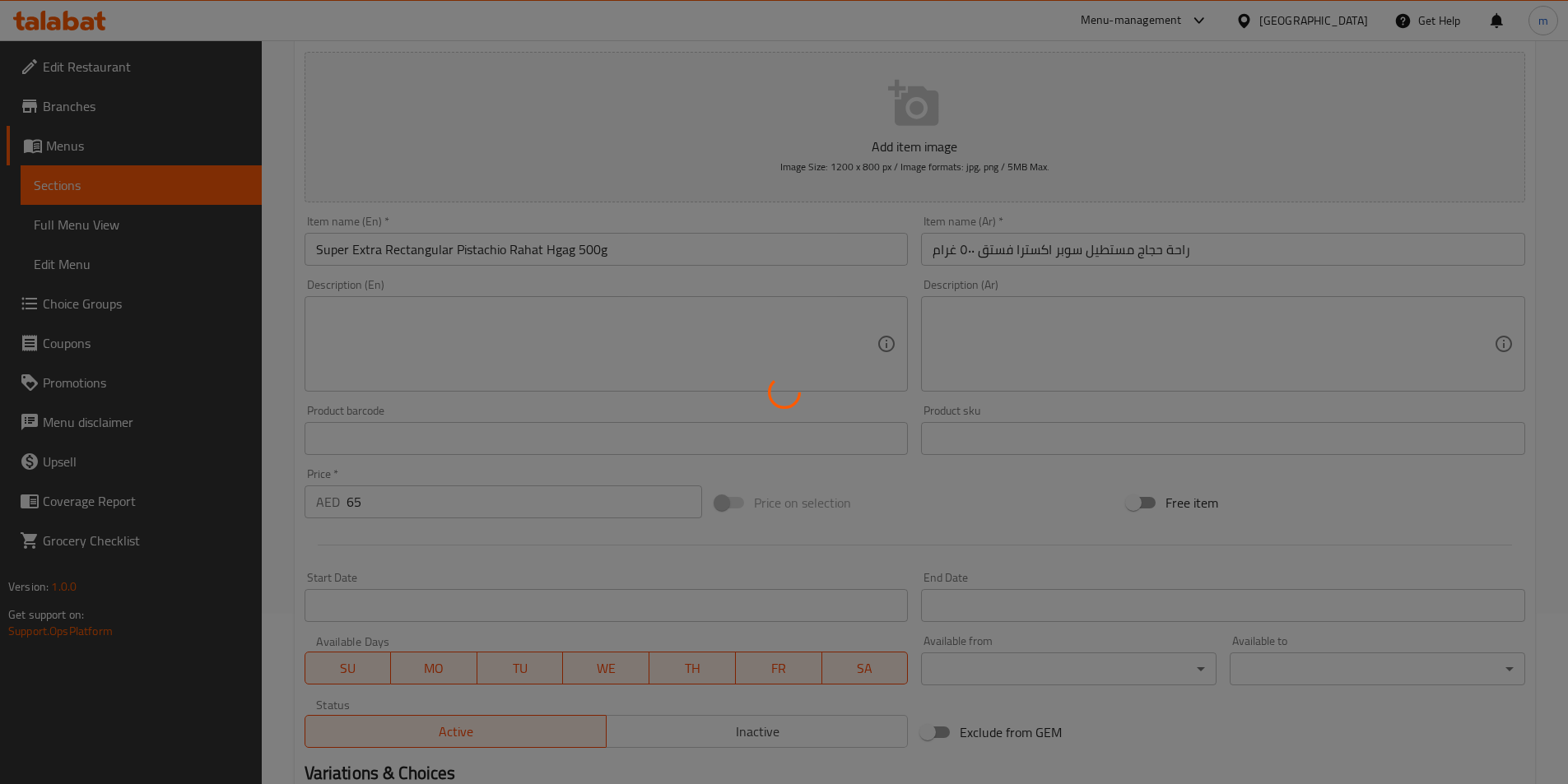
scroll to position [0, 0]
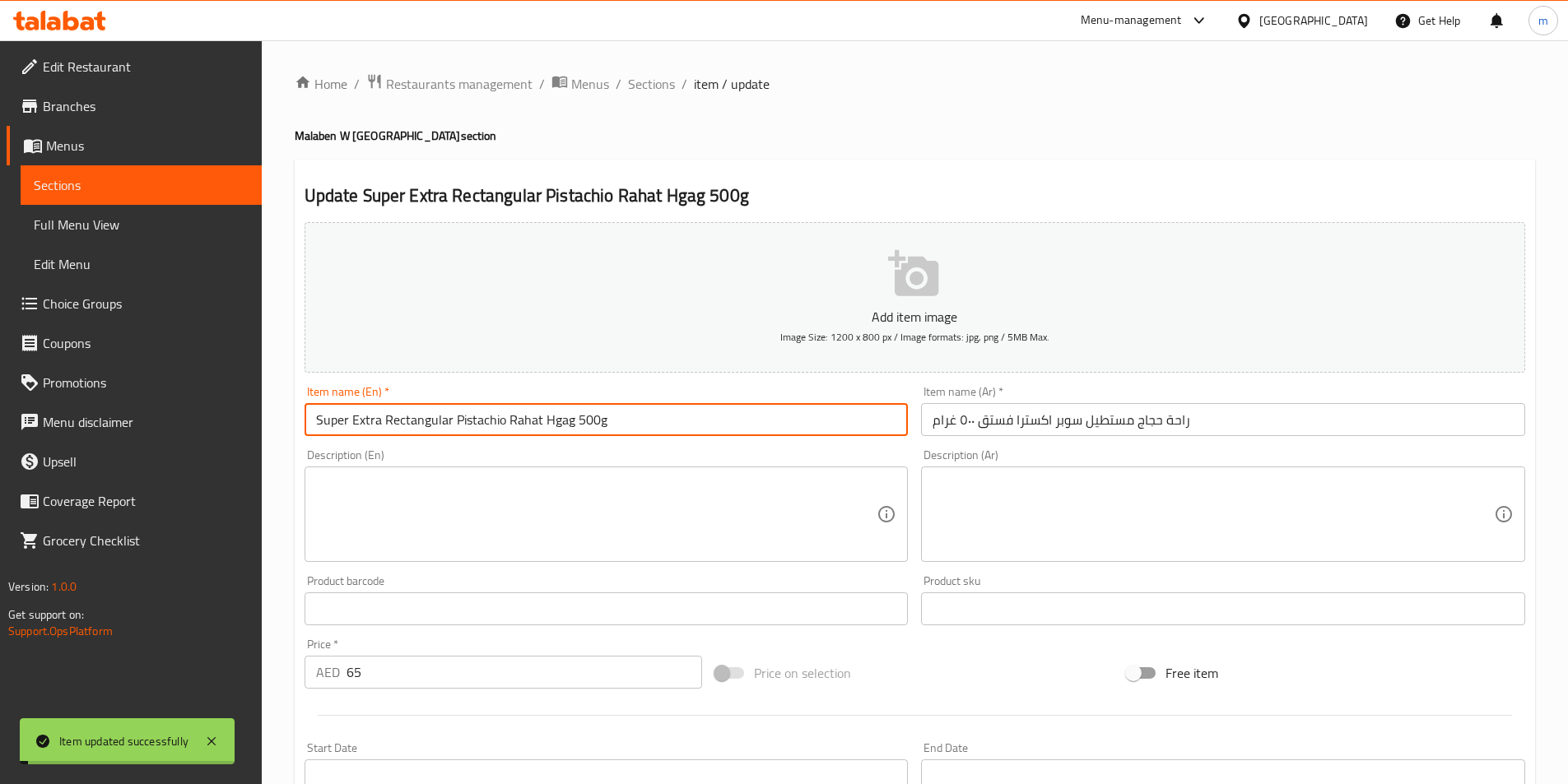
click at [481, 409] on input "Super Extra Rectangular Pistachio Rahat Hgag 500g" at bounding box center [606, 419] width 604 height 33
click at [666, 81] on span "Sections" at bounding box center [651, 84] width 47 height 20
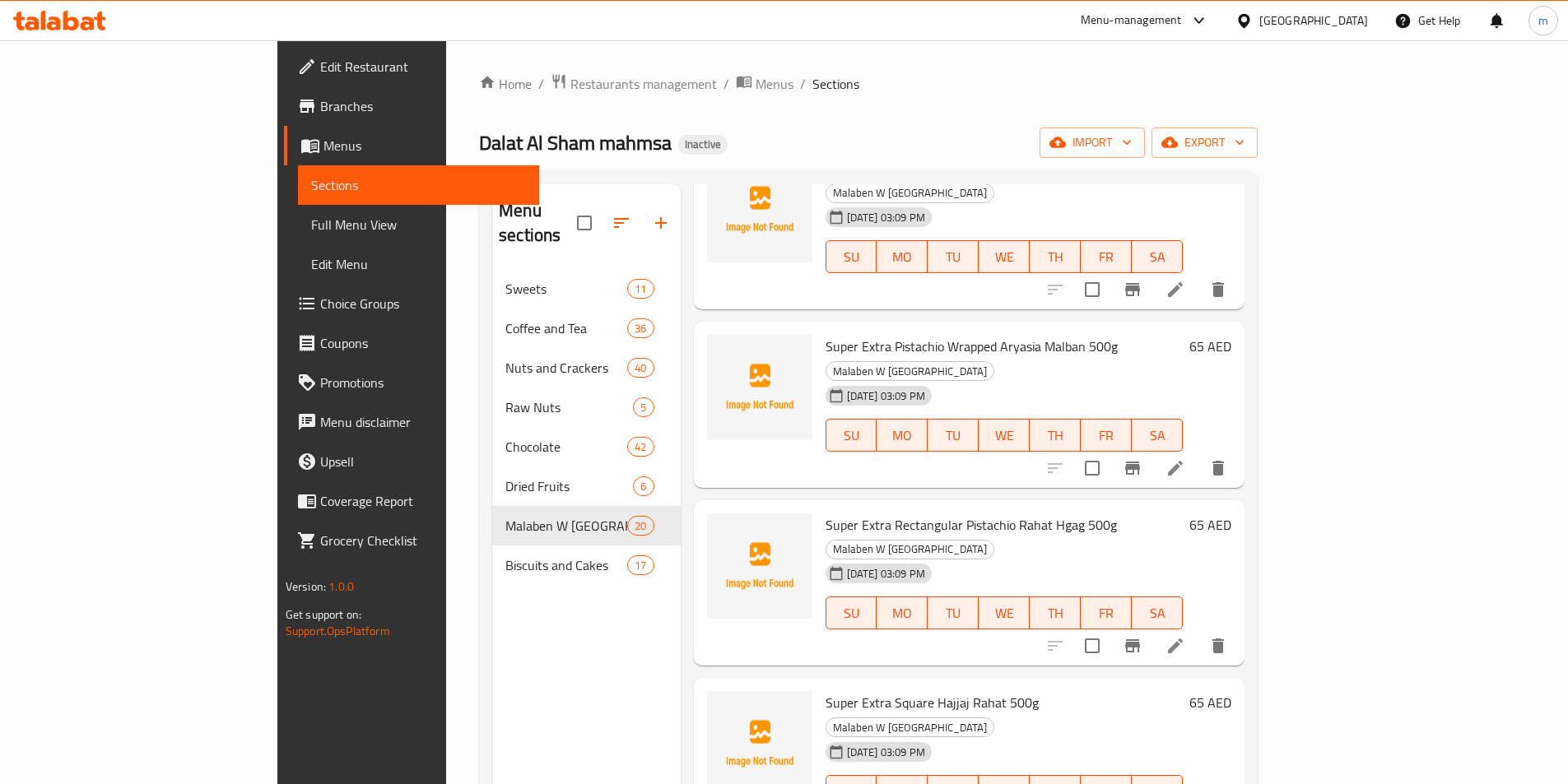
scroll to position [790, 0]
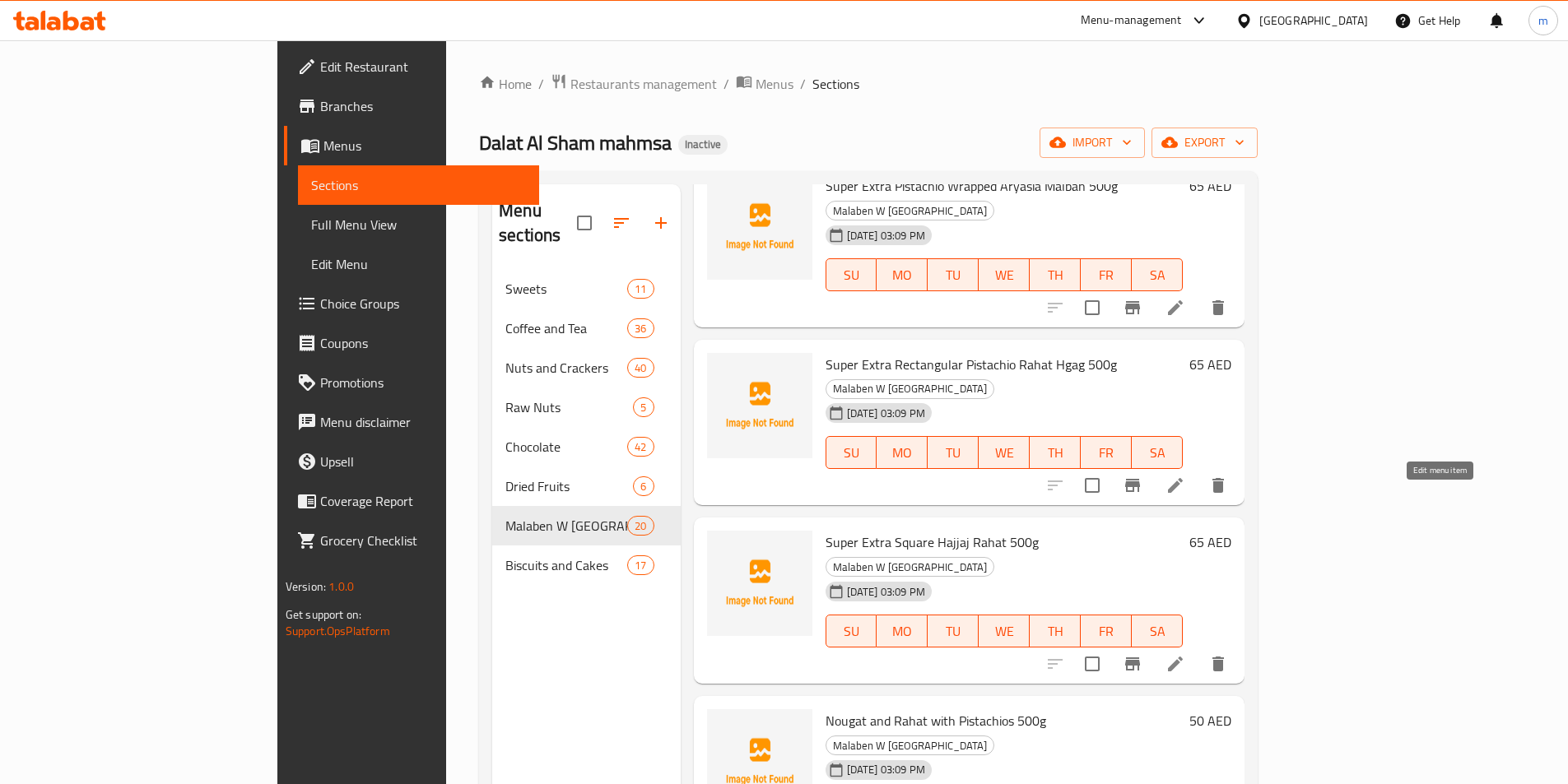
click at [1185, 654] on icon at bounding box center [1175, 664] width 20 height 20
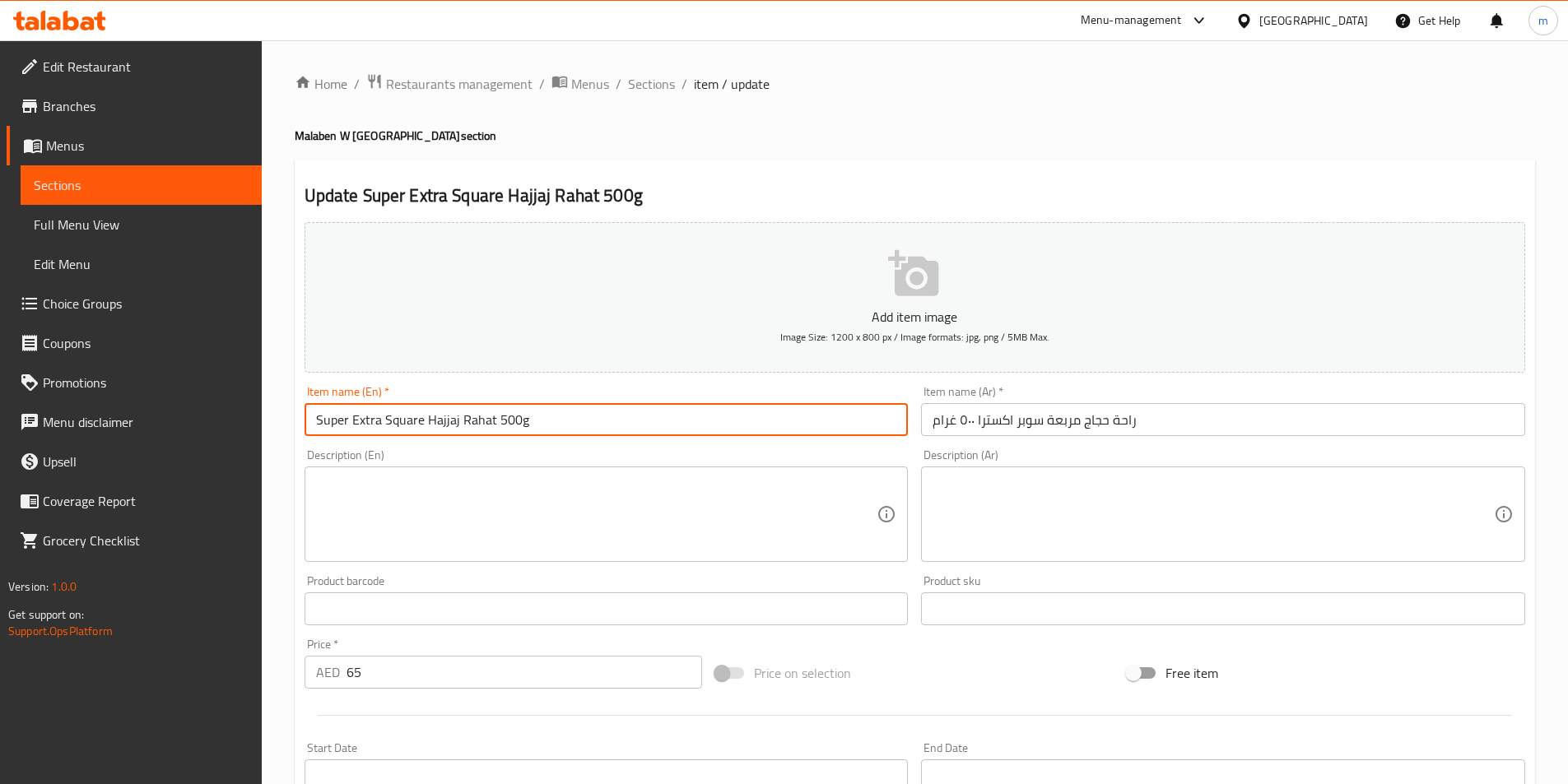
click at [447, 428] on input "Super Extra Square Hajjaj Rahat 500g" at bounding box center [606, 419] width 604 height 33
click at [433, 426] on input "Super Extra Square hgag Rahat 500g" at bounding box center [606, 419] width 604 height 33
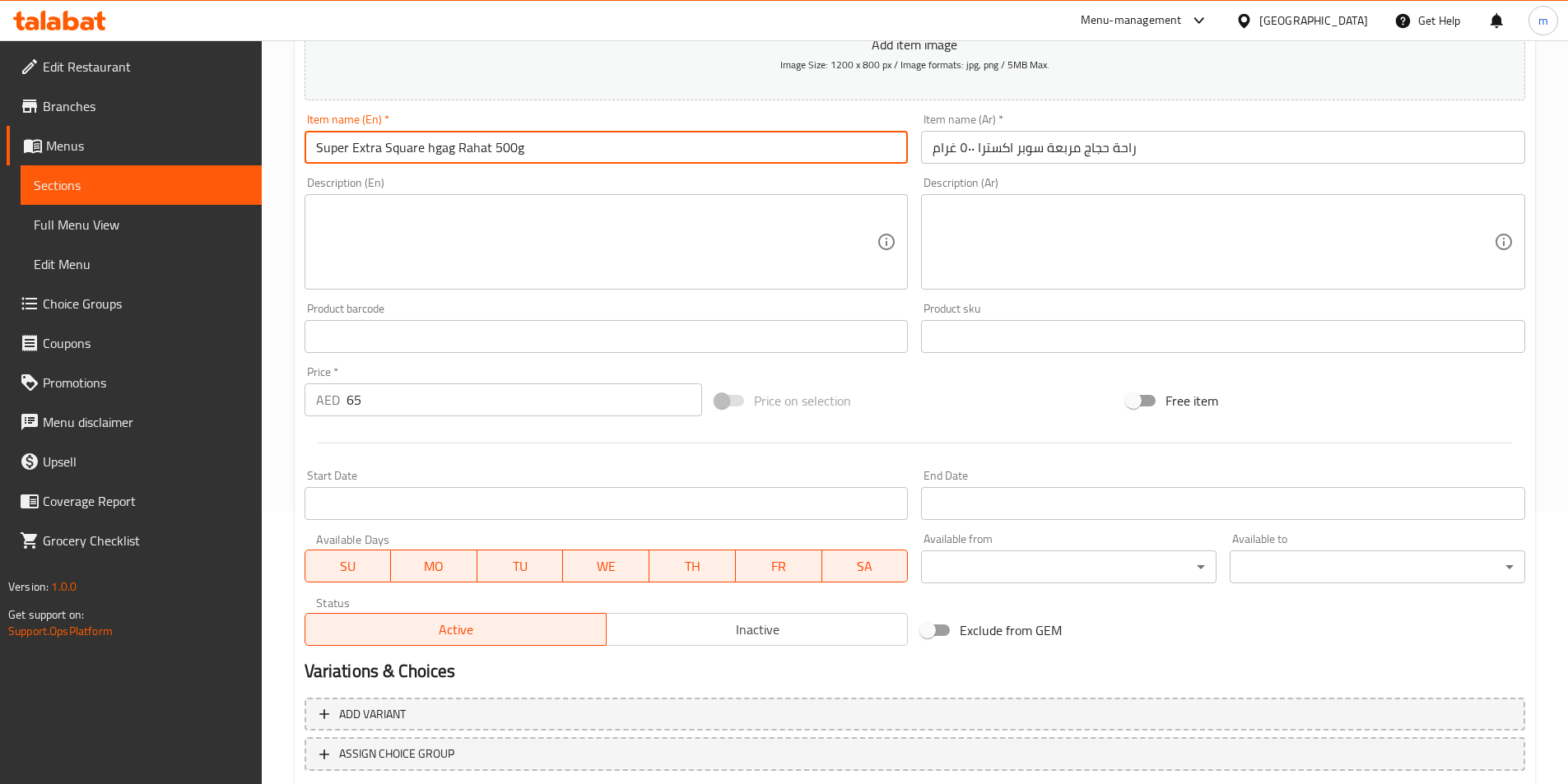
scroll to position [378, 0]
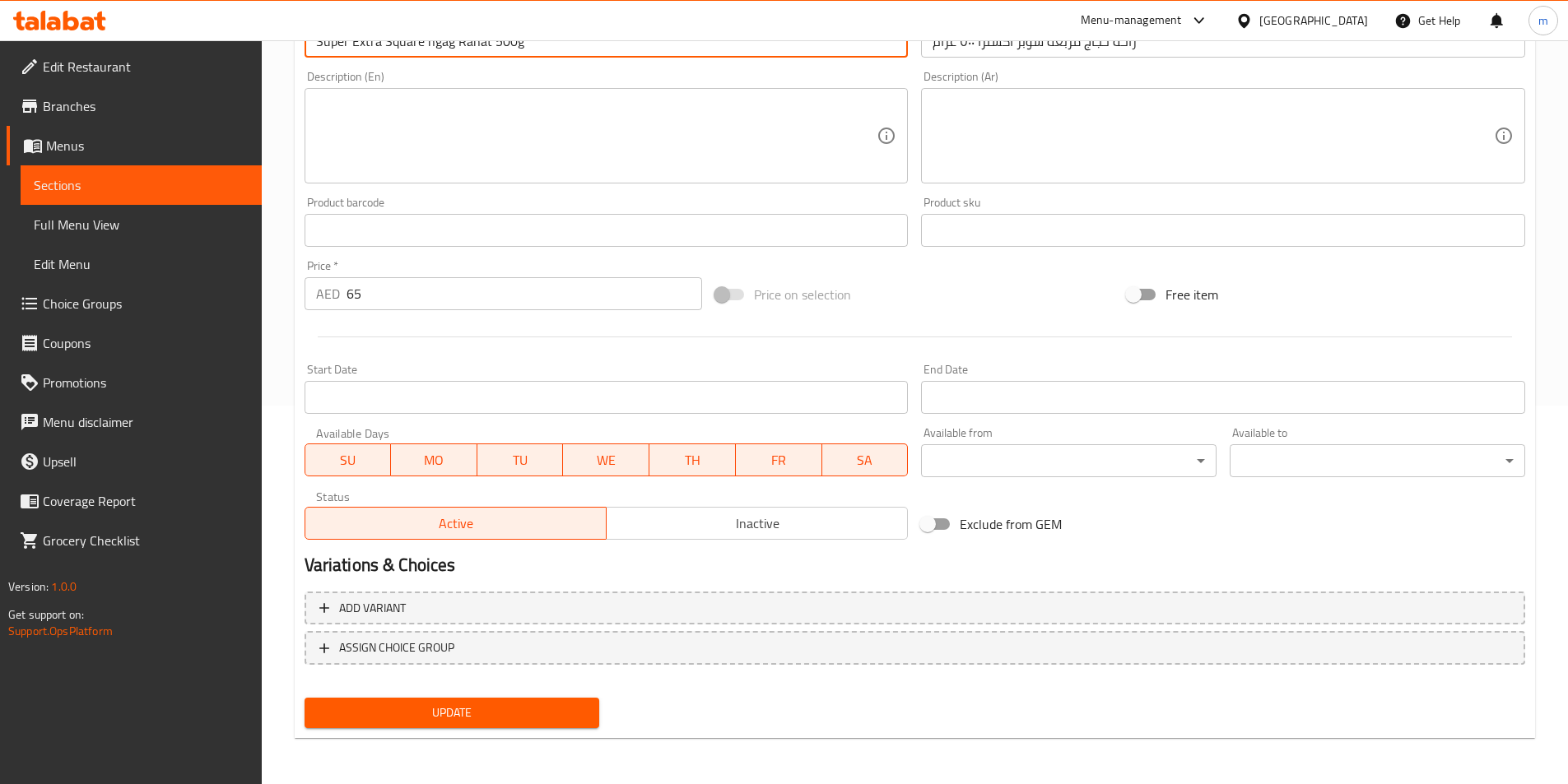
type input "Super Extra Square Hgag Rahat 500g"
click at [541, 709] on span "Update" at bounding box center [452, 713] width 269 height 21
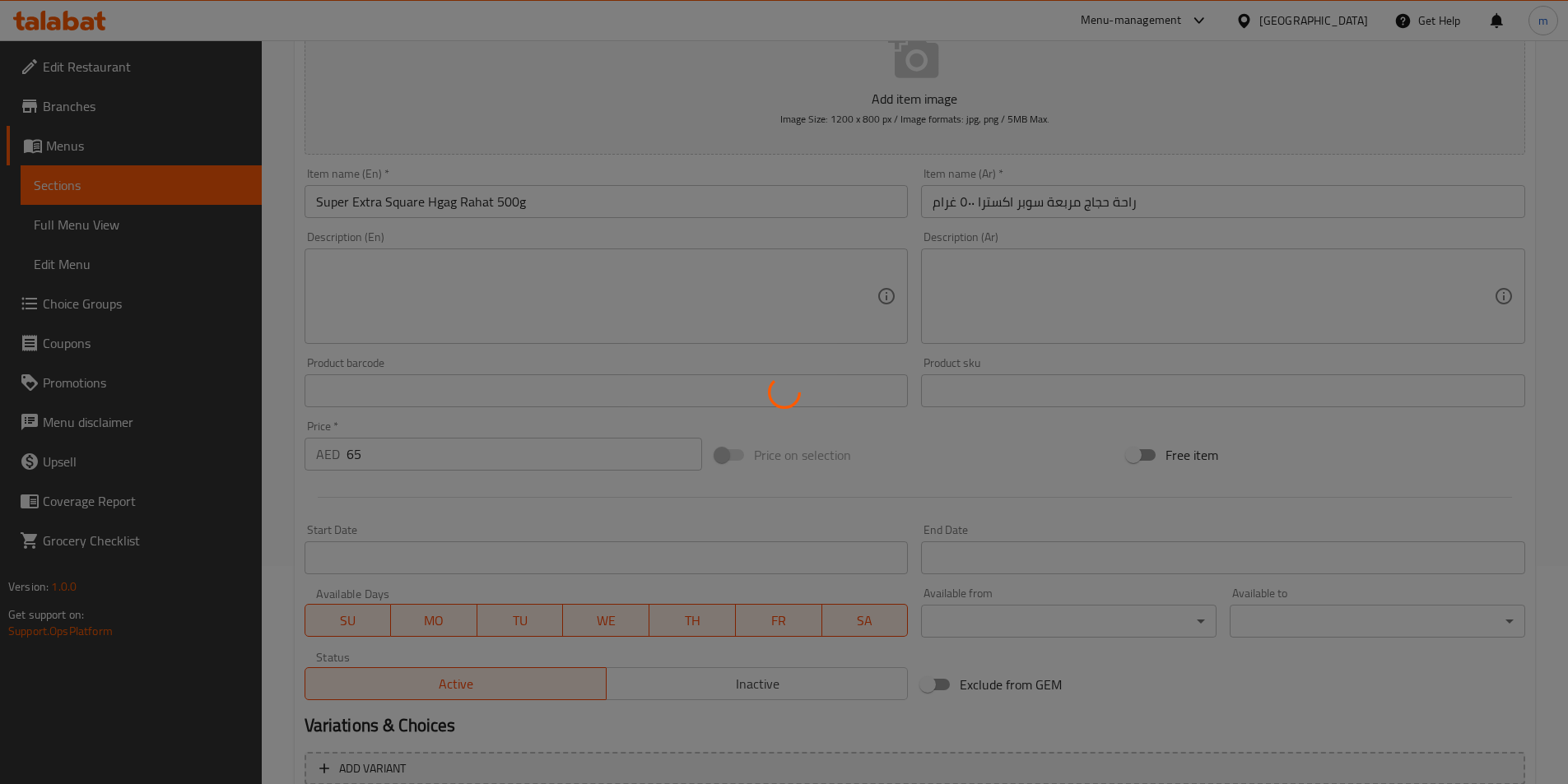
scroll to position [0, 0]
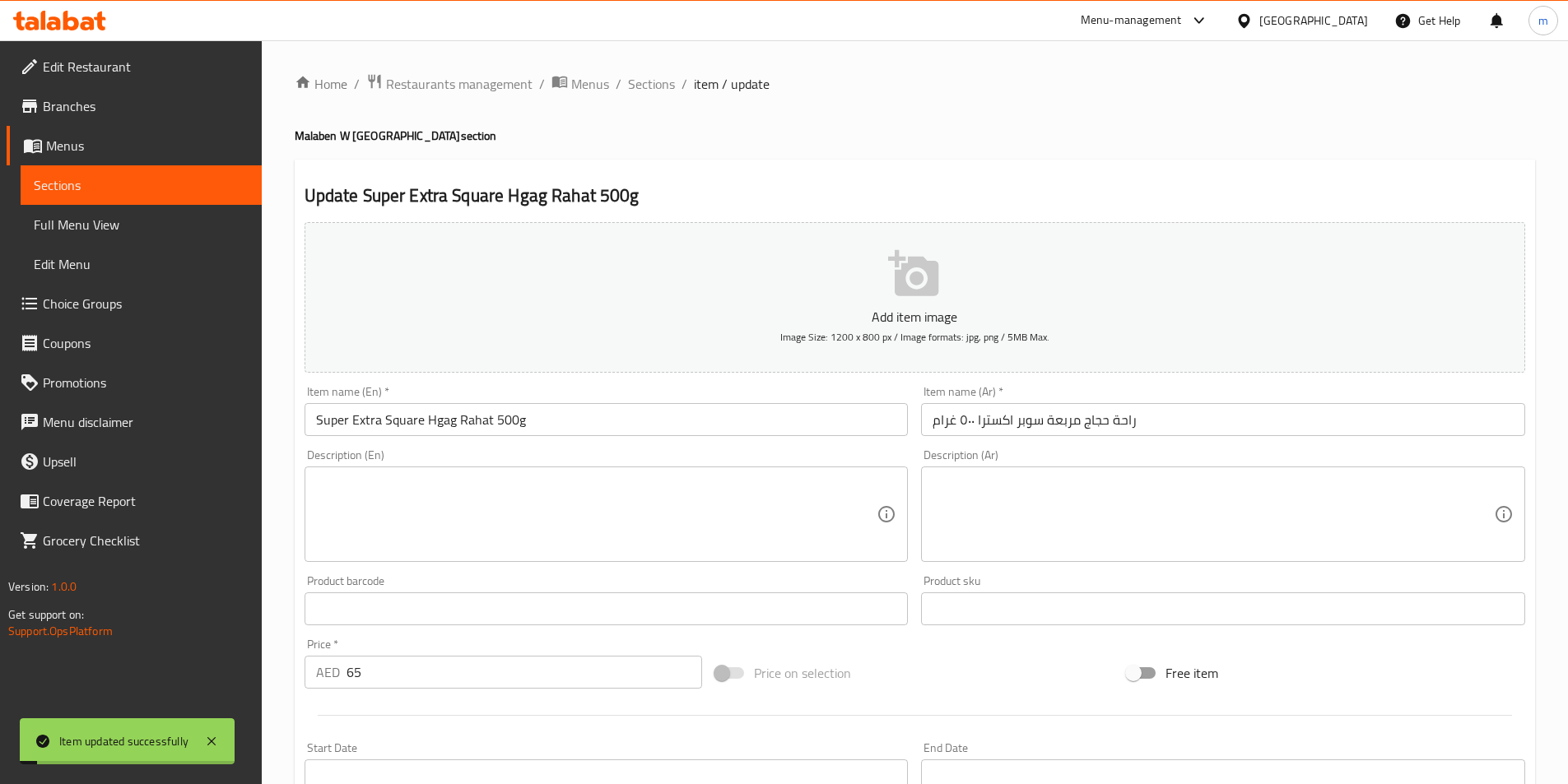
click at [501, 425] on input "Super Extra Square Hgag Rahat 500g" at bounding box center [606, 419] width 604 height 33
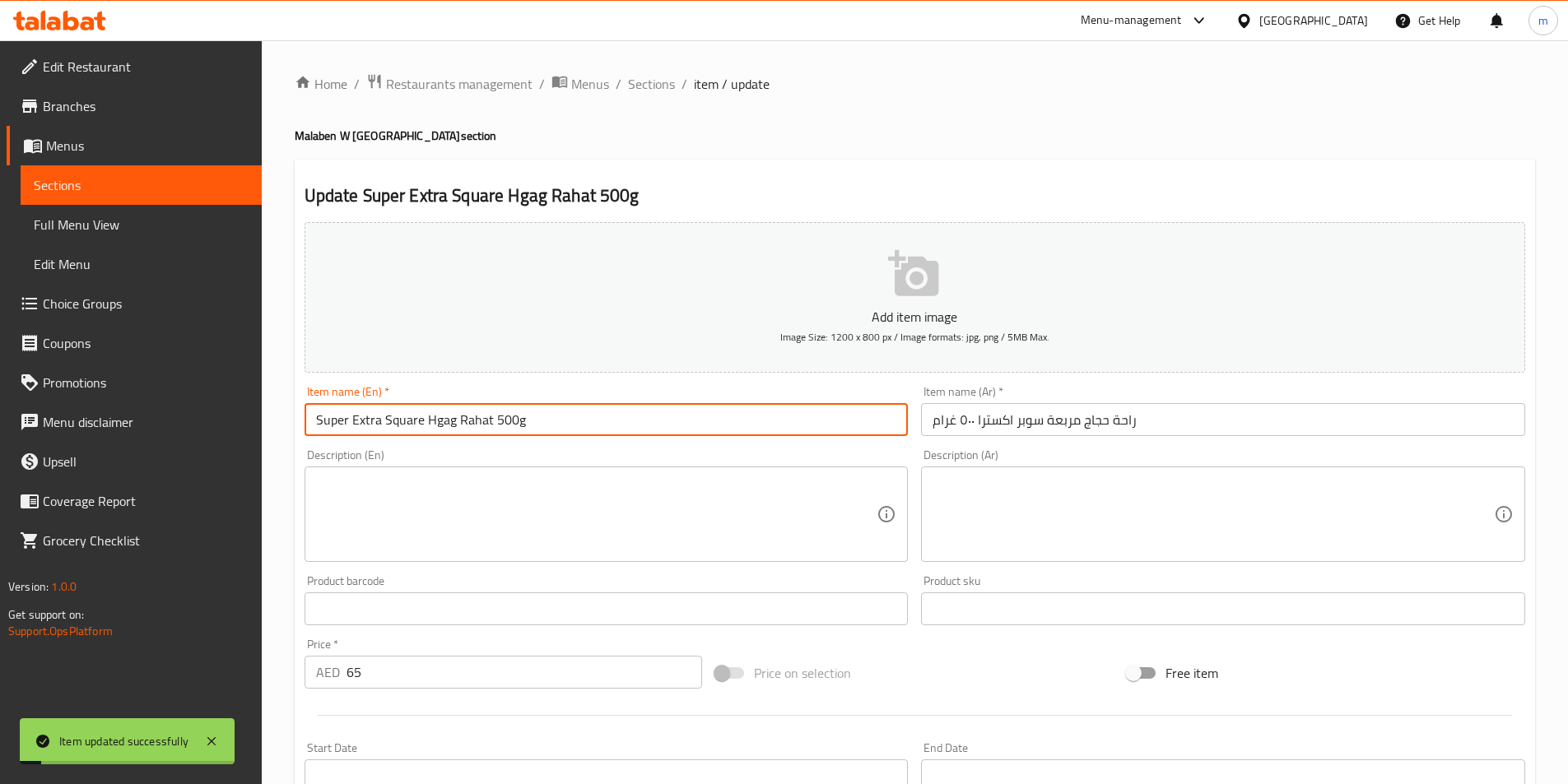
click at [501, 425] on input "Super Extra Square Hgag Rahat 500g" at bounding box center [606, 419] width 604 height 33
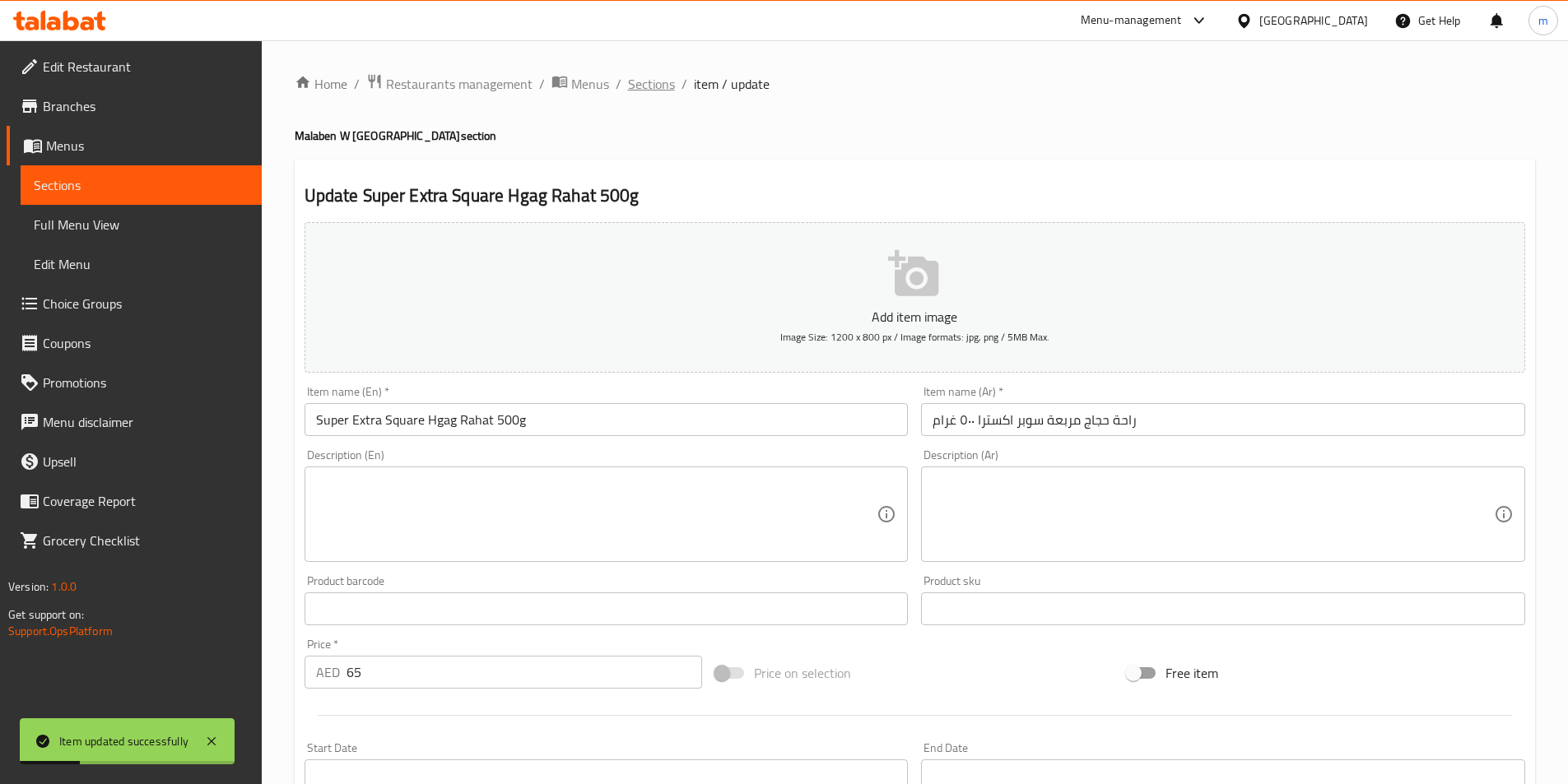
click at [639, 78] on span "Sections" at bounding box center [651, 84] width 47 height 20
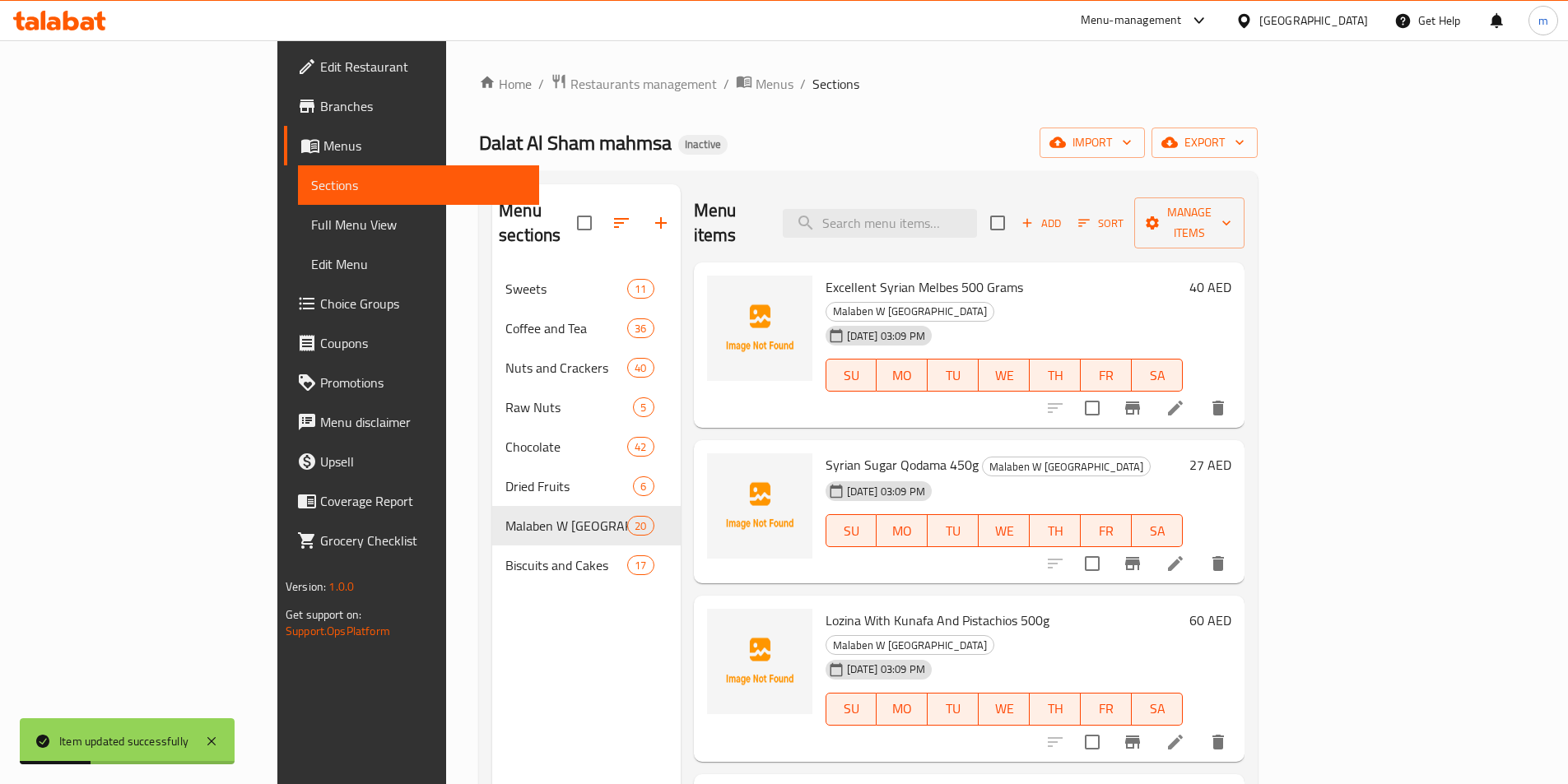
click at [944, 149] on div "Dalat Al Sham mahmsa Inactive import export" at bounding box center [868, 143] width 779 height 31
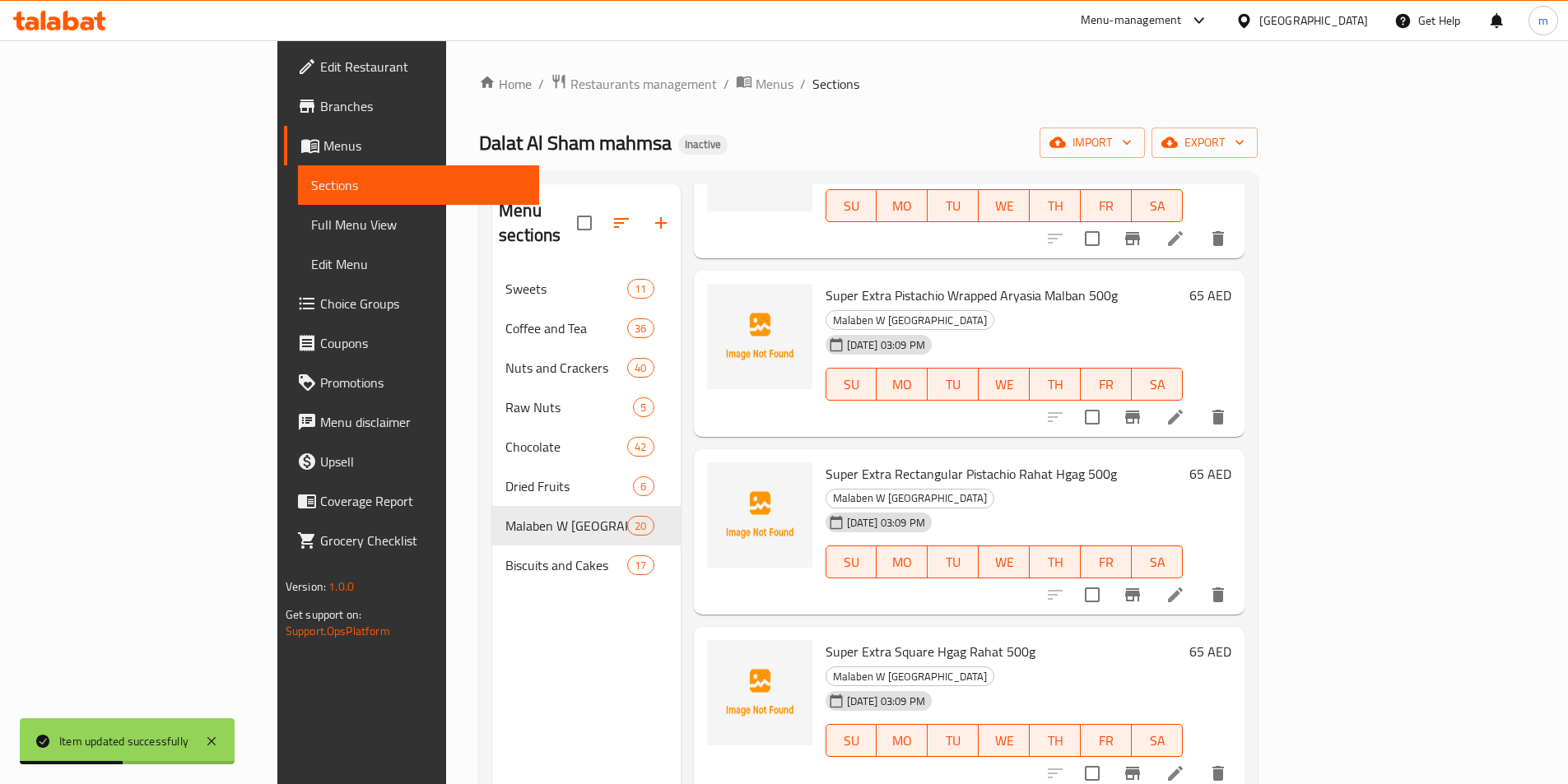
scroll to position [946, 0]
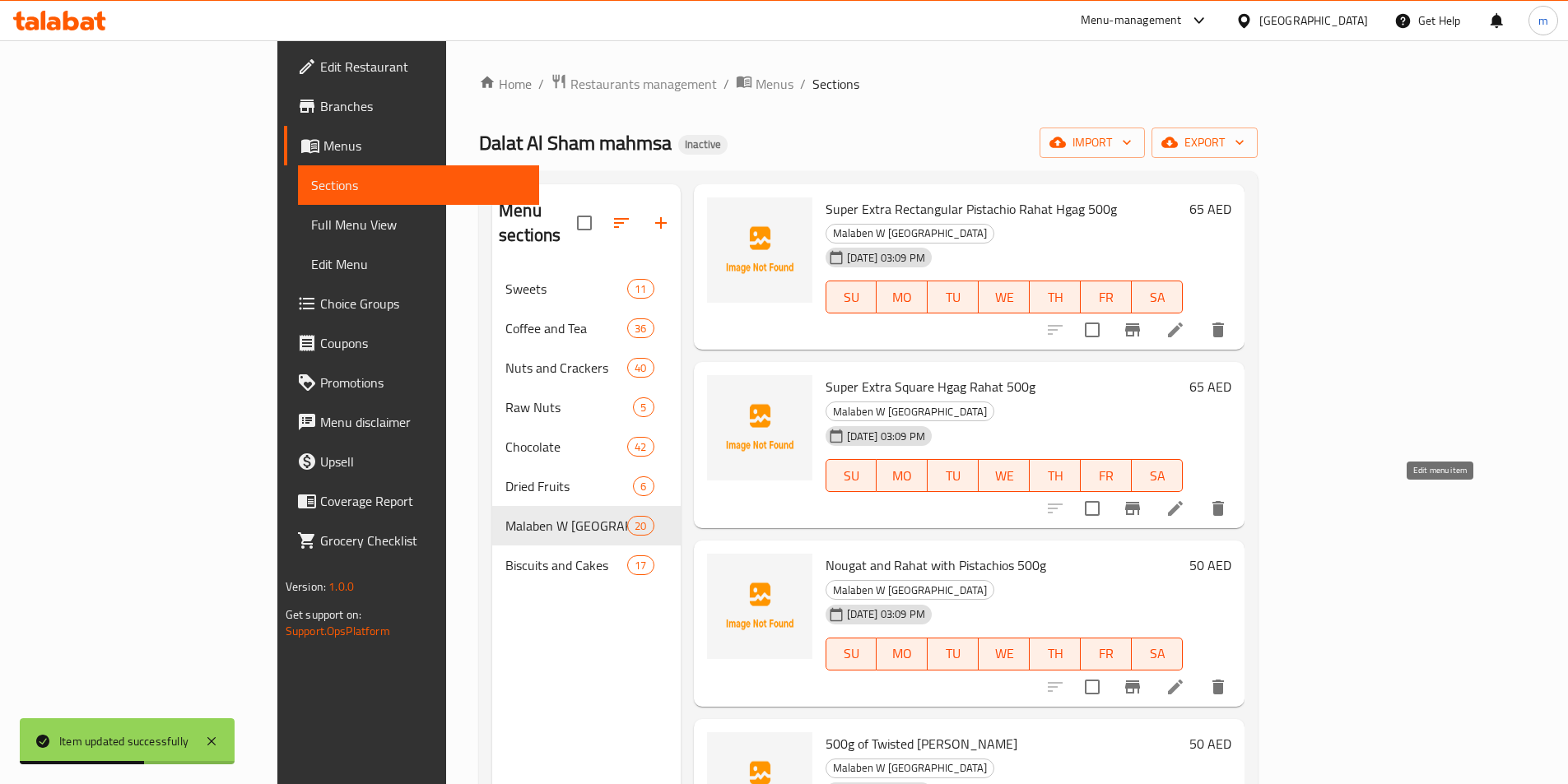
click at [1185, 677] on icon at bounding box center [1175, 687] width 20 height 20
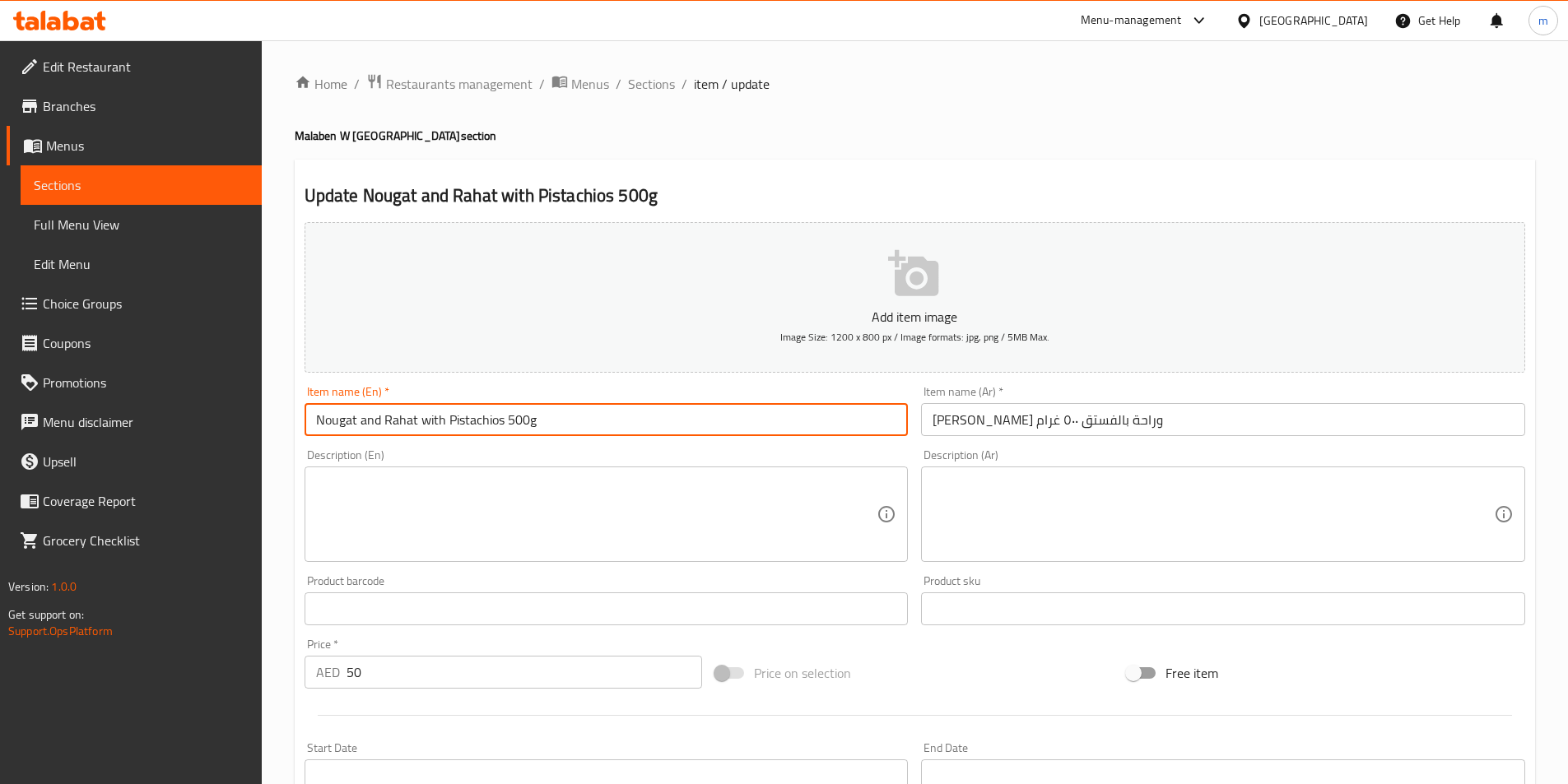
click at [316, 425] on input "Nougat and Rahat with Pistachios 500g" at bounding box center [606, 419] width 604 height 33
click at [345, 429] on input "mlaben Nougat and Rahat with Pistachios 500g" at bounding box center [606, 419] width 604 height 33
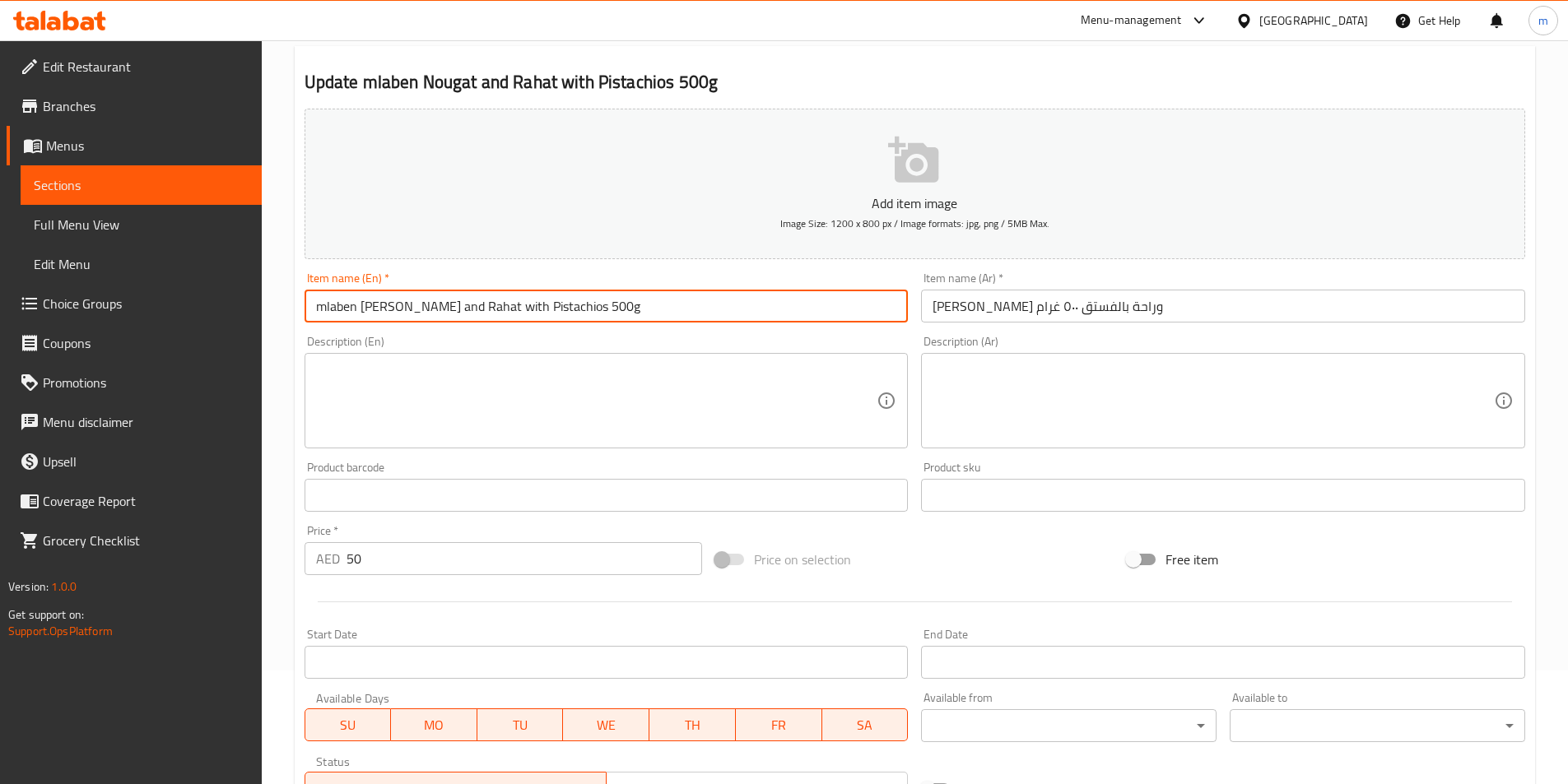
scroll to position [329, 0]
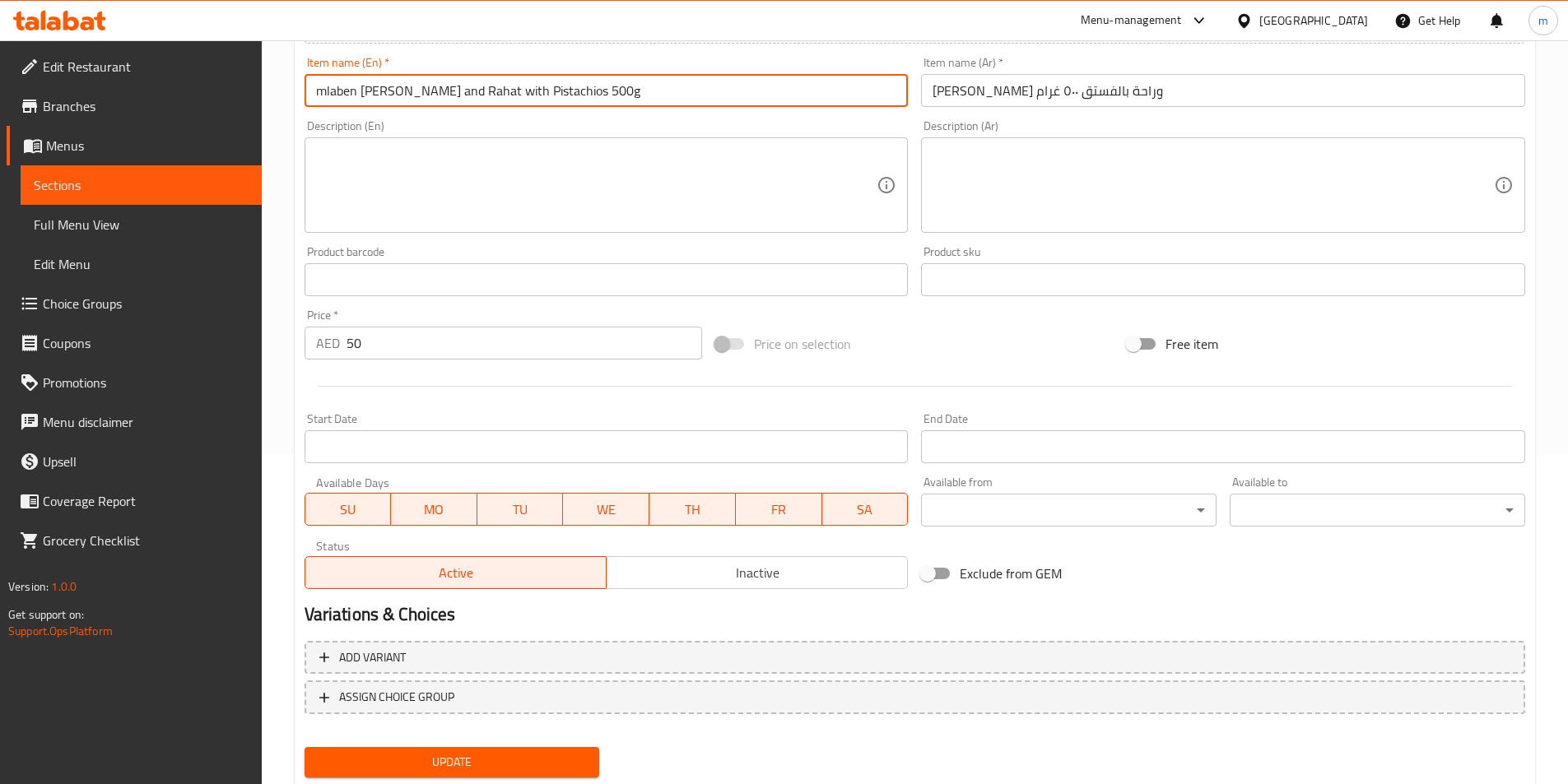
type input "Mlaben Nougat And Rahat With Pistachios 500g"
click at [563, 767] on span "Update" at bounding box center [452, 761] width 269 height 21
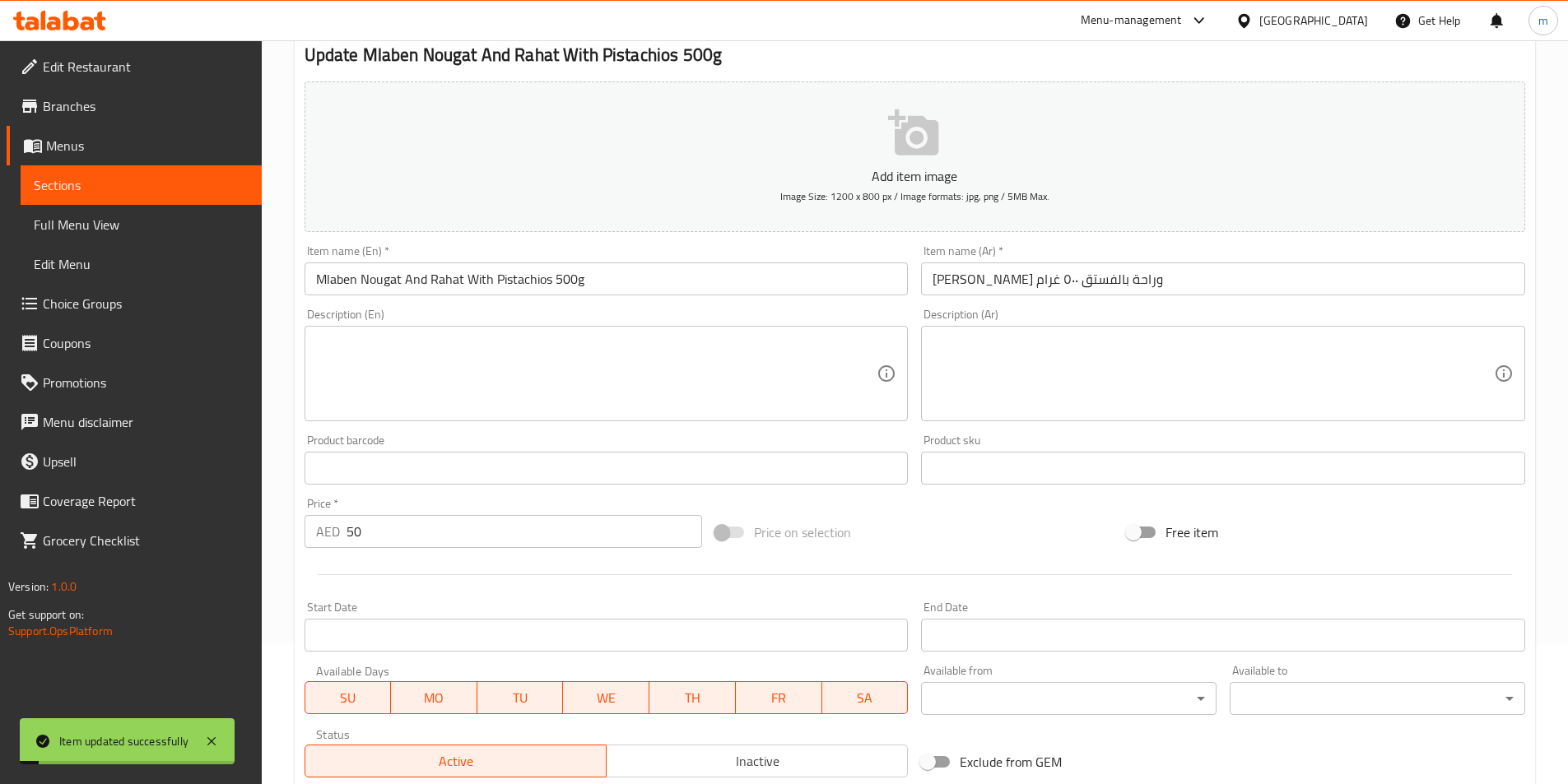
scroll to position [0, 0]
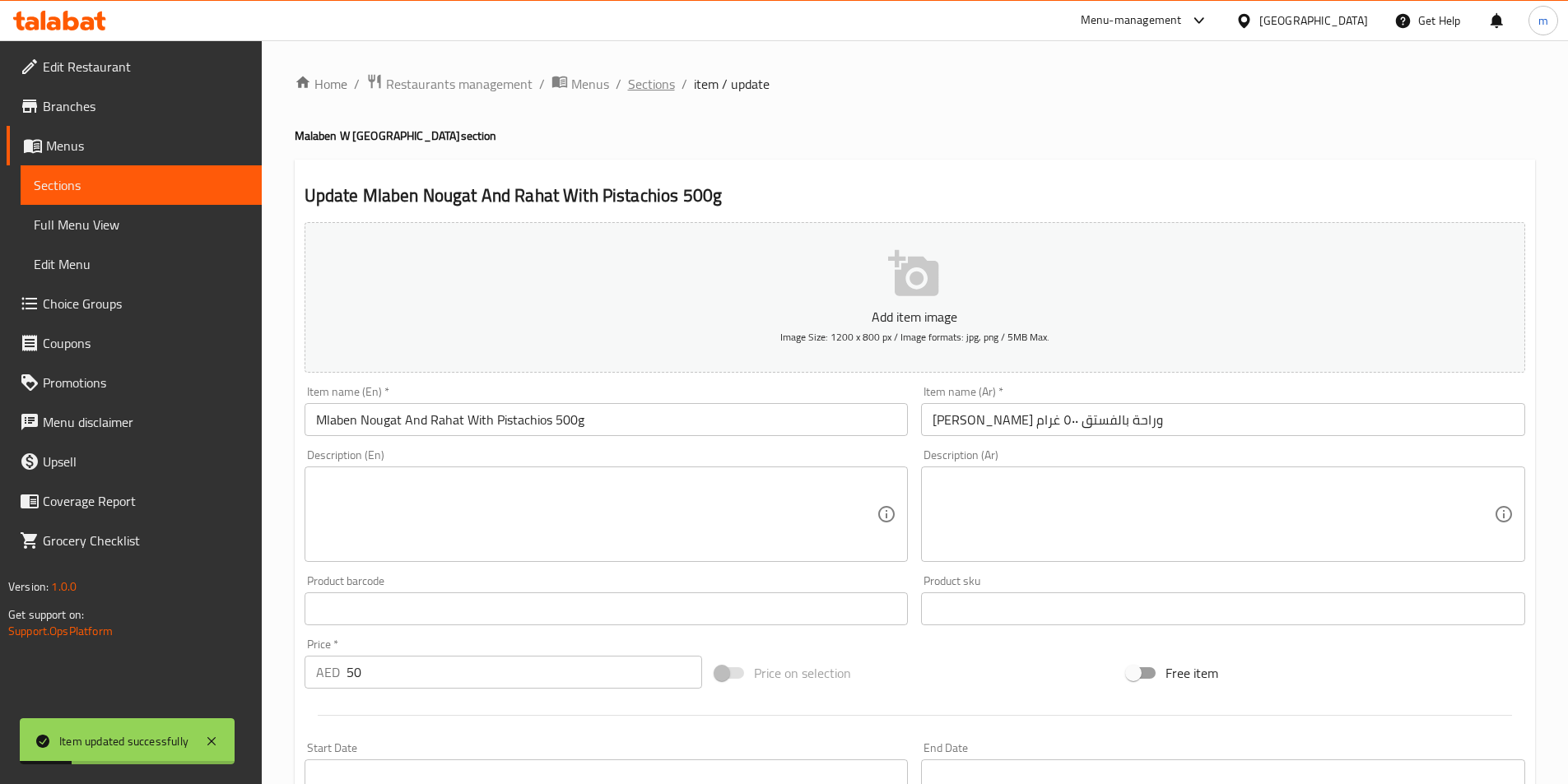
click at [648, 91] on span "Sections" at bounding box center [651, 84] width 47 height 20
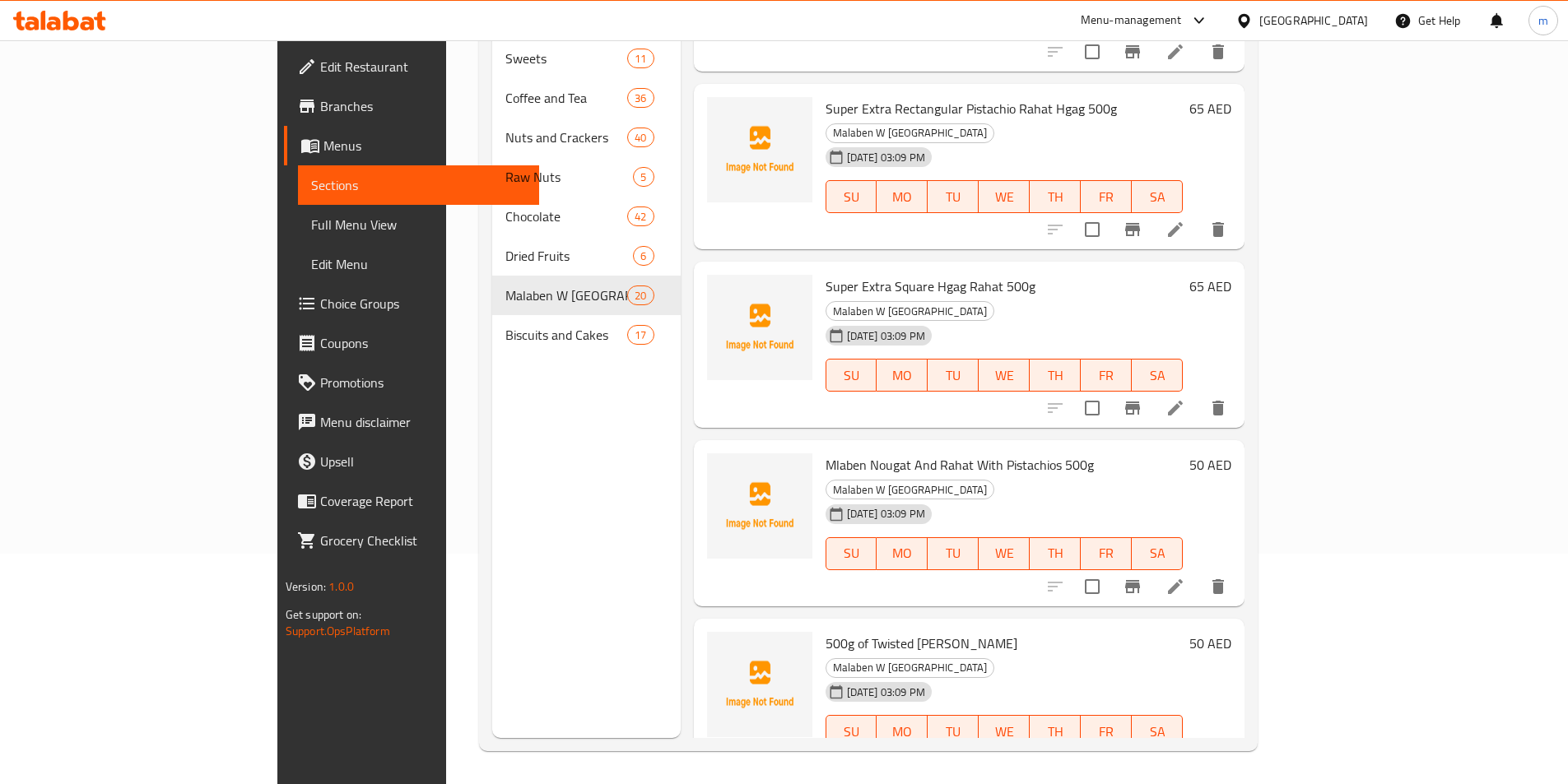
scroll to position [823, 0]
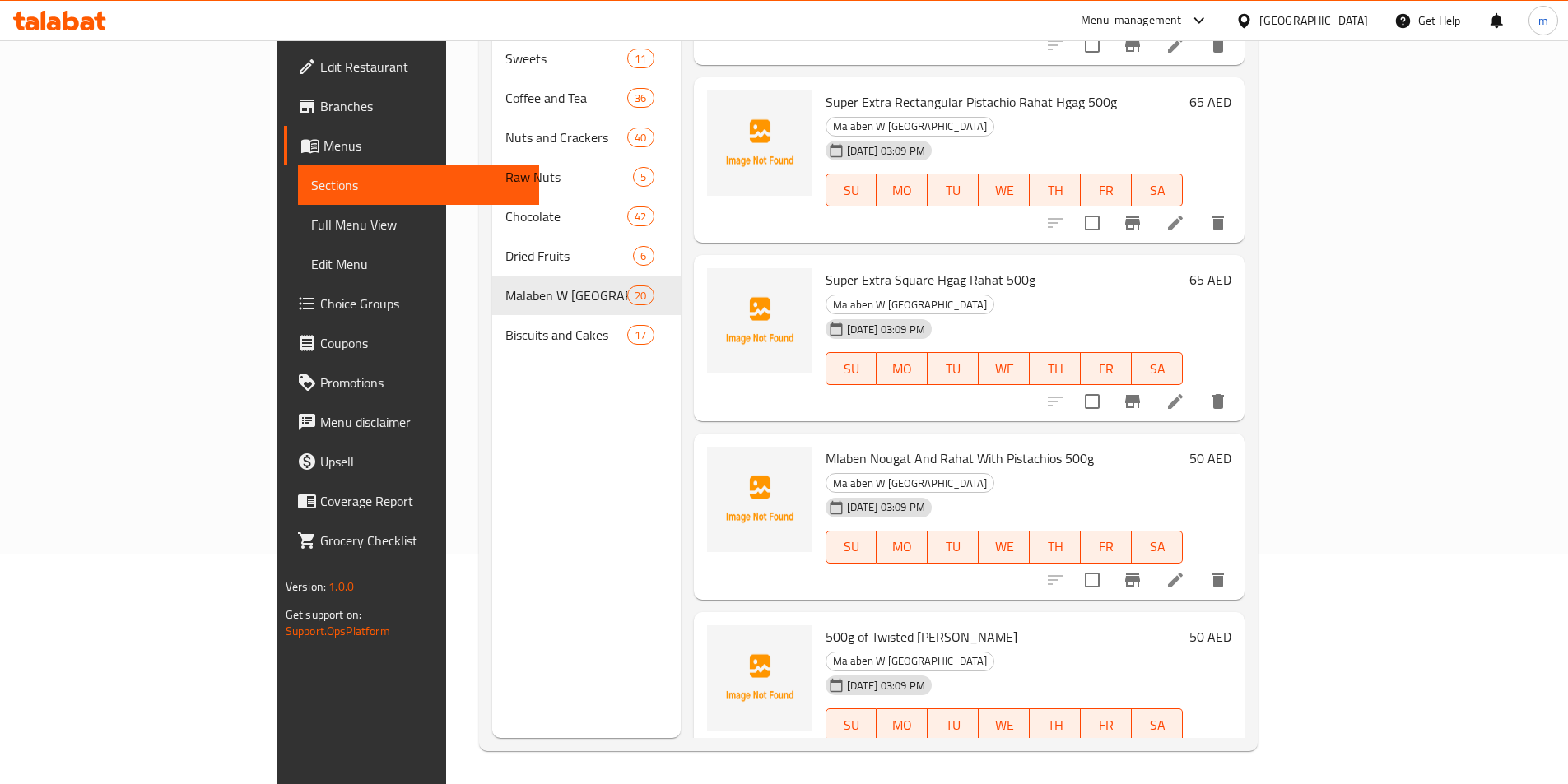
click at [1185, 570] on icon at bounding box center [1175, 580] width 20 height 20
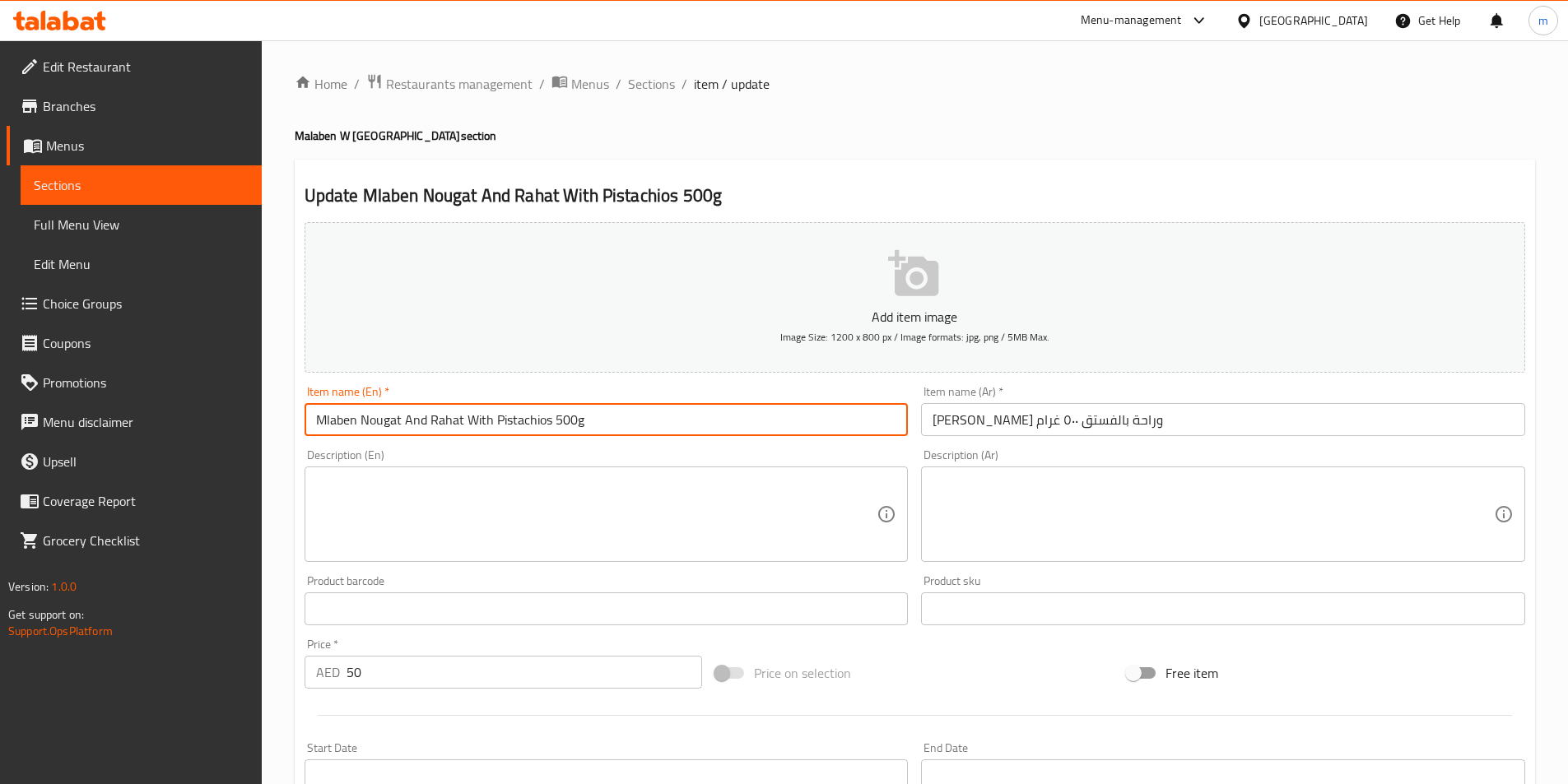
click at [326, 429] on input "Mlaben Nougat And Rahat With Pistachios 500g" at bounding box center [606, 419] width 604 height 33
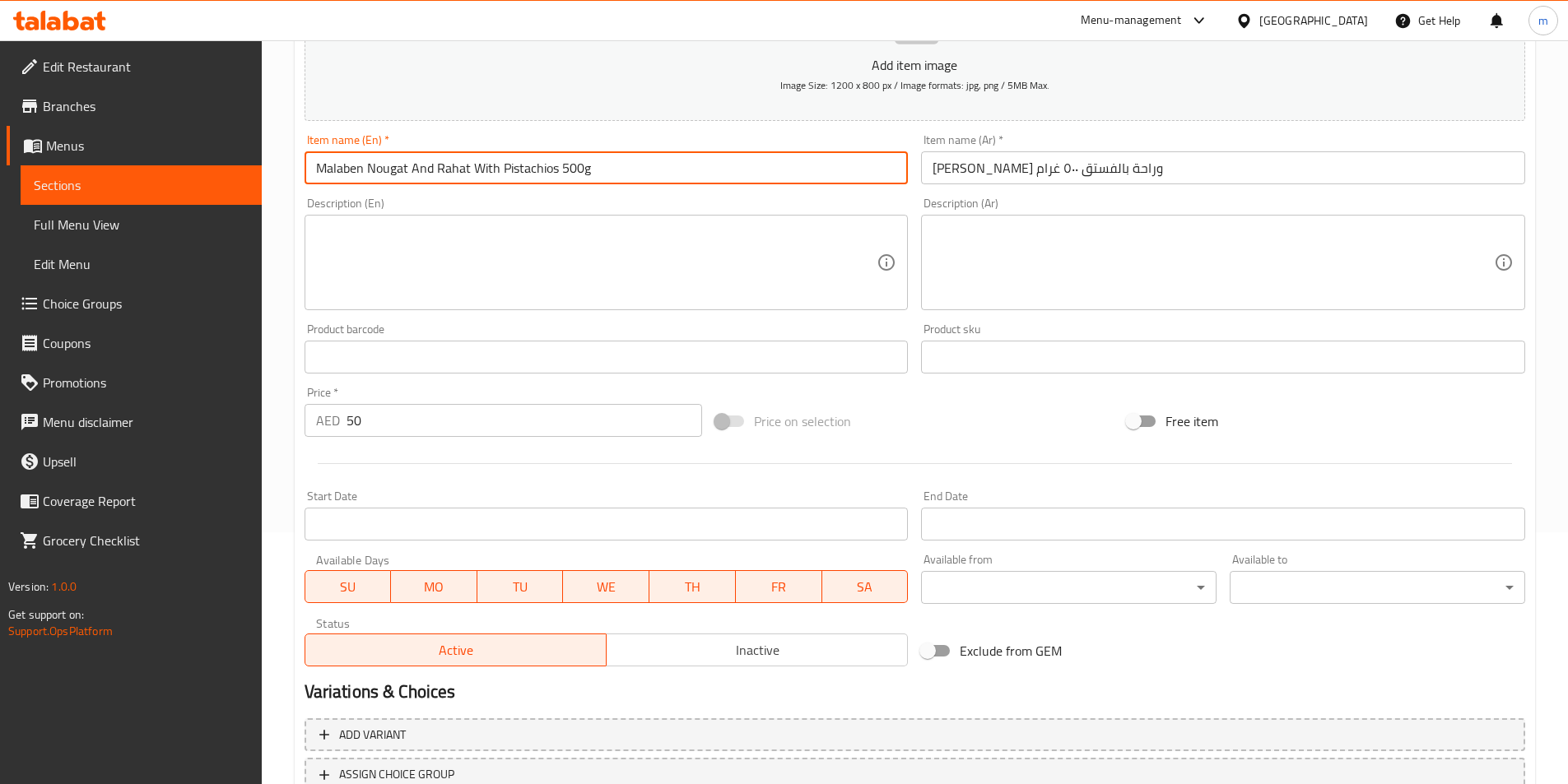
scroll to position [378, 0]
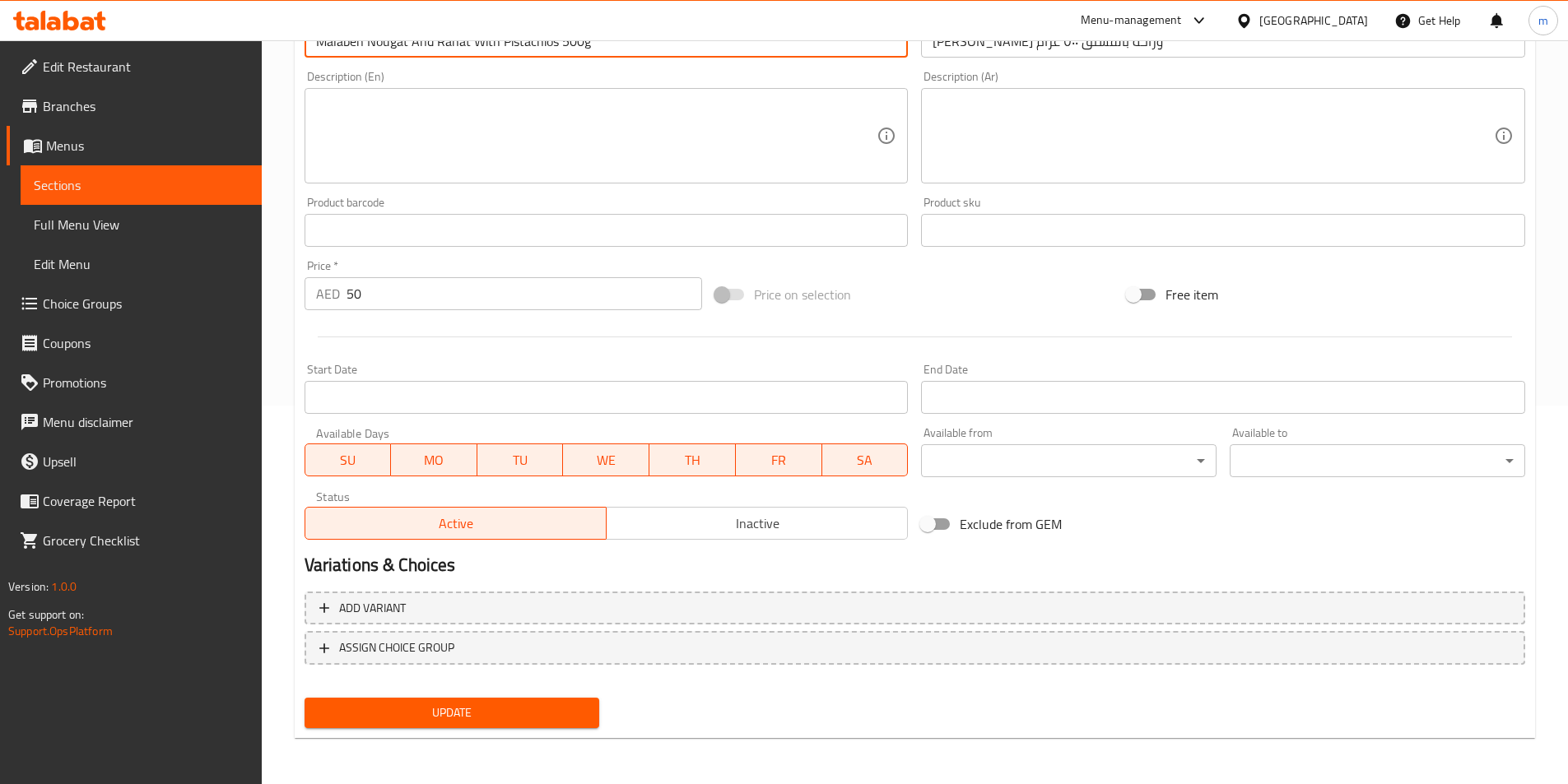
type input "Malaben Nougat And Rahat With Pistachios 500g"
click at [440, 721] on span "Update" at bounding box center [452, 713] width 269 height 21
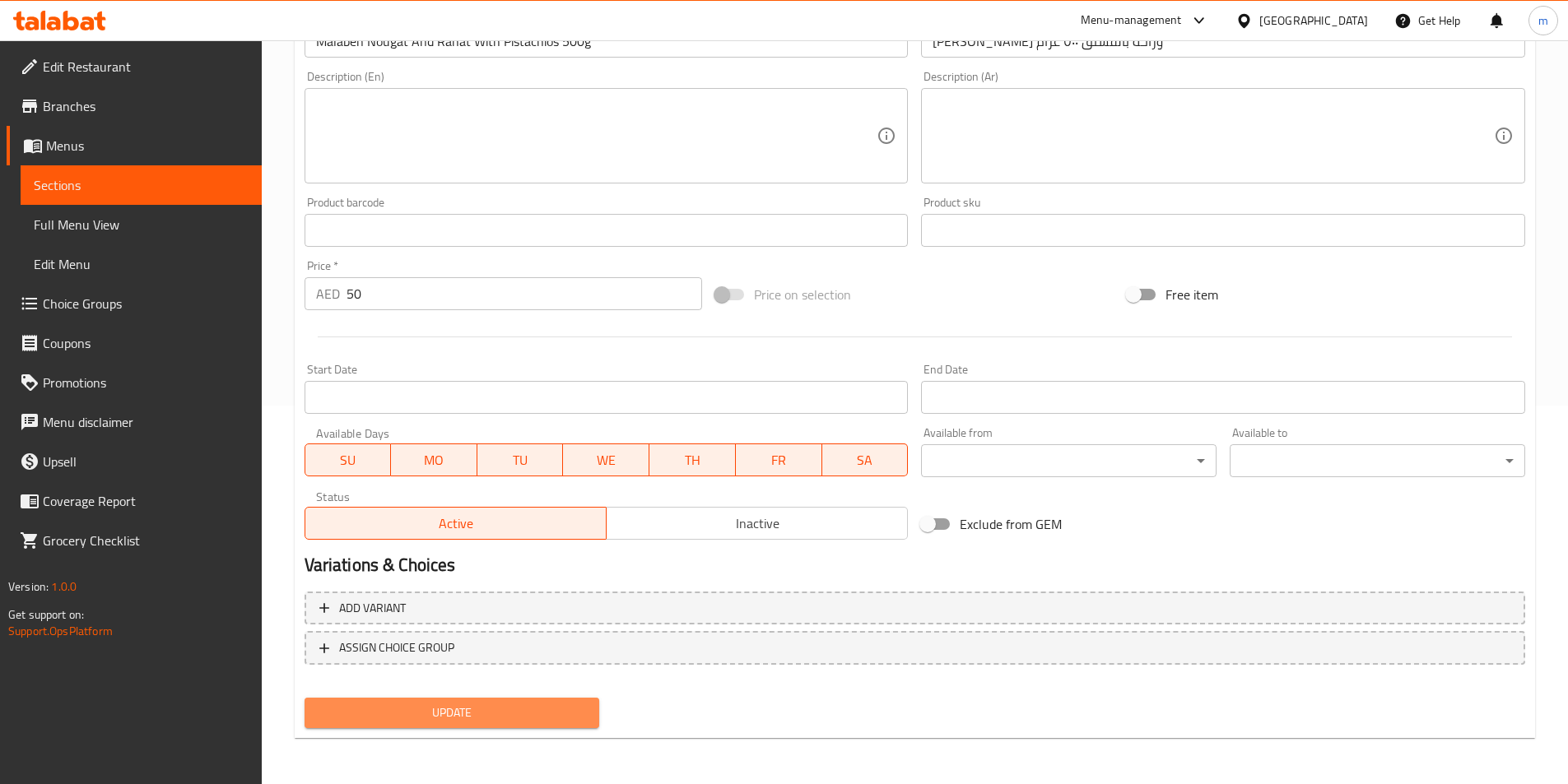
click at [592, 708] on button "Update" at bounding box center [452, 713] width 295 height 31
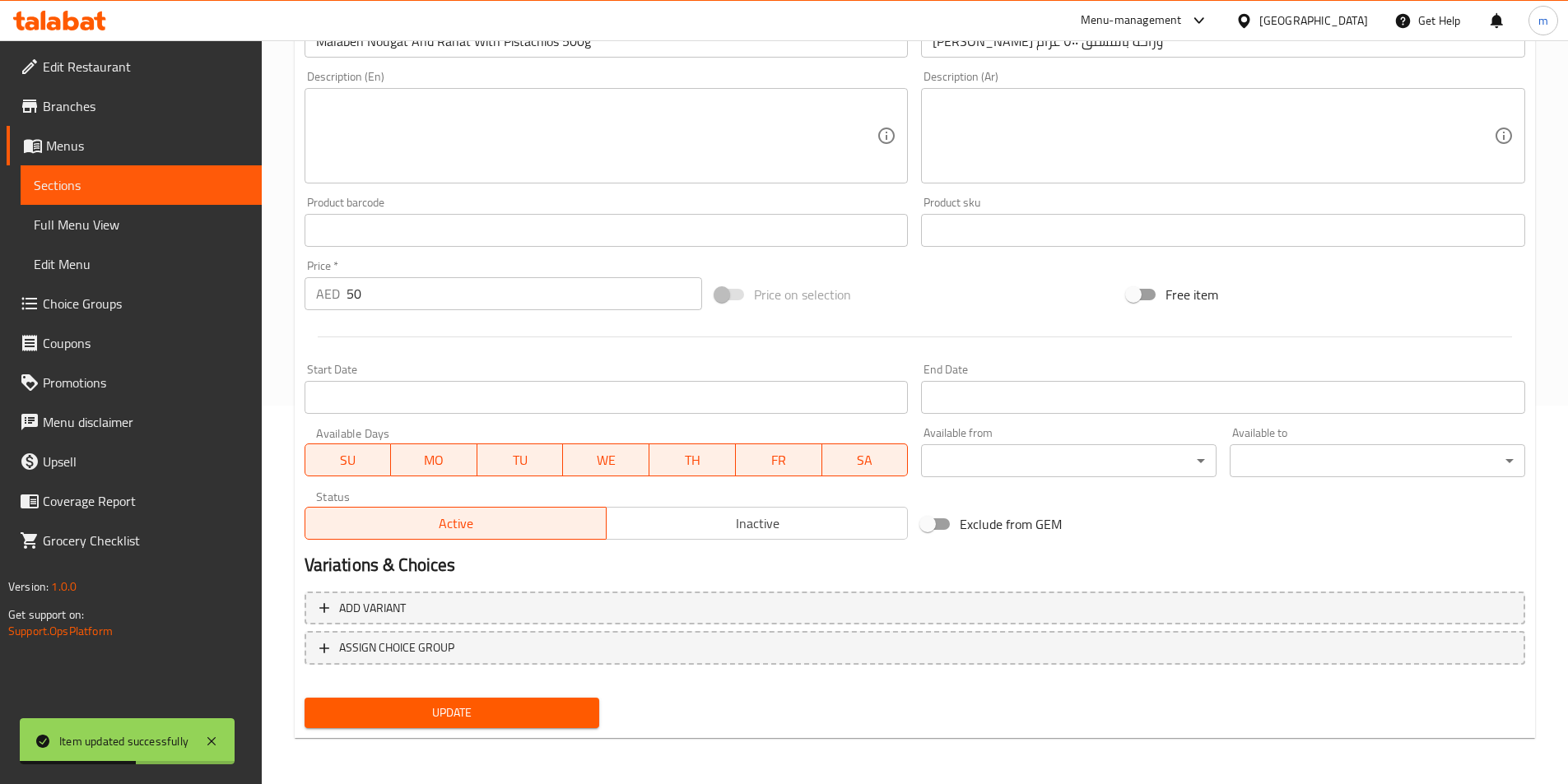
scroll to position [0, 0]
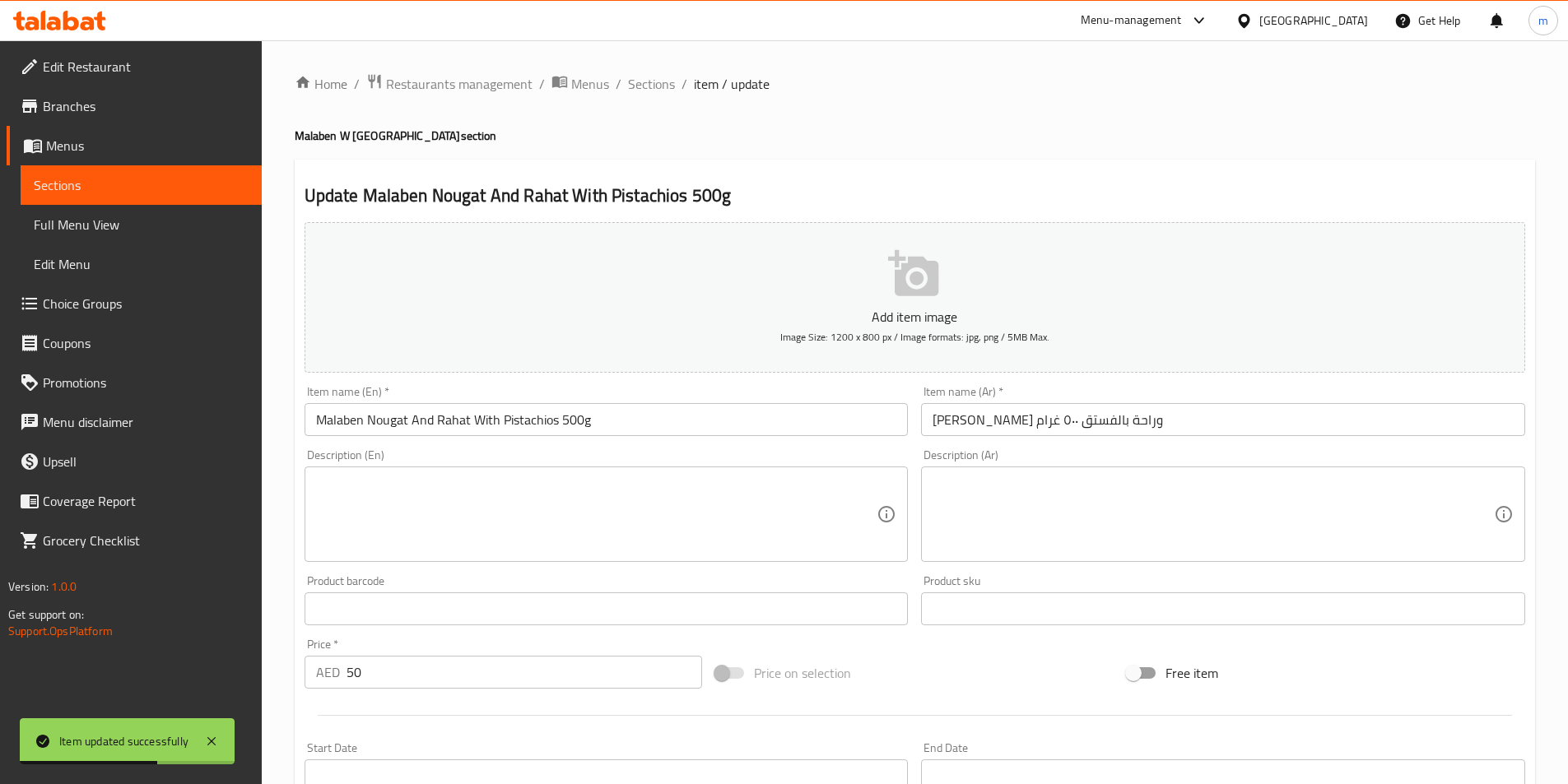
click at [639, 99] on div "Home / Restaurants management / Menus / Sections / item / update Malaben W Mela…" at bounding box center [914, 601] width 1240 height 1057
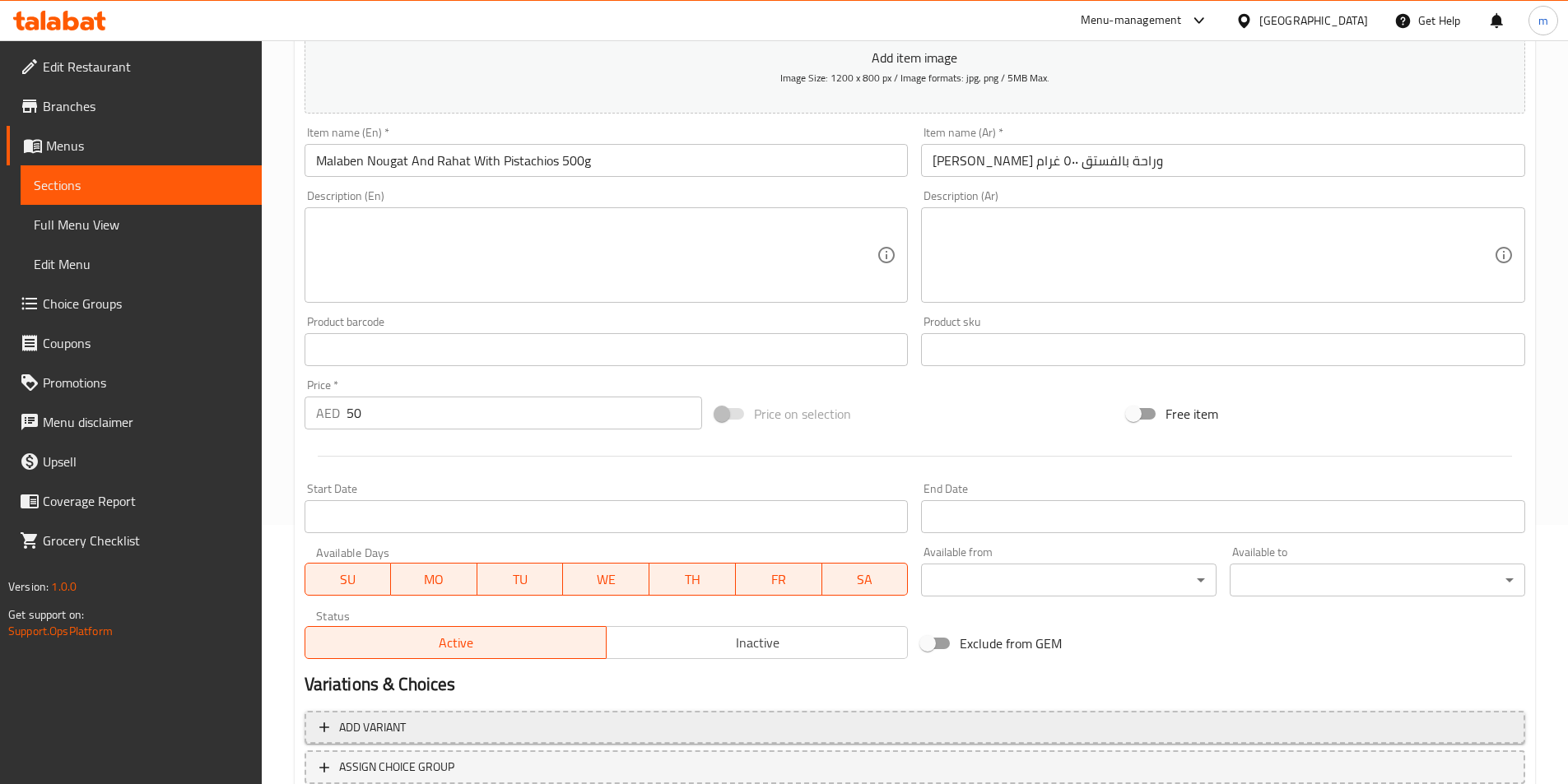
scroll to position [378, 0]
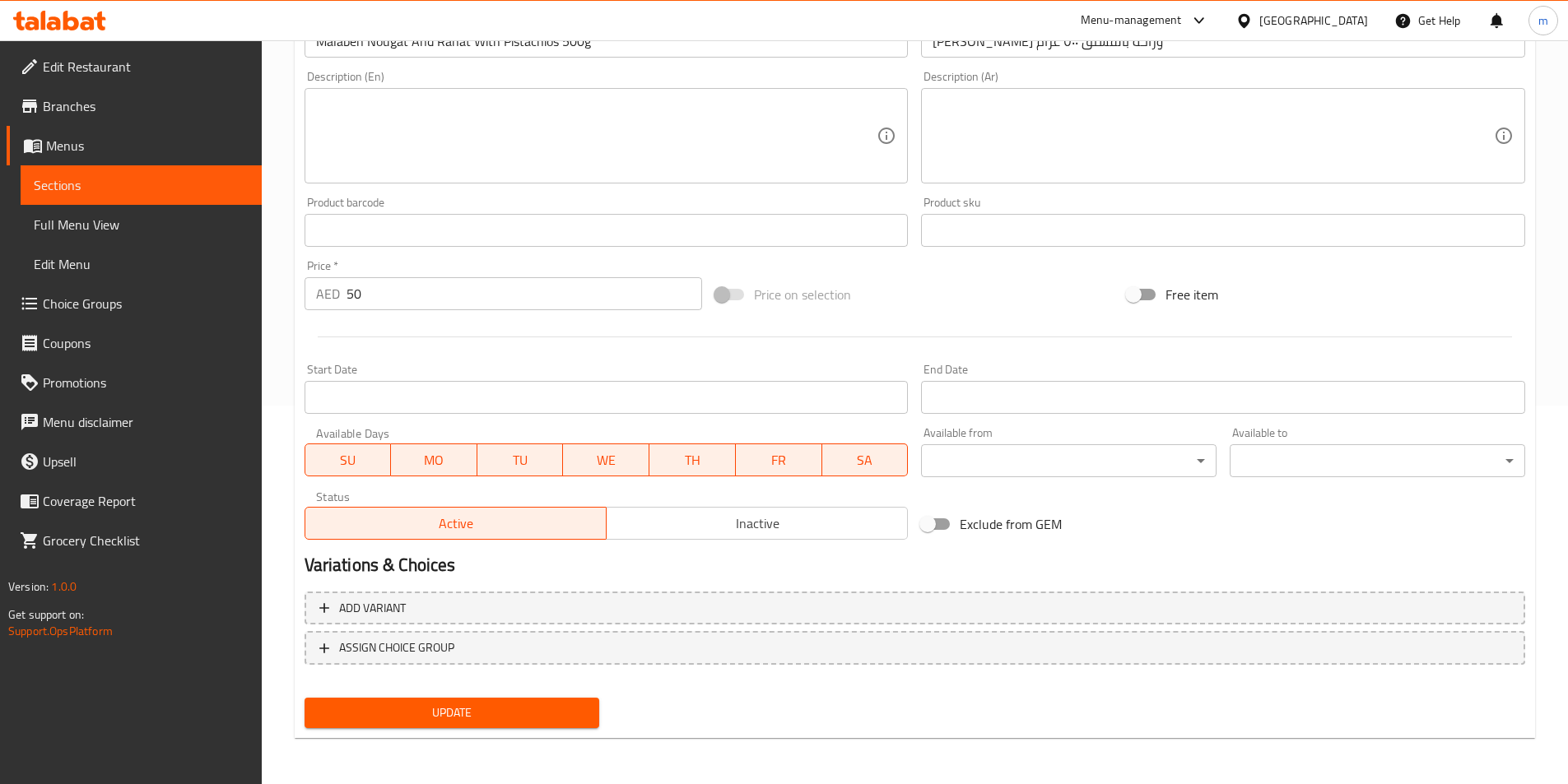
click at [388, 724] on button "Update" at bounding box center [452, 713] width 295 height 31
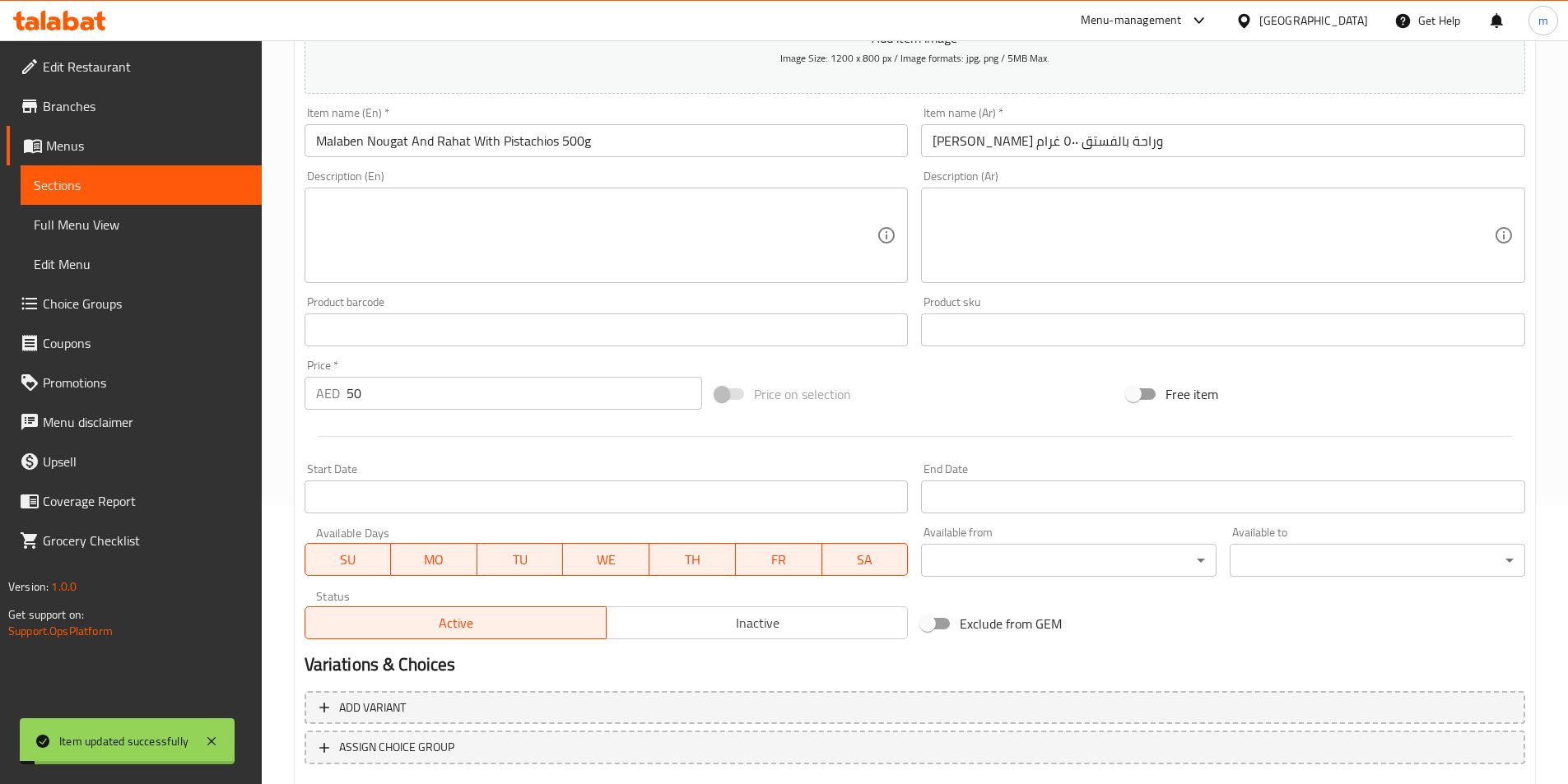
scroll to position [0, 0]
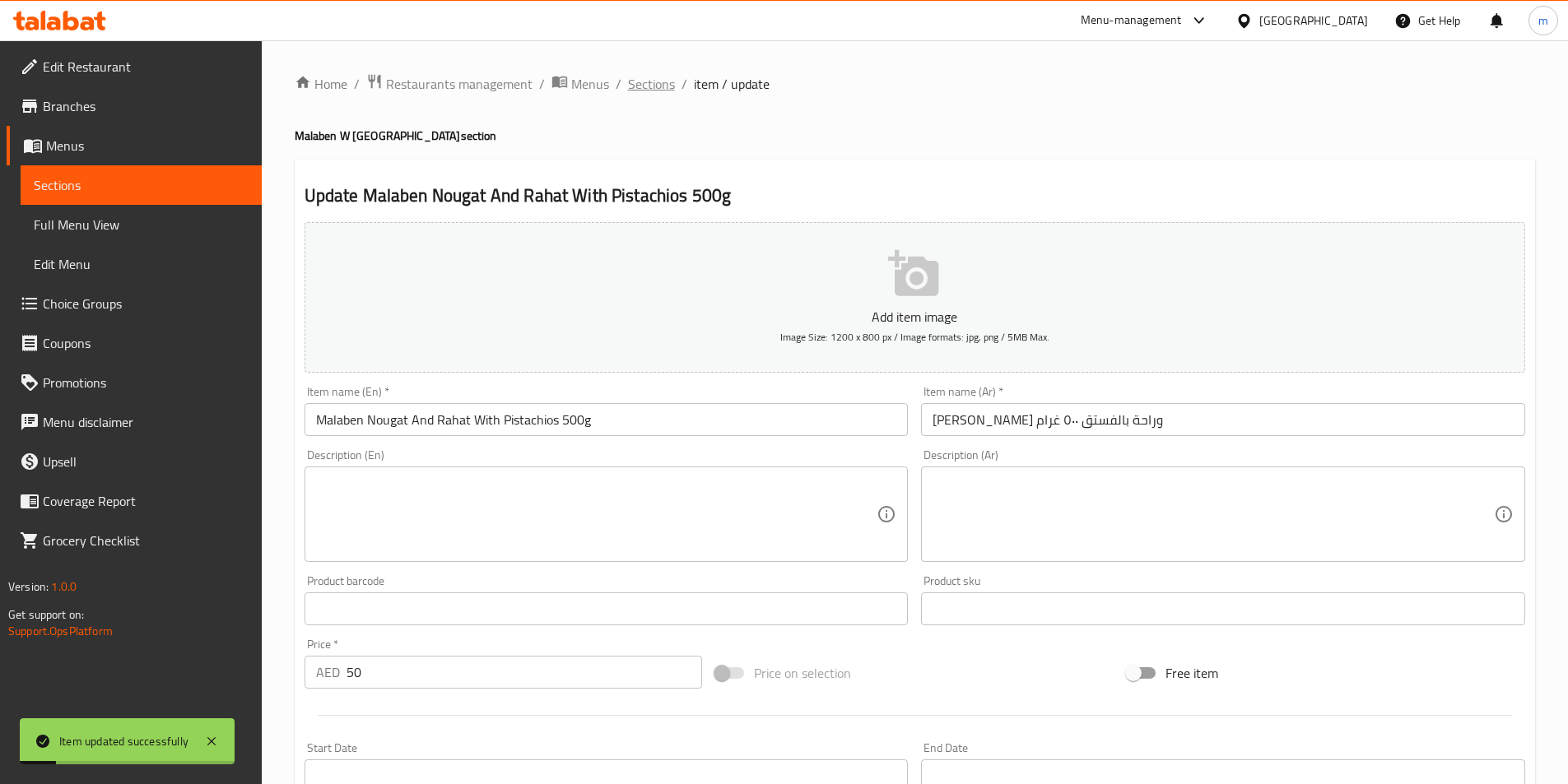
click at [656, 82] on span "Sections" at bounding box center [651, 84] width 47 height 20
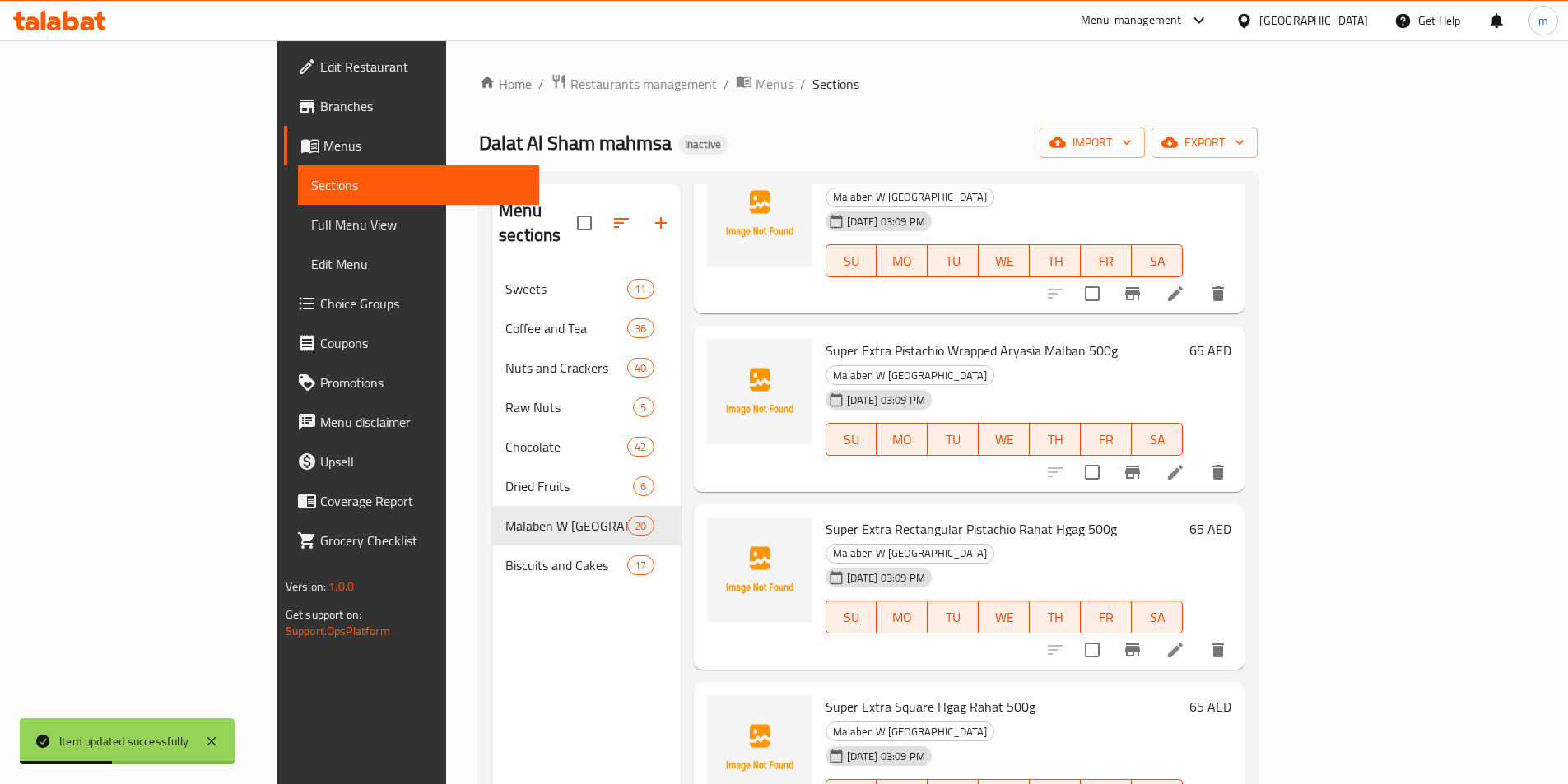
scroll to position [905, 0]
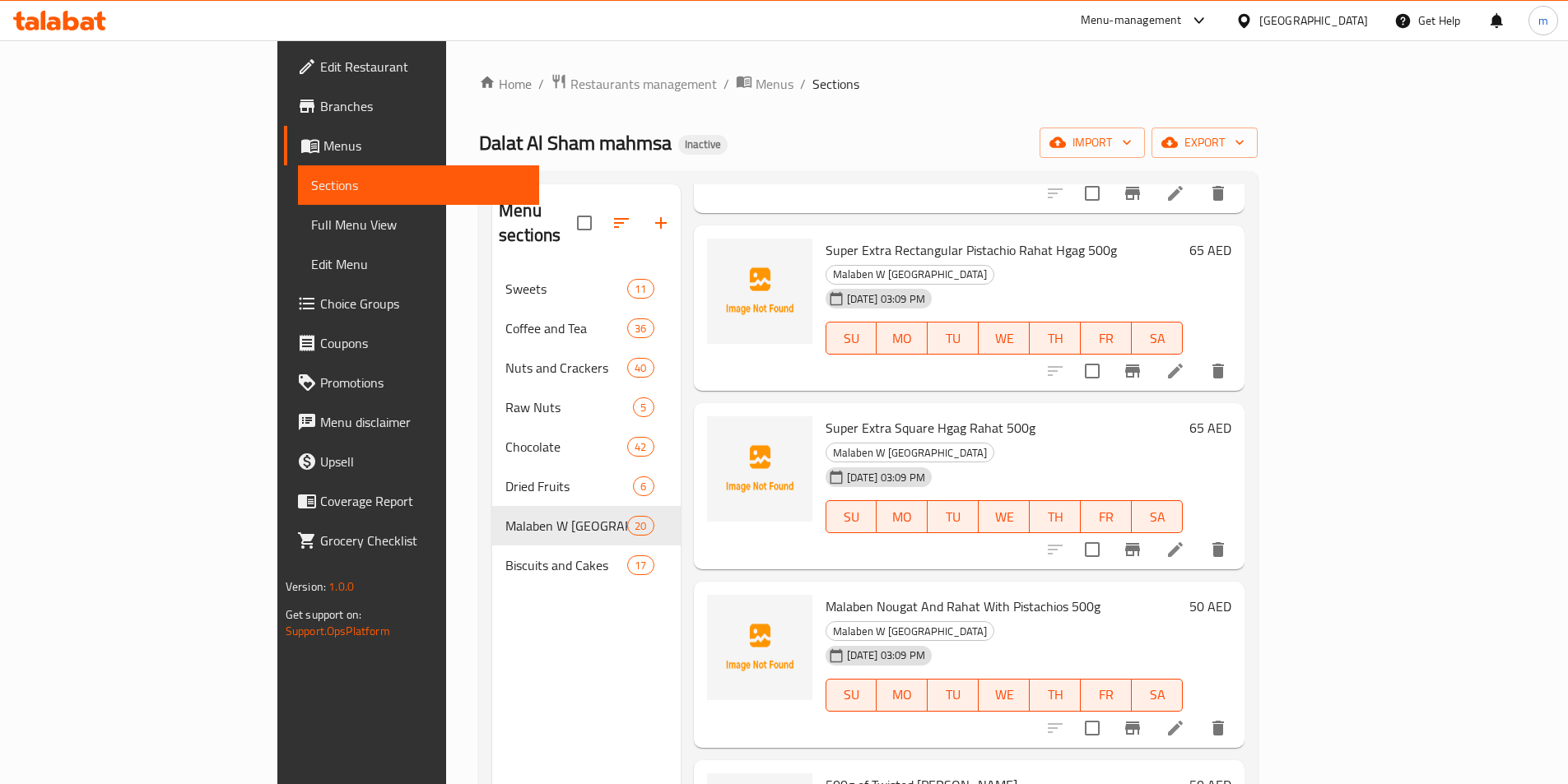
click at [877, 112] on div "Home / Restaurants management / Menus / Sections Dalat Al Sham mahmsa Inactive …" at bounding box center [868, 527] width 779 height 908
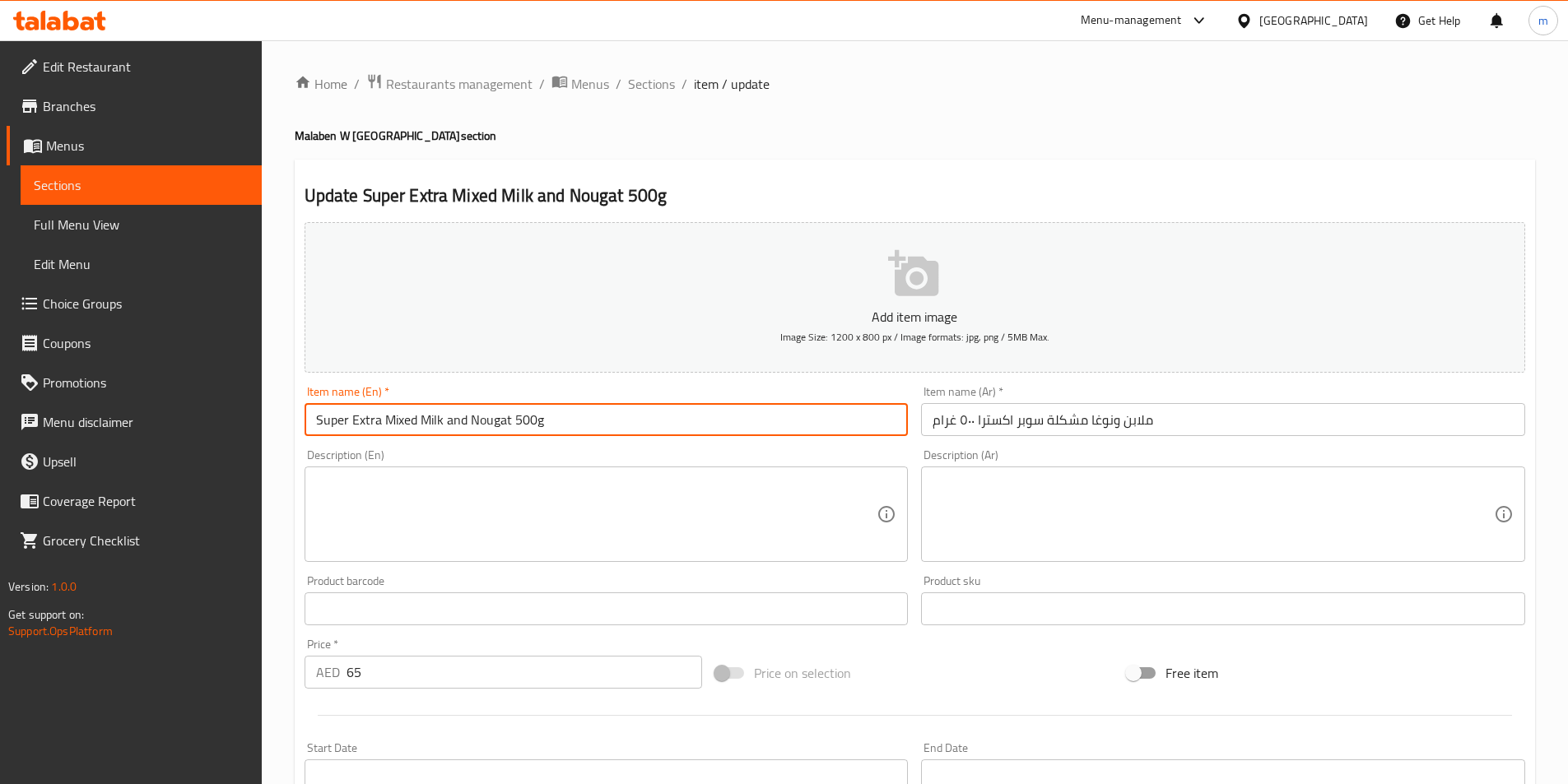
click at [436, 423] on input "Super Extra Mixed Milk and Nougat 500g" at bounding box center [606, 419] width 604 height 33
click at [464, 420] on input "Super Extra Mixed malaben and Nougat 500g" at bounding box center [606, 419] width 604 height 33
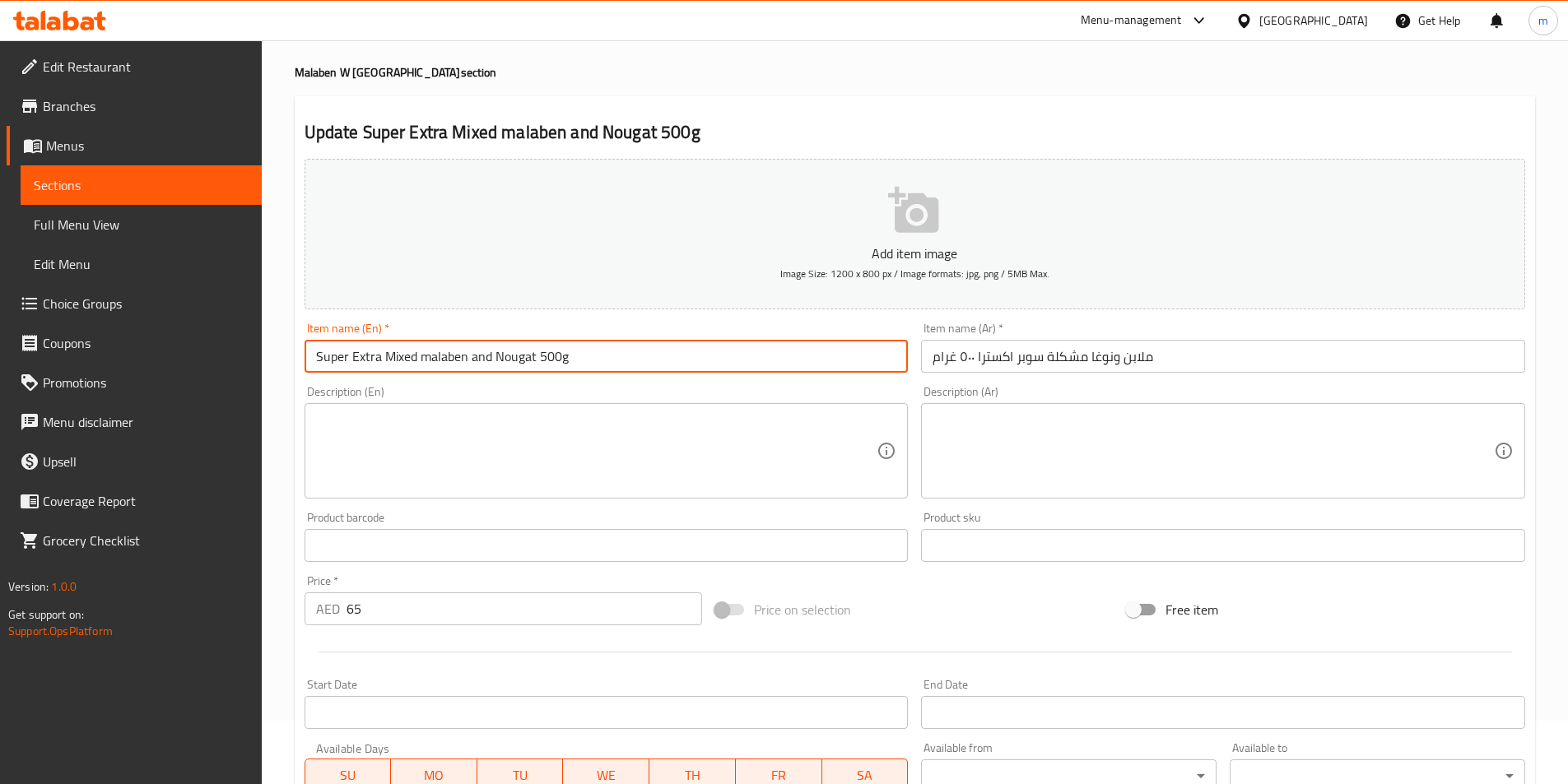
scroll to position [82, 0]
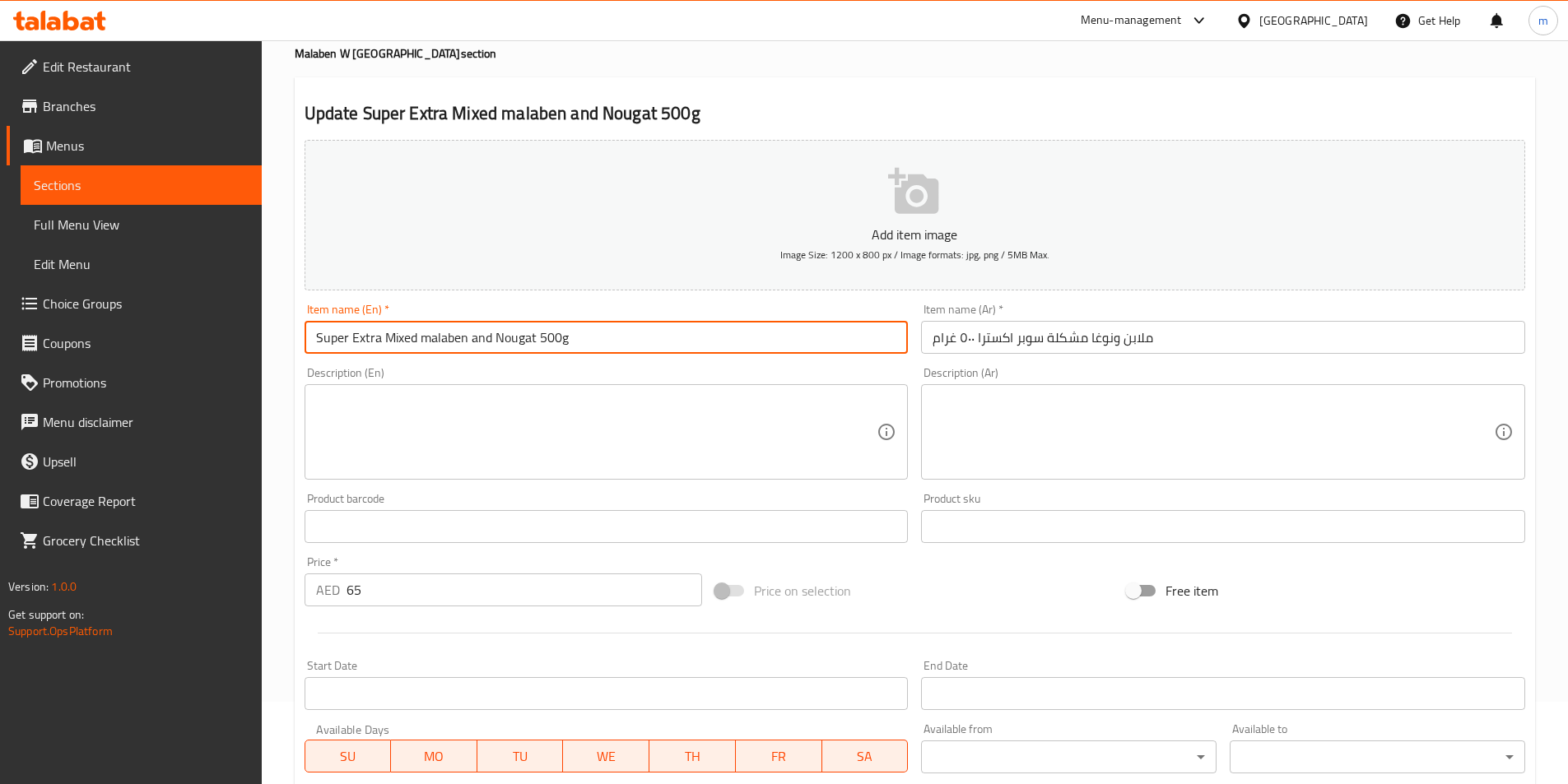
click at [467, 341] on input "Super Extra Mixed malaben and Nougat 500g" at bounding box center [606, 337] width 604 height 33
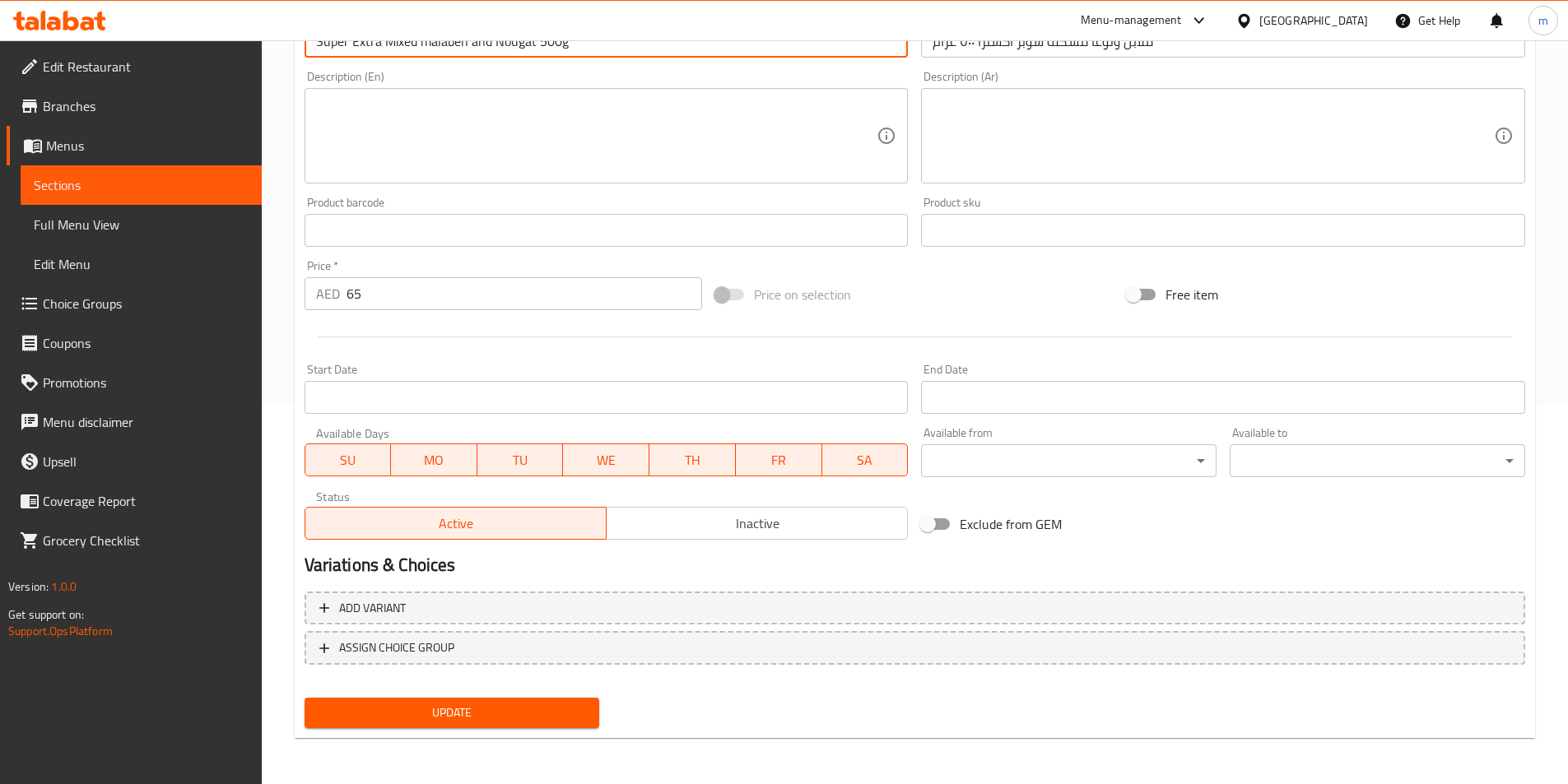
type input "Super Extra Mixed Malaben And Nougat 500g"
click at [581, 731] on div "Update" at bounding box center [452, 713] width 309 height 43
click at [576, 710] on span "Update" at bounding box center [452, 713] width 269 height 21
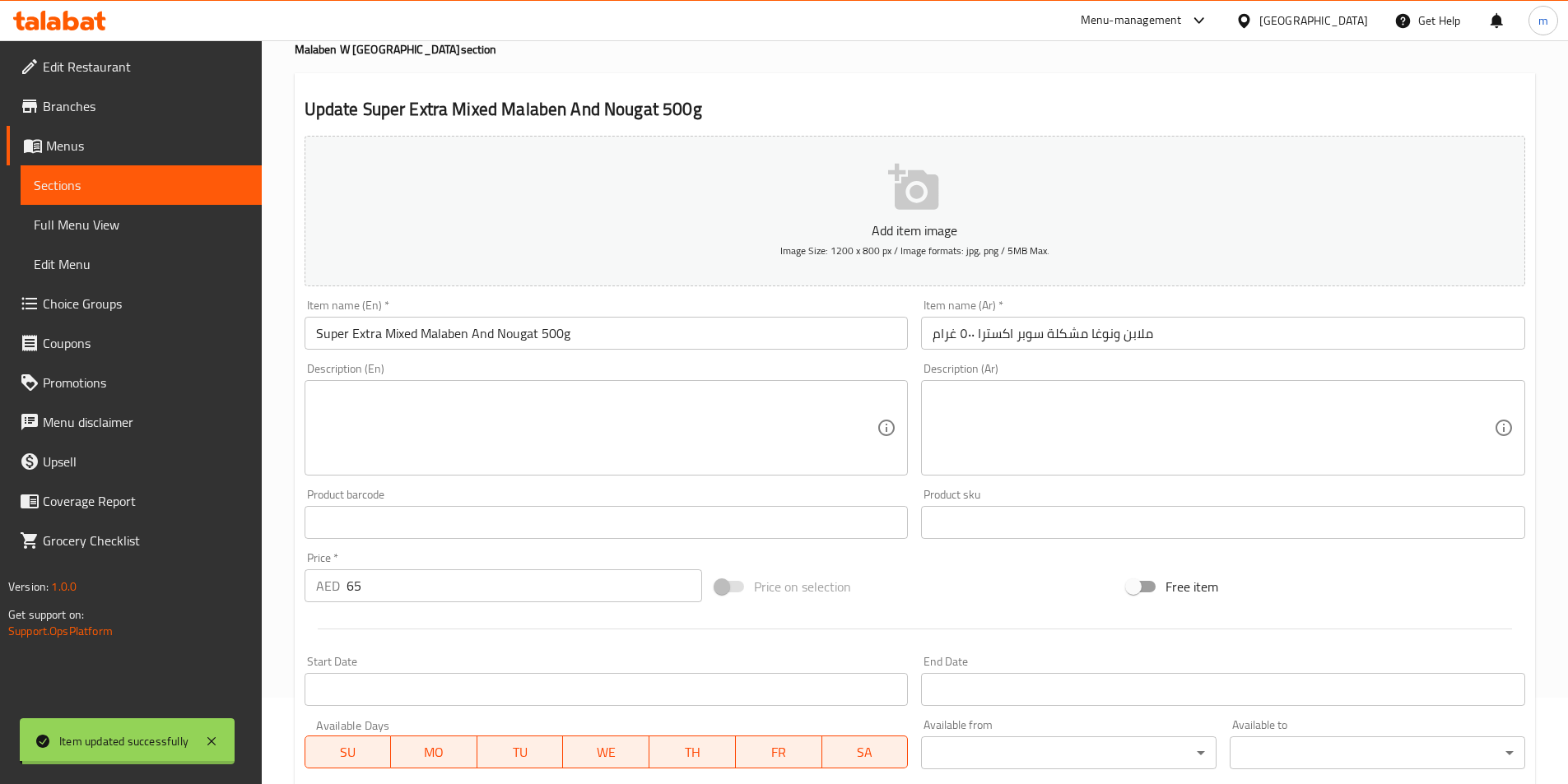
scroll to position [0, 0]
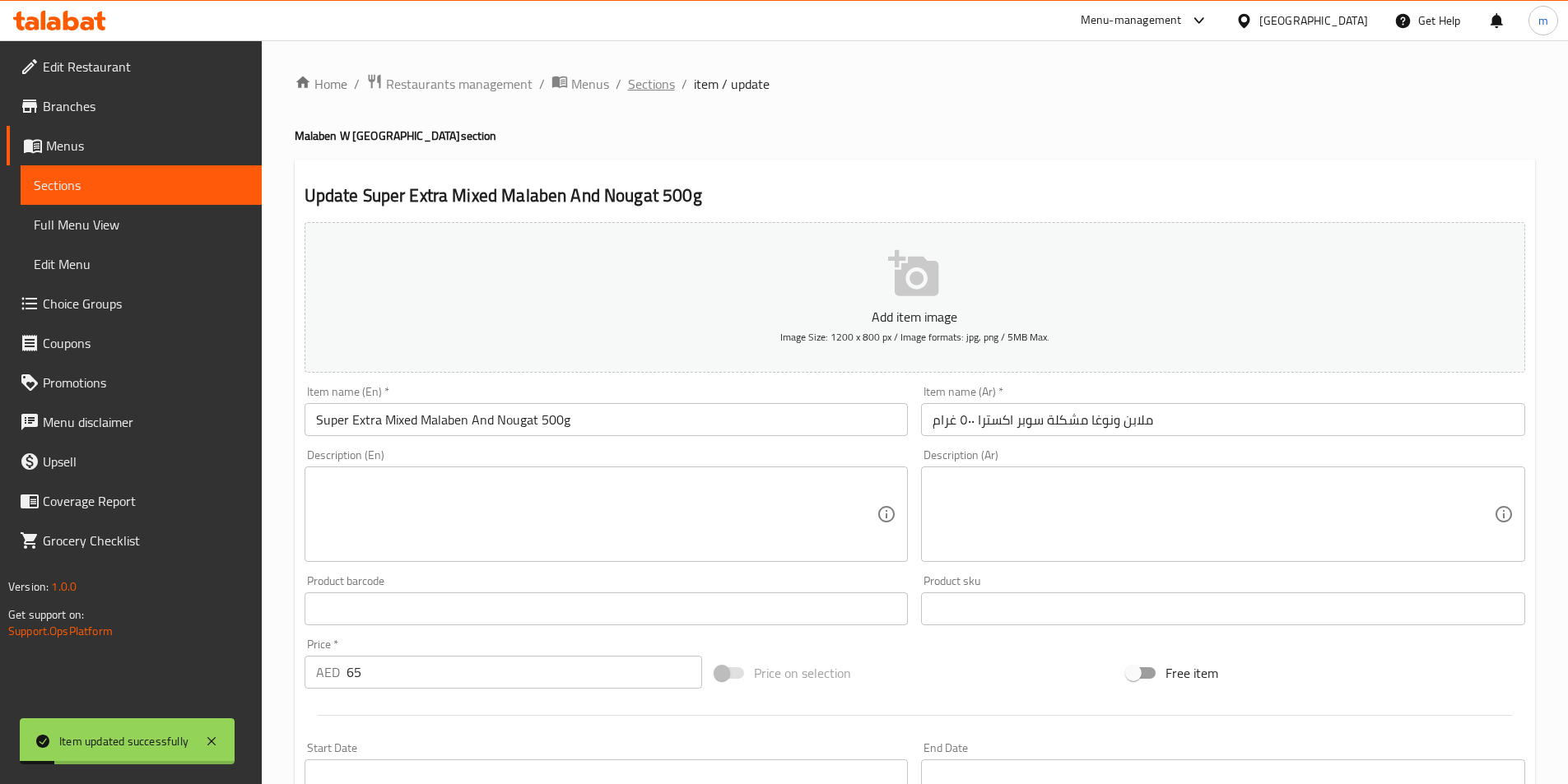
click at [653, 80] on span "Sections" at bounding box center [651, 84] width 47 height 20
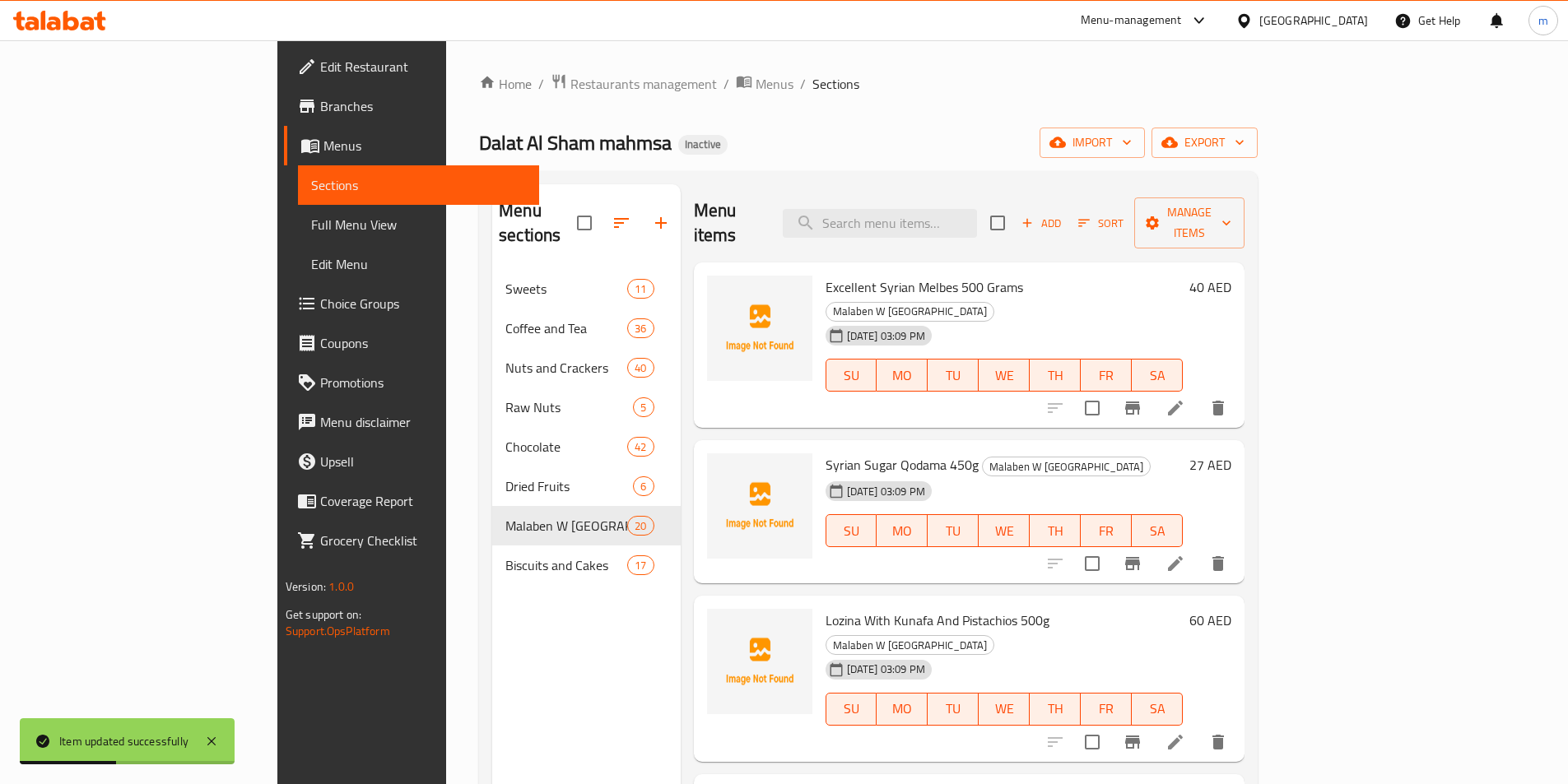
click at [996, 115] on div "Home / Restaurants management / Menus / Sections Dalat Al Sham mahmsa Inactive …" at bounding box center [868, 527] width 779 height 908
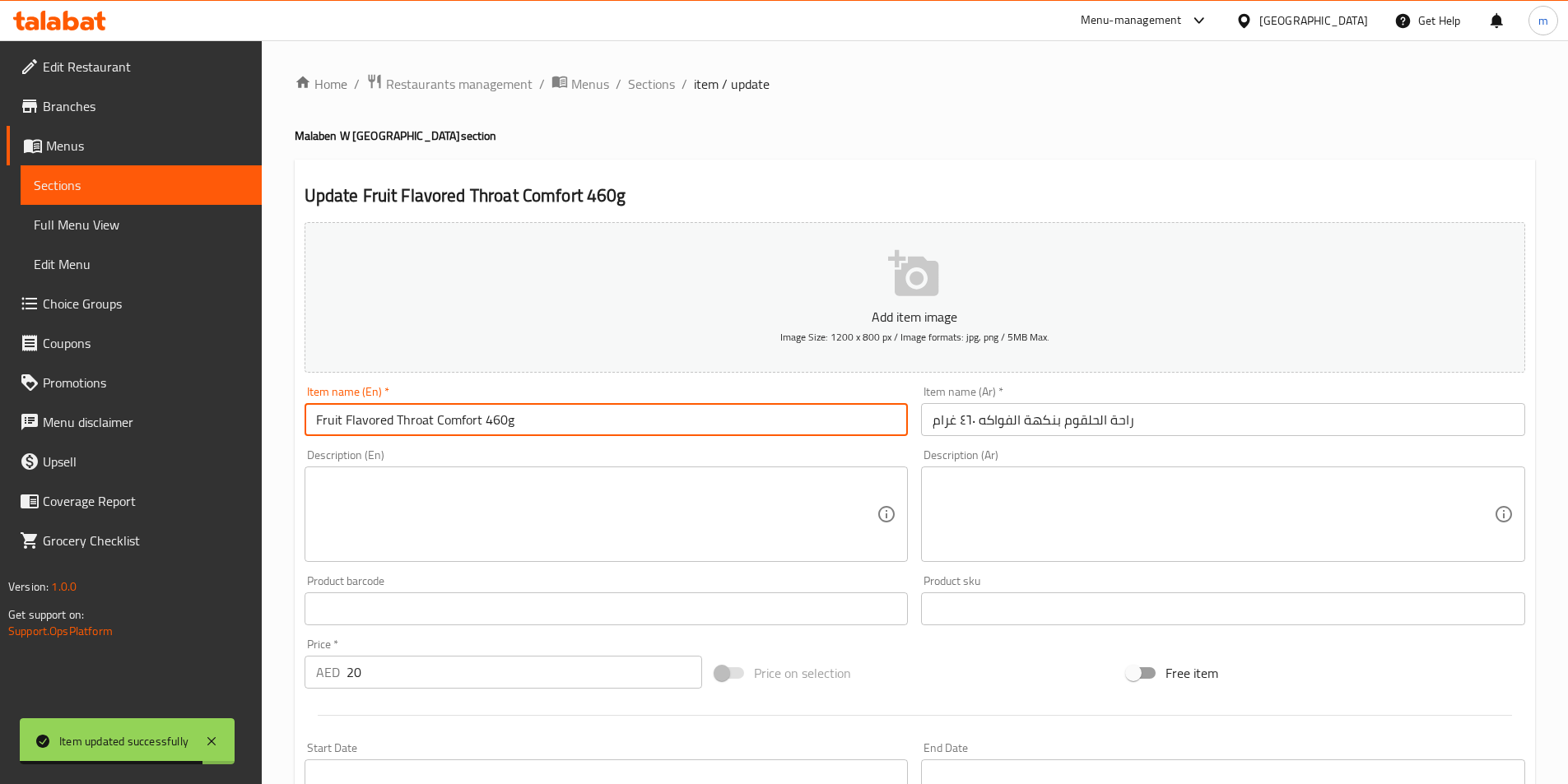
click at [447, 425] on input "Fruit Flavored Throat Comfort 460g" at bounding box center [606, 419] width 604 height 33
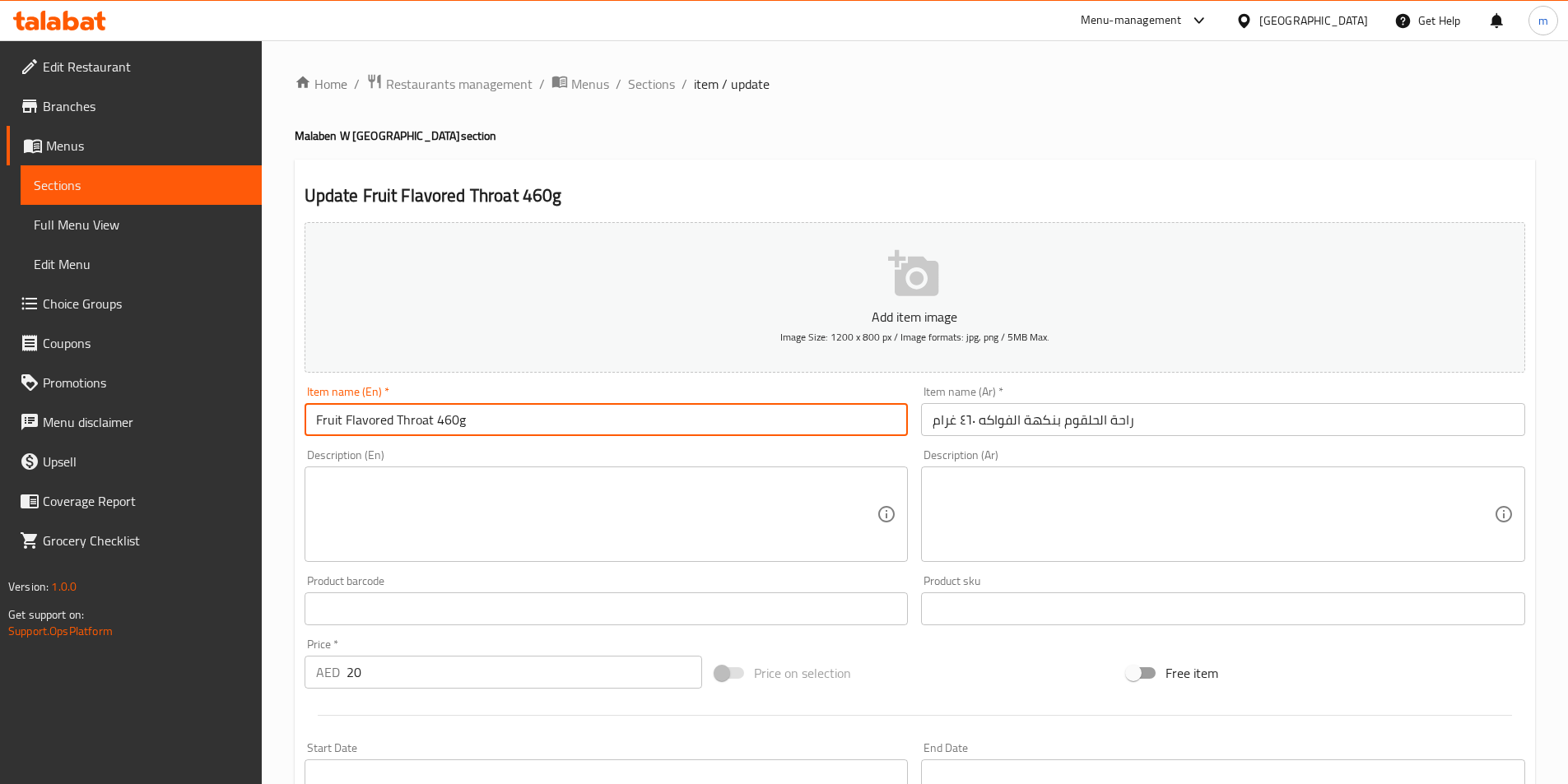
click at [409, 427] on input "Fruit Flavored Throat 460g" at bounding box center [606, 419] width 604 height 33
click at [430, 427] on input "Fruit Flavored el ha`owm rahat 460g" at bounding box center [606, 419] width 604 height 33
click at [426, 425] on input "Fruit Flavored el ha`owm rahat 460g" at bounding box center [606, 419] width 604 height 33
click at [409, 419] on input "Fruit Flavored el haqowm rahat 460g" at bounding box center [606, 419] width 604 height 33
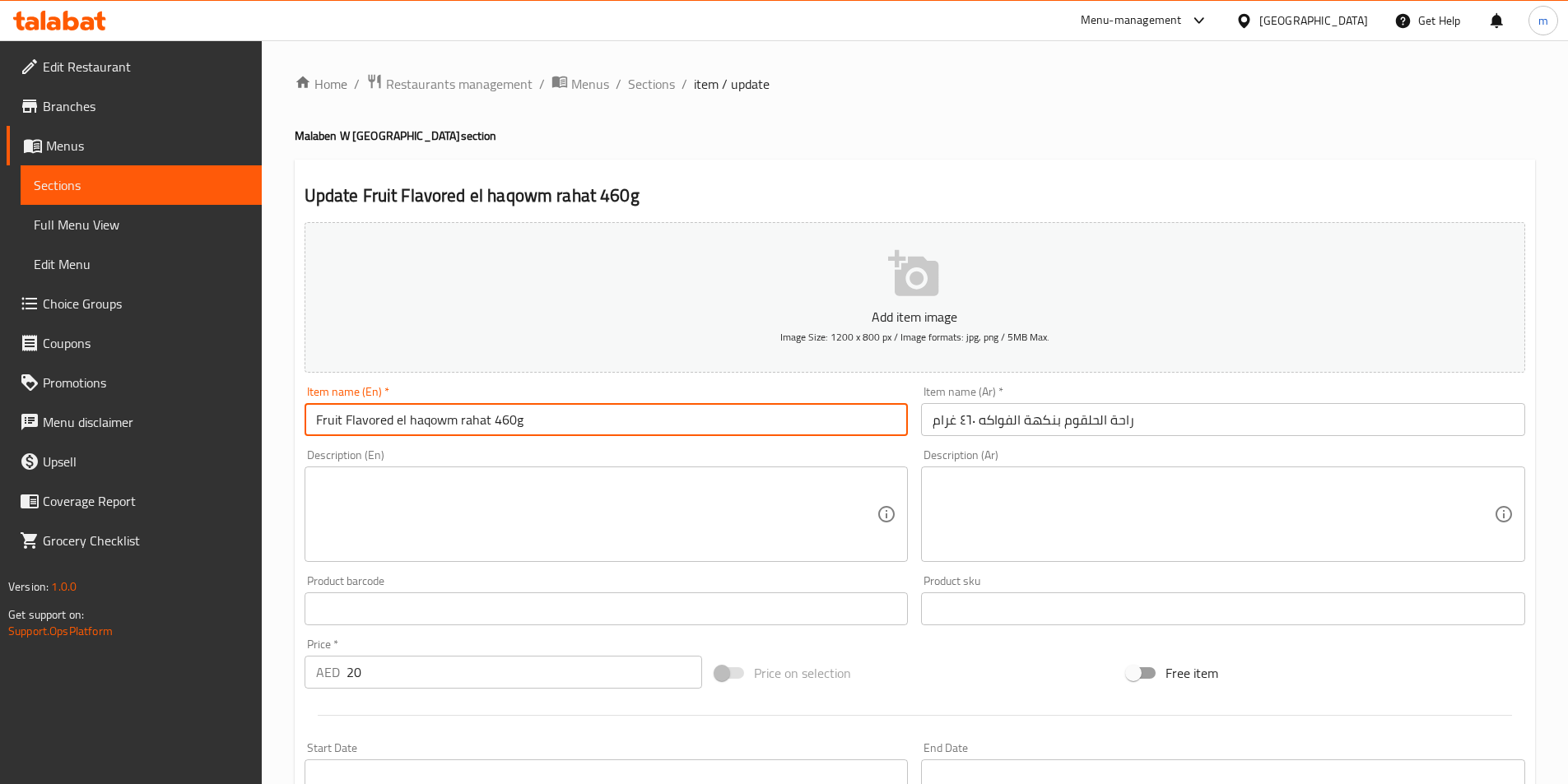
click at [409, 419] on input "Fruit Flavored el haqowm rahat 460g" at bounding box center [606, 419] width 604 height 33
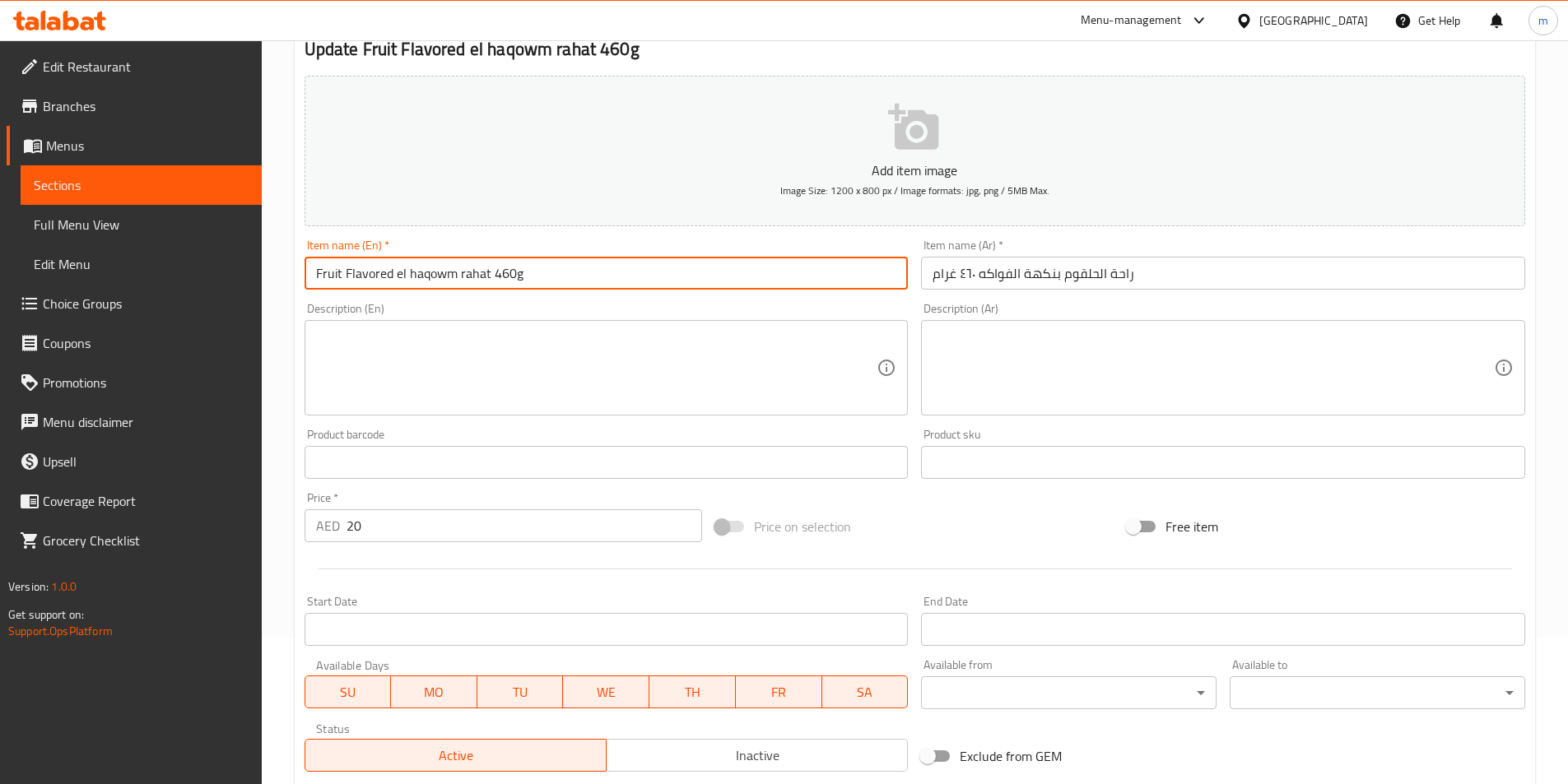
scroll to position [329, 0]
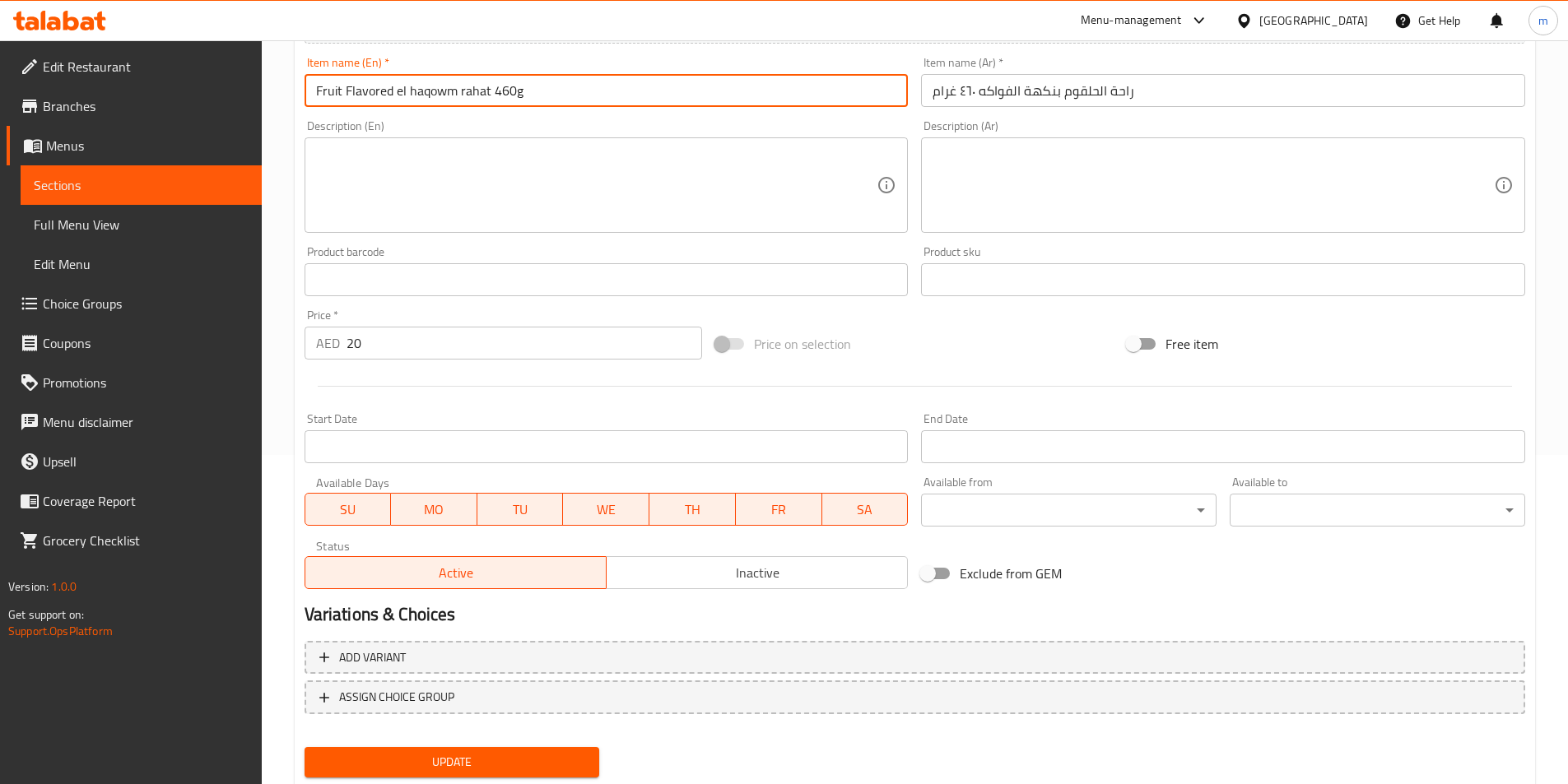
type input "Fruit Flavored El Haqowm Rahat 460g"
click at [566, 756] on span "Update" at bounding box center [452, 761] width 269 height 21
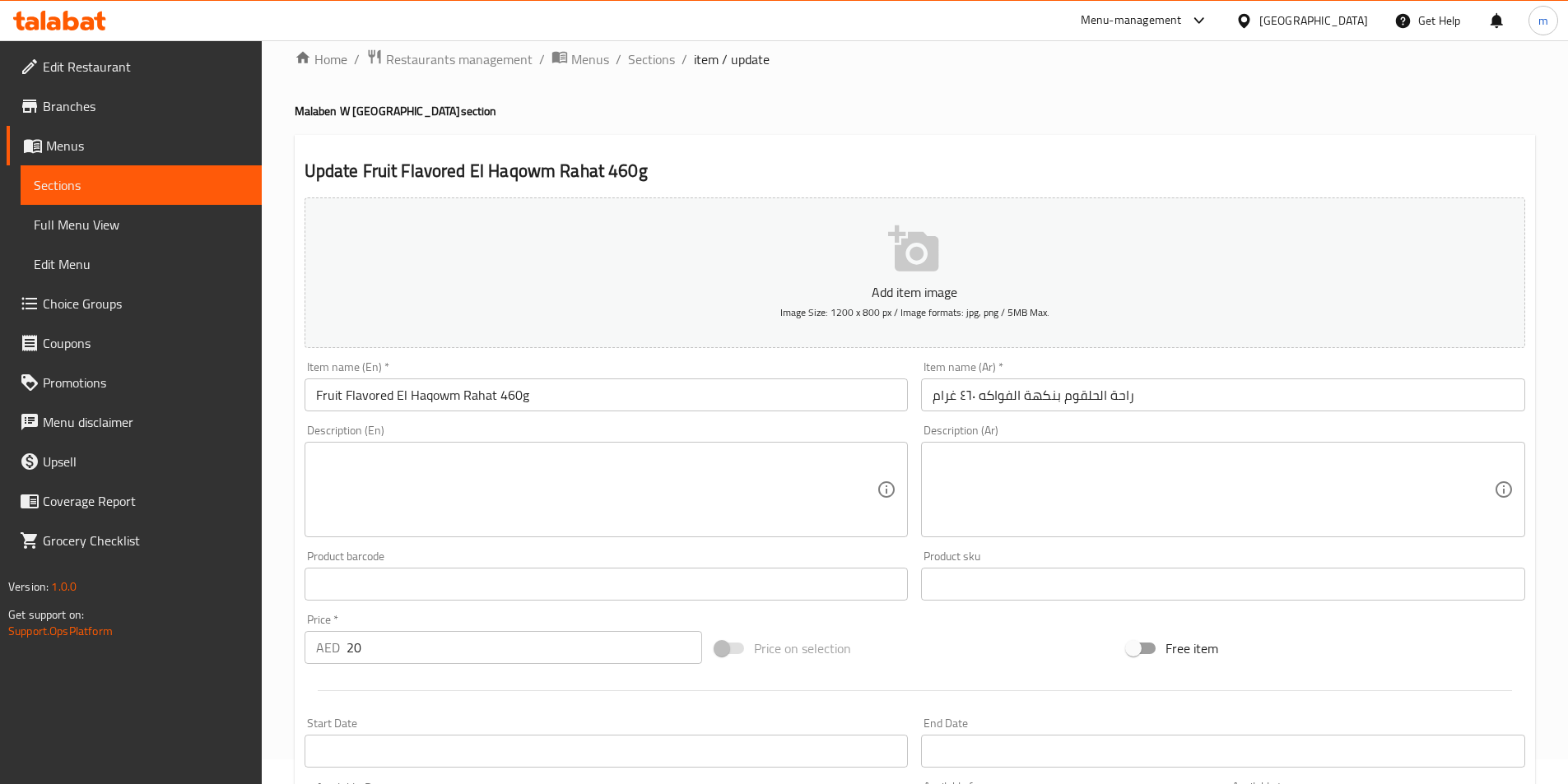
scroll to position [0, 0]
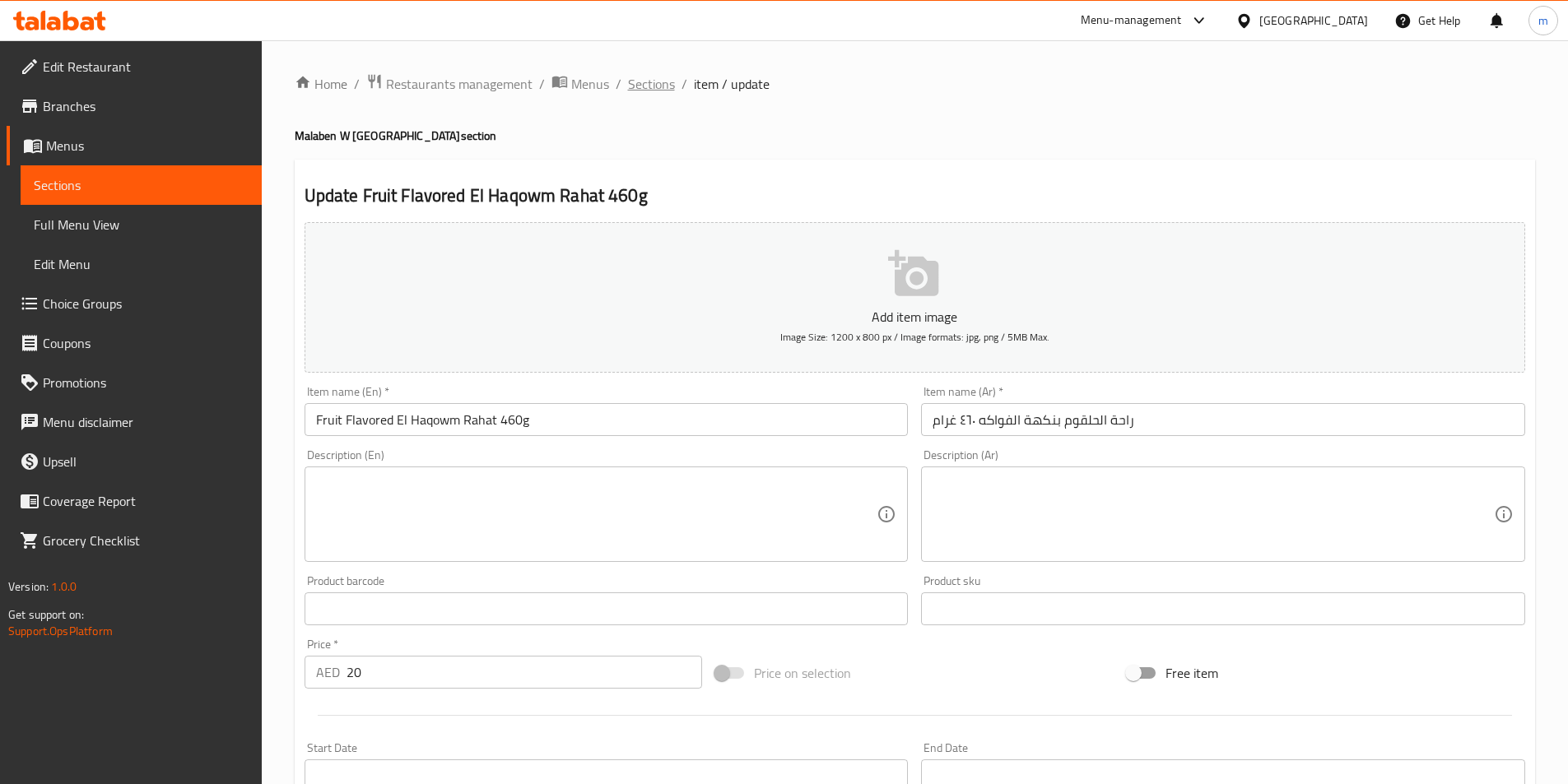
click at [657, 85] on span "Sections" at bounding box center [651, 84] width 47 height 20
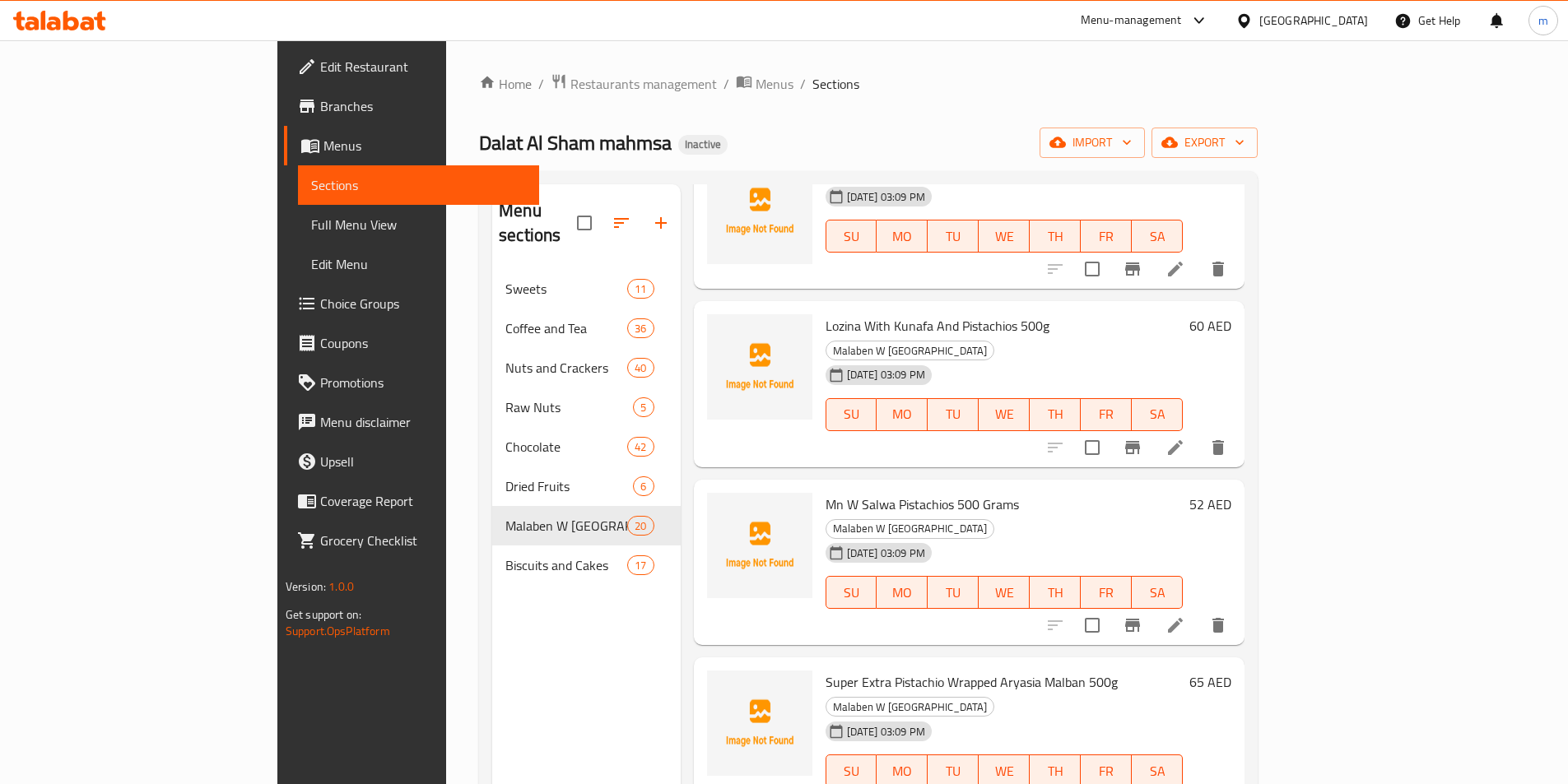
scroll to position [493, 0]
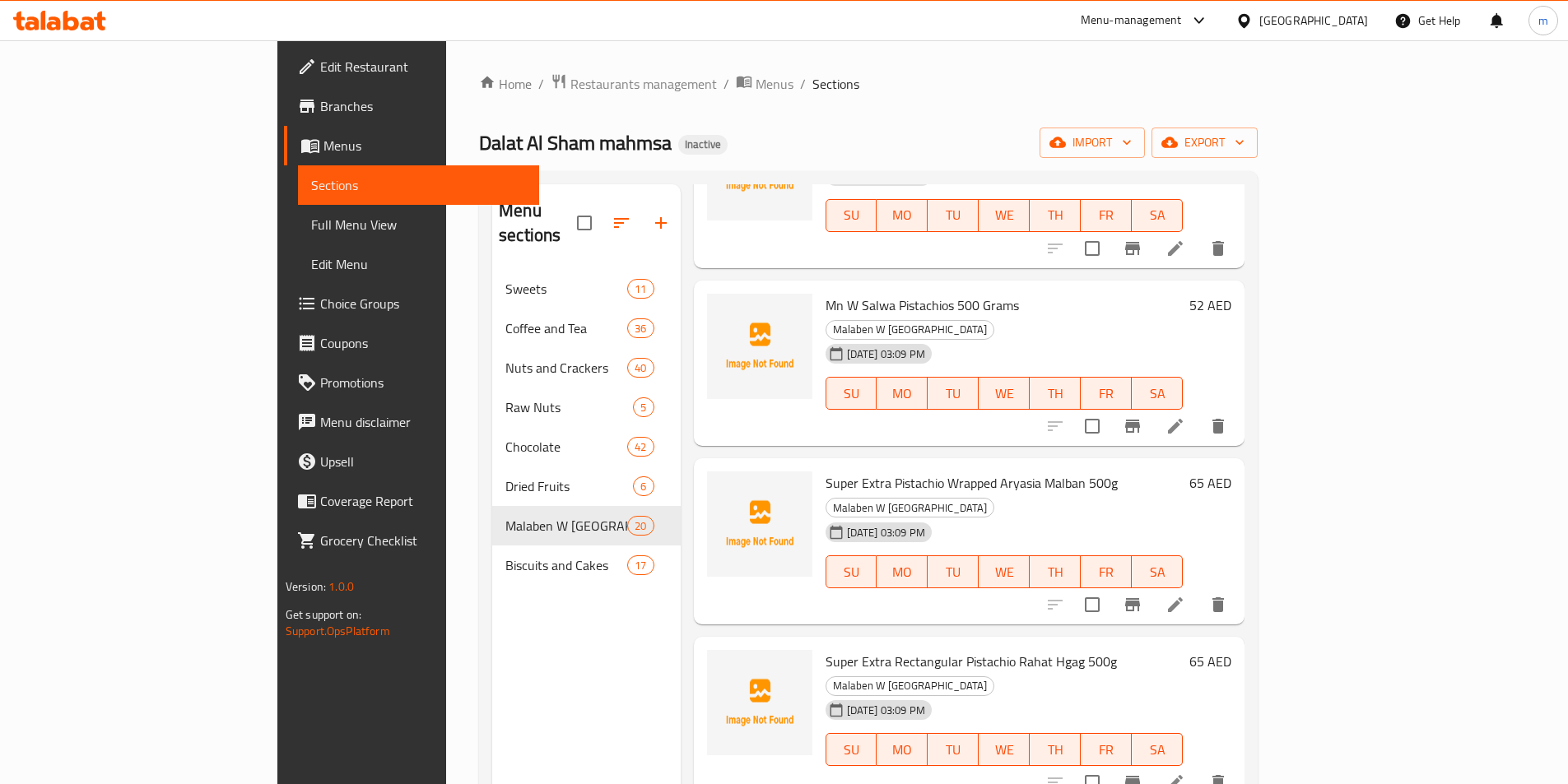
click at [906, 125] on div "Home / Restaurants management / Menus / Sections Dalat Al Sham mahmsa Inactive …" at bounding box center [868, 527] width 779 height 908
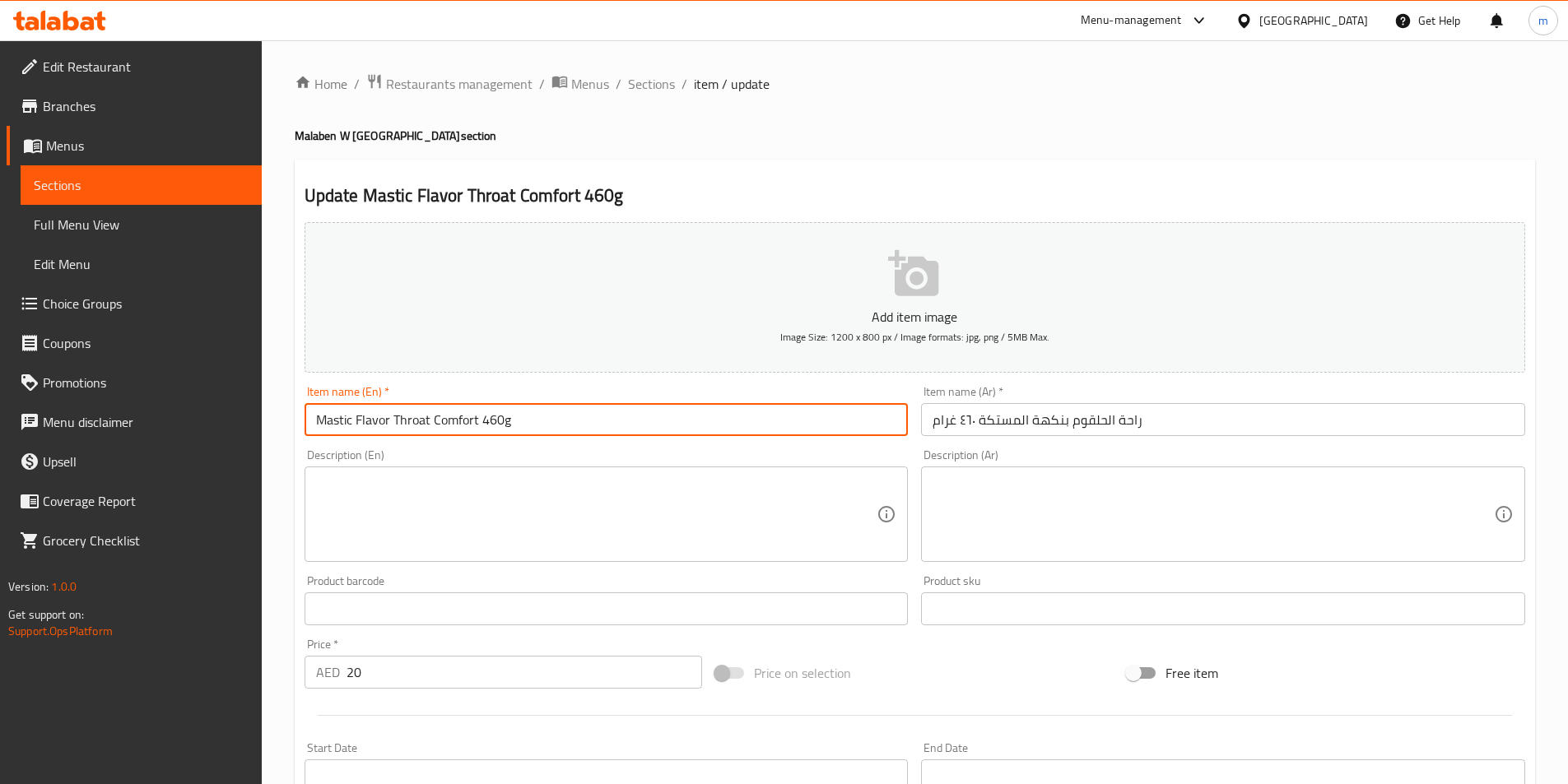
drag, startPoint x: 370, startPoint y: 419, endPoint x: 396, endPoint y: 427, distance: 27.2
click at [396, 427] on input "Mastic Flavor Throat Comfort 460g" at bounding box center [606, 419] width 604 height 33
click at [468, 418] on input "Mastic Flavor el halqowm rahat 460g" at bounding box center [606, 419] width 604 height 33
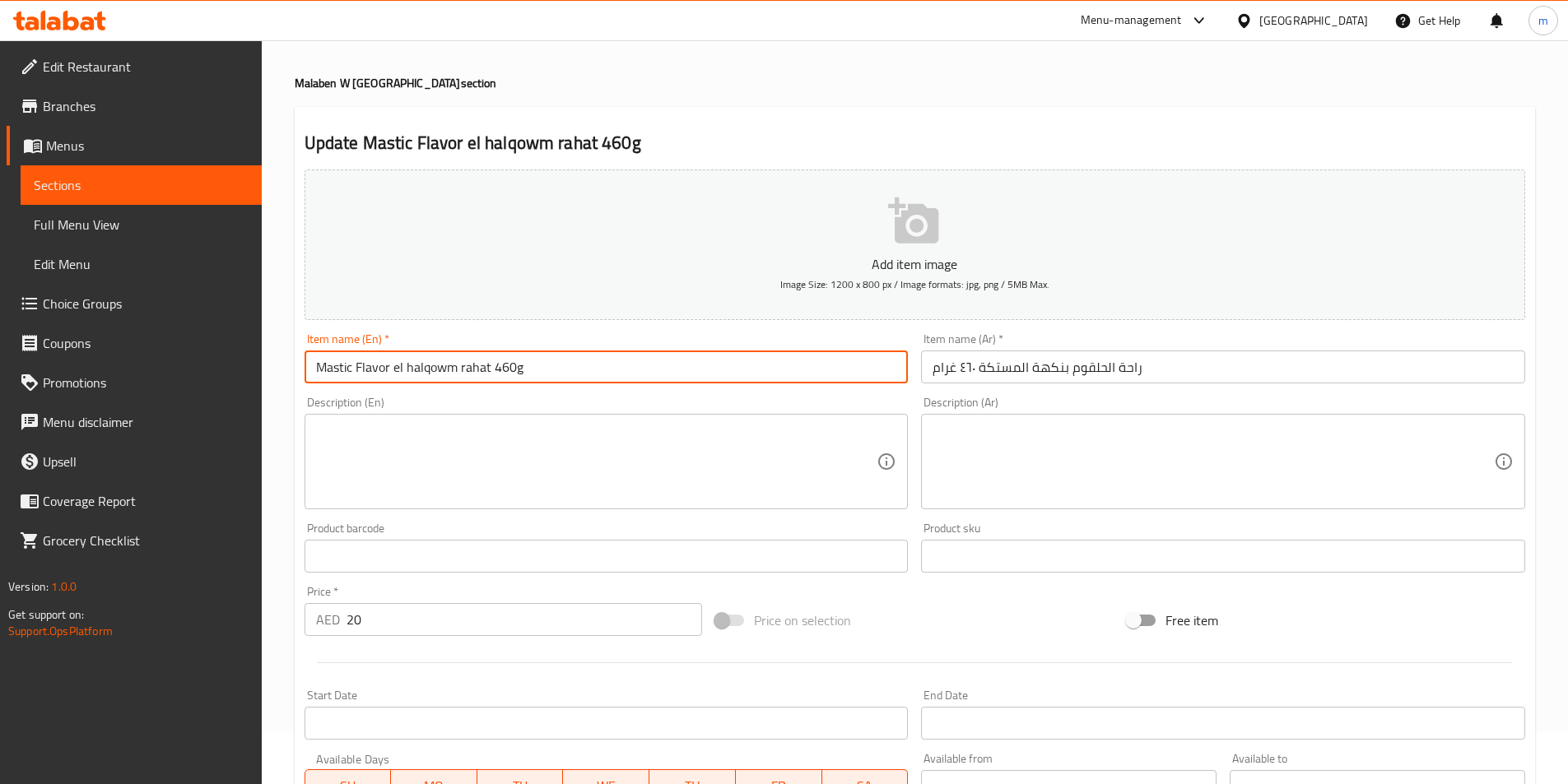
scroll to position [82, 0]
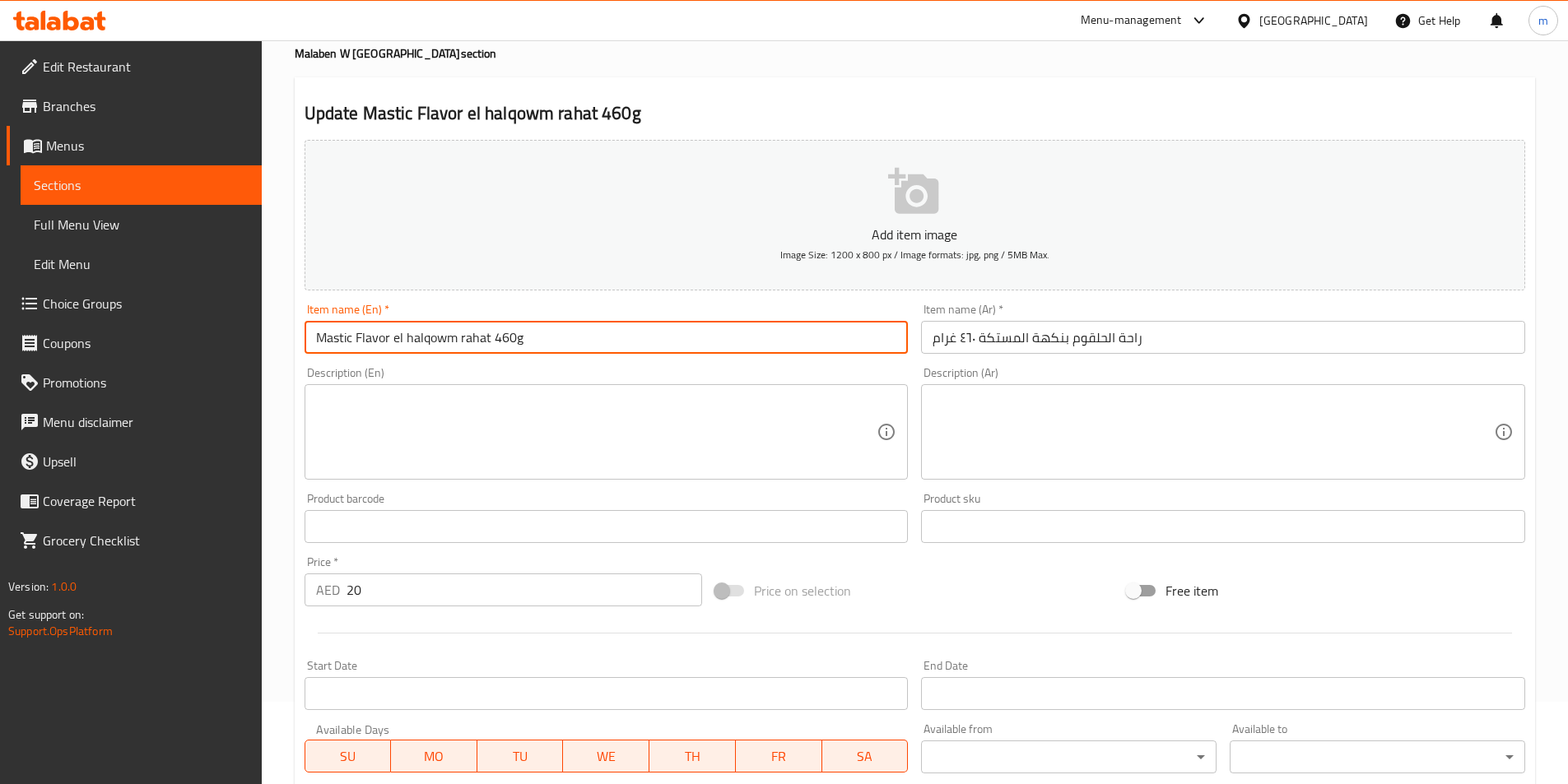
type input "Mastic Flavor El Halqowm Rahat 460g"
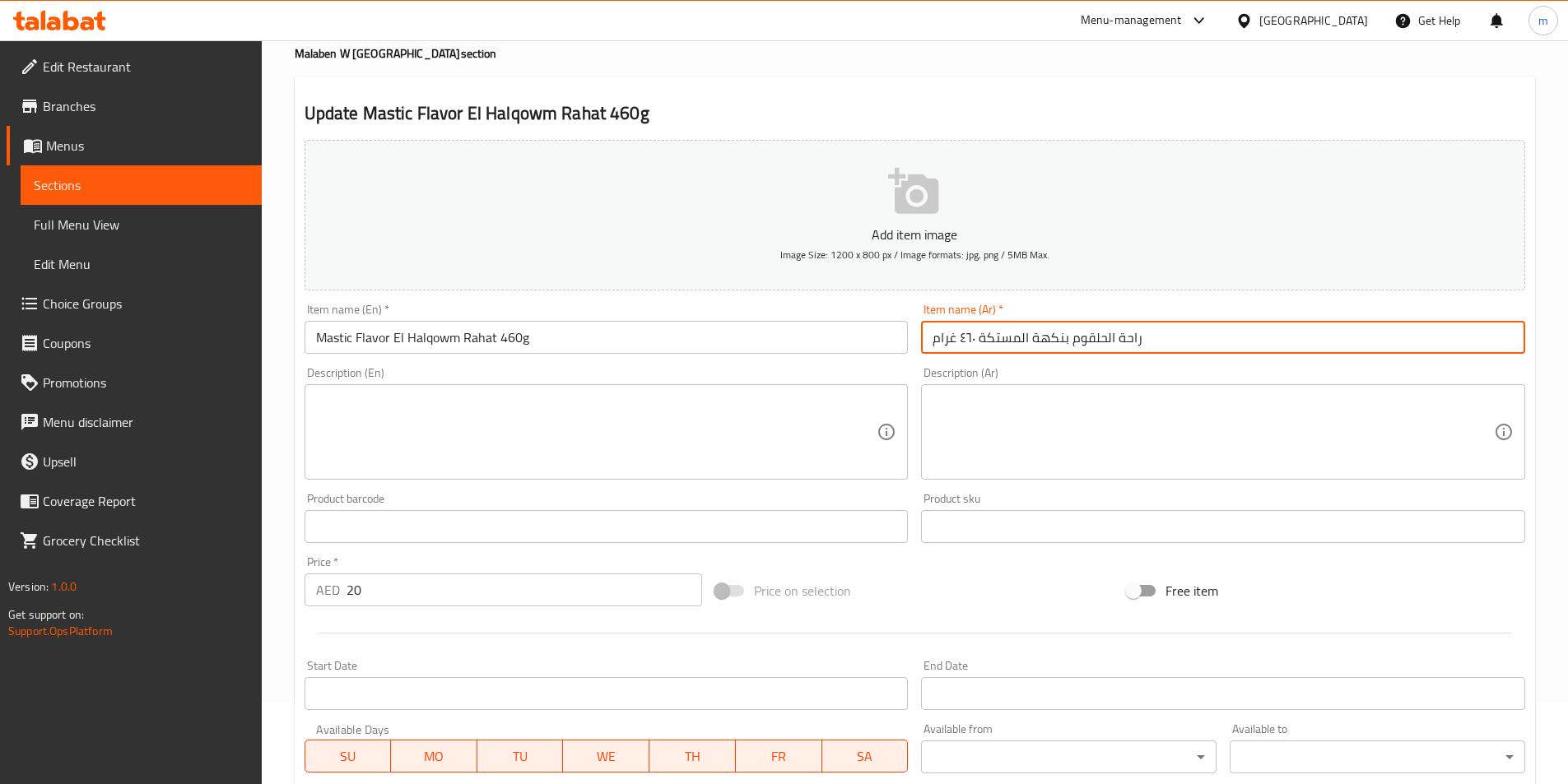
click at [1003, 345] on input "راحة الحلقوم بنكهة المستكة ٤٦٠ غرام" at bounding box center [1223, 337] width 604 height 33
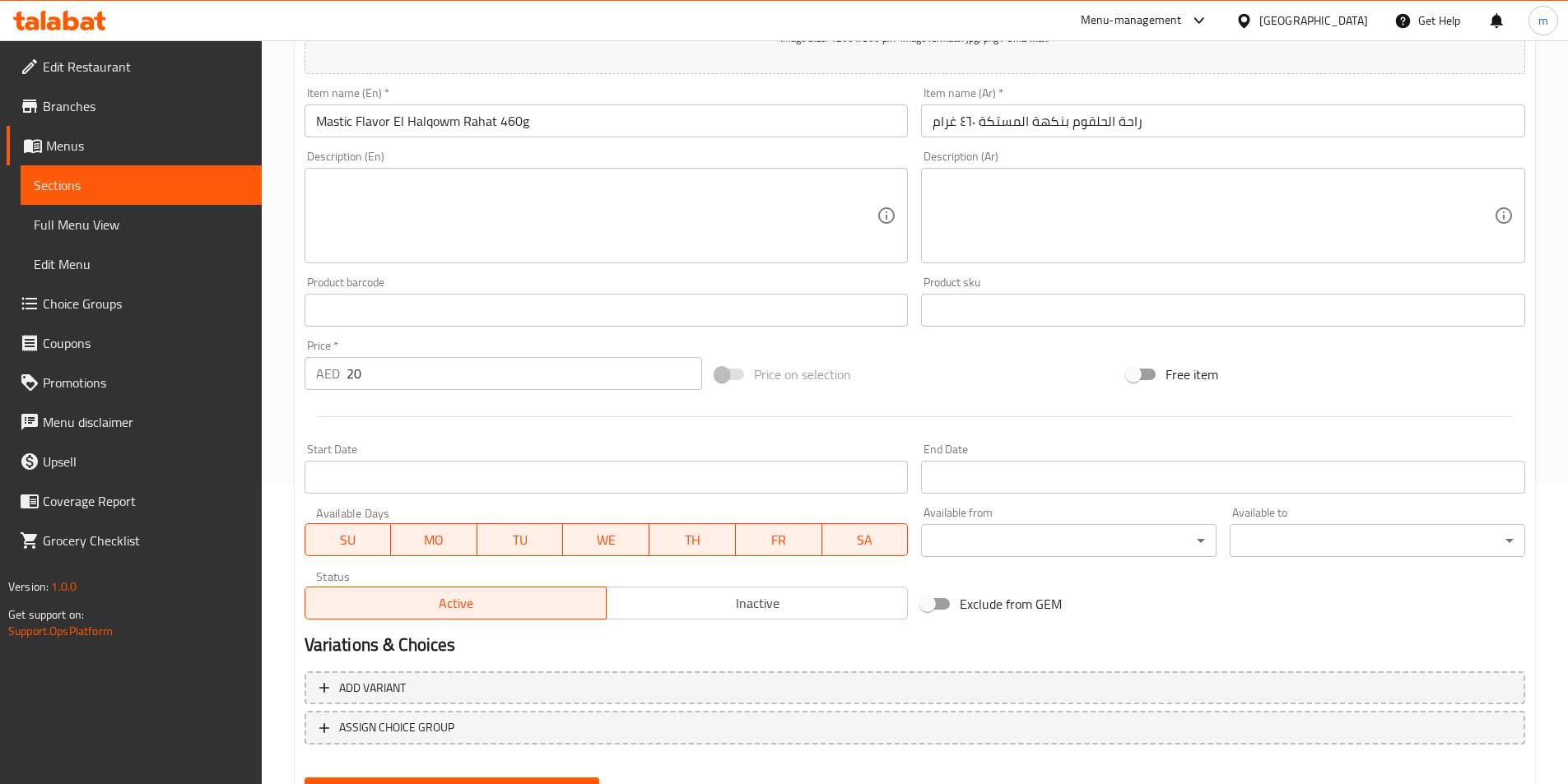
scroll to position [378, 0]
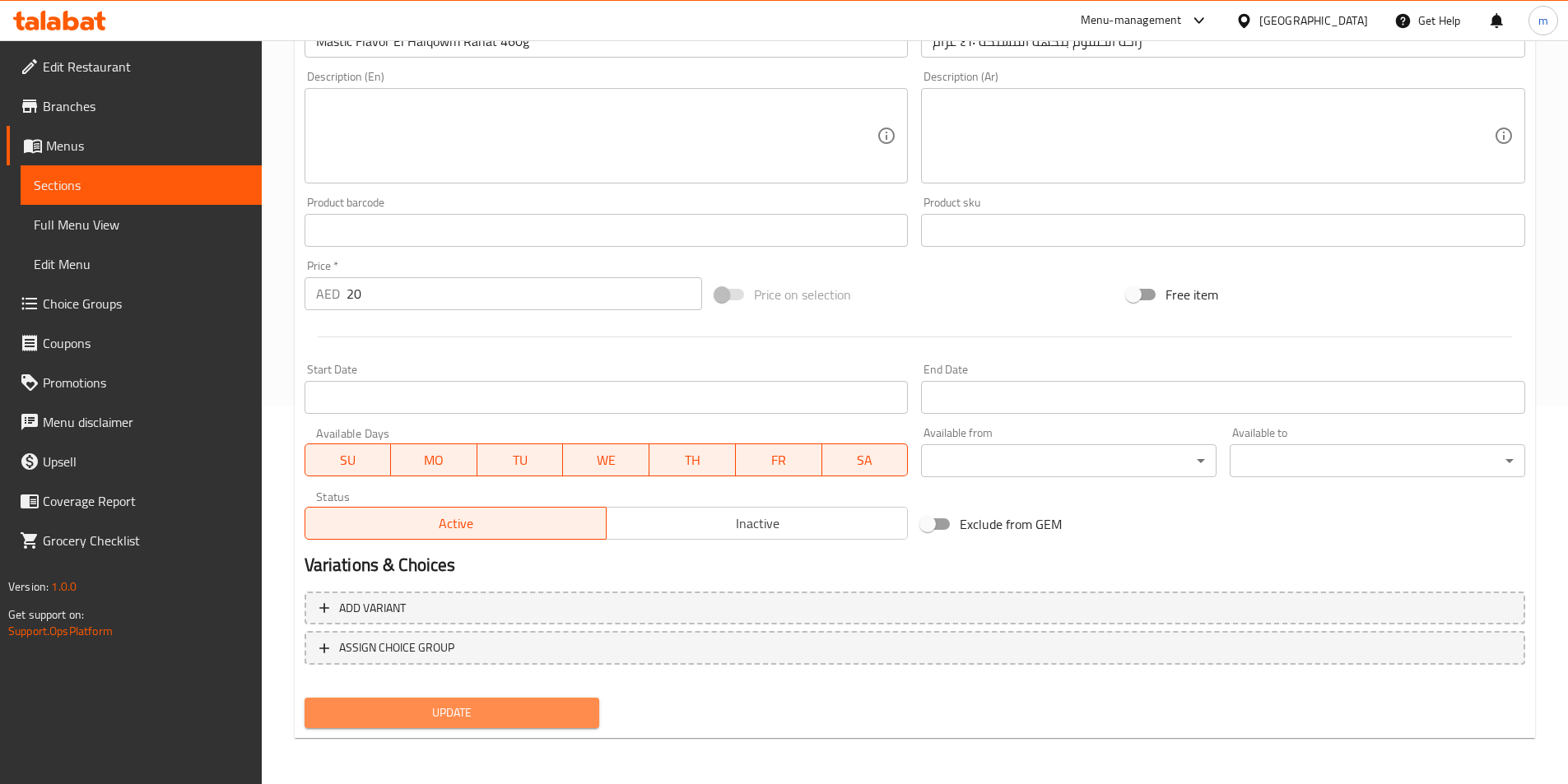
click at [509, 718] on span "Update" at bounding box center [452, 713] width 269 height 21
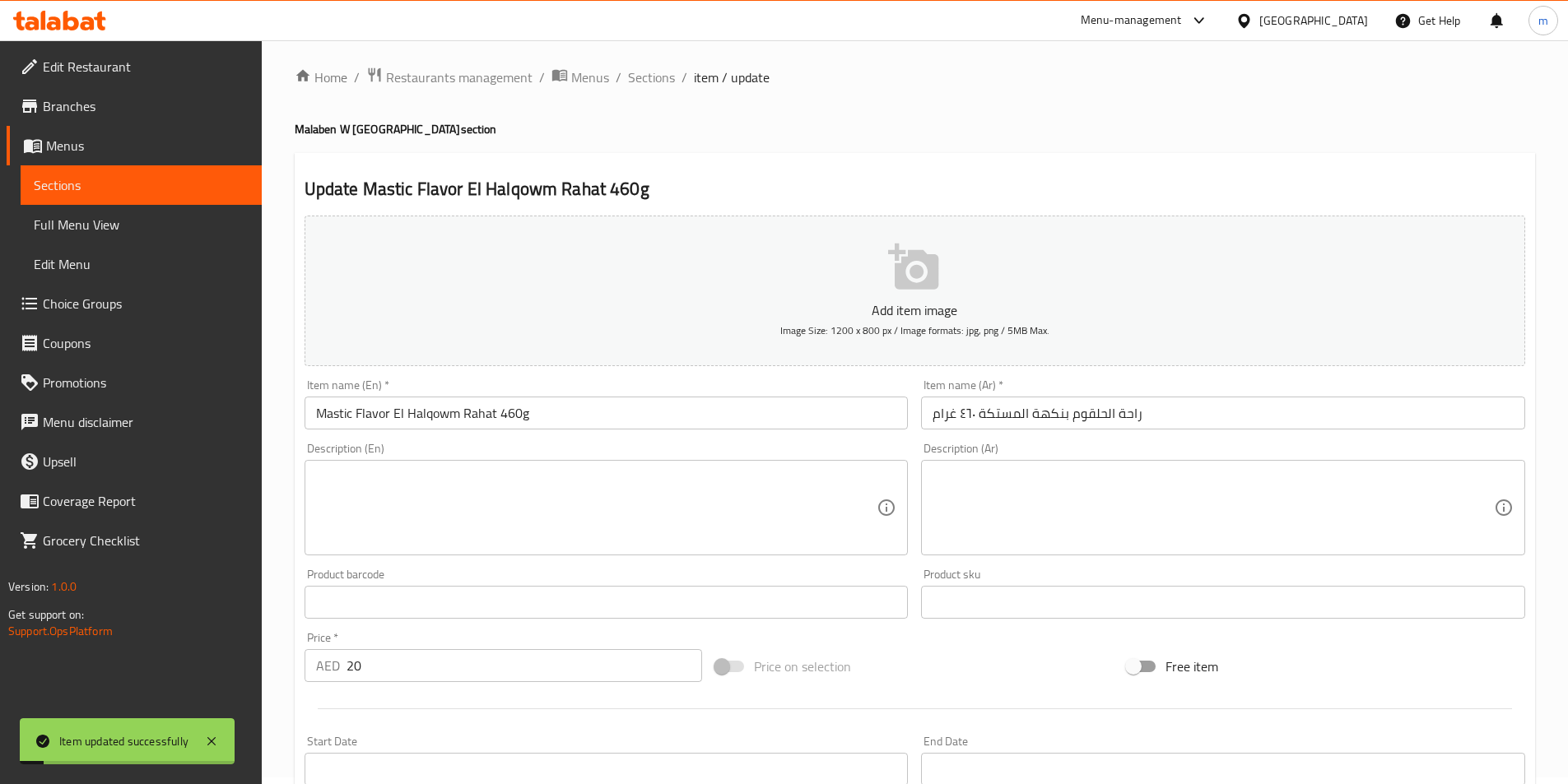
scroll to position [0, 0]
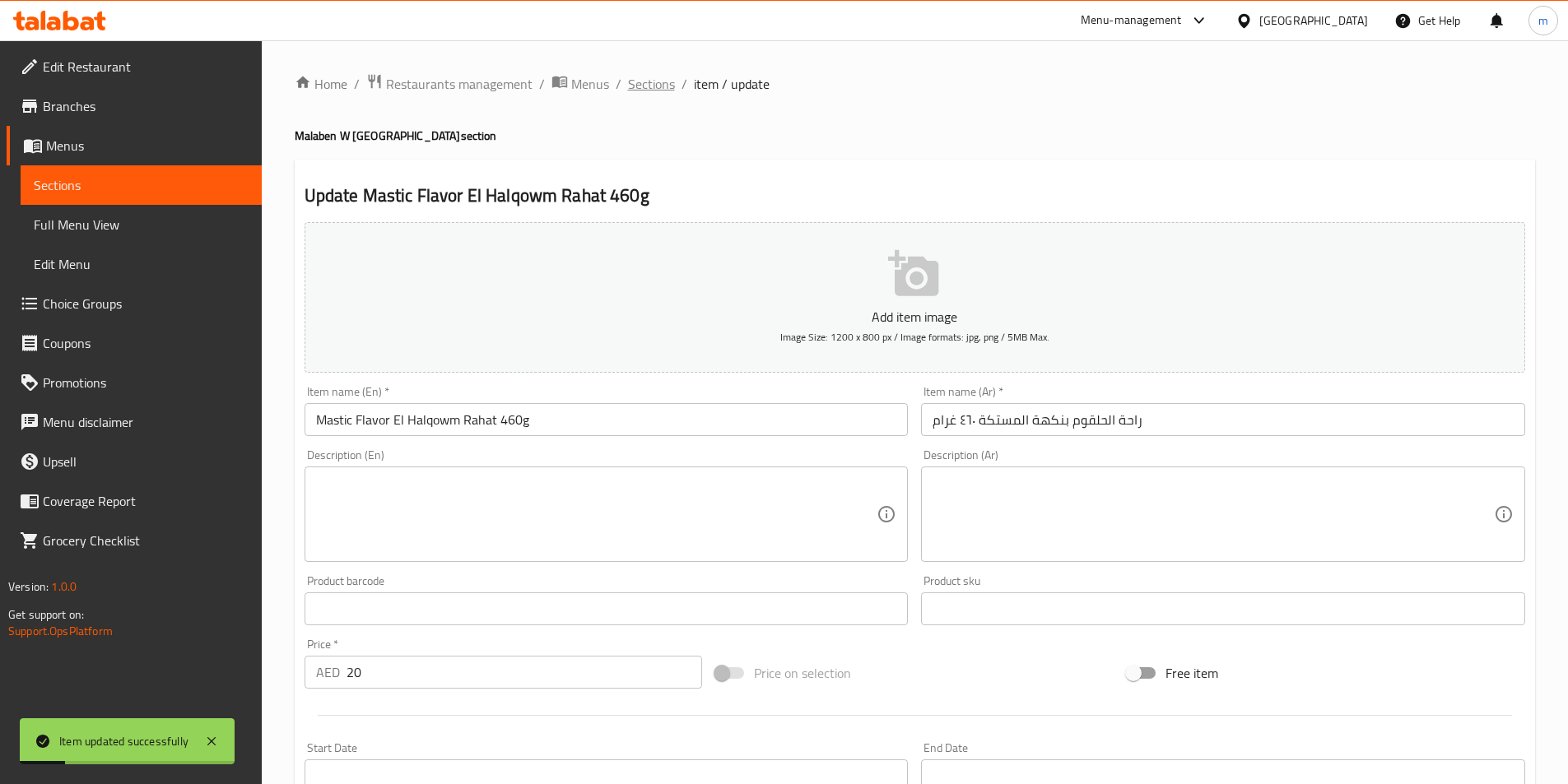
click at [664, 91] on span "Sections" at bounding box center [651, 84] width 47 height 20
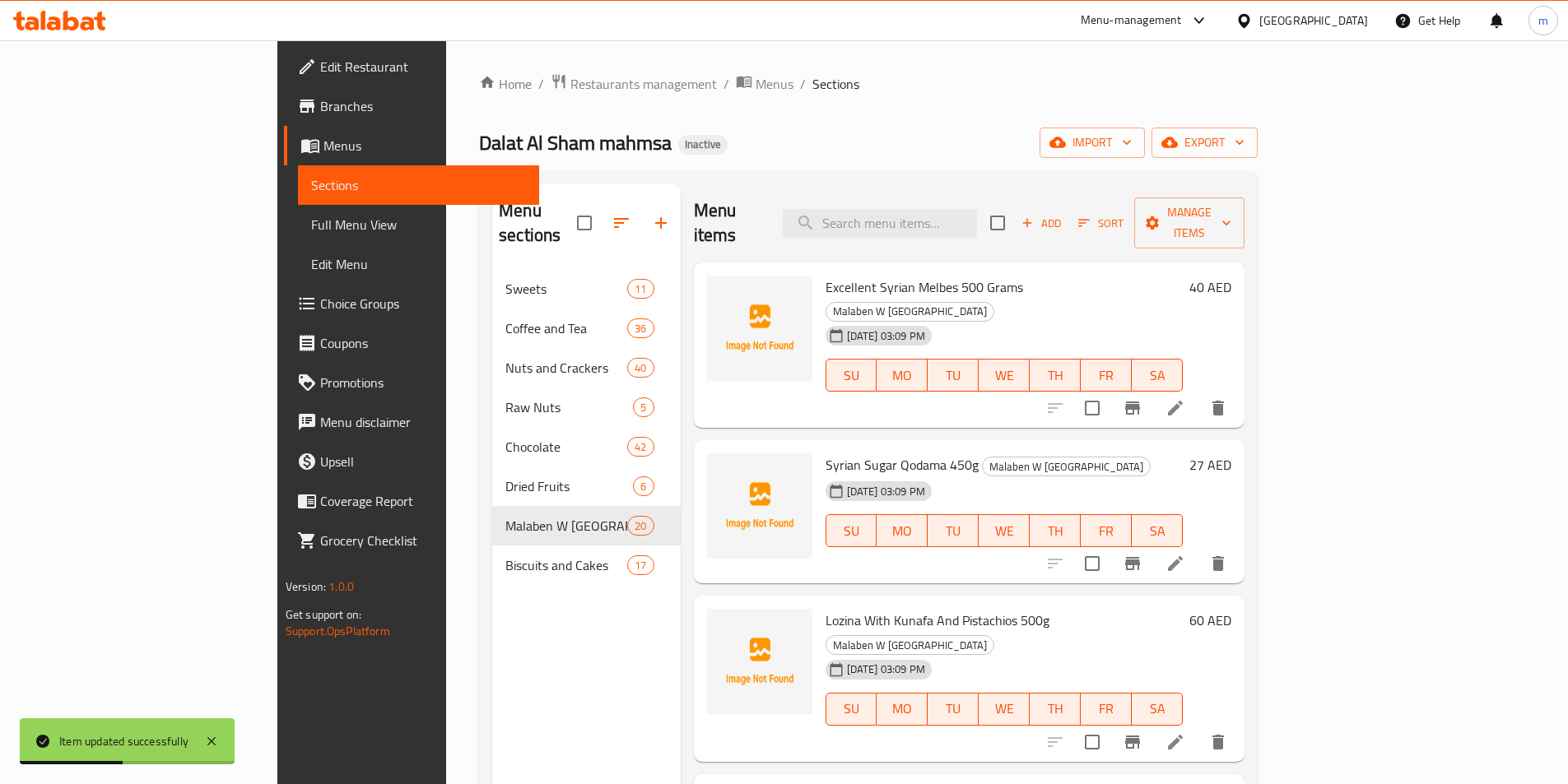
click at [788, 146] on div "Dalat Al Sham mahmsa Inactive import export" at bounding box center [868, 143] width 779 height 31
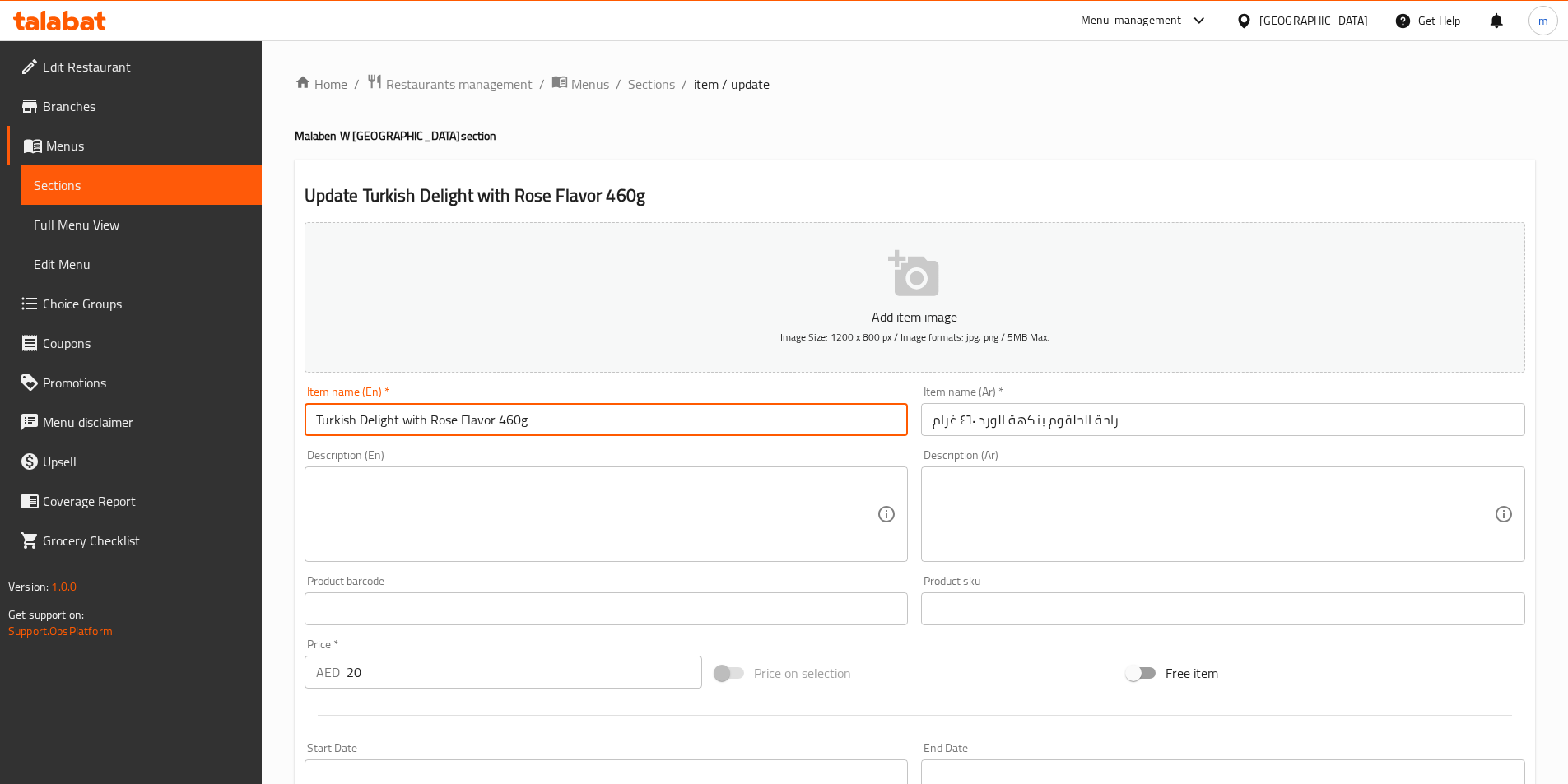
drag, startPoint x: 394, startPoint y: 420, endPoint x: 299, endPoint y: 421, distance: 95.0
click at [299, 421] on div "Item name (En)   * Turkish Delight with Rose Flavor 460g Item name (En) *" at bounding box center [607, 410] width 618 height 63
click at [417, 426] on input "el haqowm rahat t with Rose Flavor 460g" at bounding box center [606, 419] width 604 height 33
click at [431, 417] on input "el haqowm rahat with Rose Flavor 460g" at bounding box center [606, 419] width 604 height 33
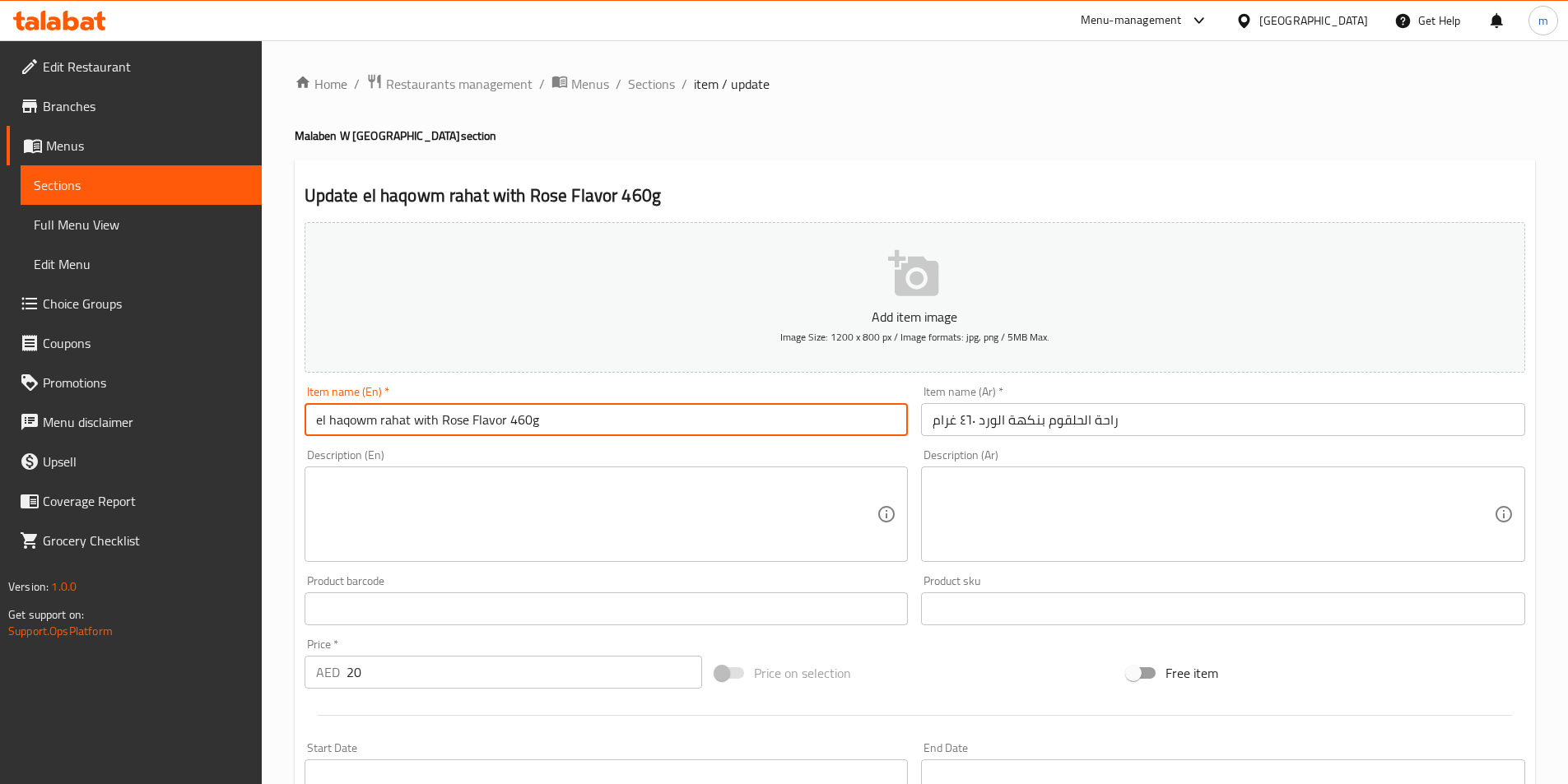
click at [431, 417] on input "el haqowm rahat with Rose Flavor 460g" at bounding box center [606, 419] width 604 height 33
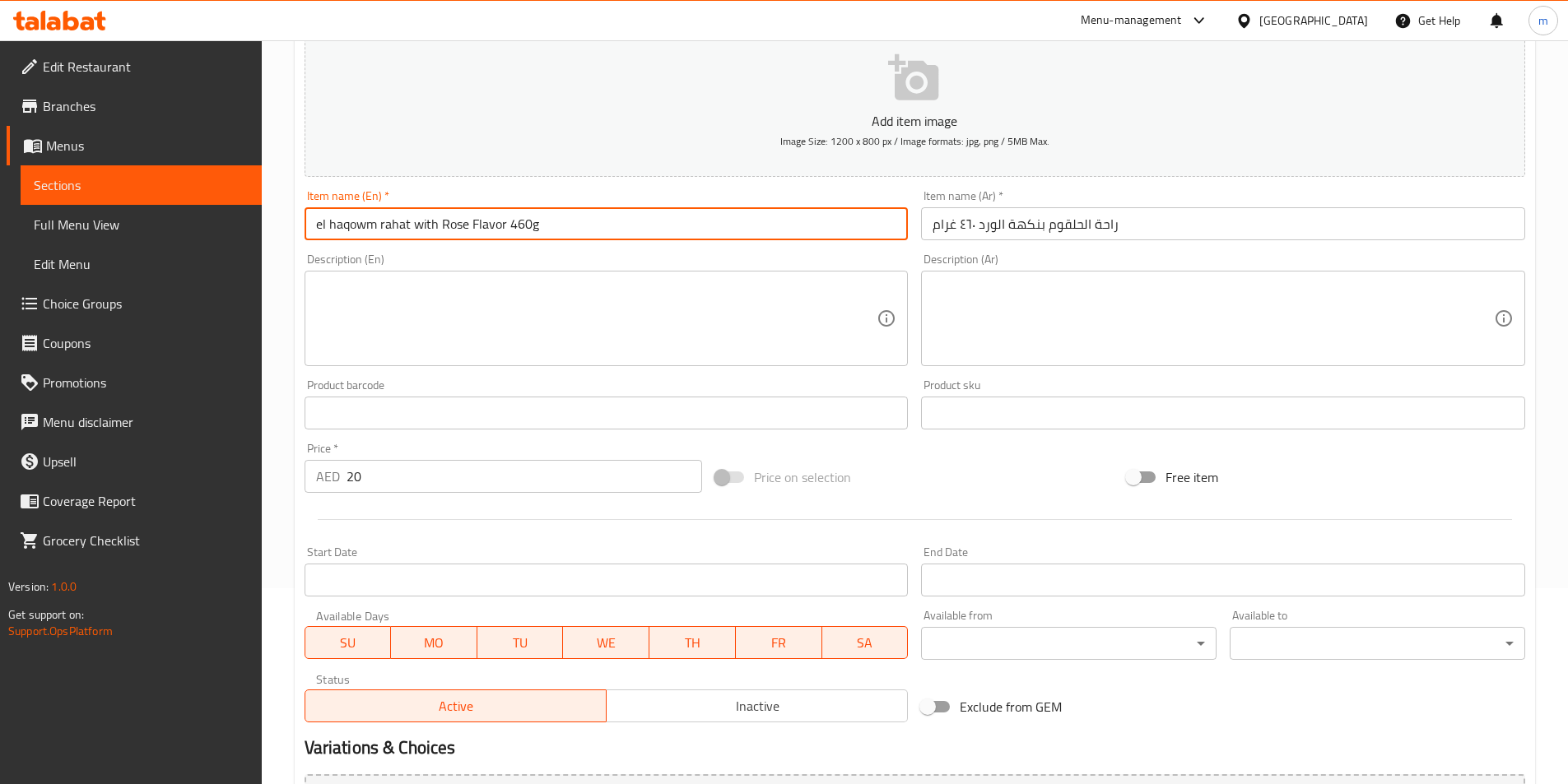
scroll to position [378, 0]
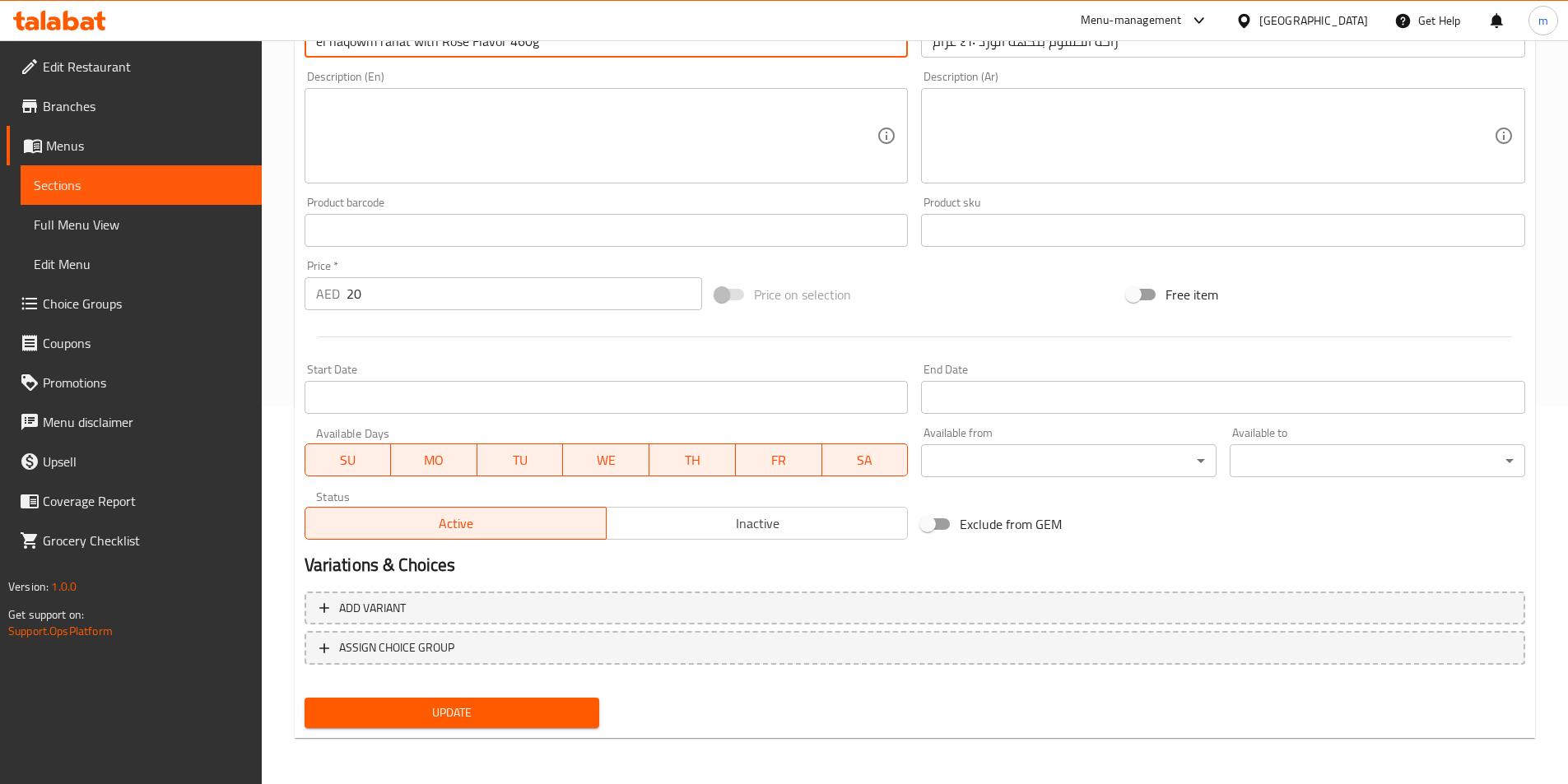
type input "El Haqowm Rahat With Rose Flavor 460g"
click at [547, 725] on button "Update" at bounding box center [452, 713] width 295 height 31
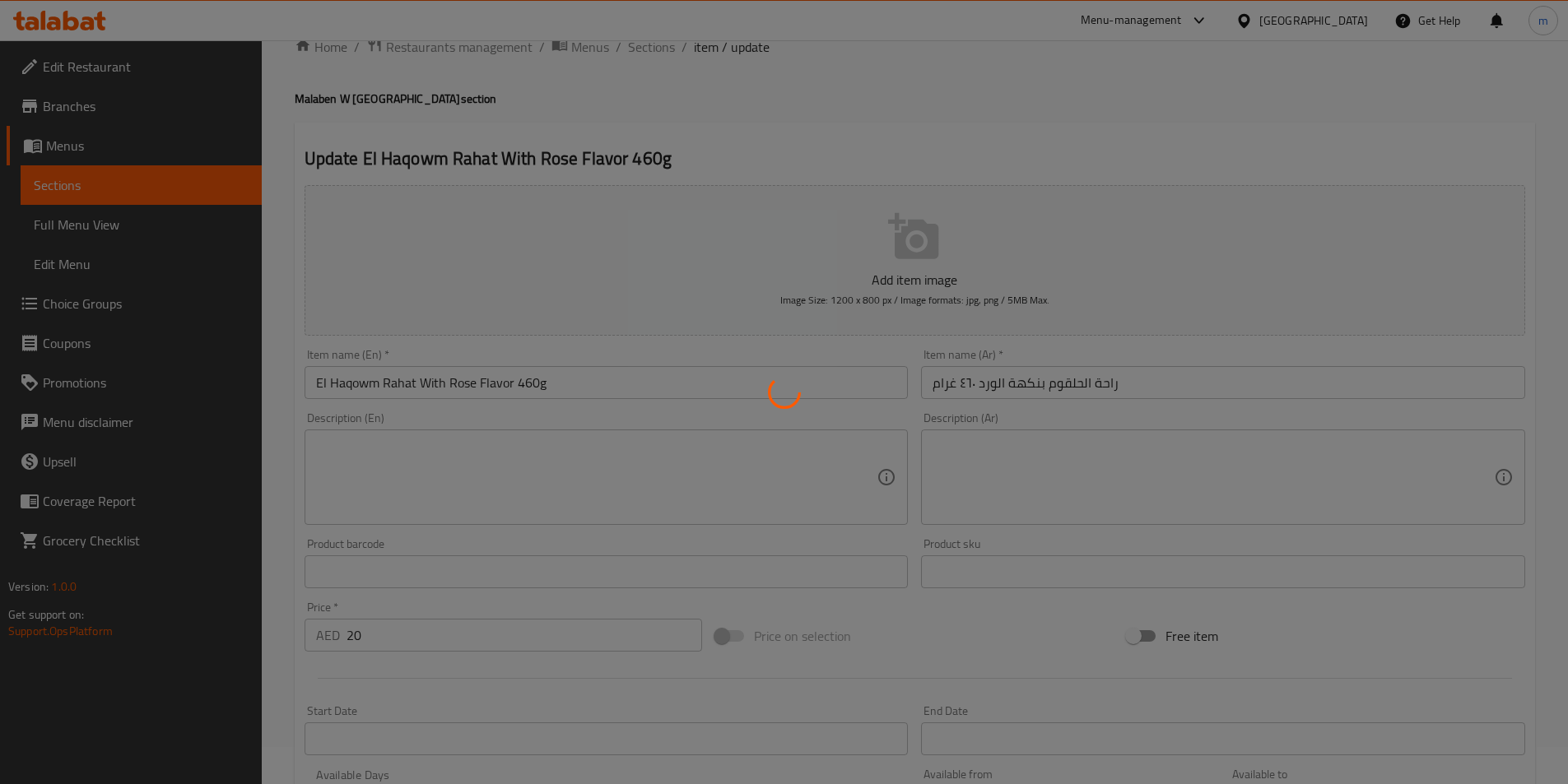
scroll to position [0, 0]
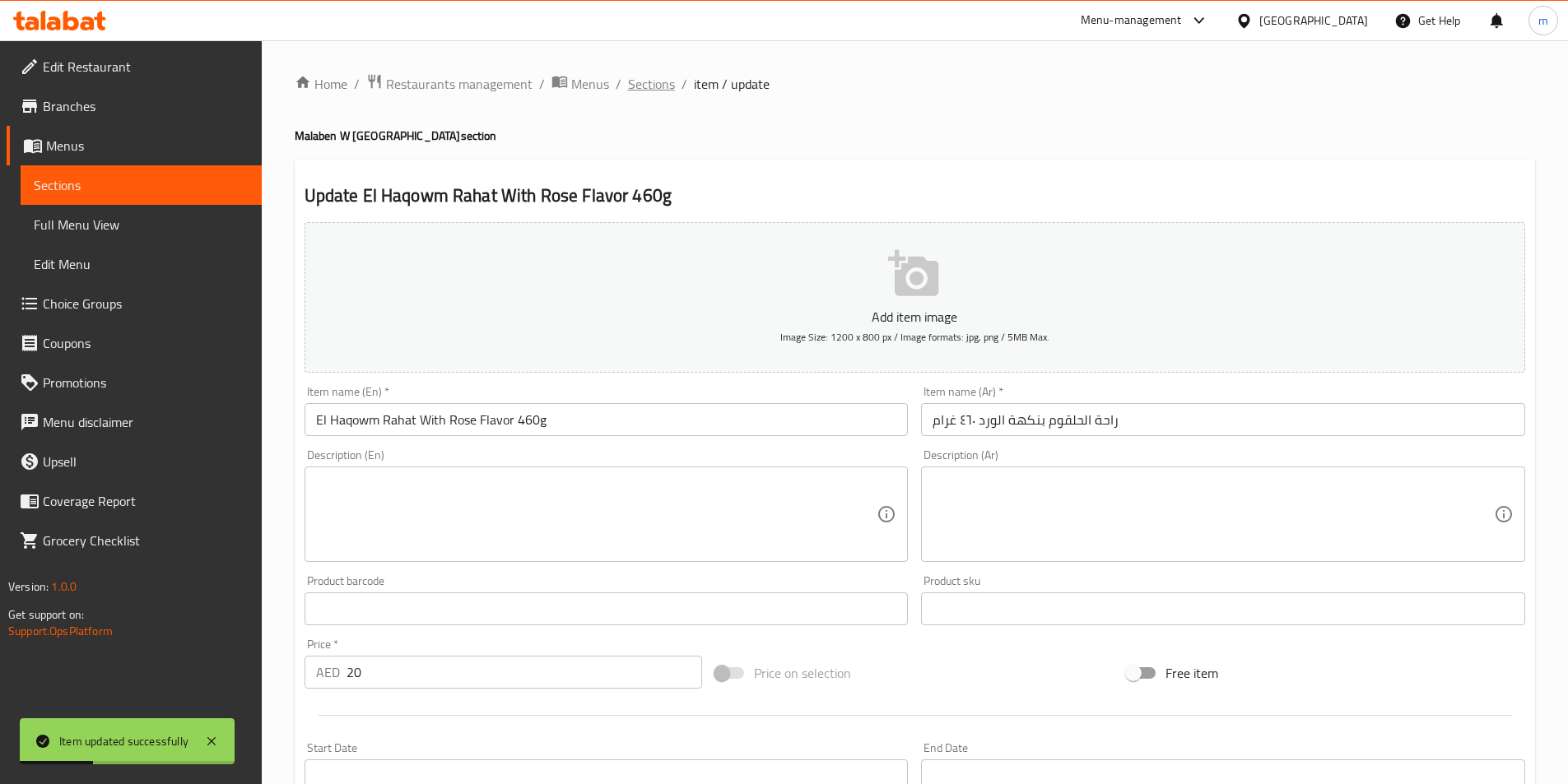
click at [658, 94] on span "Sections" at bounding box center [651, 84] width 47 height 20
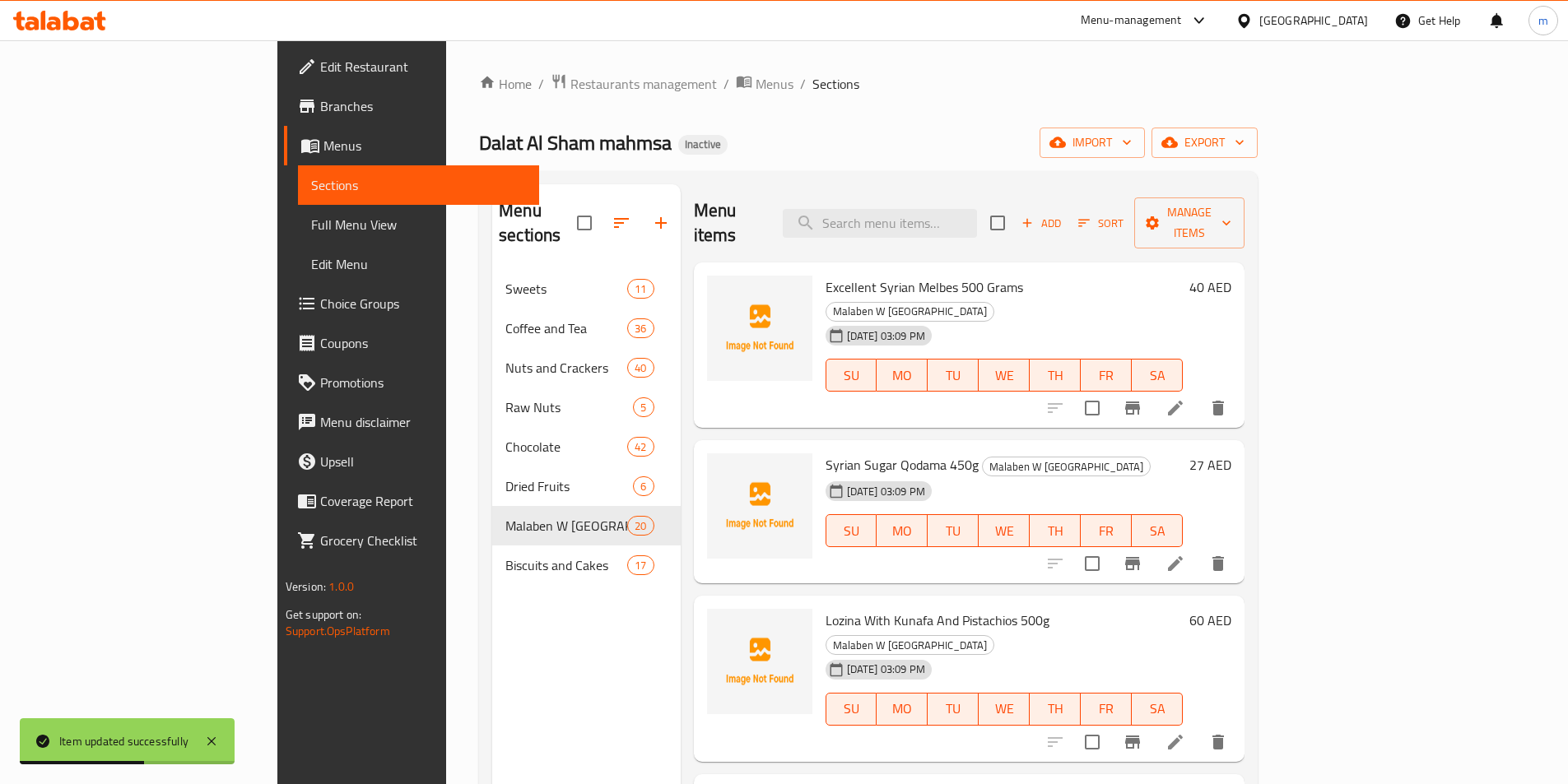
click at [866, 205] on div "Menu items Add Sort Manage items" at bounding box center [970, 223] width 551 height 78
click at [847, 150] on div "Dalat Al Sham mahmsa Inactive import export" at bounding box center [868, 143] width 779 height 31
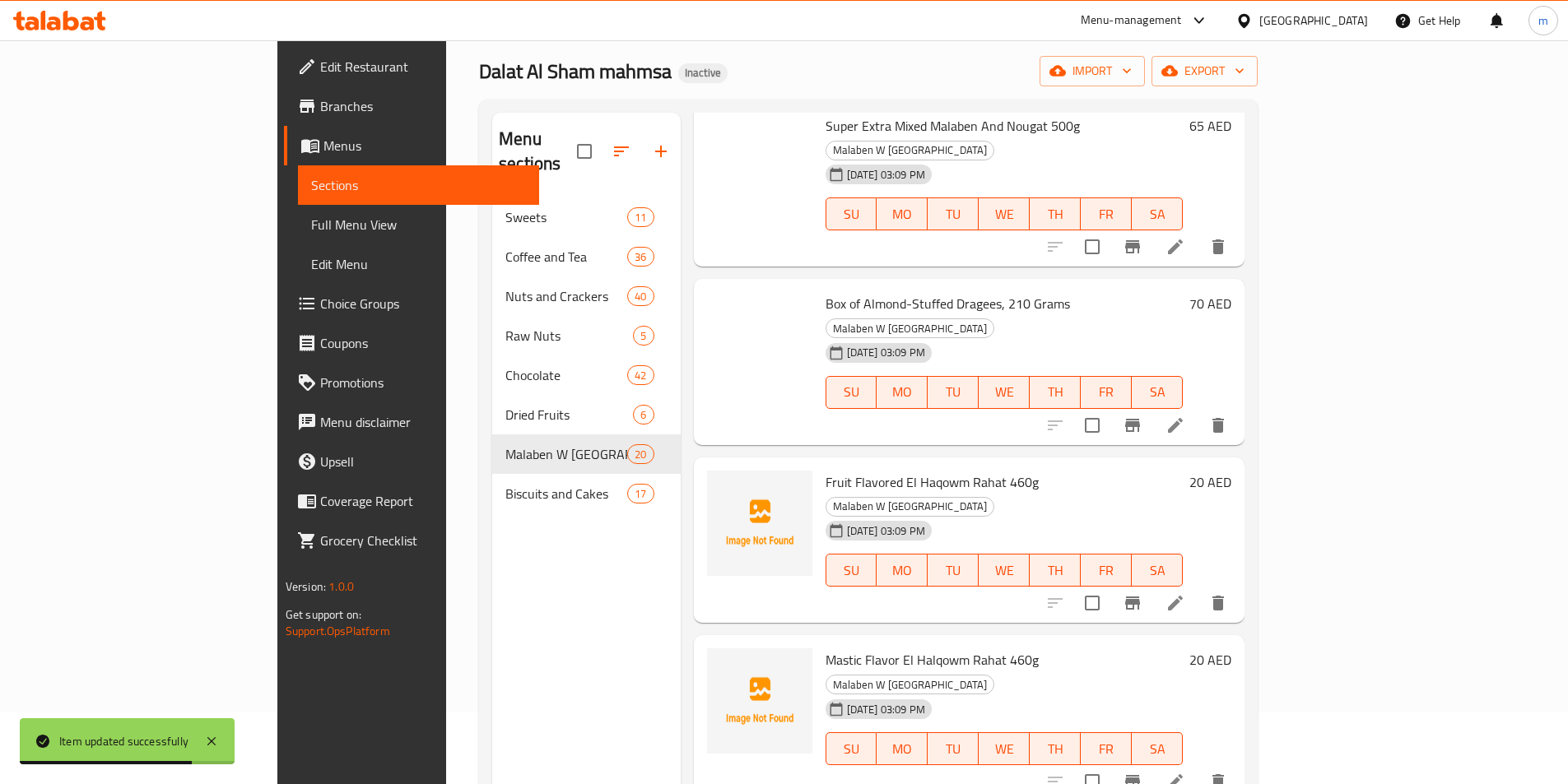
scroll to position [165, 0]
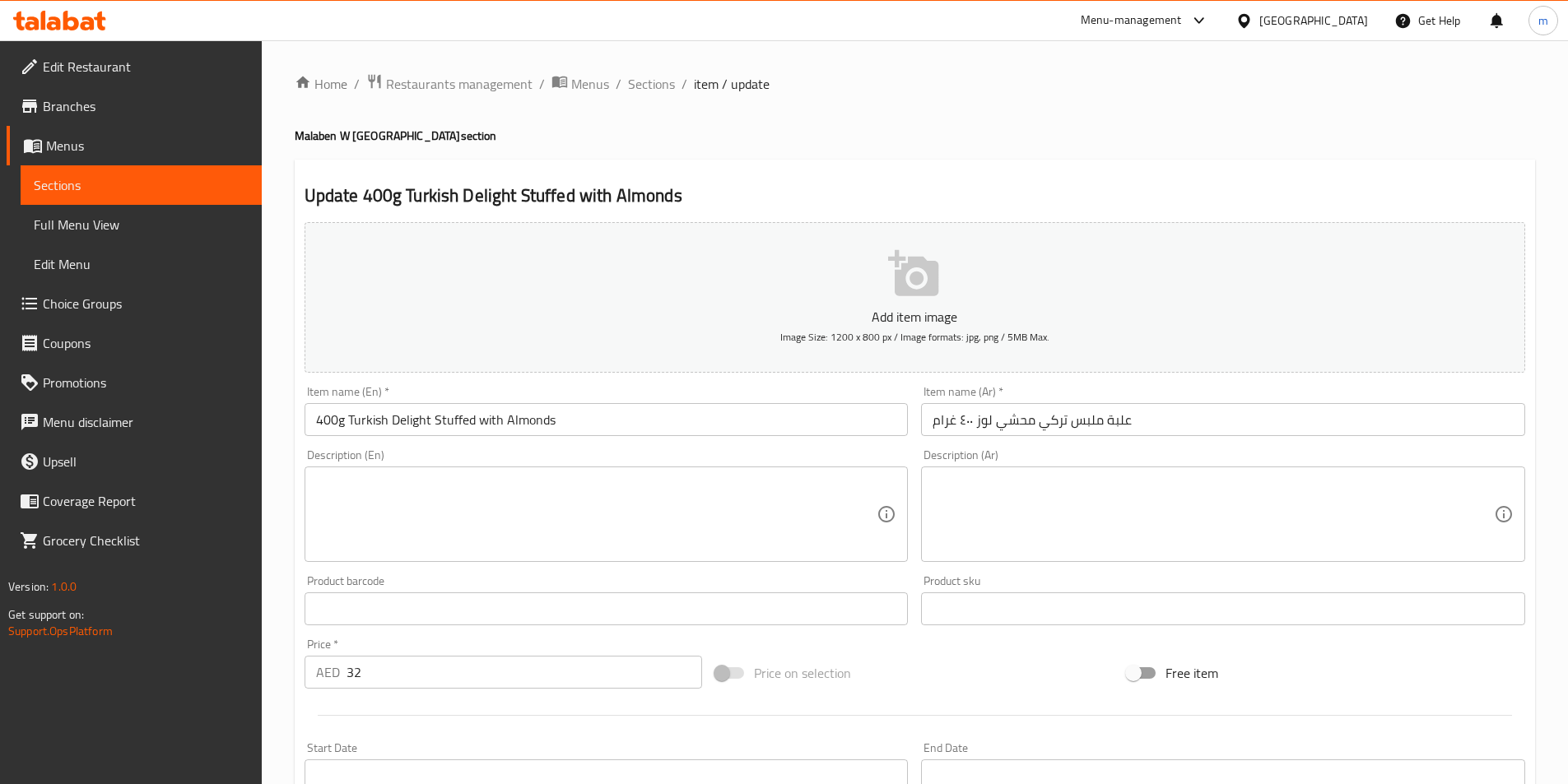
click at [414, 417] on input "400g Turkish Delight Stuffed with Almonds" at bounding box center [606, 419] width 604 height 33
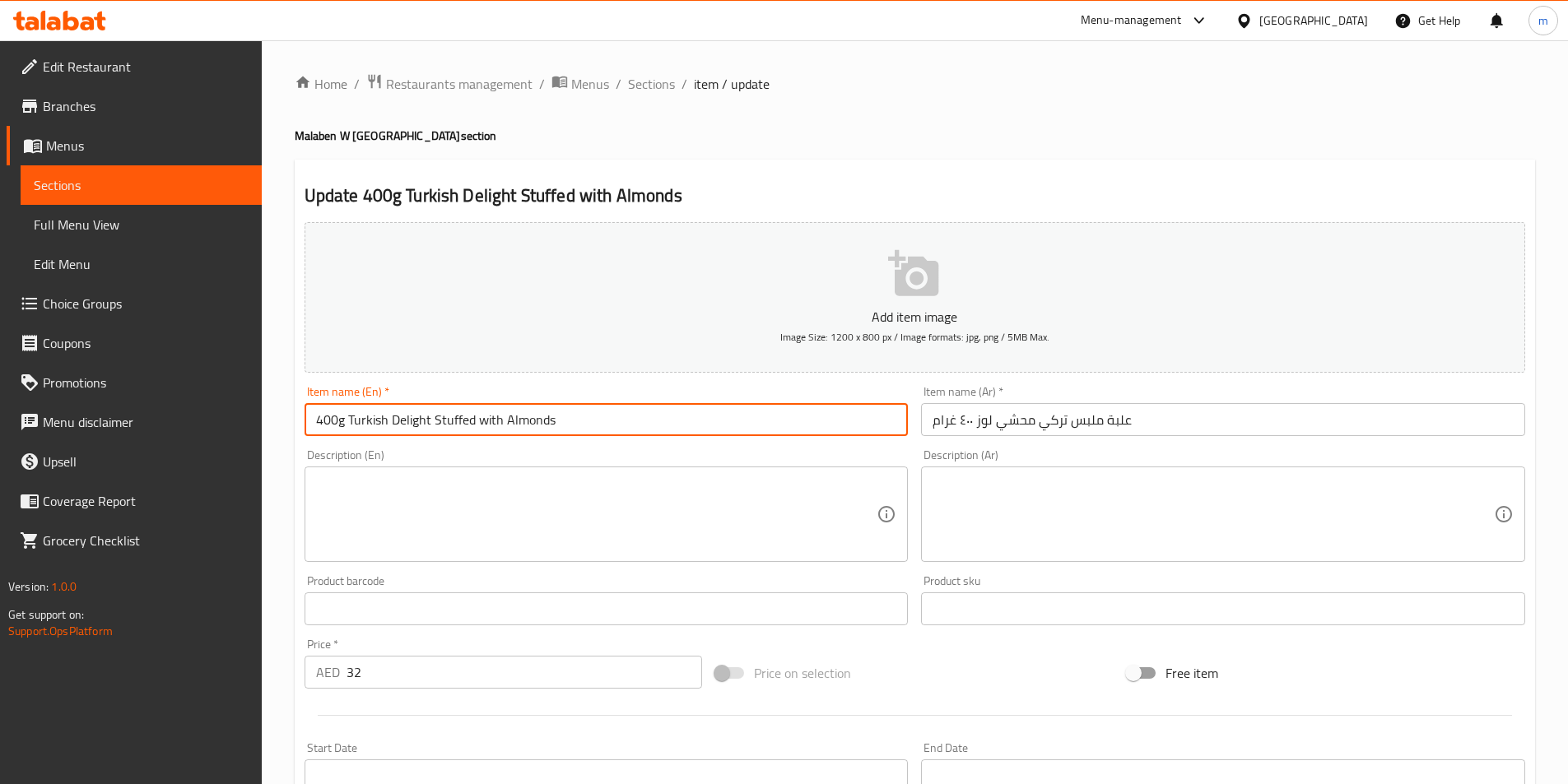
click at [414, 417] on input "400g Turkish Delight Stuffed with Almonds" at bounding box center [606, 419] width 604 height 33
click at [427, 425] on input "400g Turkish melabs Stuffed with Almonds" at bounding box center [606, 419] width 604 height 33
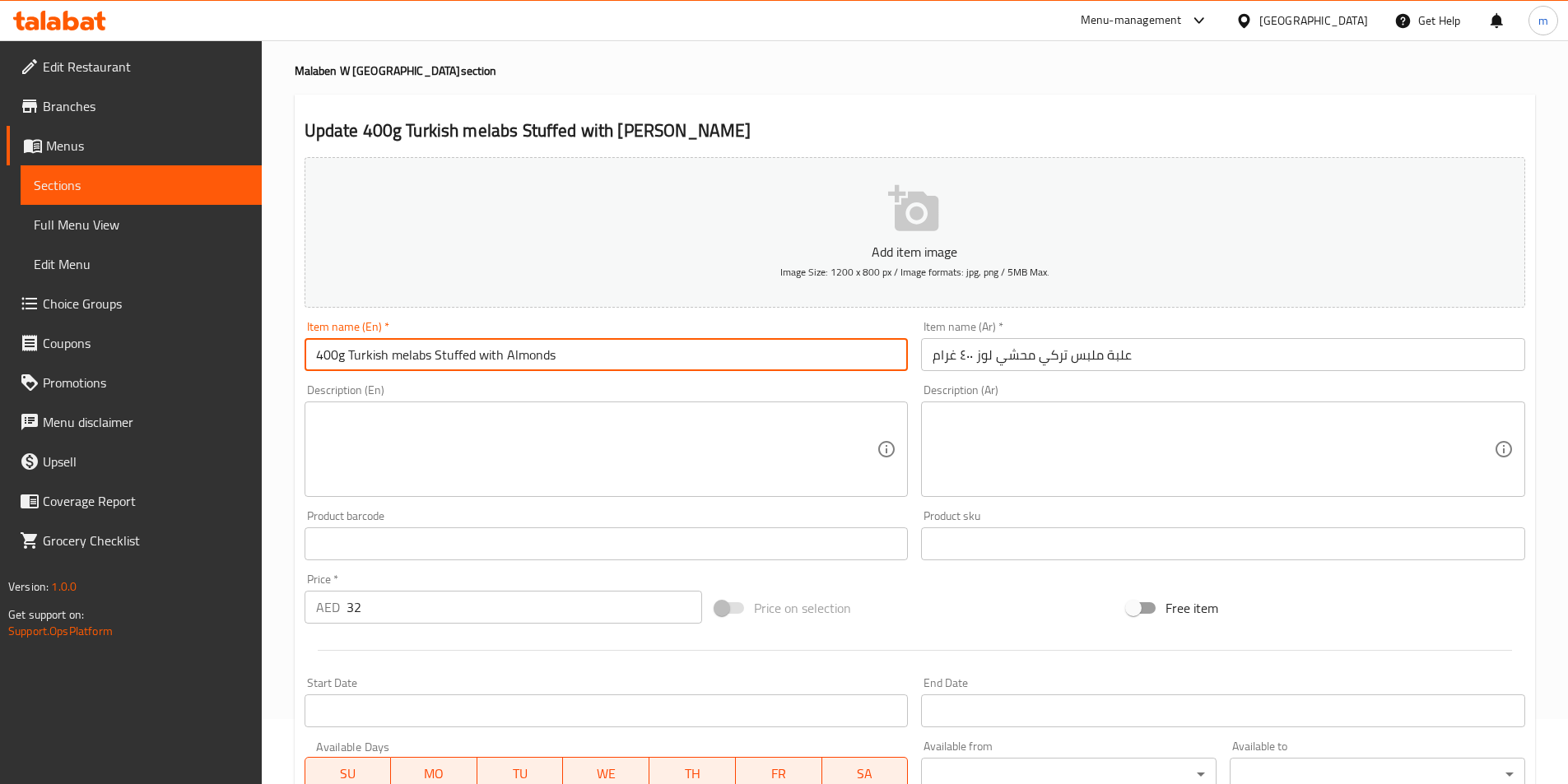
scroll to position [329, 0]
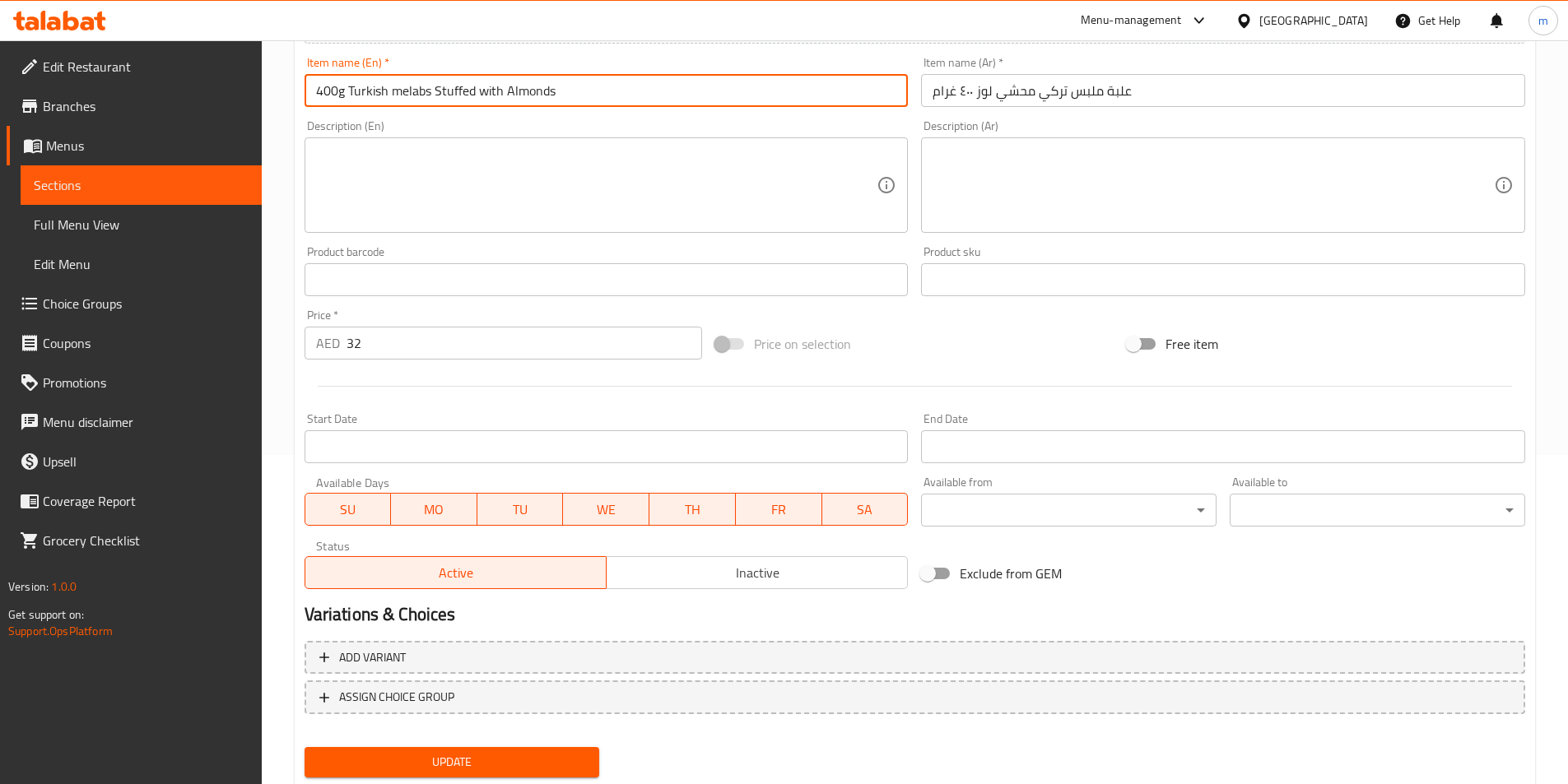
type input "400g Turkish Melabs Stuffed With Almonds"
click at [503, 756] on span "Update" at bounding box center [452, 761] width 269 height 21
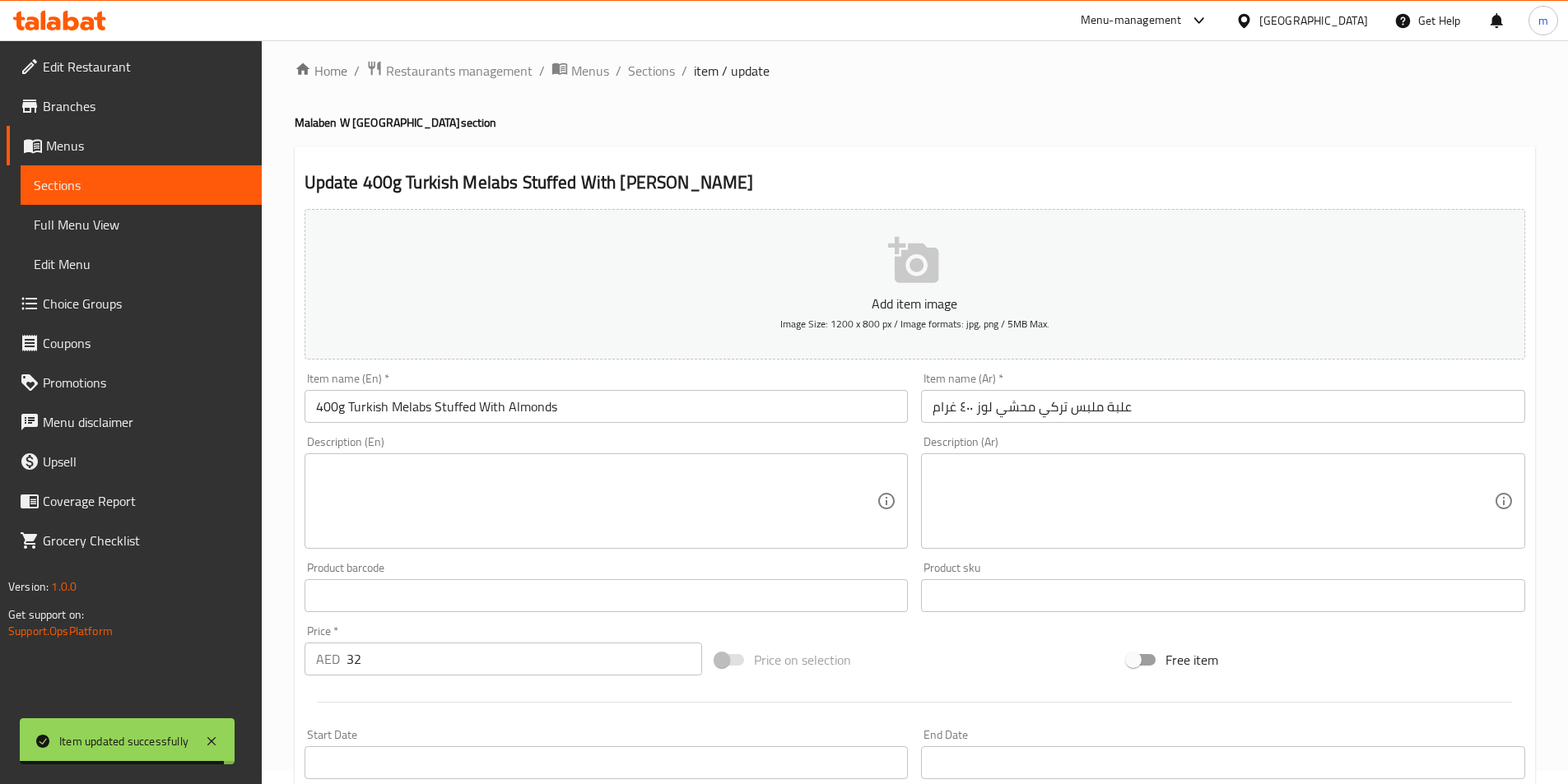
scroll to position [0, 0]
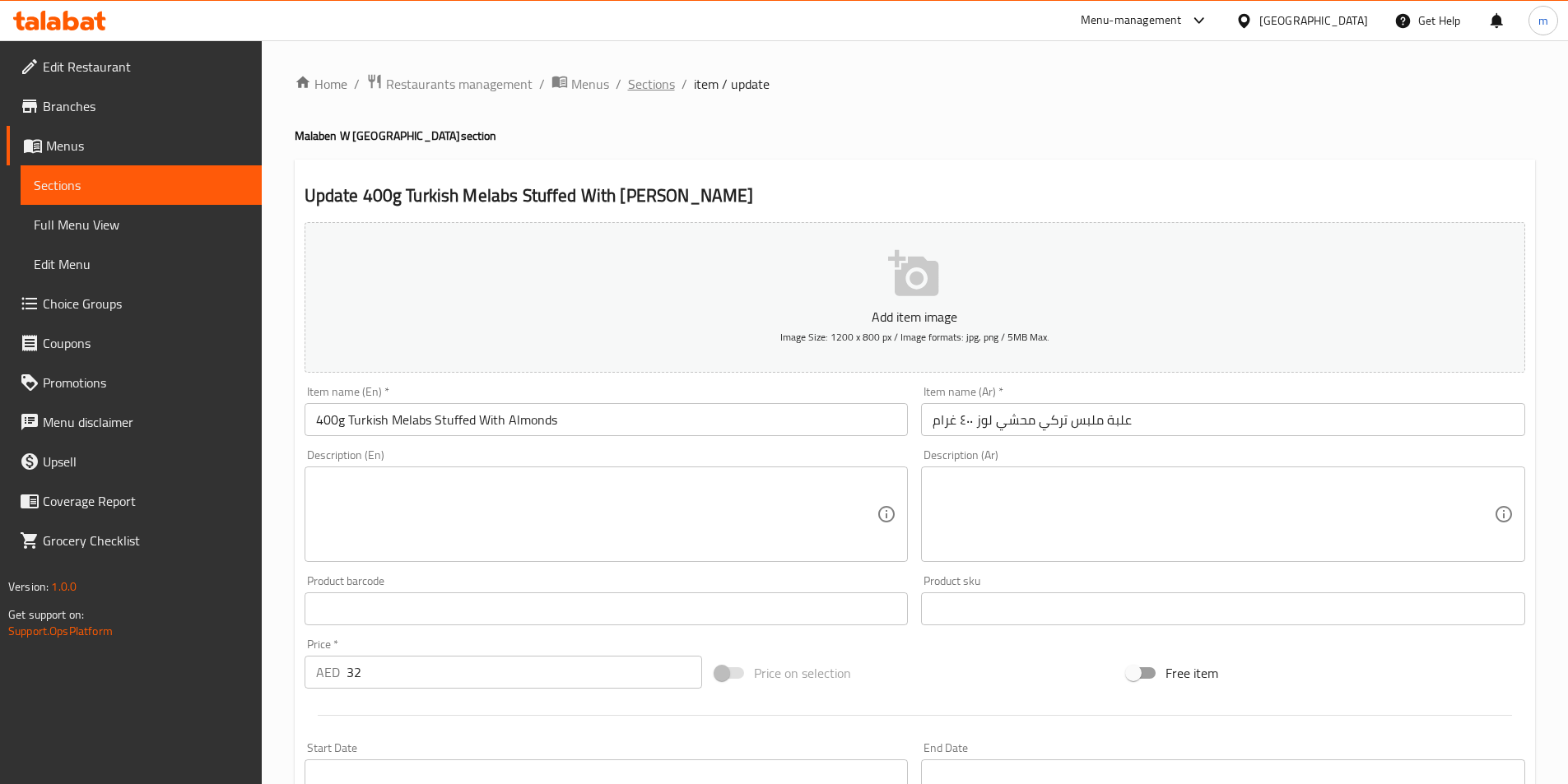
click at [648, 84] on span "Sections" at bounding box center [651, 84] width 47 height 20
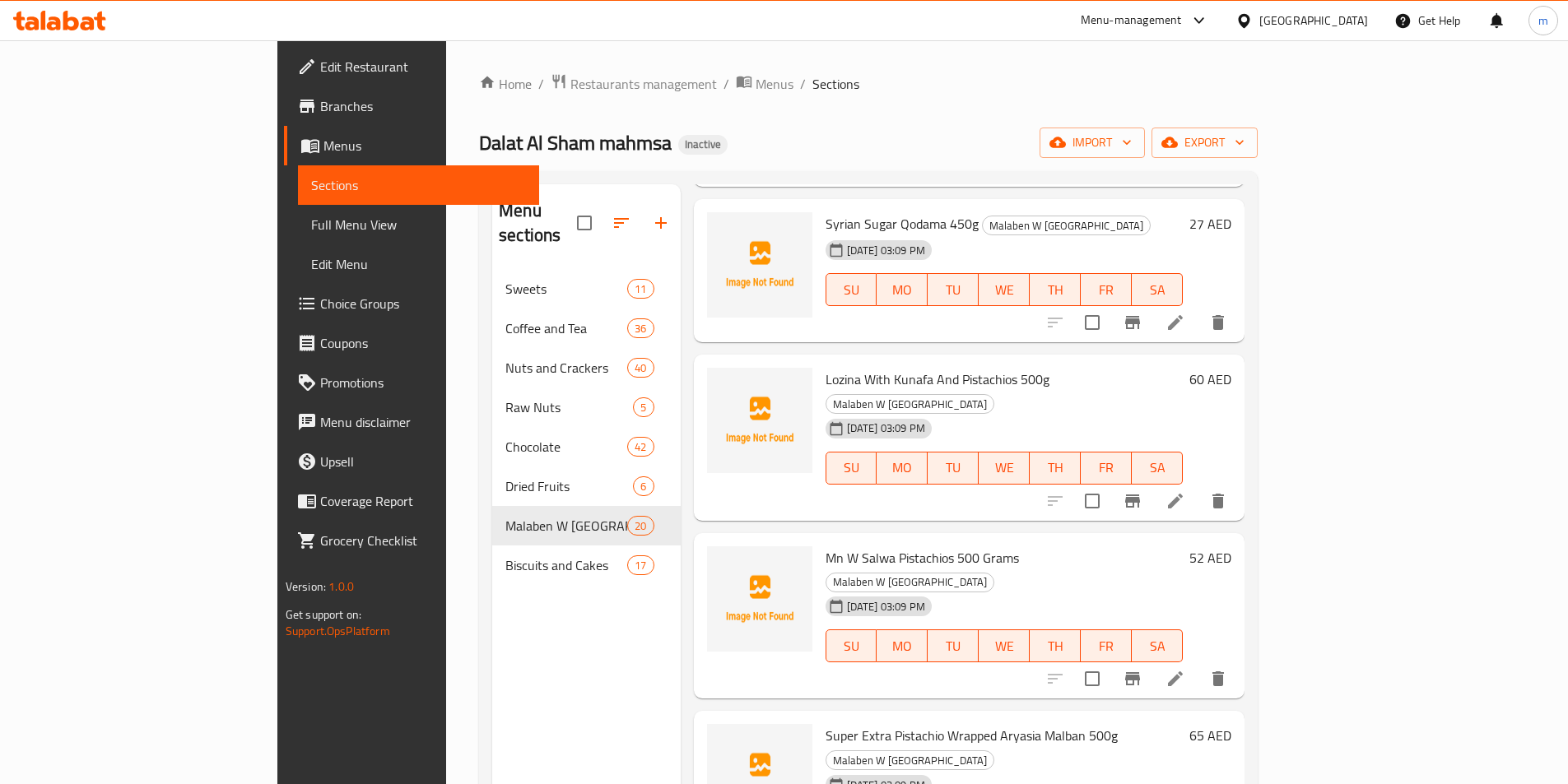
scroll to position [247, 0]
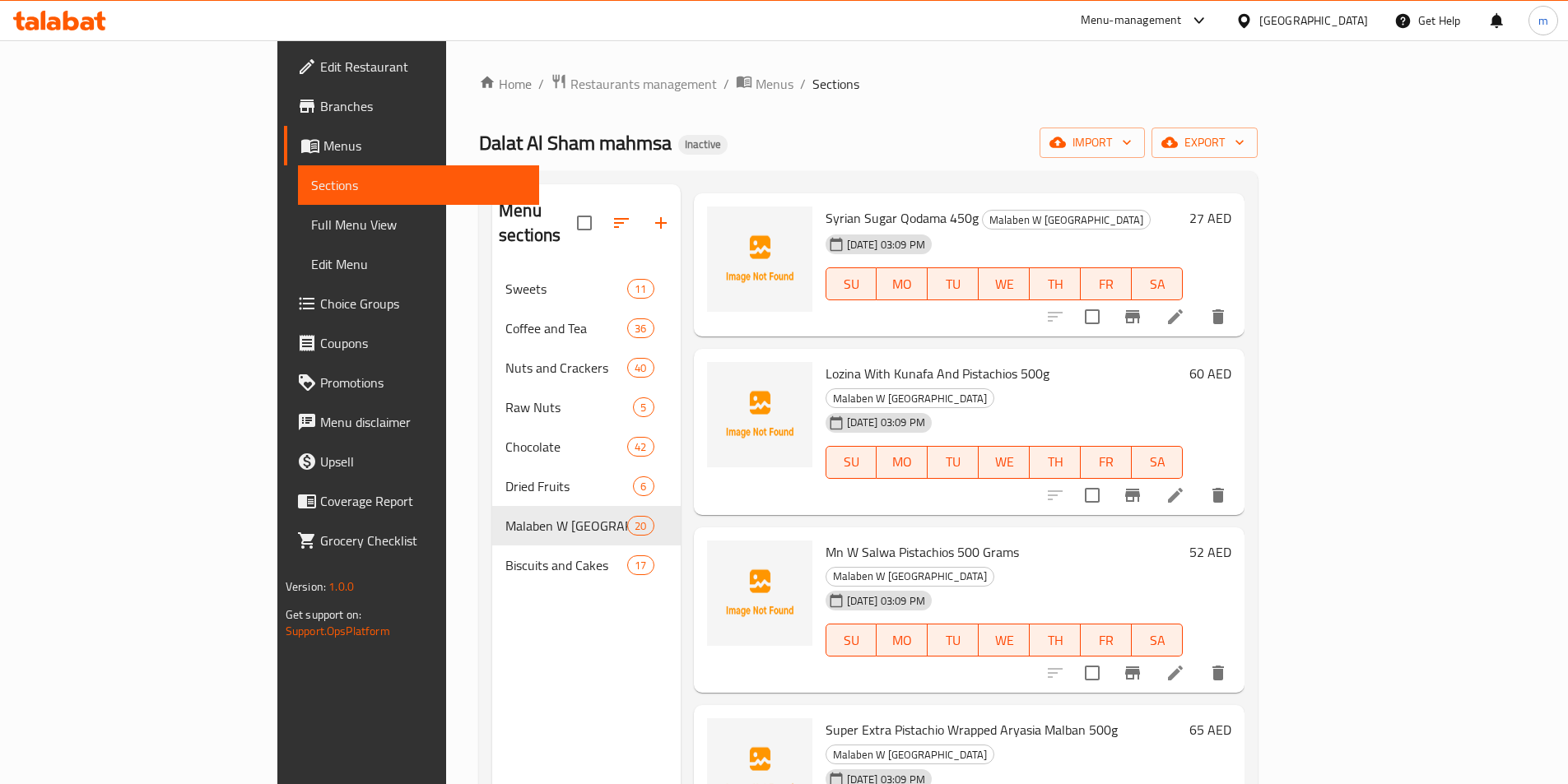
click at [899, 103] on div "Home / Restaurants management / Menus / Sections Dalat Al Sham mahmsa Inactive …" at bounding box center [868, 527] width 779 height 908
click at [493, 563] on nav "Sweets 11 Coffee and Tea 36 Nuts and Crackers 40 Raw Nuts 5 Chocolate 42 Dried …" at bounding box center [586, 428] width 188 height 329
click at [505, 555] on span "Biscuits and Cakes" at bounding box center [566, 565] width 122 height 20
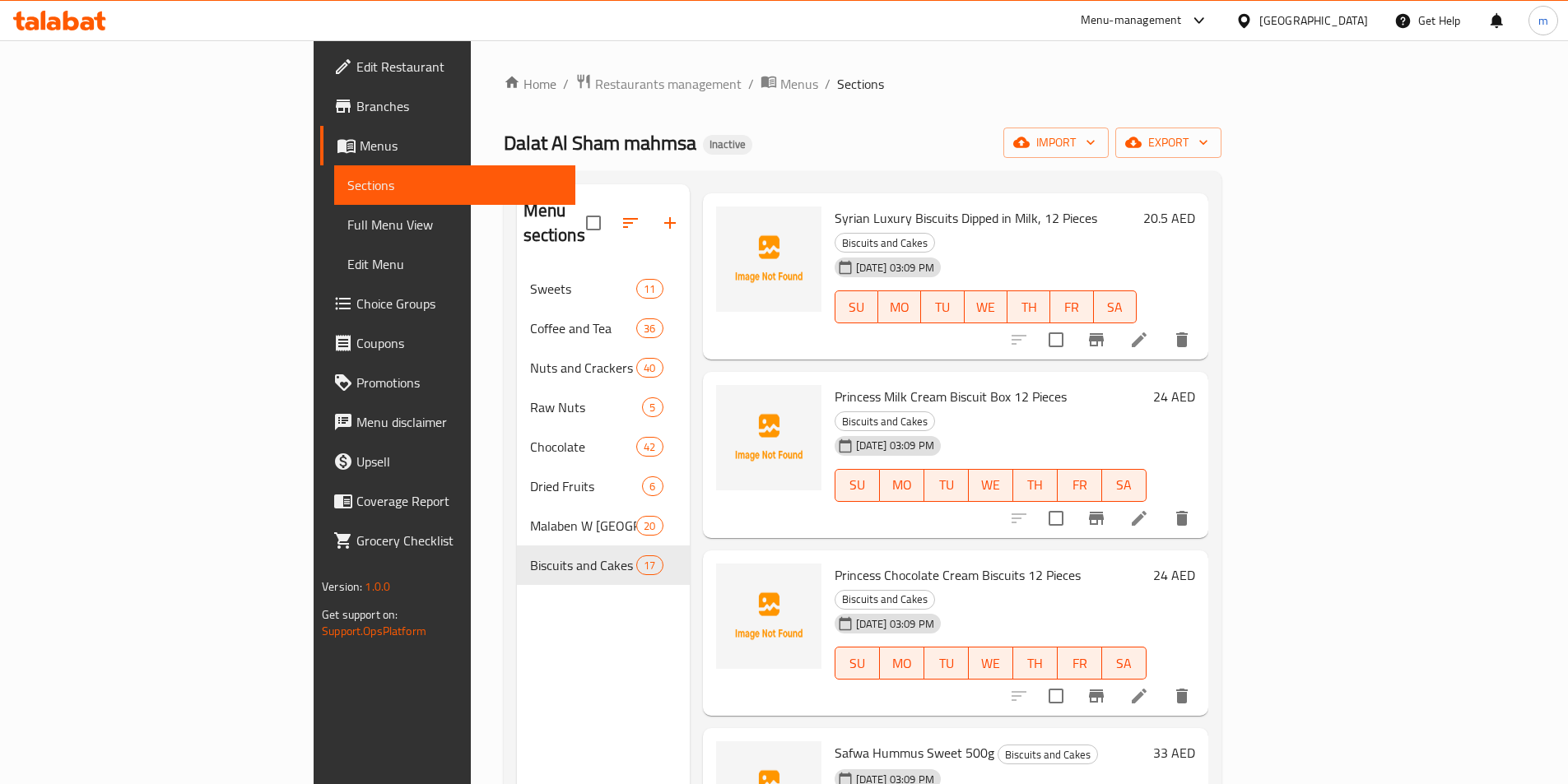
scroll to position [1083, 0]
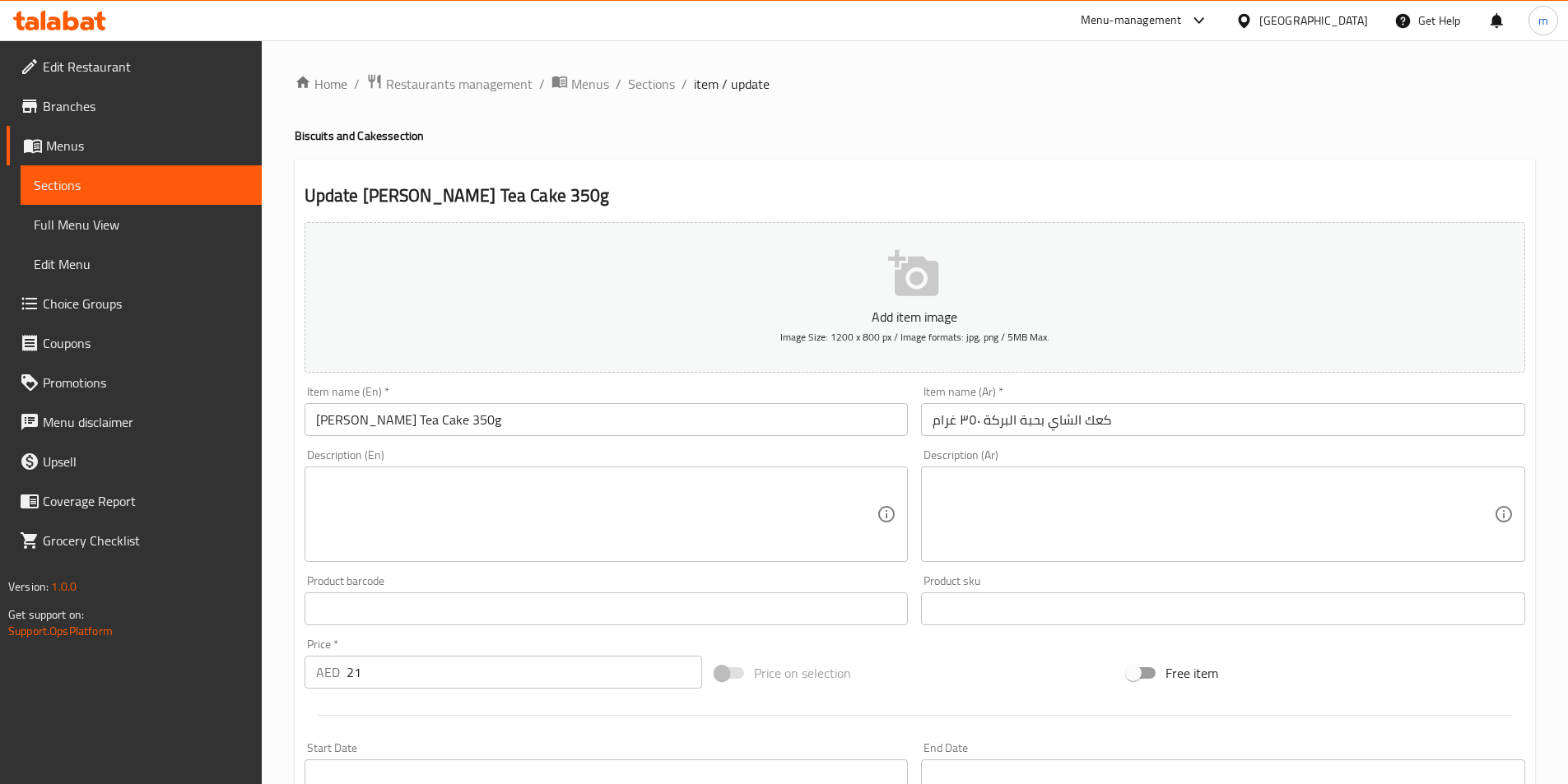
click at [384, 415] on input "Nigella Sativa Tea Cake 350g" at bounding box center [606, 419] width 604 height 33
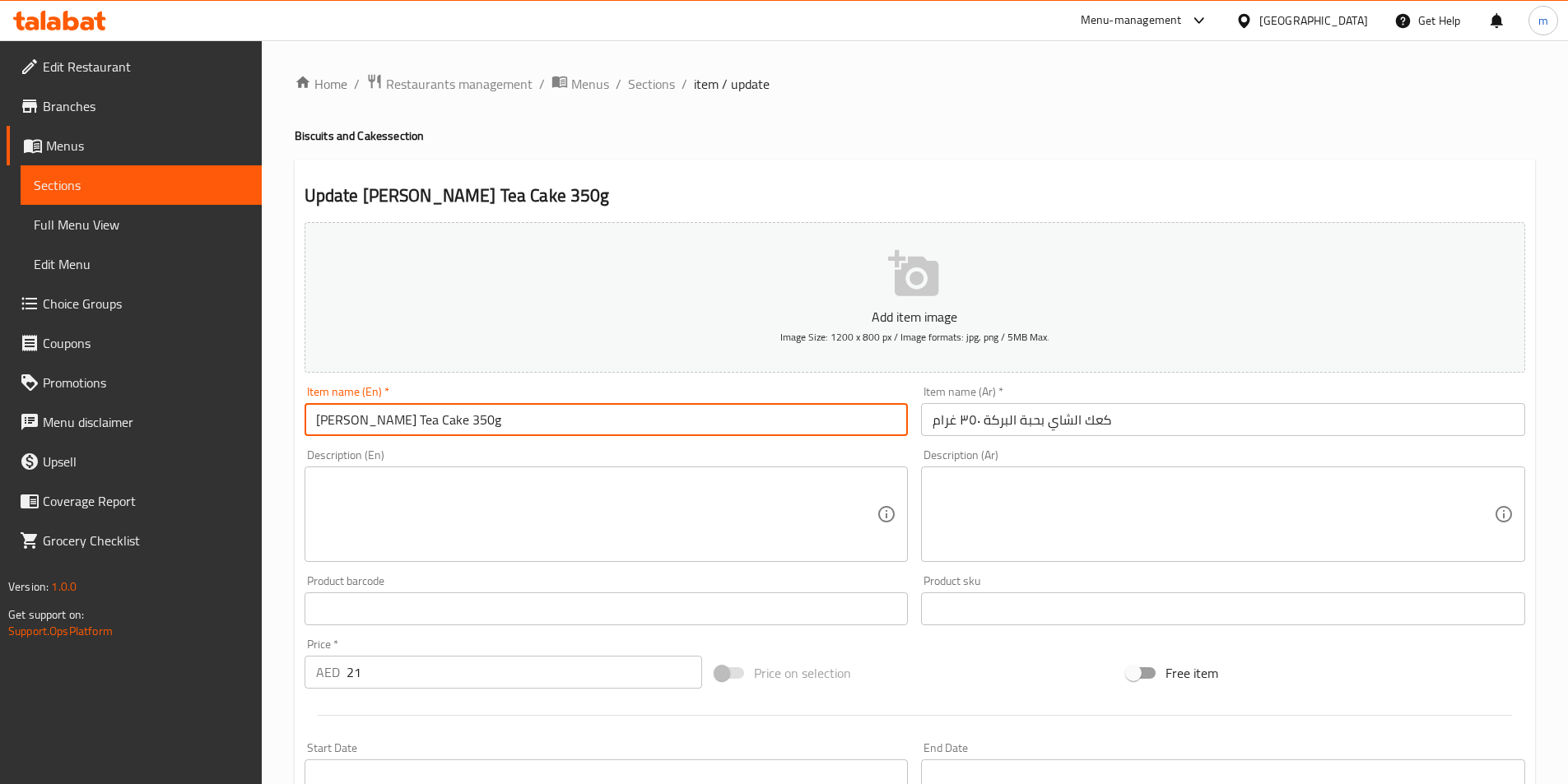
drag, startPoint x: 386, startPoint y: 419, endPoint x: 341, endPoint y: 417, distance: 45.0
click at [341, 417] on input "Nigella Sativa Tea Cake 350g" at bounding box center [606, 419] width 604 height 33
click at [394, 423] on input "Nigella Sativa Tea Cake 350g" at bounding box center [606, 419] width 604 height 33
drag, startPoint x: 392, startPoint y: 423, endPoint x: 310, endPoint y: 423, distance: 82.0
click at [310, 423] on input "Nigella Sativa Tea Cake 350g" at bounding box center [606, 419] width 604 height 33
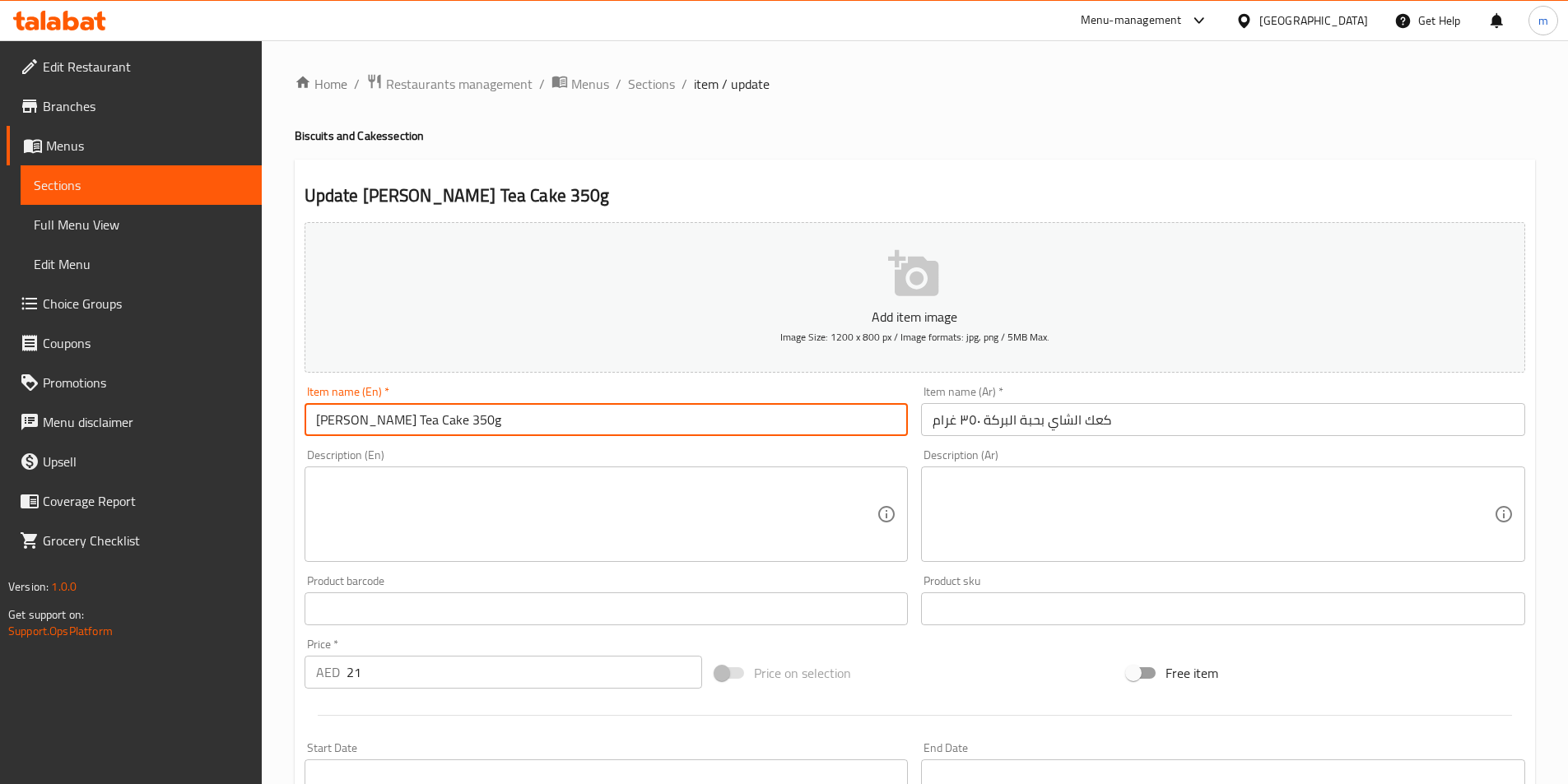
paste input "Black Sesame"
click at [344, 421] on input "Black Sesame Tea Cake 350g" at bounding box center [606, 419] width 604 height 33
click at [395, 424] on input "Black Sesame Tea Cake 350g" at bounding box center [606, 419] width 604 height 33
click at [403, 430] on input "Black Sesame Tea Cake 350g" at bounding box center [606, 419] width 604 height 33
click at [399, 428] on input "Black Sesame Tea Cake 350g" at bounding box center [606, 419] width 604 height 33
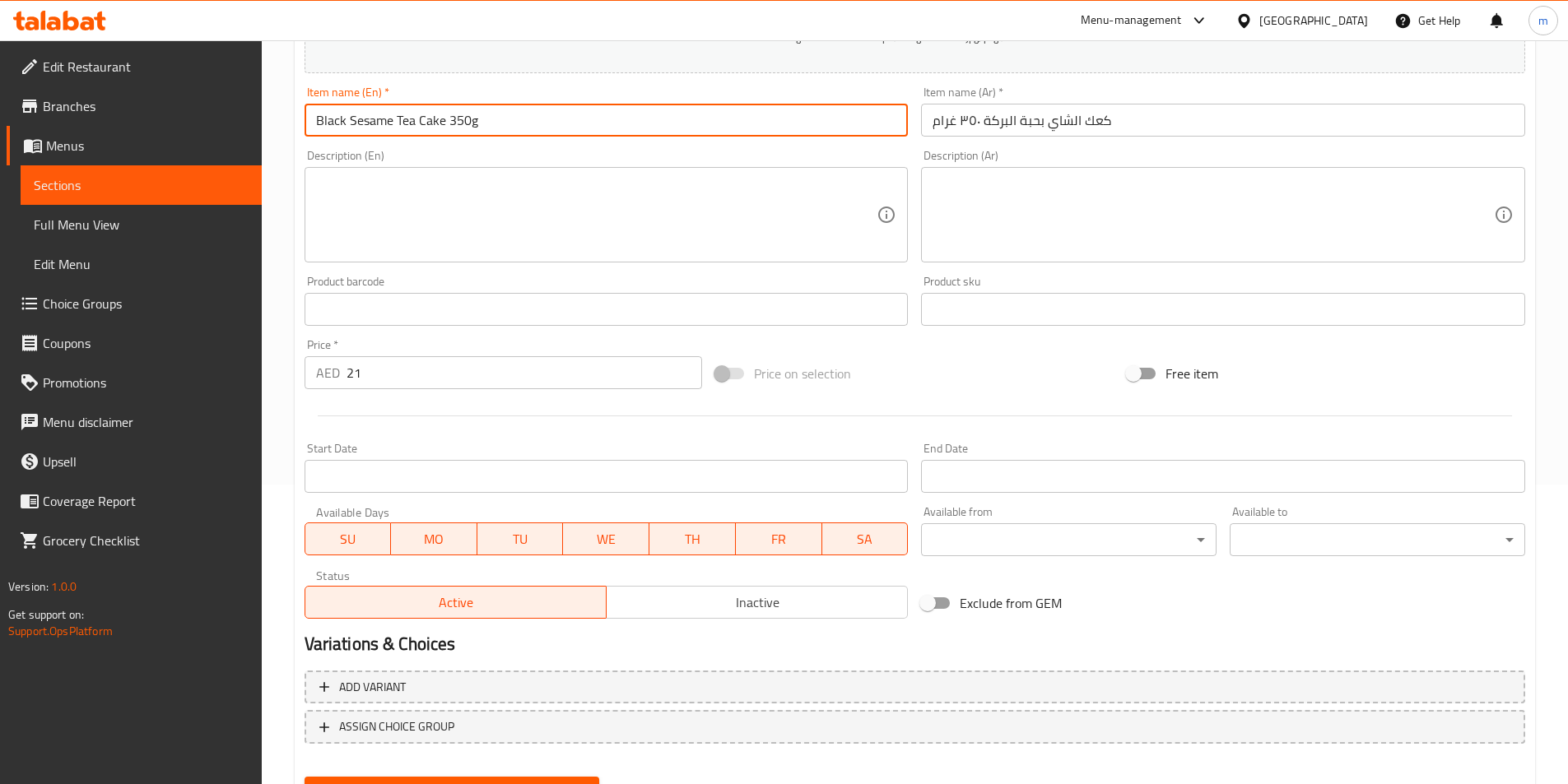
scroll to position [378, 0]
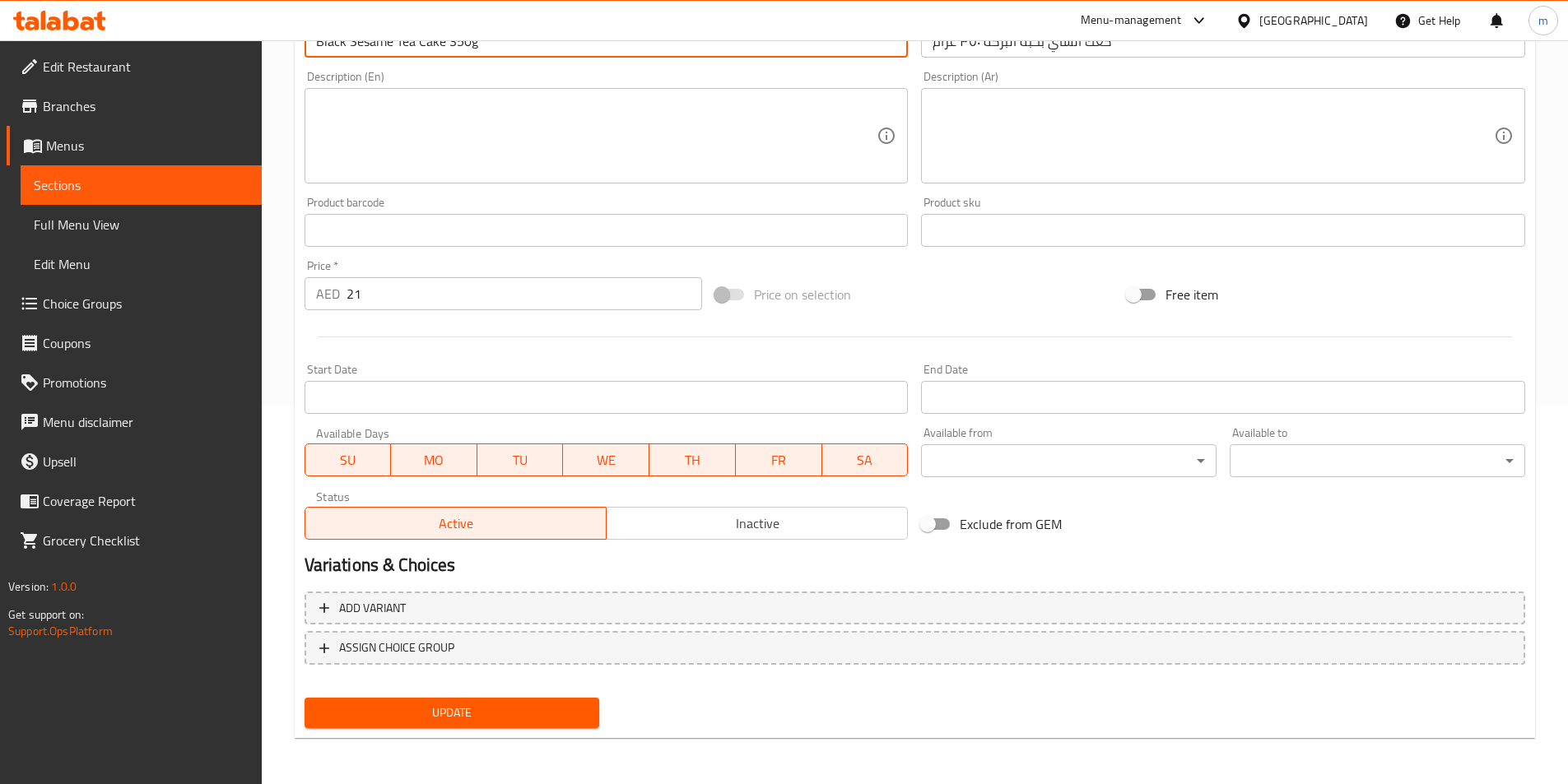
type input "Black Sesame Tea Cake 350g"
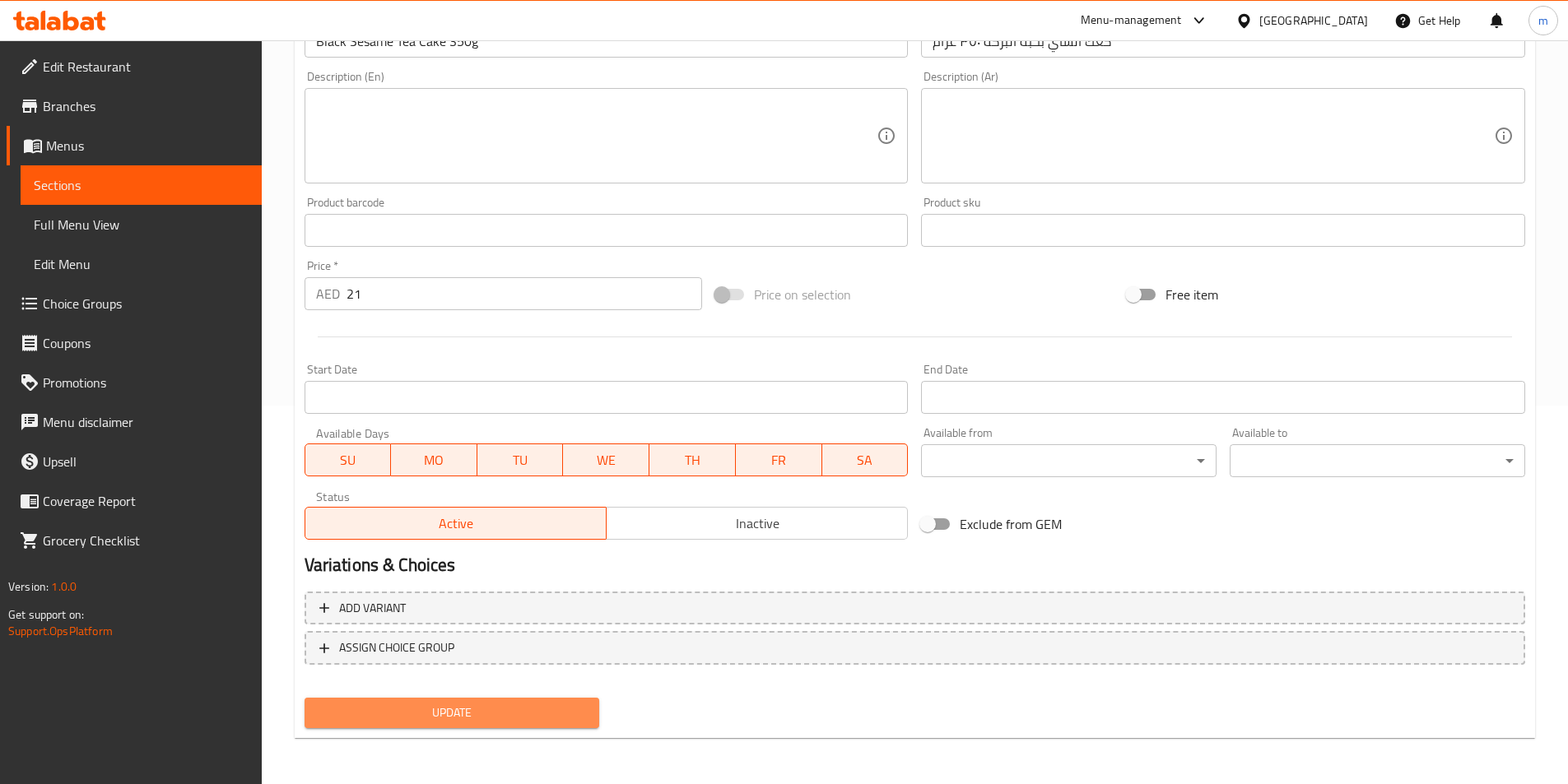
click at [513, 717] on span "Update" at bounding box center [452, 713] width 269 height 21
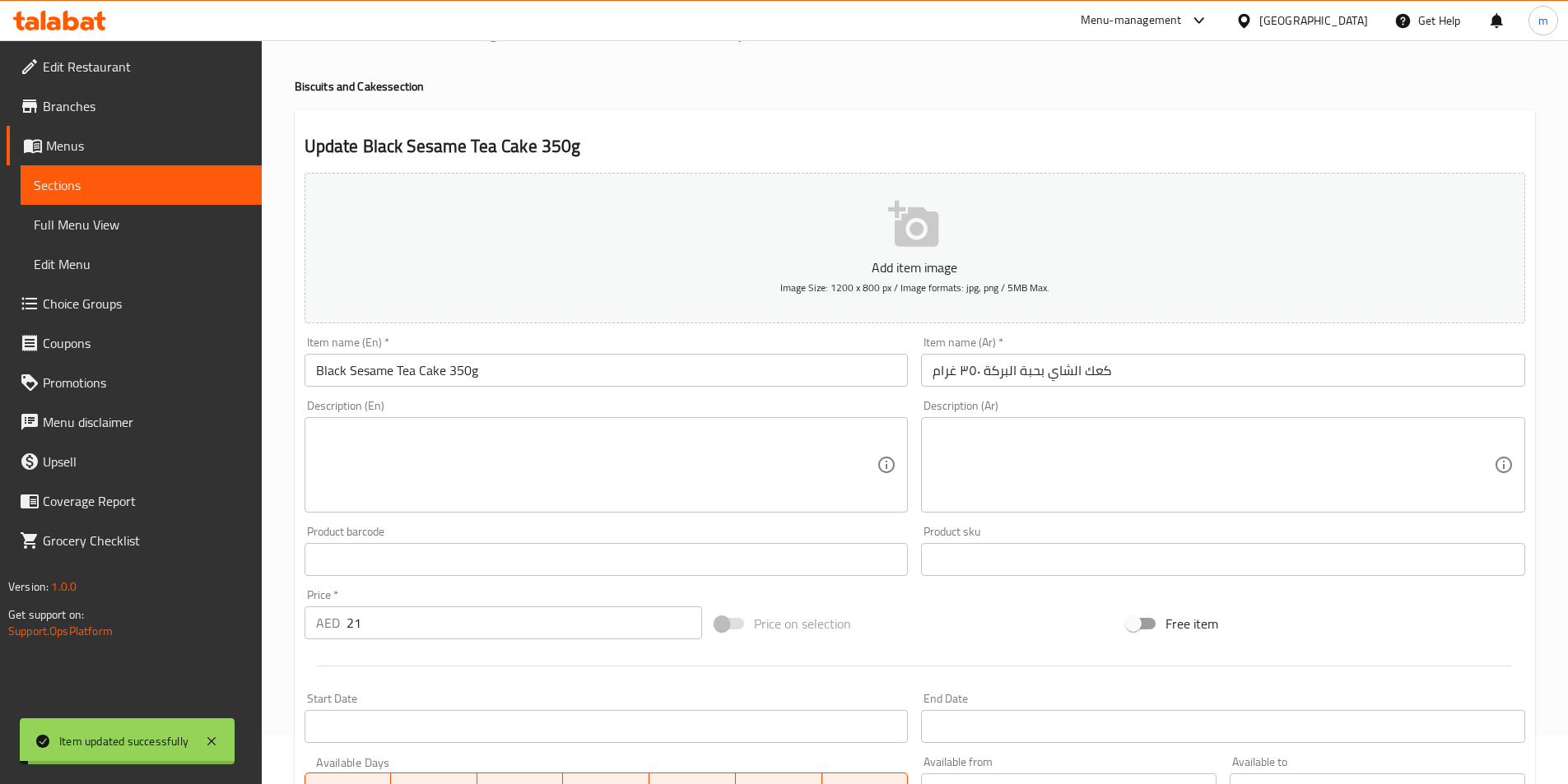
scroll to position [0, 0]
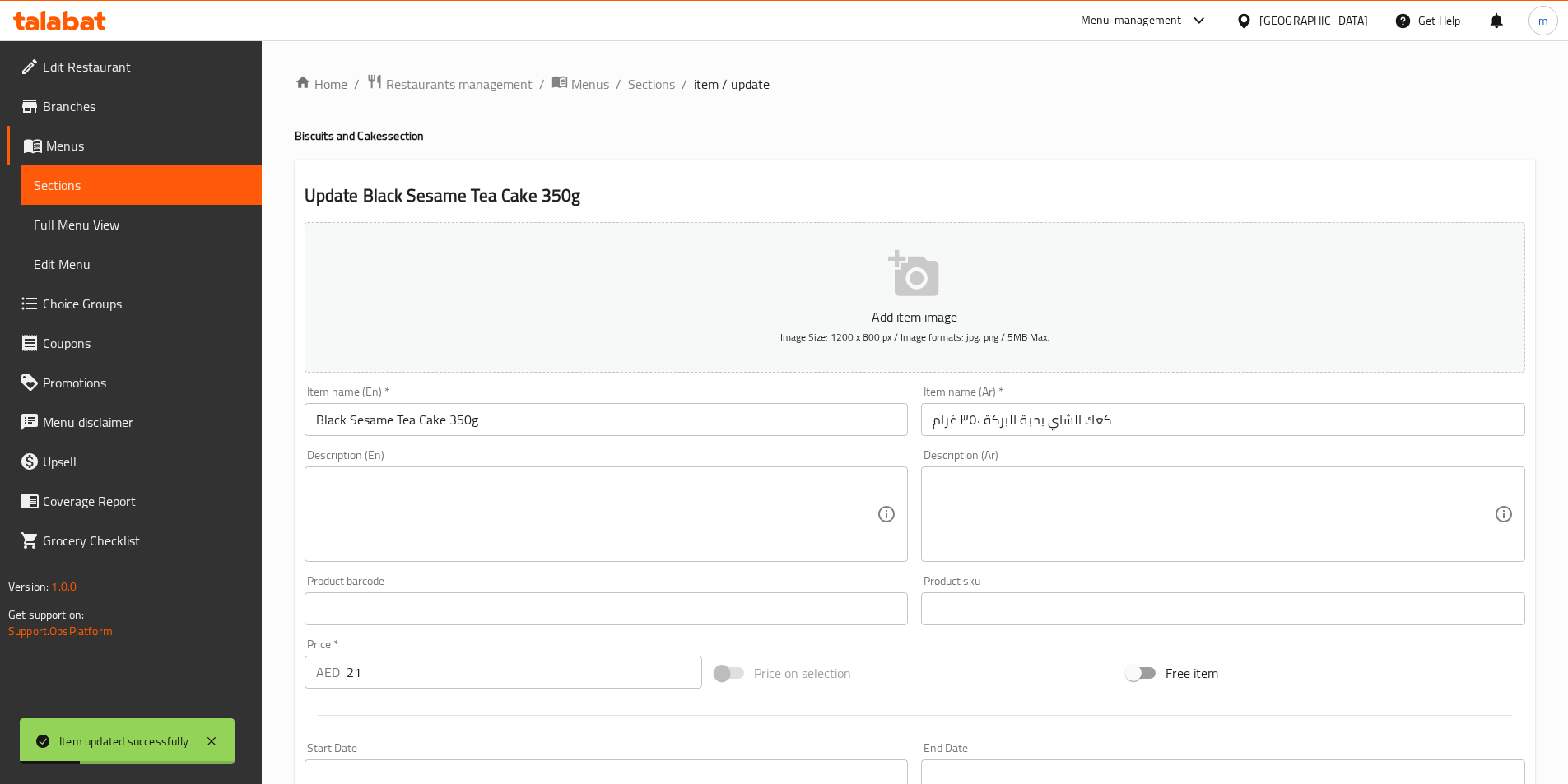
click at [672, 89] on span "Sections" at bounding box center [651, 84] width 47 height 20
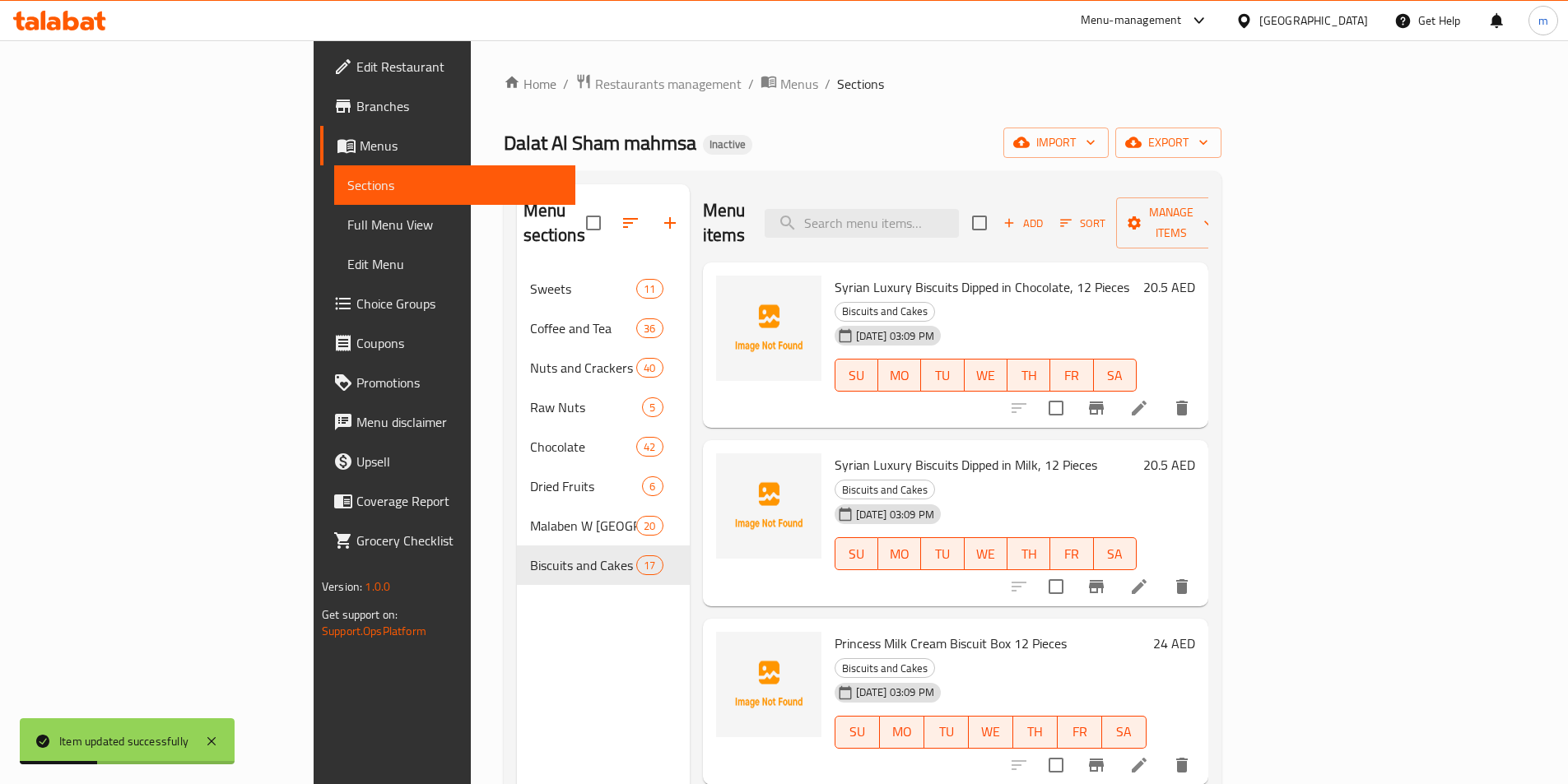
click at [857, 159] on div "Home / Restaurants management / Menus / Sections Dalat Al Sham mahmsa Inactive …" at bounding box center [862, 527] width 718 height 908
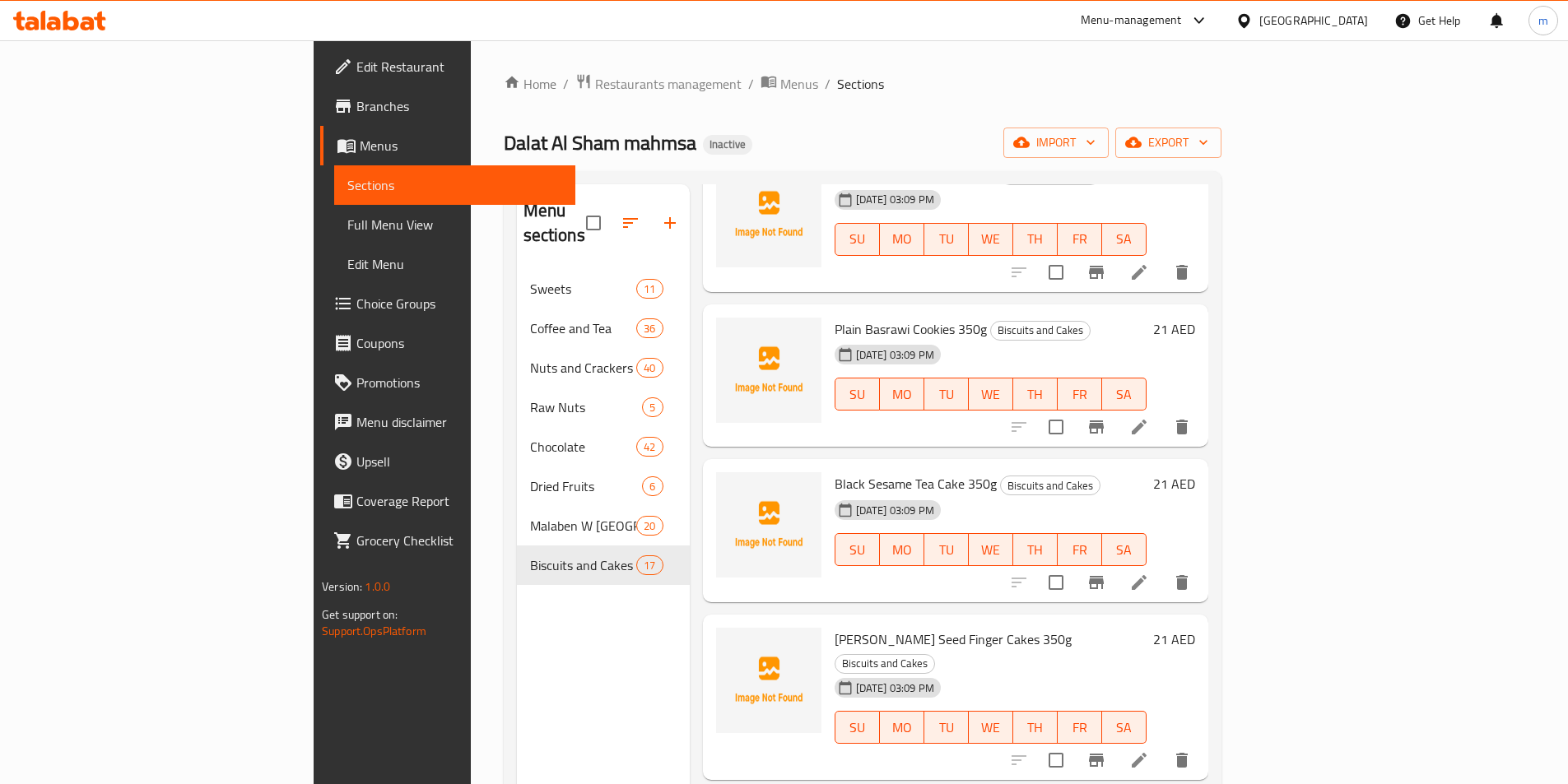
scroll to position [1316, 0]
click at [1163, 743] on li at bounding box center [1138, 758] width 46 height 30
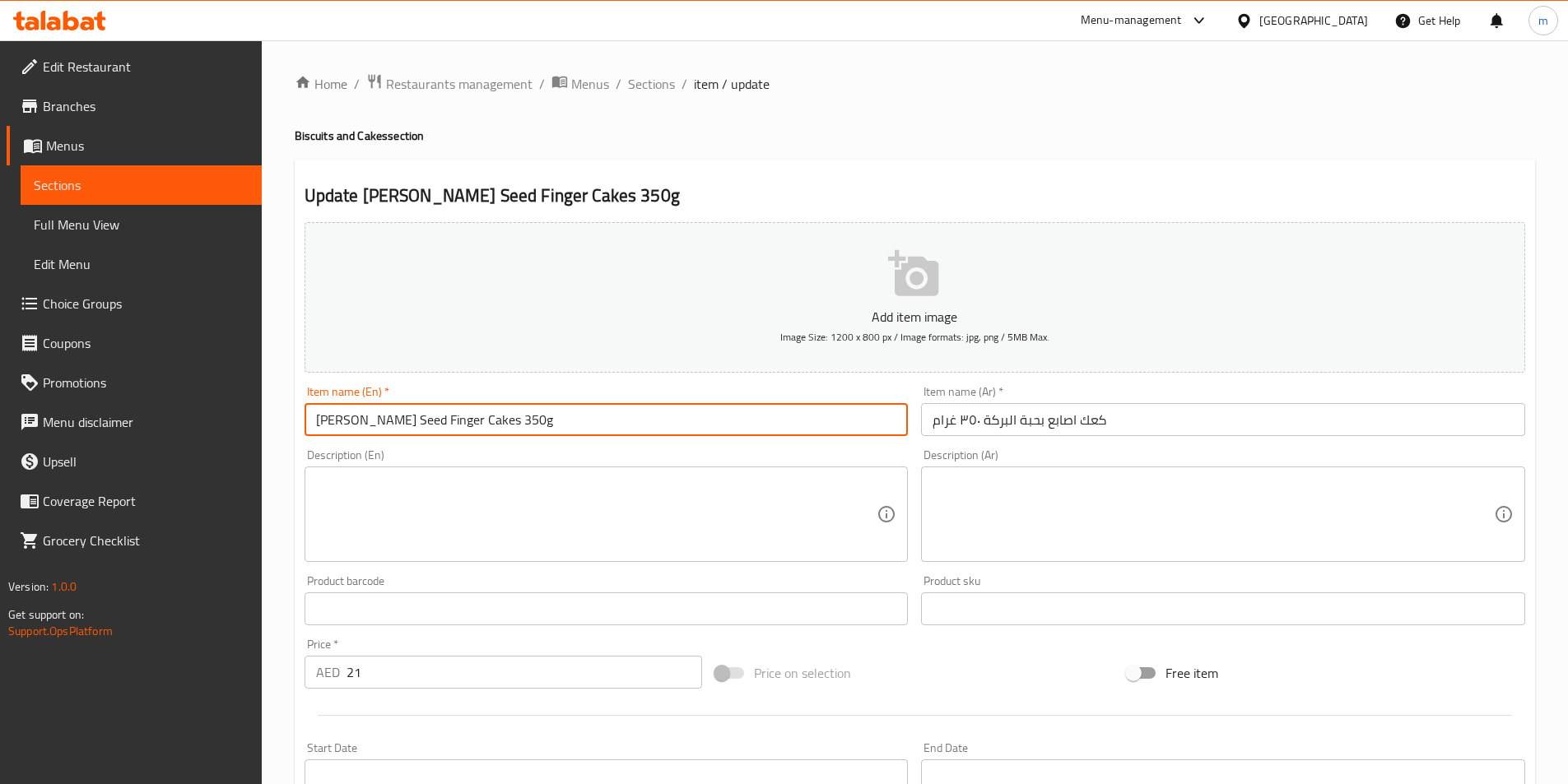
drag, startPoint x: 385, startPoint y: 428, endPoint x: 276, endPoint y: 429, distance: 109.0
click at [276, 429] on div "Home / Restaurants management / Menus / Sections / item / update Biscuits and C…" at bounding box center [915, 601] width 1307 height 1122
paste input "Black Sesame"
drag, startPoint x: 332, startPoint y: 426, endPoint x: 341, endPoint y: 427, distance: 9.1
click at [341, 427] on input "Black Sesame Finger Cakes 350g" at bounding box center [606, 419] width 604 height 33
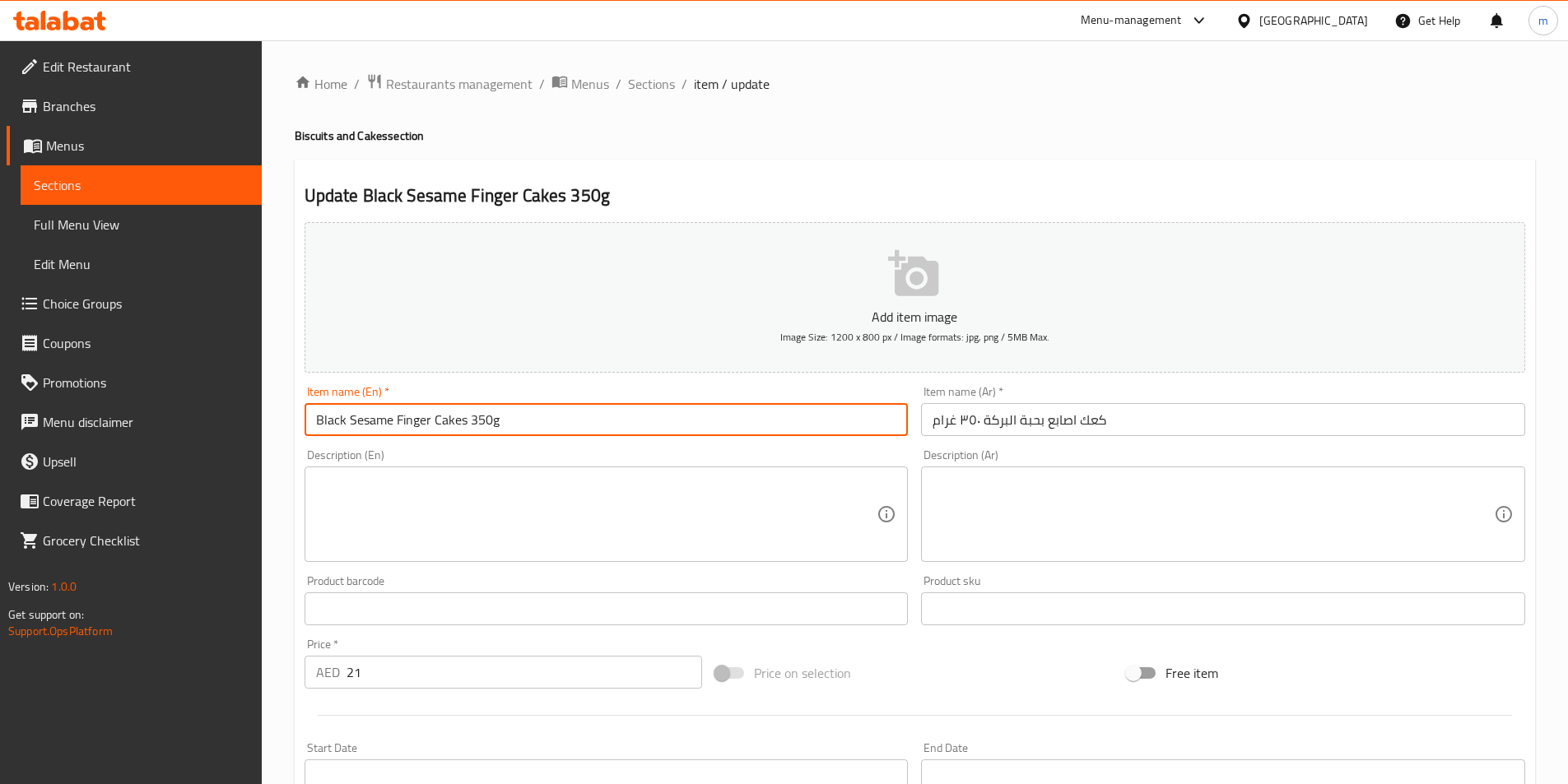
click at [344, 427] on input "Black Sesame Finger Cakes 350g" at bounding box center [606, 419] width 604 height 33
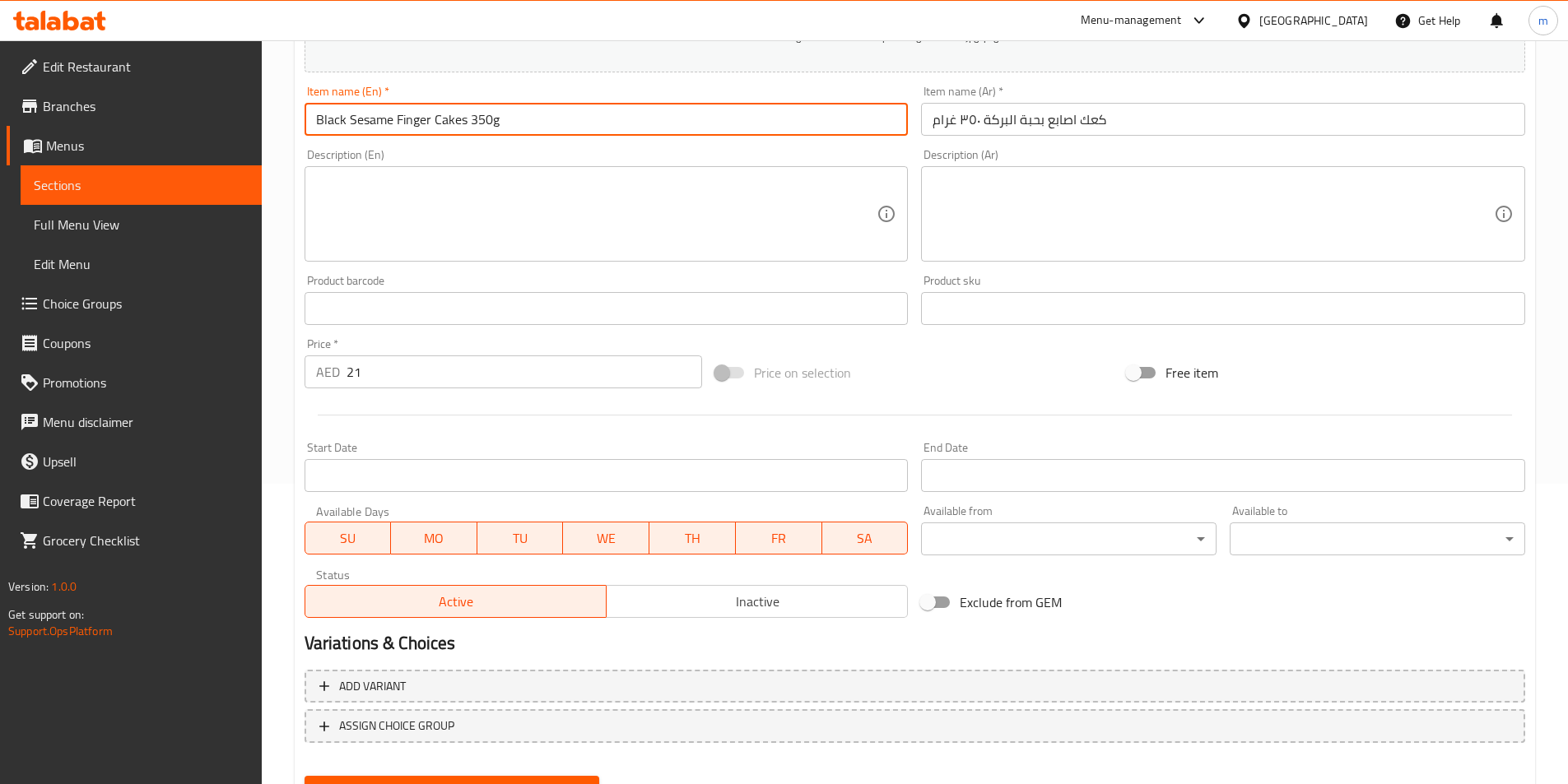
scroll to position [329, 0]
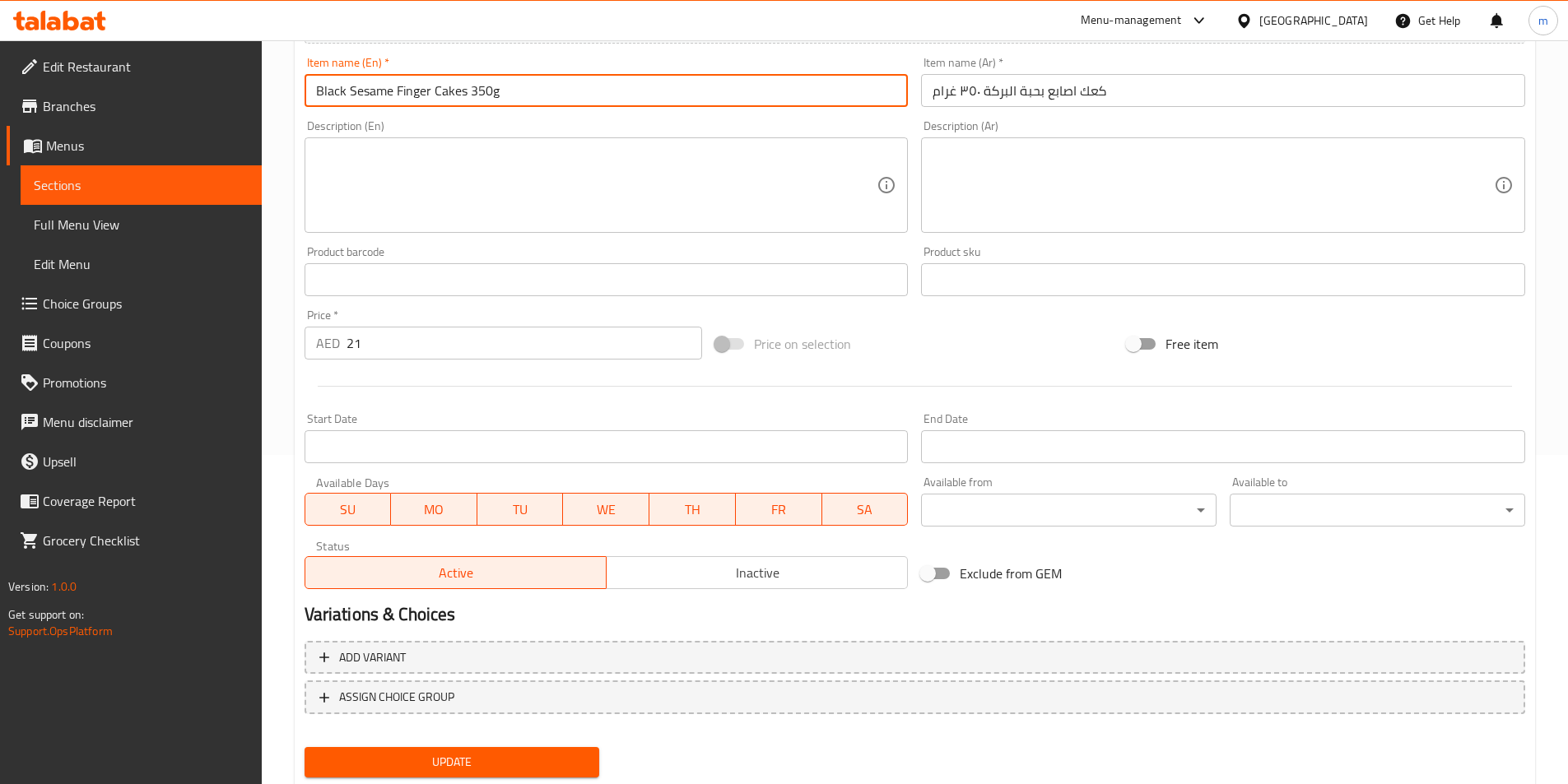
type input "Black Sesame Finger Cakes 350g"
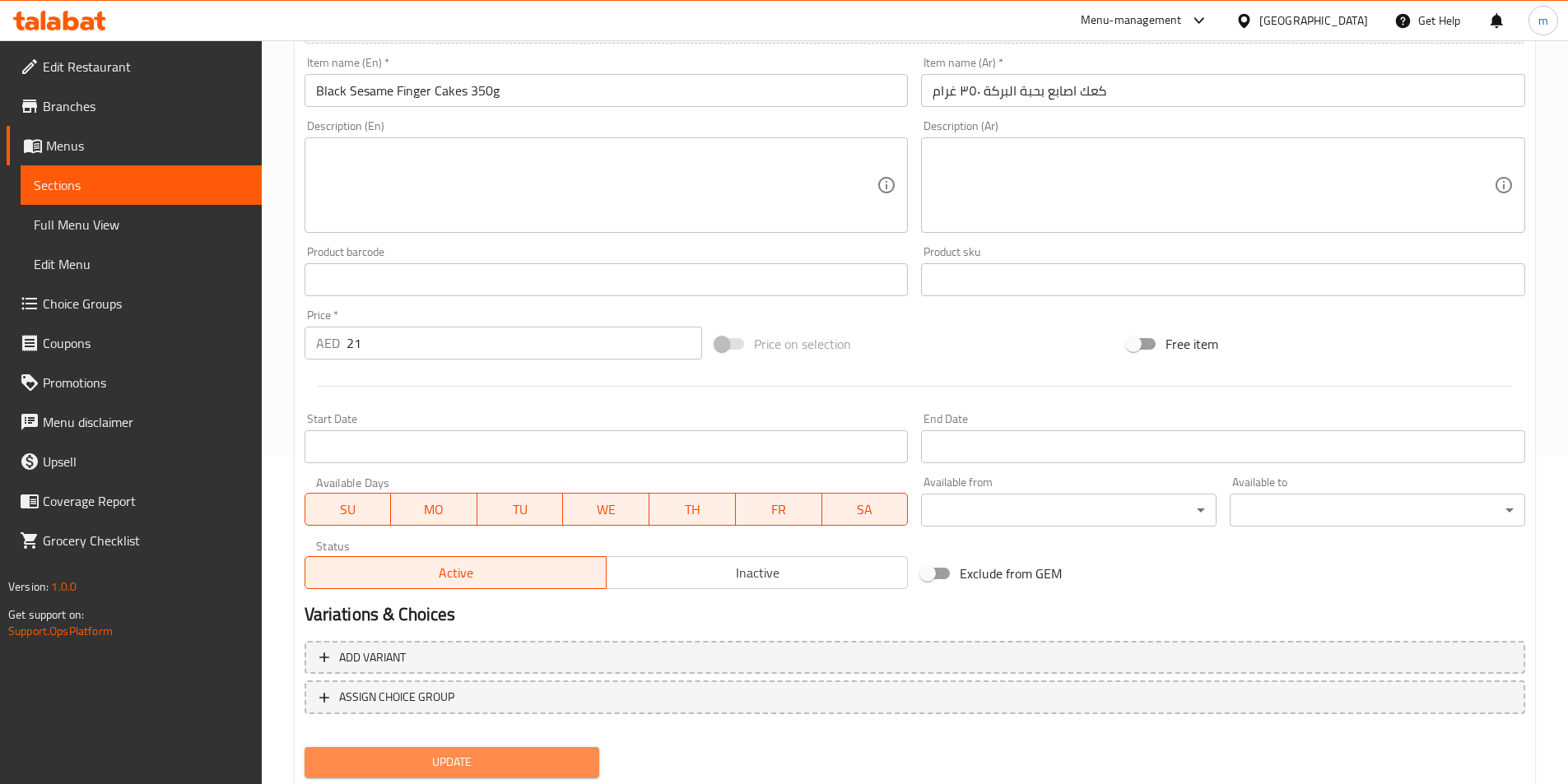
click at [449, 766] on span "Update" at bounding box center [452, 761] width 269 height 21
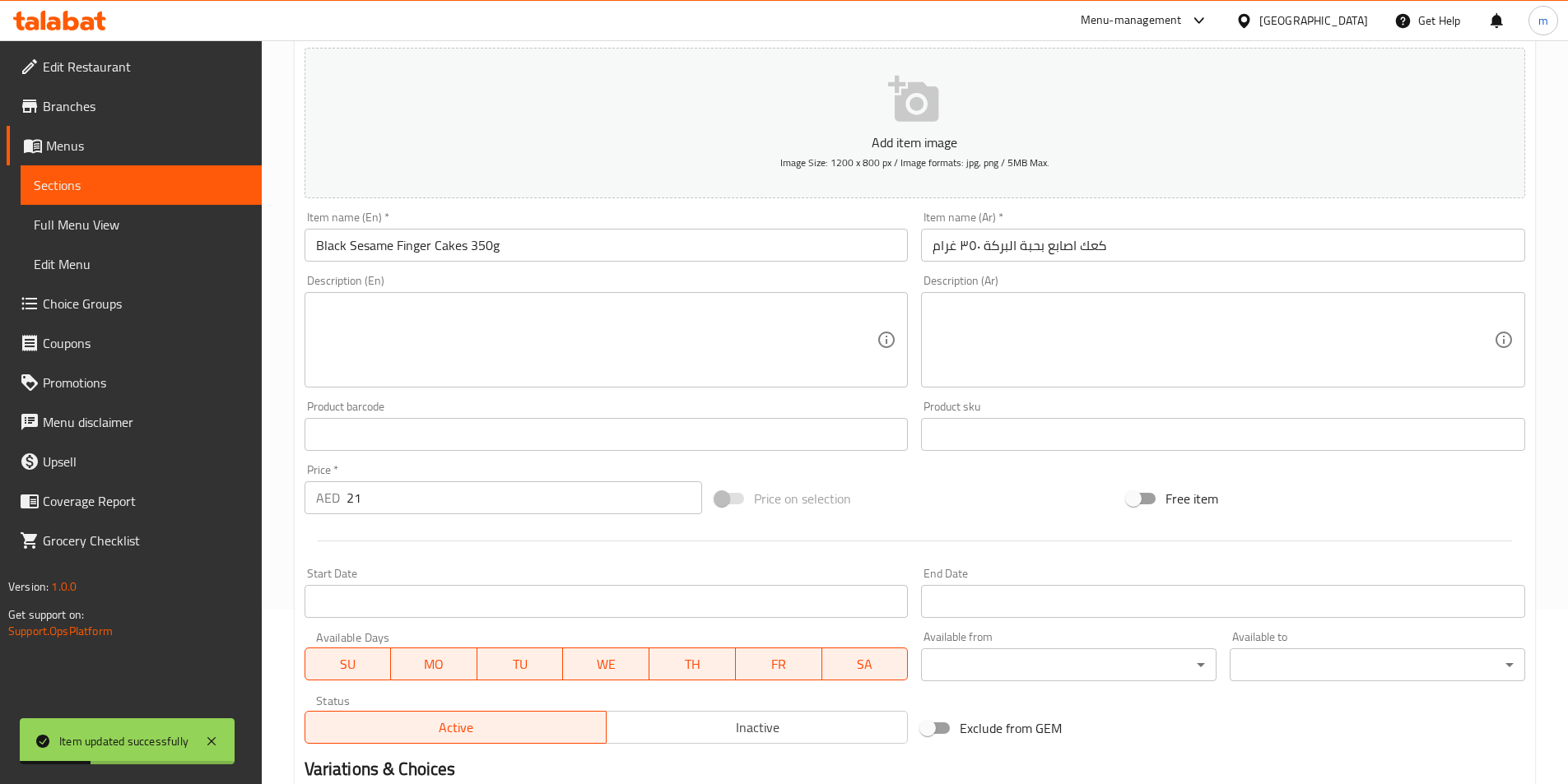
scroll to position [0, 0]
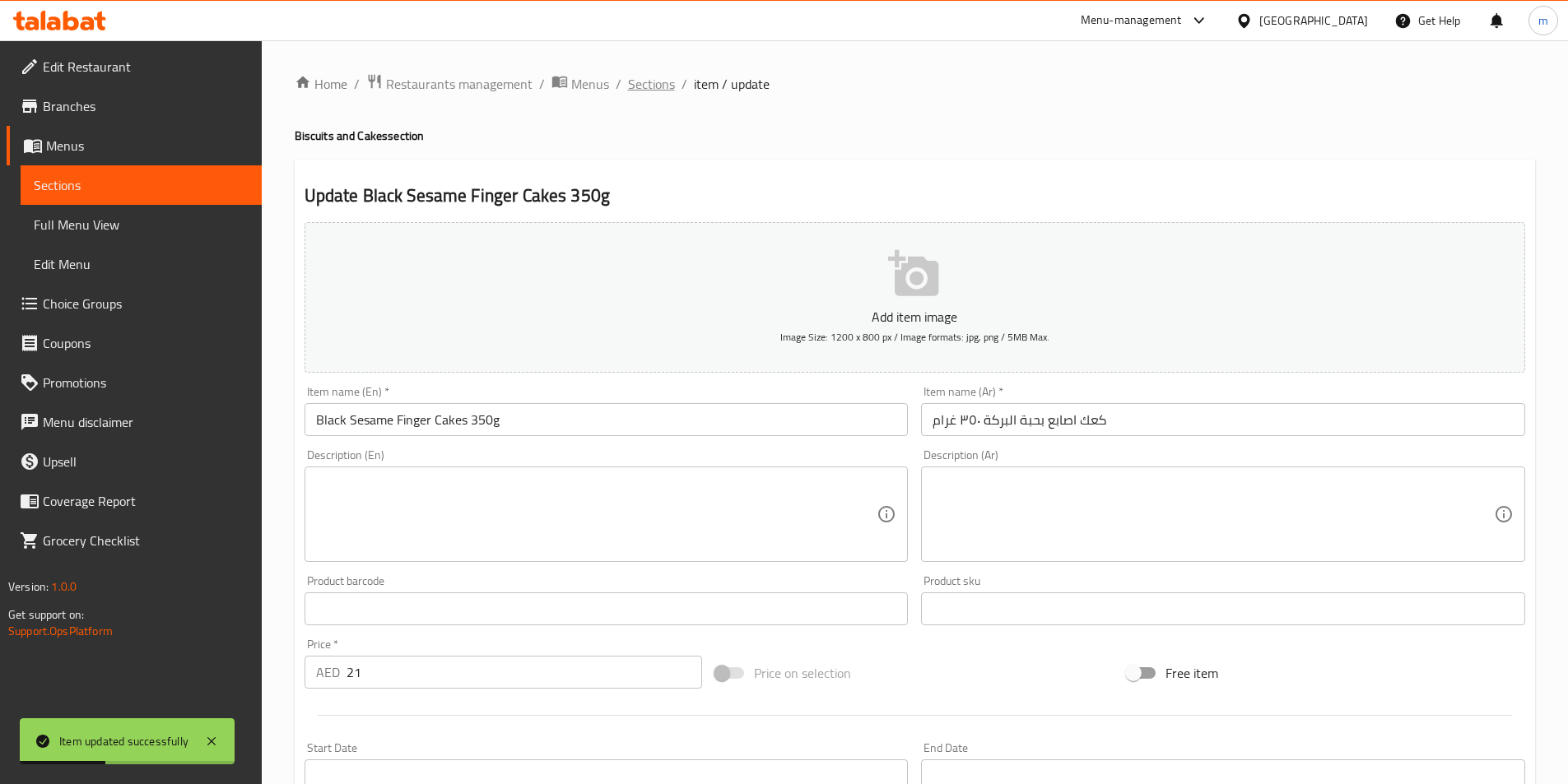
click at [665, 91] on span "Sections" at bounding box center [651, 84] width 47 height 20
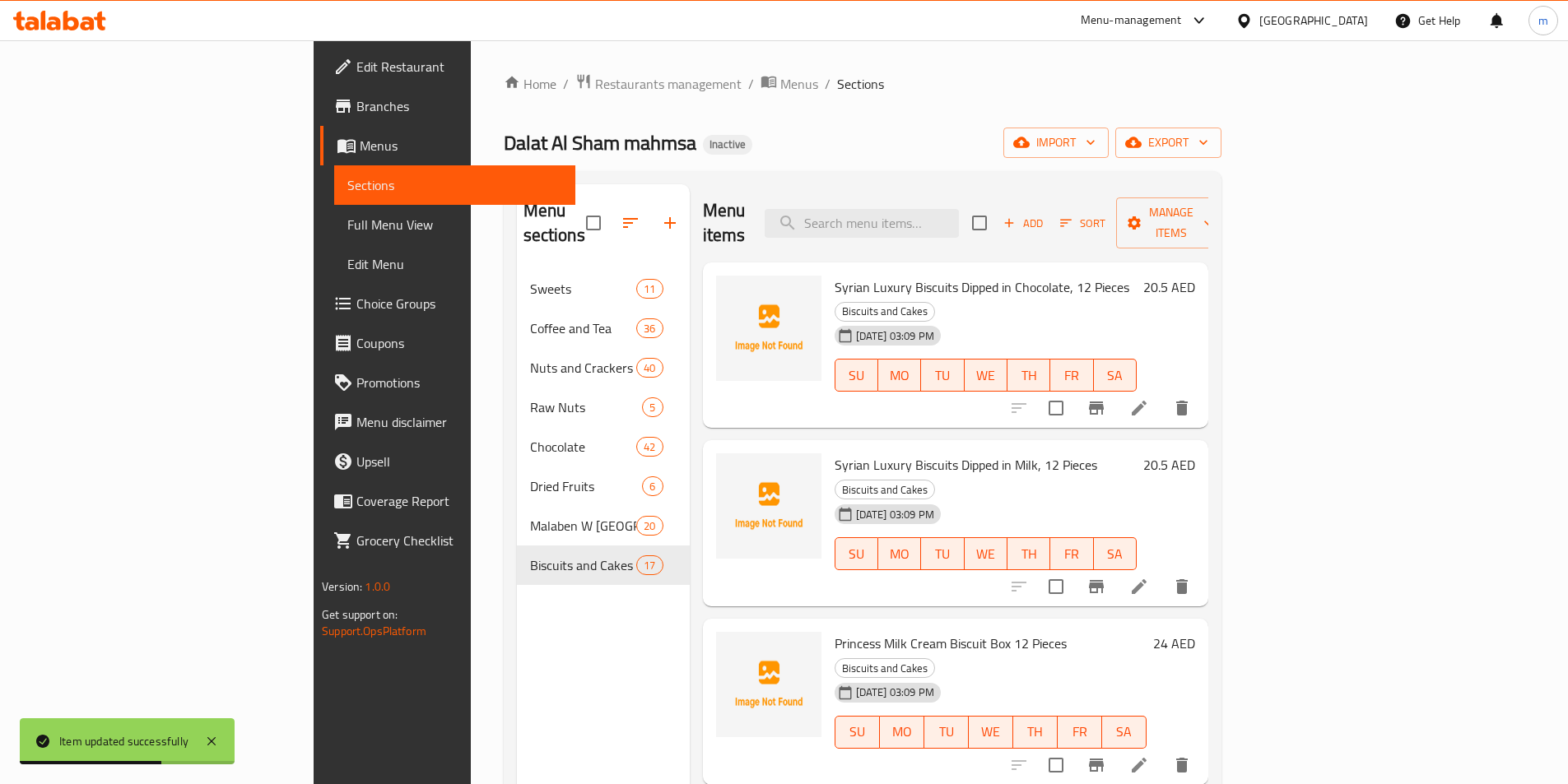
scroll to position [1392, 0]
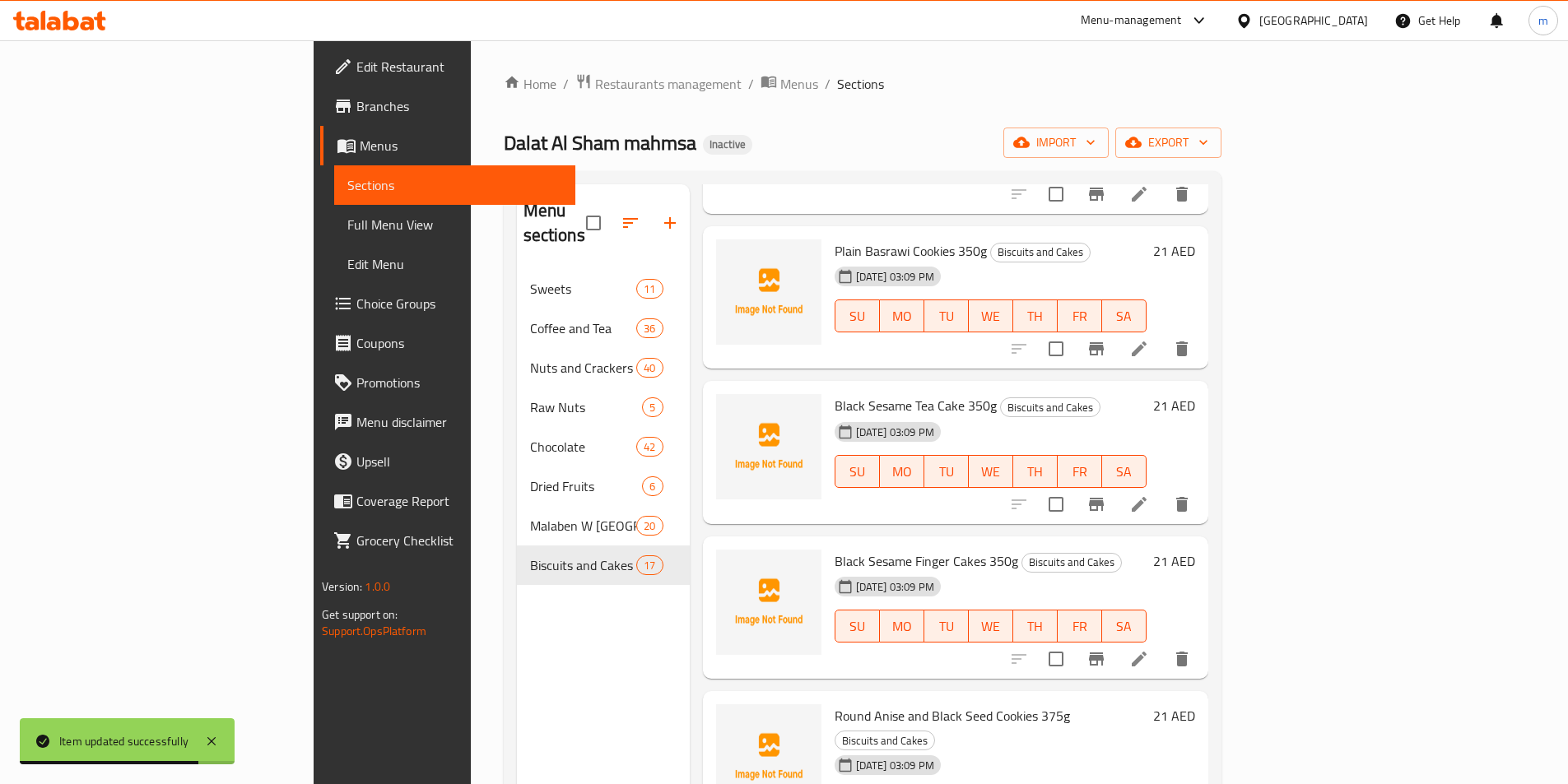
click at [835, 704] on span "Round Anise and Black Seed Cookies 375g" at bounding box center [952, 716] width 235 height 24
copy span "Anise"
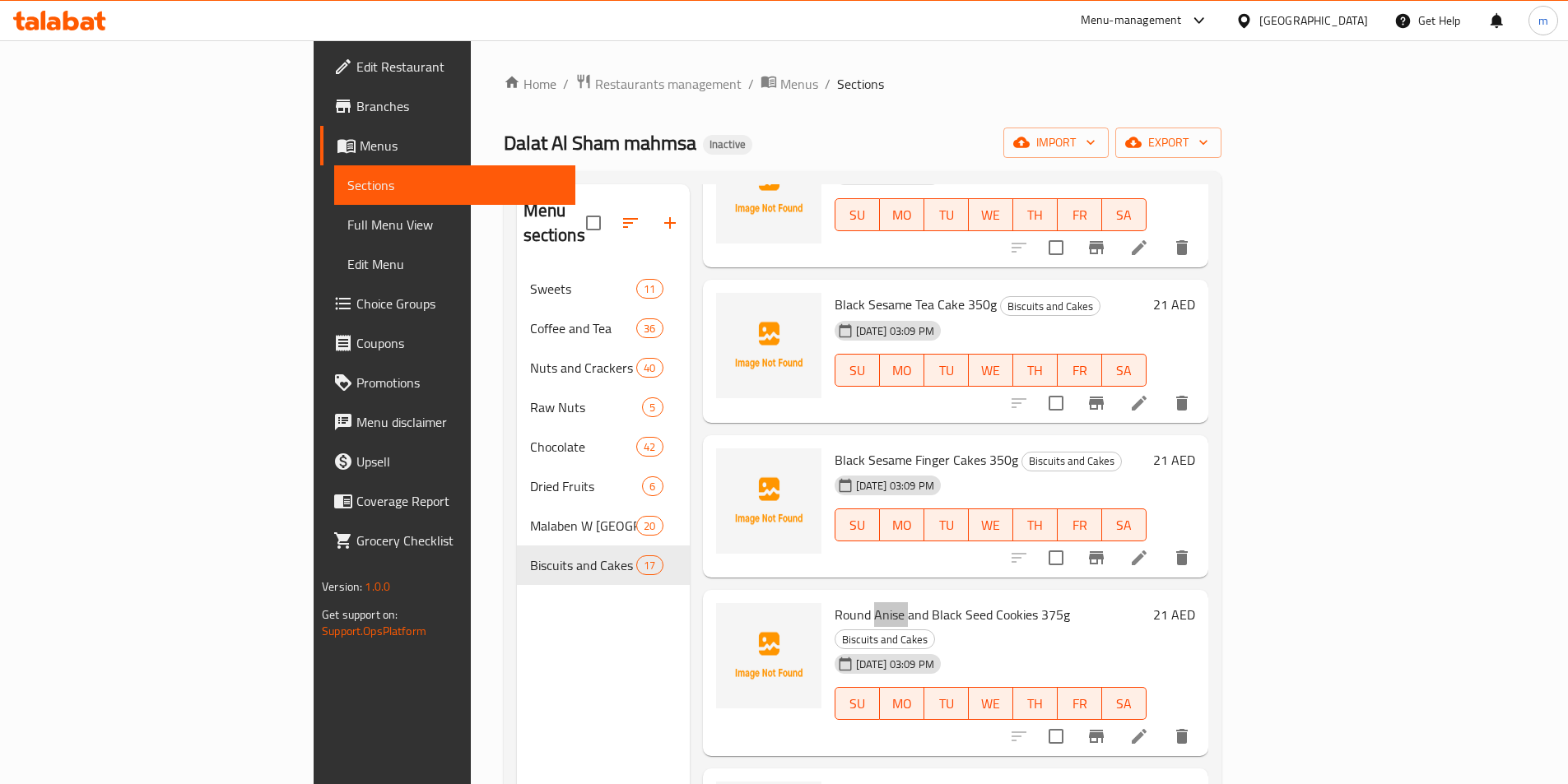
scroll to position [1640, 0]
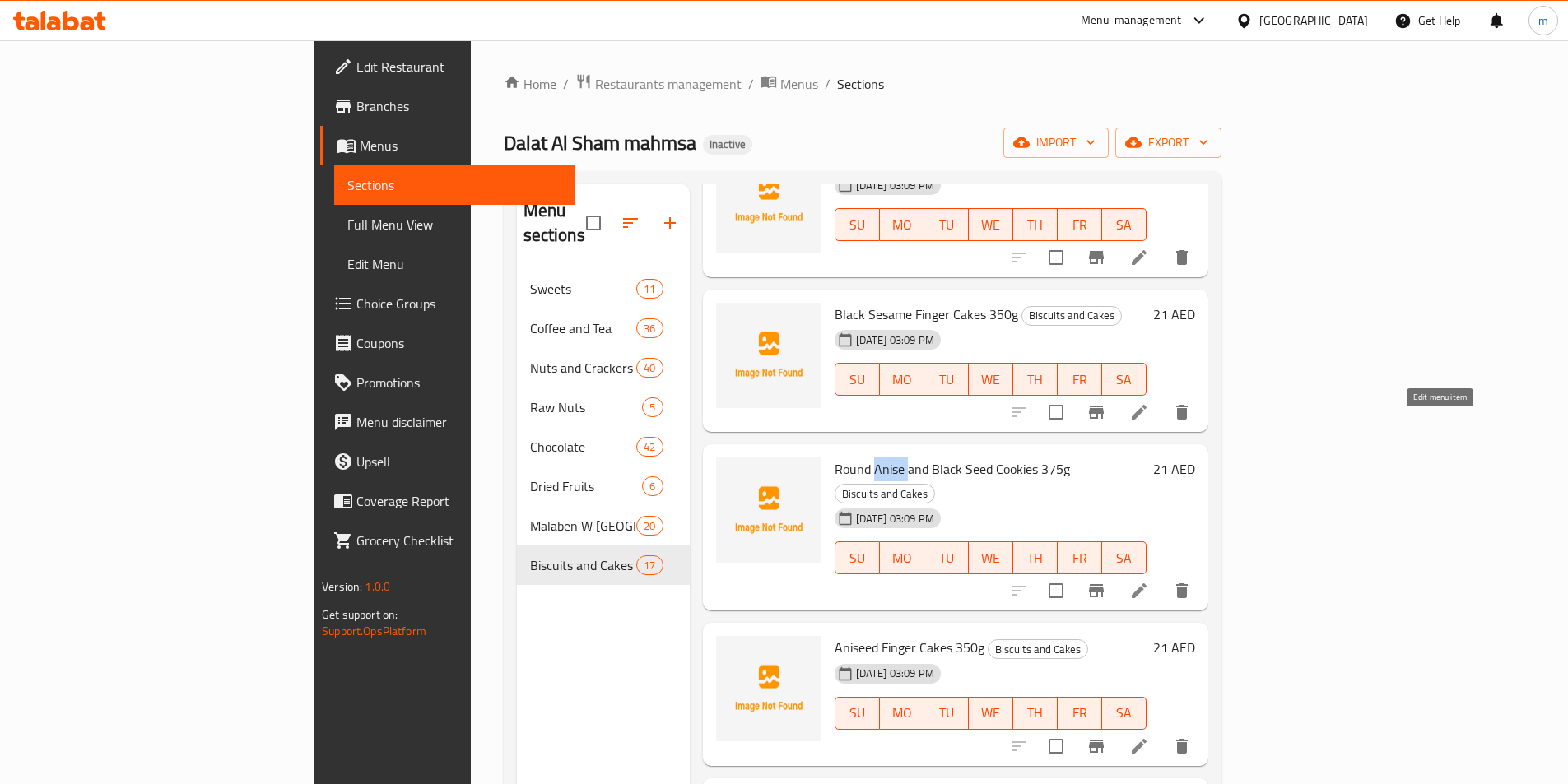
click at [1149, 581] on icon at bounding box center [1139, 590] width 20 height 20
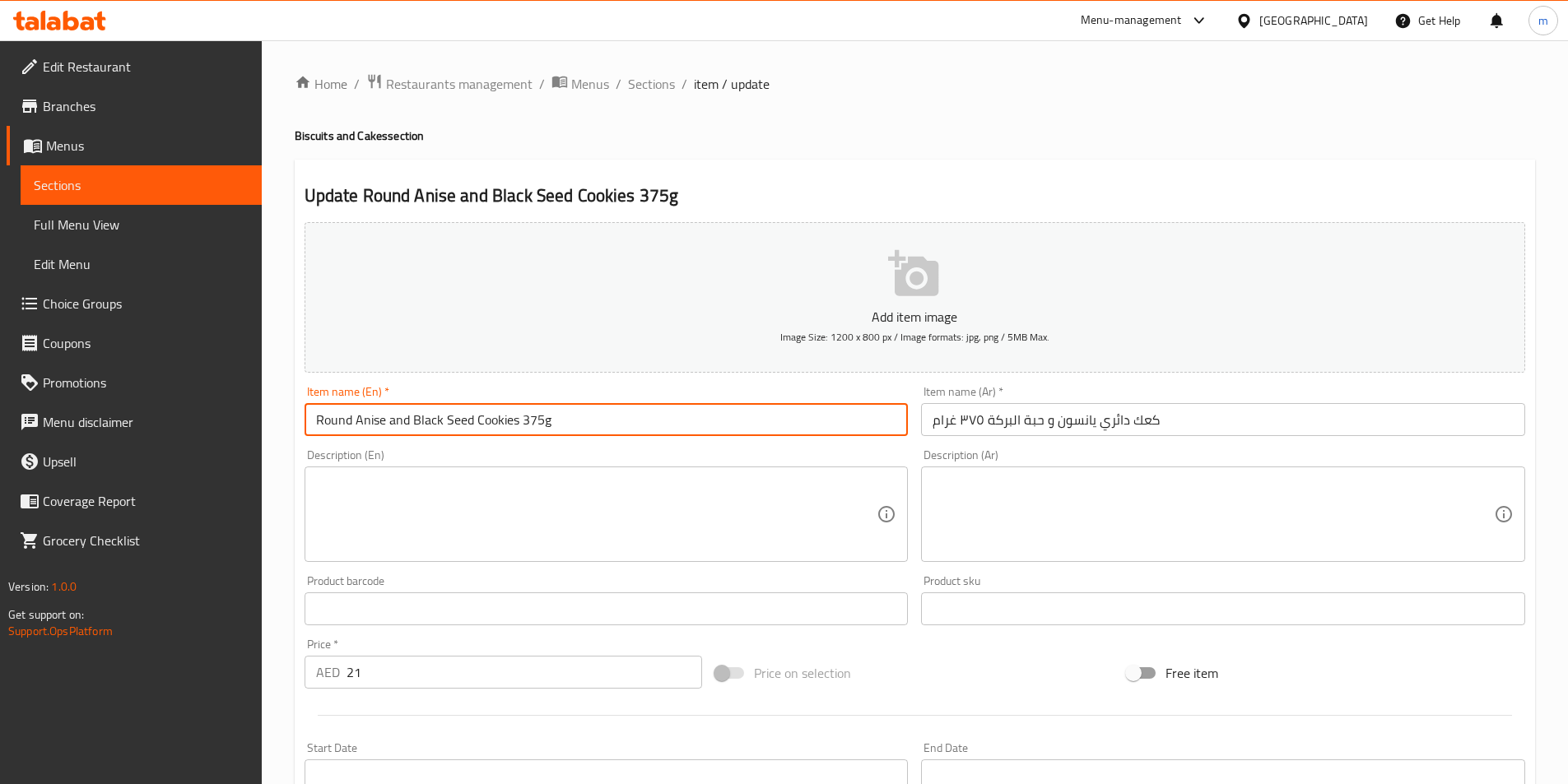
drag, startPoint x: 413, startPoint y: 423, endPoint x: 468, endPoint y: 425, distance: 55.0
click at [468, 425] on input "Round Anise and Black Seed Cookies 375g" at bounding box center [606, 419] width 604 height 33
paste input "Black Sesame"
drag, startPoint x: 438, startPoint y: 426, endPoint x: 408, endPoint y: 428, distance: 30.1
click at [408, 428] on input "Round Anise and Black Sesame Cookies 375g" at bounding box center [606, 419] width 604 height 33
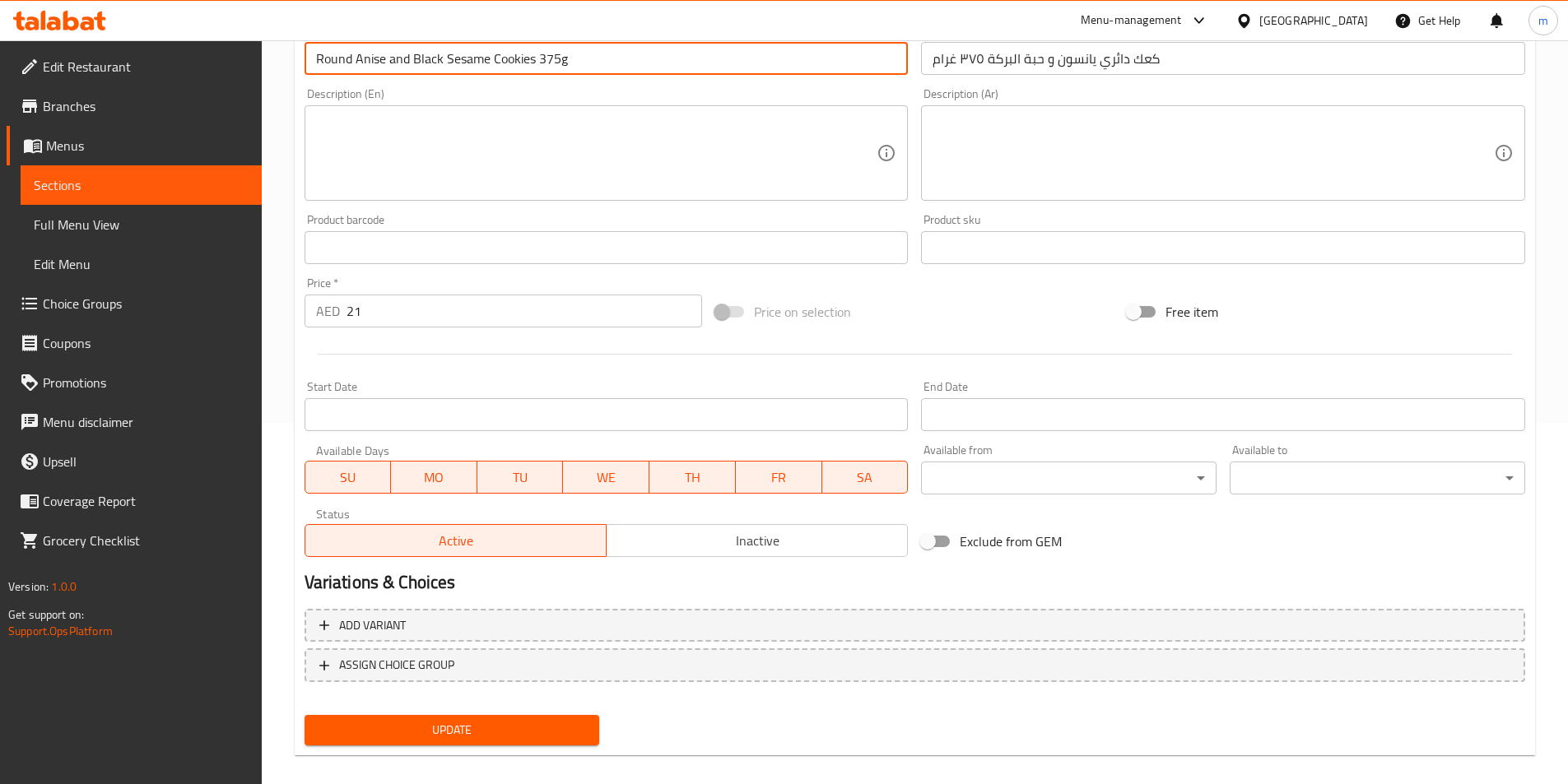
scroll to position [378, 0]
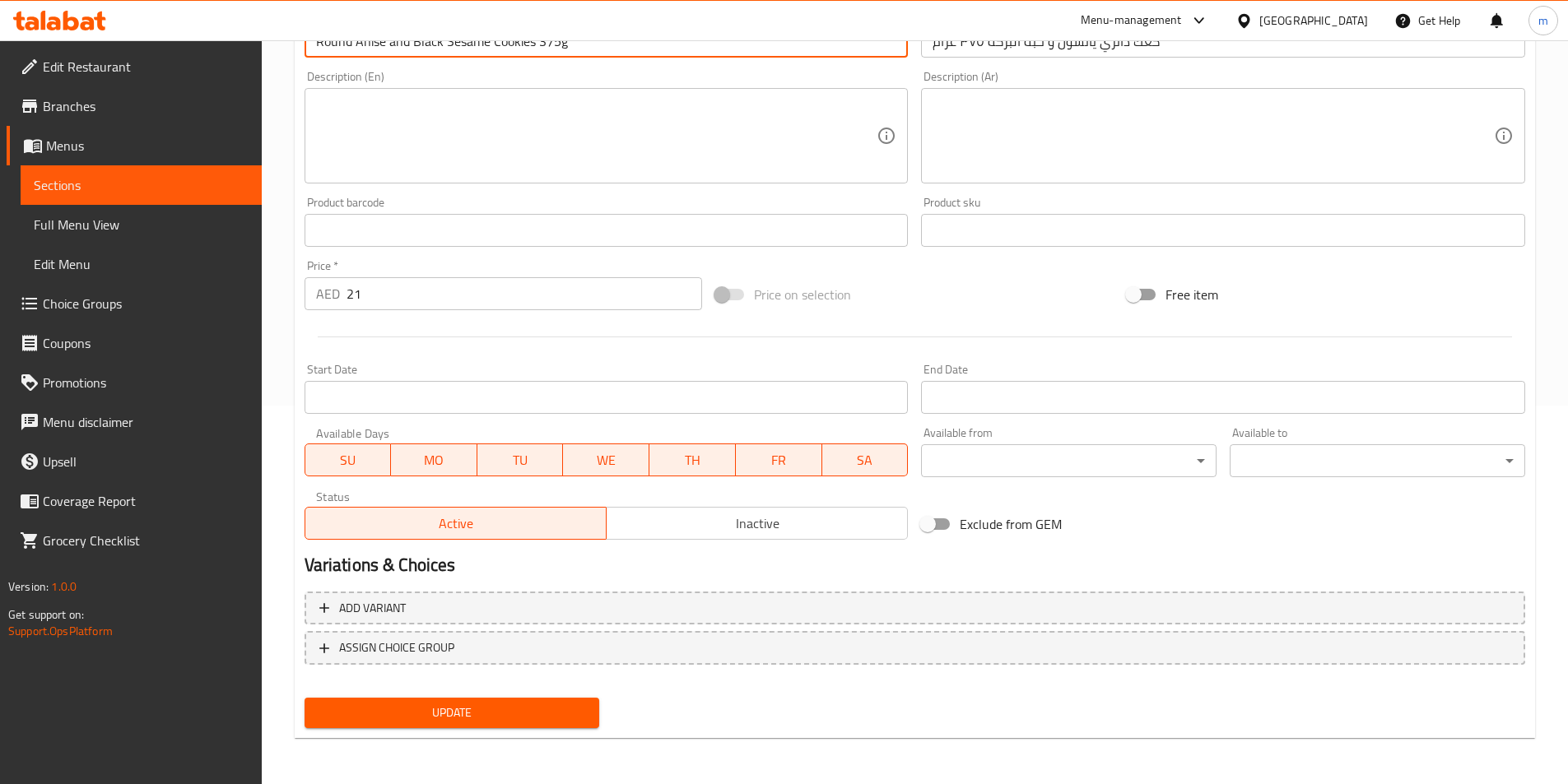
type input "Round Anise and Black Sesame Cookies 375g"
click at [515, 714] on span "Update" at bounding box center [452, 713] width 269 height 21
click at [524, 705] on span "Update" at bounding box center [452, 713] width 269 height 21
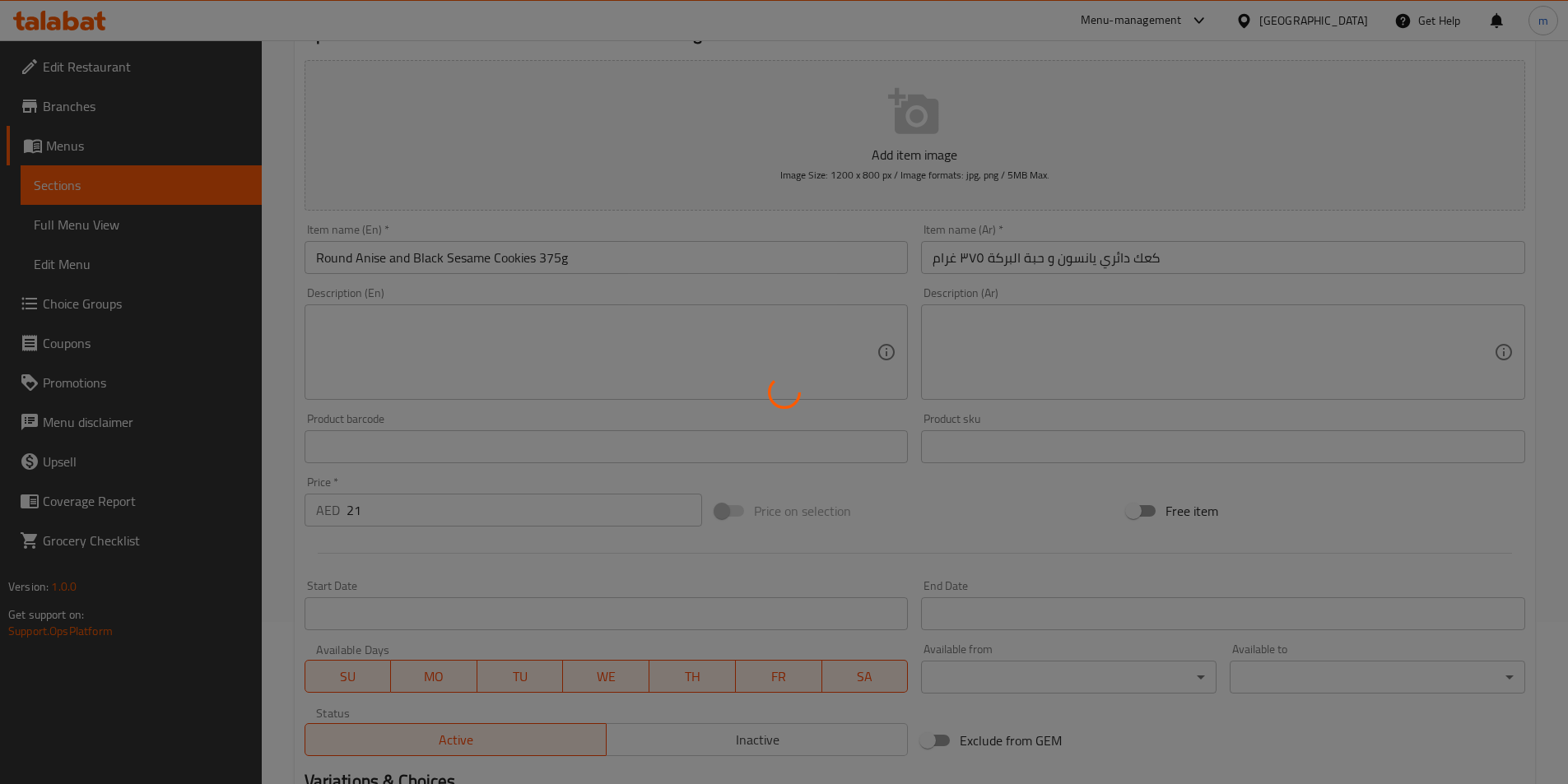
scroll to position [0, 0]
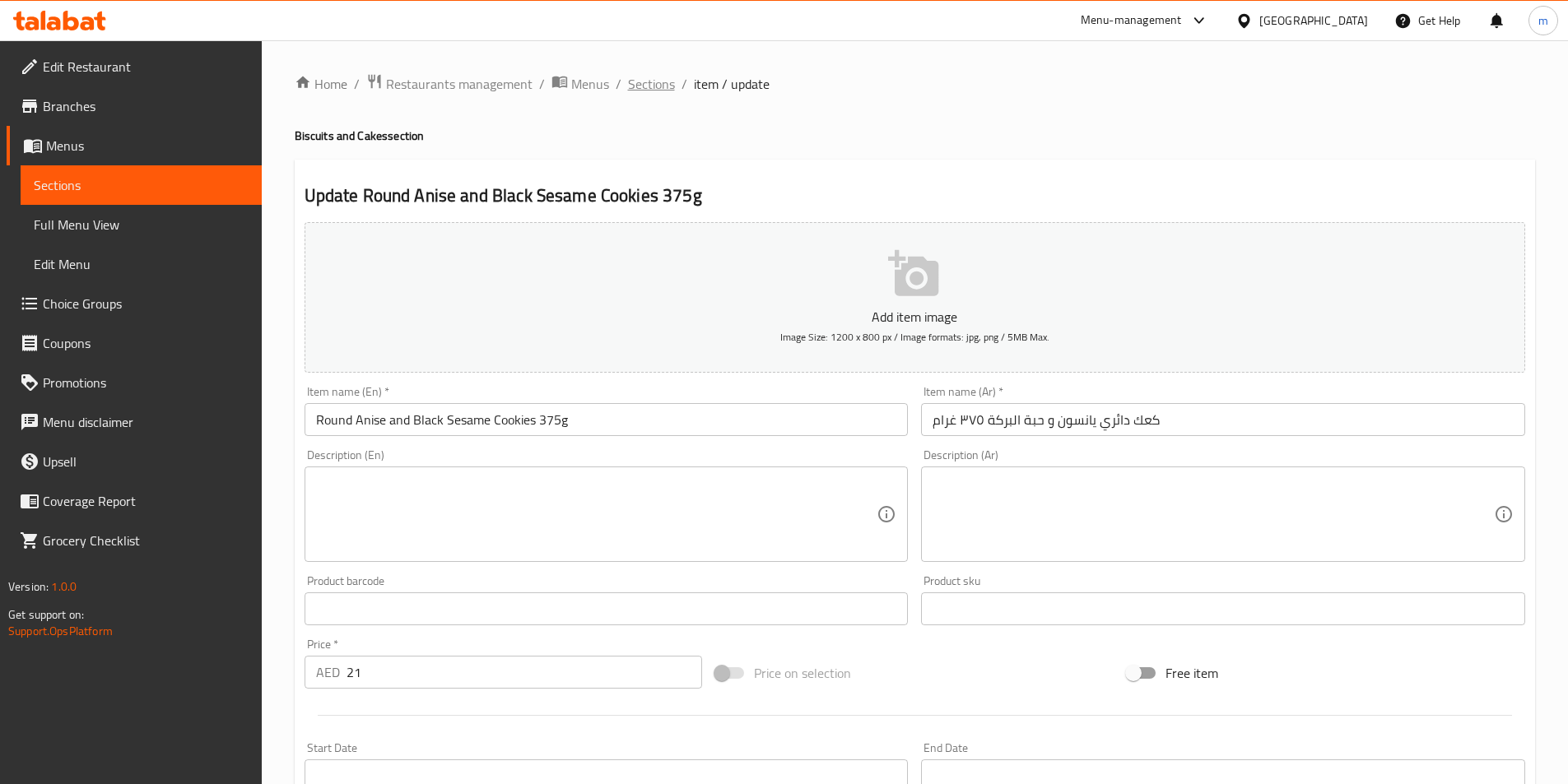
click at [672, 90] on span "Sections" at bounding box center [651, 84] width 47 height 20
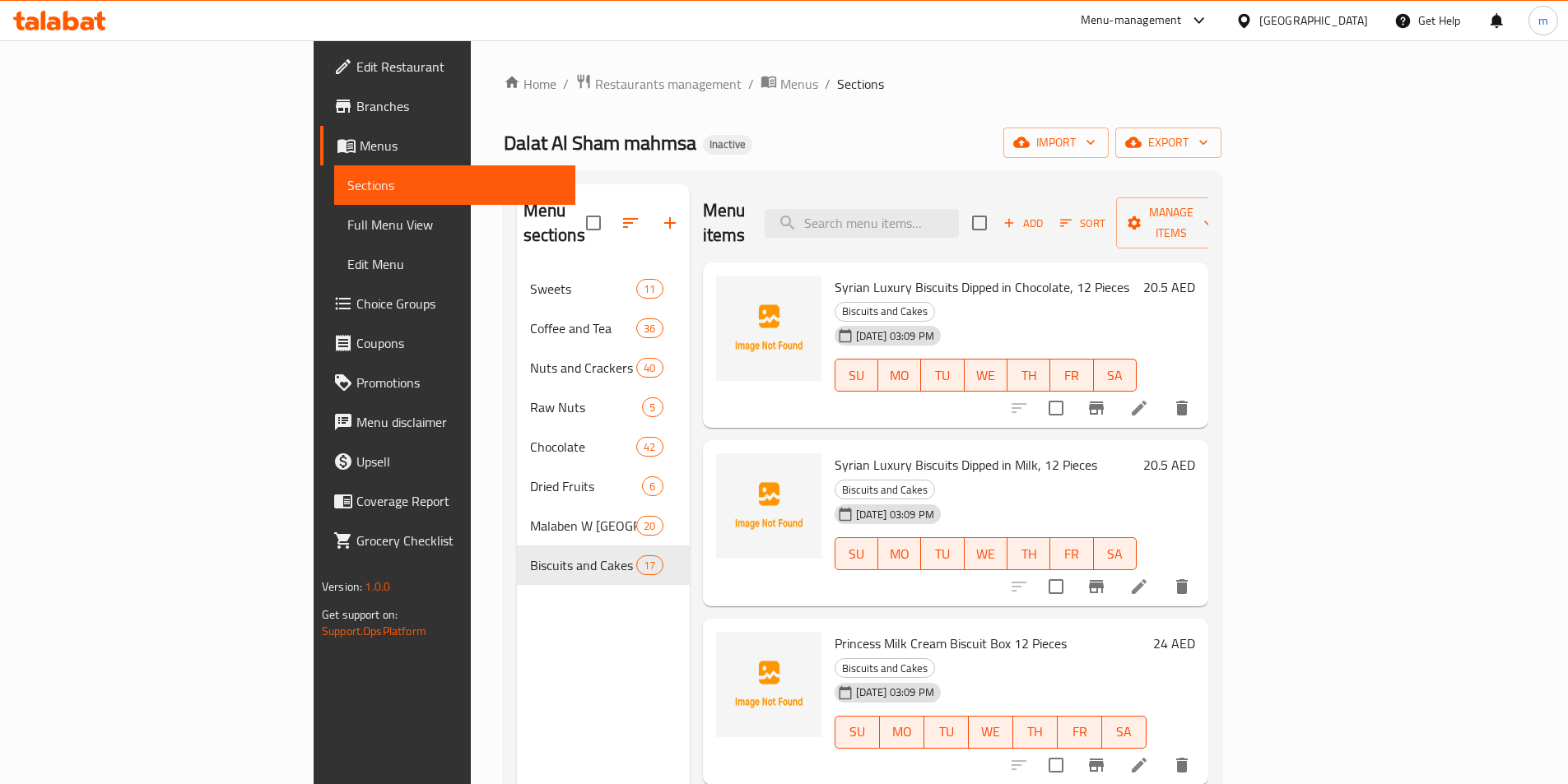
click at [1025, 100] on div "Home / Restaurants management / Menus / Sections Dalat Al Sham mahmsa Inactive …" at bounding box center [862, 527] width 718 height 908
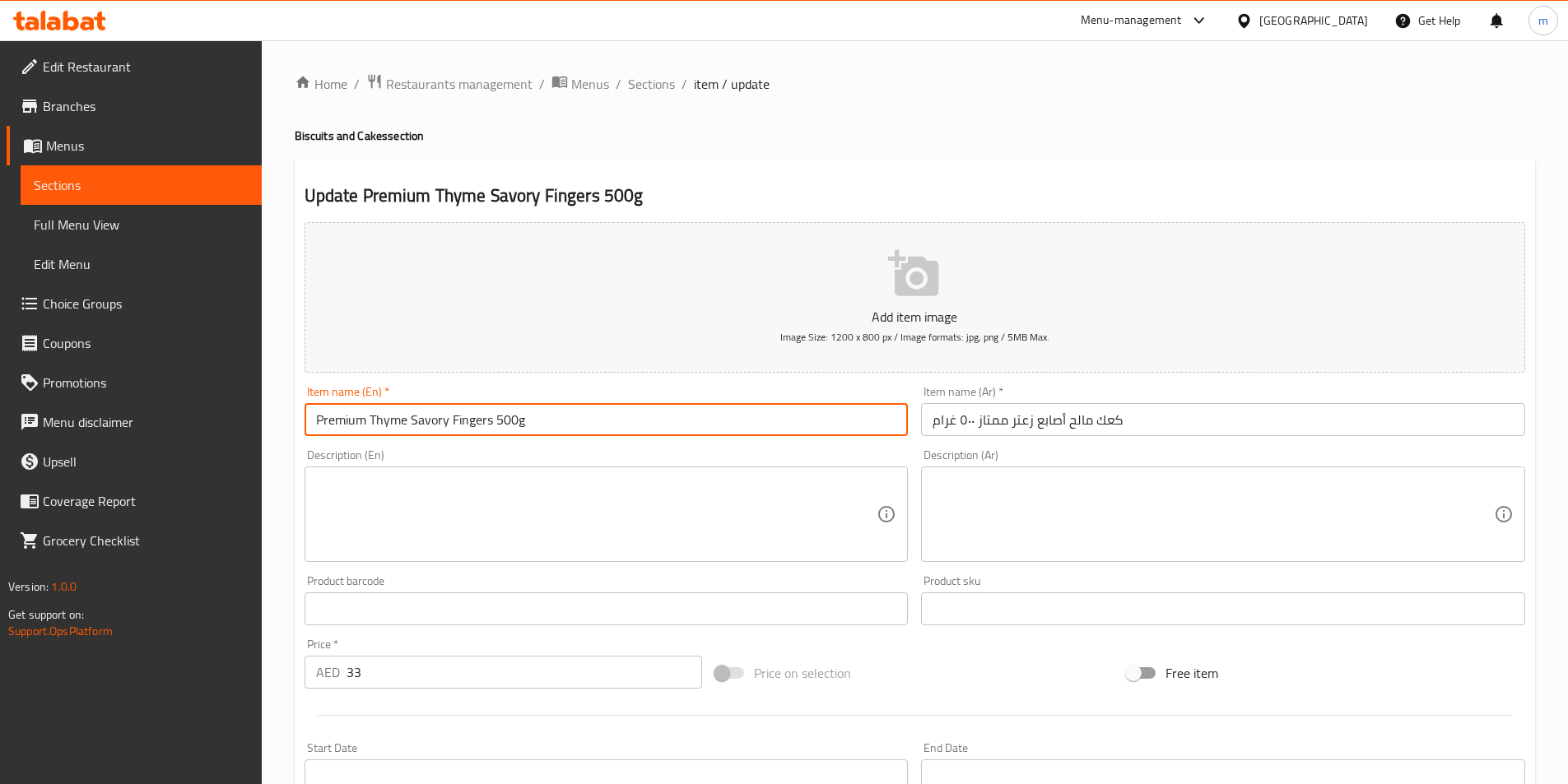
click at [441, 419] on input "Premium Thyme Savory Fingers 500g" at bounding box center [606, 419] width 604 height 33
click at [431, 421] on input "Premium Thyme salted Fingers 500g" at bounding box center [606, 419] width 604 height 33
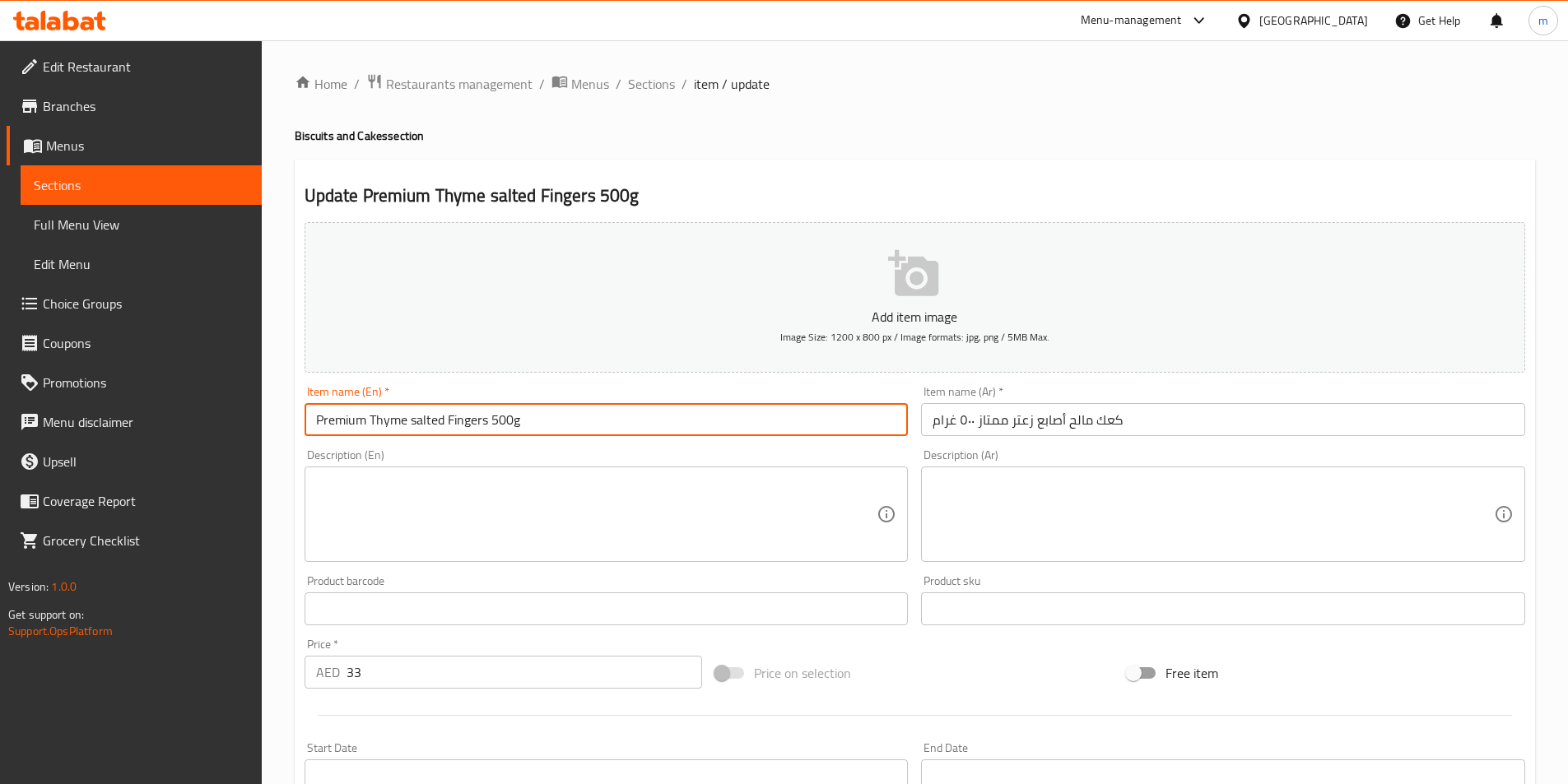
click at [509, 418] on input "Premium Thyme salted Fingers 500g" at bounding box center [606, 419] width 604 height 33
click at [452, 427] on input "Premium Thyme Salted Fingers 500g" at bounding box center [606, 419] width 604 height 33
click at [449, 426] on input "Premium Thyme Salted Fingers 500g" at bounding box center [606, 419] width 604 height 33
click at [445, 424] on input "Premium Thyme Salted cake Fingers 500g" at bounding box center [606, 419] width 604 height 33
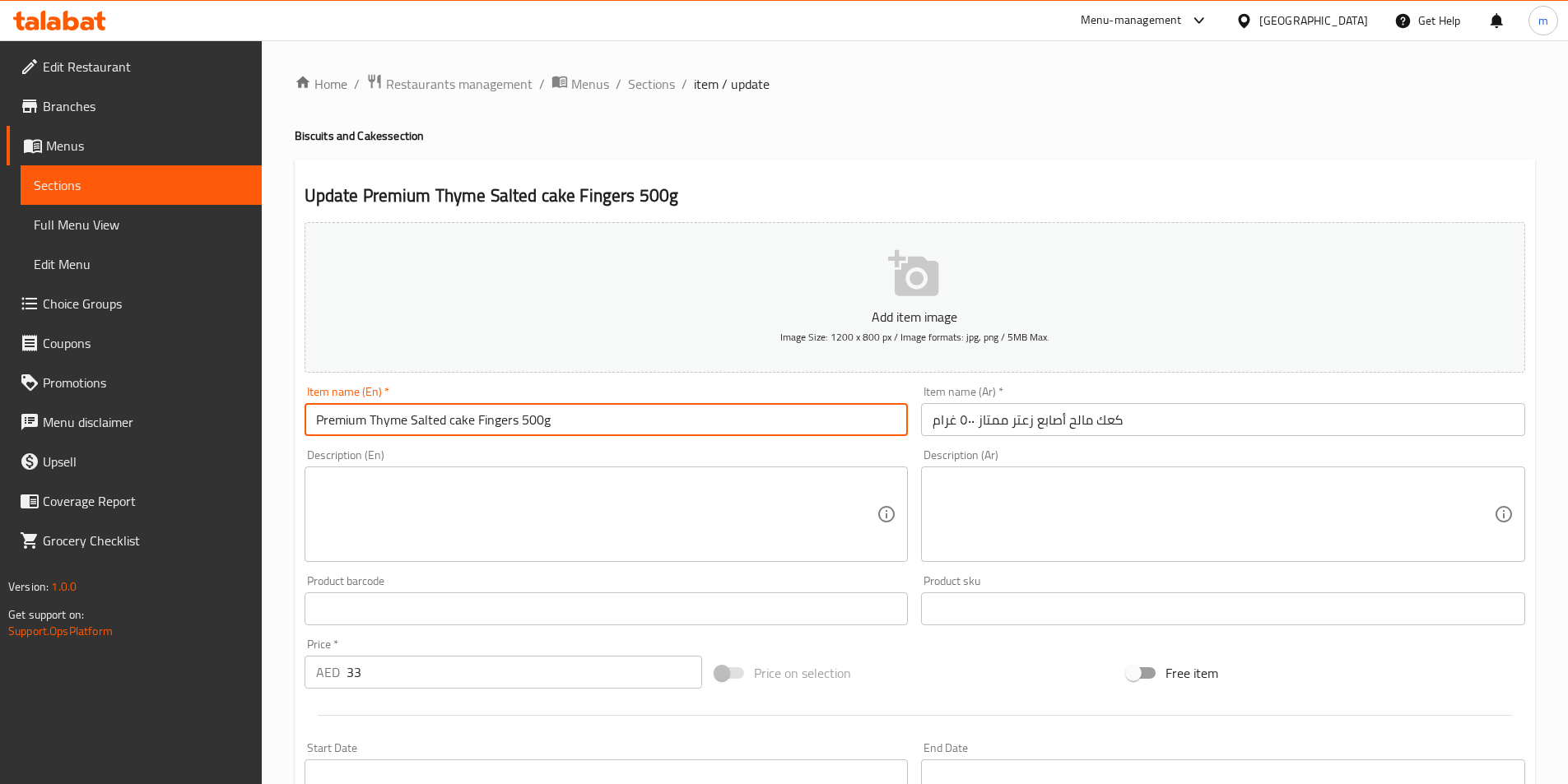
click at [445, 424] on input "Premium Thyme Salted cake Fingers 500g" at bounding box center [606, 419] width 604 height 33
type input "Premium Thyme Salted Cake Fingers 500g"
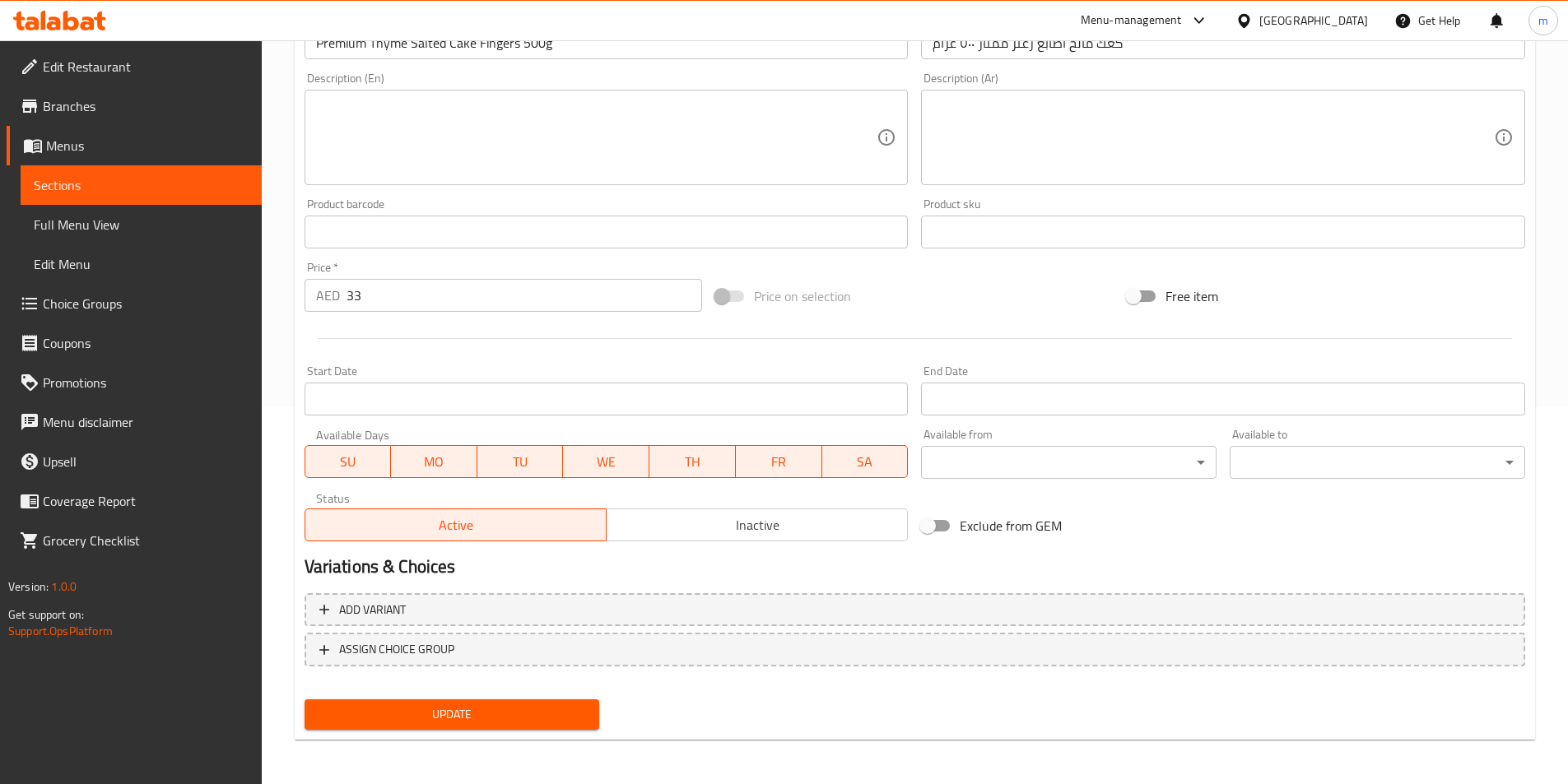
scroll to position [378, 0]
click at [518, 720] on span "Update" at bounding box center [452, 713] width 269 height 21
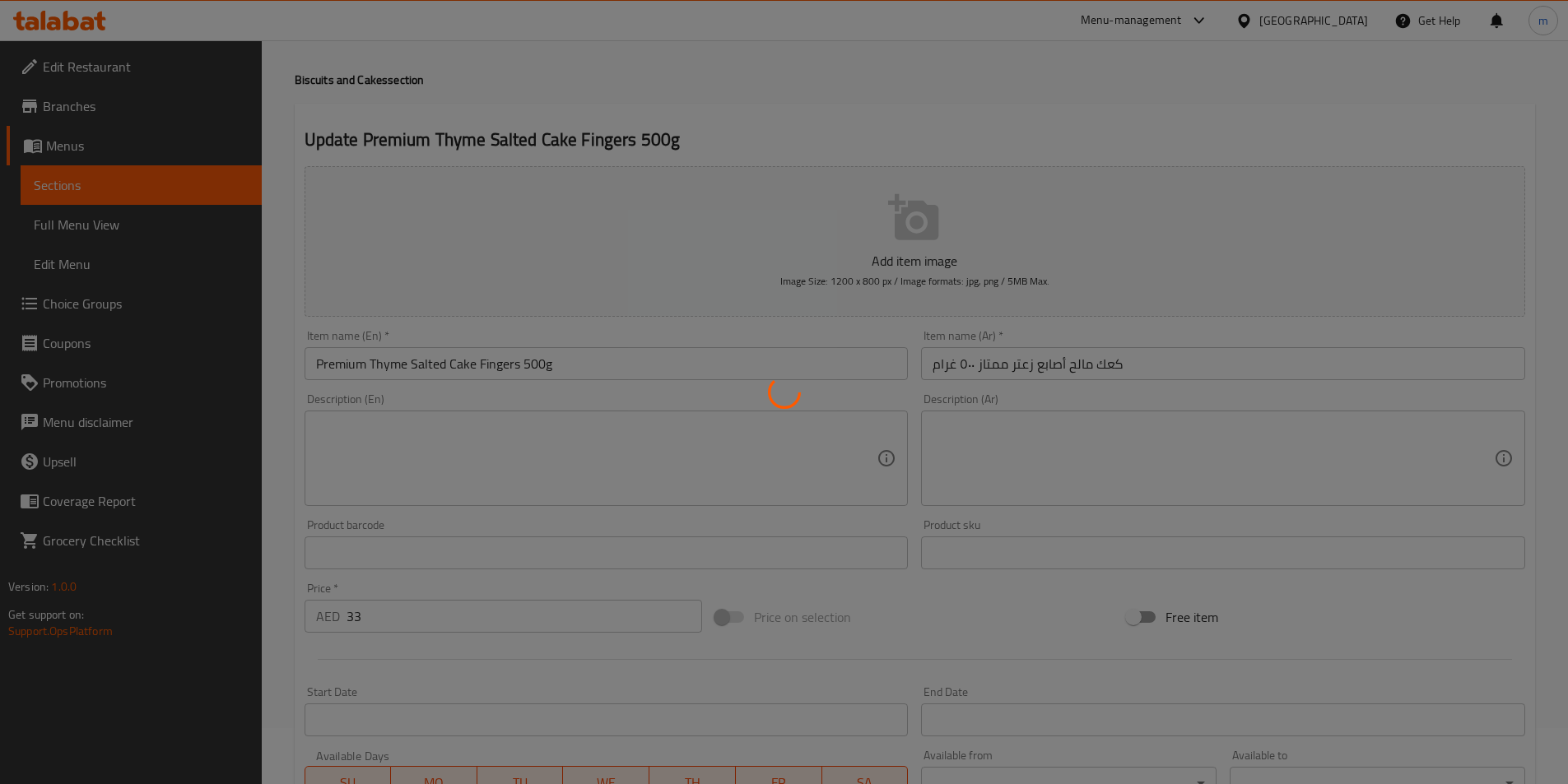
scroll to position [0, 0]
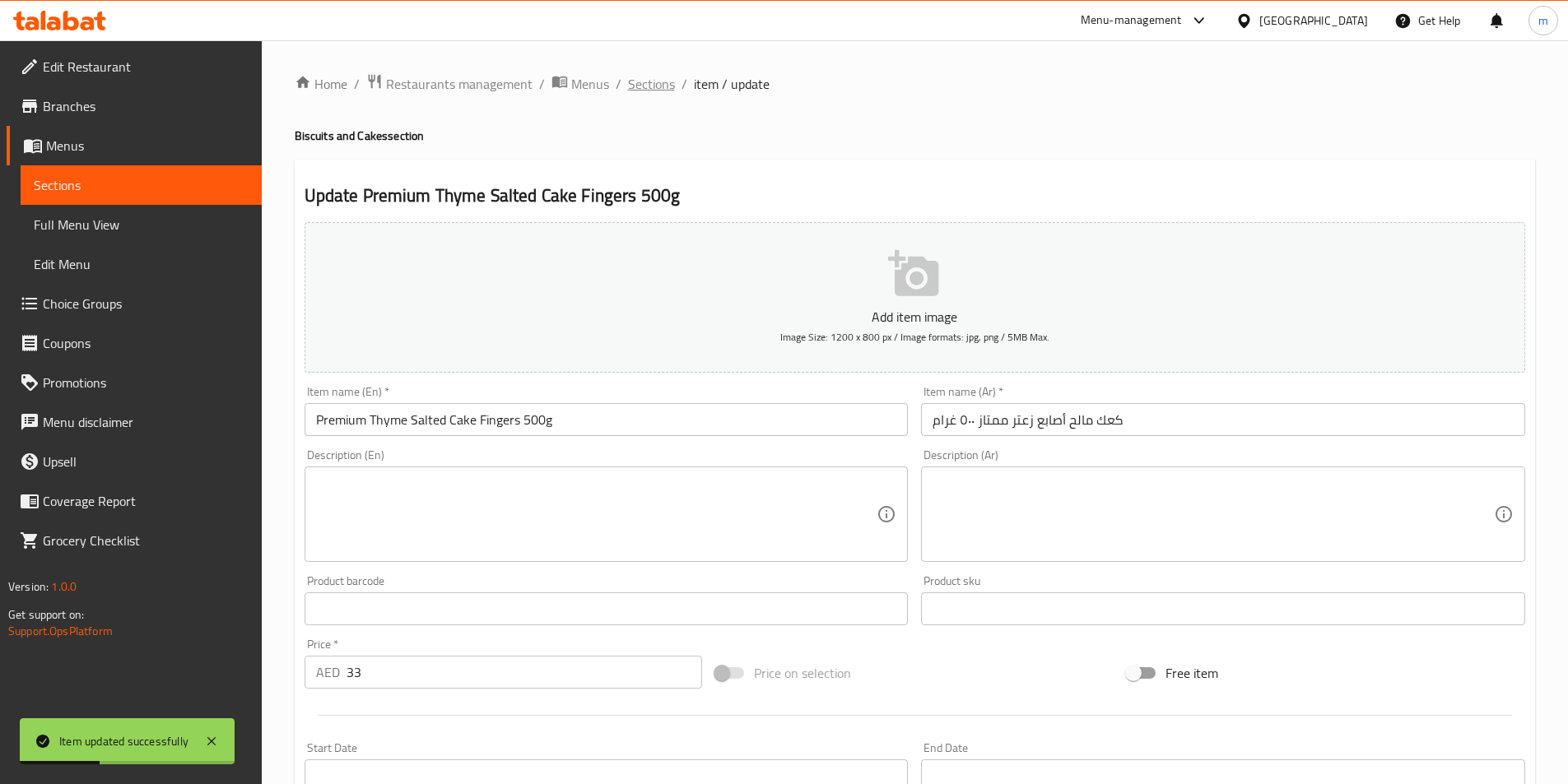
click at [658, 84] on span "Sections" at bounding box center [651, 84] width 47 height 20
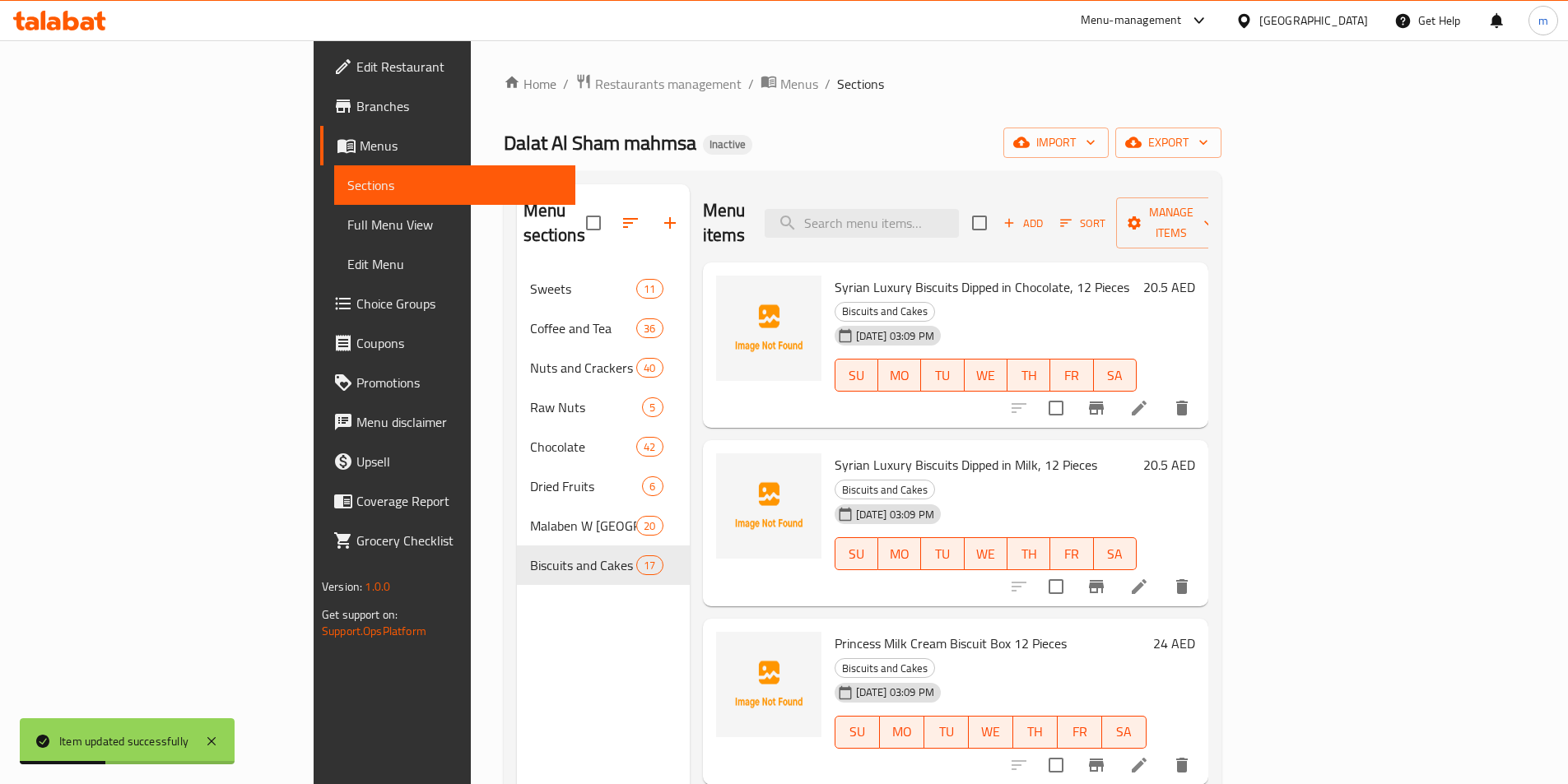
click at [855, 85] on ol "Home / Restaurants management / Menus / Sections" at bounding box center [862, 84] width 718 height 22
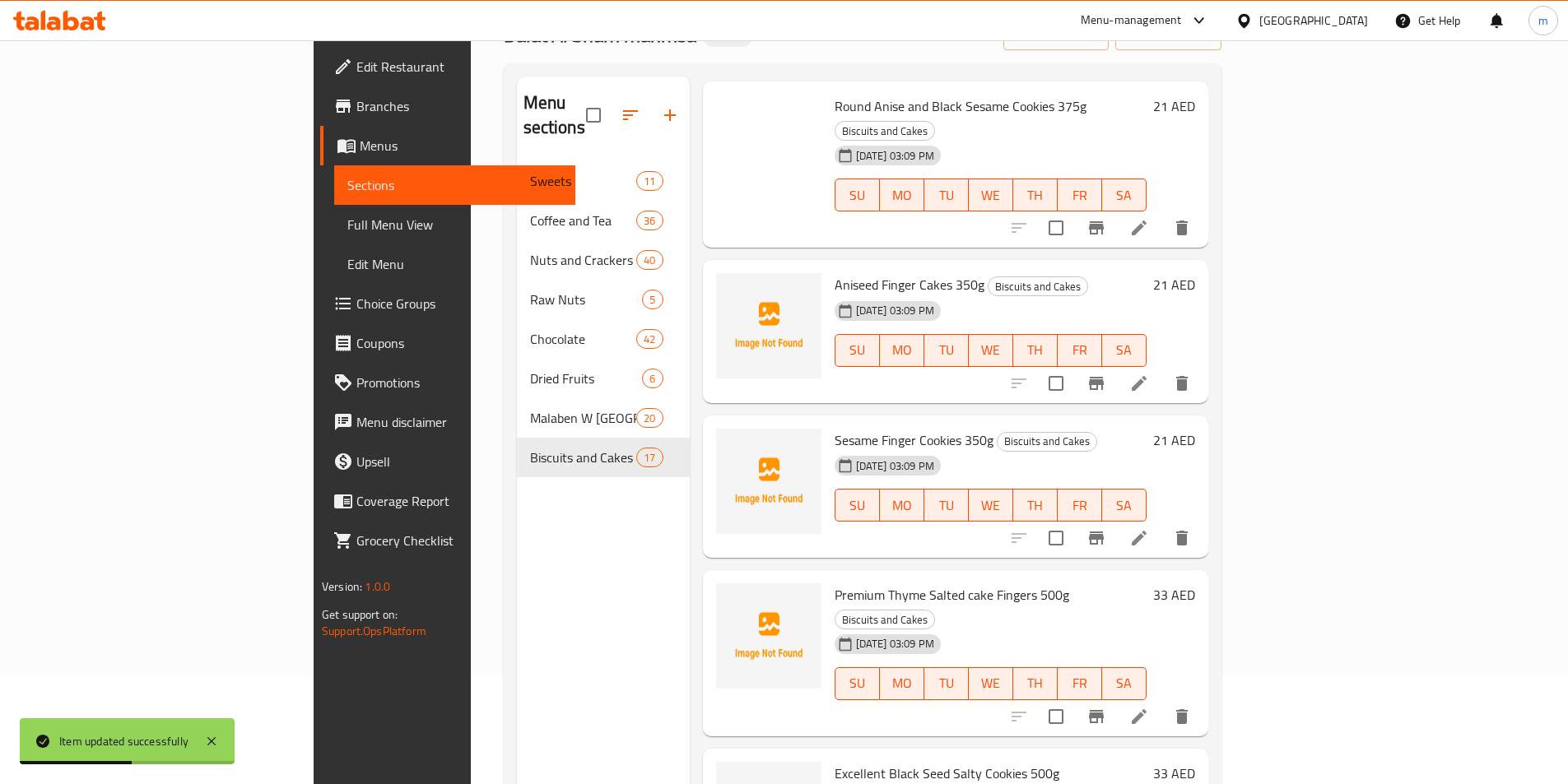
scroll to position [230, 0]
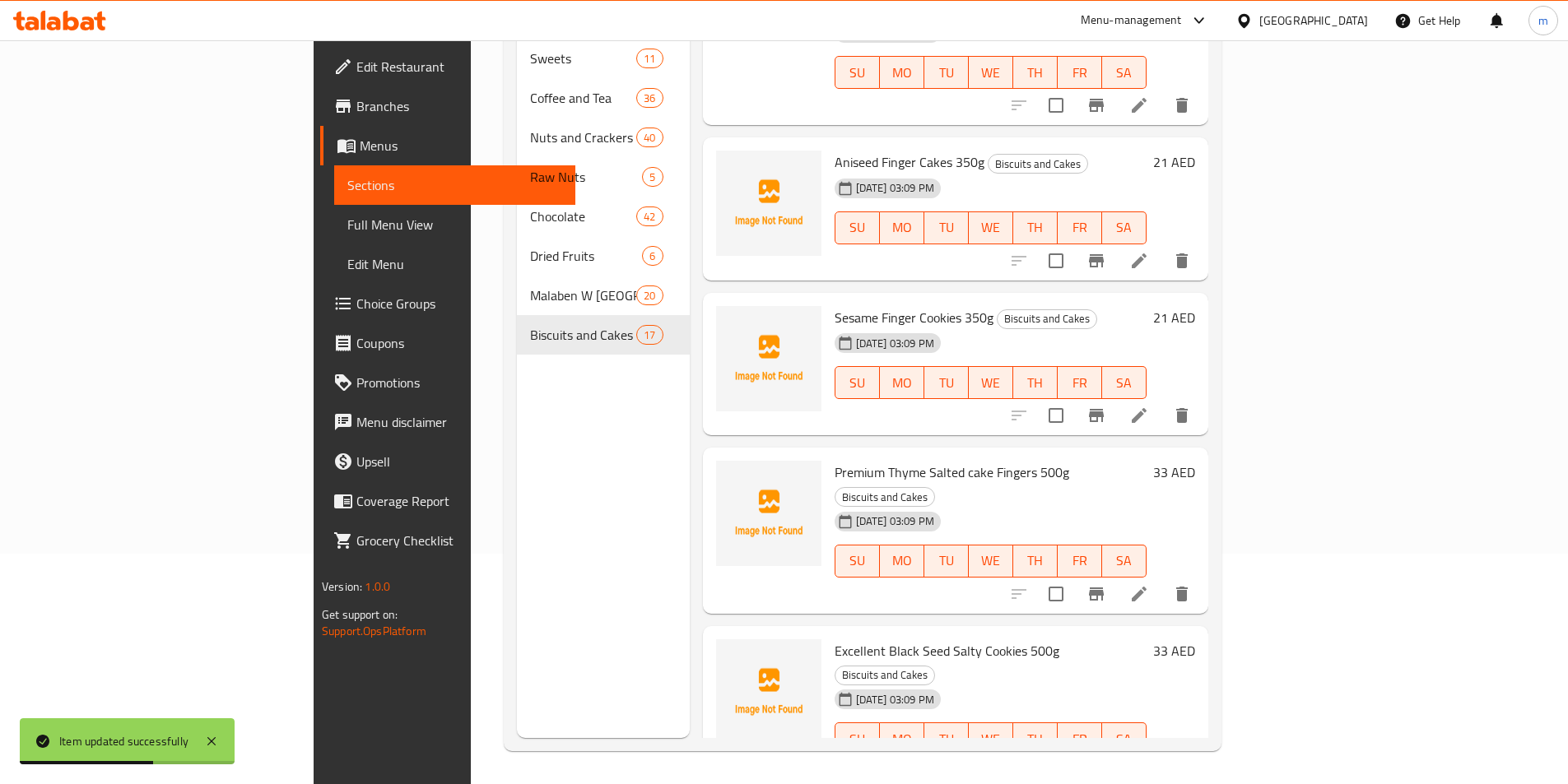
click at [1163, 757] on li at bounding box center [1138, 771] width 46 height 30
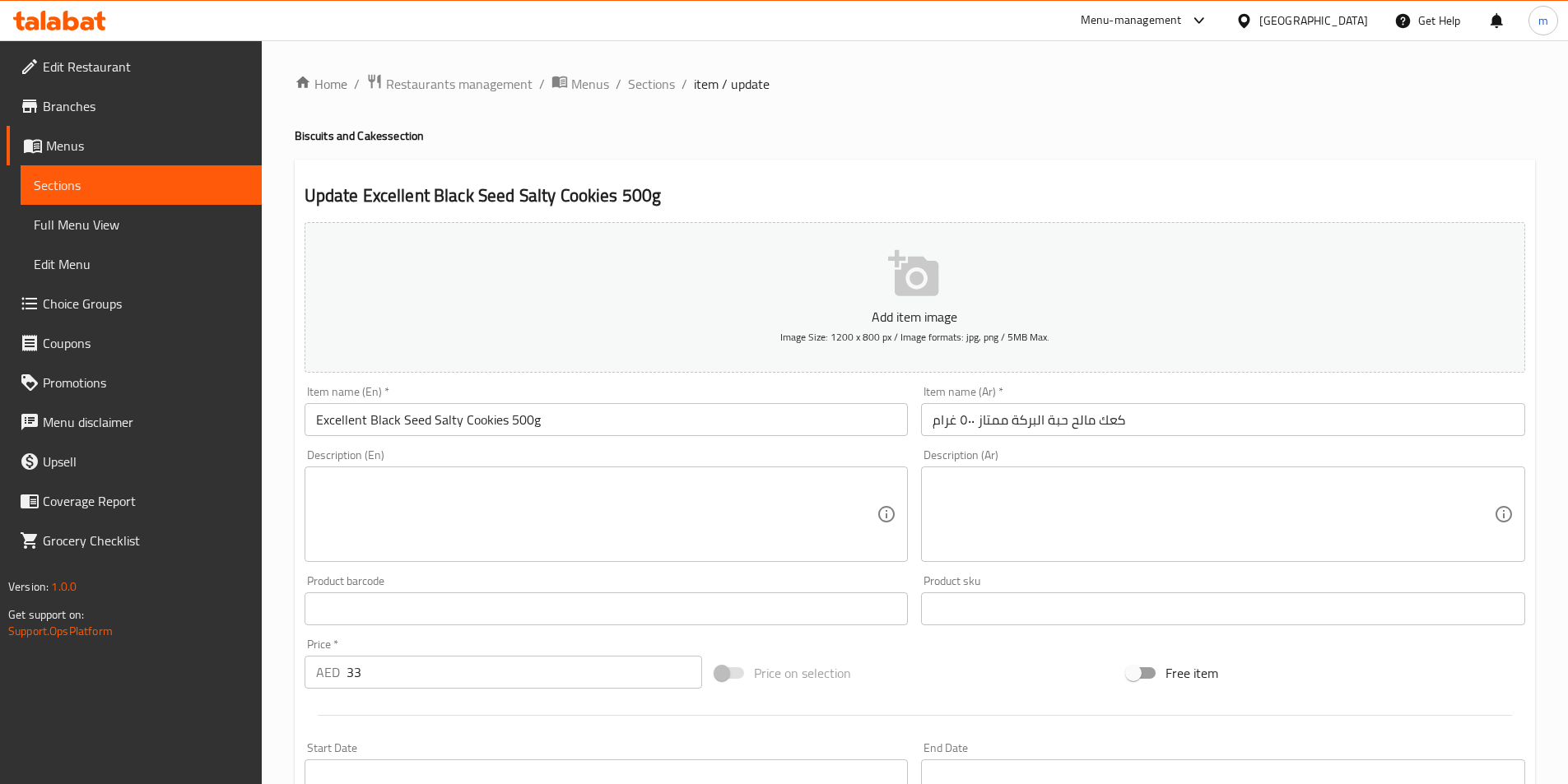
click at [424, 428] on input "Excellent Black Seed Salty Cookies 500g" at bounding box center [606, 419] width 604 height 33
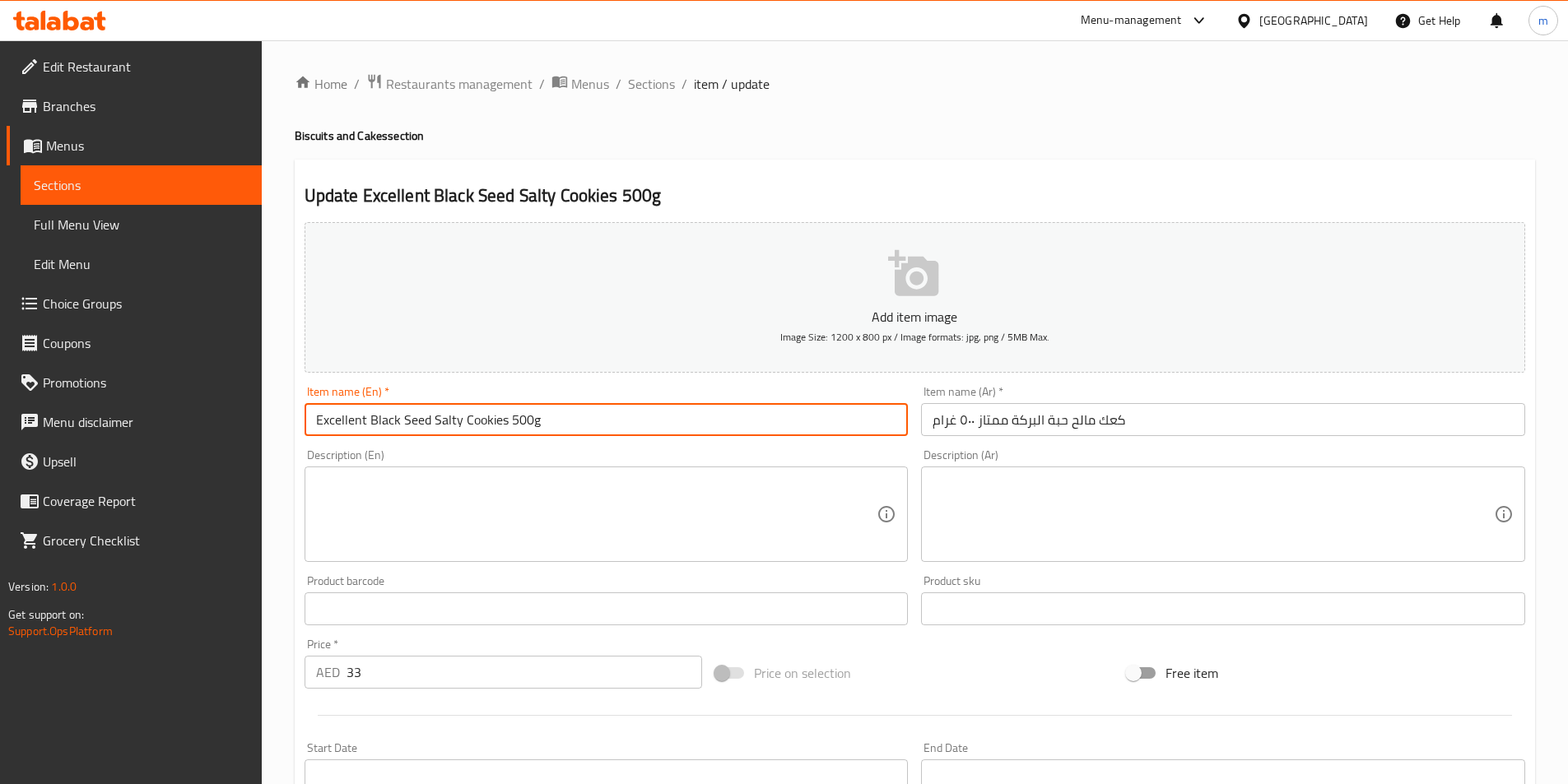
click at [424, 428] on input "Excellent Black Seed Salty Cookies 500g" at bounding box center [606, 419] width 604 height 33
drag, startPoint x: 371, startPoint y: 424, endPoint x: 426, endPoint y: 425, distance: 55.0
click at [426, 425] on input "Excellent Black Seed Salty Cookies 500g" at bounding box center [606, 419] width 604 height 33
paste input "Black Sesame"
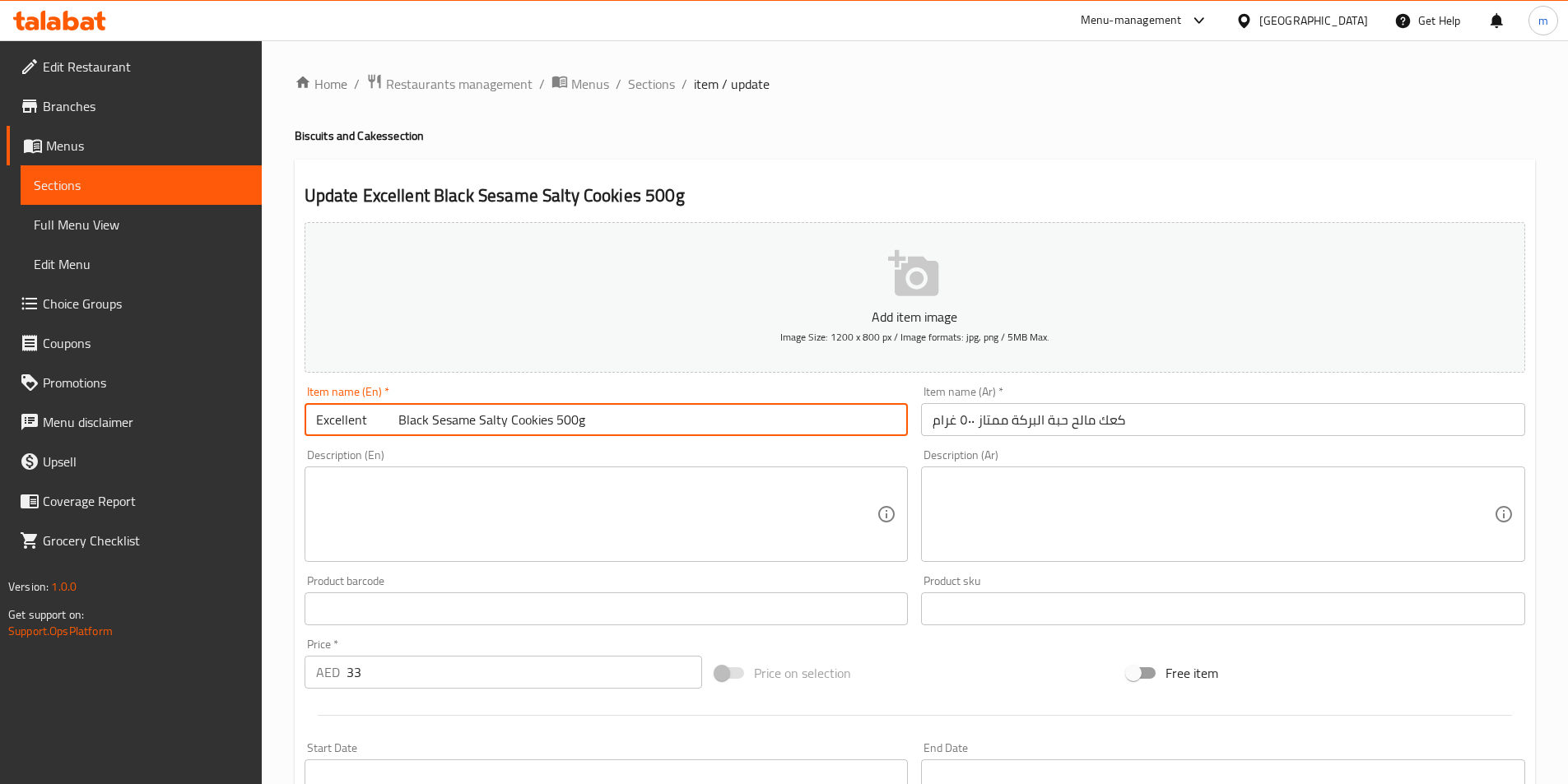
drag, startPoint x: 388, startPoint y: 425, endPoint x: 367, endPoint y: 433, distance: 22.5
click at [367, 433] on input "Excellent Black Sesame Salty Cookies 500g" at bounding box center [606, 419] width 604 height 33
click at [491, 426] on input "Excellent Black Sesame Salty Cookies 500g" at bounding box center [606, 419] width 604 height 33
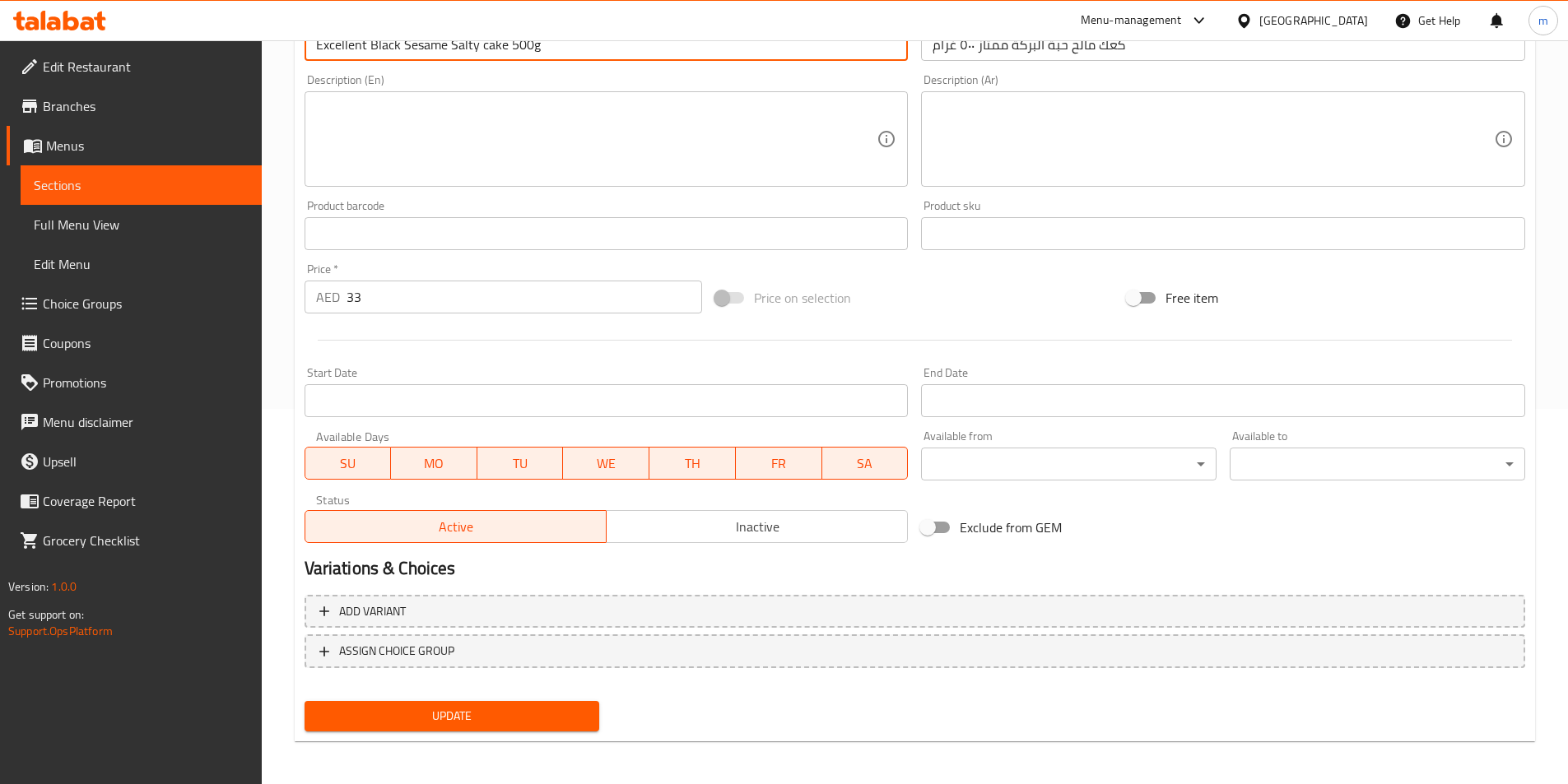
scroll to position [378, 0]
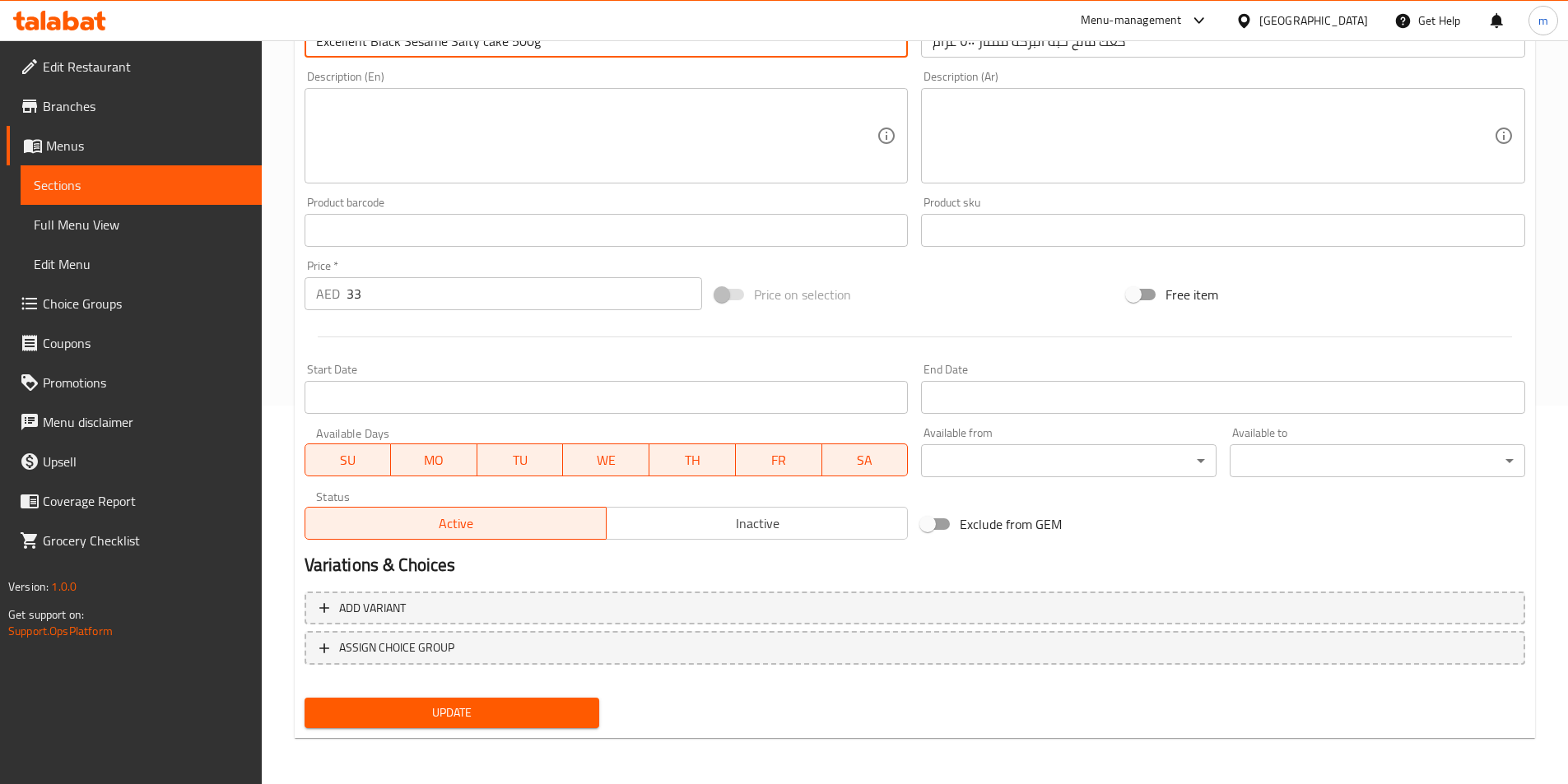
type input "Excellent Black Sesame Salty cake 500g"
click at [493, 697] on div "Update" at bounding box center [452, 713] width 309 height 43
click at [498, 704] on span "Update" at bounding box center [452, 713] width 269 height 21
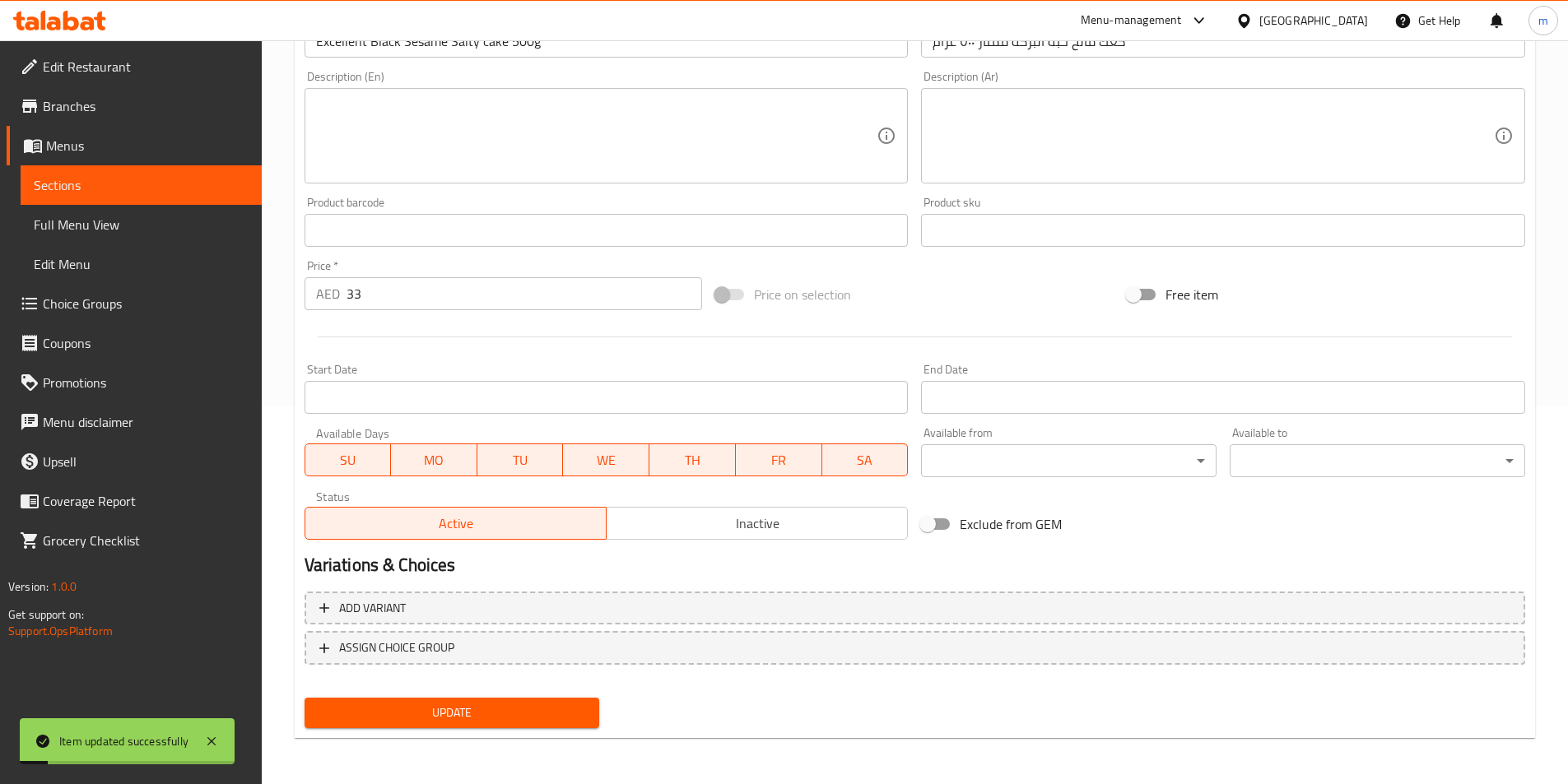
scroll to position [0, 0]
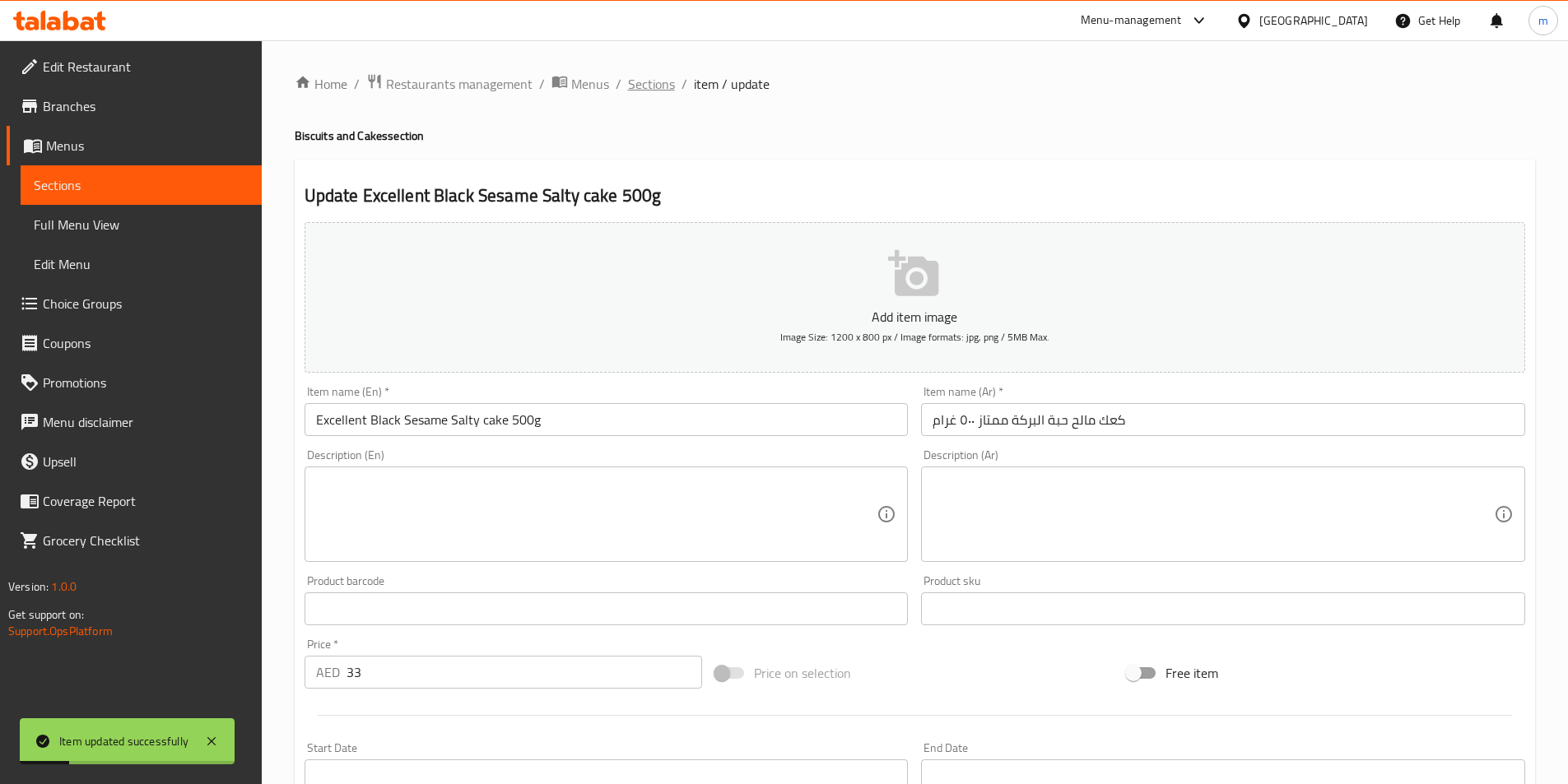
click at [637, 87] on span "Sections" at bounding box center [651, 84] width 47 height 20
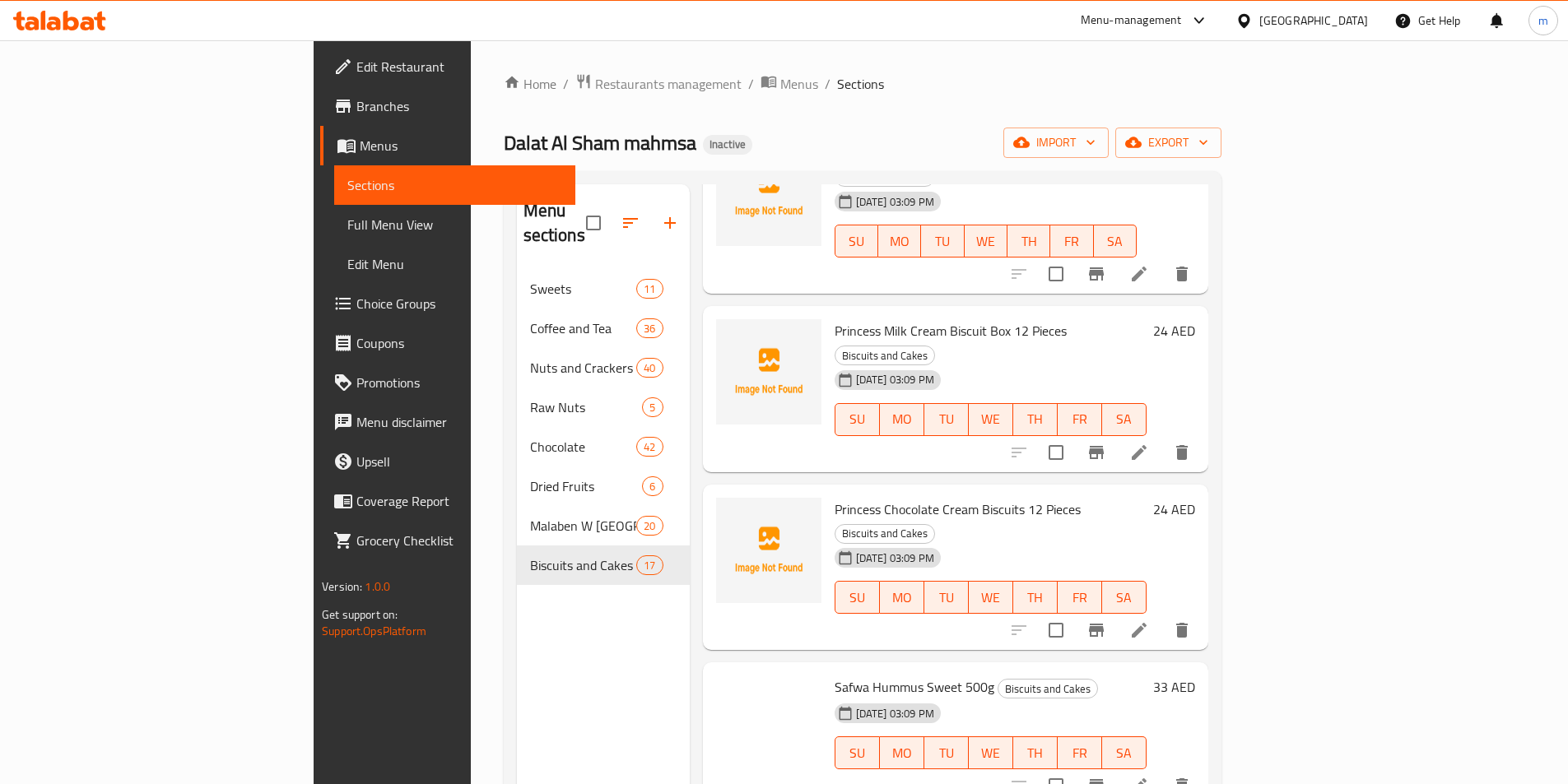
scroll to position [493, 0]
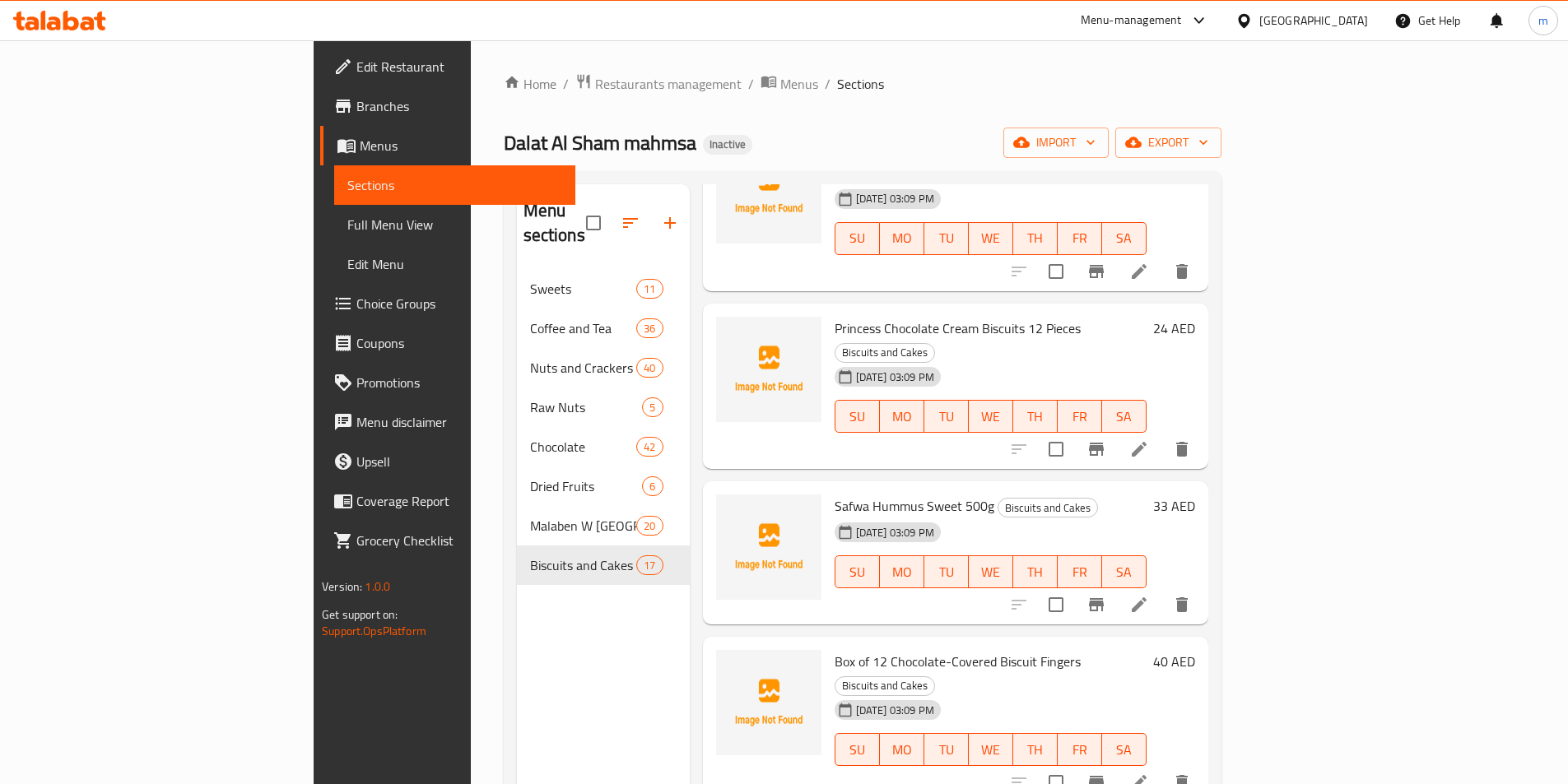
click at [813, 115] on div "Home / Restaurants management / Menus / Sections Dalat Al Sham mahmsa Inactive …" at bounding box center [862, 527] width 718 height 908
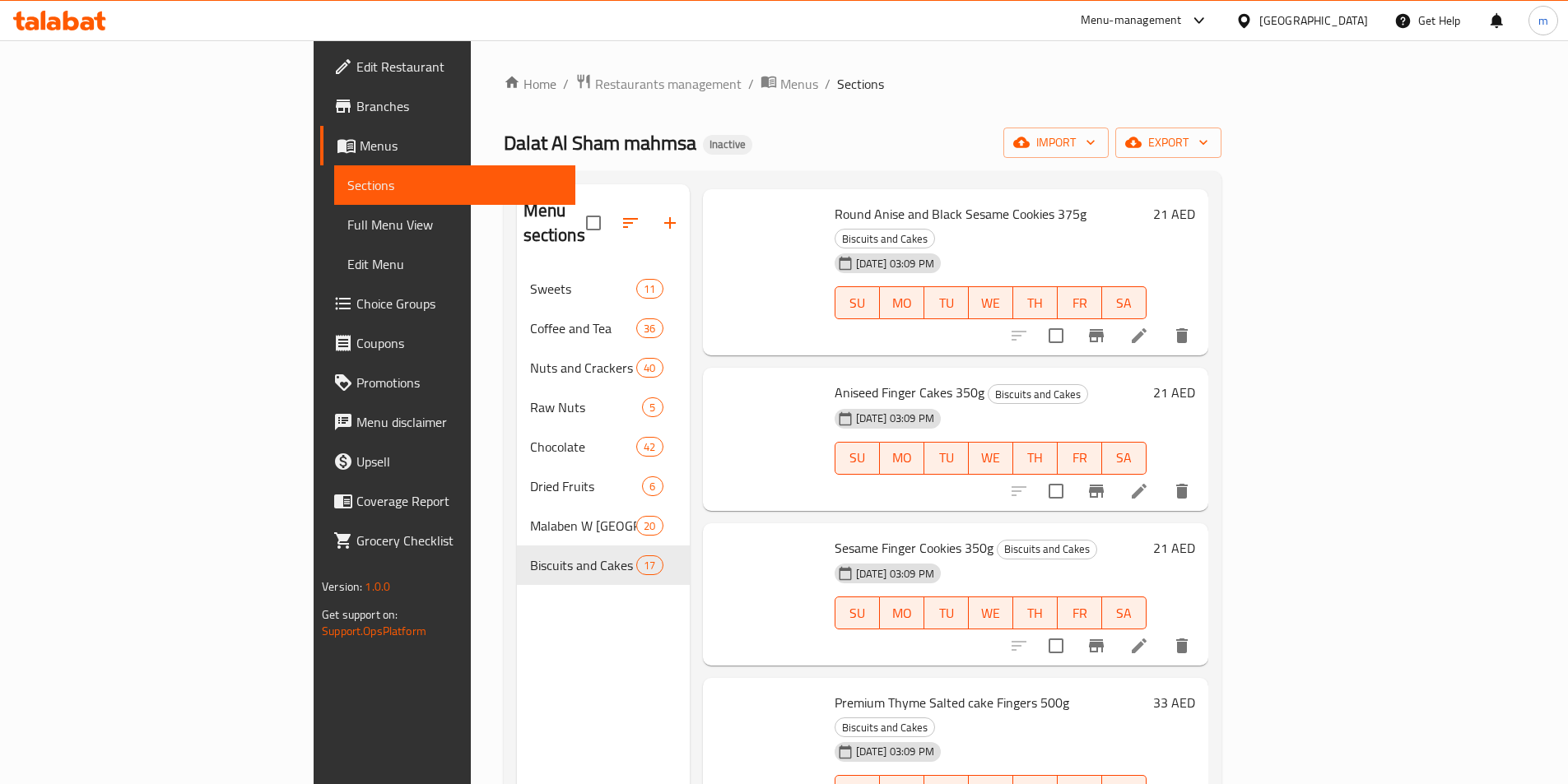
scroll to position [230, 0]
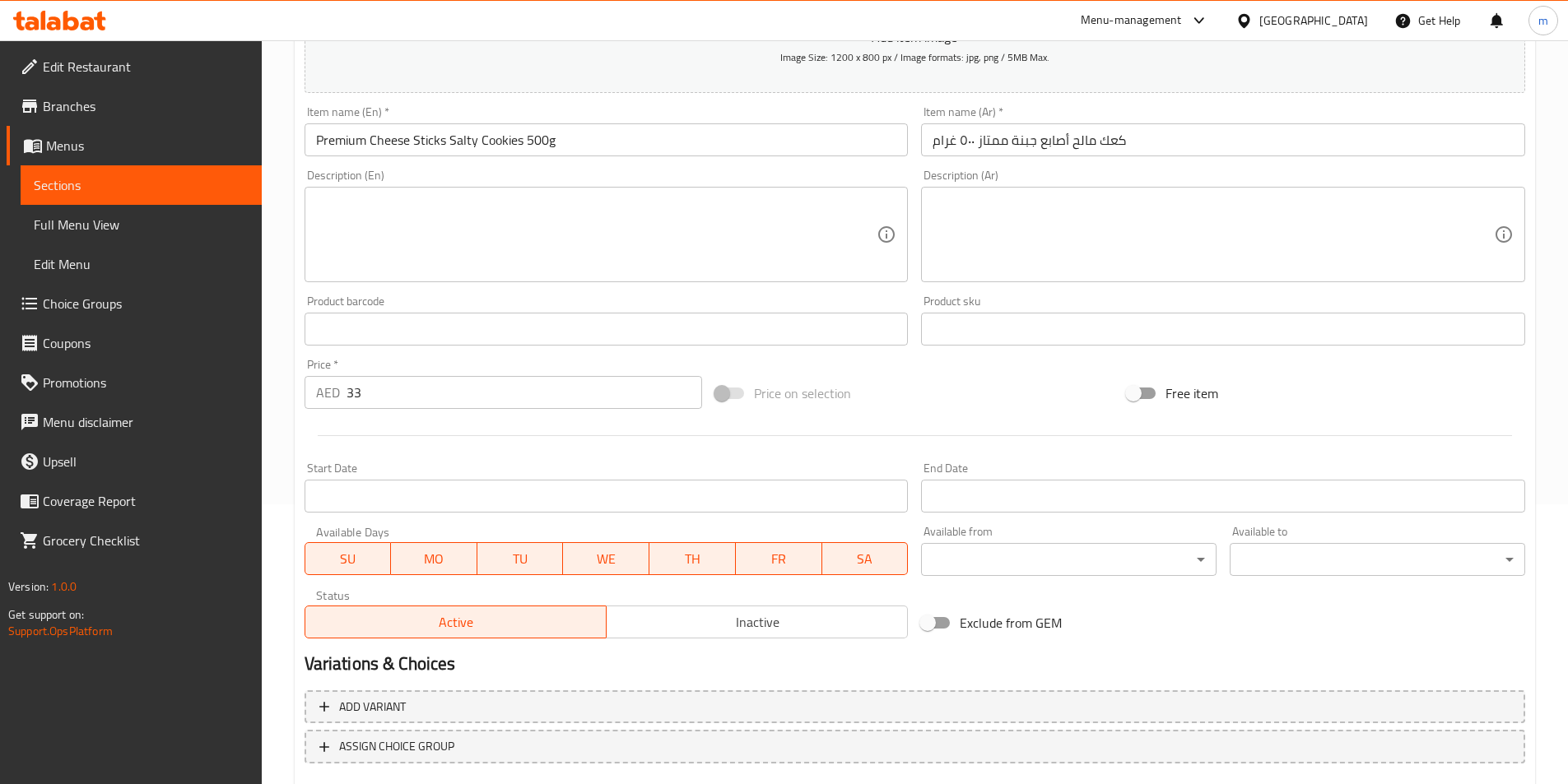
scroll to position [50, 0]
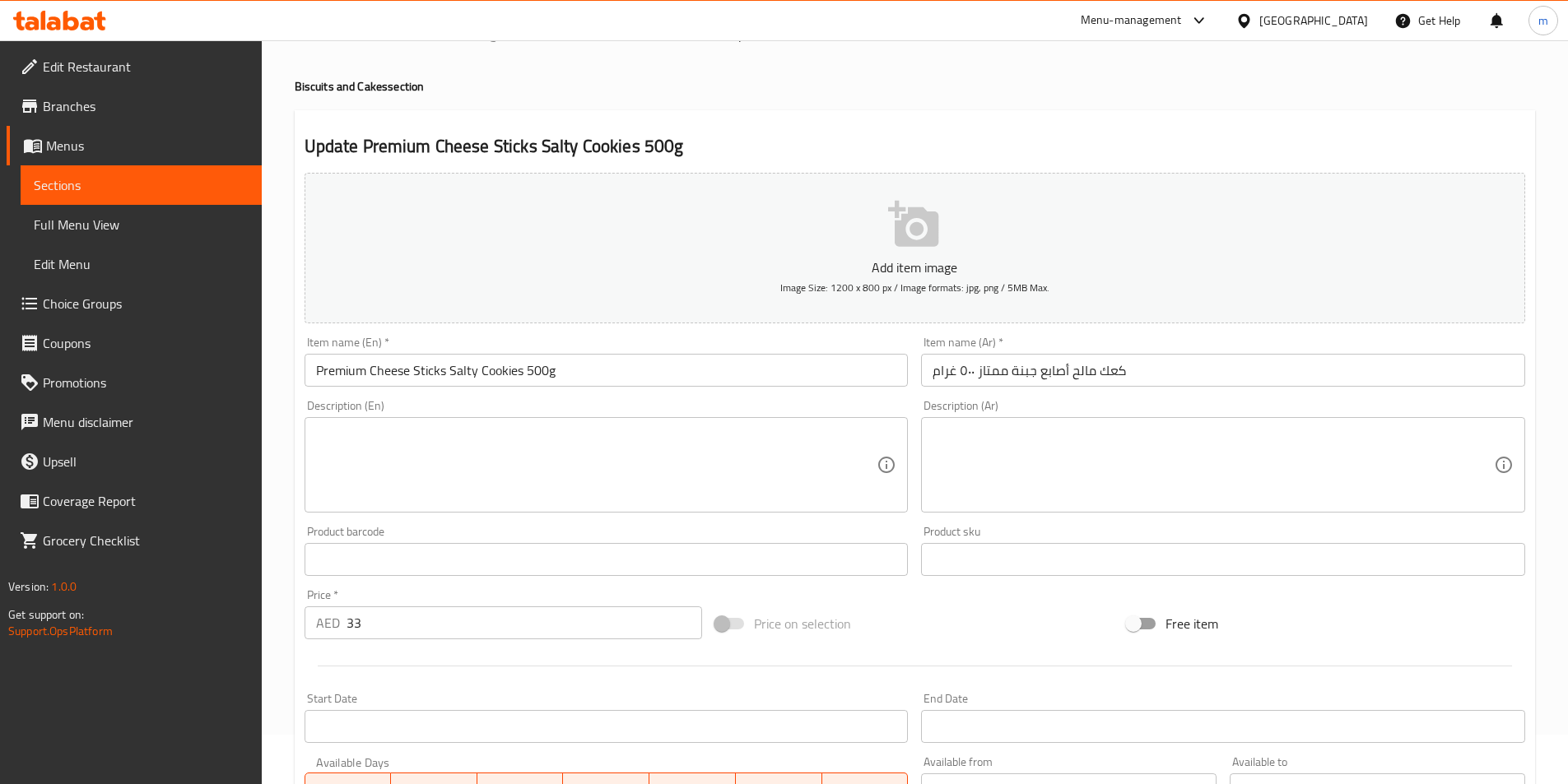
click at [86, 113] on span "Branches" at bounding box center [146, 106] width 206 height 20
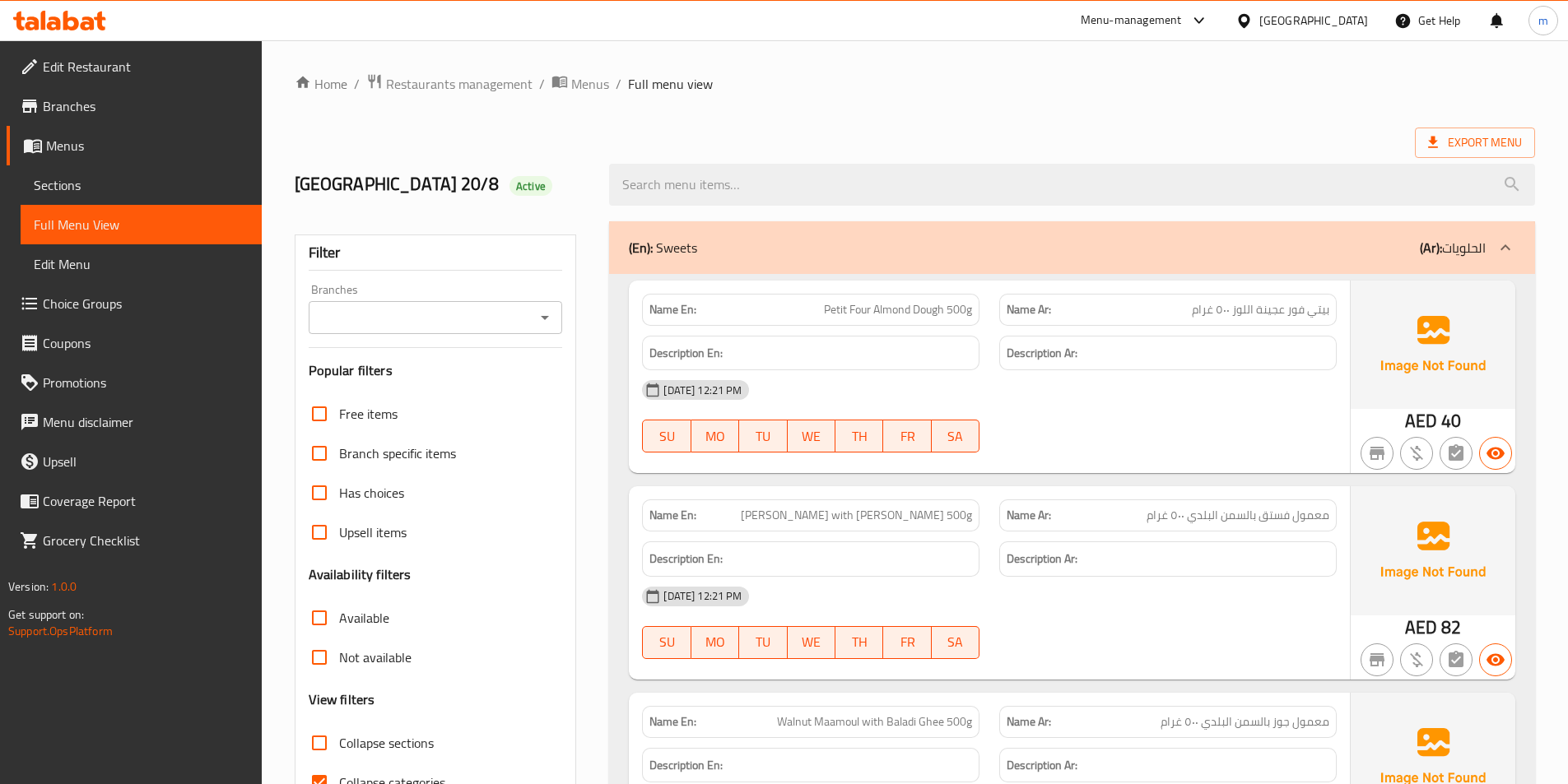
click at [748, 264] on div "(En): Sweets (Ar): الحلويات" at bounding box center [1072, 248] width 926 height 52
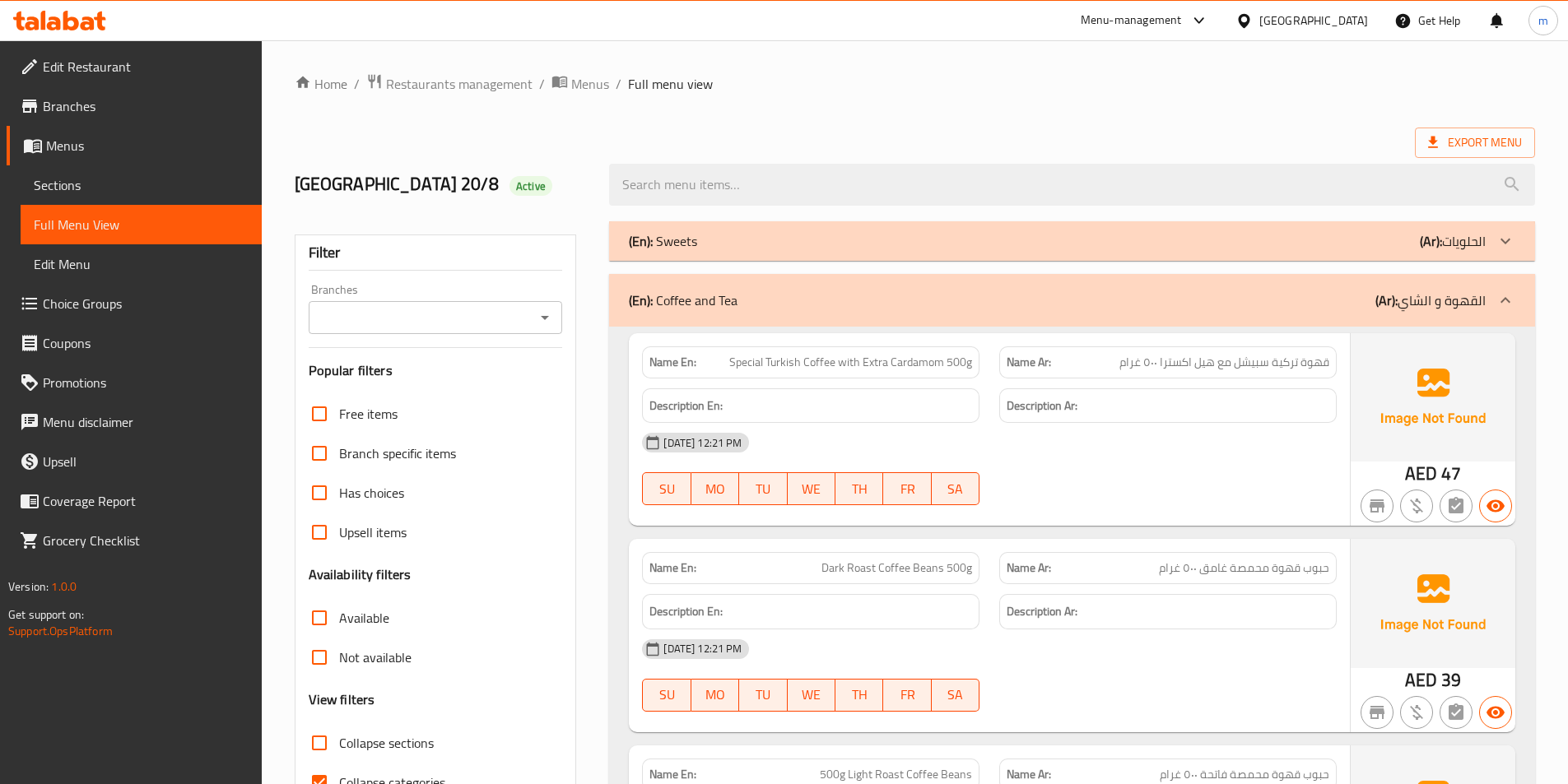
click at [886, 289] on div "(En): Coffee and Tea (Ar): القهوة و الشاي" at bounding box center [1072, 300] width 926 height 52
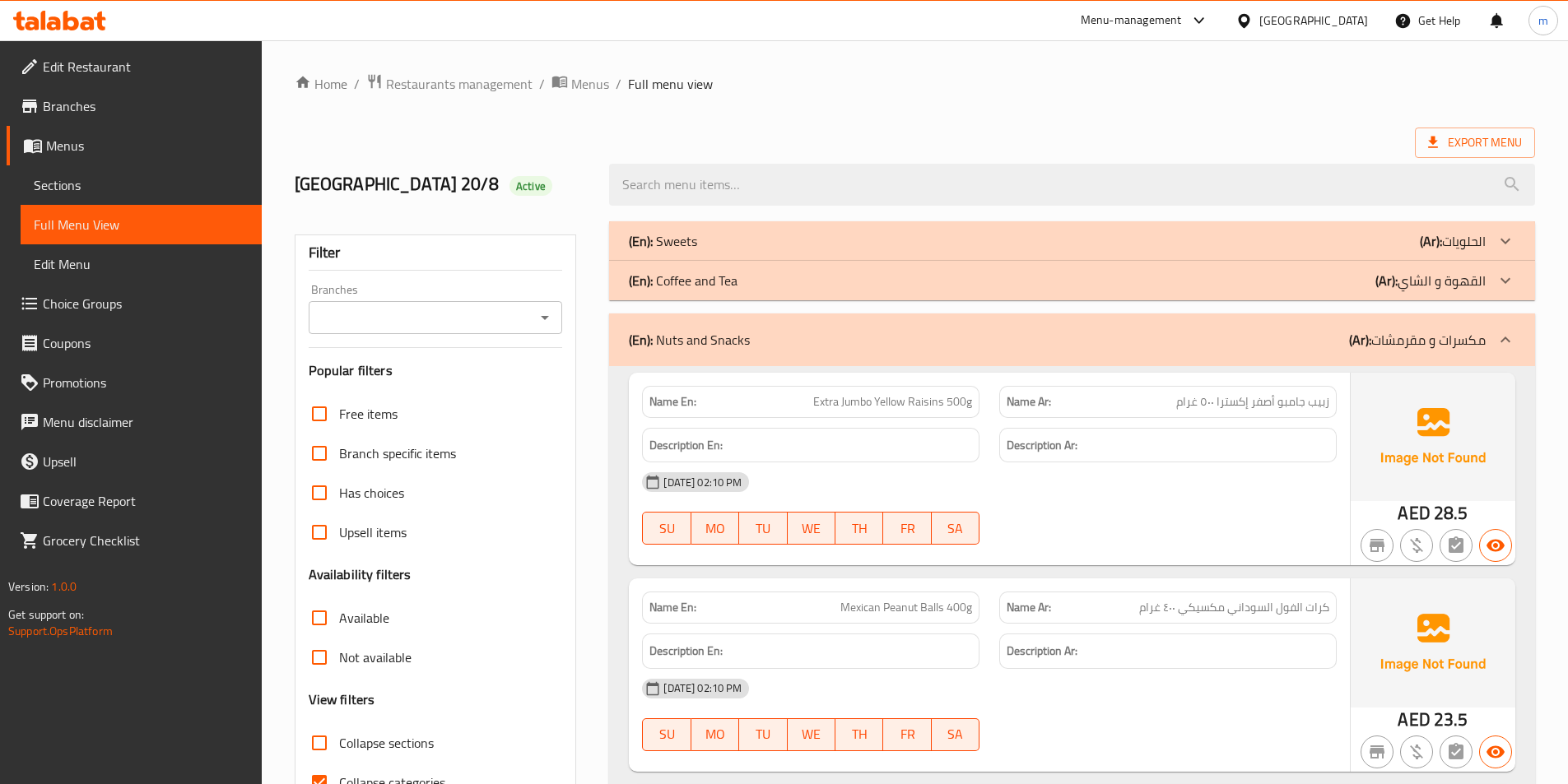
click at [1023, 340] on div "(En): Nuts and Snacks (Ar): مكسرات و مقرمشات" at bounding box center [1057, 340] width 857 height 20
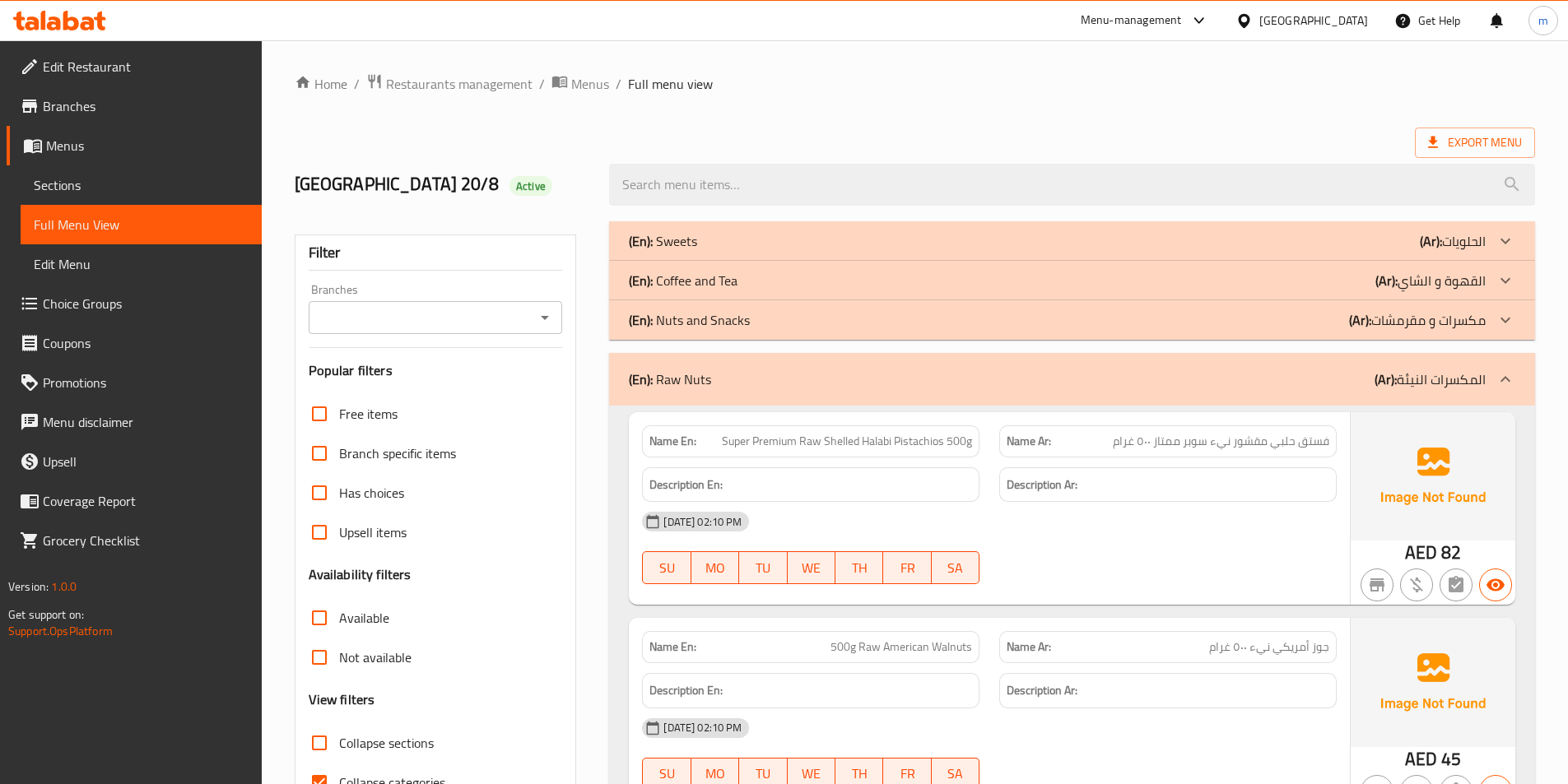
click at [1011, 376] on div "(En): Raw Nuts (Ar): المكسرات النيئة" at bounding box center [1057, 379] width 857 height 20
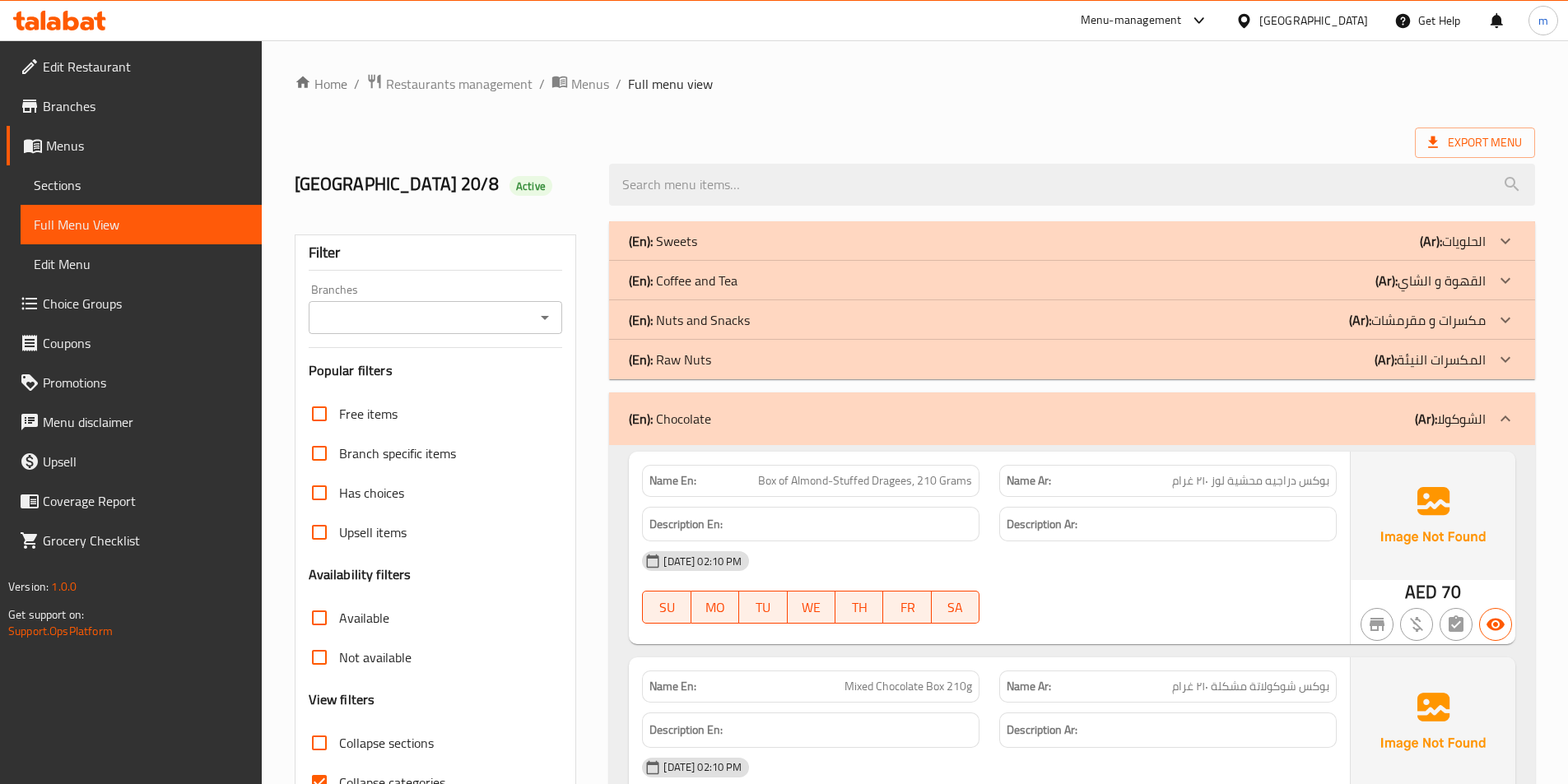
click at [840, 407] on div "(En): Chocolate (Ar): الشوكولا" at bounding box center [1072, 419] width 926 height 52
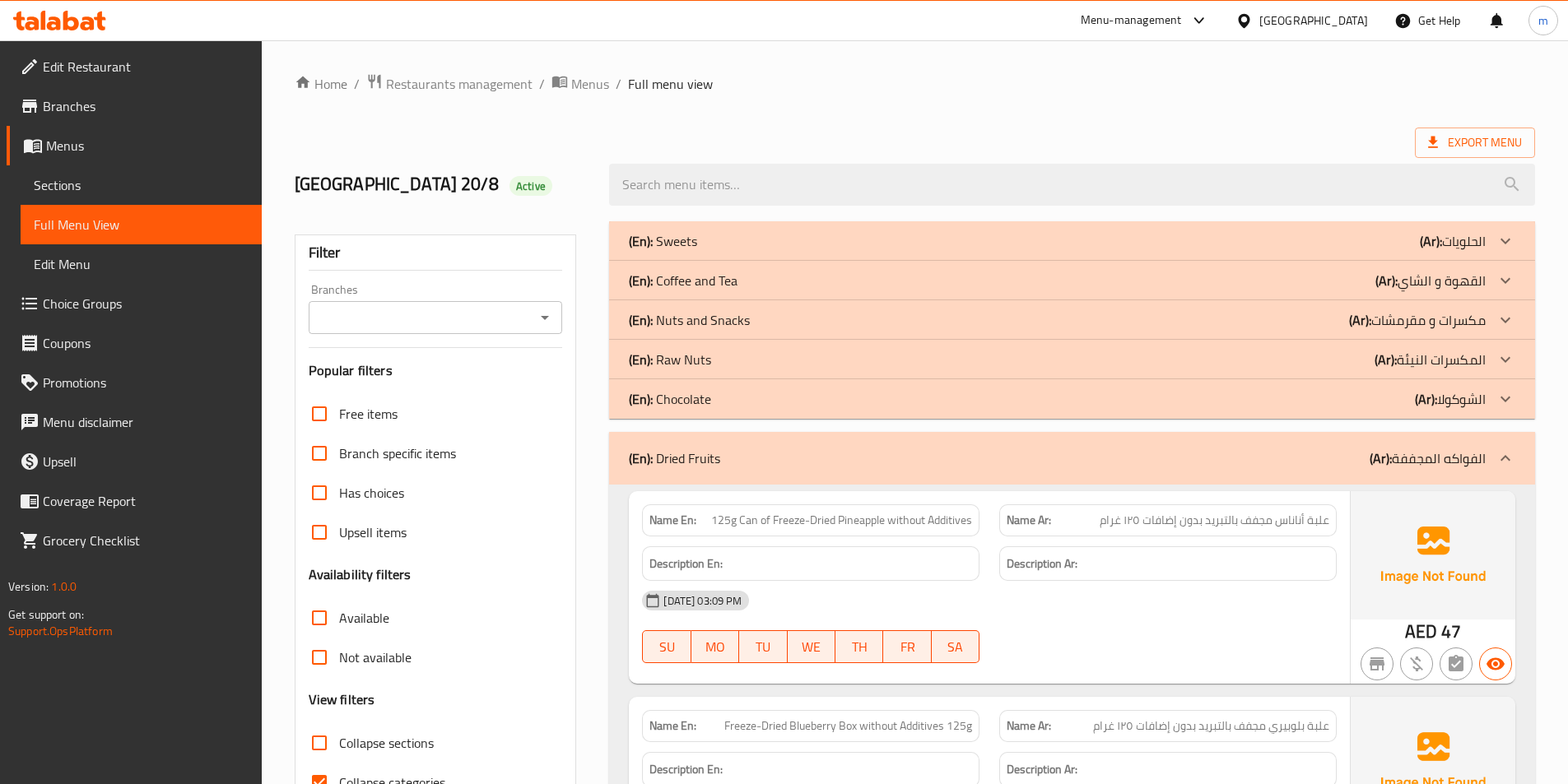
scroll to position [329, 0]
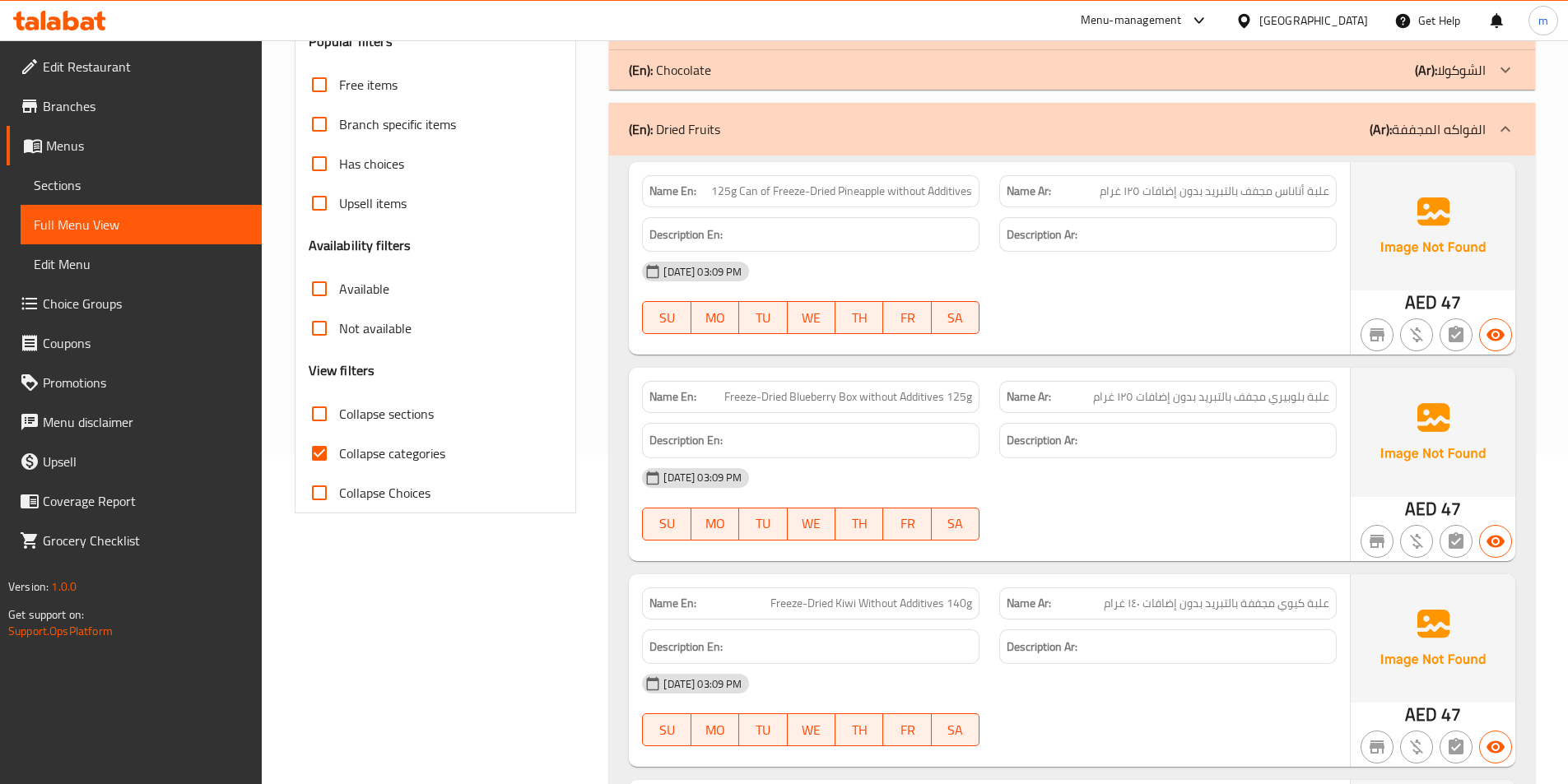
click at [1047, 152] on div "(En): Dried Fruits (Ar): الفواكه المجففة" at bounding box center [1072, 129] width 926 height 52
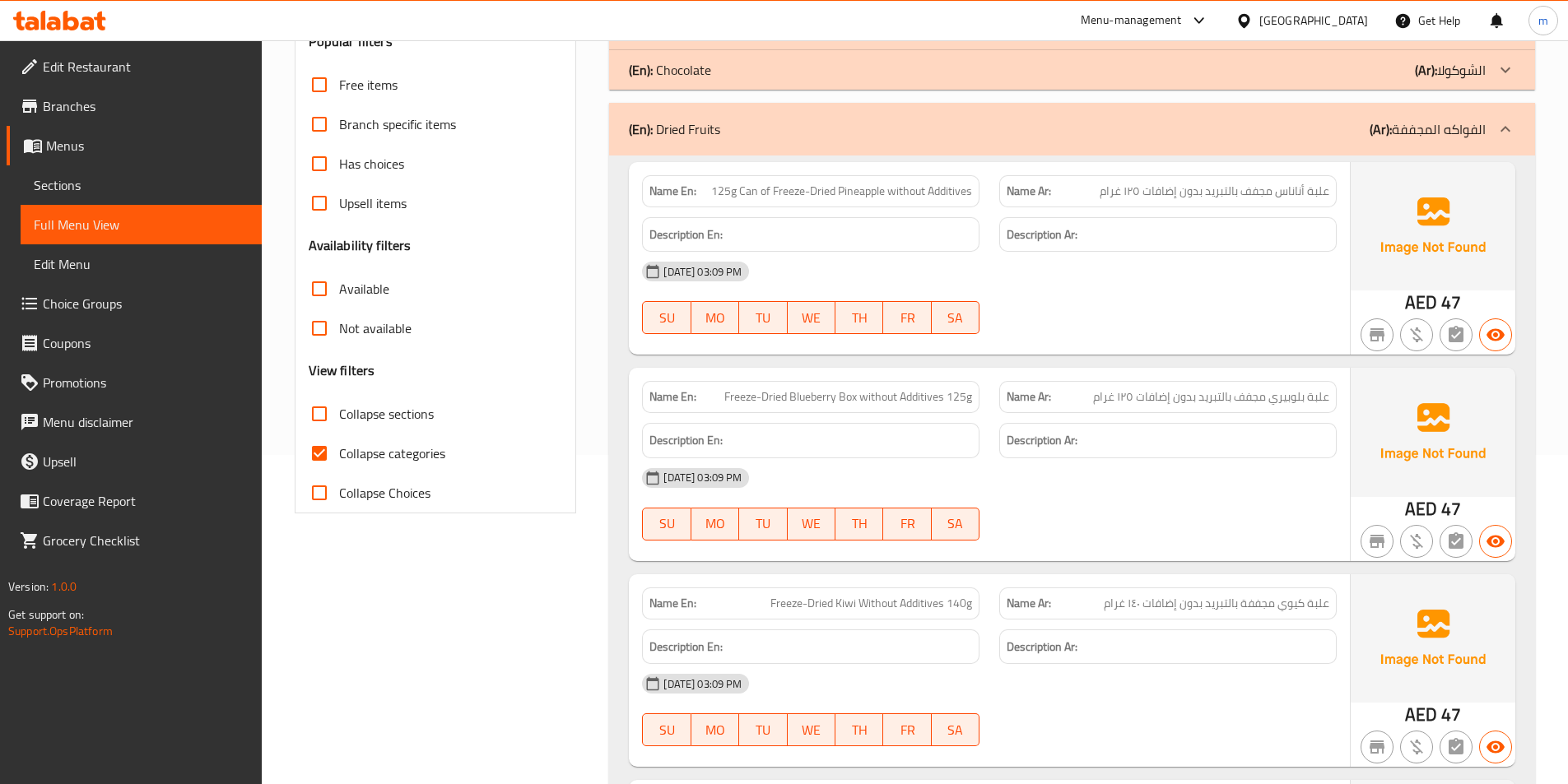
click at [857, 196] on span "125g Can of Freeze-Dried Pineapple without Additives" at bounding box center [842, 191] width 261 height 17
copy span "125g Can of Freeze-Dried Pineapple without Additives"
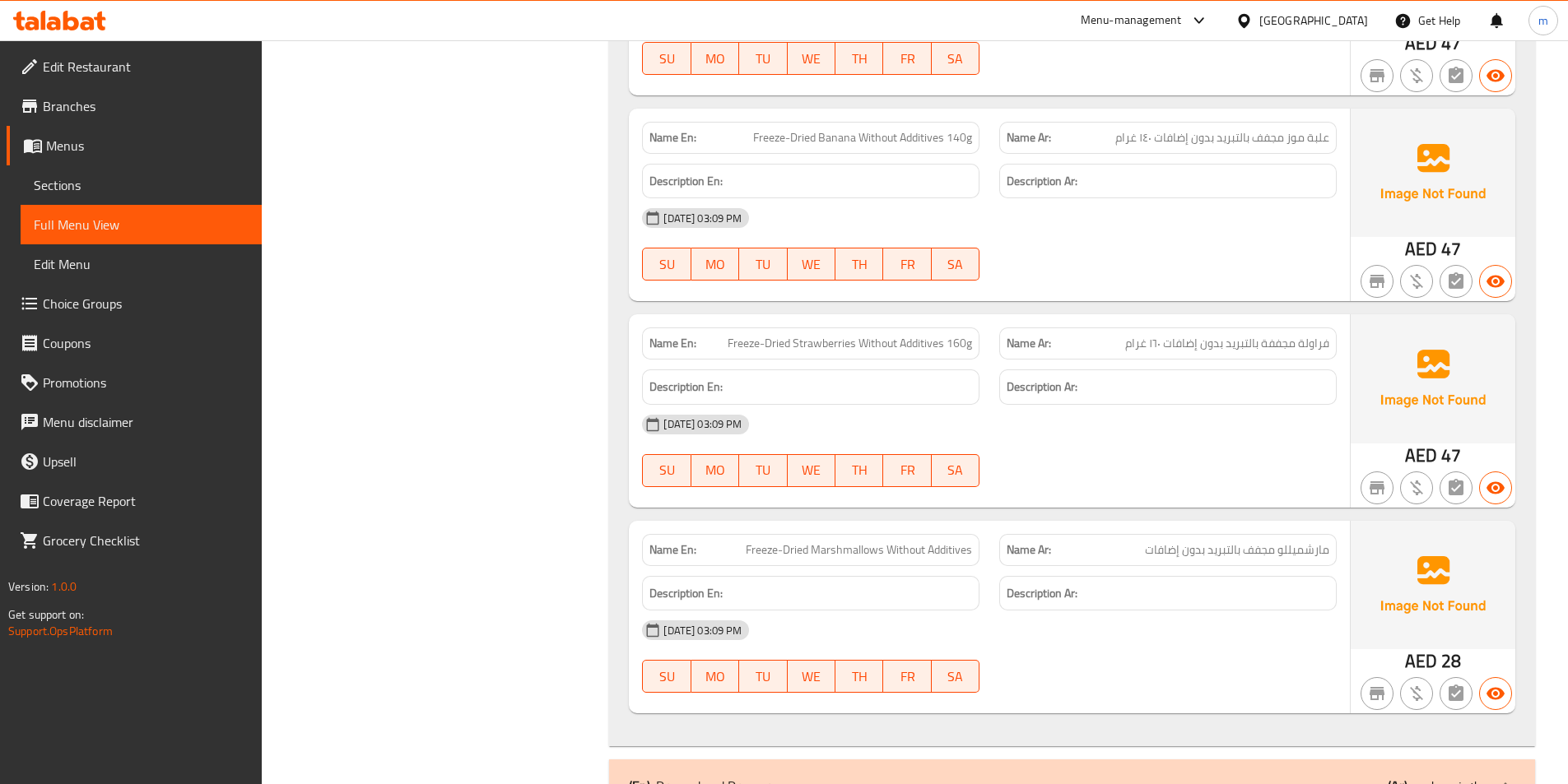
scroll to position [905, 0]
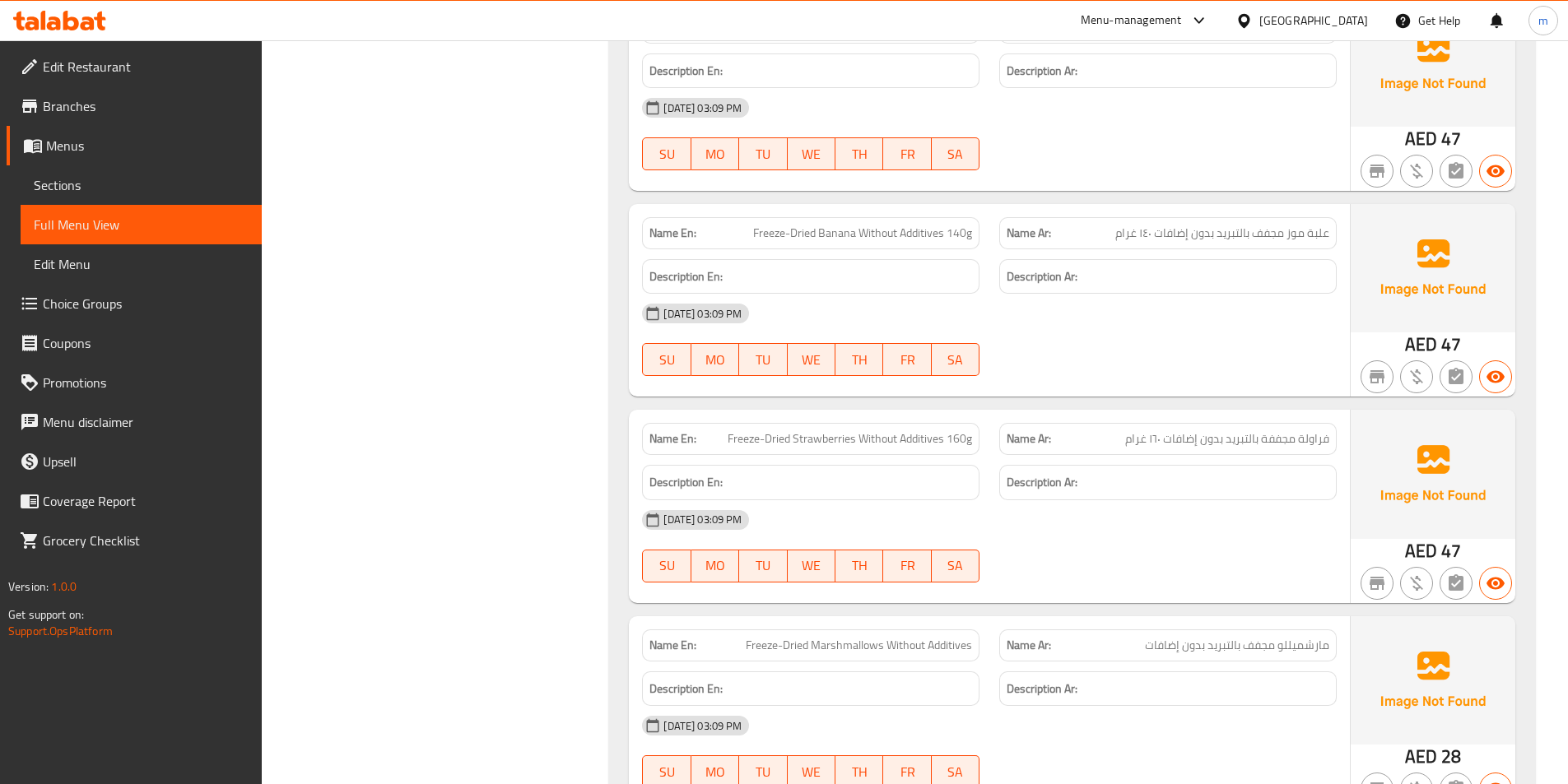
click at [923, 241] on span "Freeze-Dried Banana Without Additives 140g" at bounding box center [862, 233] width 219 height 17
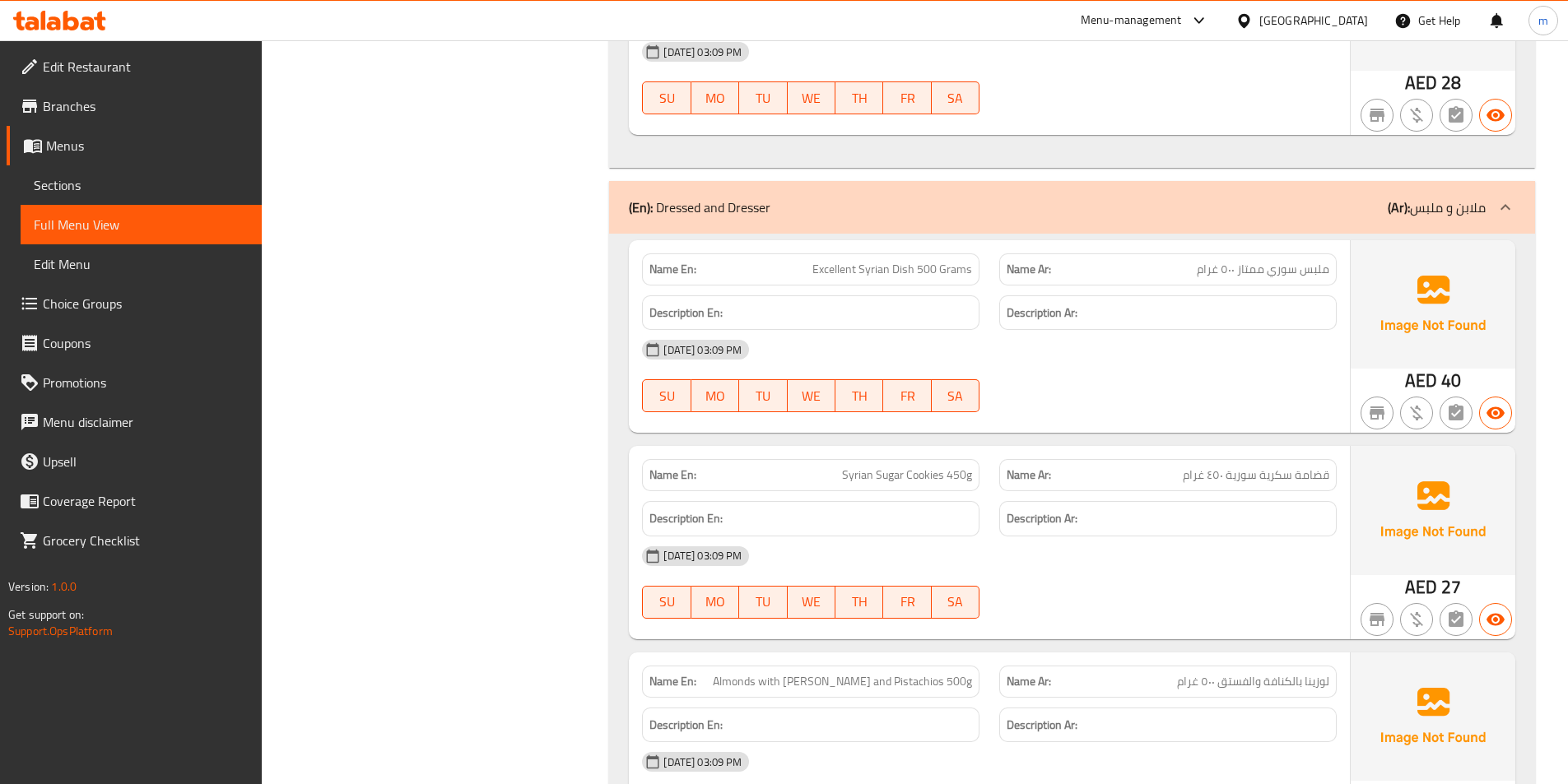
scroll to position [1563, 0]
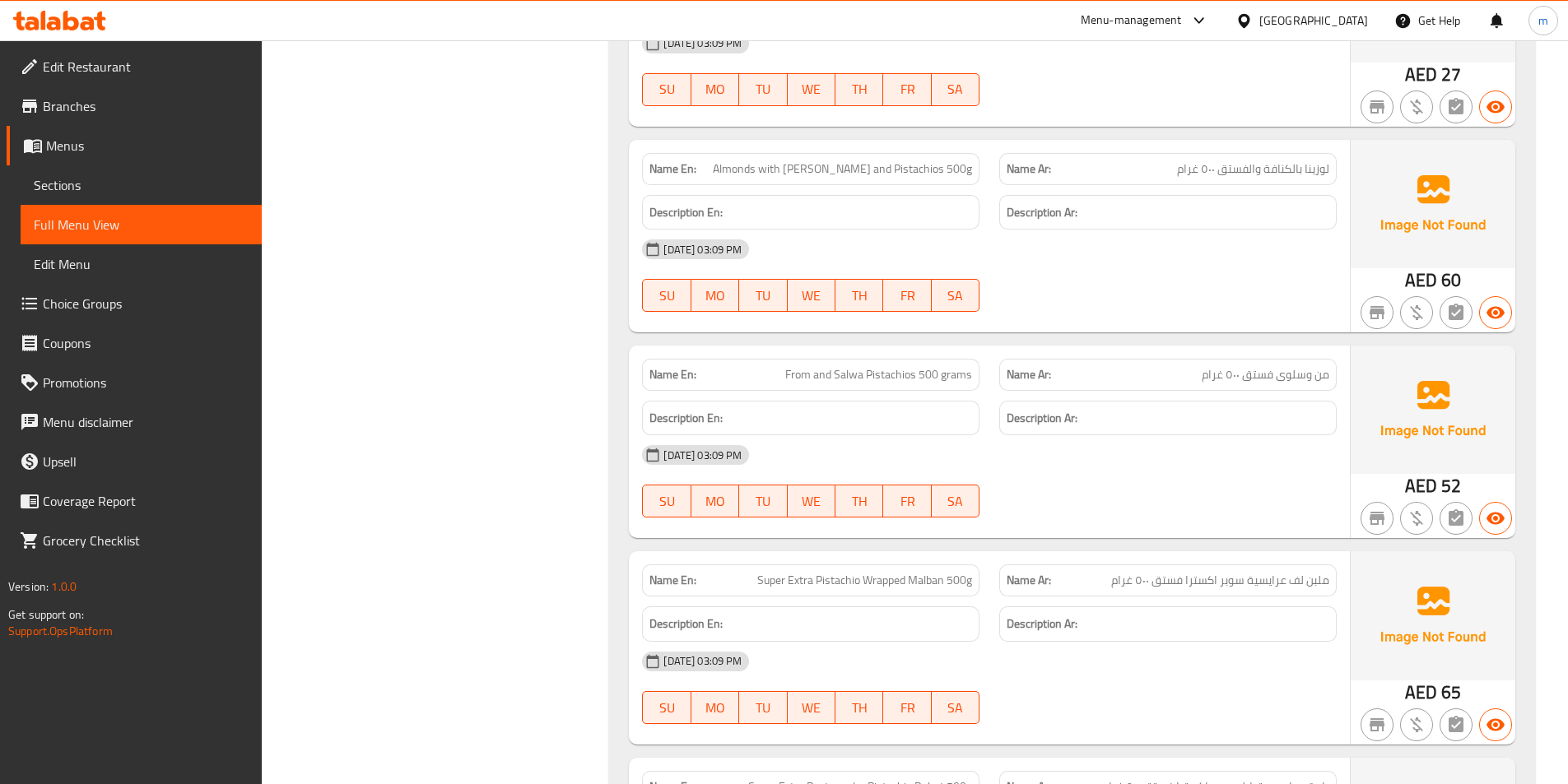
scroll to position [2303, 0]
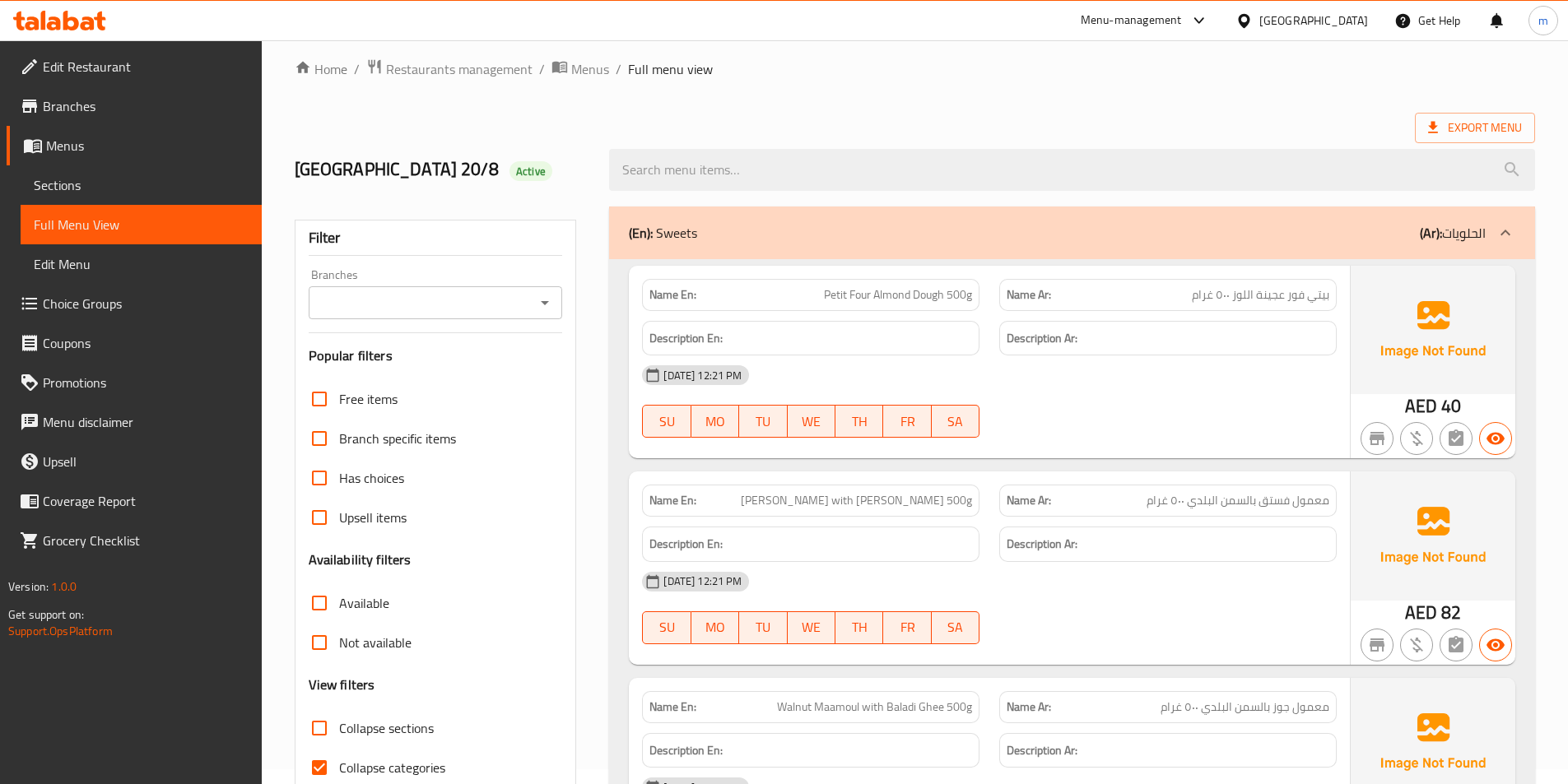
scroll to position [411, 0]
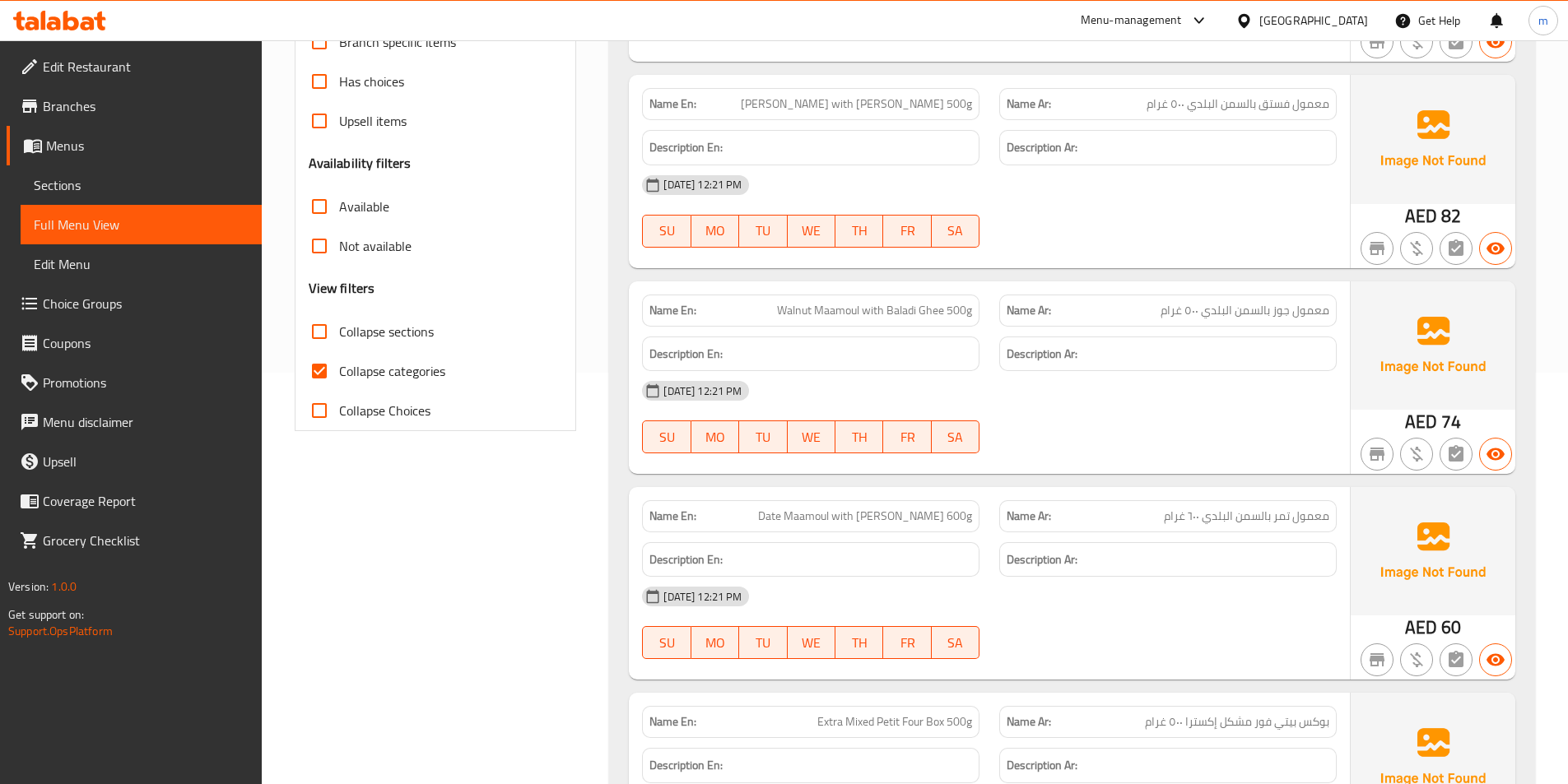
click at [420, 340] on span "Collapse sections" at bounding box center [386, 331] width 95 height 20
click at [340, 340] on input "Collapse sections" at bounding box center [320, 331] width 40 height 40
checkbox input "true"
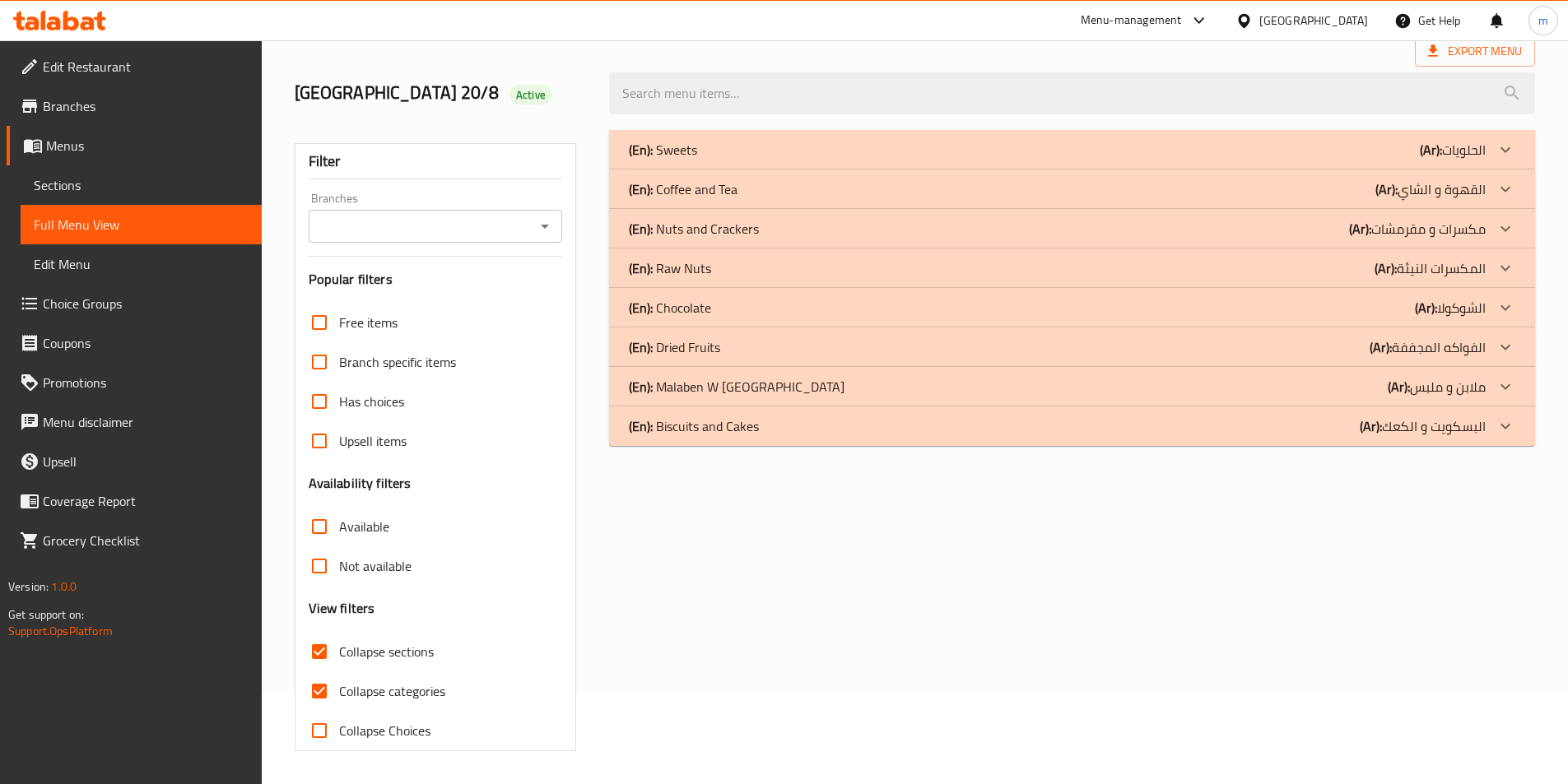
scroll to position [91, 0]
click at [1420, 159] on p "(Ar): [PERSON_NAME] و ملبس" at bounding box center [1453, 149] width 66 height 20
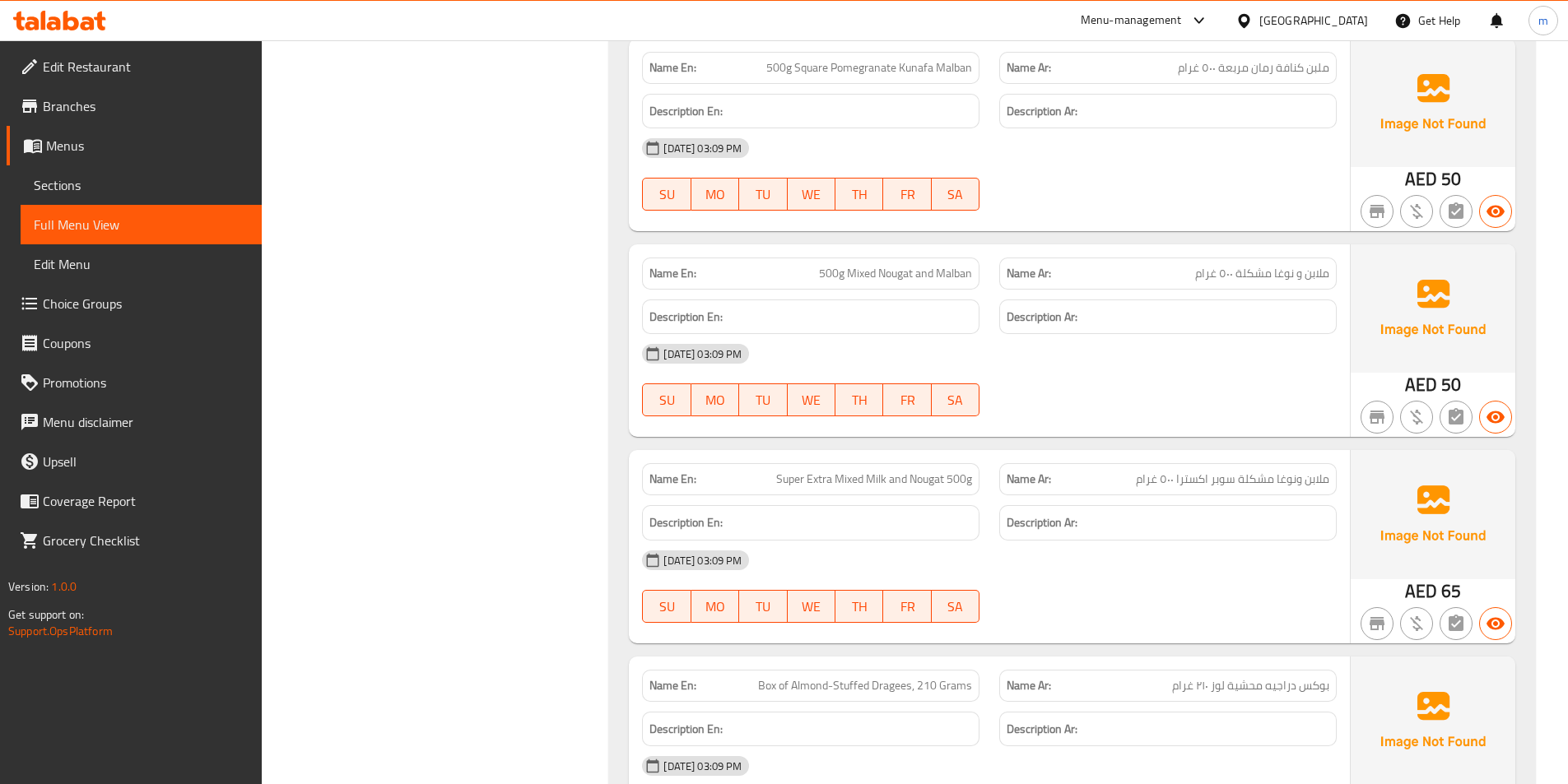
scroll to position [2775, 0]
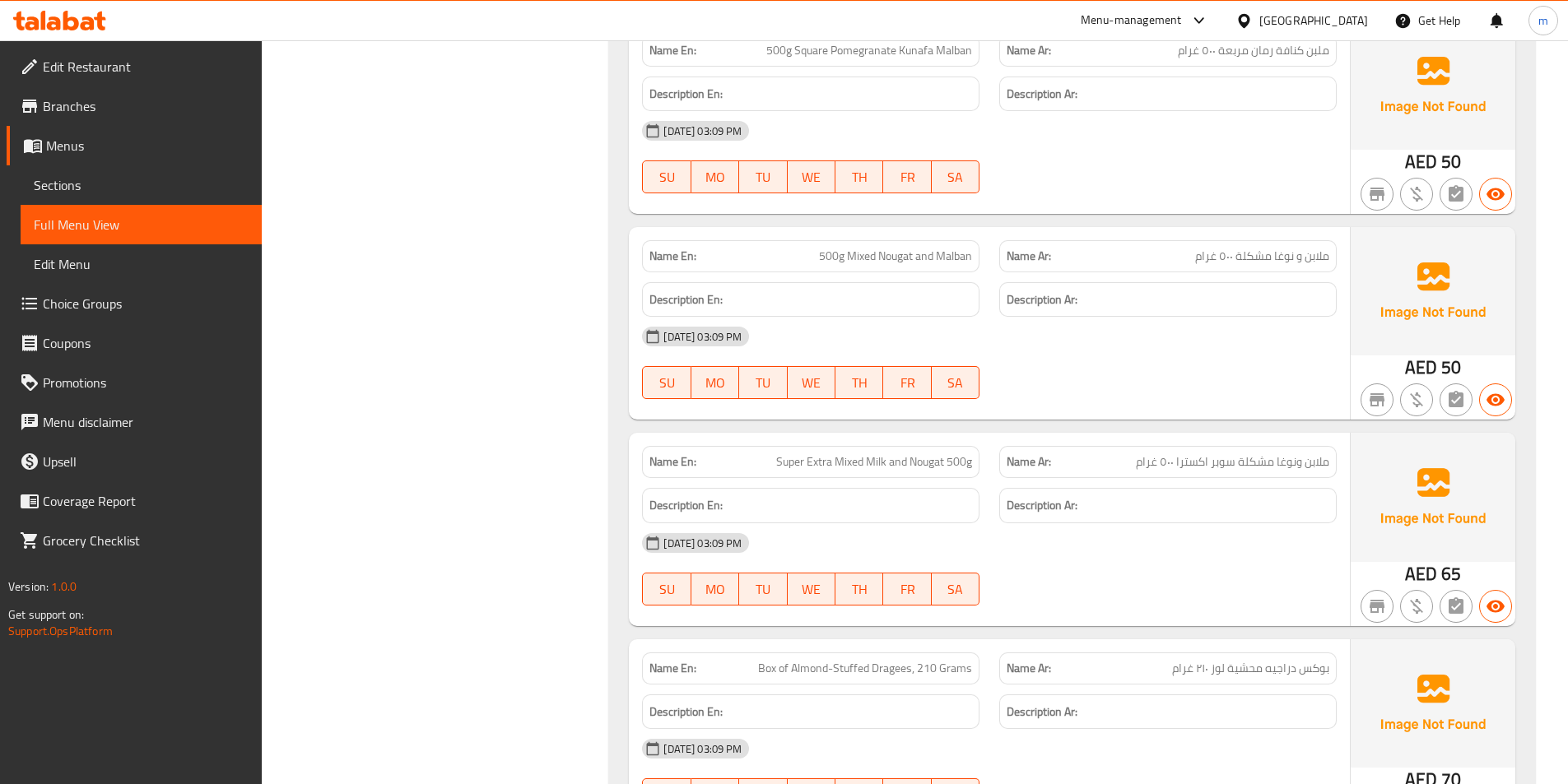
click at [925, 469] on span "Super Extra Mixed Milk and Nougat 500g" at bounding box center [875, 462] width 196 height 17
copy span "Super Extra Mixed Milk and Nougat 500g"
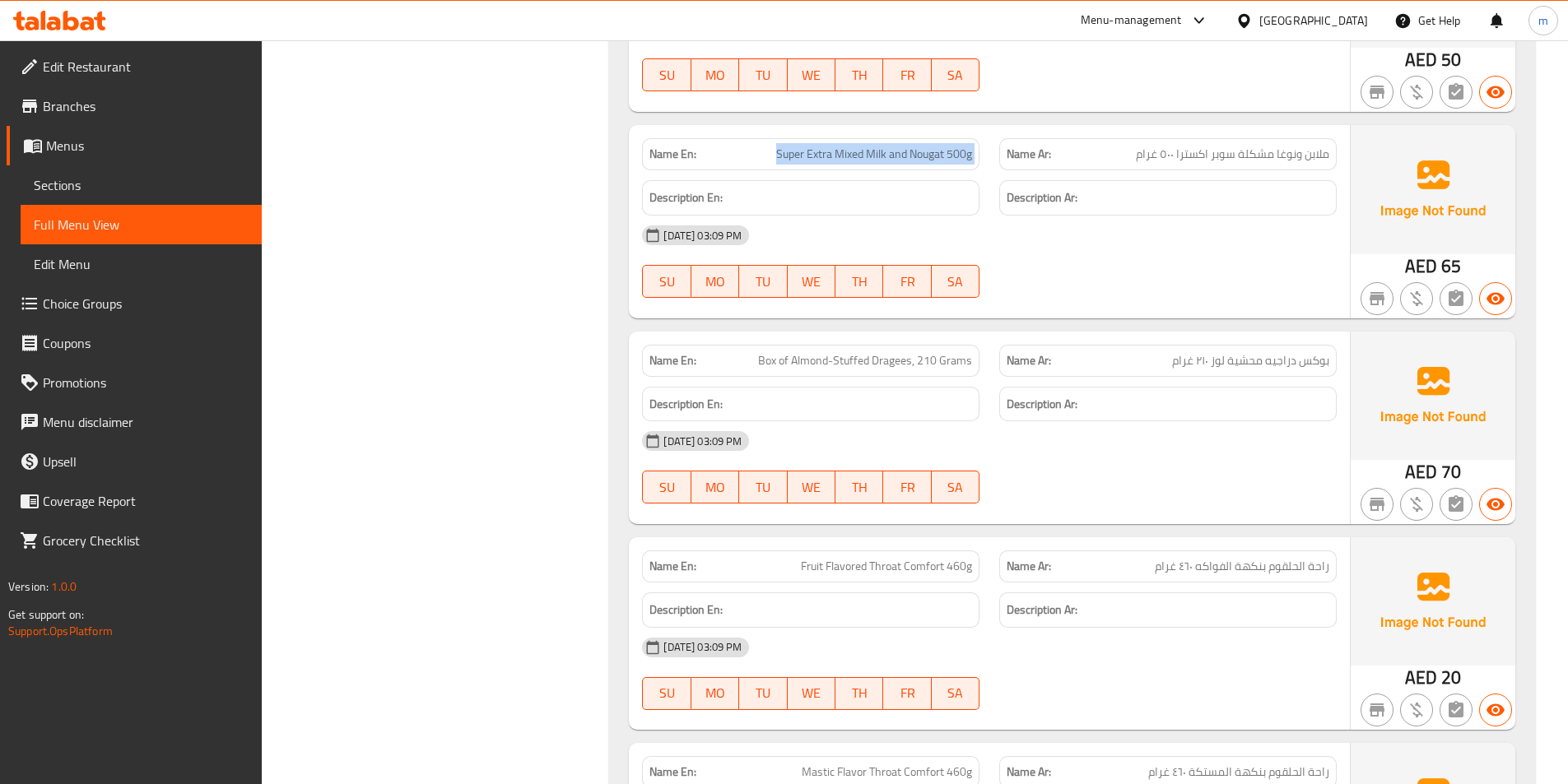
scroll to position [3269, 0]
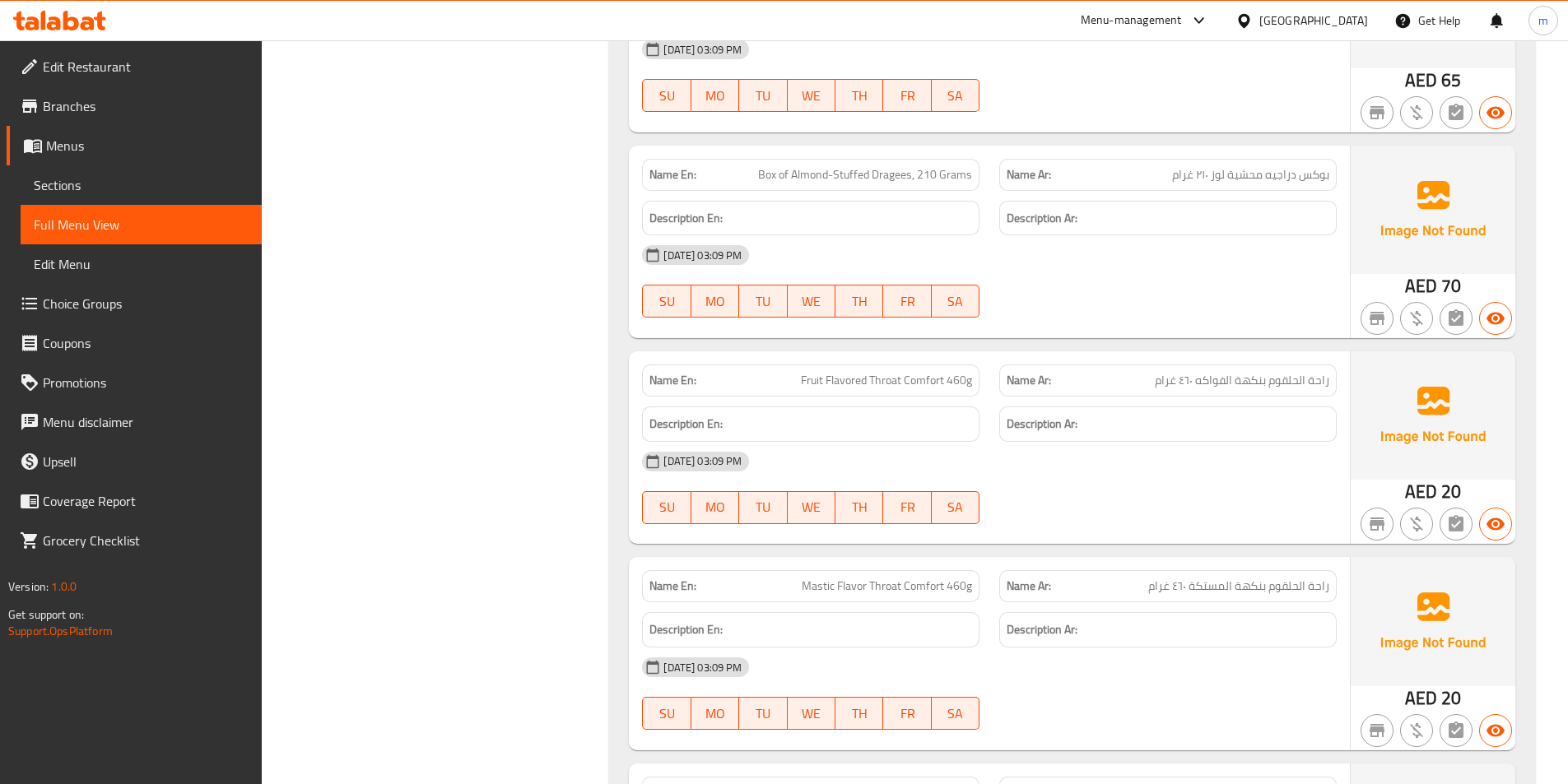
click at [874, 388] on span "Fruit Flavored Throat Comfort 460g" at bounding box center [886, 380] width 171 height 17
copy span "Fruit Flavored Throat Comfort 460g"
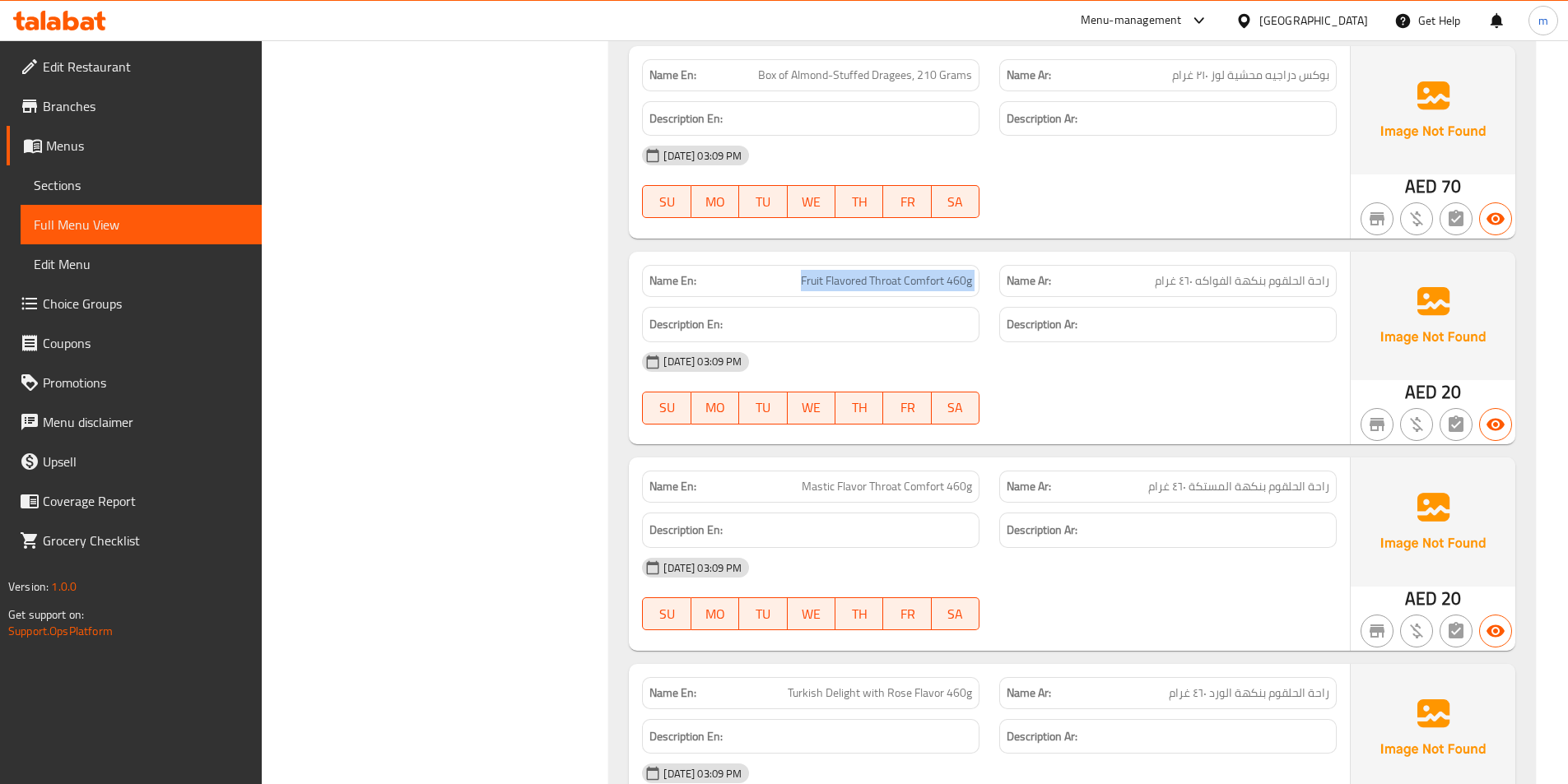
scroll to position [3598, 0]
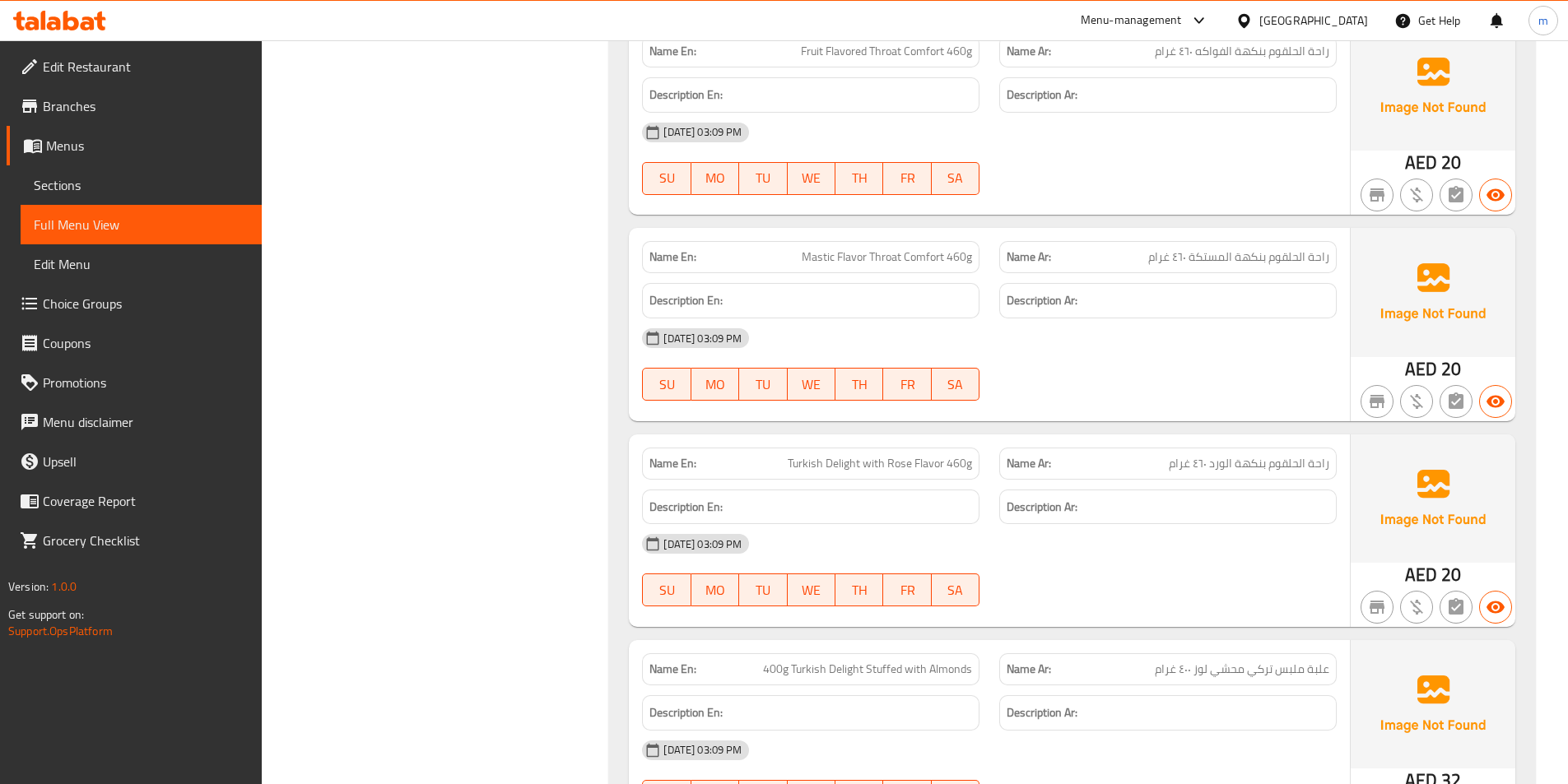
click at [886, 254] on span "Mastic Flavor Throat Comfort 460g" at bounding box center [886, 257] width 170 height 17
copy span "Mastic Flavor Throat Comfort 460g"
click at [861, 464] on span "Turkish Delight with Rose Flavor 460g" at bounding box center [880, 463] width 185 height 17
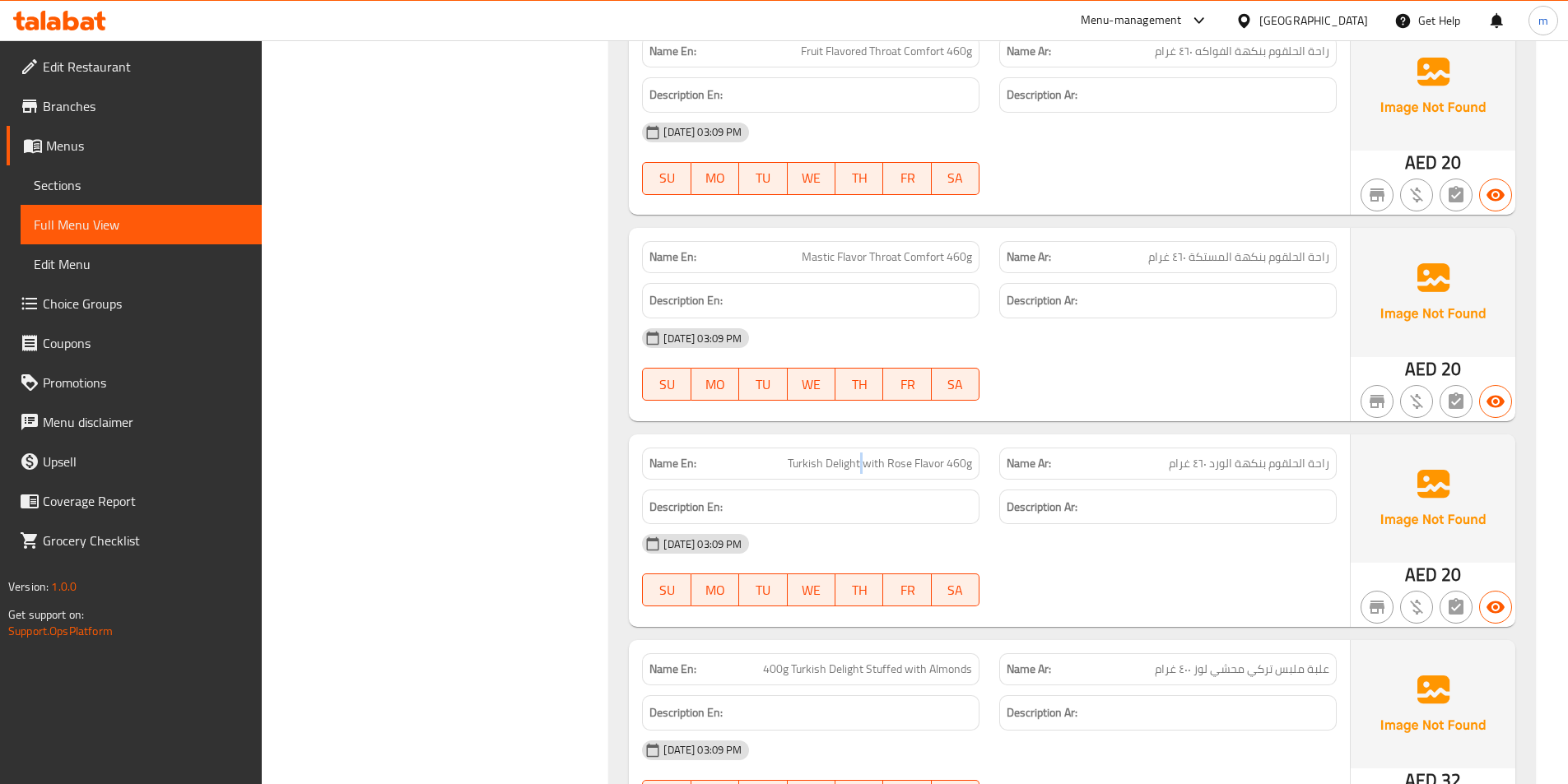
click at [861, 464] on span "Turkish Delight with Rose Flavor 460g" at bounding box center [880, 463] width 185 height 17
copy span "Turkish Delight with Rose Flavor 460g"
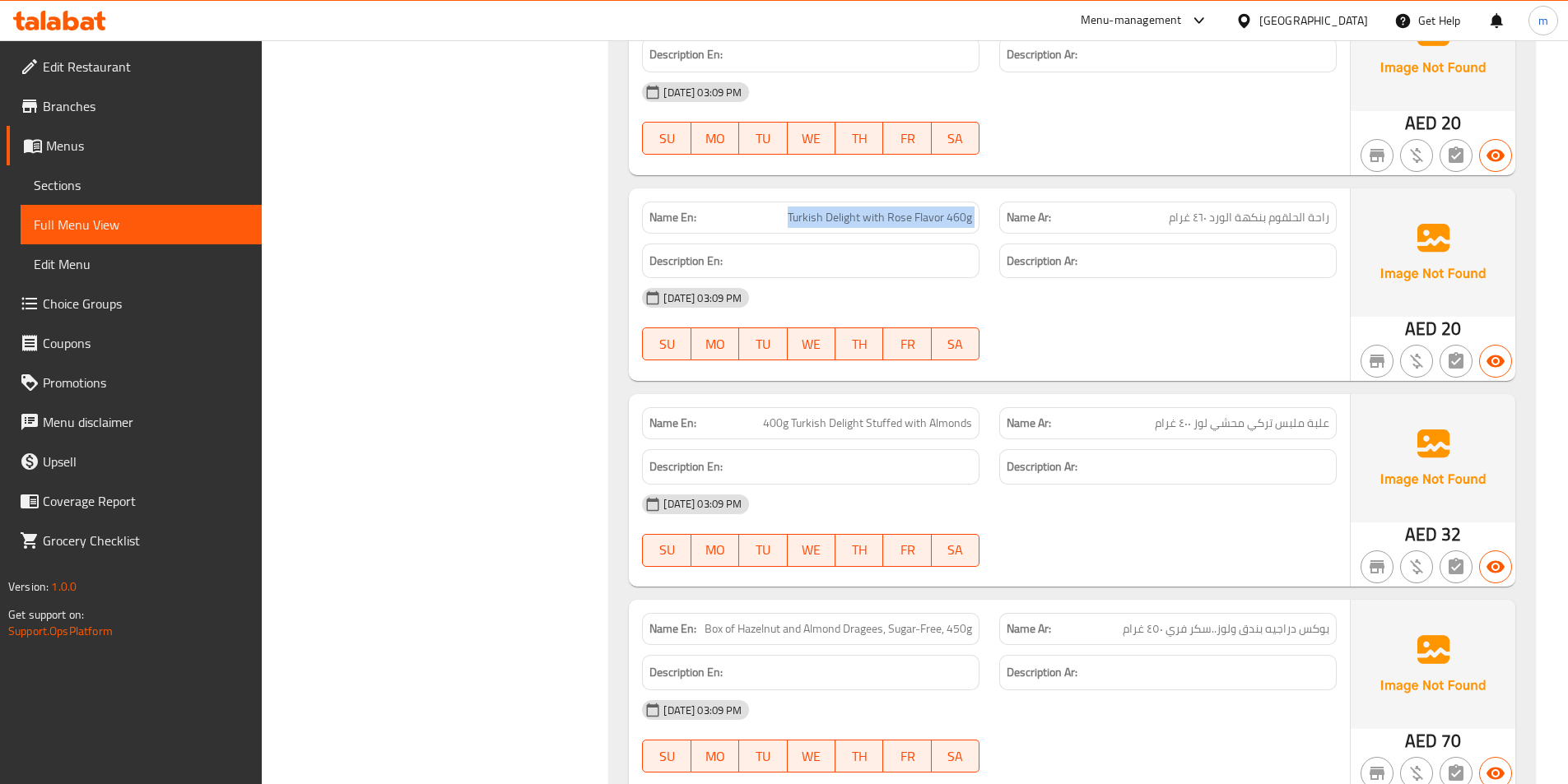
scroll to position [3844, 0]
click at [880, 431] on span "400g Turkish Delight Stuffed with Almonds" at bounding box center [867, 422] width 209 height 17
copy span "400g Turkish Delight Stuffed with Almonds"
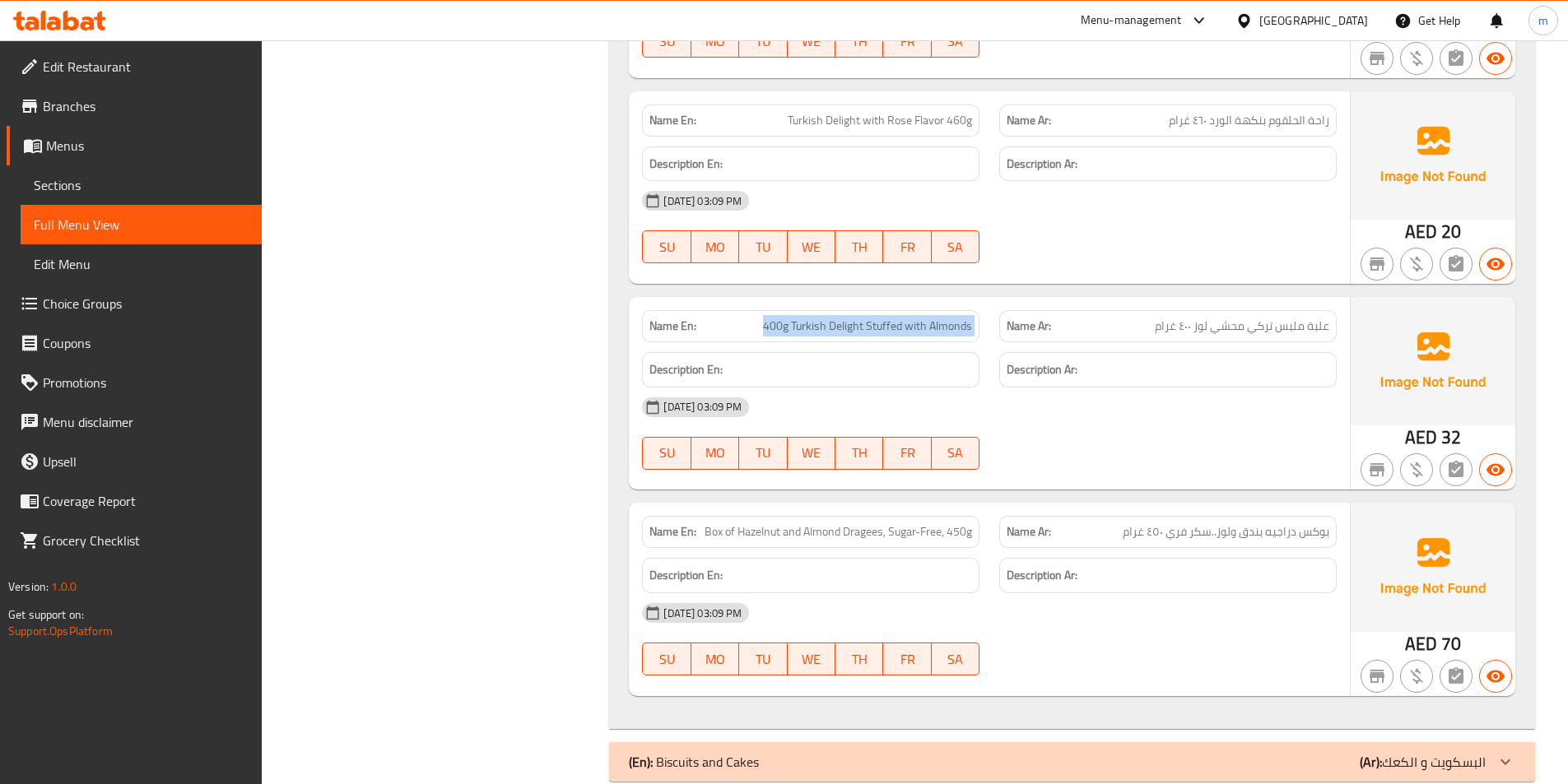
scroll to position [3971, 0]
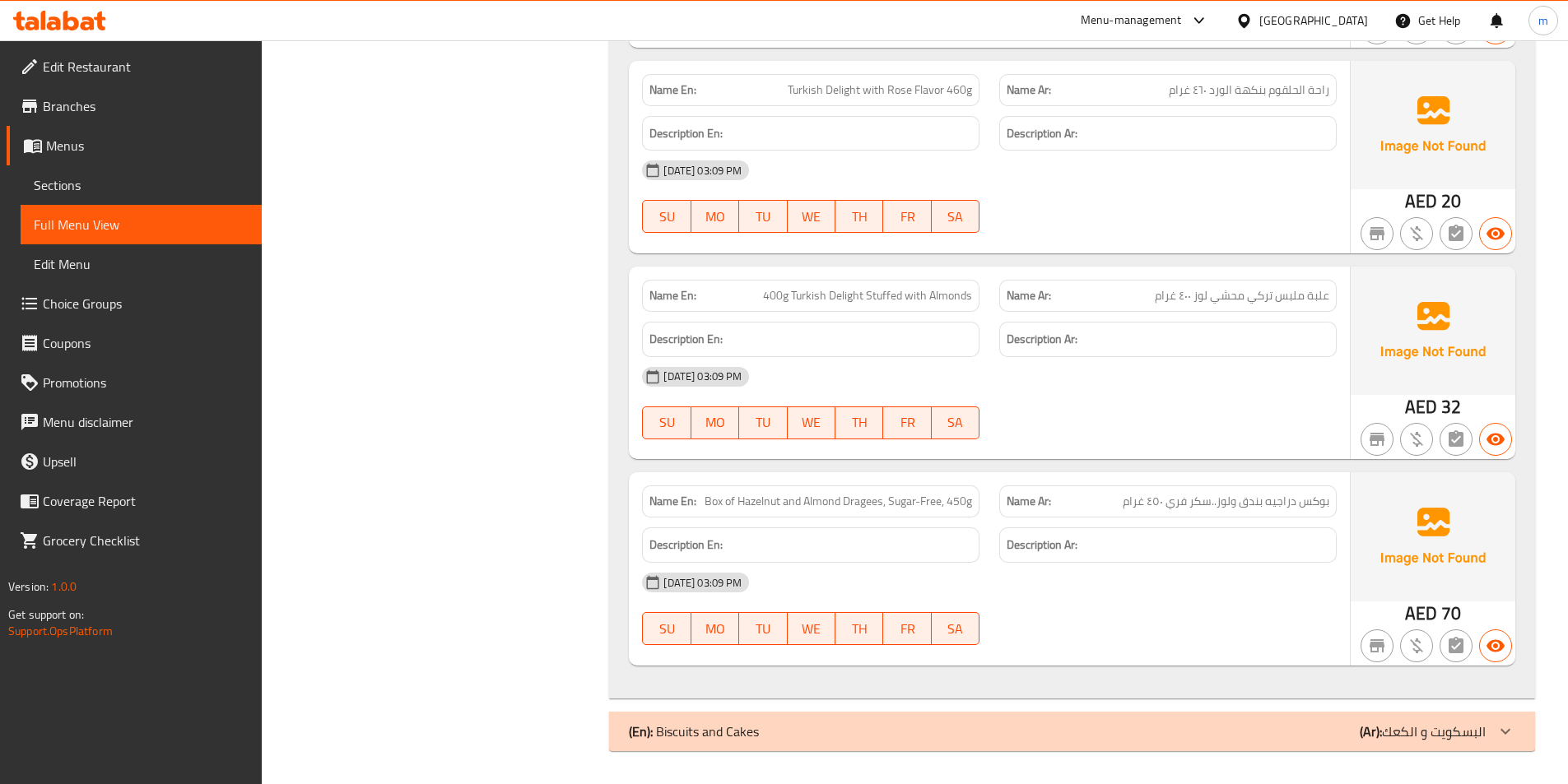
click at [956, 497] on span "Box of Hazelnut and Almond Dragees, Sugar-Free, 450g" at bounding box center [838, 501] width 267 height 17
copy span "Box of Hazelnut and Almond Dragees, Sugar-Free, 450g"
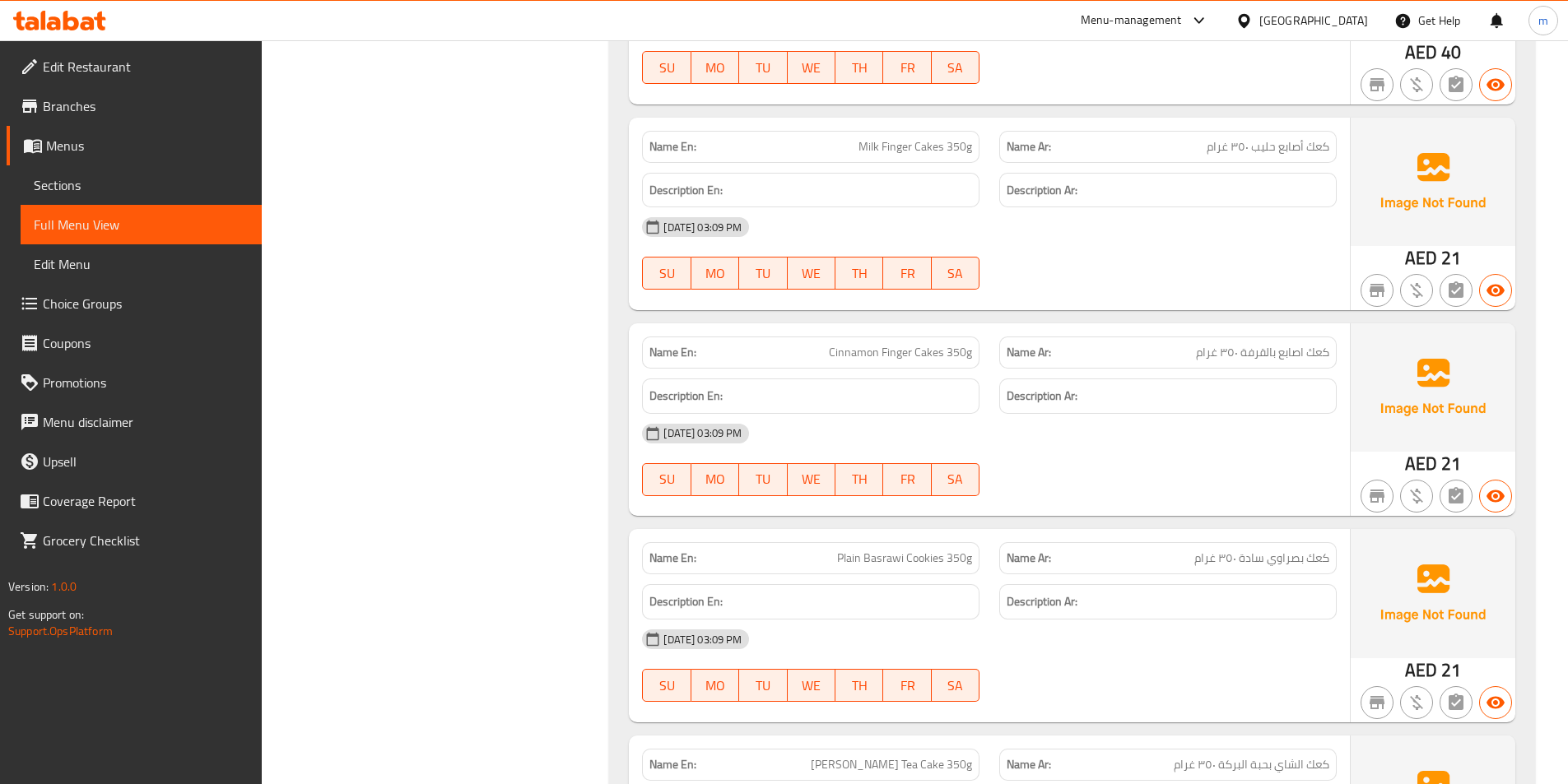
scroll to position [6028, 0]
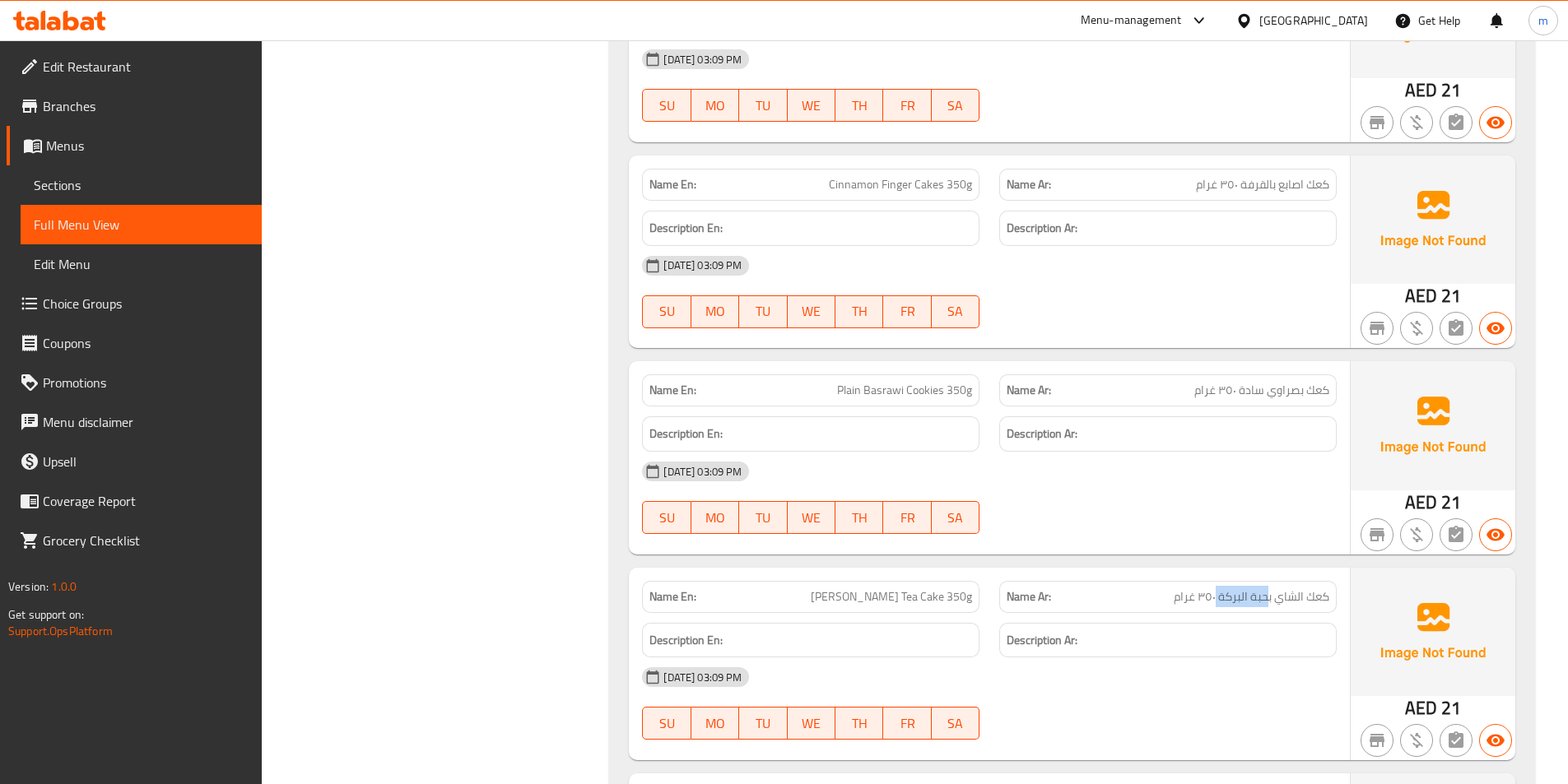
drag, startPoint x: 1217, startPoint y: 599, endPoint x: 1267, endPoint y: 605, distance: 50.4
copy span "حبة البركة"
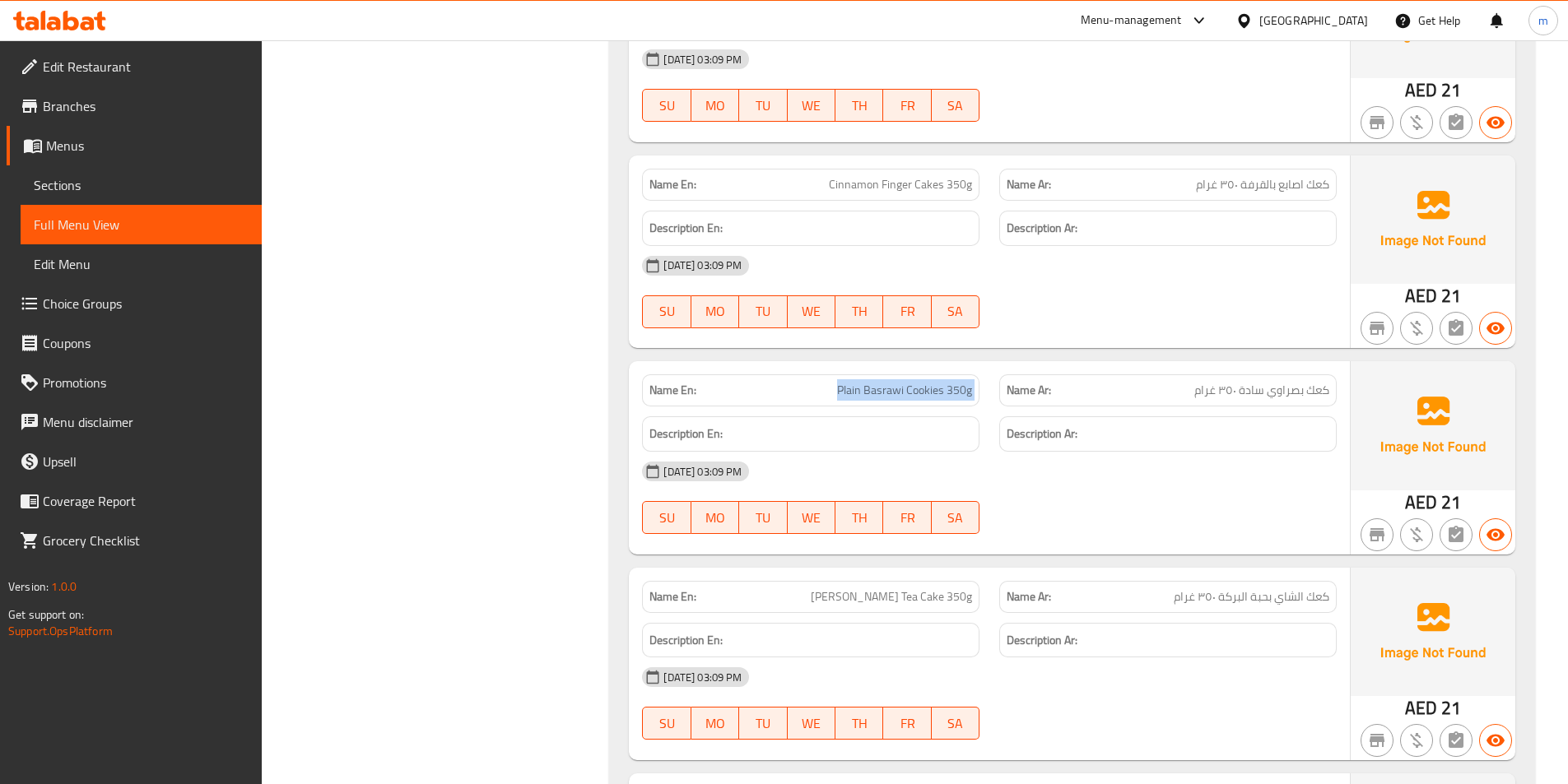
copy span "Nigella Sativa Tea Cake 350g"
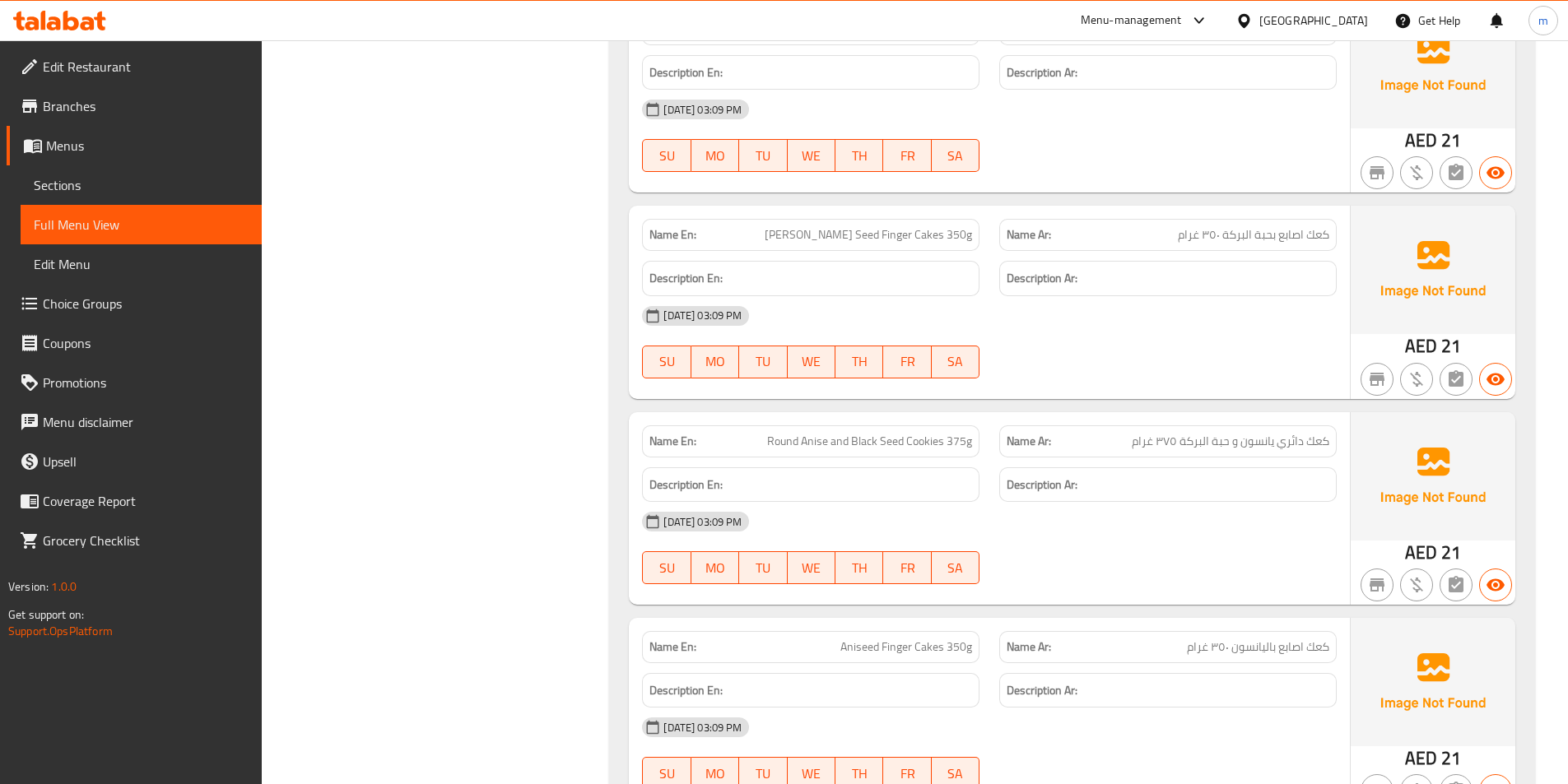
scroll to position [6686, 0]
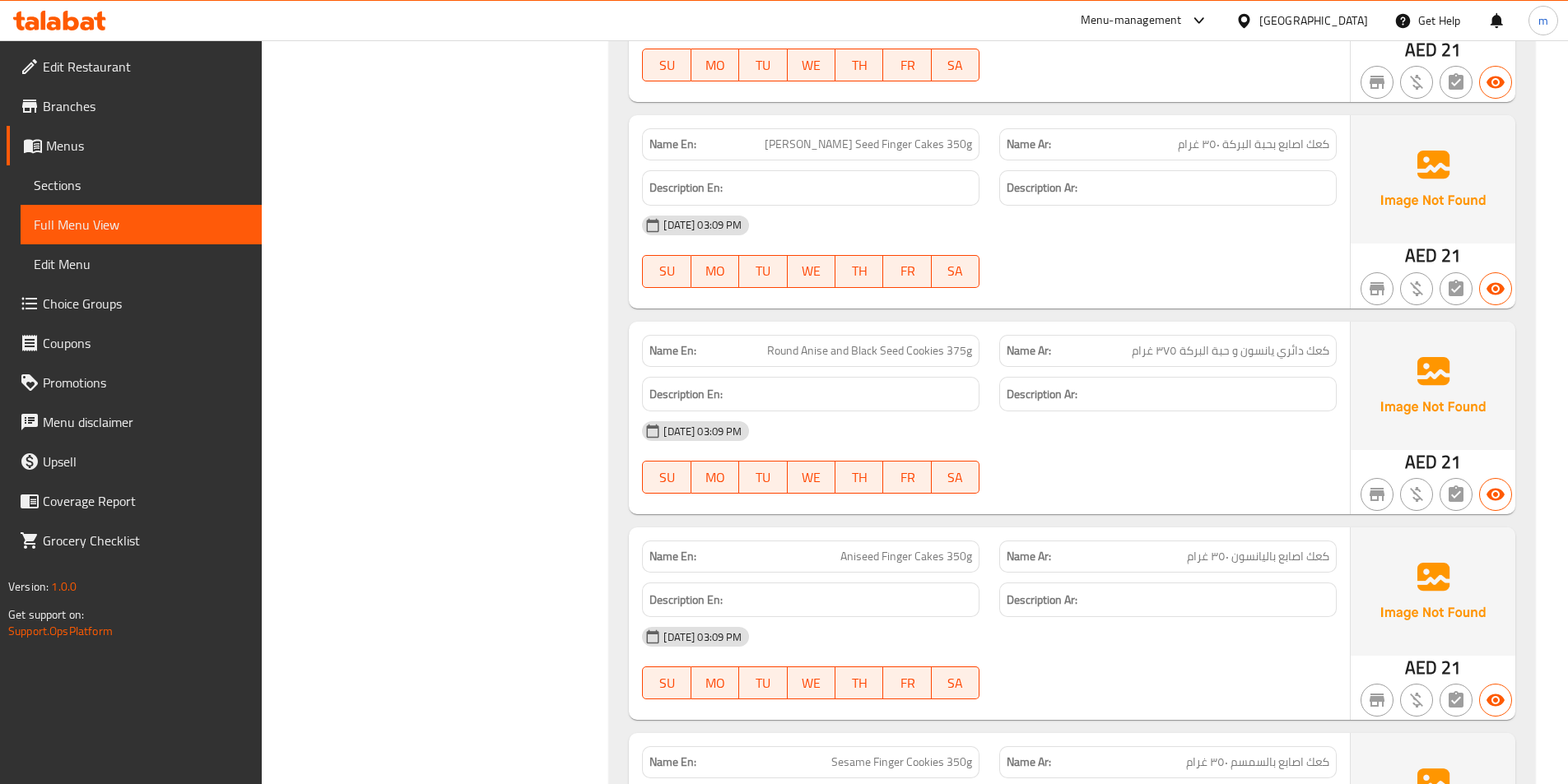
copy span "Round Anise and Black Seed Cookies 375g"
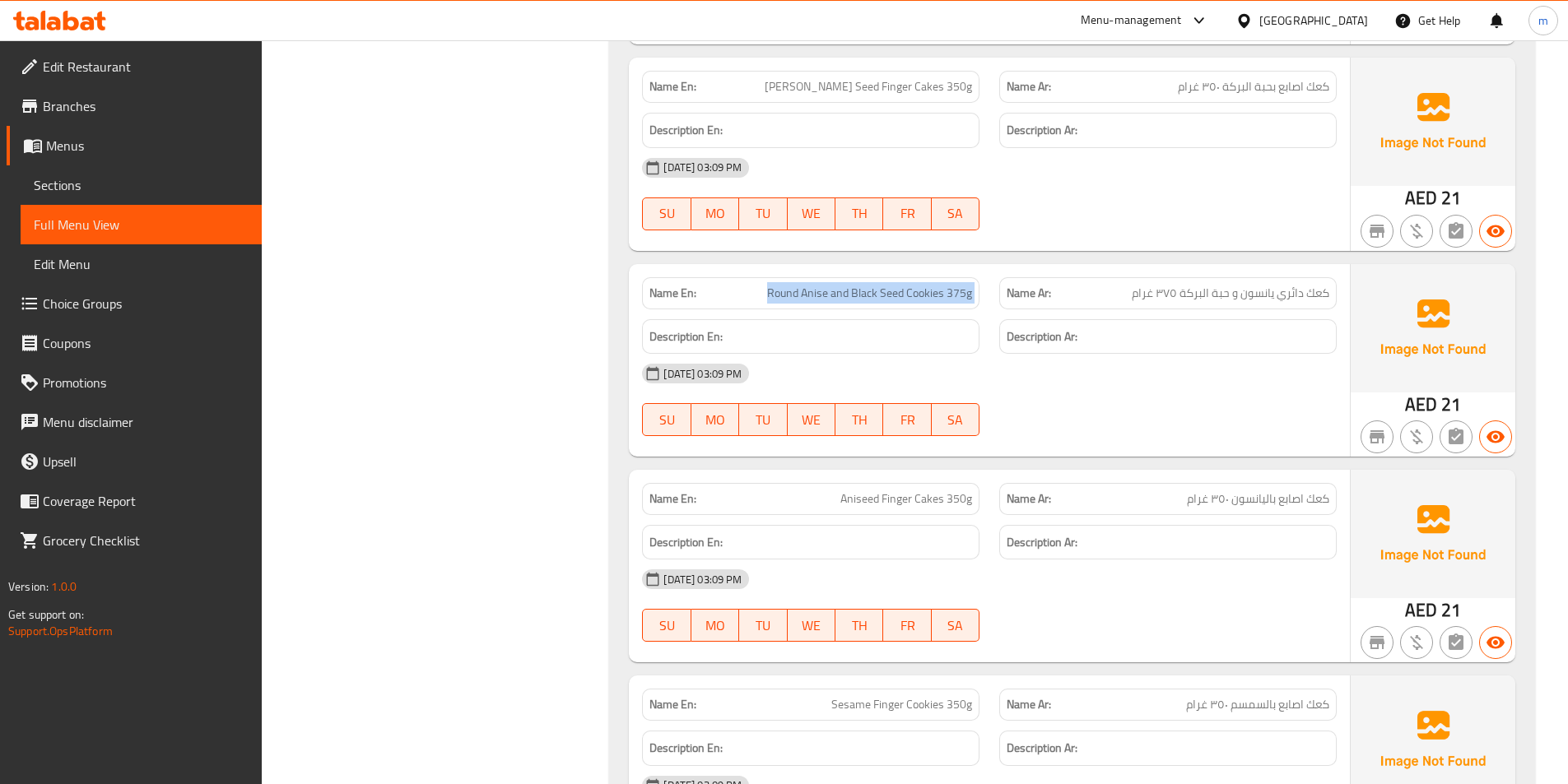
scroll to position [6769, 0]
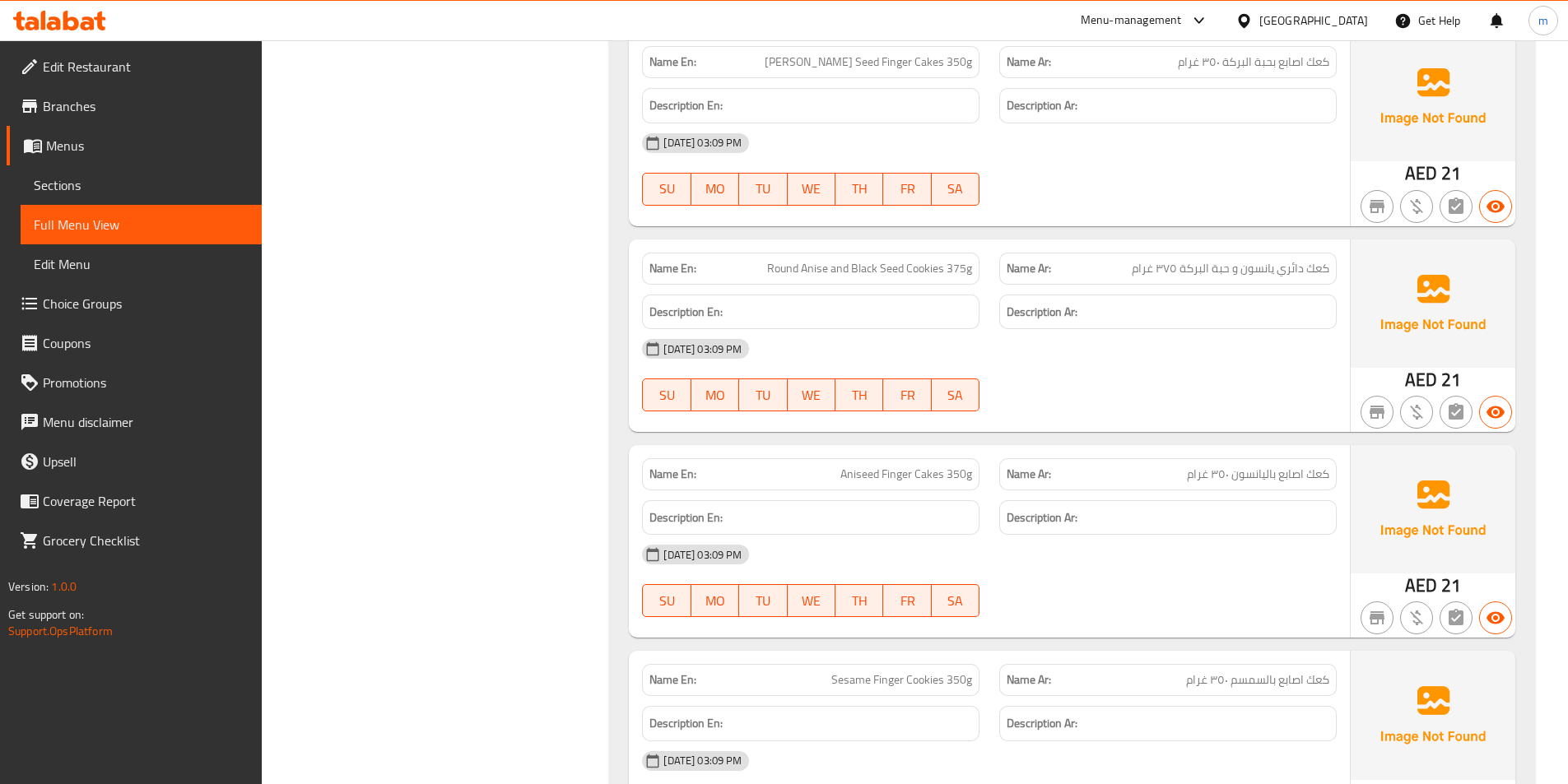
copy span "يانسون"
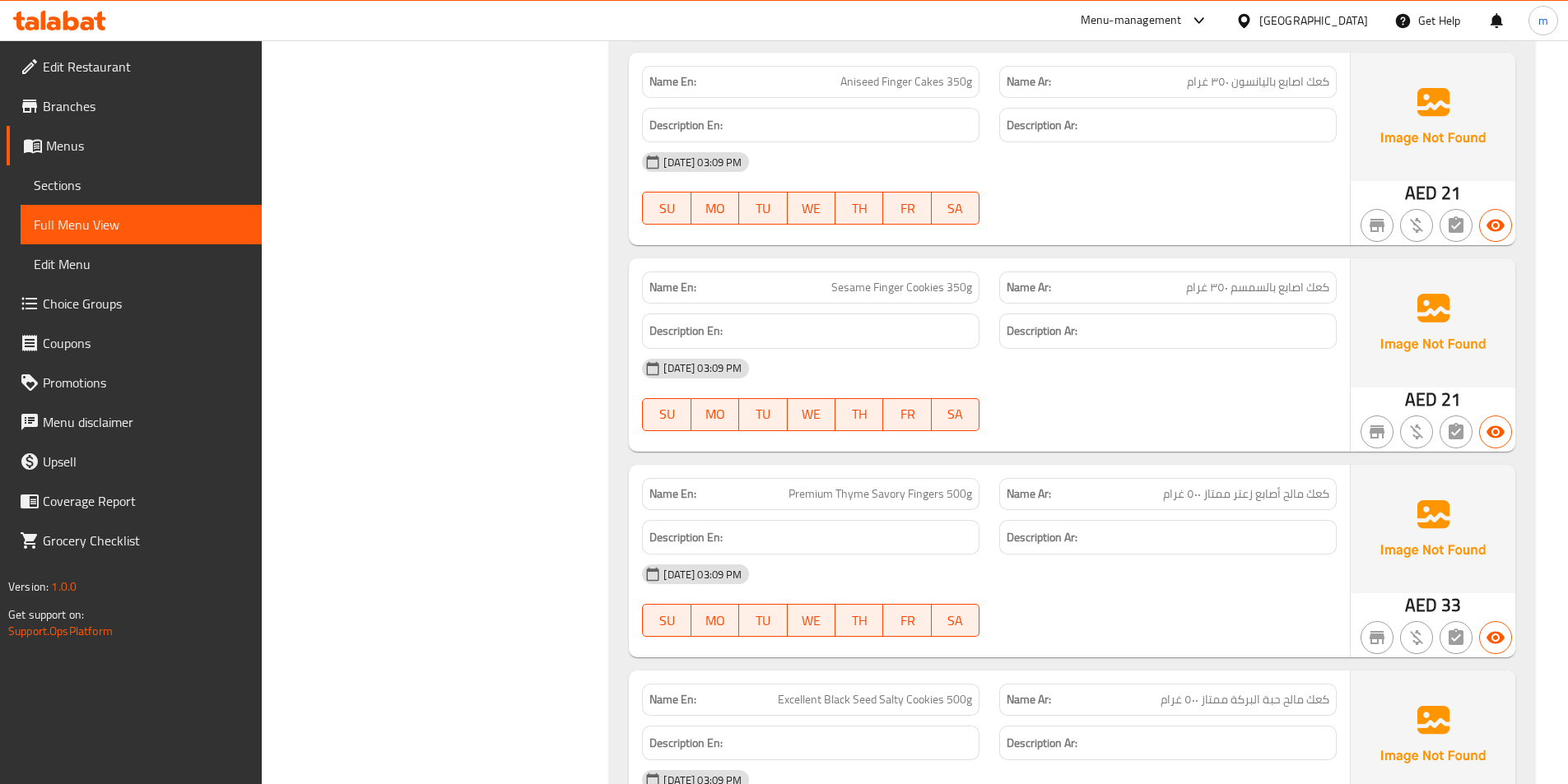
scroll to position [7262, 0]
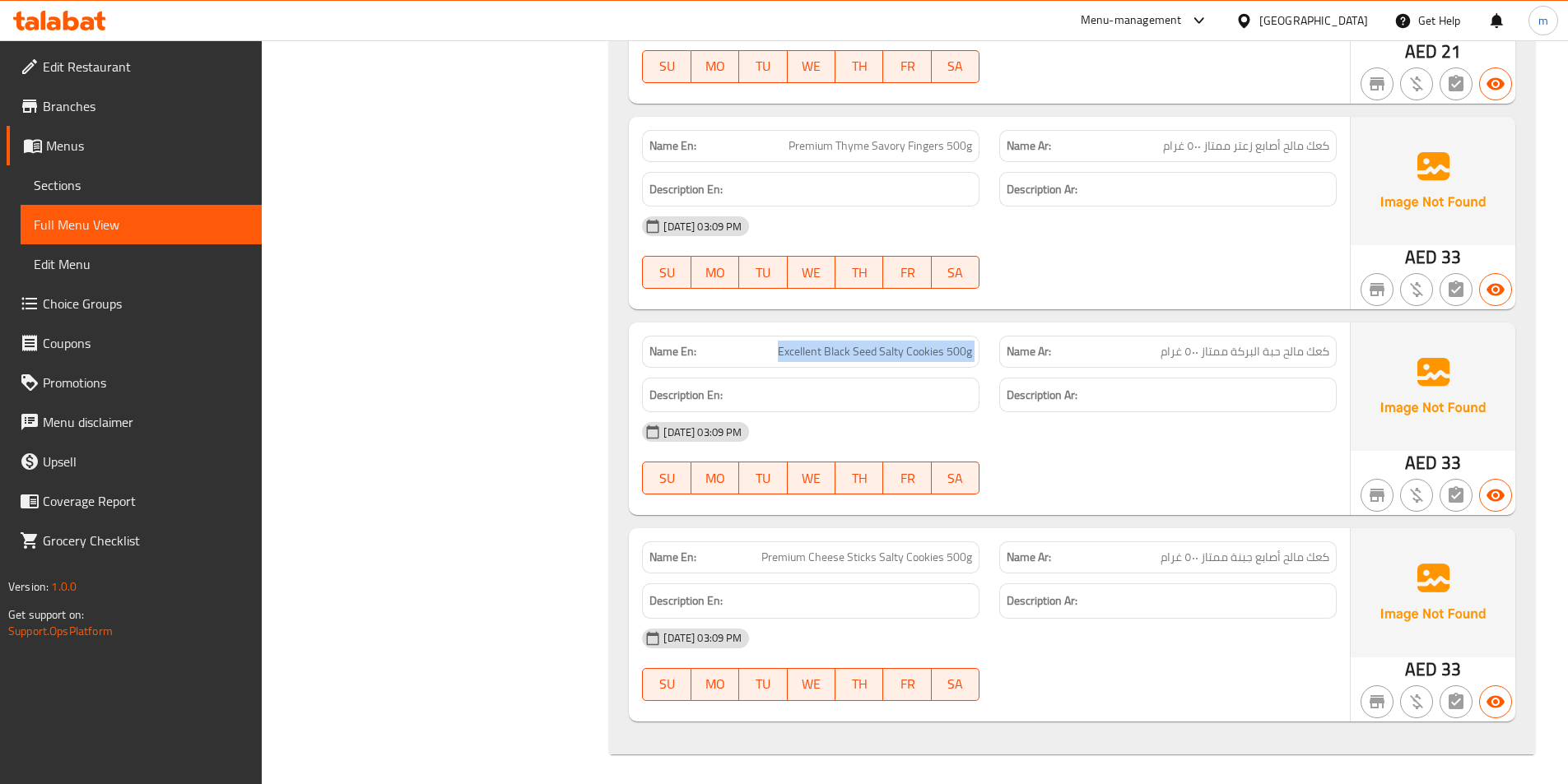
scroll to position [7512, 0]
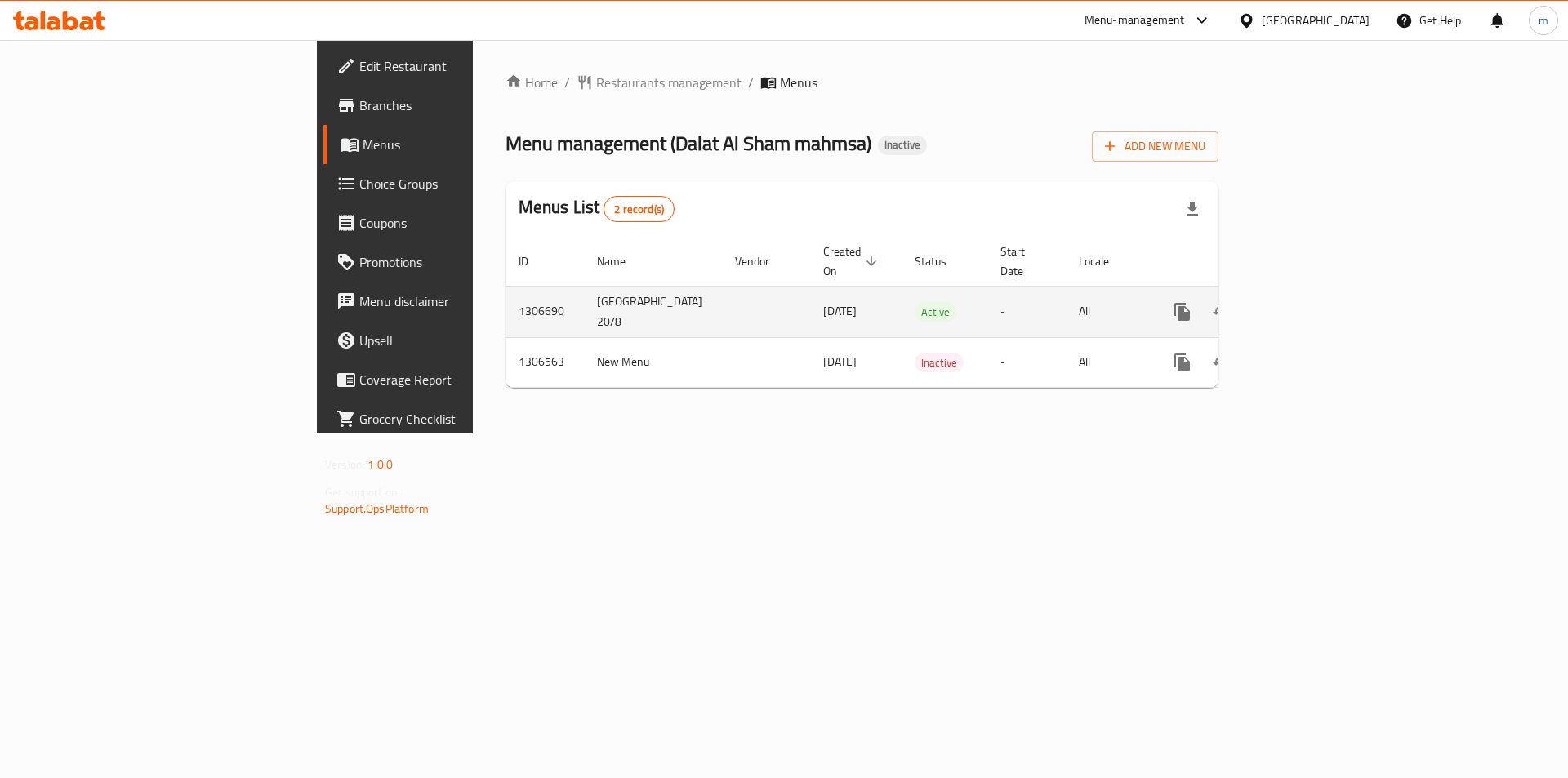
click at [1320, 303] on link "enhanced table" at bounding box center [1300, 312] width 39 height 39
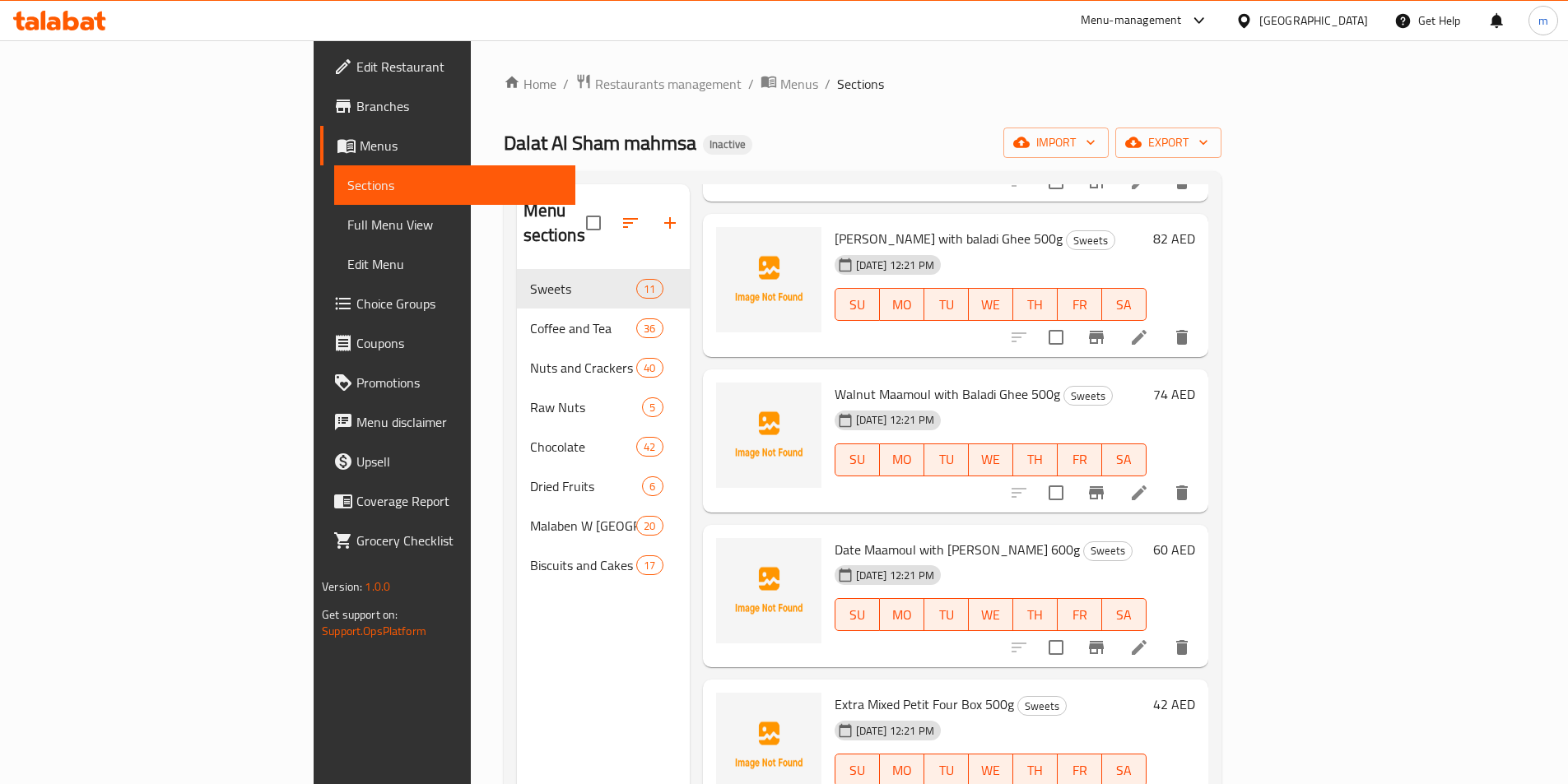
scroll to position [247, 0]
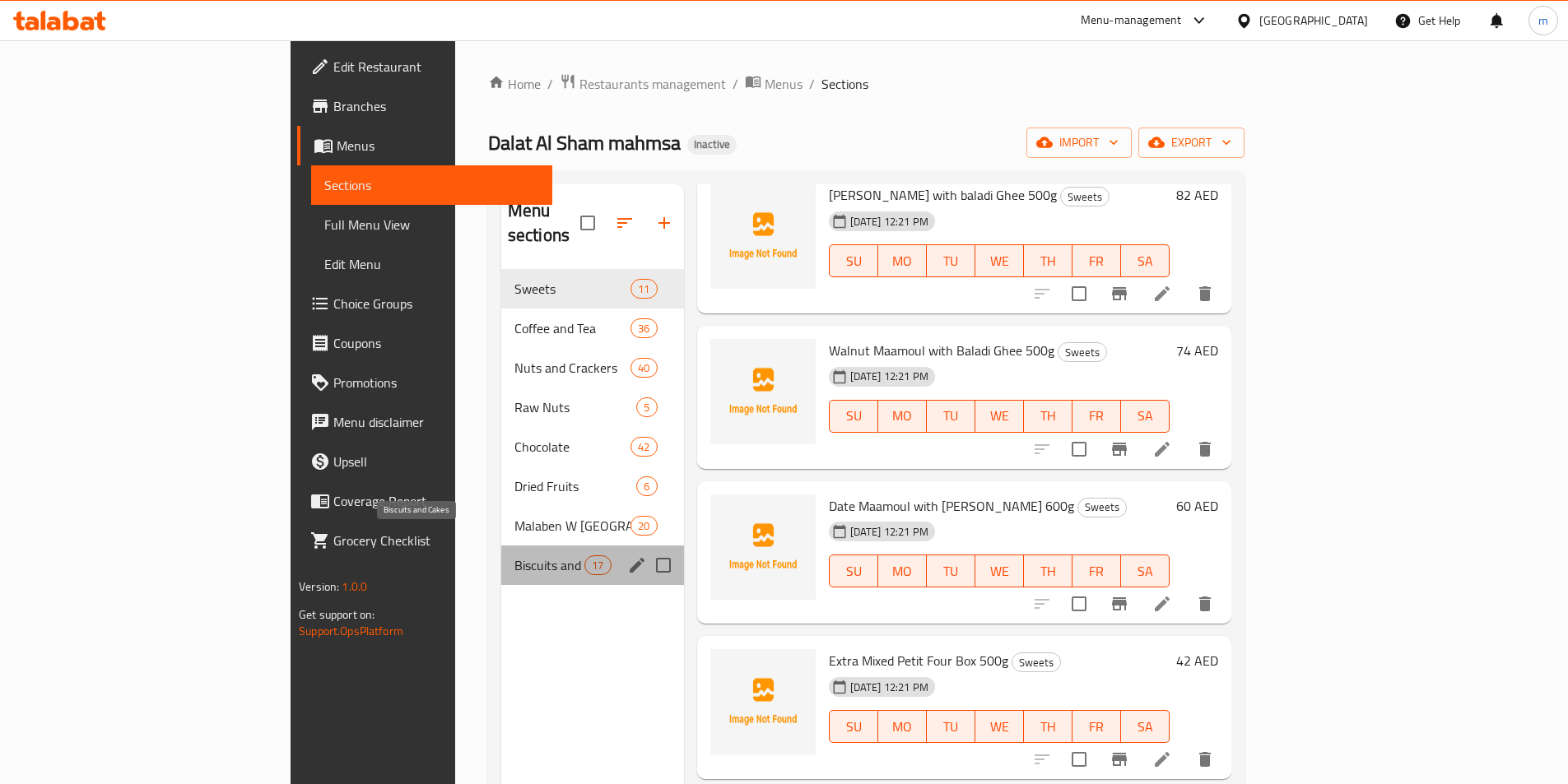
click at [514, 555] on span "Biscuits and Cakes" at bounding box center [549, 565] width 70 height 20
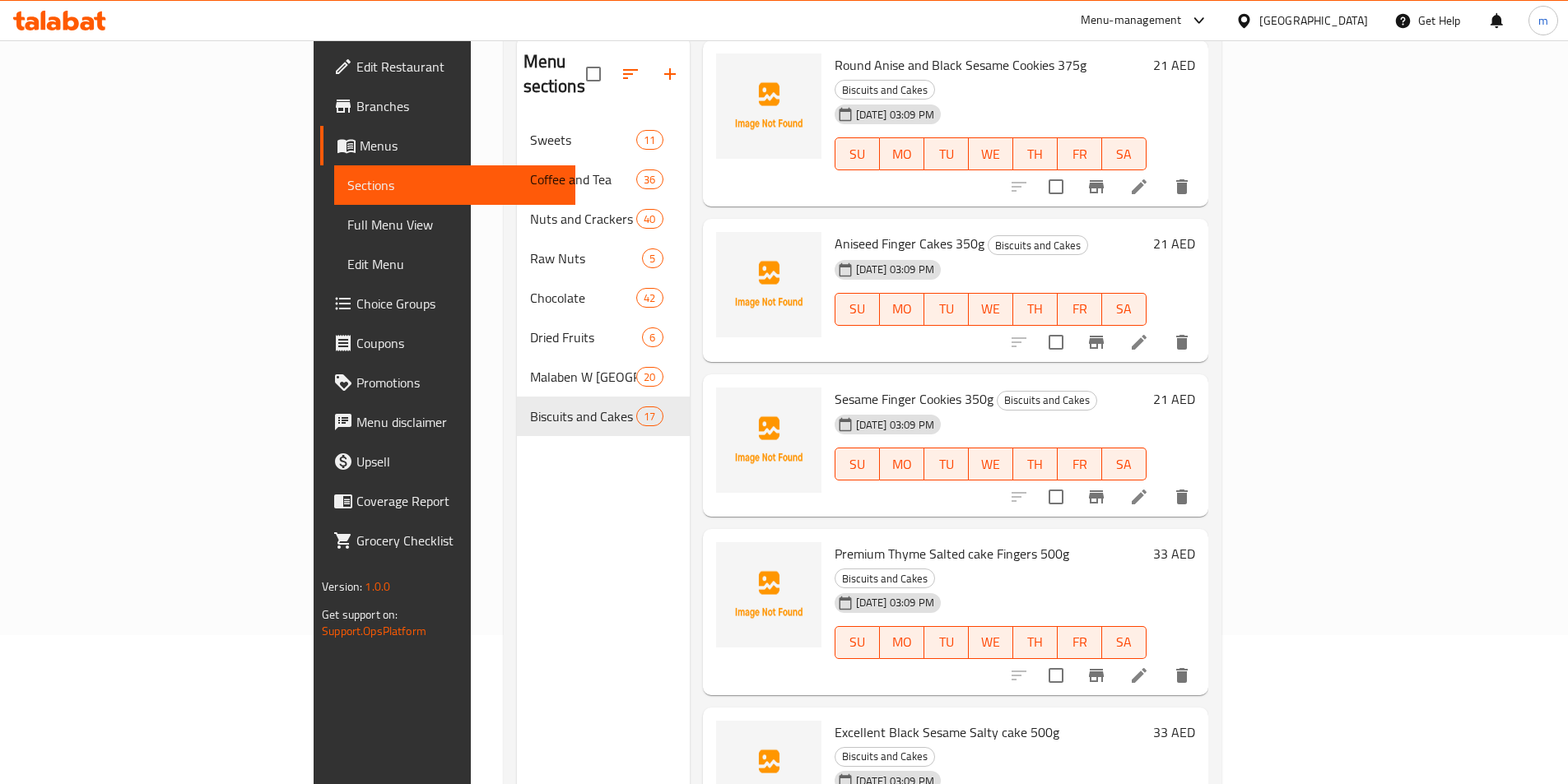
scroll to position [230, 0]
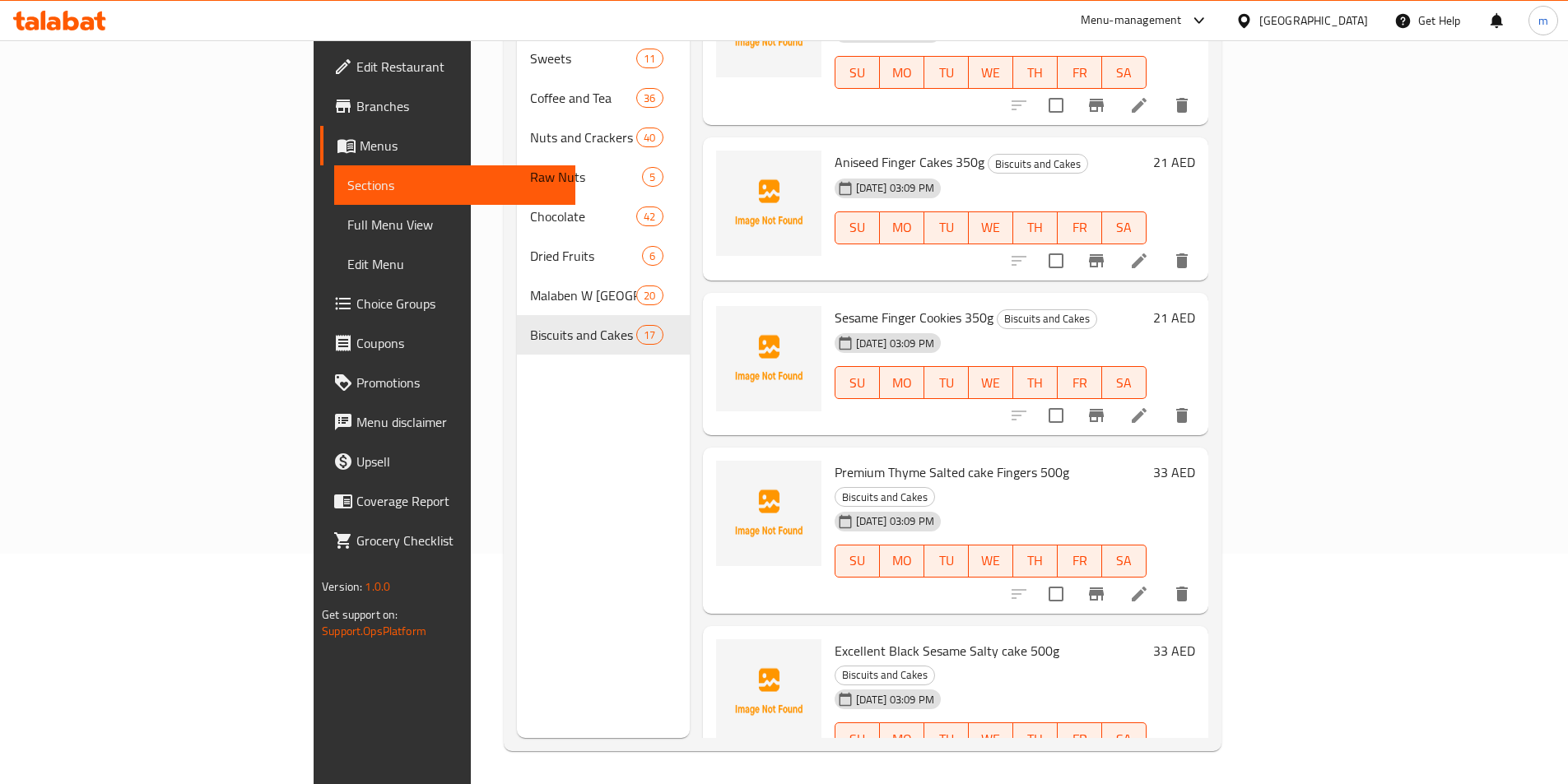
copy h6 "Premium Cheese Sticks Salty Cookies 500g"
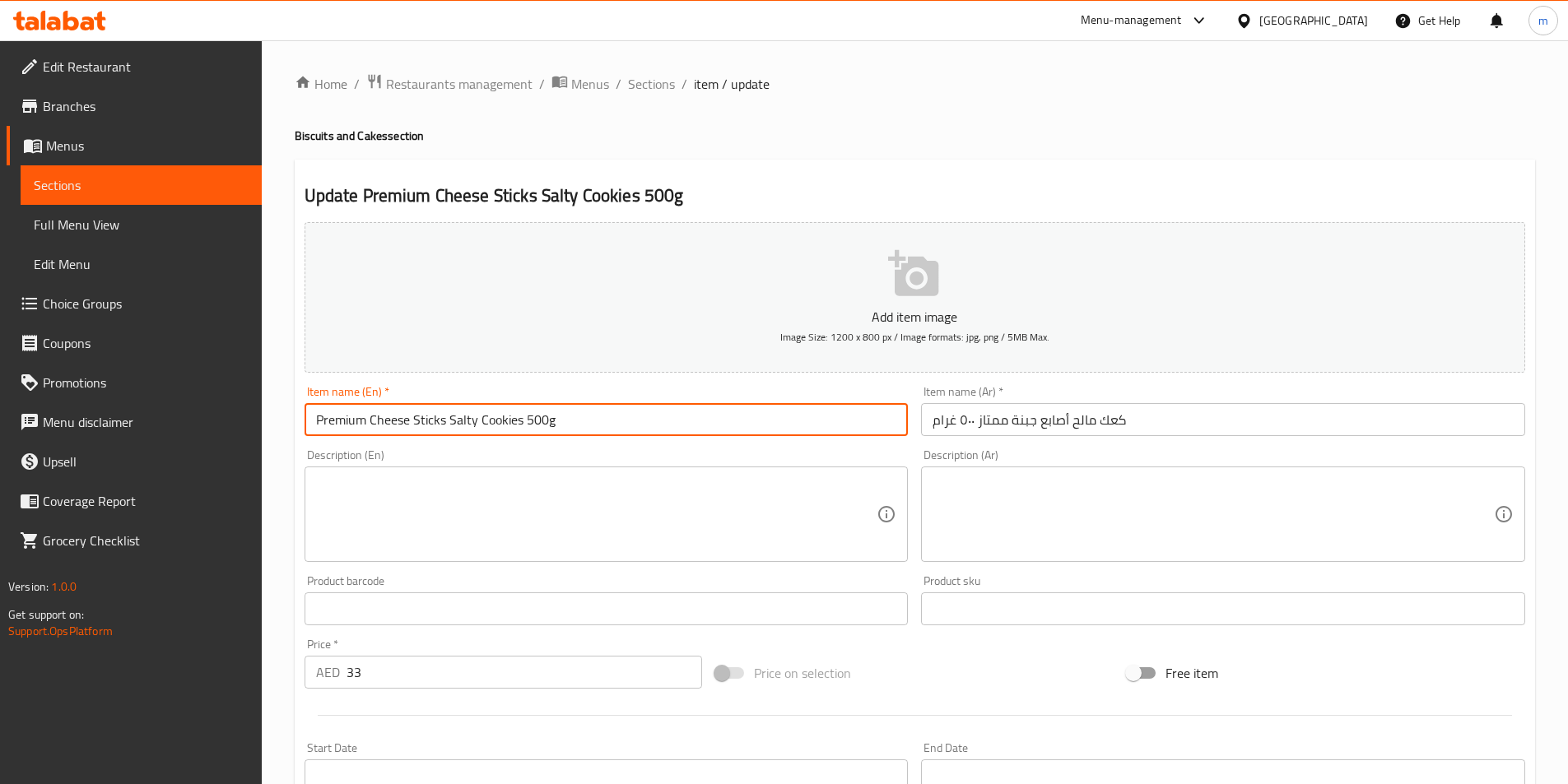
click at [484, 424] on input "Premium Cheese Sticks Salty Cookies 500g" at bounding box center [606, 419] width 604 height 33
type input "Premium Cheese Sticks Salty cake 500g"
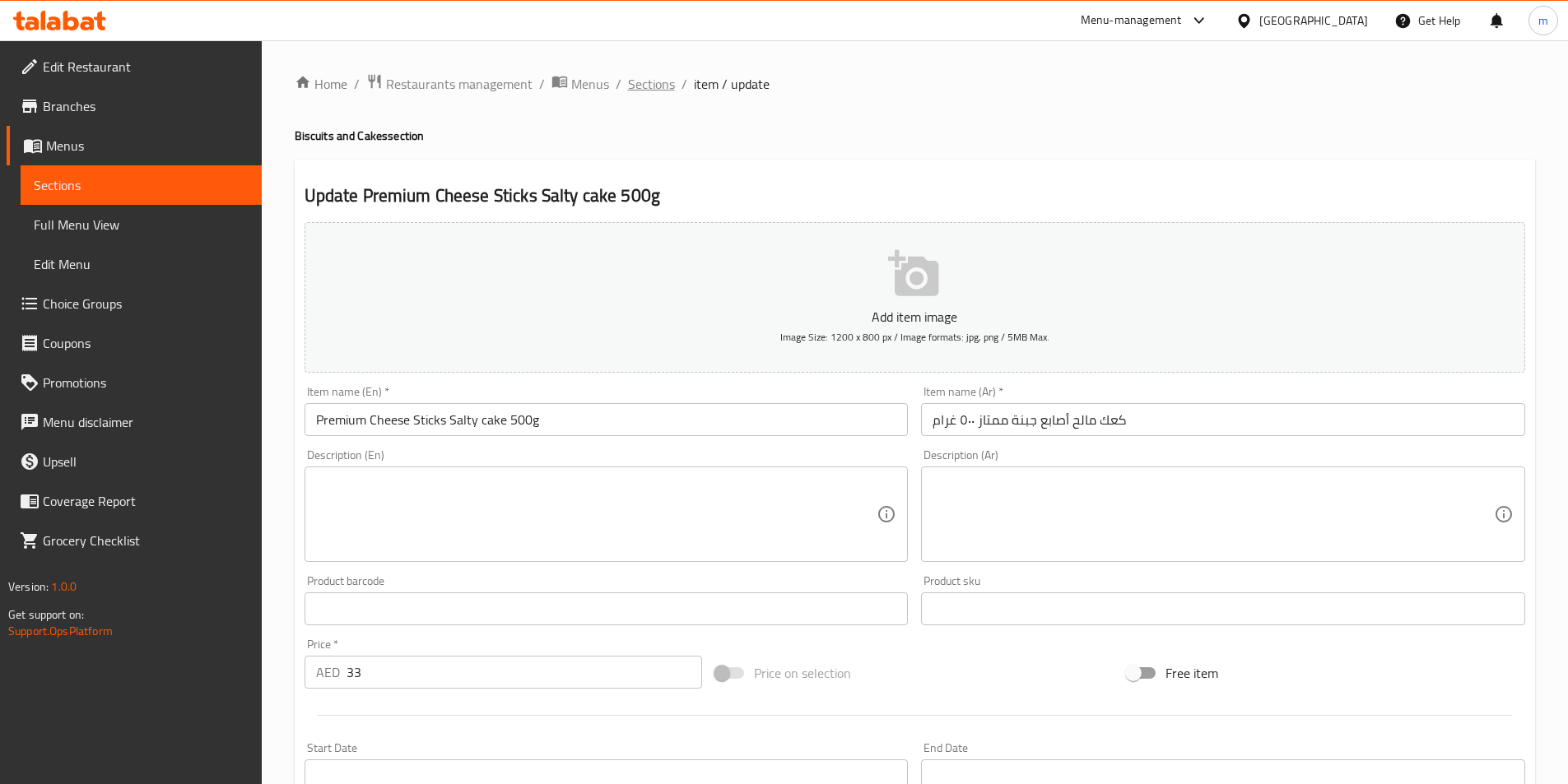
click at [650, 84] on span "Sections" at bounding box center [651, 84] width 47 height 20
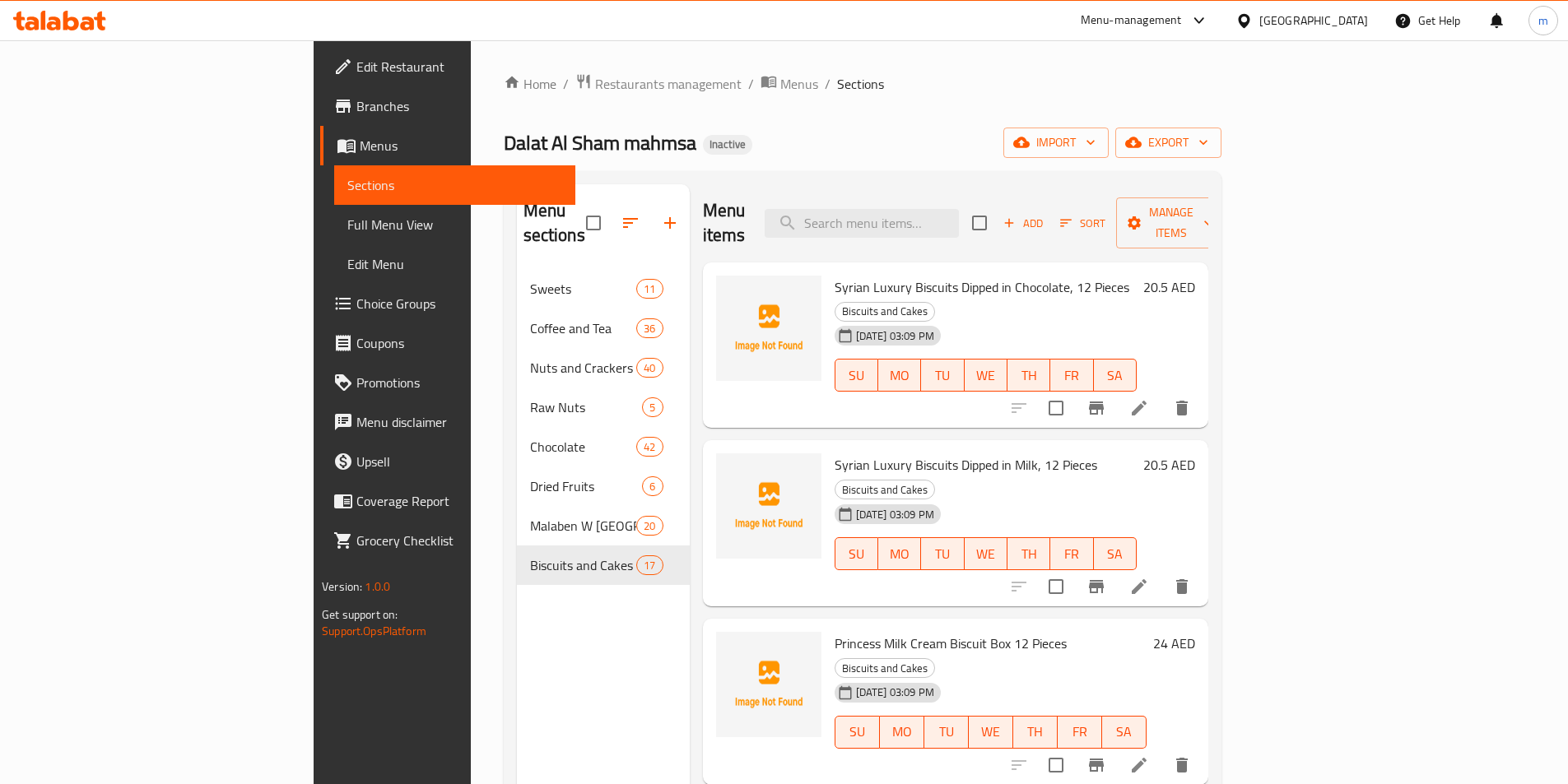
click at [714, 116] on div "Home / Restaurants management / Menus / Sections Dalat Al Sham mahmsa Inactive …" at bounding box center [862, 527] width 718 height 908
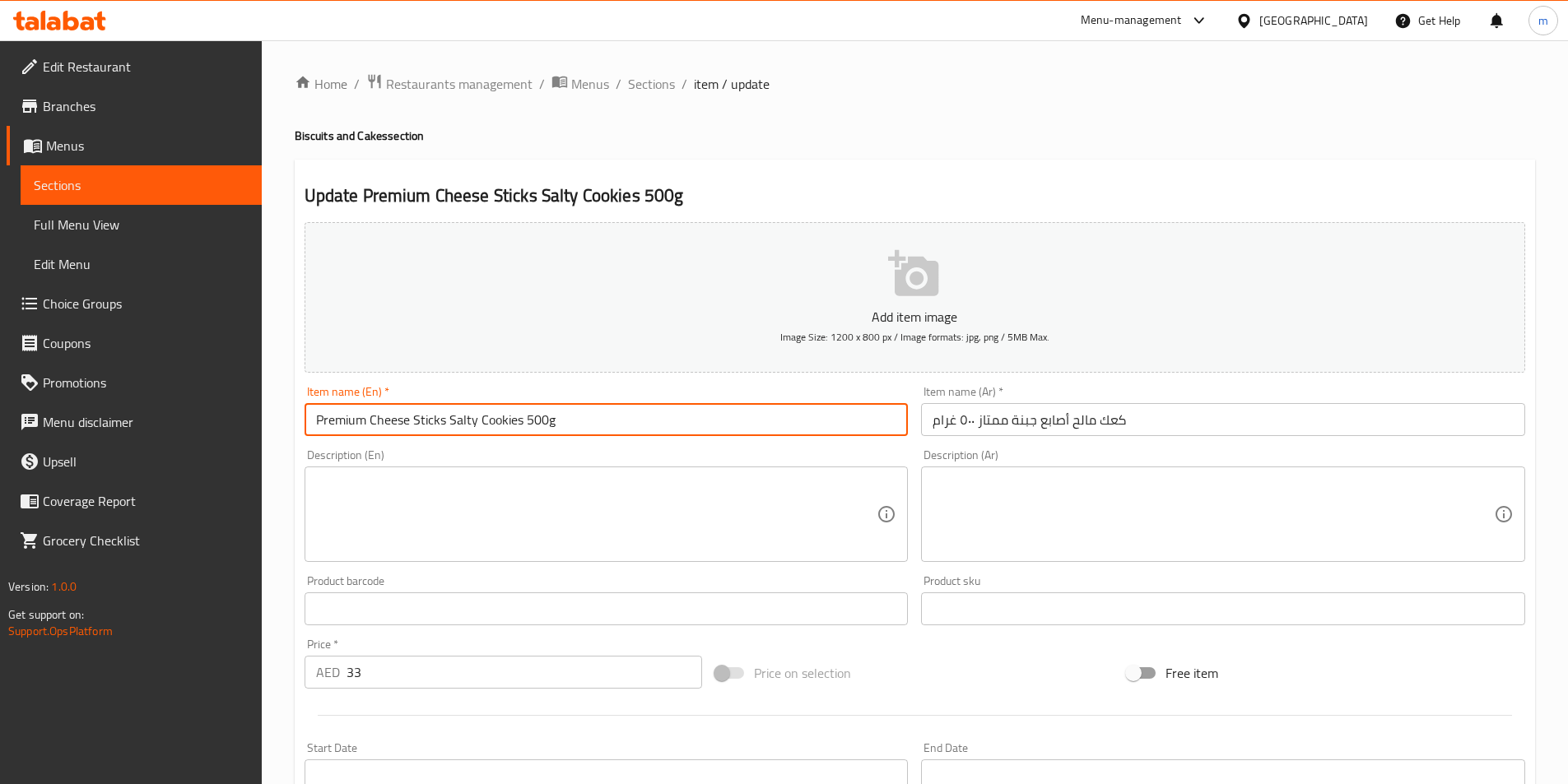
click at [486, 426] on input "Premium Cheese Sticks Salty Cookies 500g" at bounding box center [606, 419] width 604 height 33
click at [486, 426] on input "Premium Cheese Sticks Salty cake 500g" at bounding box center [606, 419] width 604 height 33
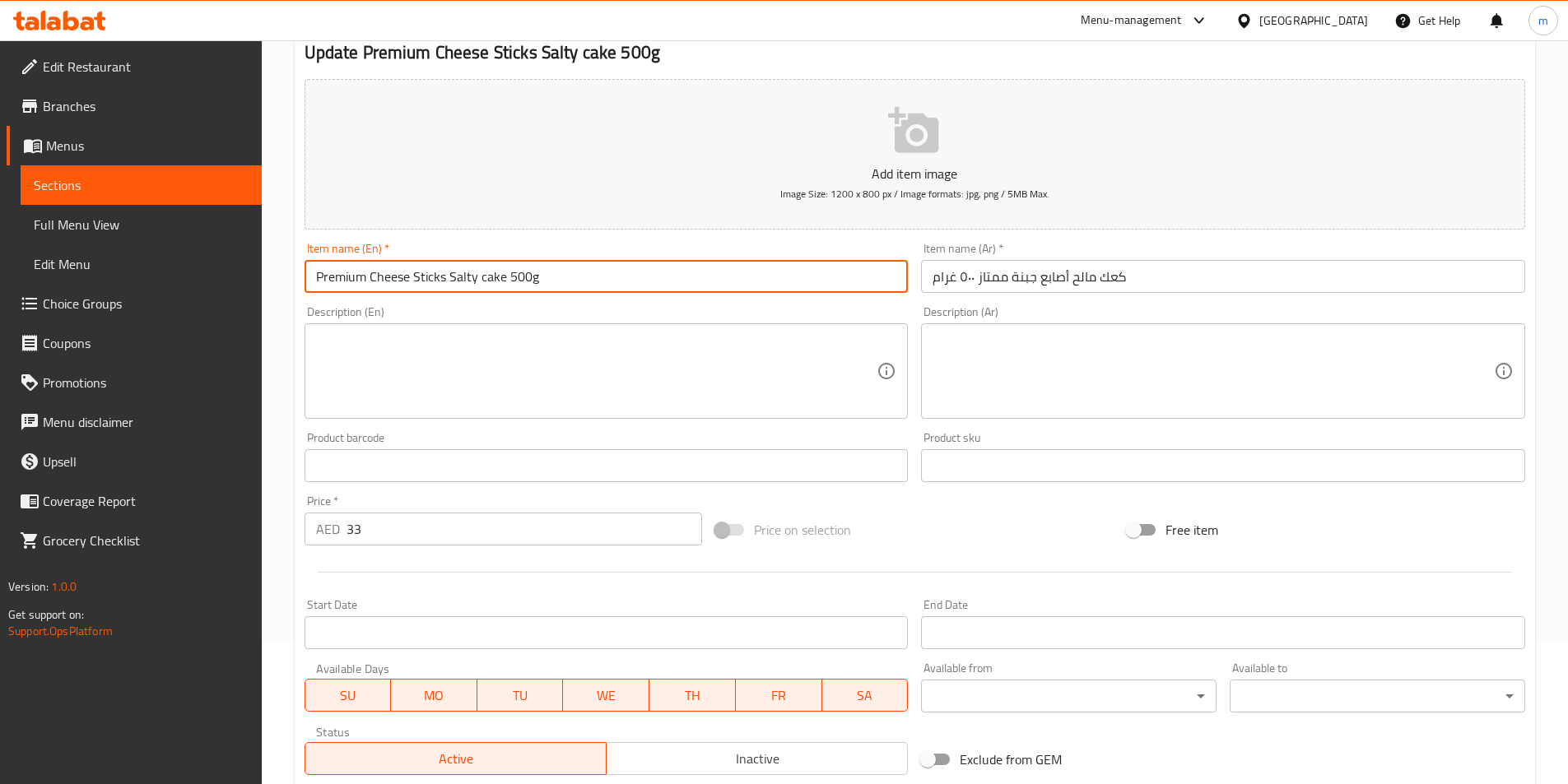
scroll to position [378, 0]
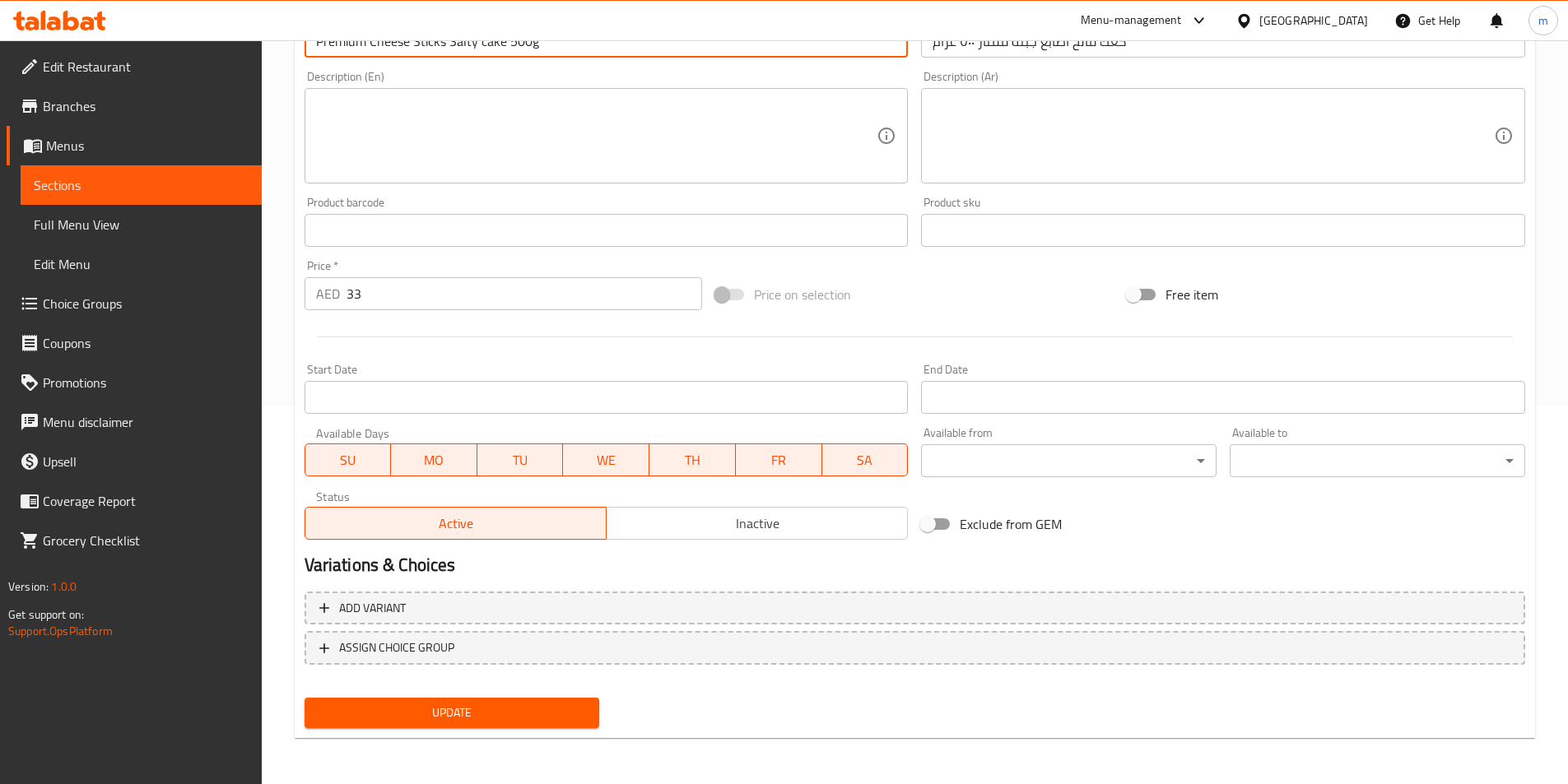
type input "Premium Cheese Sticks Salty Cake 500g"
click at [531, 716] on span "Update" at bounding box center [452, 713] width 269 height 21
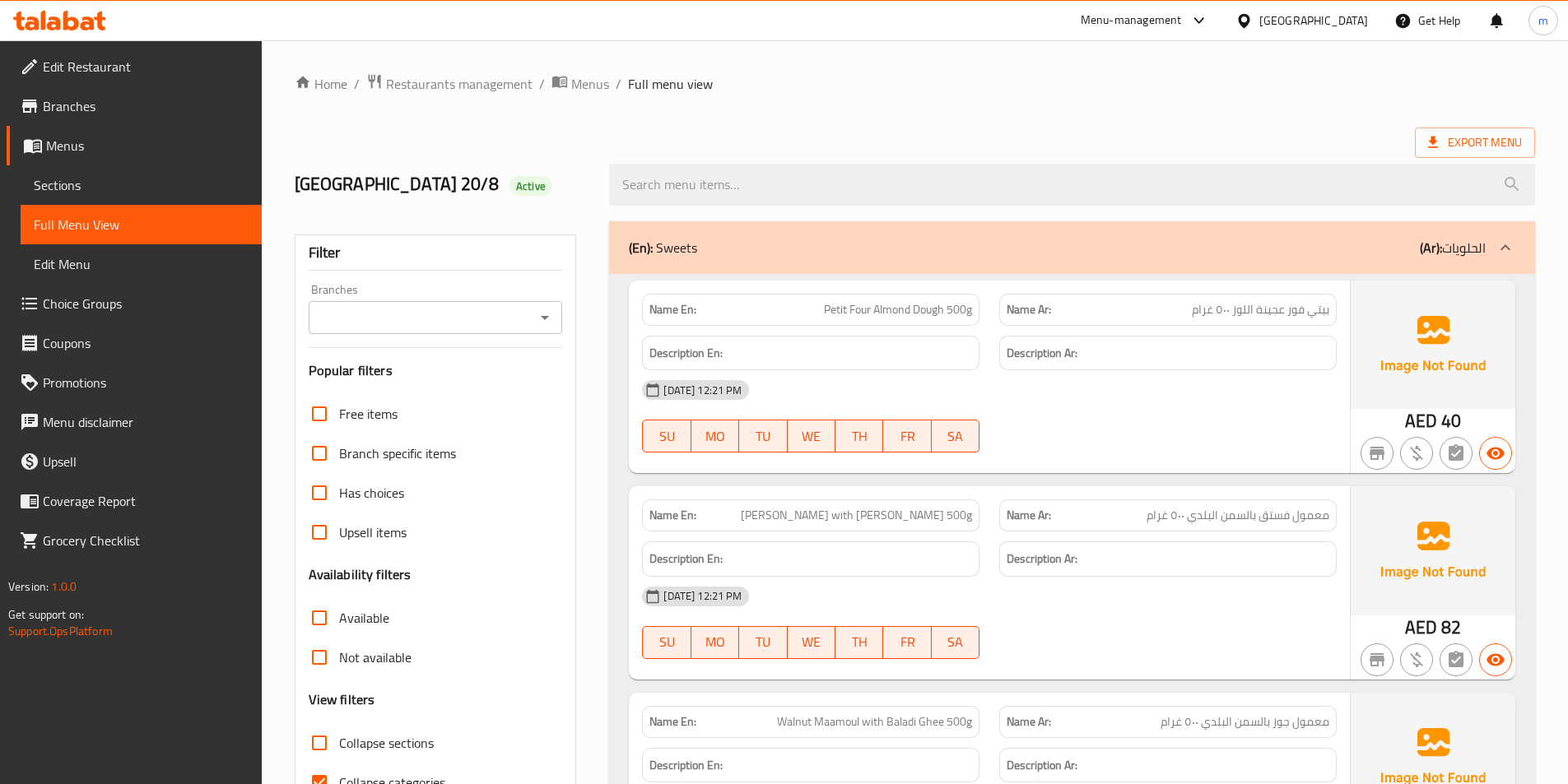
scroll to position [329, 0]
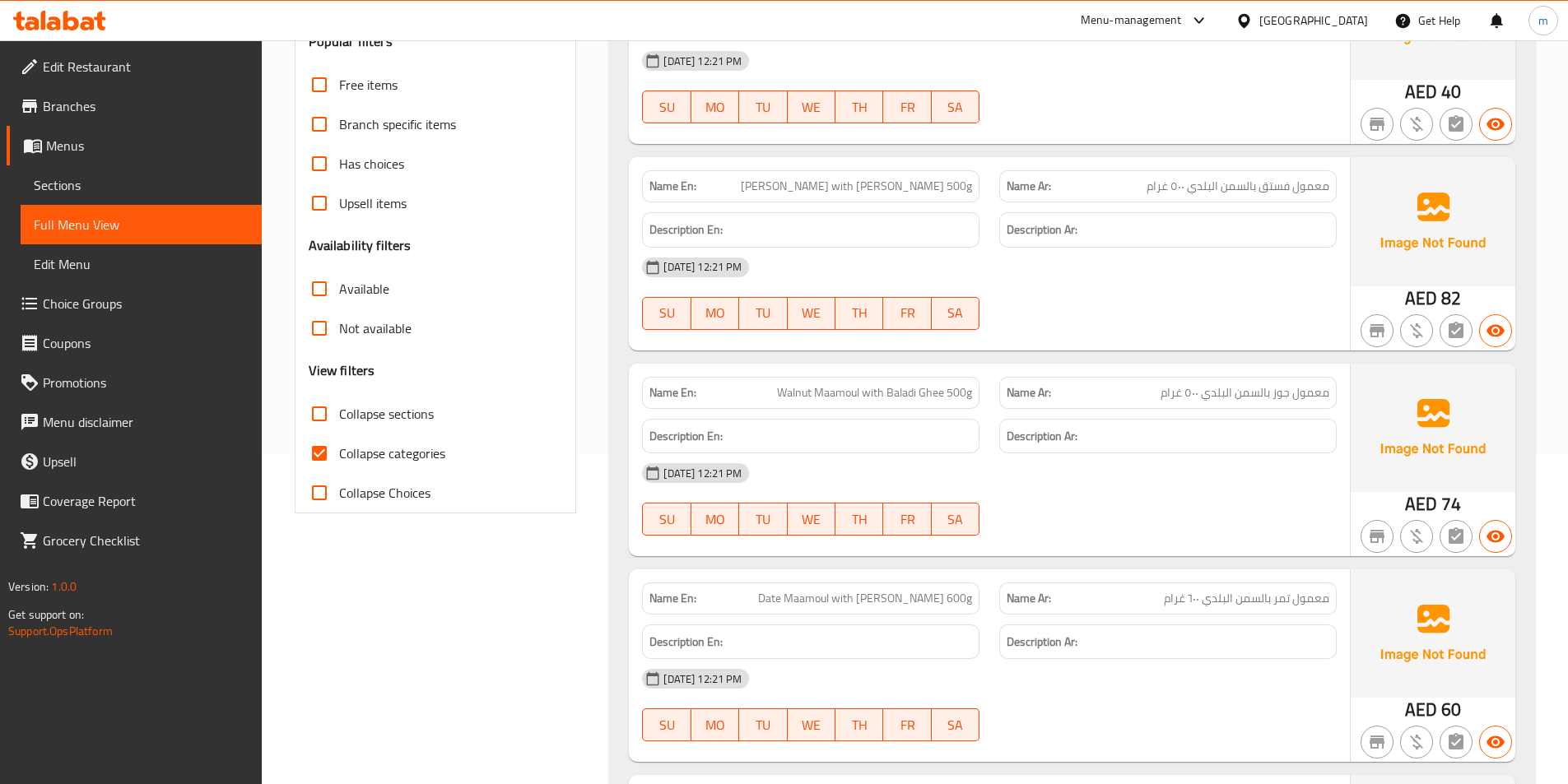
click at [409, 456] on span "Collapse categories" at bounding box center [393, 454] width 106 height 20
click at [340, 456] on input "Collapse categories" at bounding box center [320, 454] width 40 height 40
checkbox input "false"
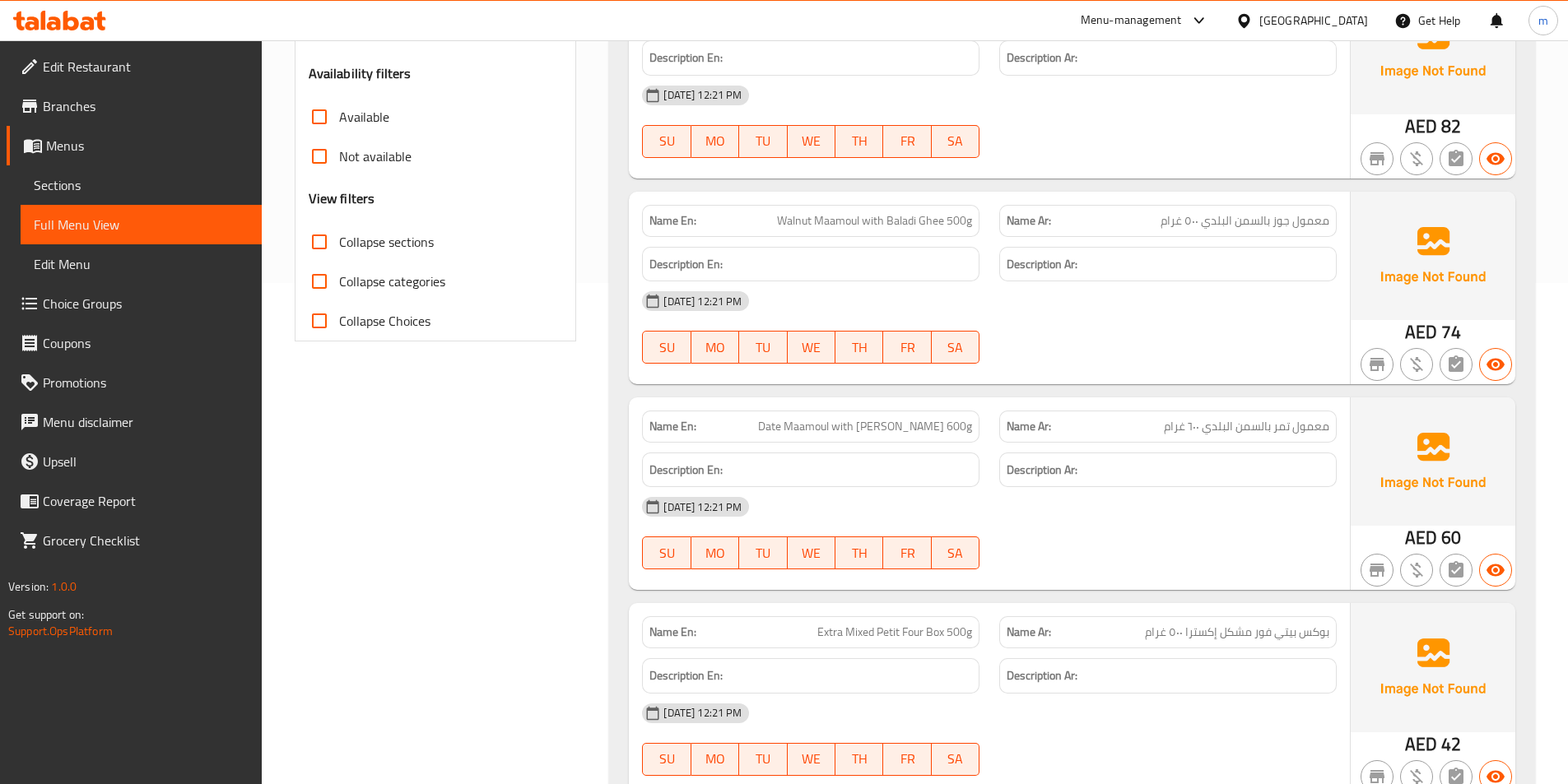
scroll to position [493, 0]
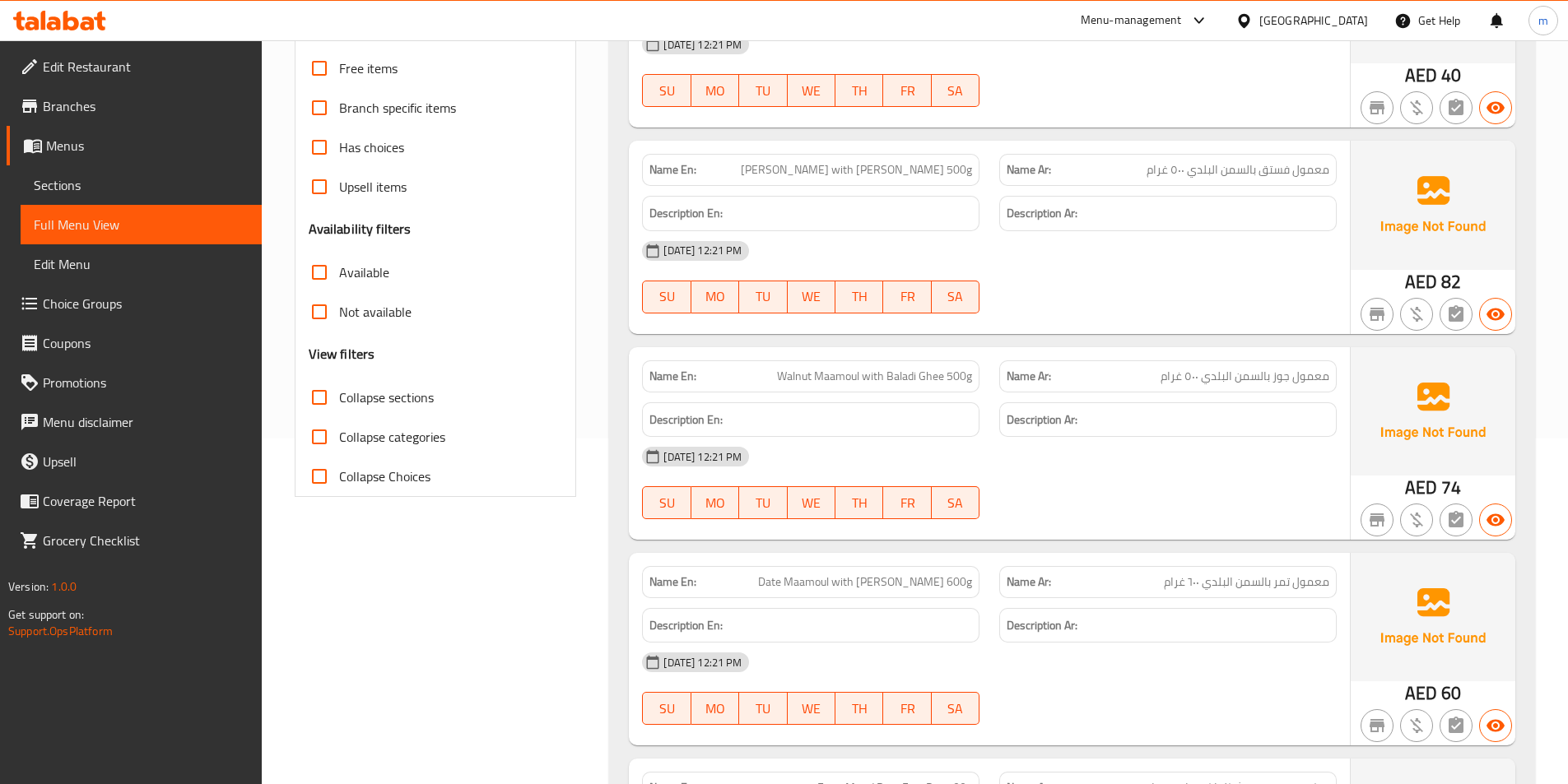
scroll to position [329, 0]
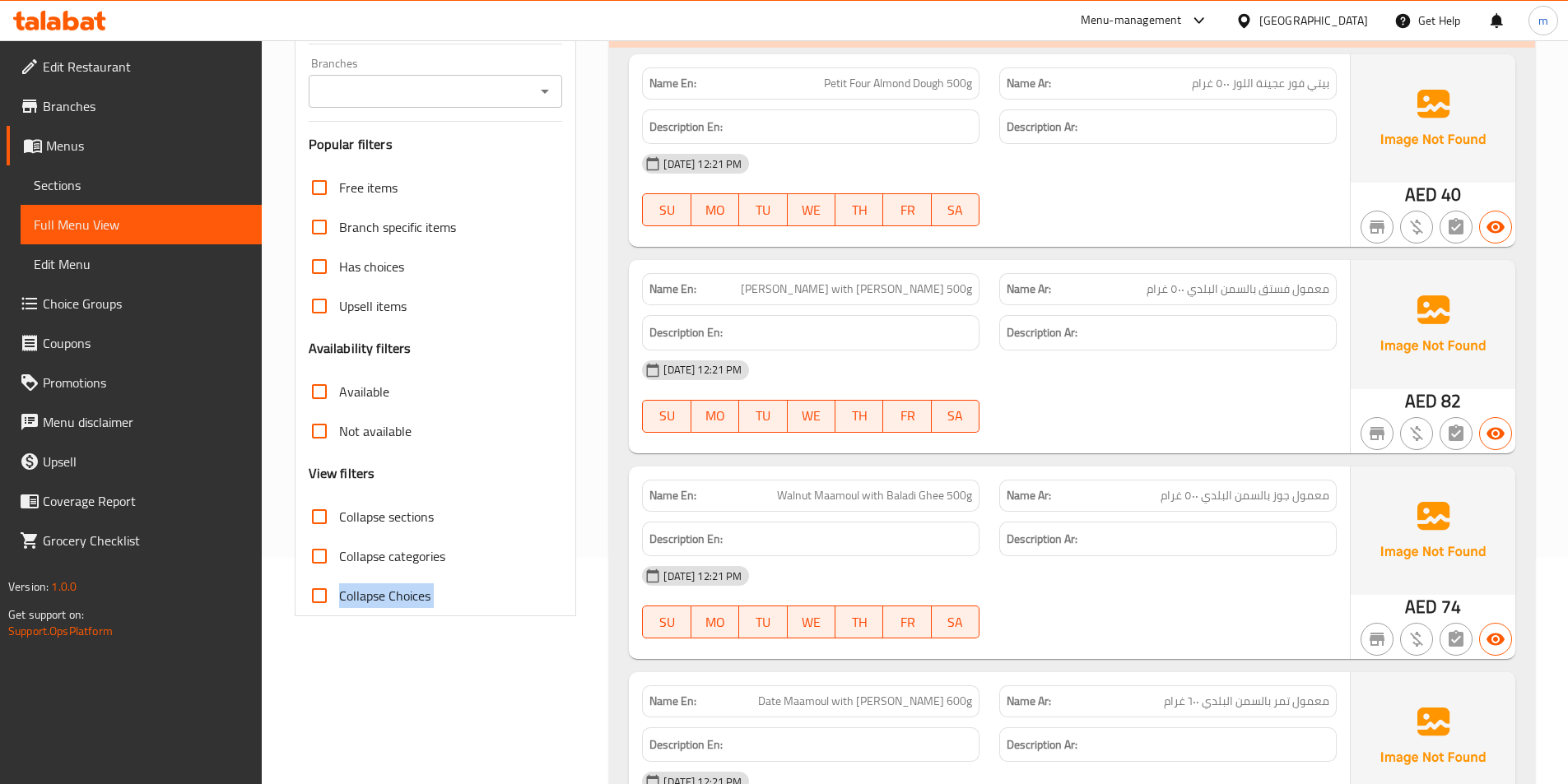
scroll to position [247, 0]
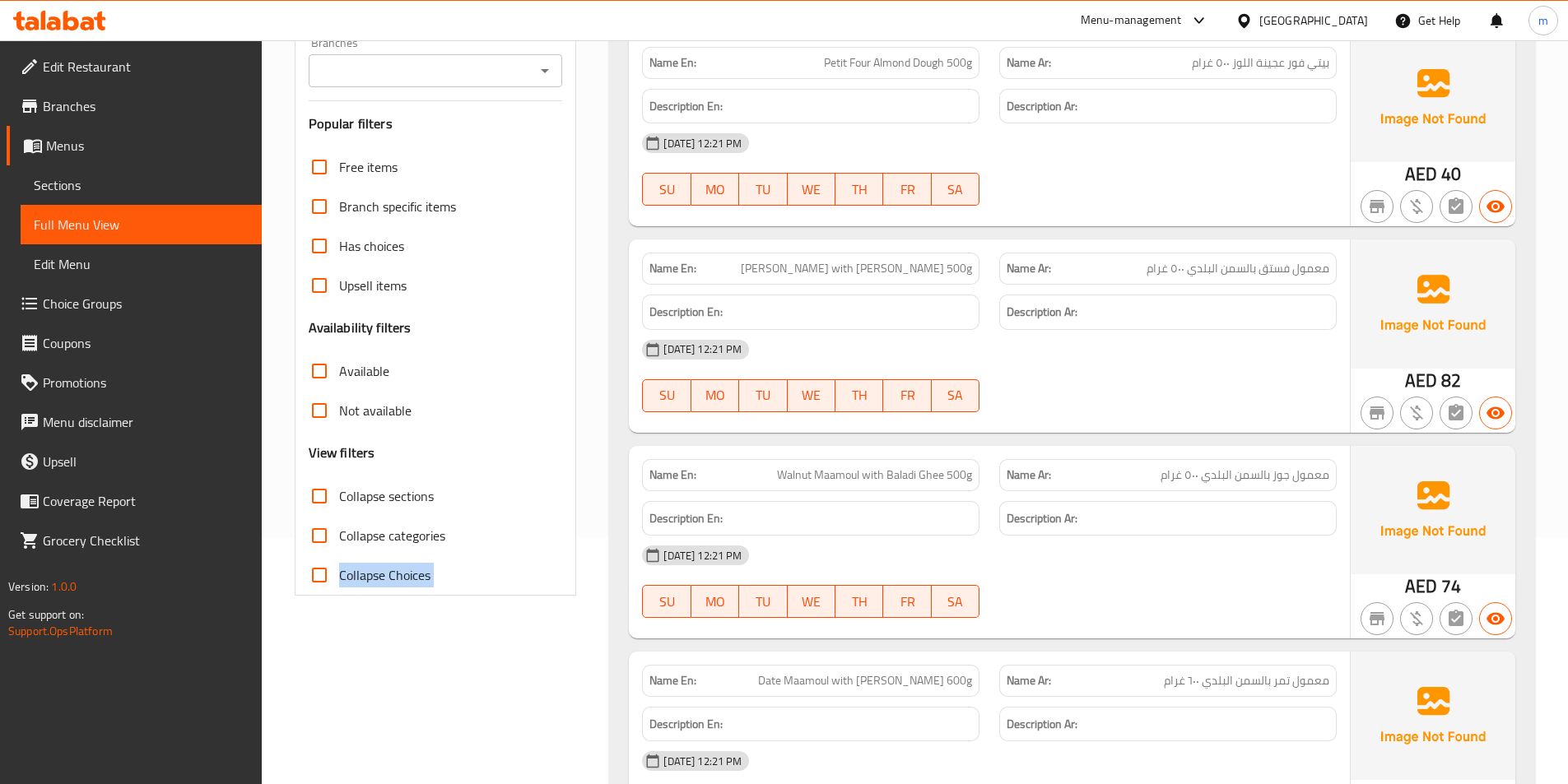
drag, startPoint x: 589, startPoint y: 599, endPoint x: 596, endPoint y: 648, distance: 49.5
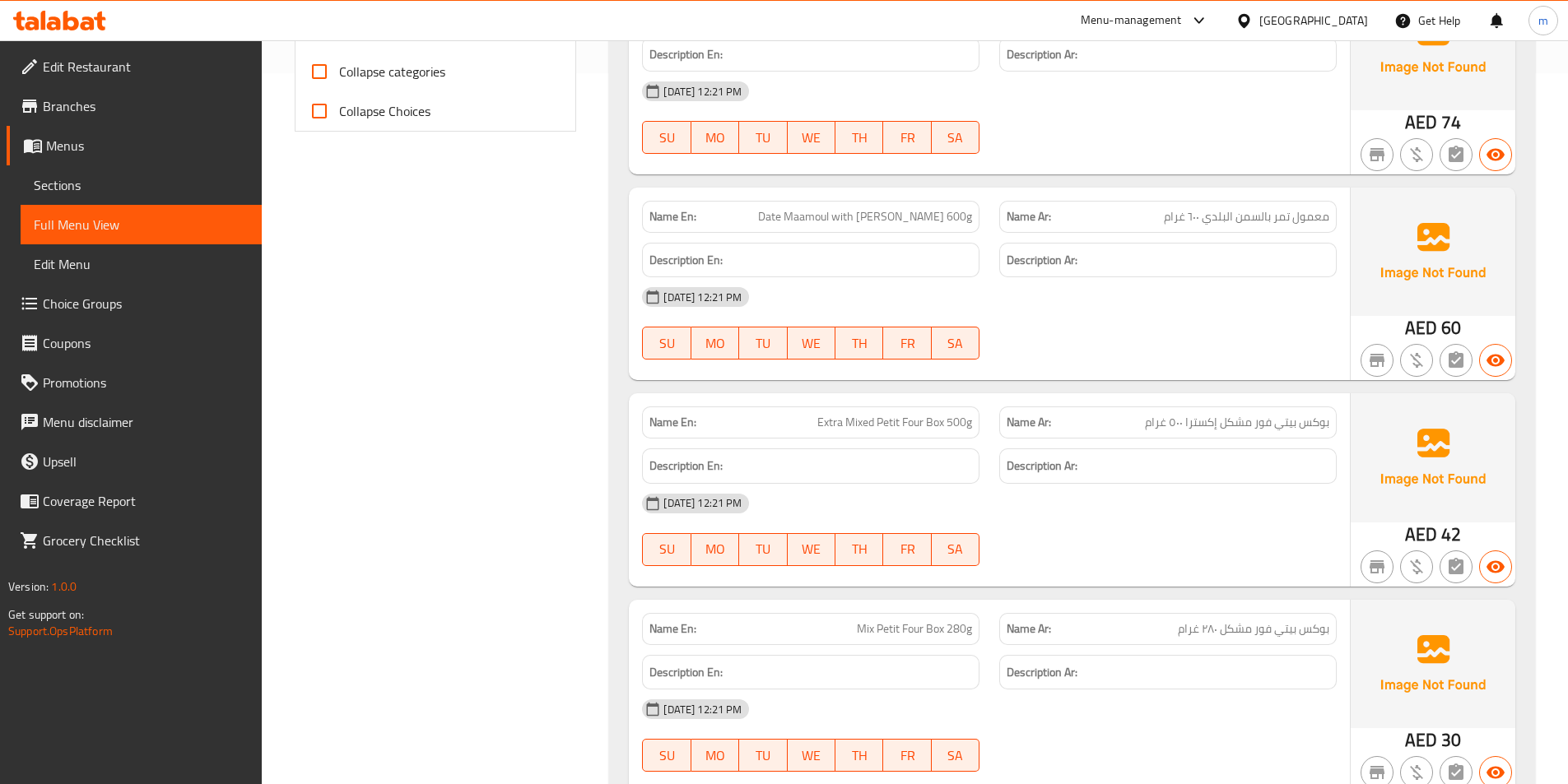
scroll to position [741, 0]
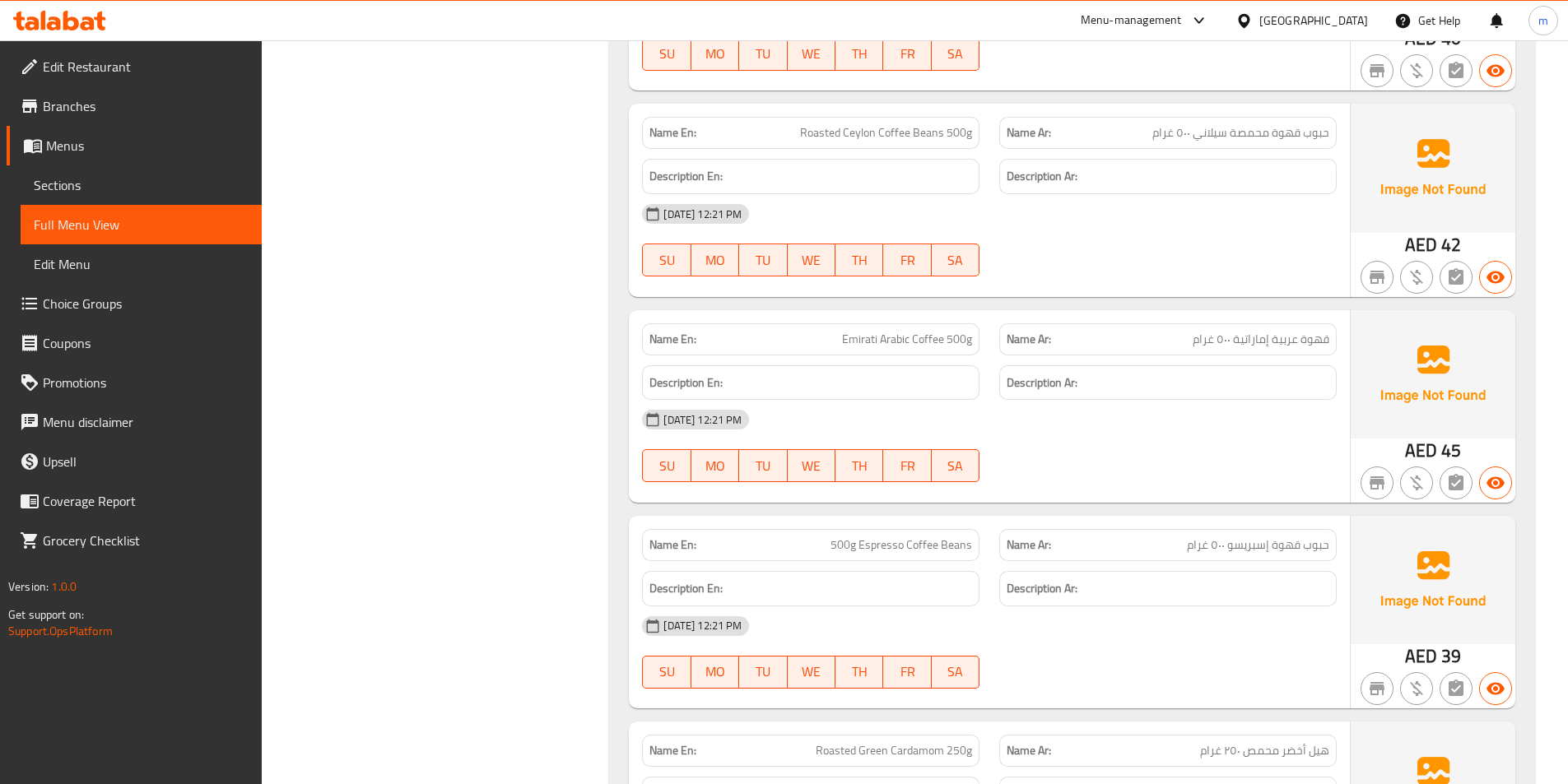
scroll to position [6103, 0]
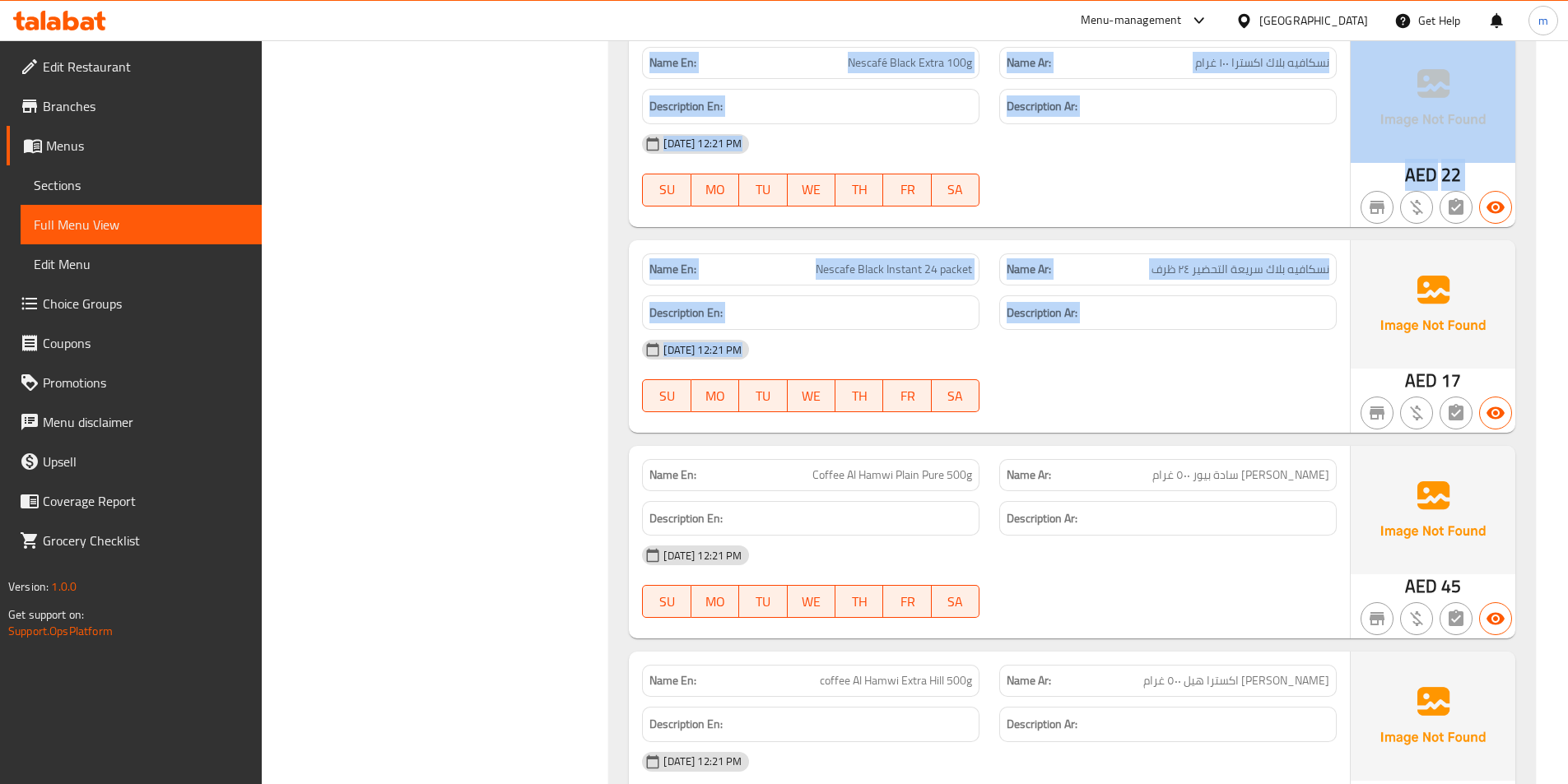
drag, startPoint x: 548, startPoint y: 184, endPoint x: 600, endPoint y: 369, distance: 192.2
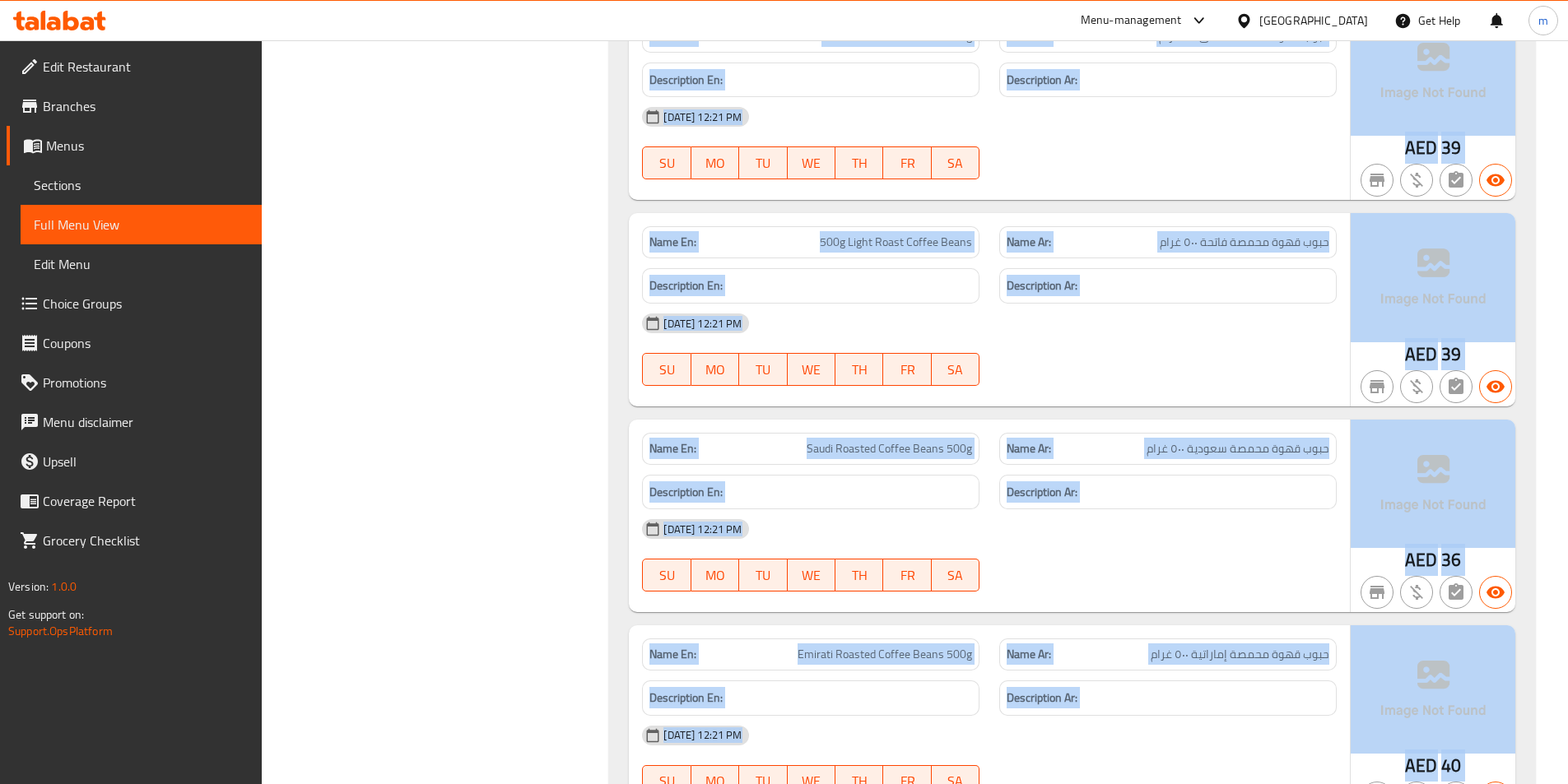
scroll to position [2811, 0]
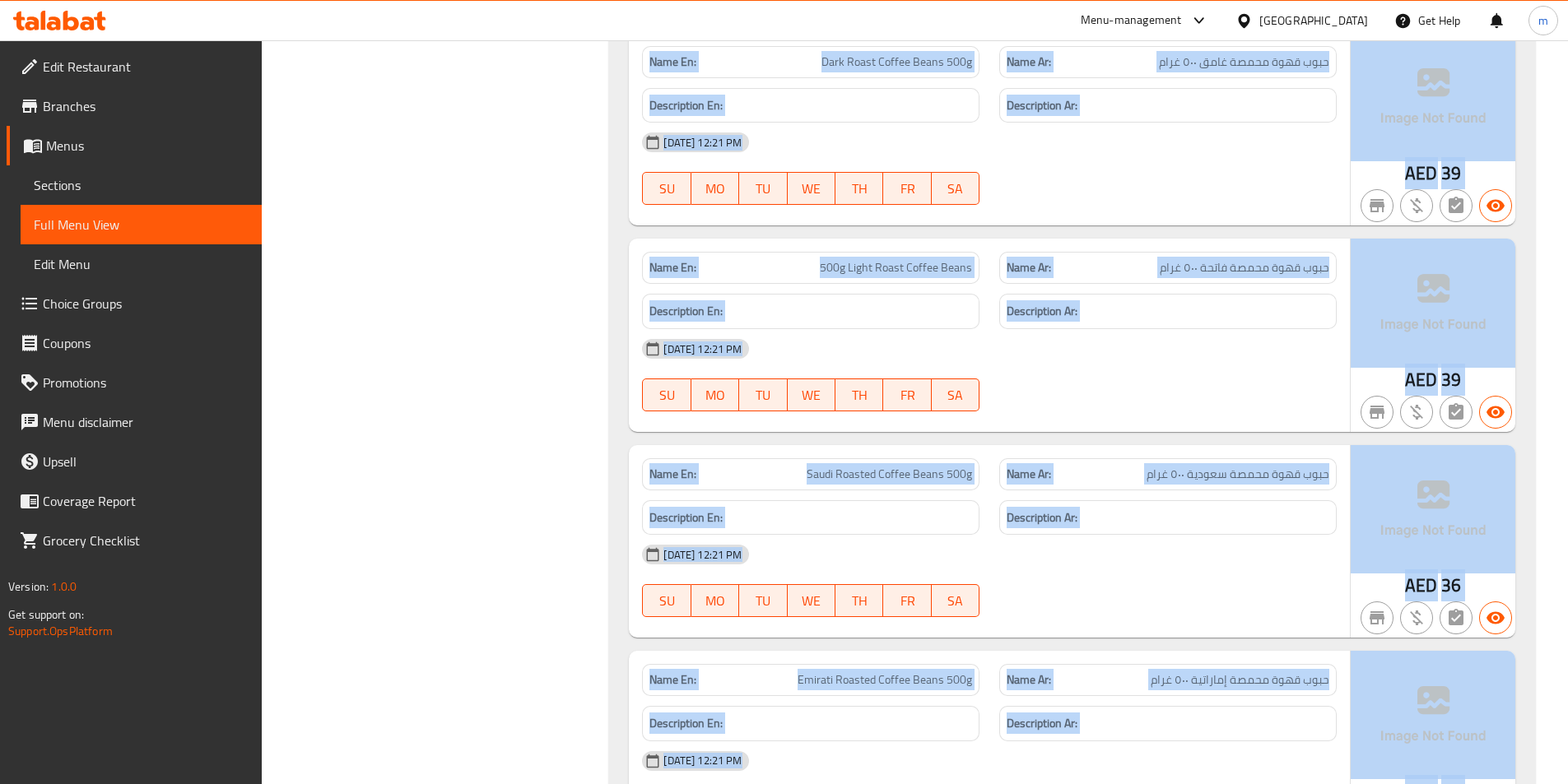
drag, startPoint x: 1112, startPoint y: 302, endPoint x: 1121, endPoint y: 209, distance: 93.4
drag, startPoint x: 1121, startPoint y: 209, endPoint x: 992, endPoint y: 205, distance: 129.1
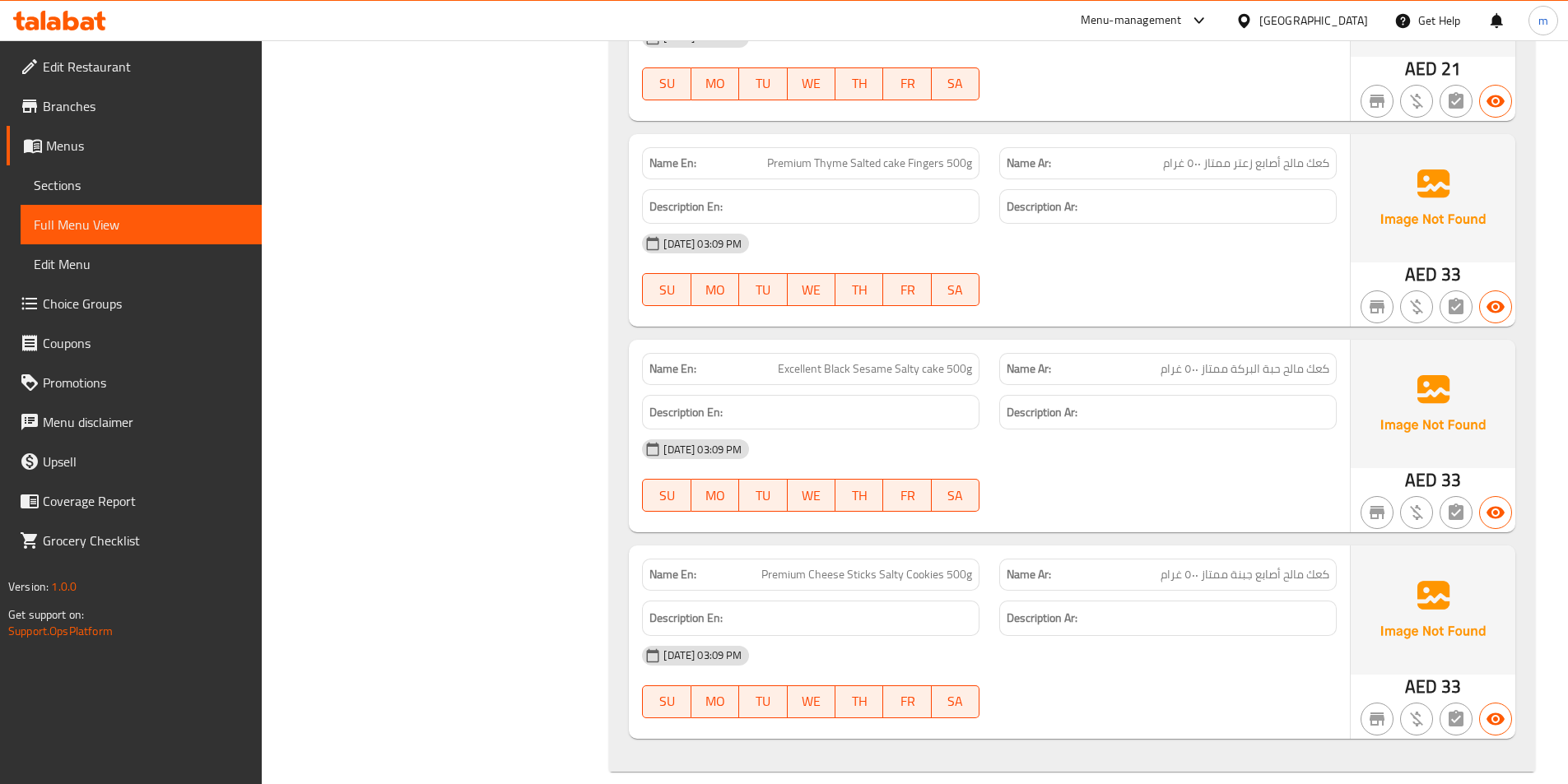
scroll to position [36792, 0]
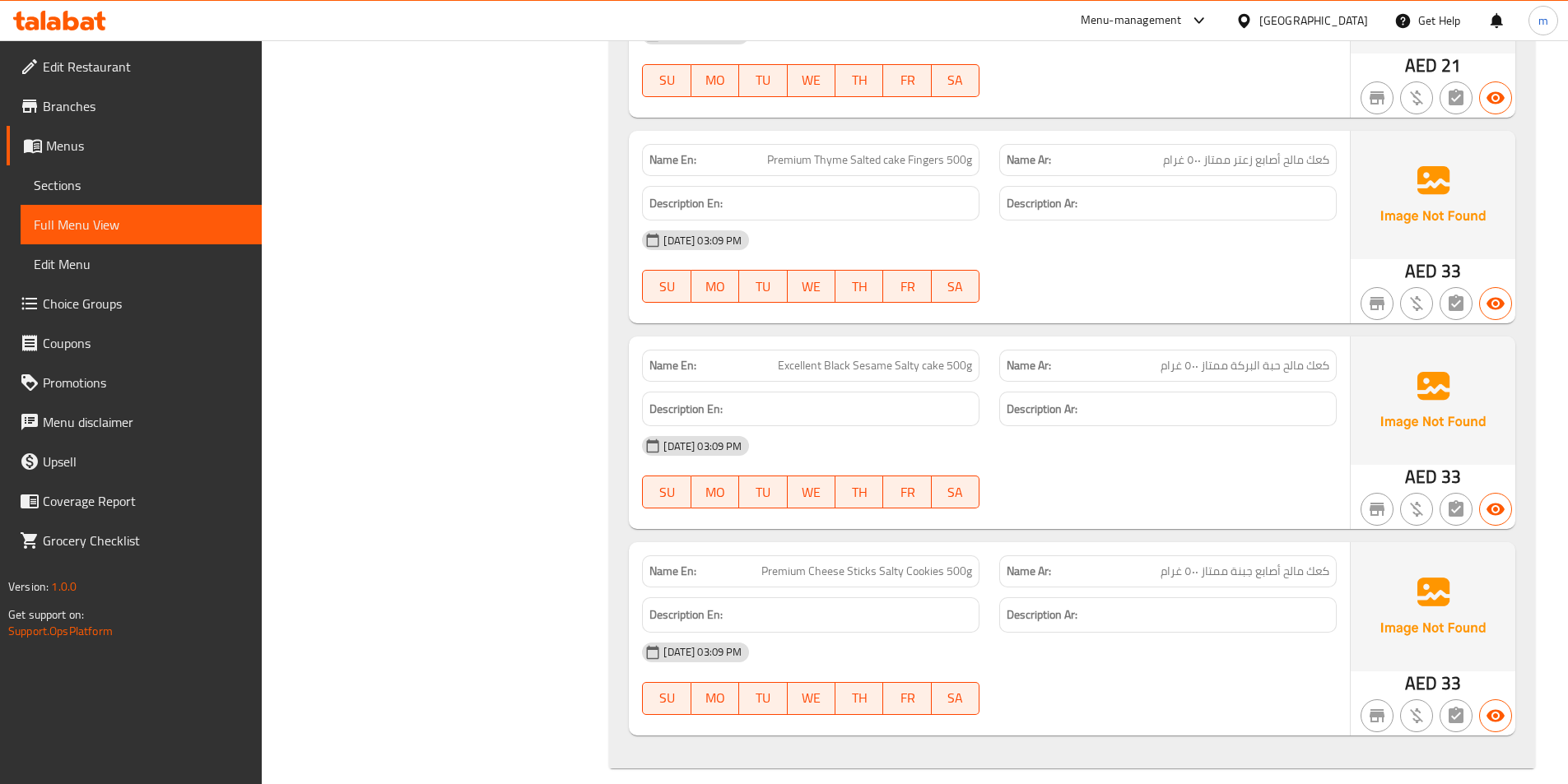
copy span "Premium Cheese Sticks Salty Cookies 500g"
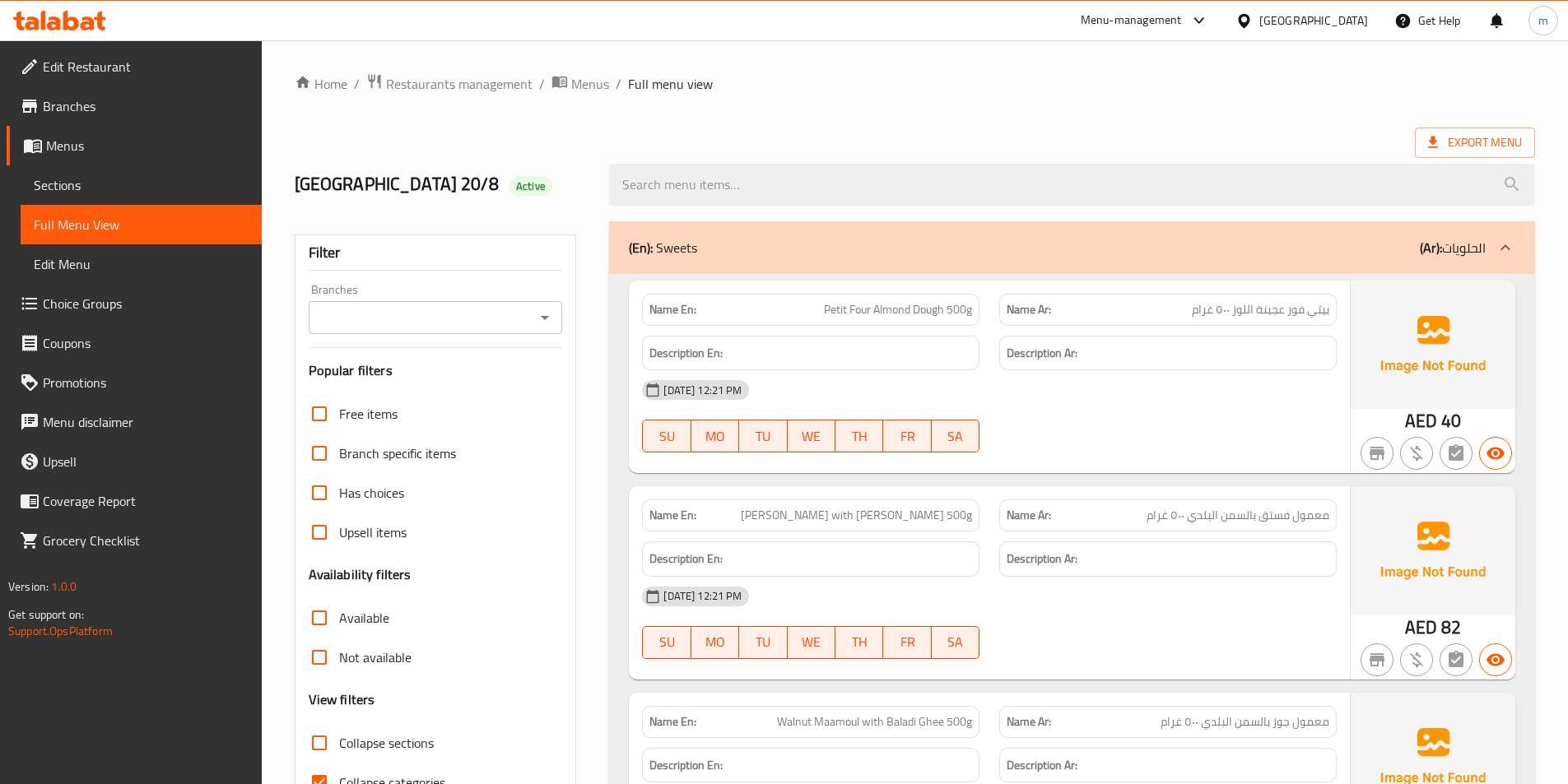
click at [1228, 258] on div "(En): Sweets (Ar): الحلويات" at bounding box center [1072, 248] width 926 height 52
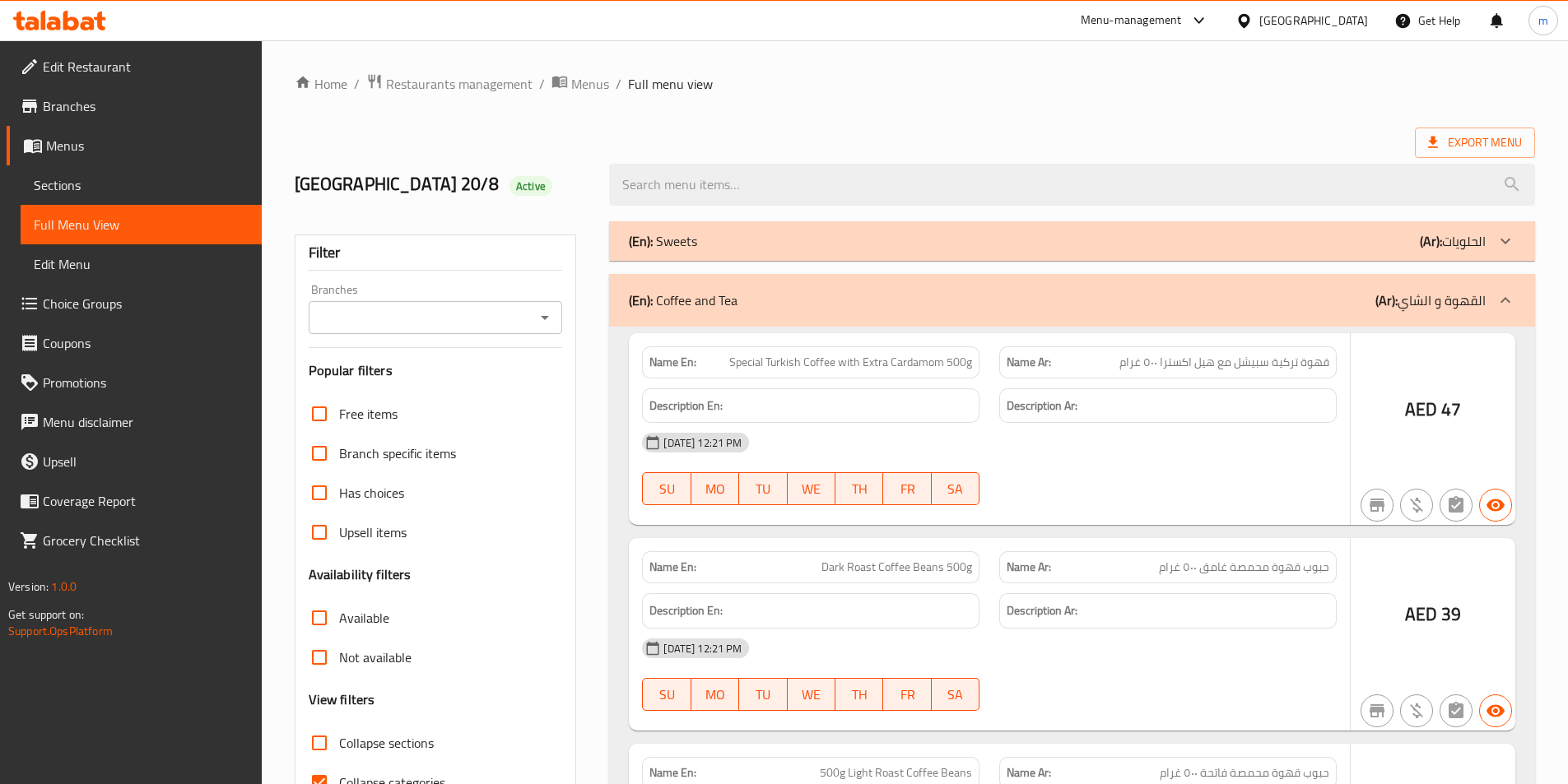
click at [403, 747] on span "Collapse sections" at bounding box center [386, 743] width 95 height 20
click at [340, 747] on input "Collapse sections" at bounding box center [320, 743] width 40 height 40
checkbox input "true"
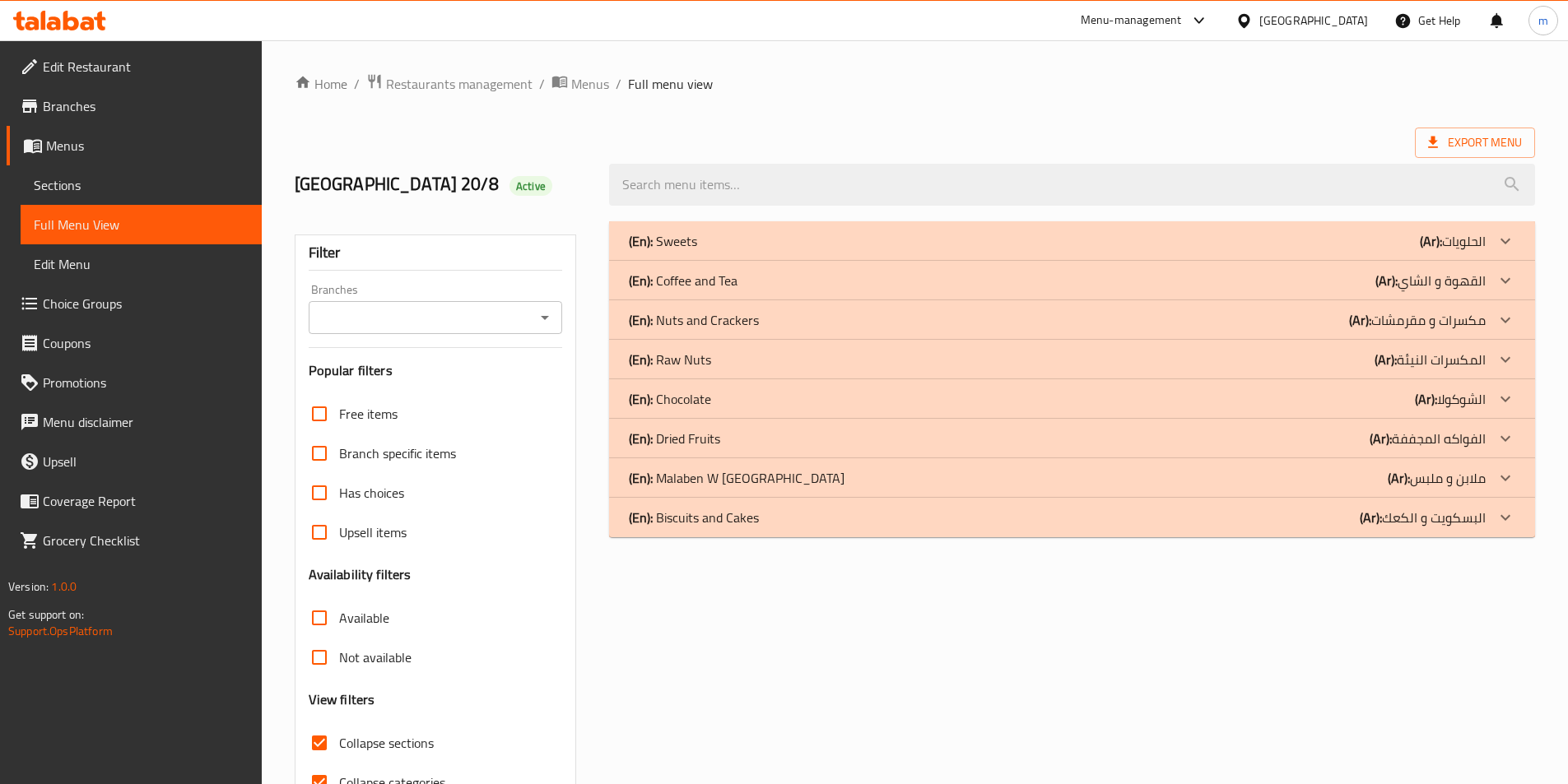
click at [1490, 261] on div at bounding box center [1506, 241] width 40 height 40
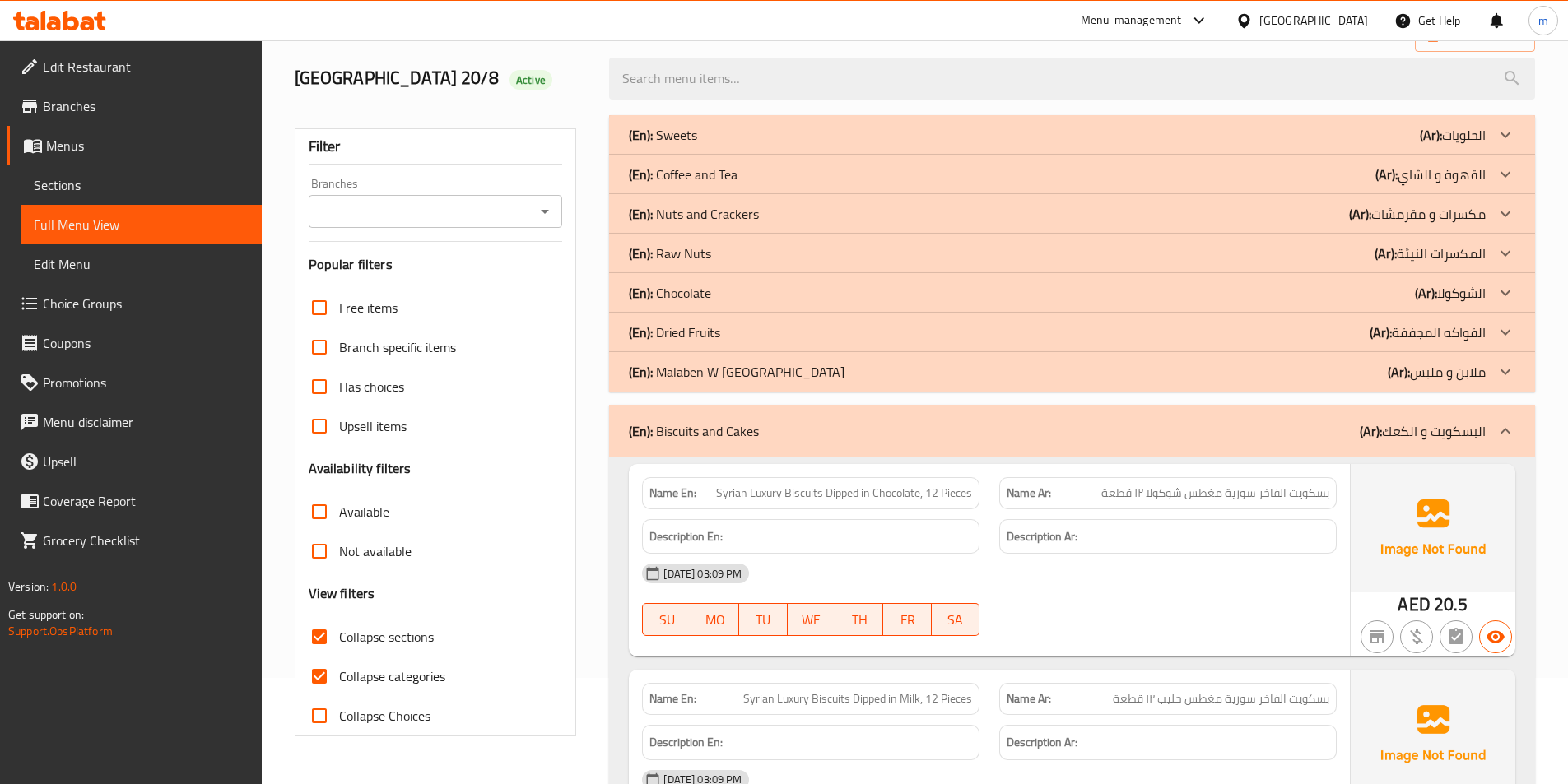
scroll to position [139, 0]
